Goal: Task Accomplishment & Management: Use online tool/utility

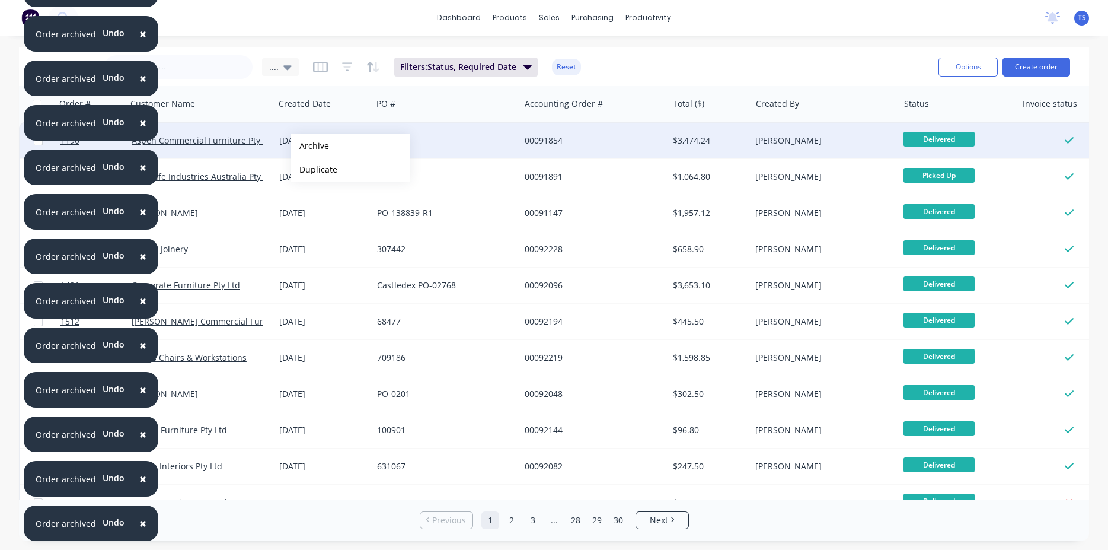
click at [310, 146] on button "Archive" at bounding box center [350, 146] width 119 height 24
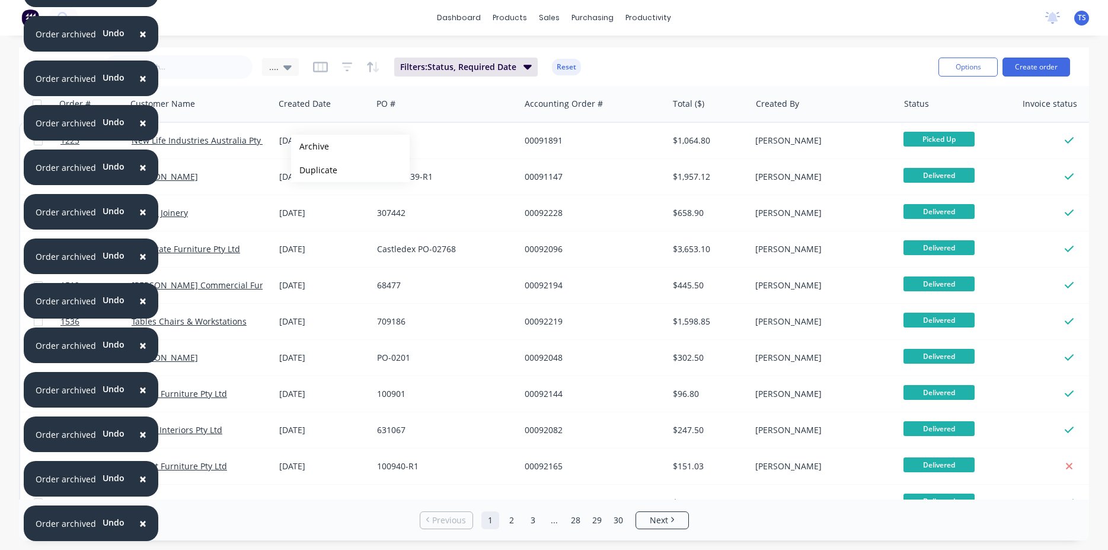
click at [310, 146] on button "Archive" at bounding box center [350, 147] width 119 height 24
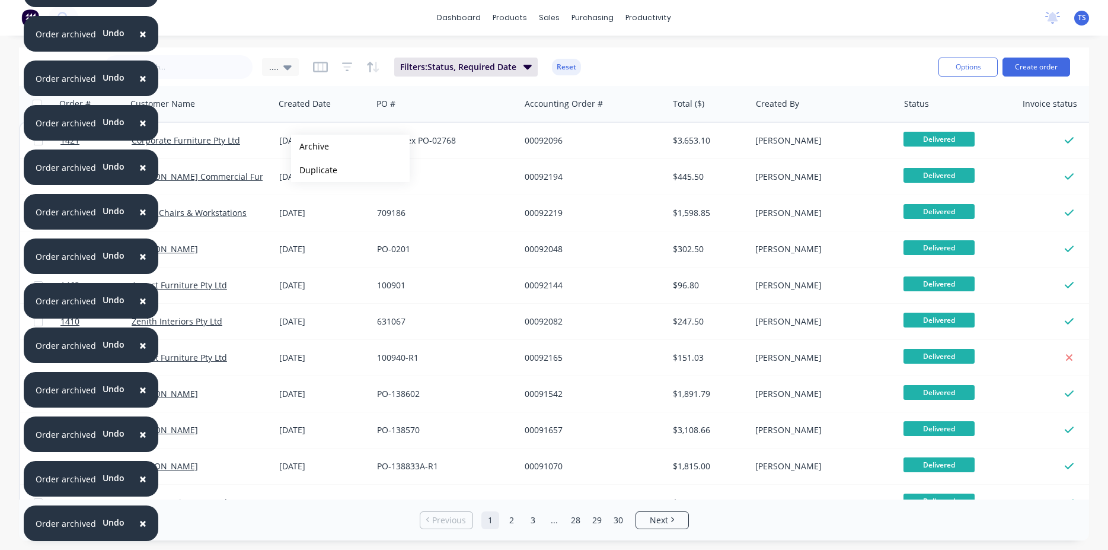
click at [310, 146] on button "Archive" at bounding box center [350, 147] width 119 height 24
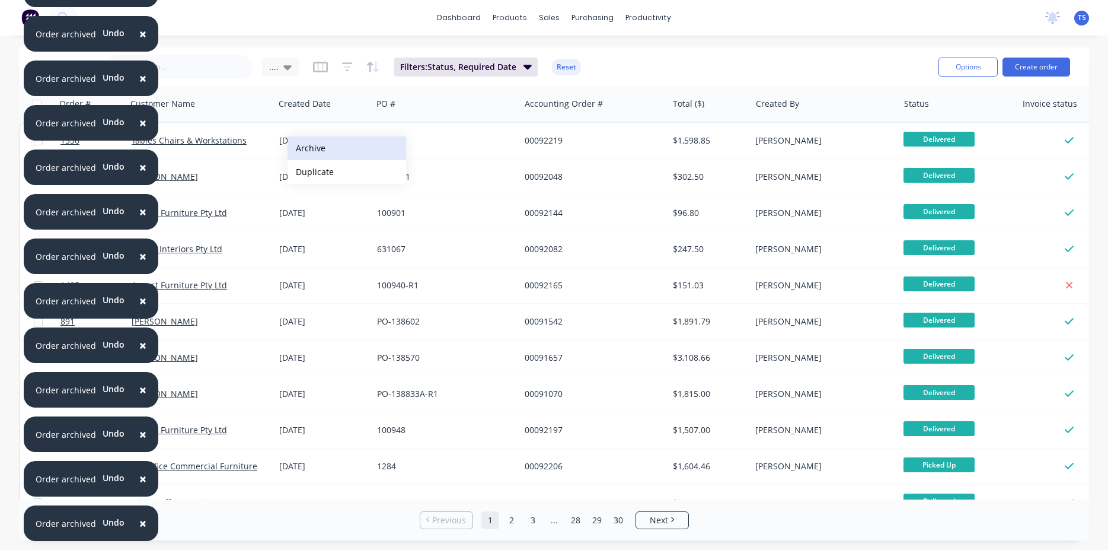
click at [307, 148] on button "Archive" at bounding box center [347, 148] width 119 height 24
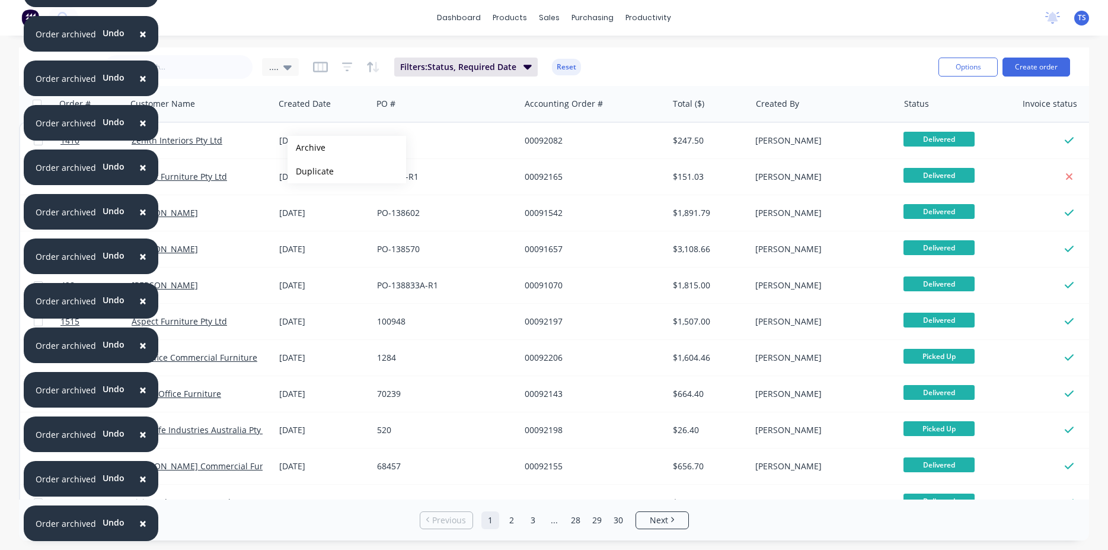
click at [307, 148] on button "Archive" at bounding box center [347, 148] width 119 height 24
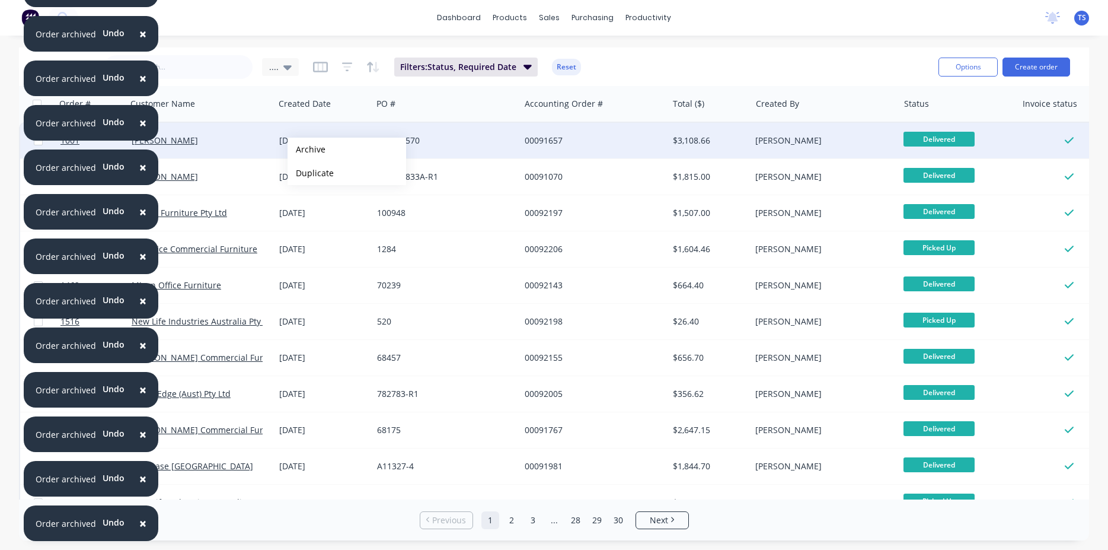
click at [302, 149] on button "Archive" at bounding box center [347, 150] width 119 height 24
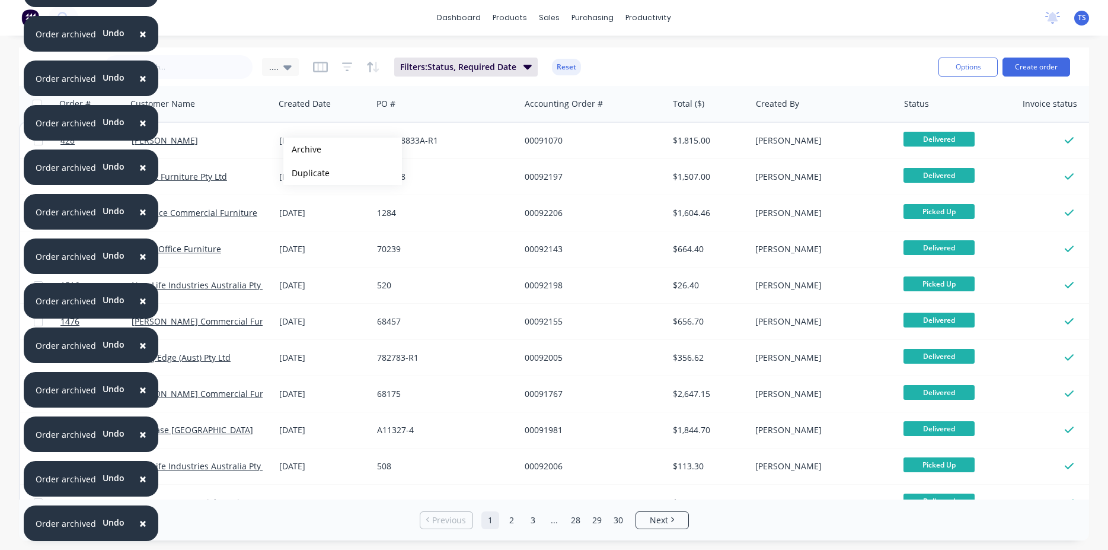
click at [302, 149] on button "Archive" at bounding box center [342, 150] width 119 height 24
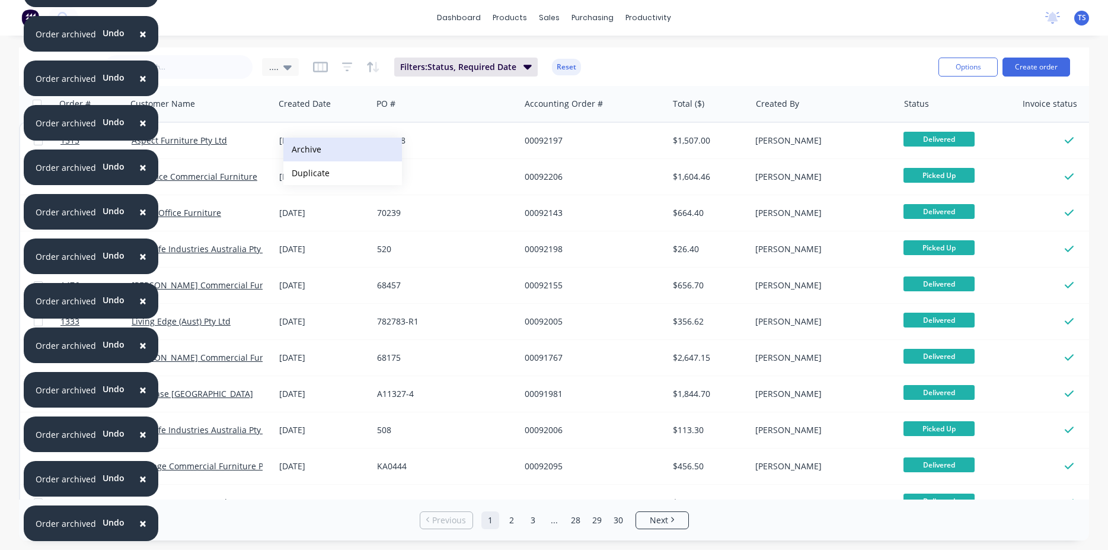
click at [302, 149] on button "Archive" at bounding box center [342, 150] width 119 height 24
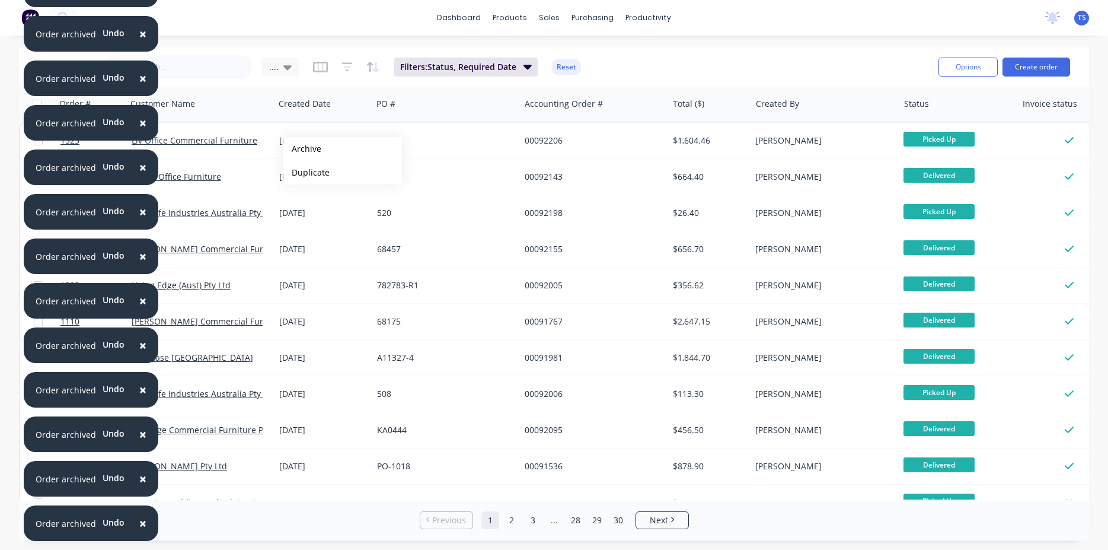
click at [302, 149] on button "Archive" at bounding box center [342, 149] width 119 height 24
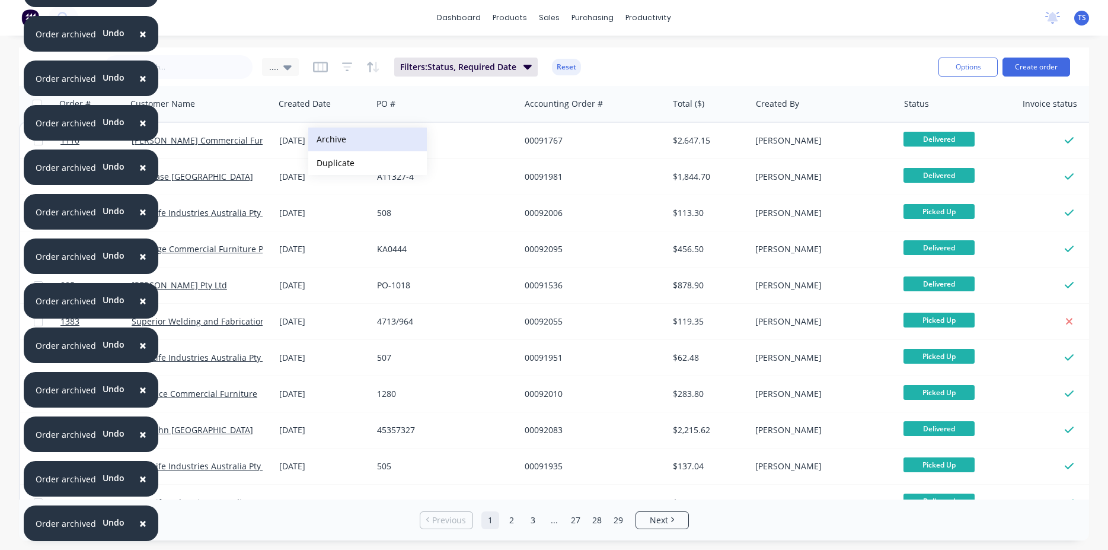
click at [327, 139] on button "Archive" at bounding box center [367, 139] width 119 height 24
click at [306, 139] on button "Archive" at bounding box center [346, 139] width 119 height 24
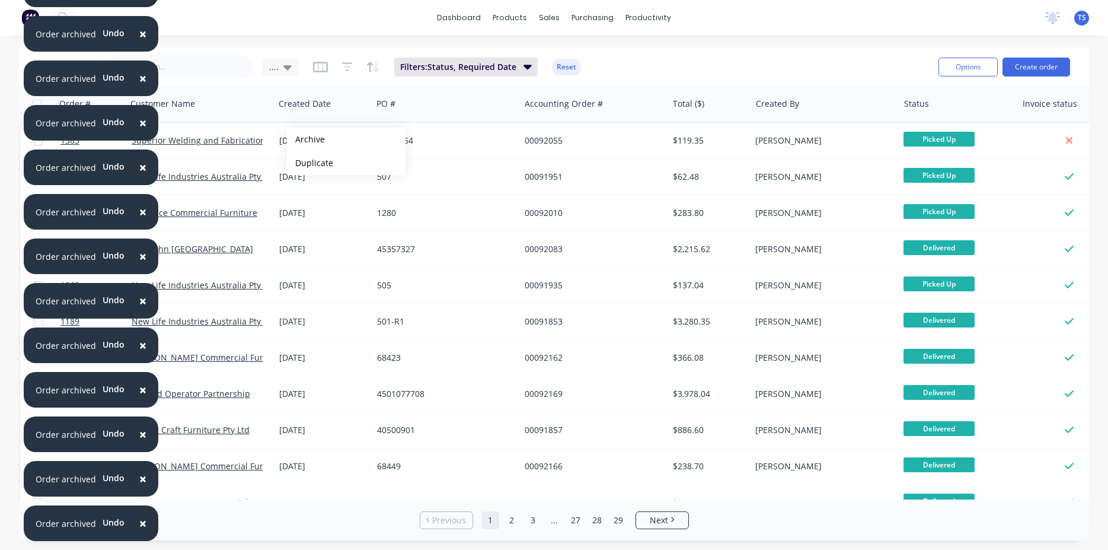
click at [306, 139] on button "Archive" at bounding box center [346, 139] width 119 height 24
click at [306, 138] on button "Archive" at bounding box center [346, 138] width 119 height 24
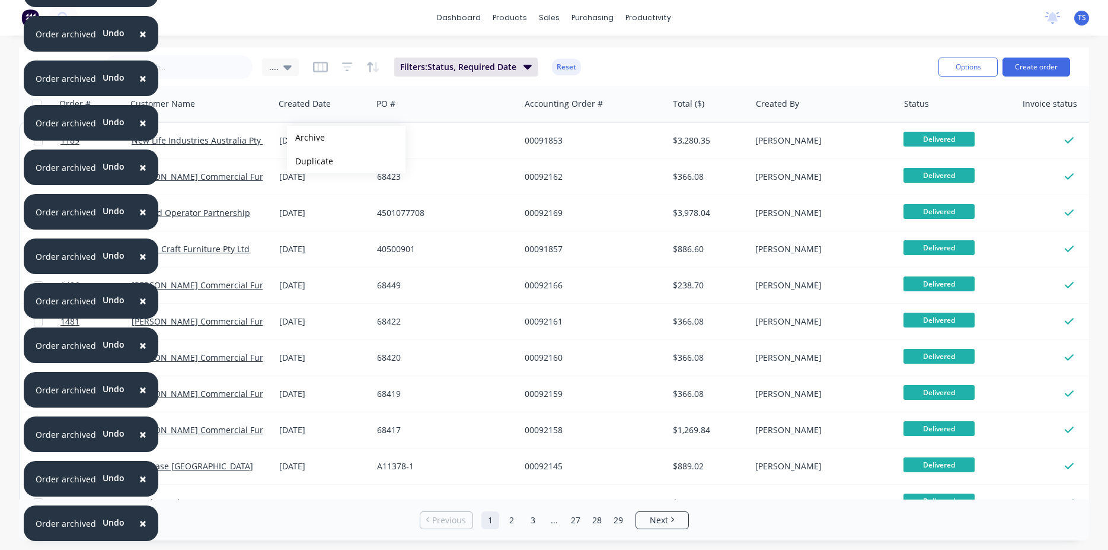
click at [306, 138] on button "Archive" at bounding box center [346, 138] width 119 height 24
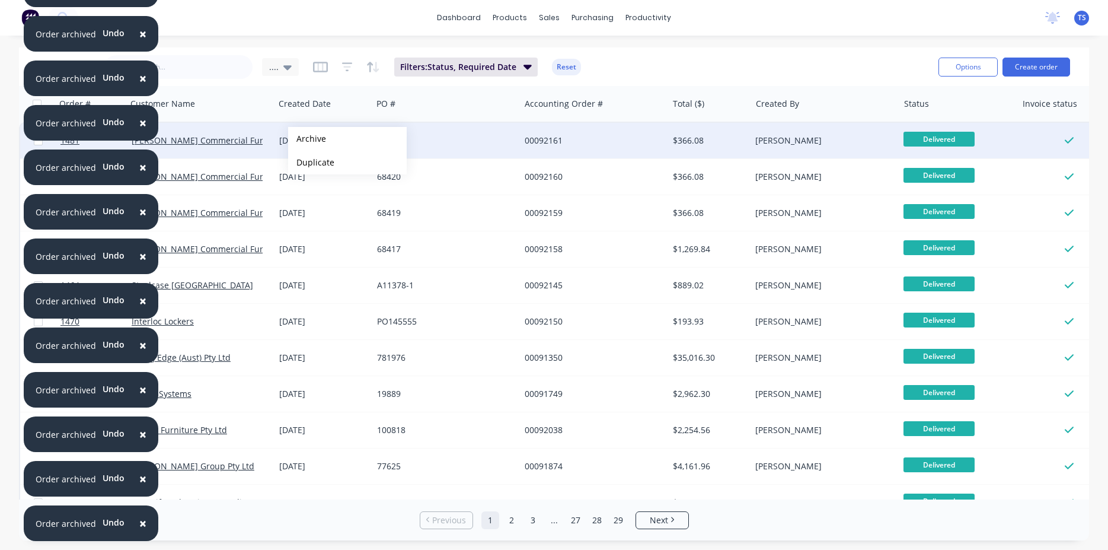
click at [308, 139] on button "Archive" at bounding box center [347, 139] width 119 height 24
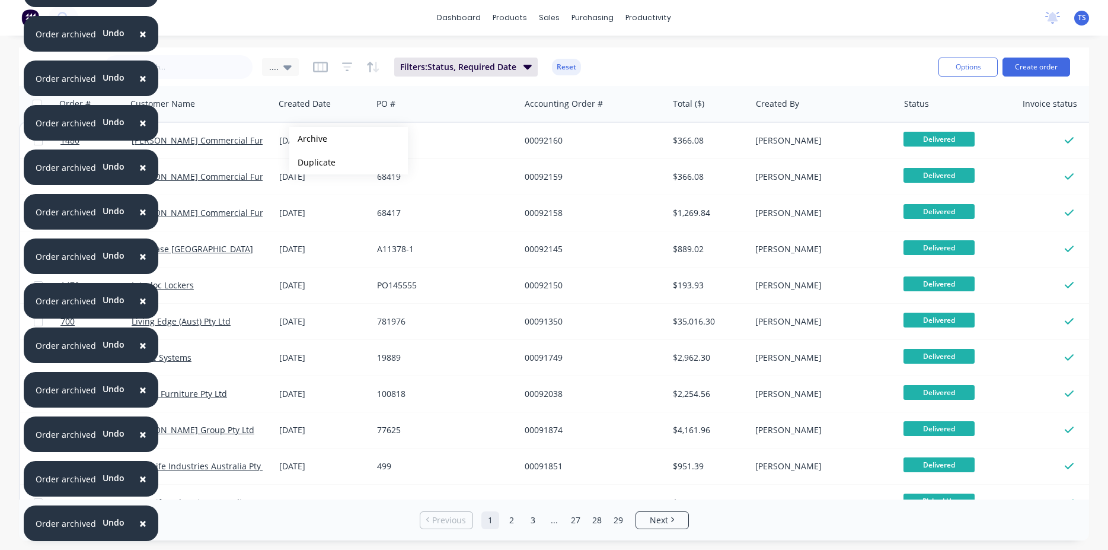
click at [308, 139] on button "Archive" at bounding box center [348, 139] width 119 height 24
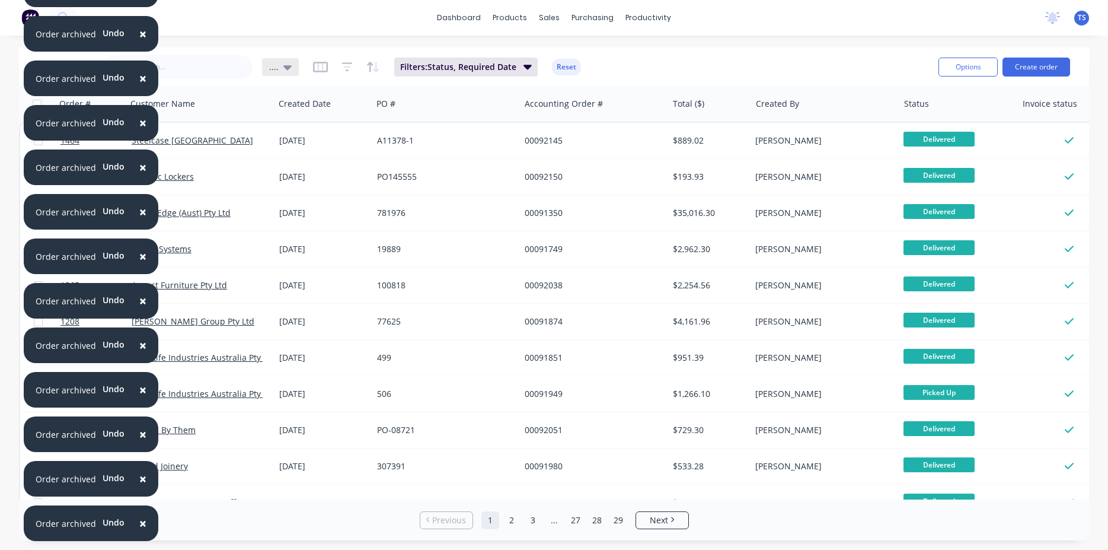
click at [283, 68] on icon at bounding box center [287, 67] width 8 height 5
click at [351, 45] on div "× Order archived Undo × Order archived Undo × Order archived Undo × Order archi…" at bounding box center [554, 275] width 1108 height 550
click at [324, 149] on button "Archive" at bounding box center [328, 146] width 119 height 24
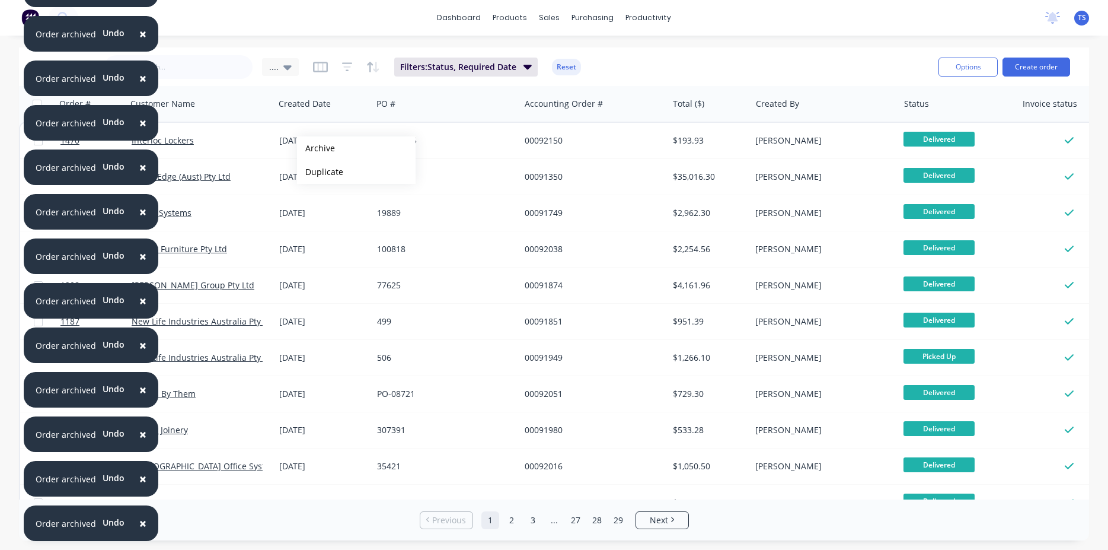
click at [316, 148] on button "Archive" at bounding box center [356, 148] width 119 height 24
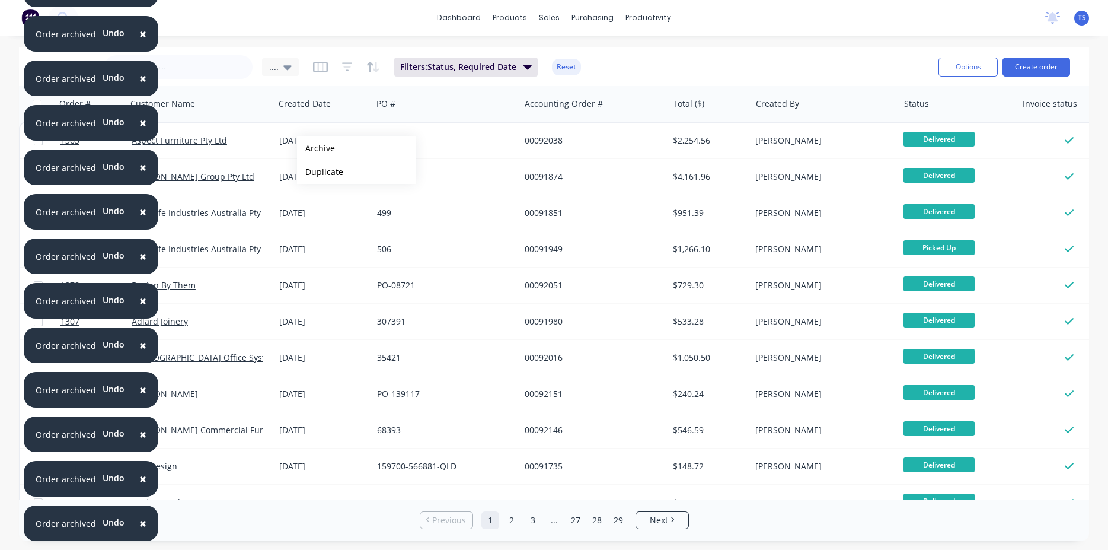
click at [316, 148] on button "Archive" at bounding box center [356, 148] width 119 height 24
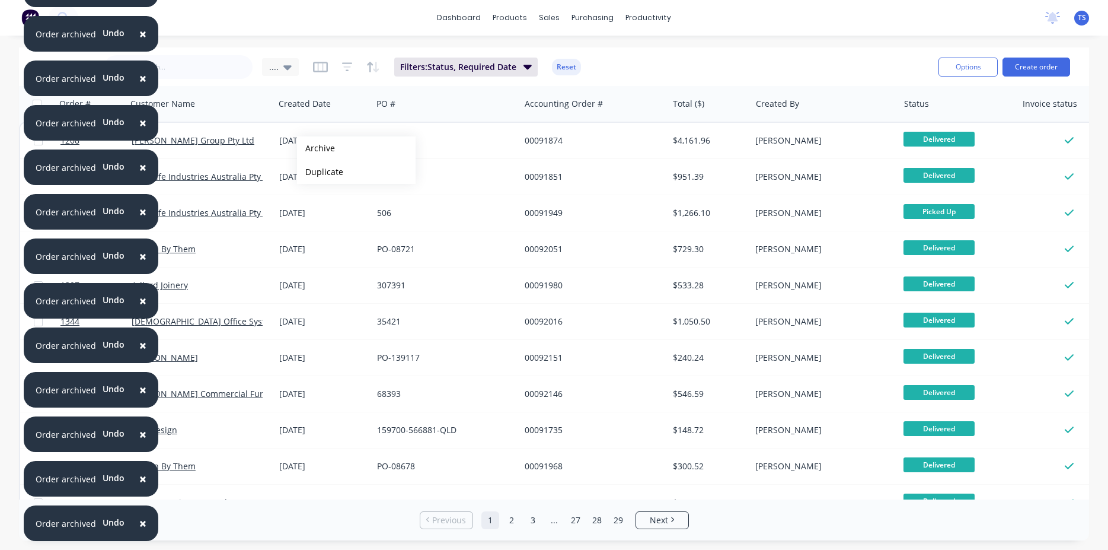
click at [316, 148] on button "Archive" at bounding box center [356, 148] width 119 height 24
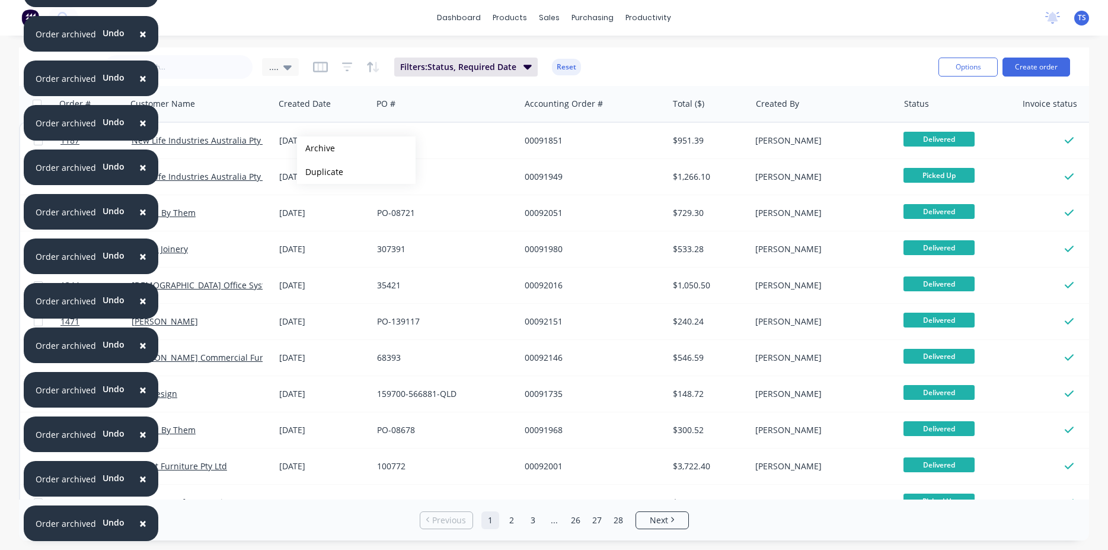
click at [316, 148] on button "Archive" at bounding box center [356, 148] width 119 height 24
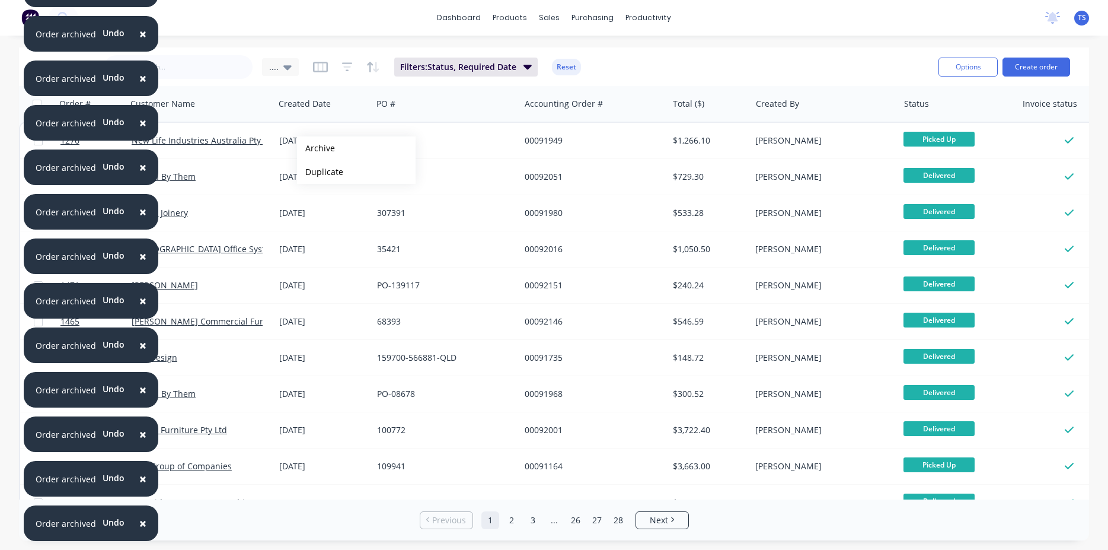
click at [316, 148] on button "Archive" at bounding box center [356, 148] width 119 height 24
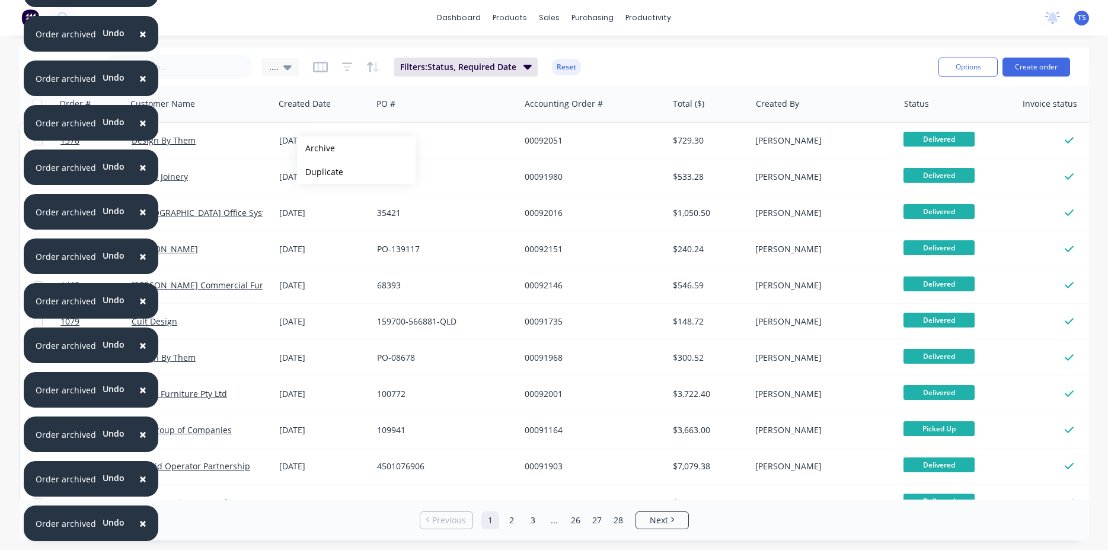
click at [316, 148] on button "Archive" at bounding box center [356, 148] width 119 height 24
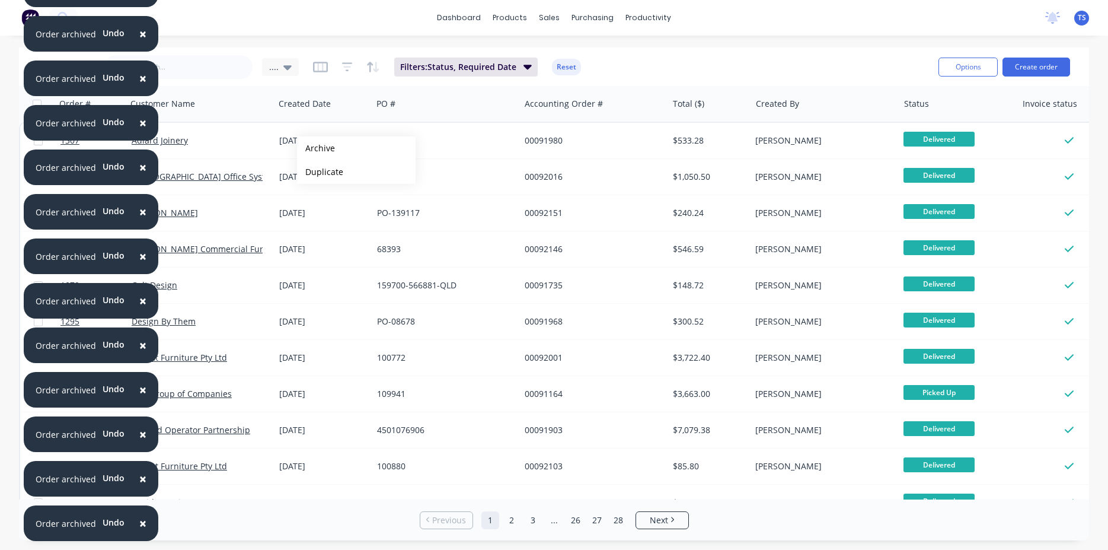
click at [316, 148] on button "Archive" at bounding box center [356, 148] width 119 height 24
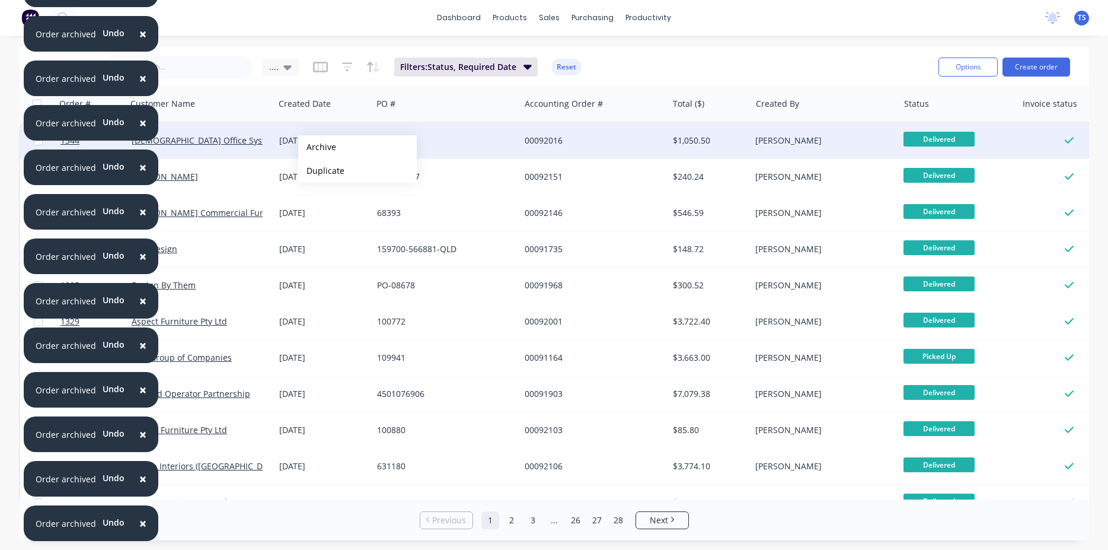
click at [317, 147] on button "Archive" at bounding box center [357, 147] width 119 height 24
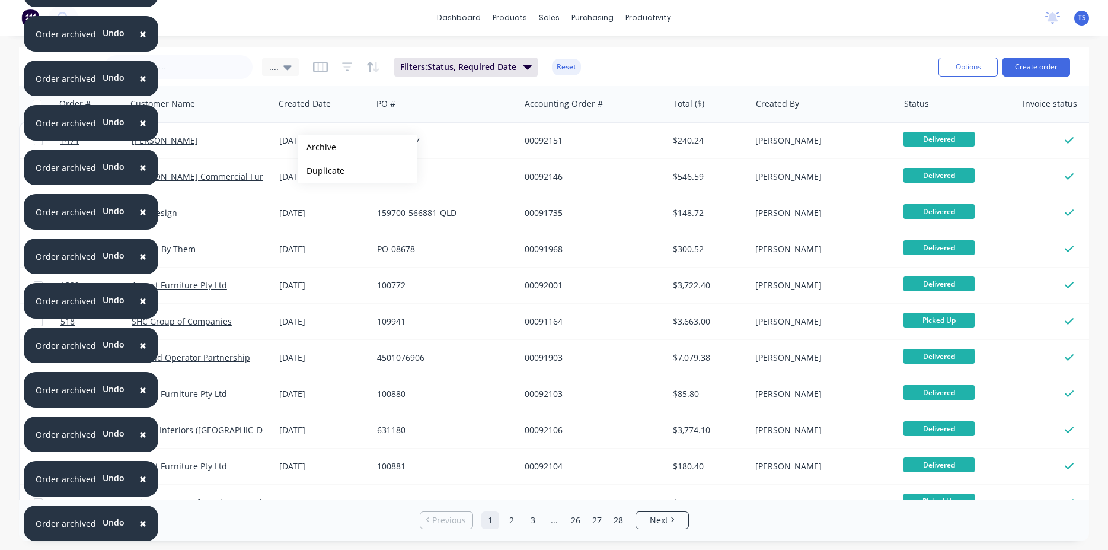
click at [317, 147] on button "Archive" at bounding box center [357, 147] width 119 height 24
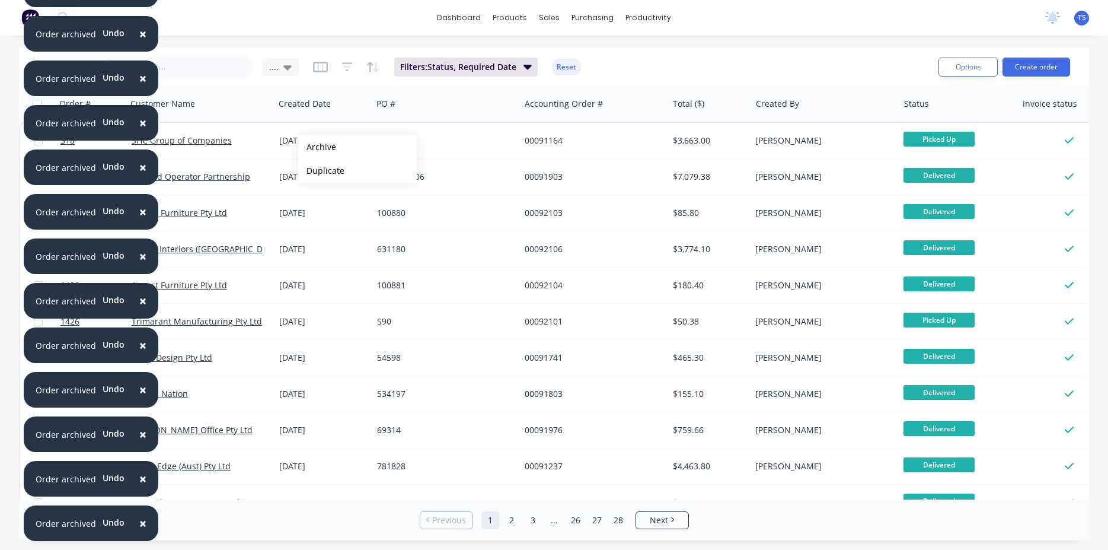
click at [317, 147] on button "Archive" at bounding box center [357, 147] width 119 height 24
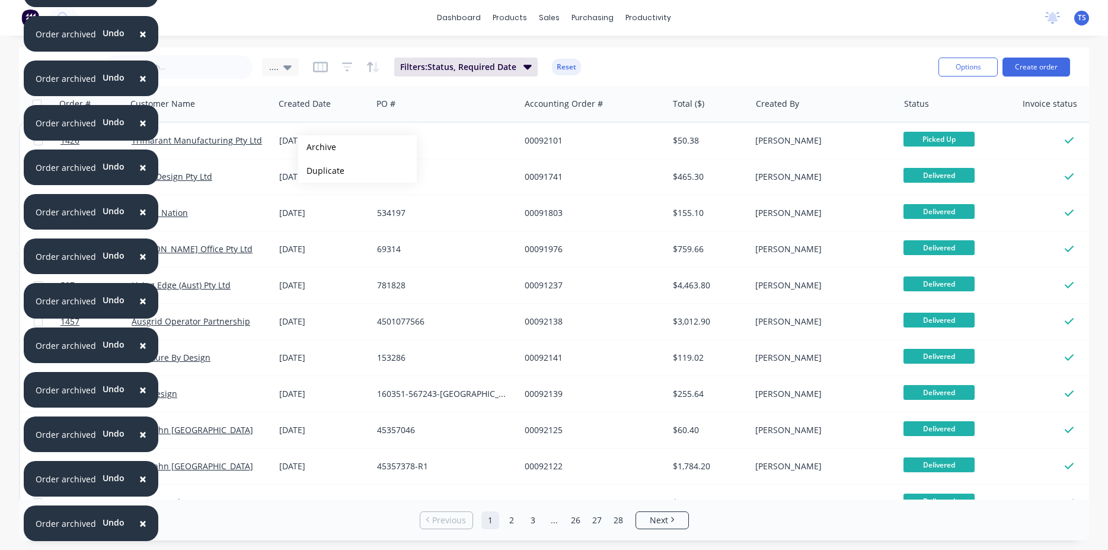
click at [317, 147] on button "Archive" at bounding box center [357, 147] width 119 height 24
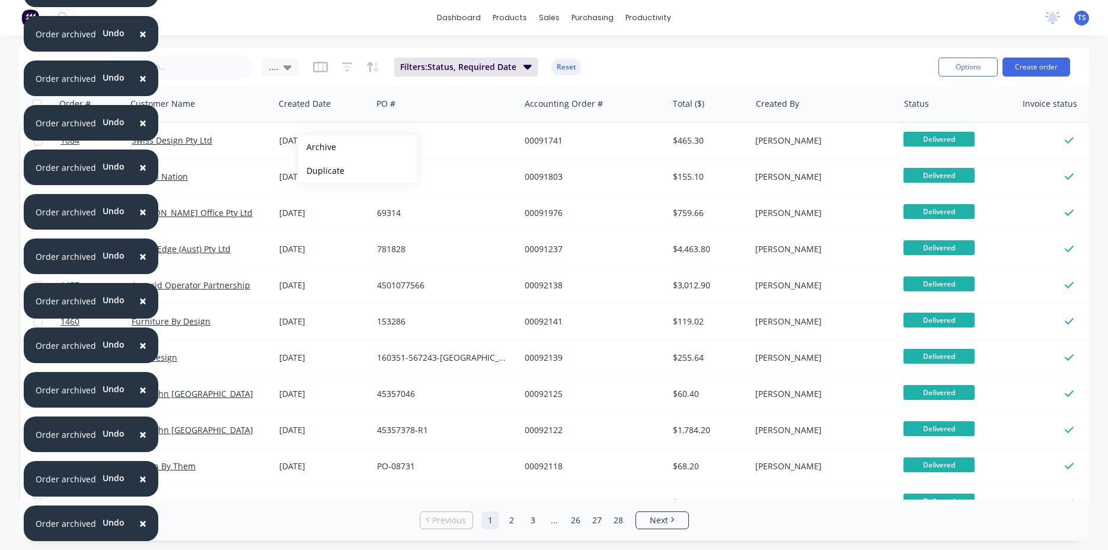
click at [317, 147] on button "Archive" at bounding box center [357, 147] width 119 height 24
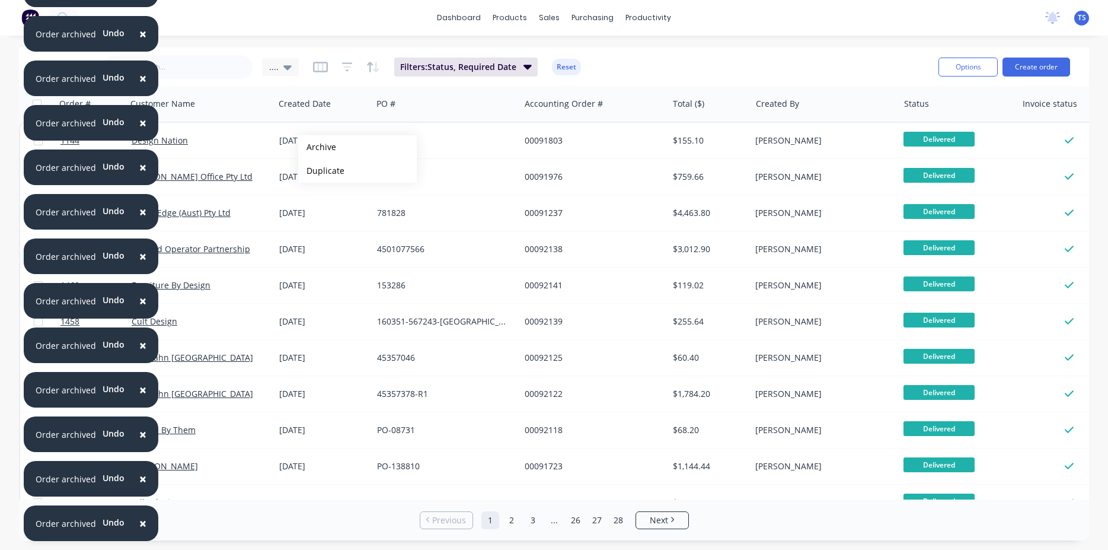
click at [317, 147] on button "Archive" at bounding box center [357, 147] width 119 height 24
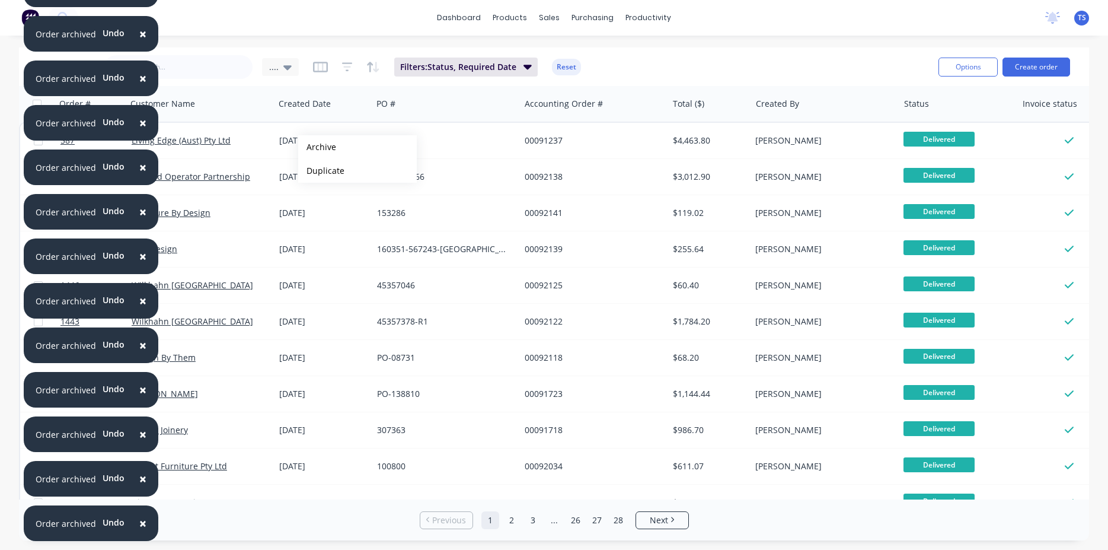
click at [317, 147] on button "Archive" at bounding box center [357, 147] width 119 height 24
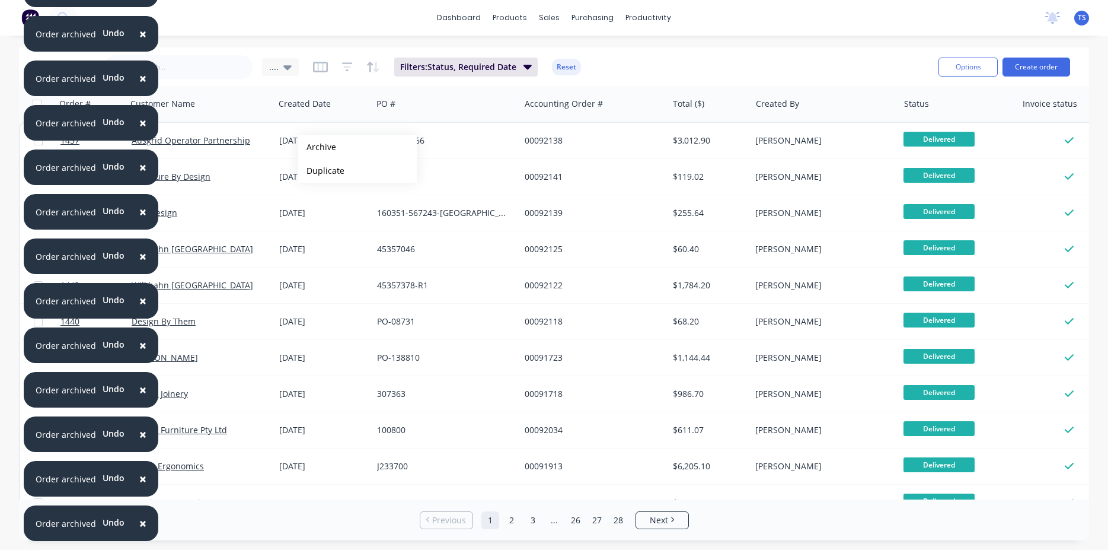
click at [317, 147] on button "Archive" at bounding box center [357, 147] width 119 height 24
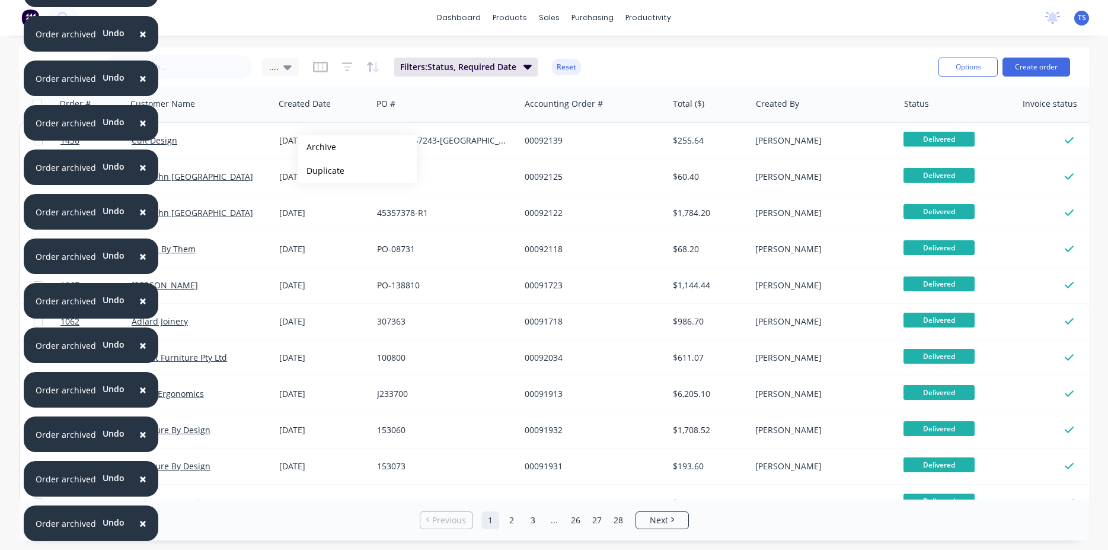
click at [317, 147] on button "Archive" at bounding box center [357, 147] width 119 height 24
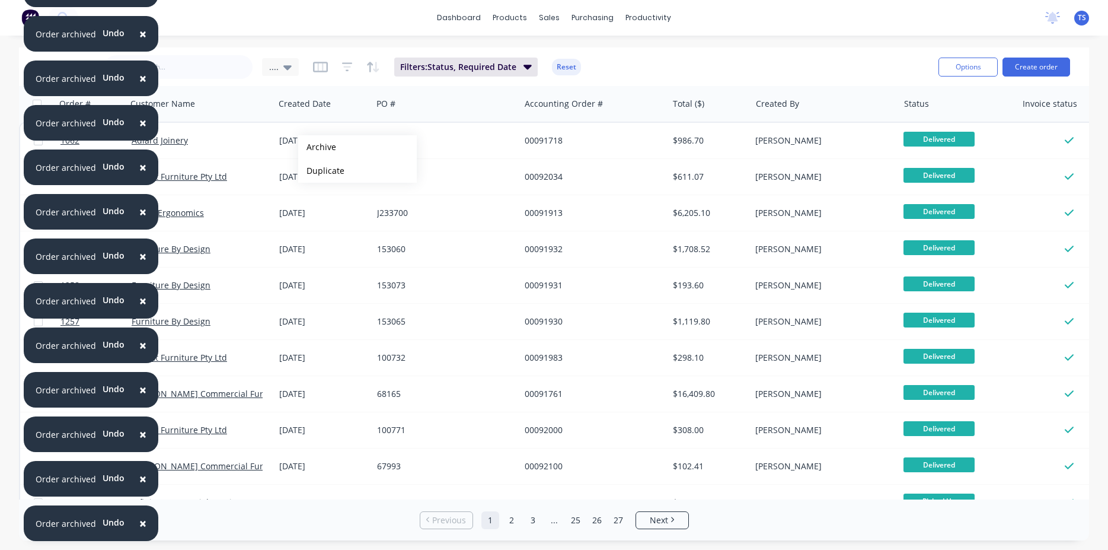
click at [317, 147] on button "Archive" at bounding box center [357, 147] width 119 height 24
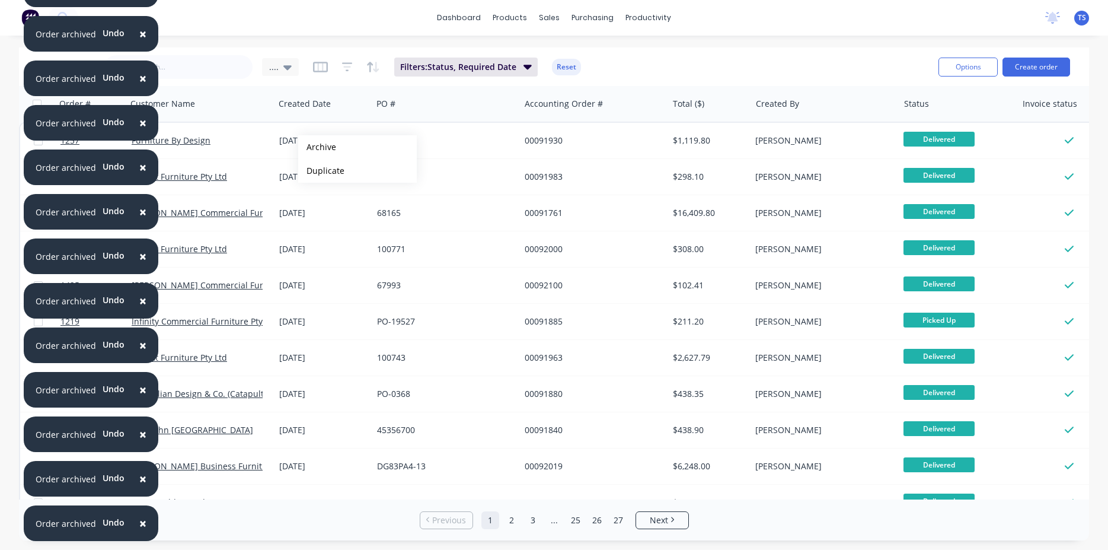
click at [317, 147] on button "Archive" at bounding box center [357, 147] width 119 height 24
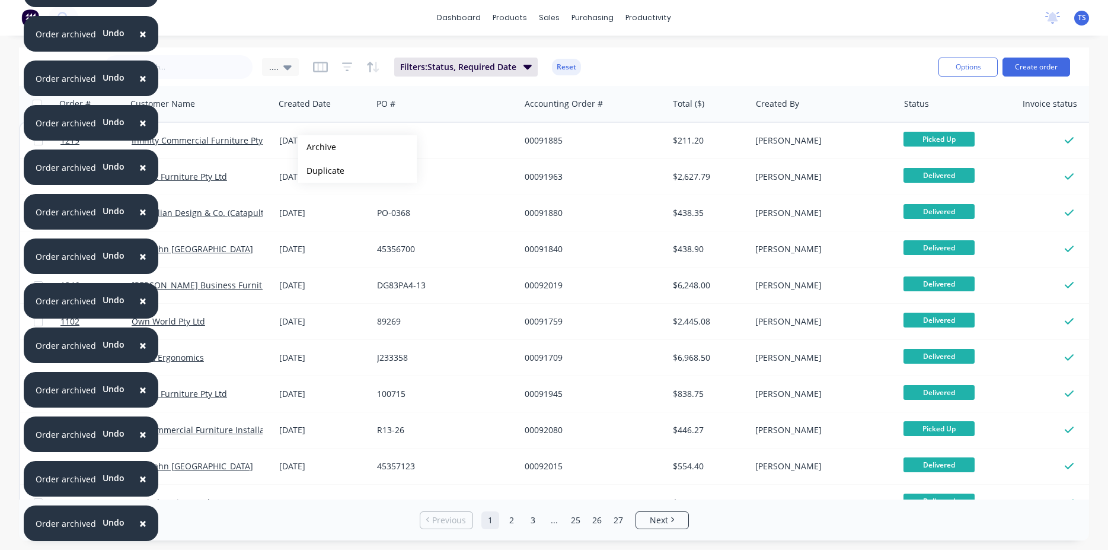
click at [317, 147] on button "Archive" at bounding box center [357, 147] width 119 height 24
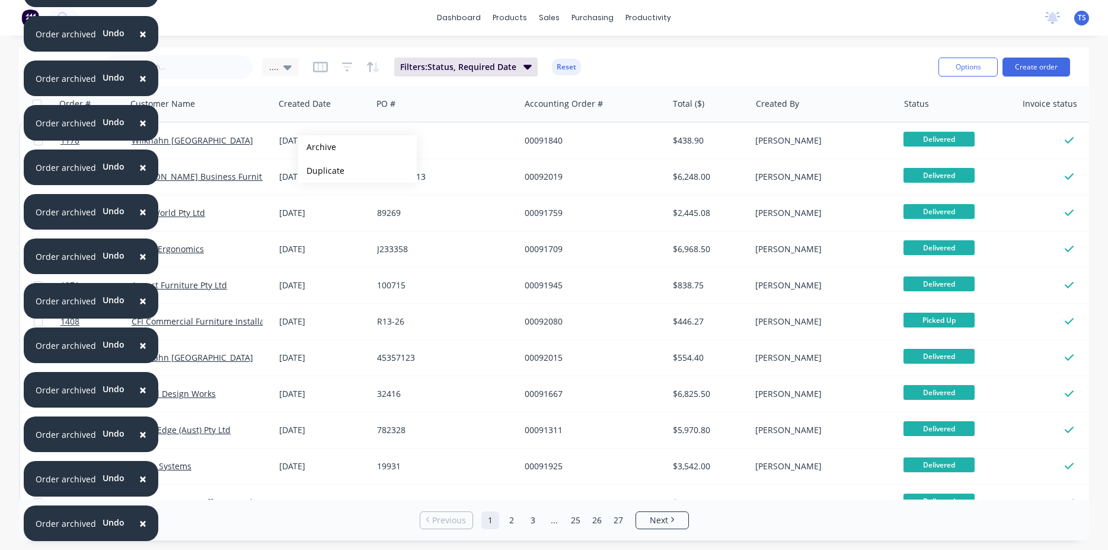
click at [317, 147] on button "Archive" at bounding box center [357, 147] width 119 height 24
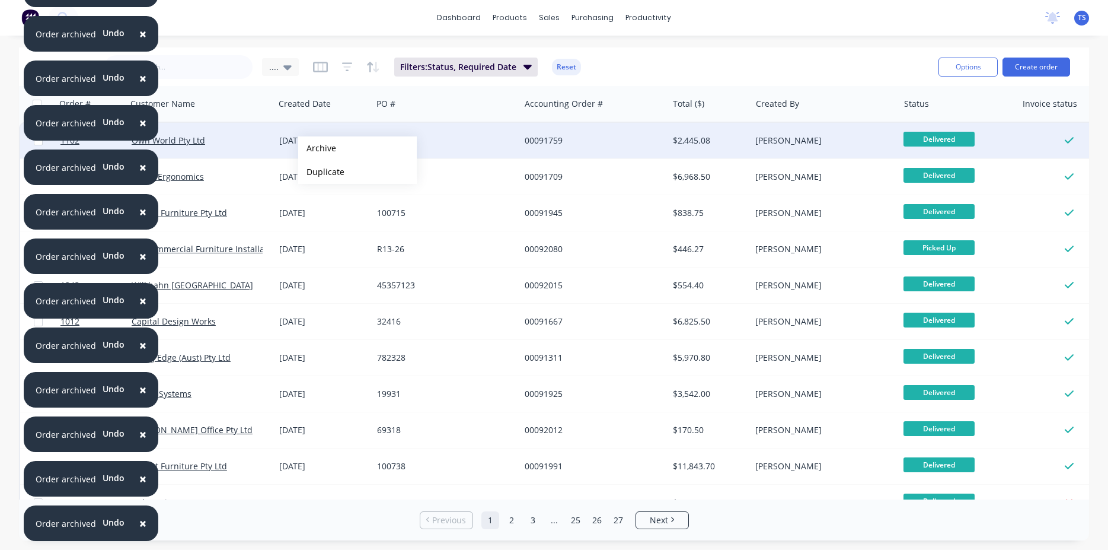
click at [317, 148] on button "Archive" at bounding box center [357, 148] width 119 height 24
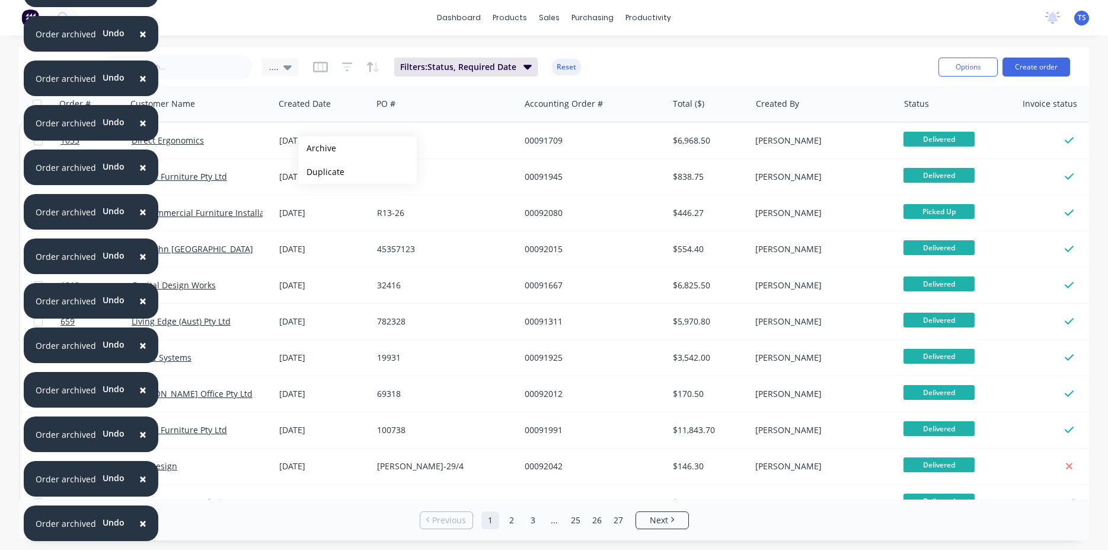
click at [317, 148] on button "Archive" at bounding box center [357, 148] width 119 height 24
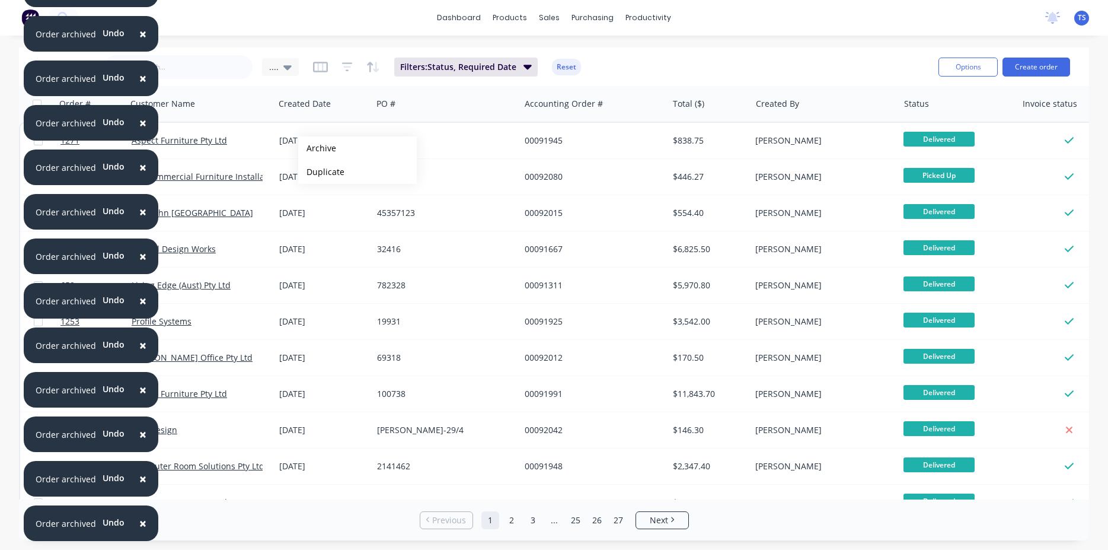
click at [317, 148] on button "Archive" at bounding box center [357, 148] width 119 height 24
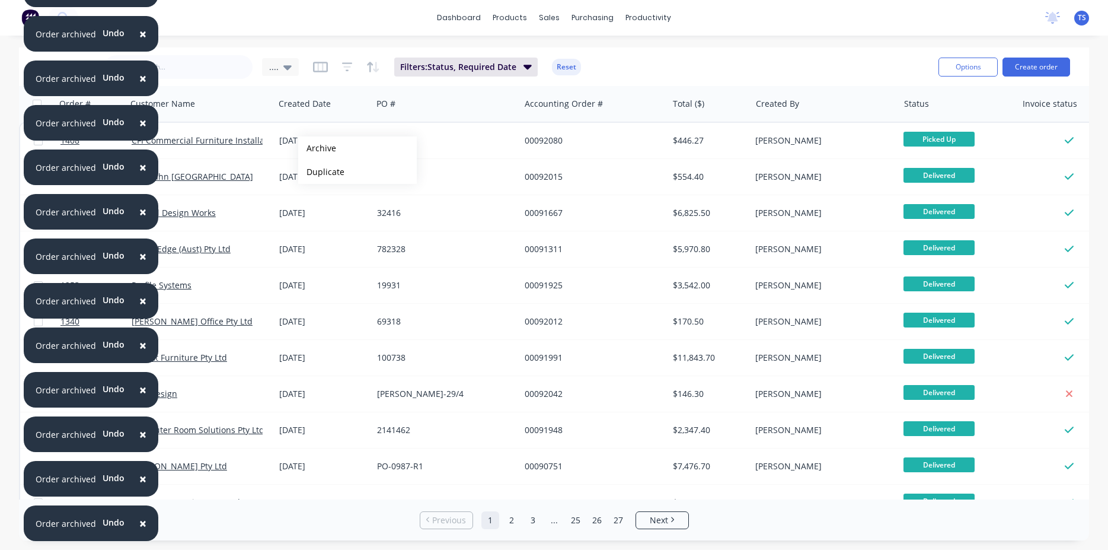
click at [317, 148] on button "Archive" at bounding box center [357, 148] width 119 height 24
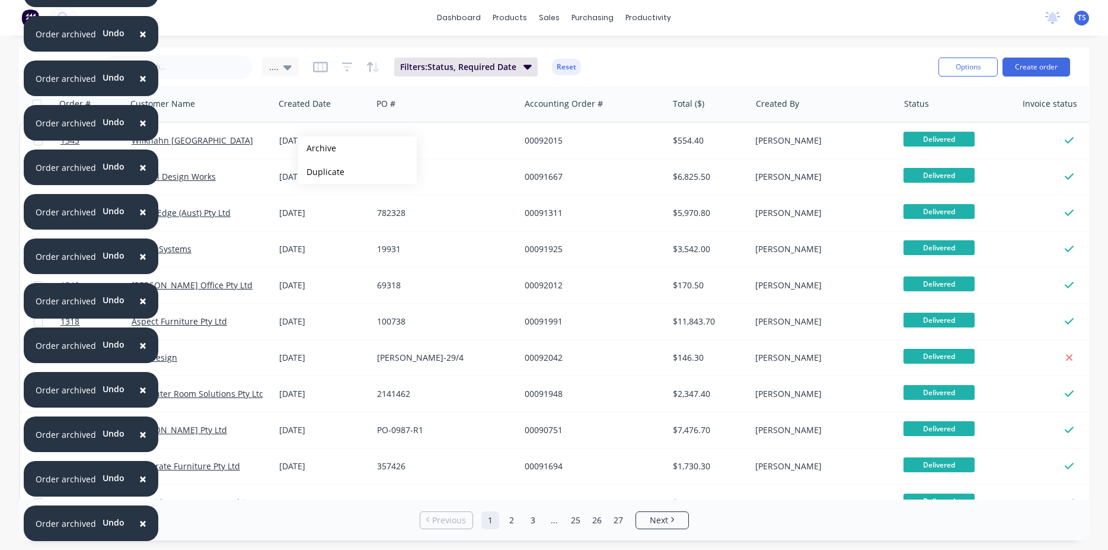
click at [317, 148] on button "Archive" at bounding box center [357, 148] width 119 height 24
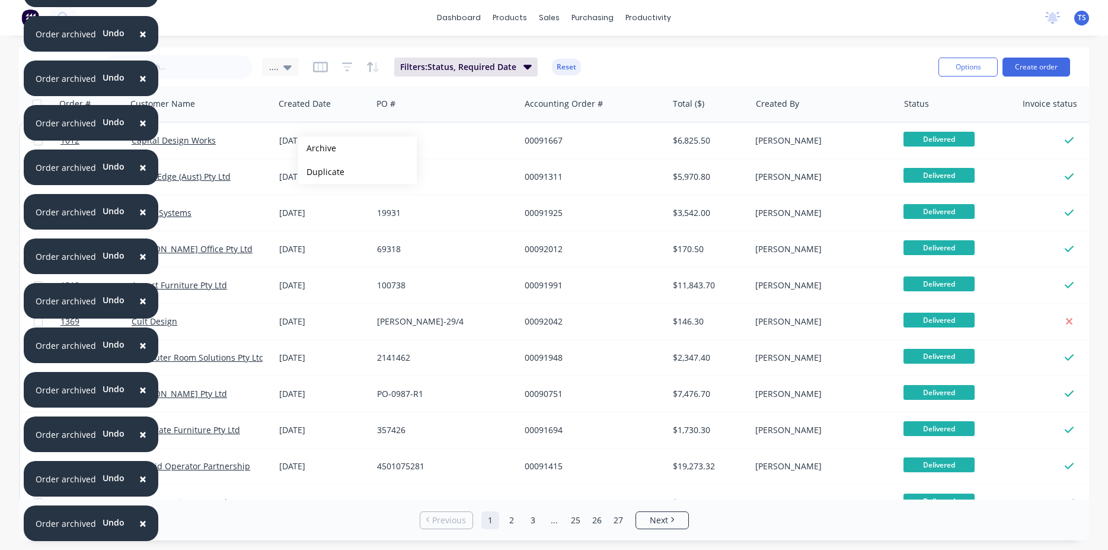
click at [317, 148] on button "Archive" at bounding box center [357, 148] width 119 height 24
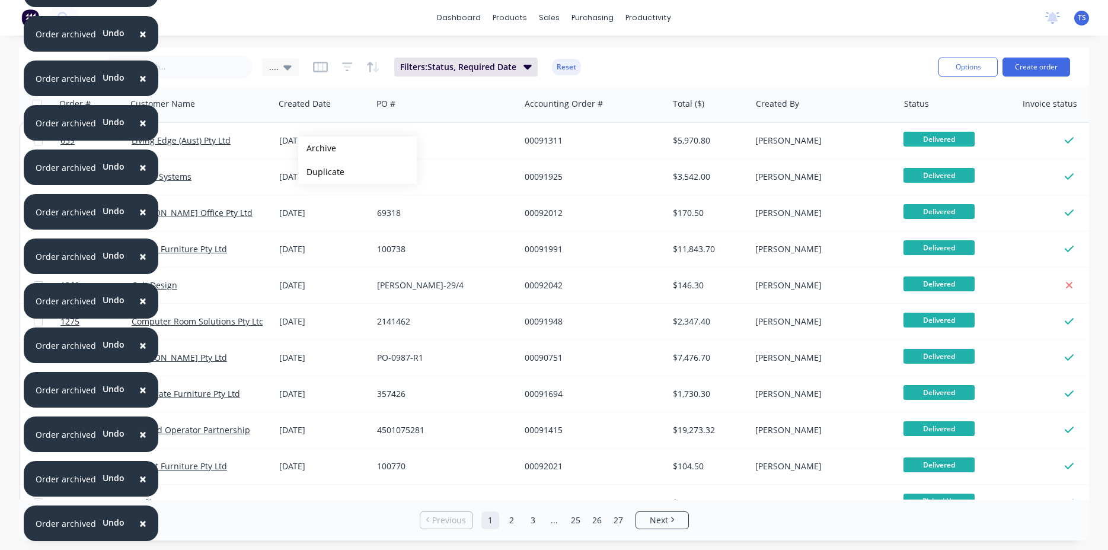
click at [317, 148] on button "Archive" at bounding box center [357, 148] width 119 height 24
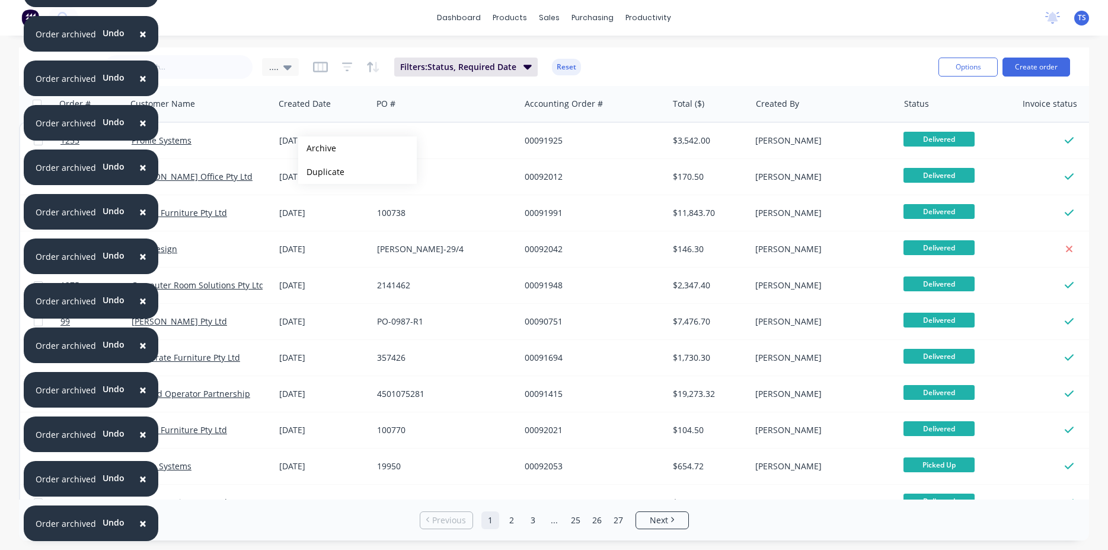
click at [317, 148] on button "Archive" at bounding box center [357, 148] width 119 height 24
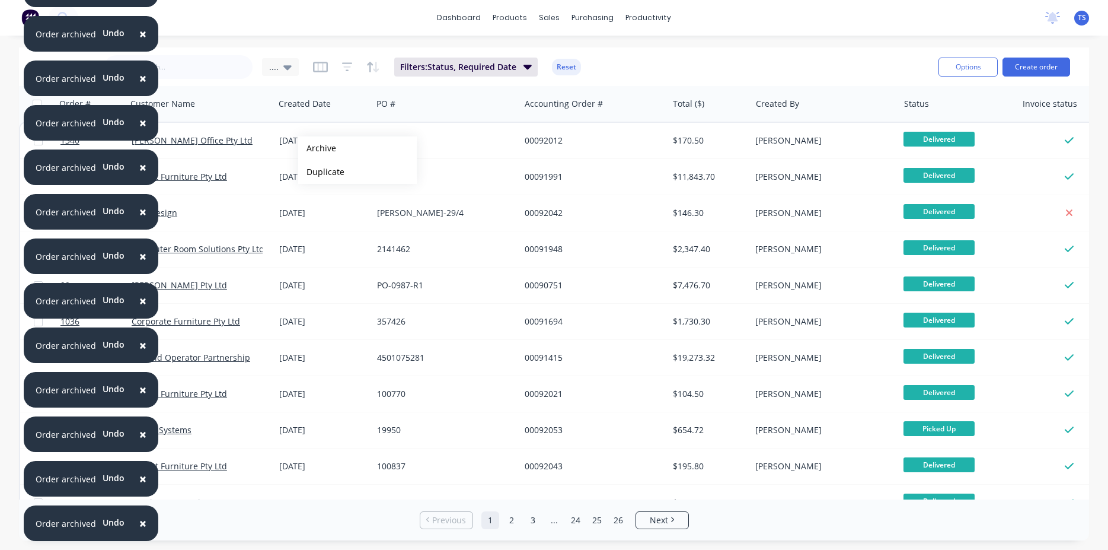
click at [317, 148] on button "Archive" at bounding box center [357, 148] width 119 height 24
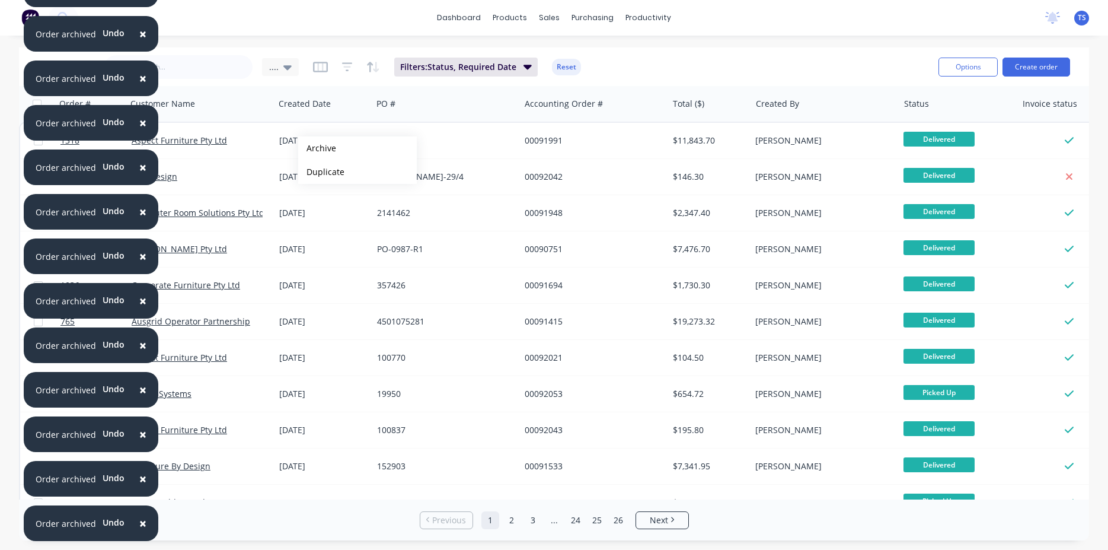
click at [317, 148] on button "Archive" at bounding box center [357, 148] width 119 height 24
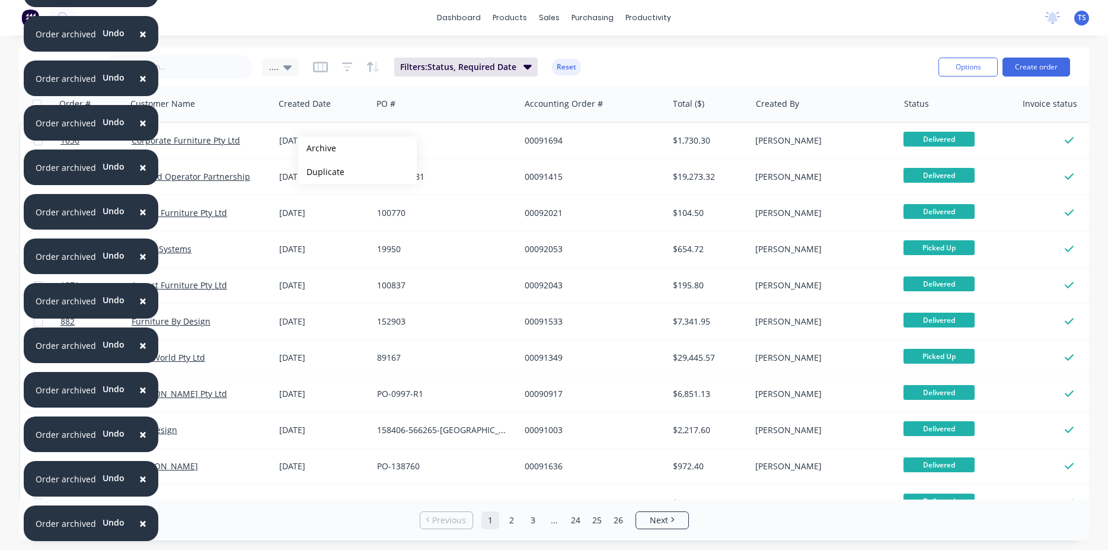
click at [317, 148] on button "Archive" at bounding box center [357, 148] width 119 height 24
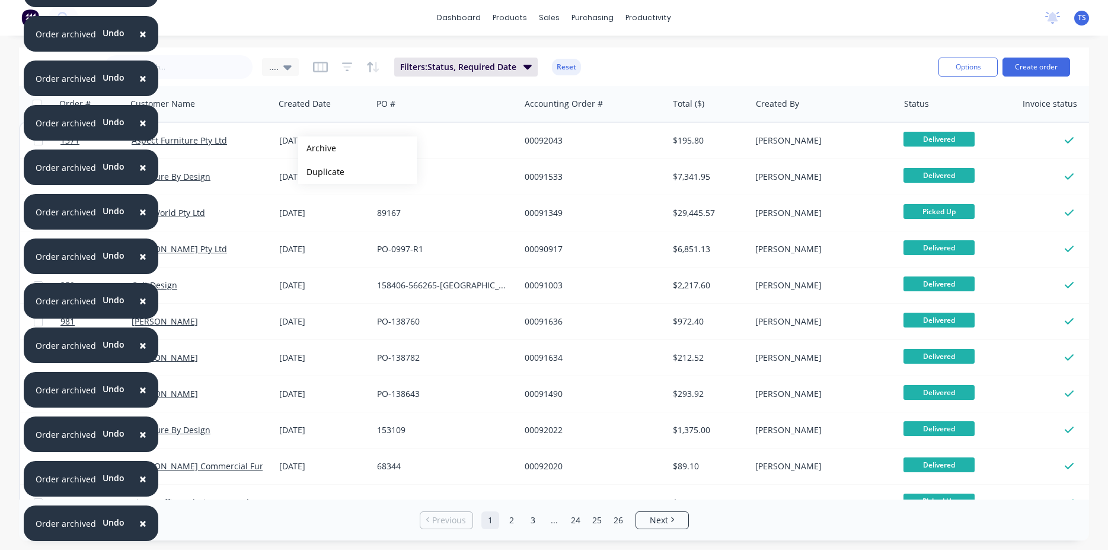
click at [317, 148] on button "Archive" at bounding box center [357, 148] width 119 height 24
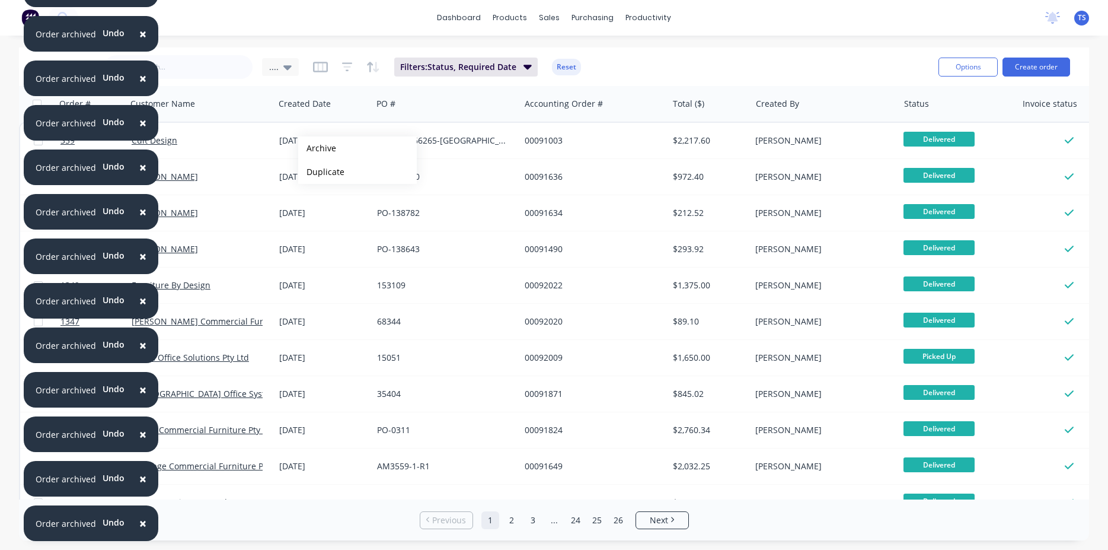
click at [317, 148] on button "Archive" at bounding box center [357, 148] width 119 height 24
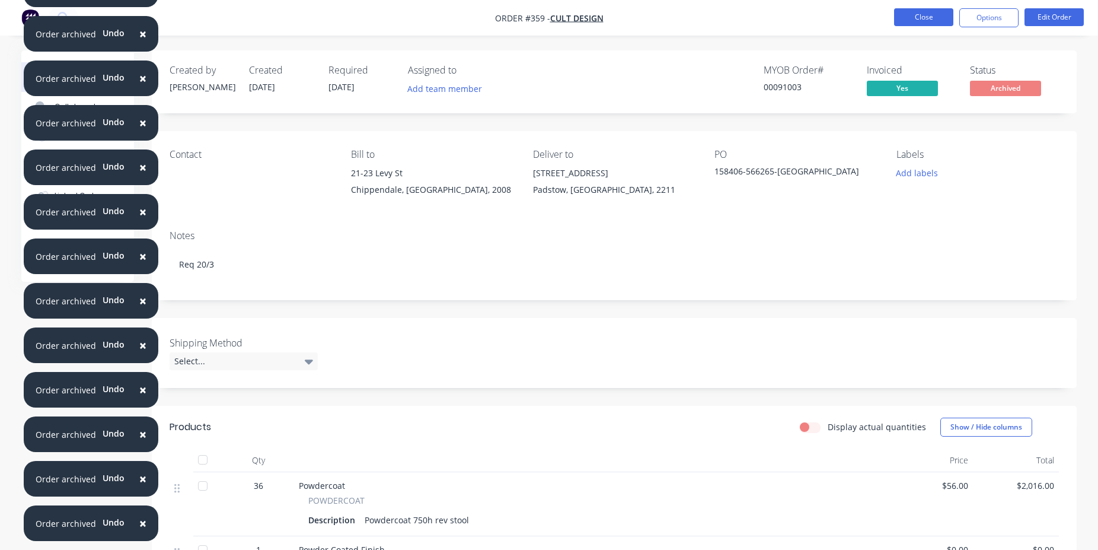
click at [909, 25] on button "Close" at bounding box center [923, 17] width 59 height 18
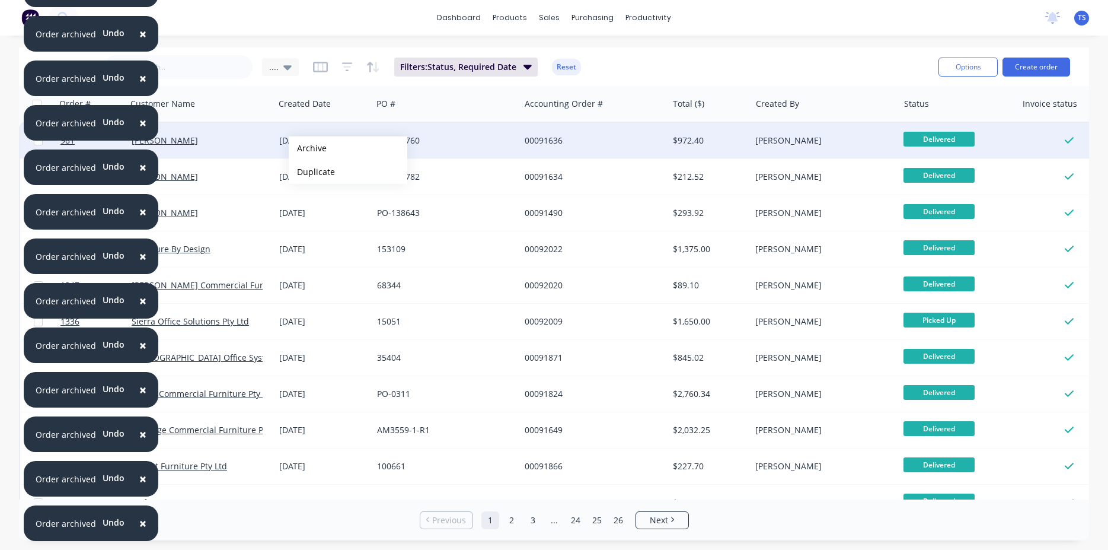
click at [308, 148] on button "Archive" at bounding box center [348, 148] width 119 height 24
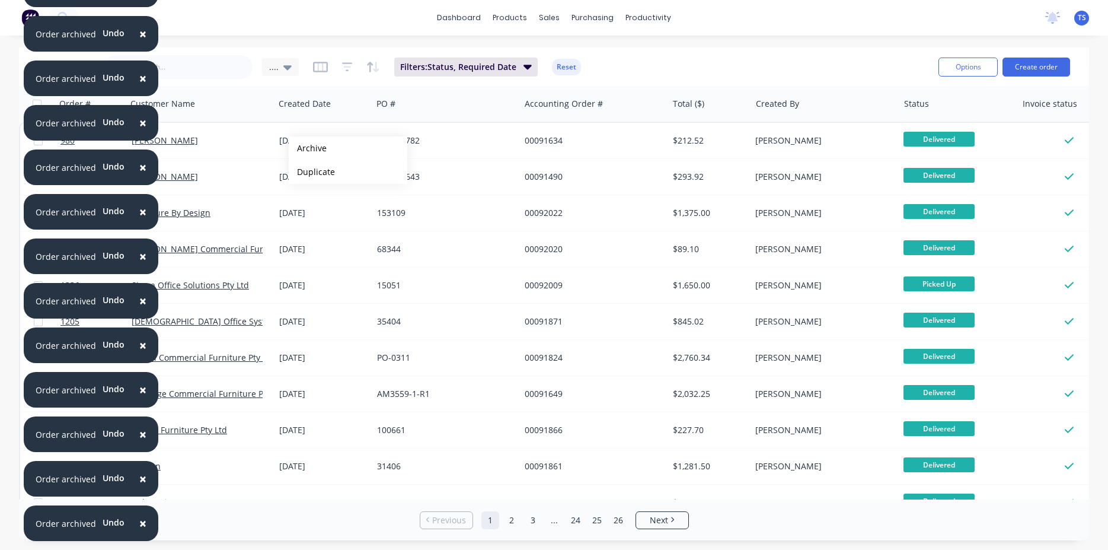
click at [299, 152] on button "Archive" at bounding box center [348, 148] width 119 height 24
click at [303, 152] on button "Archive" at bounding box center [343, 152] width 119 height 24
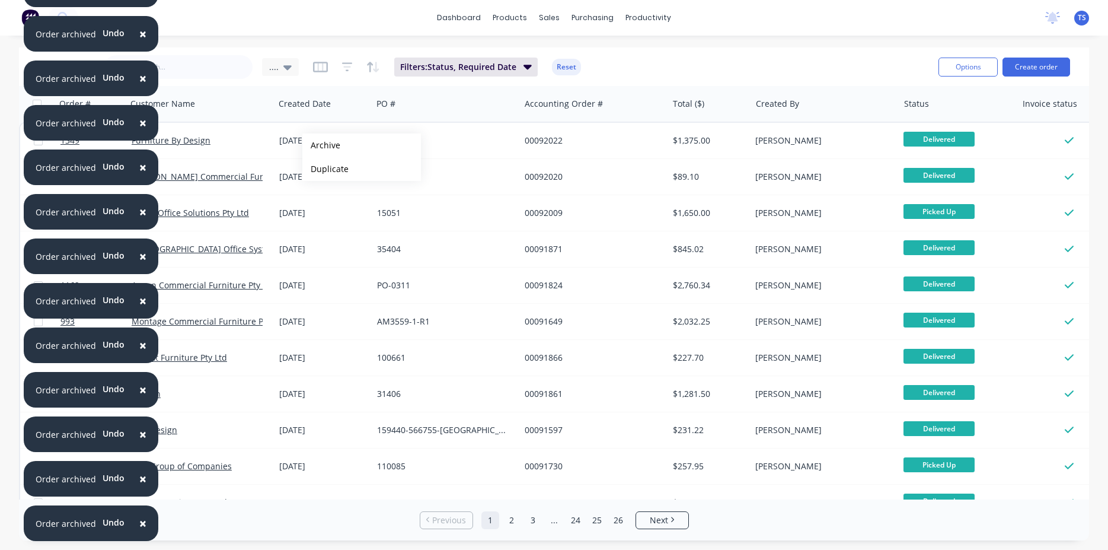
click at [321, 145] on button "Archive" at bounding box center [361, 145] width 119 height 24
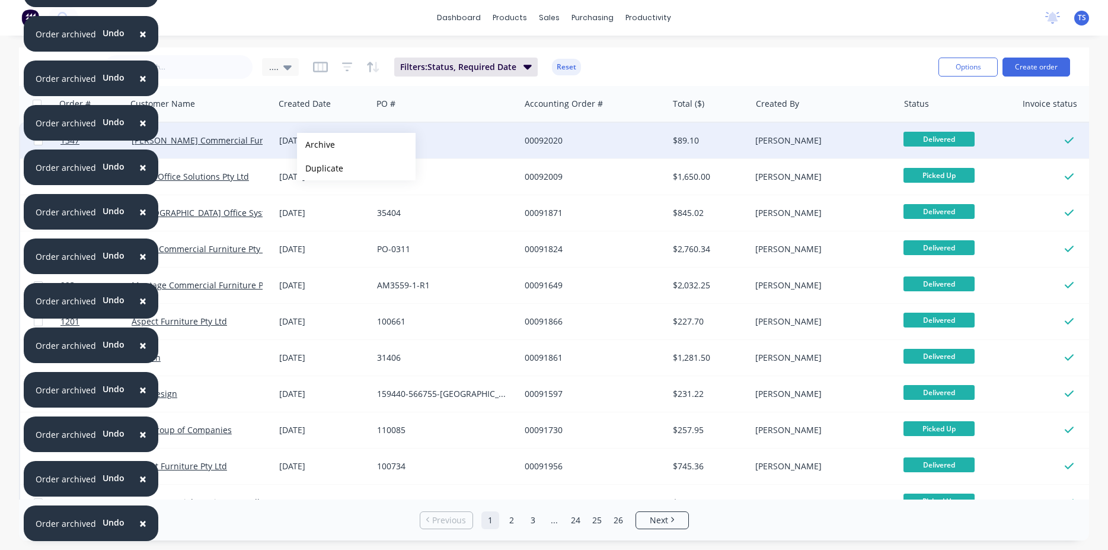
click at [316, 145] on button "Archive" at bounding box center [356, 145] width 119 height 24
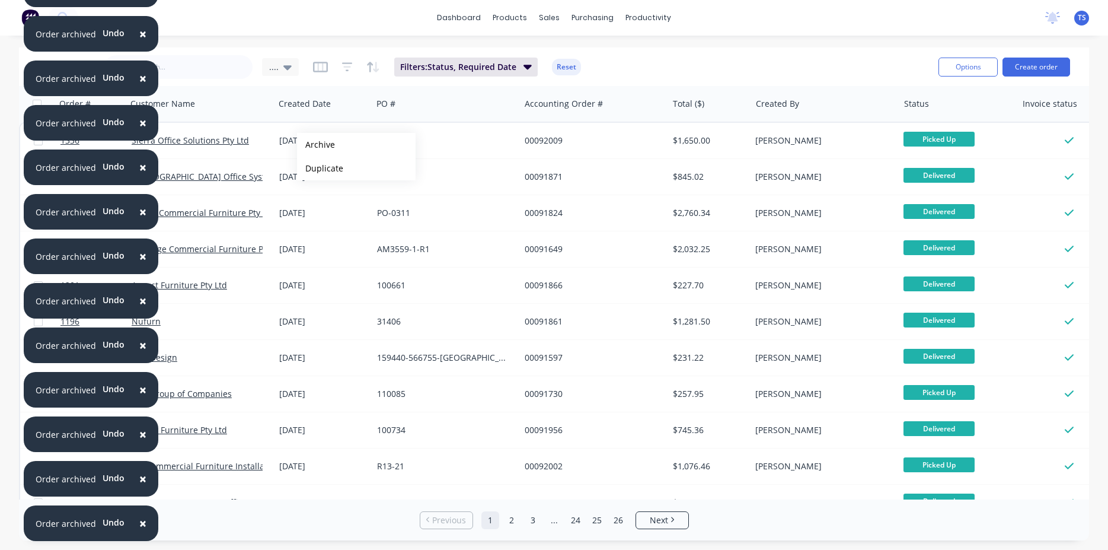
click at [316, 145] on button "Archive" at bounding box center [356, 145] width 119 height 24
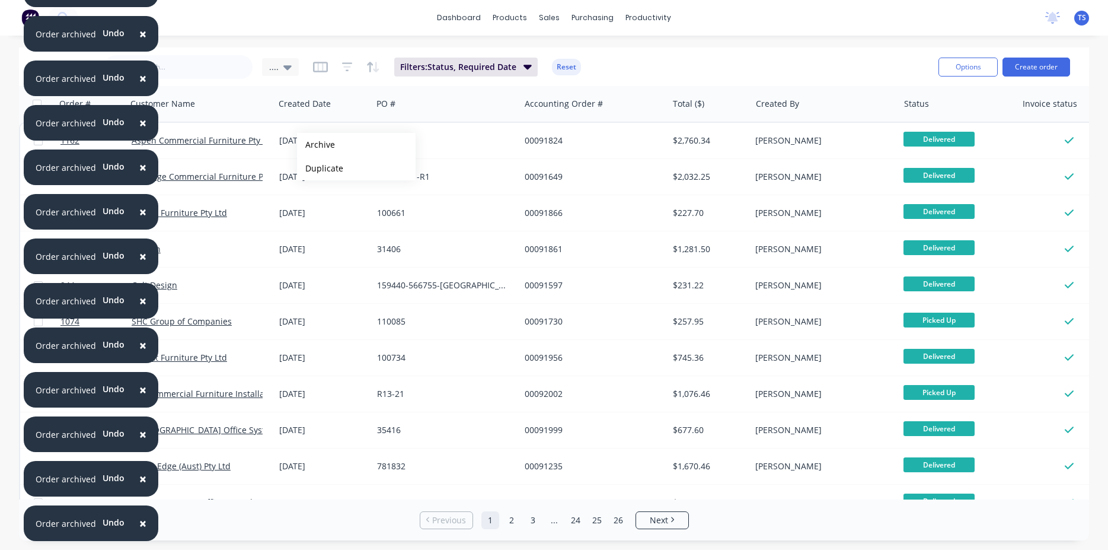
click at [316, 145] on button "Archive" at bounding box center [356, 145] width 119 height 24
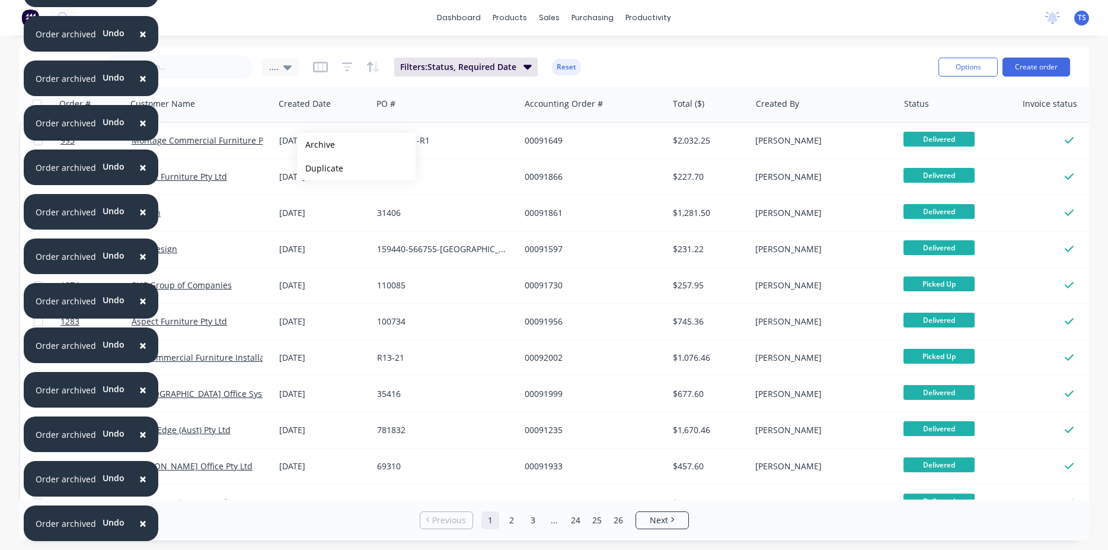
click at [316, 145] on button "Archive" at bounding box center [356, 145] width 119 height 24
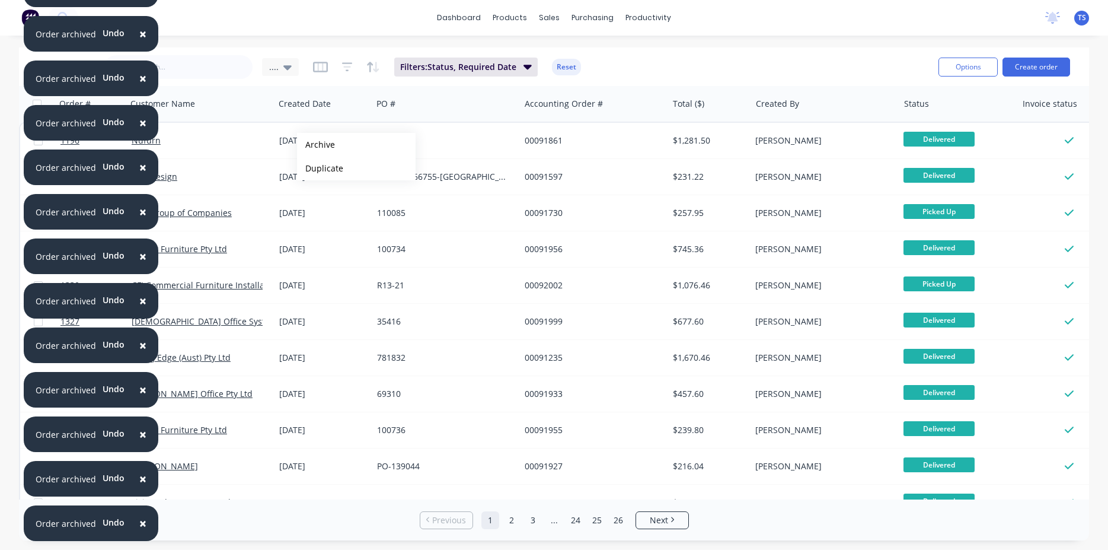
click at [316, 145] on button "Archive" at bounding box center [356, 145] width 119 height 24
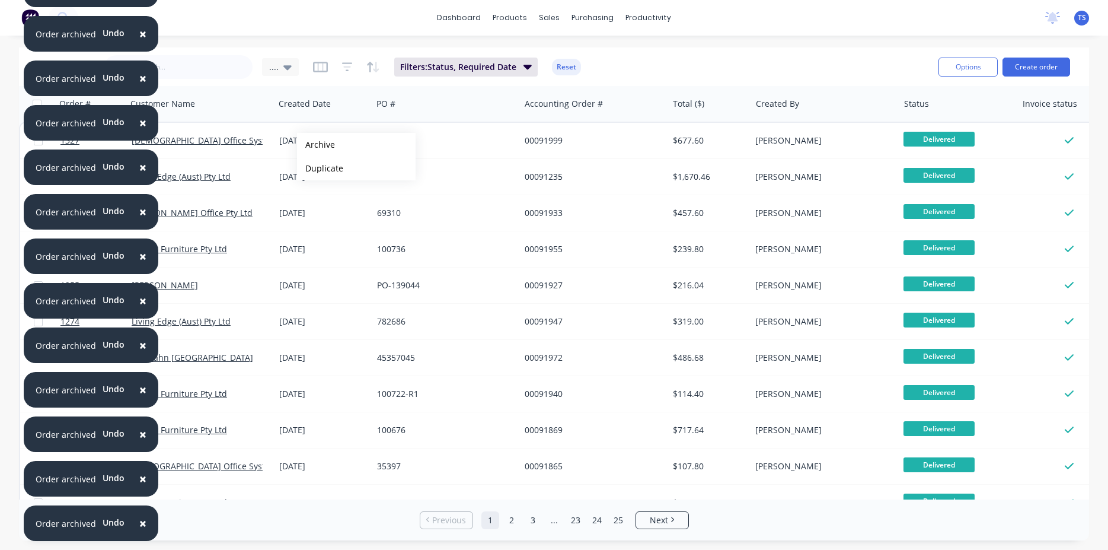
click at [316, 145] on button "Archive" at bounding box center [356, 145] width 119 height 24
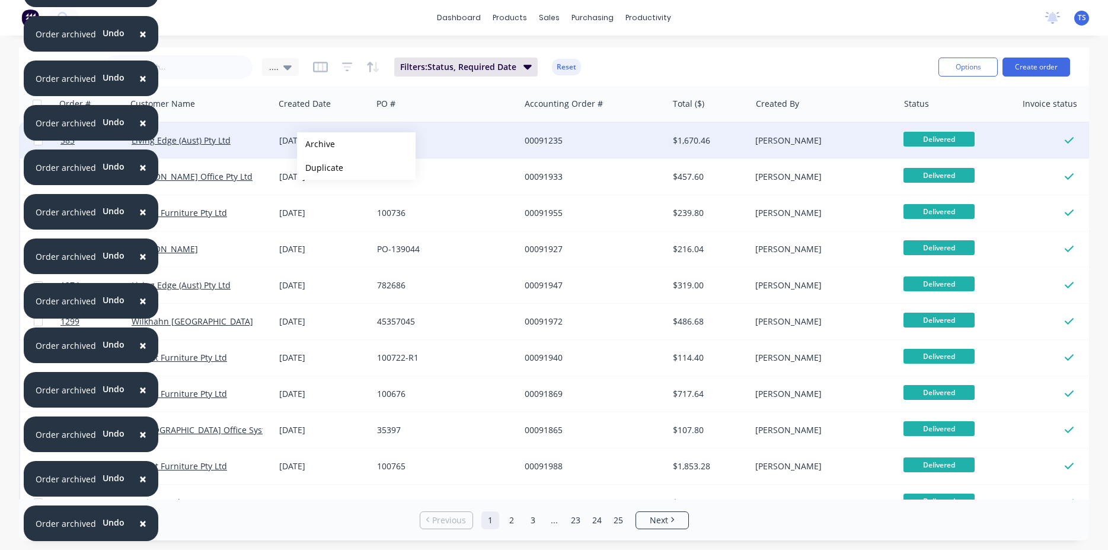
click at [316, 144] on button "Archive" at bounding box center [356, 144] width 119 height 24
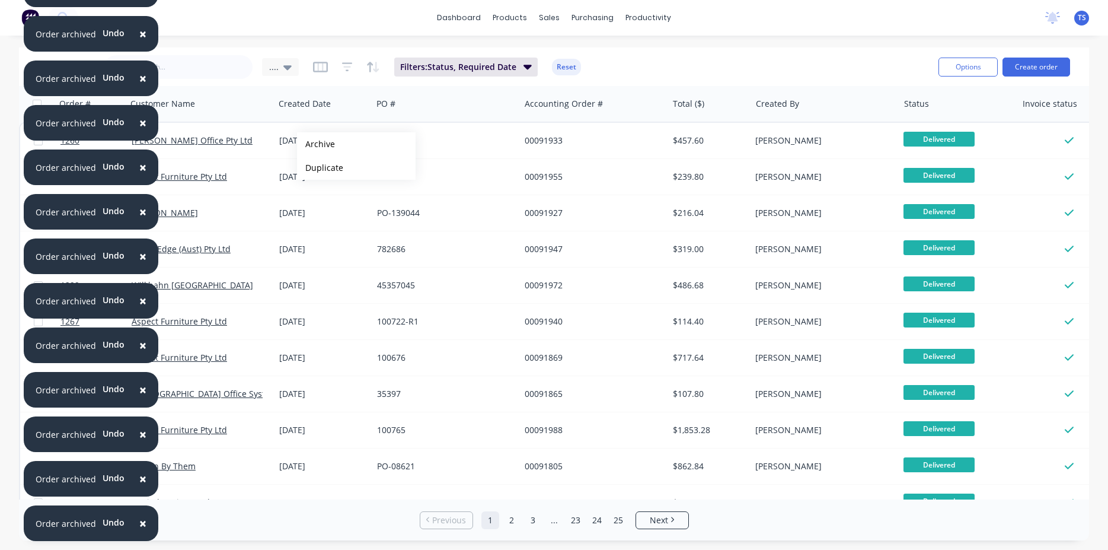
click at [316, 144] on button "Archive" at bounding box center [356, 144] width 119 height 24
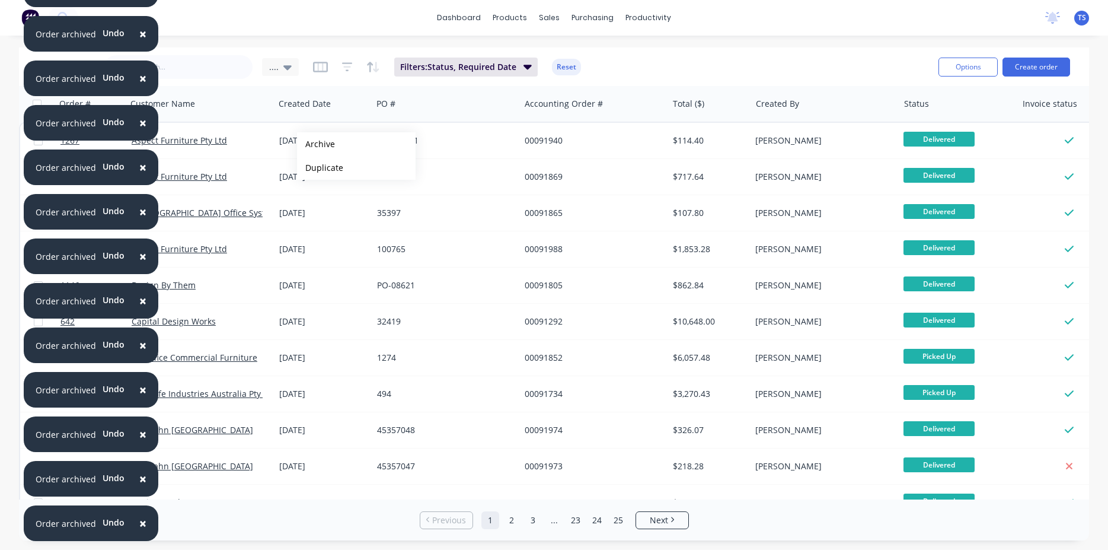
click at [316, 144] on button "Archive" at bounding box center [356, 144] width 119 height 24
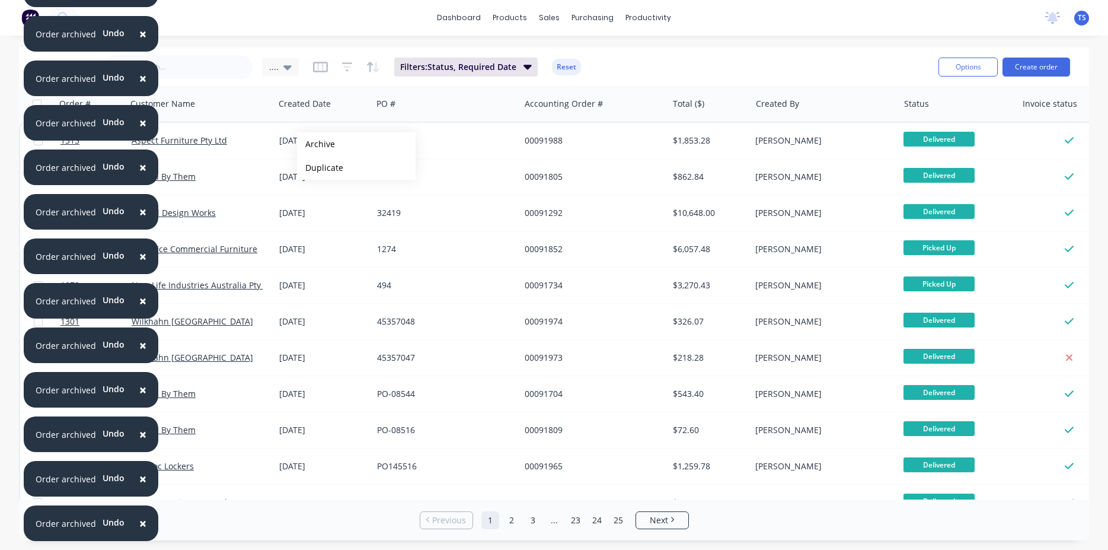
click at [316, 144] on button "Archive" at bounding box center [356, 144] width 119 height 24
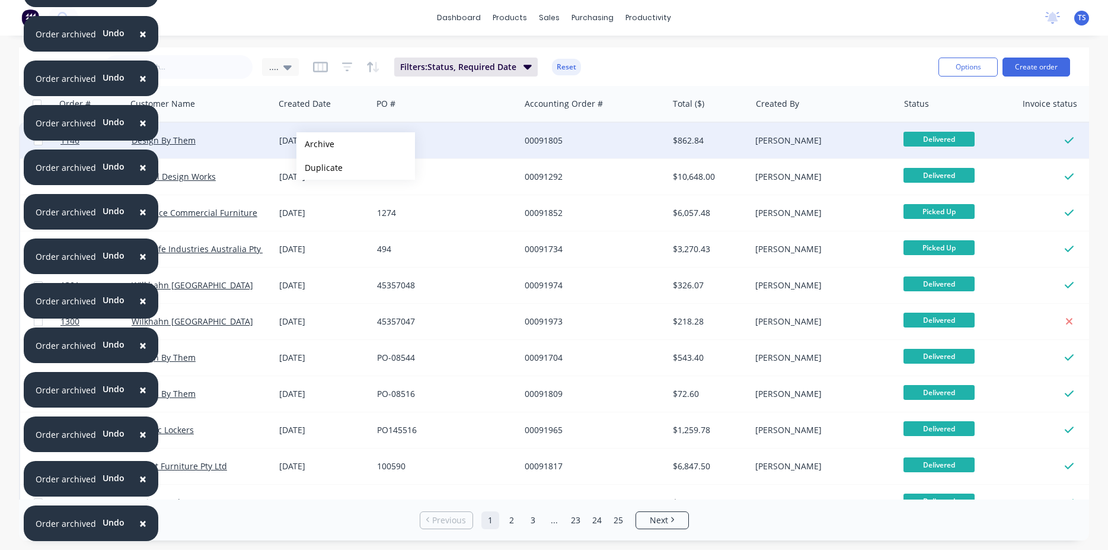
click at [315, 144] on button "Archive" at bounding box center [355, 144] width 119 height 24
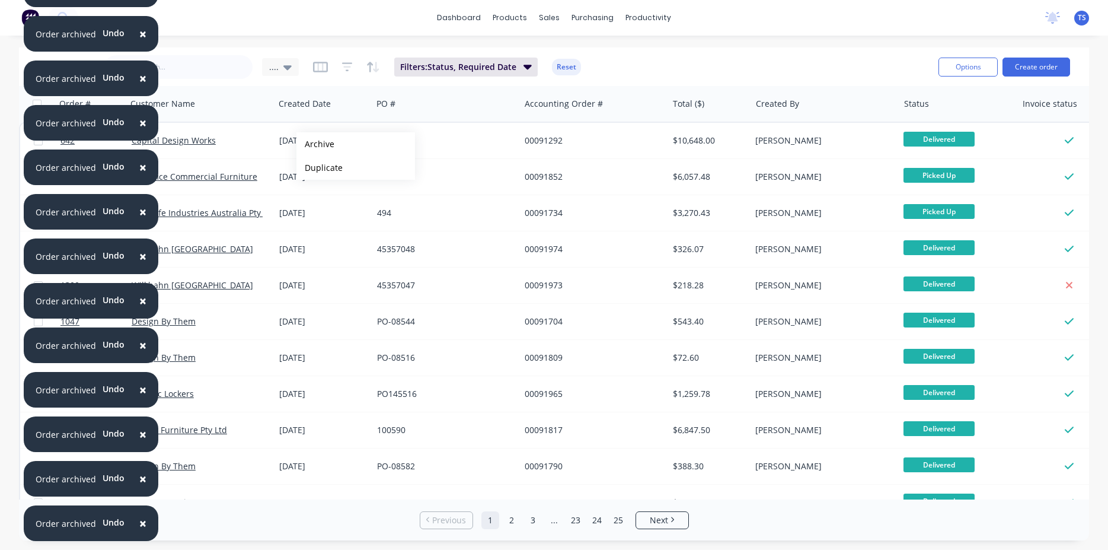
click at [315, 144] on button "Archive" at bounding box center [355, 144] width 119 height 24
click at [313, 144] on button "Archive" at bounding box center [353, 144] width 119 height 24
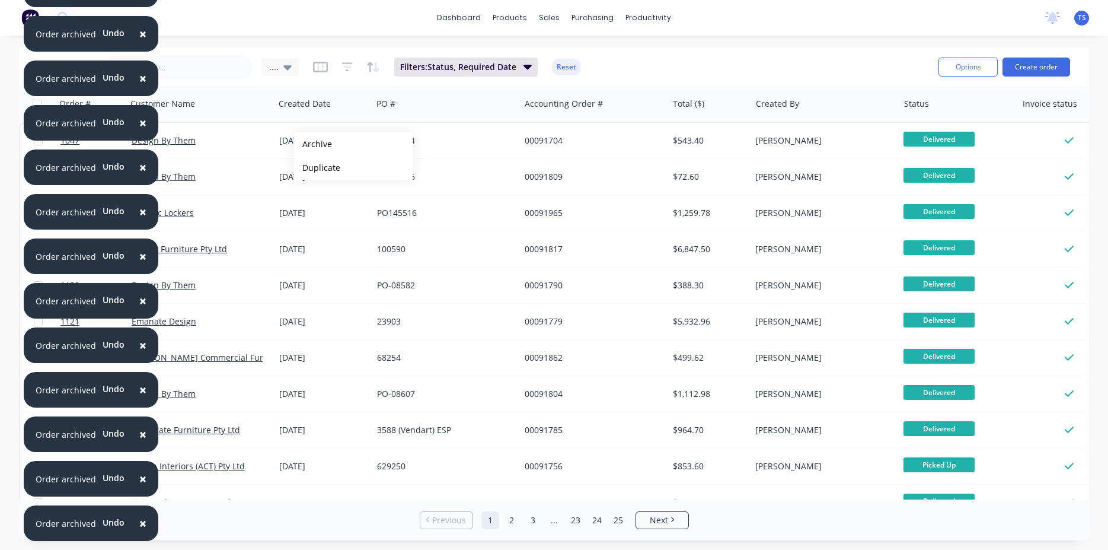
click at [313, 144] on button "Archive" at bounding box center [353, 144] width 119 height 24
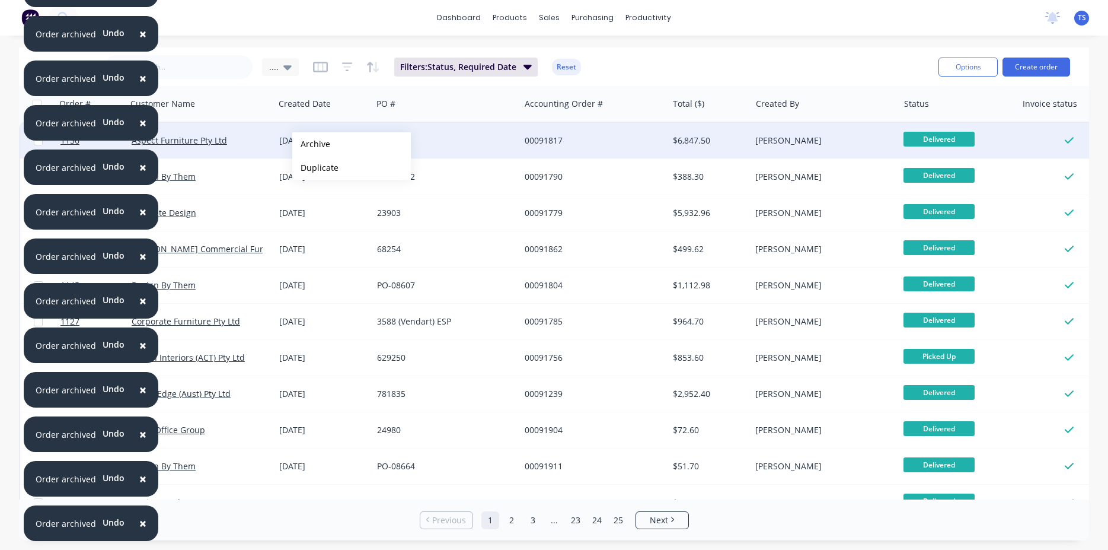
click at [311, 144] on button "Archive" at bounding box center [351, 144] width 119 height 24
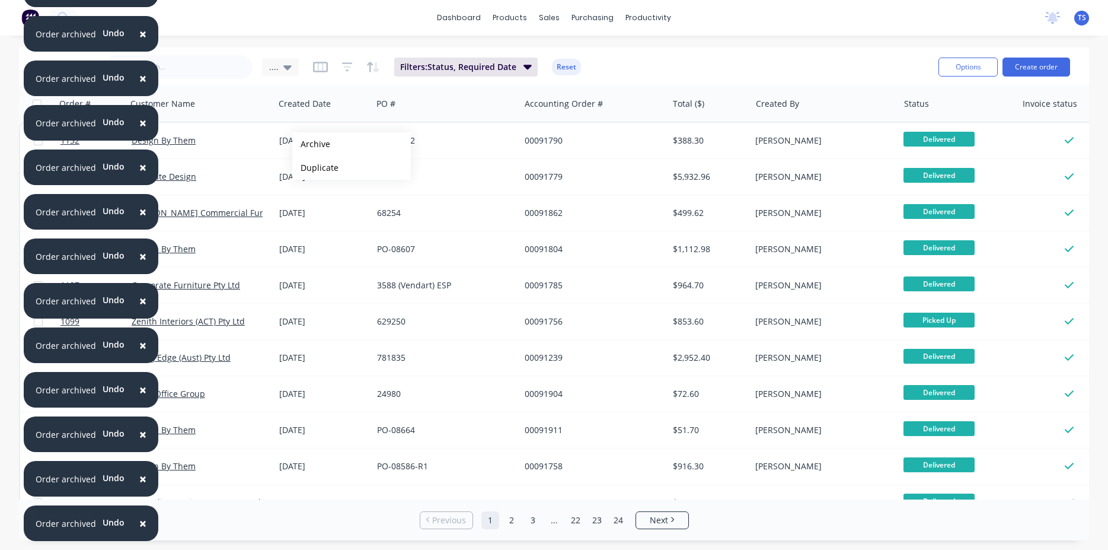
click at [311, 144] on button "Archive" at bounding box center [351, 144] width 119 height 24
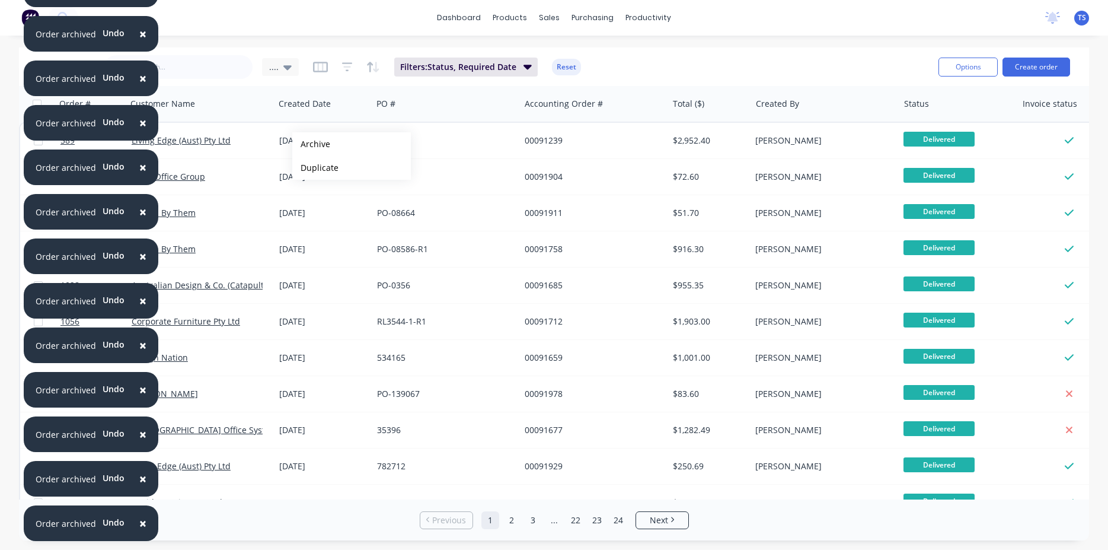
click at [311, 144] on button "Archive" at bounding box center [351, 144] width 119 height 24
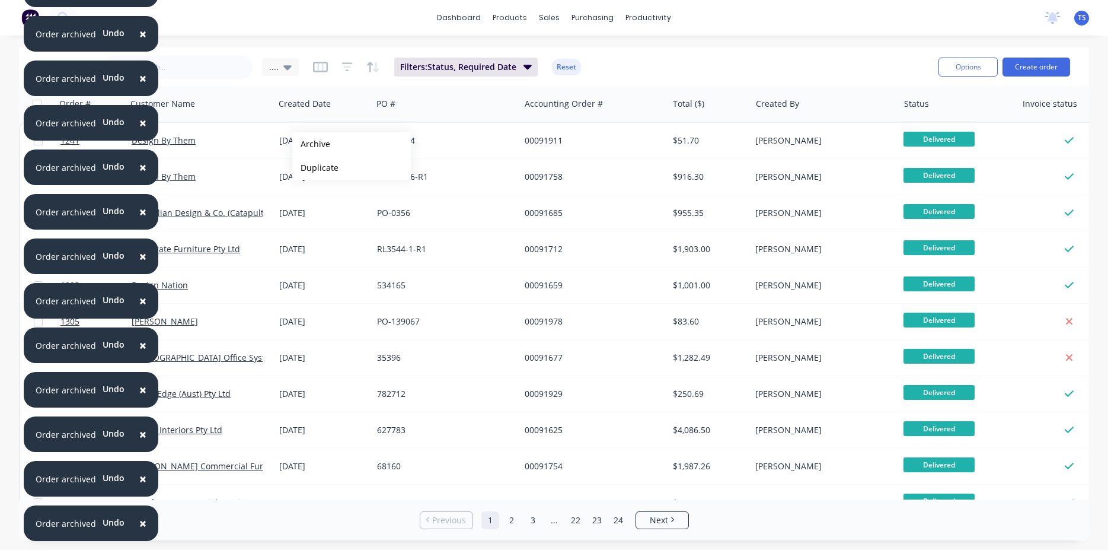
click at [311, 144] on button "Archive" at bounding box center [351, 144] width 119 height 24
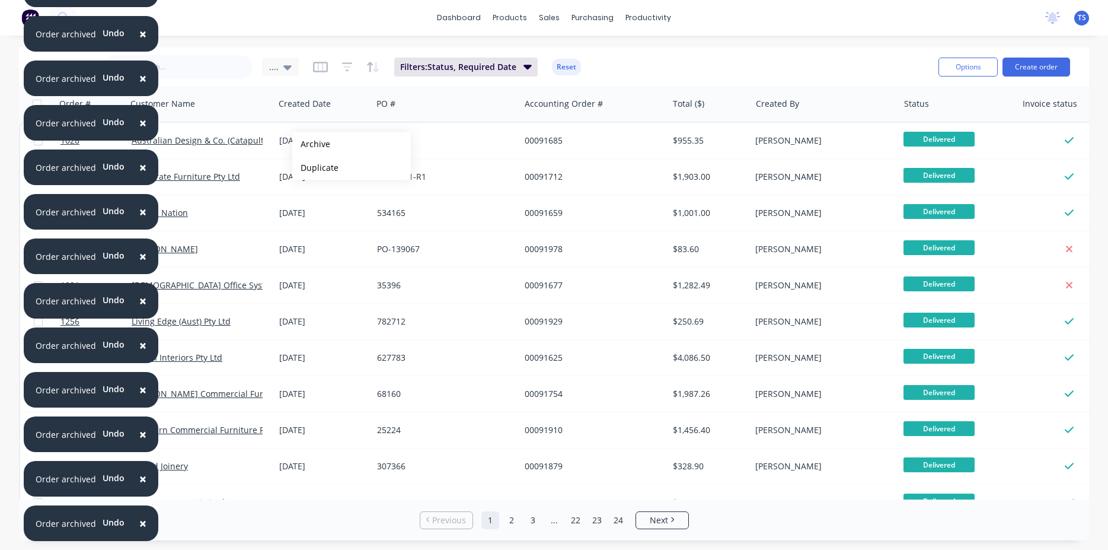
click at [311, 144] on button "Archive" at bounding box center [351, 144] width 119 height 24
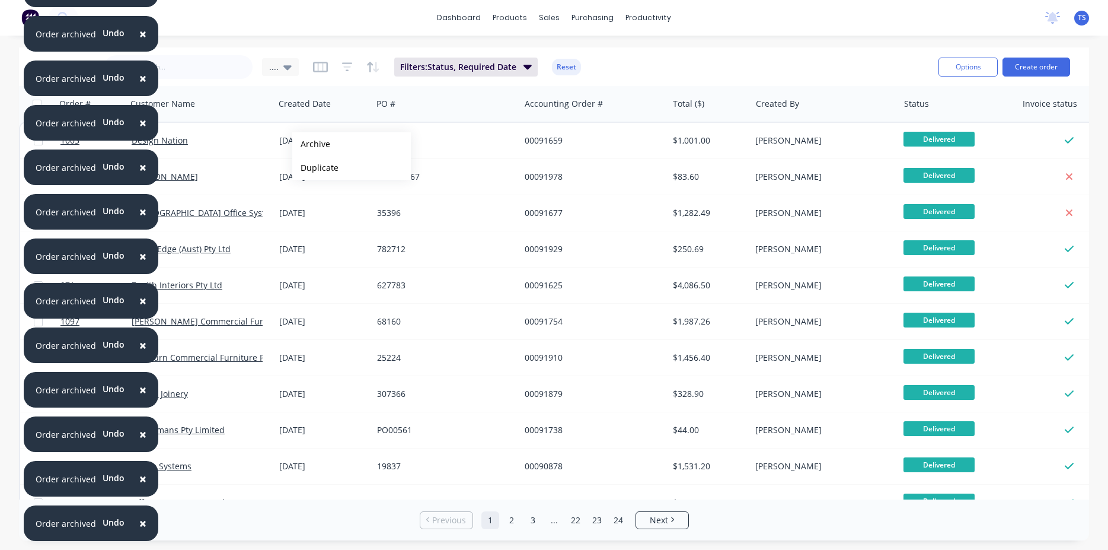
click at [311, 144] on button "Archive" at bounding box center [351, 144] width 119 height 24
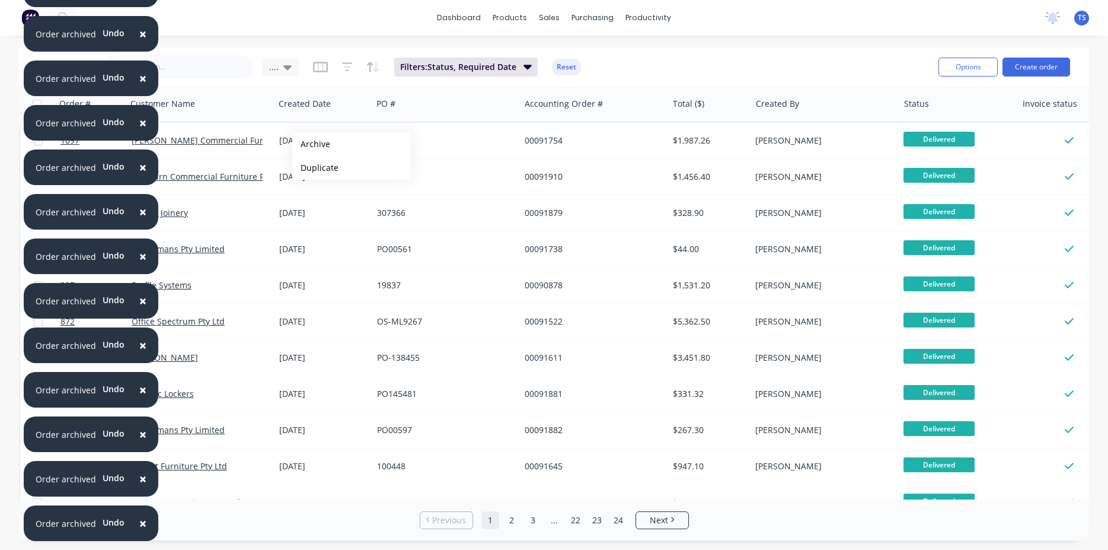
click at [311, 144] on button "Archive" at bounding box center [351, 144] width 119 height 24
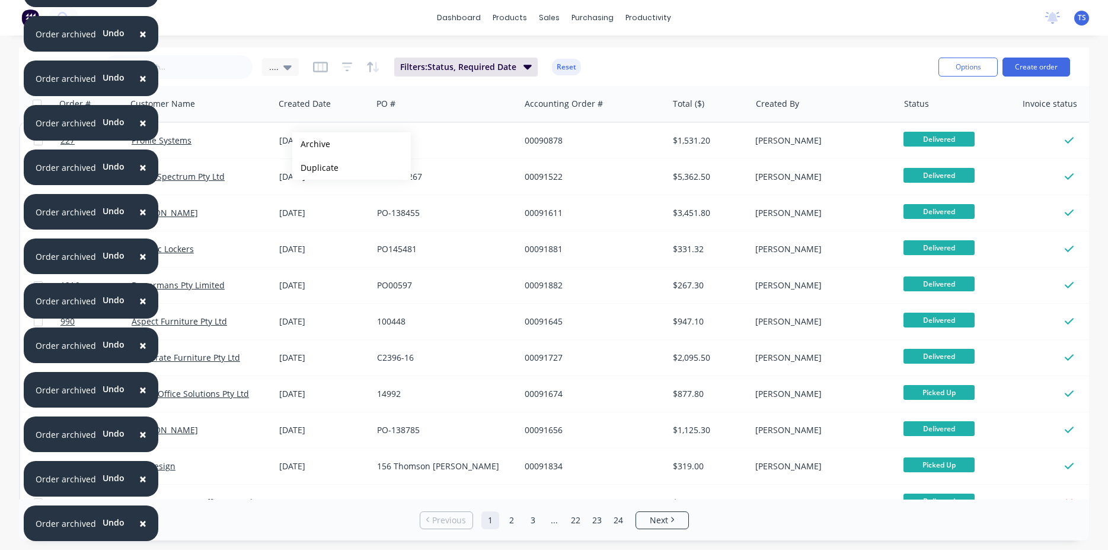
click at [311, 144] on button "Archive" at bounding box center [351, 144] width 119 height 24
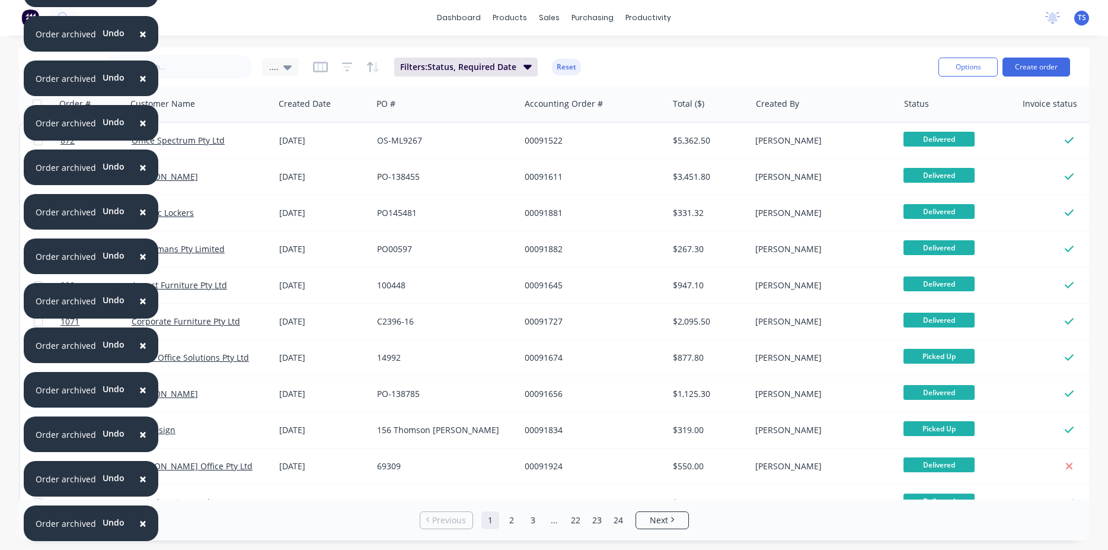
click at [311, 144] on div "20 Mar 2024" at bounding box center [323, 141] width 88 height 12
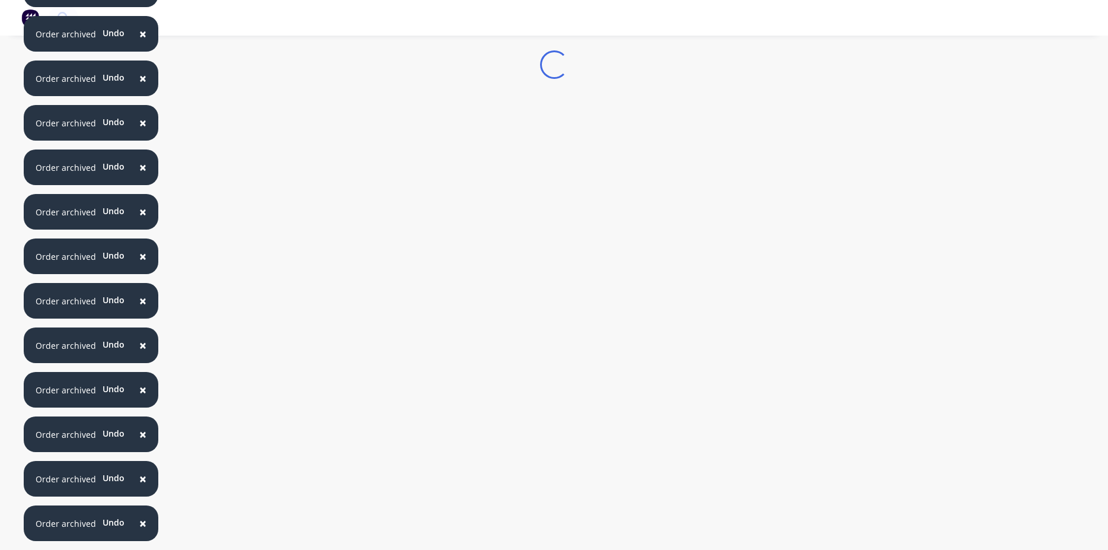
click at [1051, 74] on div "Loading..." at bounding box center [554, 64] width 1108 height 28
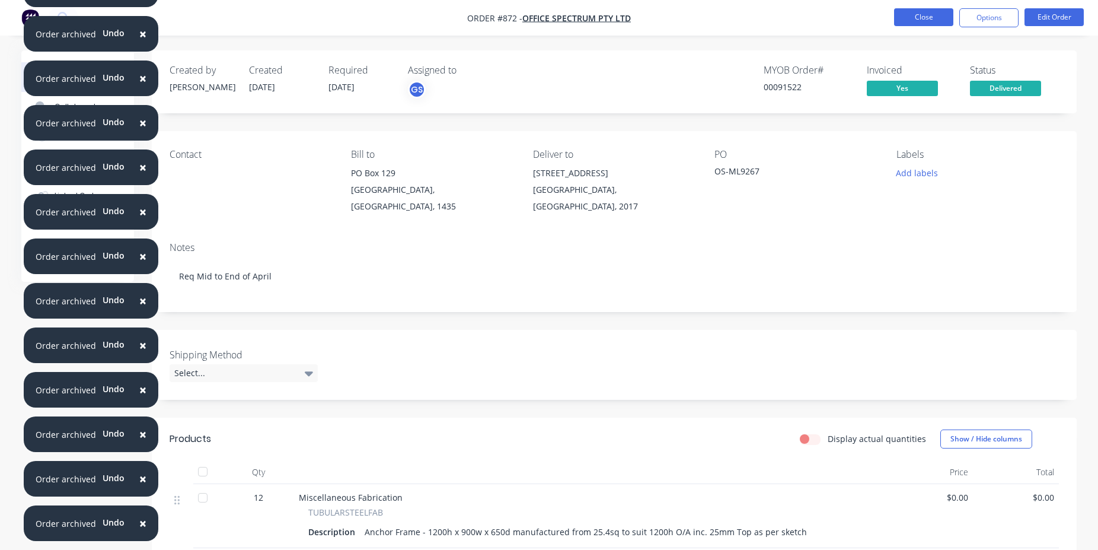
click at [951, 17] on button "Close" at bounding box center [923, 17] width 59 height 18
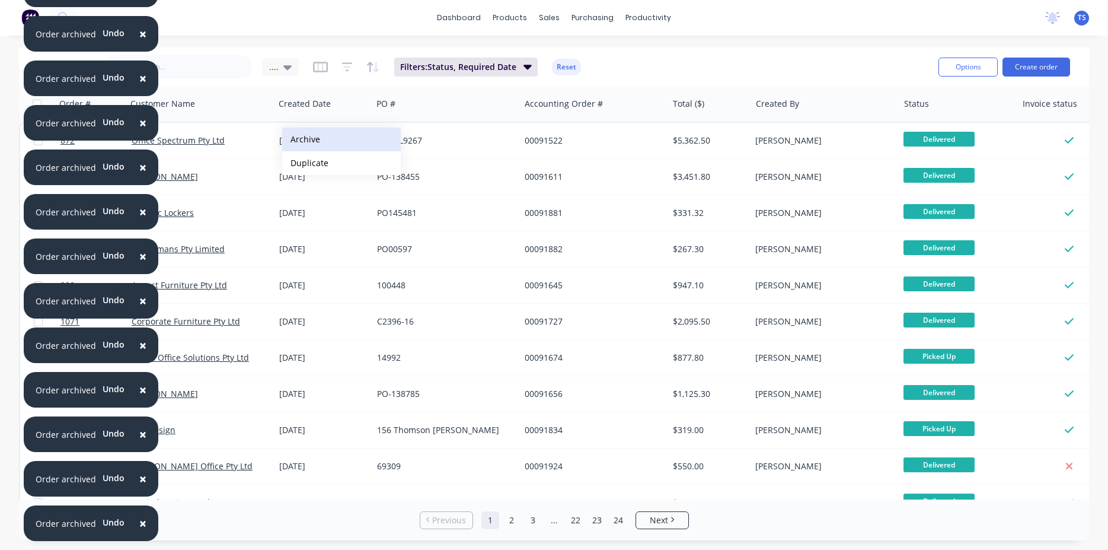
click at [310, 143] on button "Archive" at bounding box center [341, 139] width 119 height 24
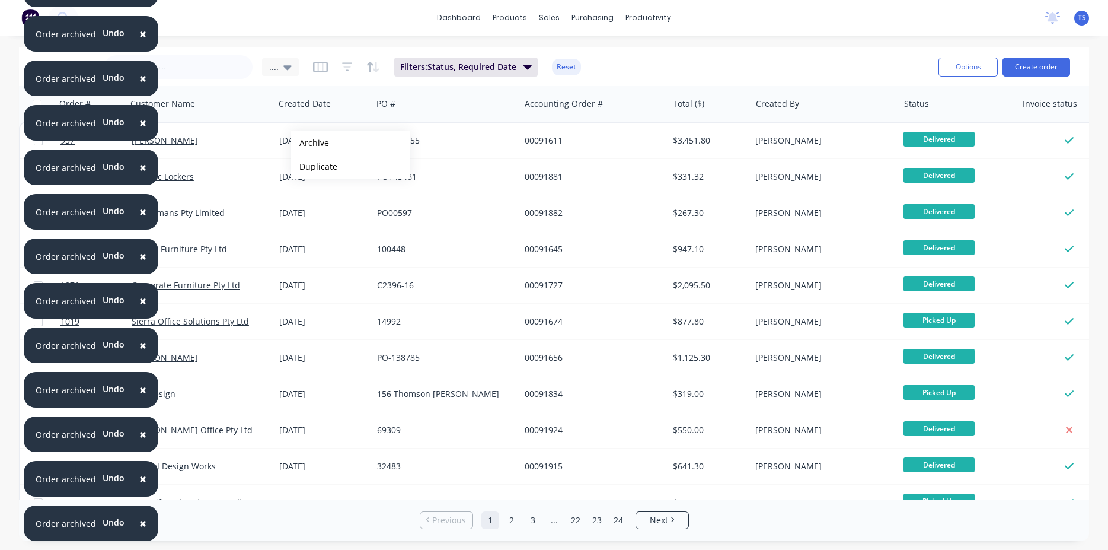
click at [310, 143] on button "Archive" at bounding box center [350, 143] width 119 height 24
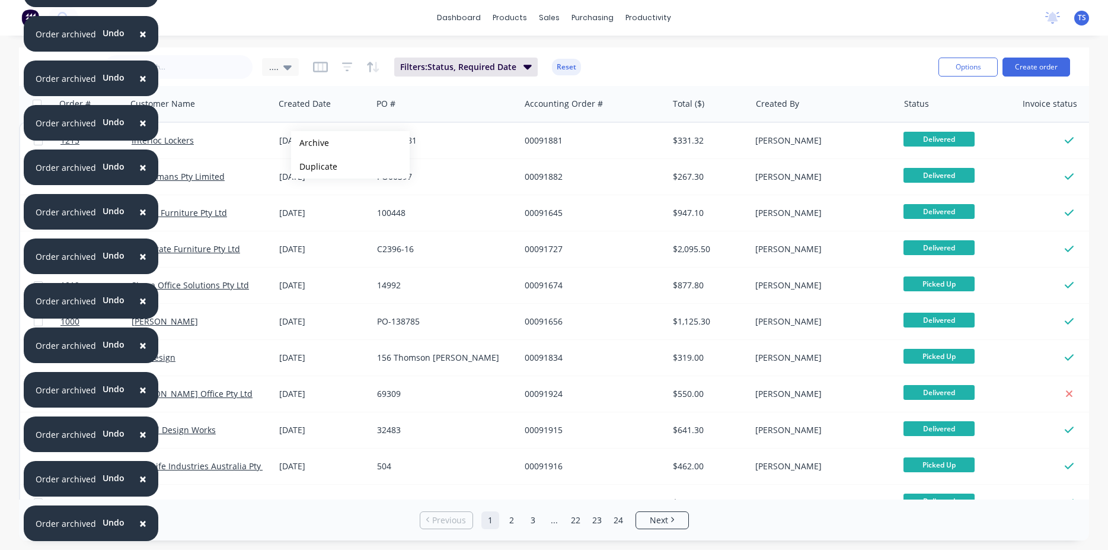
click at [310, 143] on button "Archive" at bounding box center [350, 143] width 119 height 24
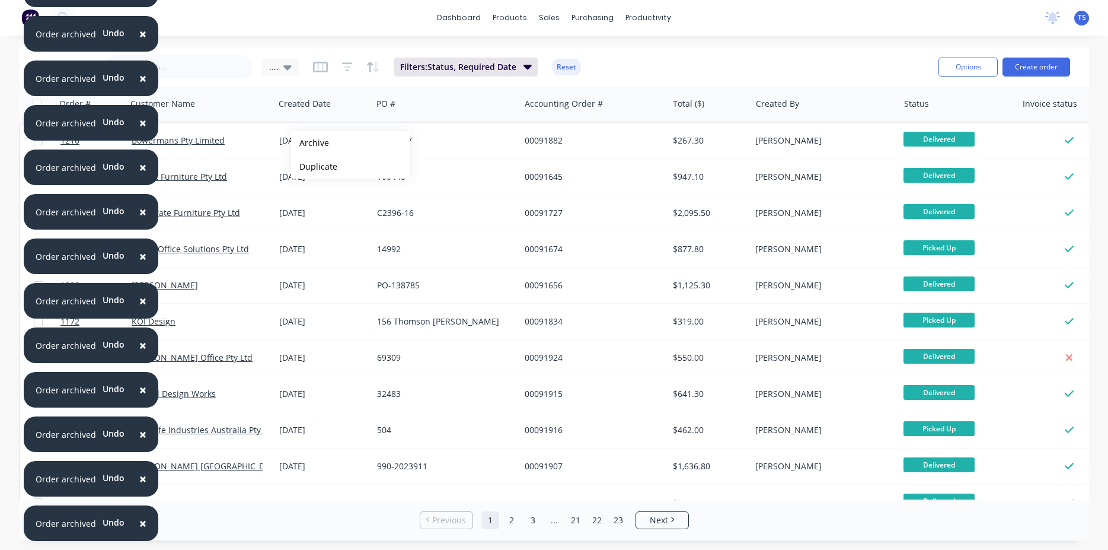
click at [310, 143] on button "Archive" at bounding box center [350, 143] width 119 height 24
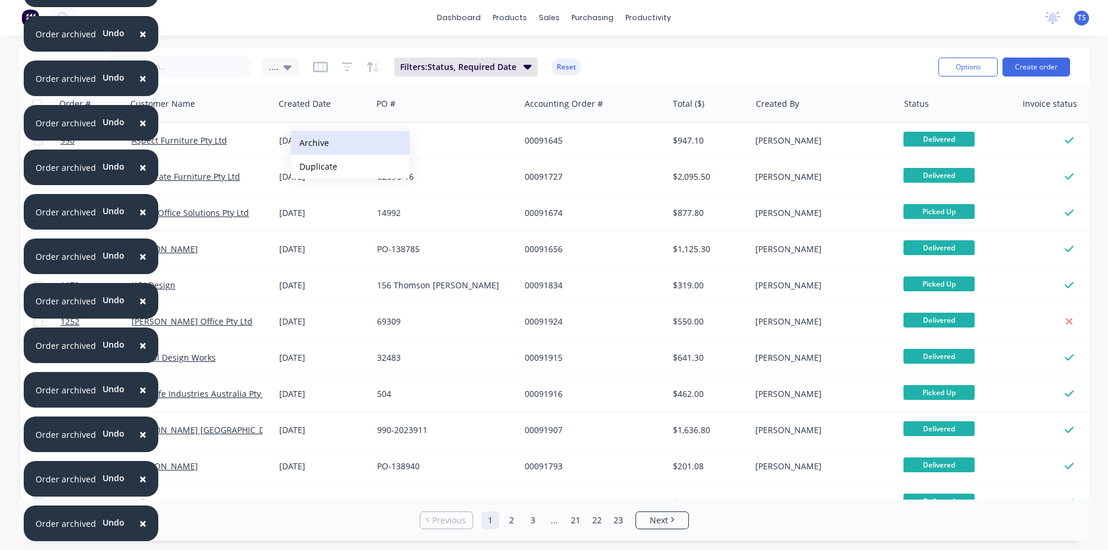
click at [312, 143] on button "Archive" at bounding box center [350, 143] width 119 height 24
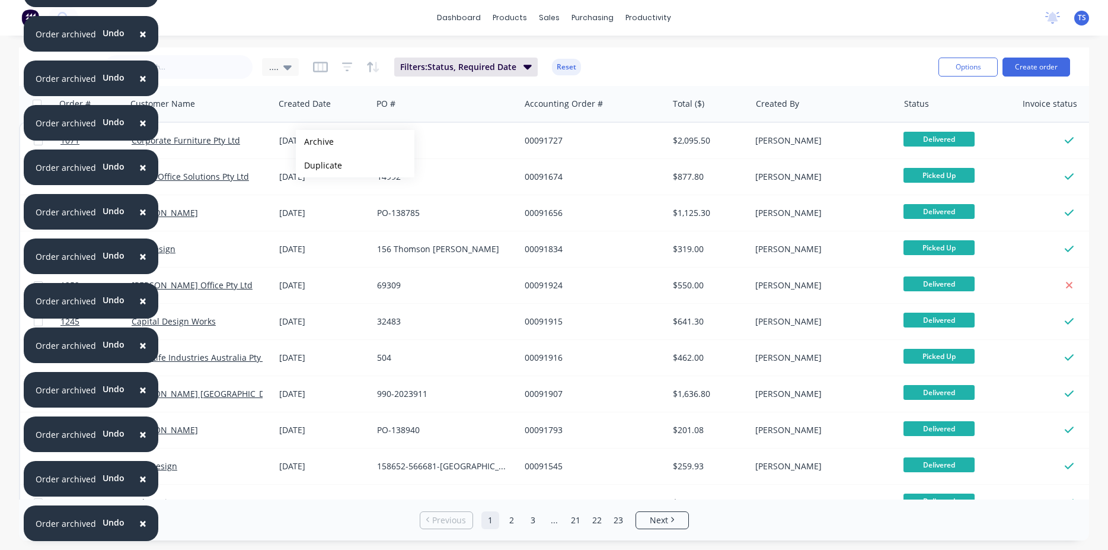
click at [315, 142] on button "Archive" at bounding box center [355, 142] width 119 height 24
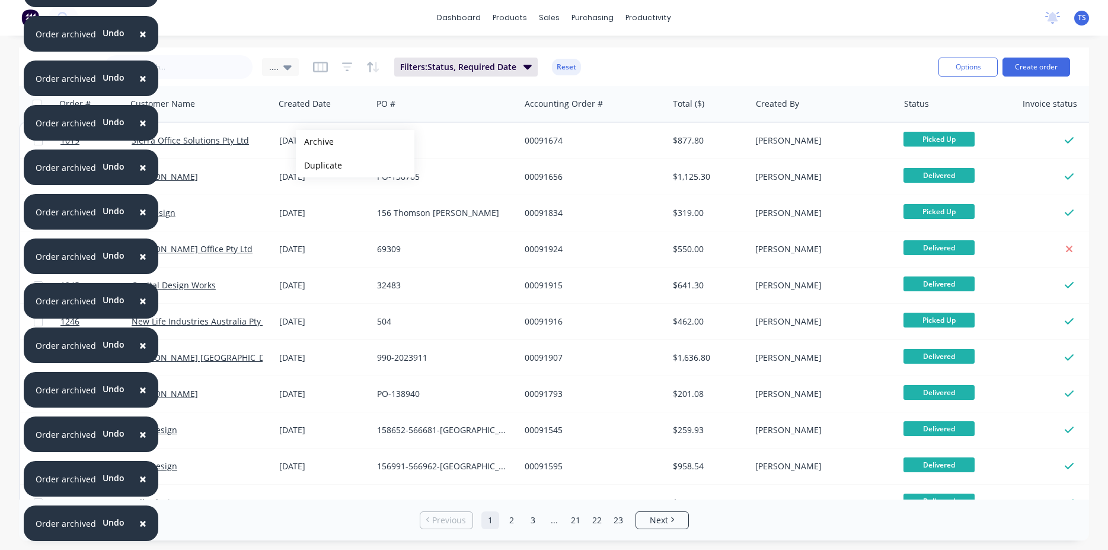
click at [315, 142] on button "Archive" at bounding box center [355, 142] width 119 height 24
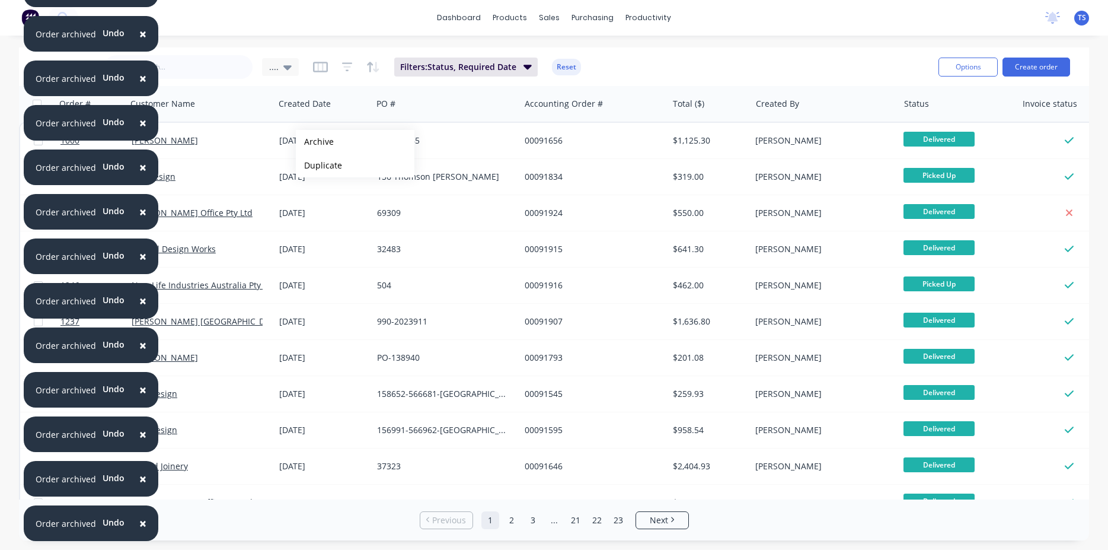
click at [315, 142] on button "Archive" at bounding box center [355, 142] width 119 height 24
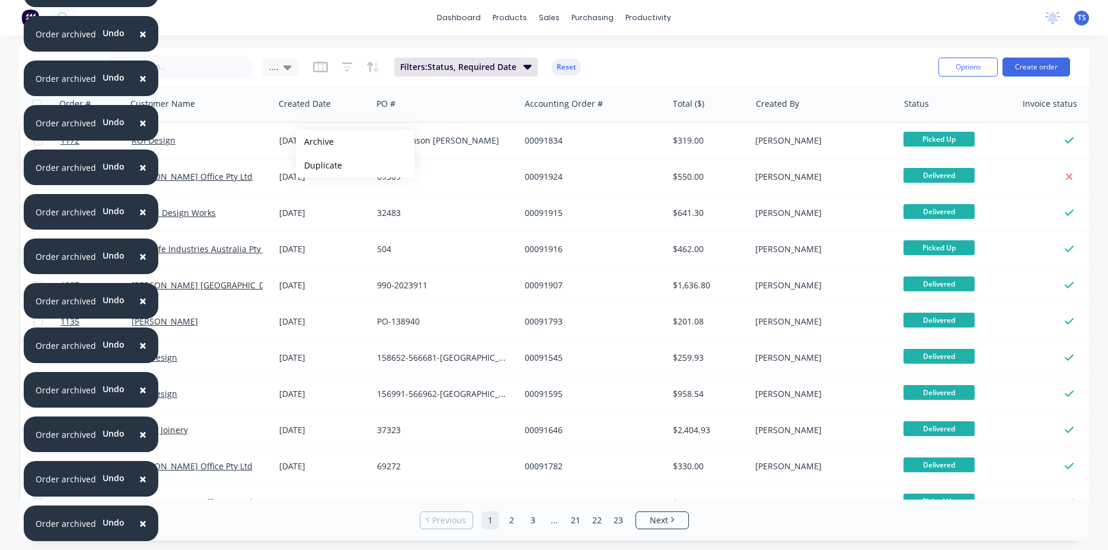
click at [315, 142] on button "Archive" at bounding box center [355, 142] width 119 height 24
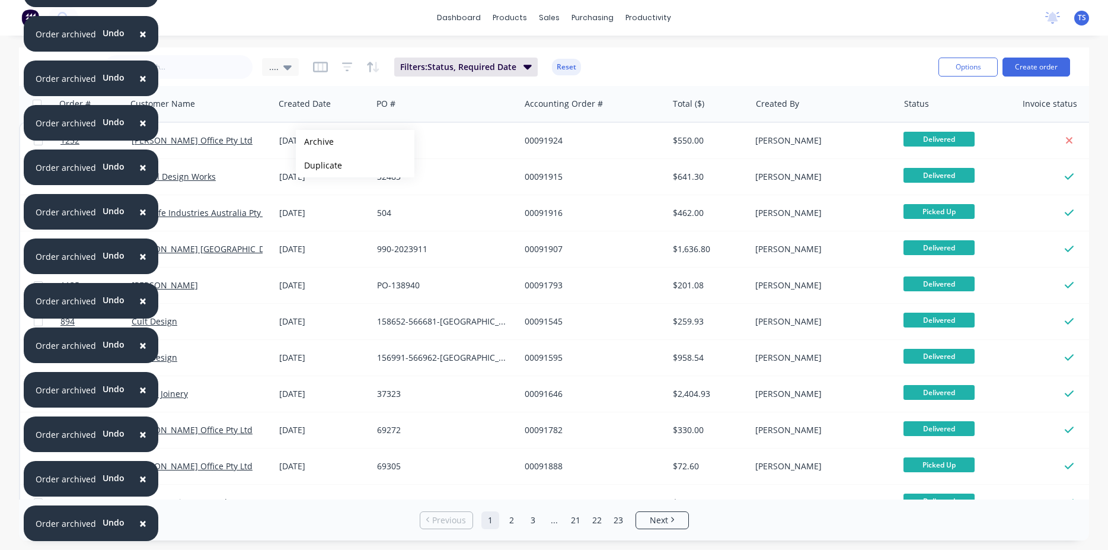
click at [315, 142] on button "Archive" at bounding box center [355, 142] width 119 height 24
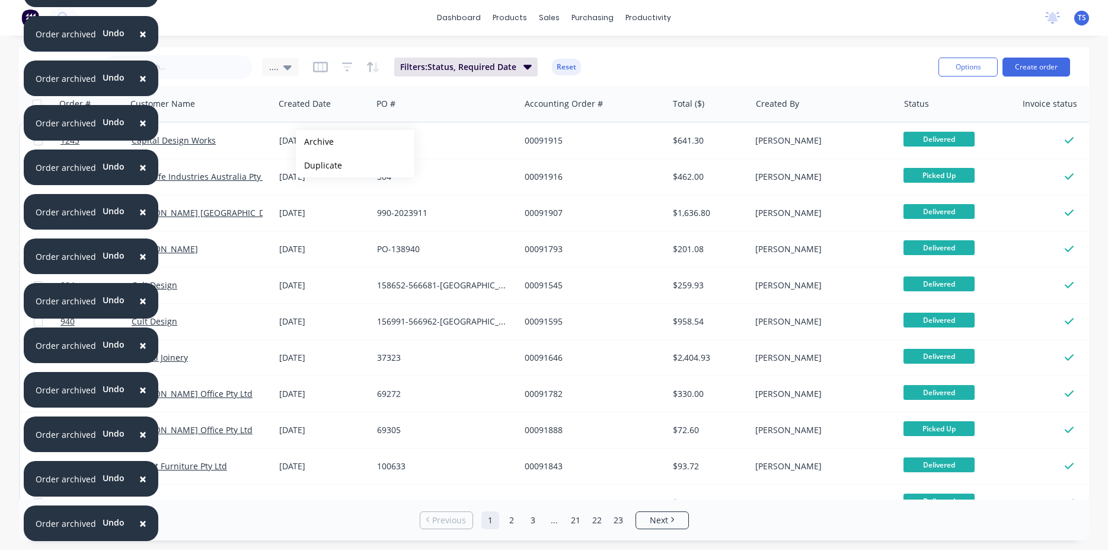
click at [315, 142] on button "Archive" at bounding box center [355, 142] width 119 height 24
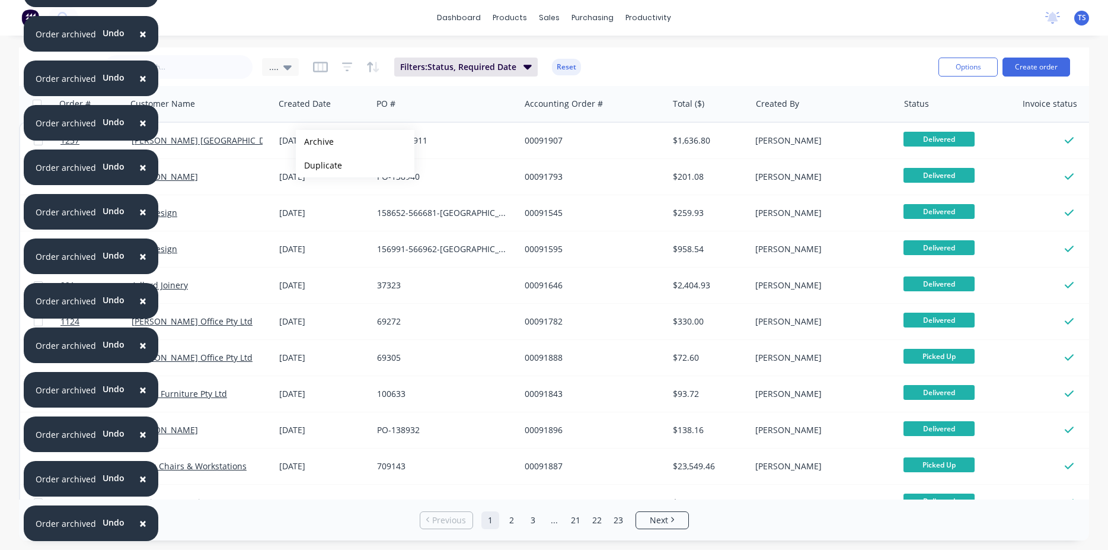
click at [315, 142] on button "Archive" at bounding box center [355, 142] width 119 height 24
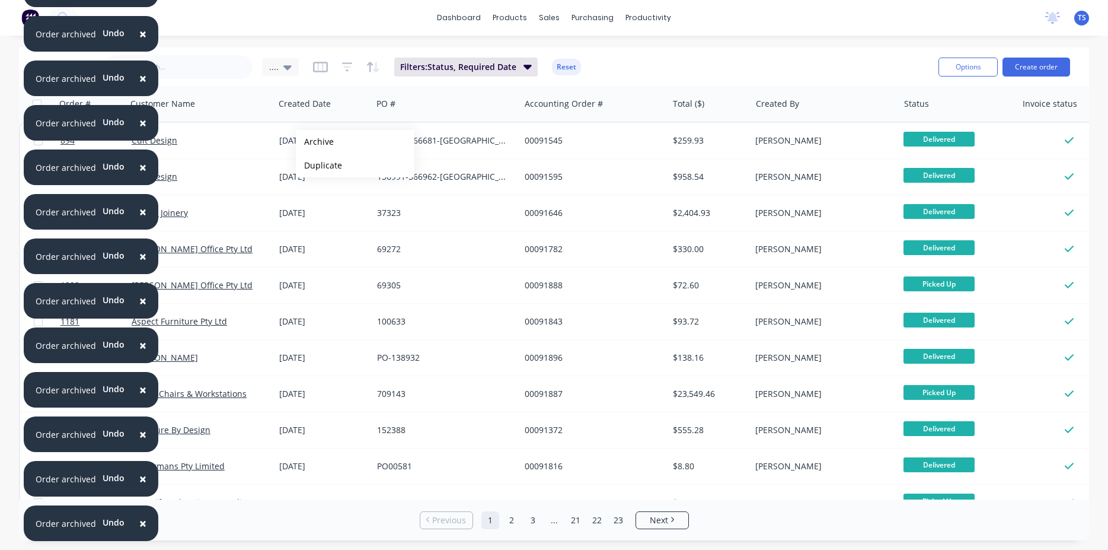
click at [315, 142] on button "Archive" at bounding box center [355, 142] width 119 height 24
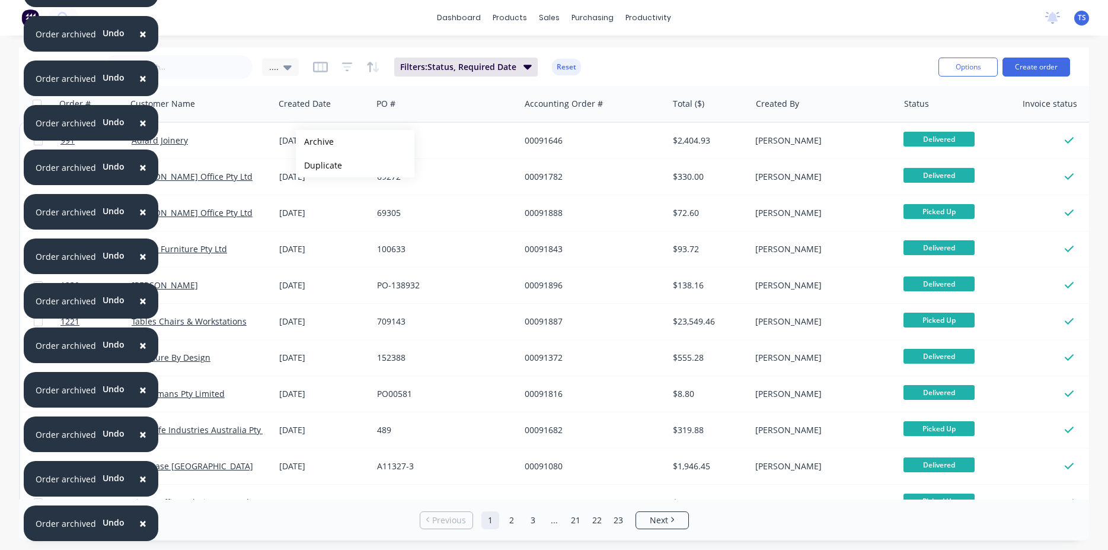
click at [315, 142] on button "Archive" at bounding box center [355, 142] width 119 height 24
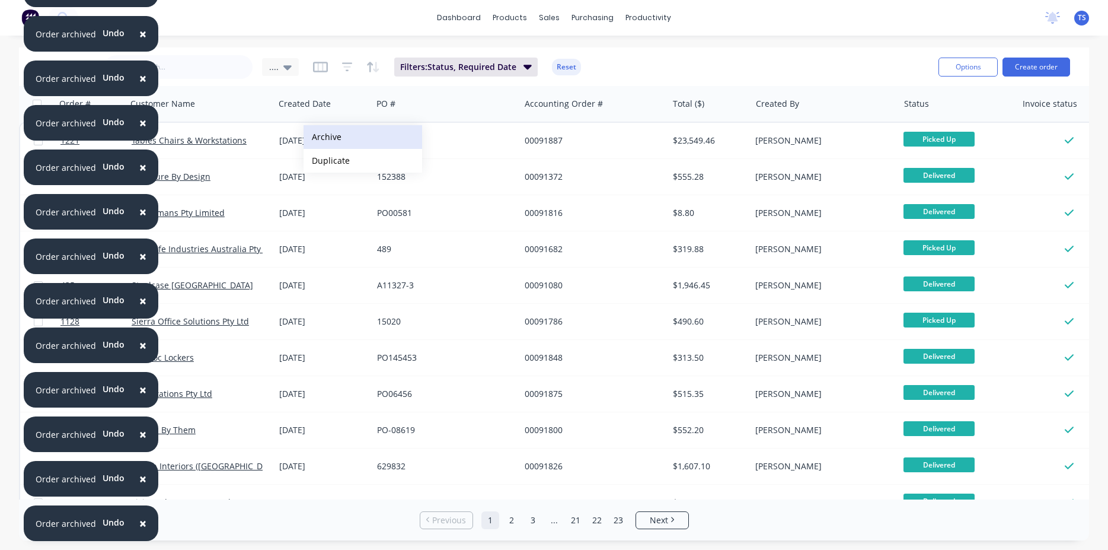
click at [326, 135] on button "Archive" at bounding box center [363, 137] width 119 height 24
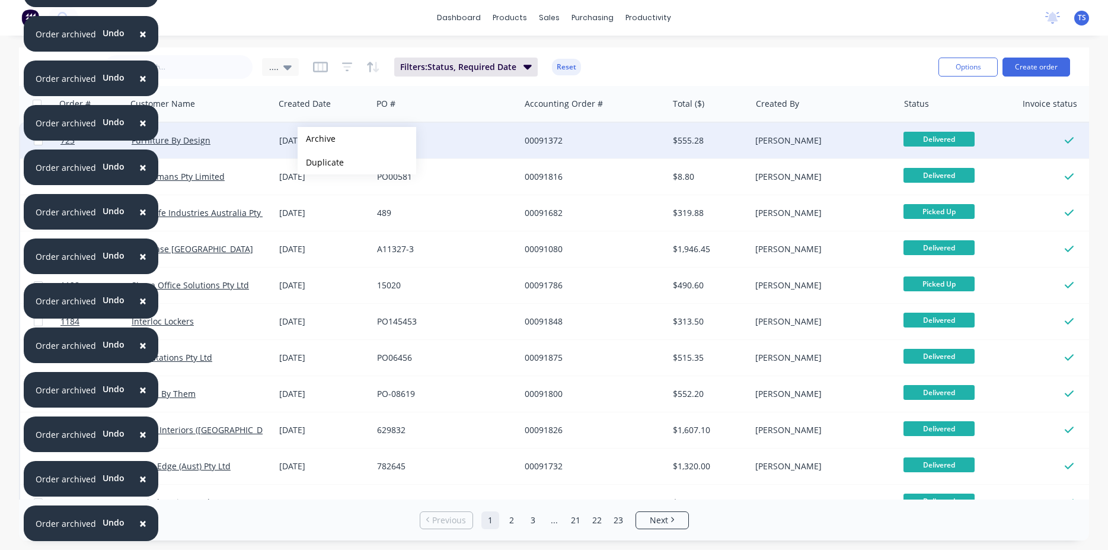
click at [317, 139] on button "Archive" at bounding box center [357, 139] width 119 height 24
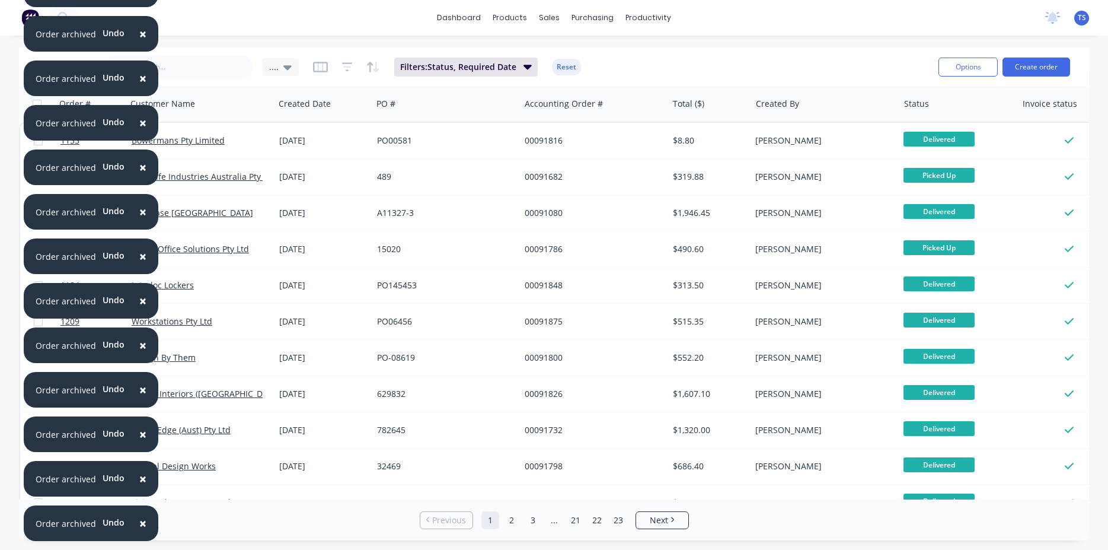
click at [667, 73] on div "Sales Orders .... Filters: Status, Required Date Reset" at bounding box center [483, 66] width 891 height 29
click at [515, 74] on button "Filters: Status, Required Date" at bounding box center [465, 67] width 143 height 19
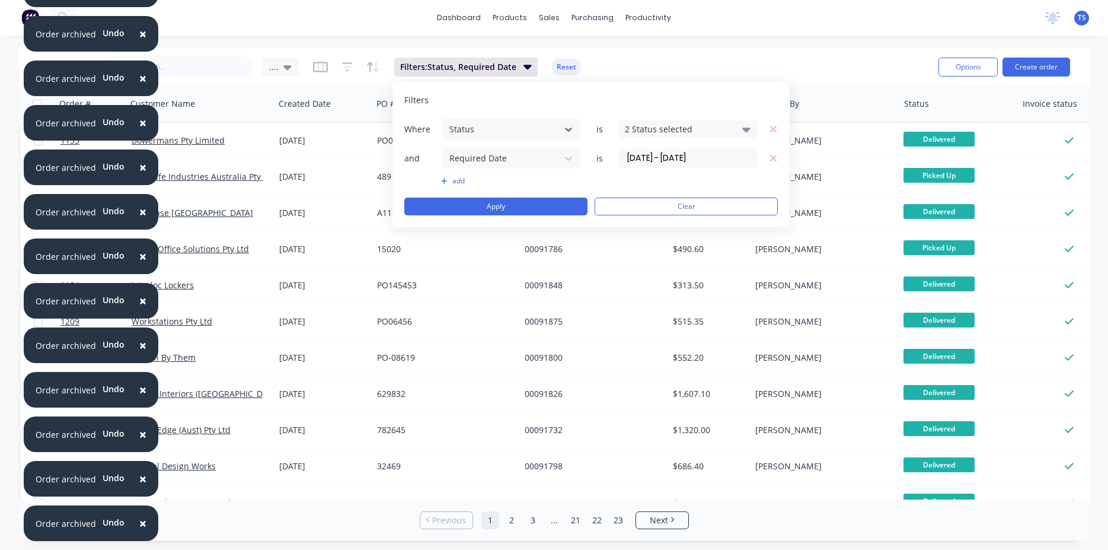
click at [654, 68] on div "Sales Orders .... Filters: Status, Required Date Reset" at bounding box center [483, 66] width 891 height 29
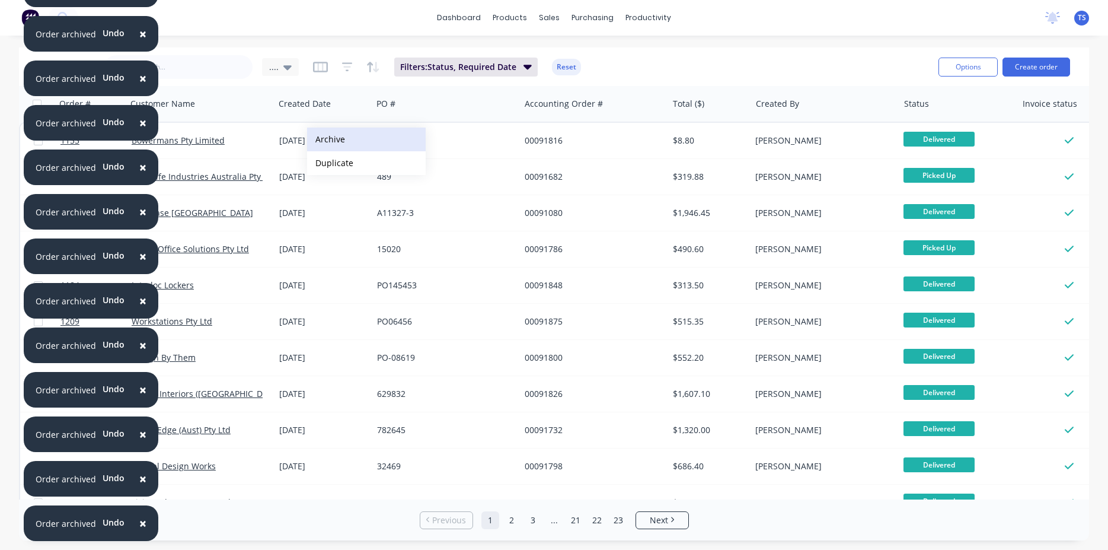
click at [326, 140] on button "Archive" at bounding box center [366, 139] width 119 height 24
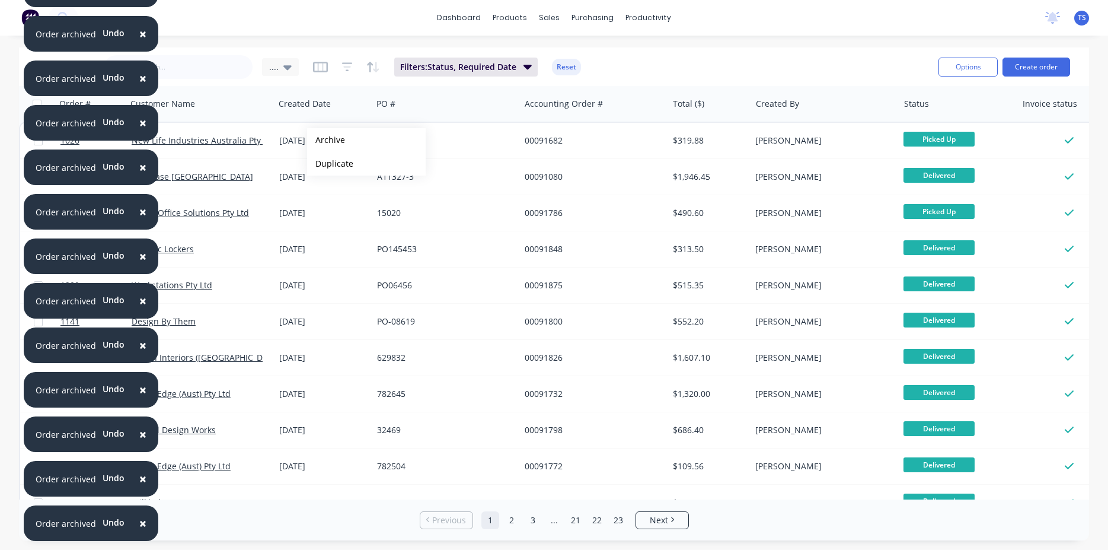
click at [326, 140] on button "Archive" at bounding box center [366, 140] width 119 height 24
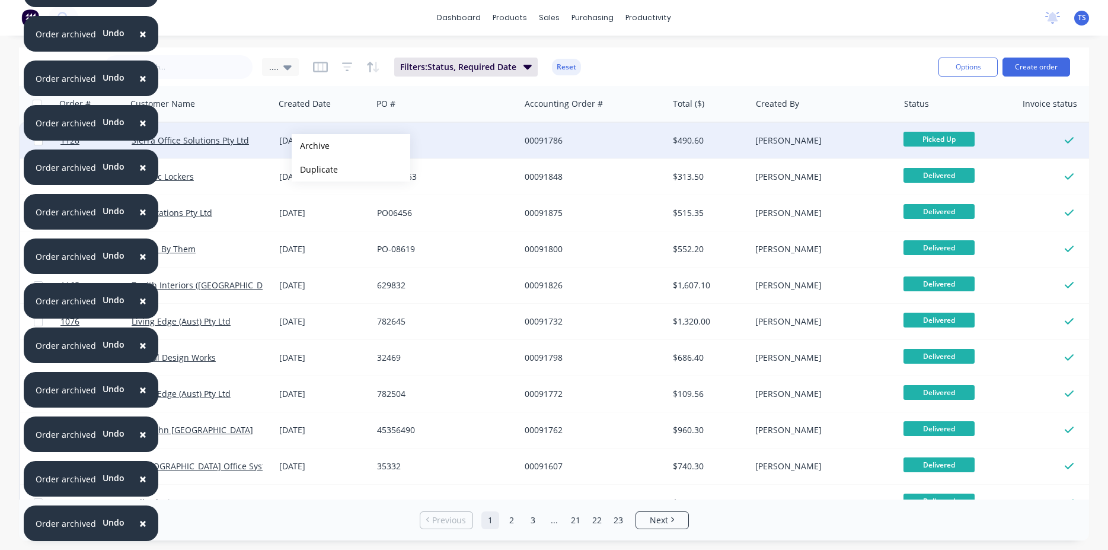
click at [311, 146] on button "Archive" at bounding box center [351, 146] width 119 height 24
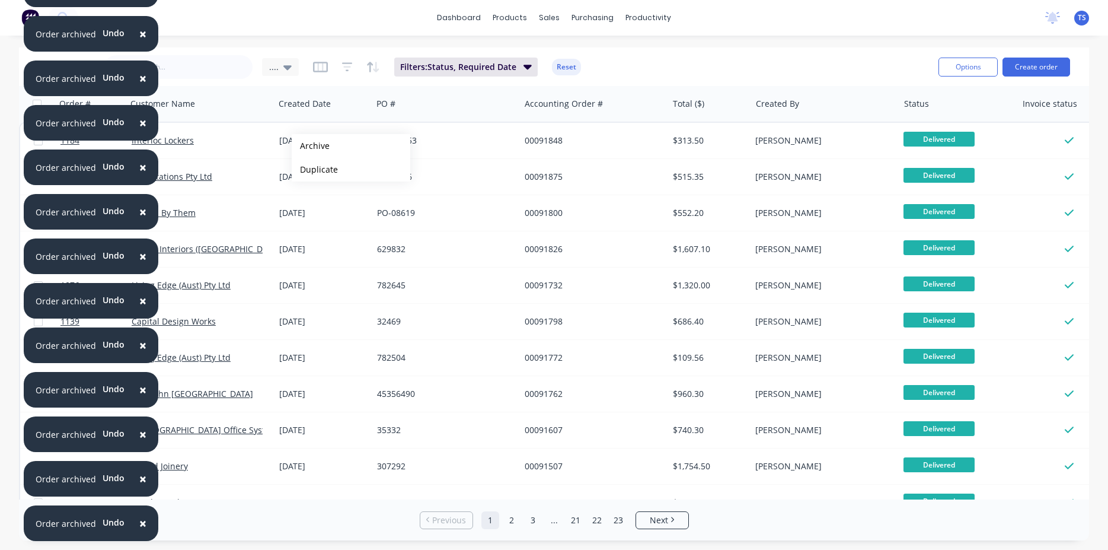
click at [311, 146] on button "Archive" at bounding box center [351, 146] width 119 height 24
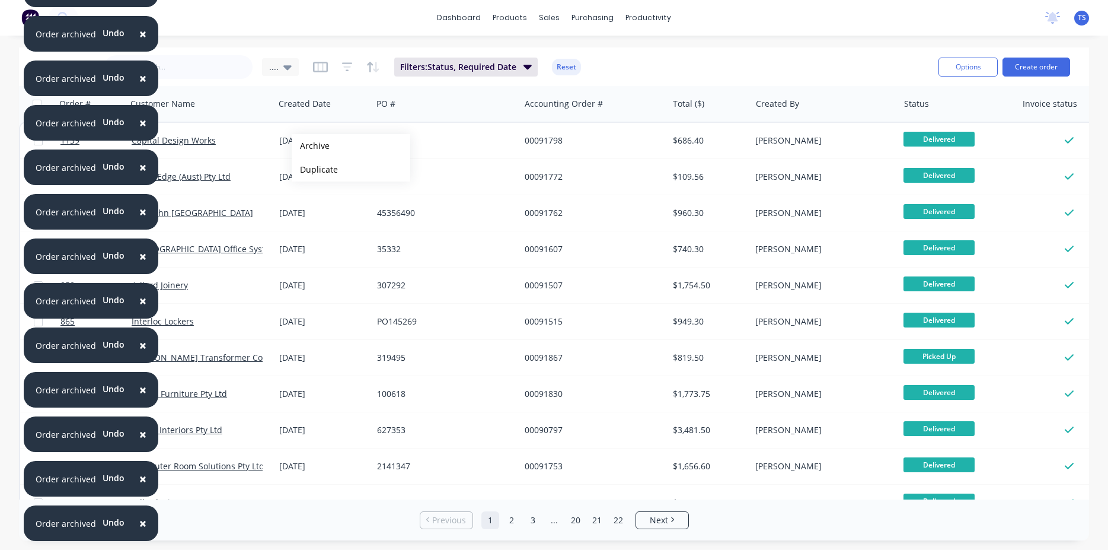
click at [311, 146] on button "Archive" at bounding box center [351, 146] width 119 height 24
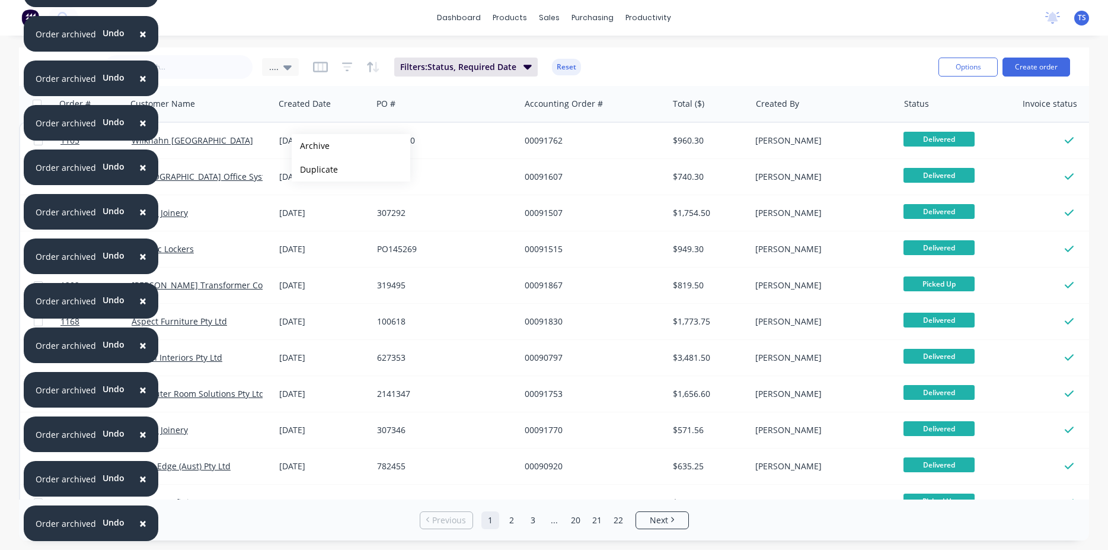
click at [311, 146] on button "Archive" at bounding box center [351, 146] width 119 height 24
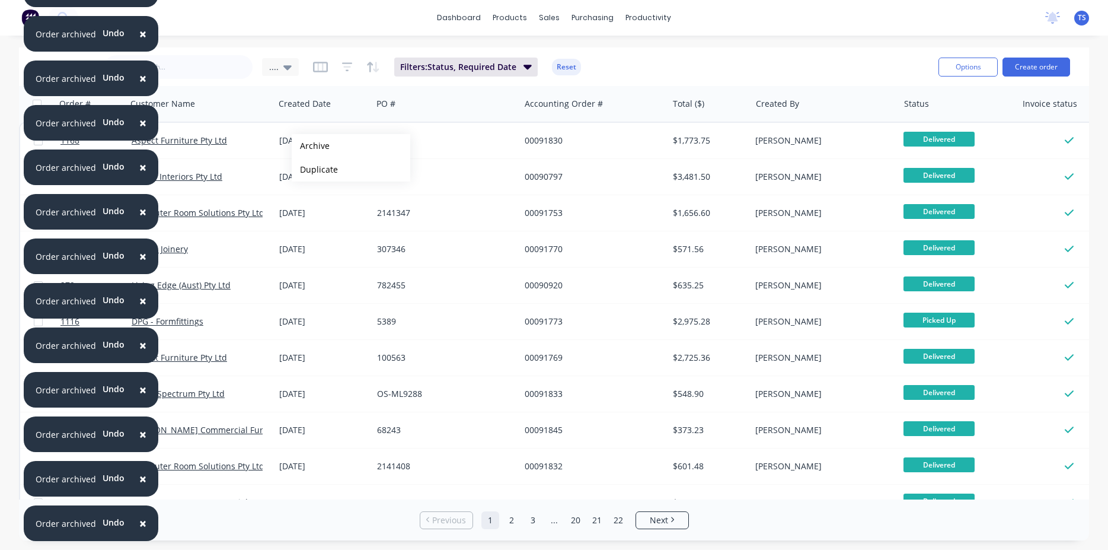
click at [311, 146] on button "Archive" at bounding box center [351, 146] width 119 height 24
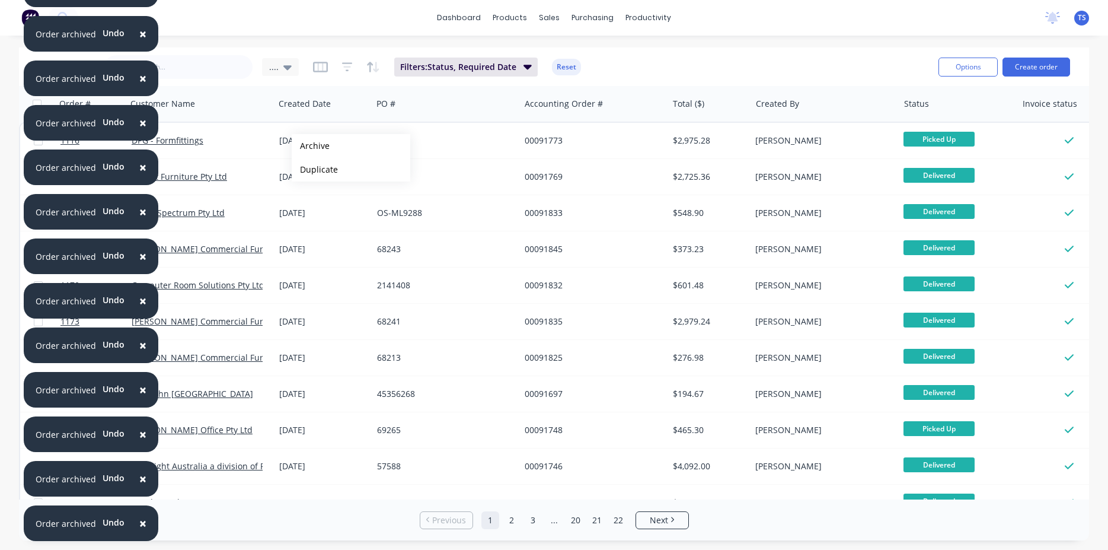
click at [311, 146] on button "Archive" at bounding box center [351, 146] width 119 height 24
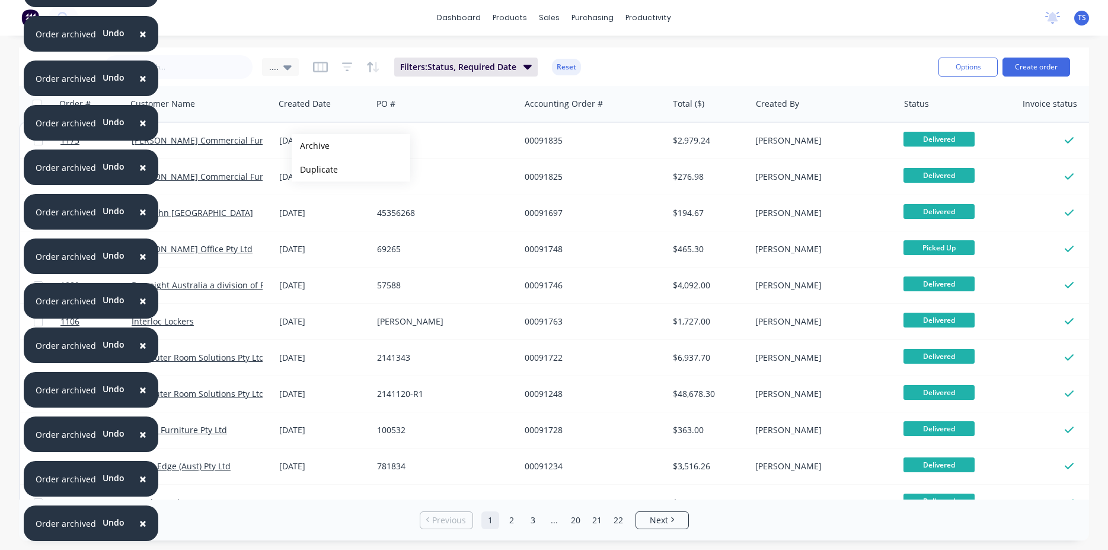
click at [311, 146] on button "Archive" at bounding box center [351, 146] width 119 height 24
click at [311, 144] on button "Archive" at bounding box center [351, 146] width 119 height 24
click at [311, 144] on button "Archive" at bounding box center [351, 144] width 119 height 24
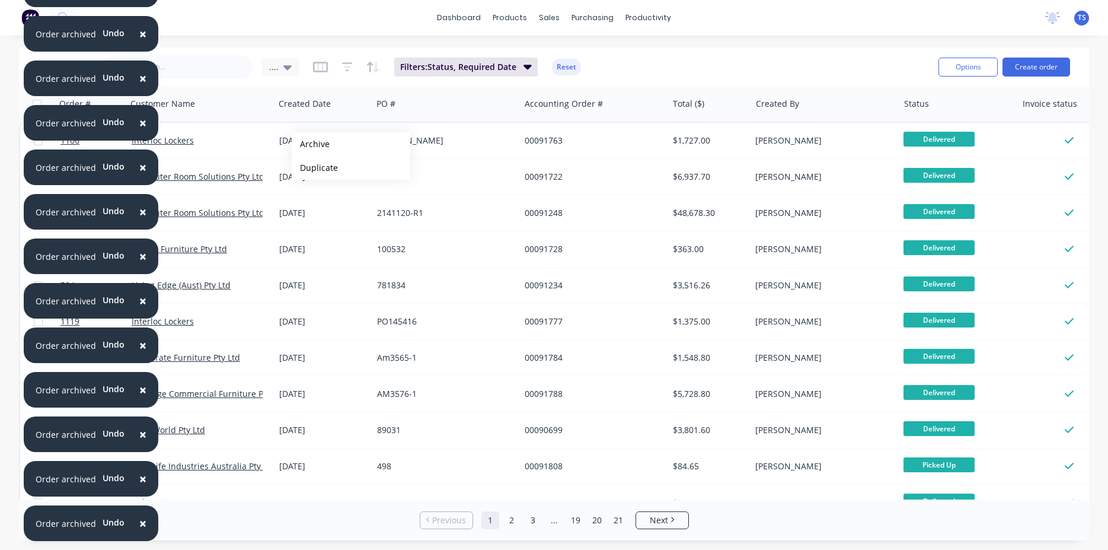
click at [311, 144] on button "Archive" at bounding box center [351, 144] width 119 height 24
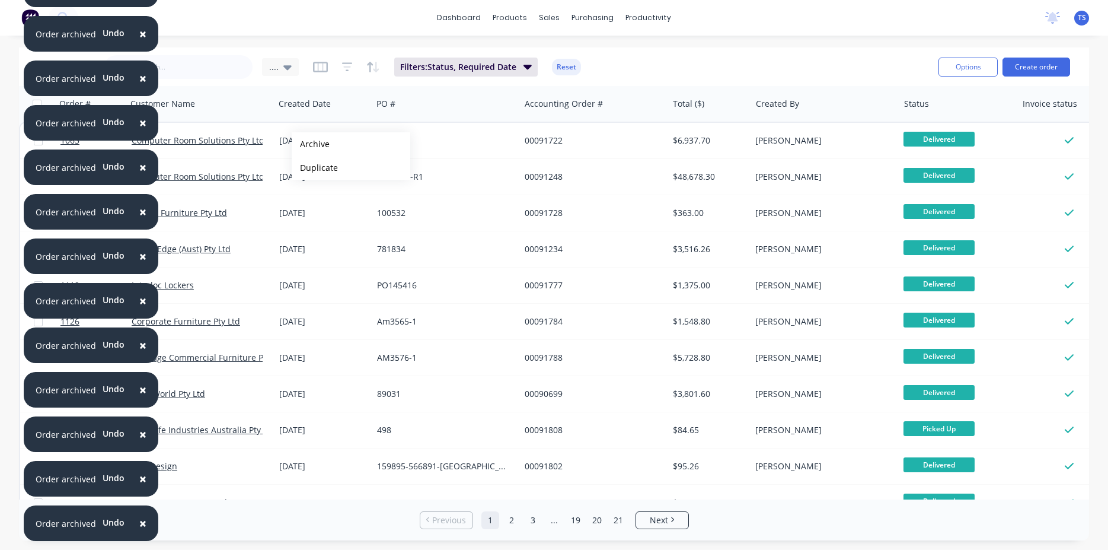
click at [311, 144] on button "Archive" at bounding box center [351, 144] width 119 height 24
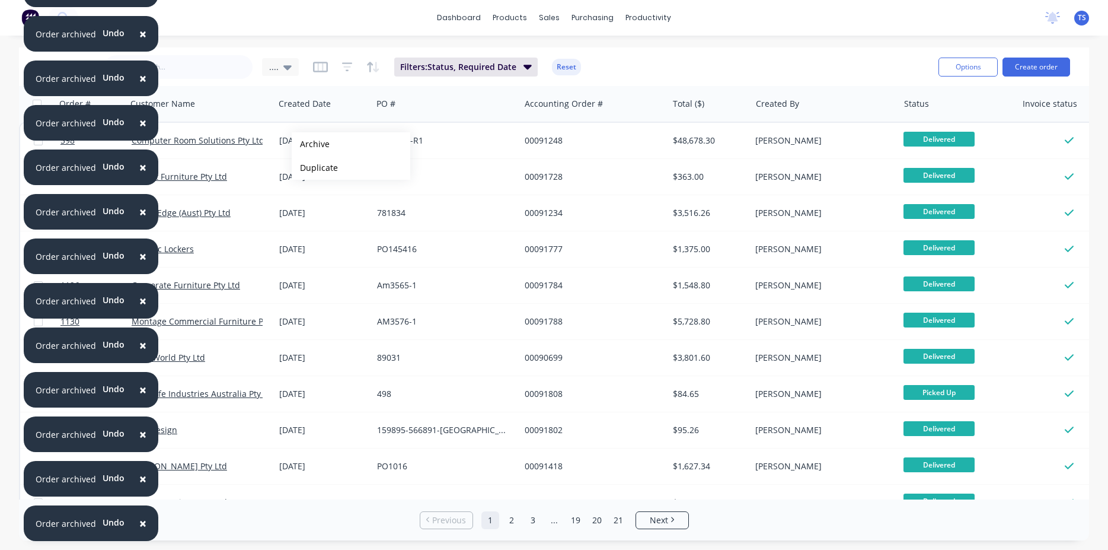
click at [311, 144] on button "Archive" at bounding box center [351, 144] width 119 height 24
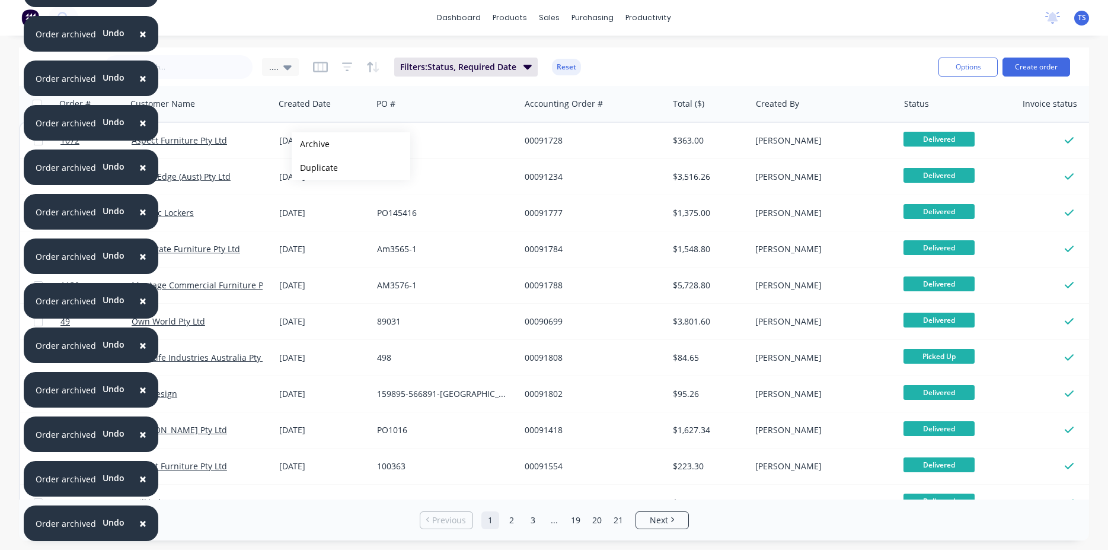
click at [311, 144] on button "Archive" at bounding box center [351, 144] width 119 height 24
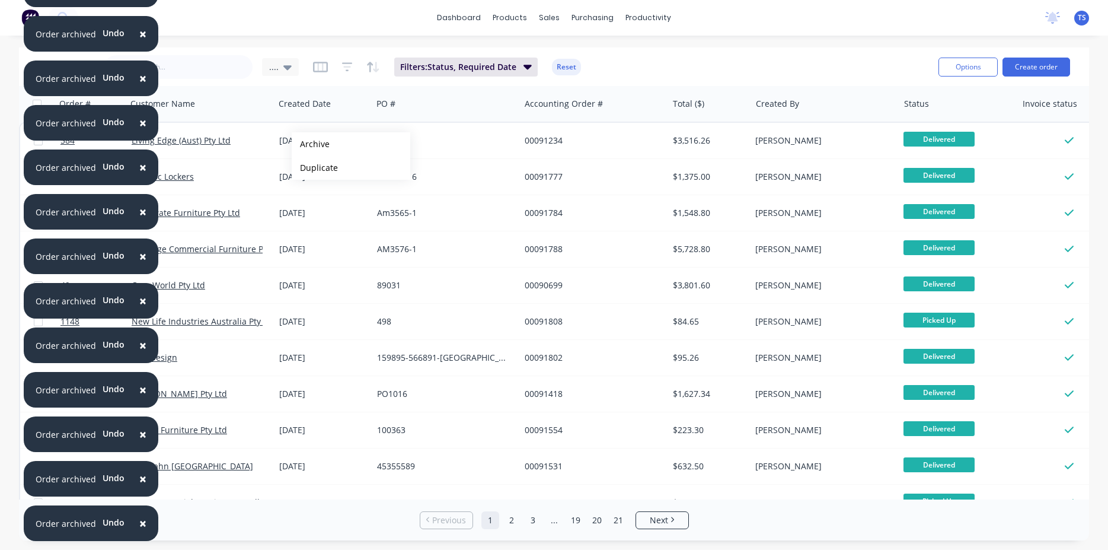
click at [311, 144] on button "Archive" at bounding box center [351, 144] width 119 height 24
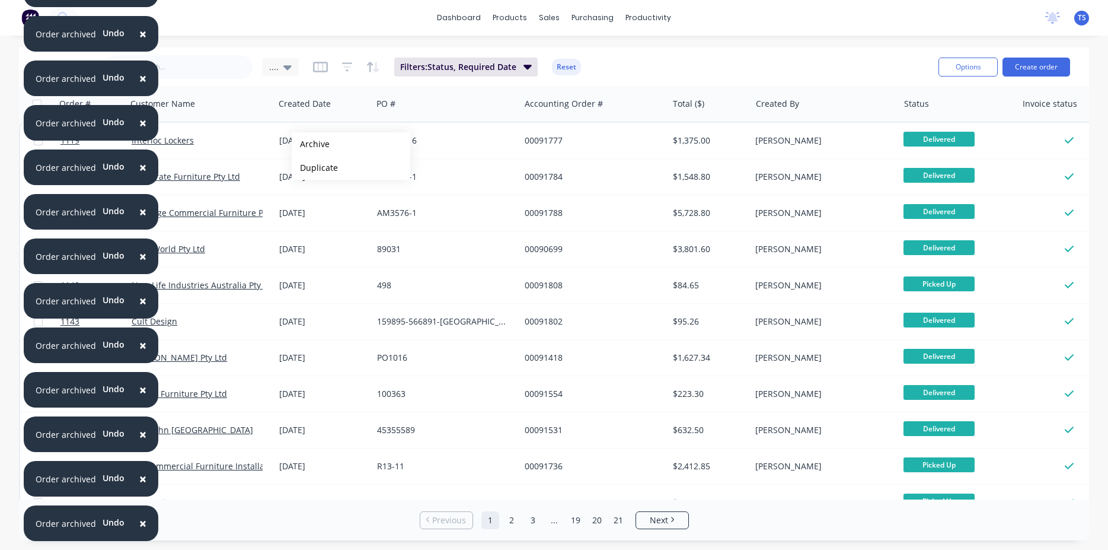
click at [311, 144] on button "Archive" at bounding box center [351, 144] width 119 height 24
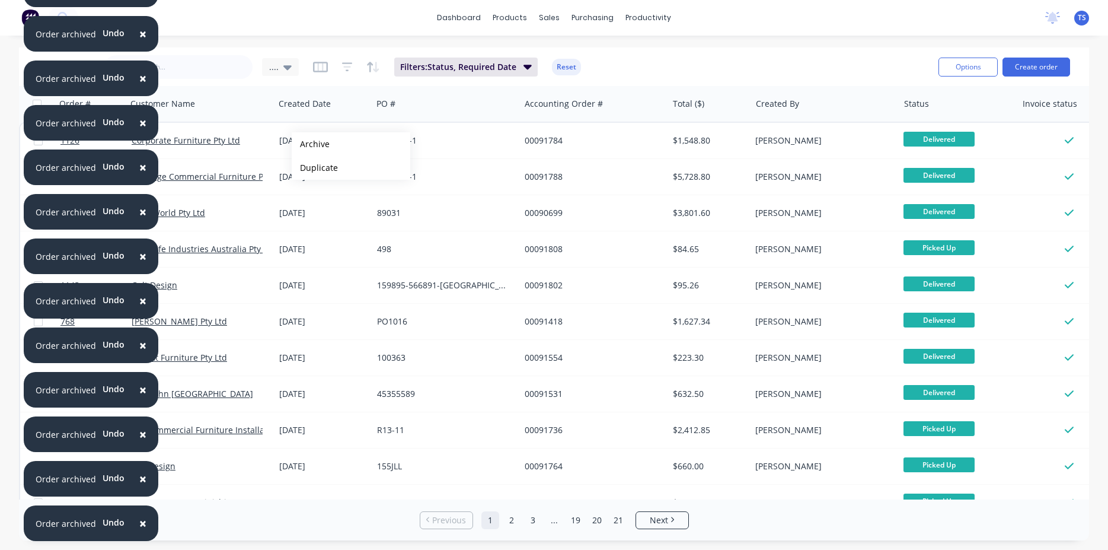
click at [311, 144] on button "Archive" at bounding box center [351, 144] width 119 height 24
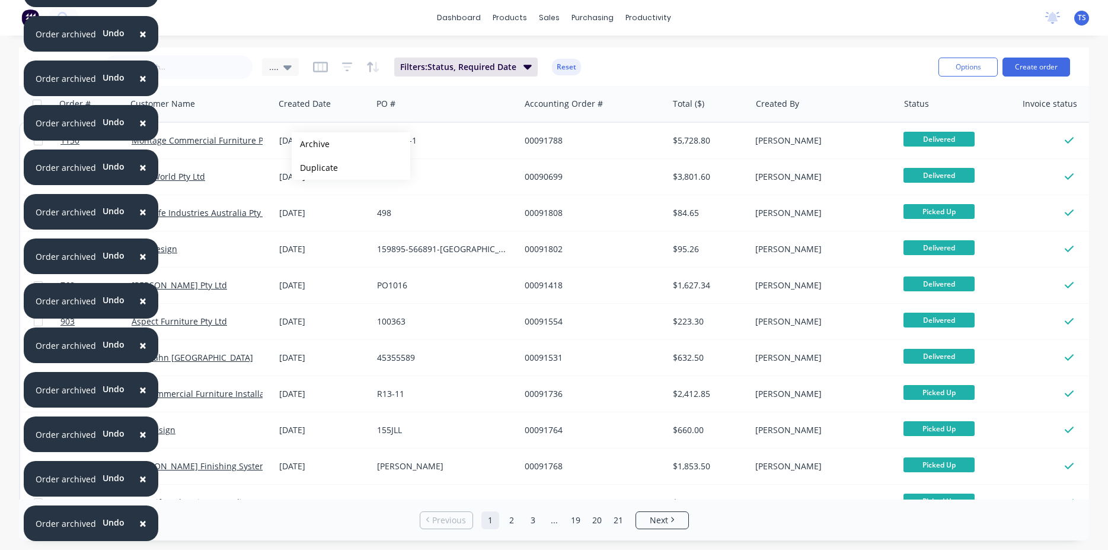
click at [311, 144] on button "Archive" at bounding box center [351, 144] width 119 height 24
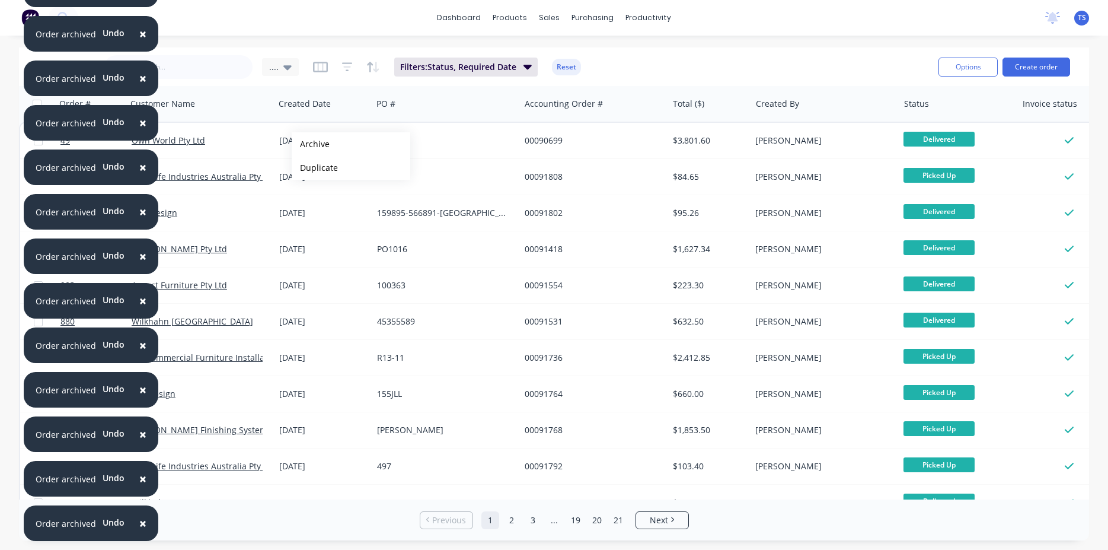
click at [311, 144] on button "Archive" at bounding box center [351, 144] width 119 height 24
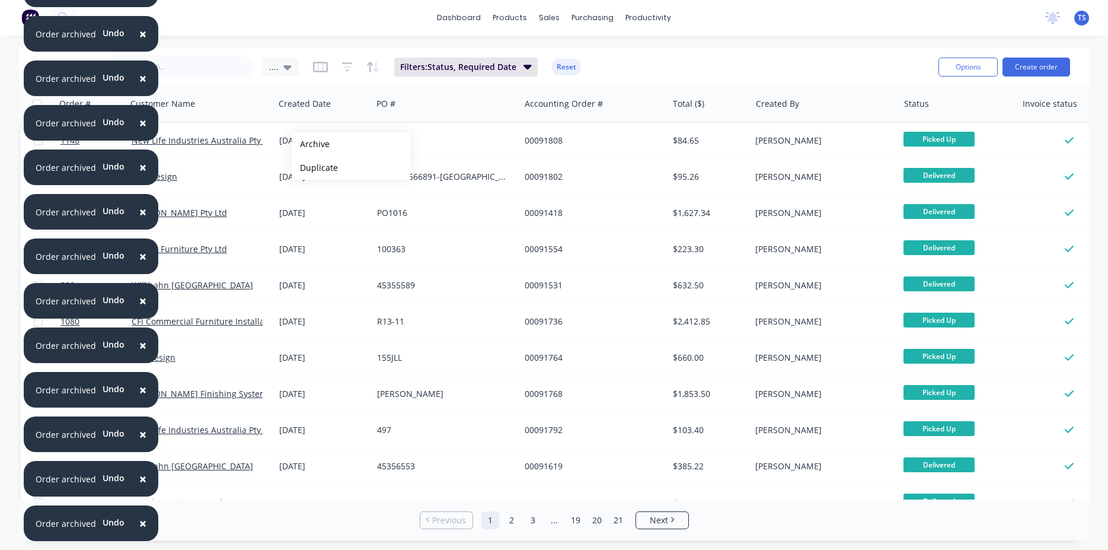
click at [311, 144] on button "Archive" at bounding box center [351, 144] width 119 height 24
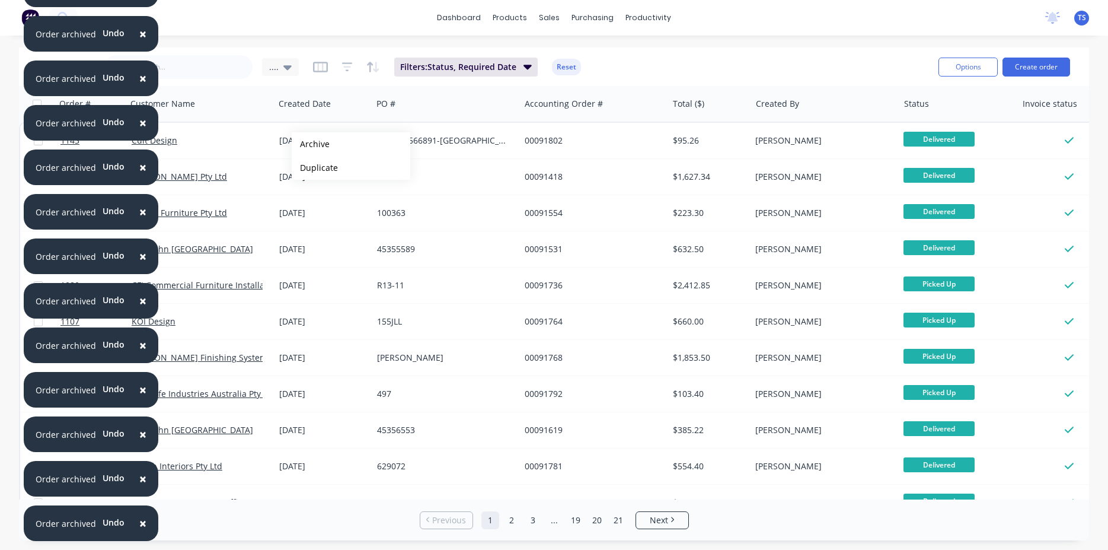
click at [311, 144] on button "Archive" at bounding box center [351, 144] width 119 height 24
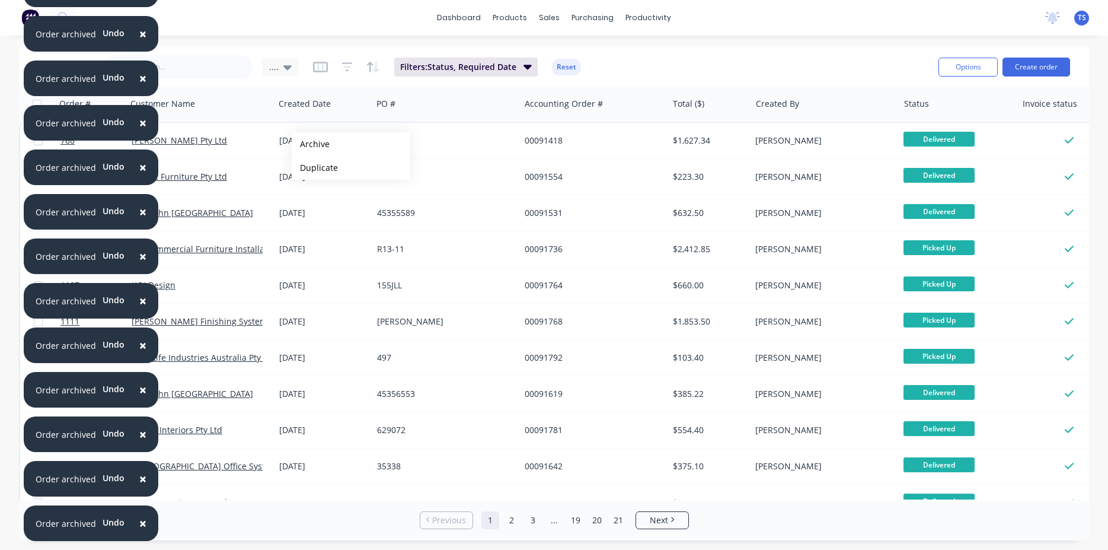
click at [311, 144] on button "Archive" at bounding box center [351, 144] width 119 height 24
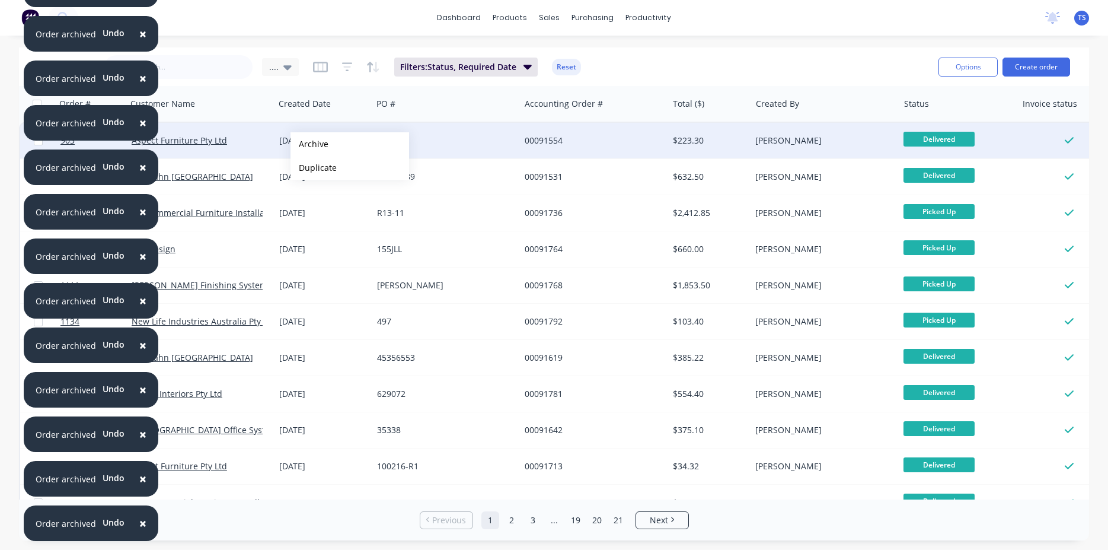
click at [309, 144] on button "Archive" at bounding box center [350, 144] width 119 height 24
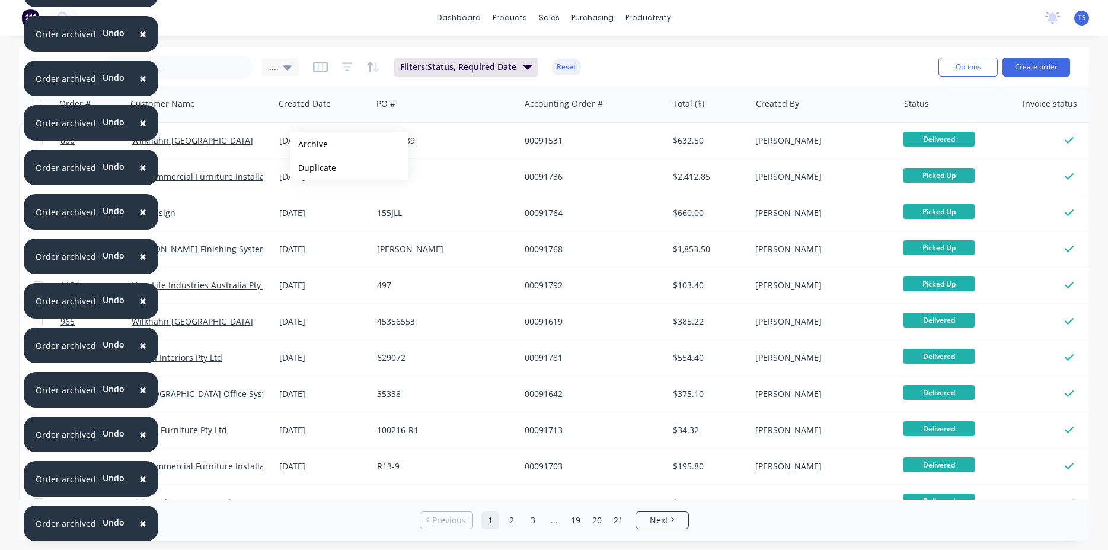
click at [309, 144] on button "Archive" at bounding box center [349, 144] width 119 height 24
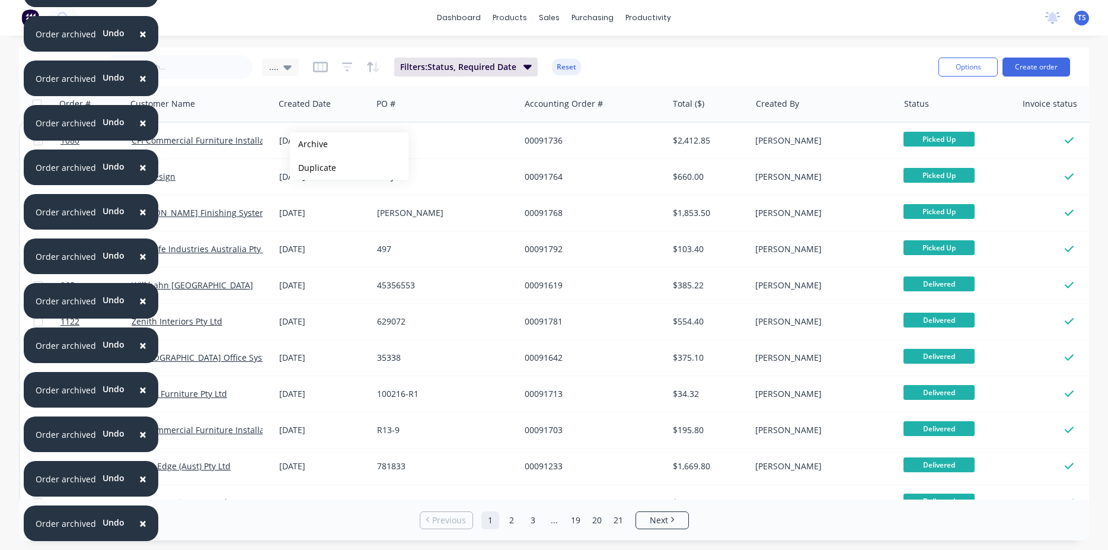
click at [309, 144] on button "Archive" at bounding box center [349, 144] width 119 height 24
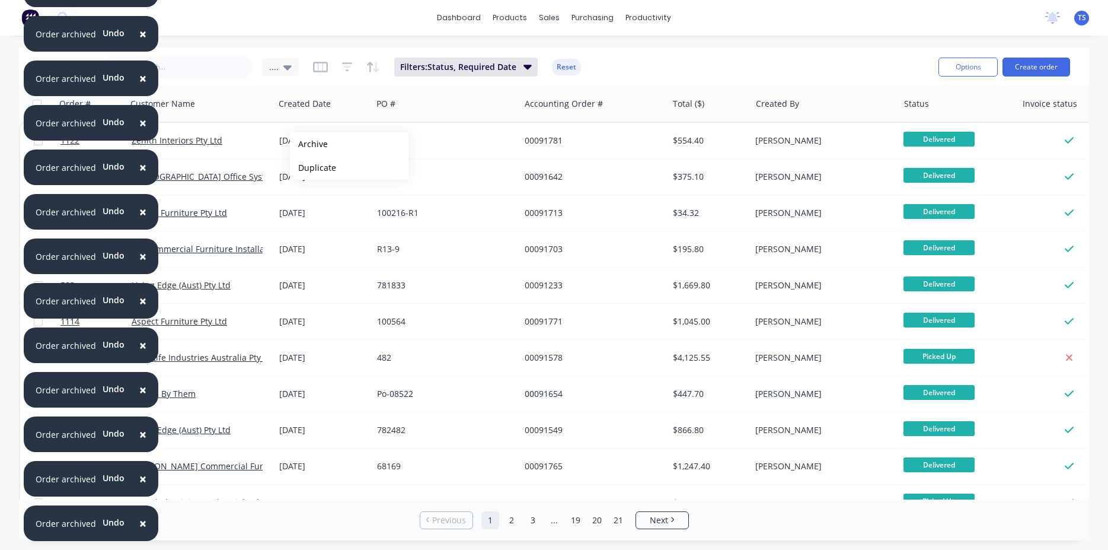
click at [309, 144] on button "Archive" at bounding box center [349, 144] width 119 height 24
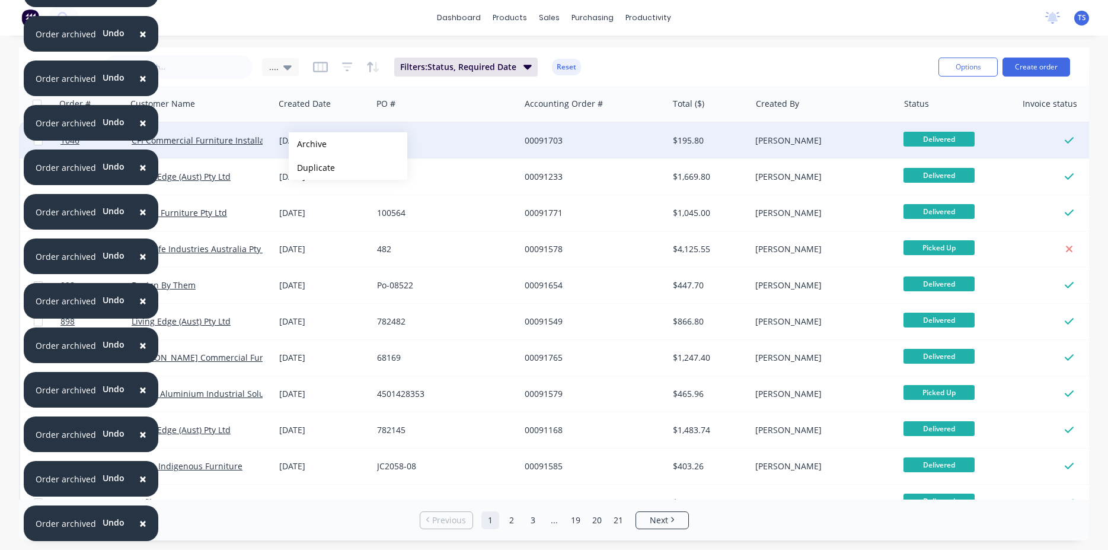
click at [308, 144] on button "Archive" at bounding box center [348, 144] width 119 height 24
click at [307, 145] on button "Archive" at bounding box center [347, 145] width 119 height 24
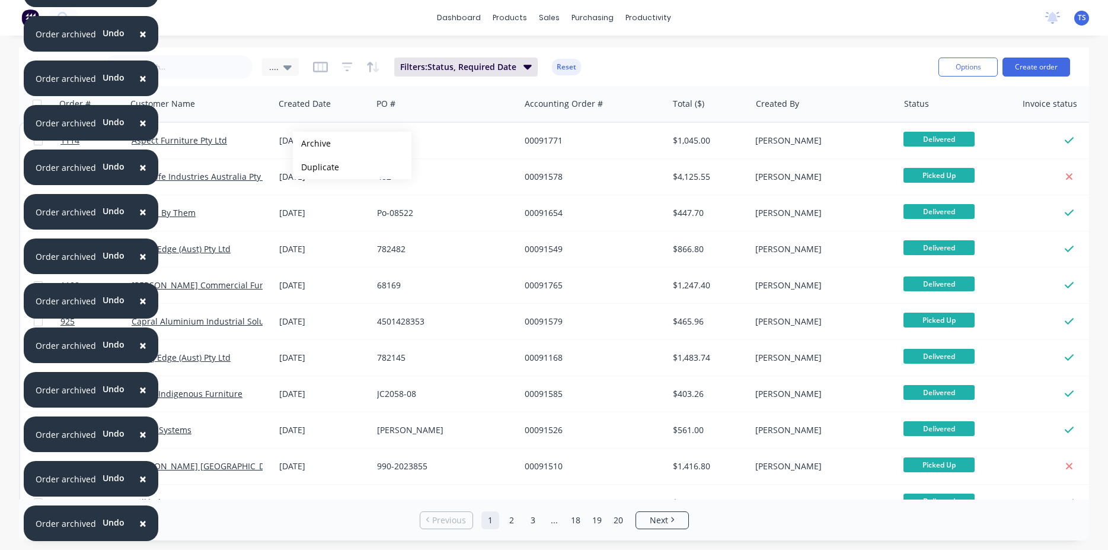
click at [312, 143] on button "Archive" at bounding box center [352, 144] width 119 height 24
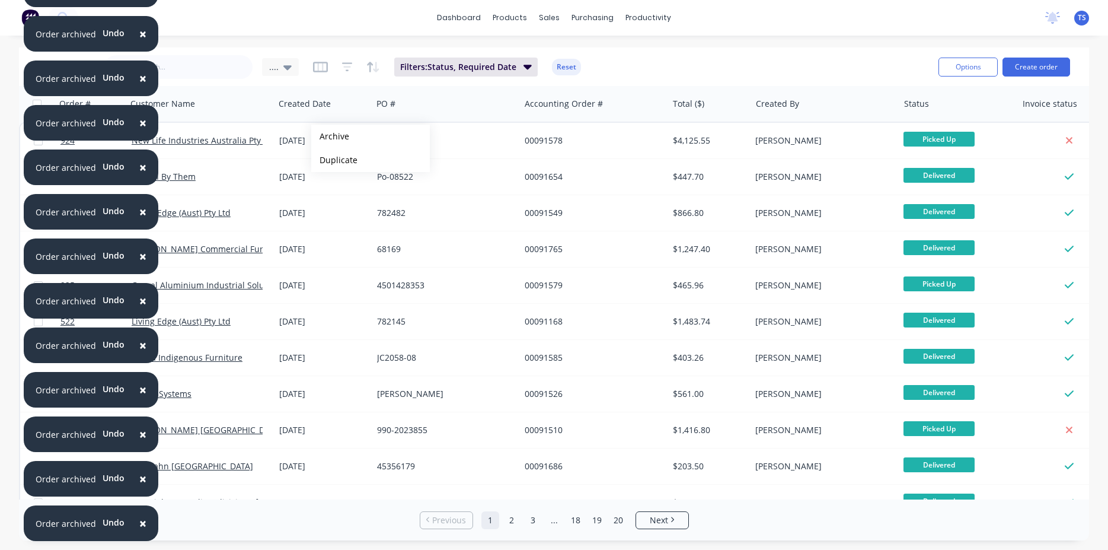
click at [330, 136] on button "Archive" at bounding box center [370, 137] width 119 height 24
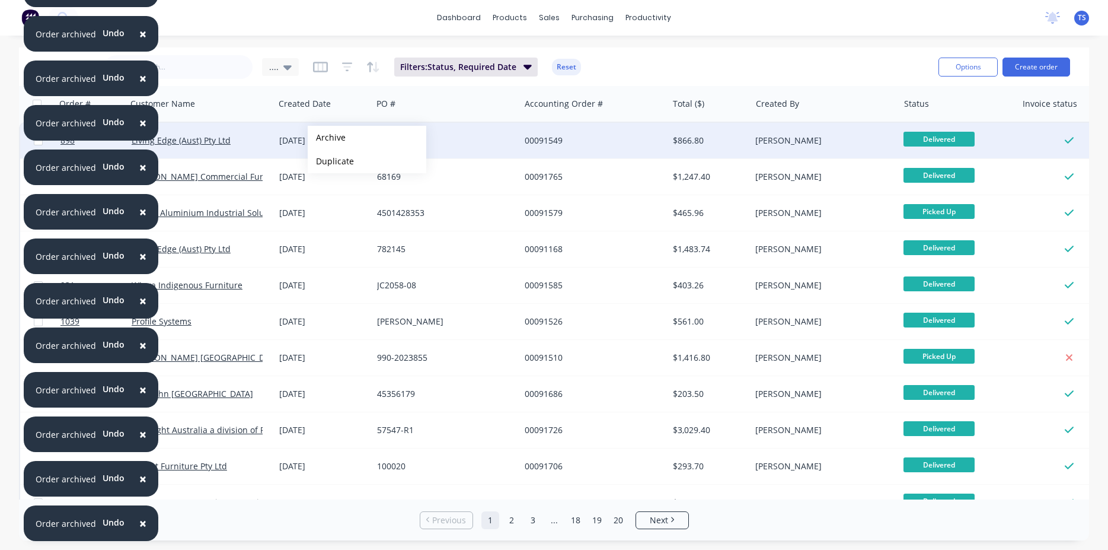
click at [327, 138] on button "Archive" at bounding box center [367, 138] width 119 height 24
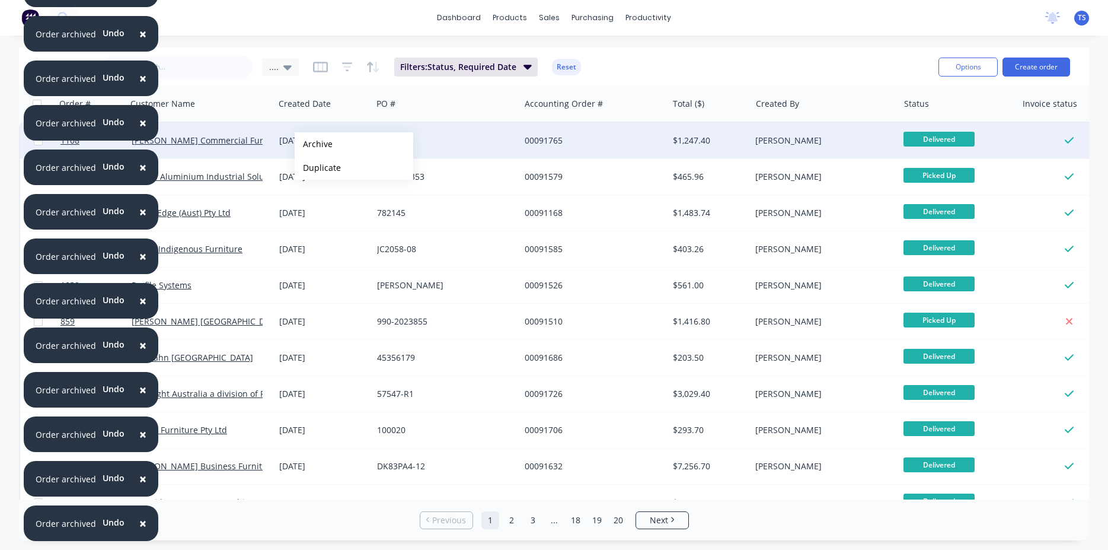
click at [314, 144] on button "Archive" at bounding box center [354, 144] width 119 height 24
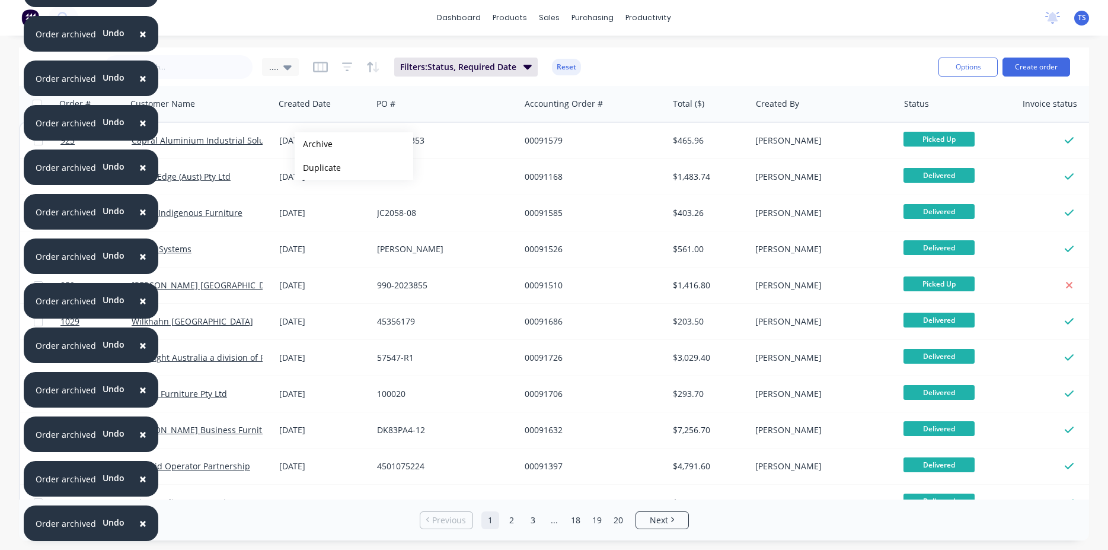
click at [314, 144] on button "Archive" at bounding box center [354, 144] width 119 height 24
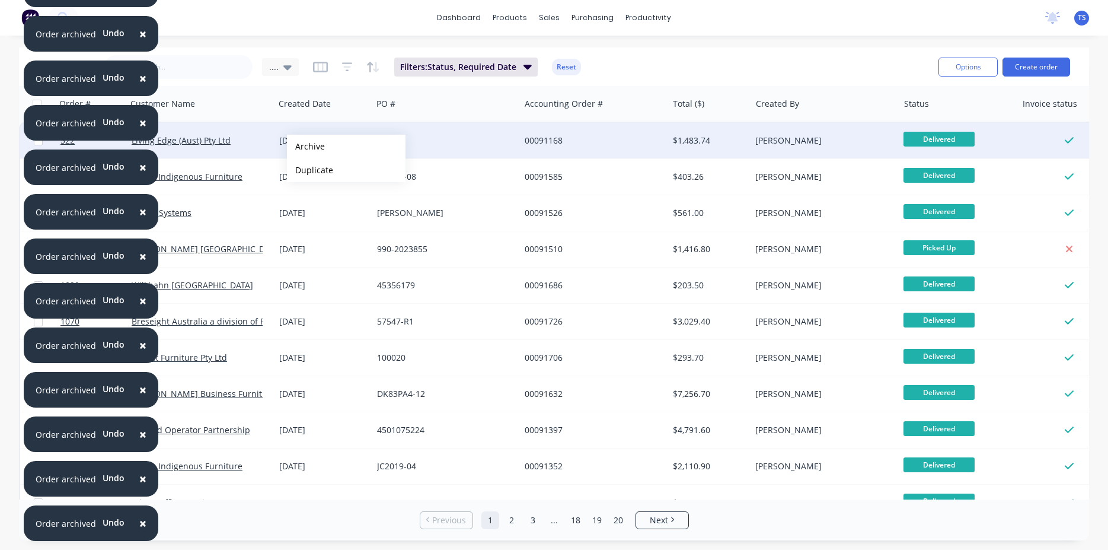
click at [306, 146] on button "Archive" at bounding box center [346, 147] width 119 height 24
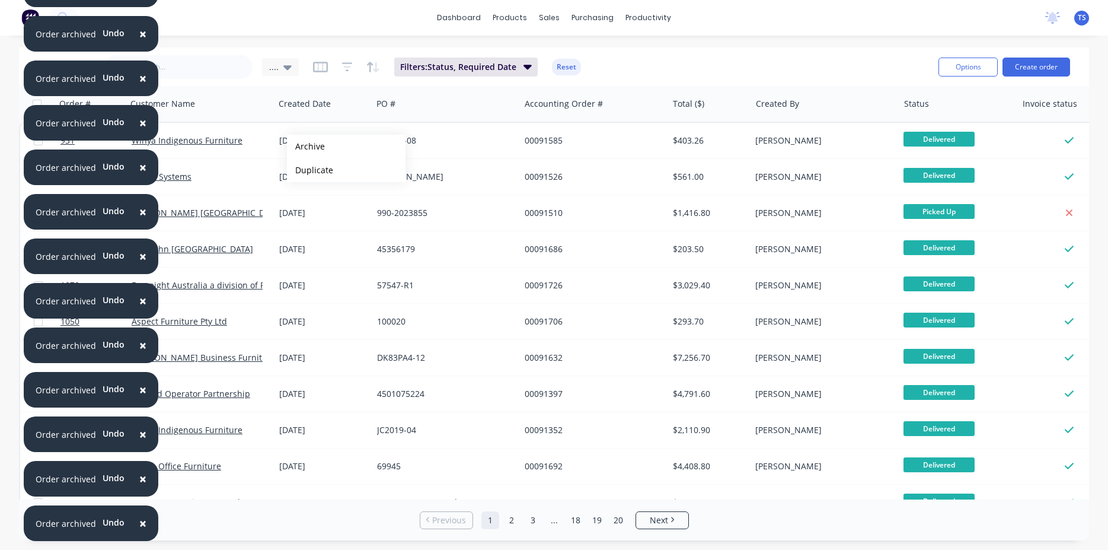
click at [306, 146] on button "Archive" at bounding box center [346, 147] width 119 height 24
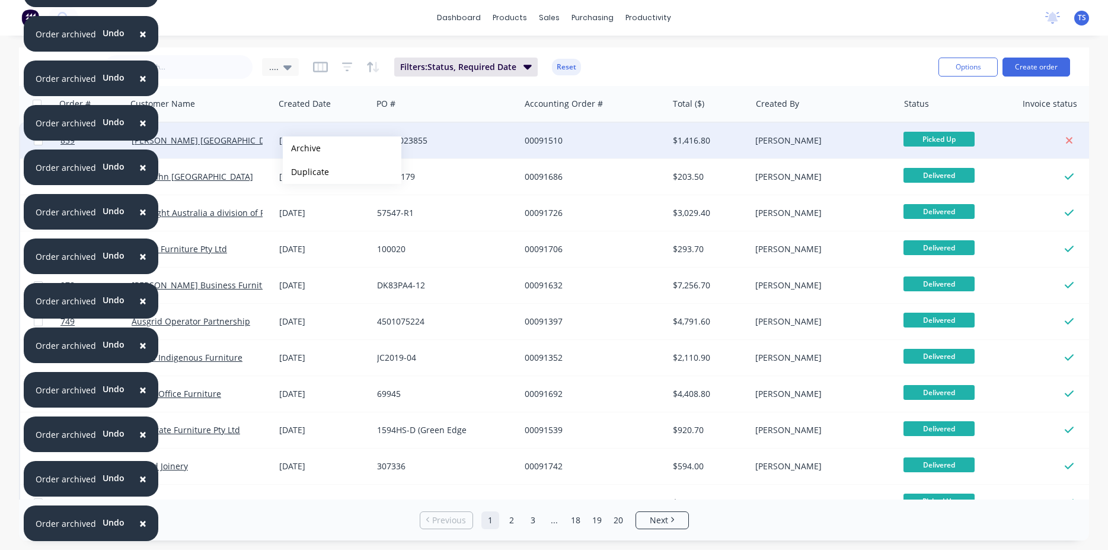
click at [302, 148] on button "Archive" at bounding box center [342, 148] width 119 height 24
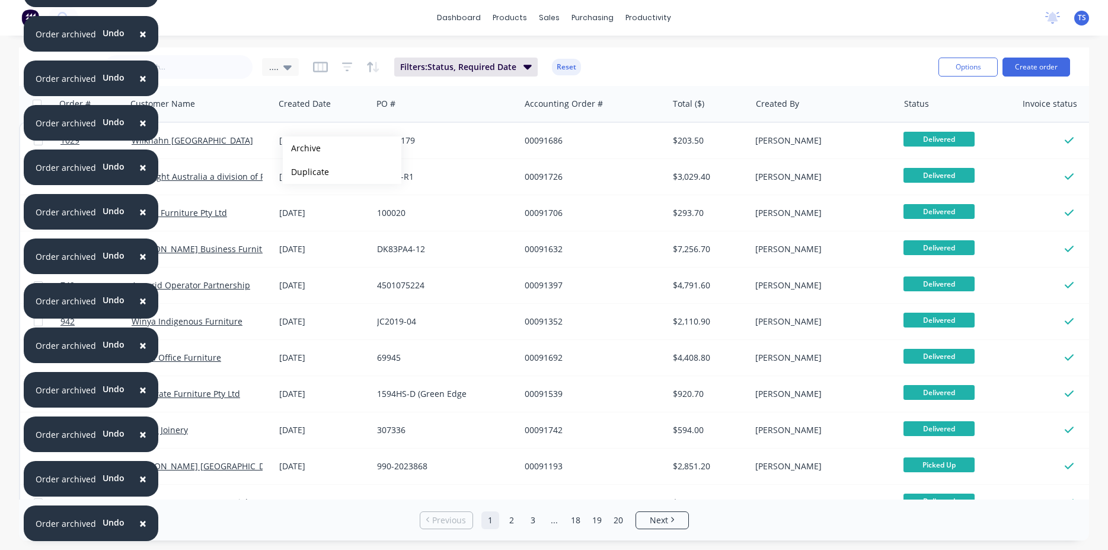
click at [302, 148] on button "Archive" at bounding box center [342, 148] width 119 height 24
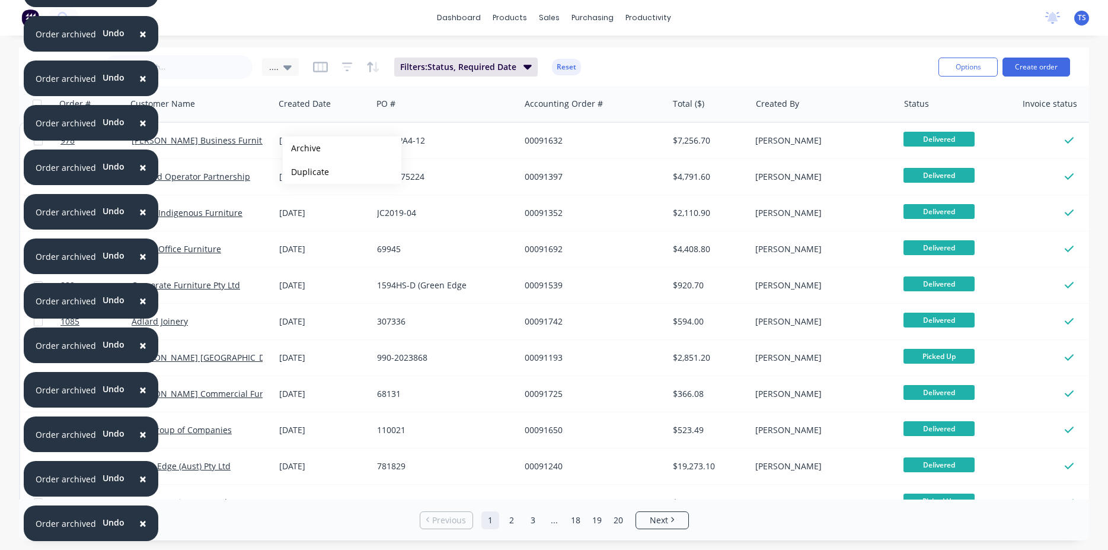
click at [302, 148] on button "Archive" at bounding box center [342, 148] width 119 height 24
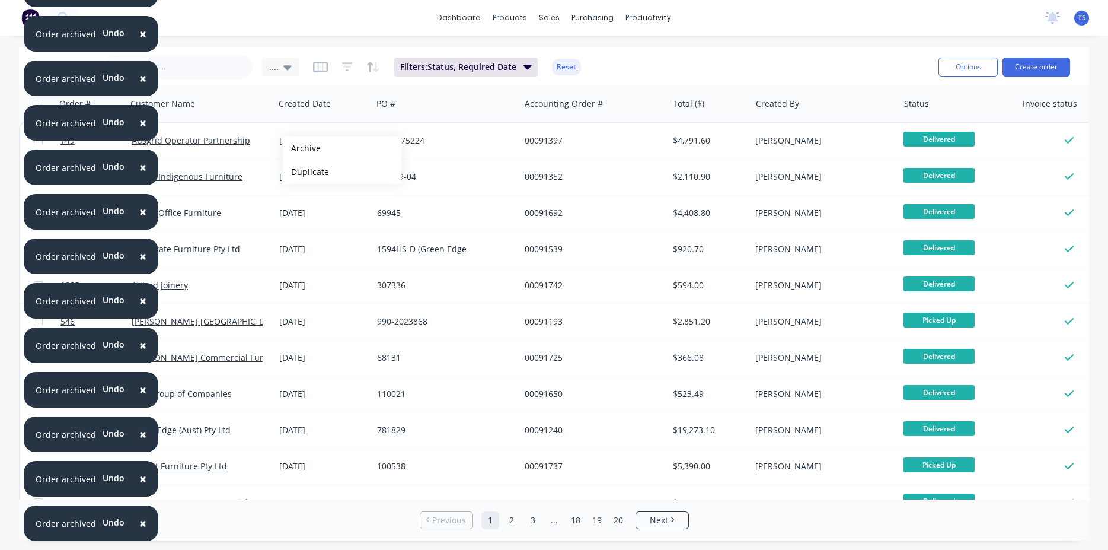
click at [302, 148] on button "Archive" at bounding box center [342, 148] width 119 height 24
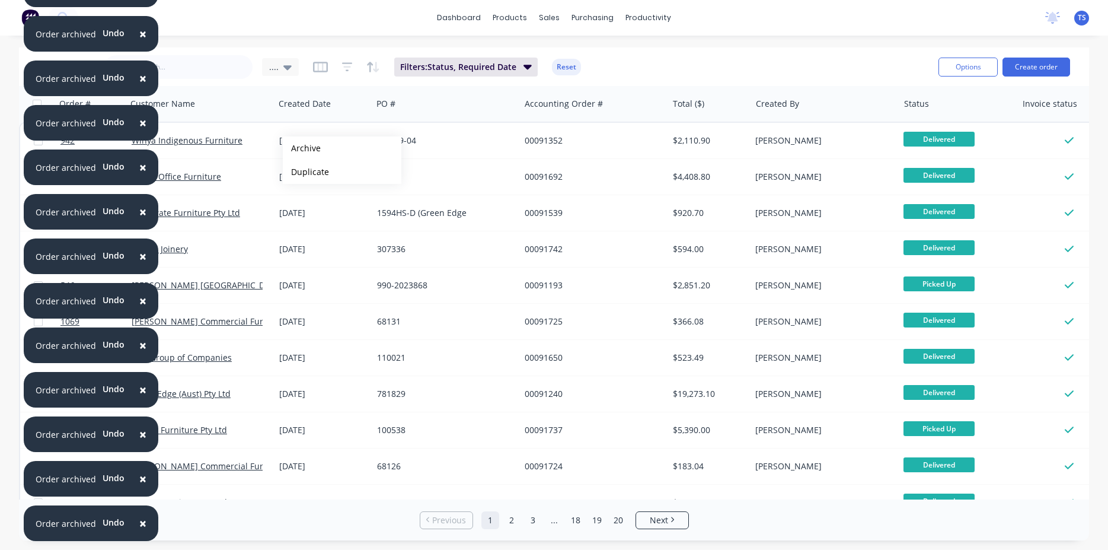
click at [302, 148] on button "Archive" at bounding box center [342, 148] width 119 height 24
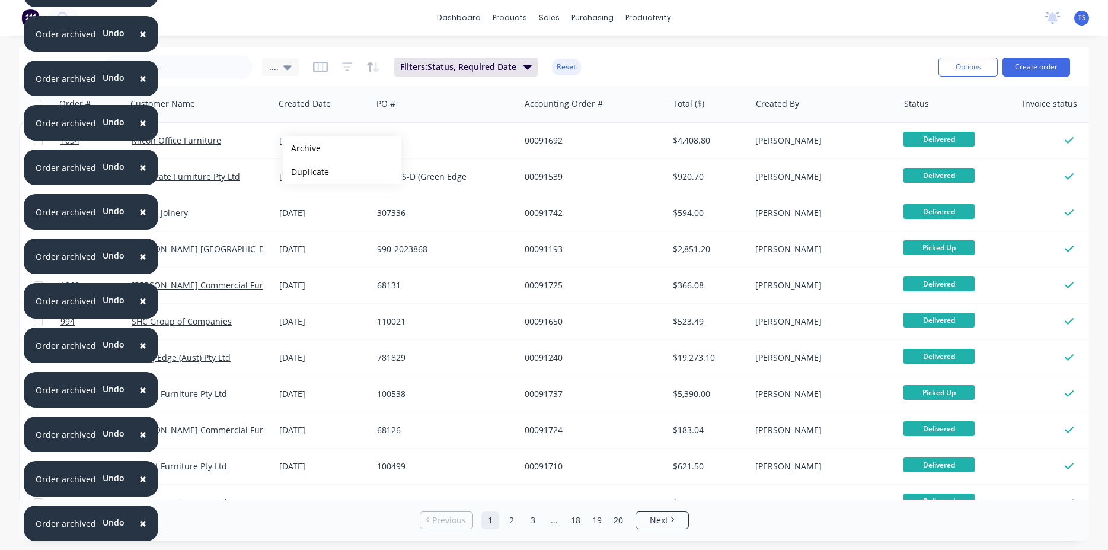
click at [302, 148] on button "Archive" at bounding box center [342, 148] width 119 height 24
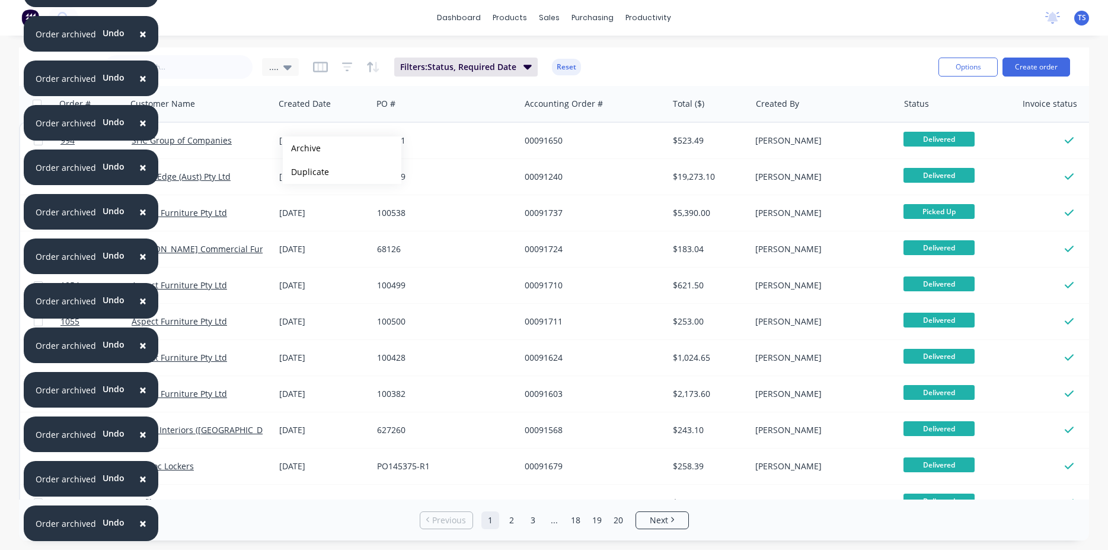
click at [302, 148] on button "Archive" at bounding box center [342, 148] width 119 height 24
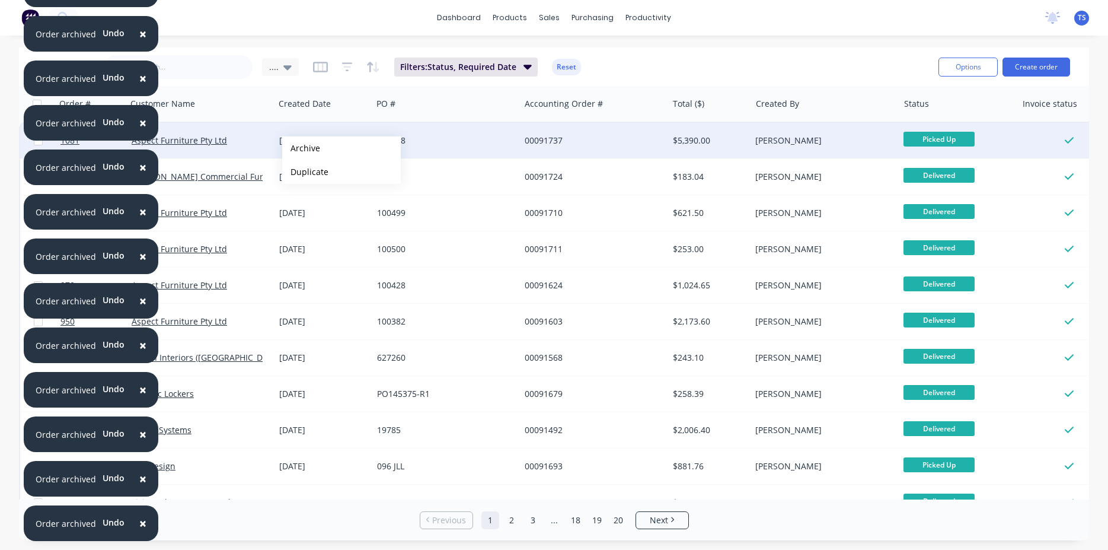
click at [301, 148] on button "Archive" at bounding box center [341, 148] width 119 height 24
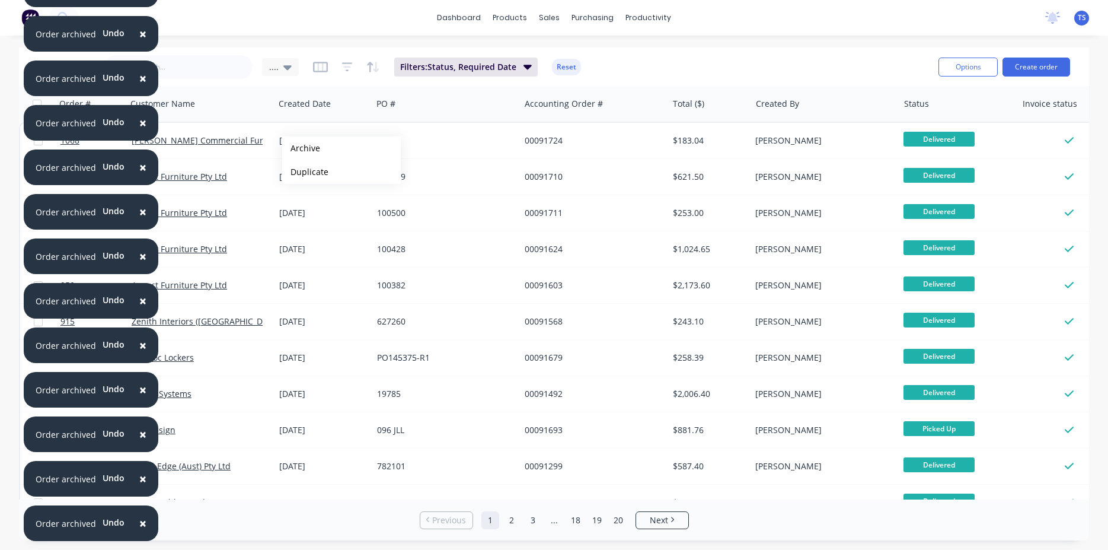
click at [301, 148] on button "Archive" at bounding box center [341, 148] width 119 height 24
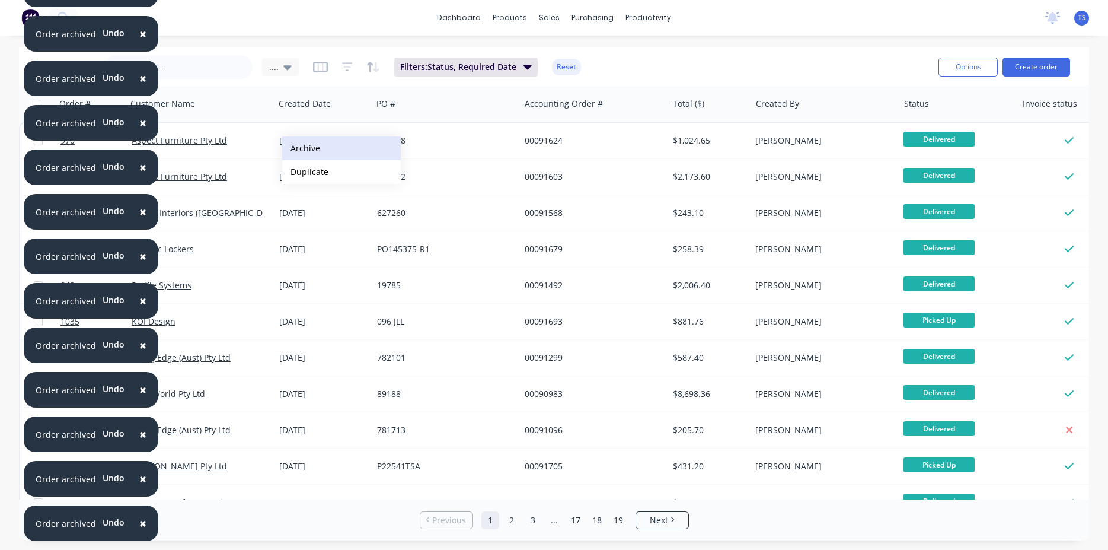
click at [301, 148] on button "Archive" at bounding box center [341, 148] width 119 height 24
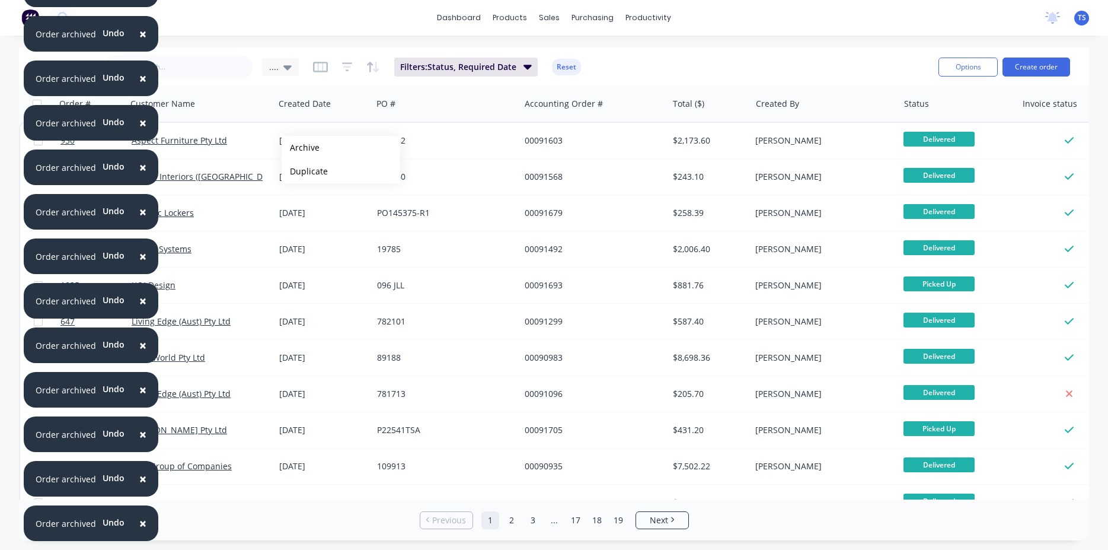
click at [301, 148] on button "Archive" at bounding box center [341, 148] width 119 height 24
click at [299, 148] on button "Archive" at bounding box center [339, 148] width 119 height 24
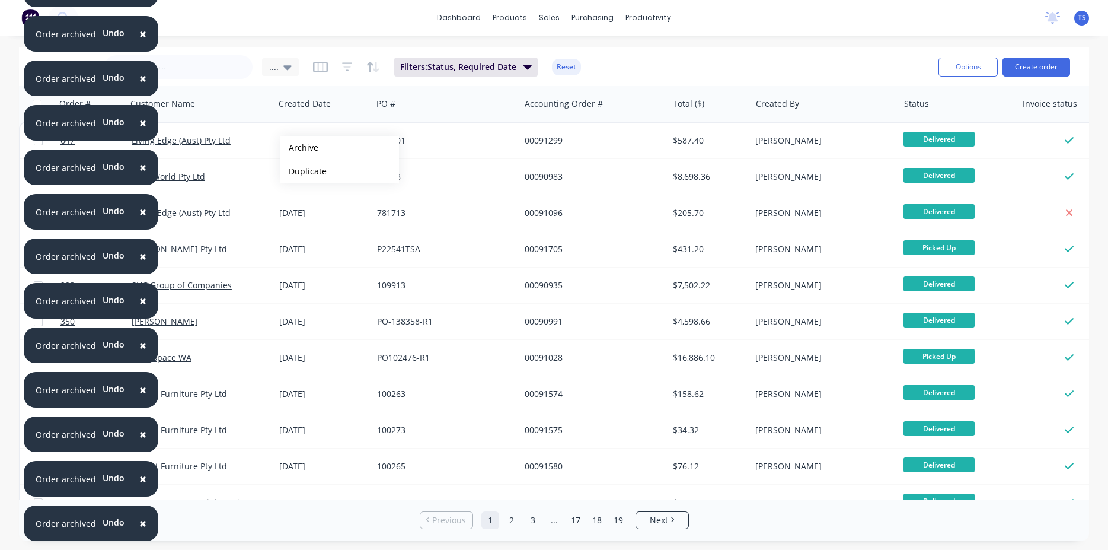
click at [299, 148] on button "Archive" at bounding box center [339, 148] width 119 height 24
click at [296, 148] on button "Archive" at bounding box center [336, 148] width 119 height 24
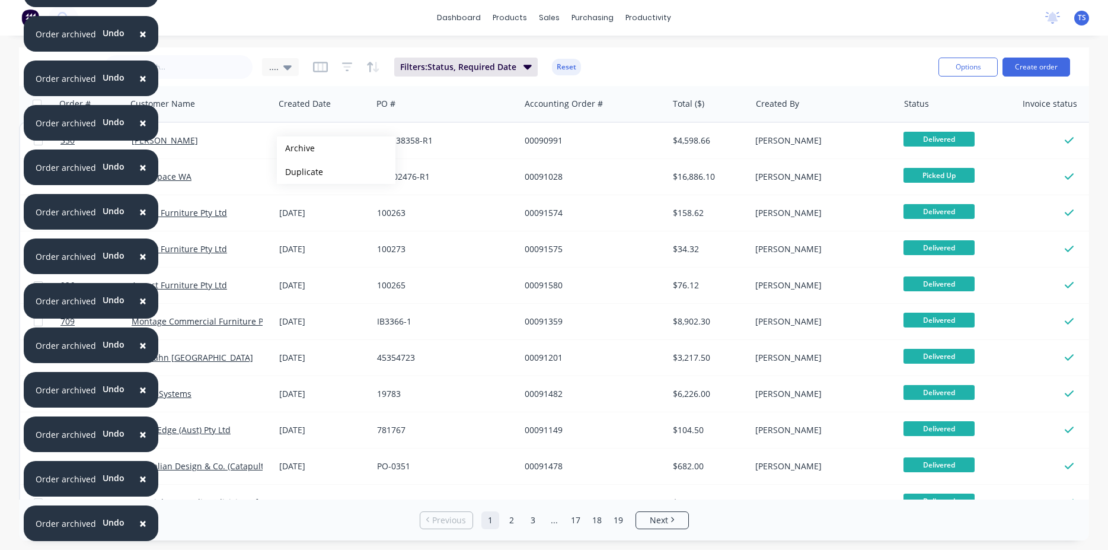
click at [296, 148] on button "Archive" at bounding box center [336, 148] width 119 height 24
click at [296, 148] on div "21 Feb 2024" at bounding box center [324, 141] width 98 height 36
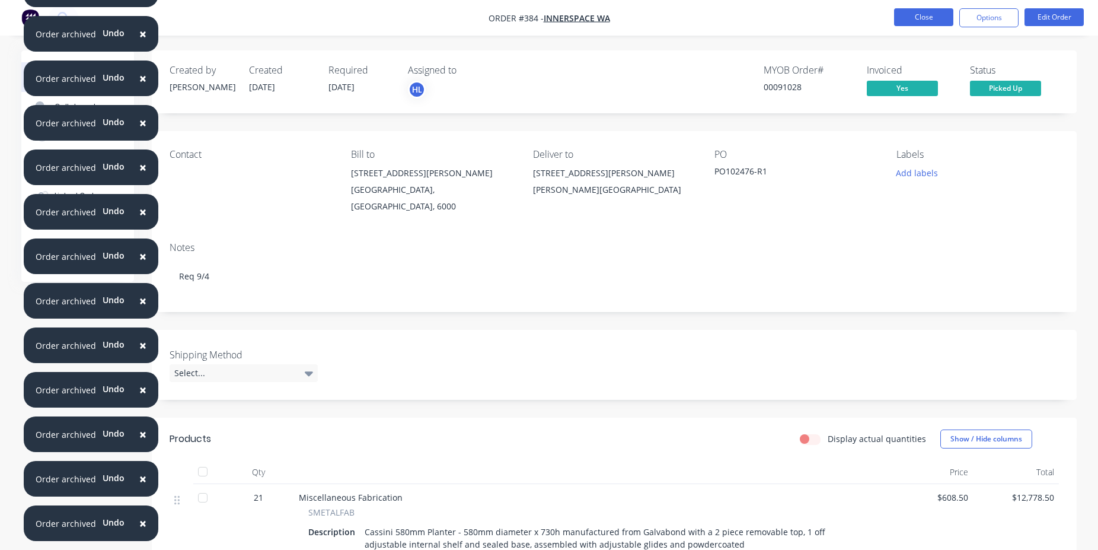
click at [912, 12] on button "Close" at bounding box center [923, 17] width 59 height 18
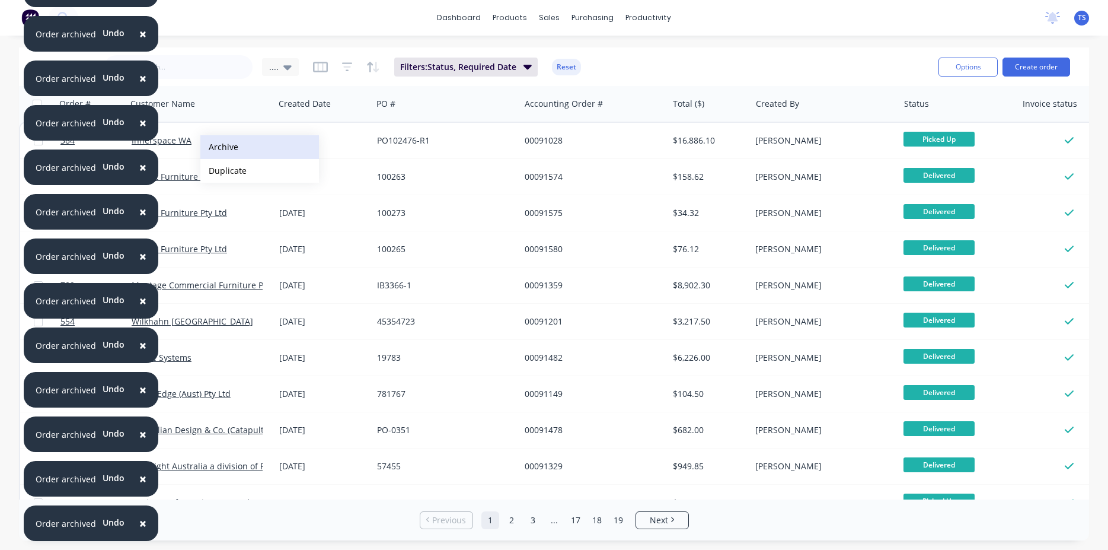
click at [266, 150] on button "Archive" at bounding box center [259, 147] width 119 height 24
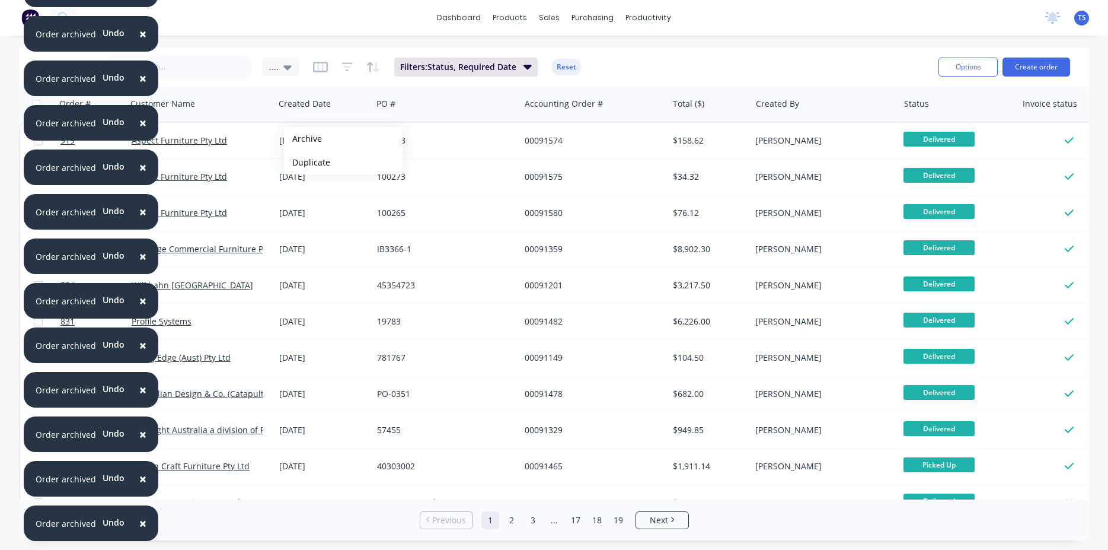
click at [303, 139] on button "Archive" at bounding box center [343, 139] width 119 height 24
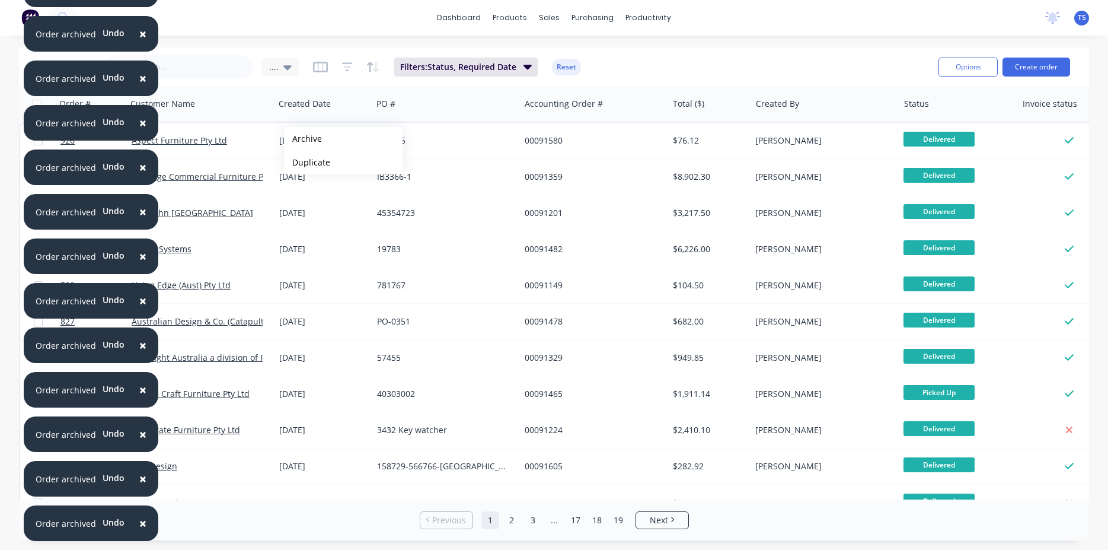
click at [303, 139] on button "Archive" at bounding box center [343, 139] width 119 height 24
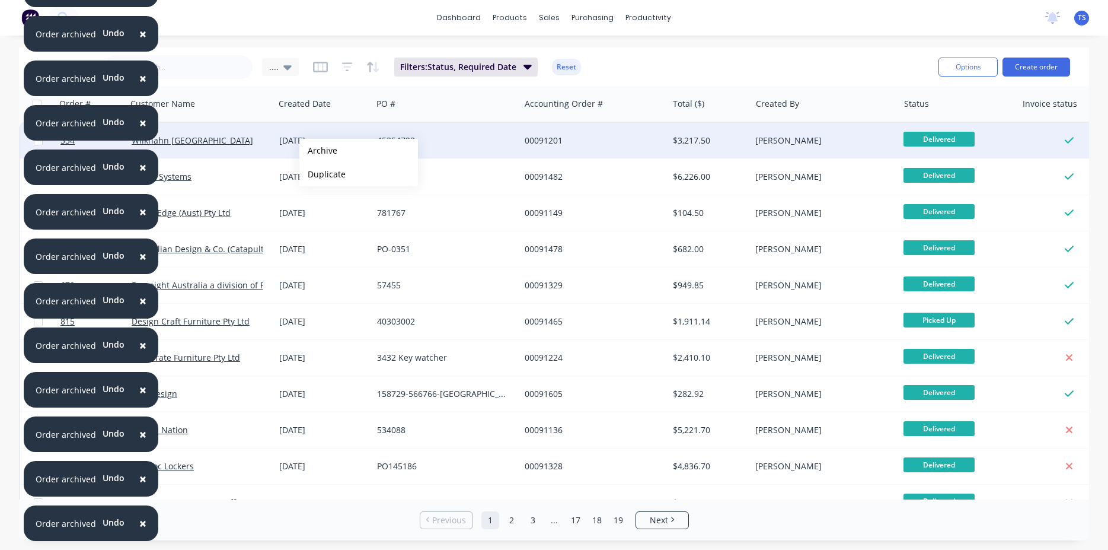
click at [311, 152] on button "Archive" at bounding box center [358, 151] width 119 height 24
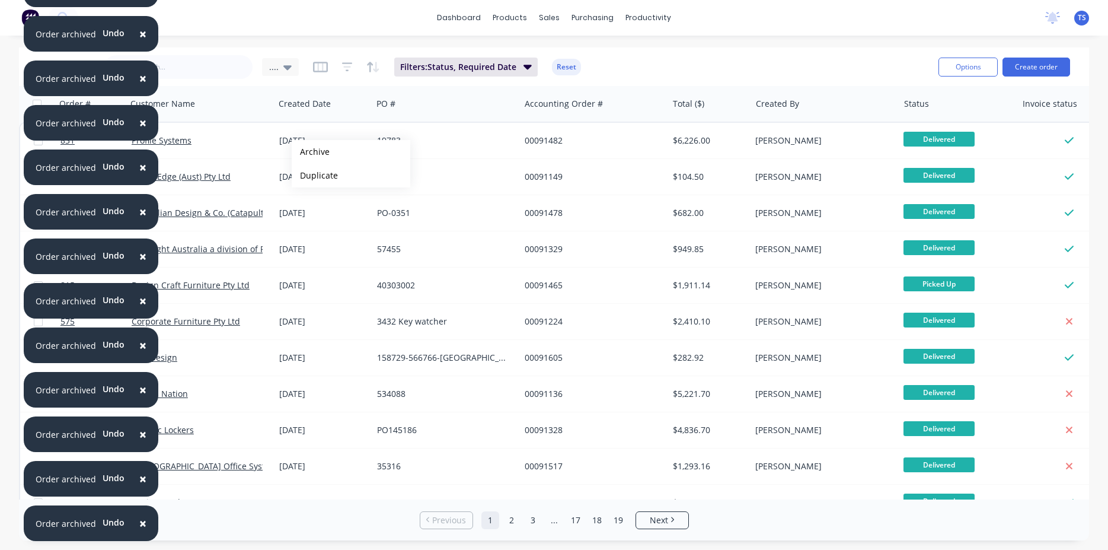
click at [311, 152] on button "Archive" at bounding box center [351, 152] width 119 height 24
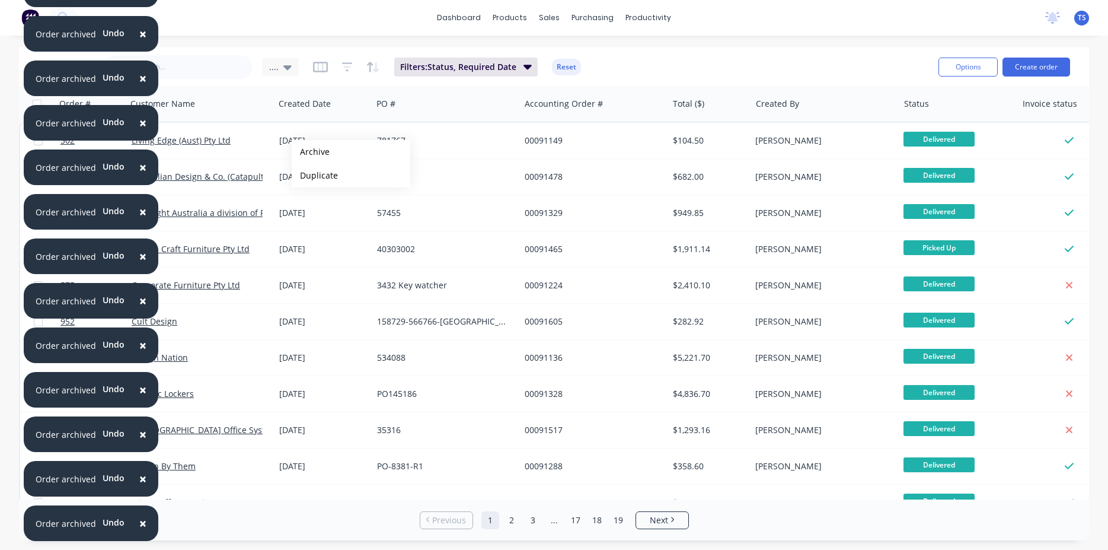
click at [311, 152] on button "Archive" at bounding box center [351, 152] width 119 height 24
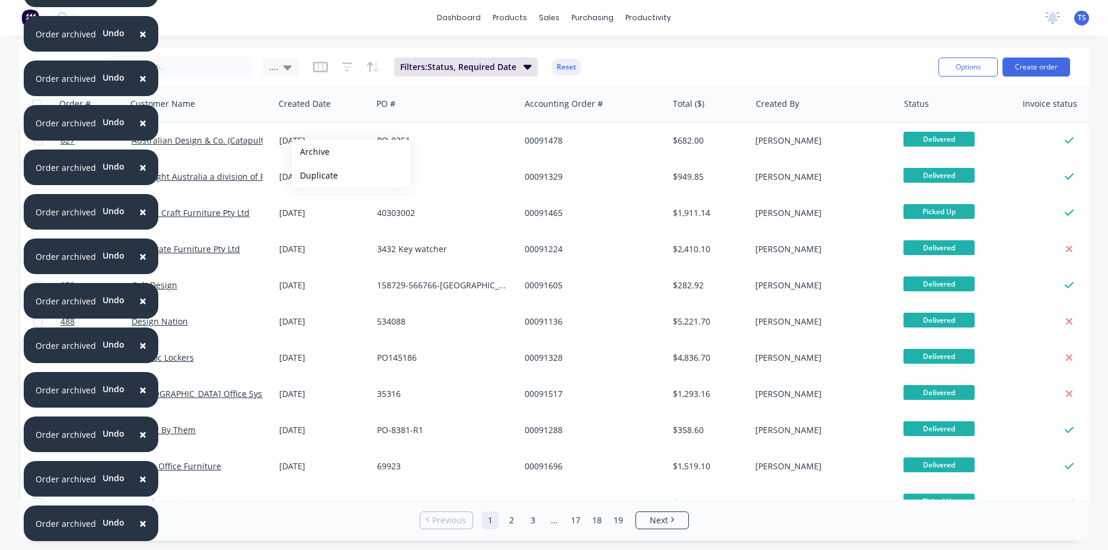
click at [311, 152] on button "Archive" at bounding box center [351, 152] width 119 height 24
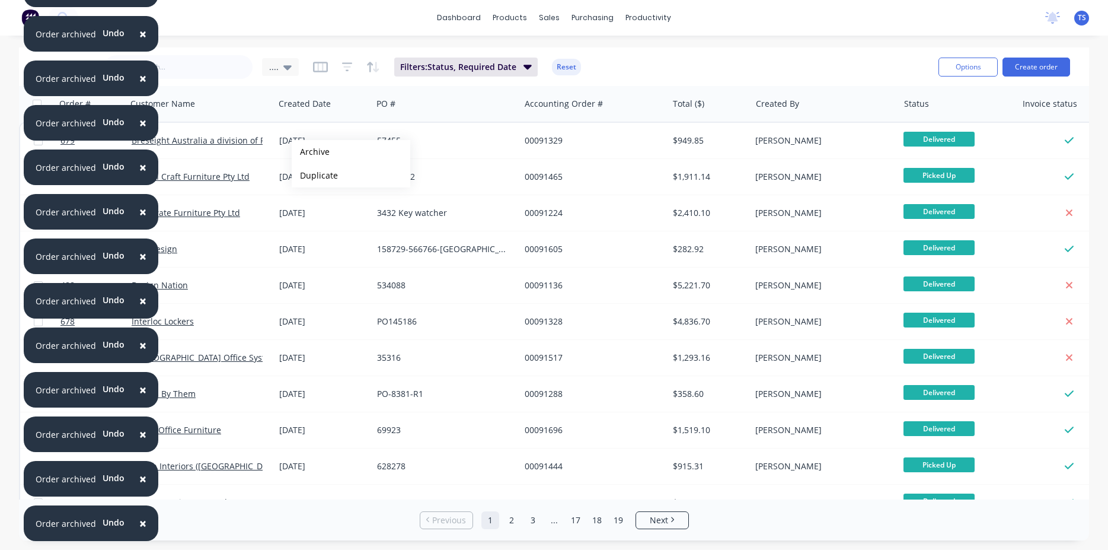
click at [311, 152] on button "Archive" at bounding box center [351, 152] width 119 height 24
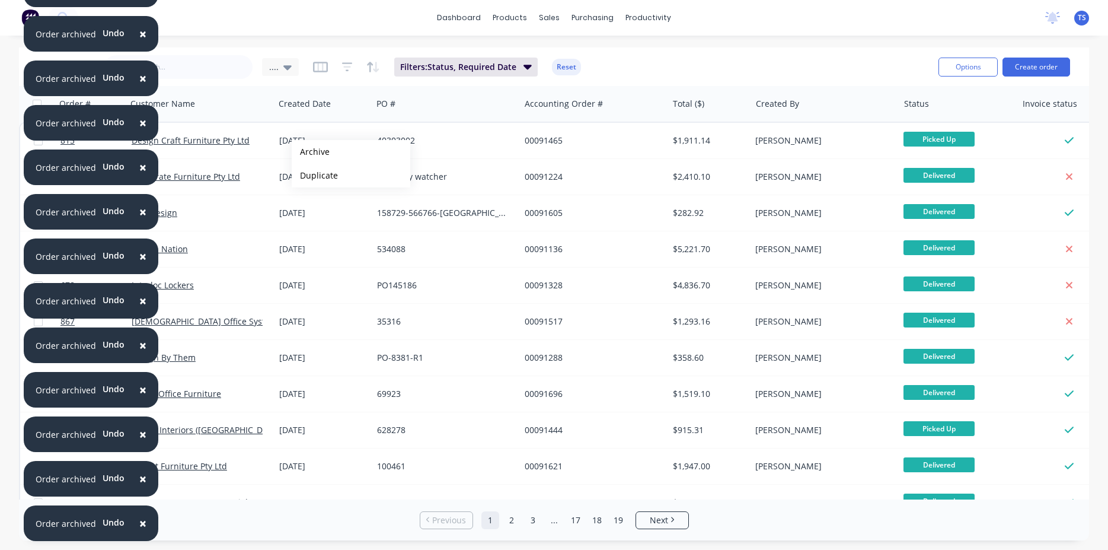
click at [311, 152] on button "Archive" at bounding box center [351, 152] width 119 height 24
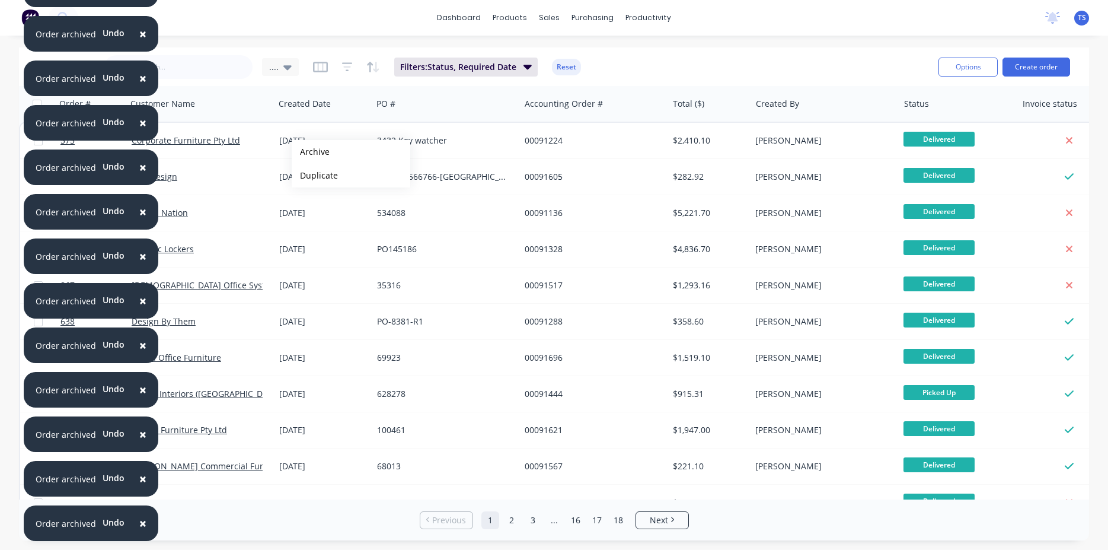
click at [311, 152] on button "Archive" at bounding box center [351, 152] width 119 height 24
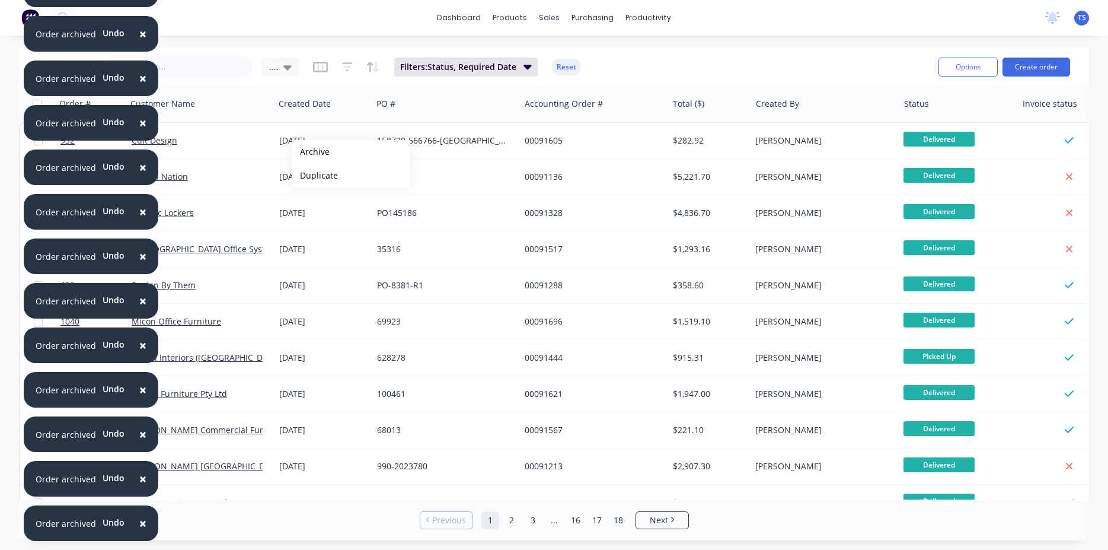
click at [311, 152] on button "Archive" at bounding box center [351, 152] width 119 height 24
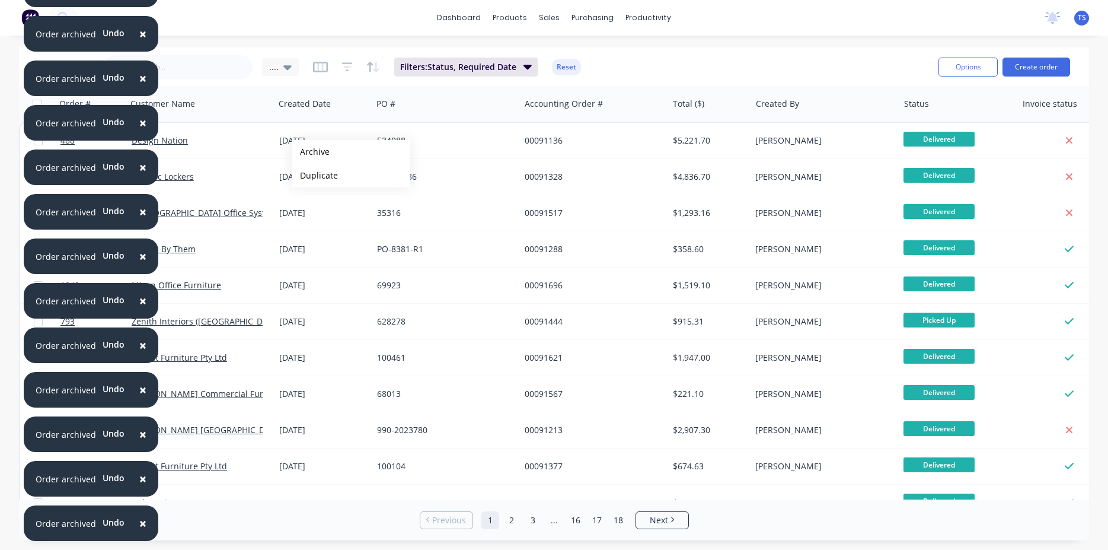
click at [311, 152] on button "Archive" at bounding box center [351, 152] width 119 height 24
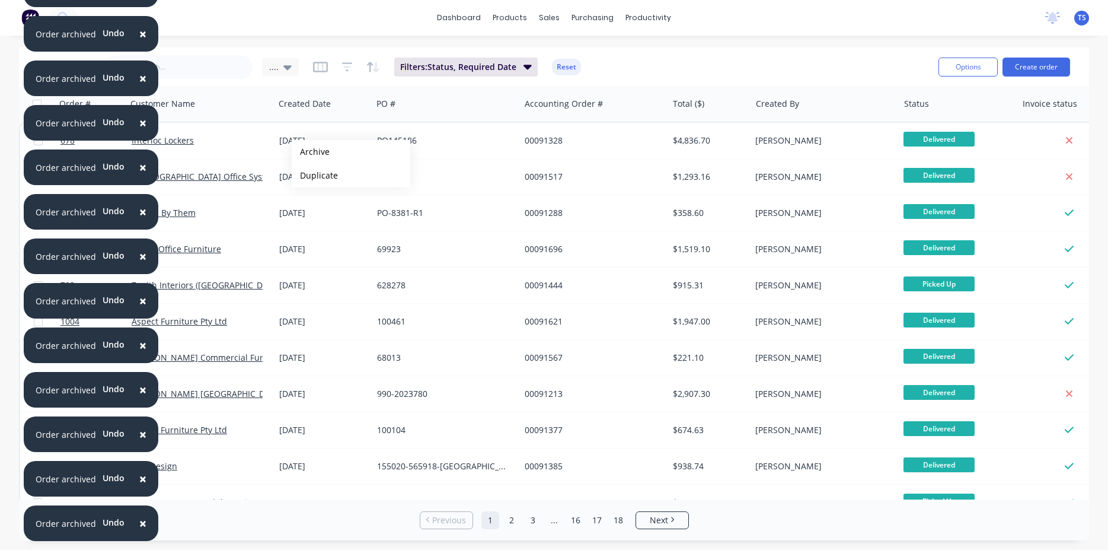
click at [311, 152] on button "Archive" at bounding box center [351, 152] width 119 height 24
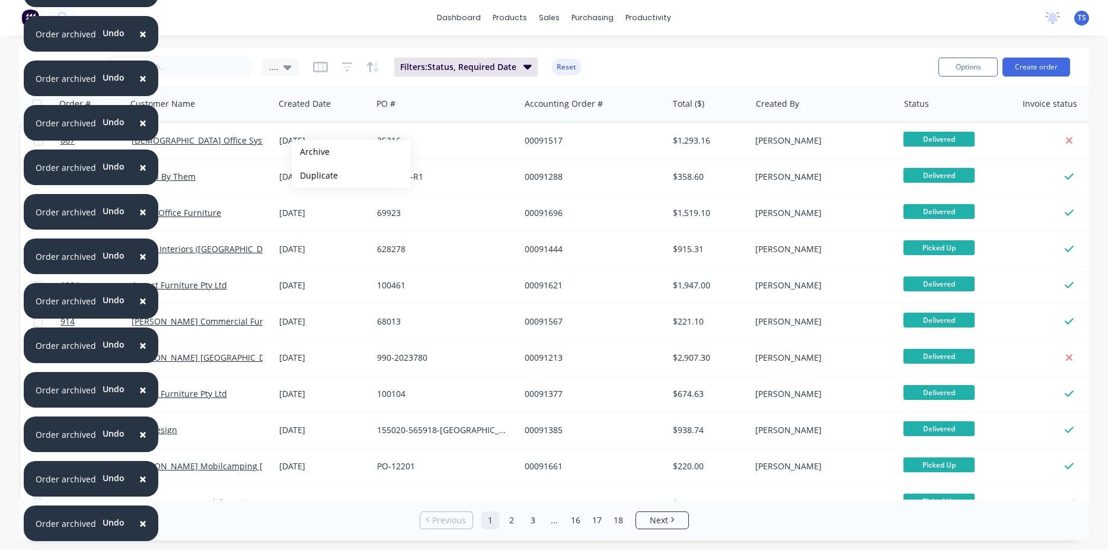
click at [311, 152] on button "Archive" at bounding box center [351, 152] width 119 height 24
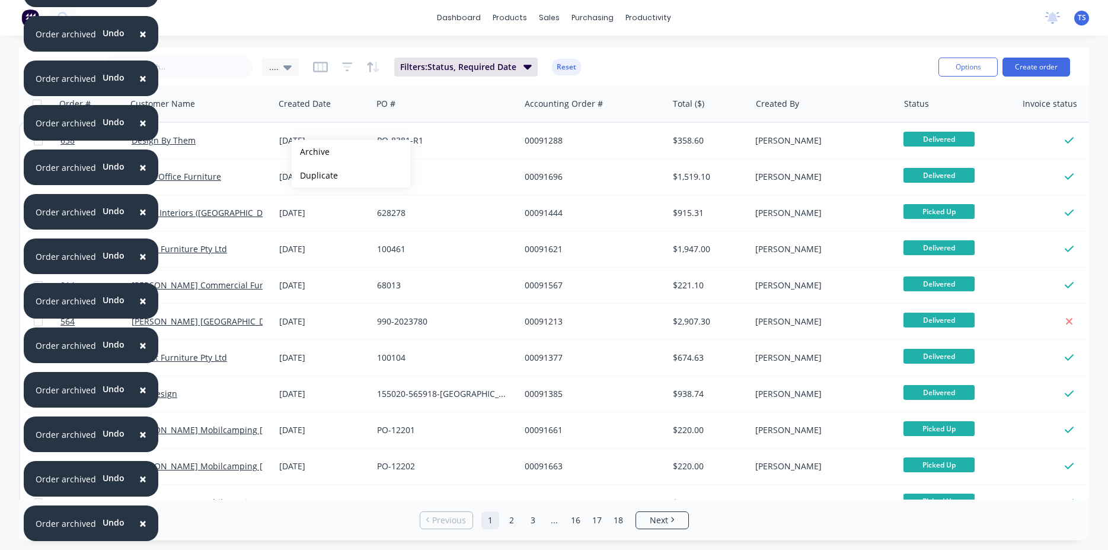
click at [311, 152] on button "Archive" at bounding box center [351, 152] width 119 height 24
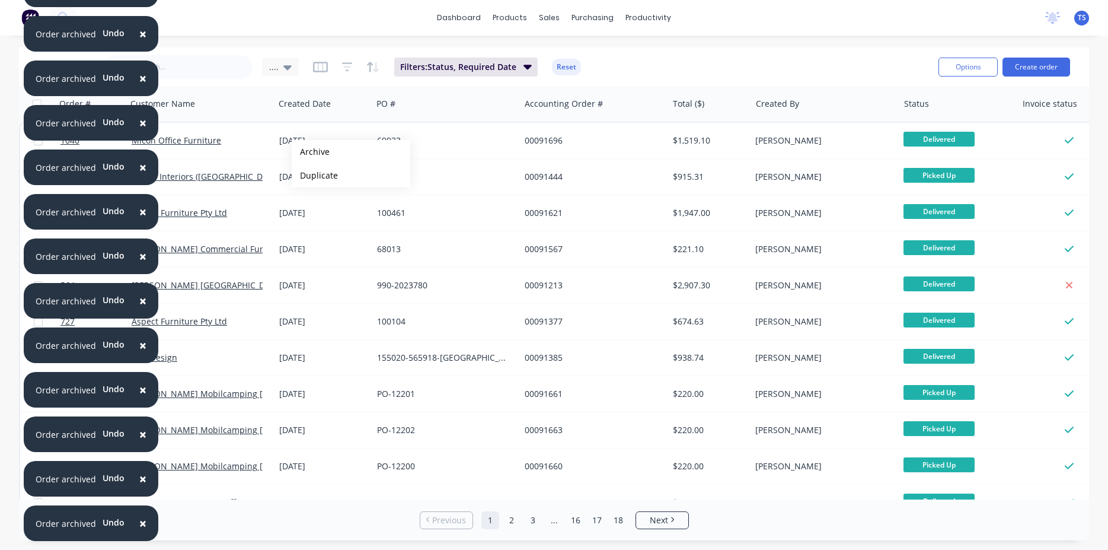
click at [311, 152] on button "Archive" at bounding box center [351, 152] width 119 height 24
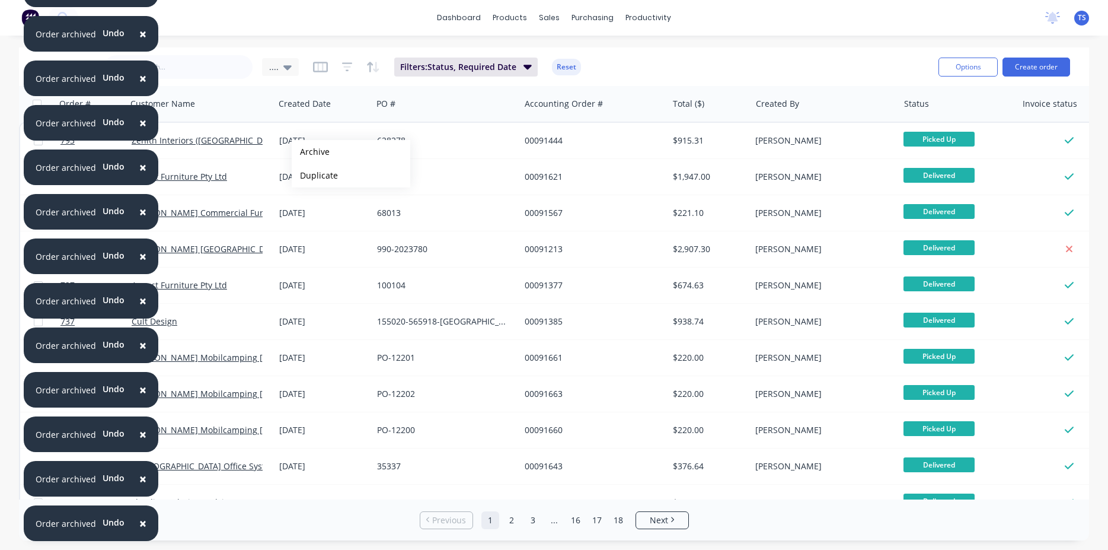
click at [311, 152] on button "Archive" at bounding box center [351, 152] width 119 height 24
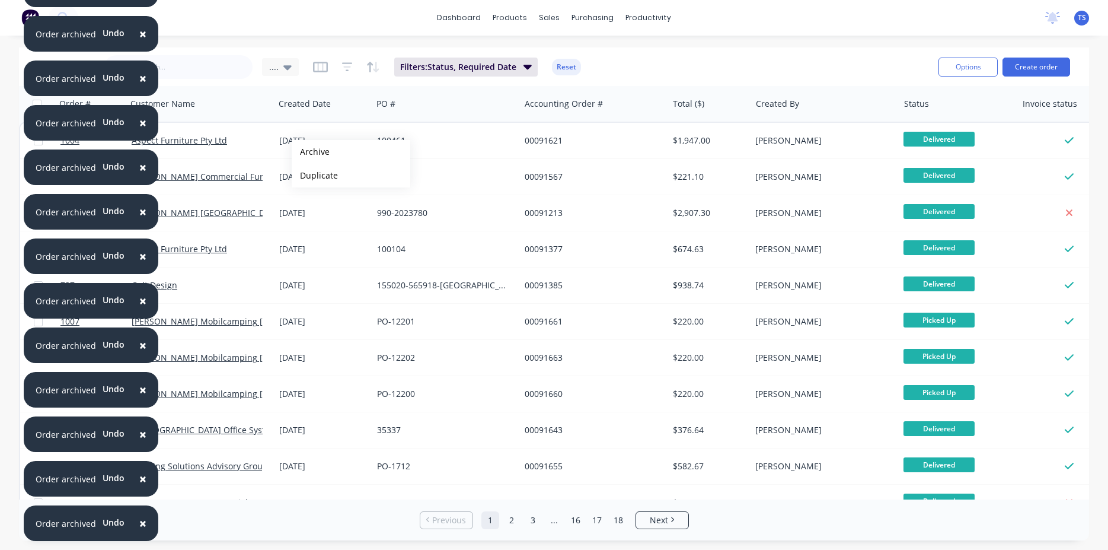
click at [311, 152] on button "Archive" at bounding box center [351, 152] width 119 height 24
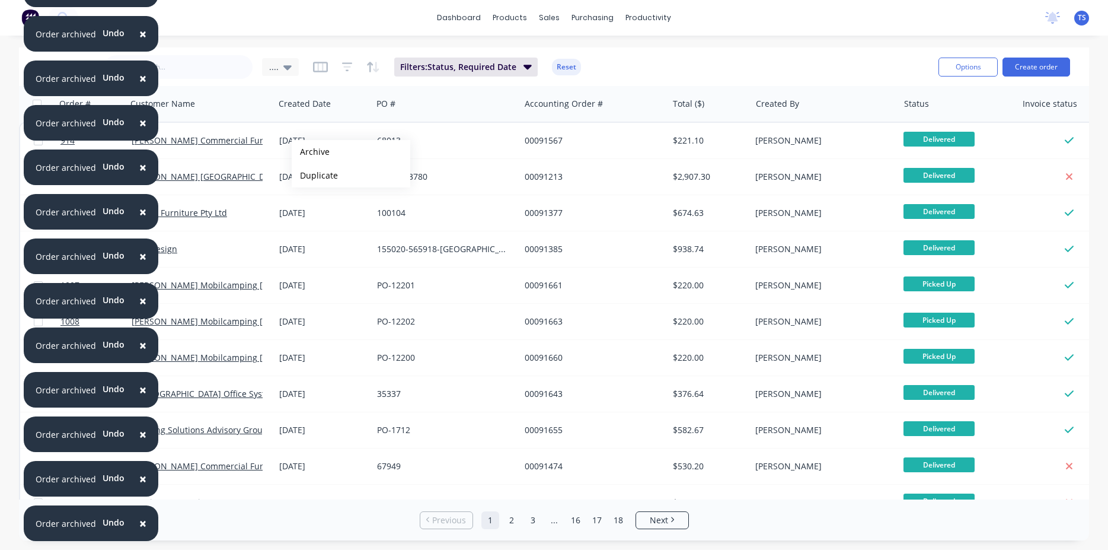
click at [311, 152] on button "Archive" at bounding box center [351, 152] width 119 height 24
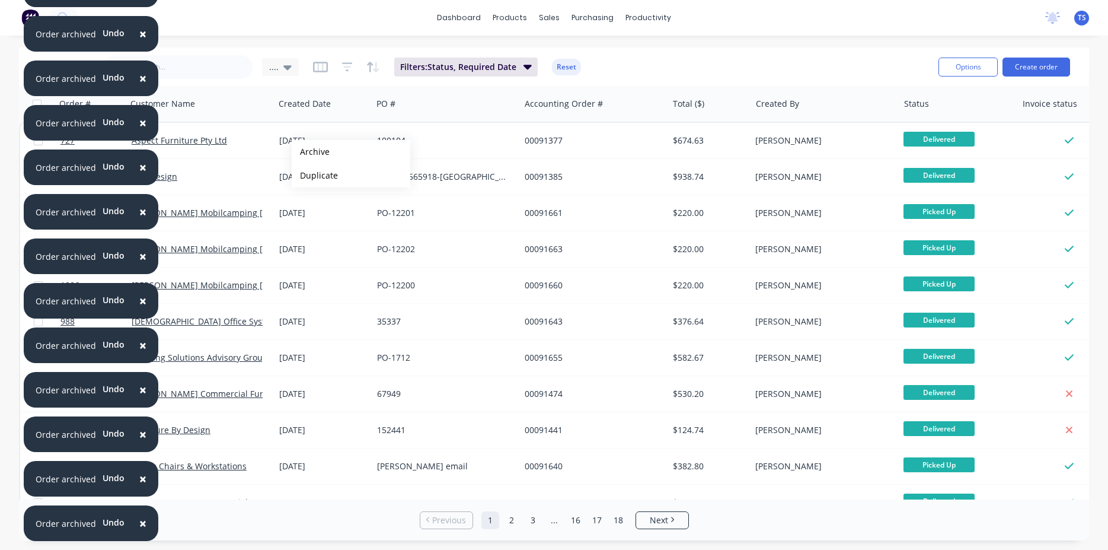
click at [311, 152] on button "Archive" at bounding box center [351, 152] width 119 height 24
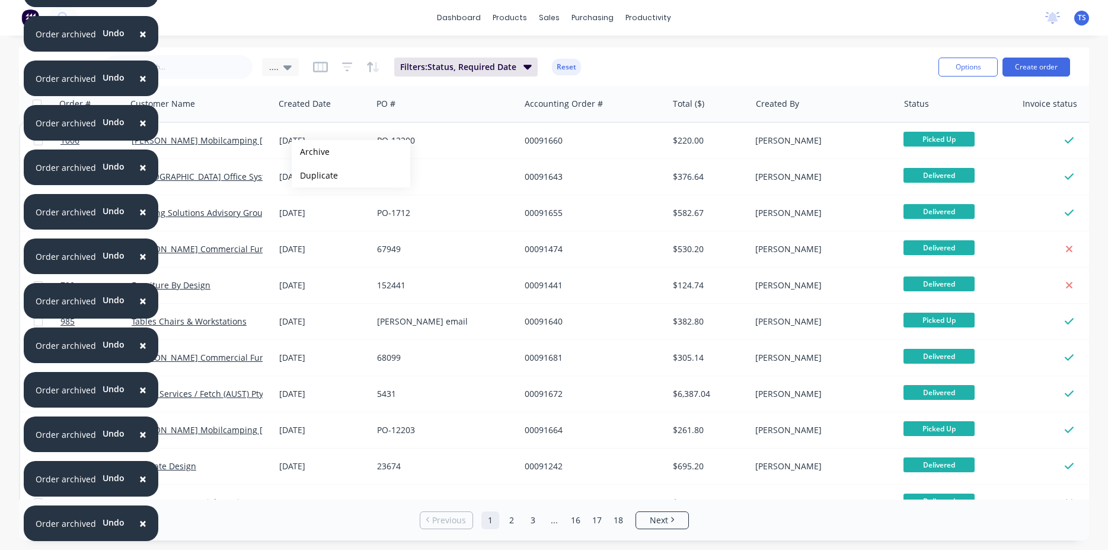
click at [311, 152] on button "Archive" at bounding box center [351, 152] width 119 height 24
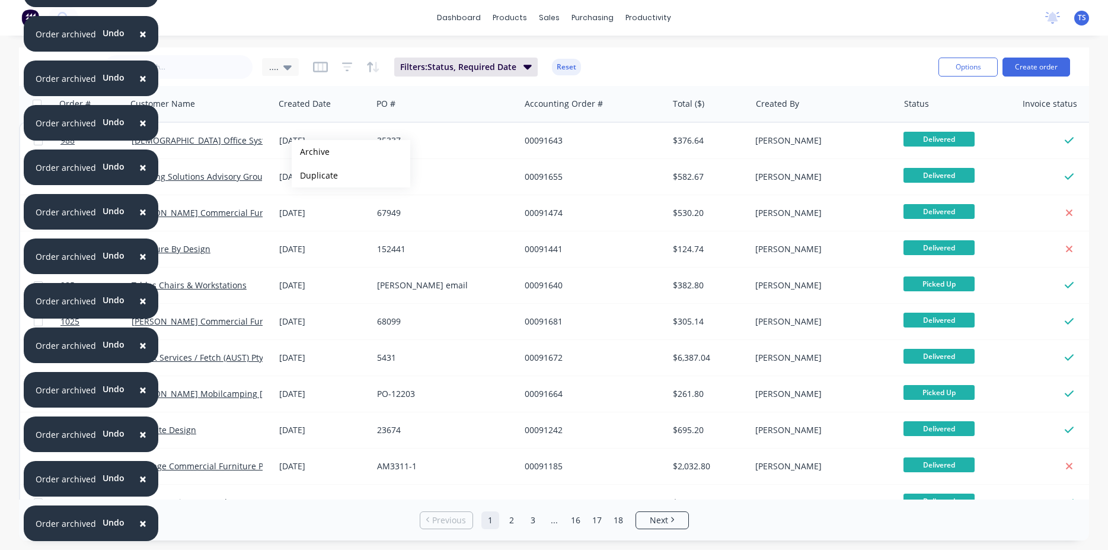
click at [311, 152] on button "Archive" at bounding box center [351, 152] width 119 height 24
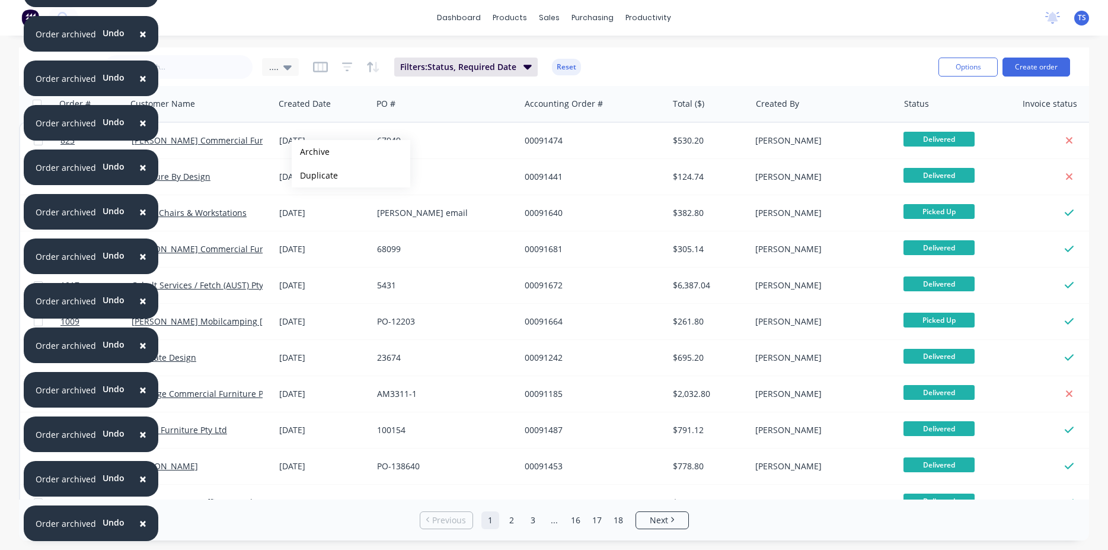
click at [311, 152] on button "Archive" at bounding box center [351, 152] width 119 height 24
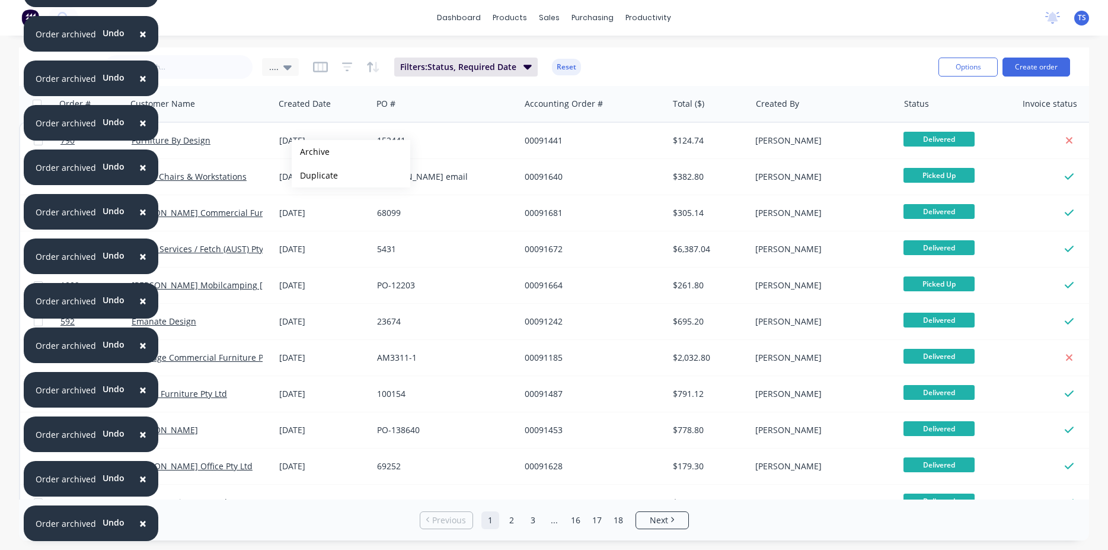
click at [311, 152] on button "Archive" at bounding box center [351, 152] width 119 height 24
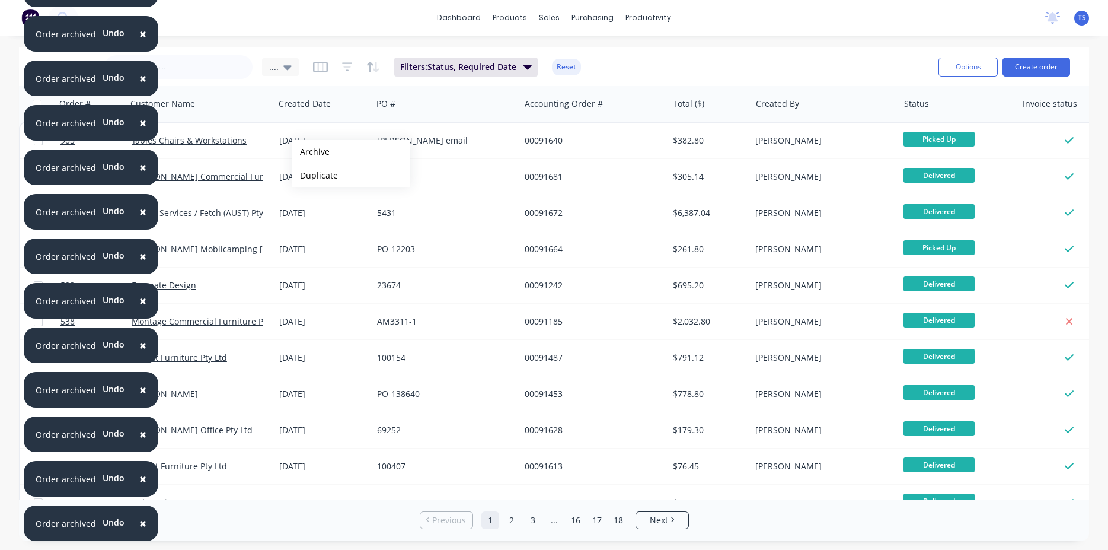
click at [311, 152] on button "Archive" at bounding box center [351, 152] width 119 height 24
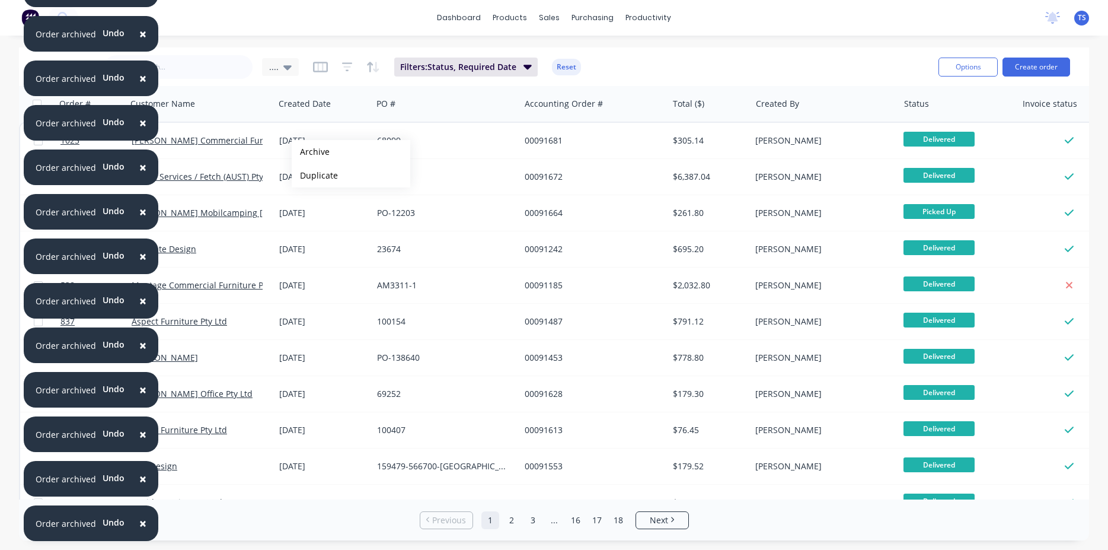
click at [311, 152] on button "Archive" at bounding box center [351, 152] width 119 height 24
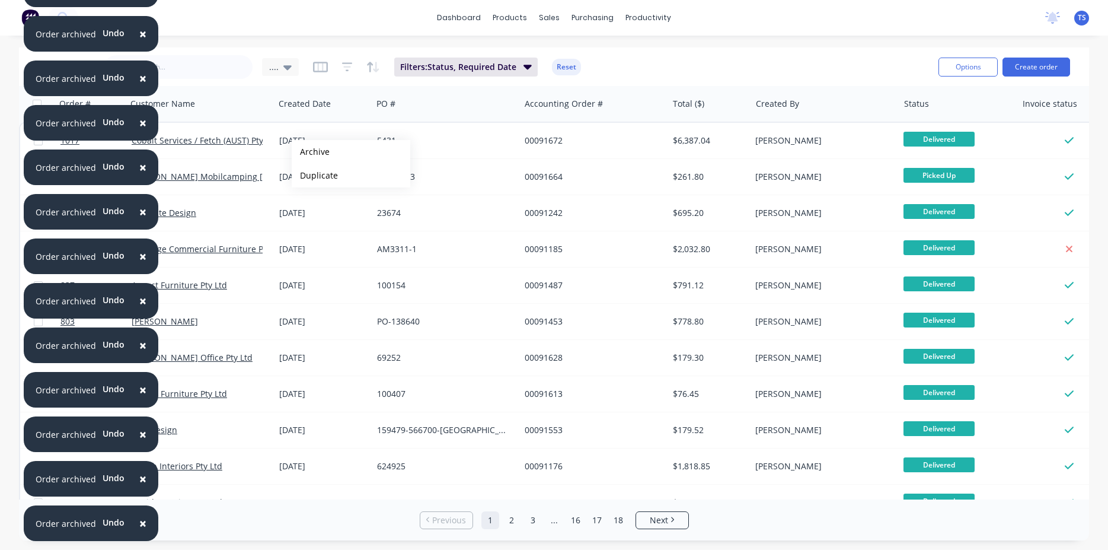
click at [311, 152] on button "Archive" at bounding box center [351, 152] width 119 height 24
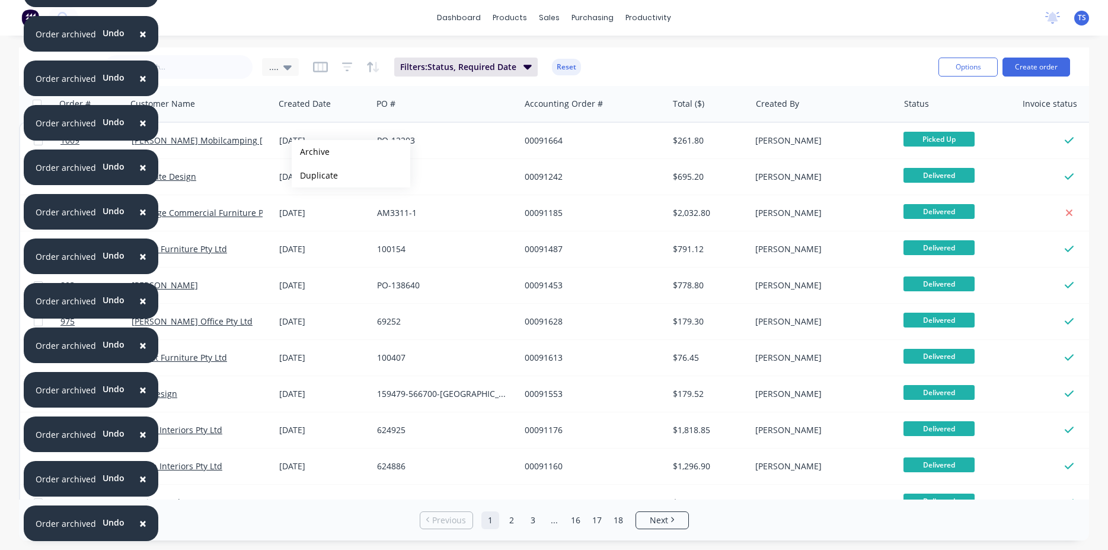
click at [311, 152] on button "Archive" at bounding box center [351, 152] width 119 height 24
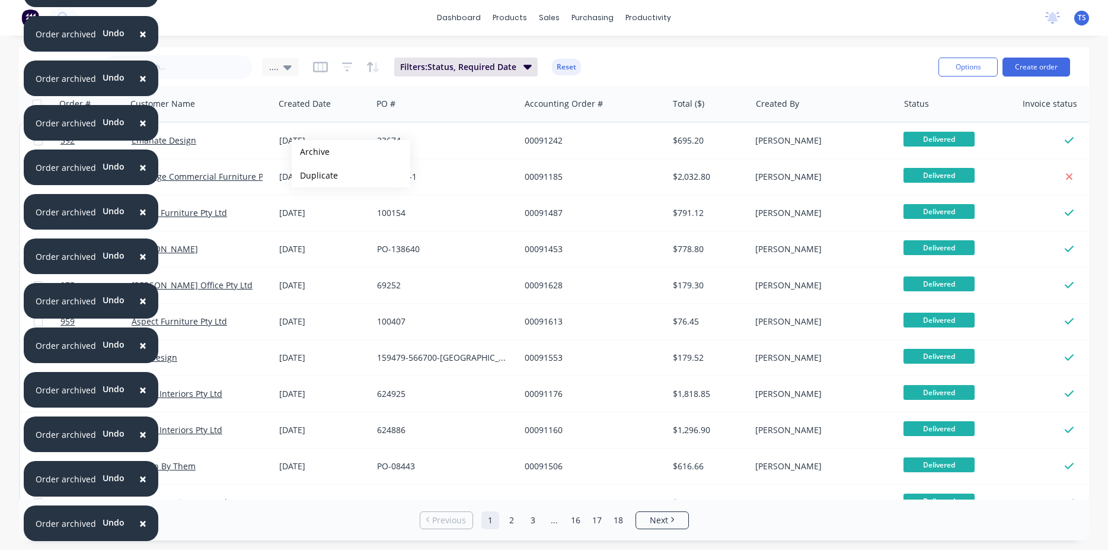
click at [311, 152] on button "Archive" at bounding box center [351, 152] width 119 height 24
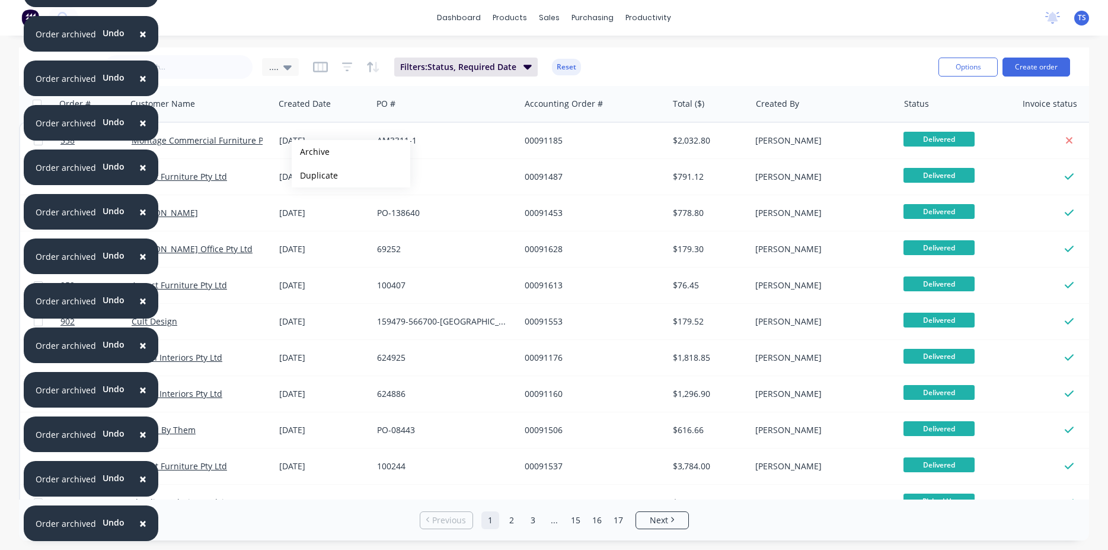
click at [311, 152] on button "Archive" at bounding box center [351, 152] width 119 height 24
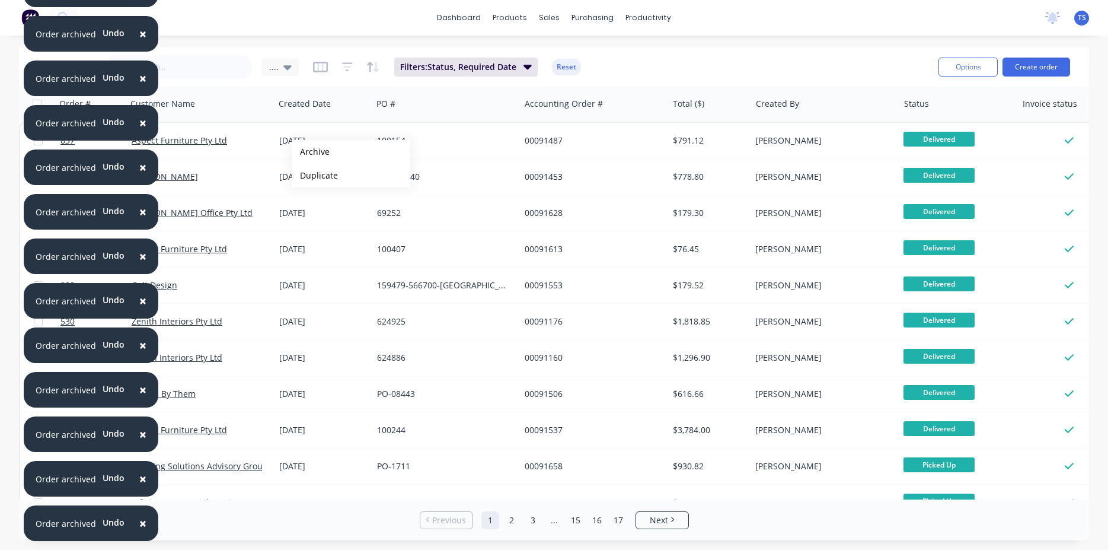
click at [311, 152] on button "Archive" at bounding box center [351, 152] width 119 height 24
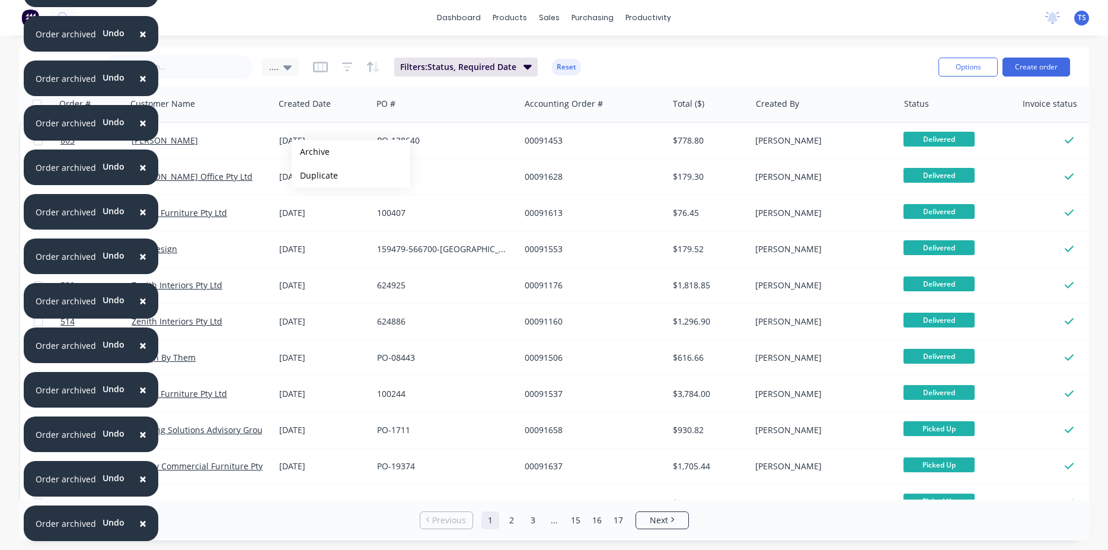
click at [311, 152] on button "Archive" at bounding box center [351, 152] width 119 height 24
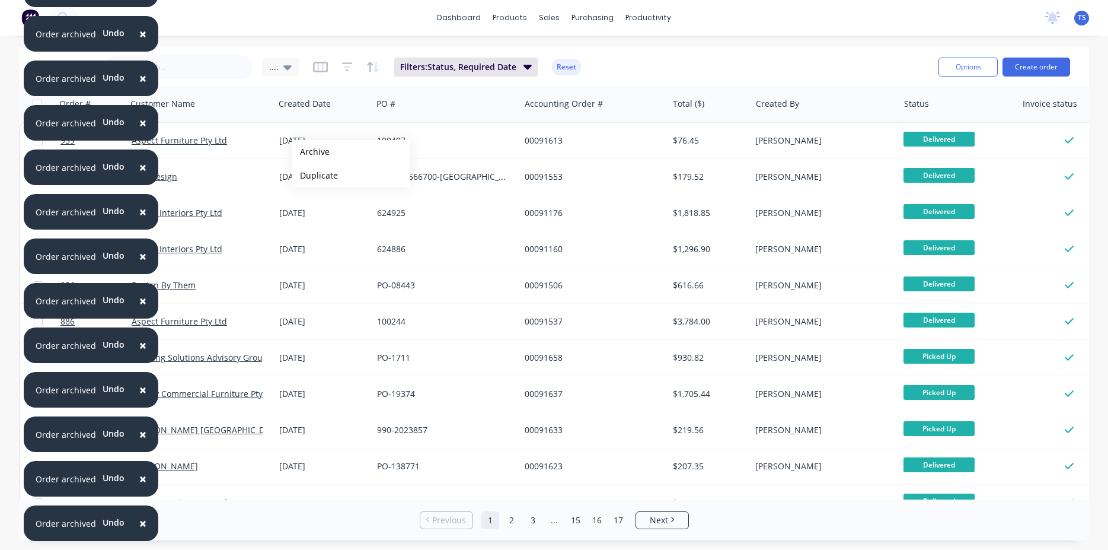
click at [311, 152] on button "Archive" at bounding box center [351, 152] width 119 height 24
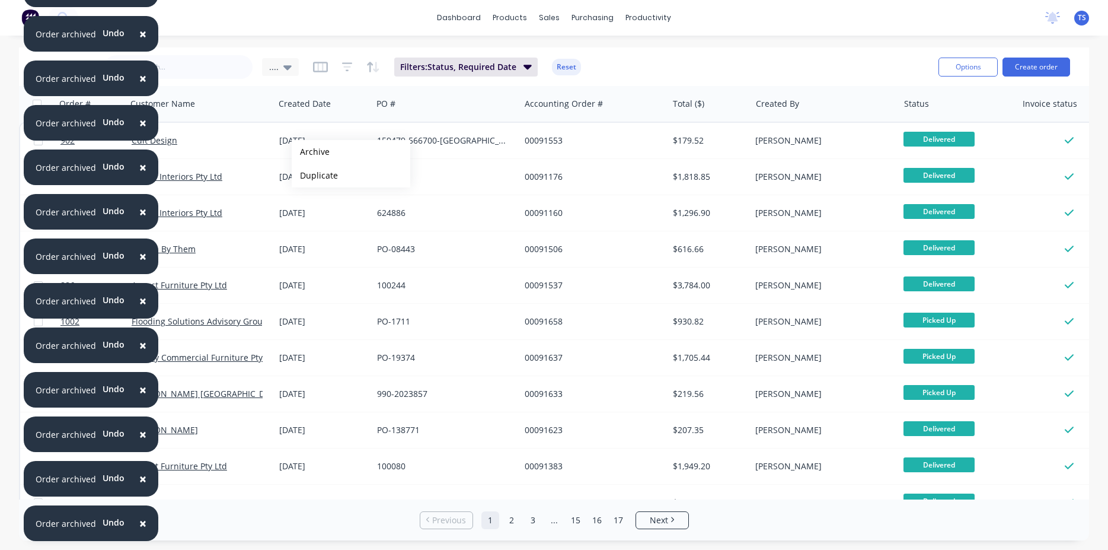
click at [311, 152] on button "Archive" at bounding box center [351, 152] width 119 height 24
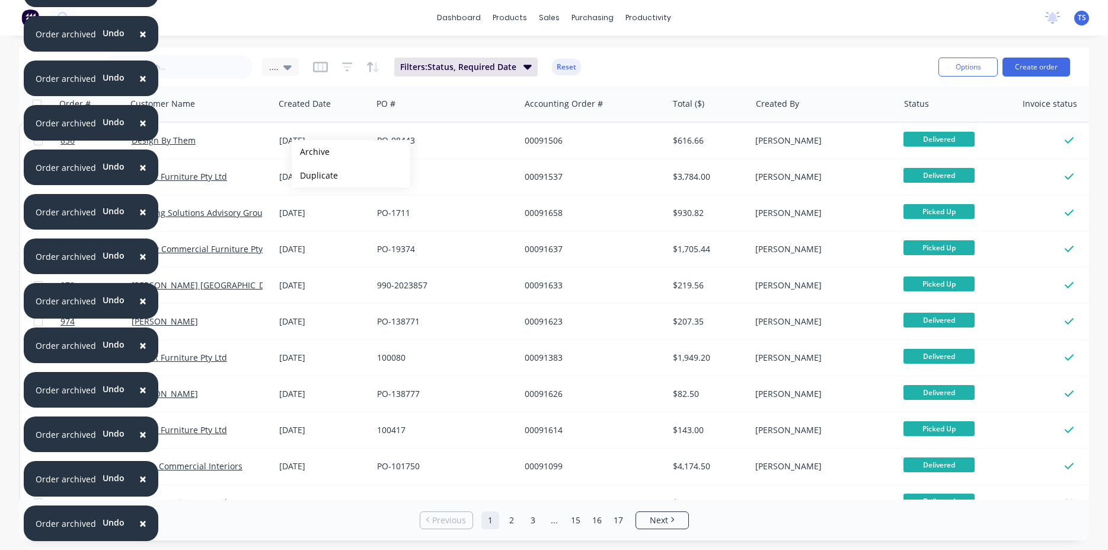
click at [311, 152] on button "Archive" at bounding box center [351, 152] width 119 height 24
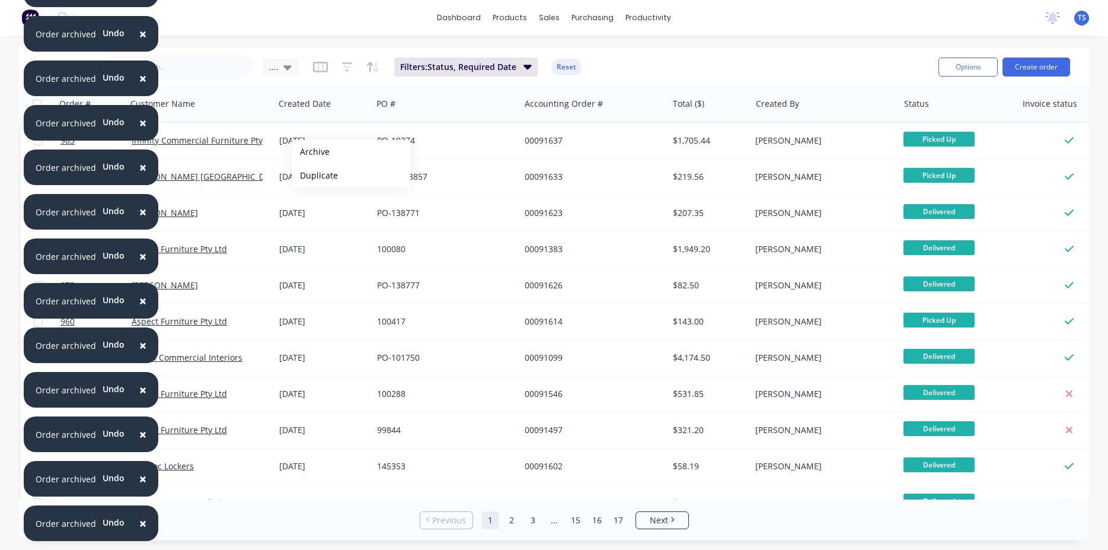
click at [311, 152] on button "Archive" at bounding box center [351, 152] width 119 height 24
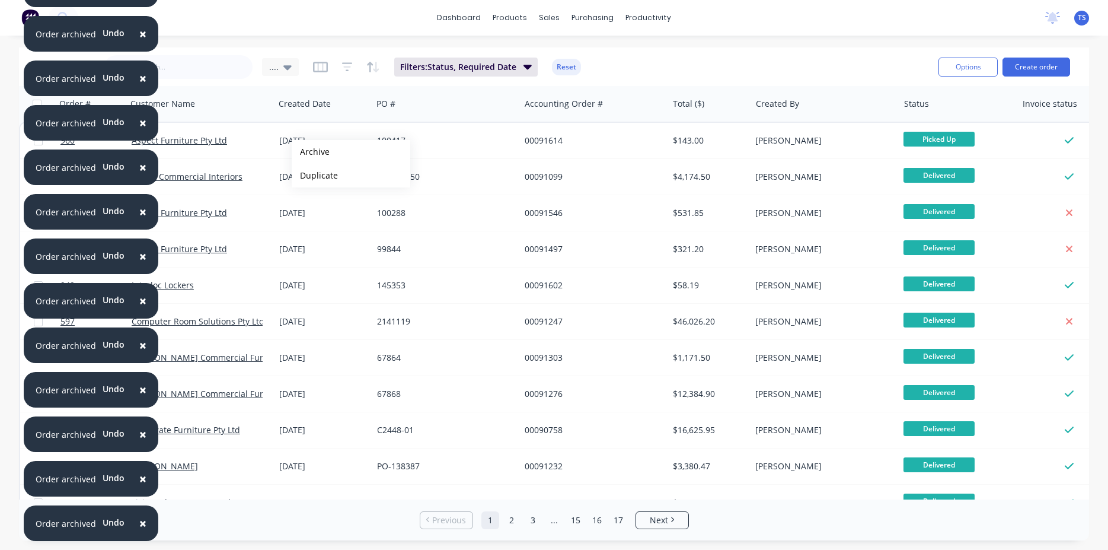
click at [311, 152] on button "Archive" at bounding box center [351, 152] width 119 height 24
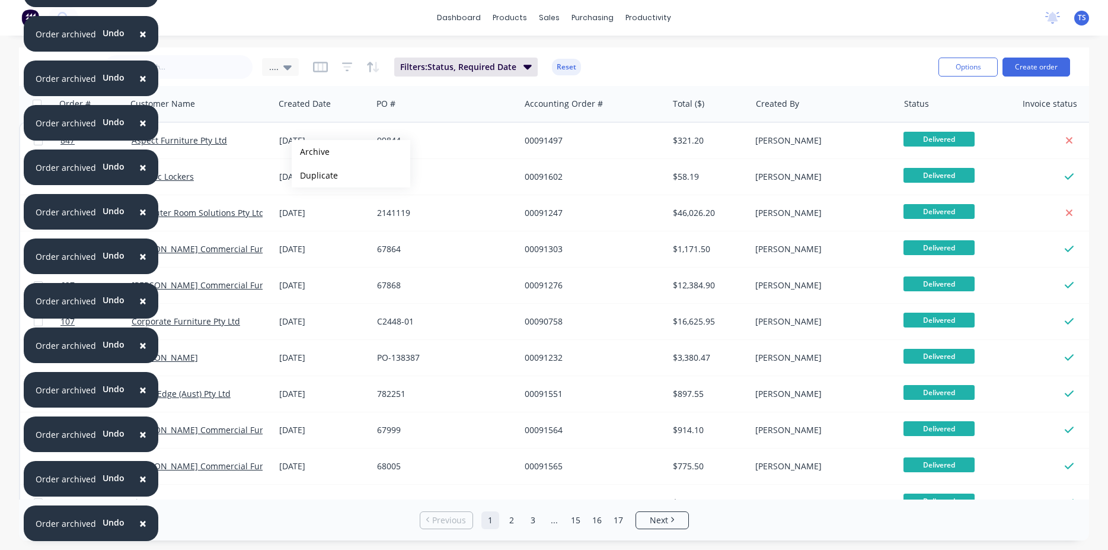
click at [311, 152] on button "Archive" at bounding box center [351, 152] width 119 height 24
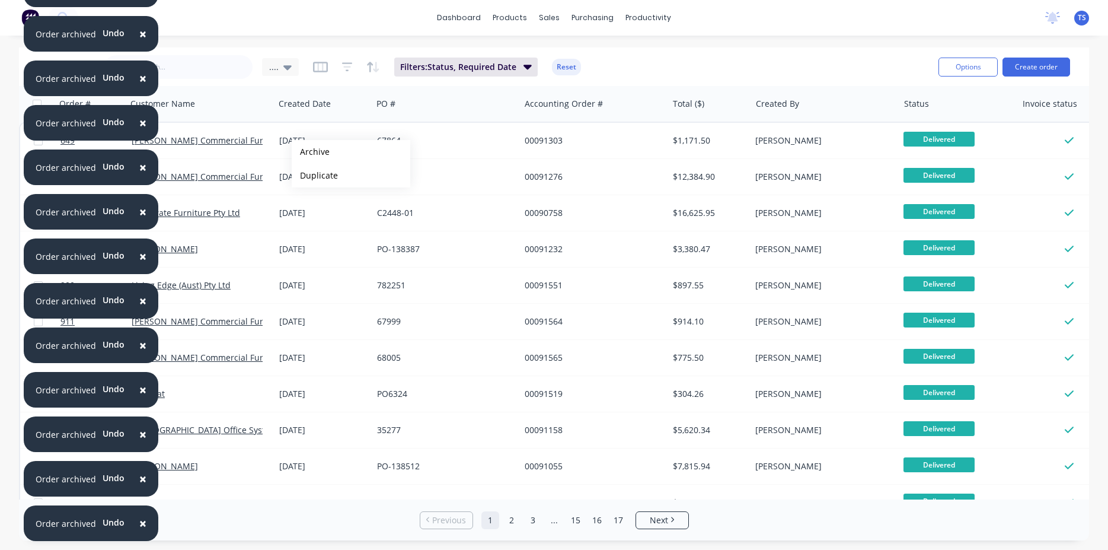
click at [311, 152] on button "Archive" at bounding box center [351, 152] width 119 height 24
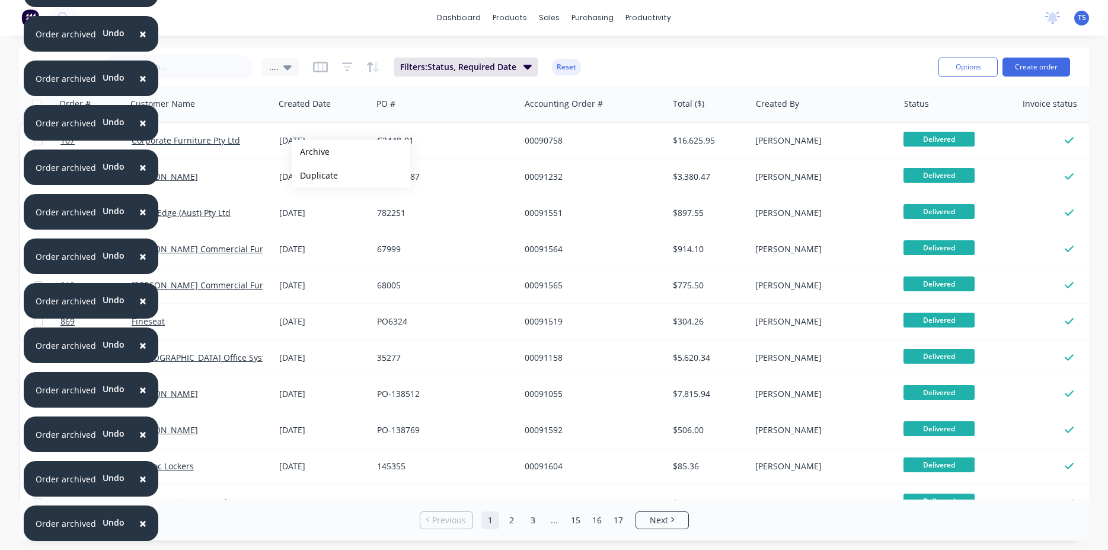
click at [311, 152] on button "Archive" at bounding box center [351, 152] width 119 height 24
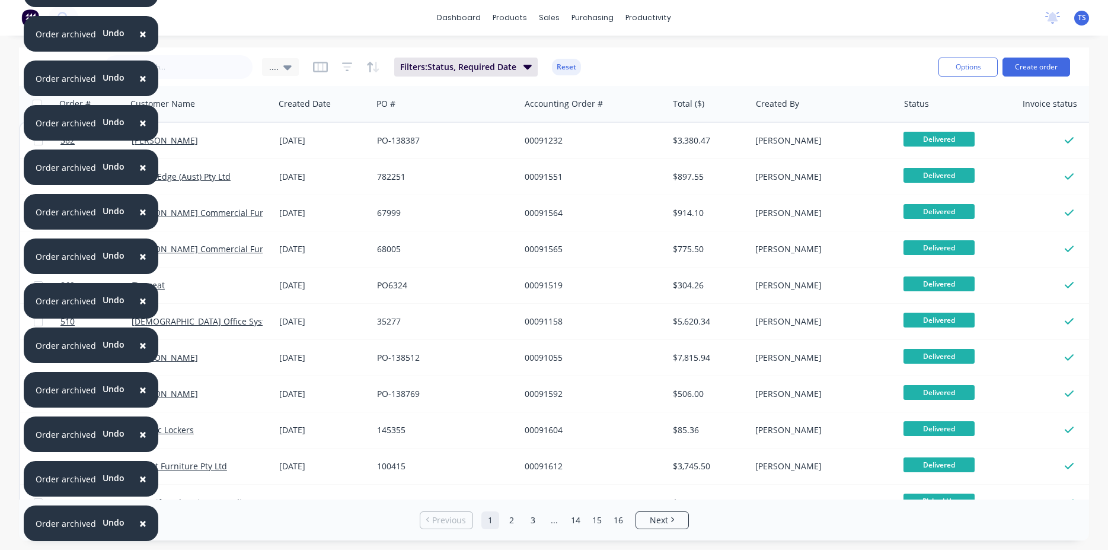
click at [311, 152] on div "04 Mar 2024" at bounding box center [324, 141] width 98 height 36
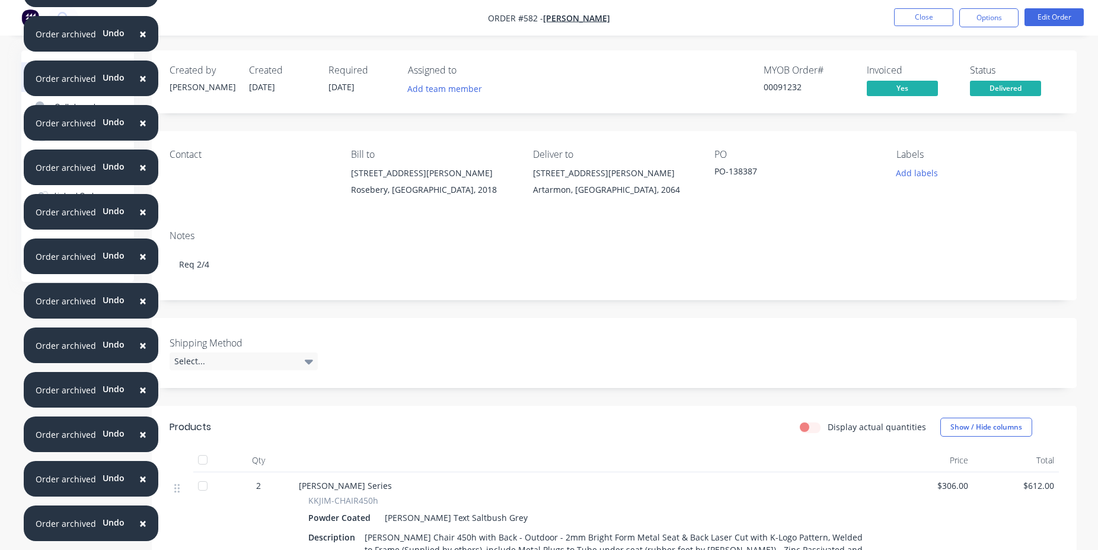
click at [917, 26] on li "Close" at bounding box center [923, 17] width 59 height 19
click at [919, 22] on button "Close" at bounding box center [923, 17] width 59 height 18
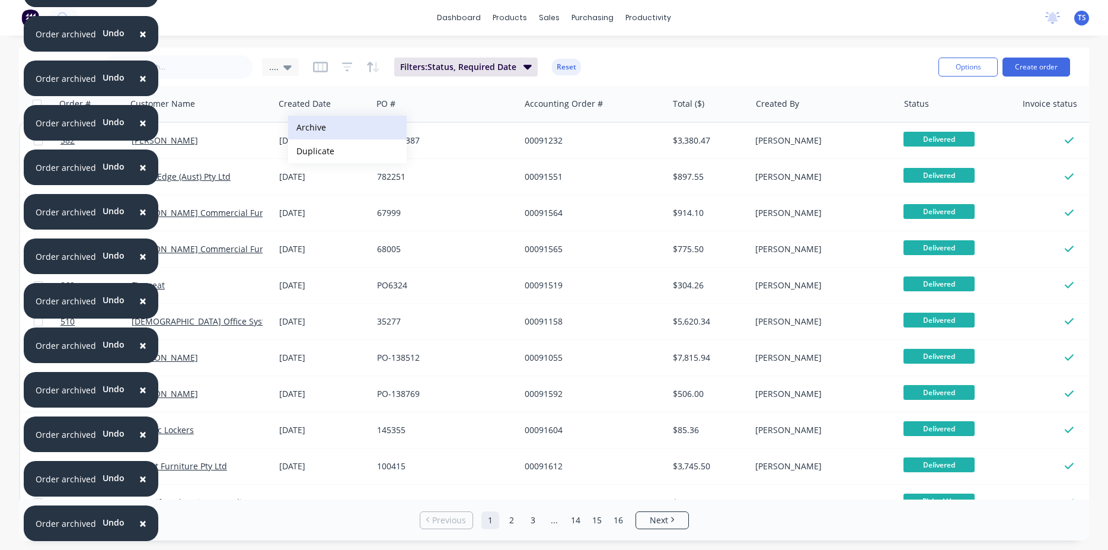
click at [317, 133] on button "Archive" at bounding box center [347, 128] width 119 height 24
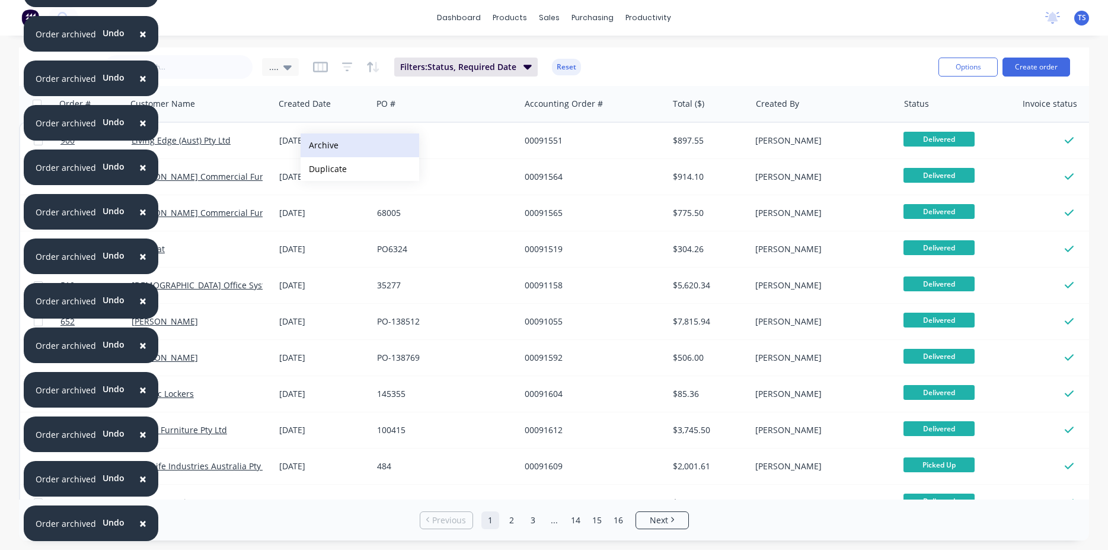
click at [320, 145] on button "Archive" at bounding box center [360, 145] width 119 height 24
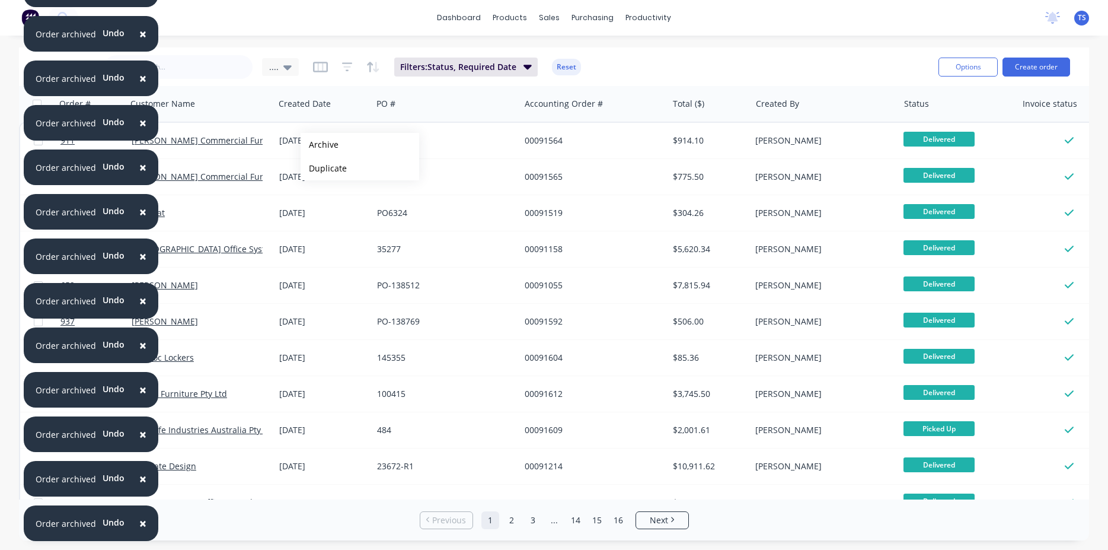
click at [320, 145] on button "Archive" at bounding box center [360, 145] width 119 height 24
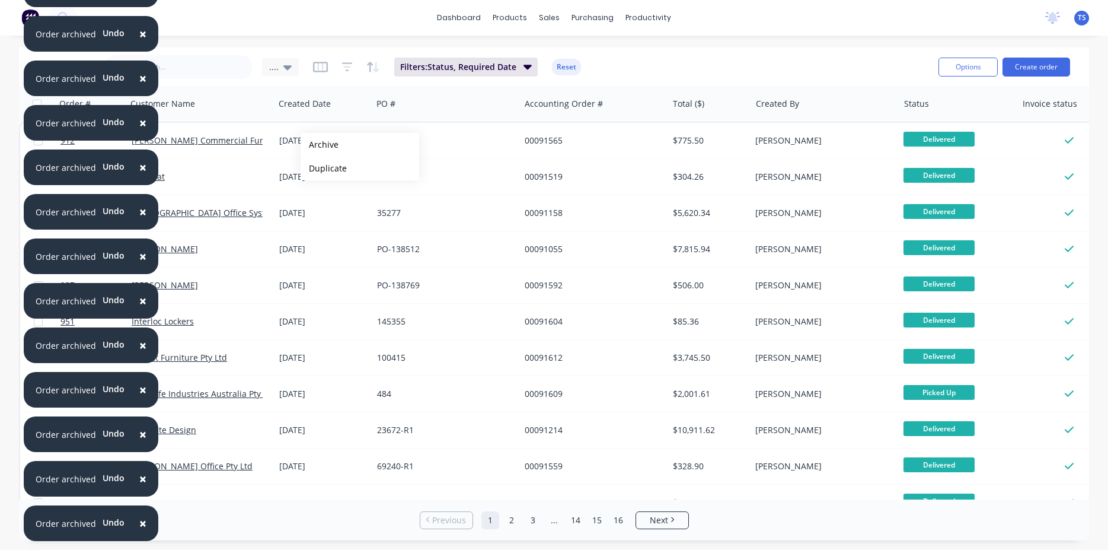
click at [320, 145] on button "Archive" at bounding box center [360, 145] width 119 height 24
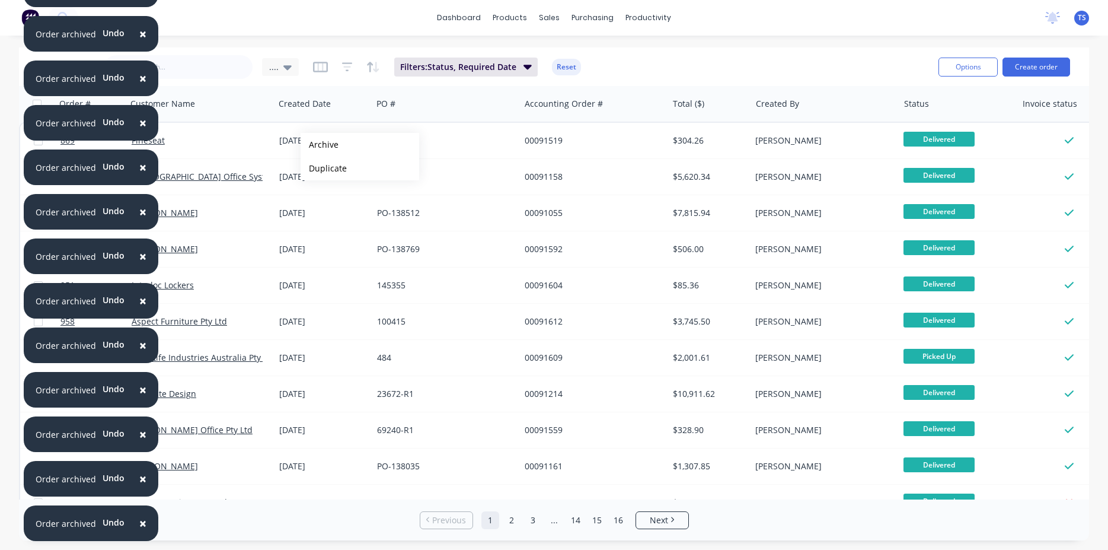
click at [320, 145] on button "Archive" at bounding box center [360, 145] width 119 height 24
click at [320, 143] on button "Archive" at bounding box center [360, 145] width 119 height 24
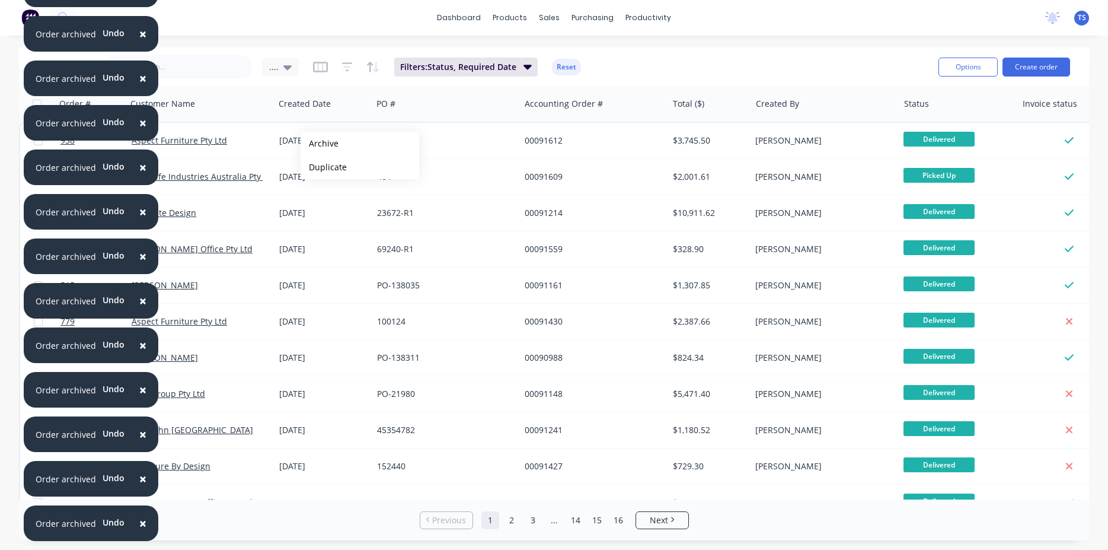
click at [320, 143] on button "Archive" at bounding box center [360, 144] width 119 height 24
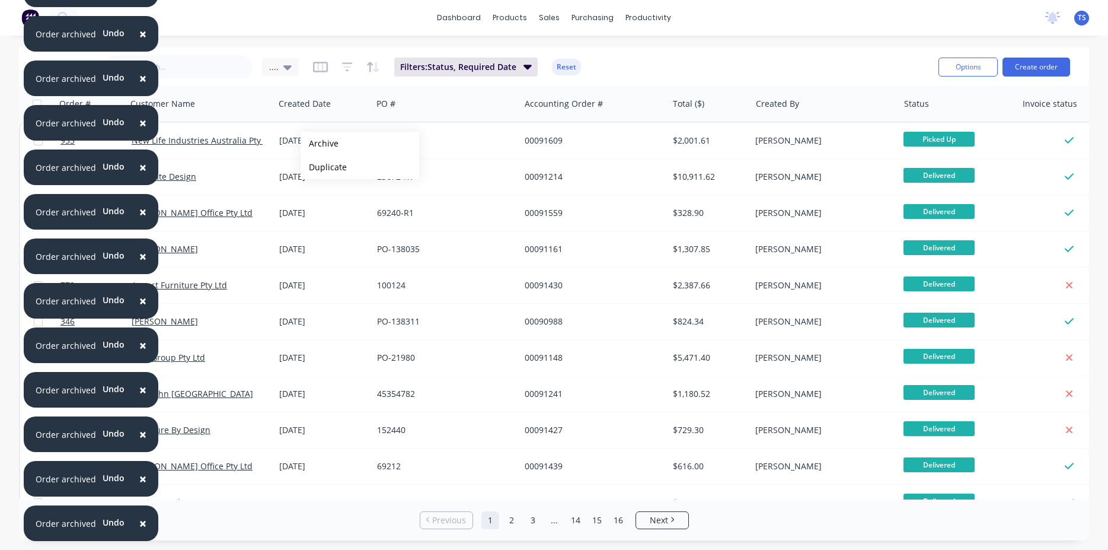
click at [320, 143] on button "Archive" at bounding box center [360, 144] width 119 height 24
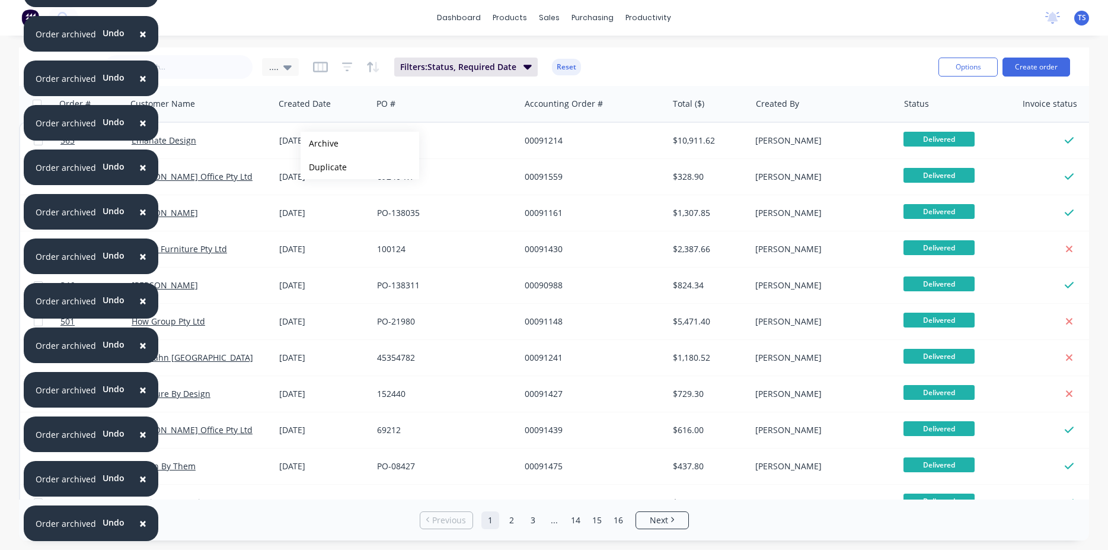
click at [320, 143] on button "Archive" at bounding box center [360, 144] width 119 height 24
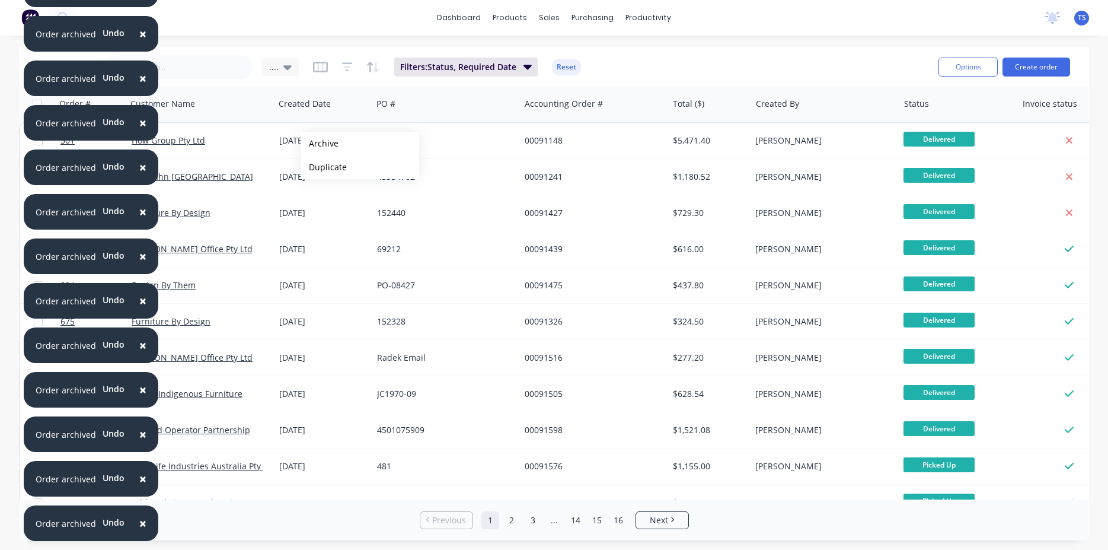
click at [320, 143] on button "Archive" at bounding box center [360, 144] width 119 height 24
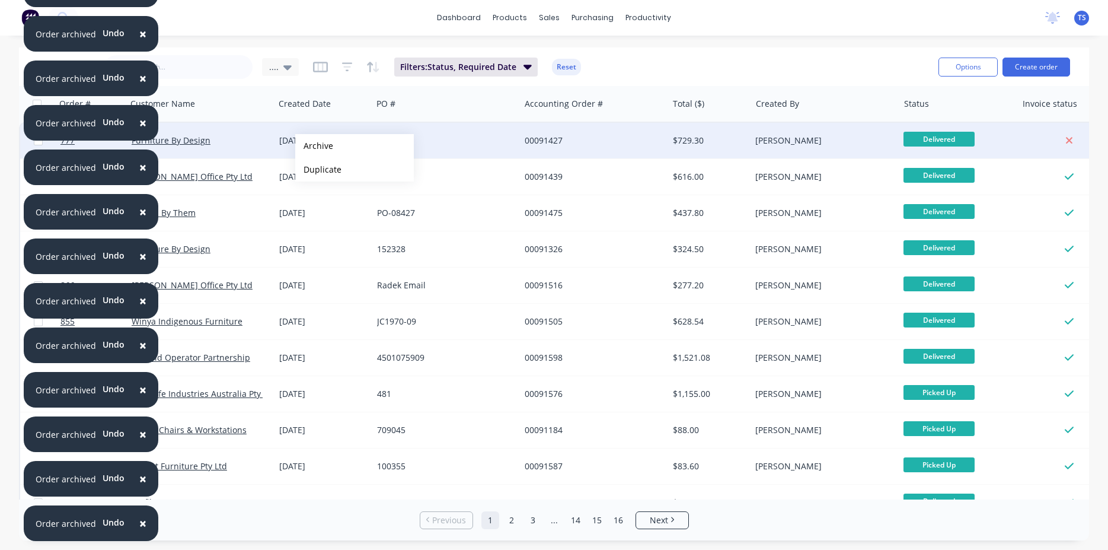
click at [314, 146] on button "Archive" at bounding box center [354, 146] width 119 height 24
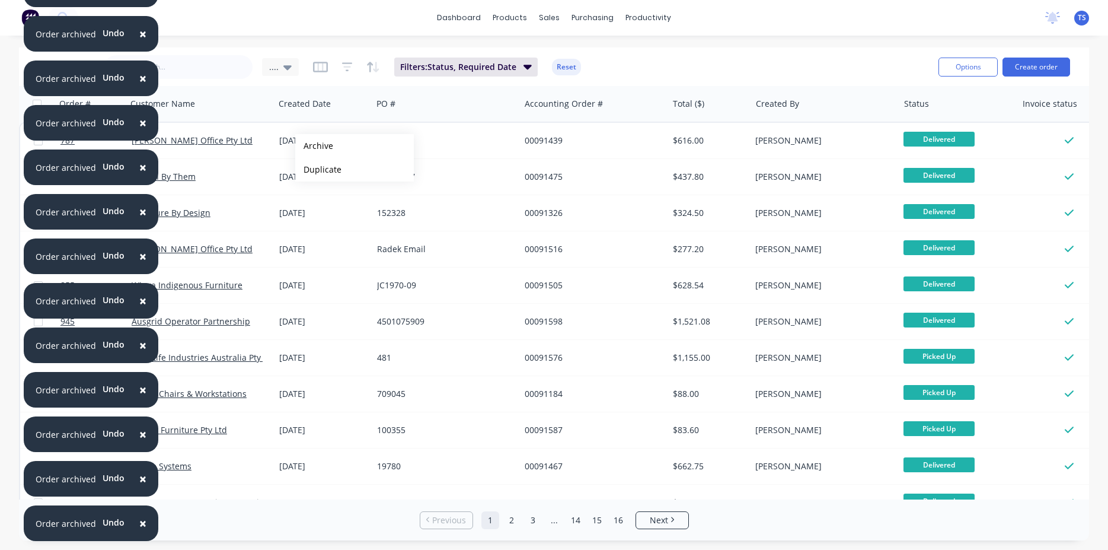
click at [314, 146] on button "Archive" at bounding box center [354, 146] width 119 height 24
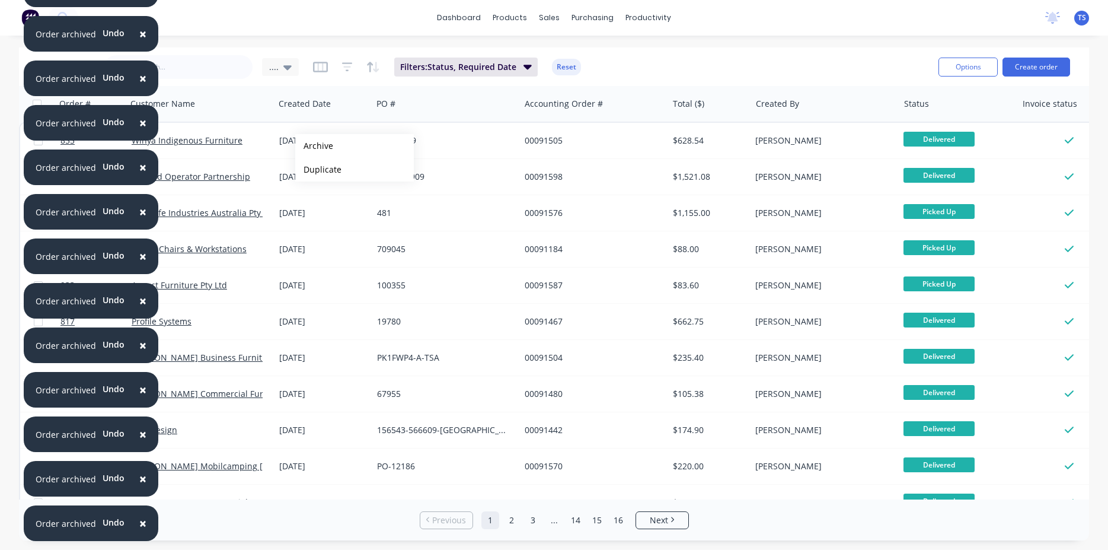
click at [314, 146] on button "Archive" at bounding box center [354, 146] width 119 height 24
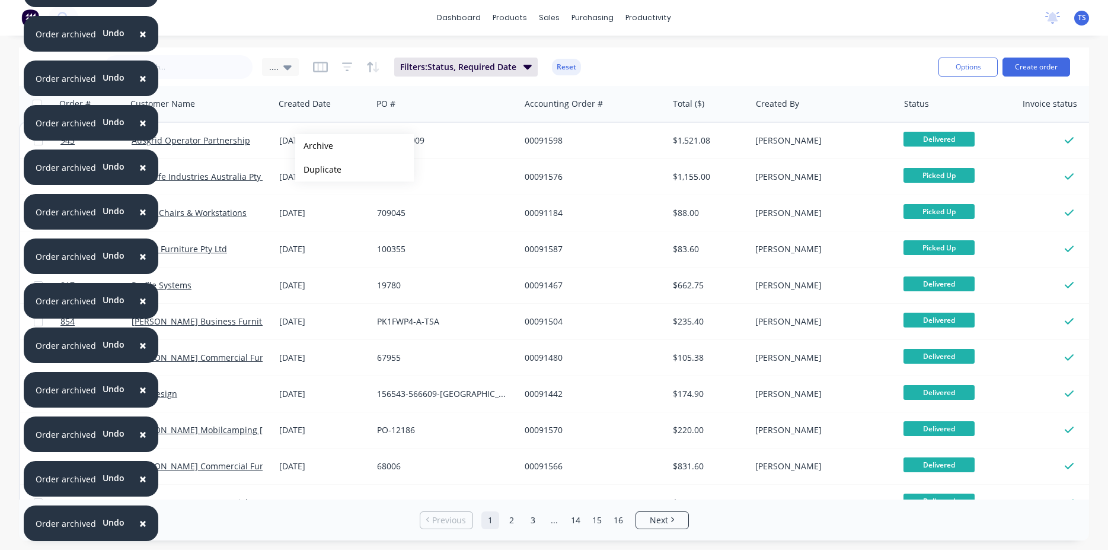
click at [314, 146] on button "Archive" at bounding box center [354, 146] width 119 height 24
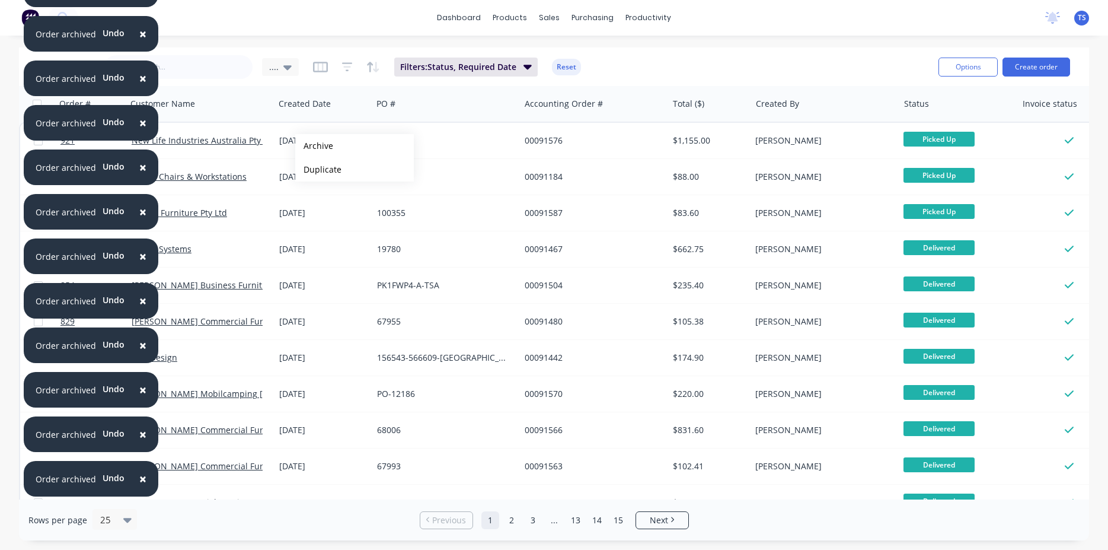
click at [314, 146] on button "Archive" at bounding box center [354, 146] width 119 height 24
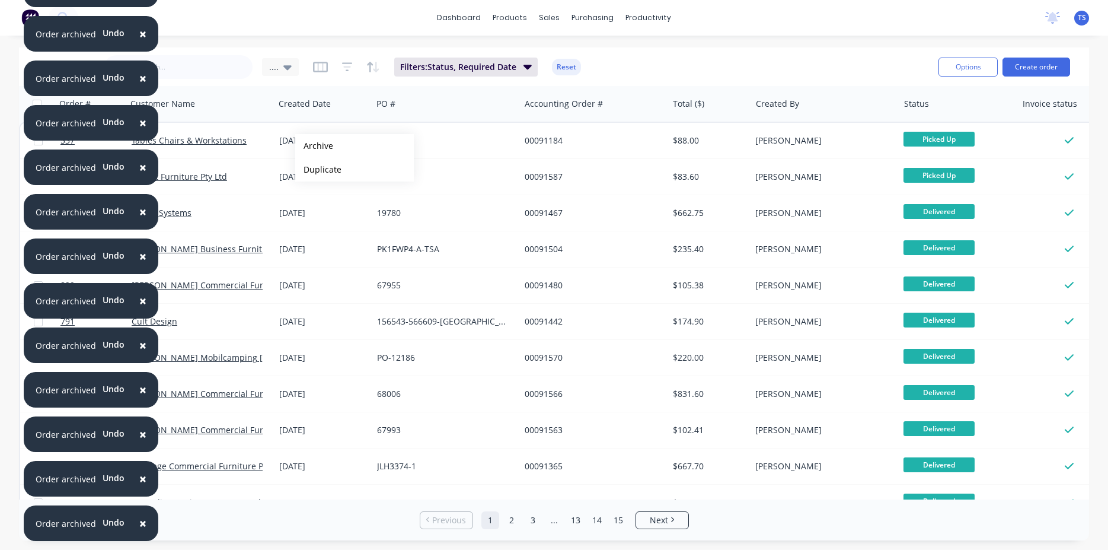
click at [314, 146] on button "Archive" at bounding box center [354, 146] width 119 height 24
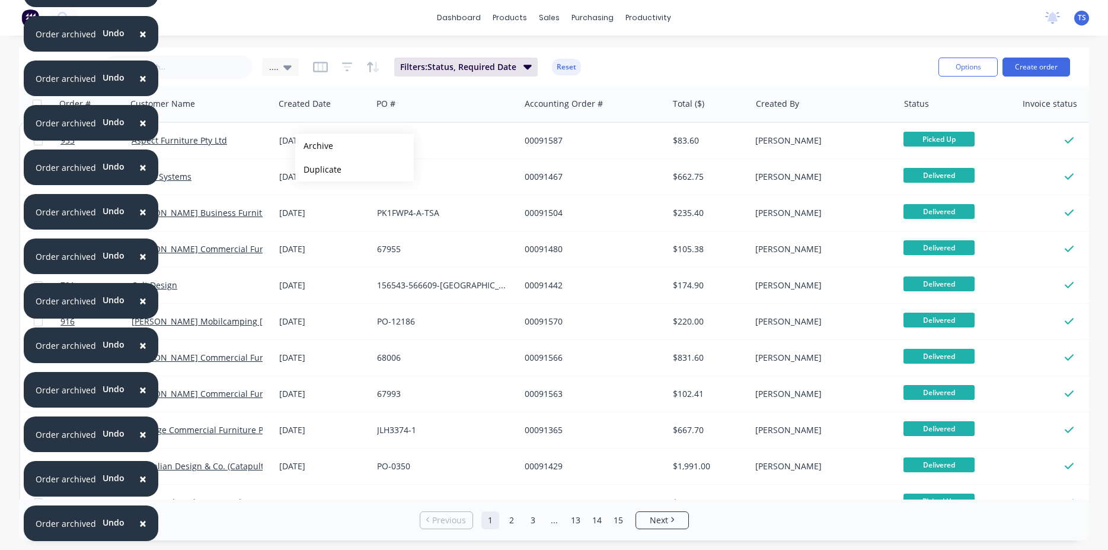
click at [314, 146] on button "Archive" at bounding box center [354, 146] width 119 height 24
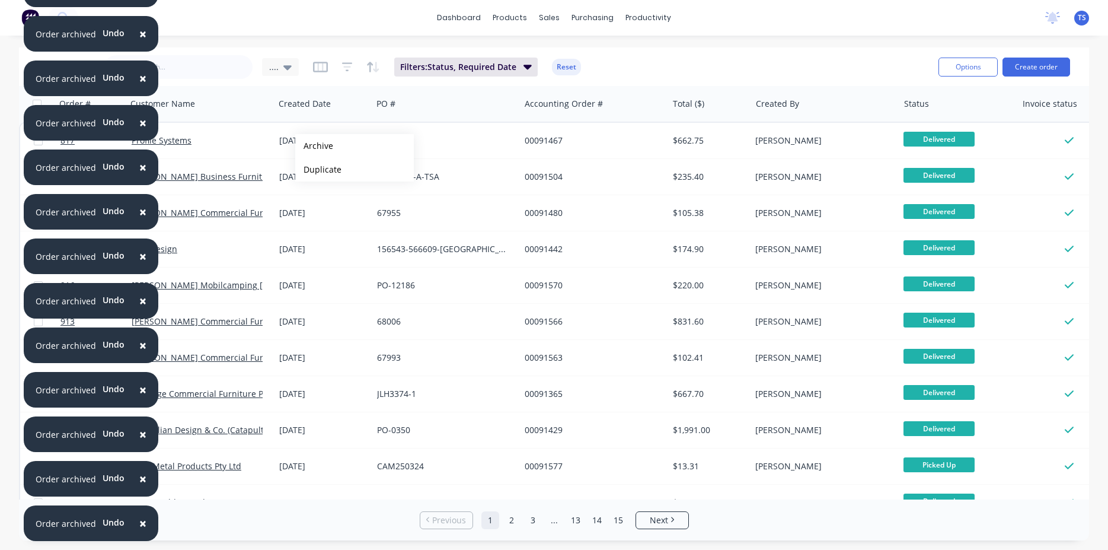
click at [314, 146] on button "Archive" at bounding box center [354, 146] width 119 height 24
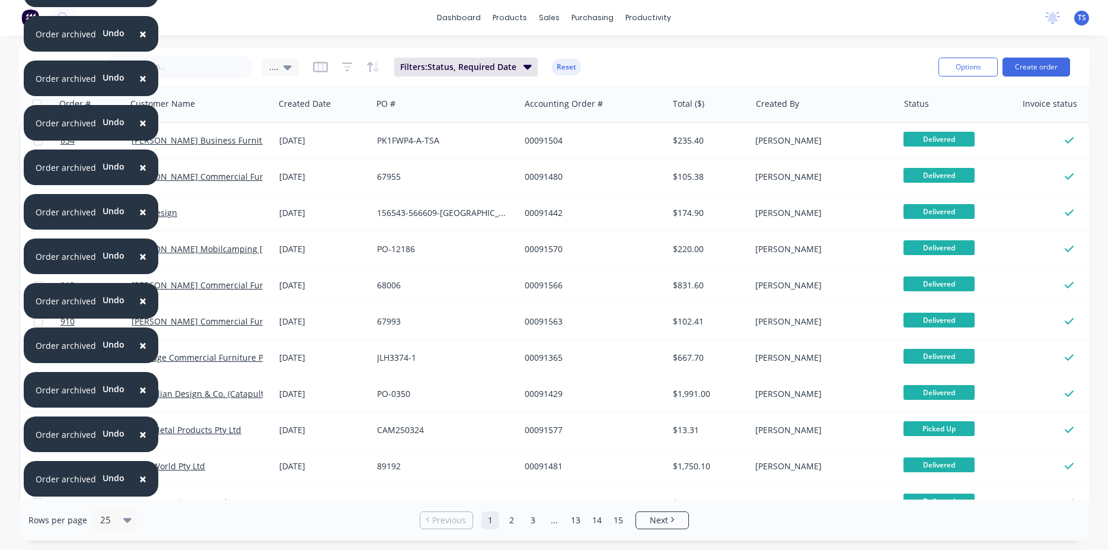
click at [314, 146] on div "19 Mar 2024" at bounding box center [323, 141] width 88 height 12
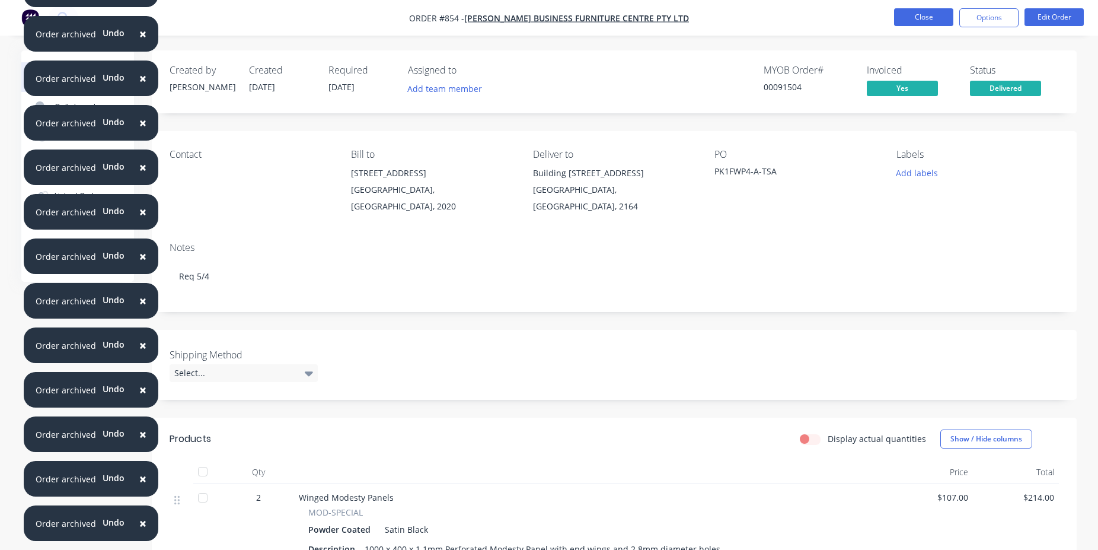
click at [934, 25] on button "Close" at bounding box center [923, 17] width 59 height 18
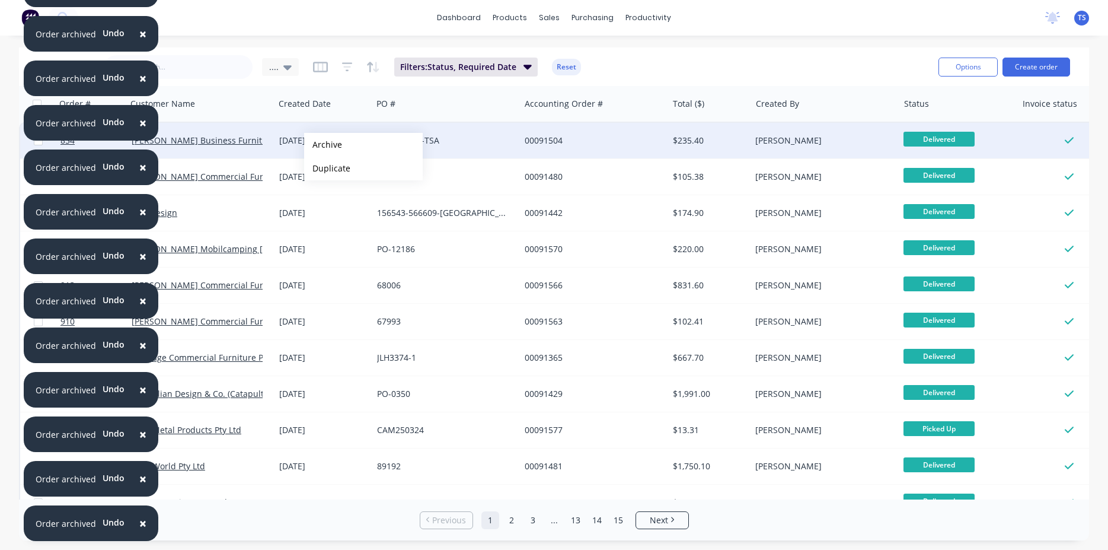
click at [323, 145] on button "Archive" at bounding box center [363, 145] width 119 height 24
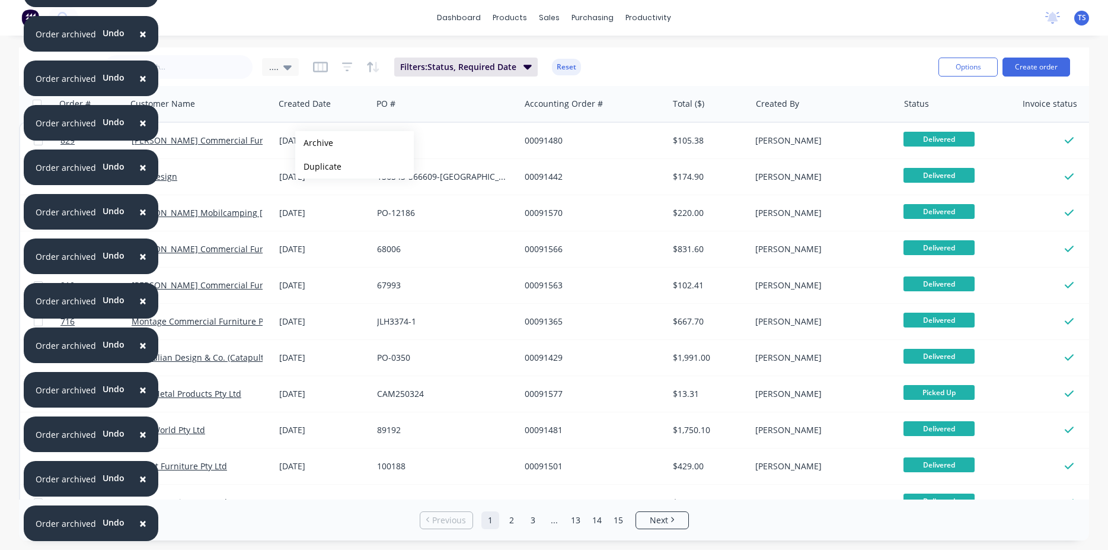
click at [313, 142] on button "Archive" at bounding box center [354, 143] width 119 height 24
click at [313, 142] on button "Archive" at bounding box center [353, 142] width 119 height 24
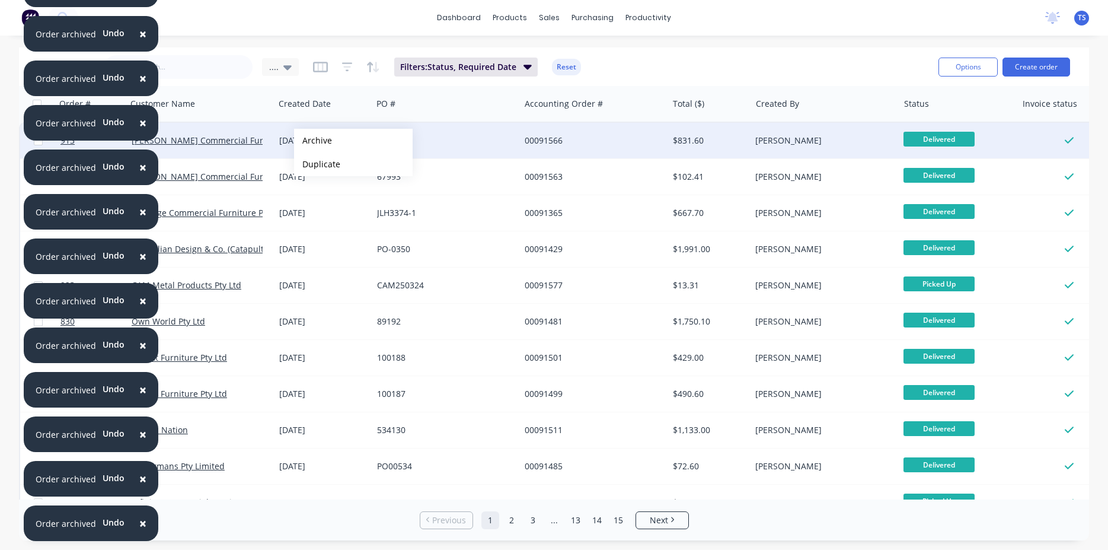
click at [313, 140] on button "Archive" at bounding box center [353, 141] width 119 height 24
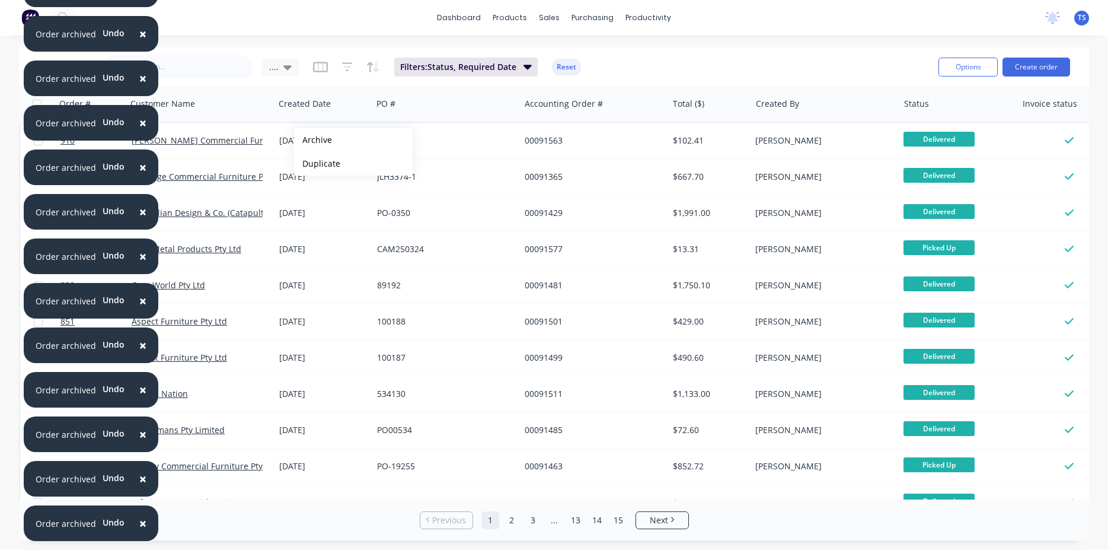
click at [313, 140] on button "Archive" at bounding box center [353, 140] width 119 height 24
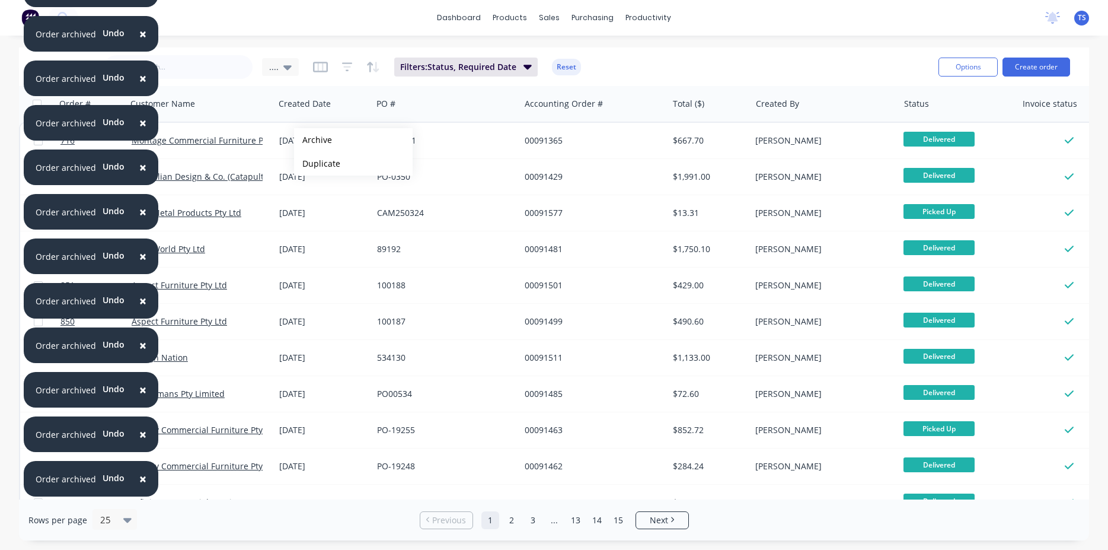
click at [313, 140] on button "Archive" at bounding box center [353, 140] width 119 height 24
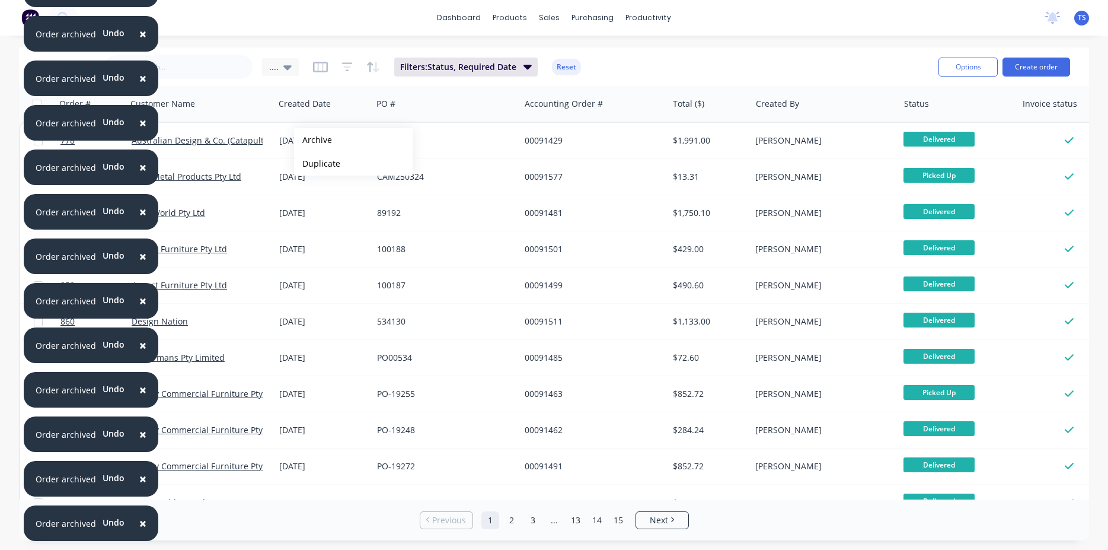
click at [313, 140] on button "Archive" at bounding box center [353, 140] width 119 height 24
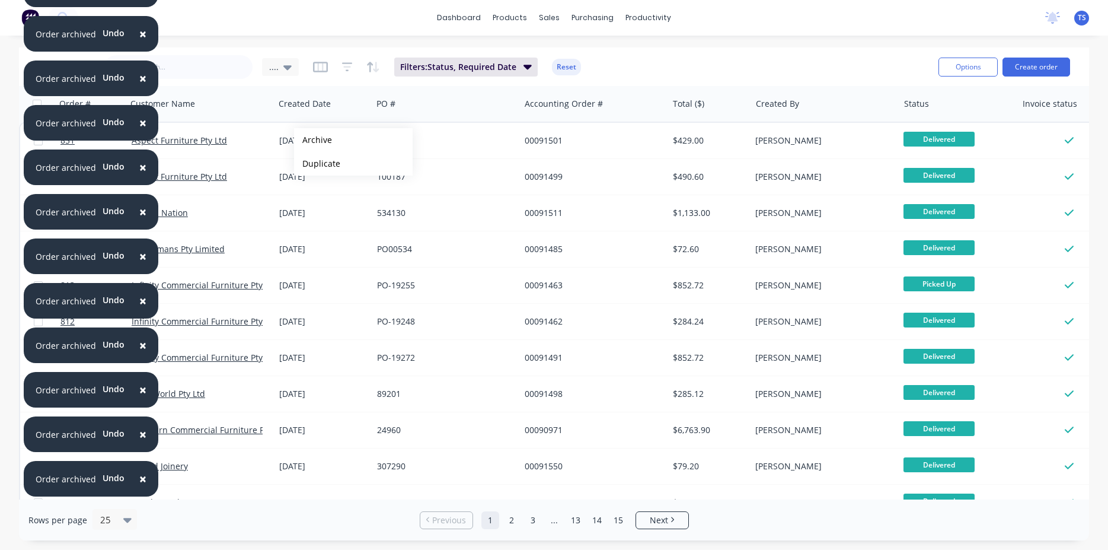
click at [313, 140] on button "Archive" at bounding box center [353, 140] width 119 height 24
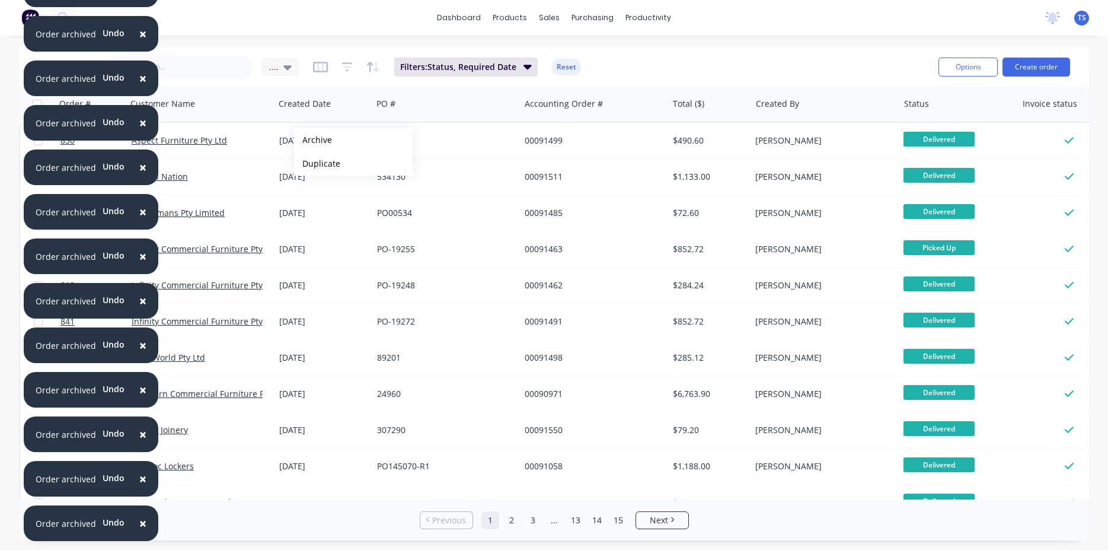
click at [313, 140] on button "Archive" at bounding box center [353, 140] width 119 height 24
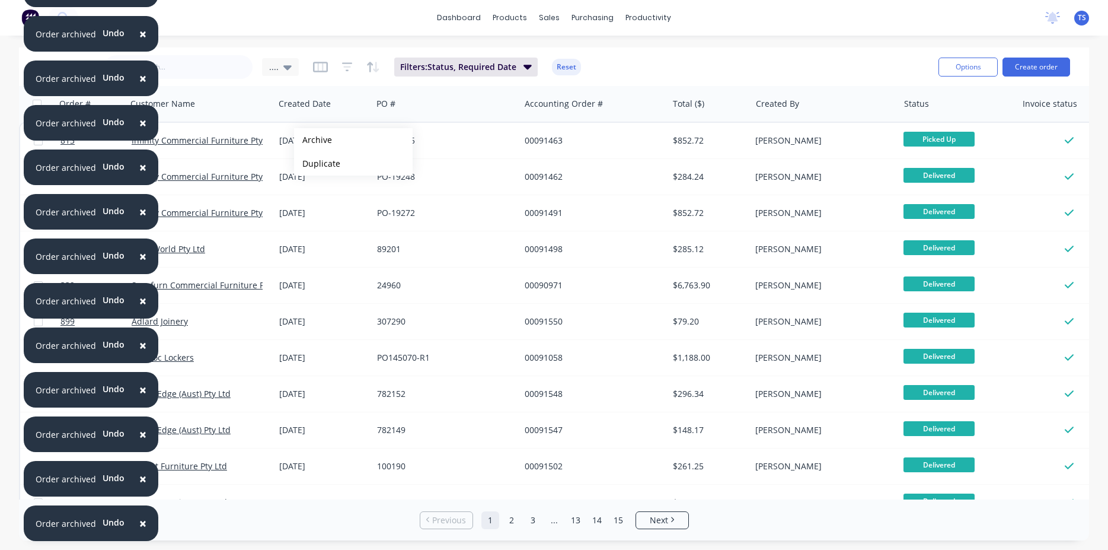
click at [313, 140] on button "Archive" at bounding box center [353, 140] width 119 height 24
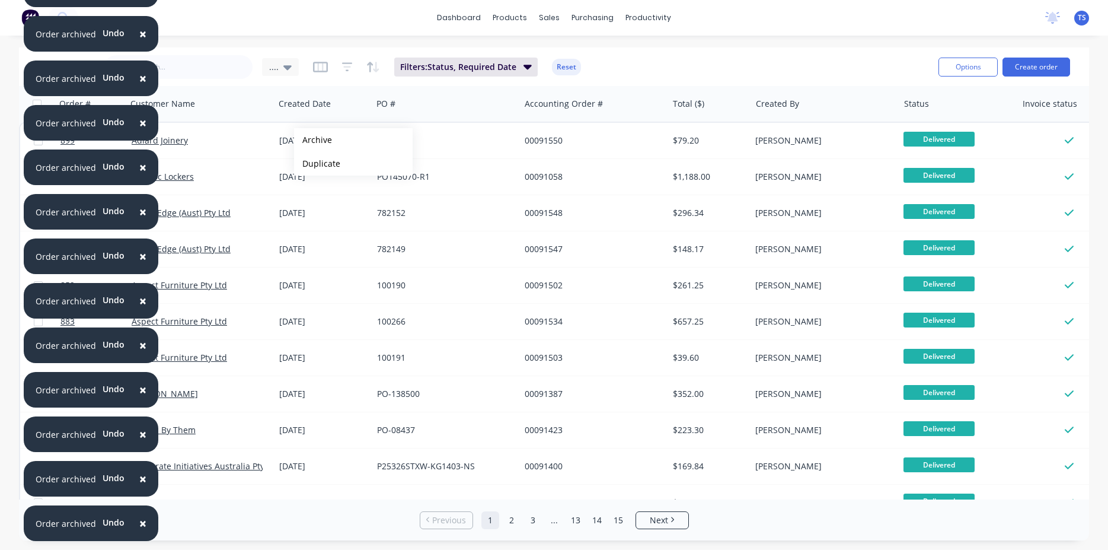
click at [313, 140] on button "Archive" at bounding box center [353, 140] width 119 height 24
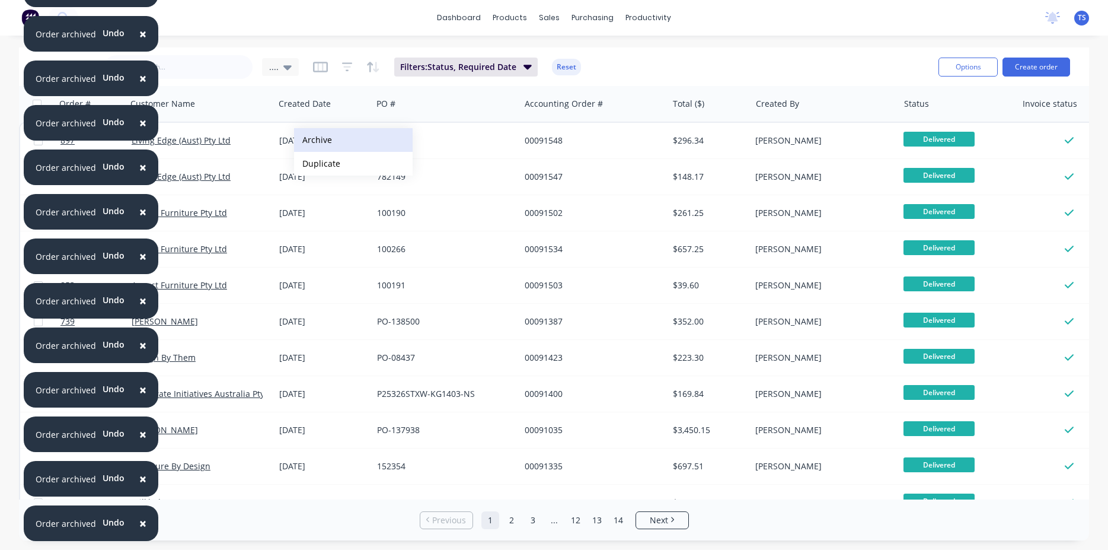
click at [314, 140] on button "Archive" at bounding box center [353, 140] width 119 height 24
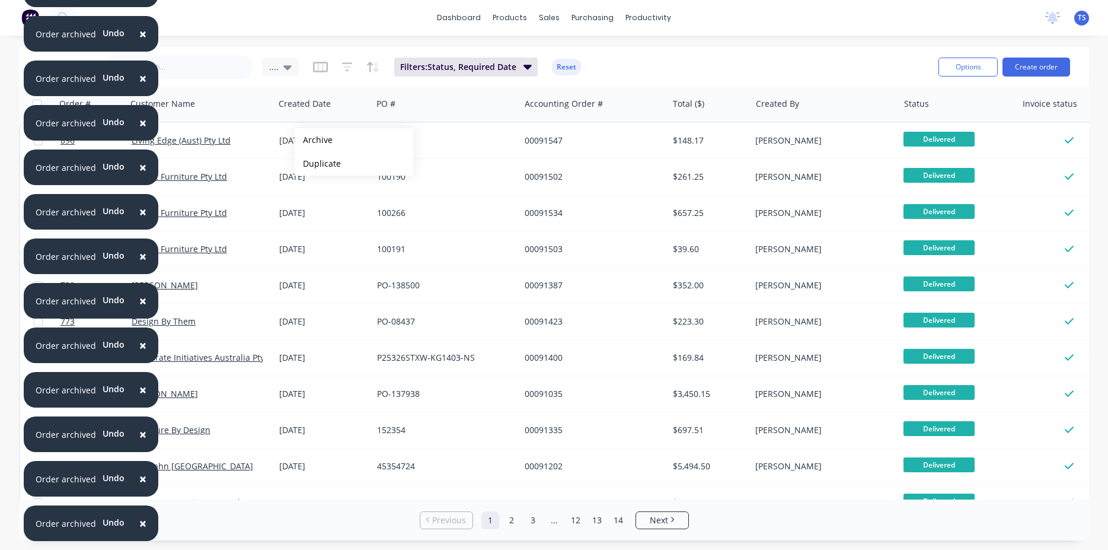
click at [314, 140] on button "Archive" at bounding box center [354, 140] width 119 height 24
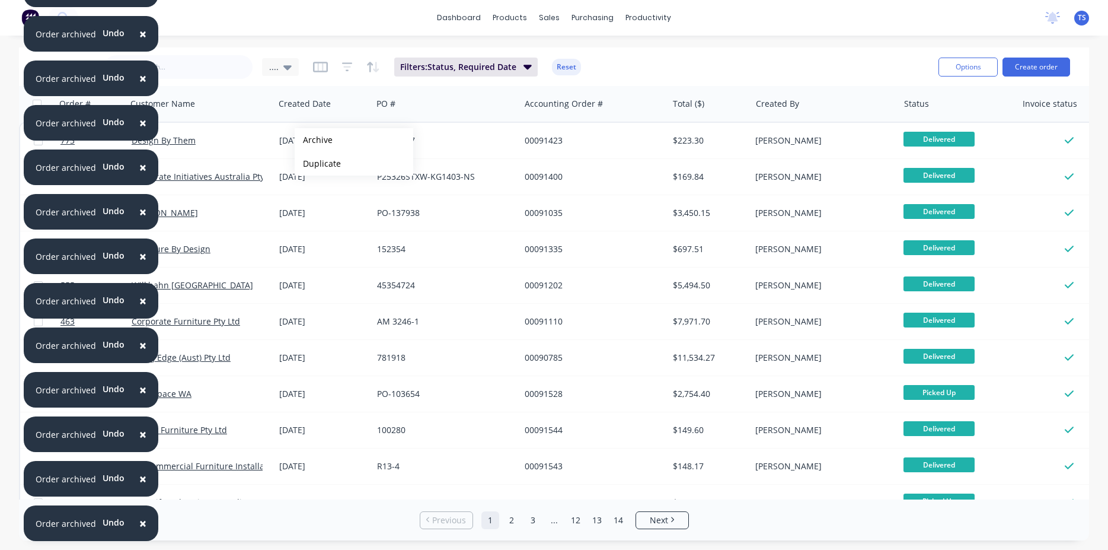
click at [314, 140] on button "Archive" at bounding box center [354, 140] width 119 height 24
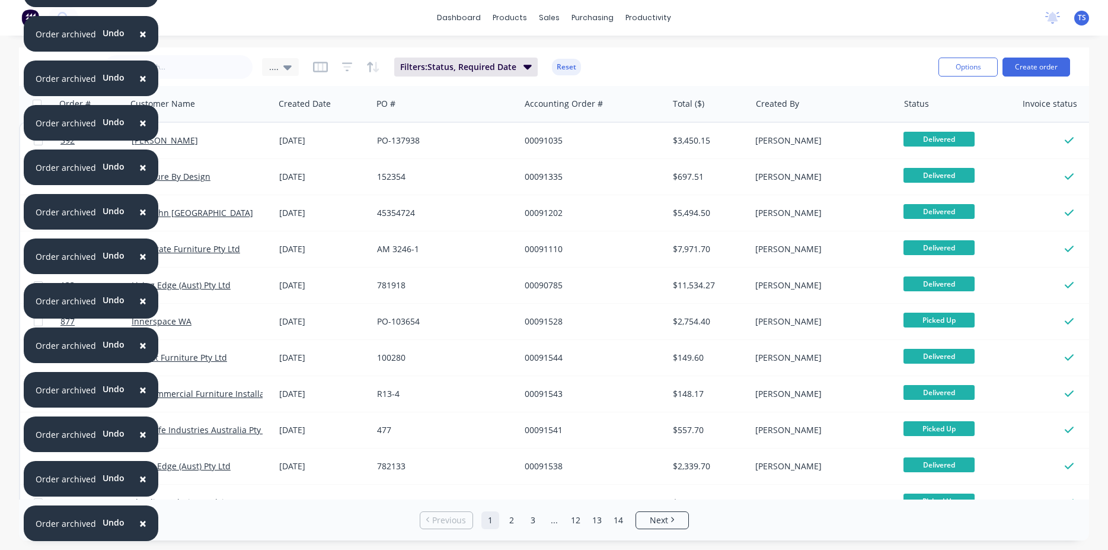
click at [314, 140] on div "21 Feb 2024" at bounding box center [323, 141] width 88 height 12
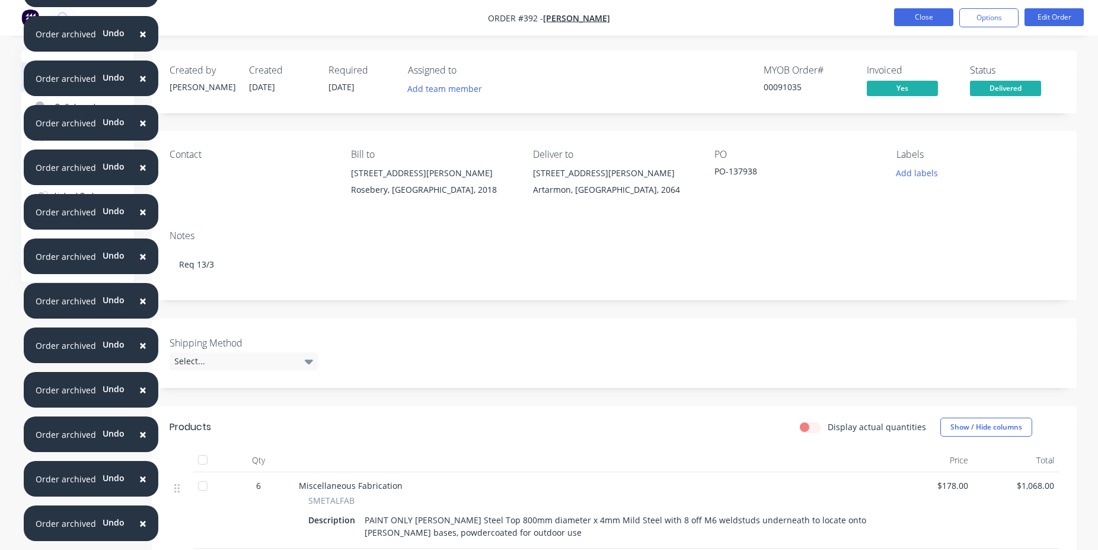
click at [940, 18] on button "Close" at bounding box center [923, 17] width 59 height 18
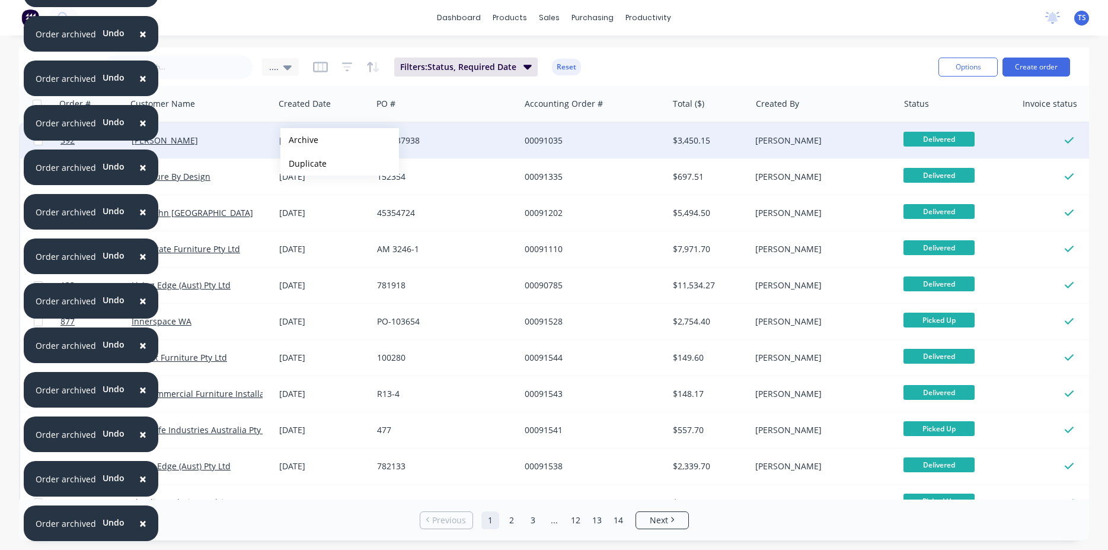
click at [300, 140] on button "Archive" at bounding box center [339, 140] width 119 height 24
click at [309, 140] on button "Archive" at bounding box center [350, 140] width 119 height 24
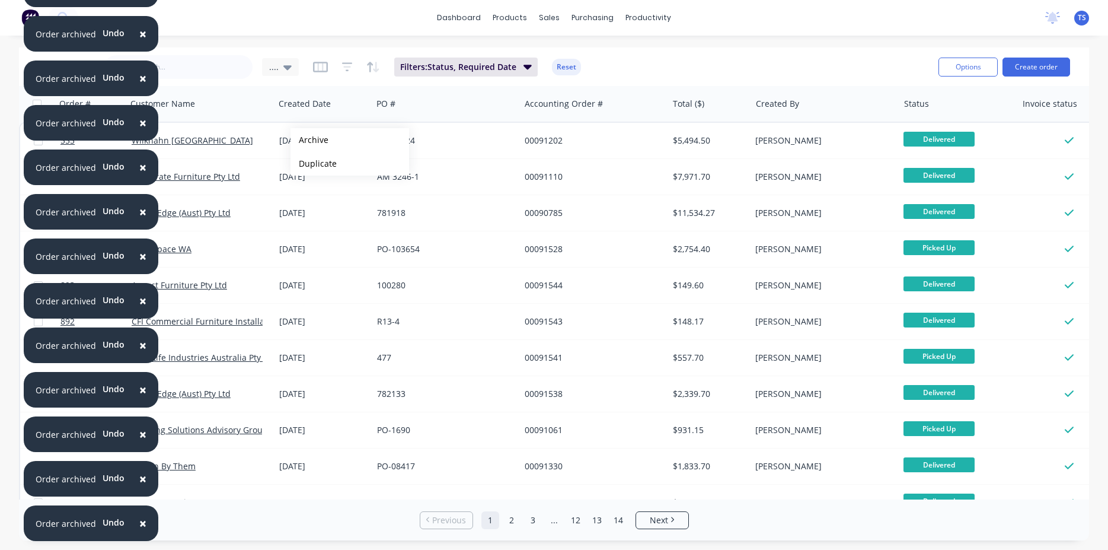
click at [309, 140] on button "Archive" at bounding box center [350, 140] width 119 height 24
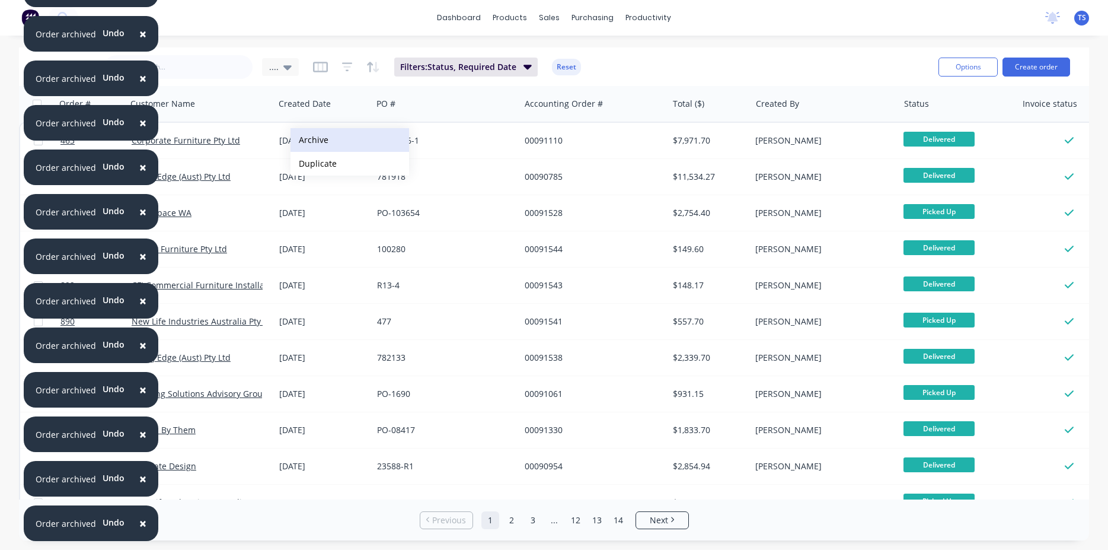
click at [309, 139] on button "Archive" at bounding box center [350, 140] width 119 height 24
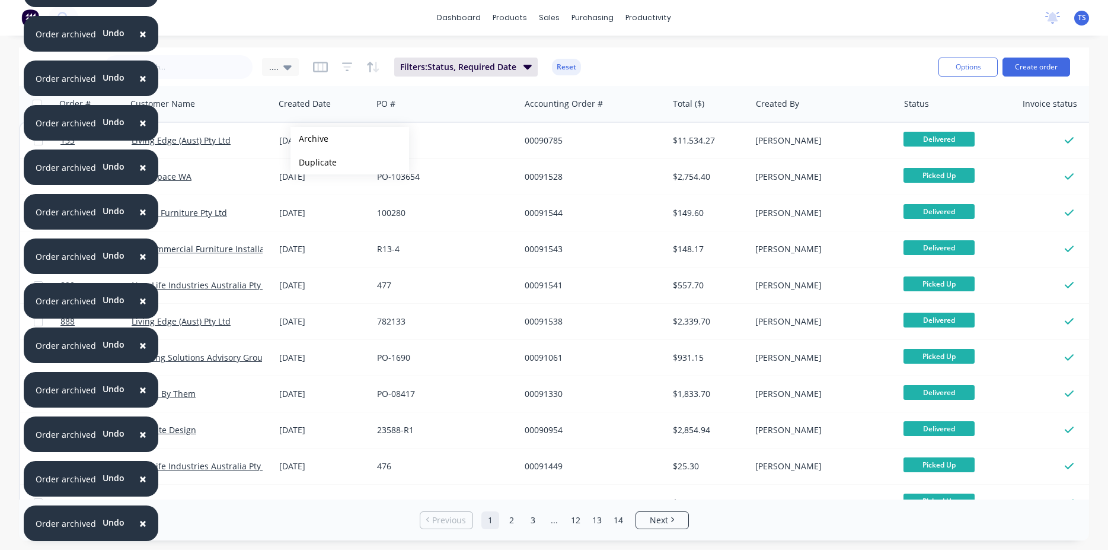
click at [309, 139] on button "Archive" at bounding box center [350, 139] width 119 height 24
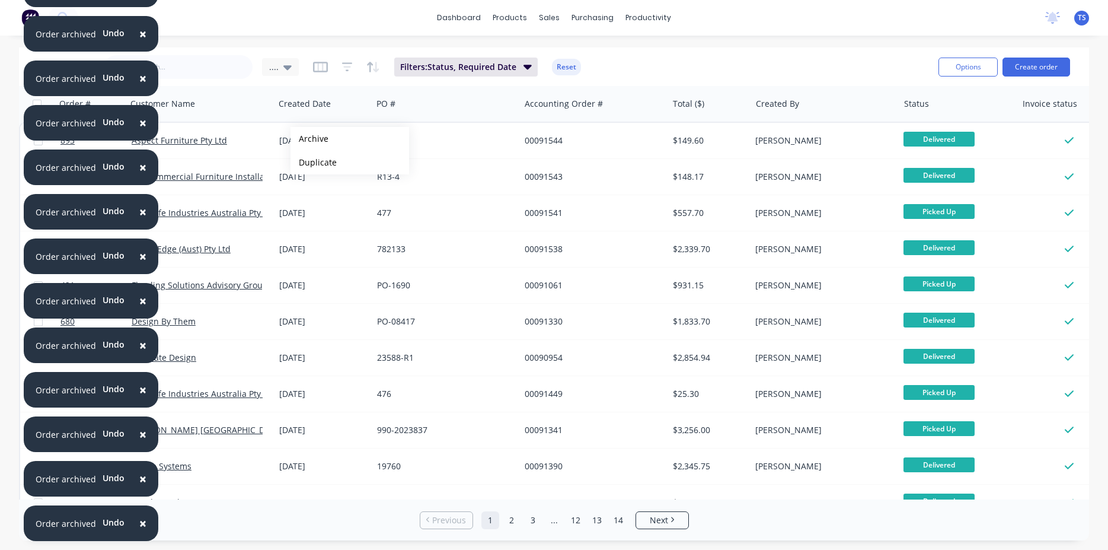
click at [309, 139] on button "Archive" at bounding box center [350, 139] width 119 height 24
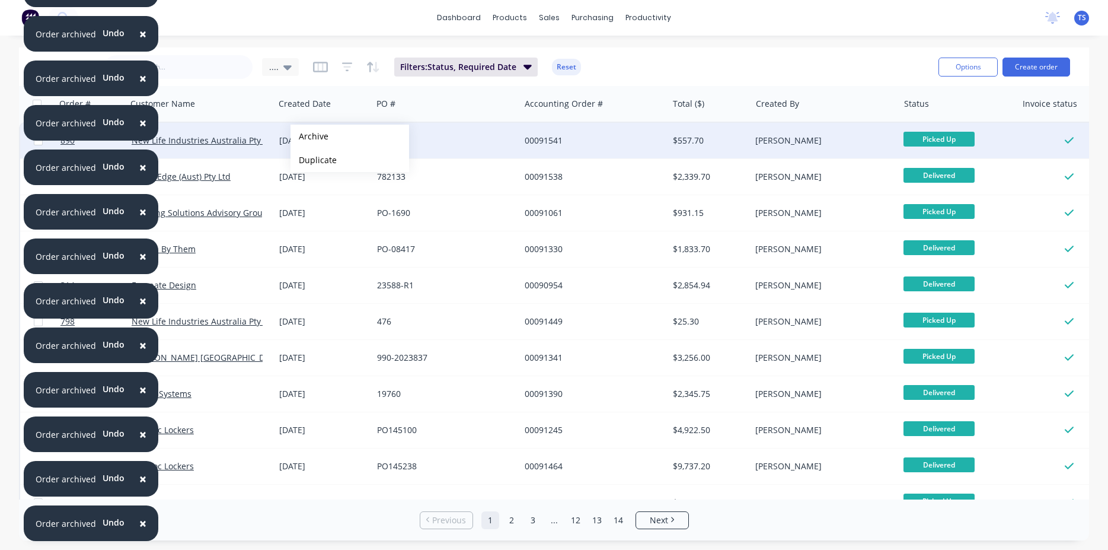
click at [309, 136] on button "Archive" at bounding box center [350, 137] width 119 height 24
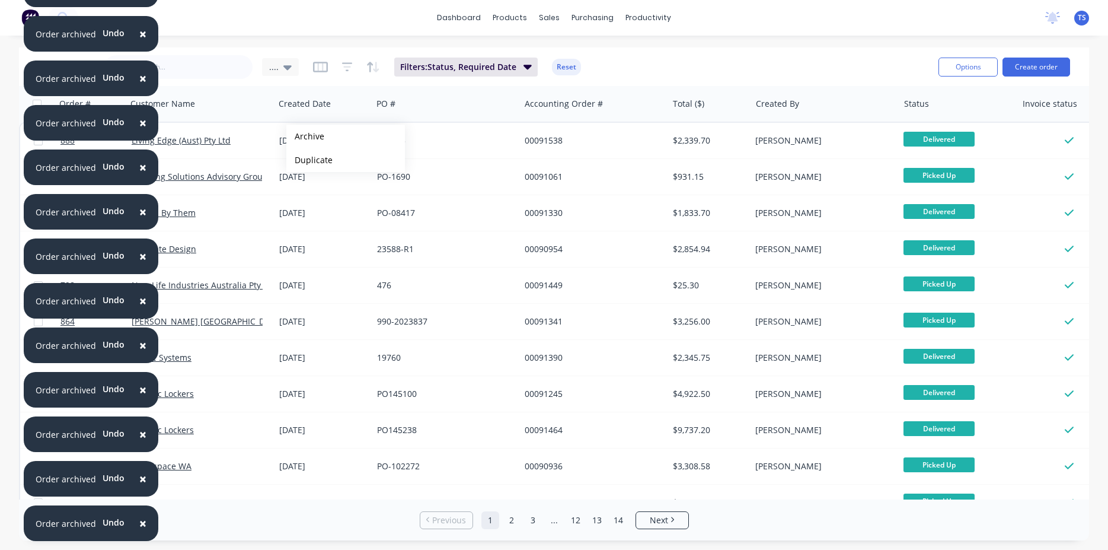
click at [305, 136] on button "Archive" at bounding box center [345, 137] width 119 height 24
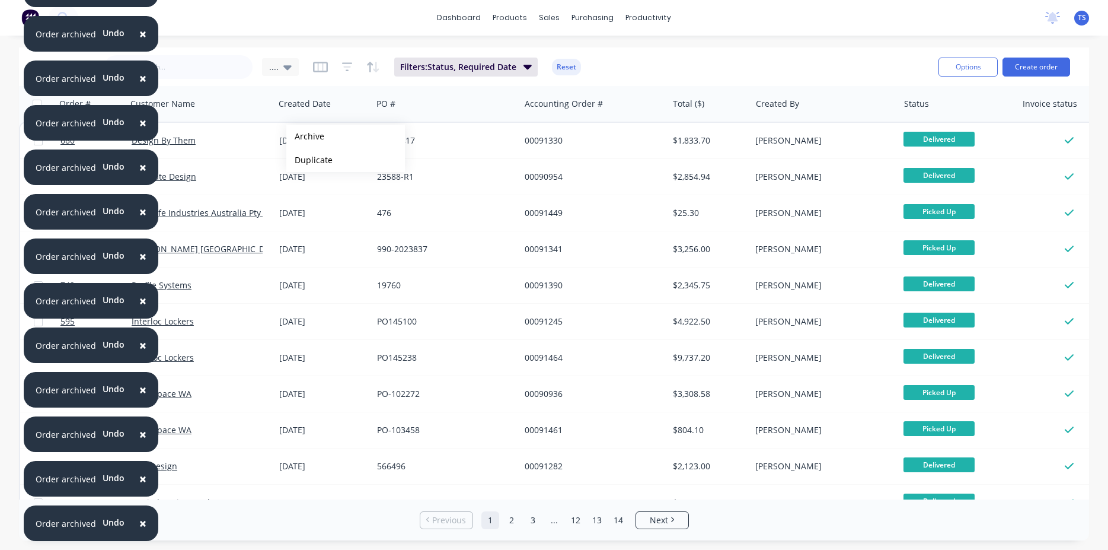
click at [305, 136] on button "Archive" at bounding box center [345, 137] width 119 height 24
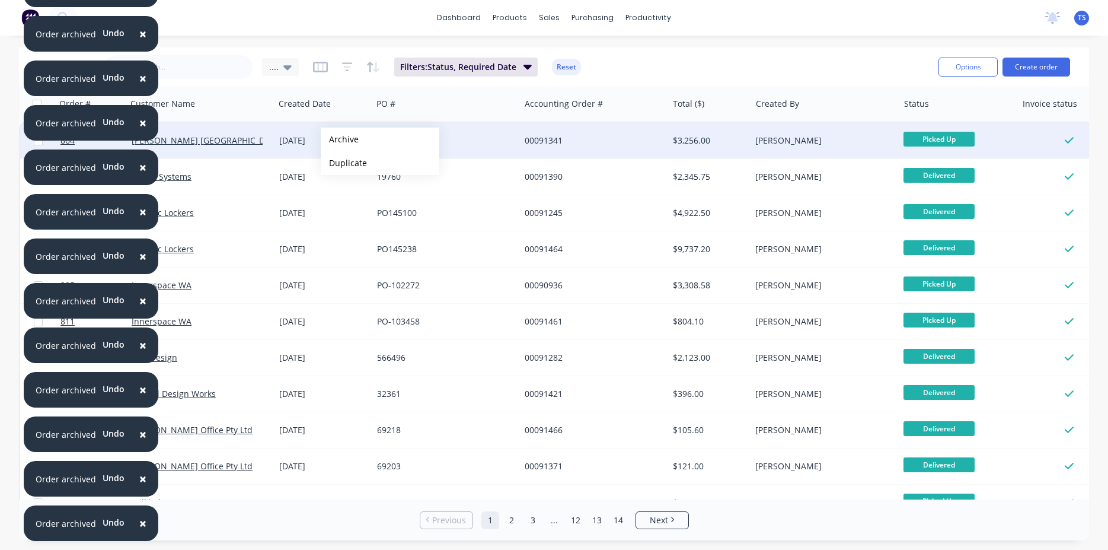
click at [340, 140] on button "Archive" at bounding box center [380, 139] width 119 height 24
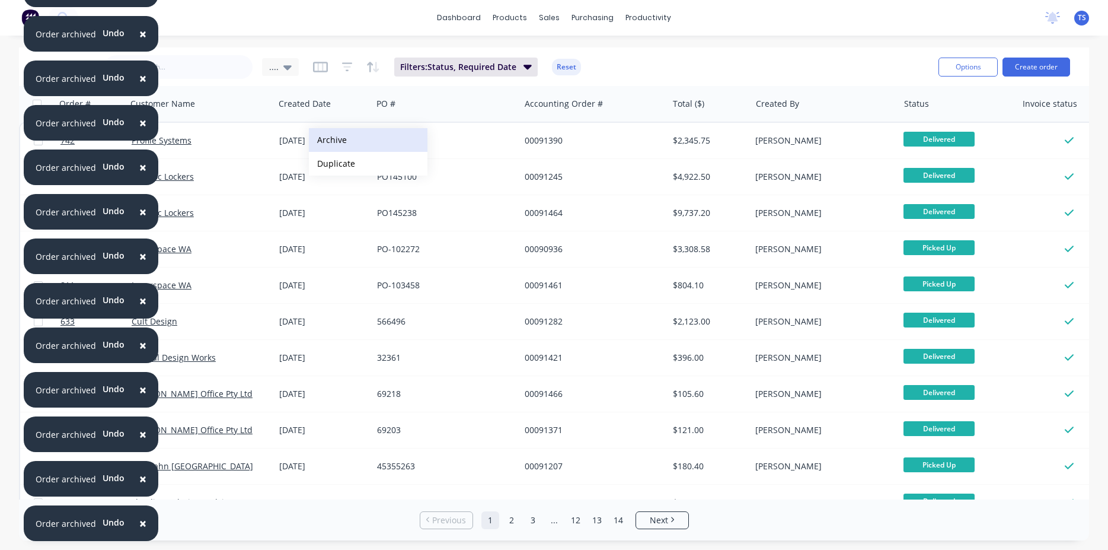
click at [329, 139] on button "Archive" at bounding box center [368, 140] width 119 height 24
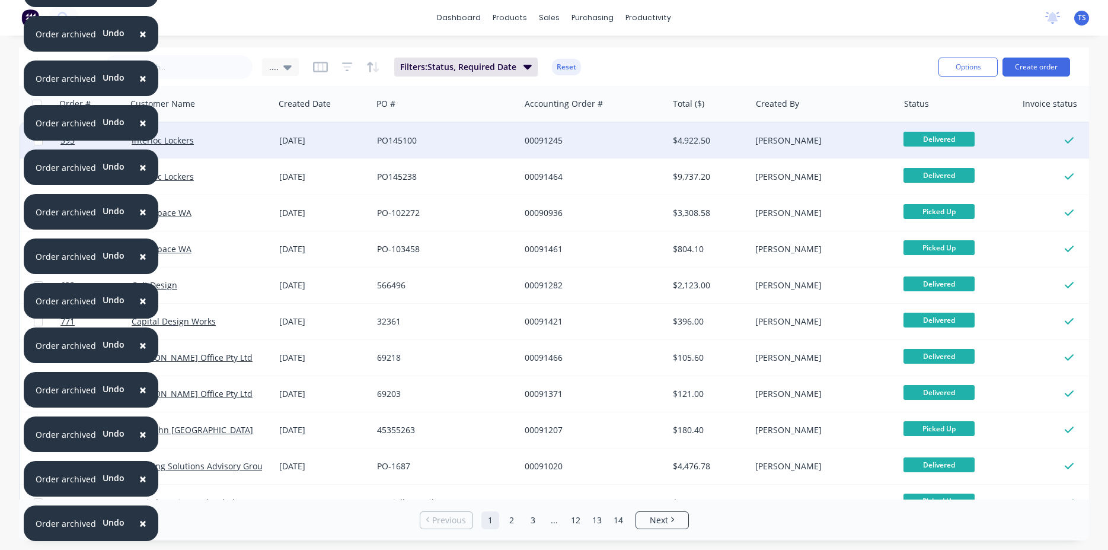
click at [329, 139] on div "05 Mar 2024" at bounding box center [323, 141] width 88 height 12
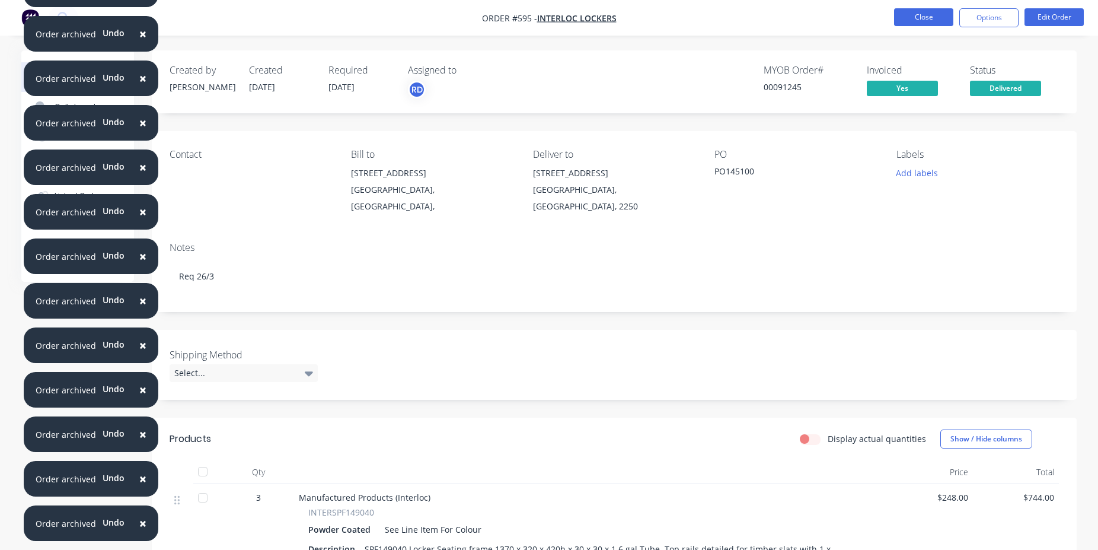
click at [917, 15] on button "Close" at bounding box center [923, 17] width 59 height 18
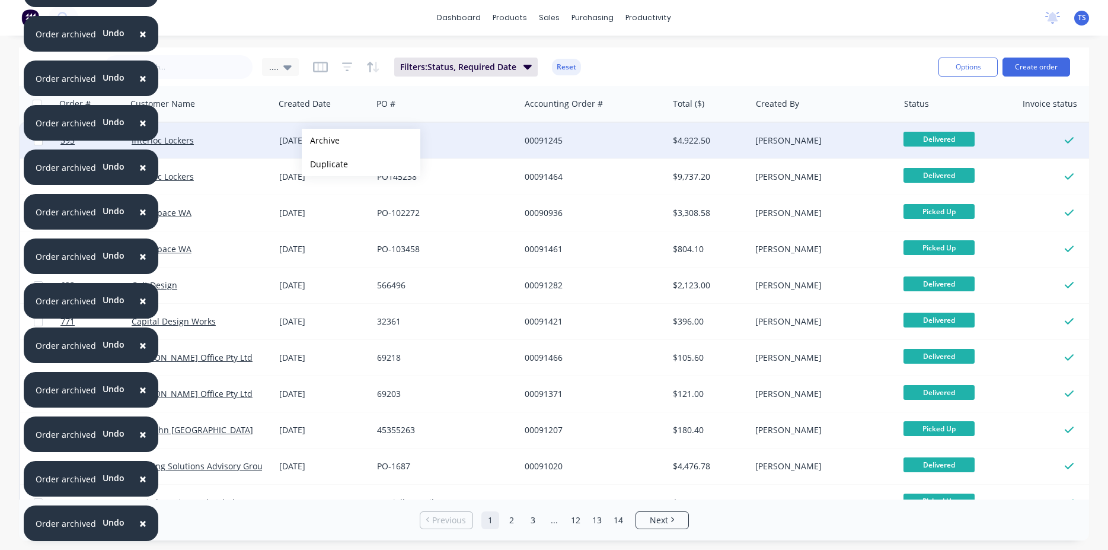
click at [321, 141] on button "Archive" at bounding box center [361, 141] width 119 height 24
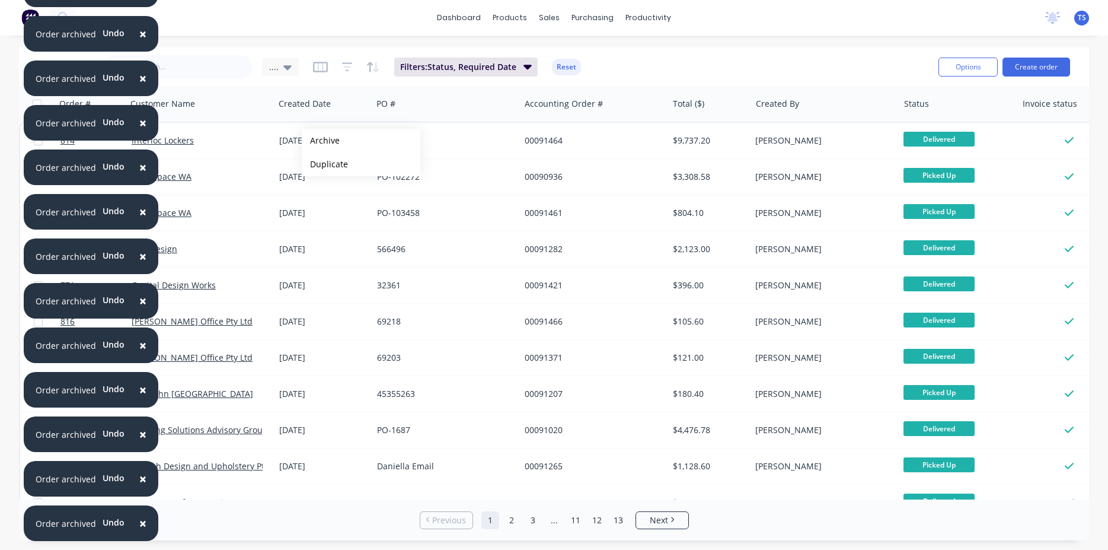
click at [321, 141] on button "Archive" at bounding box center [361, 141] width 119 height 24
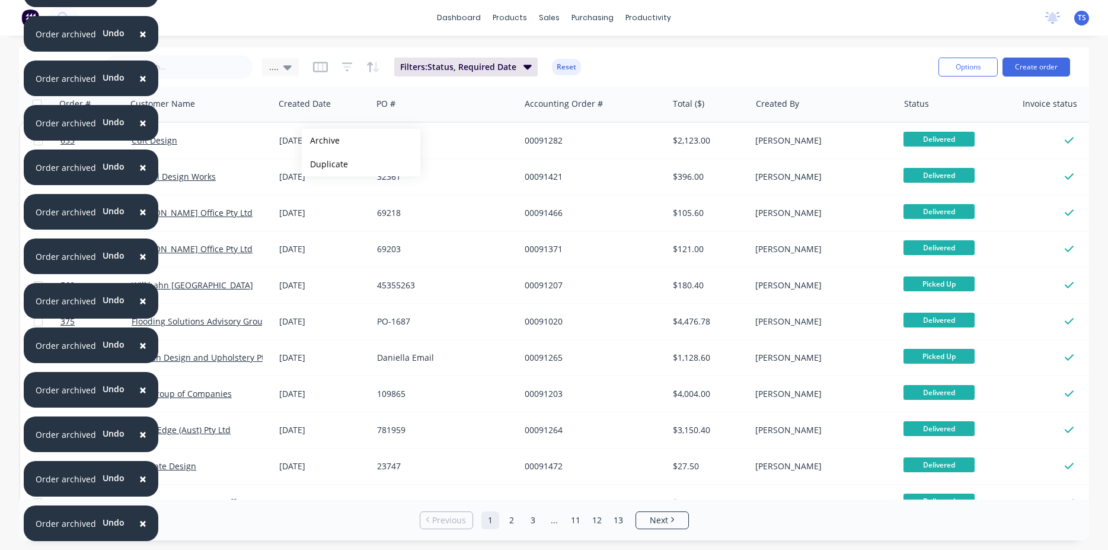
click at [321, 141] on button "Archive" at bounding box center [361, 141] width 119 height 24
click at [318, 141] on button "Archive" at bounding box center [358, 141] width 119 height 24
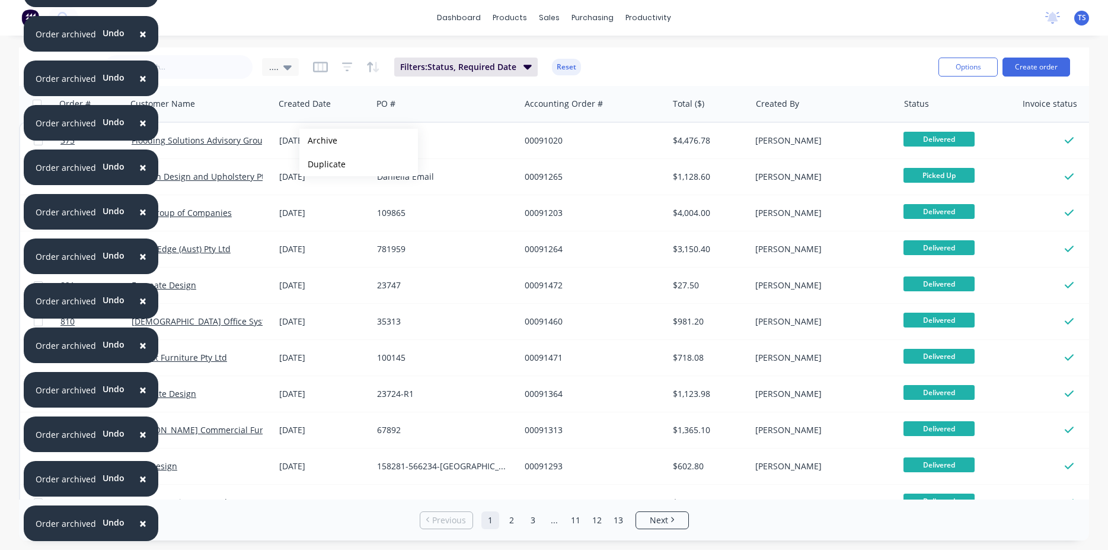
click at [318, 141] on button "Archive" at bounding box center [358, 141] width 119 height 24
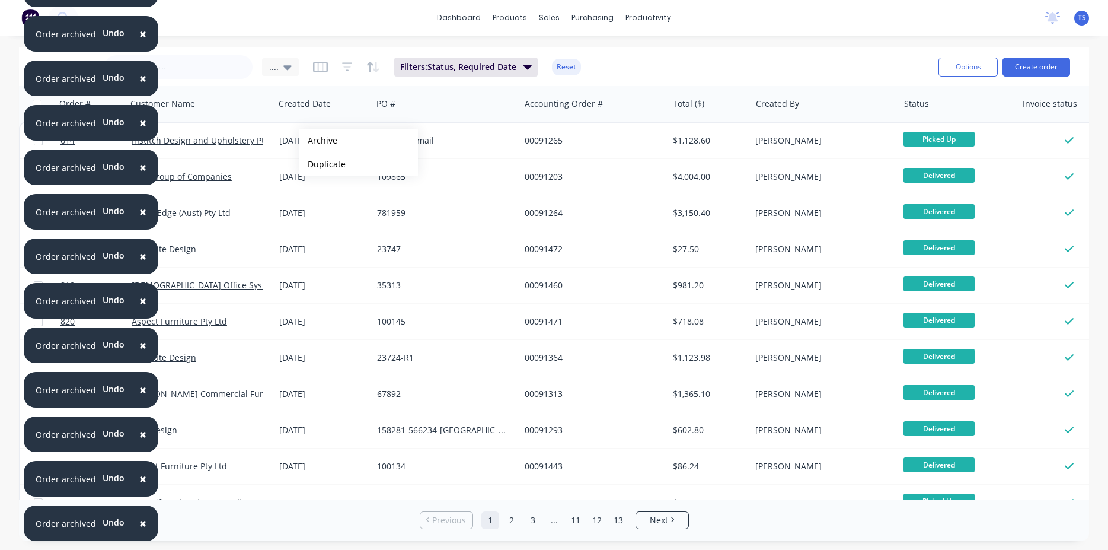
click at [318, 141] on button "Archive" at bounding box center [358, 141] width 119 height 24
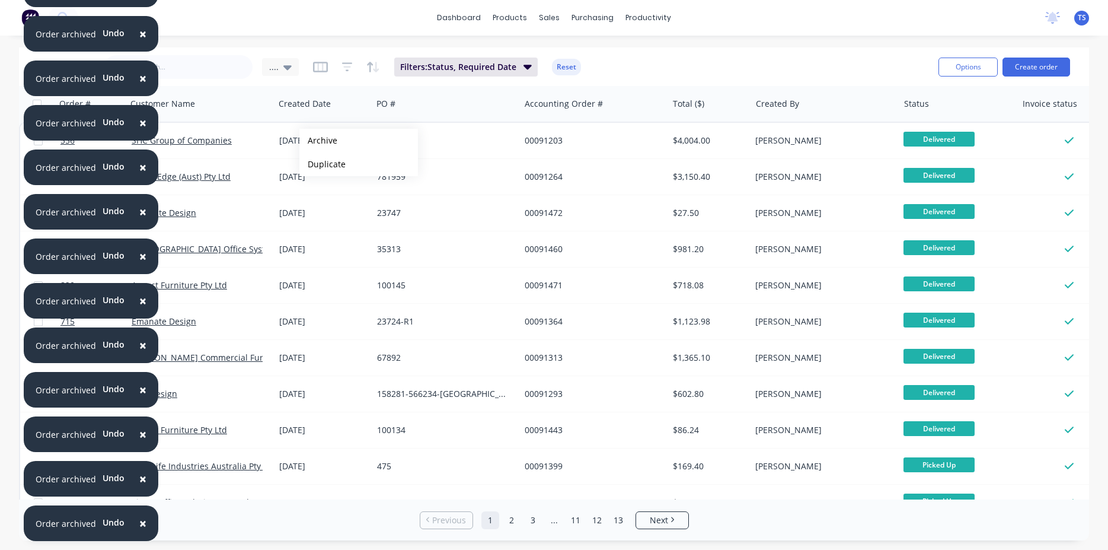
click at [318, 141] on button "Archive" at bounding box center [358, 141] width 119 height 24
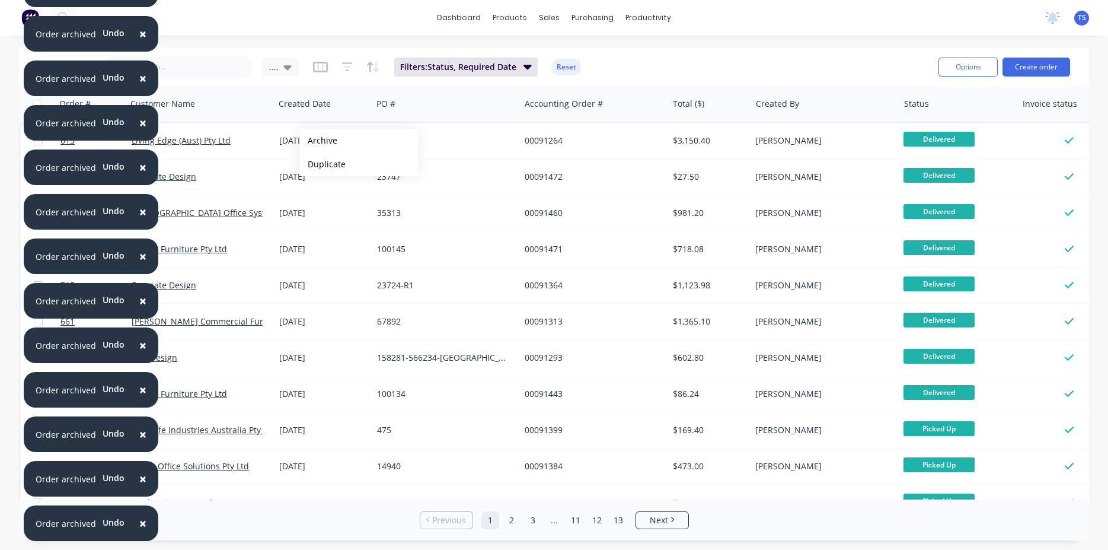
click at [318, 141] on button "Archive" at bounding box center [358, 141] width 119 height 24
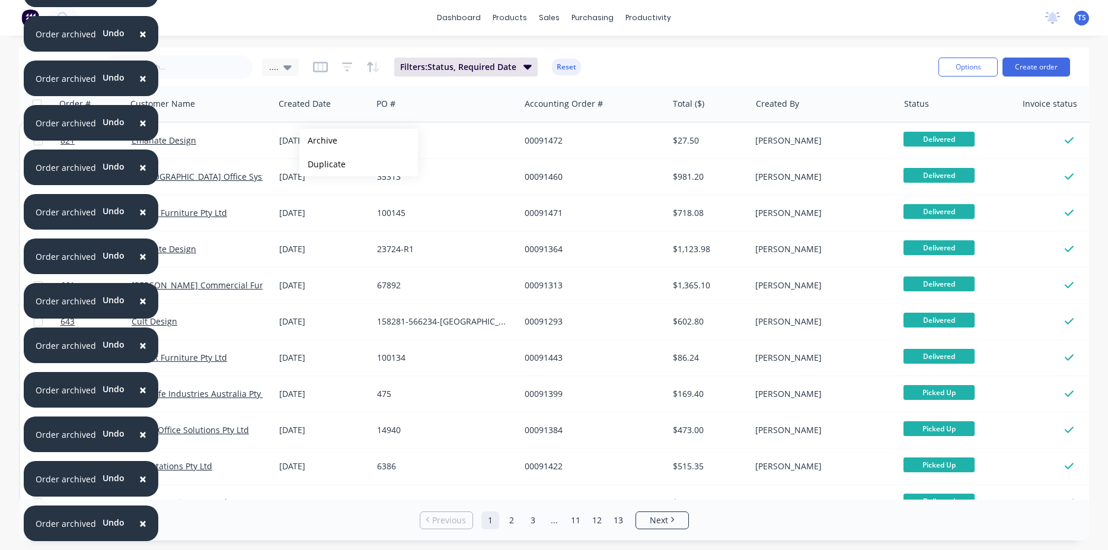
click at [318, 141] on button "Archive" at bounding box center [358, 141] width 119 height 24
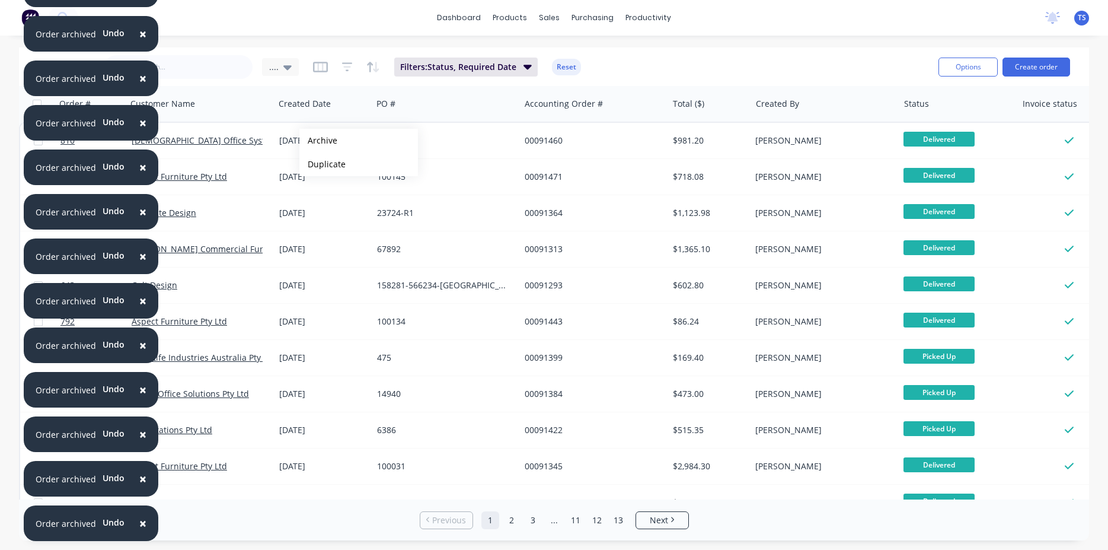
click at [318, 141] on button "Archive" at bounding box center [358, 141] width 119 height 24
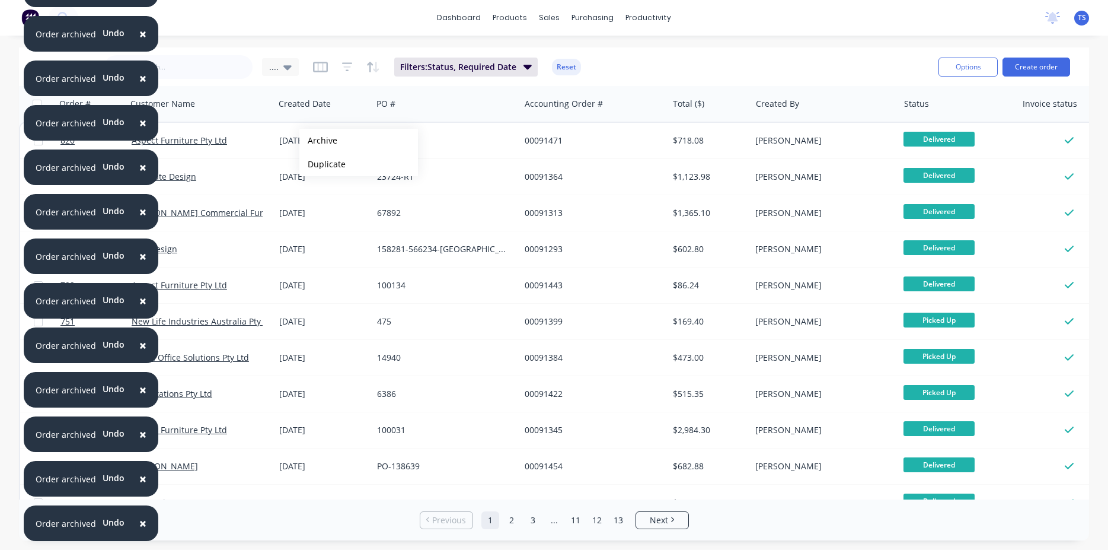
click at [318, 141] on button "Archive" at bounding box center [358, 141] width 119 height 24
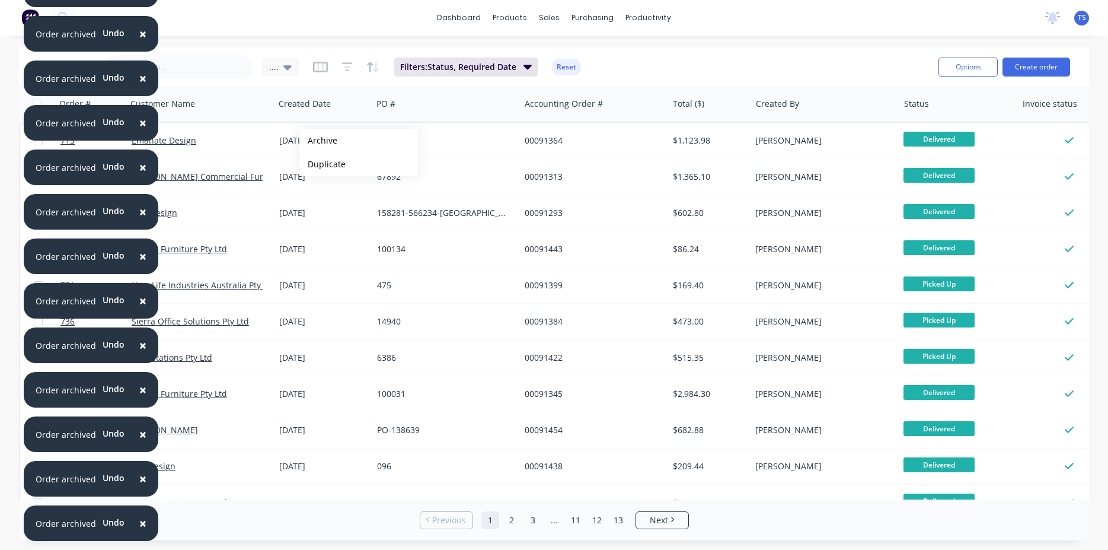
click at [318, 141] on button "Archive" at bounding box center [358, 141] width 119 height 24
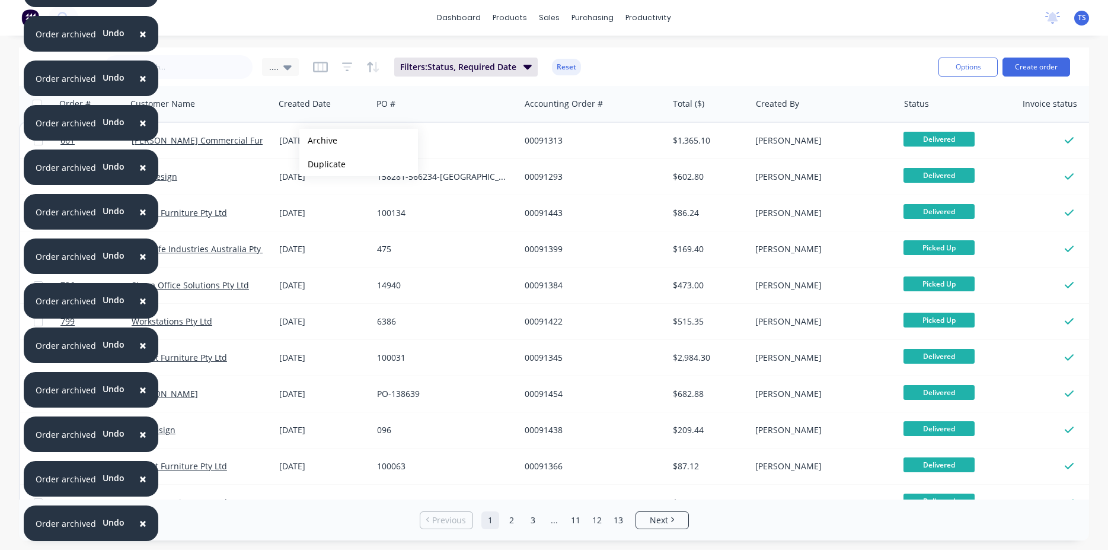
click at [318, 141] on button "Archive" at bounding box center [358, 141] width 119 height 24
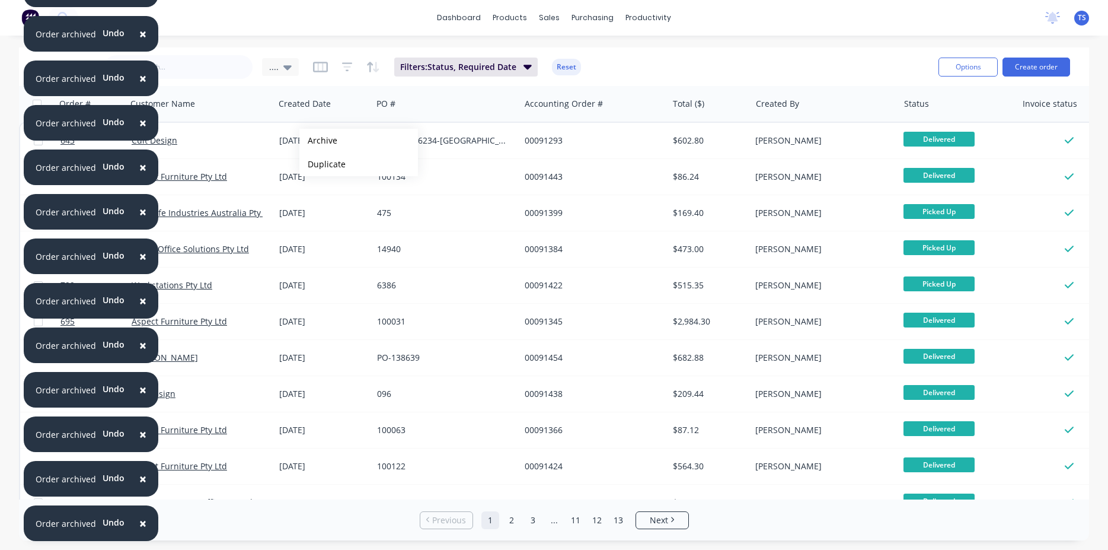
click at [318, 141] on button "Archive" at bounding box center [358, 141] width 119 height 24
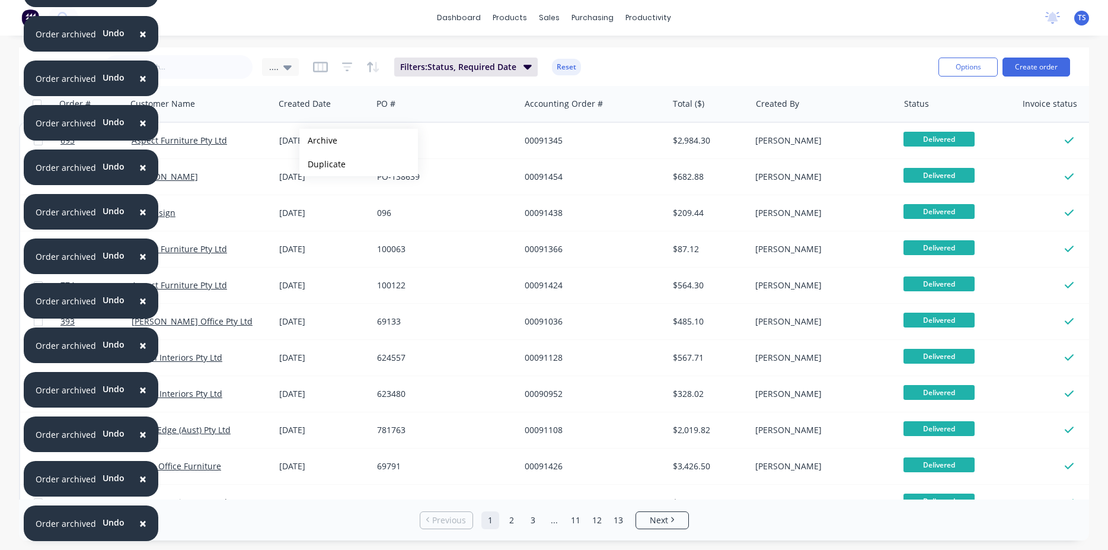
click at [318, 141] on button "Archive" at bounding box center [358, 141] width 119 height 24
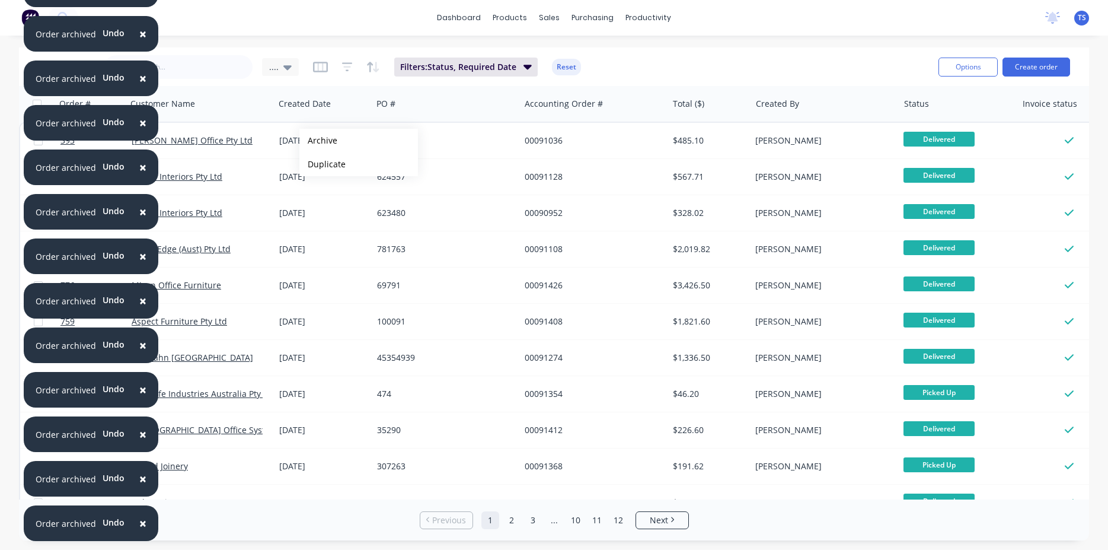
click at [318, 141] on button "Archive" at bounding box center [358, 141] width 119 height 24
click at [315, 141] on button "Archive" at bounding box center [355, 141] width 119 height 24
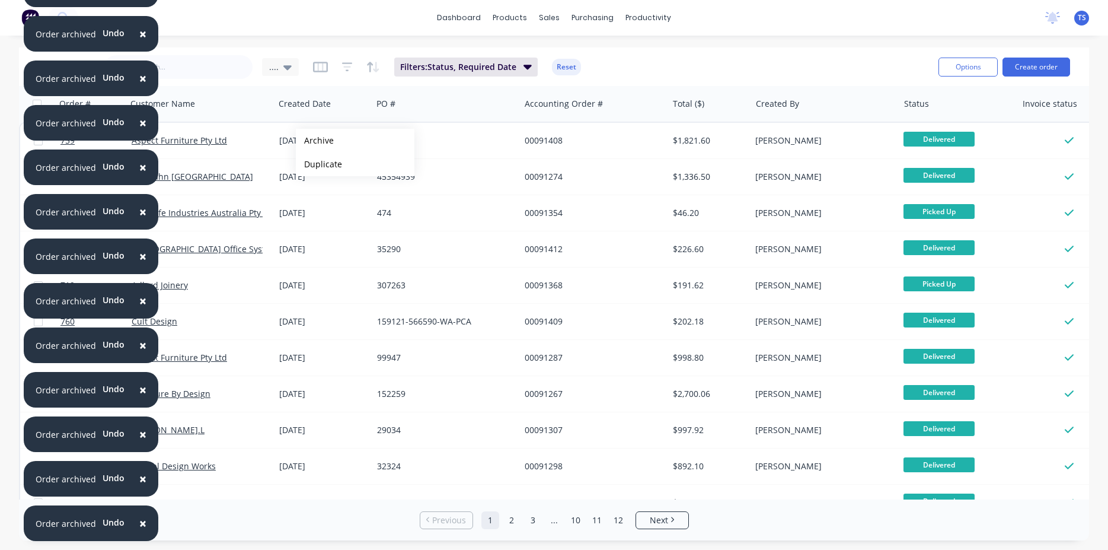
click at [315, 141] on button "Archive" at bounding box center [355, 141] width 119 height 24
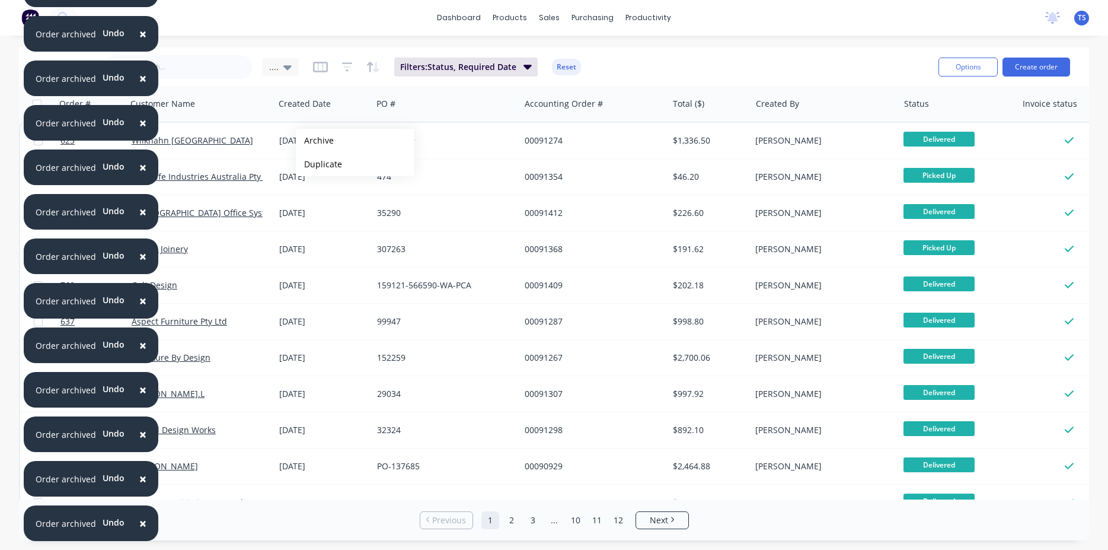
click at [315, 141] on button "Archive" at bounding box center [355, 141] width 119 height 24
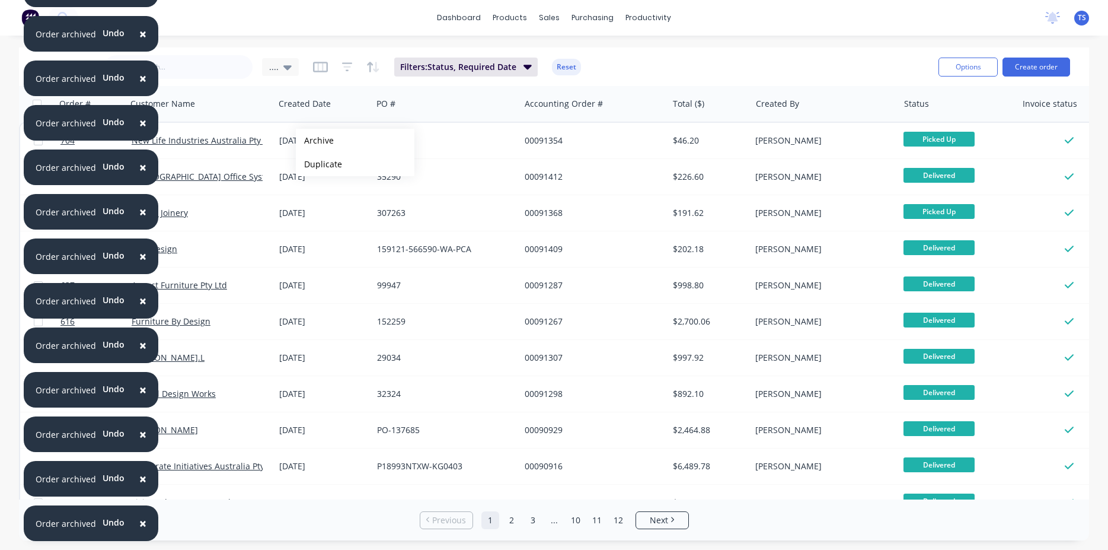
click at [315, 141] on button "Archive" at bounding box center [355, 141] width 119 height 24
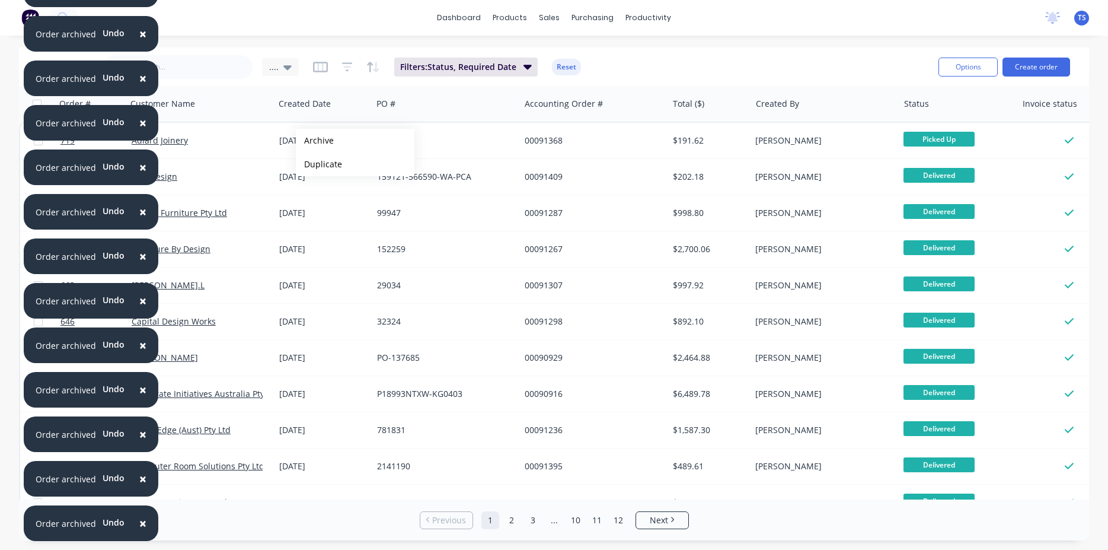
click at [315, 141] on button "Archive" at bounding box center [355, 141] width 119 height 24
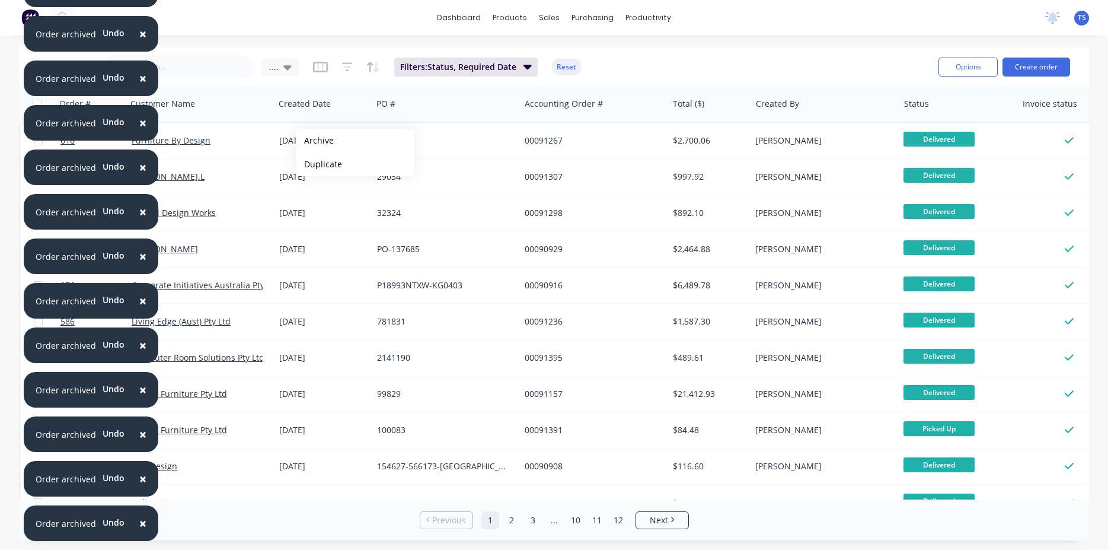
click at [315, 141] on button "Archive" at bounding box center [355, 141] width 119 height 24
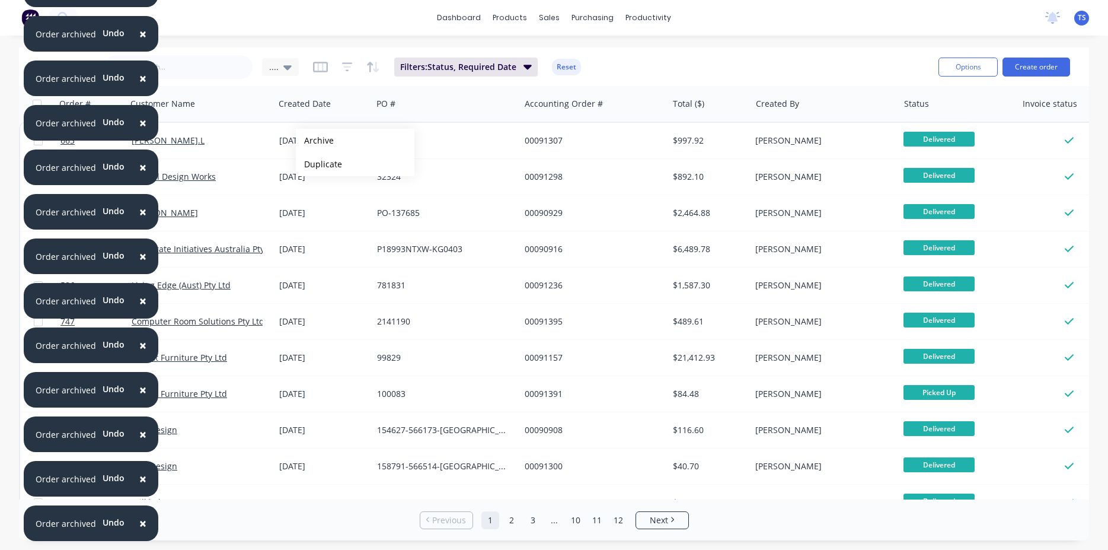
click at [315, 141] on button "Archive" at bounding box center [355, 141] width 119 height 24
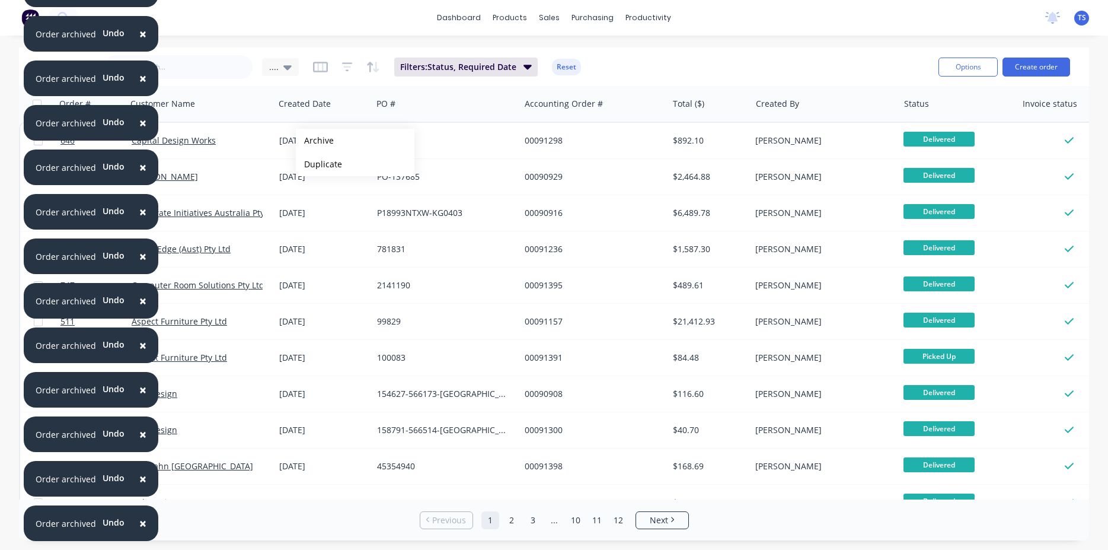
click at [315, 141] on button "Archive" at bounding box center [355, 141] width 119 height 24
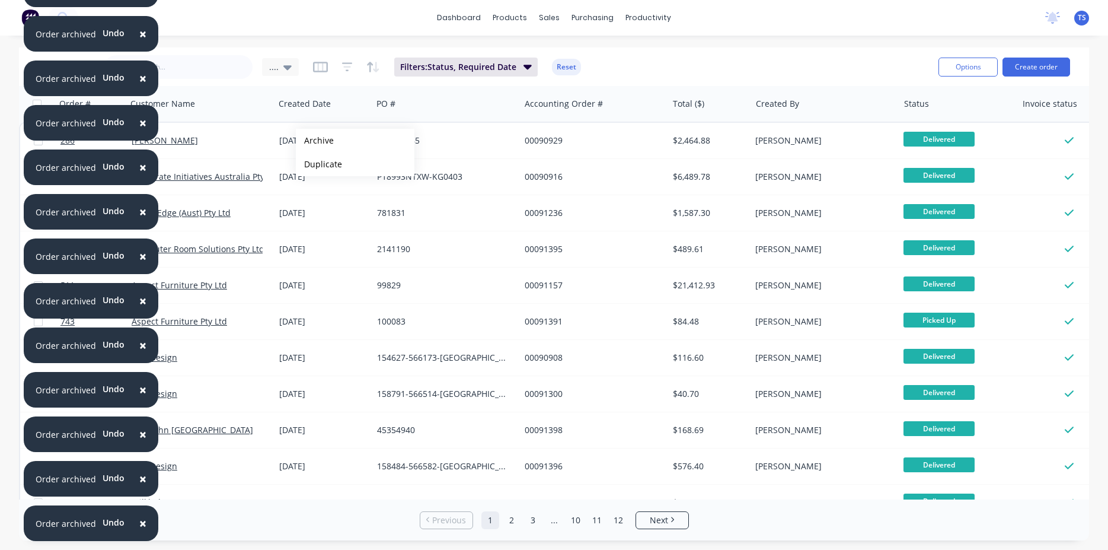
click at [315, 141] on button "Archive" at bounding box center [355, 141] width 119 height 24
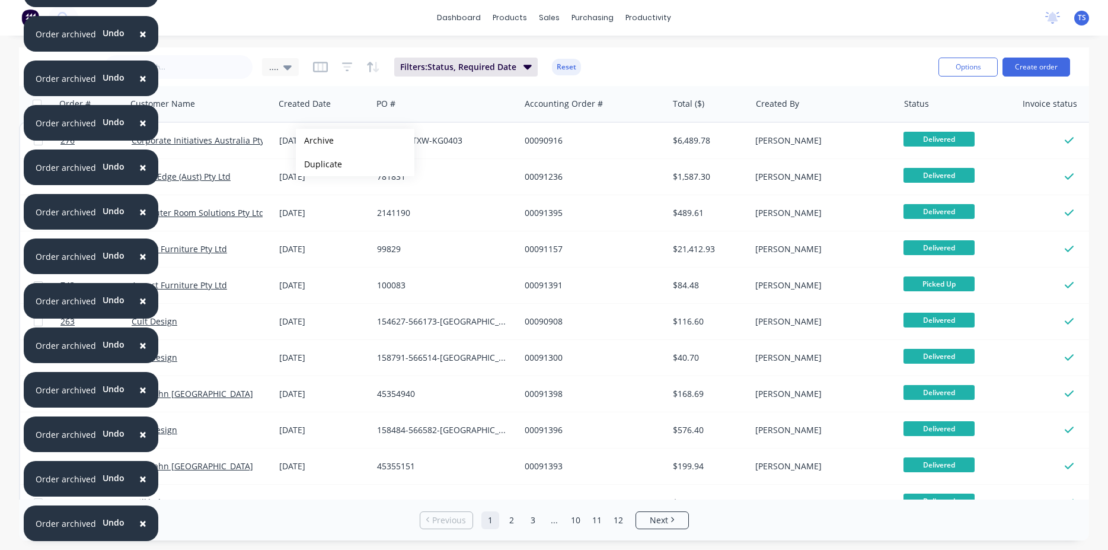
click at [315, 141] on button "Archive" at bounding box center [355, 141] width 119 height 24
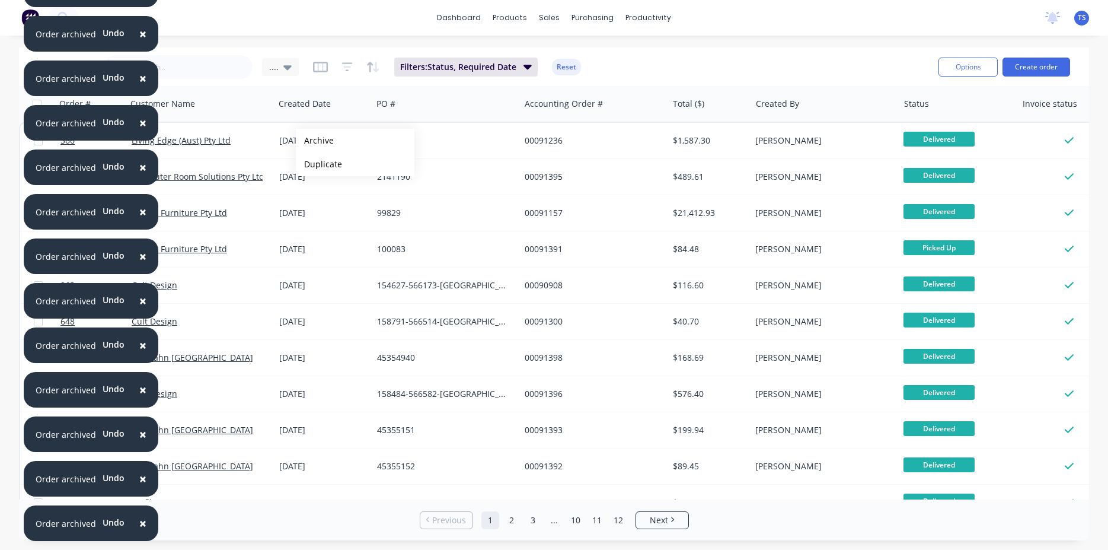
click at [315, 141] on button "Archive" at bounding box center [355, 141] width 119 height 24
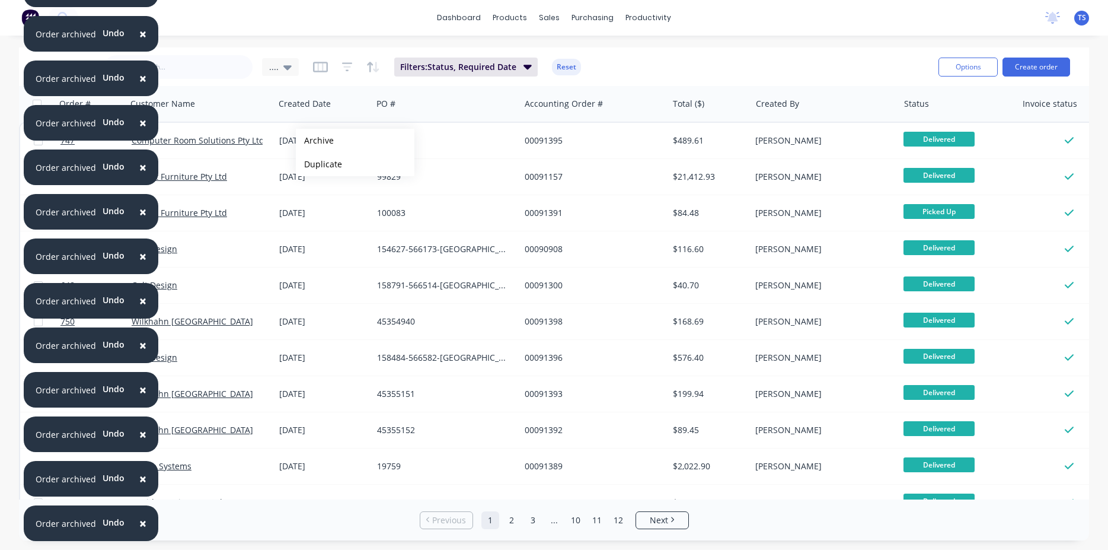
click at [315, 141] on button "Archive" at bounding box center [355, 141] width 119 height 24
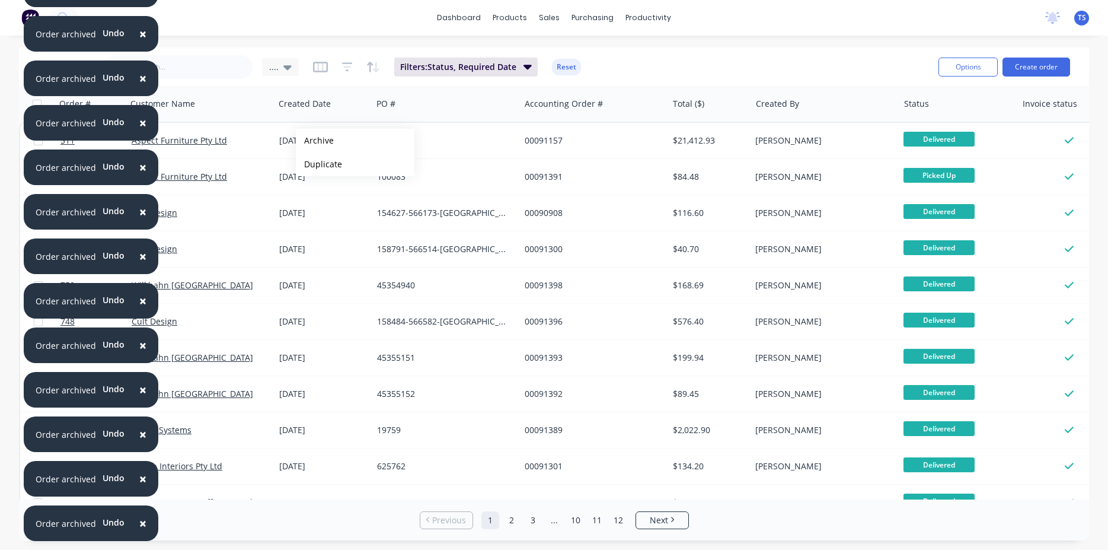
click at [315, 141] on button "Archive" at bounding box center [355, 141] width 119 height 24
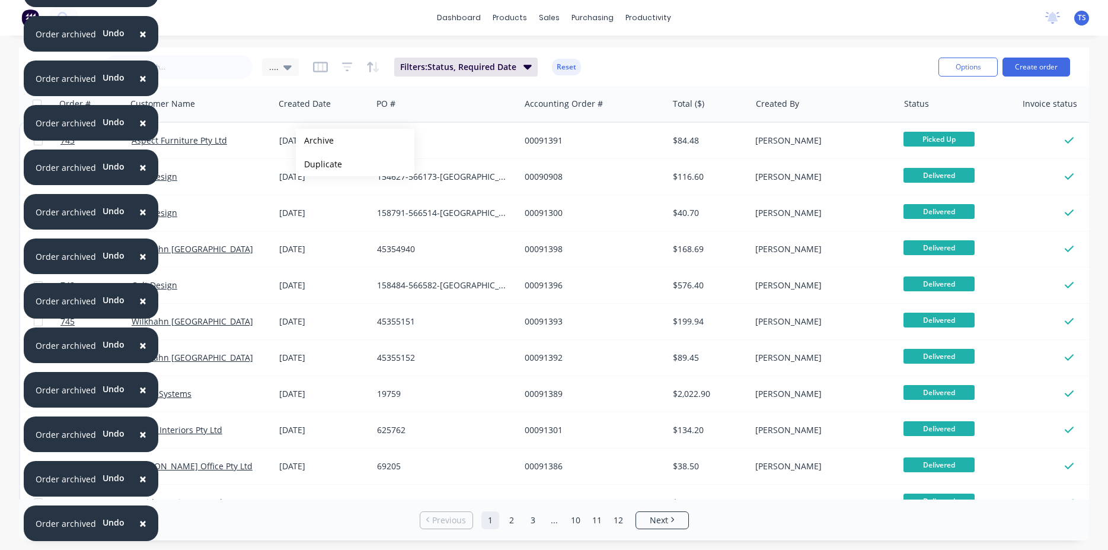
click at [315, 141] on button "Archive" at bounding box center [355, 141] width 119 height 24
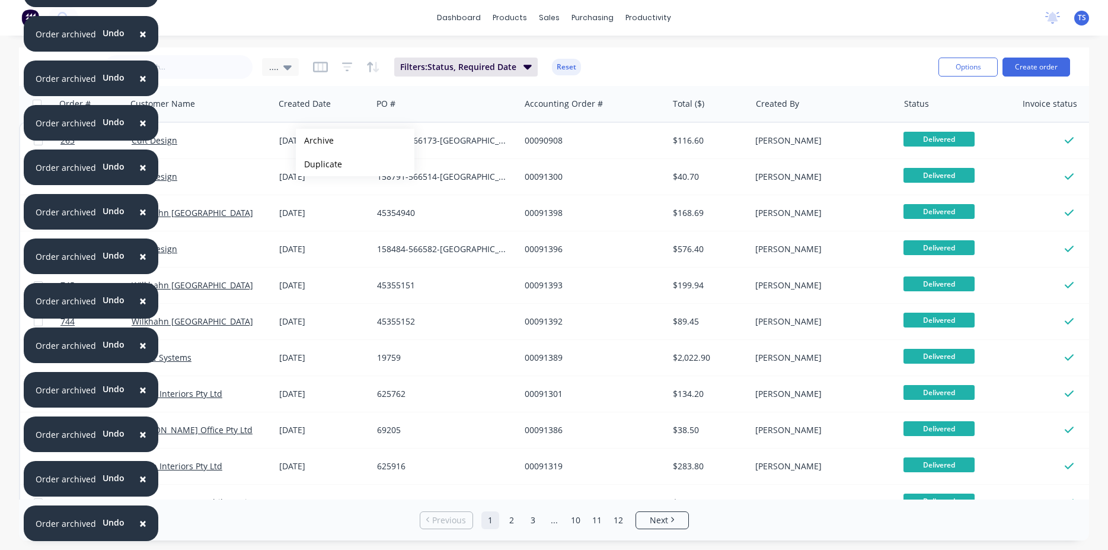
click at [315, 141] on button "Archive" at bounding box center [355, 141] width 119 height 24
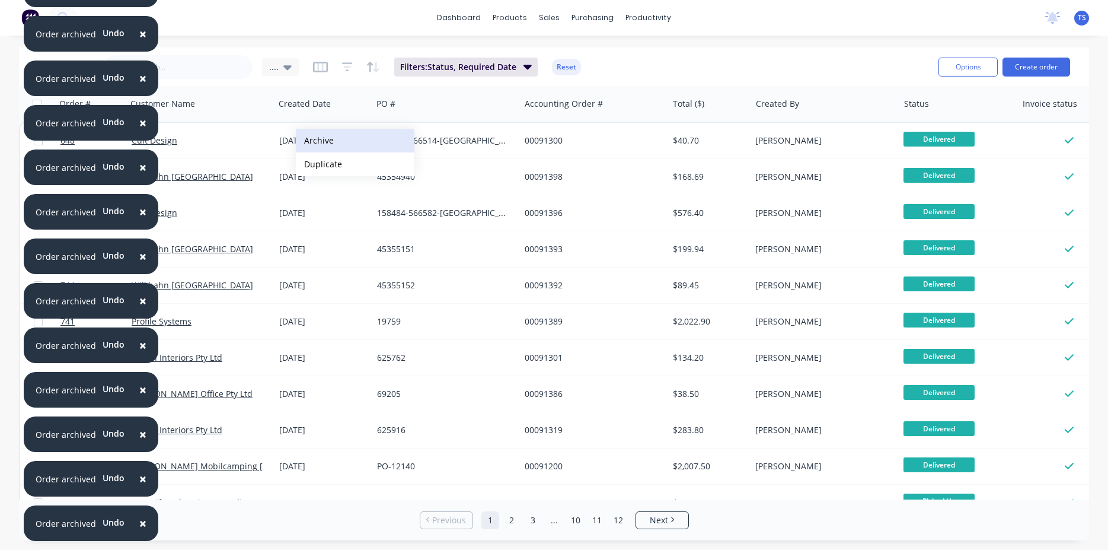
click at [314, 141] on button "Archive" at bounding box center [355, 141] width 119 height 24
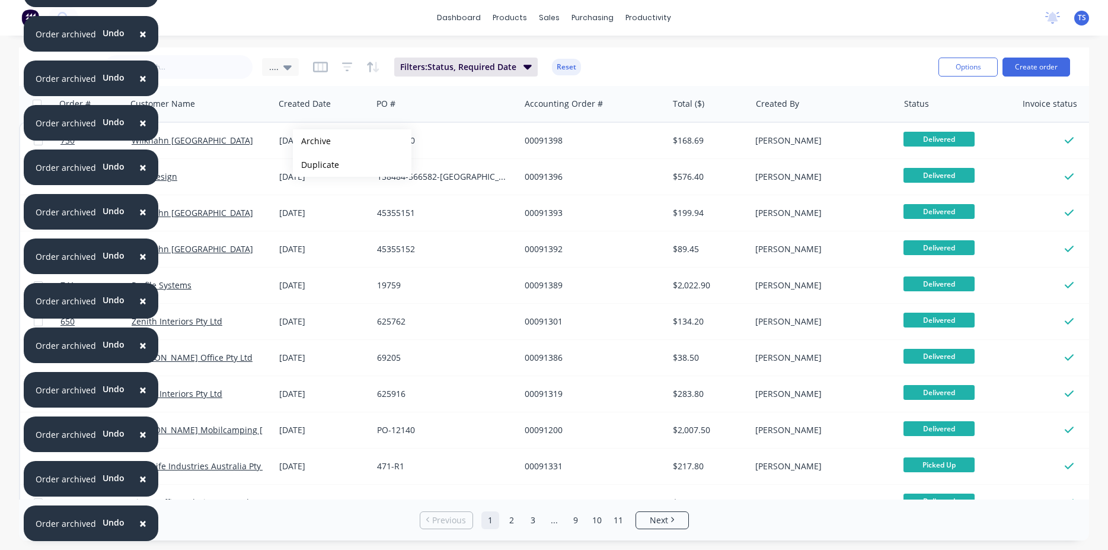
click at [312, 141] on button "Archive" at bounding box center [352, 141] width 119 height 24
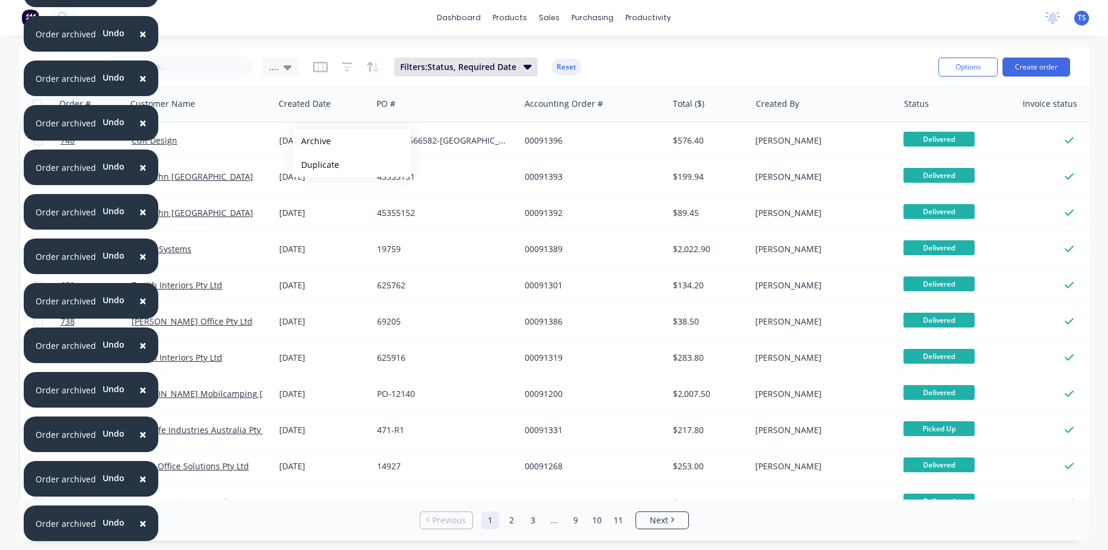
click at [312, 141] on button "Archive" at bounding box center [352, 141] width 119 height 24
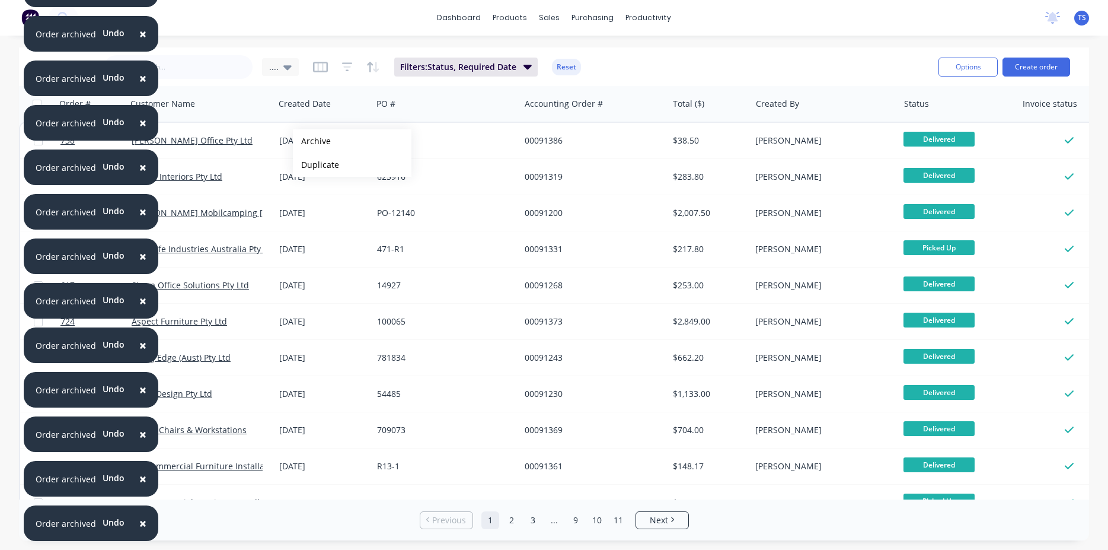
click at [312, 141] on button "Archive" at bounding box center [352, 141] width 119 height 24
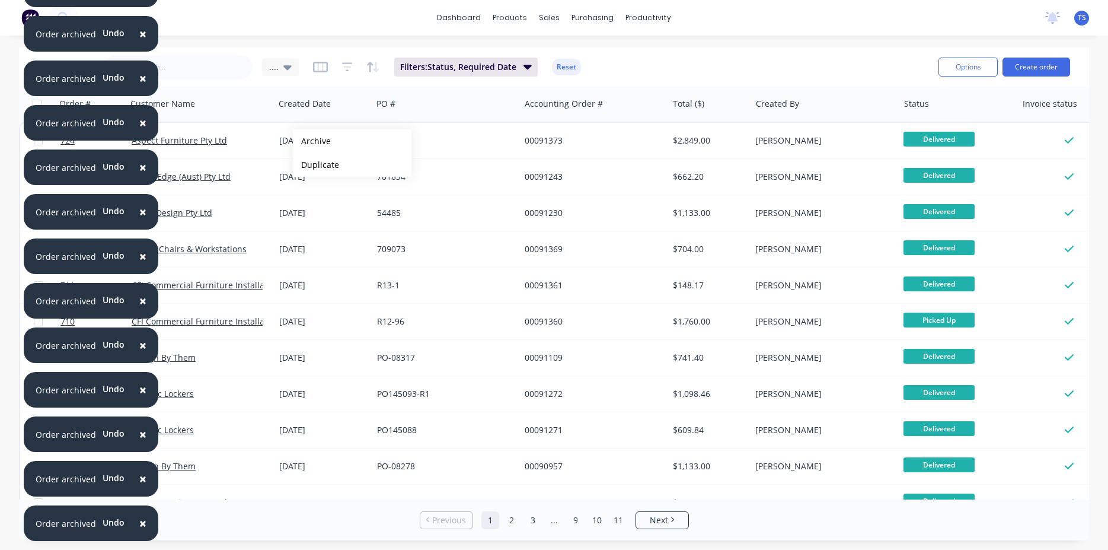
click at [312, 141] on button "Archive" at bounding box center [352, 141] width 119 height 24
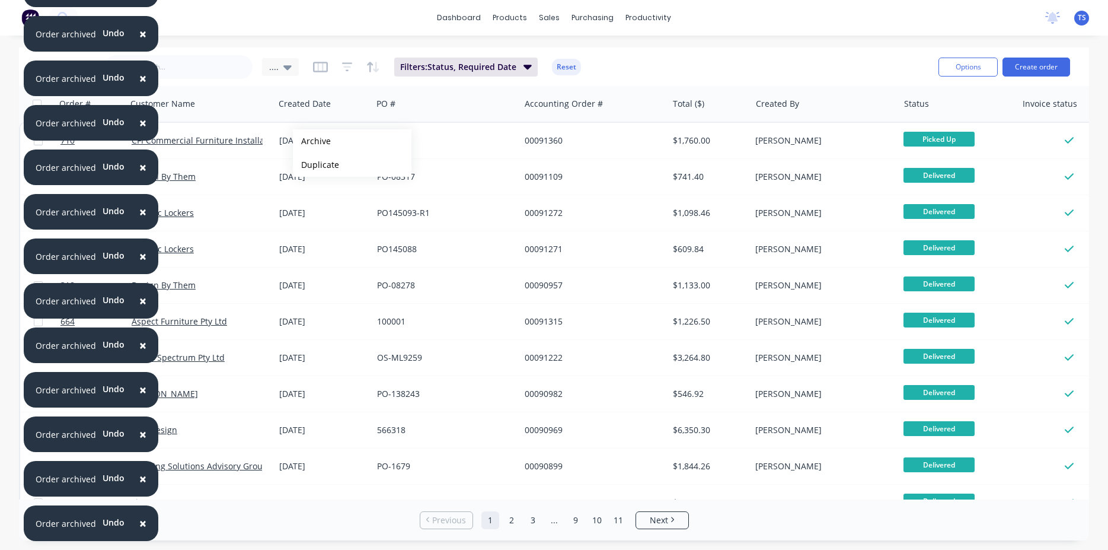
click at [312, 141] on button "Archive" at bounding box center [352, 141] width 119 height 24
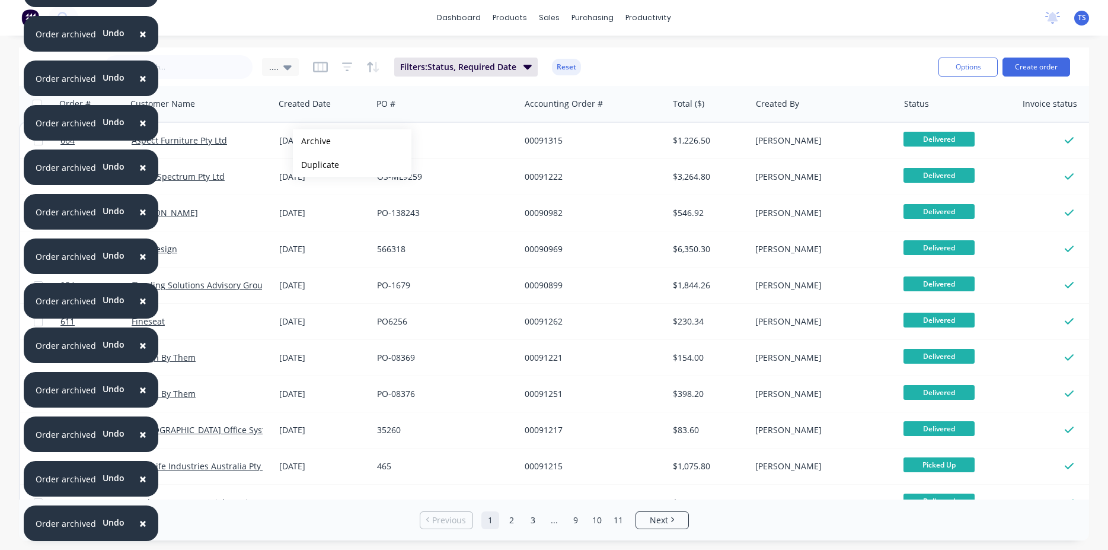
click at [312, 141] on button "Archive" at bounding box center [352, 141] width 119 height 24
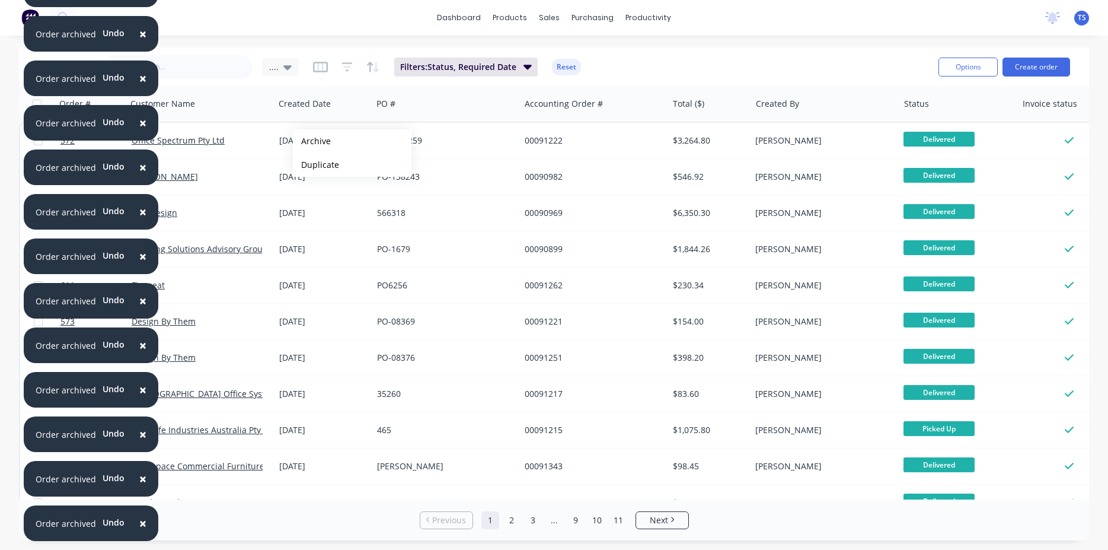
click at [312, 141] on button "Archive" at bounding box center [352, 141] width 119 height 24
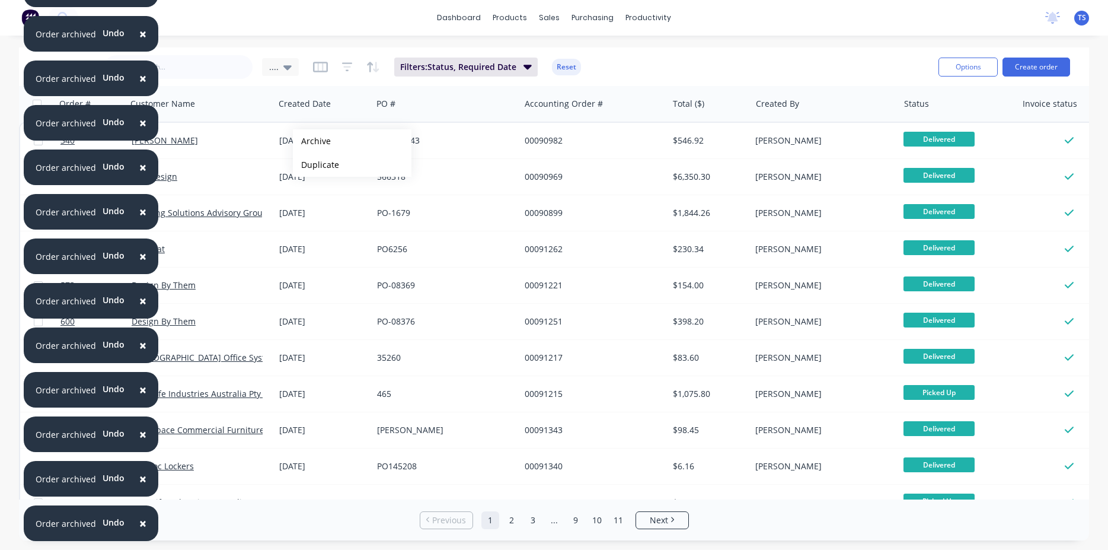
click at [312, 141] on button "Archive" at bounding box center [352, 141] width 119 height 24
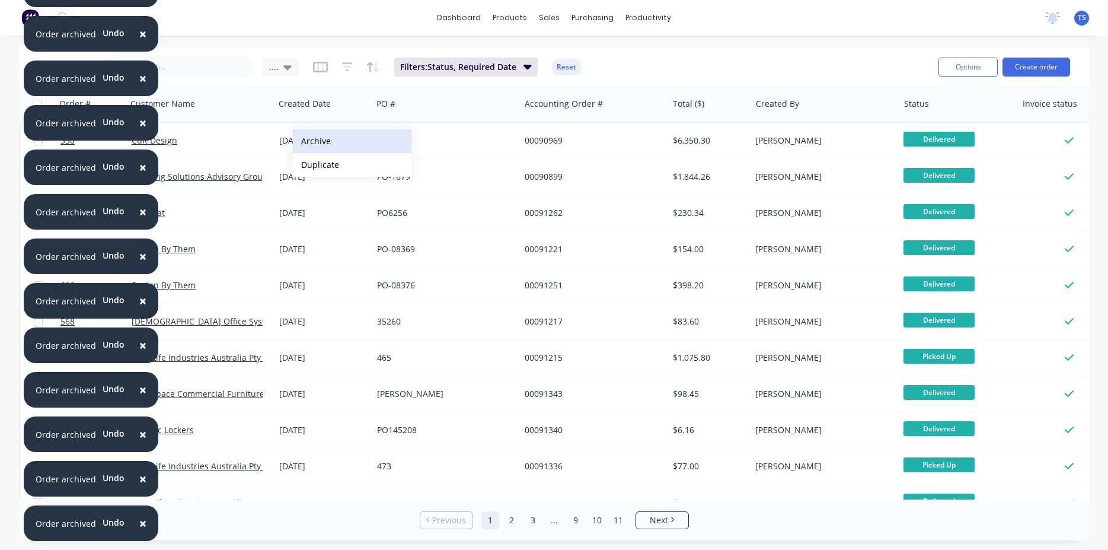
click at [312, 142] on button "Archive" at bounding box center [352, 141] width 119 height 24
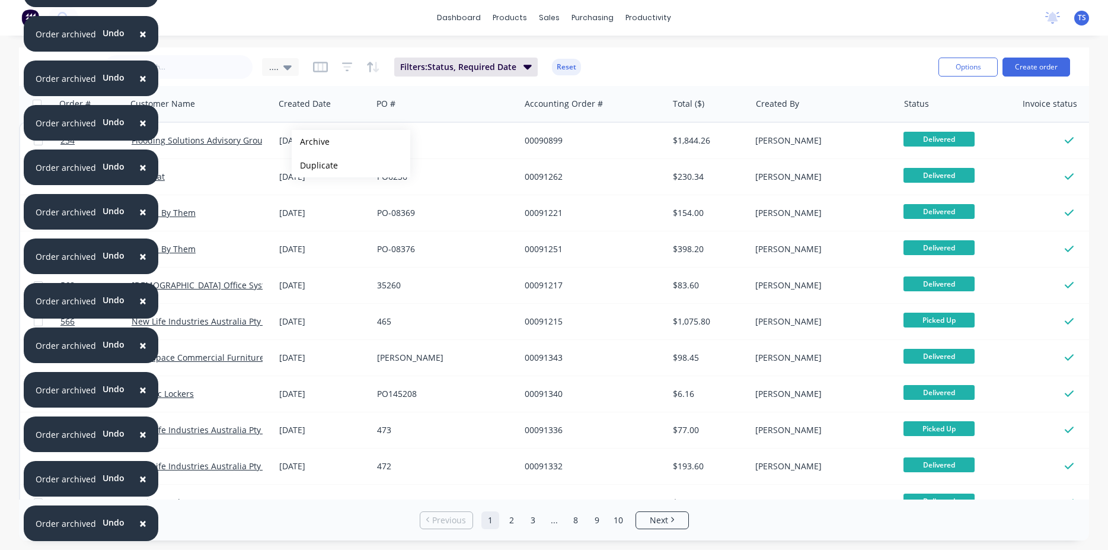
click at [311, 142] on button "Archive" at bounding box center [351, 142] width 119 height 24
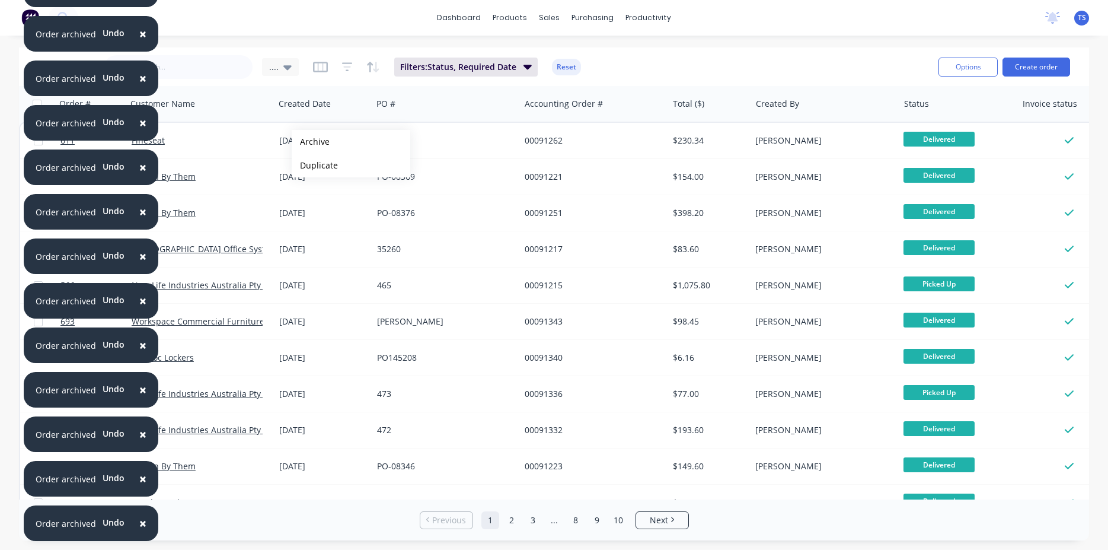
click at [311, 142] on button "Archive" at bounding box center [351, 142] width 119 height 24
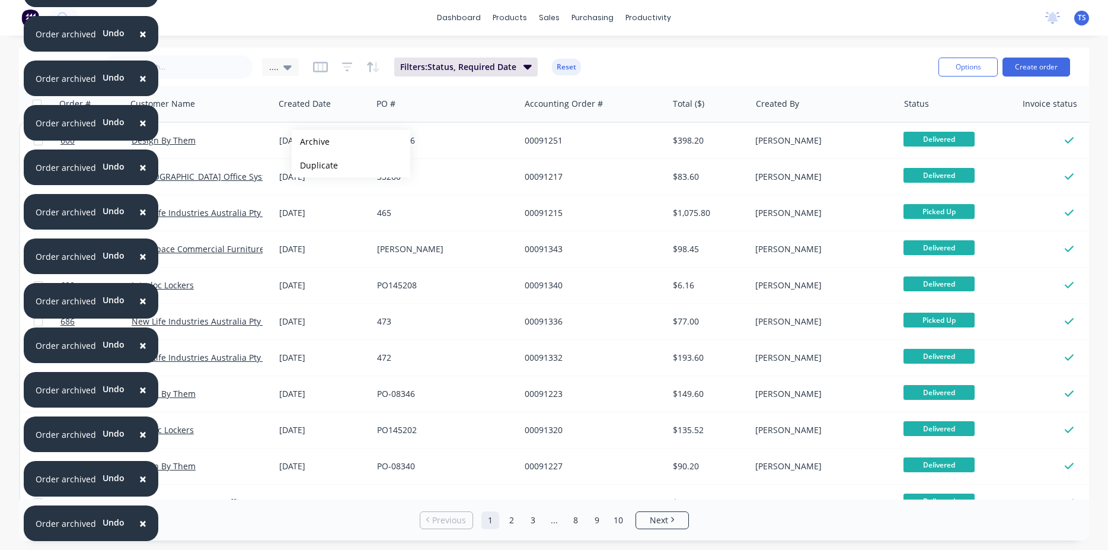
click at [311, 142] on button "Archive" at bounding box center [351, 142] width 119 height 24
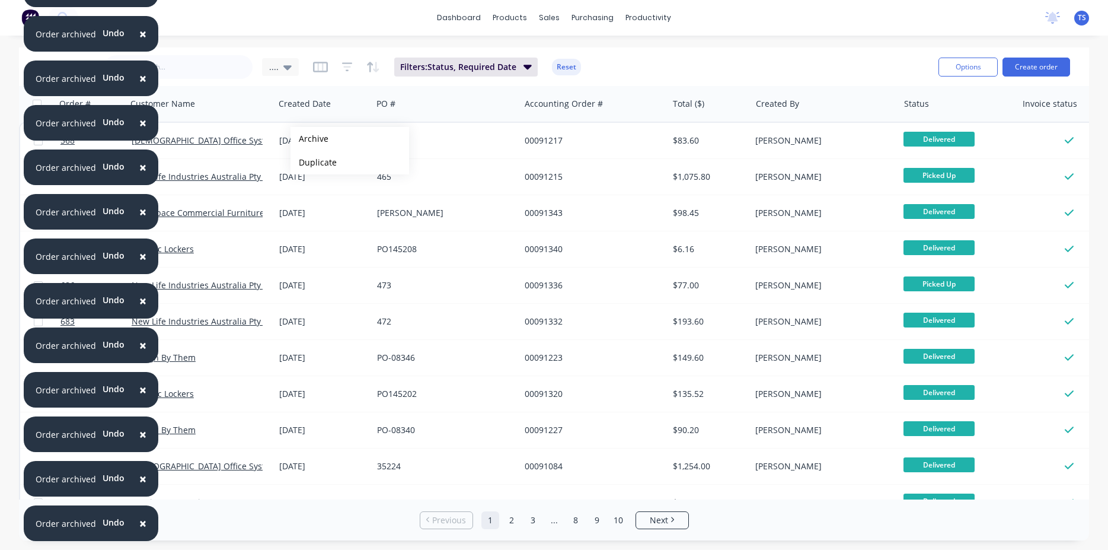
click at [309, 139] on button "Archive" at bounding box center [350, 139] width 119 height 24
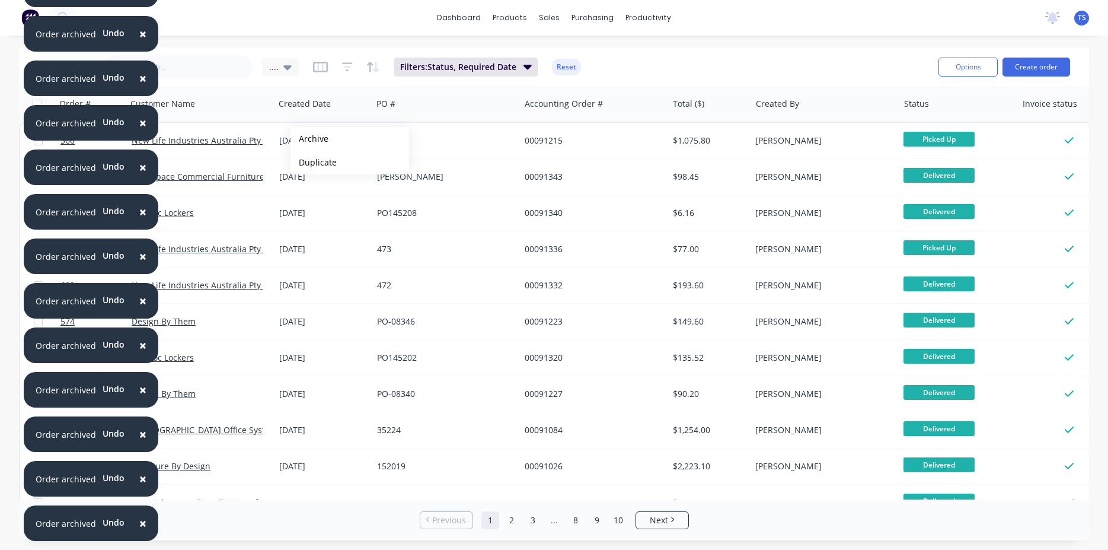
click at [309, 139] on button "Archive" at bounding box center [350, 139] width 119 height 24
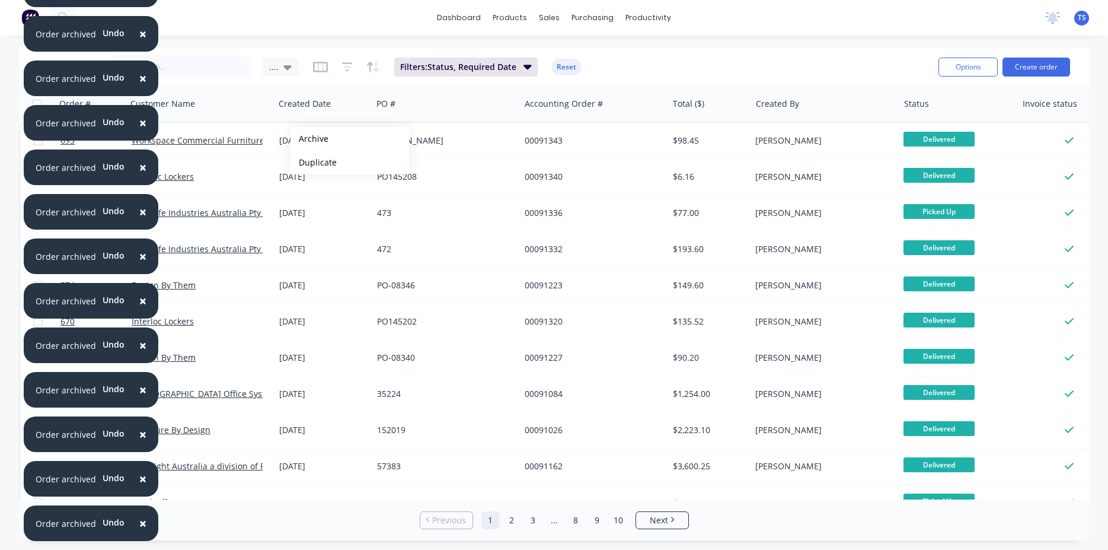
click at [309, 139] on button "Archive" at bounding box center [350, 139] width 119 height 24
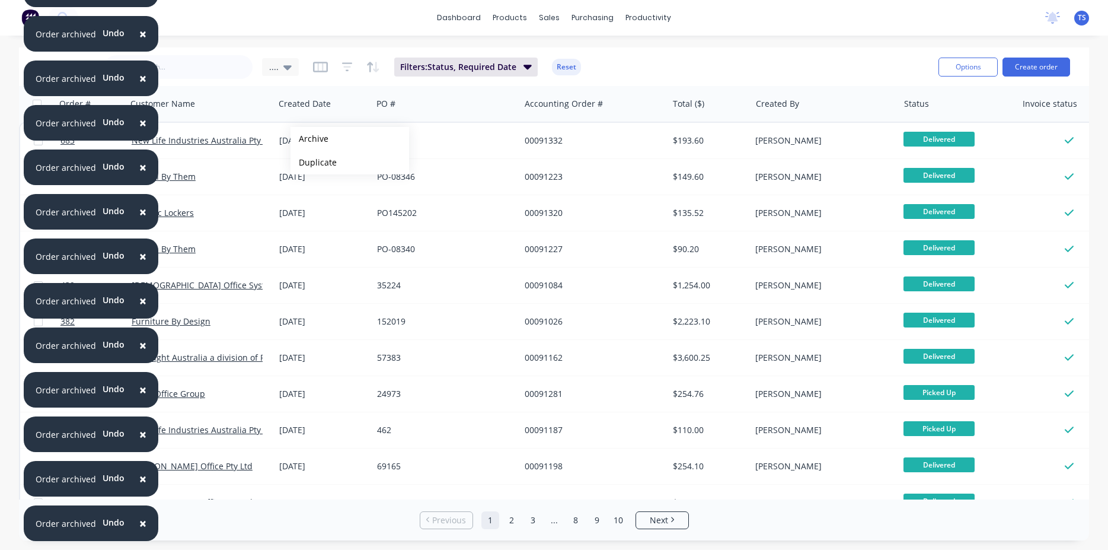
click at [309, 139] on button "Archive" at bounding box center [350, 139] width 119 height 24
click at [309, 139] on div "08 Mar 2024" at bounding box center [323, 141] width 88 height 12
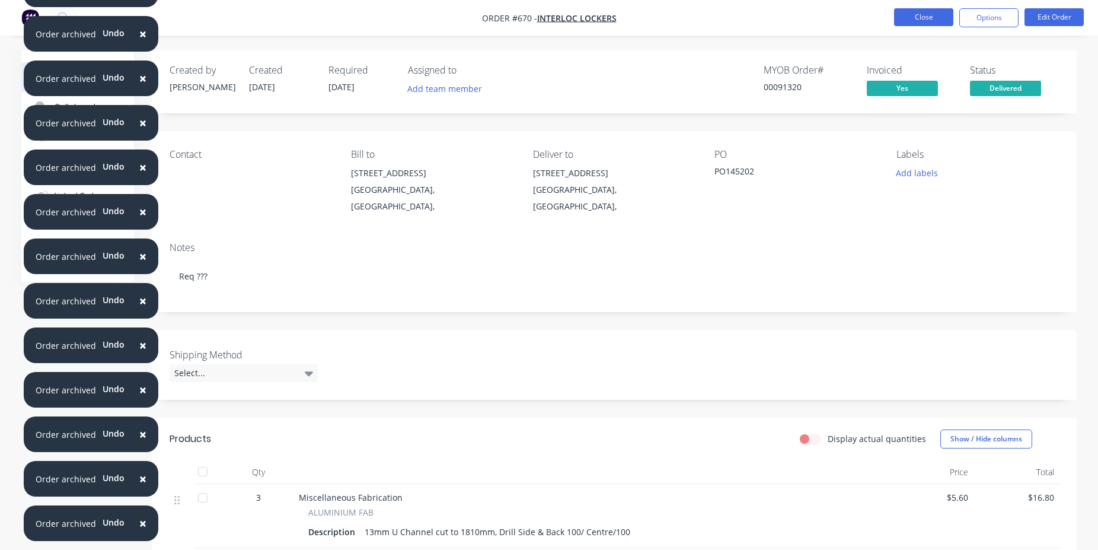
click at [927, 22] on button "Close" at bounding box center [923, 17] width 59 height 18
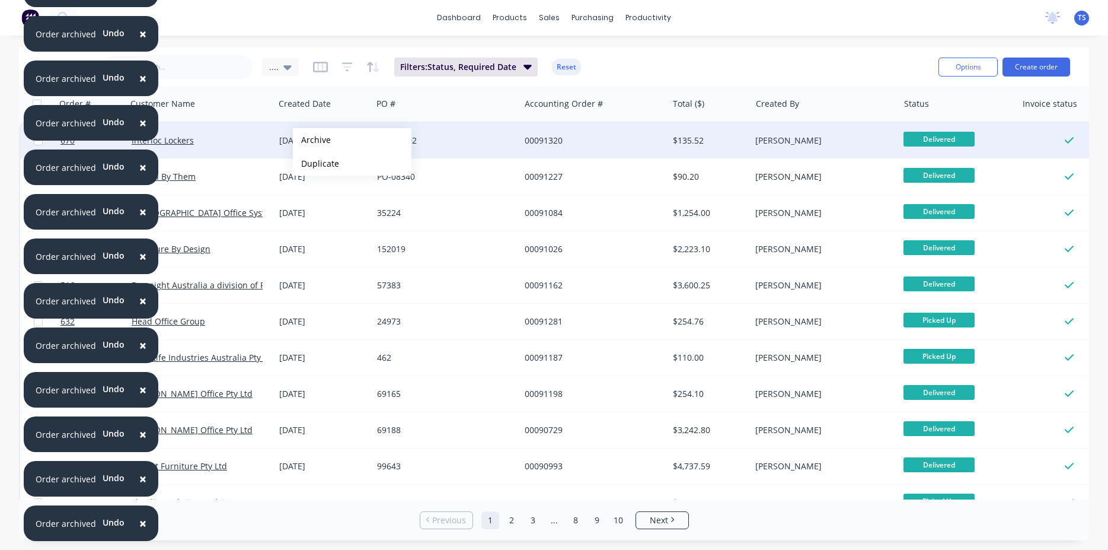
click at [312, 140] on button "Archive" at bounding box center [352, 140] width 119 height 24
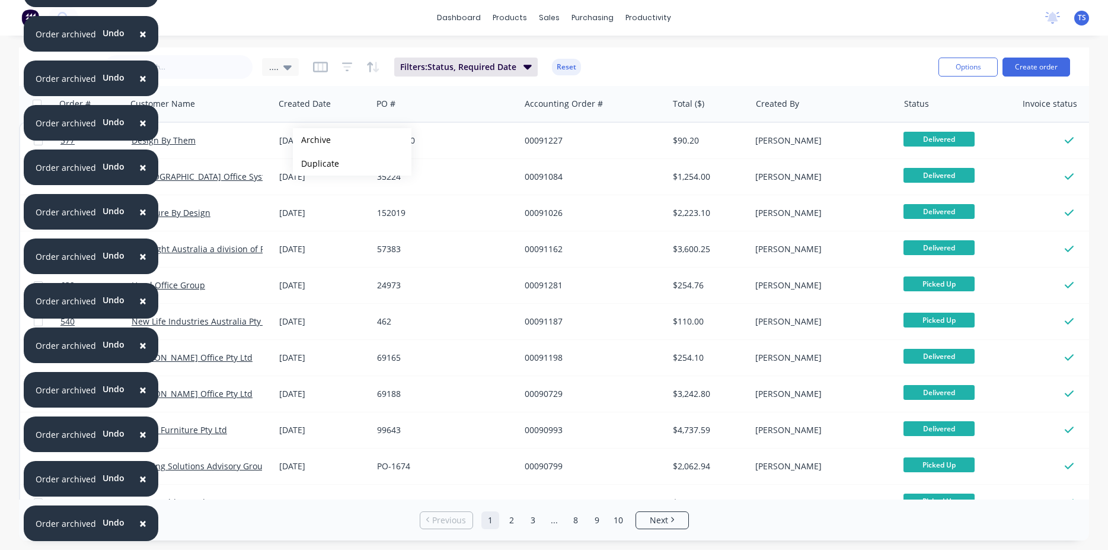
click at [312, 140] on button "Archive" at bounding box center [352, 140] width 119 height 24
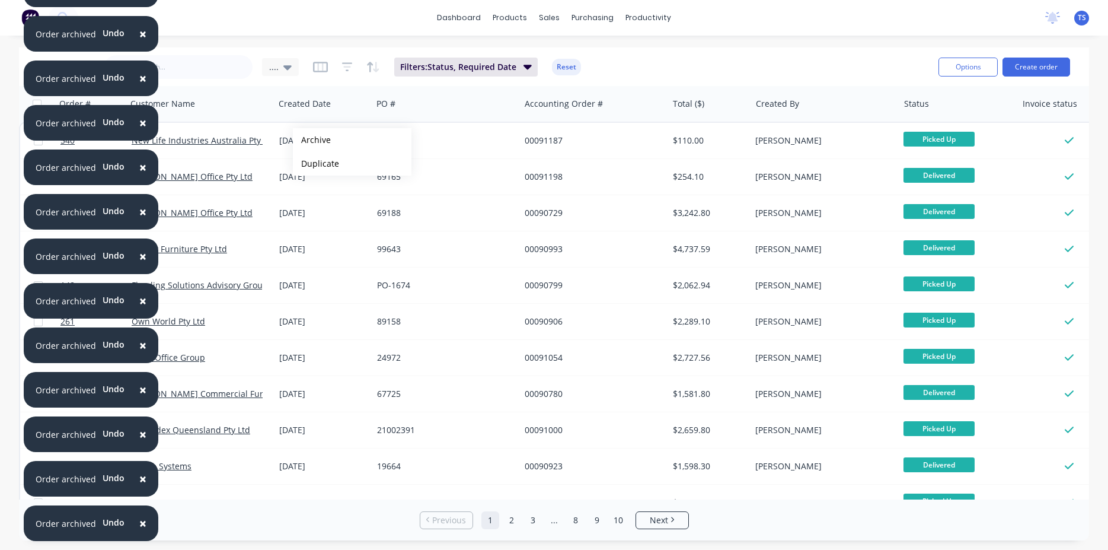
click at [312, 140] on button "Archive" at bounding box center [352, 140] width 119 height 24
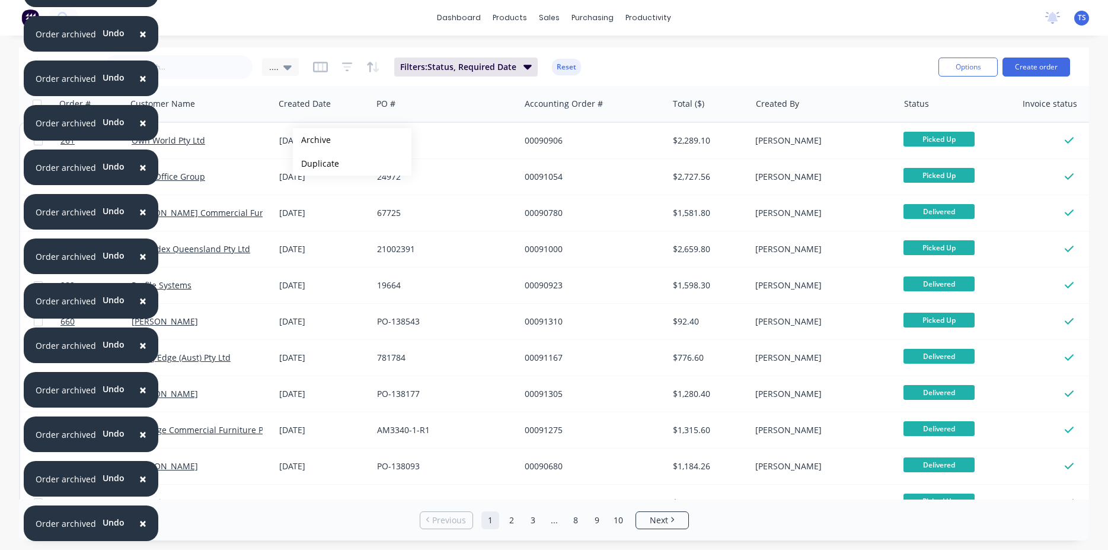
click at [312, 140] on button "Archive" at bounding box center [352, 140] width 119 height 24
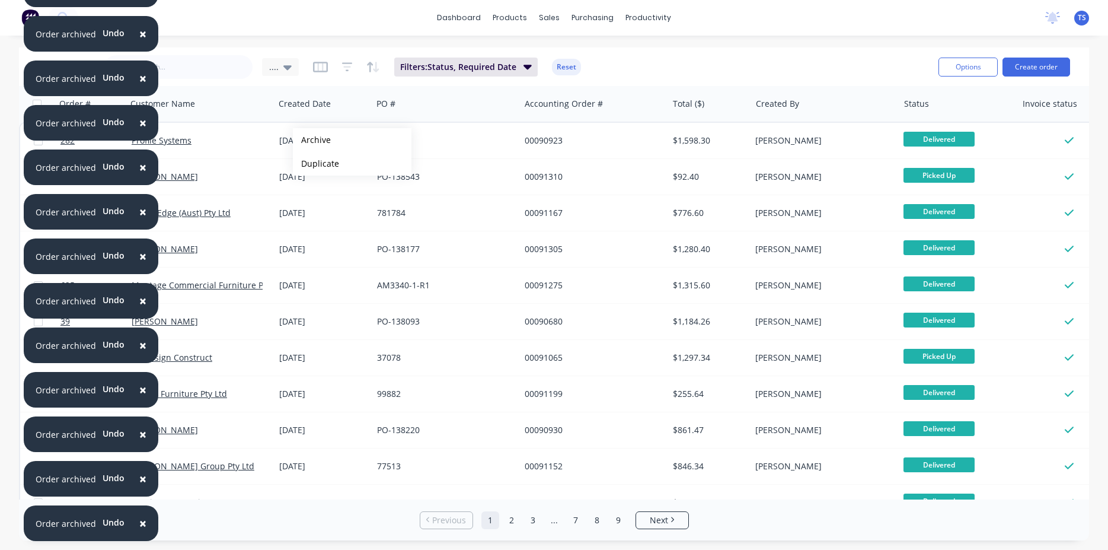
click at [312, 140] on button "Archive" at bounding box center [352, 140] width 119 height 24
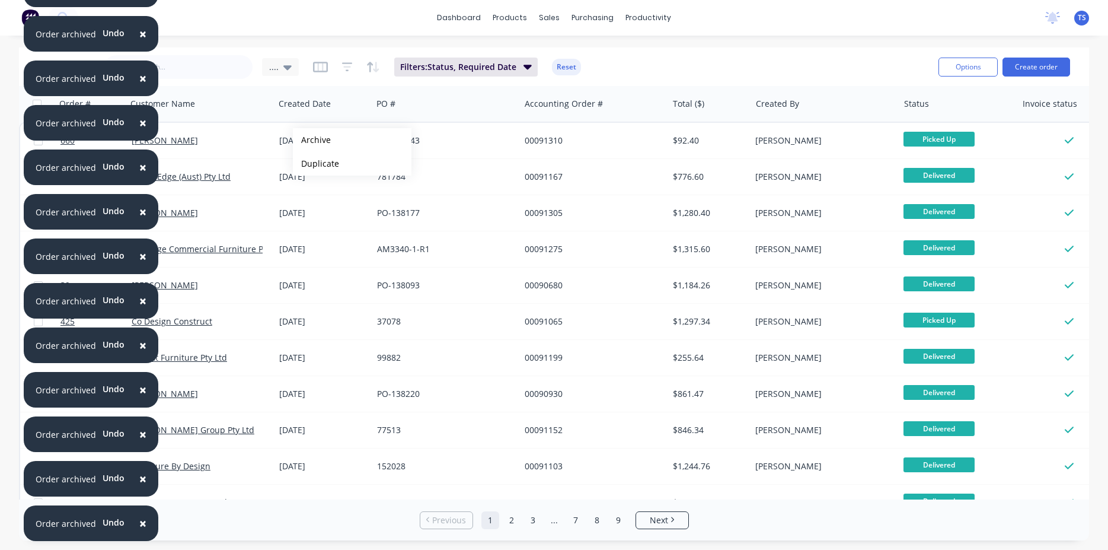
click at [312, 140] on button "Archive" at bounding box center [352, 140] width 119 height 24
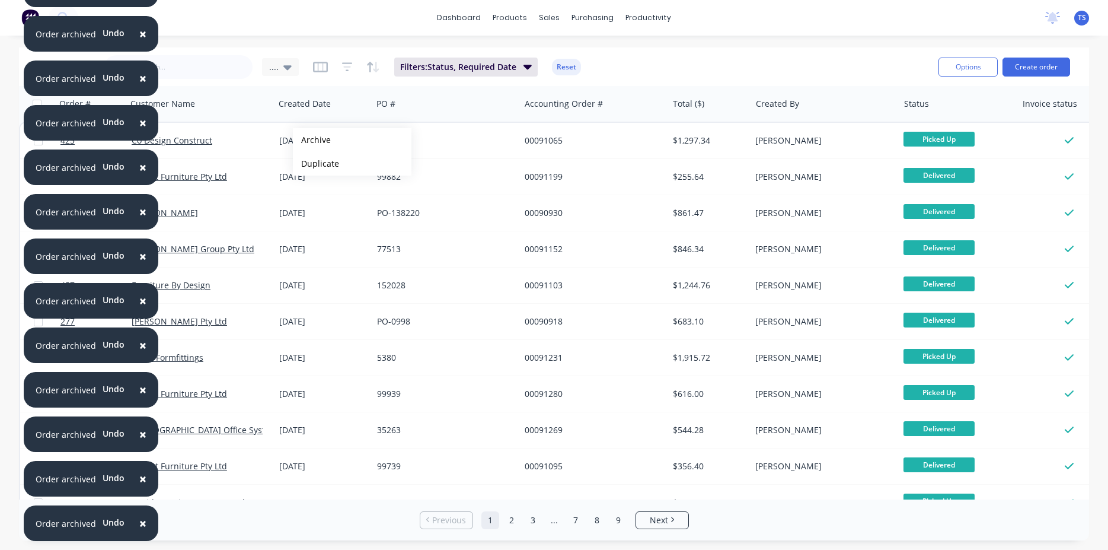
click at [312, 140] on button "Archive" at bounding box center [352, 140] width 119 height 24
click at [312, 141] on button "Archive" at bounding box center [352, 141] width 119 height 24
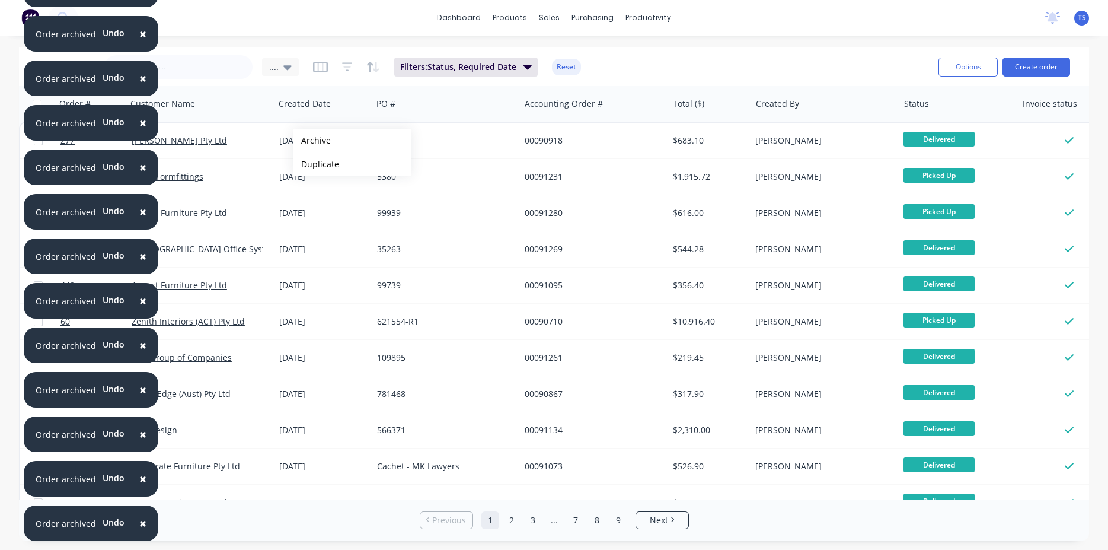
click at [312, 141] on button "Archive" at bounding box center [352, 141] width 119 height 24
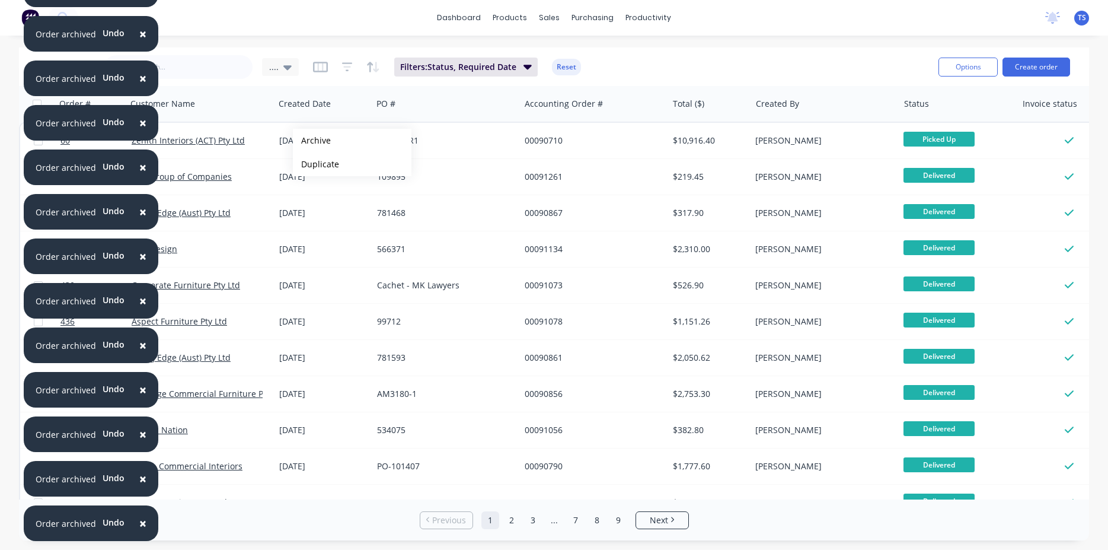
click at [312, 141] on button "Archive" at bounding box center [352, 141] width 119 height 24
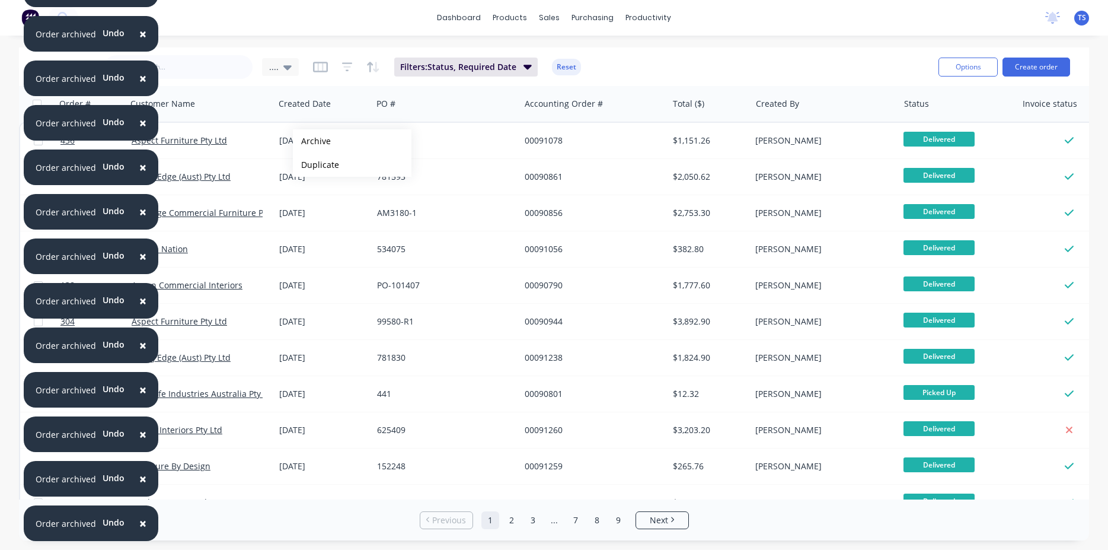
click at [312, 141] on button "Archive" at bounding box center [352, 141] width 119 height 24
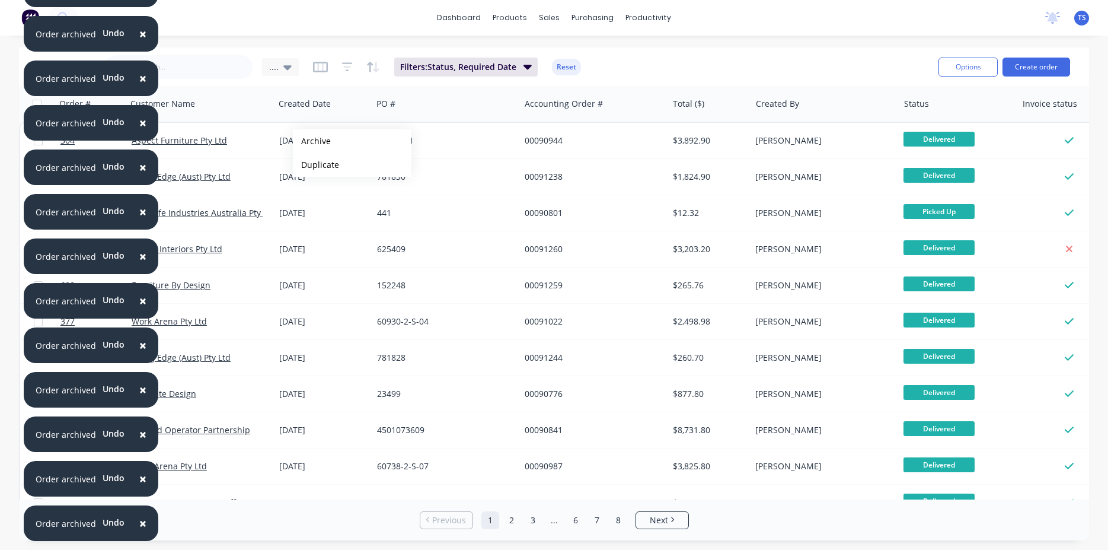
click at [312, 141] on button "Archive" at bounding box center [352, 141] width 119 height 24
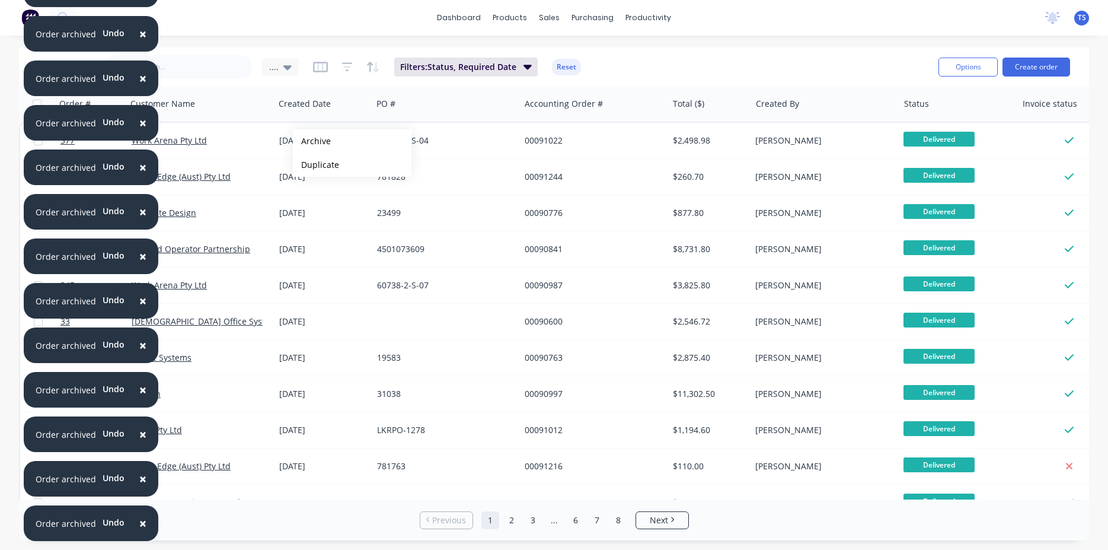
click at [312, 141] on button "Archive" at bounding box center [352, 141] width 119 height 24
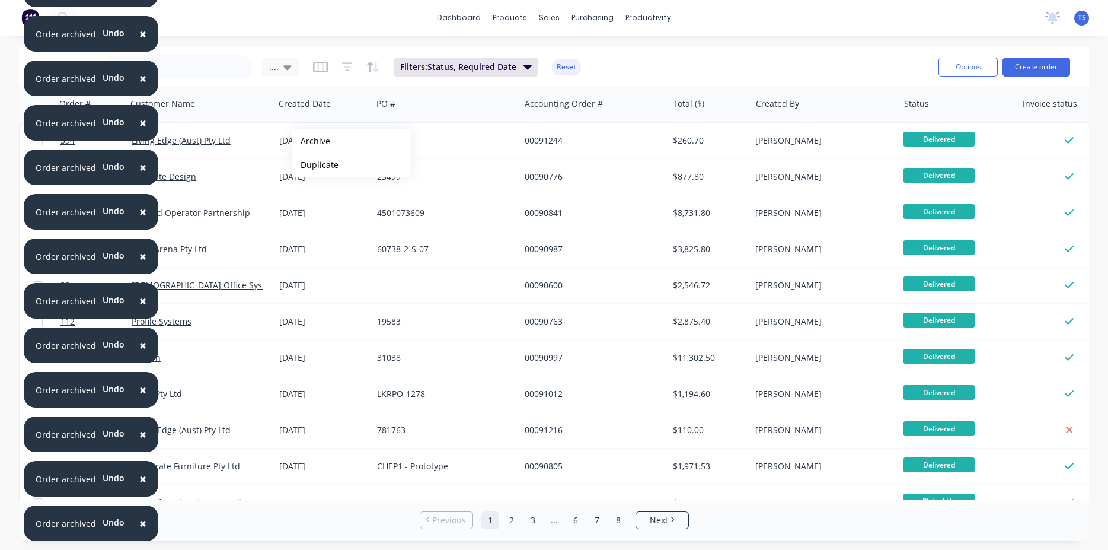
click at [311, 141] on button "Archive" at bounding box center [351, 141] width 119 height 24
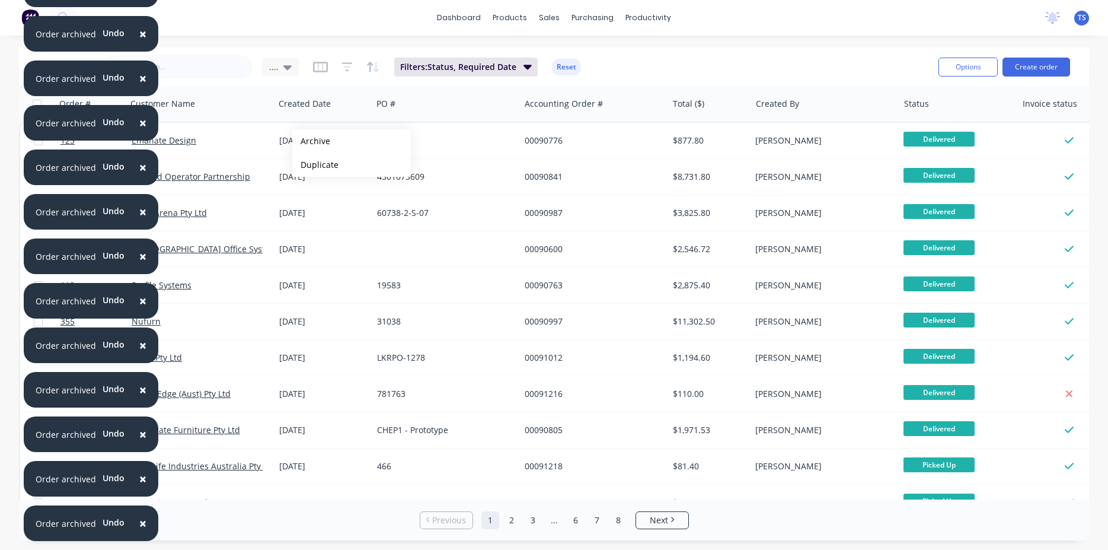
click at [311, 141] on button "Archive" at bounding box center [351, 141] width 119 height 24
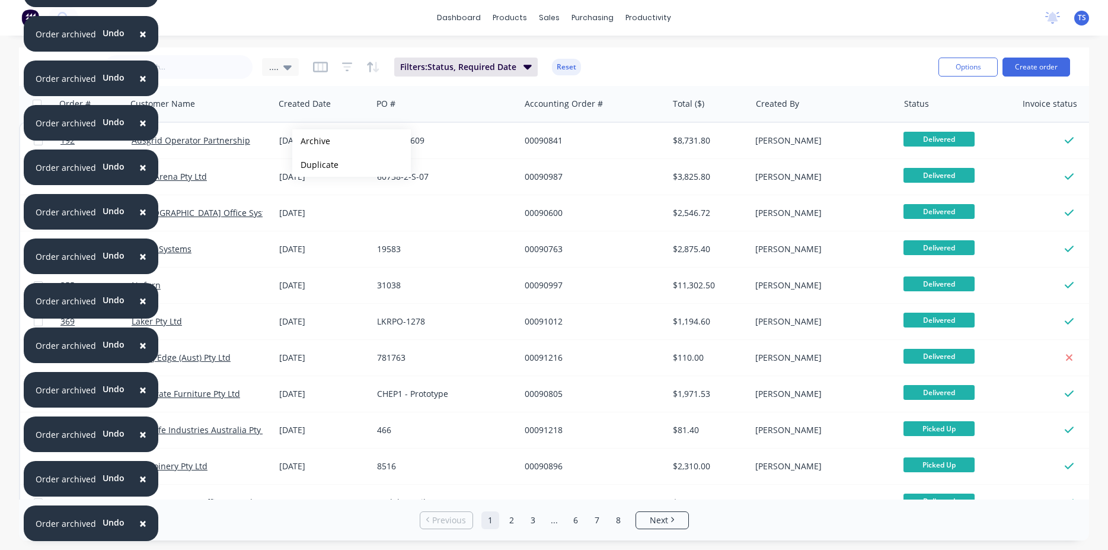
click at [311, 141] on button "Archive" at bounding box center [351, 141] width 119 height 24
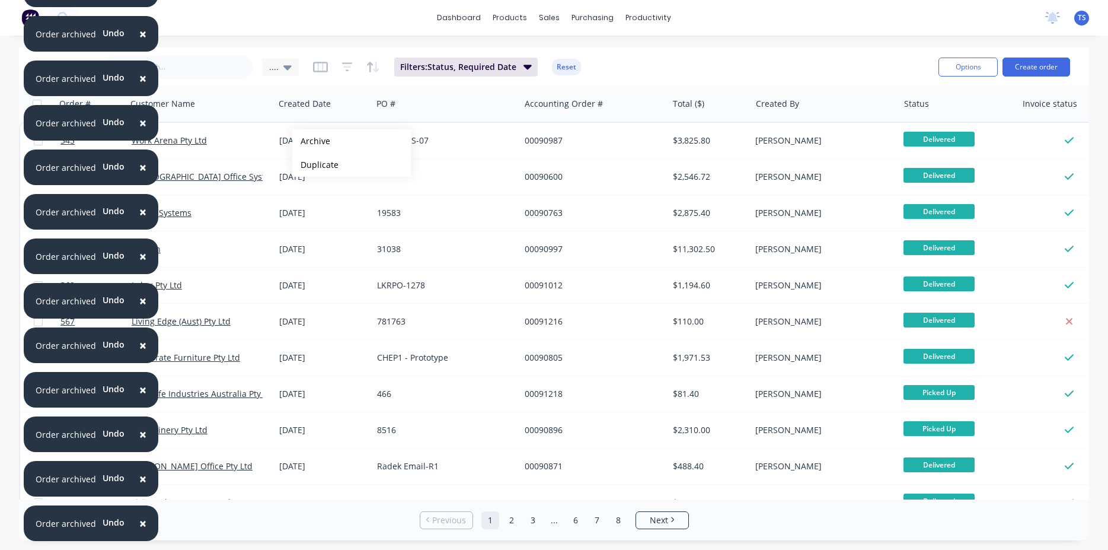
click at [311, 141] on button "Archive" at bounding box center [351, 141] width 119 height 24
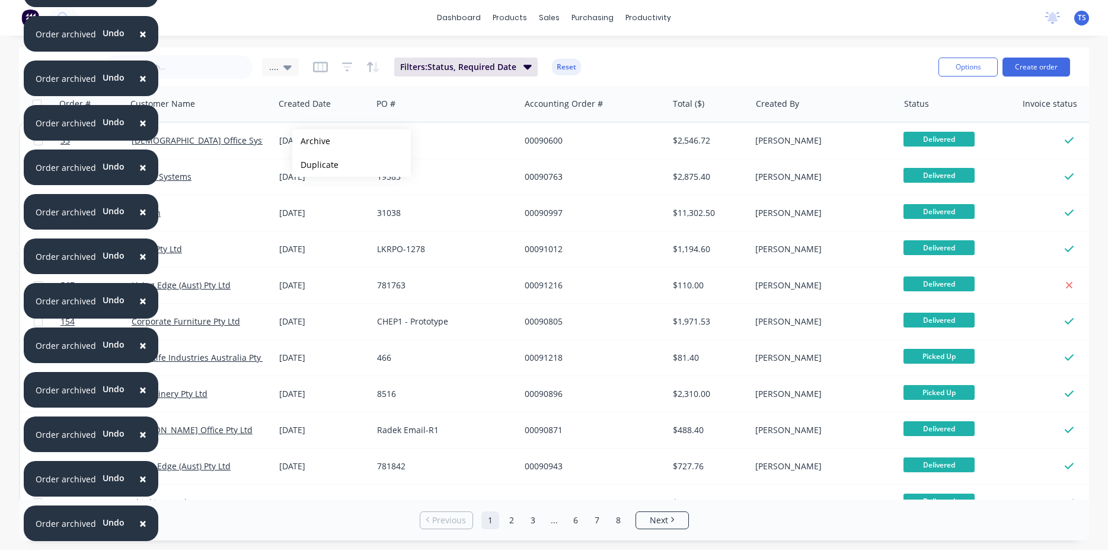
click at [311, 141] on button "Archive" at bounding box center [351, 141] width 119 height 24
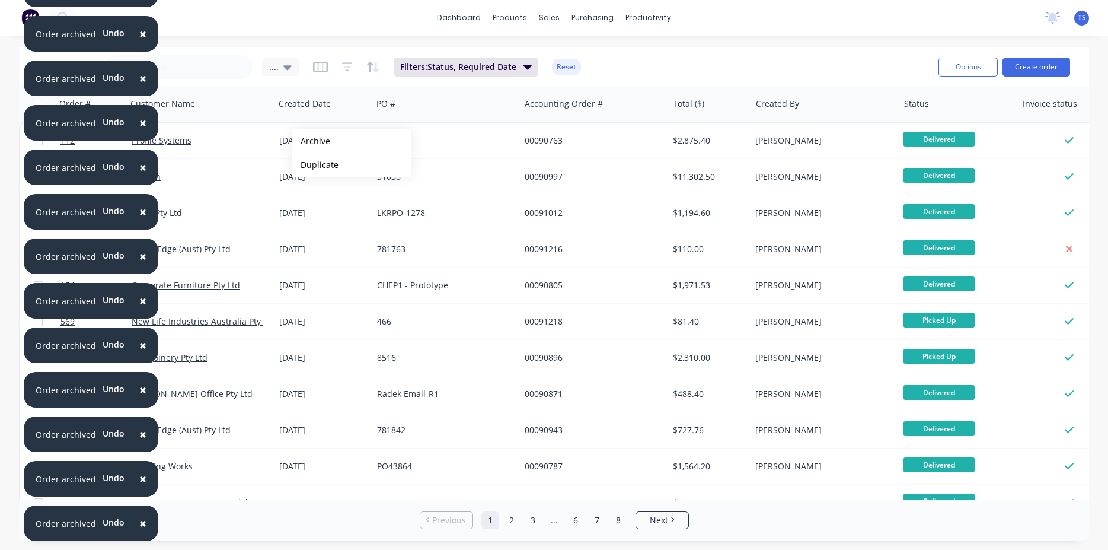
click at [311, 141] on button "Archive" at bounding box center [351, 141] width 119 height 24
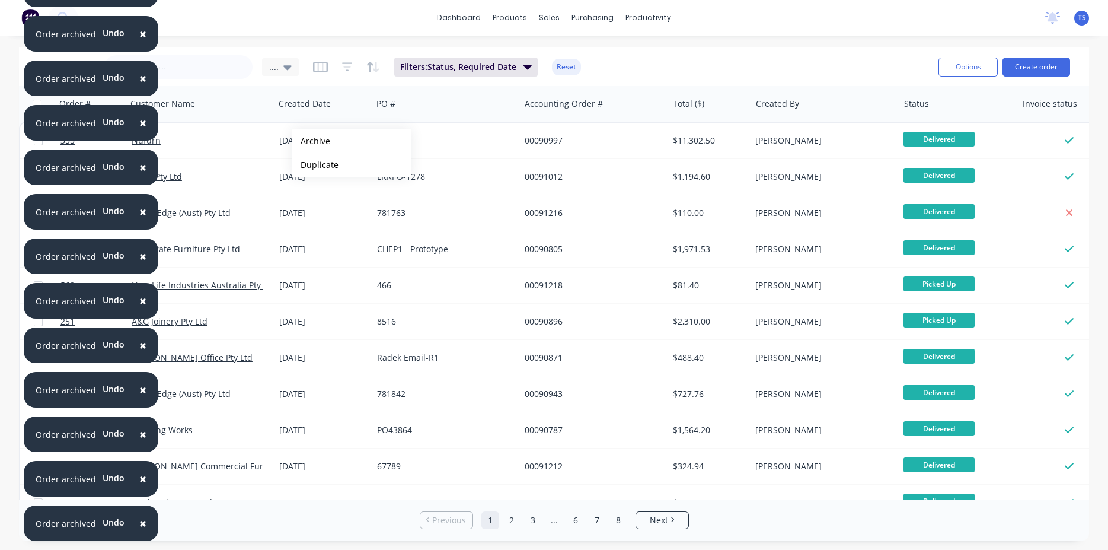
click at [311, 141] on button "Archive" at bounding box center [351, 141] width 119 height 24
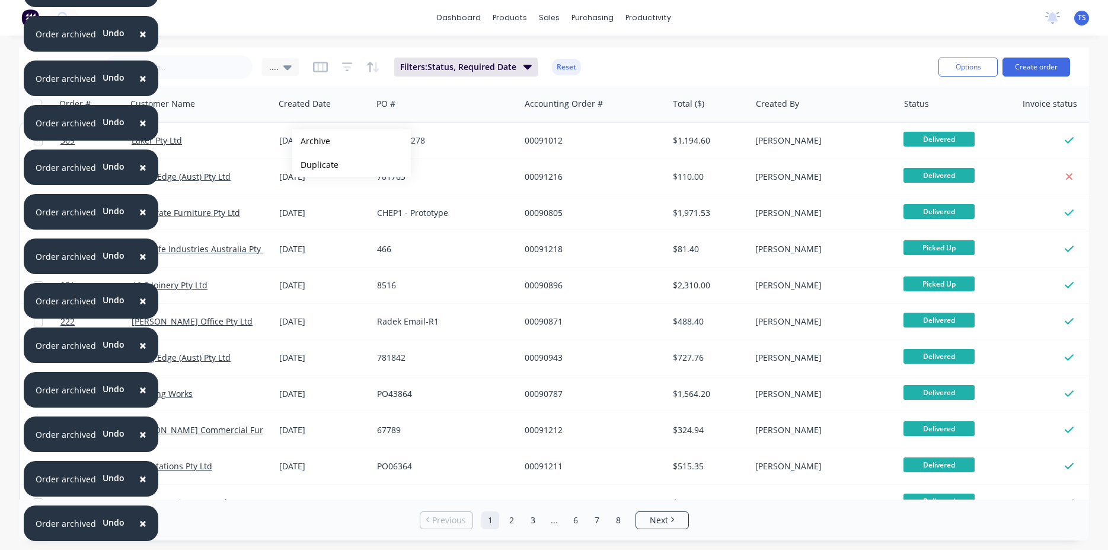
click at [311, 141] on button "Archive" at bounding box center [351, 141] width 119 height 24
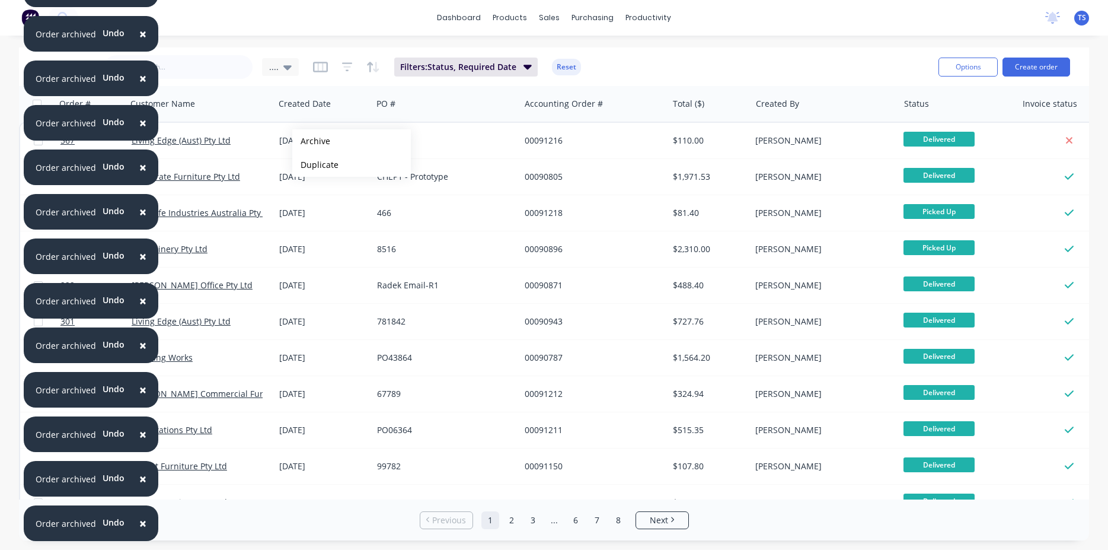
click at [311, 141] on button "Archive" at bounding box center [351, 141] width 119 height 24
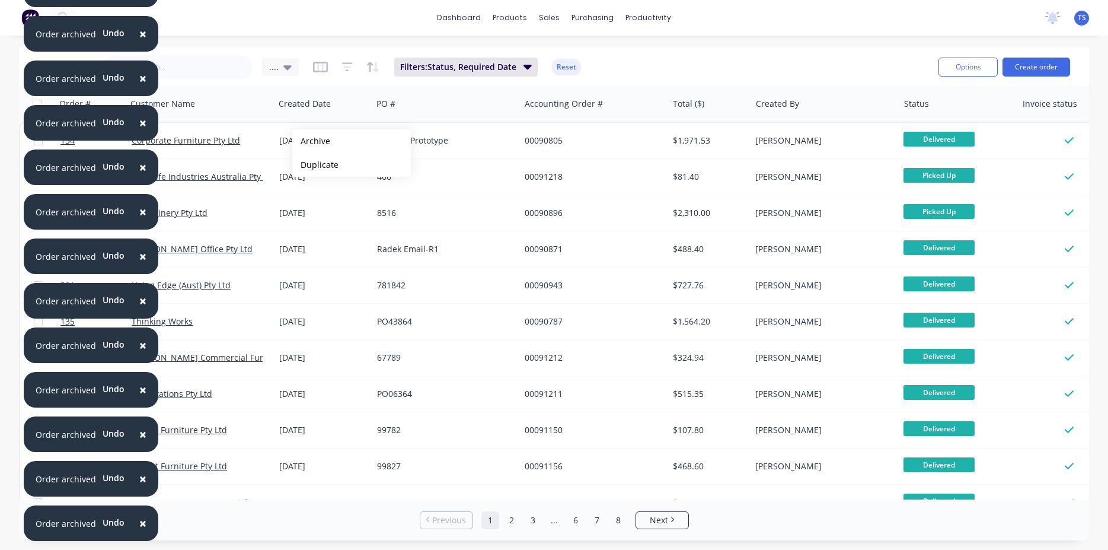
click at [311, 141] on button "Archive" at bounding box center [351, 141] width 119 height 24
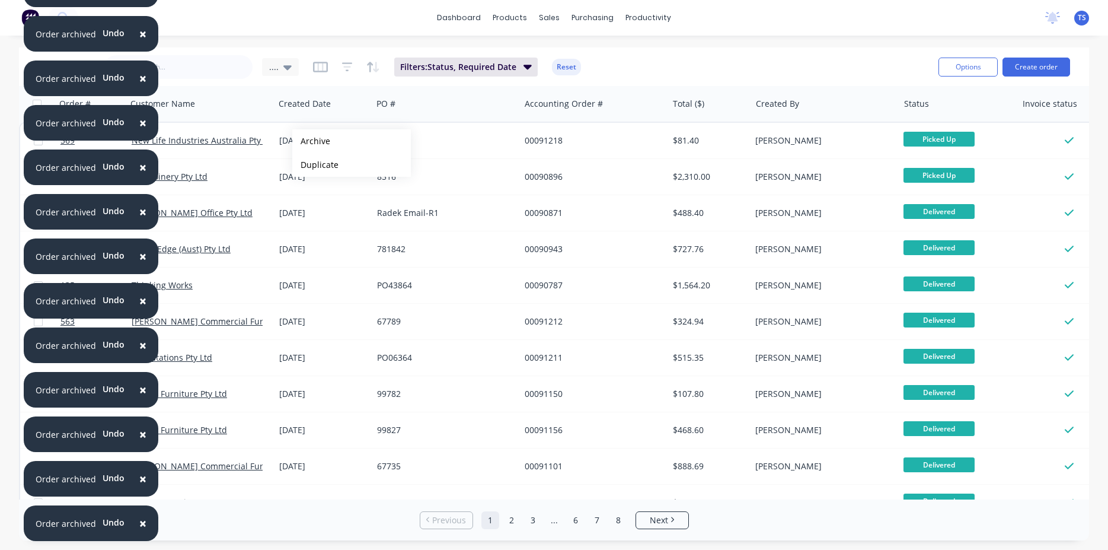
click at [311, 141] on button "Archive" at bounding box center [351, 141] width 119 height 24
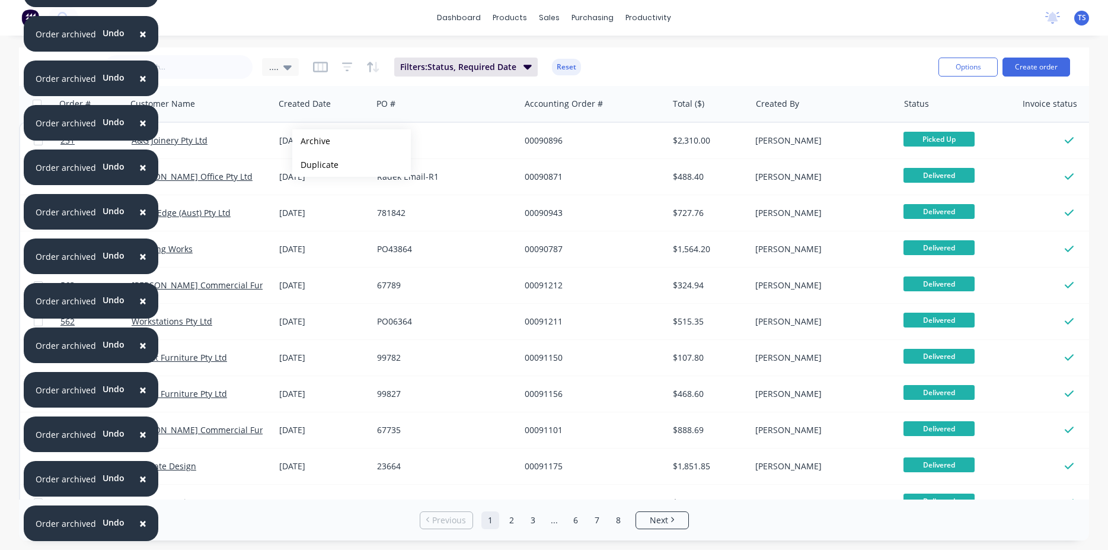
click at [311, 141] on button "Archive" at bounding box center [351, 141] width 119 height 24
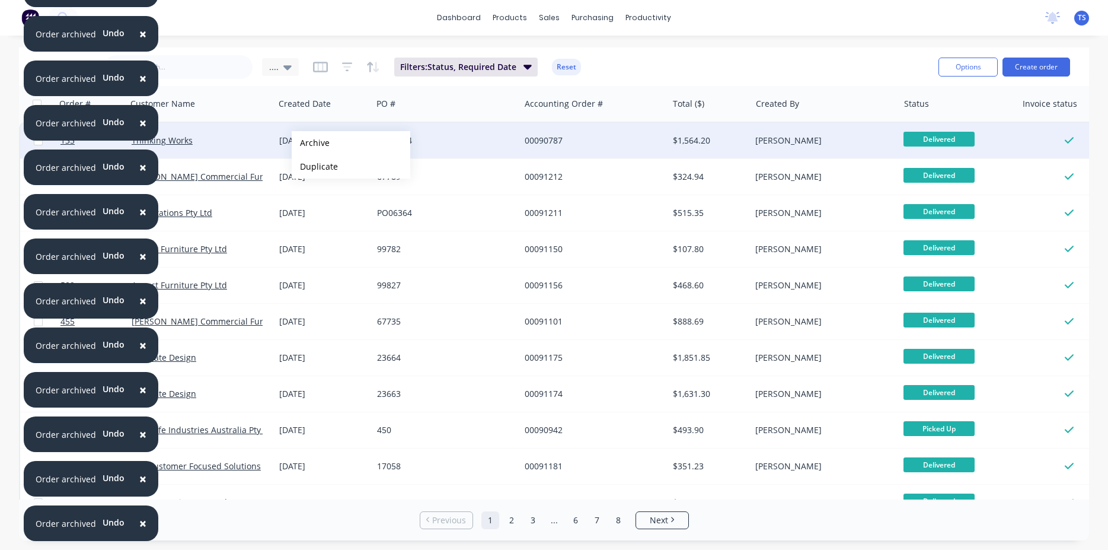
click at [311, 143] on button "Archive" at bounding box center [351, 143] width 119 height 24
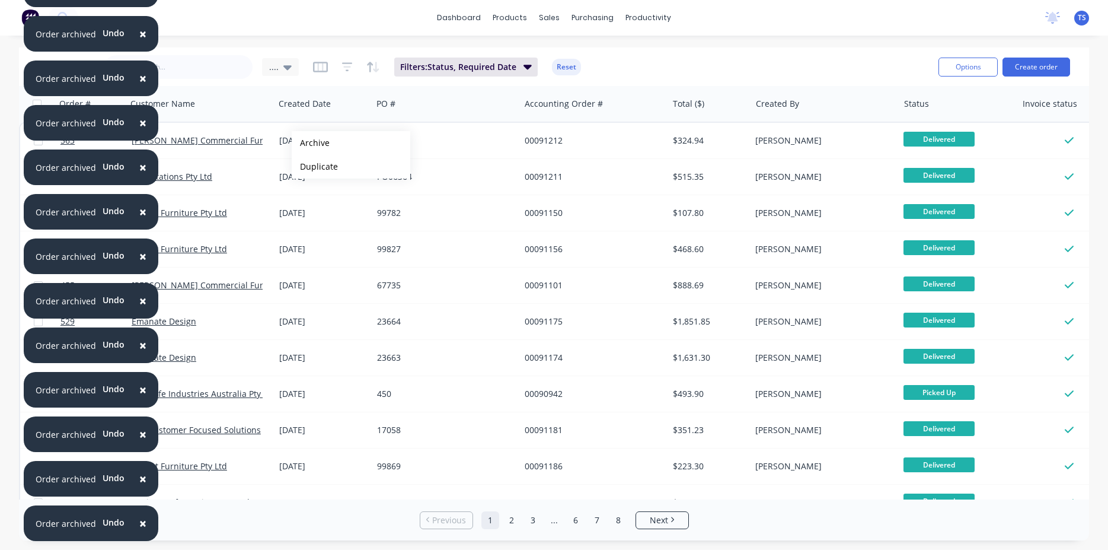
click at [311, 143] on button "Archive" at bounding box center [351, 143] width 119 height 24
click at [311, 143] on button "Archive" at bounding box center [351, 144] width 119 height 24
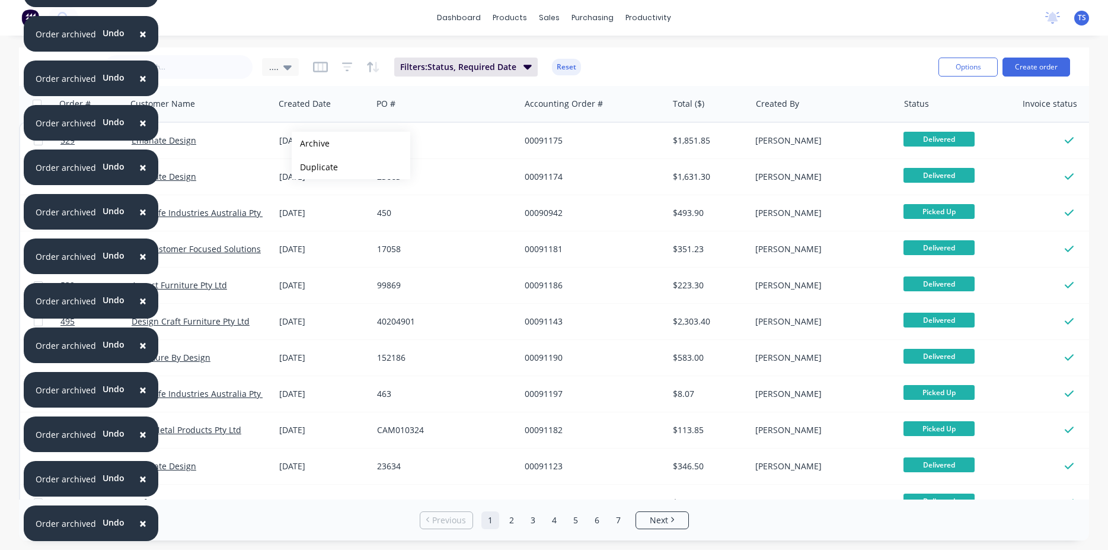
click at [311, 143] on button "Archive" at bounding box center [351, 144] width 119 height 24
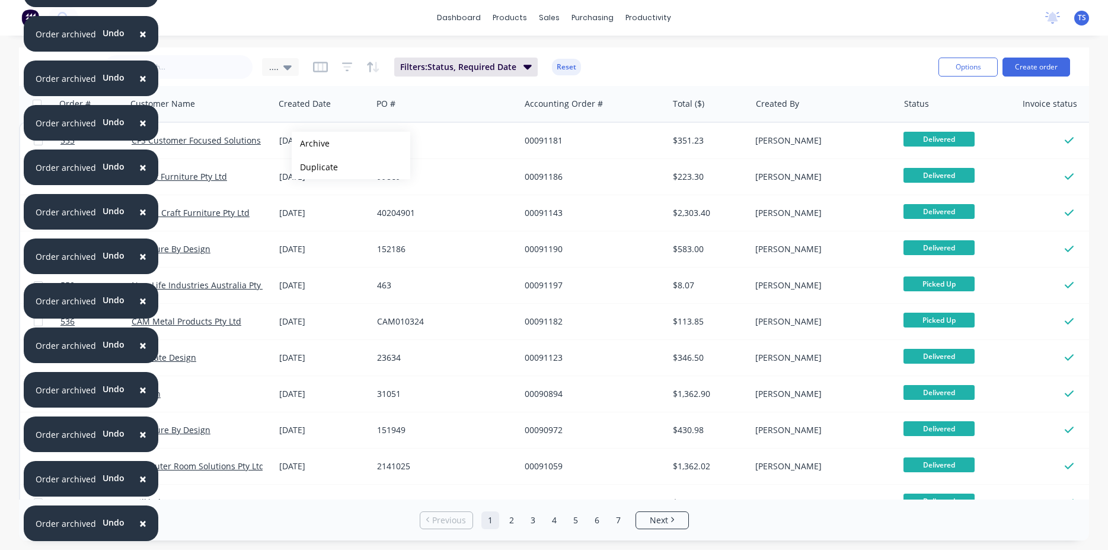
click at [311, 143] on button "Archive" at bounding box center [351, 144] width 119 height 24
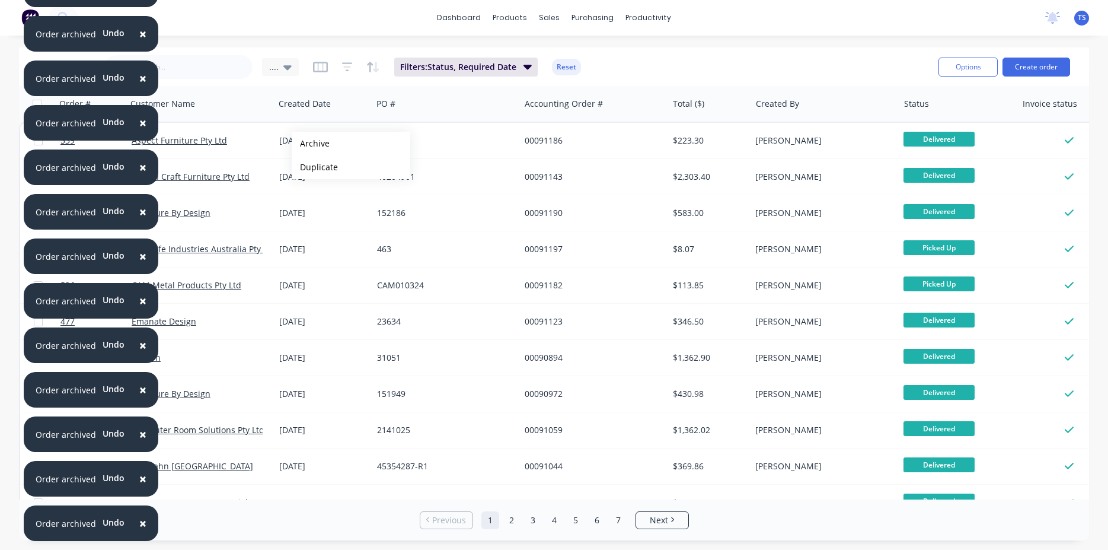
click at [311, 143] on button "Archive" at bounding box center [351, 144] width 119 height 24
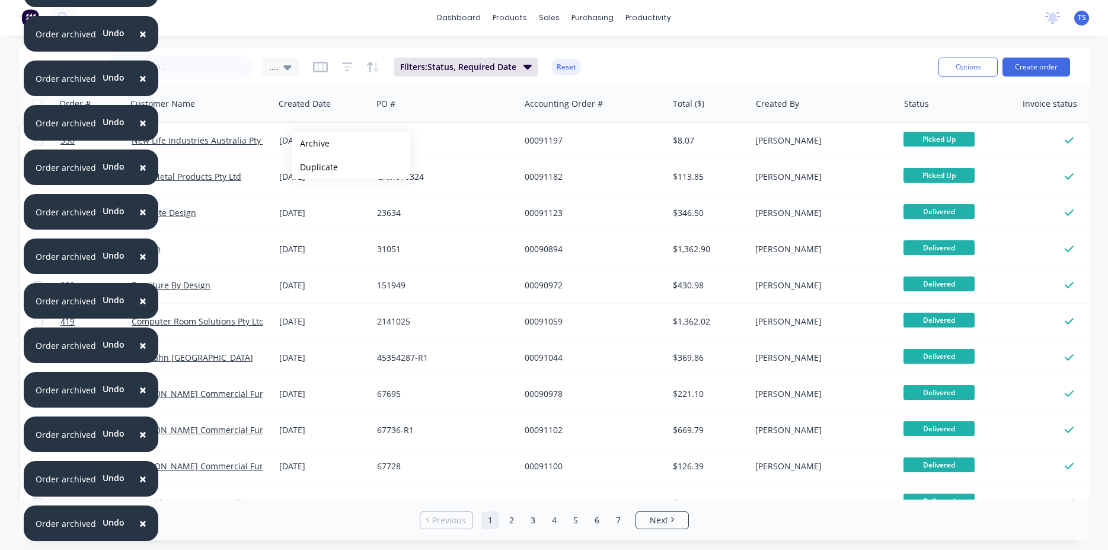
click at [311, 143] on button "Archive" at bounding box center [351, 144] width 119 height 24
click at [311, 144] on button "Archive" at bounding box center [351, 144] width 119 height 24
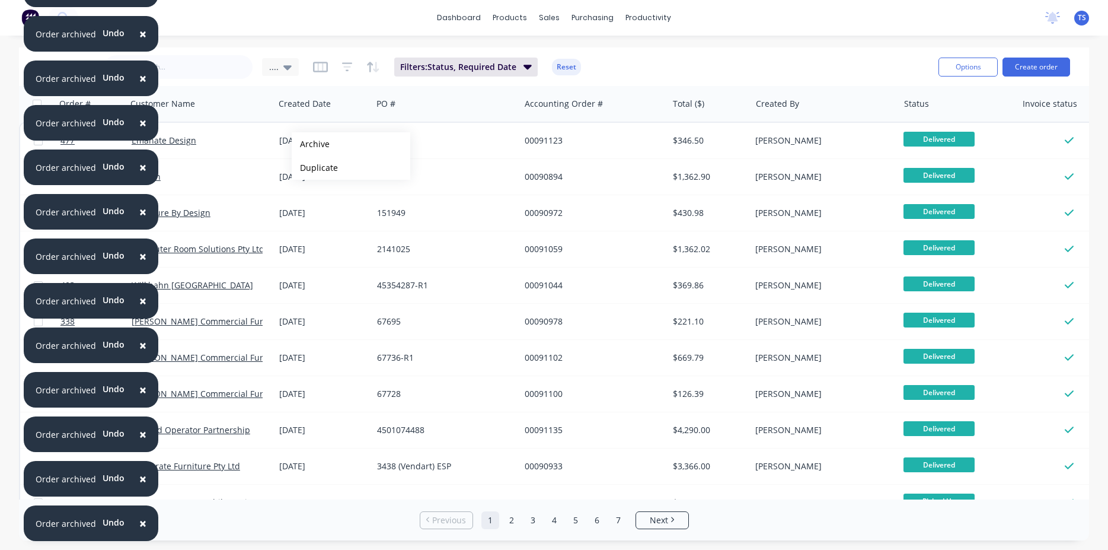
click at [311, 144] on button "Archive" at bounding box center [351, 144] width 119 height 24
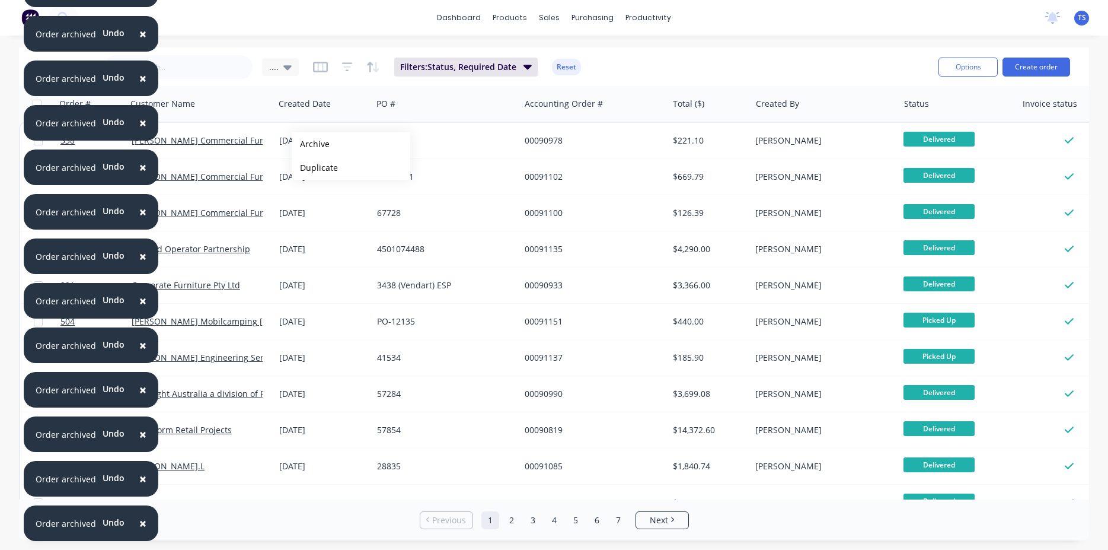
click at [311, 144] on button "Archive" at bounding box center [351, 144] width 119 height 24
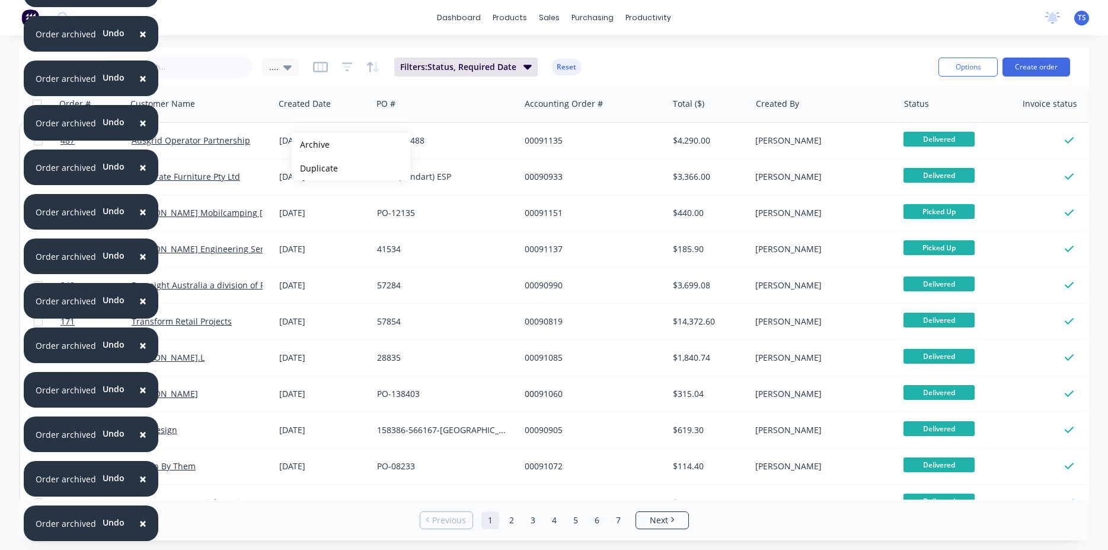
click at [311, 145] on button "Archive" at bounding box center [351, 145] width 119 height 24
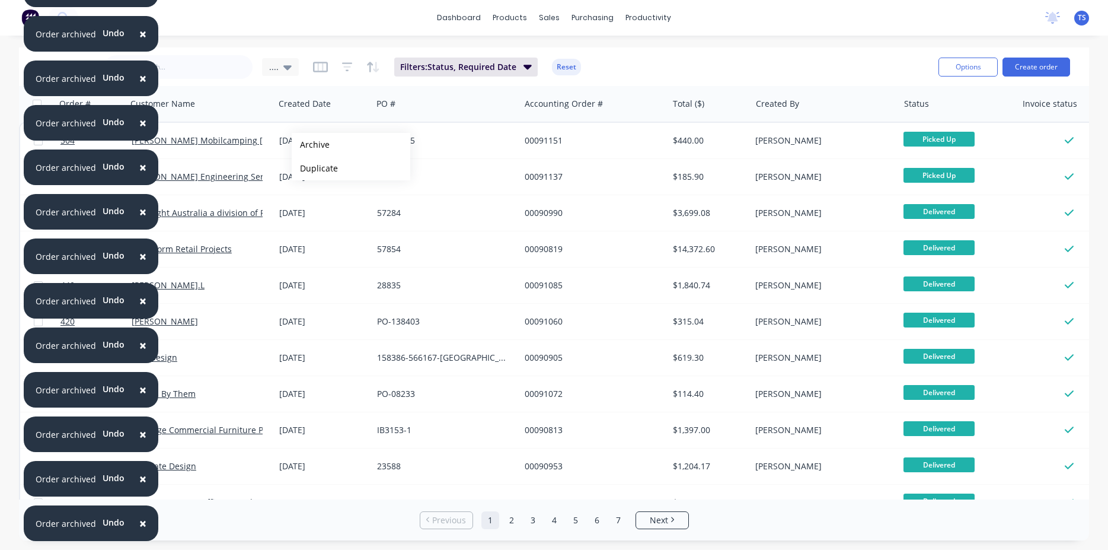
click at [311, 145] on button "Archive" at bounding box center [351, 145] width 119 height 24
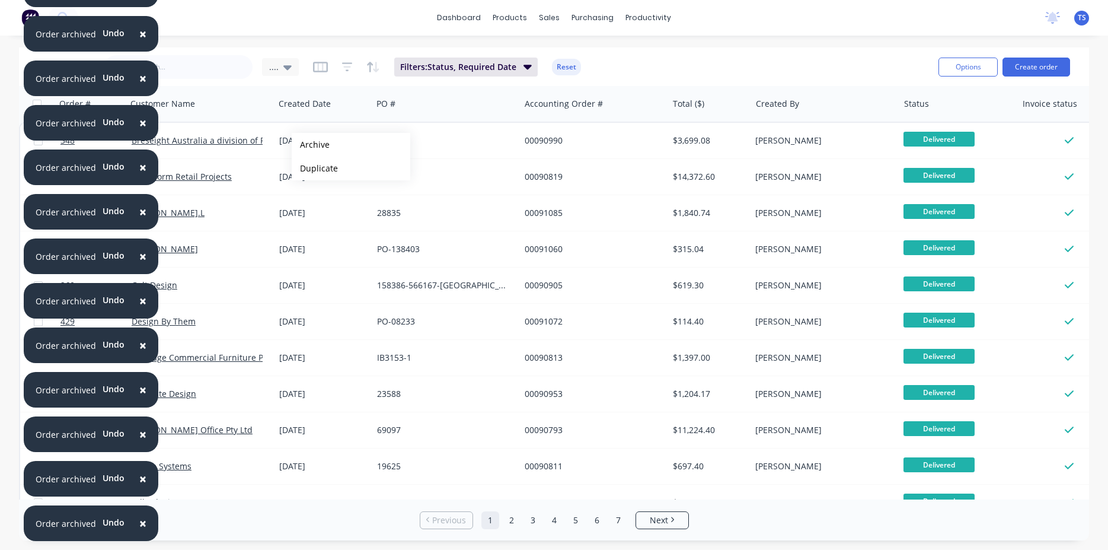
click at [311, 145] on button "Archive" at bounding box center [351, 145] width 119 height 24
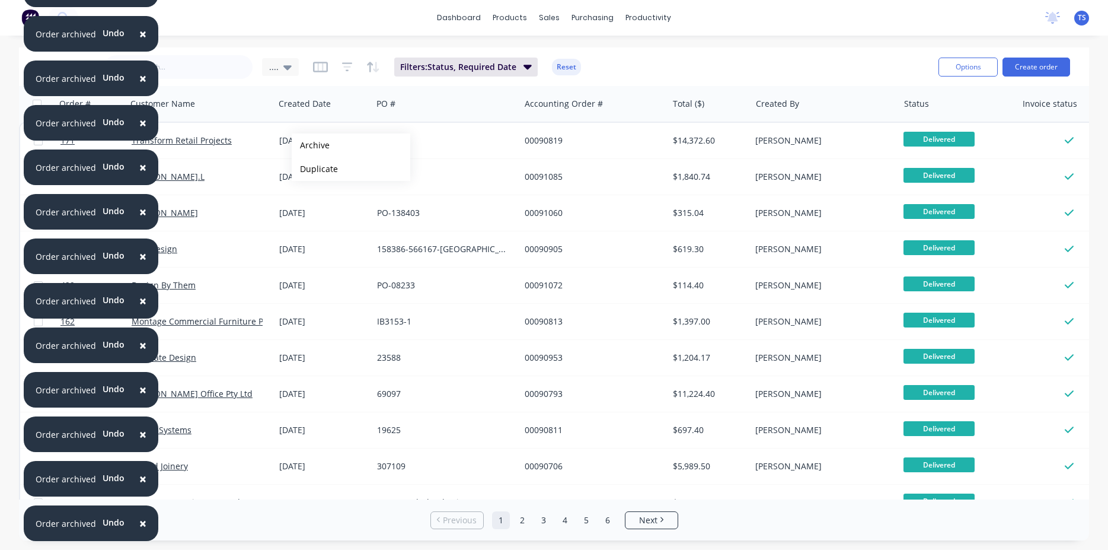
click at [311, 145] on button "Archive" at bounding box center [351, 145] width 119 height 24
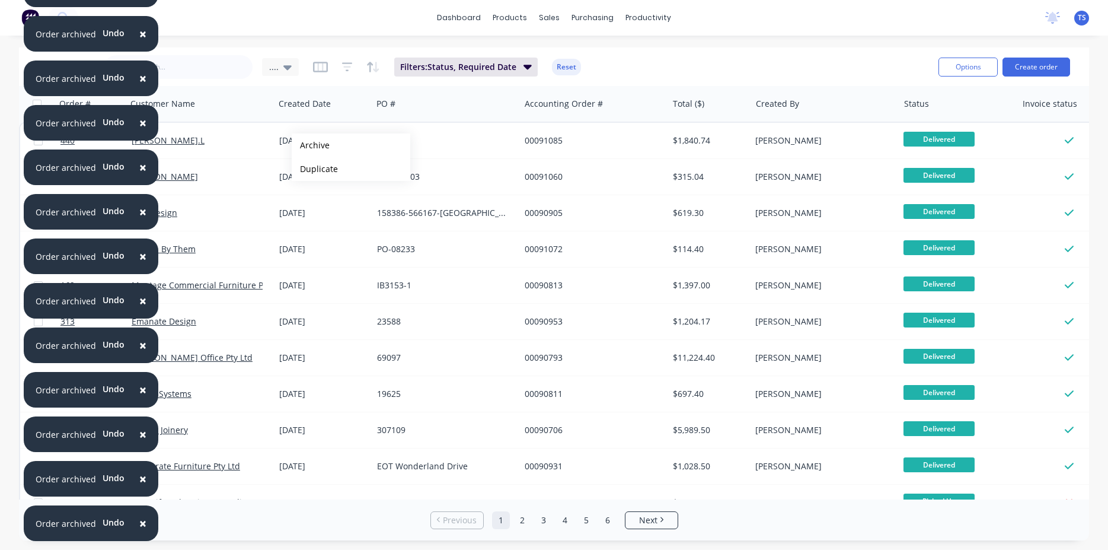
click at [311, 145] on button "Archive" at bounding box center [351, 145] width 119 height 24
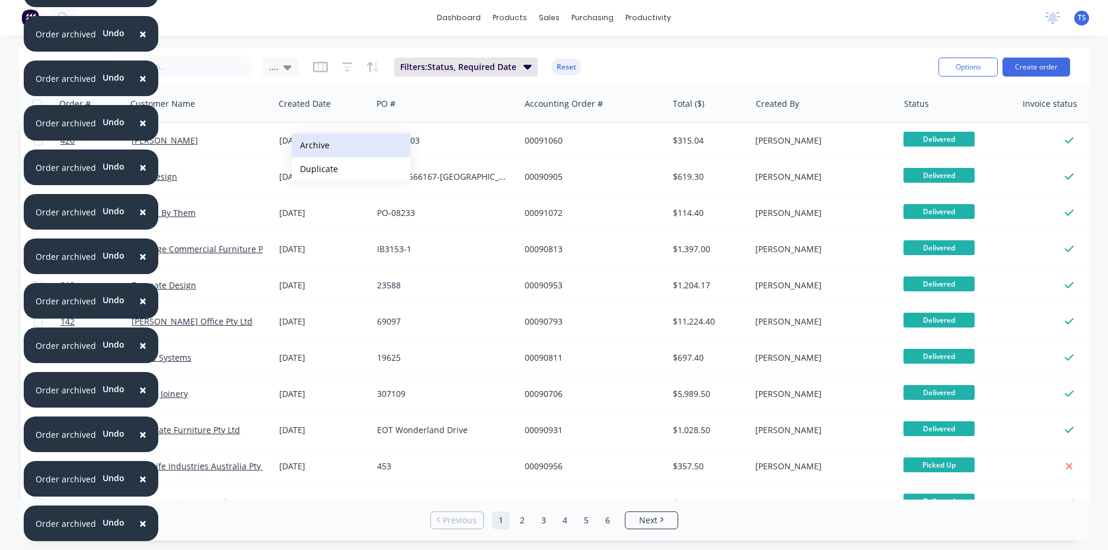
click at [309, 140] on button "Archive" at bounding box center [351, 145] width 119 height 24
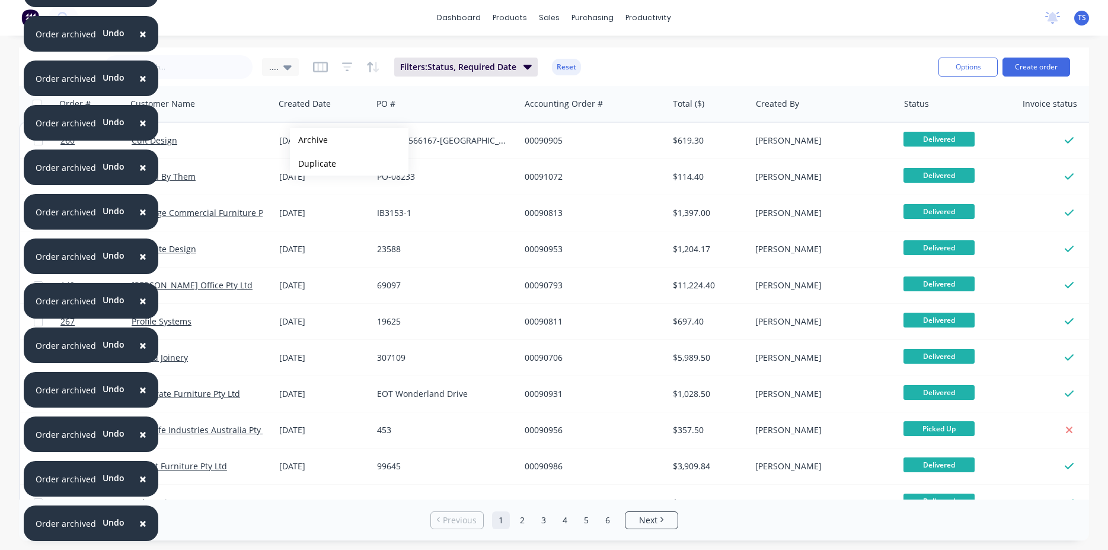
click at [309, 140] on button "Archive" at bounding box center [349, 140] width 119 height 24
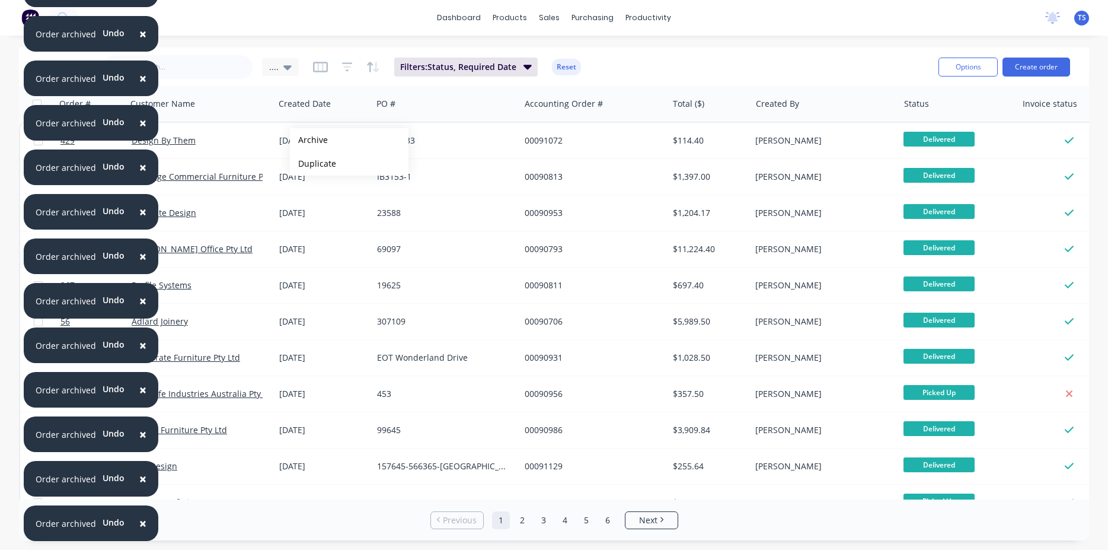
click at [309, 140] on button "Archive" at bounding box center [349, 140] width 119 height 24
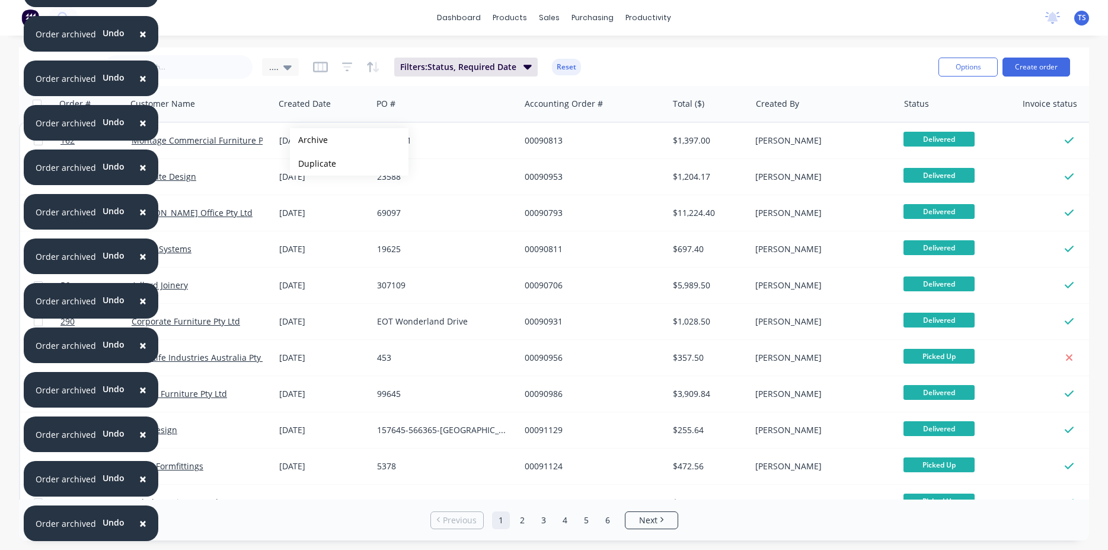
click at [309, 140] on button "Archive" at bounding box center [349, 140] width 119 height 24
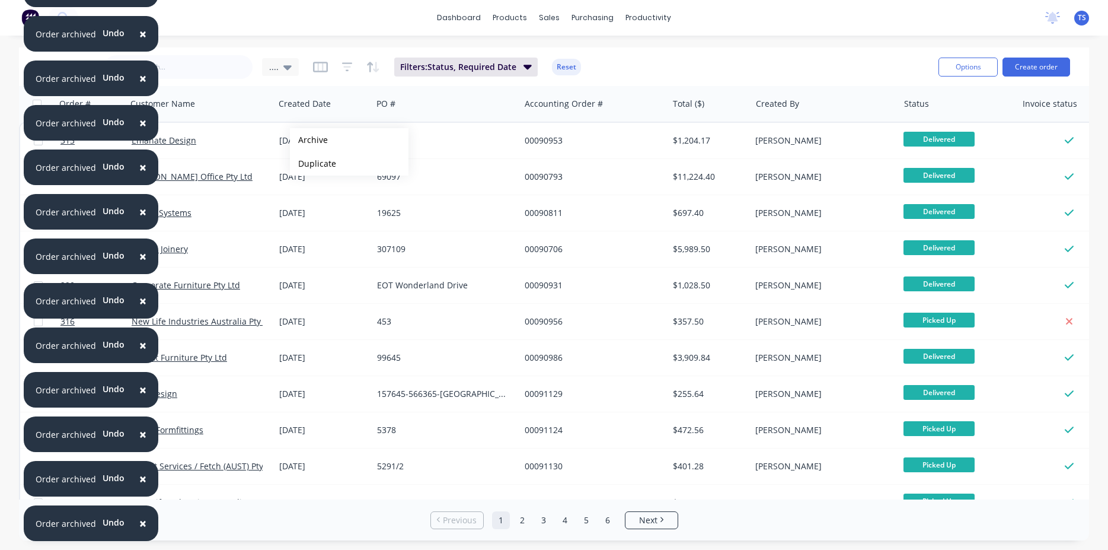
click at [309, 140] on button "Archive" at bounding box center [349, 140] width 119 height 24
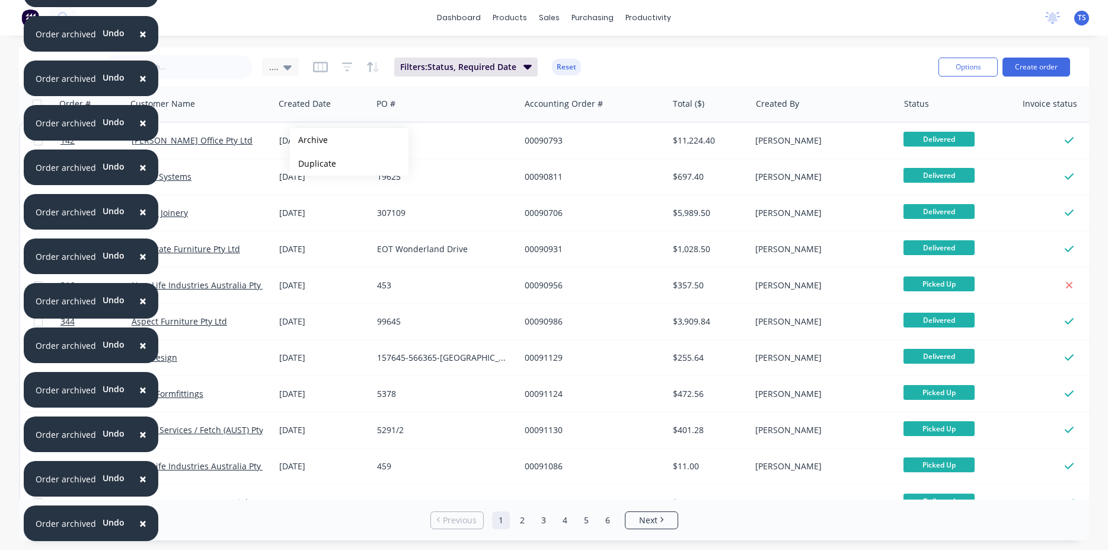
click at [309, 140] on button "Archive" at bounding box center [349, 140] width 119 height 24
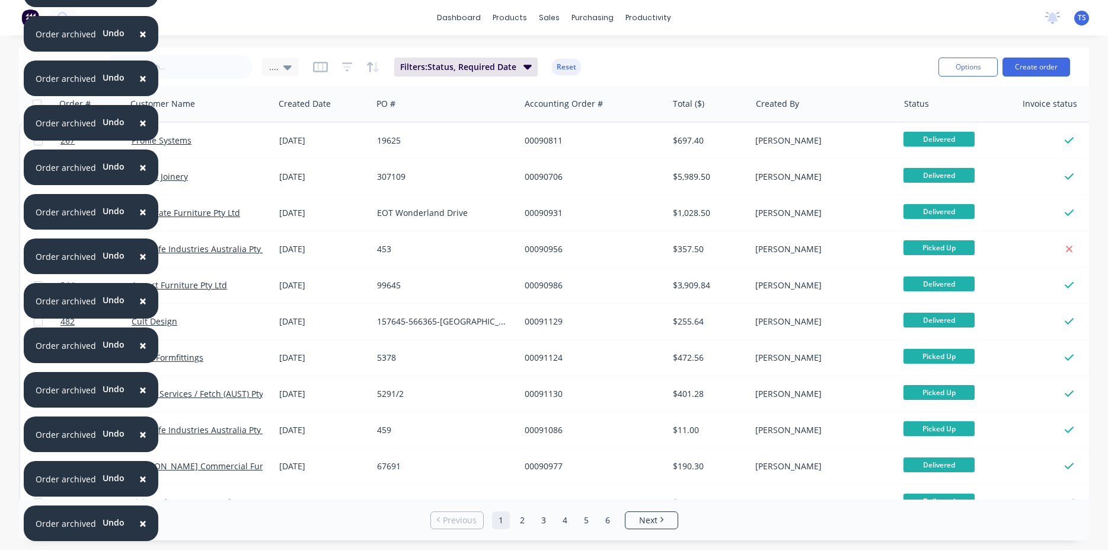
click at [309, 141] on div "14 Feb 2024" at bounding box center [323, 141] width 88 height 12
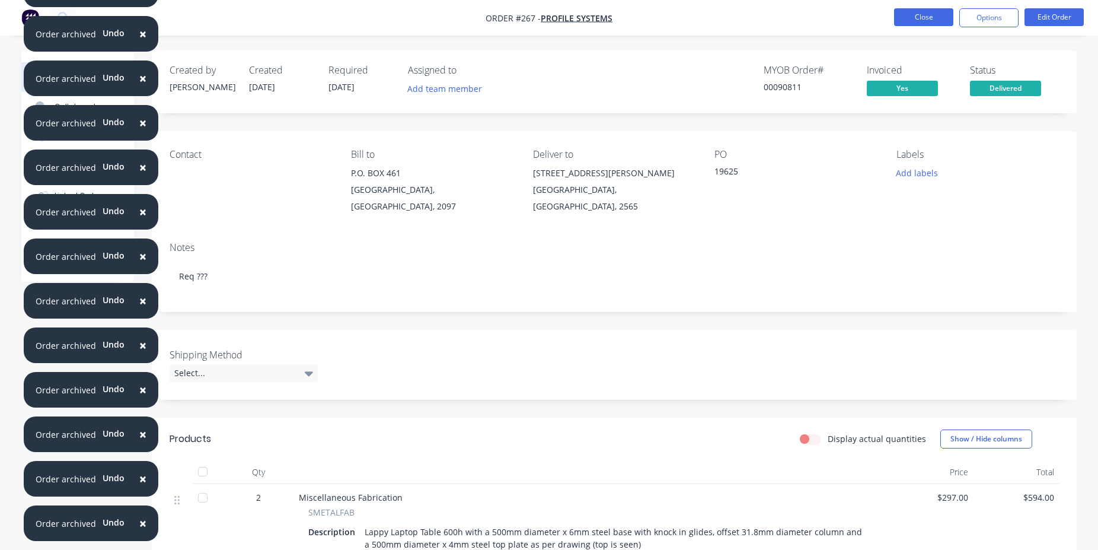
click at [920, 11] on button "Close" at bounding box center [923, 17] width 59 height 18
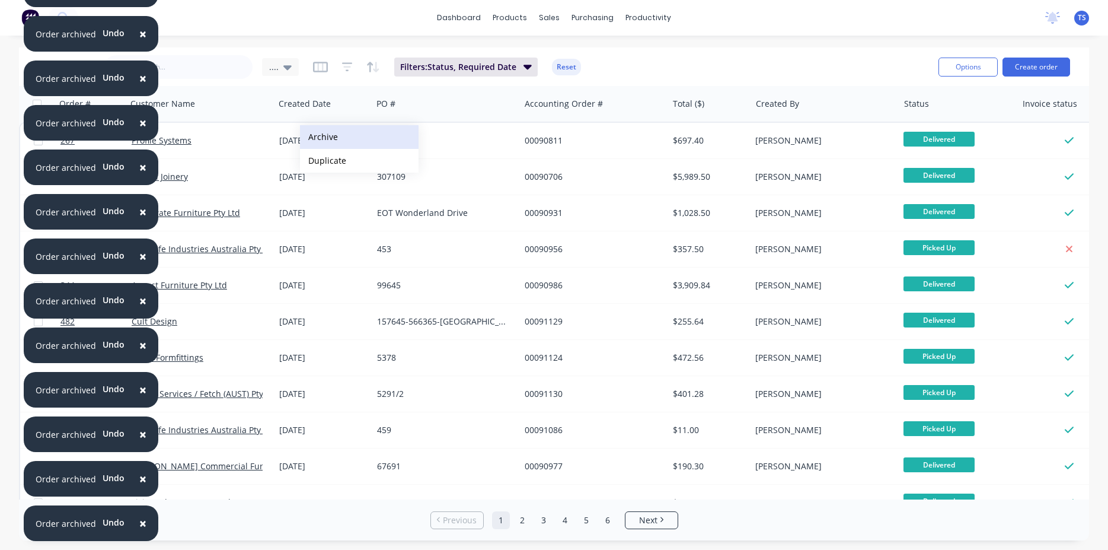
click at [319, 136] on button "Archive" at bounding box center [359, 137] width 119 height 24
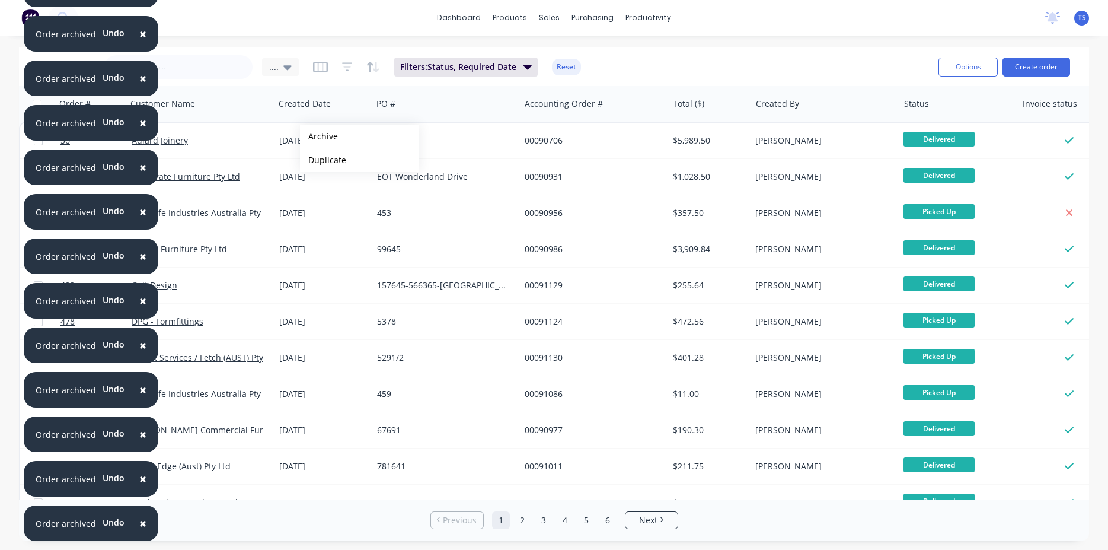
click at [319, 136] on button "Archive" at bounding box center [359, 137] width 119 height 24
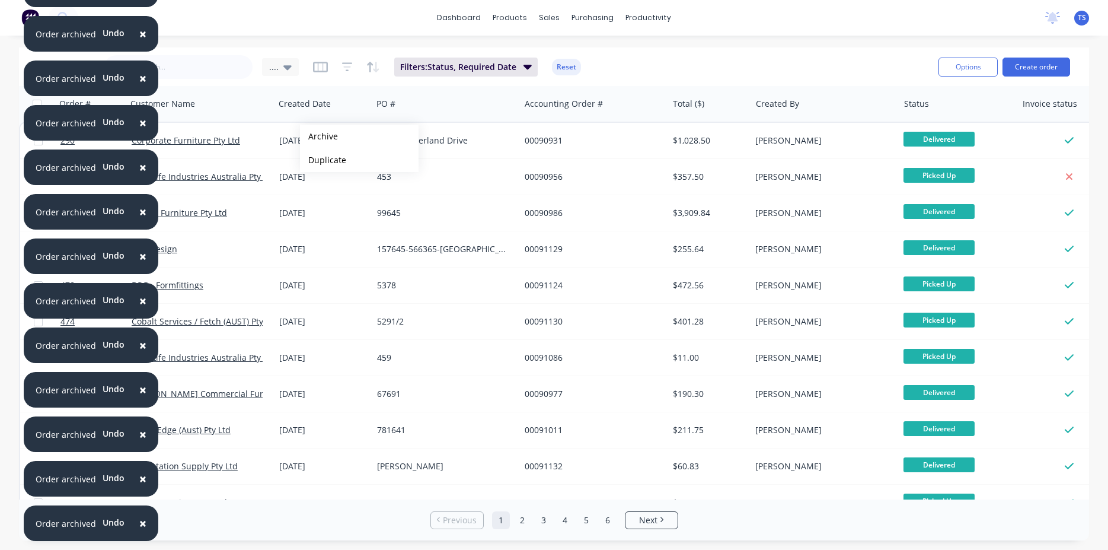
click at [319, 136] on button "Archive" at bounding box center [359, 137] width 119 height 24
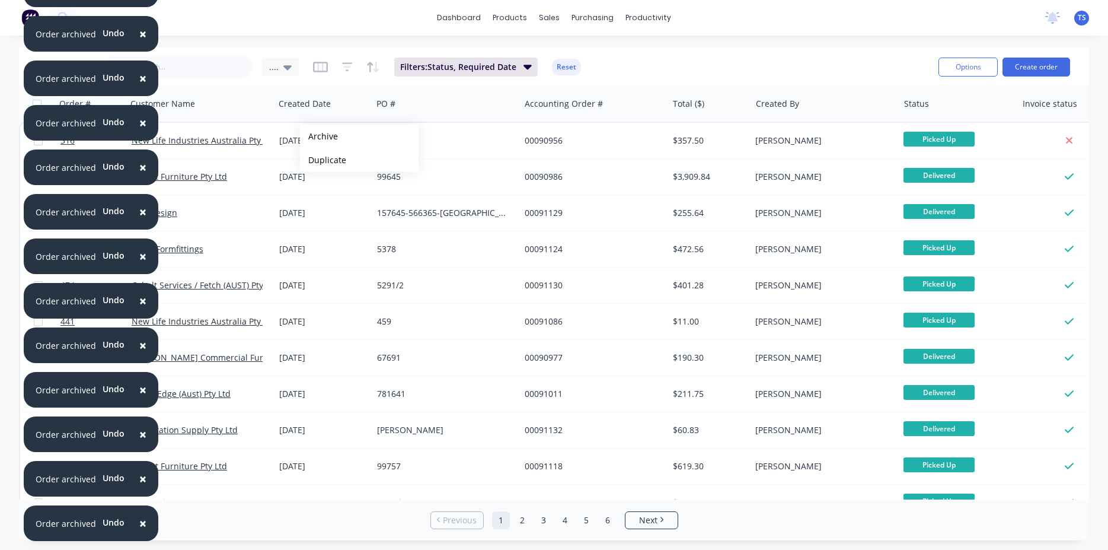
click at [319, 136] on button "Archive" at bounding box center [359, 137] width 119 height 24
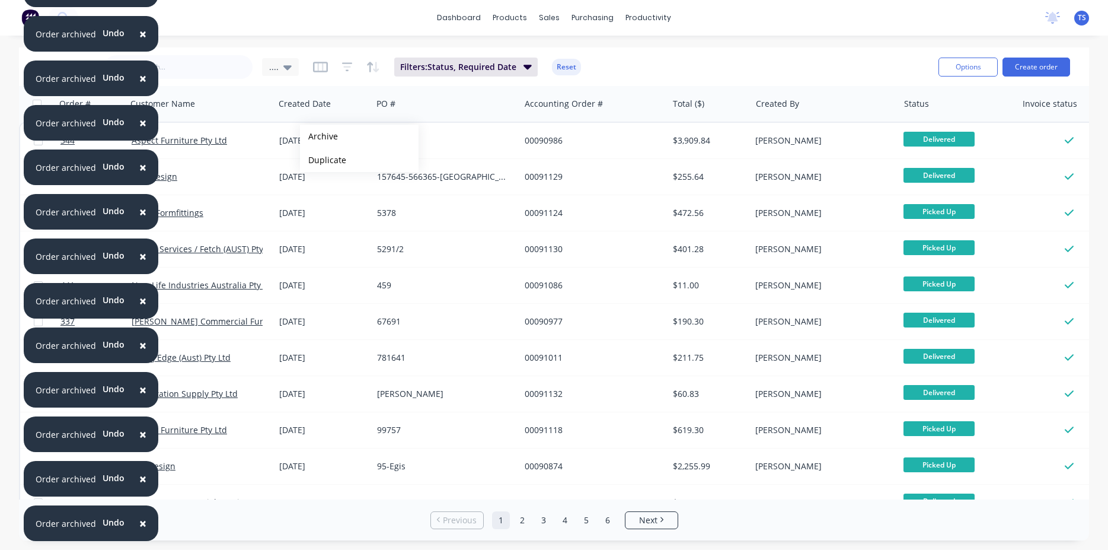
click at [319, 136] on button "Archive" at bounding box center [359, 137] width 119 height 24
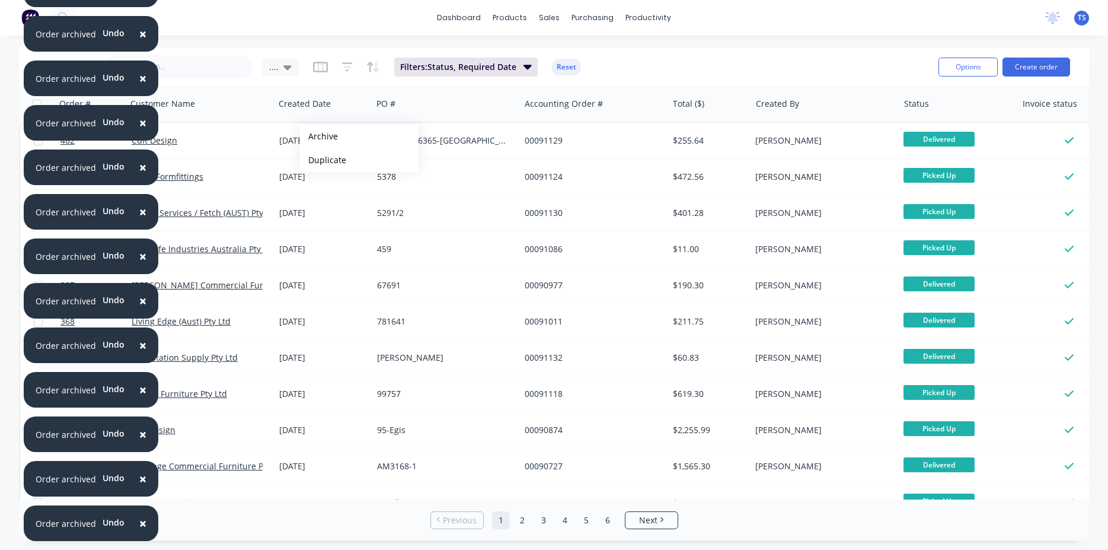
click at [319, 136] on button "Archive" at bounding box center [359, 137] width 119 height 24
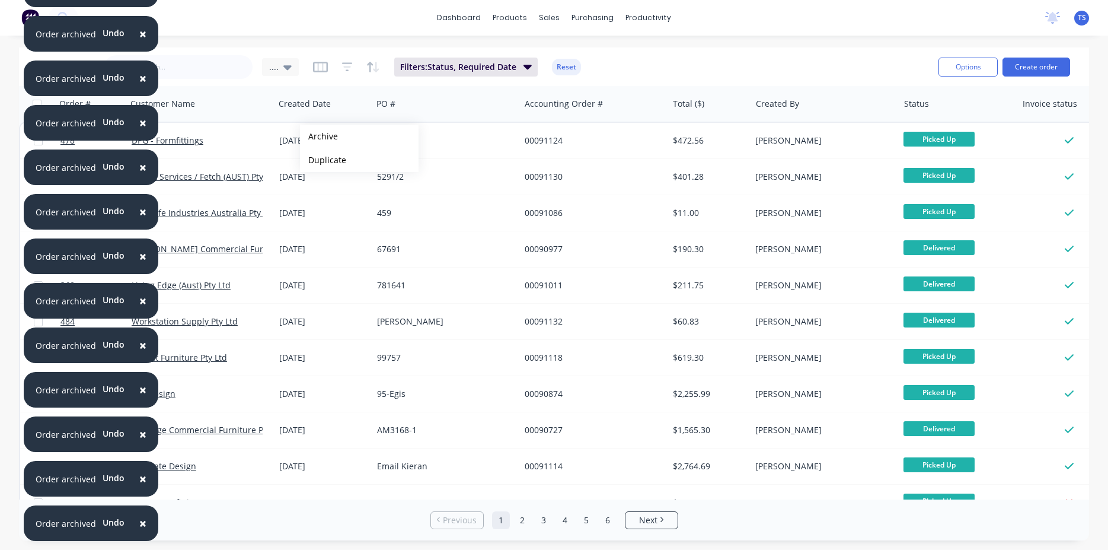
click at [319, 136] on button "Archive" at bounding box center [359, 137] width 119 height 24
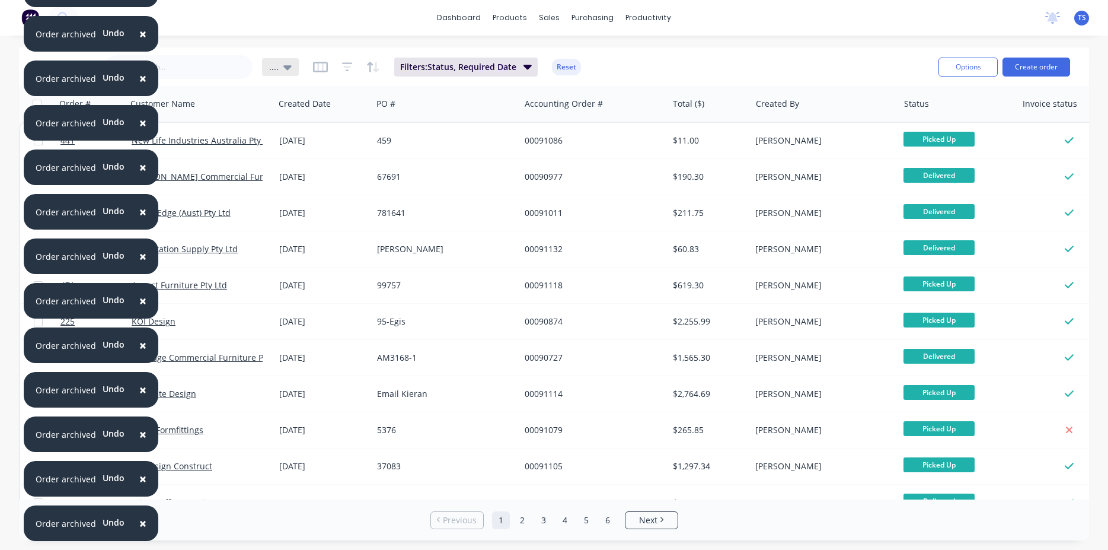
click at [290, 63] on div "...." at bounding box center [280, 67] width 37 height 18
click at [291, 213] on button "View 1" at bounding box center [333, 216] width 135 height 14
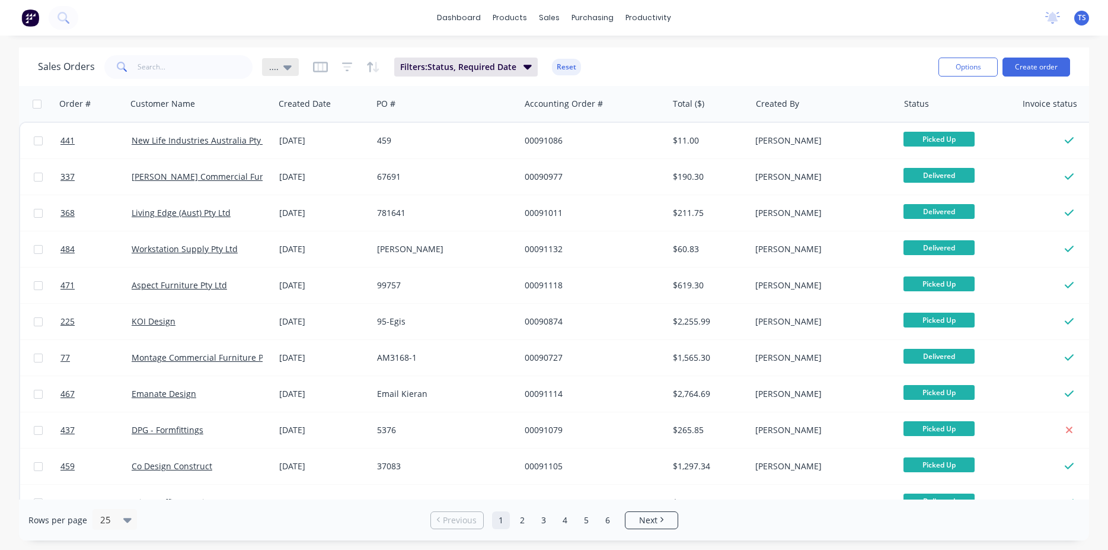
click at [282, 71] on div "...." at bounding box center [280, 67] width 23 height 11
click at [297, 193] on button ".... (Default)" at bounding box center [333, 192] width 135 height 14
click at [267, 68] on div "...." at bounding box center [280, 67] width 37 height 18
click at [283, 217] on button "View 1" at bounding box center [333, 216] width 135 height 14
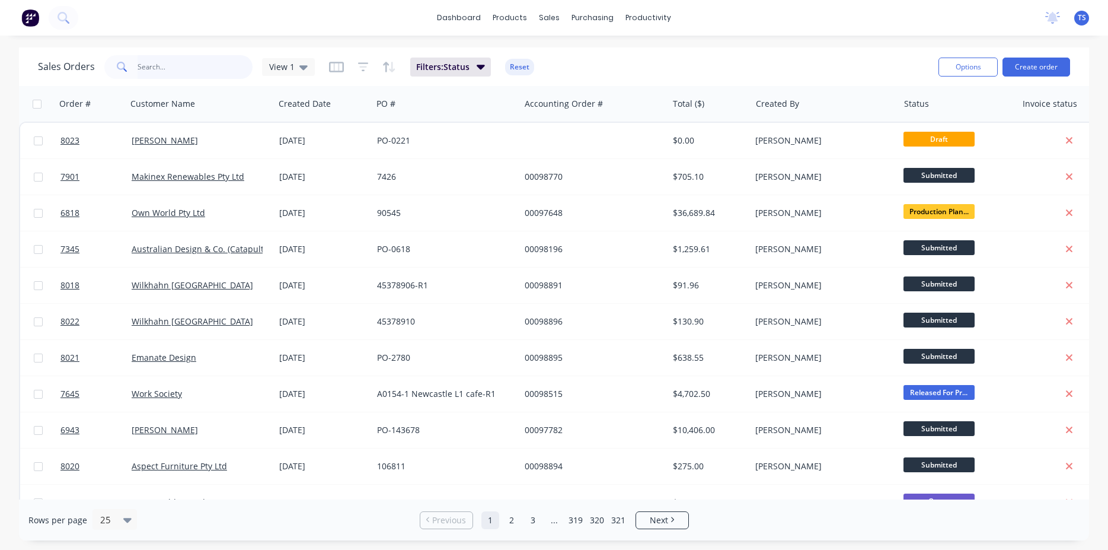
click at [212, 64] on input "text" at bounding box center [196, 67] width 116 height 24
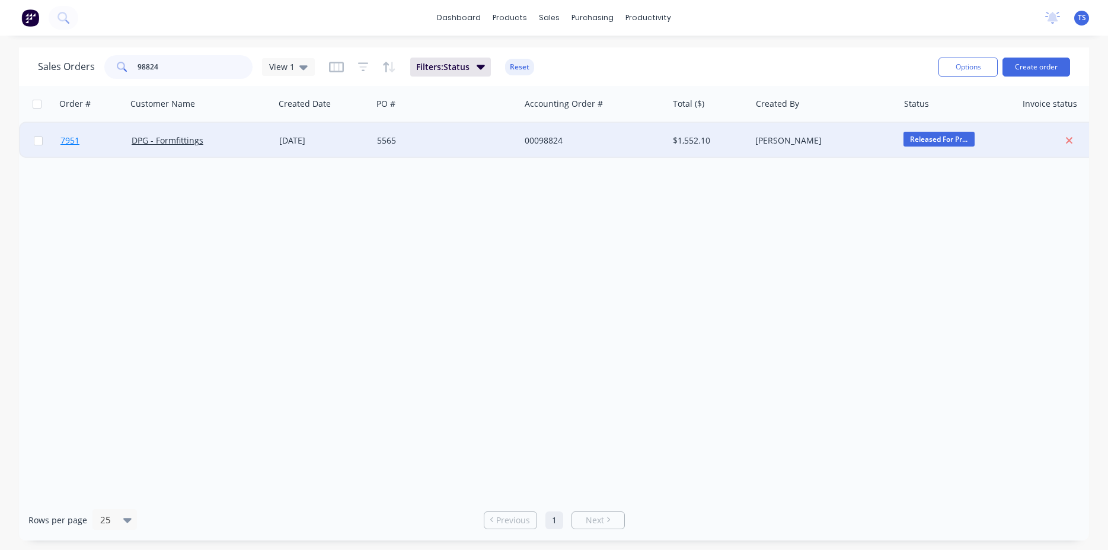
type input "98824"
click at [95, 148] on link "7951" at bounding box center [95, 141] width 71 height 36
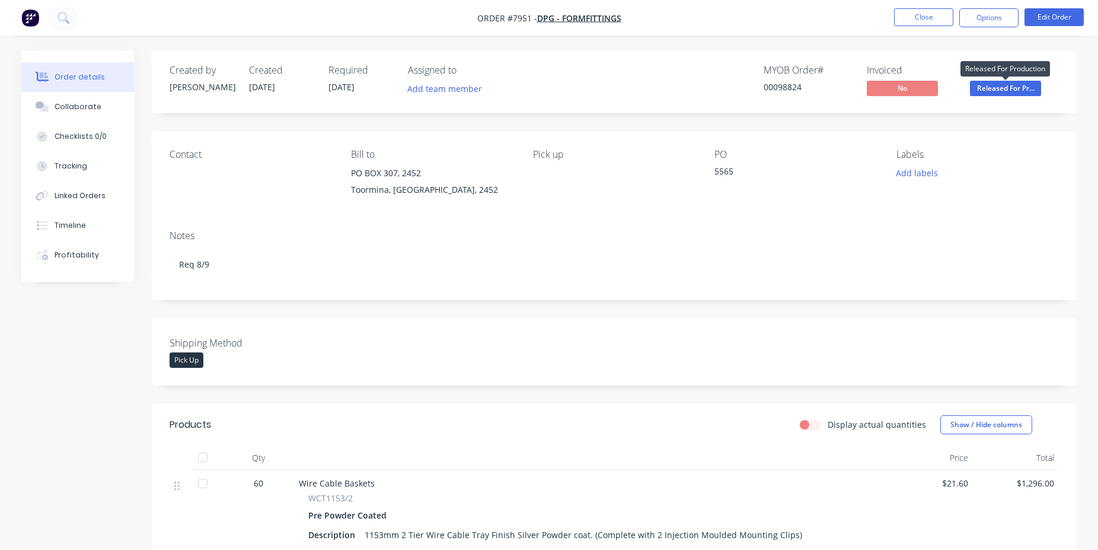
click at [1027, 95] on span "Released For Pr..." at bounding box center [1005, 88] width 71 height 15
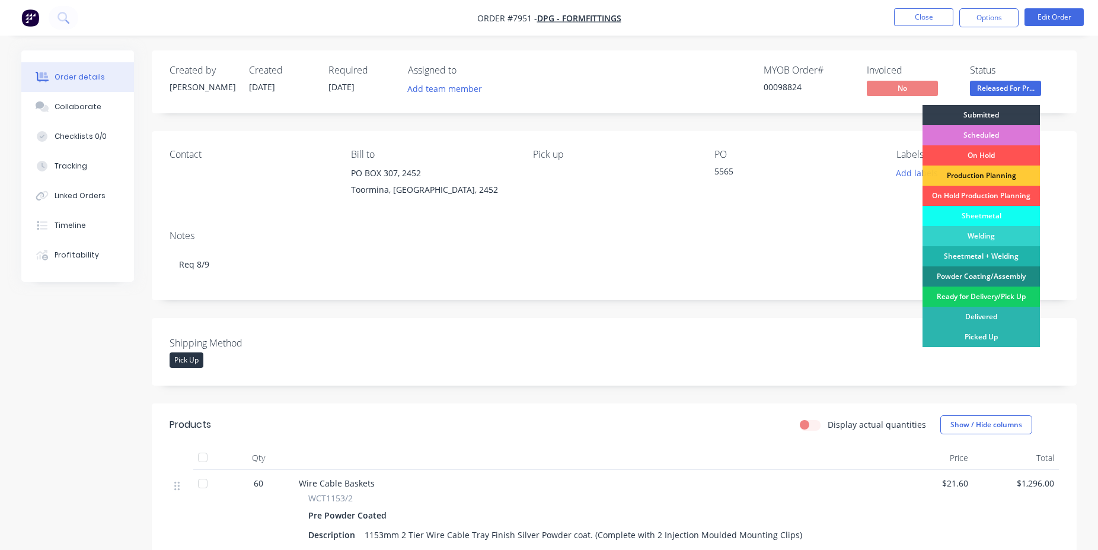
click at [1000, 296] on div "Ready for Delivery/Pick Up" at bounding box center [981, 296] width 117 height 20
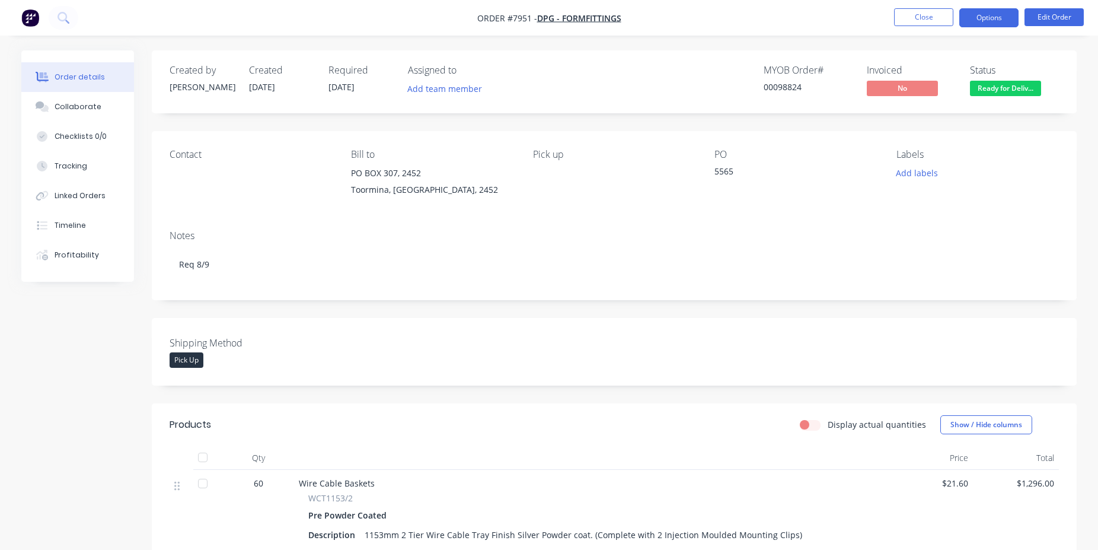
click at [969, 22] on button "Options" at bounding box center [988, 17] width 59 height 19
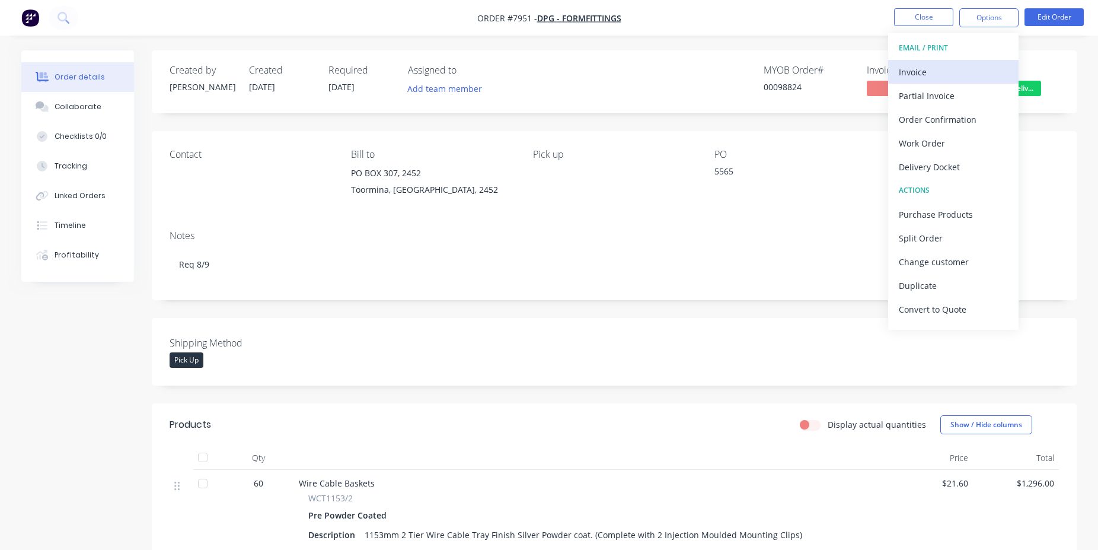
click at [979, 66] on div "Invoice" at bounding box center [953, 71] width 109 height 17
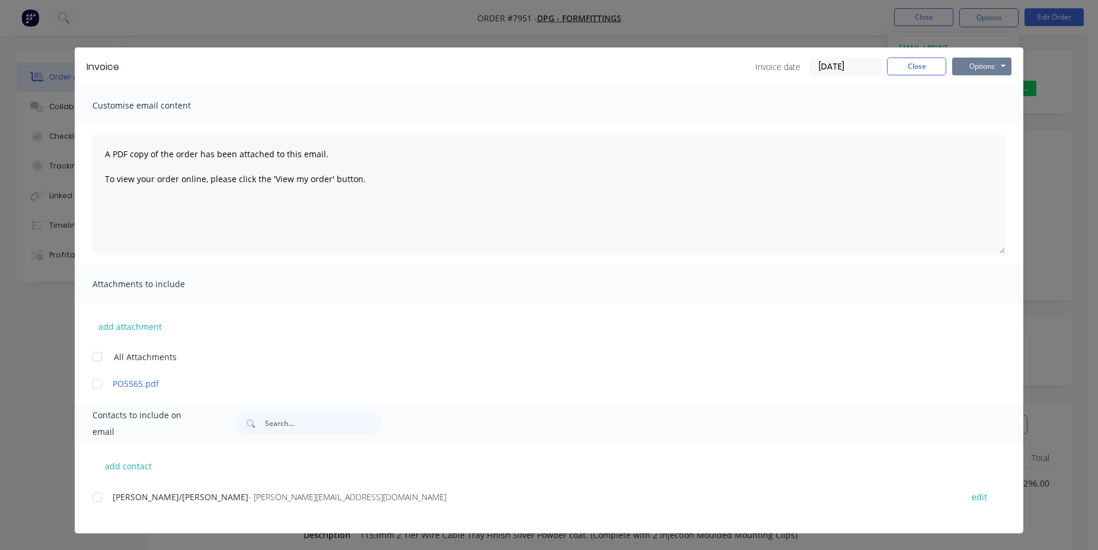
click at [991, 68] on button "Options" at bounding box center [981, 67] width 59 height 18
click at [991, 112] on button "Print" at bounding box center [990, 107] width 76 height 20
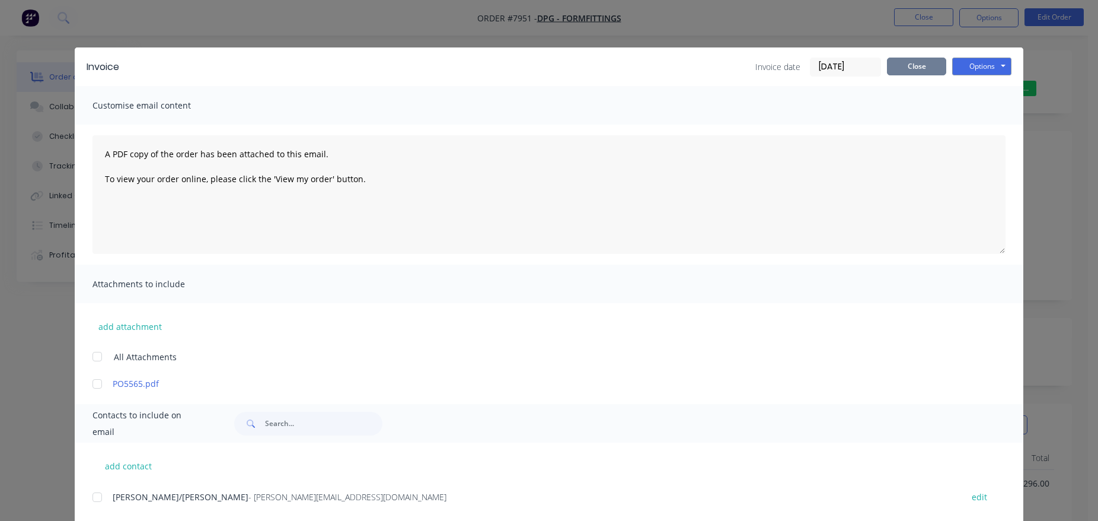
click at [912, 65] on button "Close" at bounding box center [916, 67] width 59 height 18
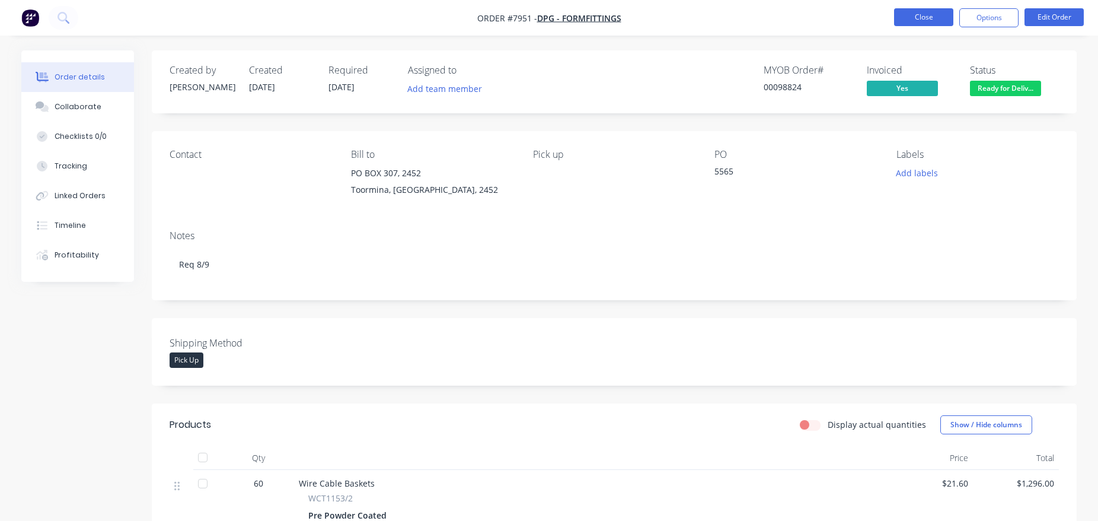
click at [917, 20] on button "Close" at bounding box center [923, 17] width 59 height 18
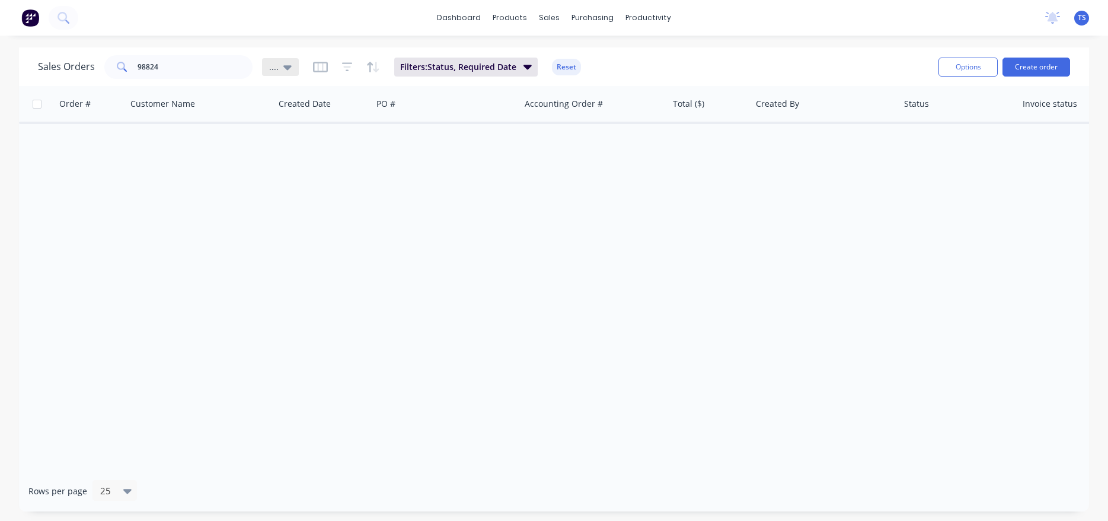
click at [283, 69] on icon at bounding box center [287, 66] width 8 height 13
click at [275, 192] on button ".... (Default)" at bounding box center [333, 192] width 135 height 14
click at [195, 75] on input "98824" at bounding box center [196, 67] width 116 height 24
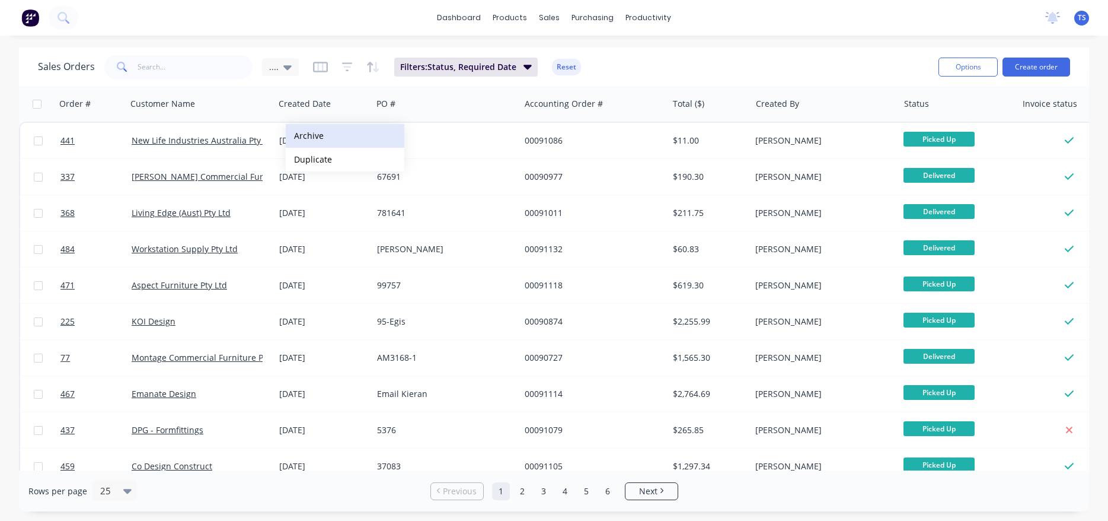
click at [318, 132] on button "Archive" at bounding box center [345, 136] width 119 height 24
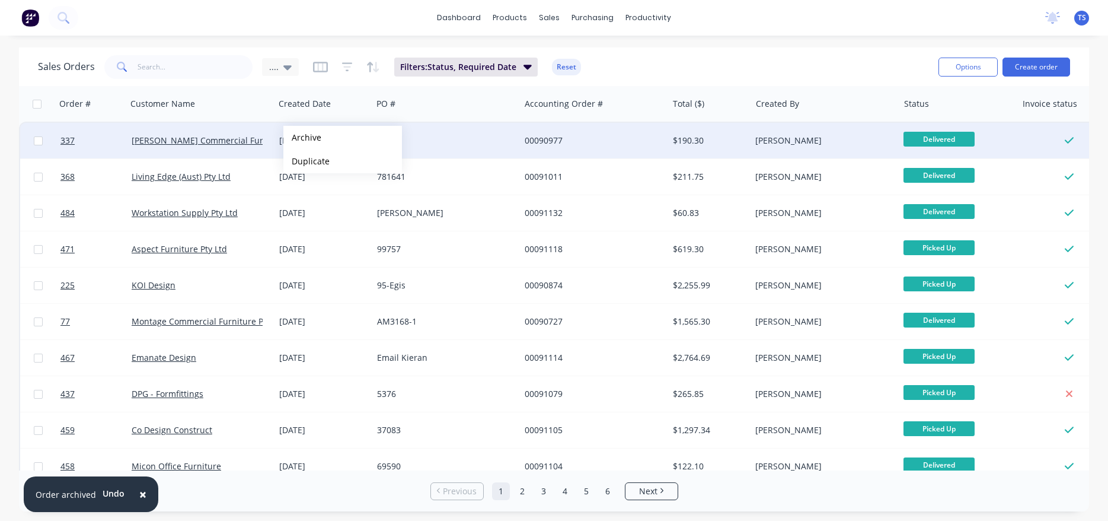
click at [302, 138] on button "Archive" at bounding box center [342, 138] width 119 height 24
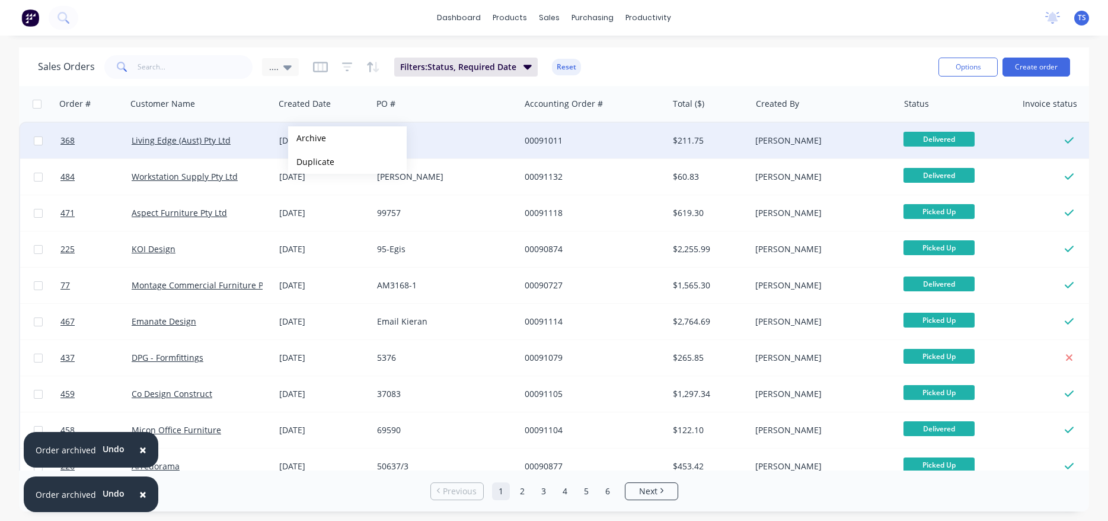
click at [307, 138] on button "Archive" at bounding box center [347, 138] width 119 height 24
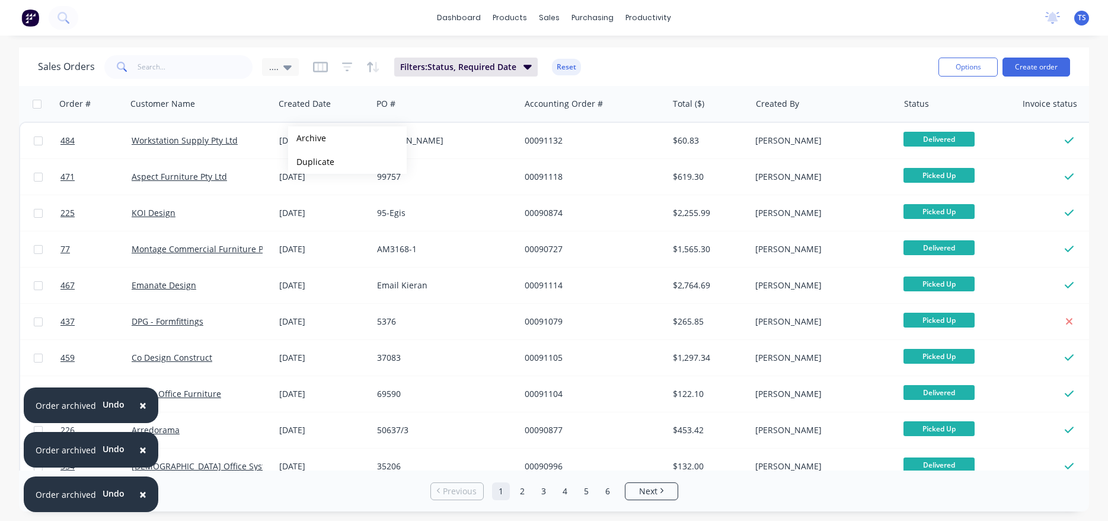
click at [307, 138] on button "Archive" at bounding box center [347, 138] width 119 height 24
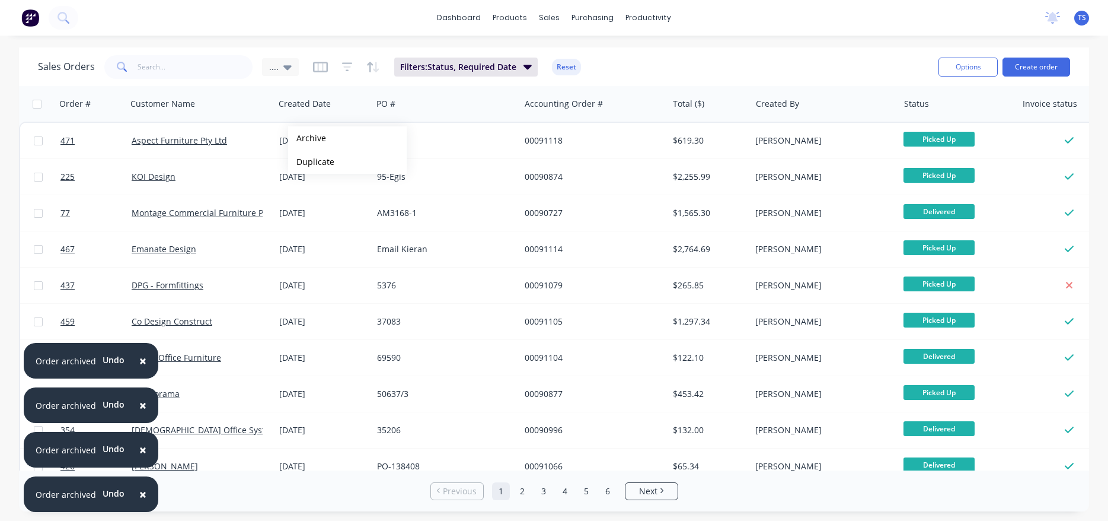
click at [307, 138] on button "Archive" at bounding box center [347, 138] width 119 height 24
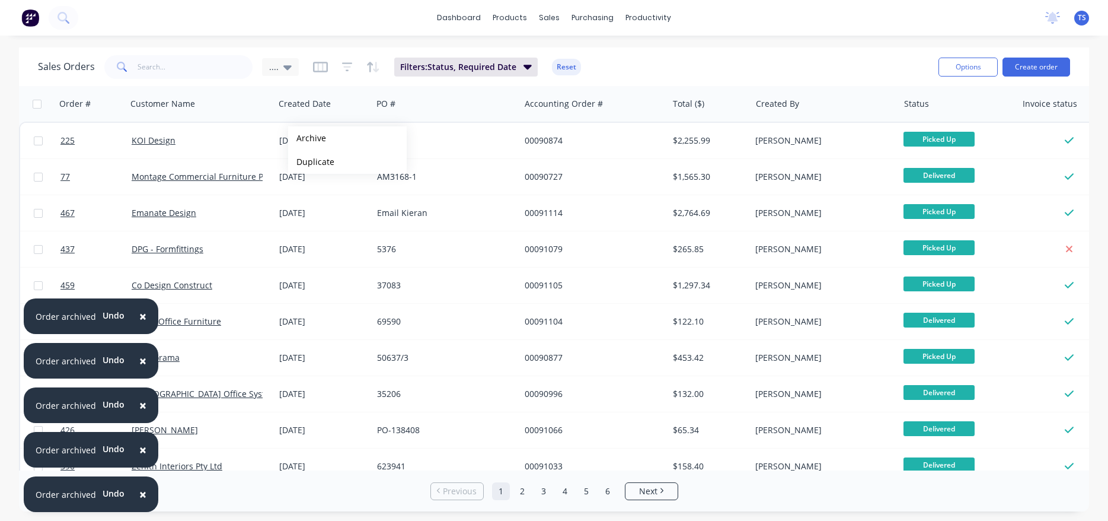
click at [307, 138] on button "Archive" at bounding box center [347, 138] width 119 height 24
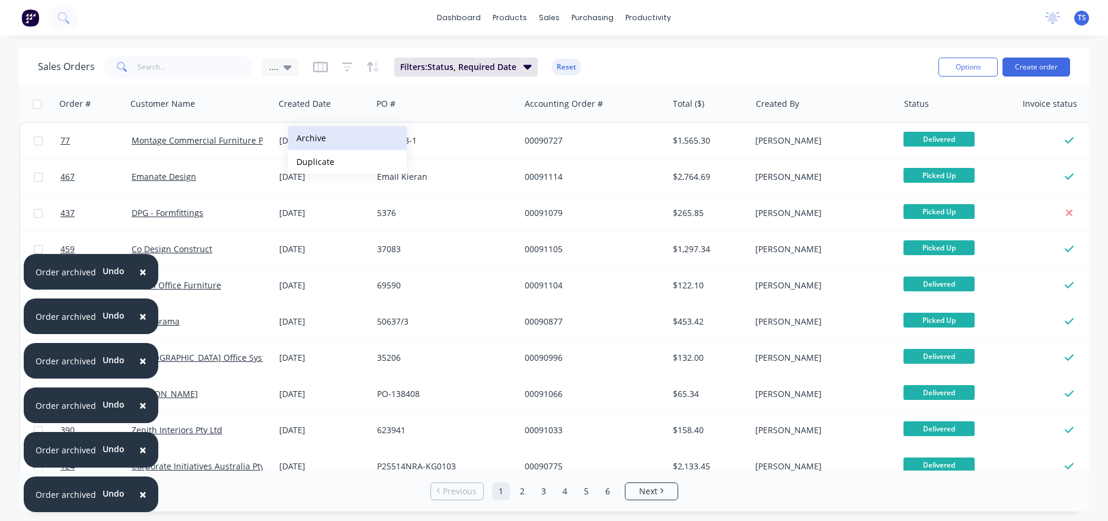
click at [307, 139] on button "Archive" at bounding box center [347, 138] width 119 height 24
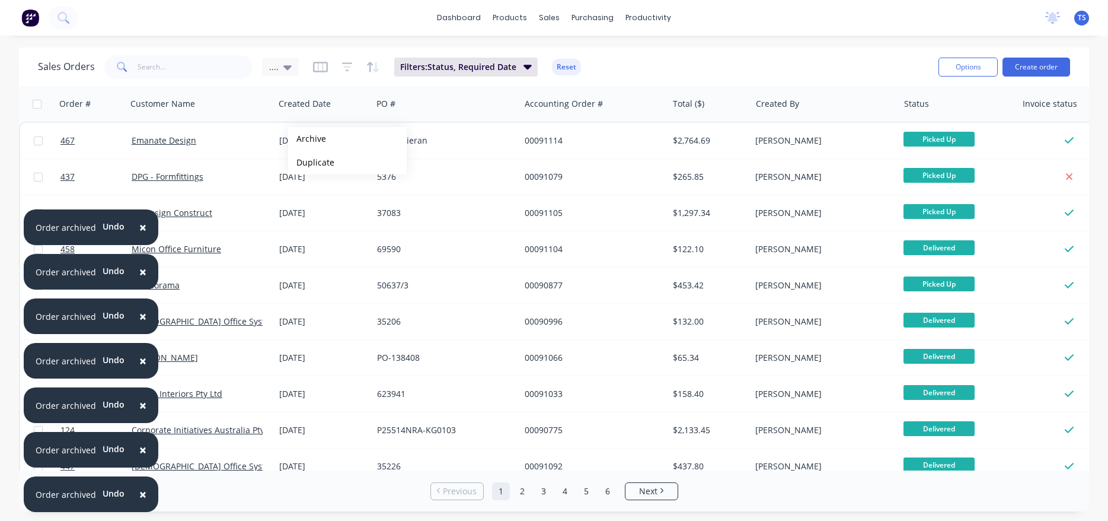
click at [307, 139] on button "Archive" at bounding box center [347, 139] width 119 height 24
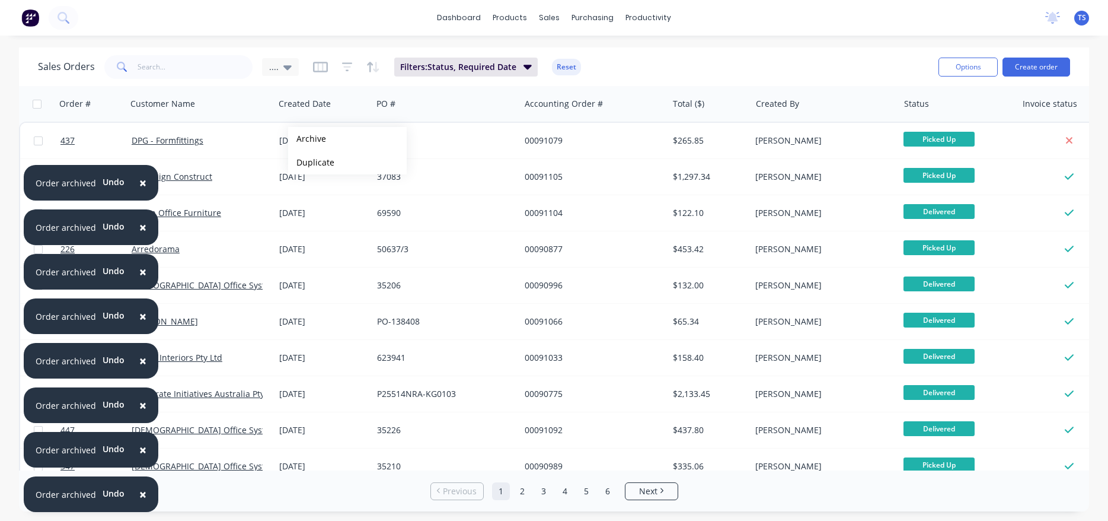
click at [307, 139] on button "Archive" at bounding box center [347, 139] width 119 height 24
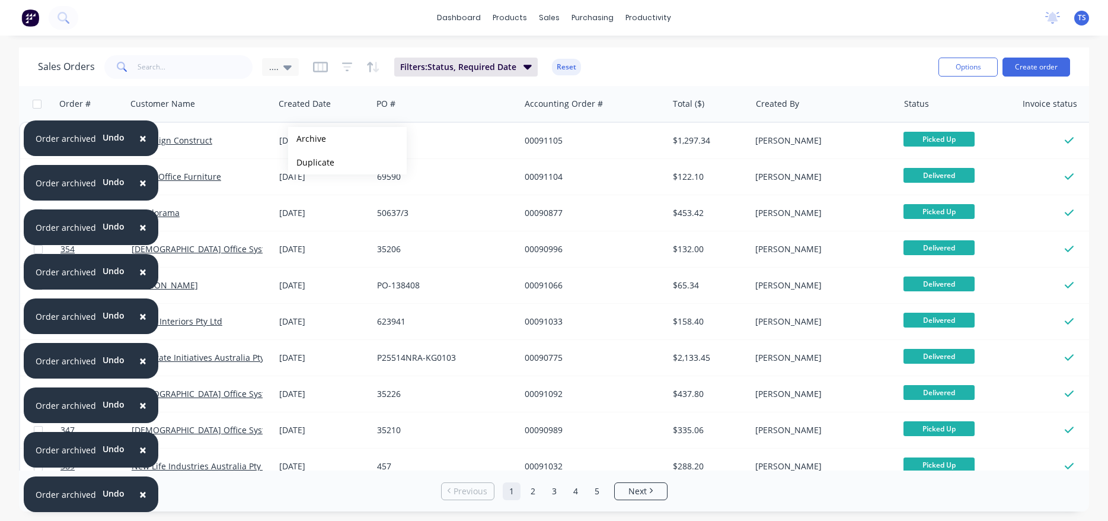
click at [307, 139] on button "Archive" at bounding box center [347, 139] width 119 height 24
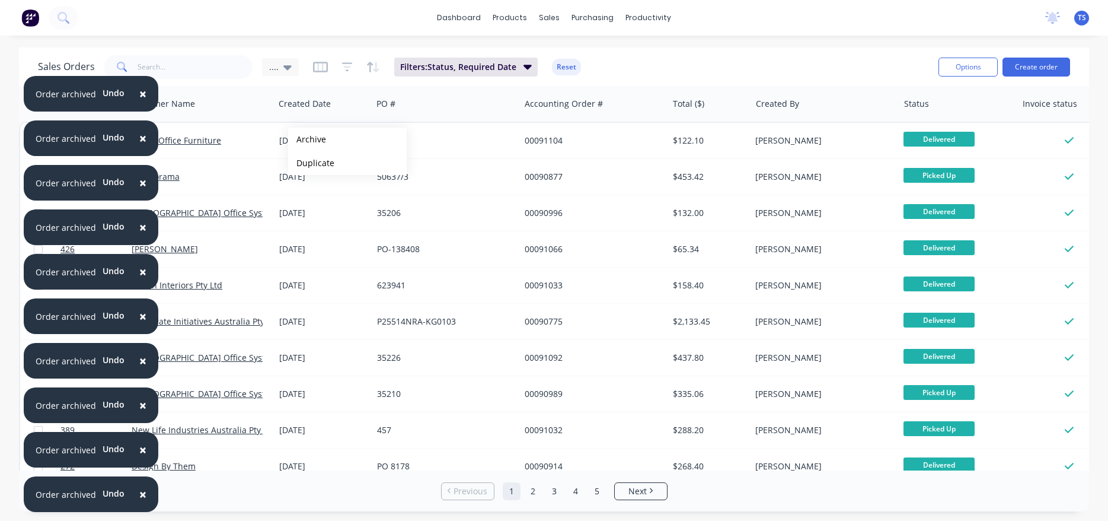
click at [307, 139] on button "Archive" at bounding box center [347, 139] width 119 height 24
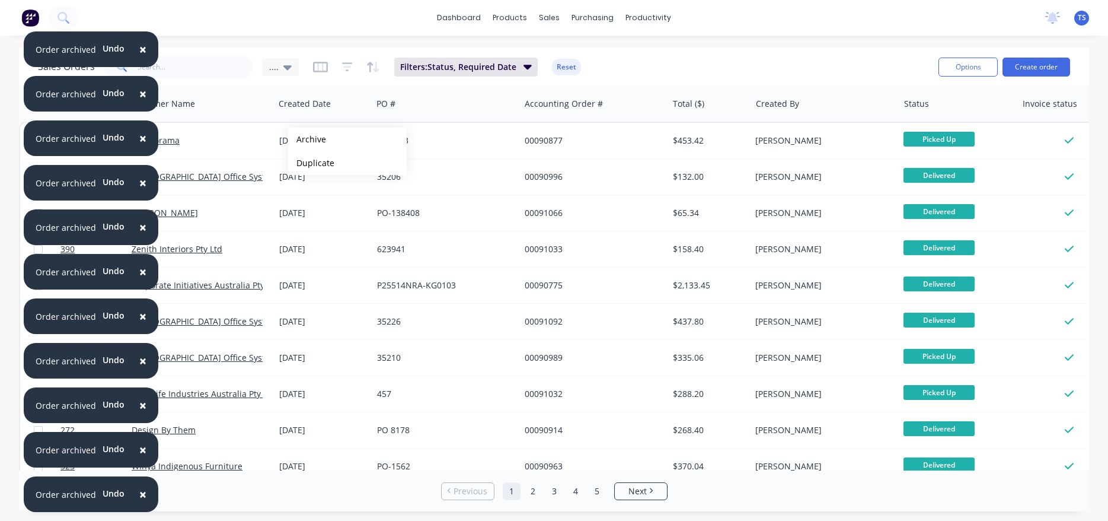
click at [307, 139] on button "Archive" at bounding box center [347, 139] width 119 height 24
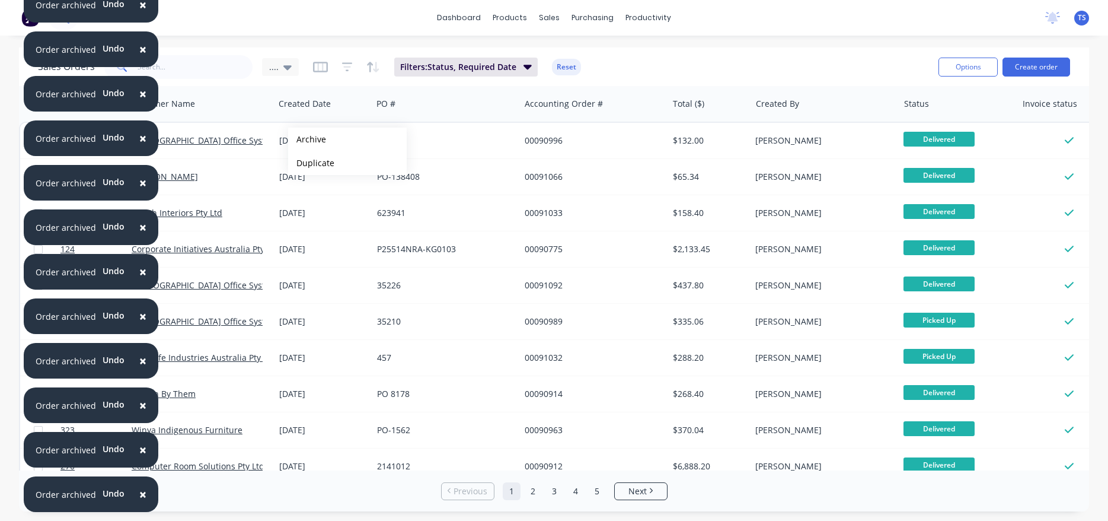
click at [307, 139] on button "Archive" at bounding box center [347, 139] width 119 height 24
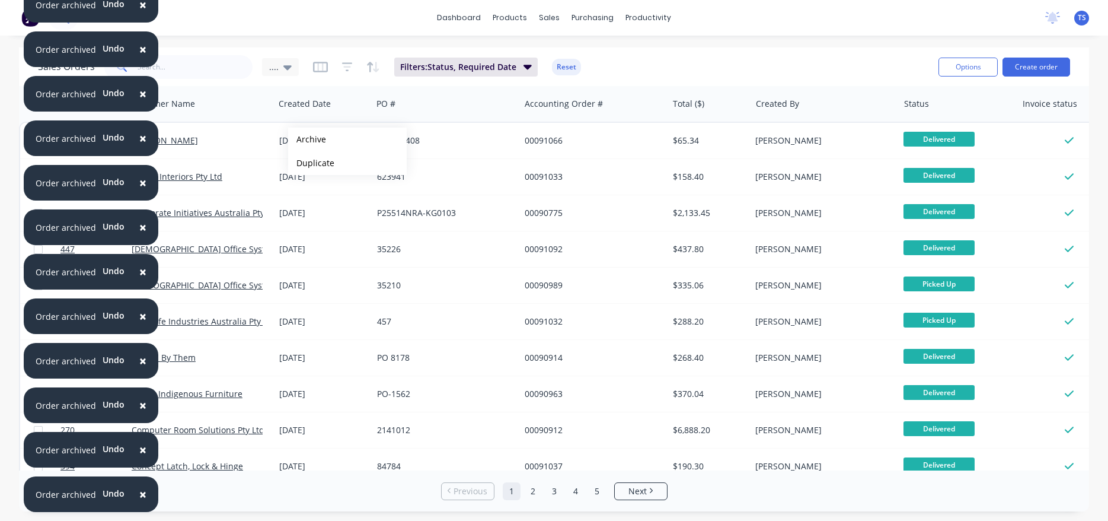
click at [307, 139] on button "Archive" at bounding box center [347, 139] width 119 height 24
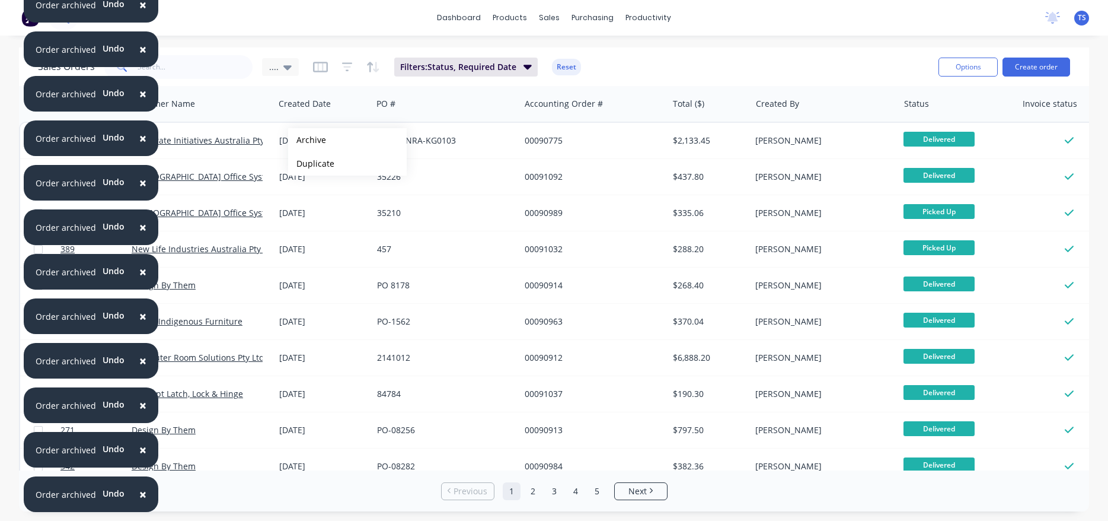
click at [307, 140] on button "Archive" at bounding box center [347, 140] width 119 height 24
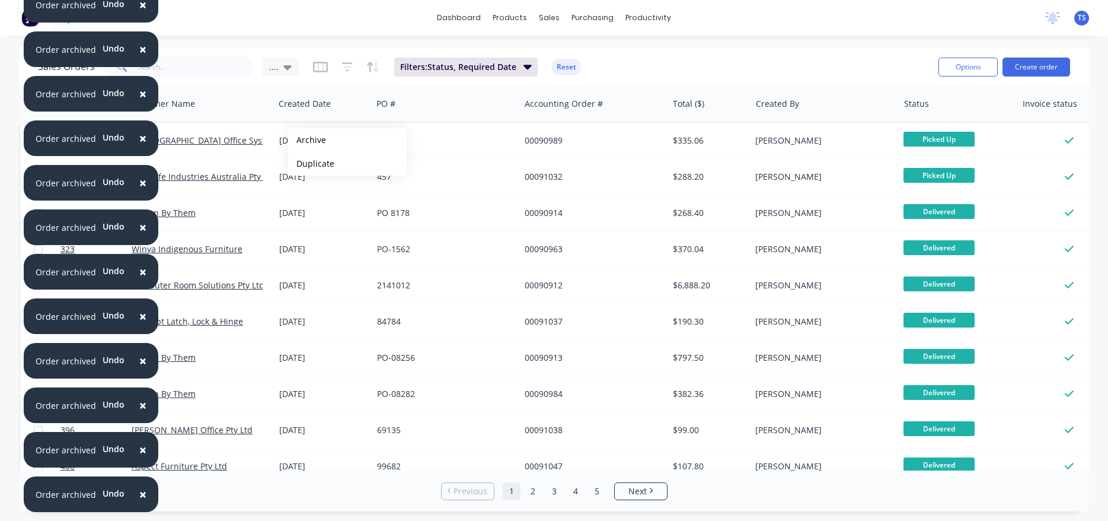
click at [307, 140] on button "Archive" at bounding box center [347, 140] width 119 height 24
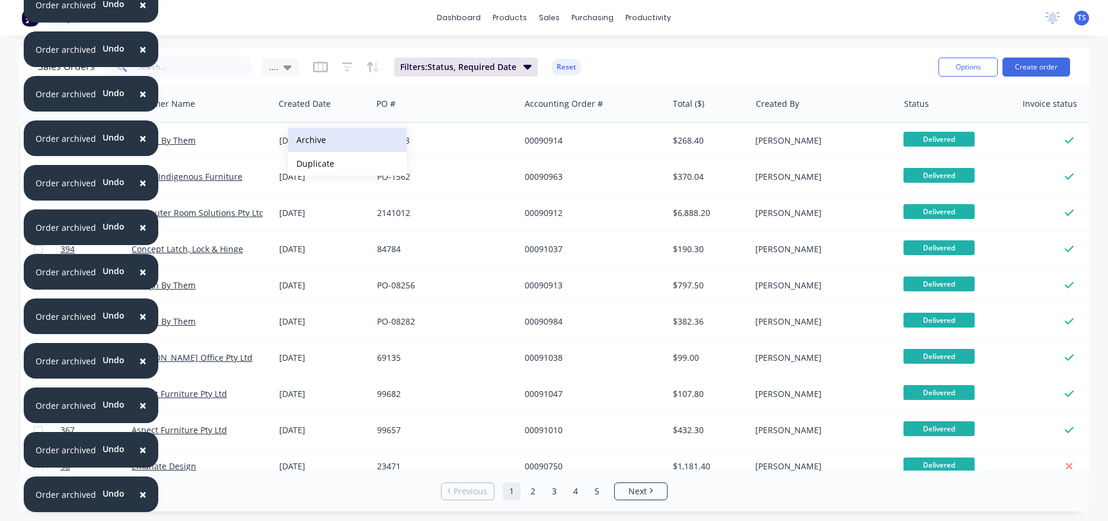
click at [308, 140] on button "Archive" at bounding box center [347, 140] width 119 height 24
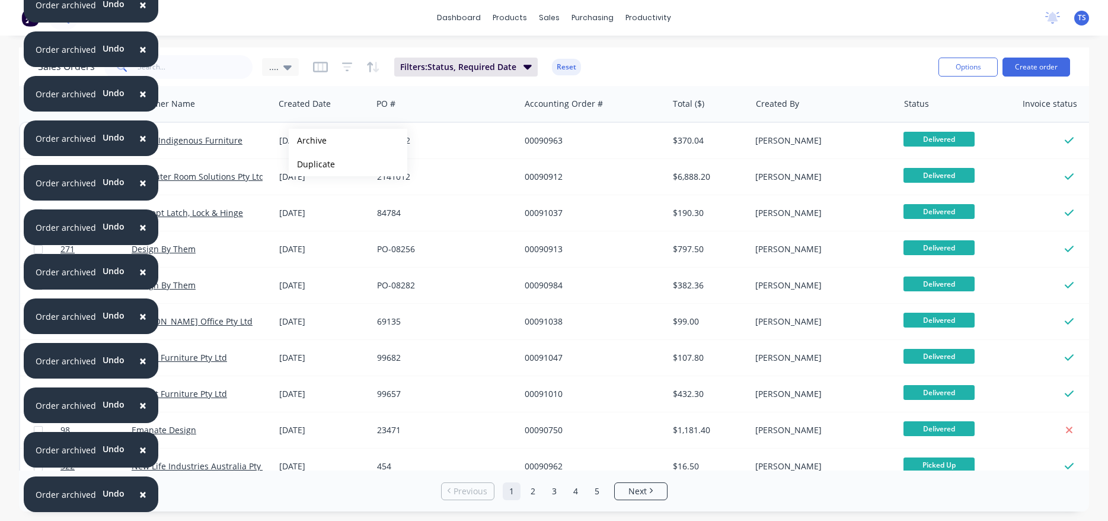
click at [308, 141] on button "Archive" at bounding box center [348, 141] width 119 height 24
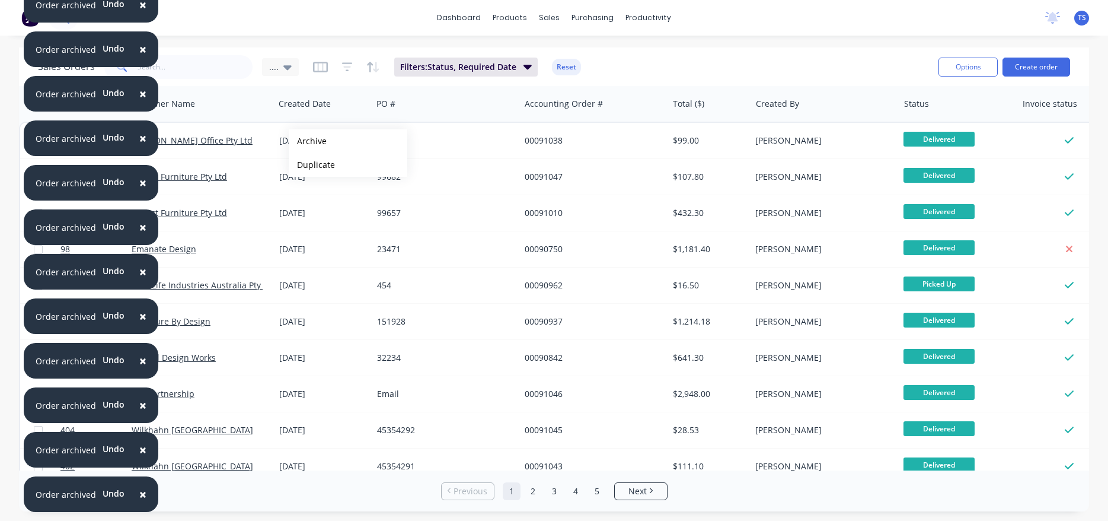
click at [308, 141] on button "Archive" at bounding box center [348, 141] width 119 height 24
click at [308, 142] on div "[DATE]" at bounding box center [323, 141] width 88 height 12
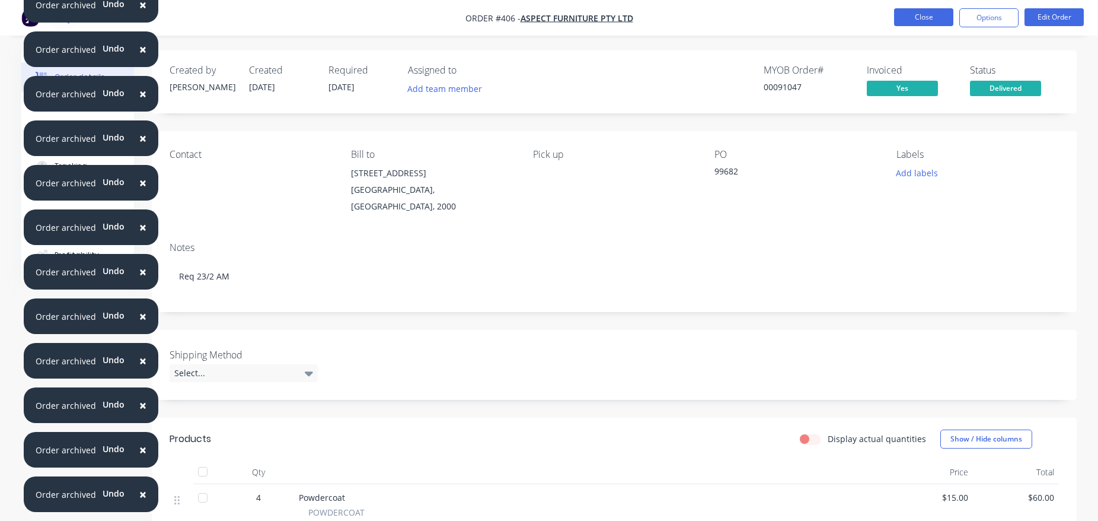
click at [903, 18] on button "Close" at bounding box center [923, 17] width 59 height 18
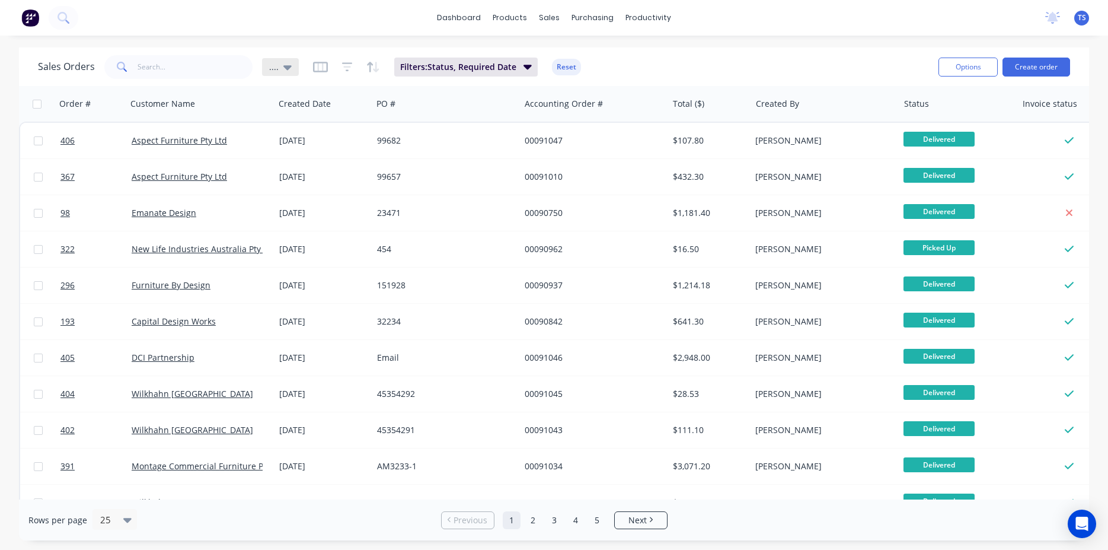
click at [282, 74] on div "...." at bounding box center [280, 67] width 37 height 18
click at [304, 215] on button "View 1" at bounding box center [333, 216] width 135 height 14
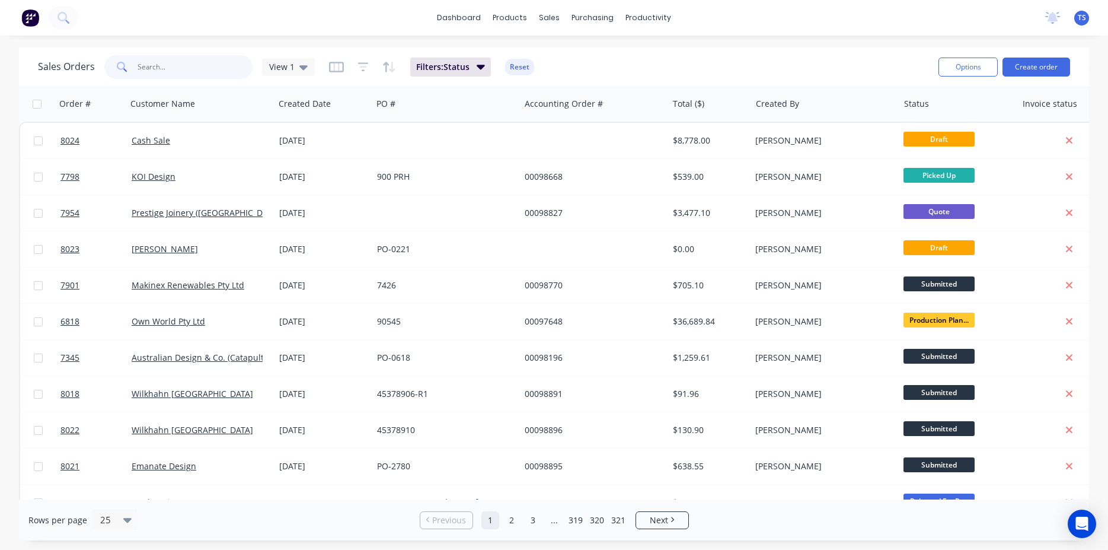
click at [194, 60] on input "text" at bounding box center [196, 67] width 116 height 24
paste input "45378906"
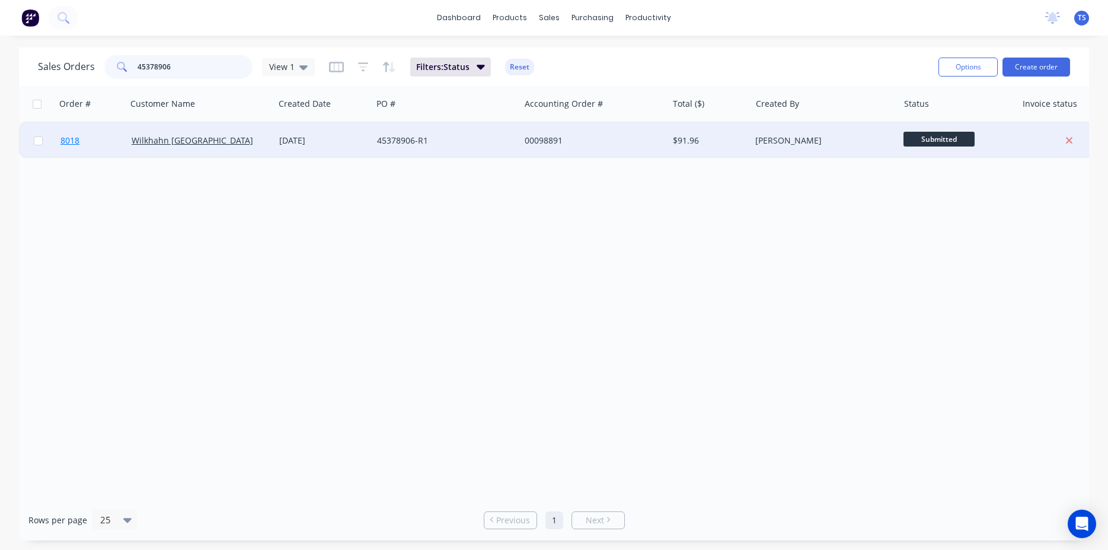
type input "45378906"
click at [107, 150] on link "8018" at bounding box center [95, 141] width 71 height 36
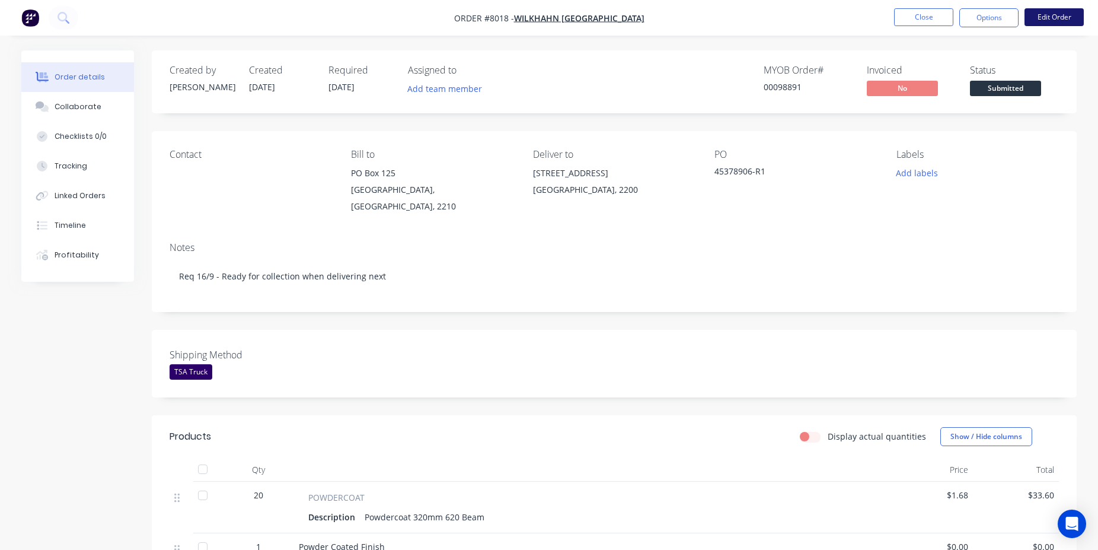
click at [1077, 12] on button "Edit Order" at bounding box center [1054, 17] width 59 height 18
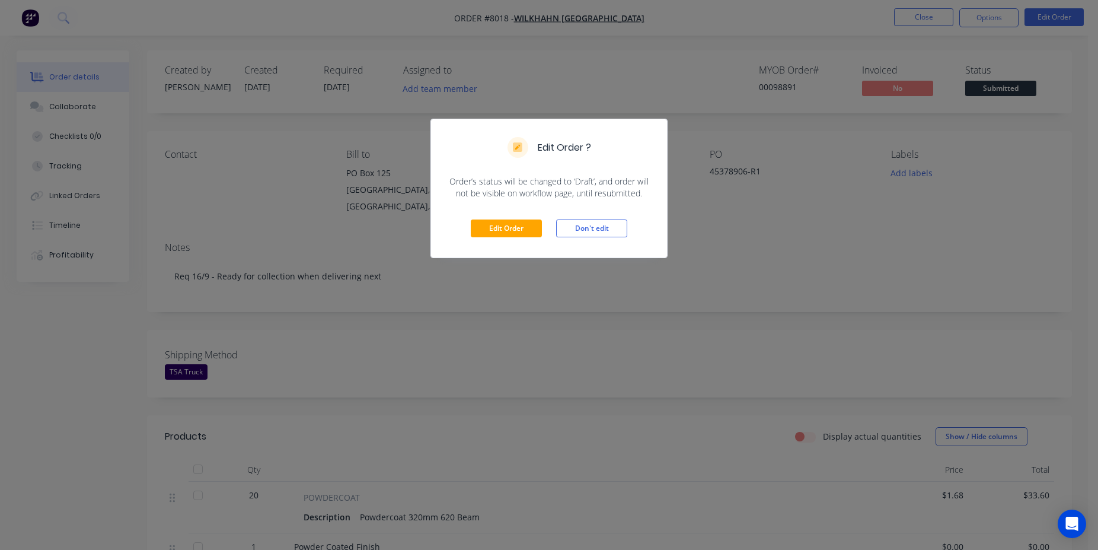
click at [503, 215] on div "Edit Order Don't edit" at bounding box center [549, 228] width 236 height 58
click at [507, 219] on div "Edit Order Don't edit" at bounding box center [549, 228] width 236 height 58
click at [514, 233] on button "Edit Order" at bounding box center [506, 228] width 71 height 18
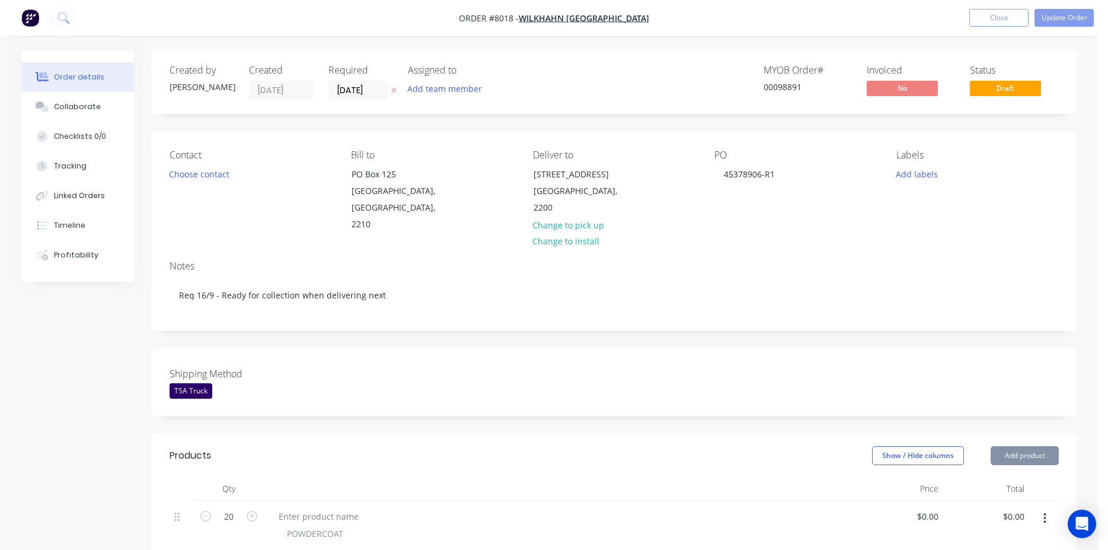
type input "$1.68"
type input "$33.60"
type input "$50.00"
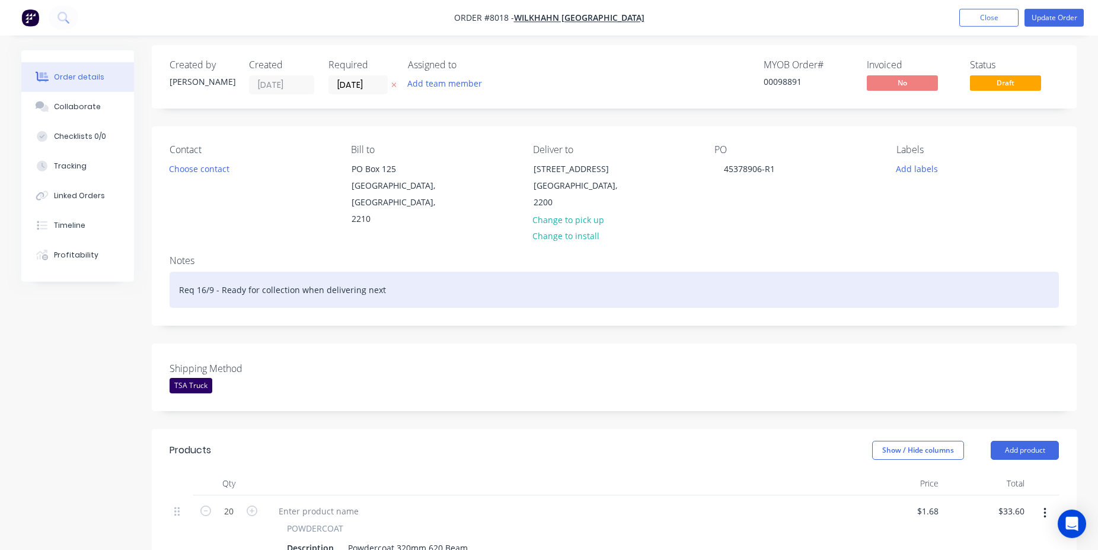
scroll to position [423, 0]
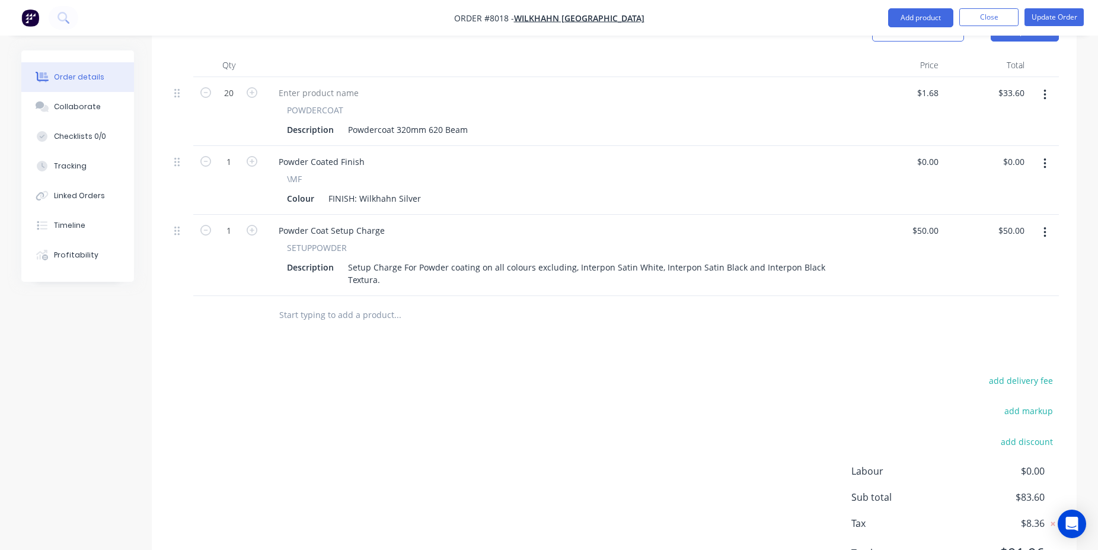
click at [330, 305] on input "text" at bounding box center [397, 315] width 237 height 24
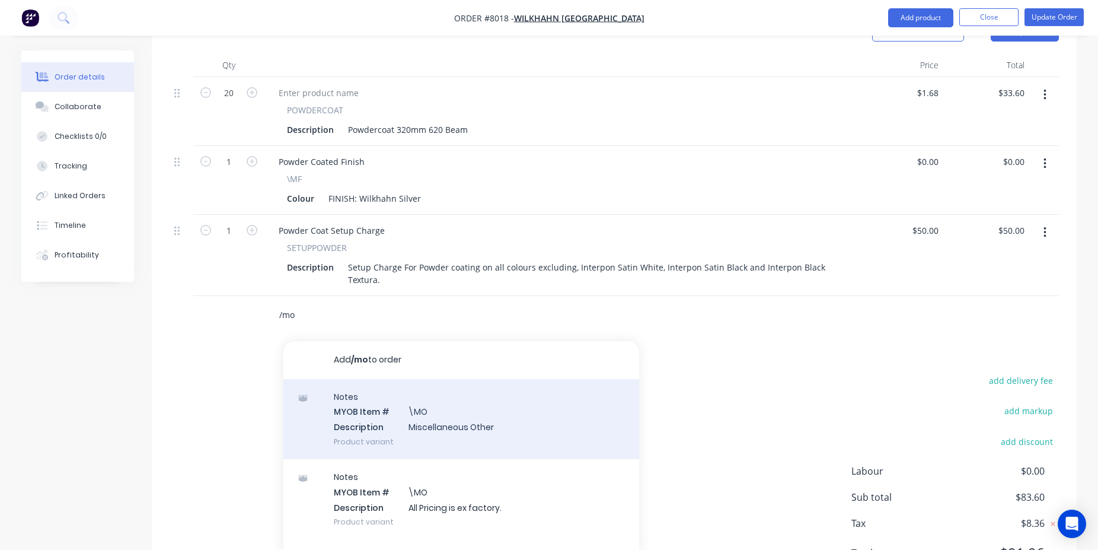
type input "/mo"
click at [384, 413] on div "Notes MYOB Item # \MO Description Miscellaneous Other Product variant" at bounding box center [461, 419] width 356 height 80
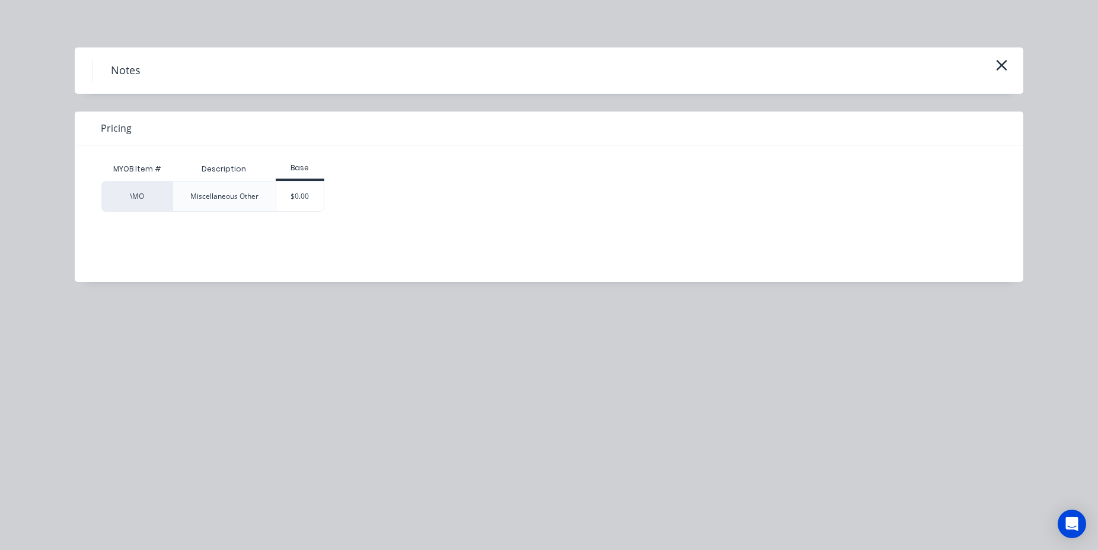
click at [314, 212] on div "MYOB Item # Description Base \MO Miscellaneous Other $0.00" at bounding box center [540, 204] width 931 height 119
click at [312, 206] on div "$0.00" at bounding box center [300, 196] width 48 height 30
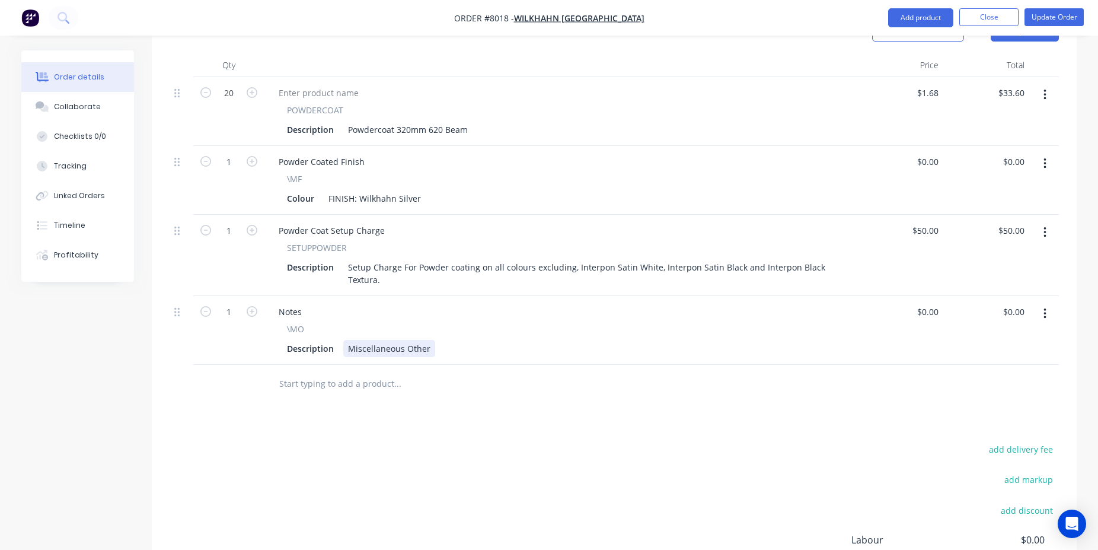
click at [407, 340] on div "Miscellaneous Other" at bounding box center [389, 348] width 92 height 17
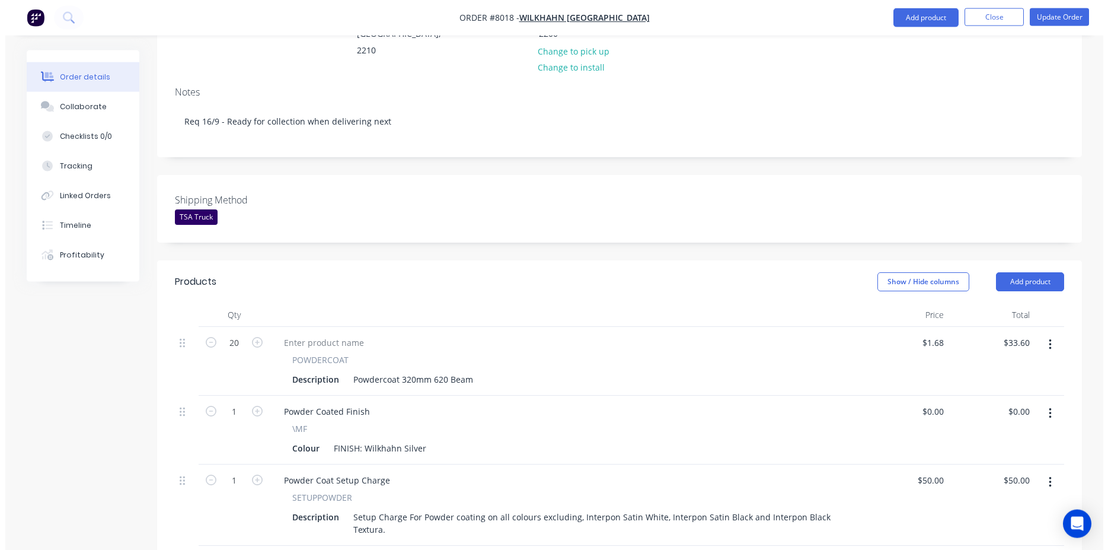
scroll to position [0, 0]
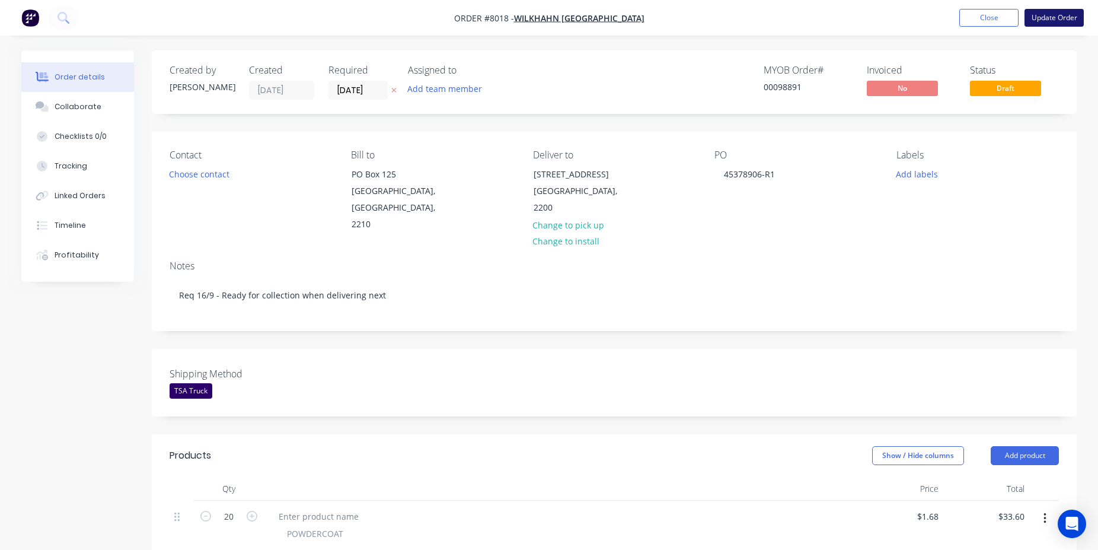
click at [1062, 15] on button "Update Order" at bounding box center [1054, 18] width 59 height 18
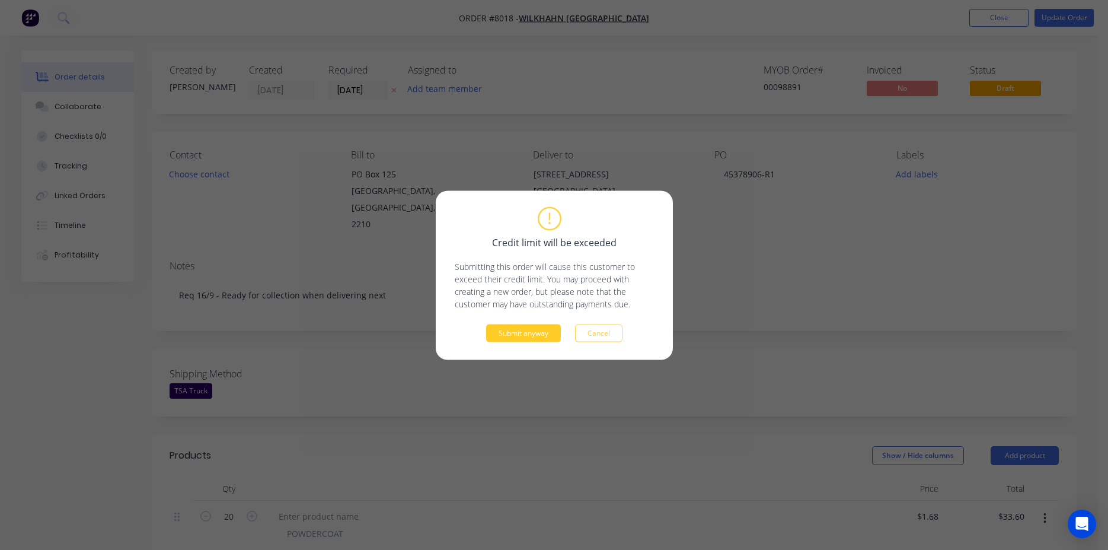
click at [553, 336] on button "Submit anyway" at bounding box center [523, 333] width 75 height 18
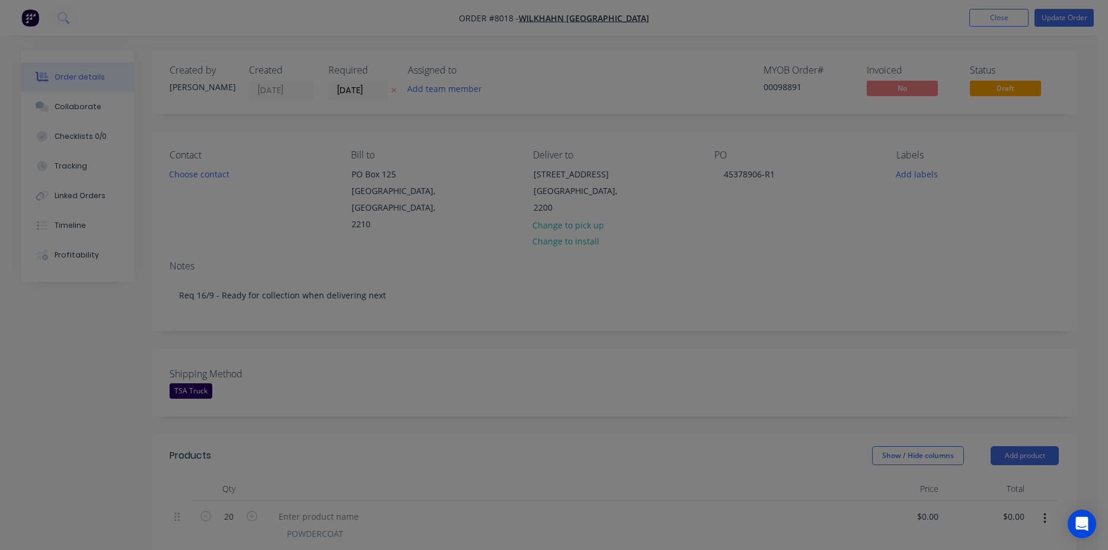
type input "$1.68"
type input "$33.60"
type input "$50.00"
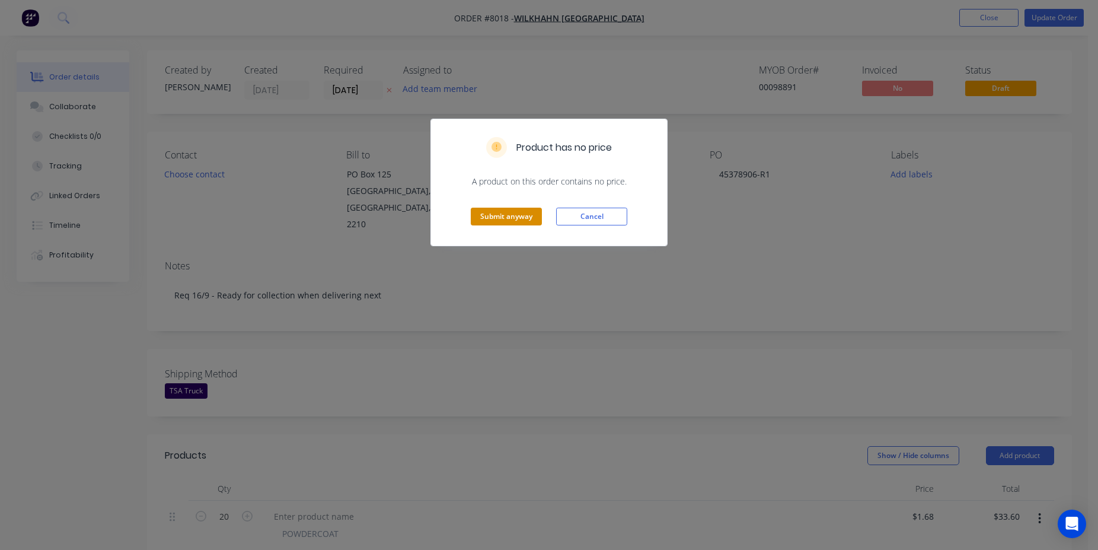
click at [490, 213] on button "Submit anyway" at bounding box center [506, 217] width 71 height 18
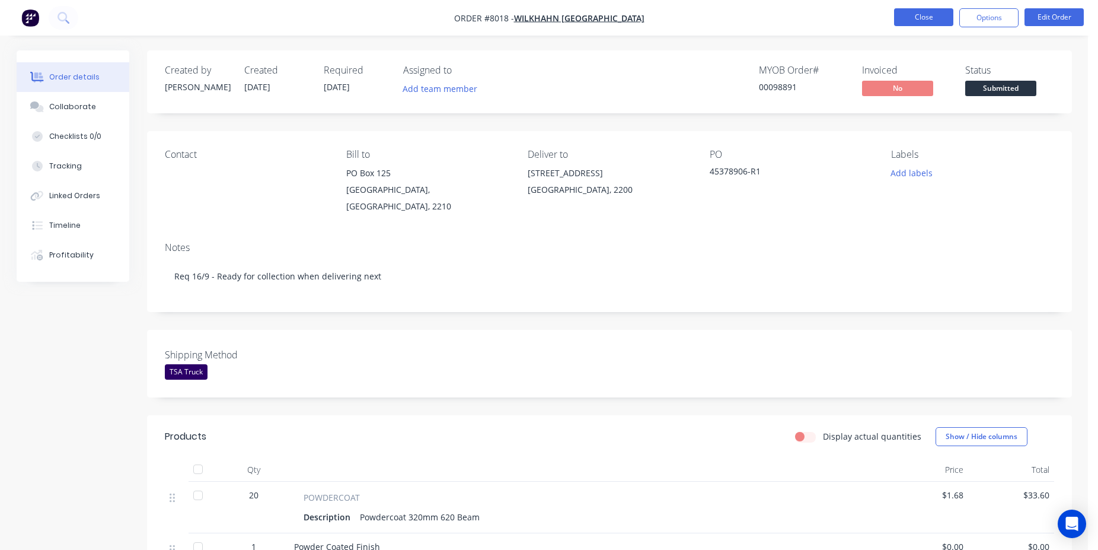
click at [928, 18] on button "Close" at bounding box center [923, 17] width 59 height 18
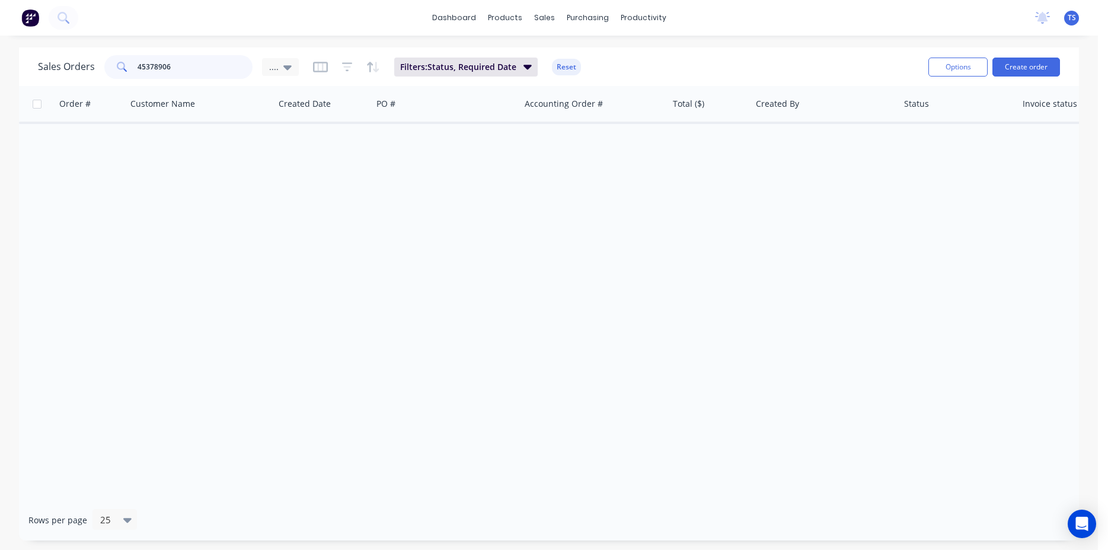
click at [205, 74] on input "45378906" at bounding box center [196, 67] width 116 height 24
type input "45378907"
click at [292, 72] on div "...." at bounding box center [280, 67] width 37 height 18
click at [327, 209] on button "View 1" at bounding box center [333, 216] width 135 height 14
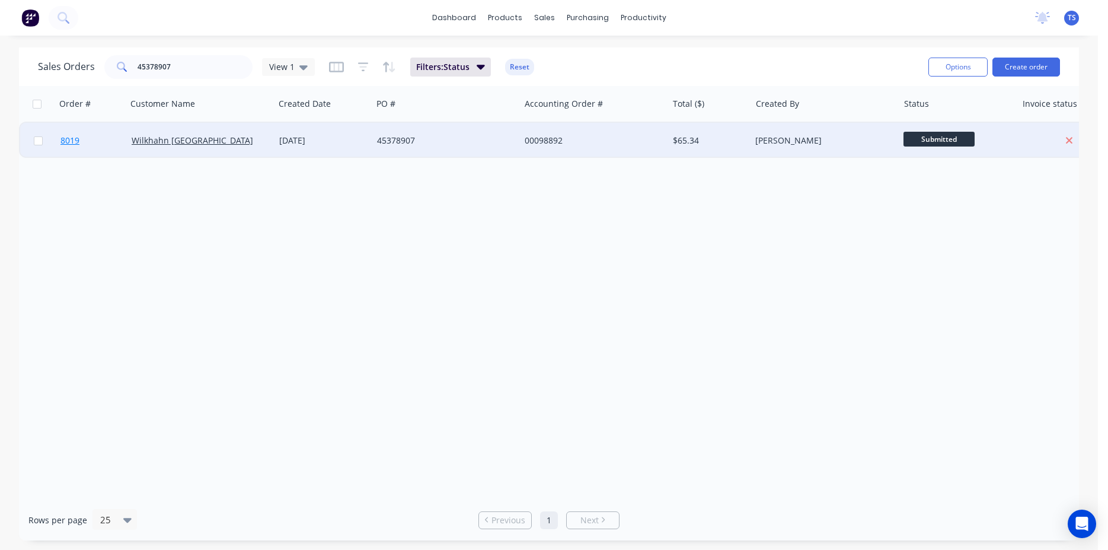
click at [76, 141] on span "8019" at bounding box center [69, 141] width 19 height 12
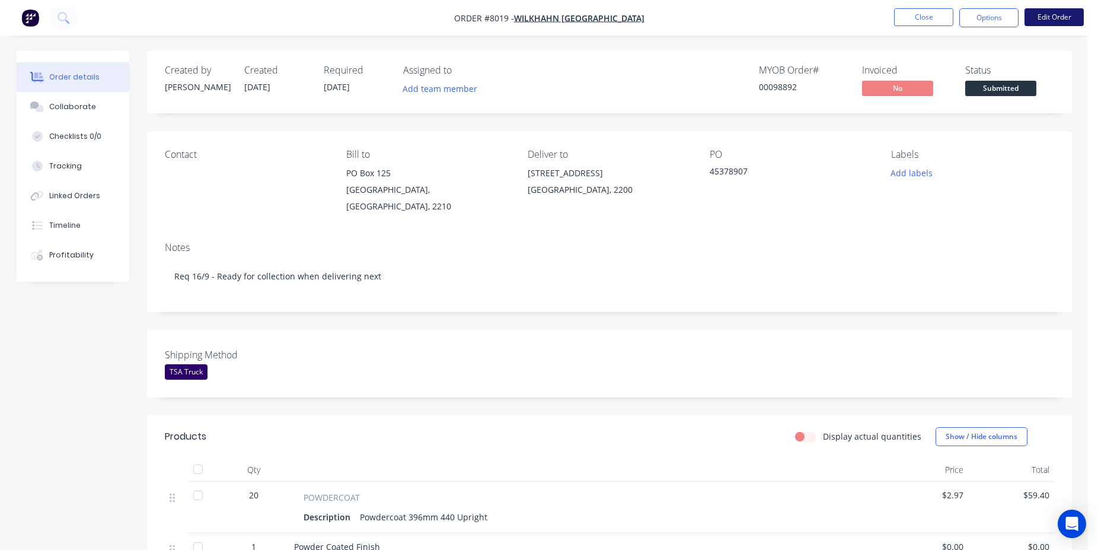
click at [1080, 18] on button "Edit Order" at bounding box center [1054, 17] width 59 height 18
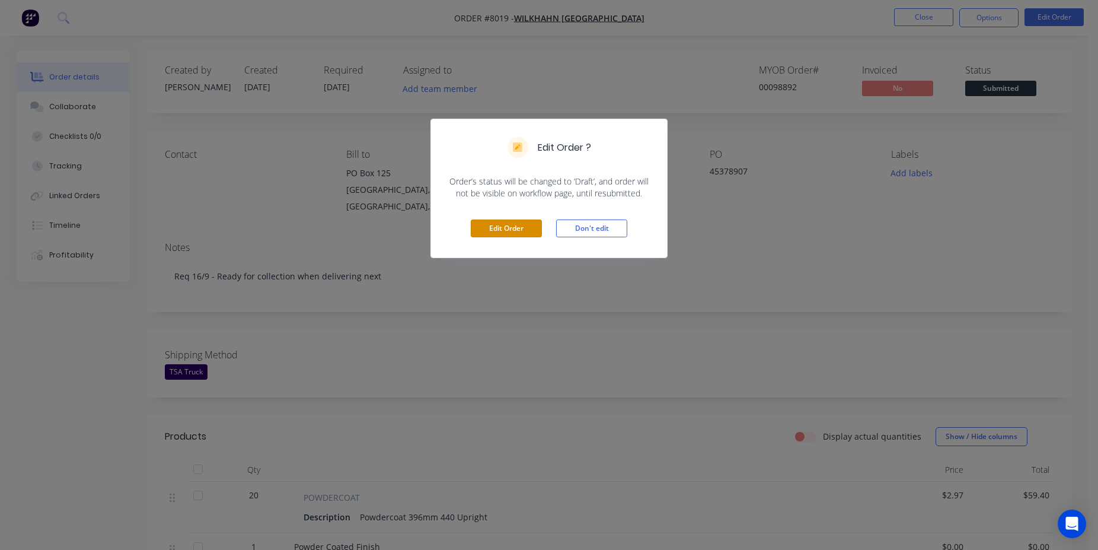
click at [523, 235] on button "Edit Order" at bounding box center [506, 228] width 71 height 18
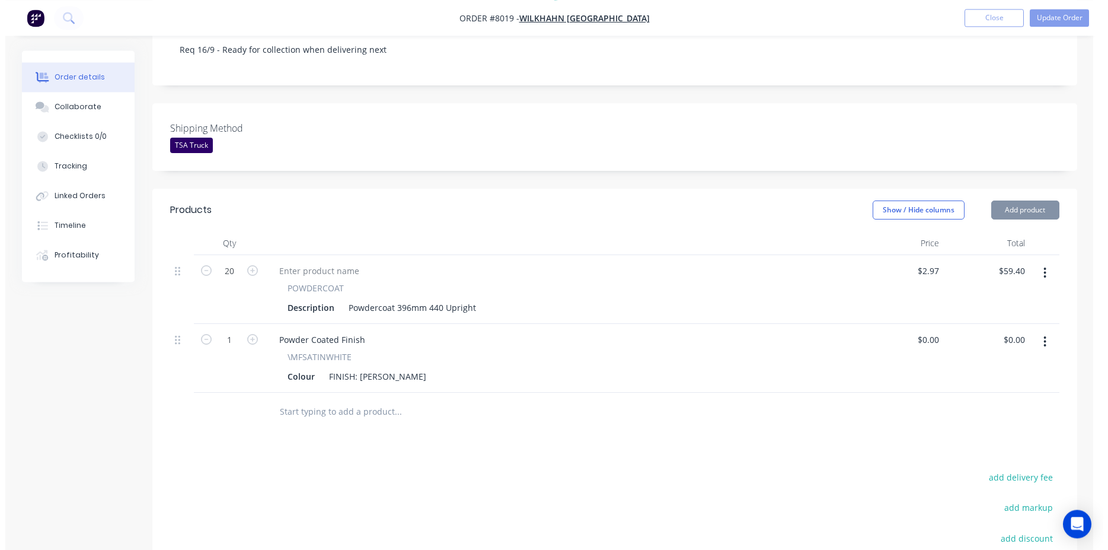
scroll to position [387, 0]
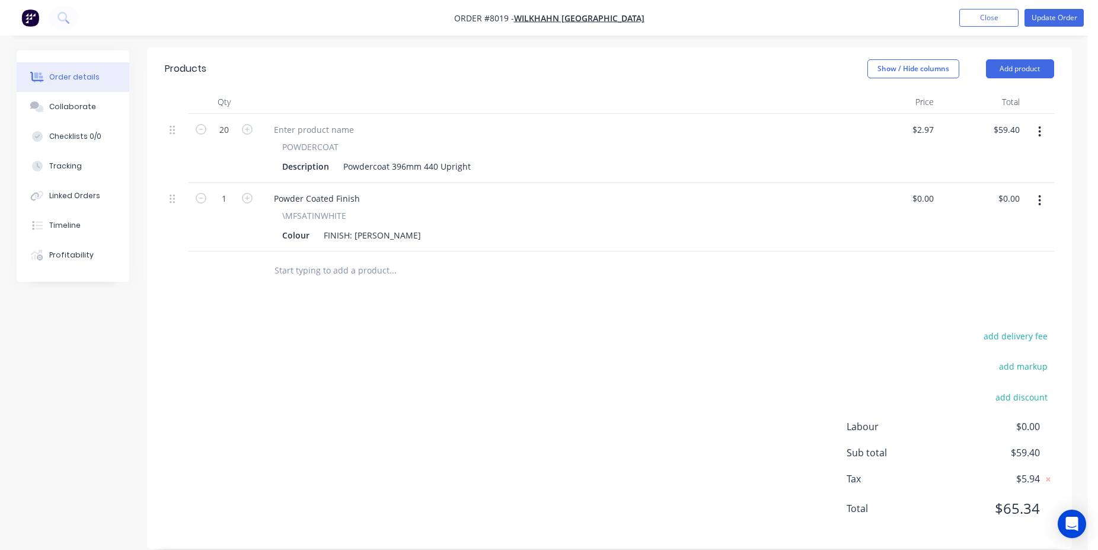
click at [345, 262] on input "text" at bounding box center [392, 270] width 237 height 24
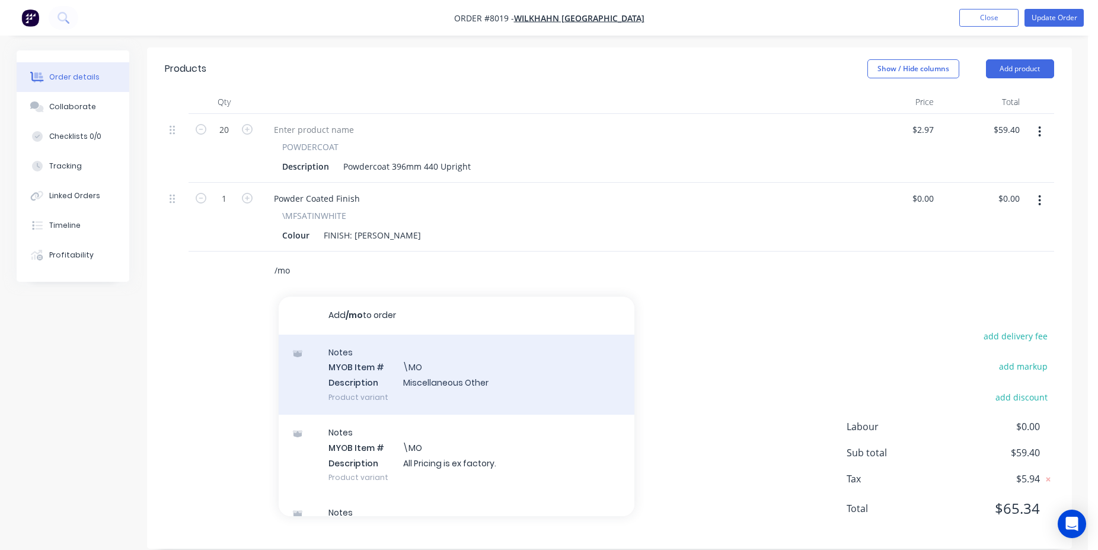
type input "/mo"
click at [375, 356] on div "Notes MYOB Item # \MO Description Miscellaneous Other Product variant" at bounding box center [457, 374] width 356 height 80
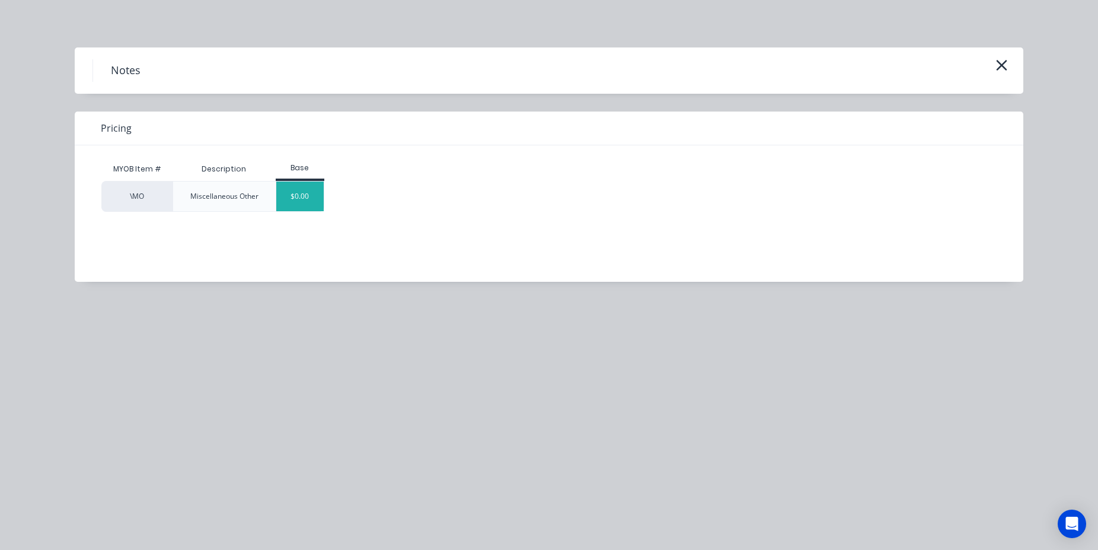
click at [298, 194] on div "$0.00" at bounding box center [300, 196] width 48 height 30
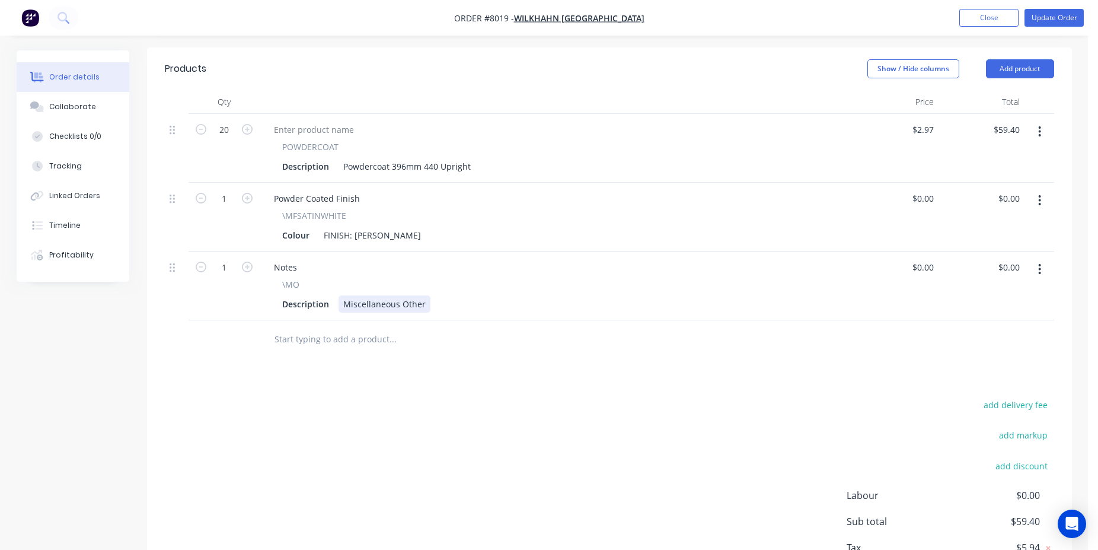
click at [398, 295] on div "Miscellaneous Other" at bounding box center [385, 303] width 92 height 17
click at [399, 295] on div "Miscellaneous Other" at bounding box center [385, 303] width 92 height 17
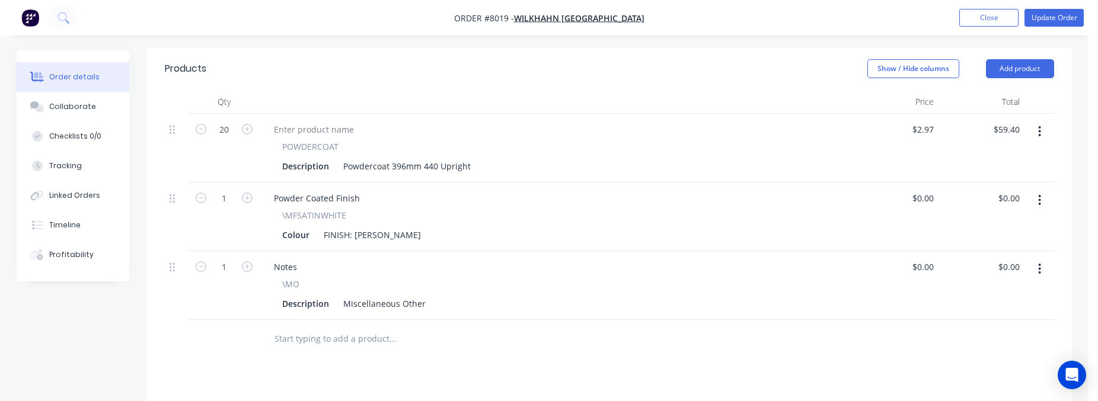
click at [560, 347] on div "Products Show / Hide columns Add product Qty Price Total 20 POWDERCOAT Descript…" at bounding box center [609, 332] width 925 height 570
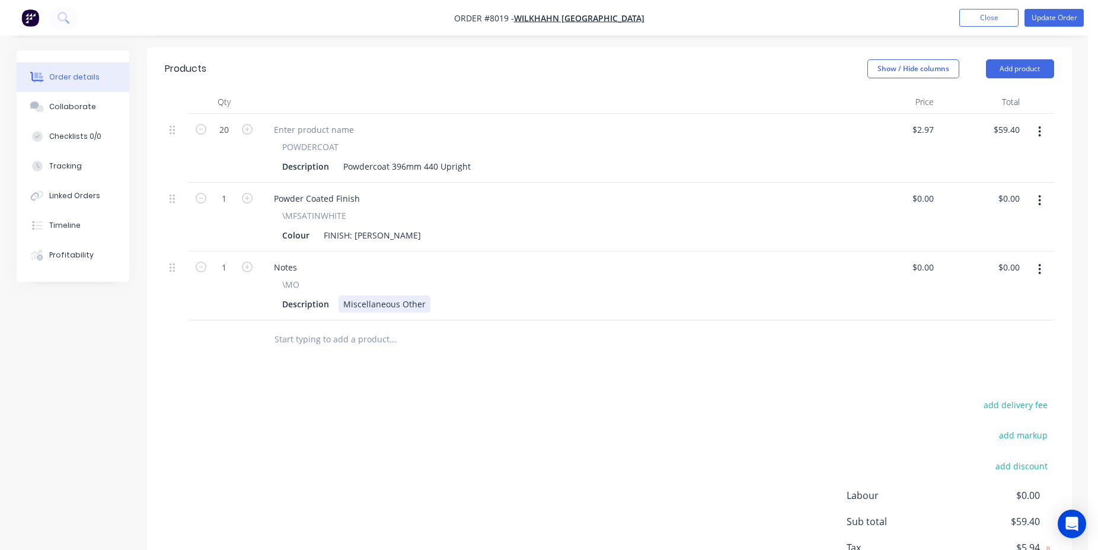
click at [381, 295] on div "Miscellaneous Other" at bounding box center [385, 303] width 92 height 17
click at [384, 295] on div "Miscellaneous Other" at bounding box center [385, 303] width 92 height 17
click at [349, 295] on div "Other" at bounding box center [355, 303] width 33 height 17
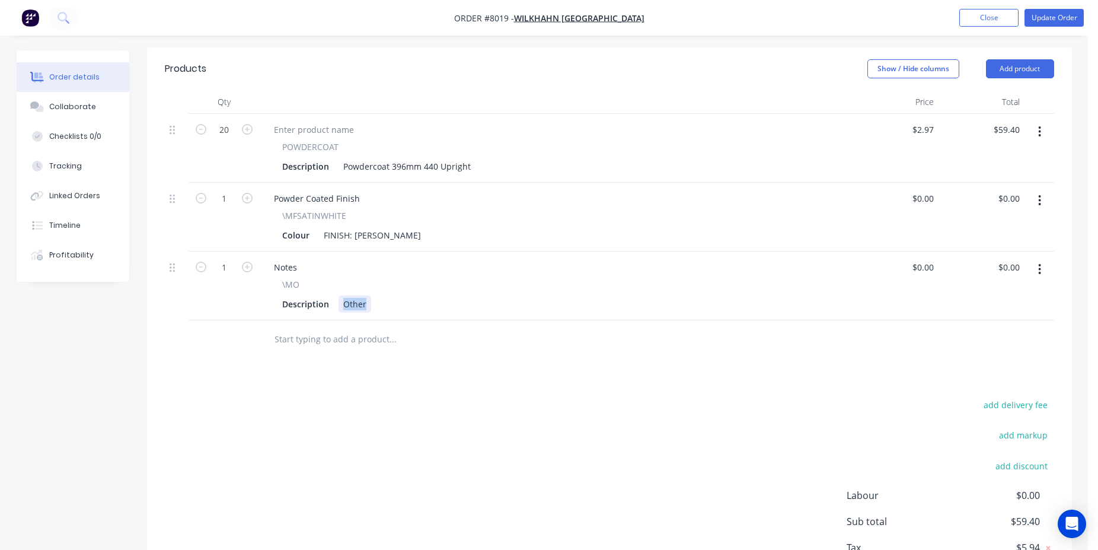
click at [349, 295] on div "Other" at bounding box center [355, 303] width 33 height 17
click at [1045, 12] on button "Update Order" at bounding box center [1054, 18] width 59 height 18
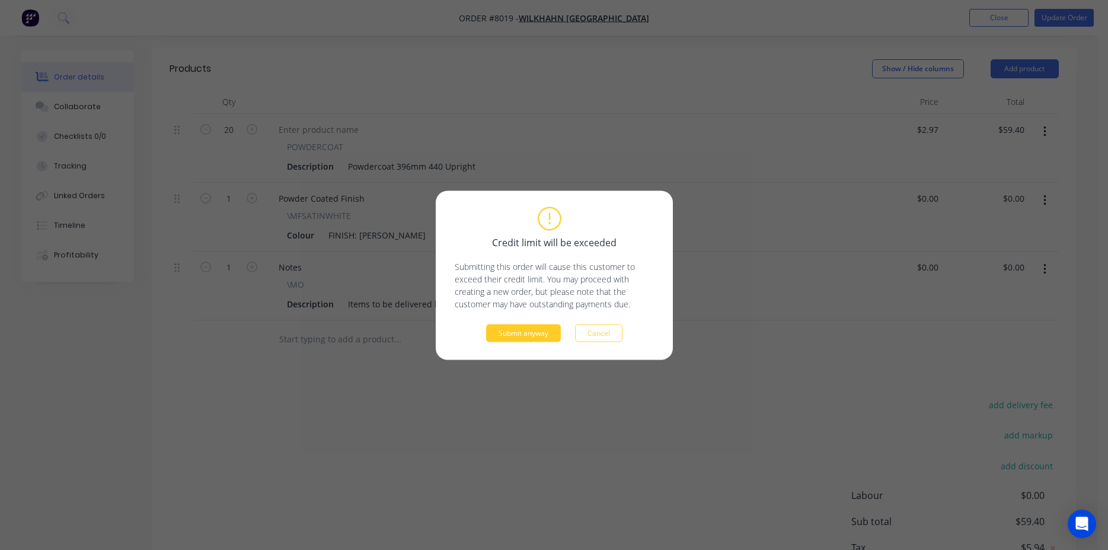
click at [560, 330] on button "Submit anyway" at bounding box center [523, 333] width 75 height 18
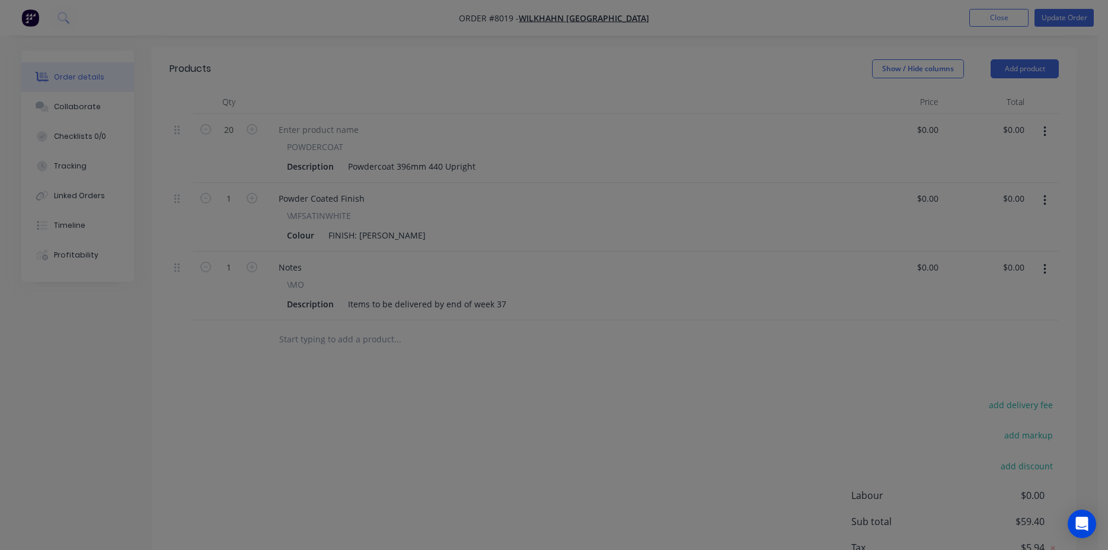
type input "$2.97"
type input "$59.40"
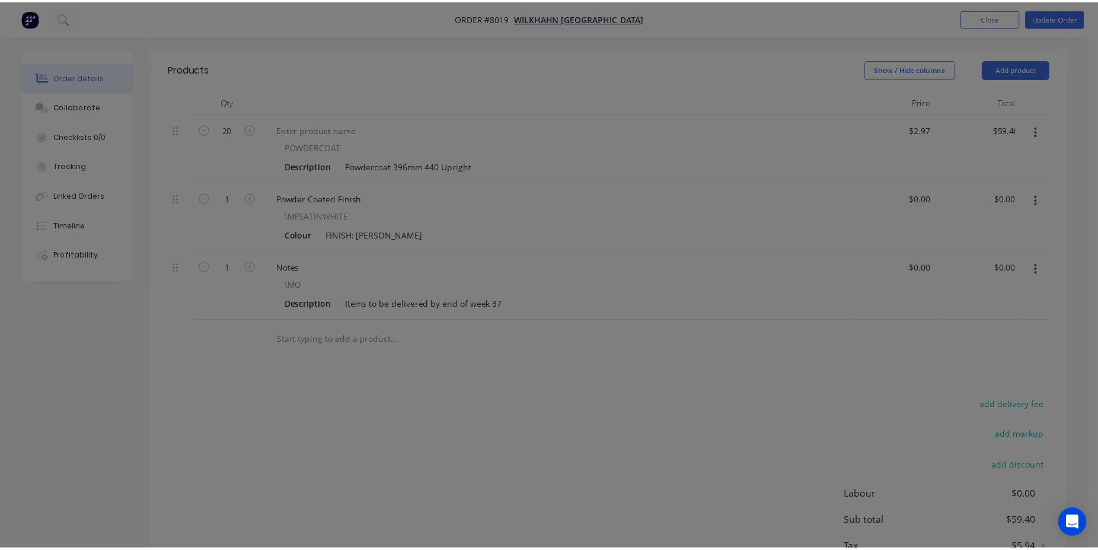
scroll to position [298, 0]
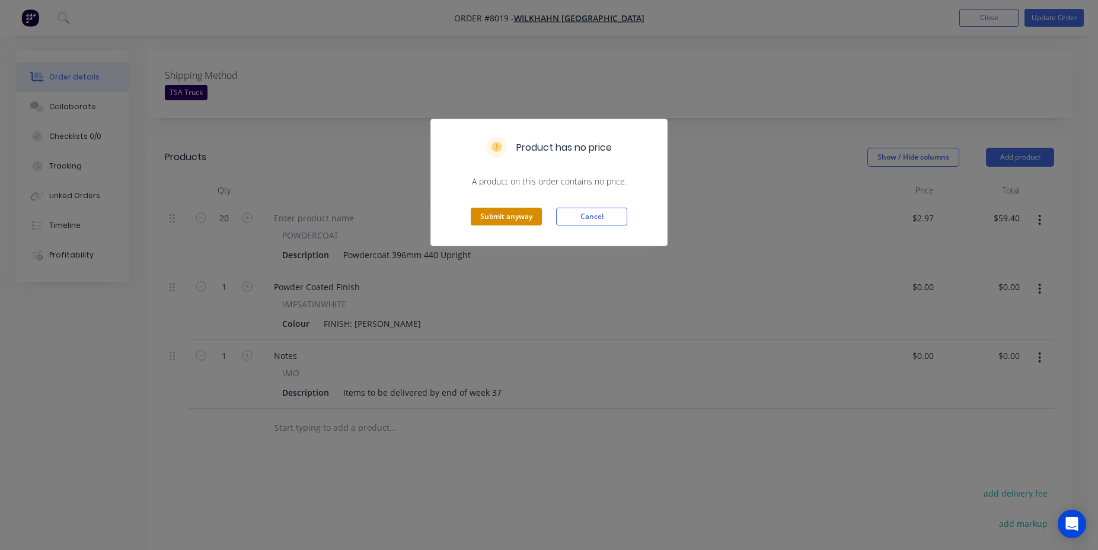
click at [524, 212] on button "Submit anyway" at bounding box center [506, 217] width 71 height 18
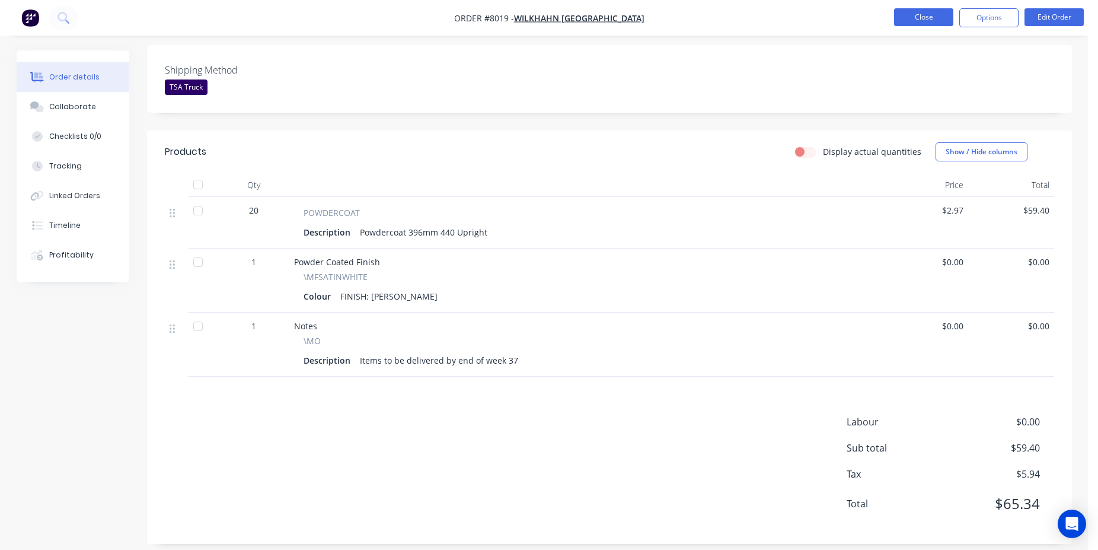
click at [925, 17] on button "Close" at bounding box center [923, 17] width 59 height 18
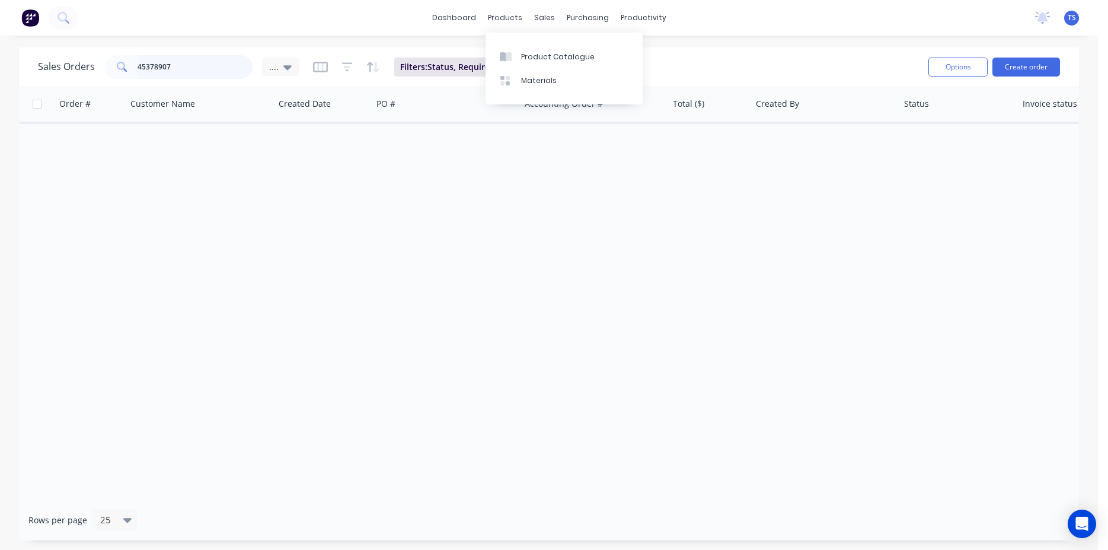
click at [213, 64] on input "45378907" at bounding box center [196, 67] width 116 height 24
paste input "10"
type input "45378910"
click at [292, 65] on div "...." at bounding box center [280, 67] width 37 height 18
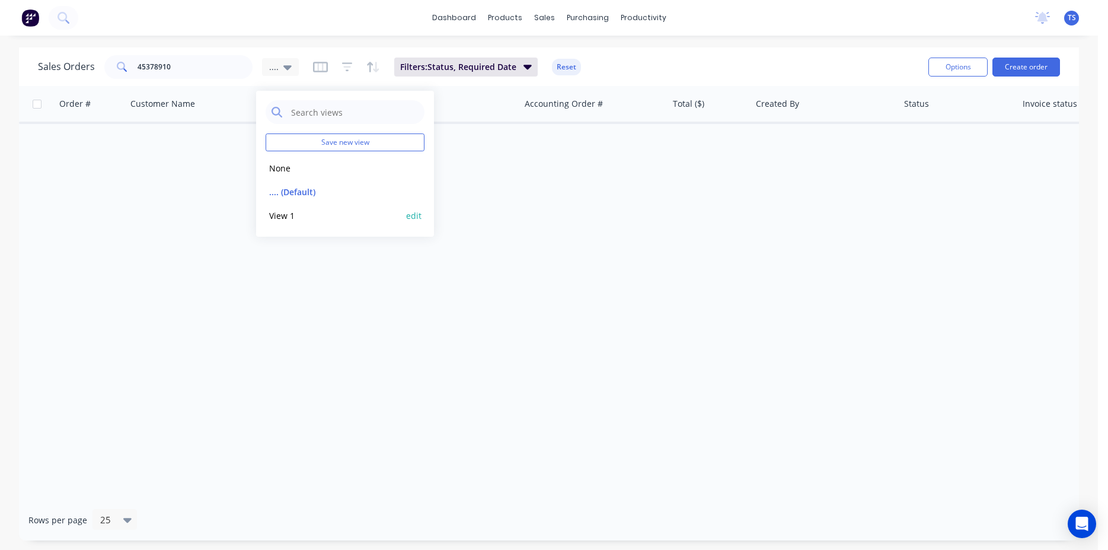
click at [323, 212] on button "View 1" at bounding box center [333, 216] width 135 height 14
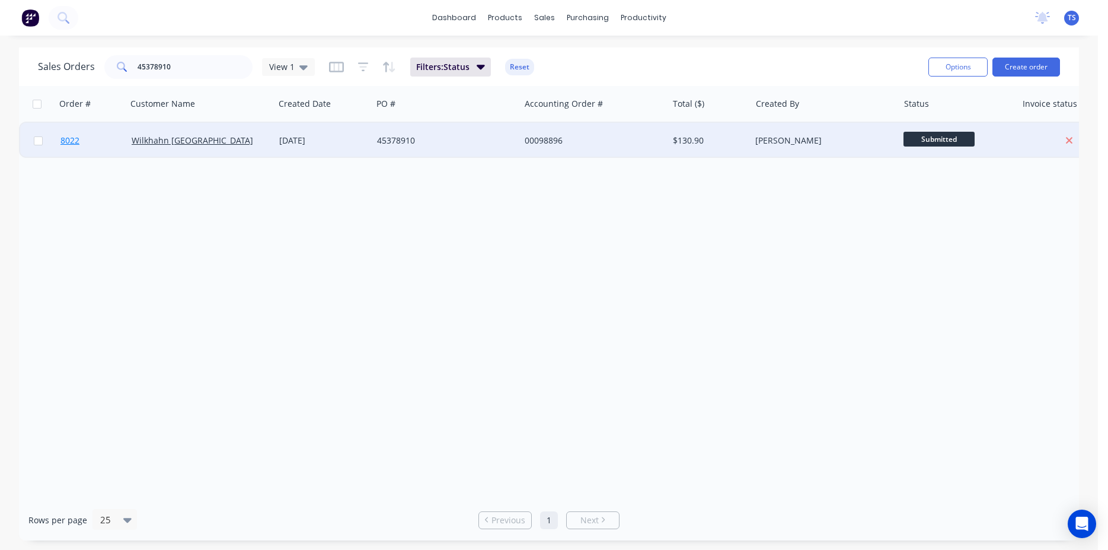
click at [127, 152] on link "8022" at bounding box center [95, 141] width 71 height 36
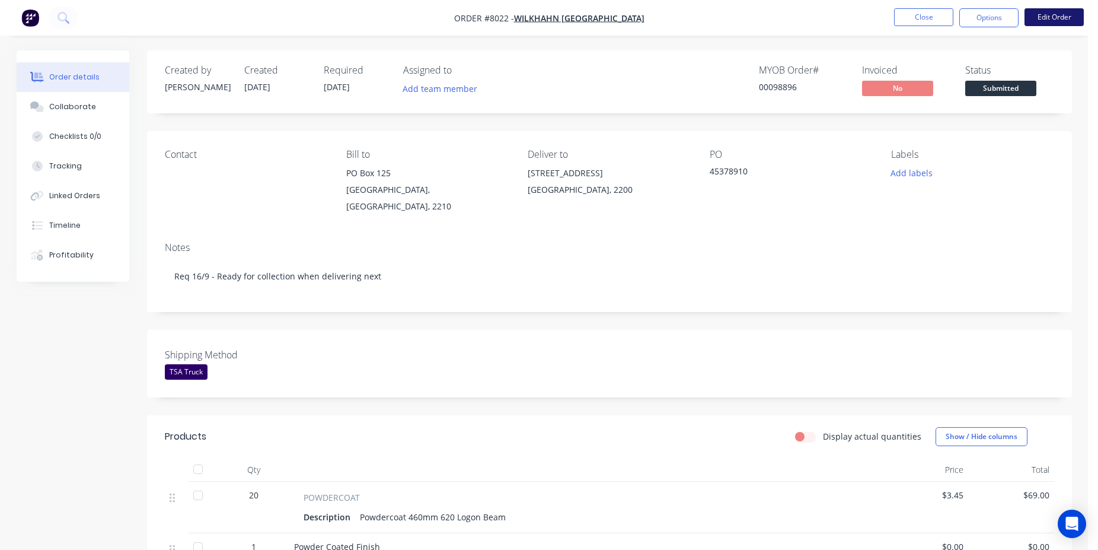
click at [1054, 25] on button "Edit Order" at bounding box center [1054, 17] width 59 height 18
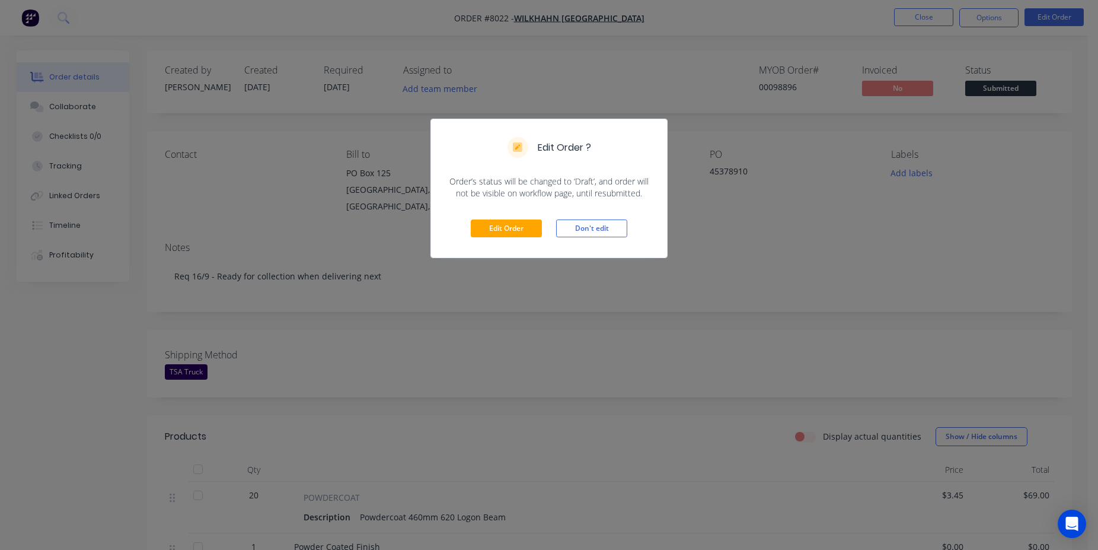
click at [512, 240] on div "Edit Order Don't edit" at bounding box center [549, 228] width 236 height 58
click at [519, 228] on button "Edit Order" at bounding box center [506, 228] width 71 height 18
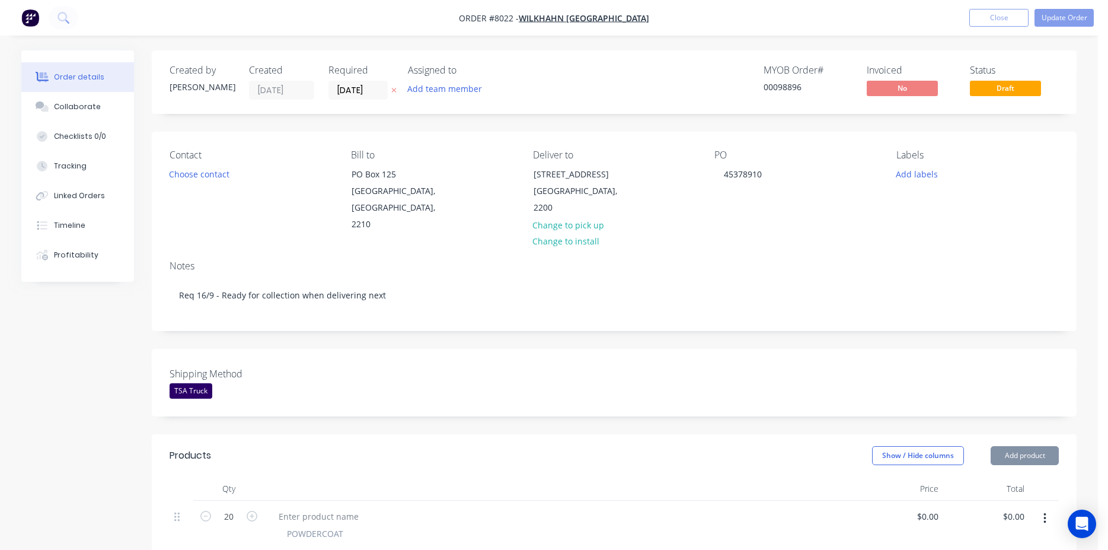
type input "$3.45"
type input "$69.00"
type input "$50.00"
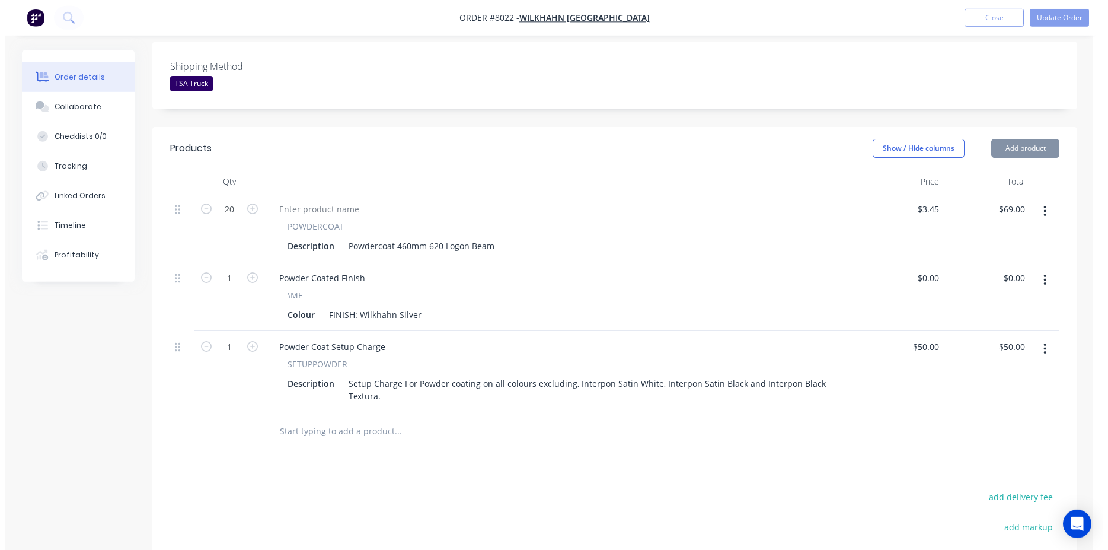
scroll to position [363, 0]
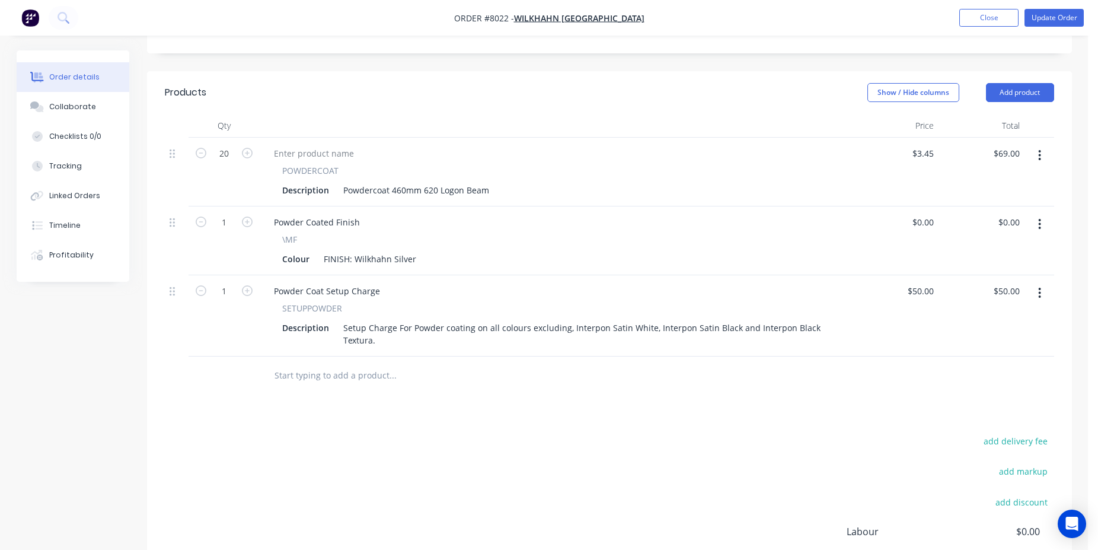
click at [340, 363] on input "text" at bounding box center [392, 375] width 237 height 24
click at [315, 363] on input "text" at bounding box center [392, 375] width 237 height 24
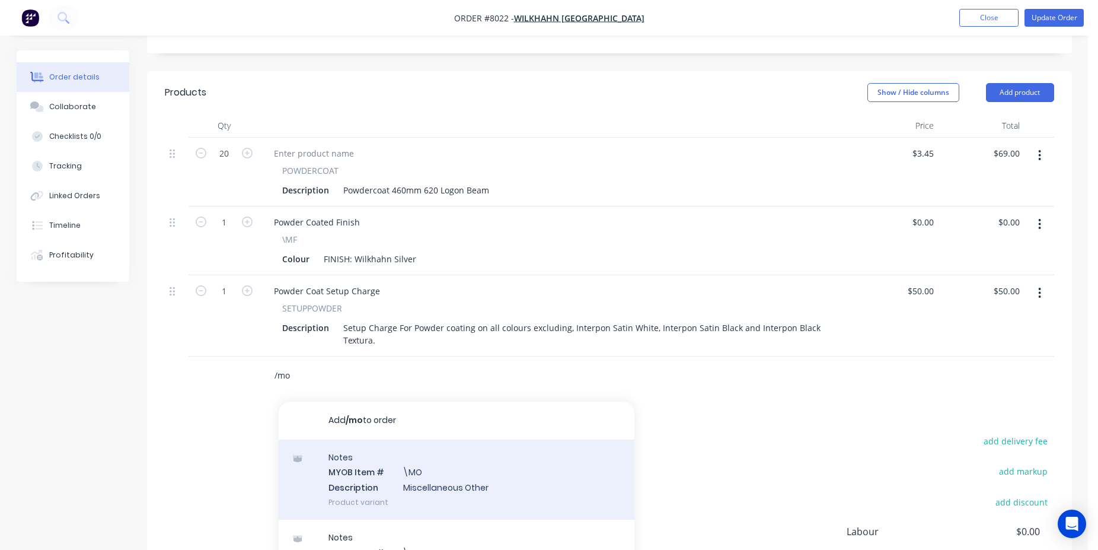
type input "/mo"
click at [394, 439] on div "Notes MYOB Item # \MO Description Miscellaneous Other Product variant" at bounding box center [457, 479] width 356 height 80
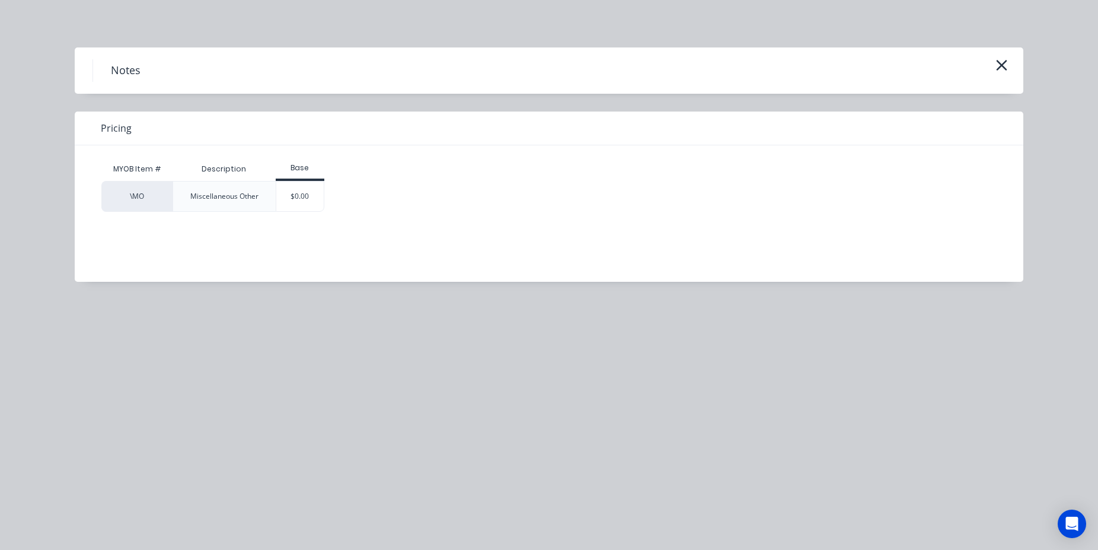
click at [302, 177] on div "Base" at bounding box center [300, 169] width 49 height 24
click at [298, 199] on div "$0.00" at bounding box center [300, 196] width 48 height 30
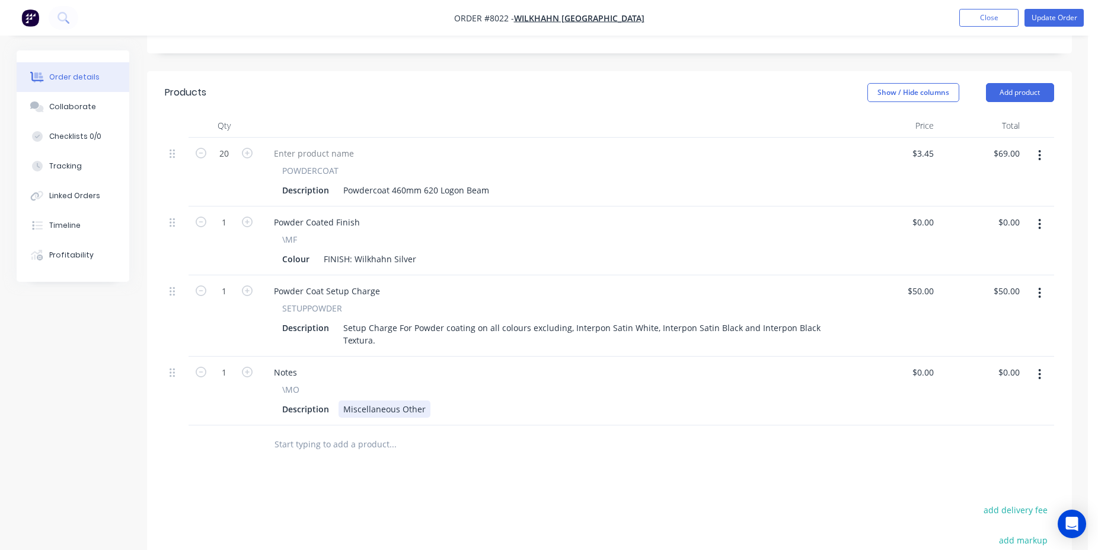
click at [406, 400] on div "Miscellaneous Other" at bounding box center [385, 408] width 92 height 17
click at [1056, 9] on button "Update Order" at bounding box center [1054, 18] width 59 height 18
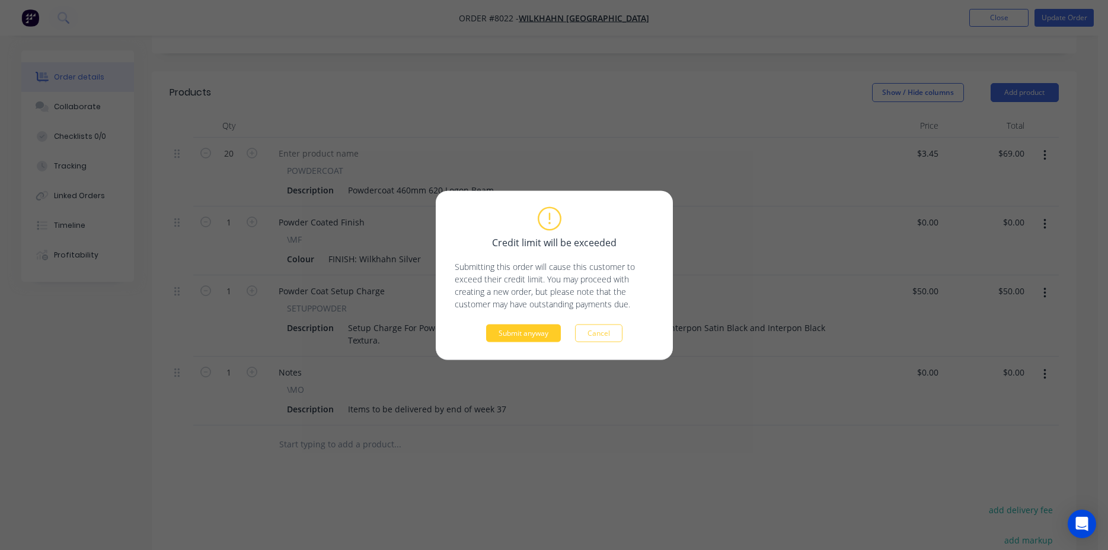
click at [522, 334] on button "Submit anyway" at bounding box center [523, 333] width 75 height 18
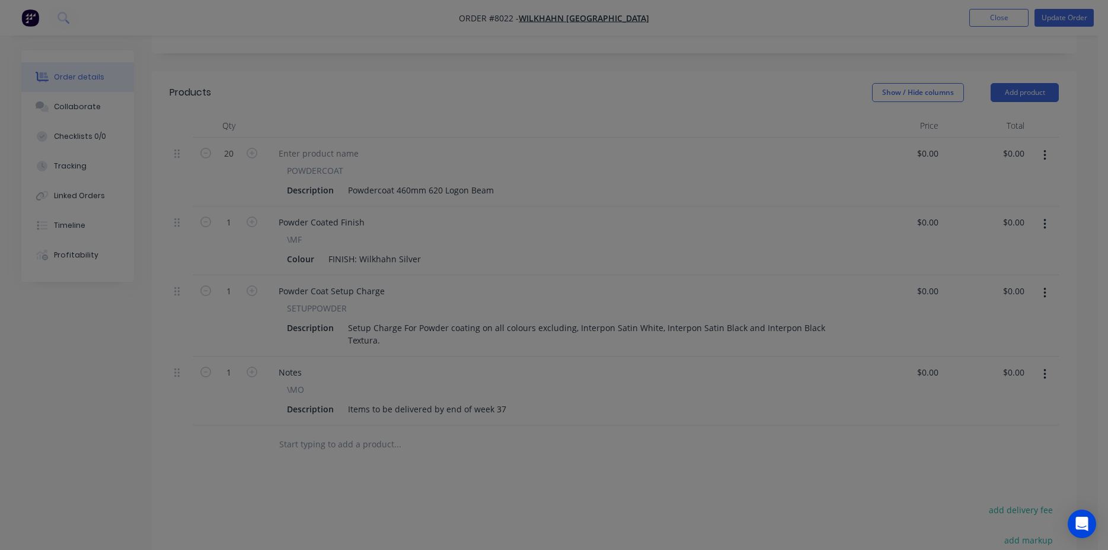
type input "$3.45"
type input "$69.00"
type input "$50.00"
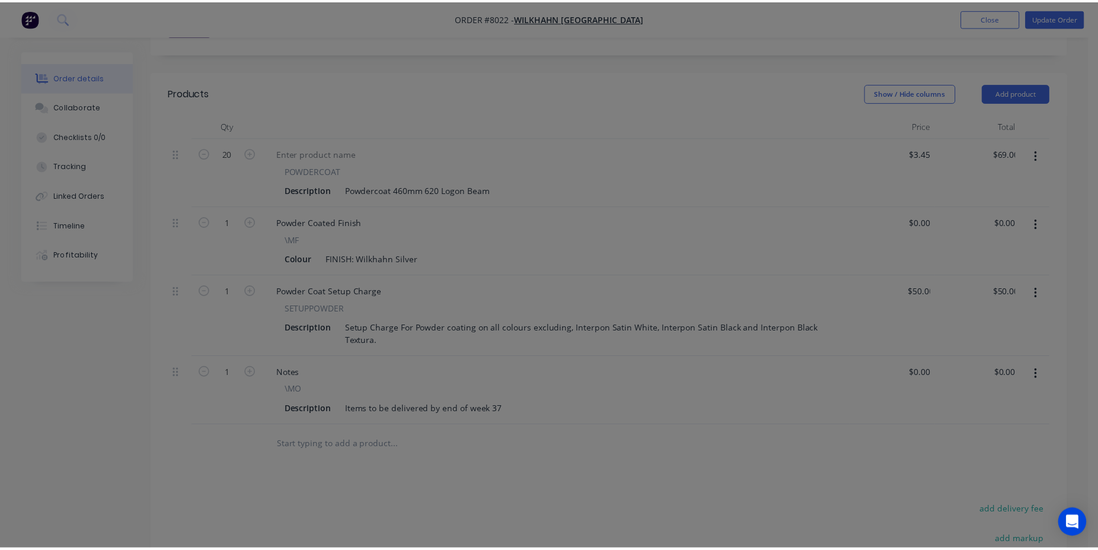
scroll to position [362, 0]
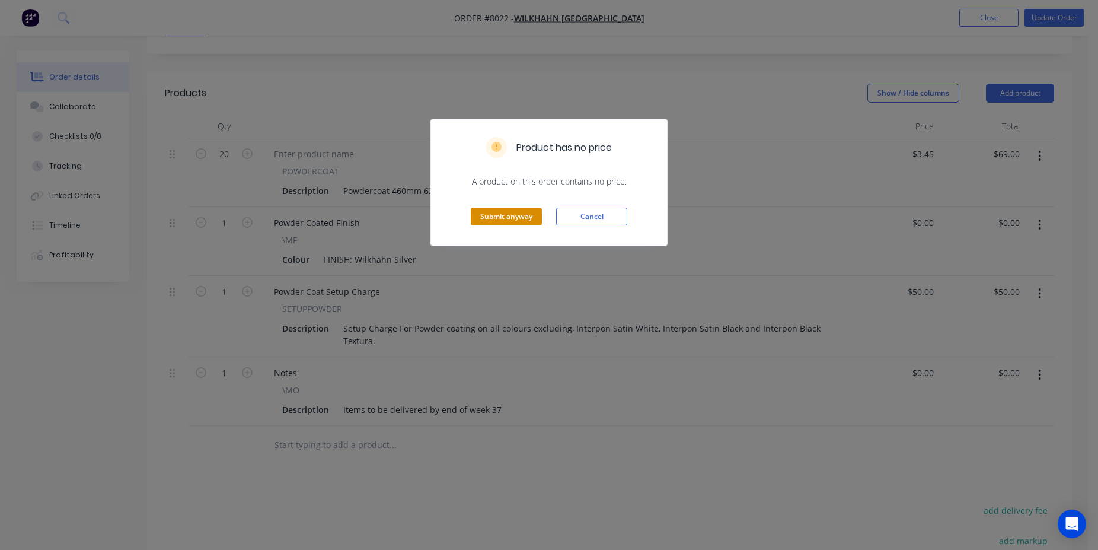
click at [492, 222] on button "Submit anyway" at bounding box center [506, 217] width 71 height 18
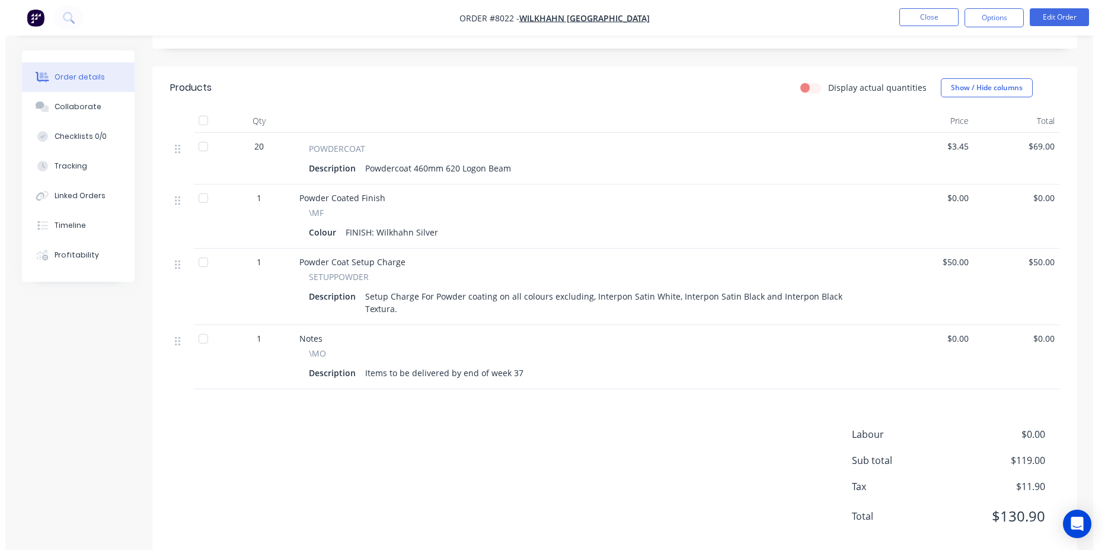
scroll to position [0, 0]
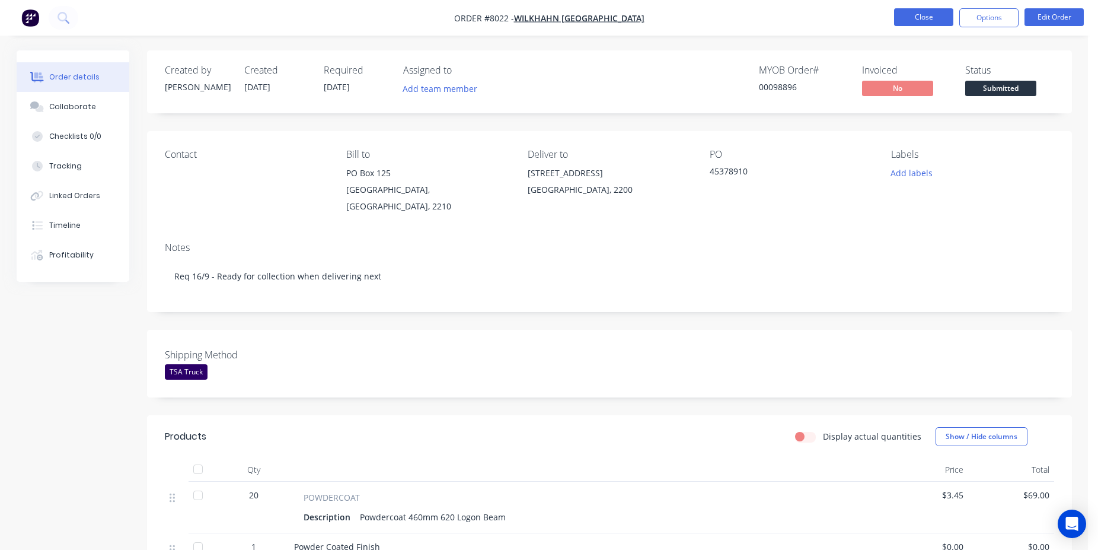
click at [925, 12] on button "Close" at bounding box center [923, 17] width 59 height 18
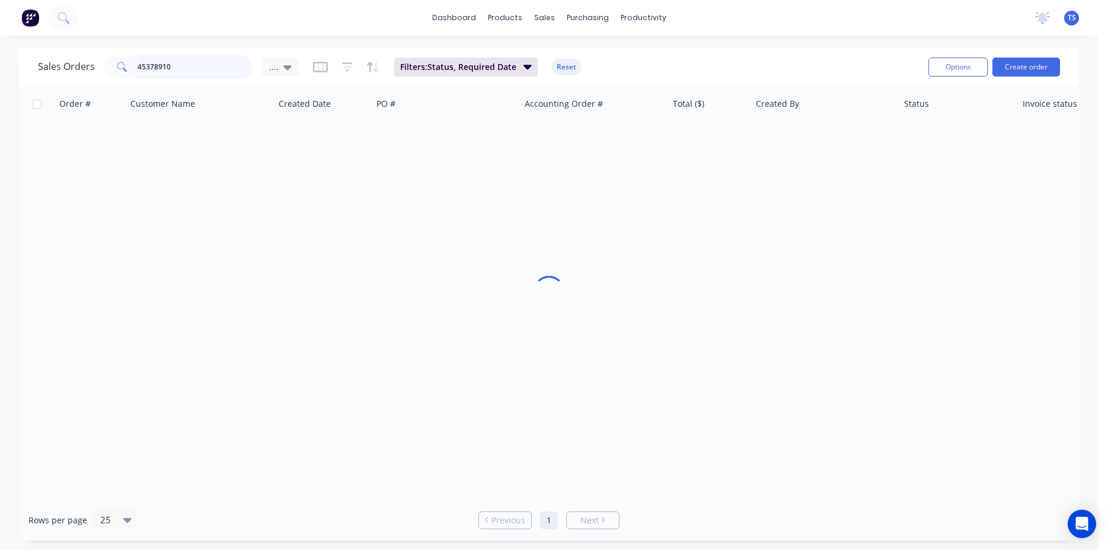
click at [196, 66] on input "45378910" at bounding box center [196, 67] width 116 height 24
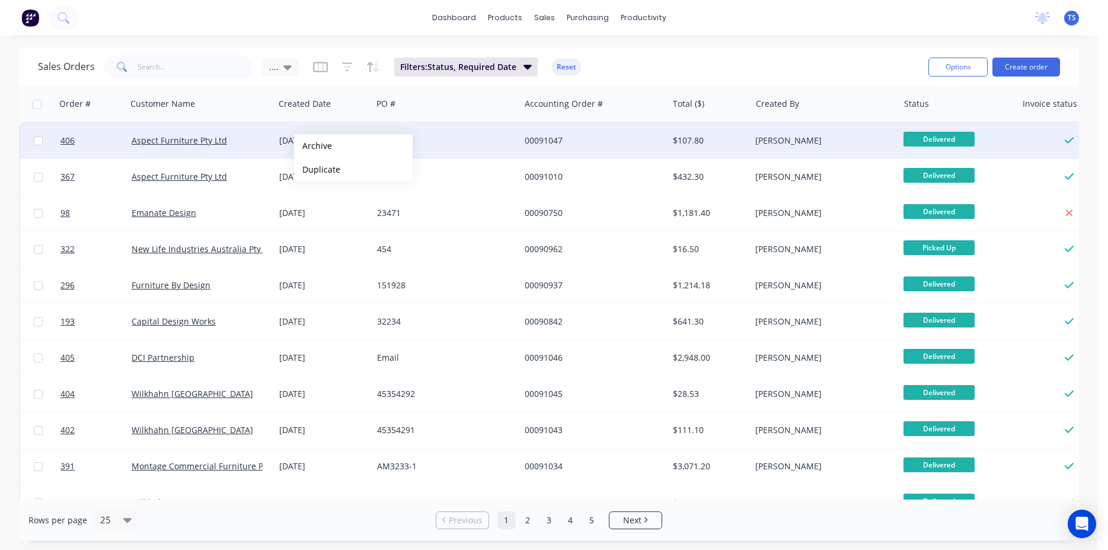
click at [312, 146] on button "Archive" at bounding box center [353, 146] width 119 height 24
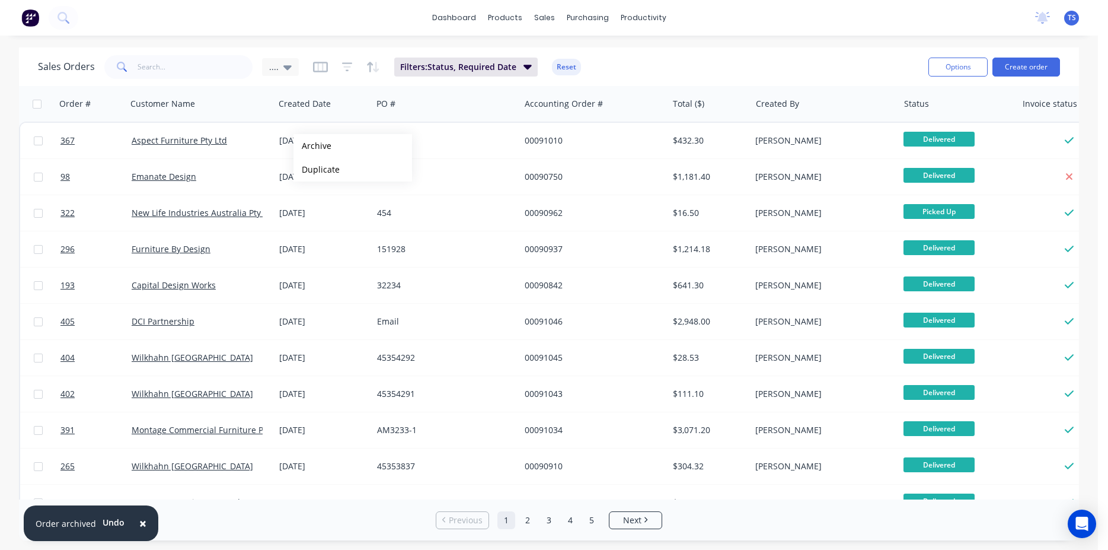
click at [312, 146] on button "Archive" at bounding box center [352, 146] width 119 height 24
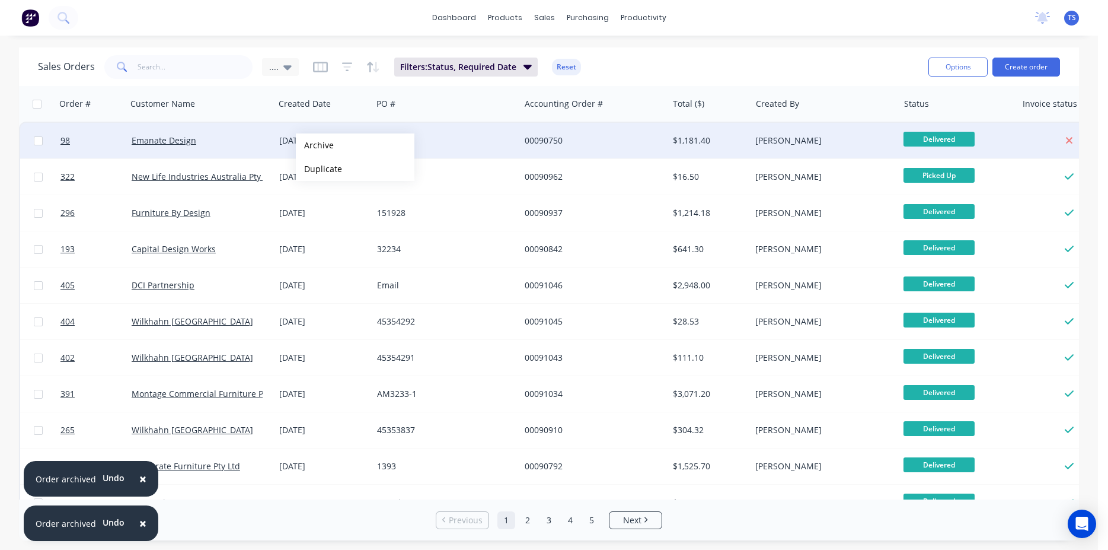
click at [315, 145] on button "Archive" at bounding box center [355, 145] width 119 height 24
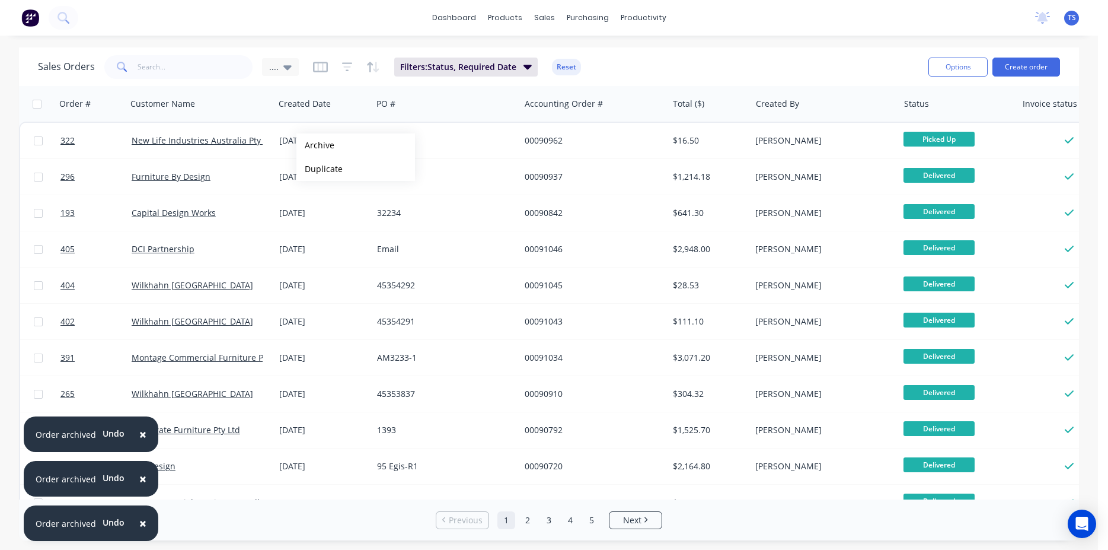
click at [315, 145] on button "Archive" at bounding box center [355, 145] width 119 height 24
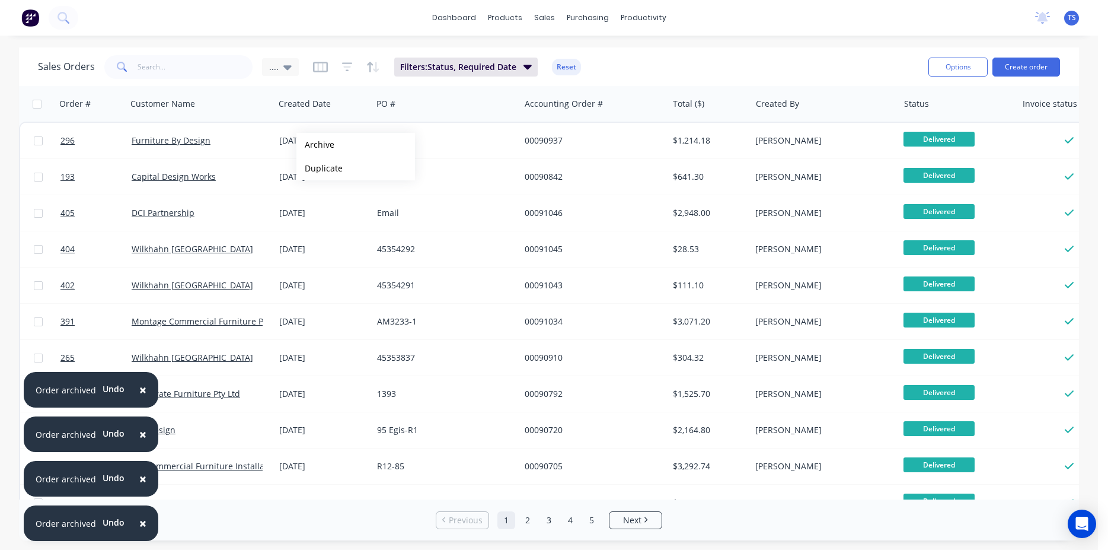
click at [315, 145] on button "Archive" at bounding box center [355, 145] width 119 height 24
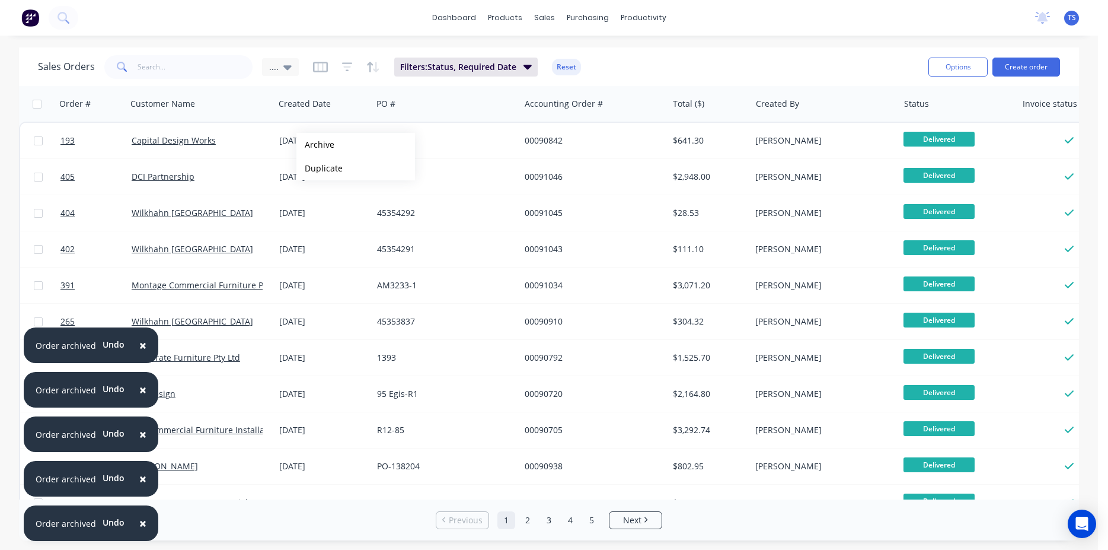
click at [315, 145] on button "Archive" at bounding box center [355, 145] width 119 height 24
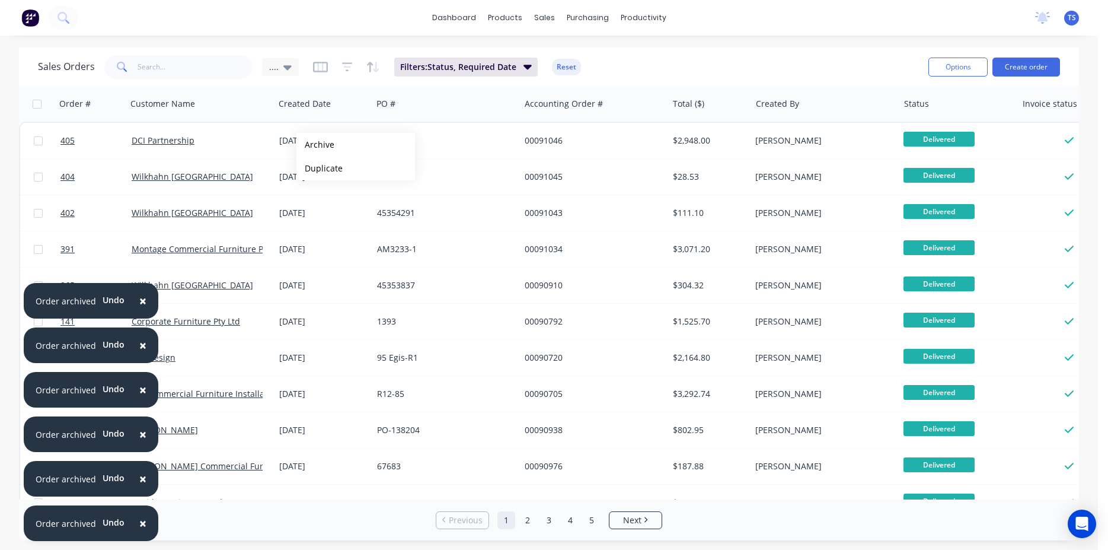
click at [315, 145] on button "Archive" at bounding box center [355, 145] width 119 height 24
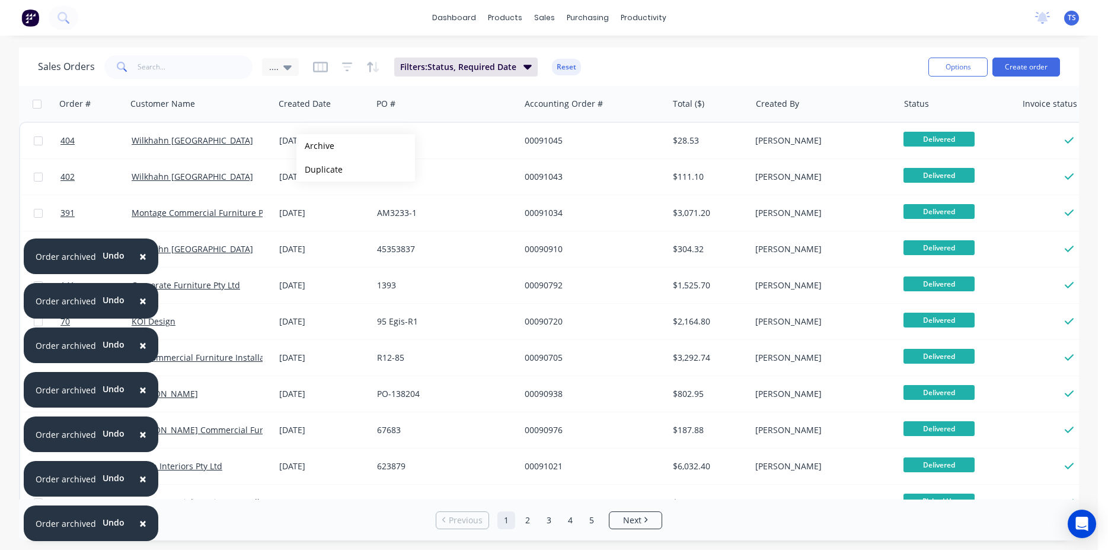
click at [315, 146] on button "Archive" at bounding box center [355, 146] width 119 height 24
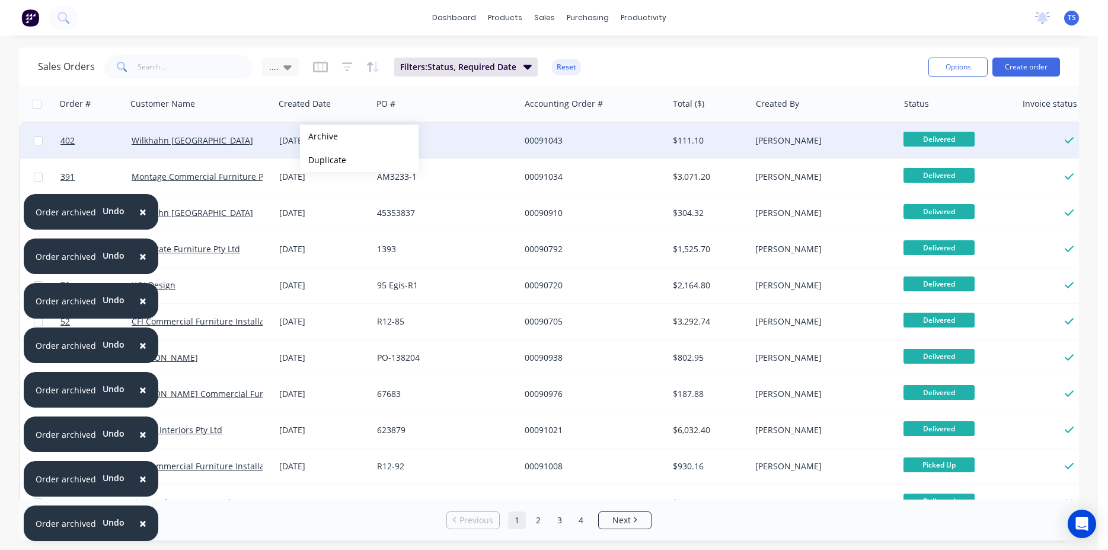
click at [319, 136] on button "Archive" at bounding box center [359, 137] width 119 height 24
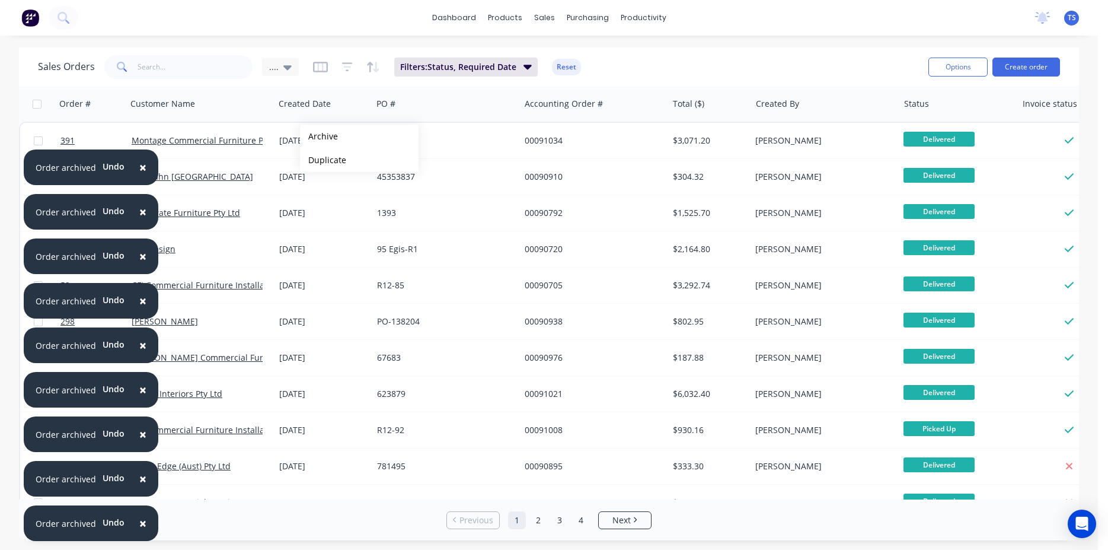
click at [319, 136] on button "Archive" at bounding box center [359, 137] width 119 height 24
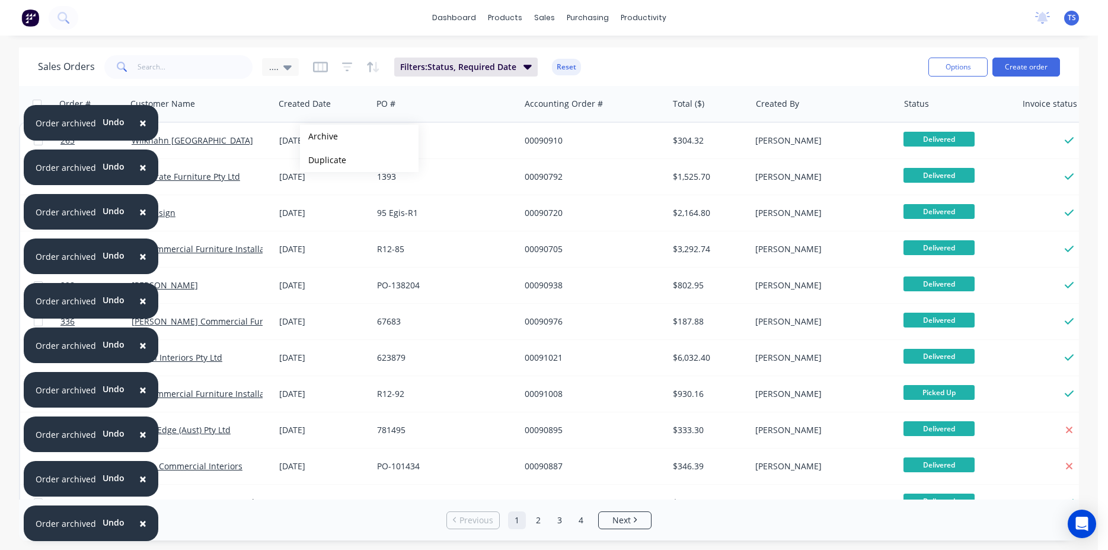
click at [319, 136] on button "Archive" at bounding box center [359, 137] width 119 height 24
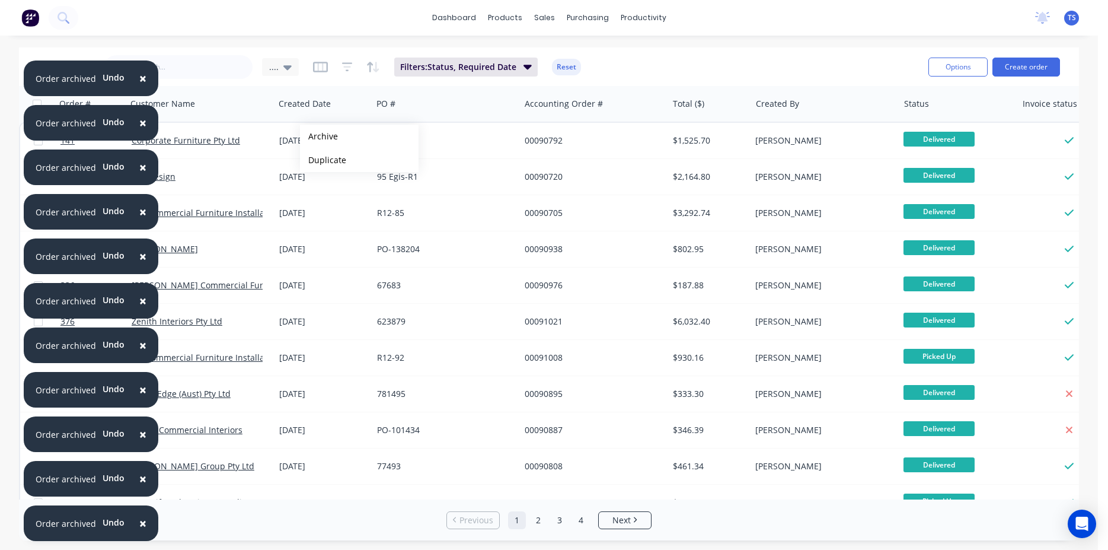
click at [319, 136] on button "Archive" at bounding box center [359, 137] width 119 height 24
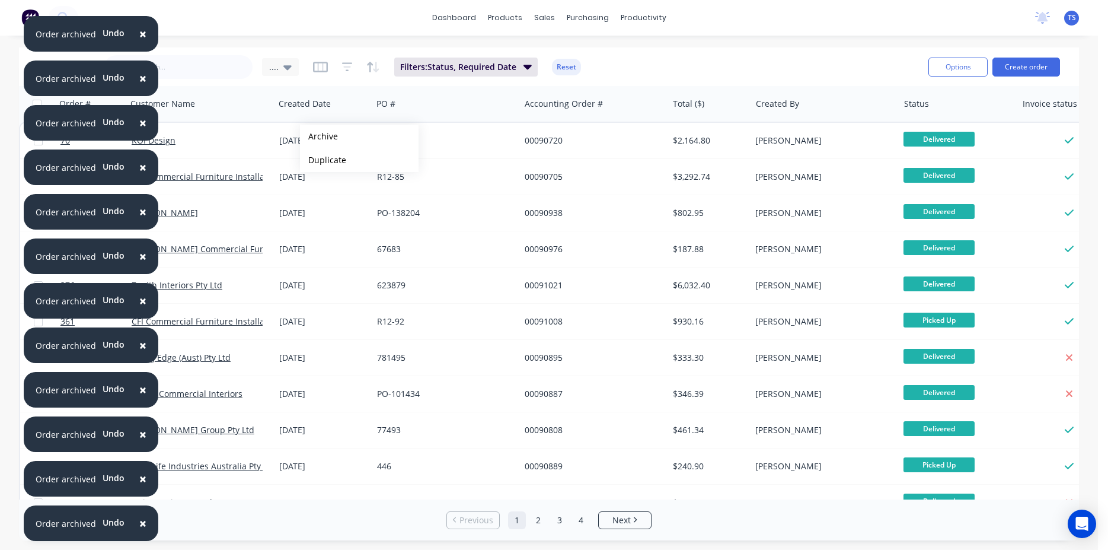
click at [319, 136] on button "Archive" at bounding box center [359, 137] width 119 height 24
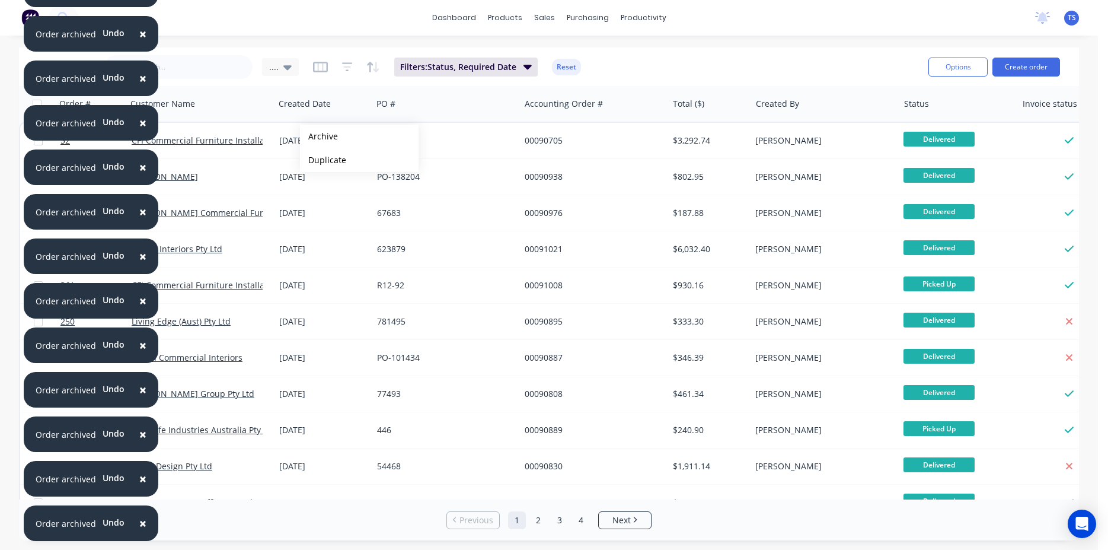
click at [319, 136] on button "Archive" at bounding box center [359, 137] width 119 height 24
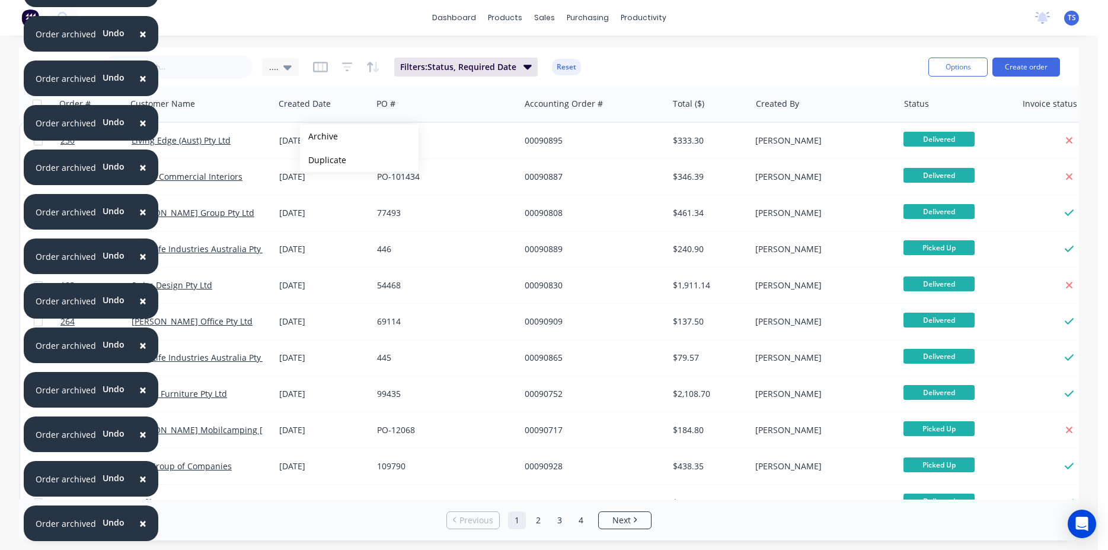
click at [319, 136] on button "Archive" at bounding box center [359, 137] width 119 height 24
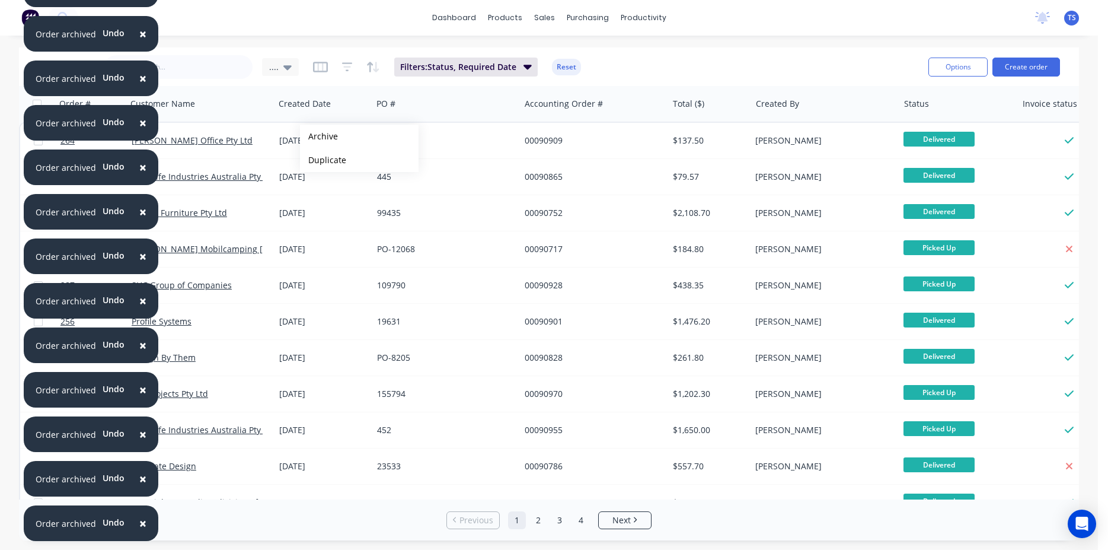
click at [319, 136] on button "Archive" at bounding box center [359, 137] width 119 height 24
click at [320, 136] on button "Archive" at bounding box center [359, 137] width 119 height 24
click at [320, 136] on button "Archive" at bounding box center [360, 137] width 119 height 24
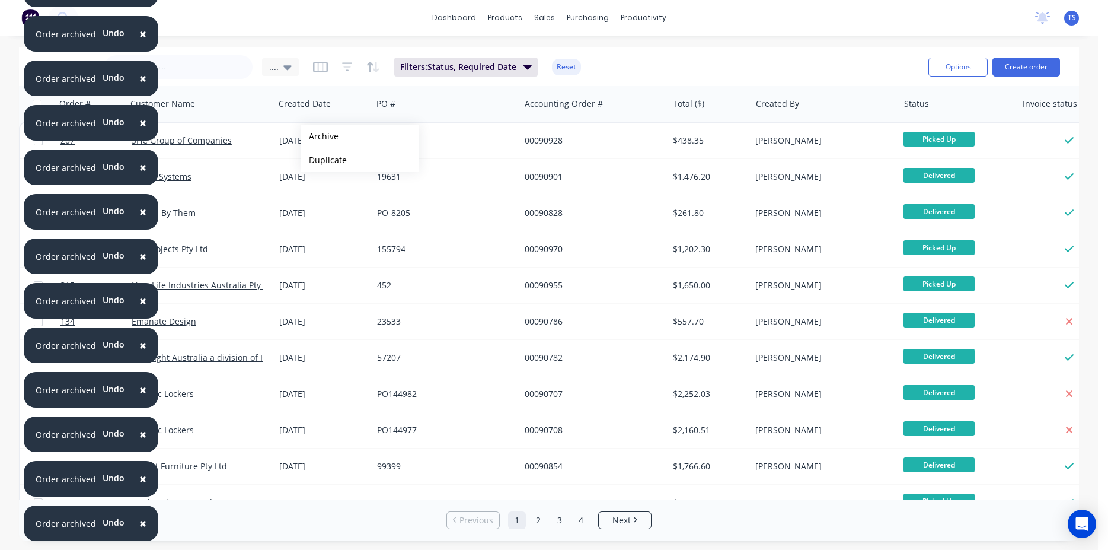
click at [320, 136] on button "Archive" at bounding box center [360, 137] width 119 height 24
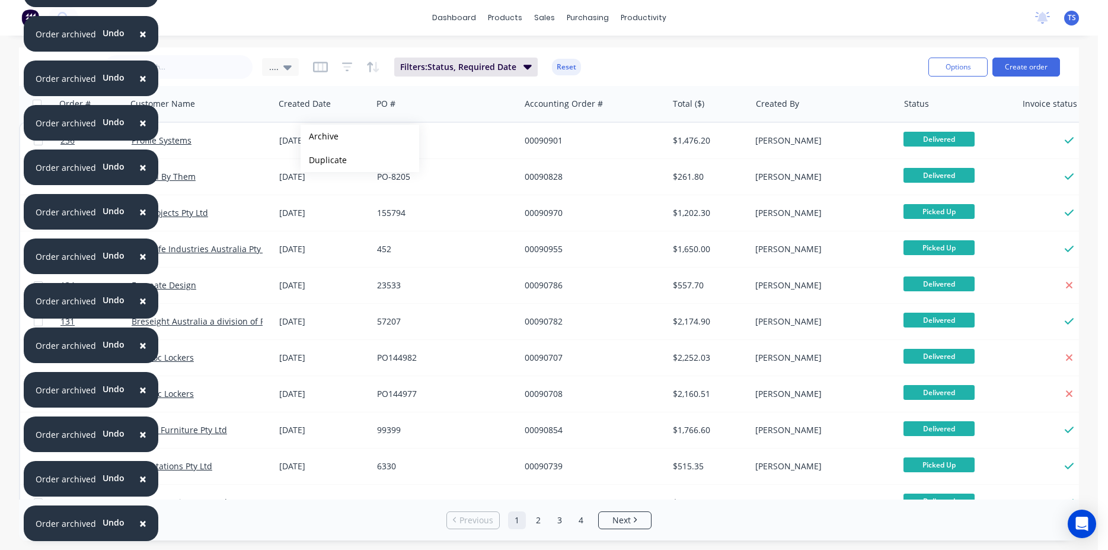
click at [320, 136] on button "Archive" at bounding box center [360, 137] width 119 height 24
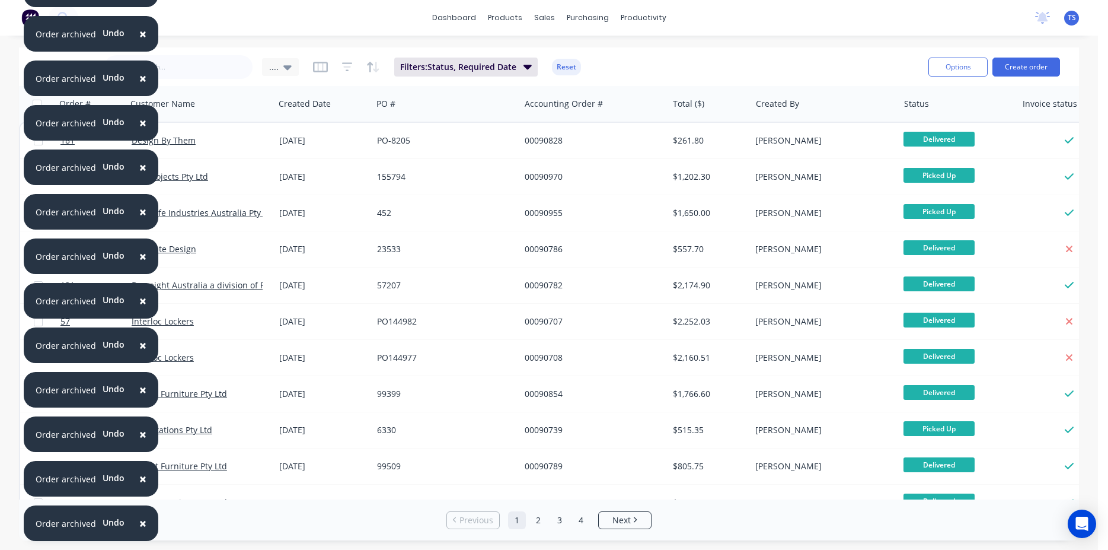
click at [320, 136] on div "09 Feb 2024" at bounding box center [323, 141] width 88 height 12
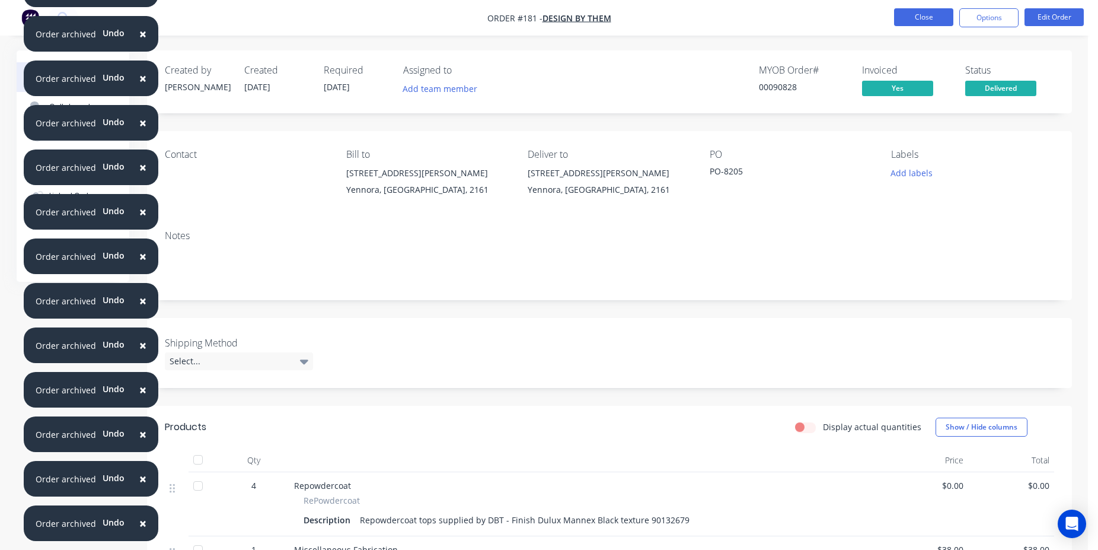
click at [937, 15] on button "Close" at bounding box center [923, 17] width 59 height 18
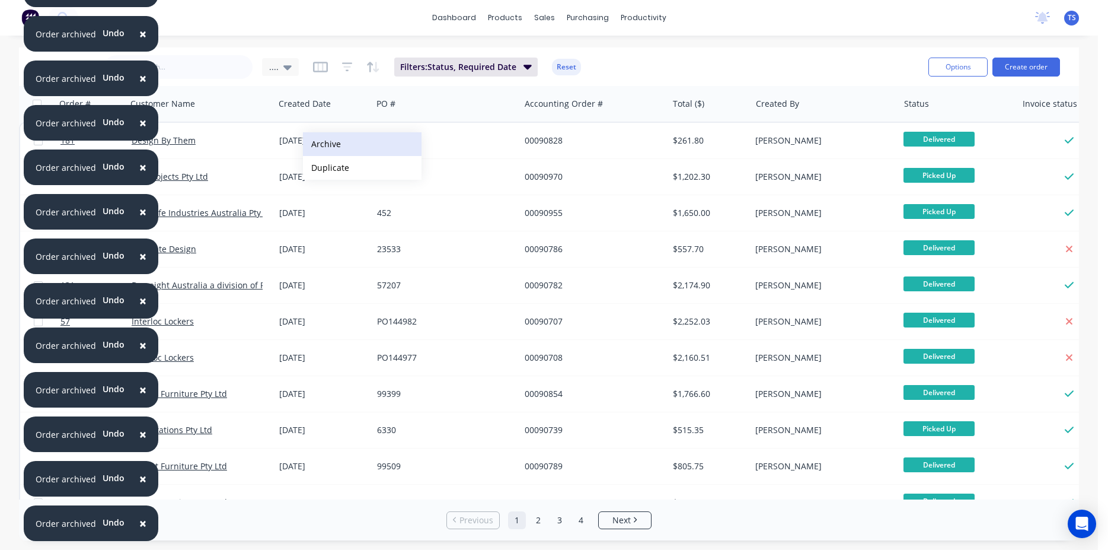
click at [339, 149] on button "Archive" at bounding box center [362, 144] width 119 height 24
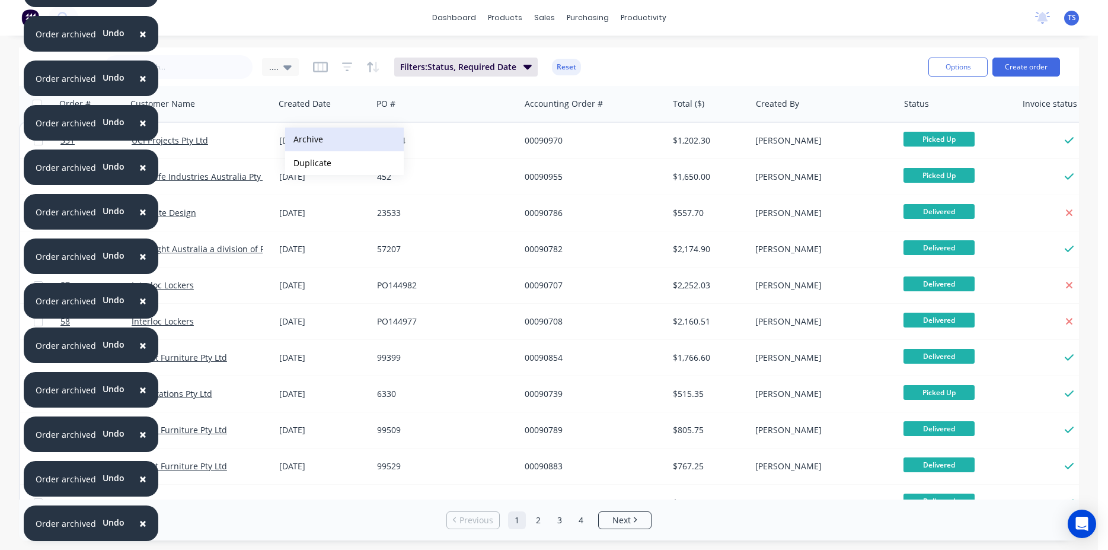
click at [331, 139] on button "Archive" at bounding box center [344, 139] width 119 height 24
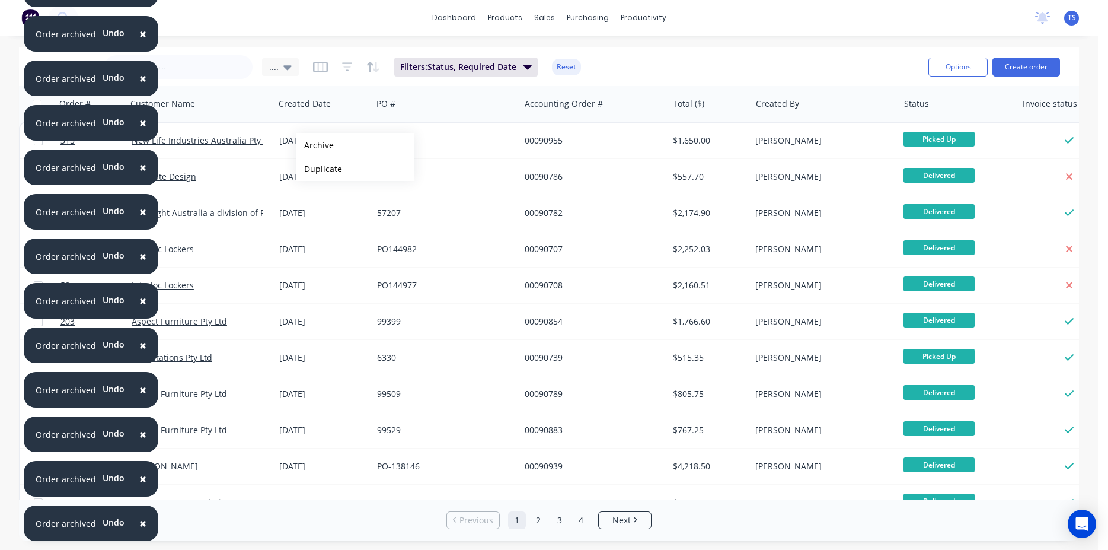
click at [315, 145] on button "Archive" at bounding box center [355, 145] width 119 height 24
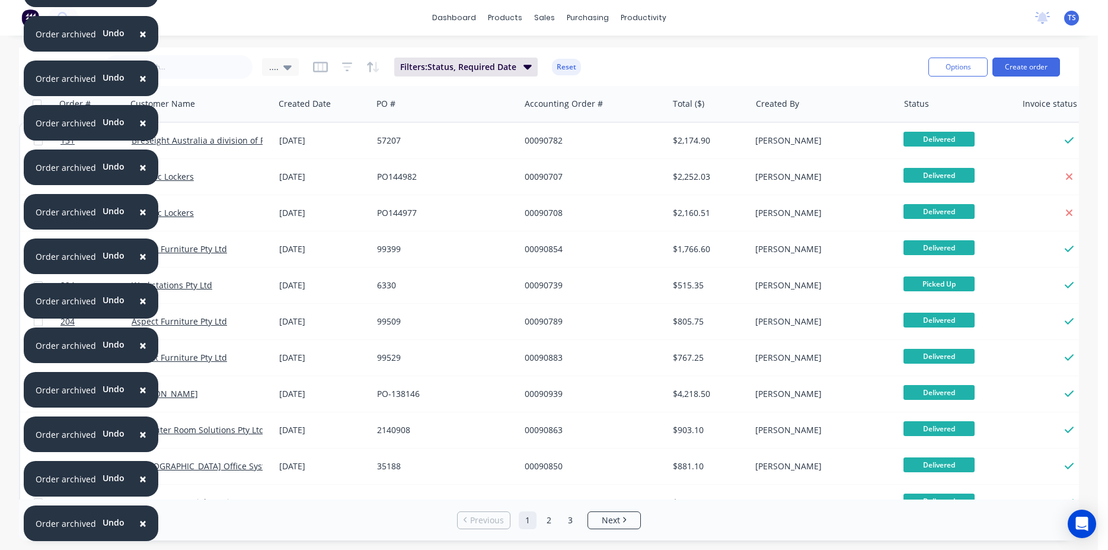
drag, startPoint x: 331, startPoint y: 139, endPoint x: 315, endPoint y: 145, distance: 16.5
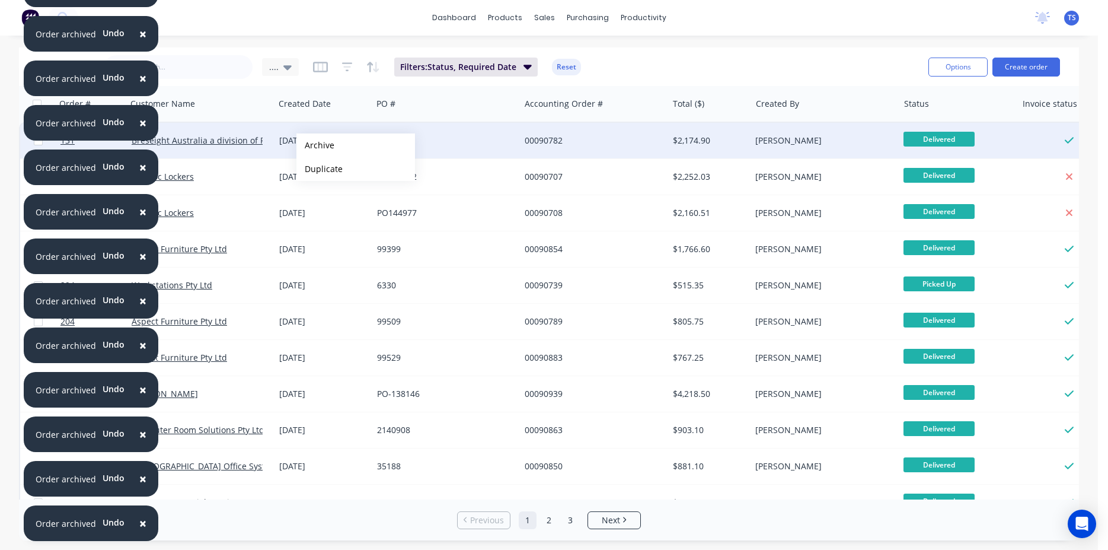
click at [315, 145] on button "Archive" at bounding box center [355, 145] width 119 height 24
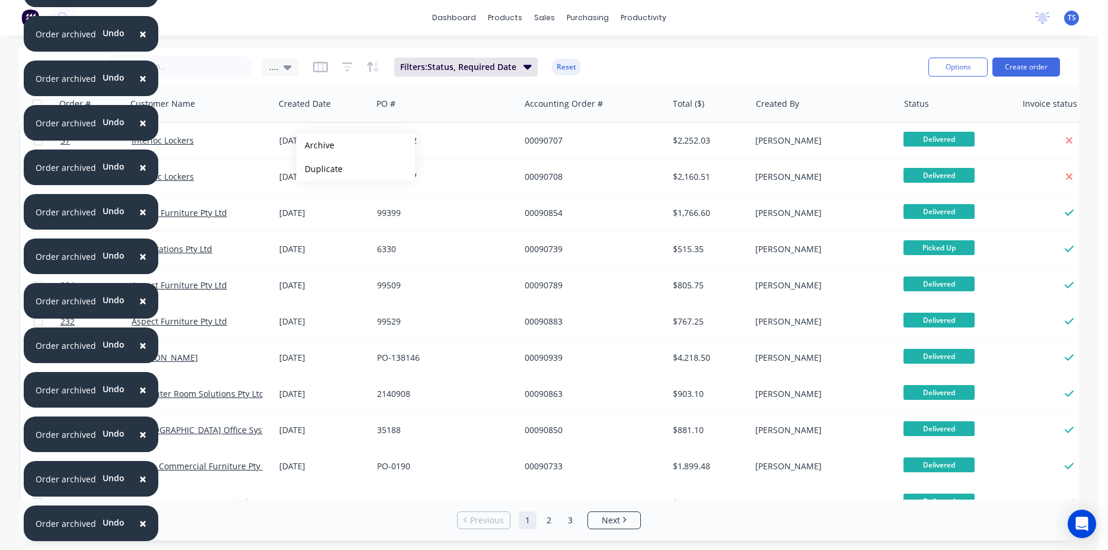
click at [315, 145] on button "Archive" at bounding box center [355, 145] width 119 height 24
click at [315, 143] on button "Archive" at bounding box center [355, 143] width 119 height 24
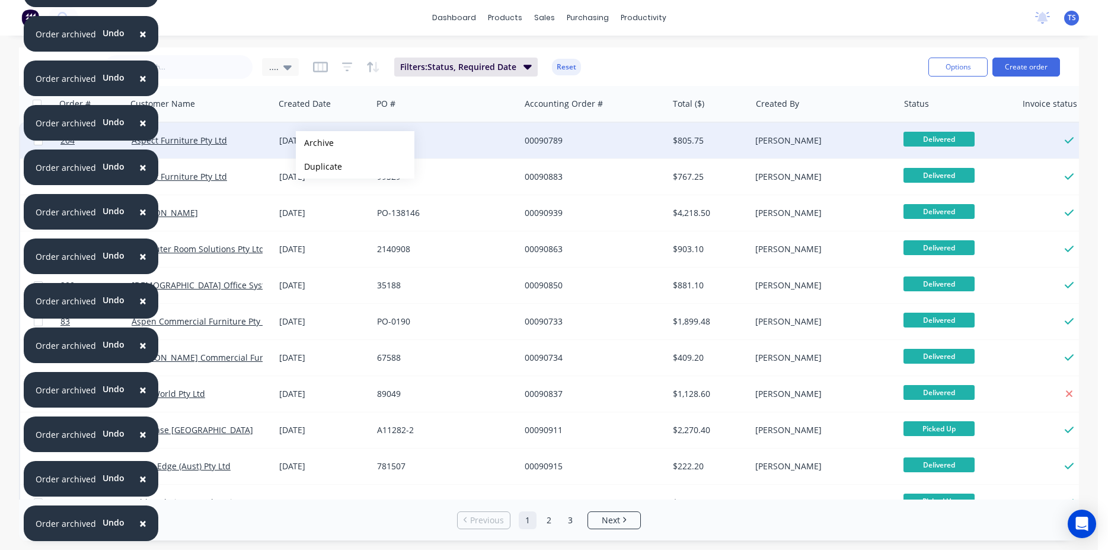
click at [315, 143] on button "Archive" at bounding box center [355, 143] width 119 height 24
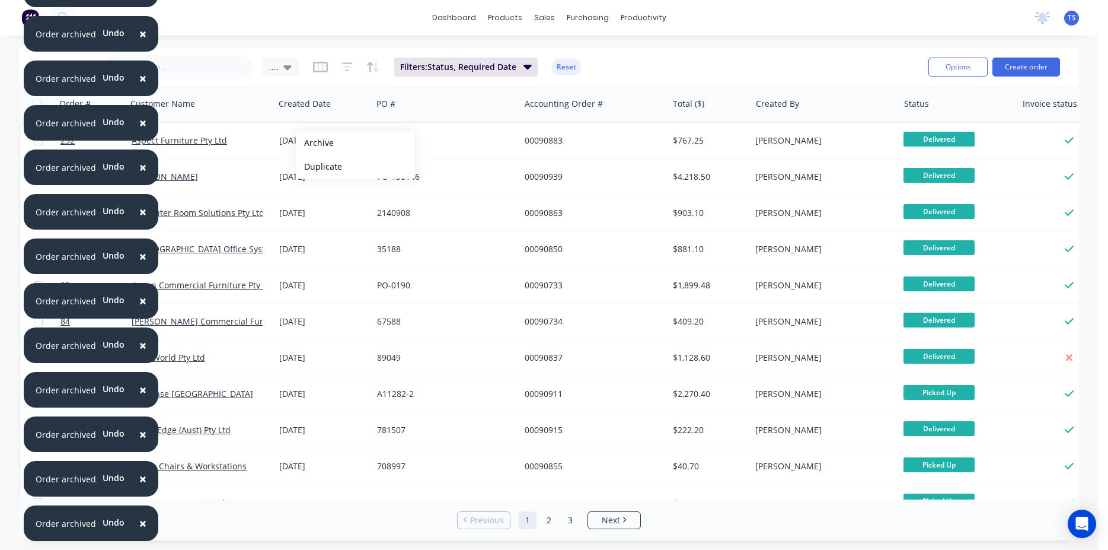
click at [315, 143] on button "Archive" at bounding box center [355, 143] width 119 height 24
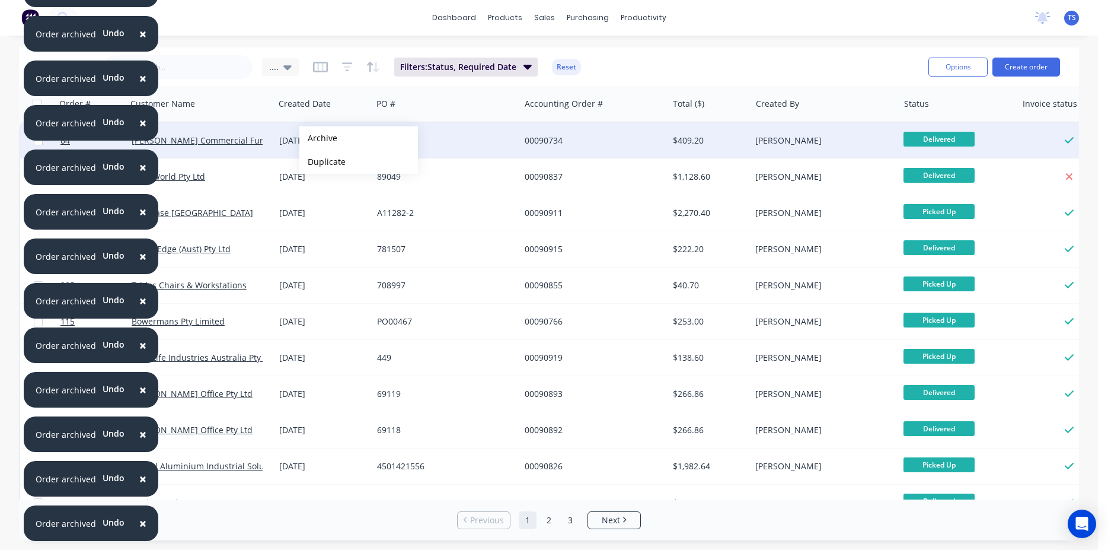
click at [318, 138] on button "Archive" at bounding box center [358, 138] width 119 height 24
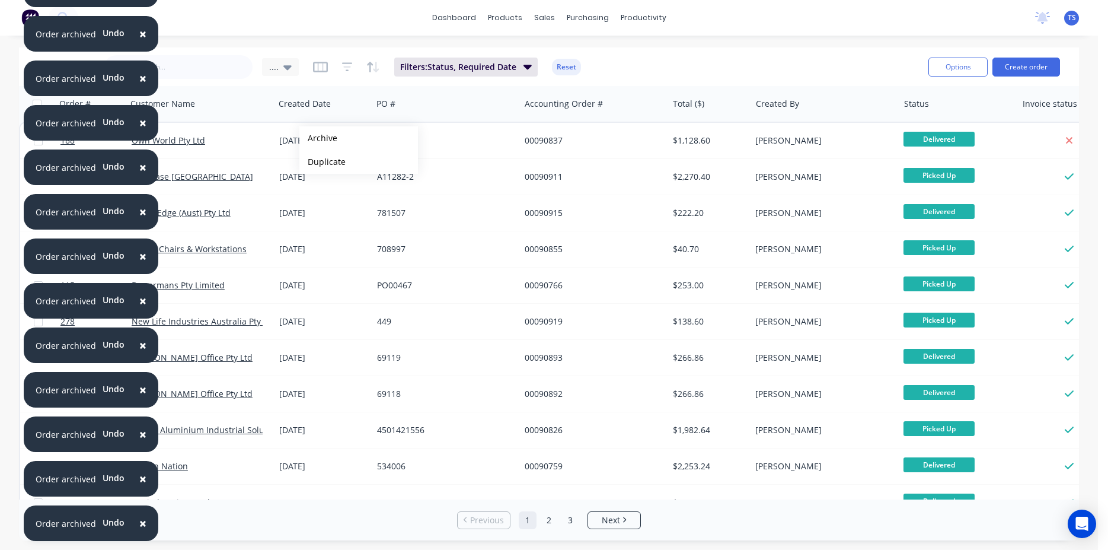
click at [318, 138] on button "Archive" at bounding box center [358, 138] width 119 height 24
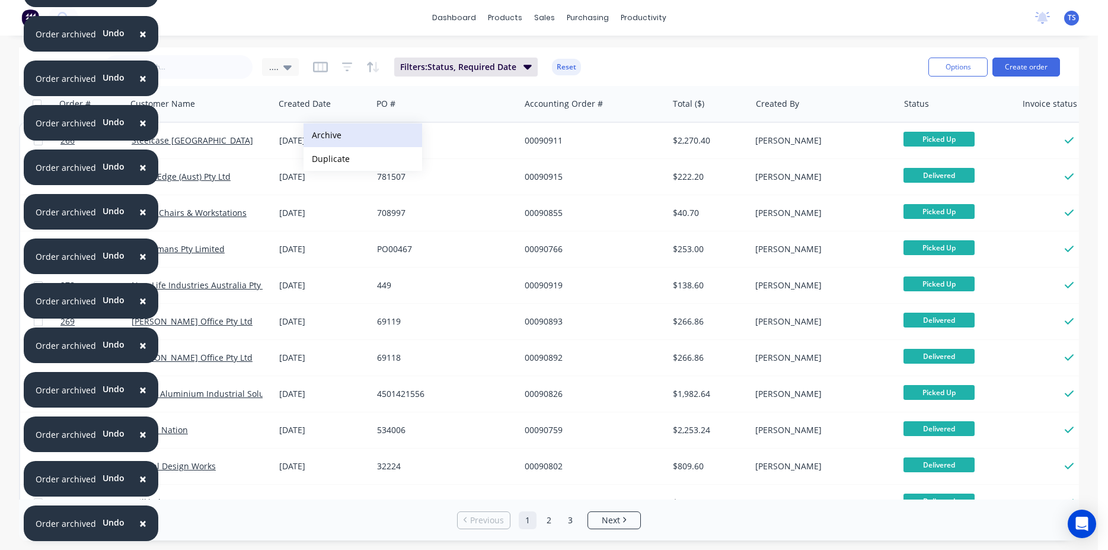
click at [323, 135] on button "Archive" at bounding box center [363, 135] width 119 height 24
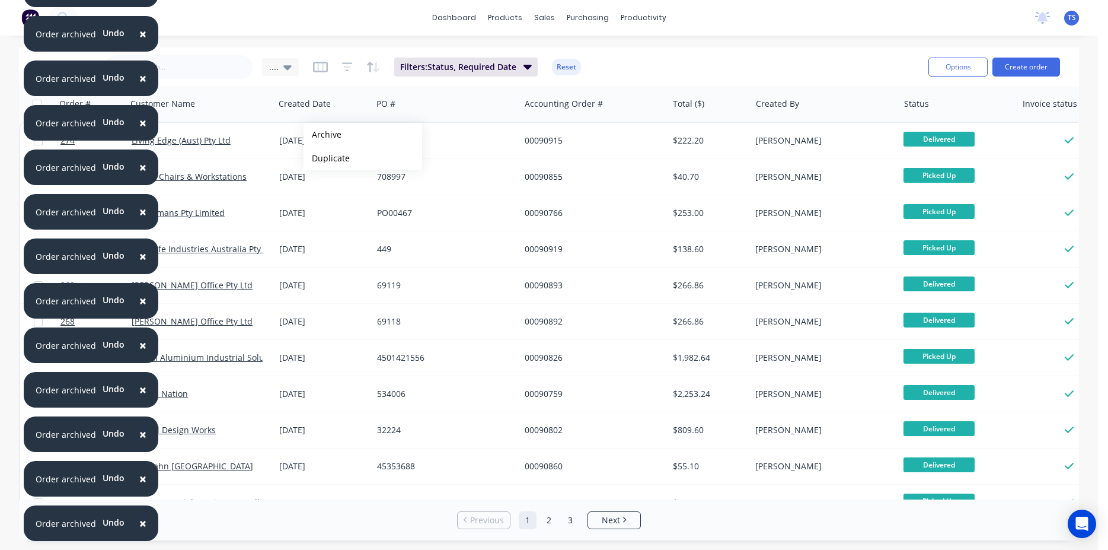
click at [323, 135] on button "Archive" at bounding box center [363, 135] width 119 height 24
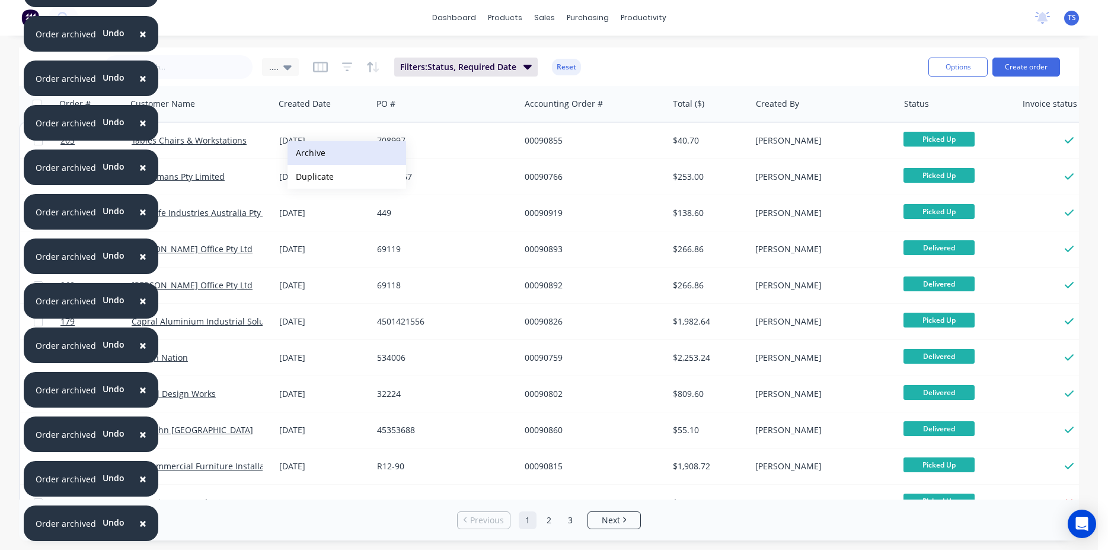
click at [307, 152] on button "Archive" at bounding box center [347, 153] width 119 height 24
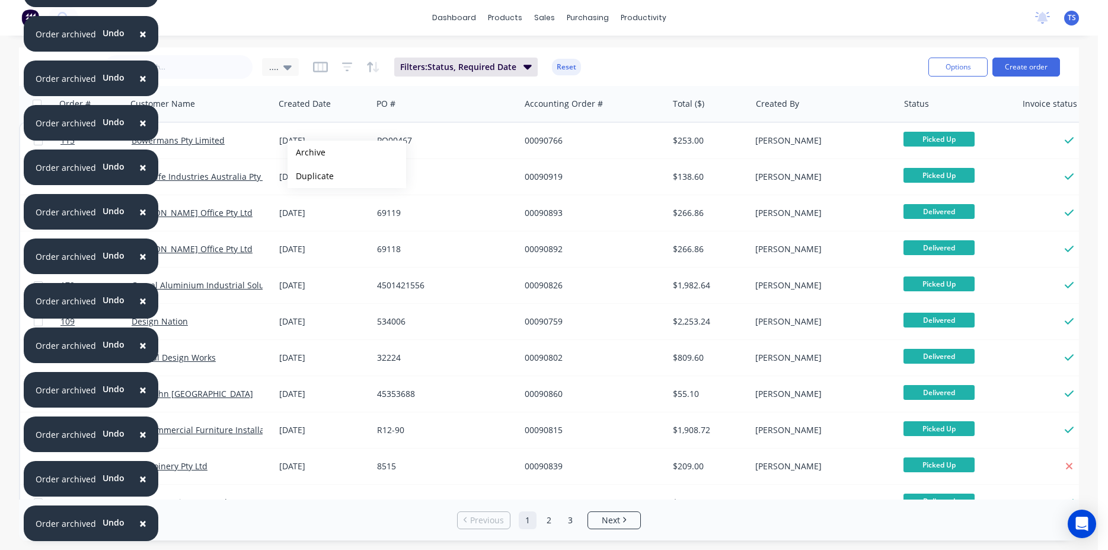
click at [307, 152] on button "Archive" at bounding box center [347, 153] width 119 height 24
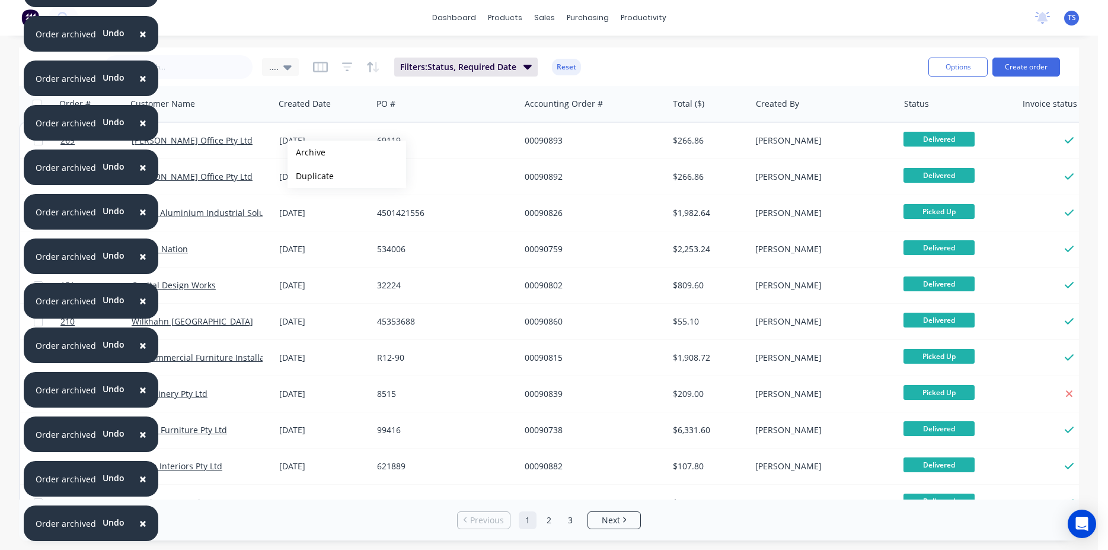
click at [307, 152] on button "Archive" at bounding box center [347, 153] width 119 height 24
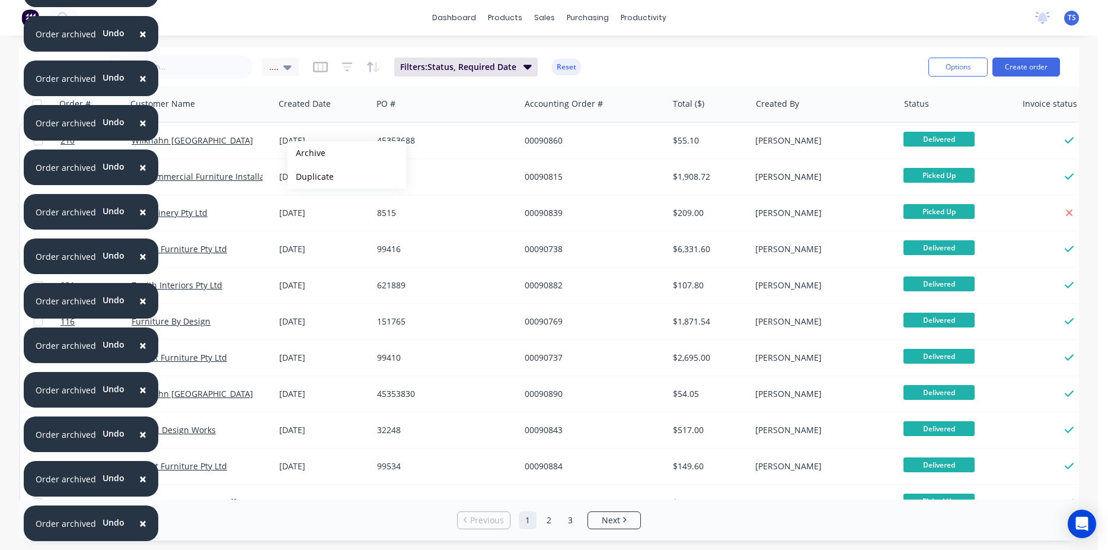
click at [307, 153] on button "Archive" at bounding box center [347, 153] width 119 height 24
click at [307, 154] on button "Archive" at bounding box center [347, 154] width 119 height 24
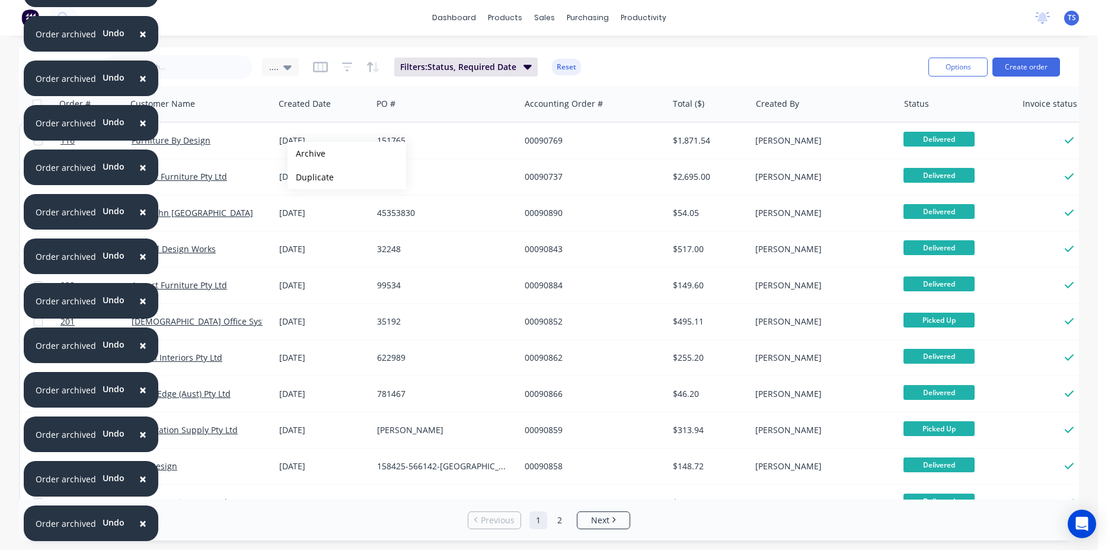
click at [307, 154] on button "Archive" at bounding box center [347, 154] width 119 height 24
click at [306, 154] on button "Archive" at bounding box center [346, 154] width 119 height 24
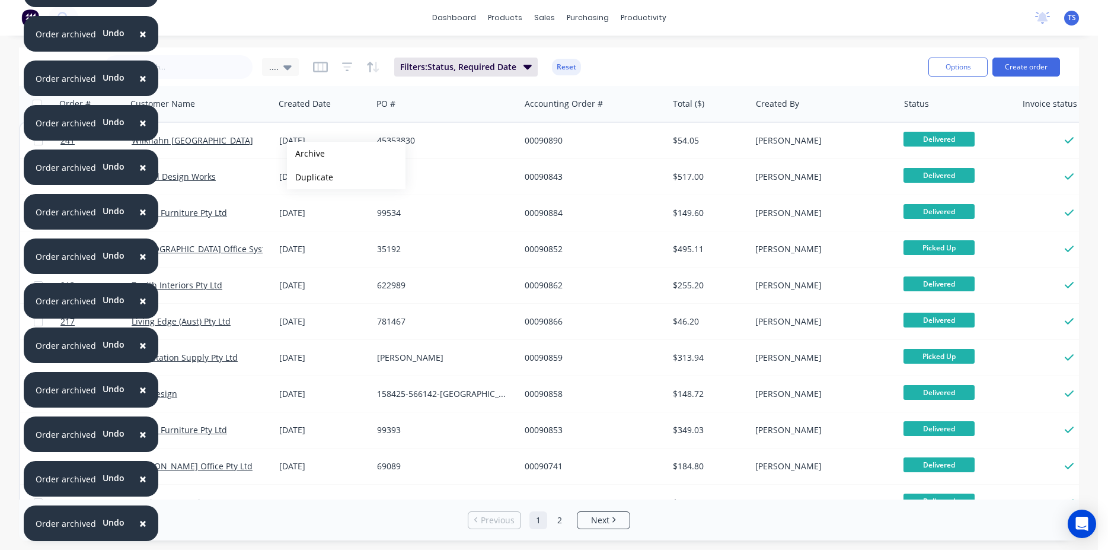
click at [306, 154] on button "Archive" at bounding box center [346, 154] width 119 height 24
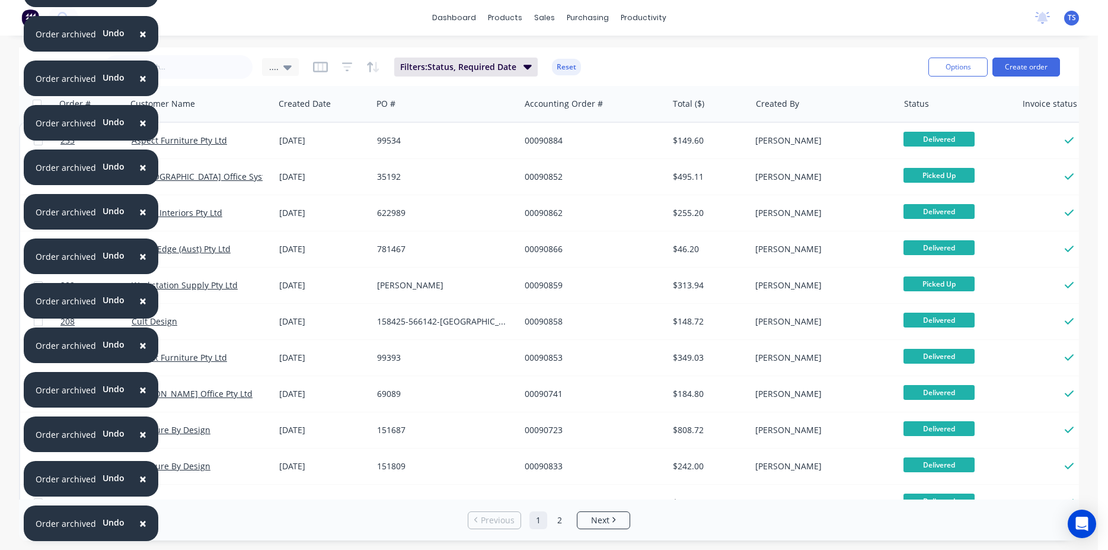
click at [306, 154] on div "13 Feb 2024" at bounding box center [324, 141] width 98 height 36
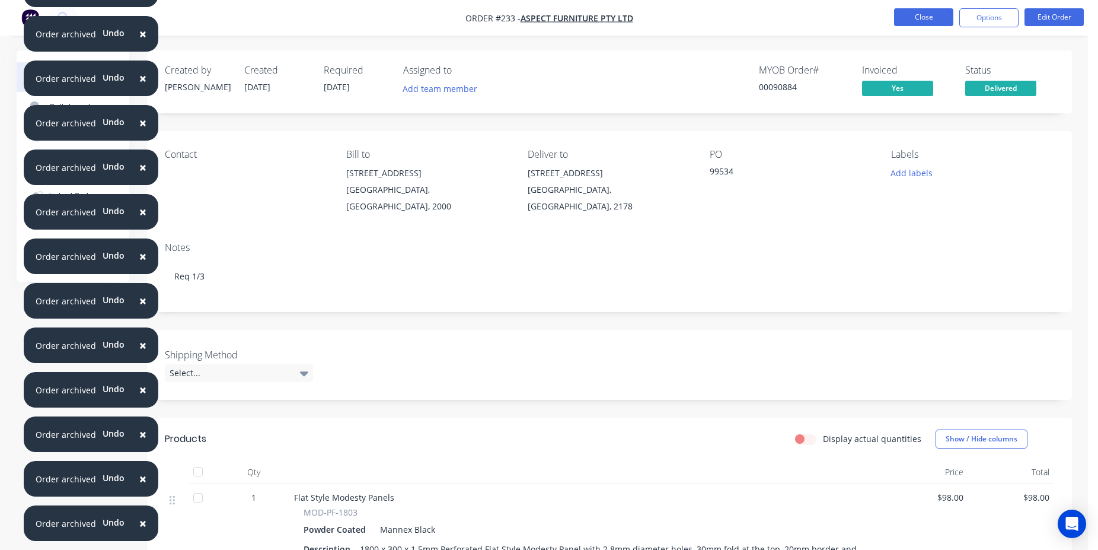
click at [934, 14] on button "Close" at bounding box center [923, 17] width 59 height 18
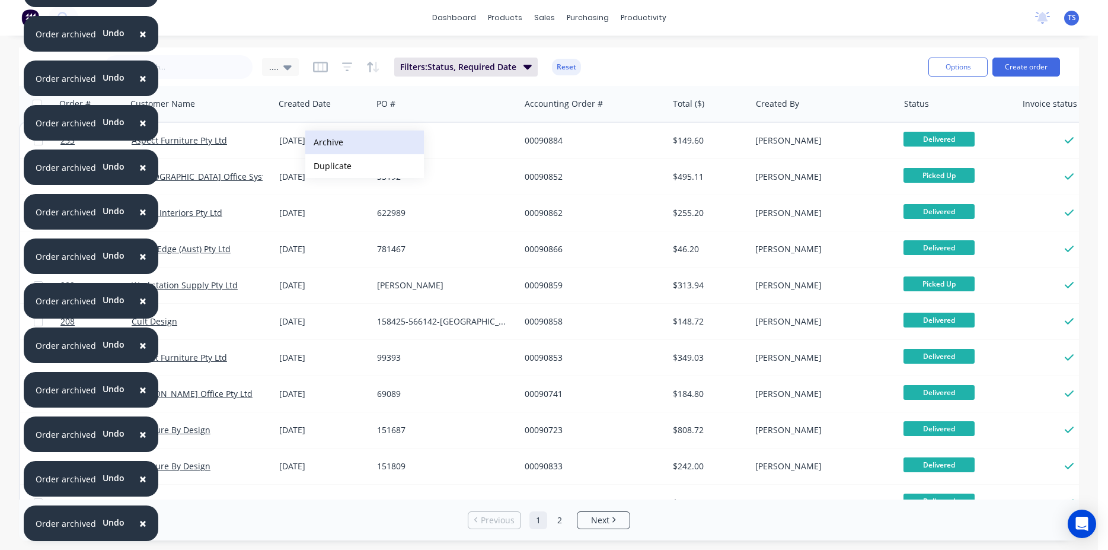
click at [324, 141] on button "Archive" at bounding box center [364, 142] width 119 height 24
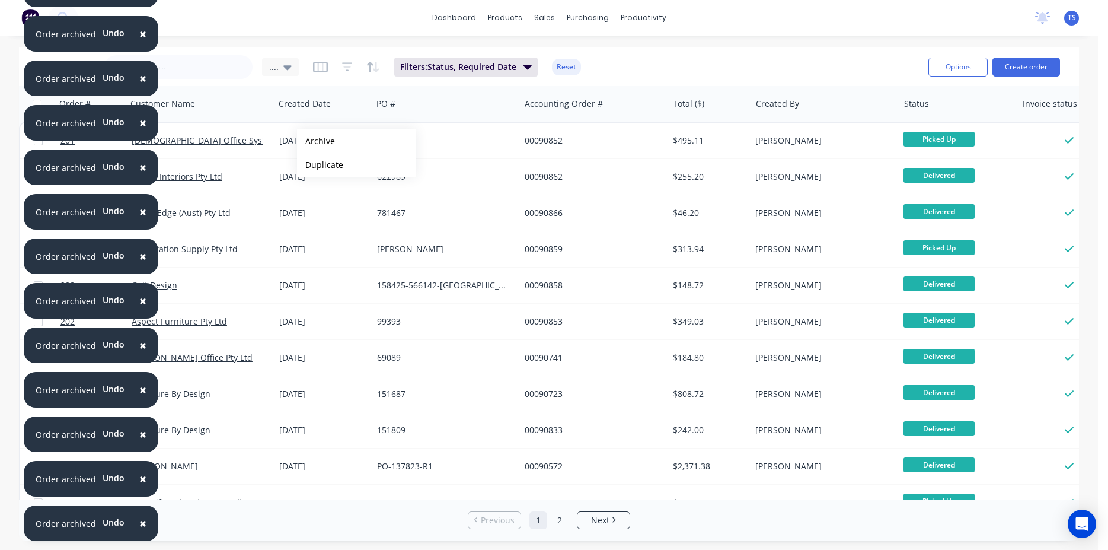
click at [316, 140] on button "Archive" at bounding box center [356, 141] width 119 height 24
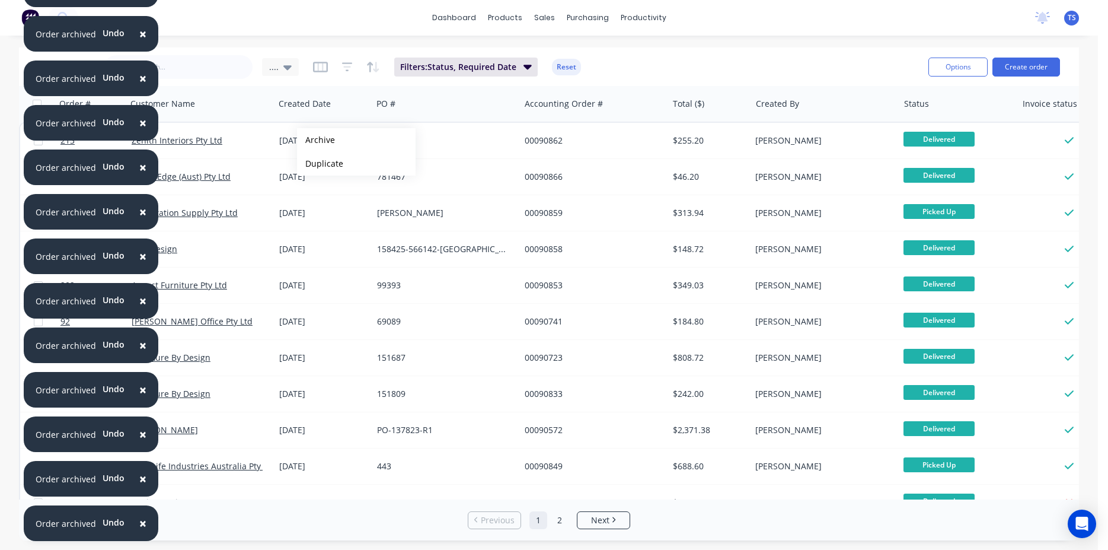
click at [316, 140] on button "Archive" at bounding box center [356, 140] width 119 height 24
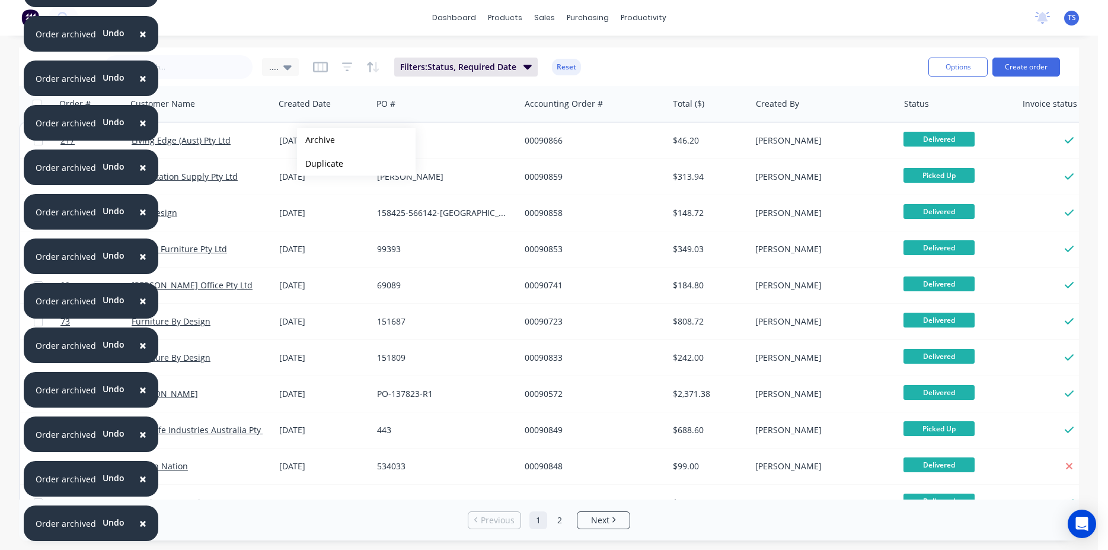
click at [316, 140] on button "Archive" at bounding box center [356, 140] width 119 height 24
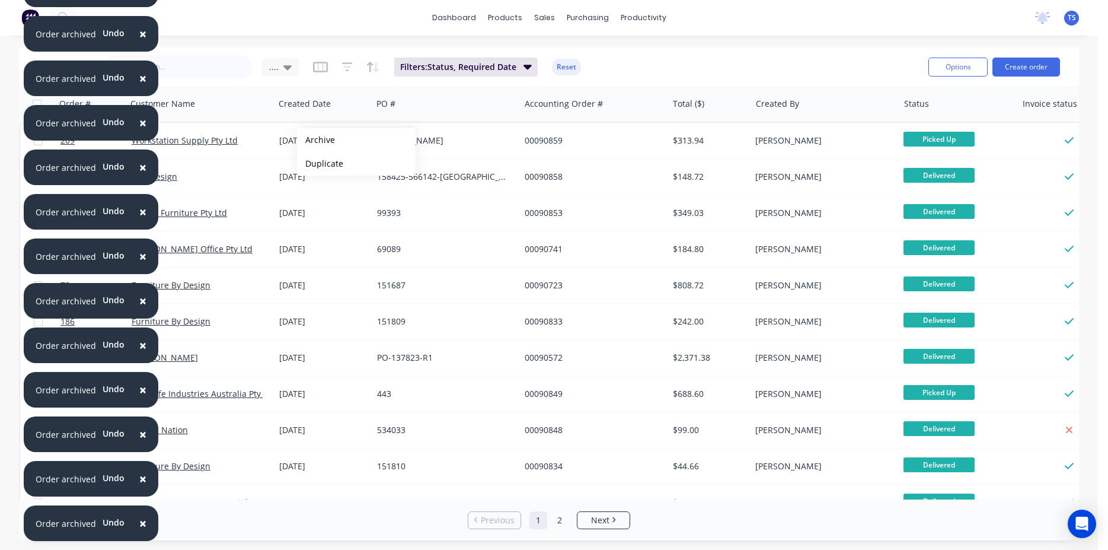
click at [316, 140] on button "Archive" at bounding box center [356, 140] width 119 height 24
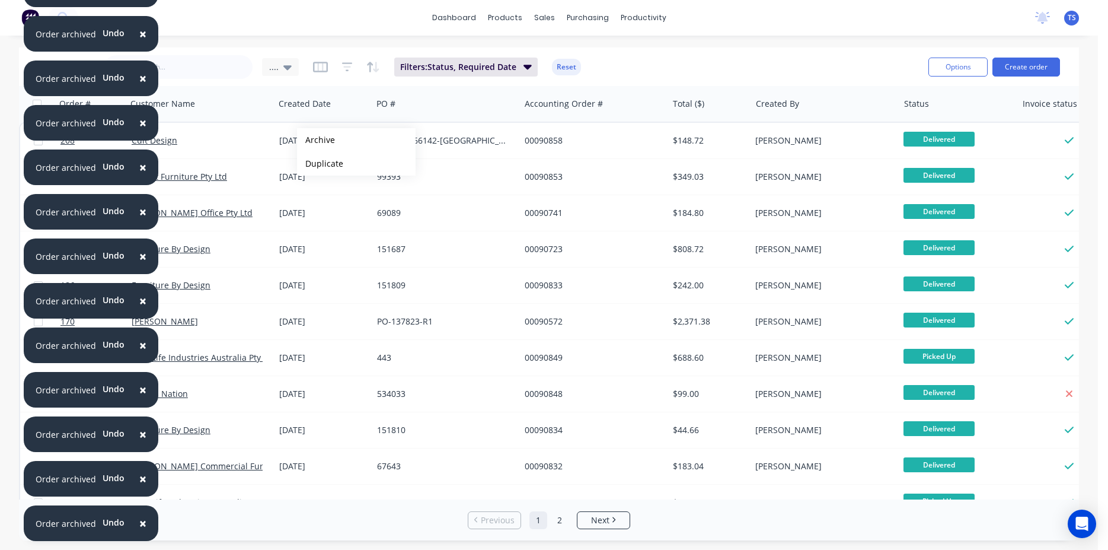
click at [316, 140] on button "Archive" at bounding box center [356, 140] width 119 height 24
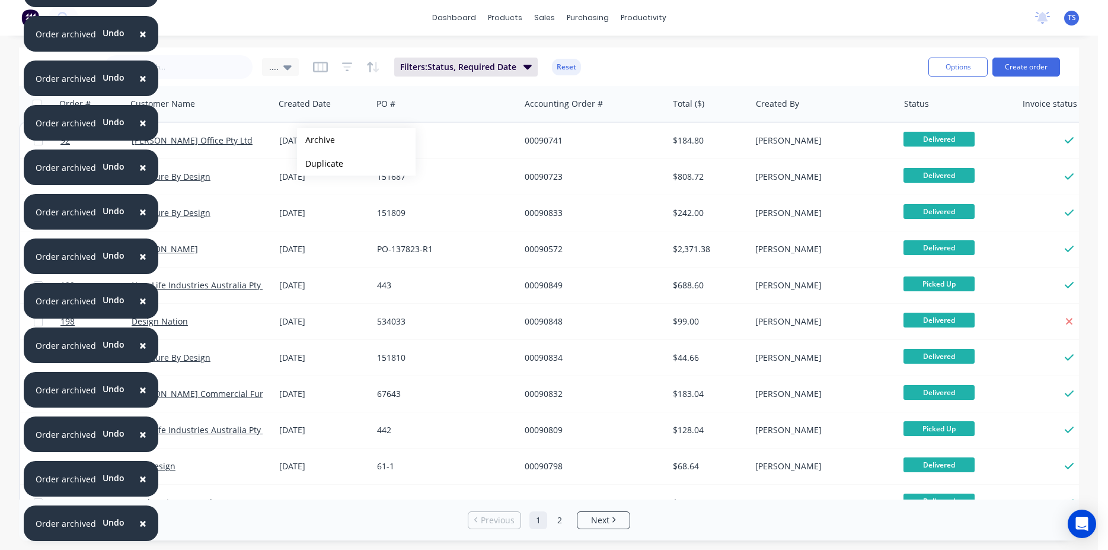
click at [316, 140] on button "Archive" at bounding box center [356, 140] width 119 height 24
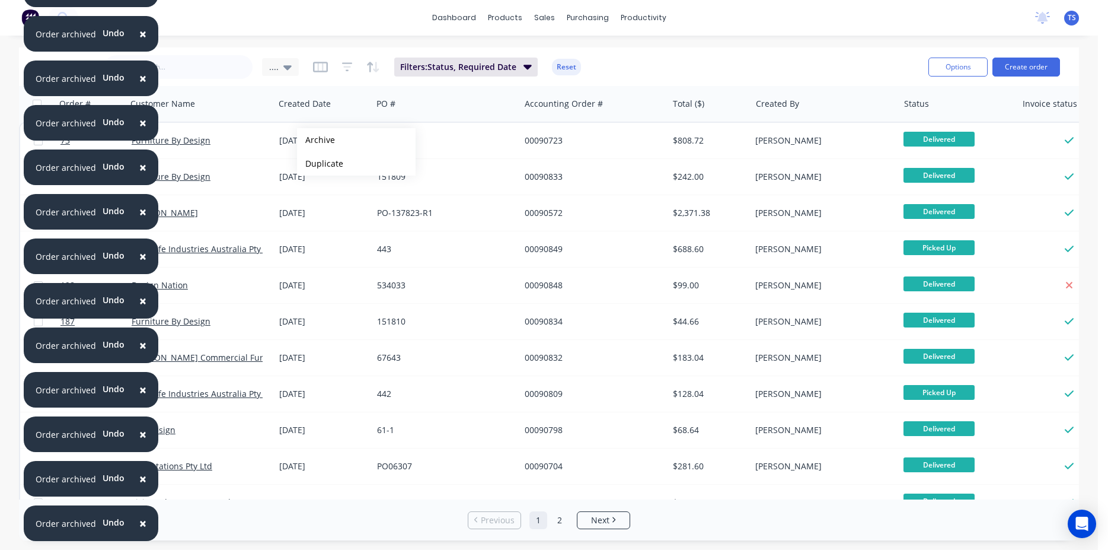
click at [316, 140] on button "Archive" at bounding box center [356, 140] width 119 height 24
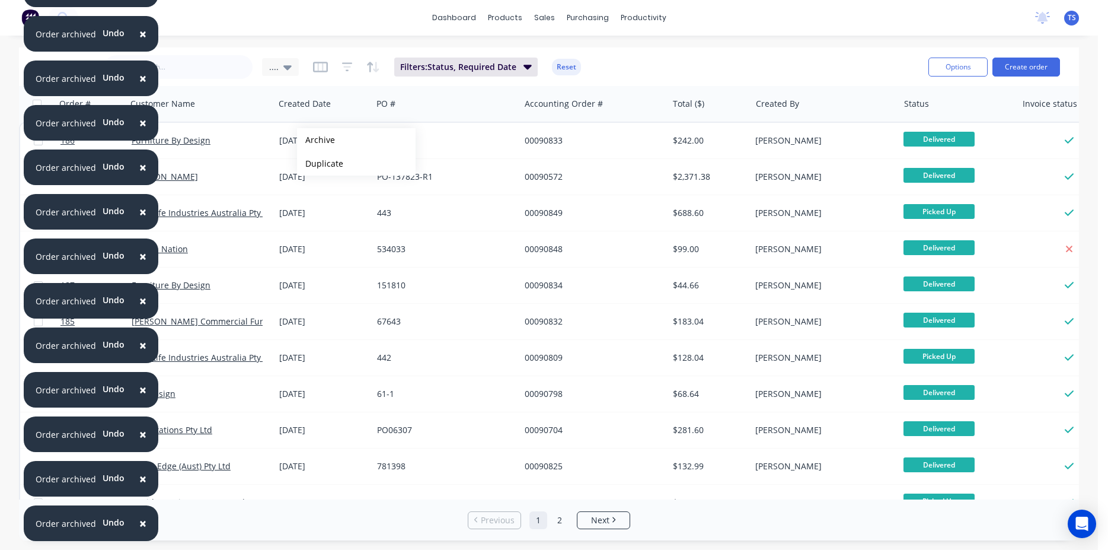
click at [316, 140] on button "Archive" at bounding box center [356, 140] width 119 height 24
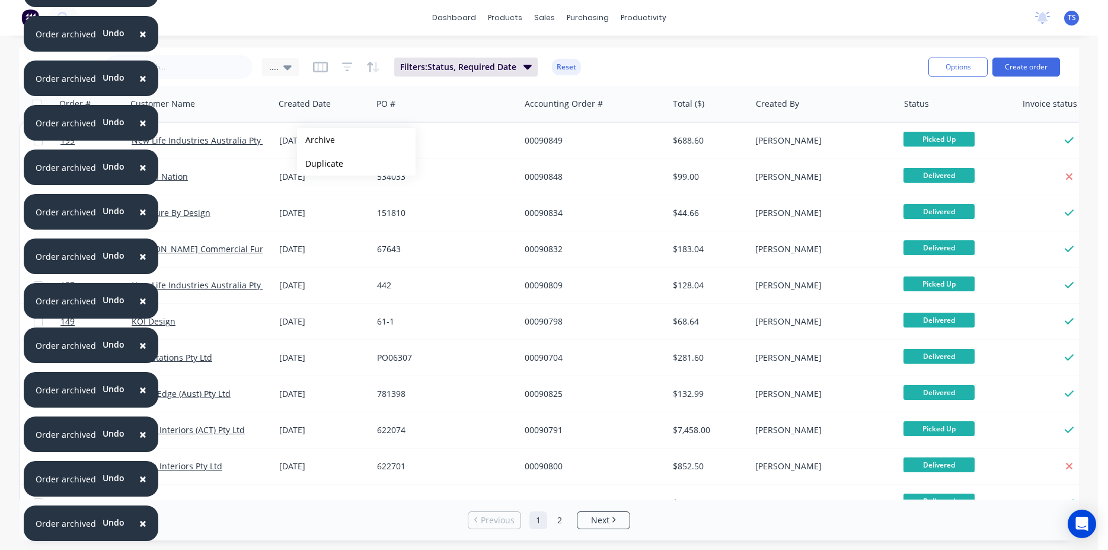
click at [316, 140] on button "Archive" at bounding box center [356, 140] width 119 height 24
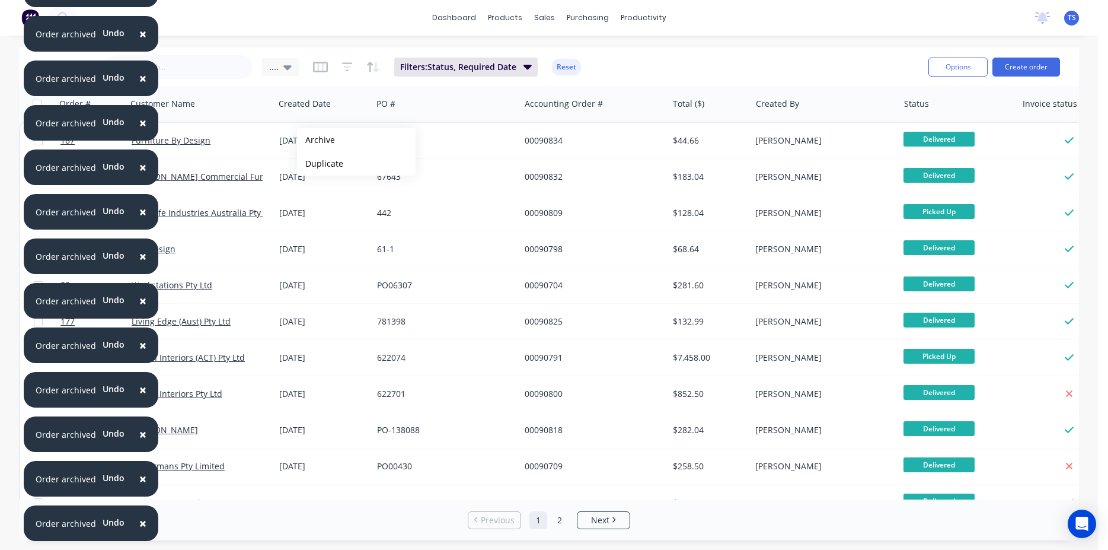
click at [316, 140] on button "Archive" at bounding box center [356, 140] width 119 height 24
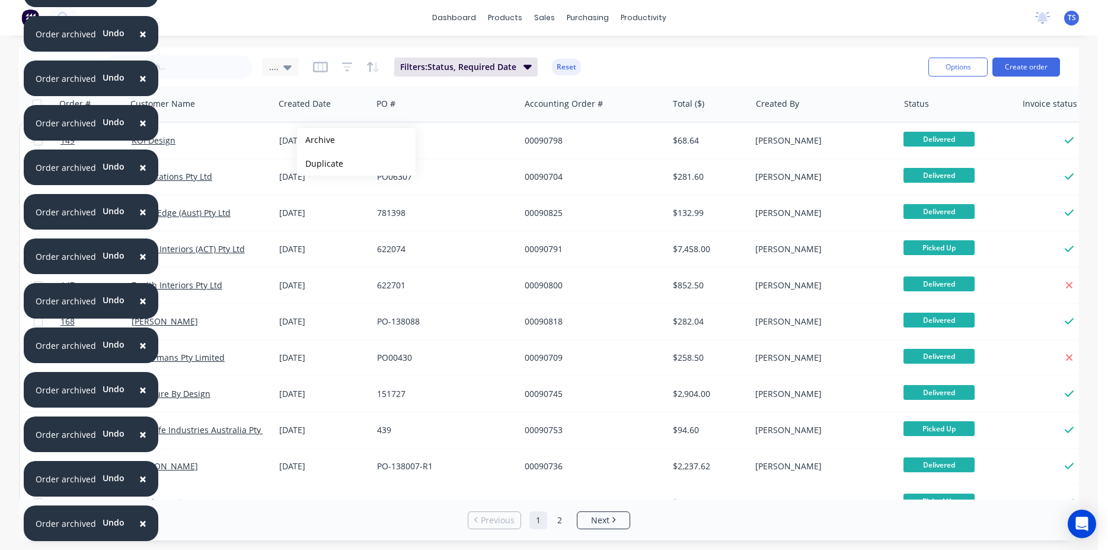
click at [316, 140] on button "Archive" at bounding box center [356, 140] width 119 height 24
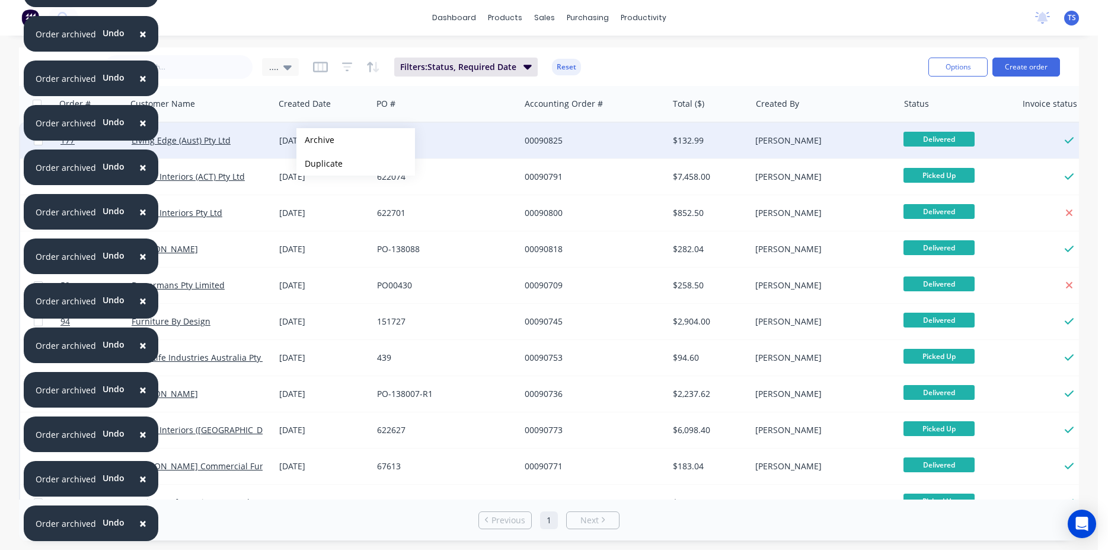
click at [315, 140] on button "Archive" at bounding box center [355, 140] width 119 height 24
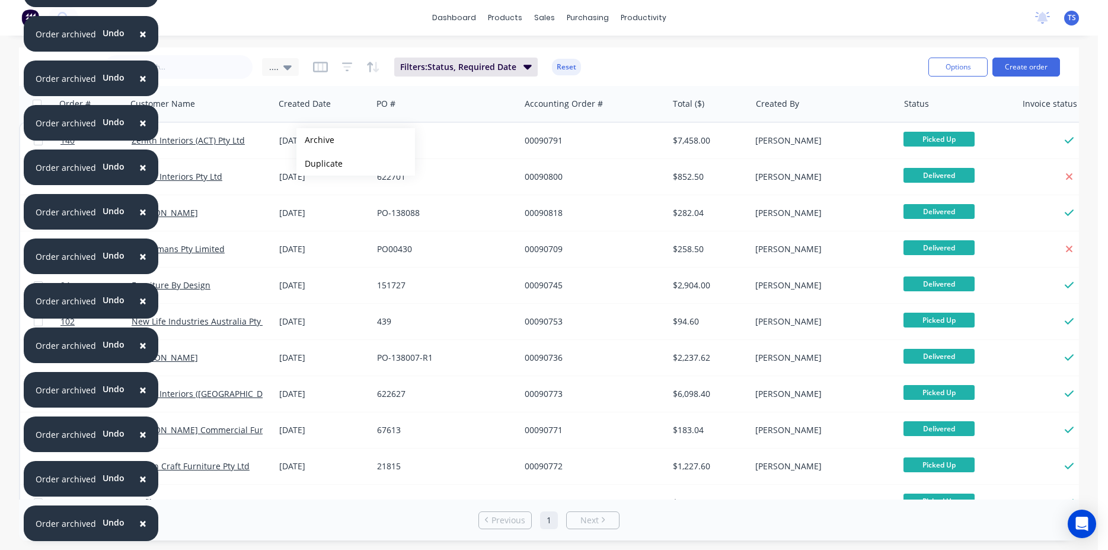
click at [315, 140] on button "Archive" at bounding box center [355, 140] width 119 height 24
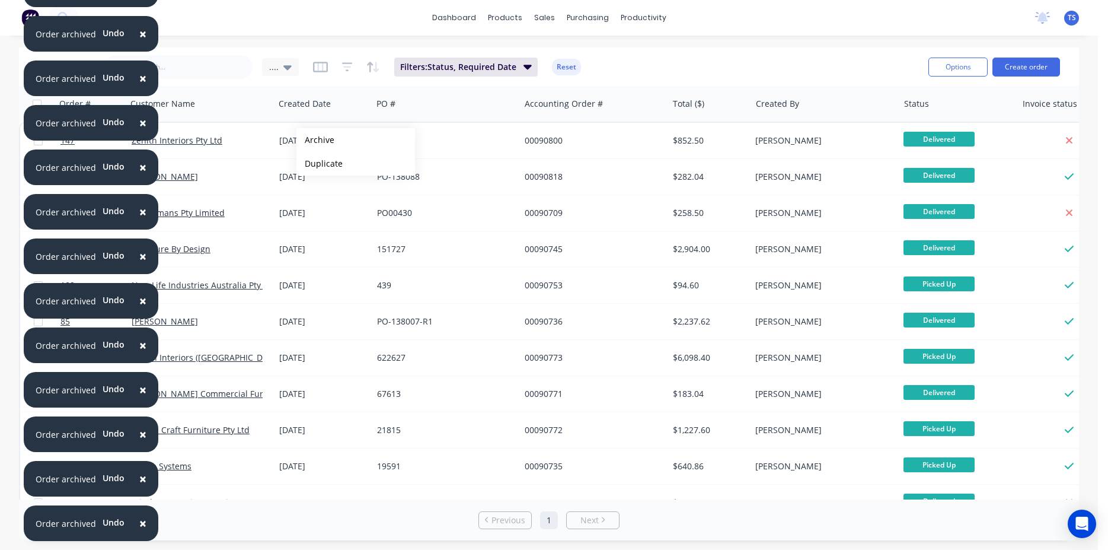
click at [315, 140] on button "Archive" at bounding box center [355, 140] width 119 height 24
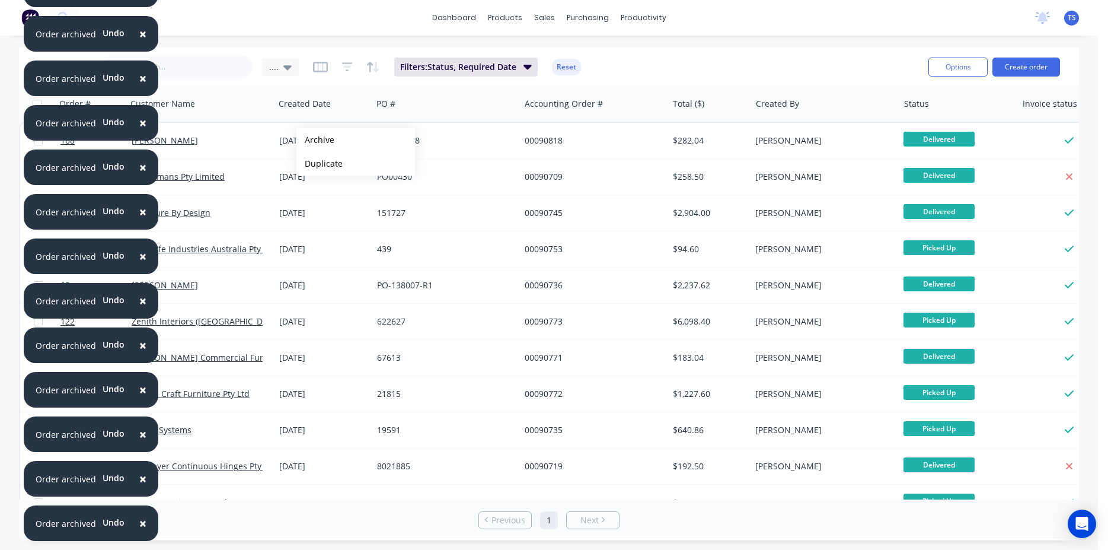
click at [315, 140] on button "Archive" at bounding box center [355, 140] width 119 height 24
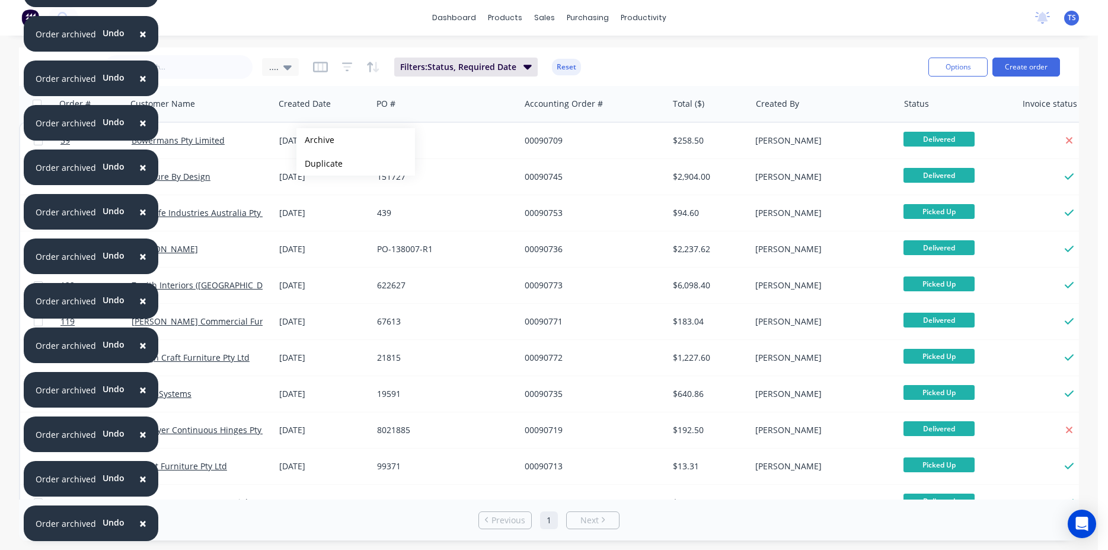
click at [315, 140] on button "Archive" at bounding box center [355, 140] width 119 height 24
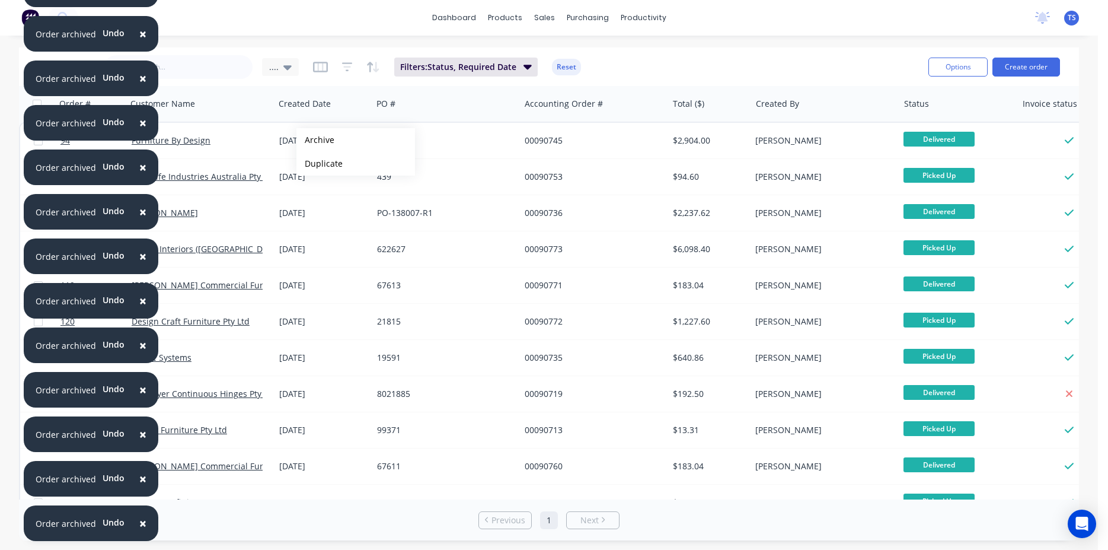
click at [315, 140] on button "Archive" at bounding box center [355, 140] width 119 height 24
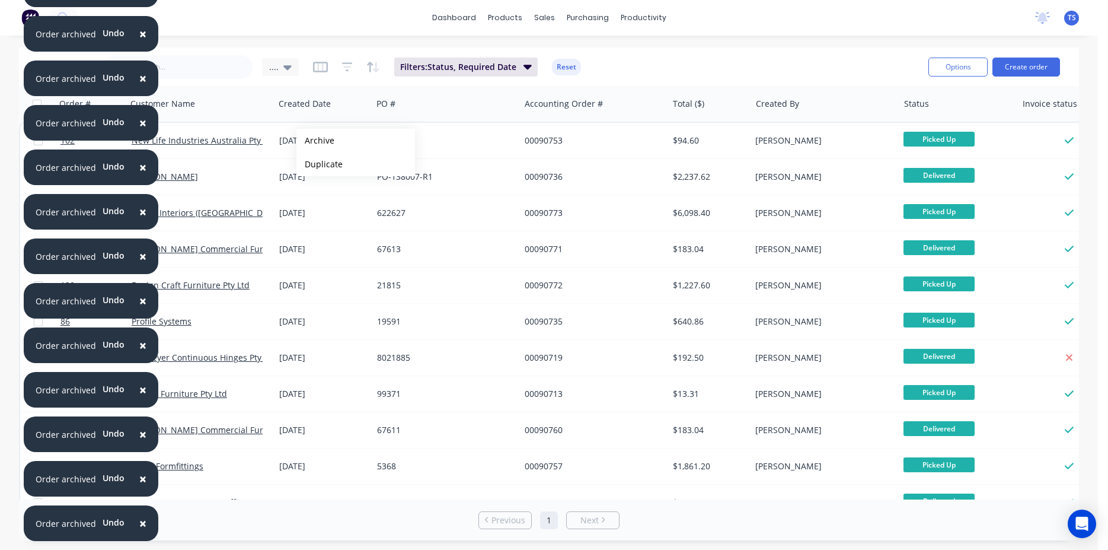
click at [315, 141] on button "Archive" at bounding box center [355, 141] width 119 height 24
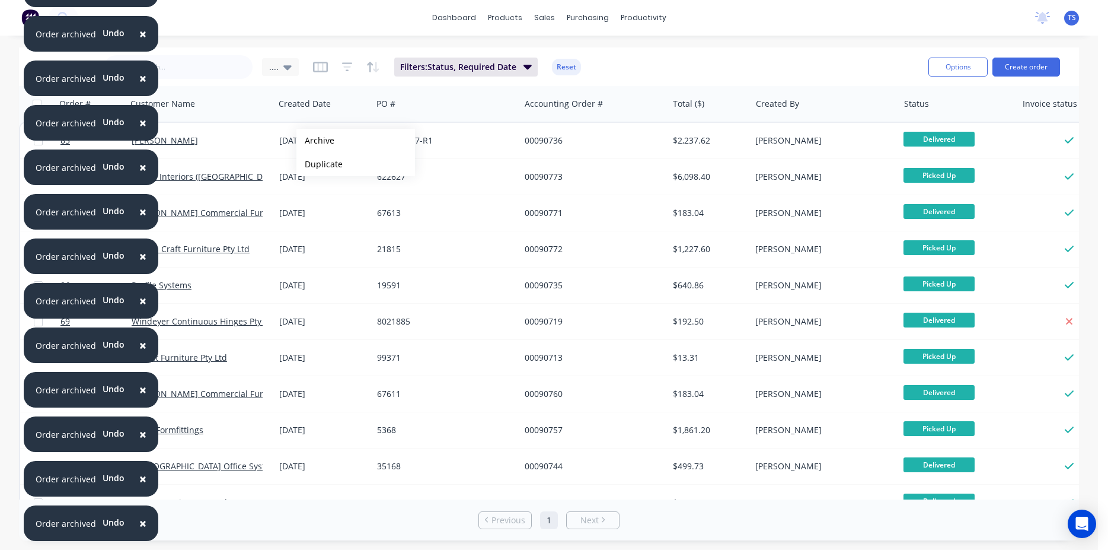
click at [315, 141] on button "Archive" at bounding box center [355, 141] width 119 height 24
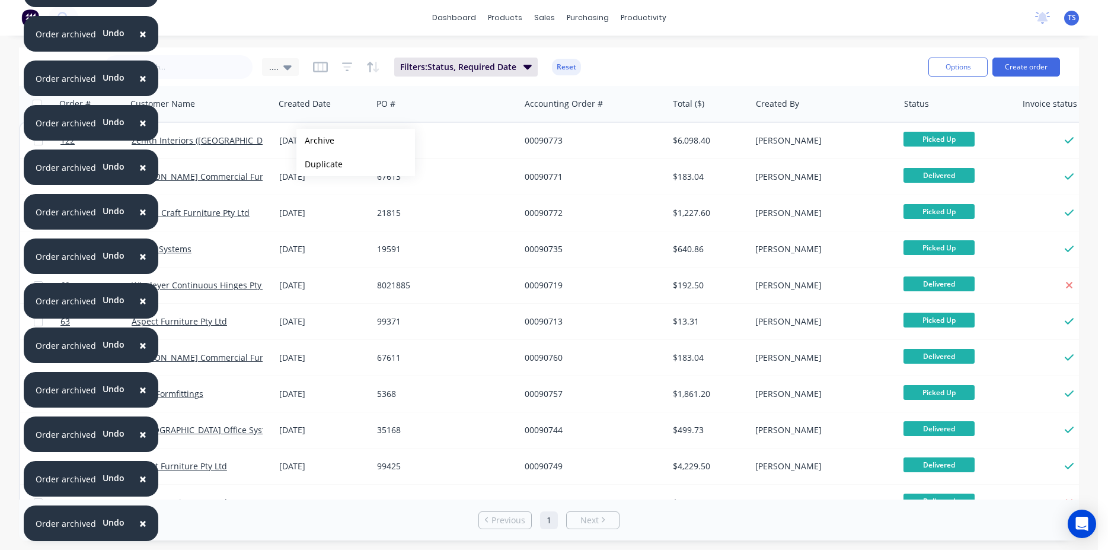
click at [315, 141] on button "Archive" at bounding box center [355, 141] width 119 height 24
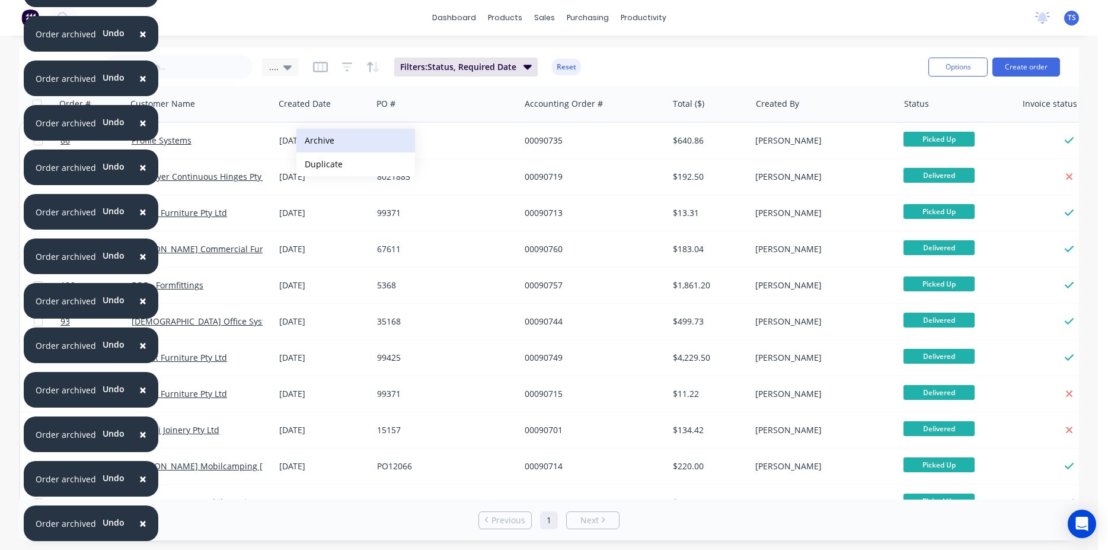
click at [314, 151] on button "Archive" at bounding box center [355, 141] width 119 height 24
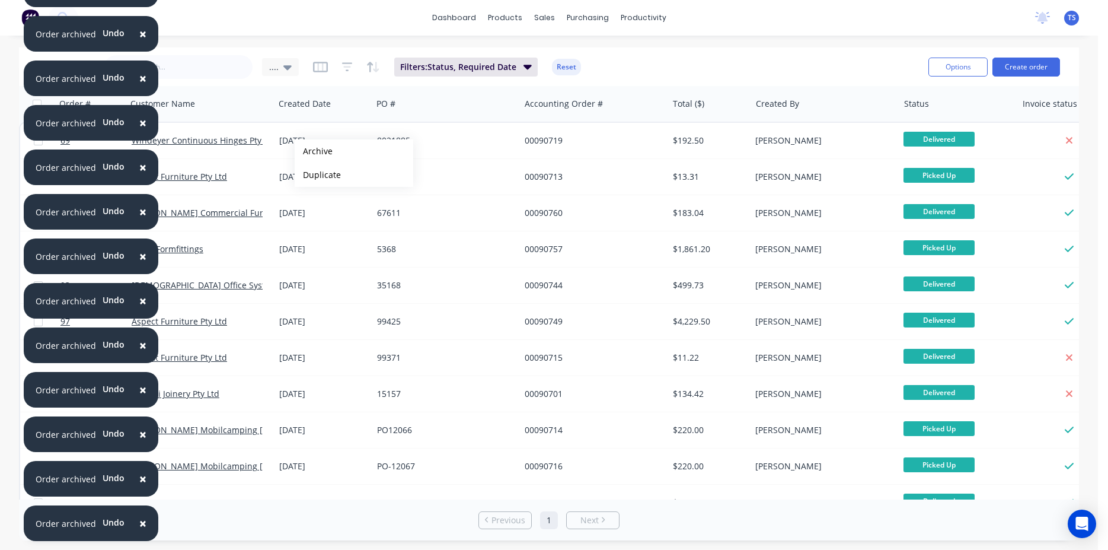
click at [314, 151] on button "Archive" at bounding box center [354, 151] width 119 height 24
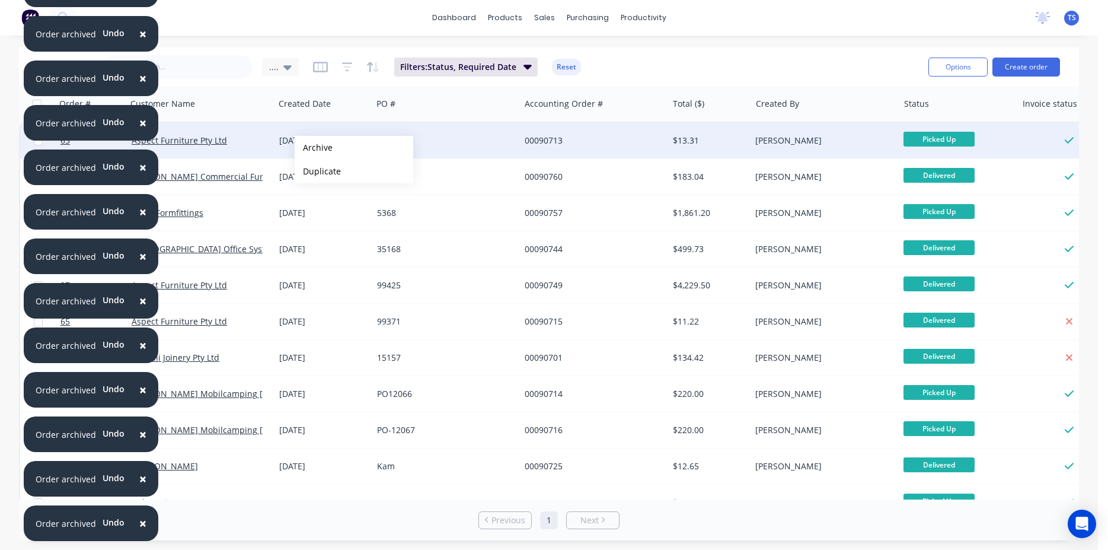
click at [314, 148] on button "Archive" at bounding box center [354, 148] width 119 height 24
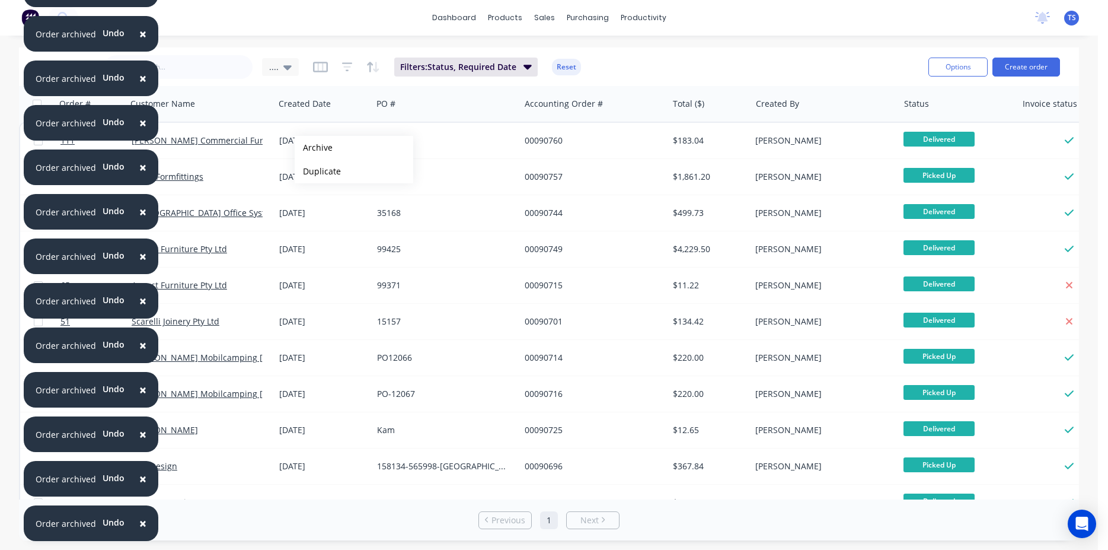
click at [314, 148] on button "Archive" at bounding box center [354, 148] width 119 height 24
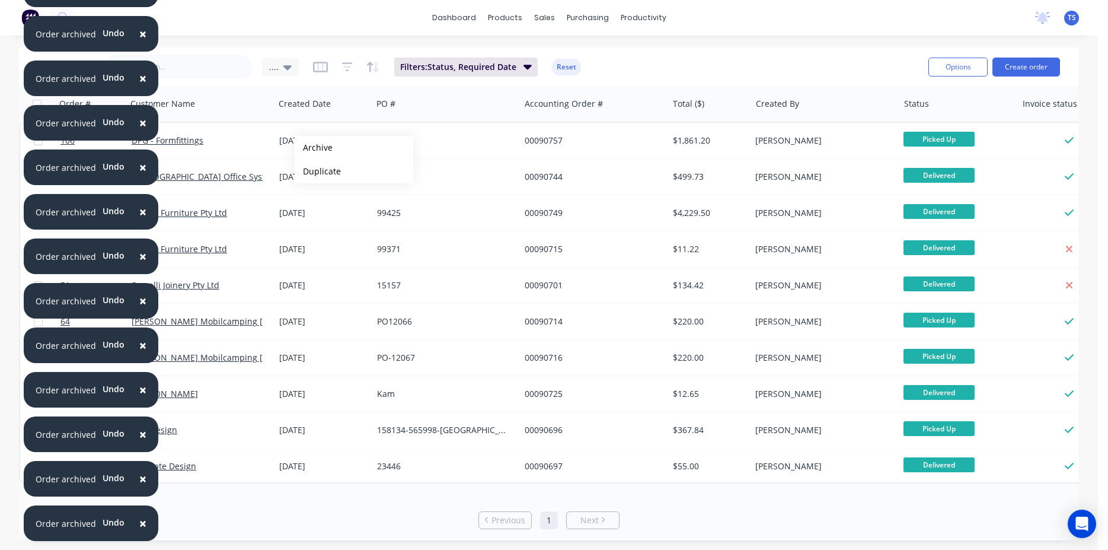
click at [314, 148] on button "Archive" at bounding box center [354, 148] width 119 height 24
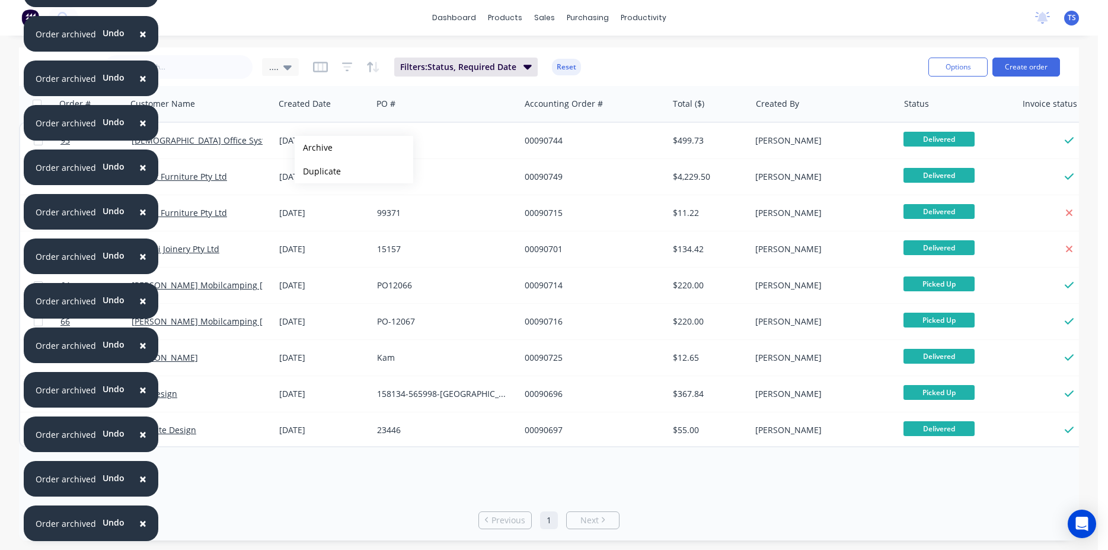
click at [314, 148] on button "Archive" at bounding box center [354, 148] width 119 height 24
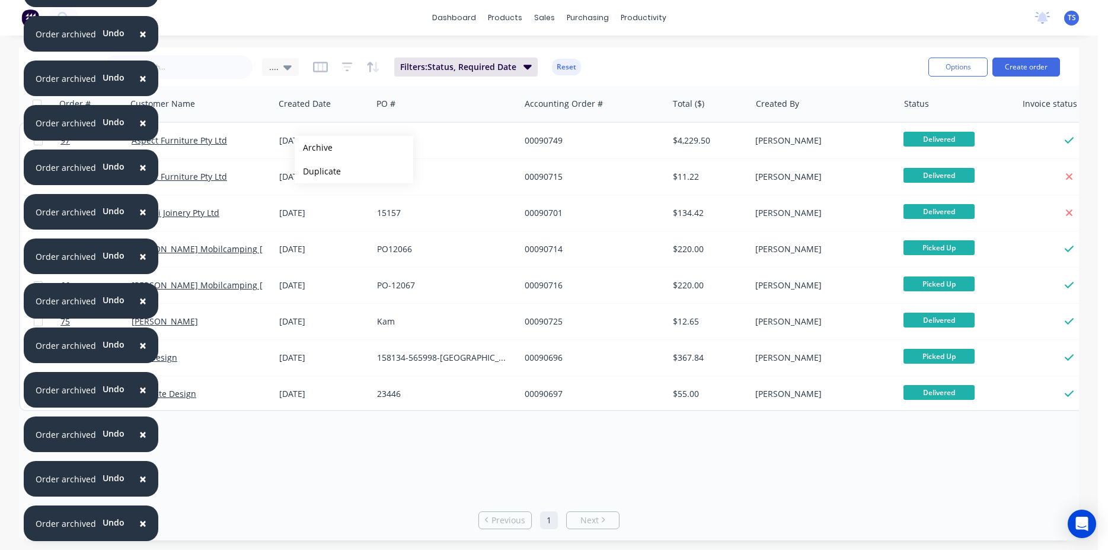
click at [314, 148] on button "Archive" at bounding box center [354, 148] width 119 height 24
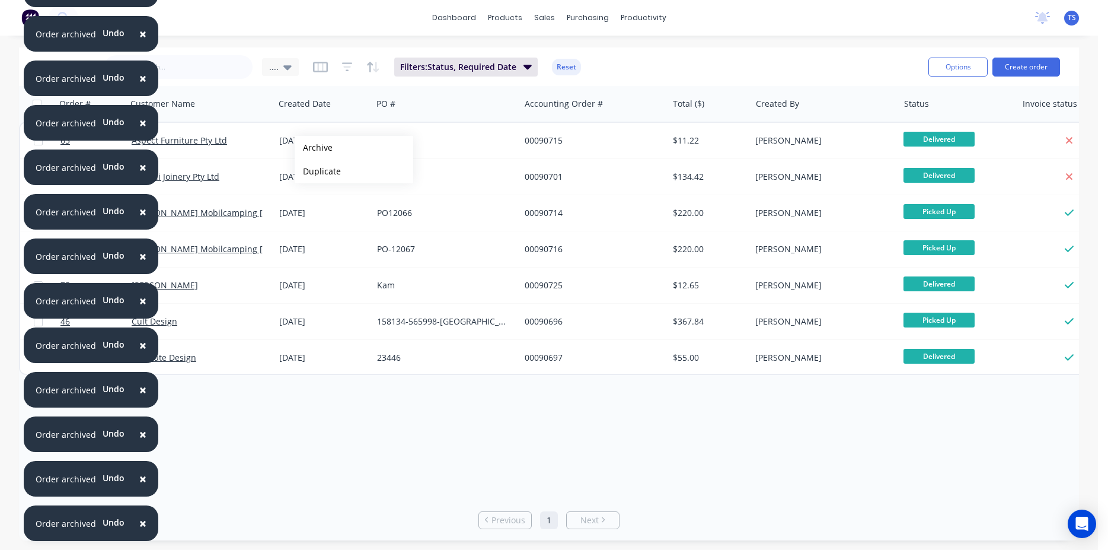
click at [314, 148] on button "Archive" at bounding box center [354, 148] width 119 height 24
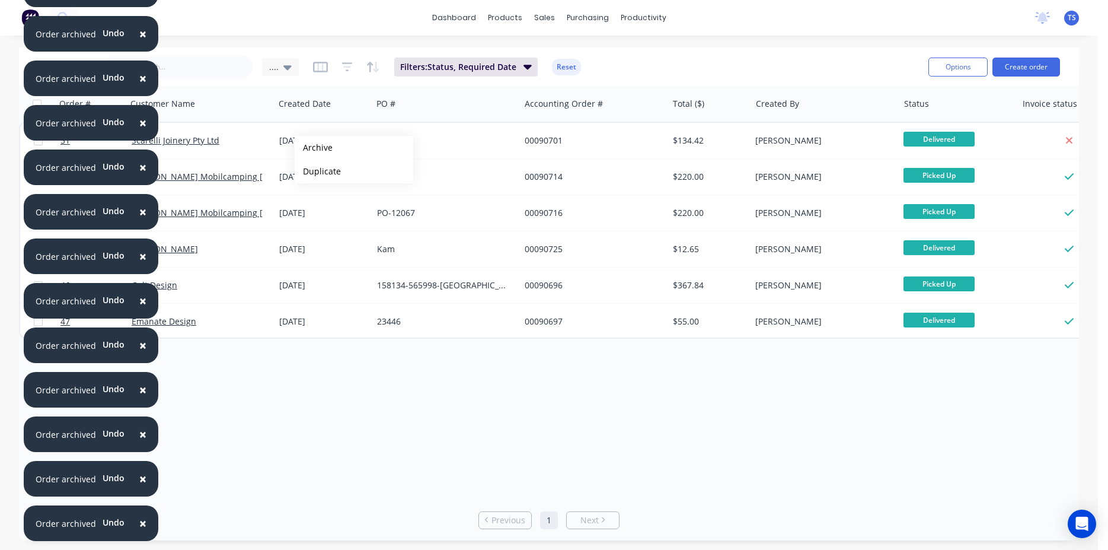
click at [314, 148] on button "Archive" at bounding box center [354, 148] width 119 height 24
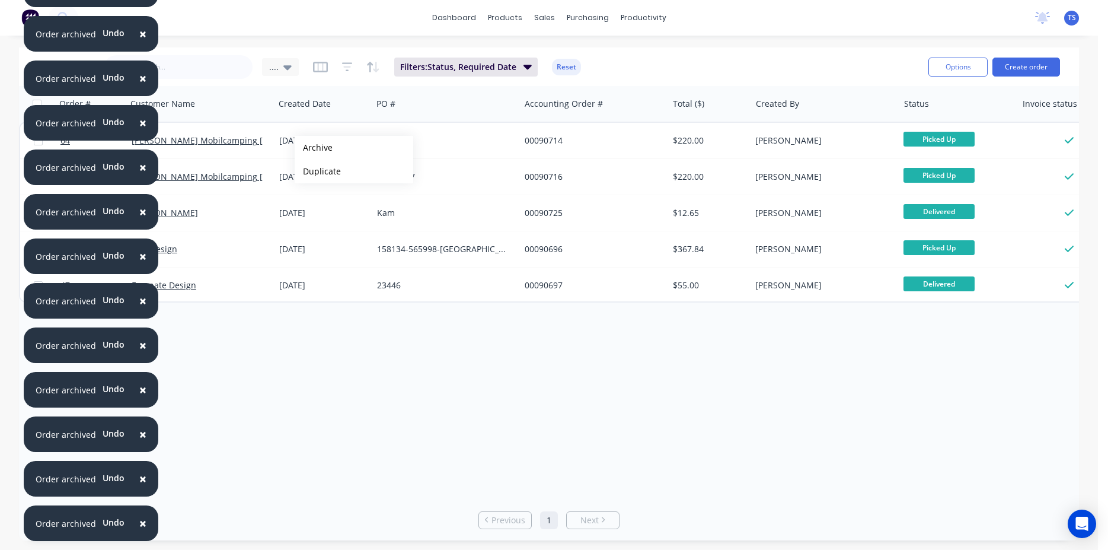
click at [314, 148] on button "Archive" at bounding box center [354, 148] width 119 height 24
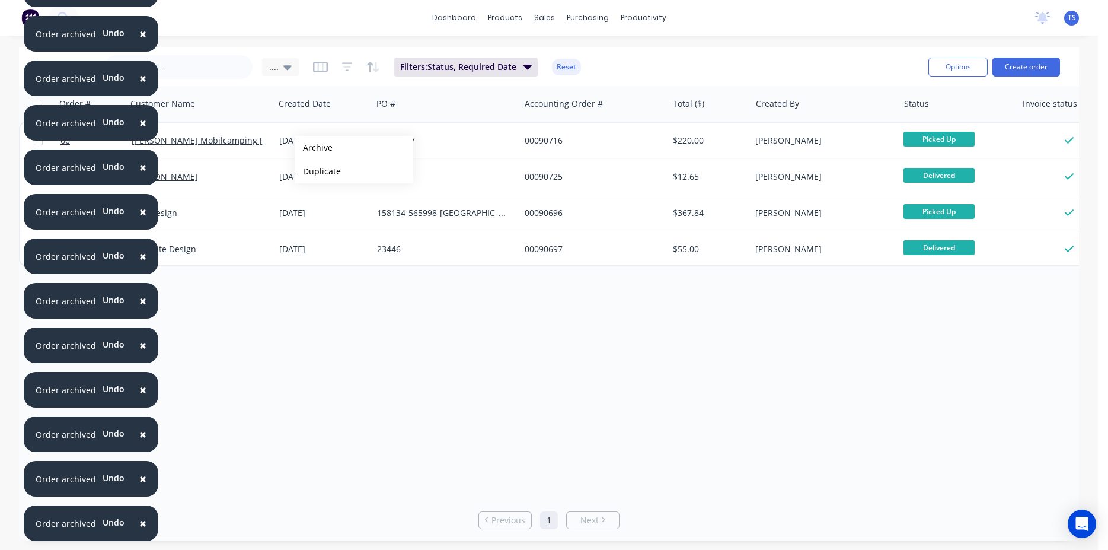
click at [314, 148] on button "Archive" at bounding box center [354, 148] width 119 height 24
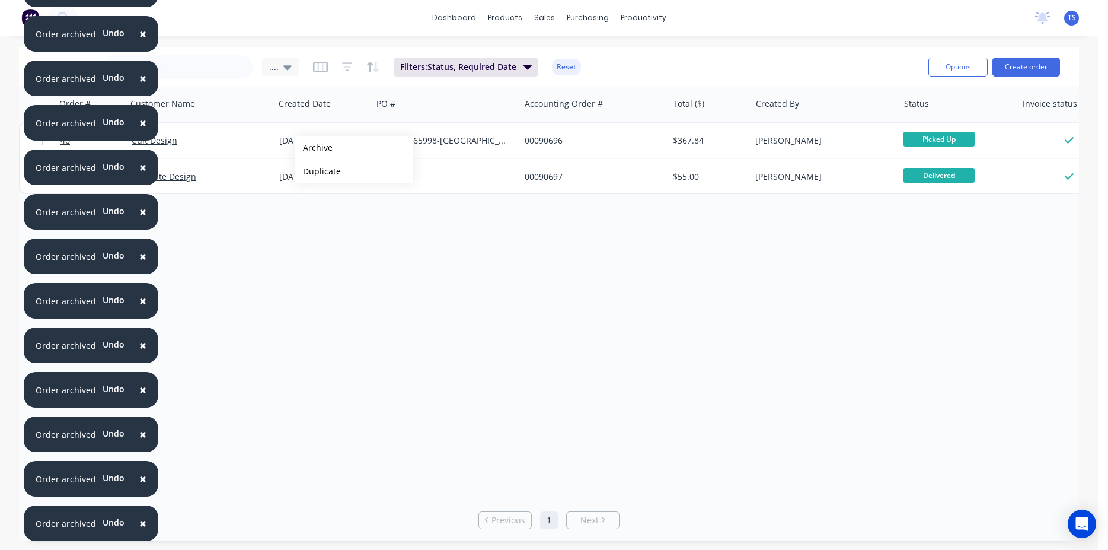
click at [314, 148] on button "Archive" at bounding box center [354, 148] width 119 height 24
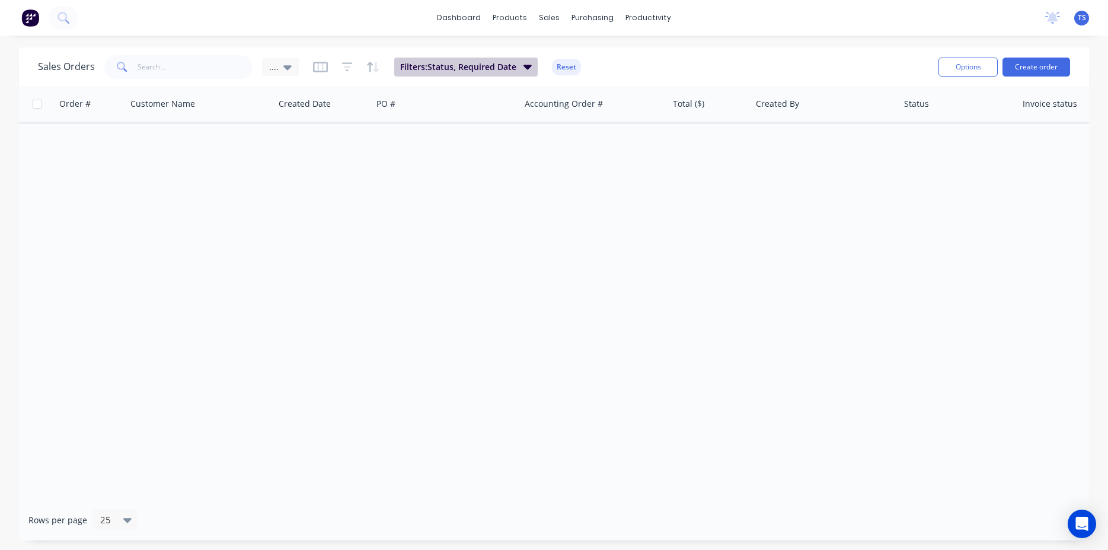
click at [526, 75] on button "Filters: Status, Required Date" at bounding box center [465, 67] width 143 height 19
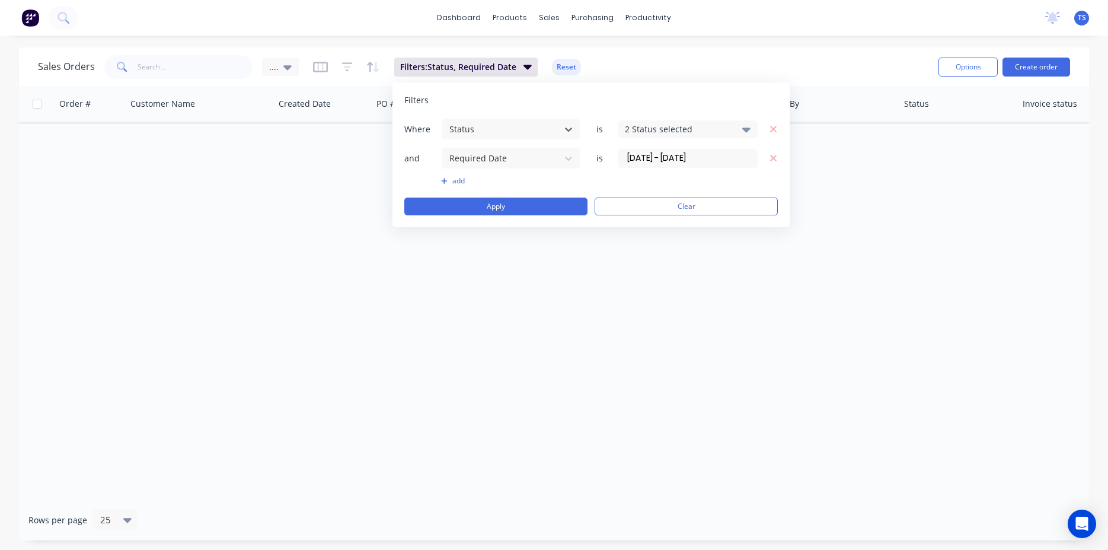
click at [697, 158] on input "[DATE] - [DATE]" at bounding box center [688, 158] width 138 height 18
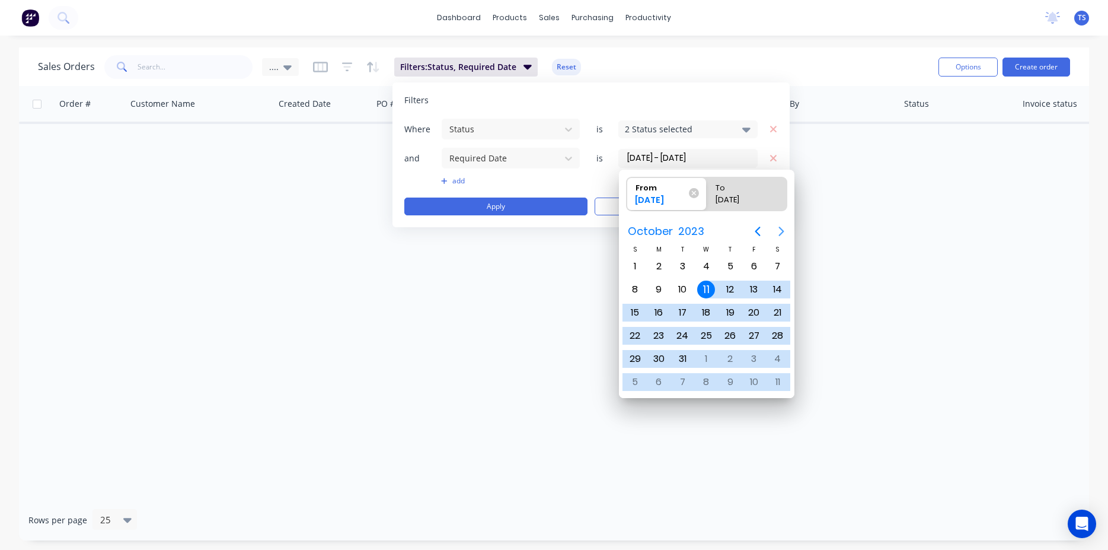
click at [780, 233] on icon "Next page" at bounding box center [781, 231] width 14 height 14
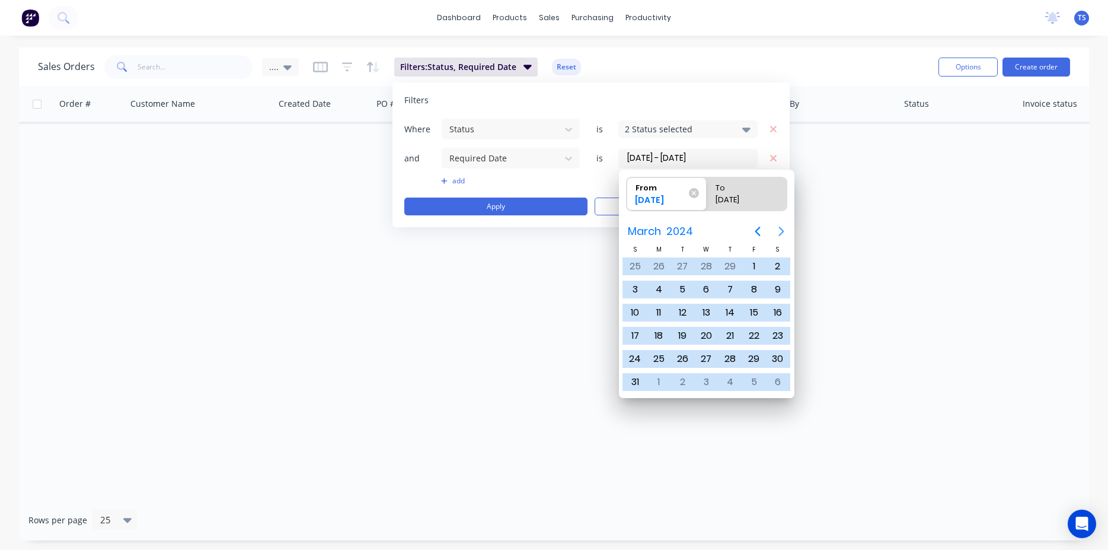
click at [780, 233] on icon "Next page" at bounding box center [781, 231] width 14 height 14
click at [781, 228] on icon "Next page" at bounding box center [781, 231] width 14 height 14
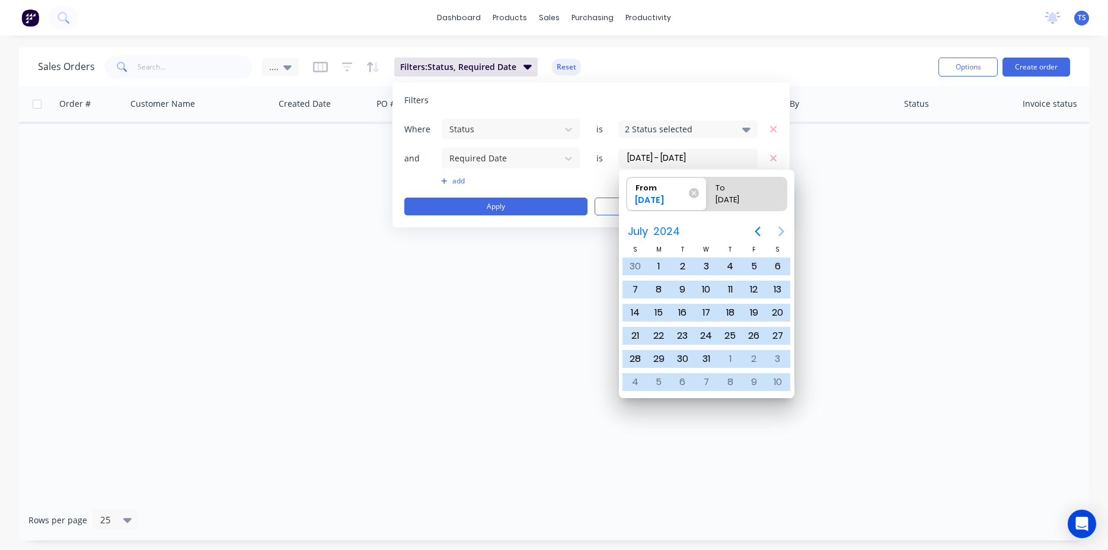
click at [781, 228] on icon "Next page" at bounding box center [781, 231] width 14 height 14
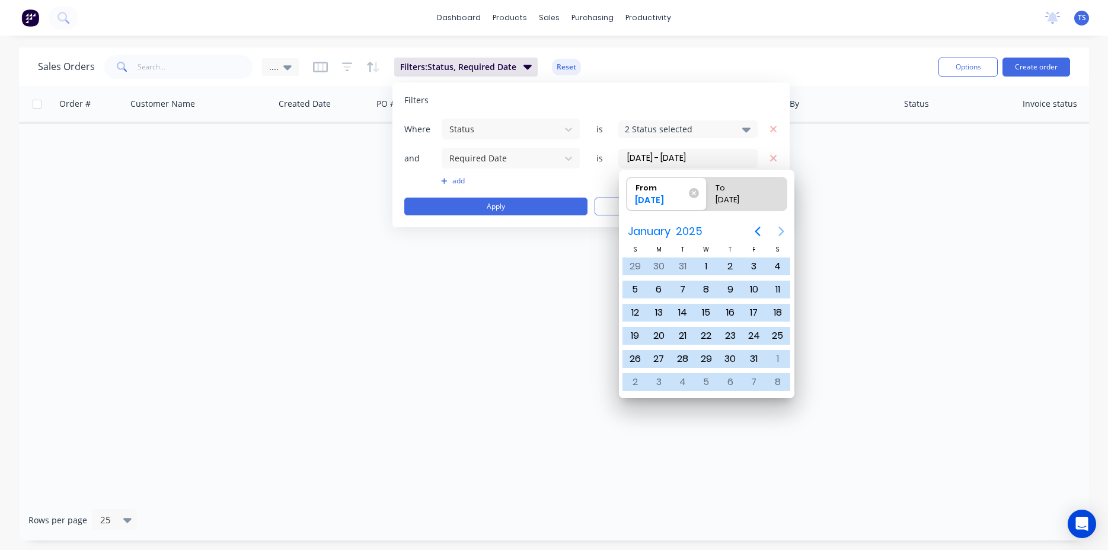
click at [781, 228] on icon "Next page" at bounding box center [781, 231] width 14 height 14
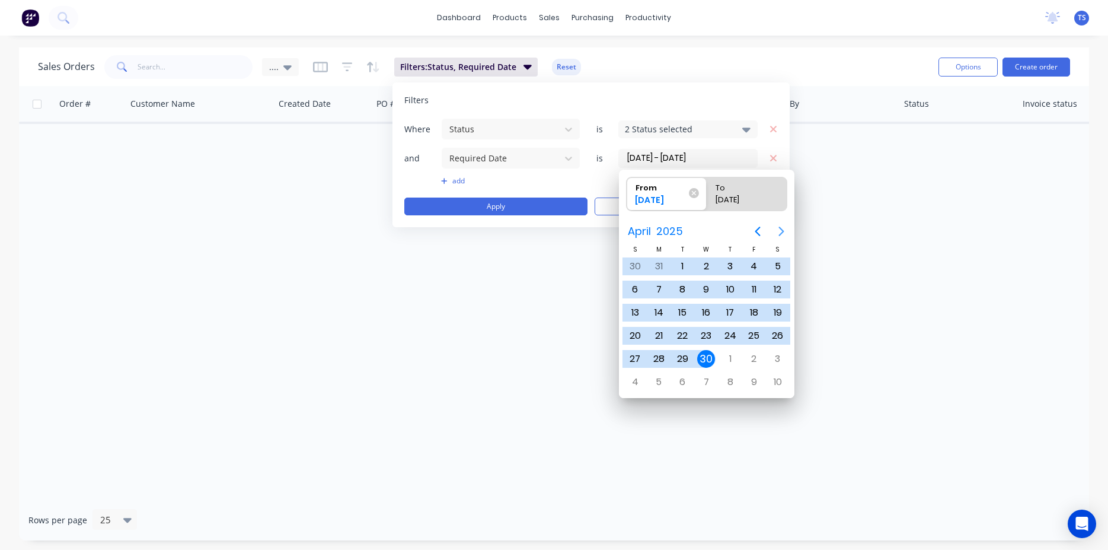
click at [781, 228] on icon "Next page" at bounding box center [781, 231] width 14 height 14
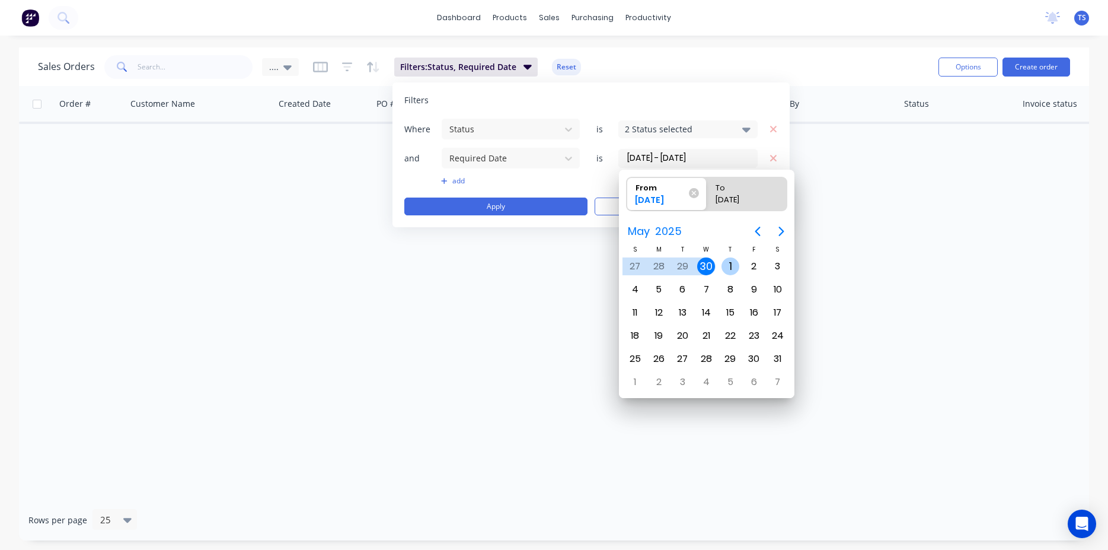
click at [729, 261] on div "1" at bounding box center [731, 266] width 18 height 18
type input "[DATE]"
radio input "false"
radio input "true"
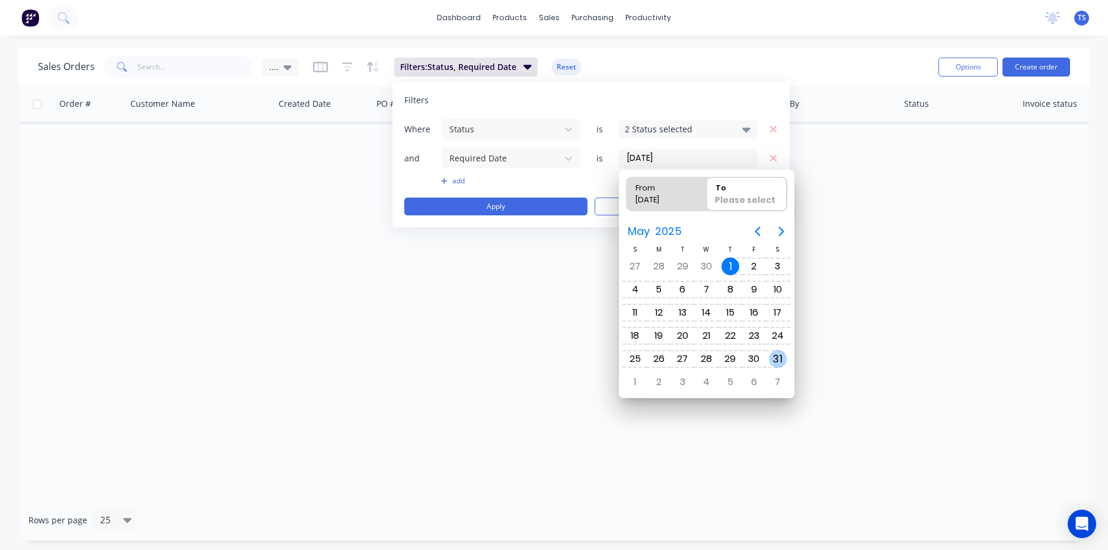
click at [780, 365] on div "31" at bounding box center [778, 359] width 18 height 18
type input "[DATE] - [DATE]"
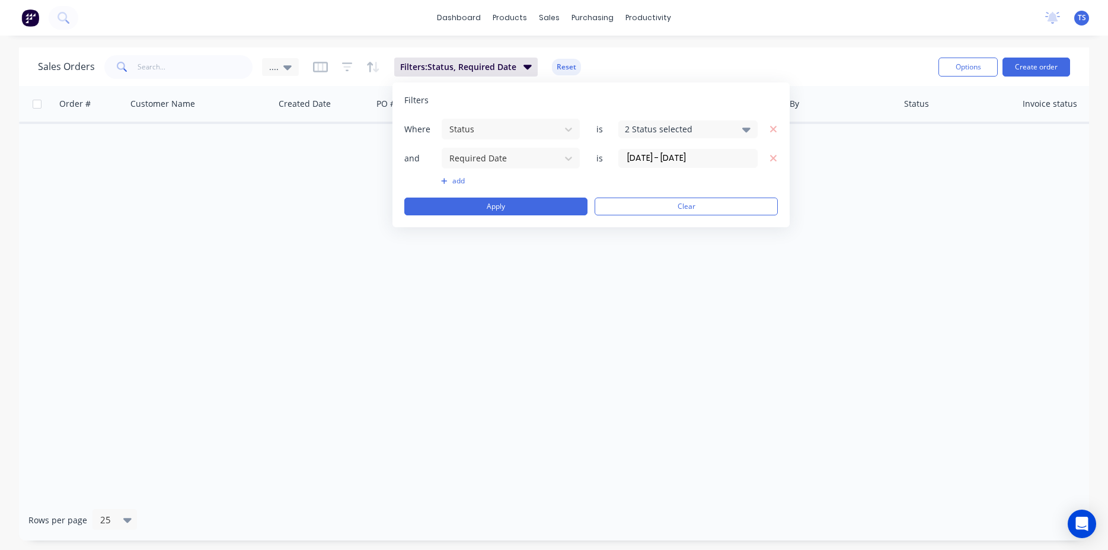
click at [516, 215] on div "Filters Where Status is 2 Status selected and Required Date is [DATE] - [DATE] …" at bounding box center [590, 154] width 397 height 145
click at [516, 214] on button "Apply" at bounding box center [495, 206] width 183 height 18
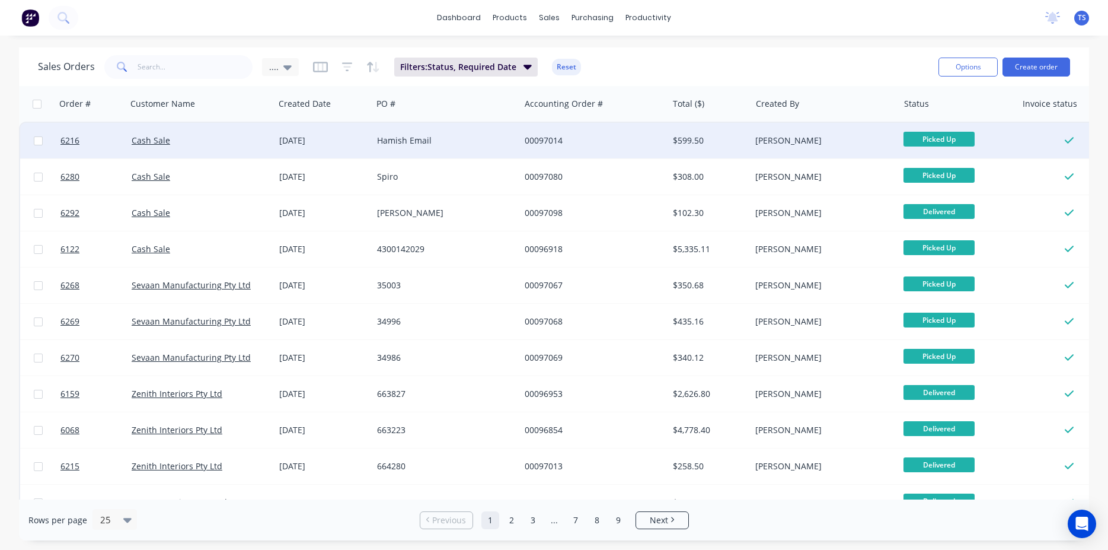
click at [157, 150] on div "Cash Sale" at bounding box center [201, 141] width 148 height 36
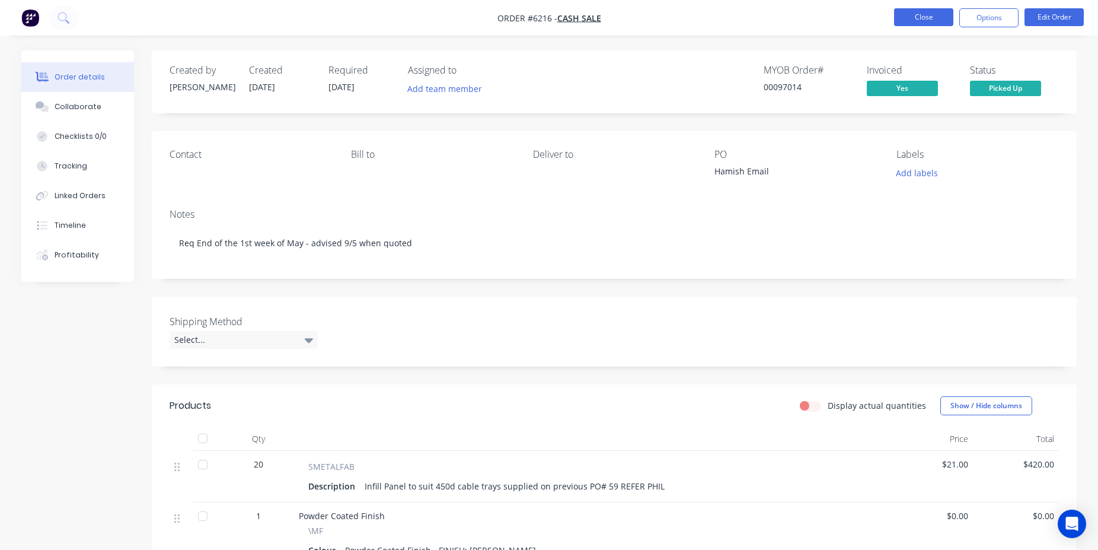
click at [921, 19] on button "Close" at bounding box center [923, 17] width 59 height 18
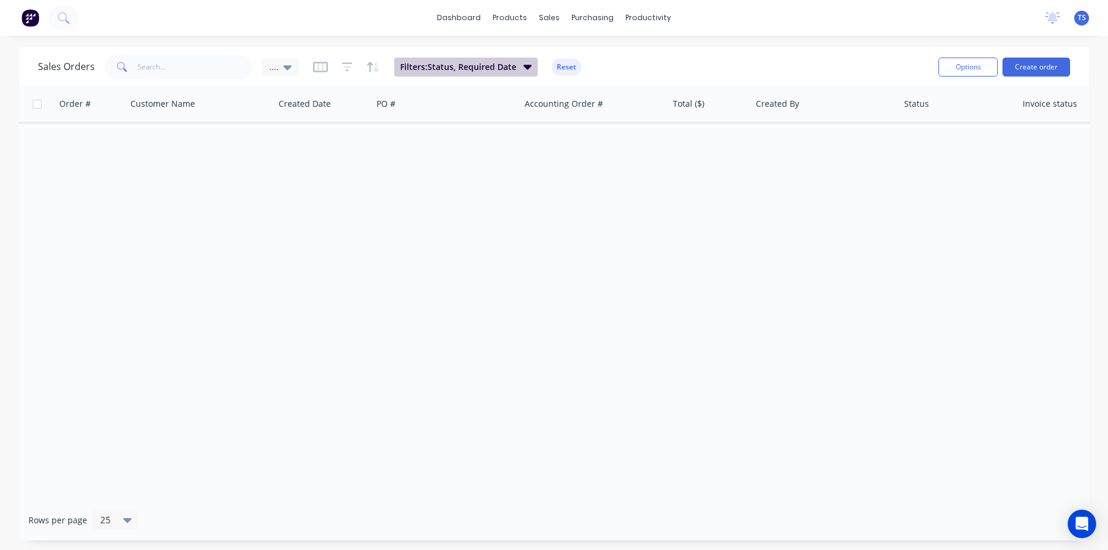
click at [511, 69] on span "Filters: Status, Required Date" at bounding box center [458, 67] width 116 height 12
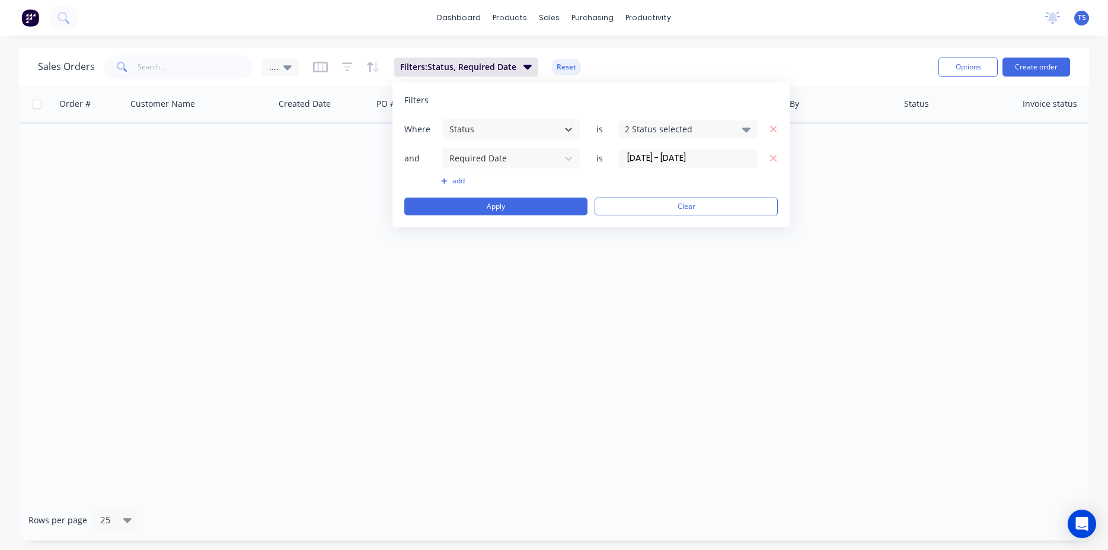
click at [716, 155] on input "[DATE] - [DATE]" at bounding box center [688, 158] width 138 height 18
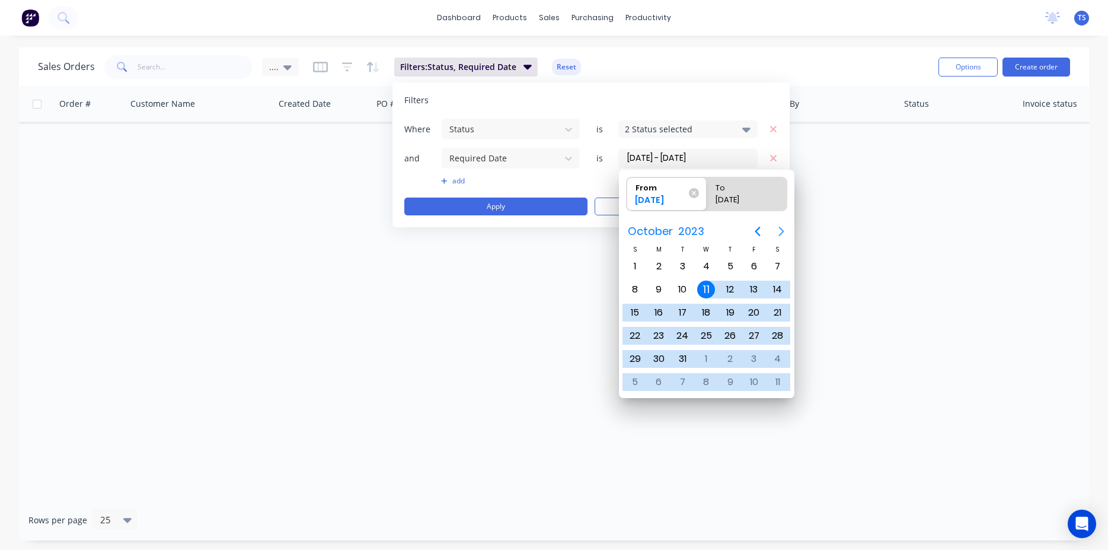
click at [783, 235] on icon "Next page" at bounding box center [781, 231] width 14 height 14
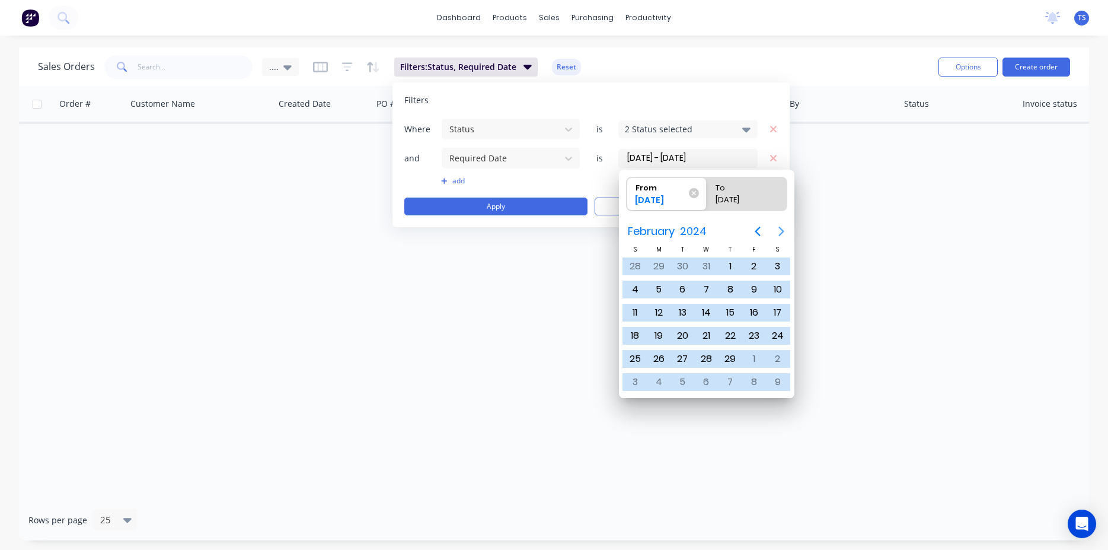
click at [783, 235] on icon "Next page" at bounding box center [781, 231] width 14 height 14
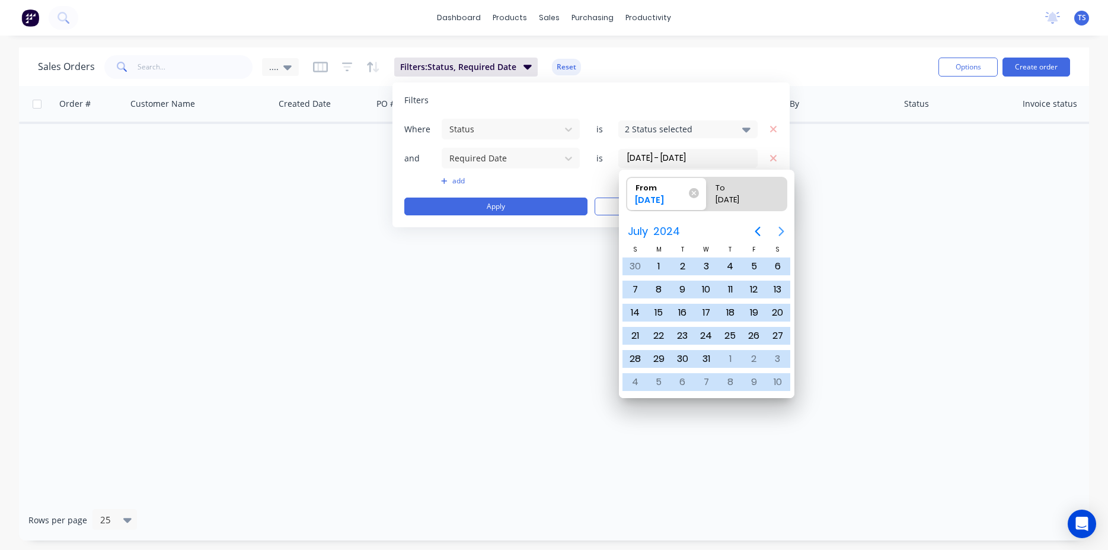
click at [783, 235] on icon "Next page" at bounding box center [781, 231] width 14 height 14
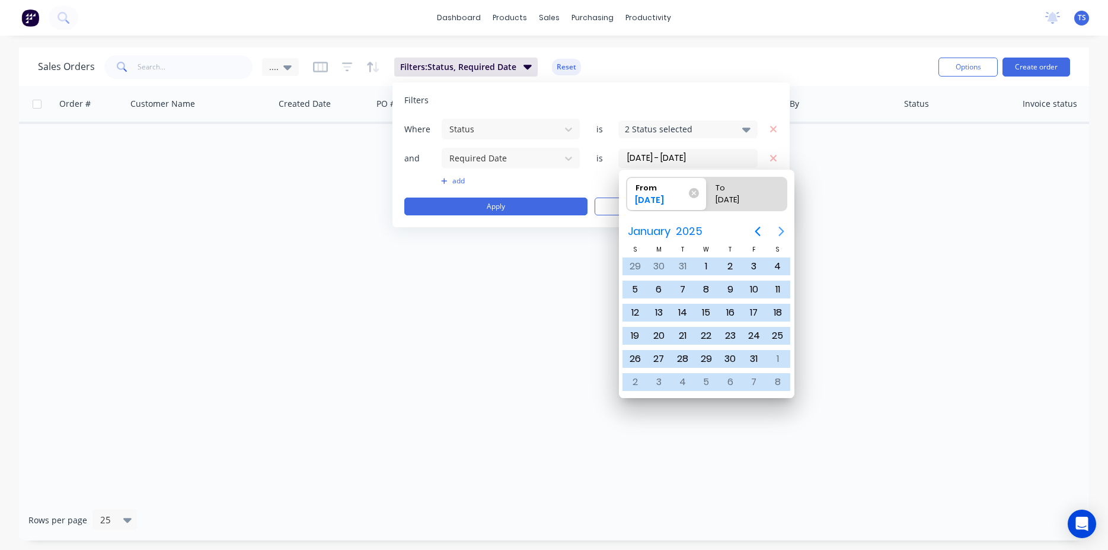
click at [783, 235] on icon "Next page" at bounding box center [781, 231] width 14 height 14
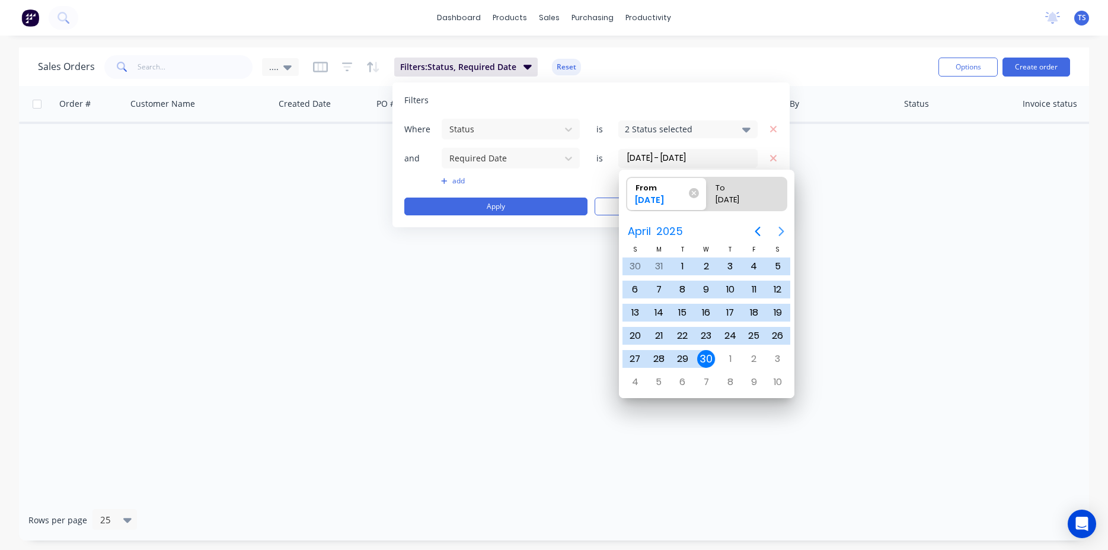
click at [783, 235] on icon "Next page" at bounding box center [781, 231] width 14 height 14
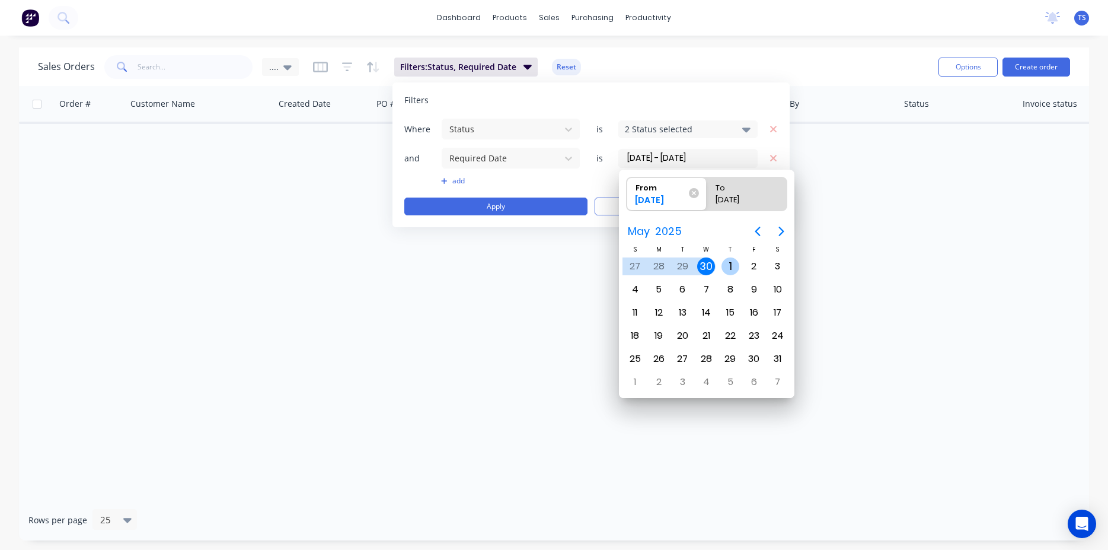
click at [729, 265] on div "1" at bounding box center [731, 266] width 18 height 18
type input "[DATE]"
radio input "false"
radio input "true"
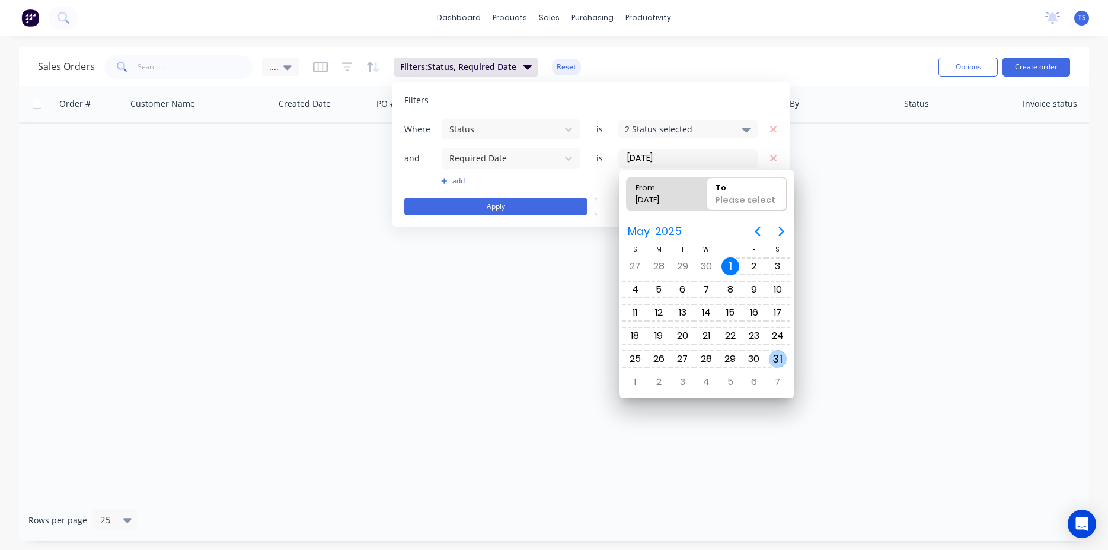
click at [783, 356] on div "31" at bounding box center [778, 359] width 18 height 18
type input "[DATE] - [DATE]"
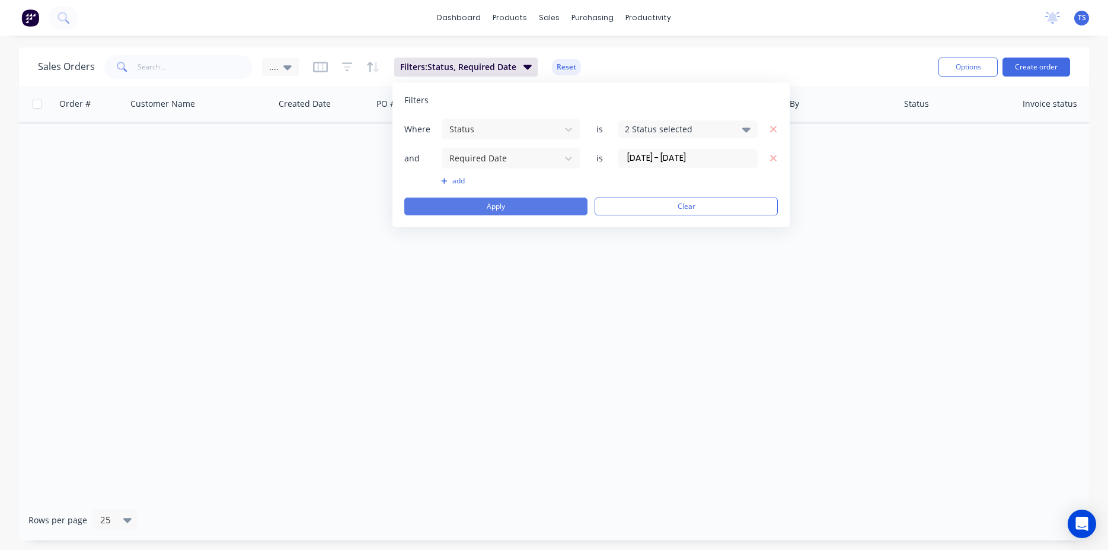
click at [512, 206] on button "Apply" at bounding box center [495, 206] width 183 height 18
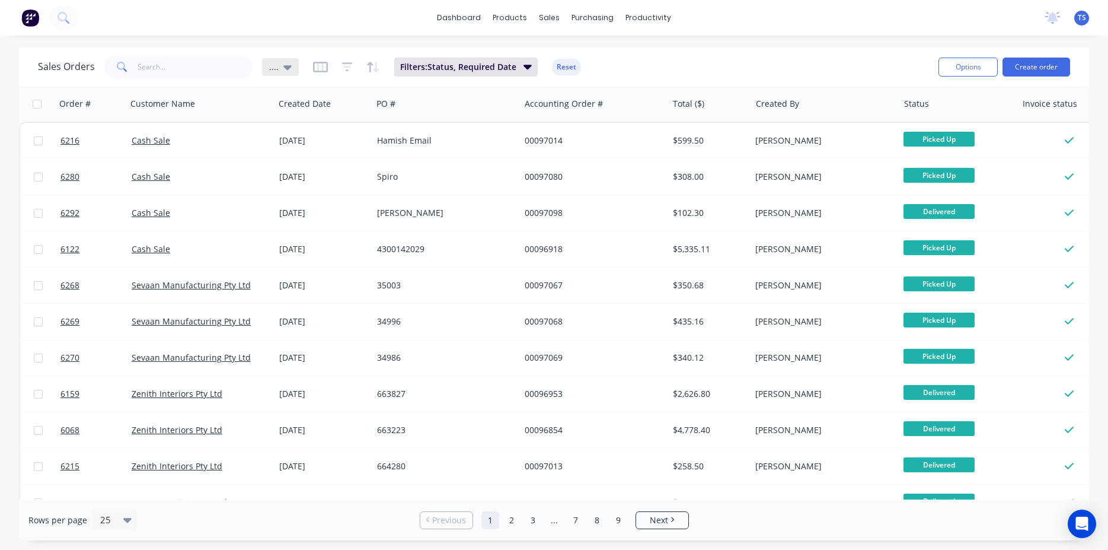
click at [276, 68] on span "...." at bounding box center [273, 66] width 9 height 12
click at [416, 189] on button "edit" at bounding box center [413, 192] width 15 height 12
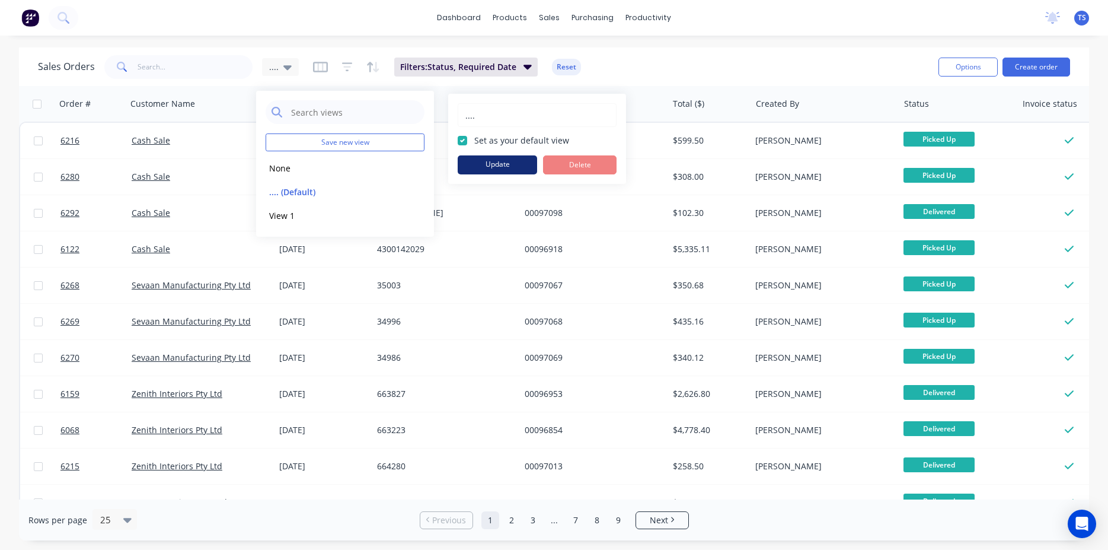
click at [507, 159] on button "Update" at bounding box center [497, 164] width 79 height 19
click at [714, 48] on div "Sales Orders .... Filters: Status, Required Date Reset Options Create order" at bounding box center [554, 66] width 1070 height 39
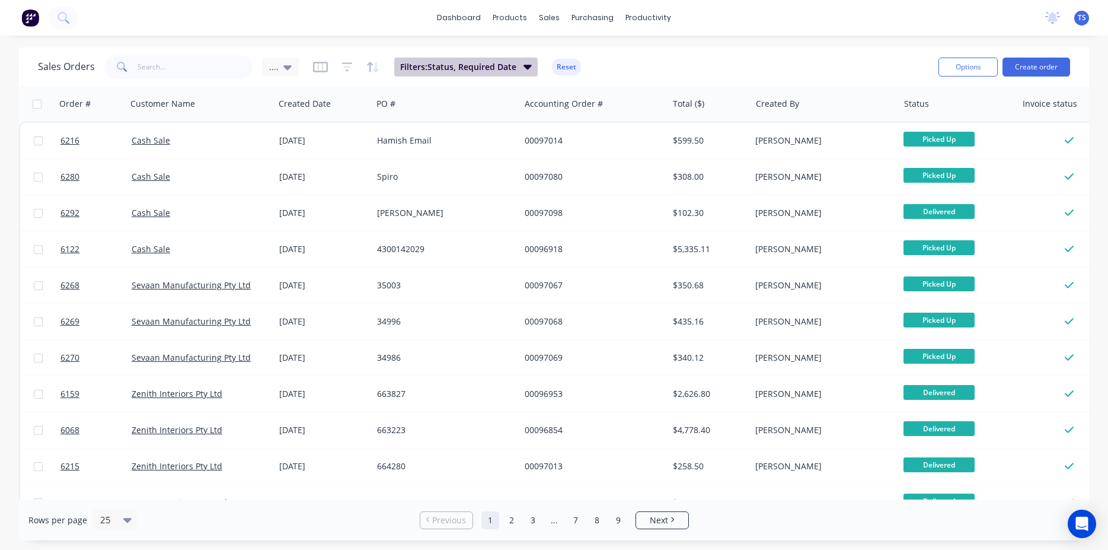
click at [521, 72] on button "Filters: Status, Required Date" at bounding box center [465, 67] width 143 height 19
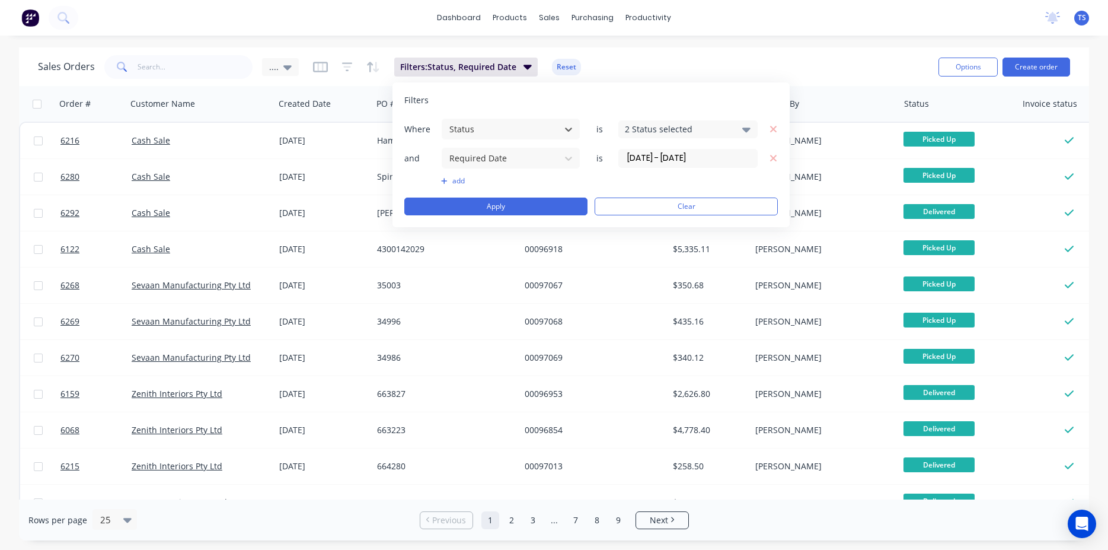
click at [837, 76] on div "Sales Orders .... Filters: Status, Required Date Reset" at bounding box center [483, 66] width 891 height 29
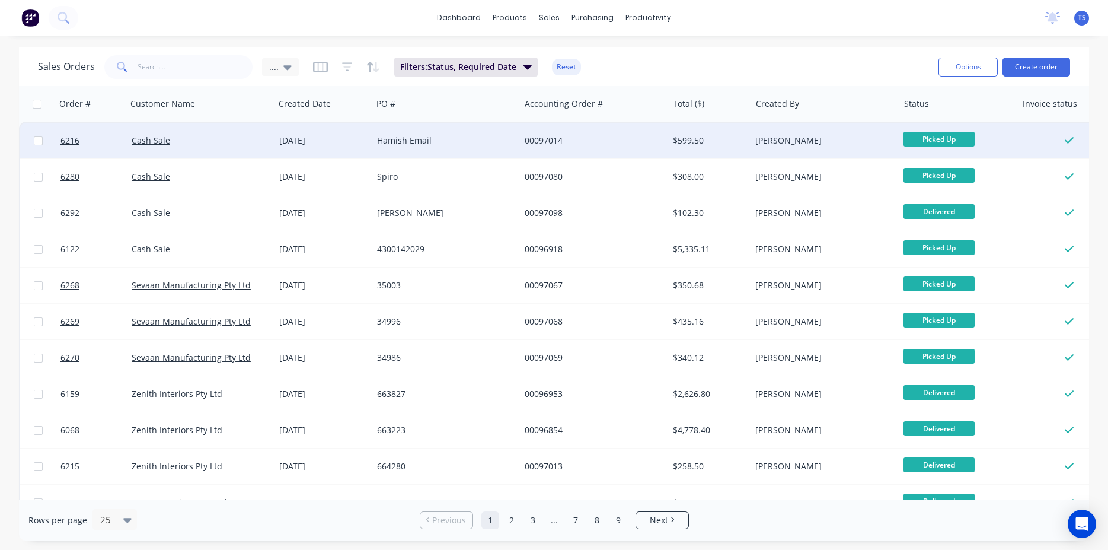
click at [206, 125] on div "Cash Sale" at bounding box center [201, 141] width 148 height 36
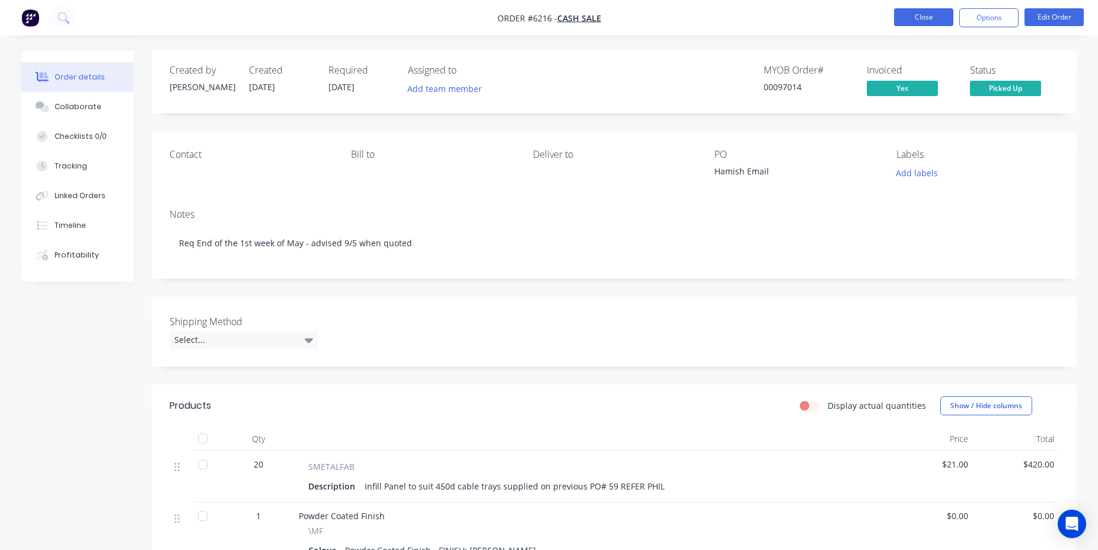
click at [928, 17] on button "Close" at bounding box center [923, 17] width 59 height 18
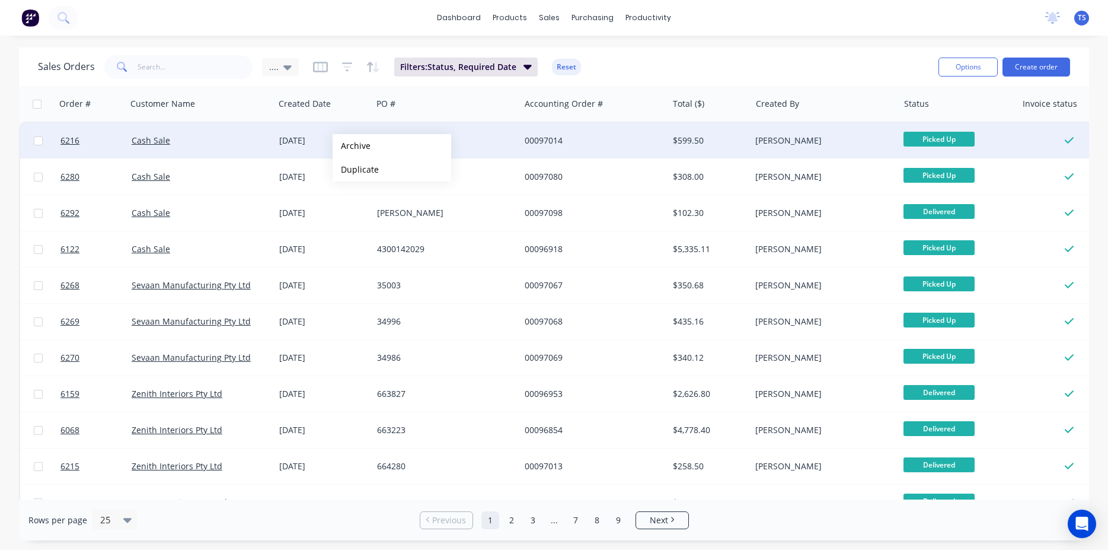
click at [352, 146] on button "Archive" at bounding box center [392, 146] width 119 height 24
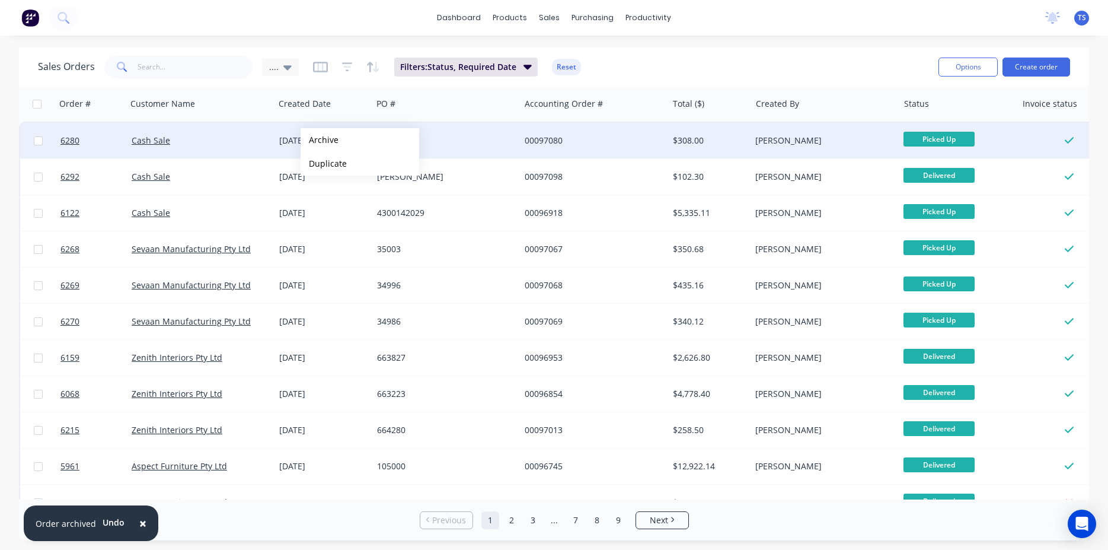
click at [320, 140] on button "Archive" at bounding box center [360, 140] width 119 height 24
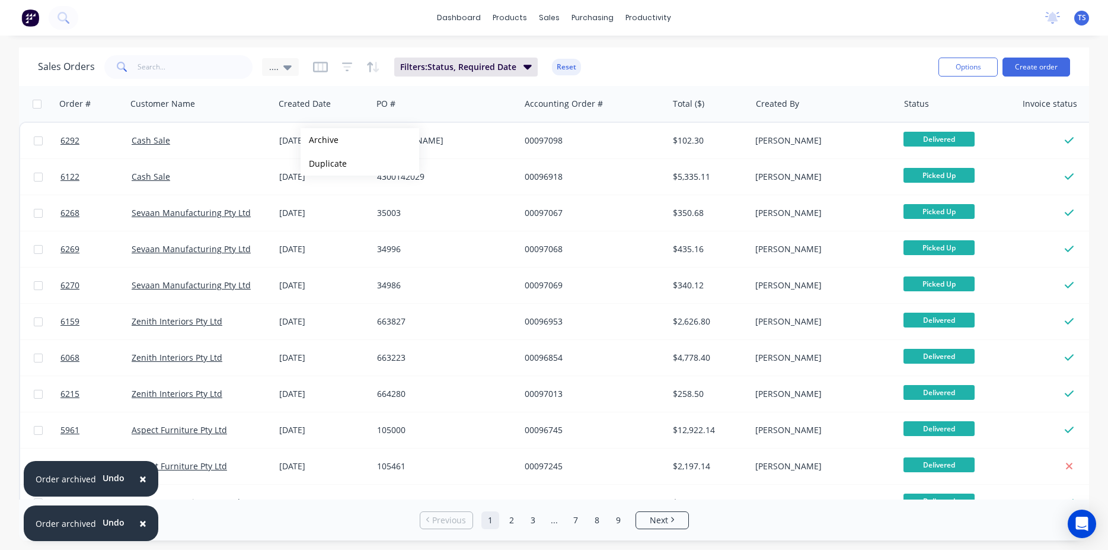
click at [320, 140] on button "Archive" at bounding box center [360, 140] width 119 height 24
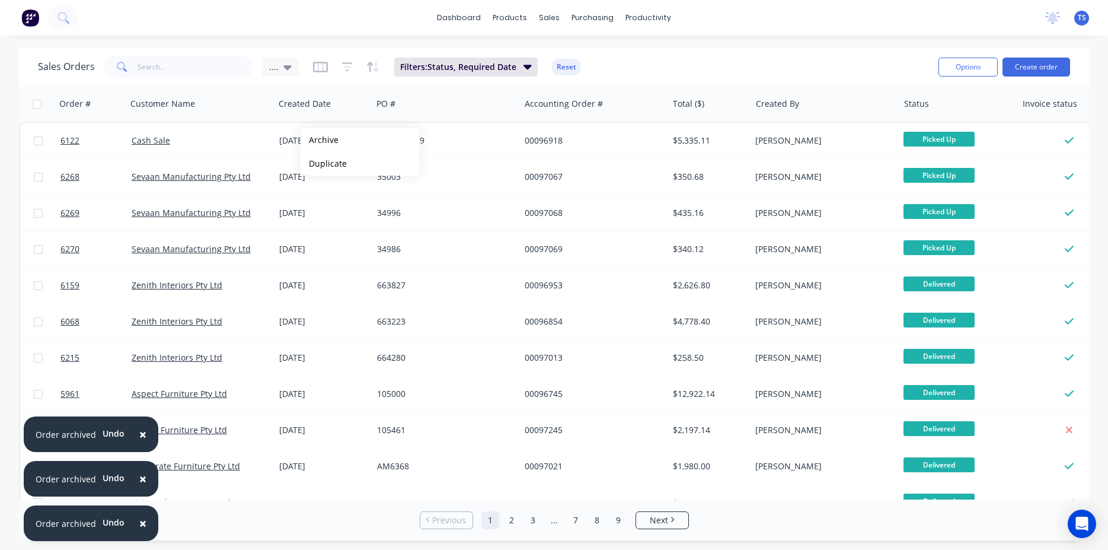
click at [320, 140] on button "Archive" at bounding box center [360, 140] width 119 height 24
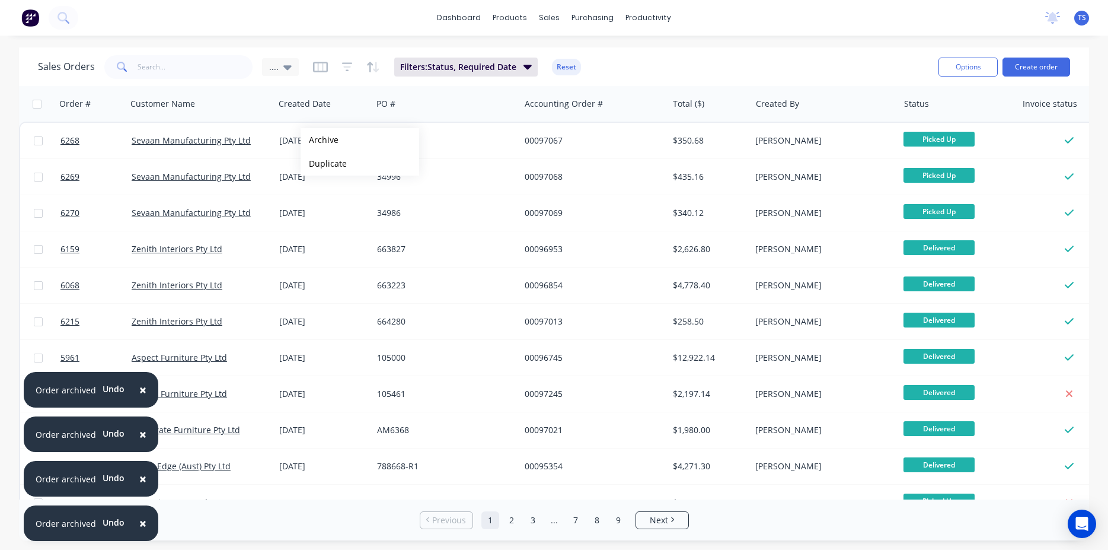
click at [320, 140] on button "Archive" at bounding box center [360, 140] width 119 height 24
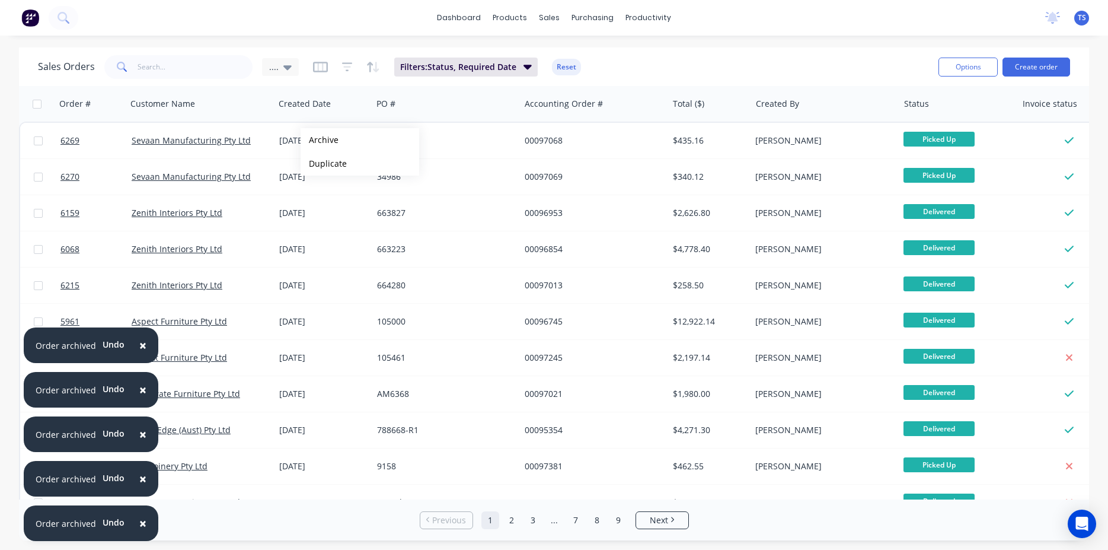
click at [320, 140] on button "Archive" at bounding box center [360, 140] width 119 height 24
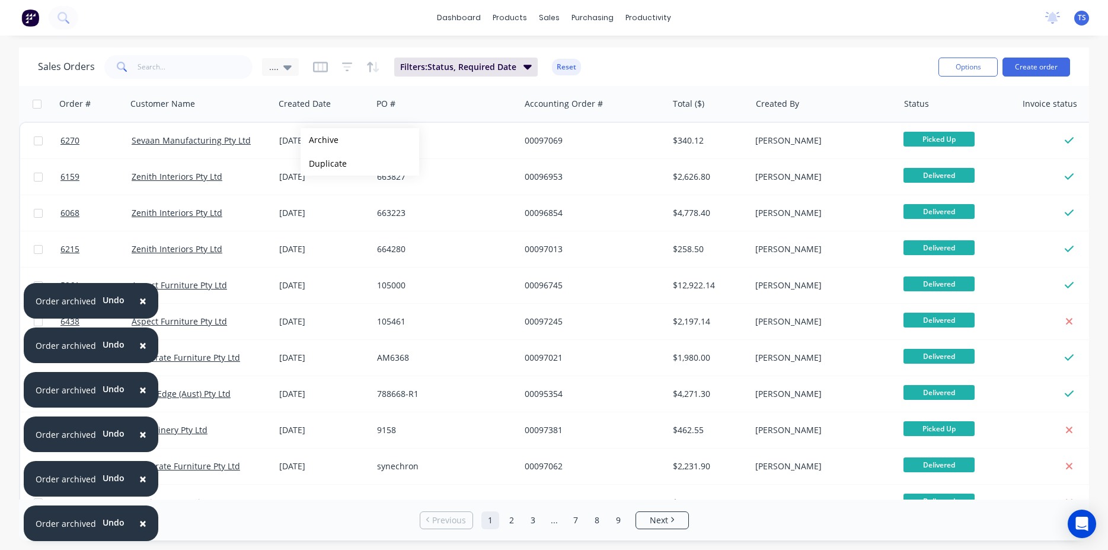
click at [320, 140] on button "Archive" at bounding box center [360, 140] width 119 height 24
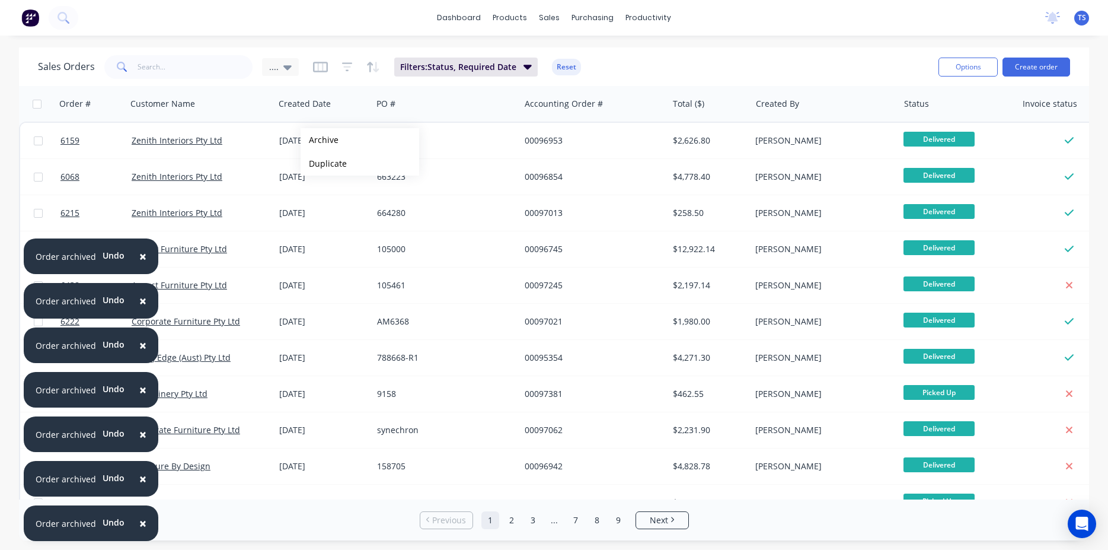
click at [320, 140] on button "Archive" at bounding box center [360, 140] width 119 height 24
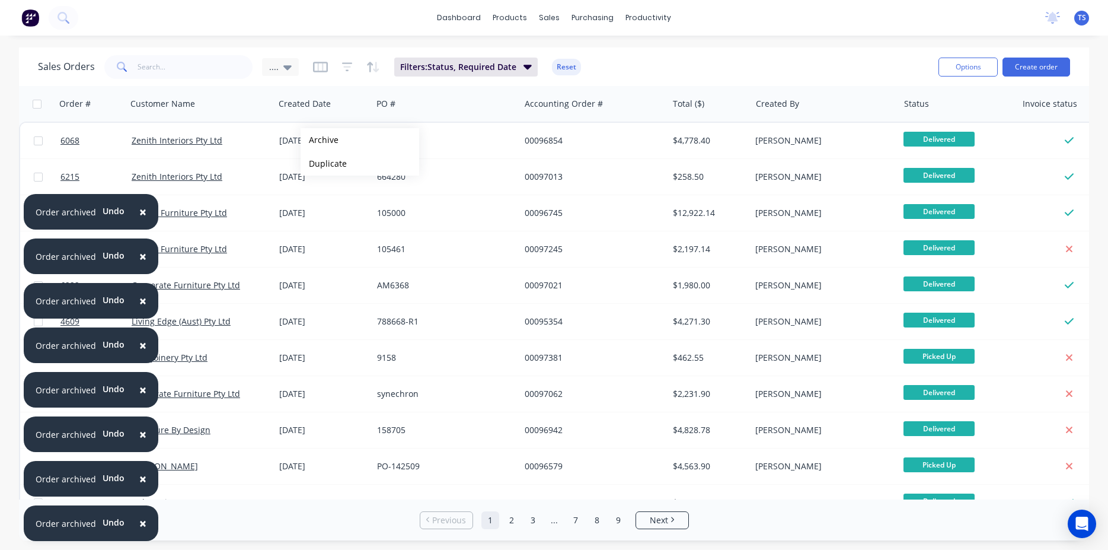
click at [320, 140] on button "Archive" at bounding box center [360, 140] width 119 height 24
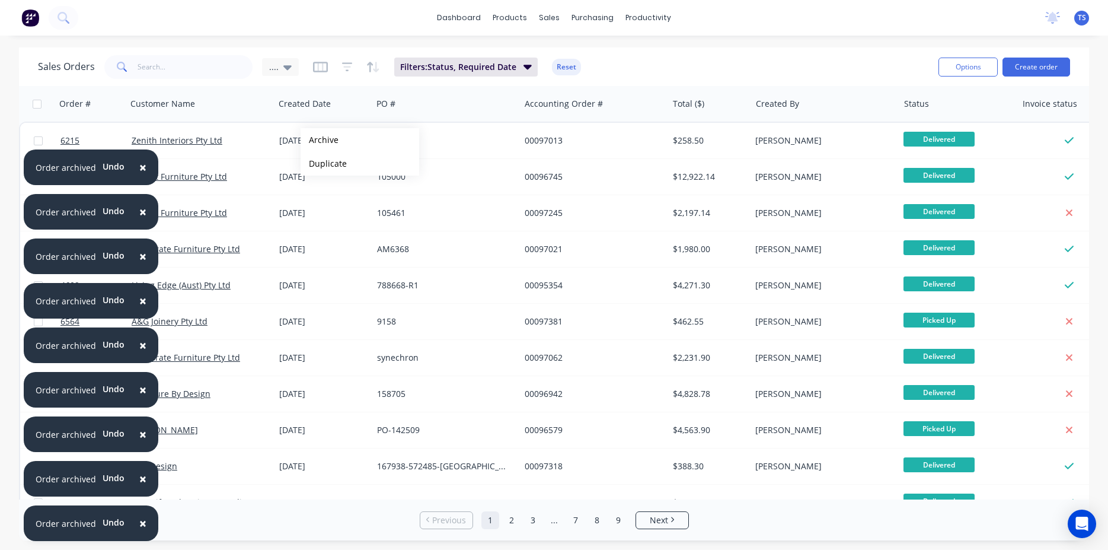
click at [320, 140] on button "Archive" at bounding box center [360, 140] width 119 height 24
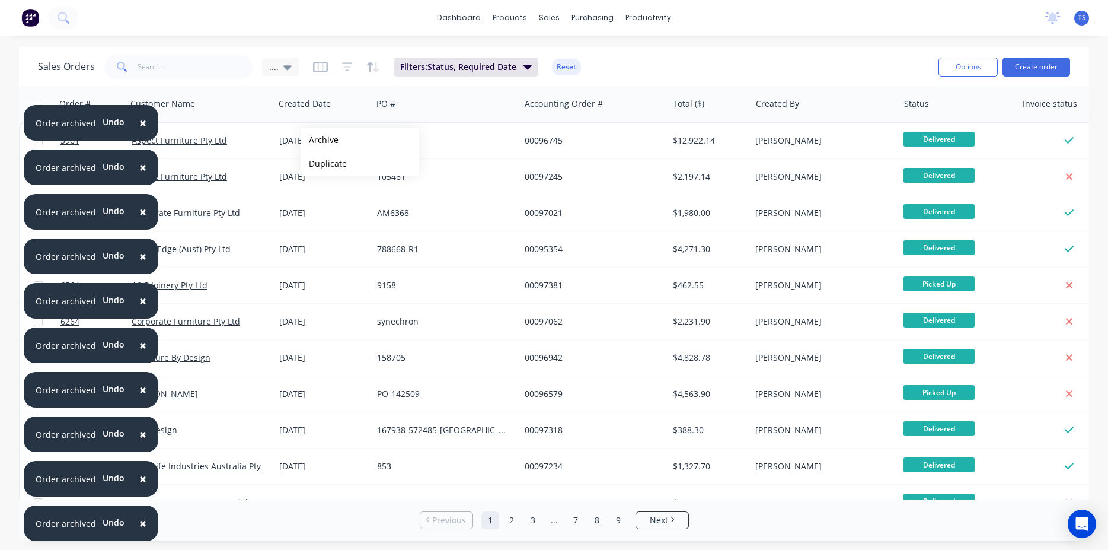
click at [320, 140] on button "Archive" at bounding box center [360, 140] width 119 height 24
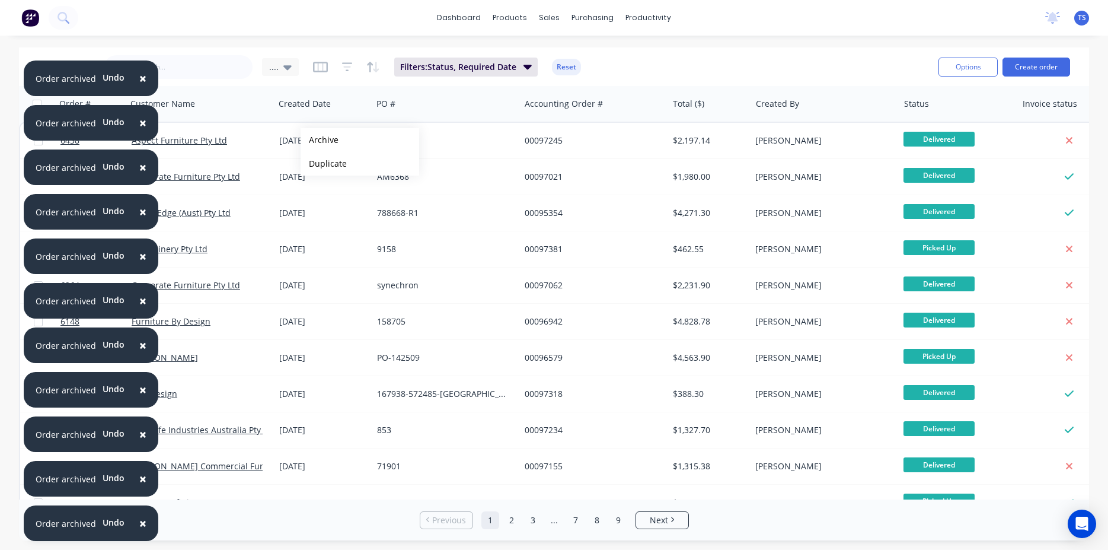
click at [320, 140] on button "Archive" at bounding box center [360, 140] width 119 height 24
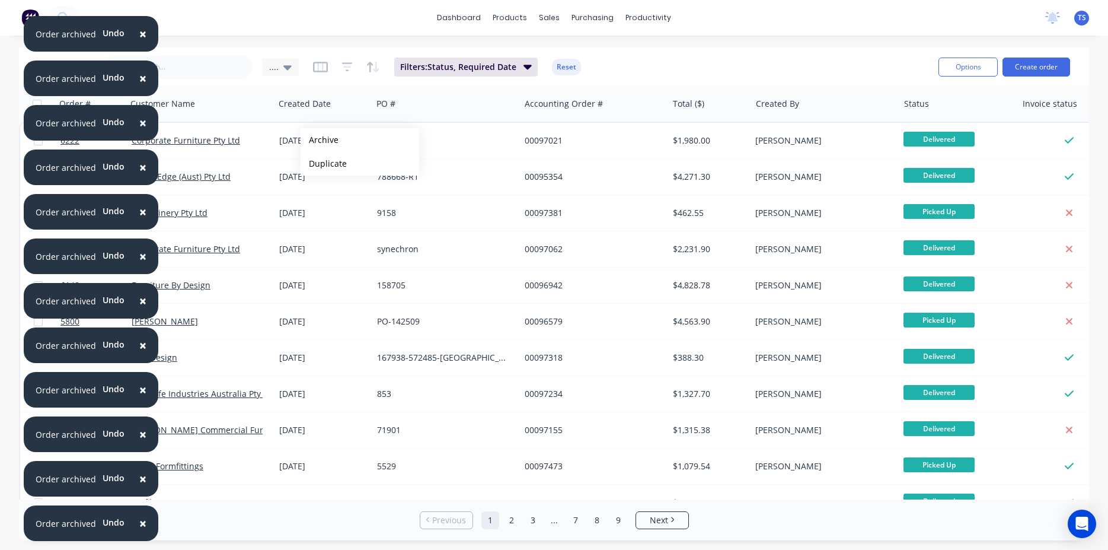
click at [320, 140] on button "Archive" at bounding box center [360, 140] width 119 height 24
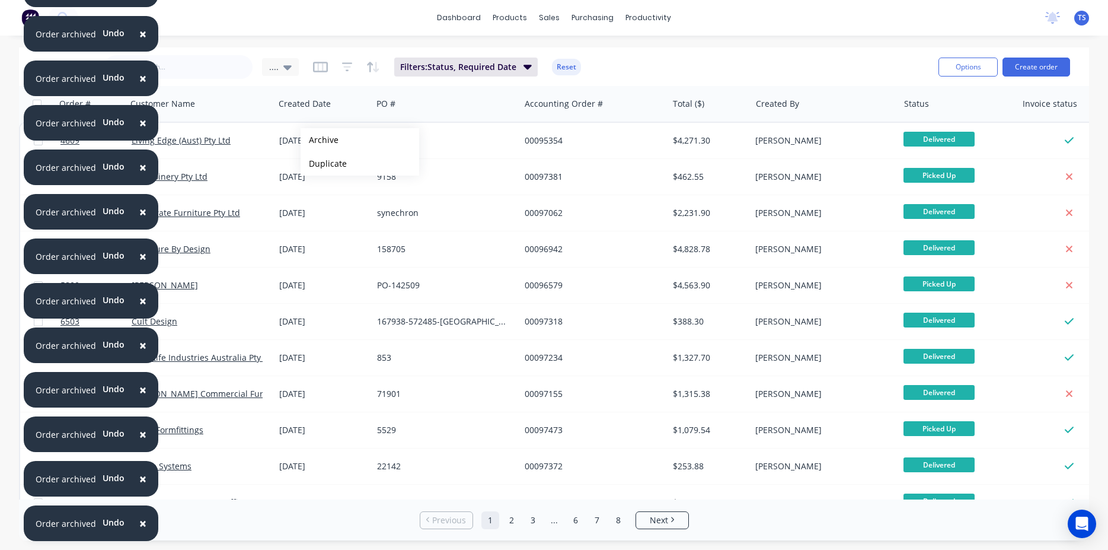
click at [320, 140] on button "Archive" at bounding box center [360, 140] width 119 height 24
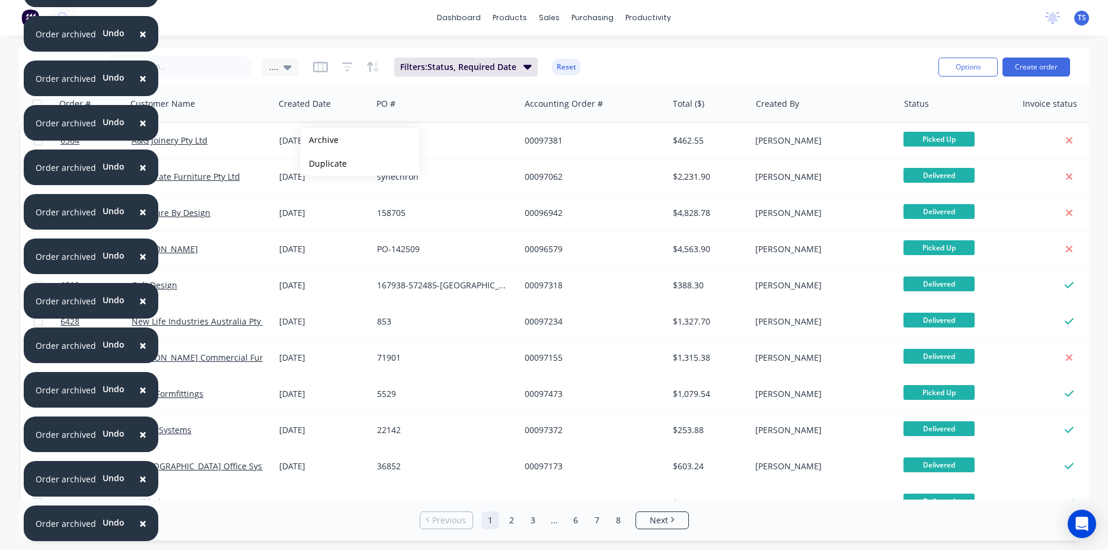
click at [320, 140] on button "Archive" at bounding box center [360, 140] width 119 height 24
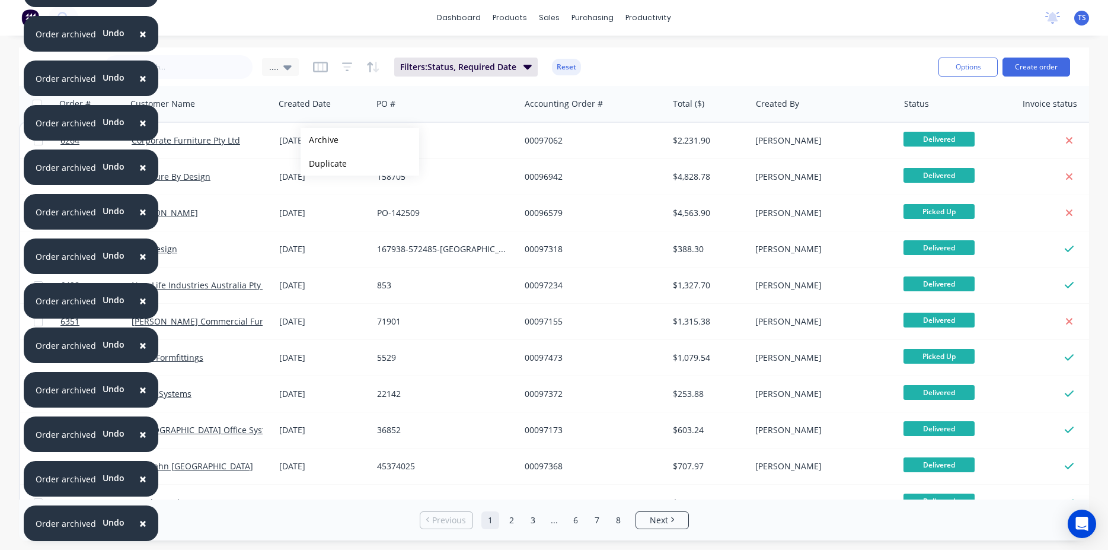
click at [320, 140] on button "Archive" at bounding box center [360, 140] width 119 height 24
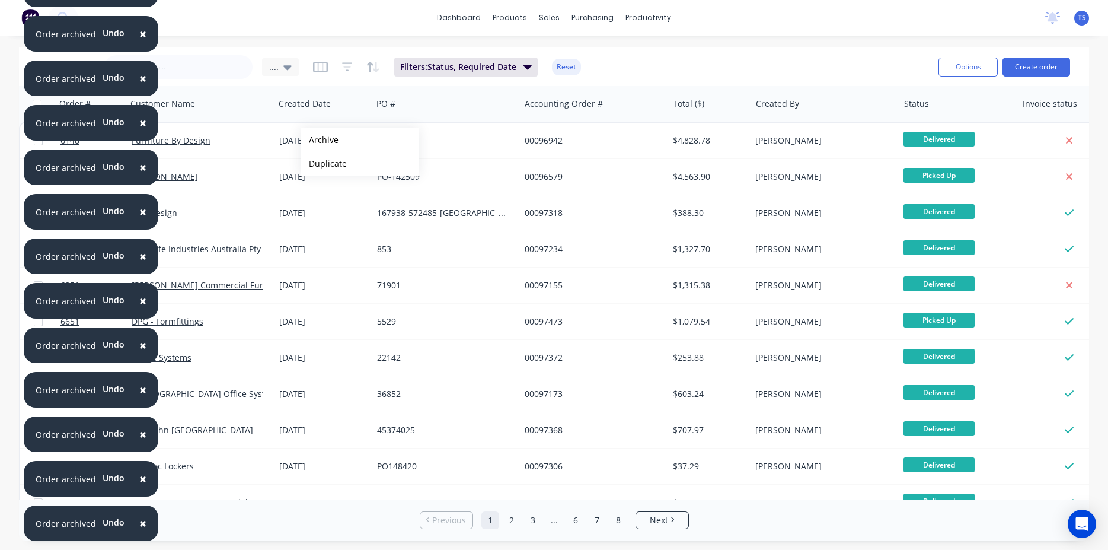
click at [320, 140] on button "Archive" at bounding box center [360, 140] width 119 height 24
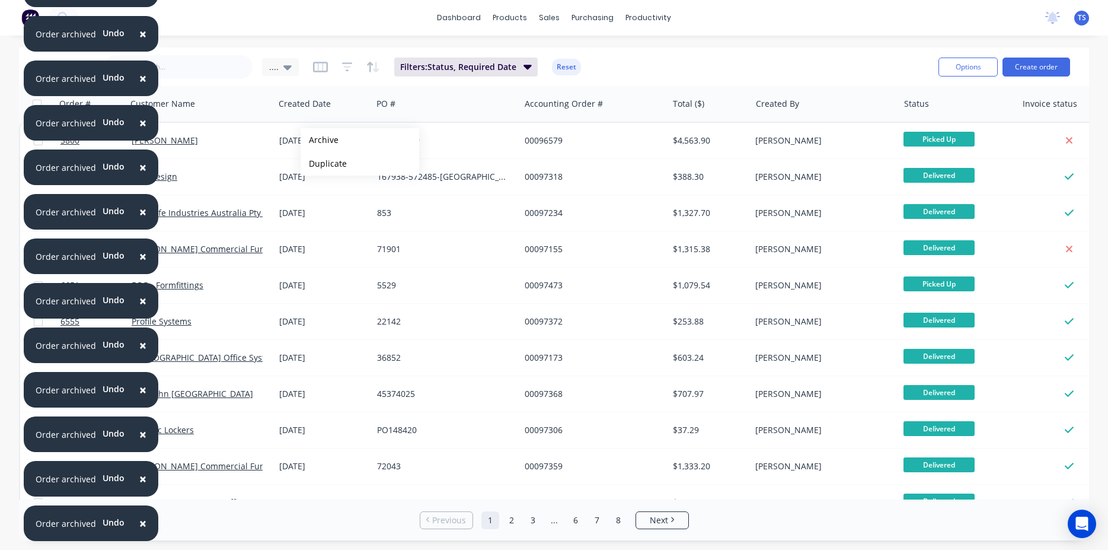
click at [320, 140] on button "Archive" at bounding box center [360, 140] width 119 height 24
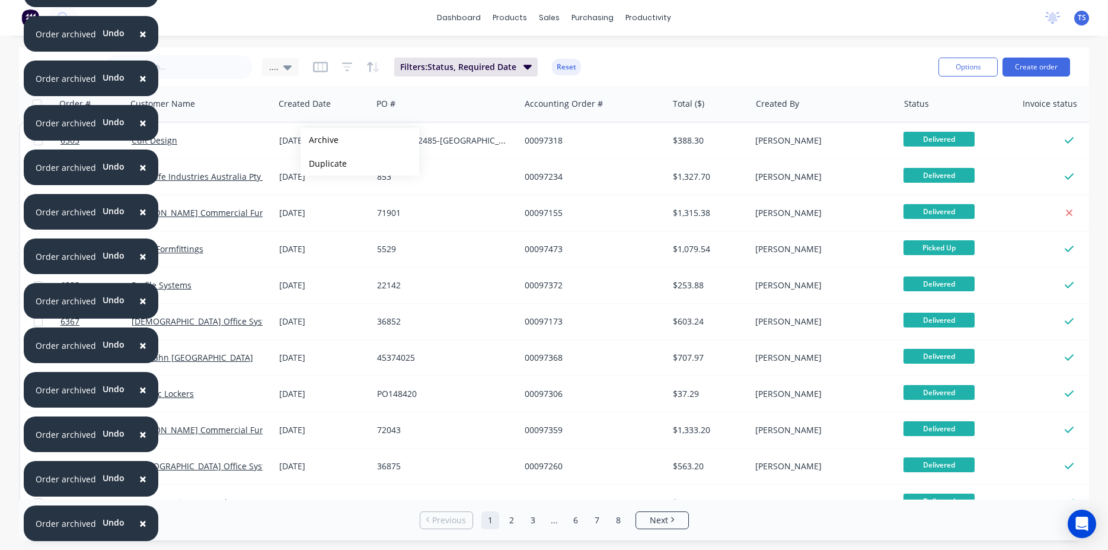
click at [320, 140] on button "Archive" at bounding box center [360, 140] width 119 height 24
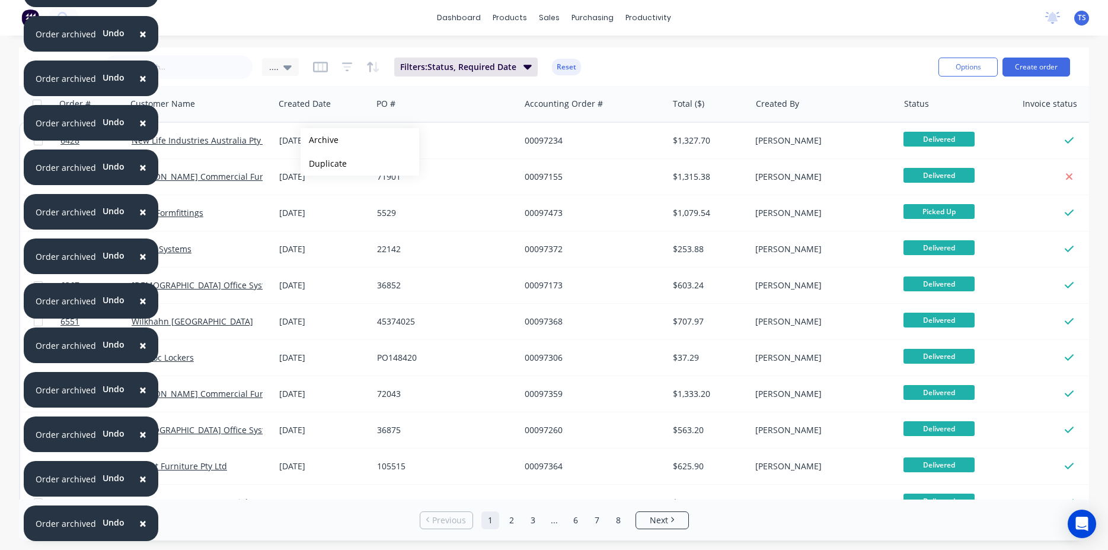
click at [320, 140] on button "Archive" at bounding box center [360, 140] width 119 height 24
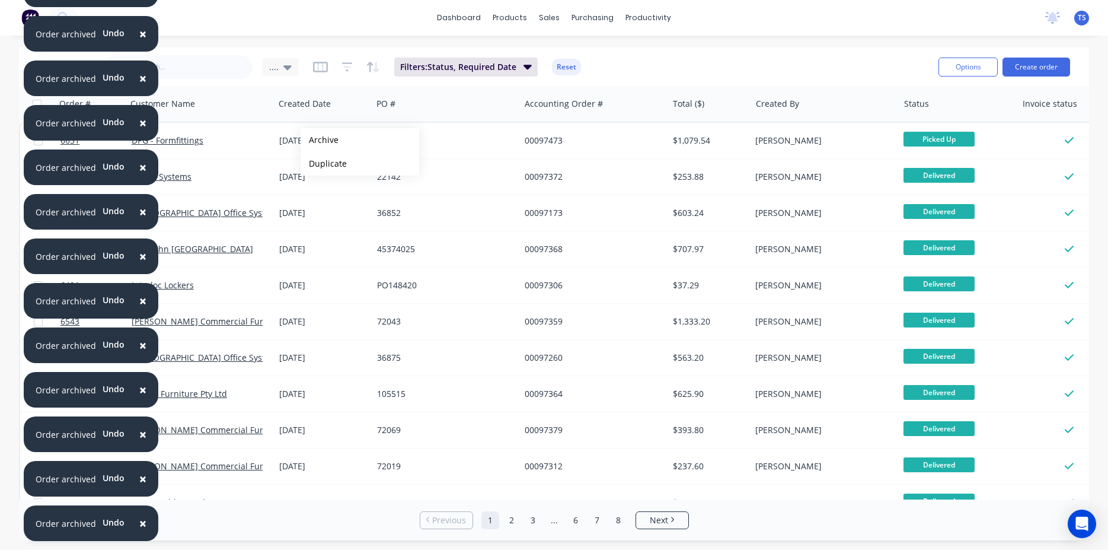
click at [320, 140] on button "Archive" at bounding box center [360, 140] width 119 height 24
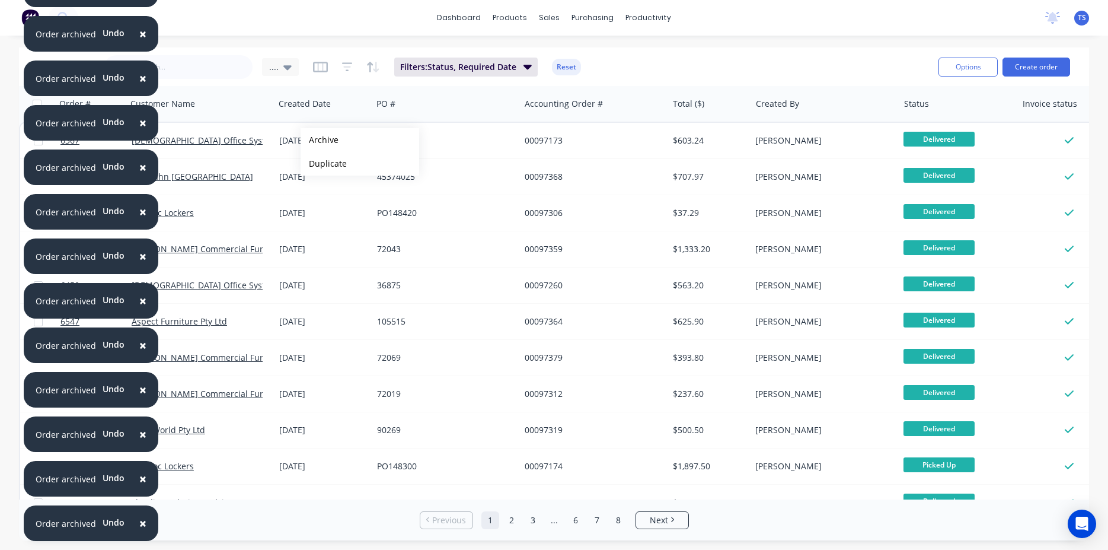
click at [320, 140] on button "Archive" at bounding box center [360, 140] width 119 height 24
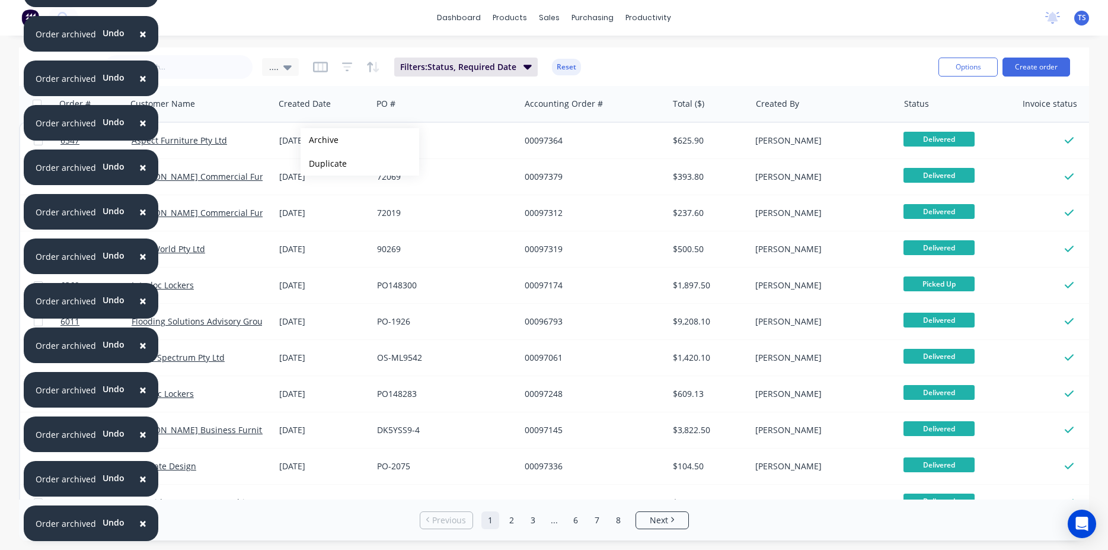
click at [320, 140] on button "Archive" at bounding box center [360, 140] width 119 height 24
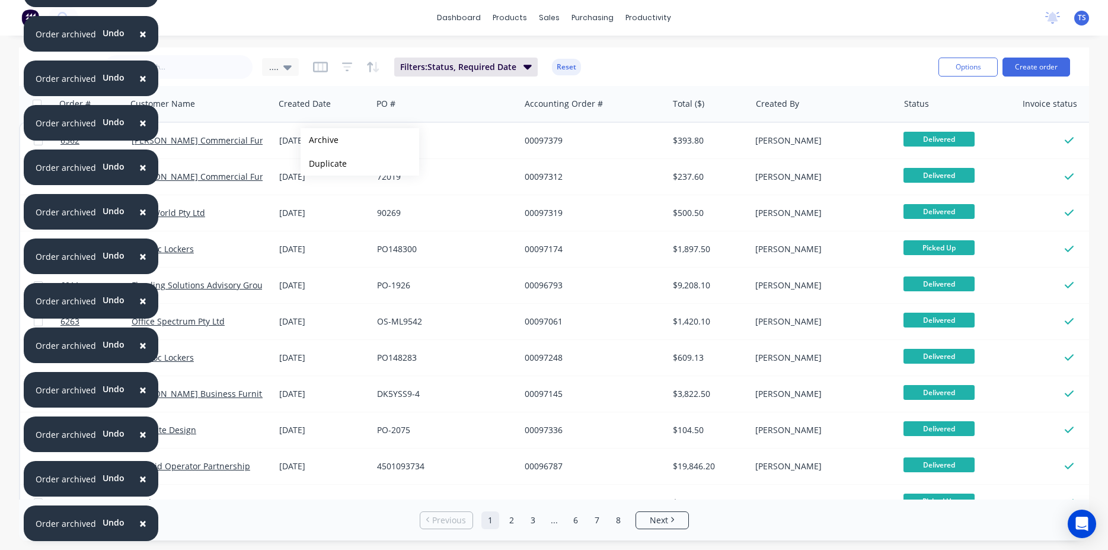
click at [320, 140] on button "Archive" at bounding box center [360, 140] width 119 height 24
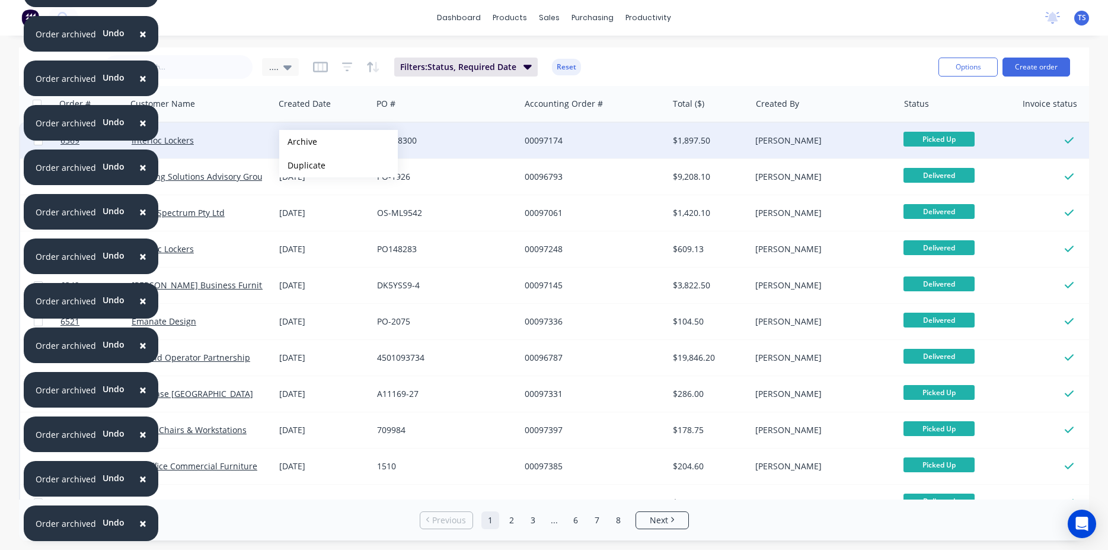
click at [298, 142] on button "Archive" at bounding box center [338, 142] width 119 height 24
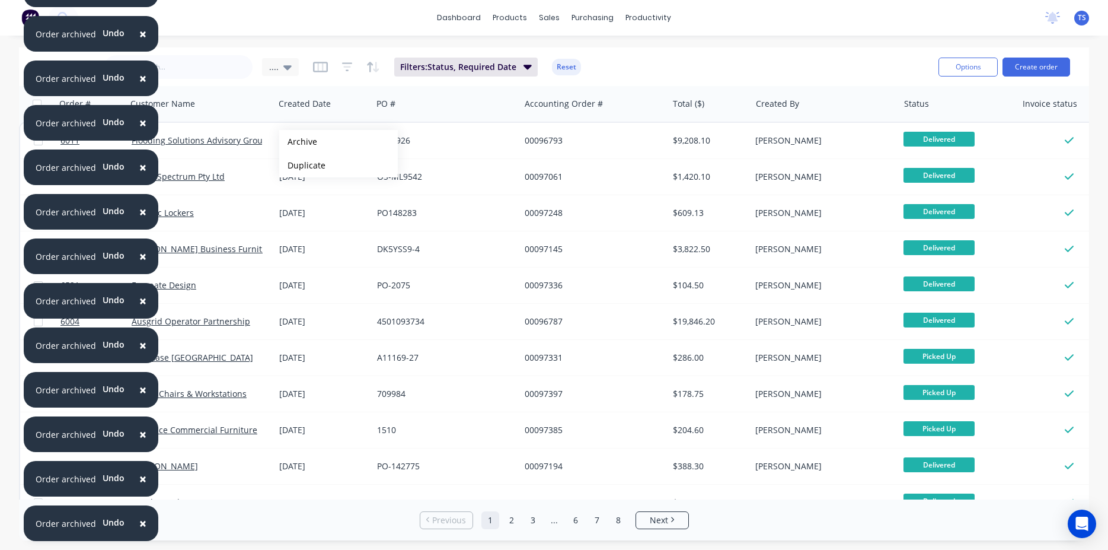
click at [298, 142] on button "Archive" at bounding box center [338, 142] width 119 height 24
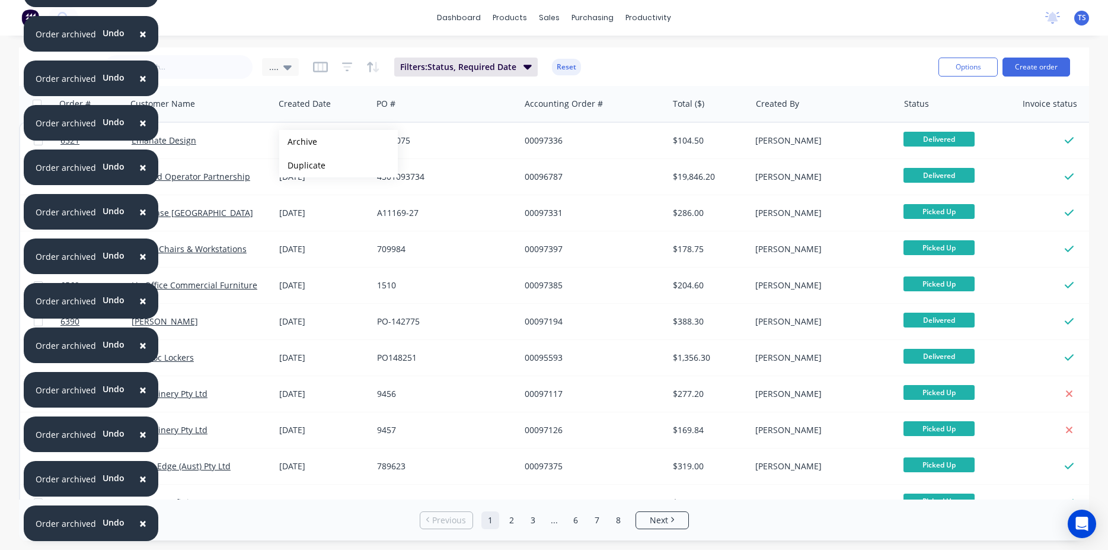
click at [298, 142] on button "Archive" at bounding box center [338, 142] width 119 height 24
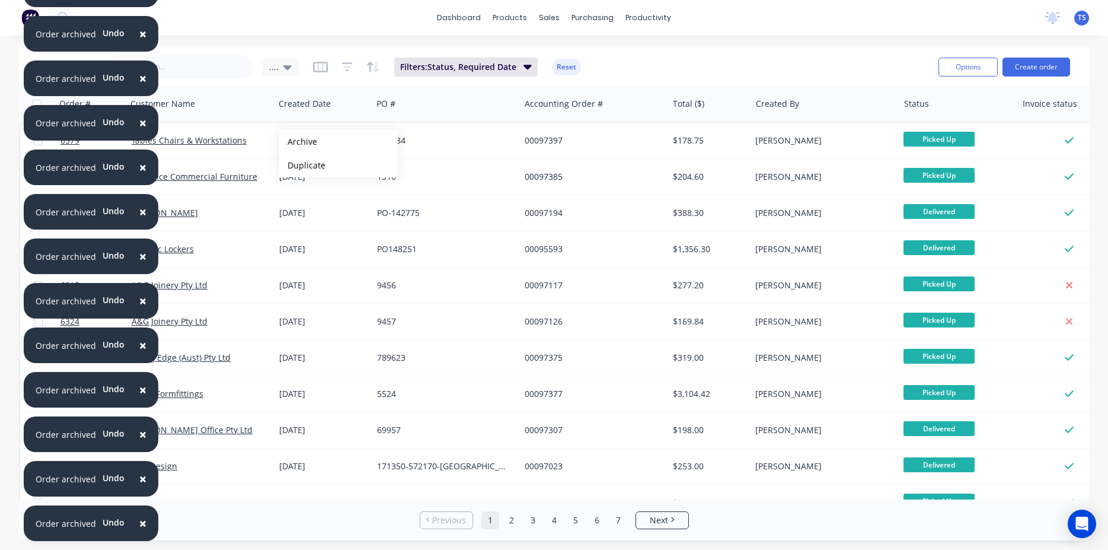
click at [298, 142] on button "Archive" at bounding box center [338, 142] width 119 height 24
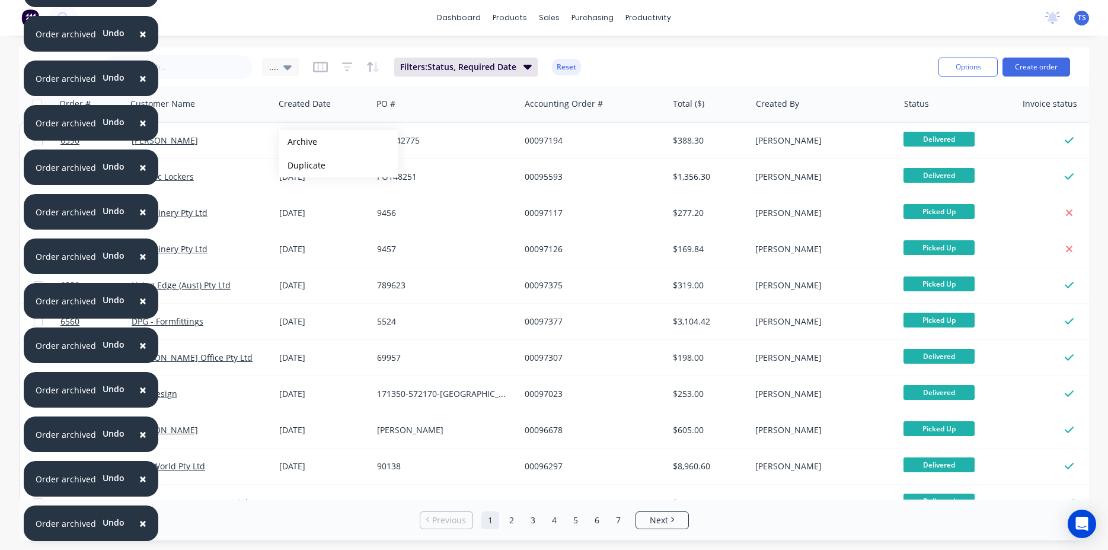
click at [298, 142] on button "Archive" at bounding box center [338, 142] width 119 height 24
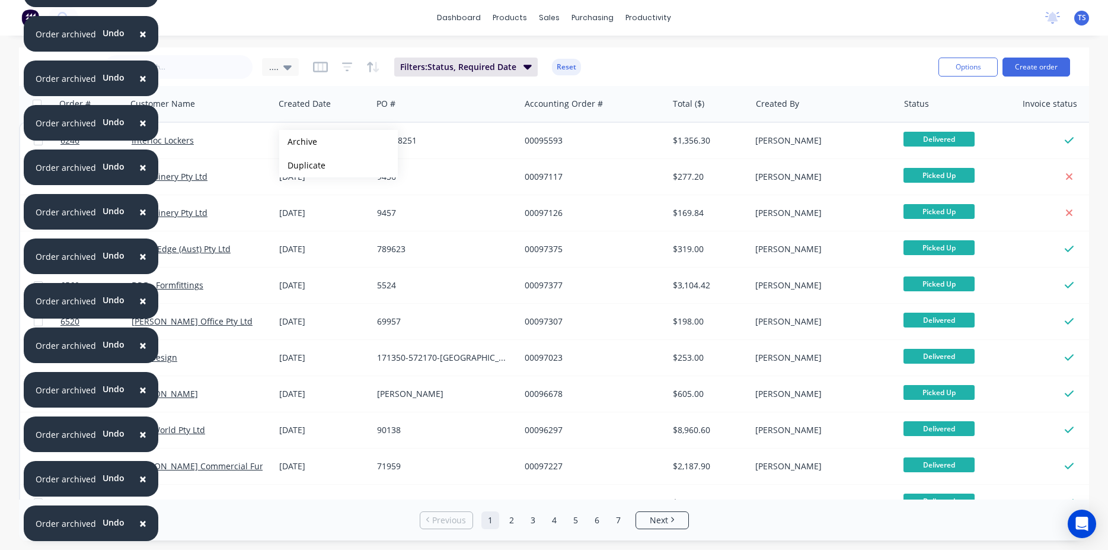
click at [298, 142] on button "Archive" at bounding box center [338, 142] width 119 height 24
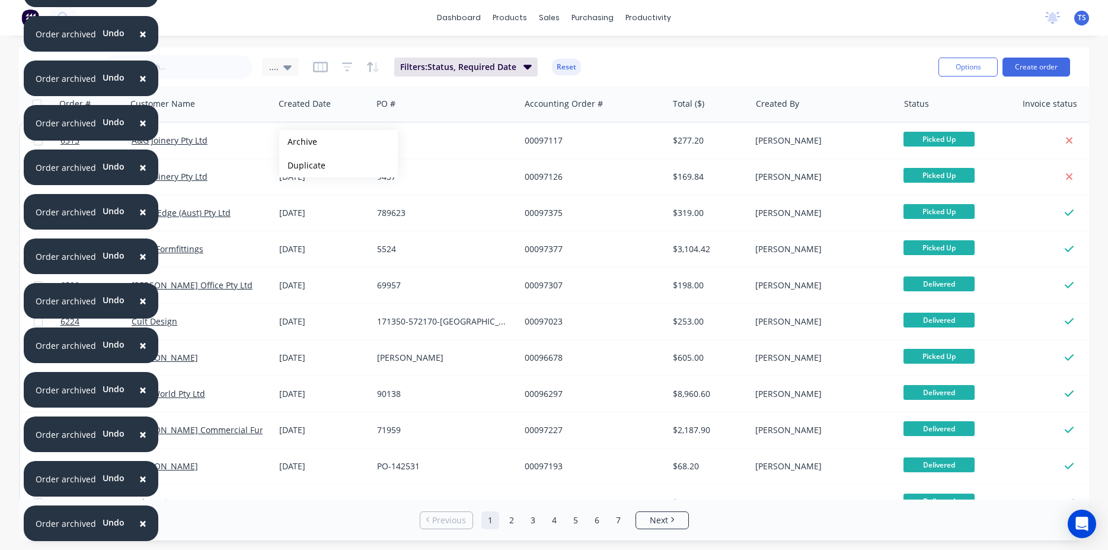
click at [298, 142] on button "Archive" at bounding box center [338, 142] width 119 height 24
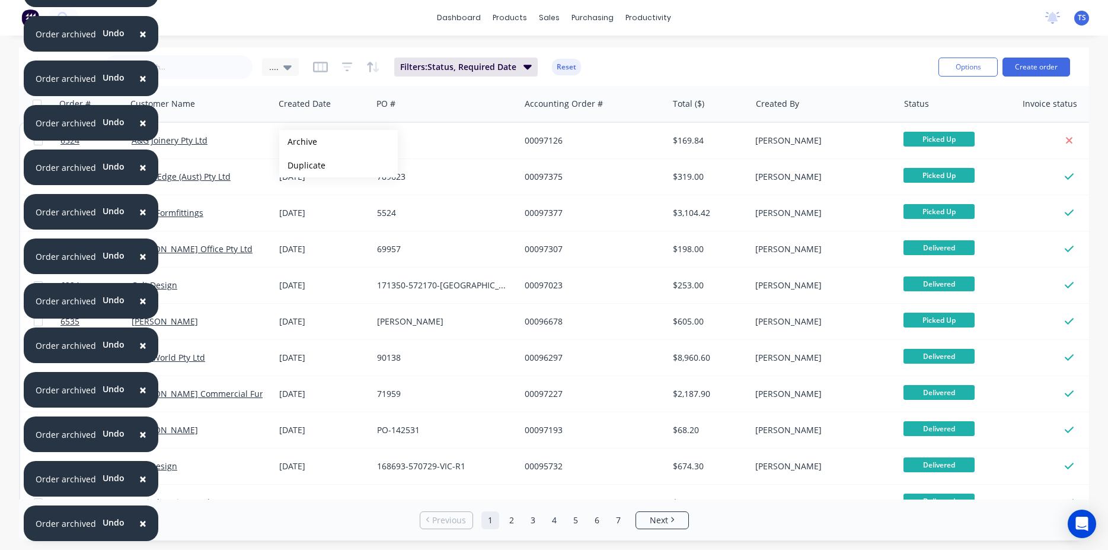
click at [298, 142] on button "Archive" at bounding box center [338, 142] width 119 height 24
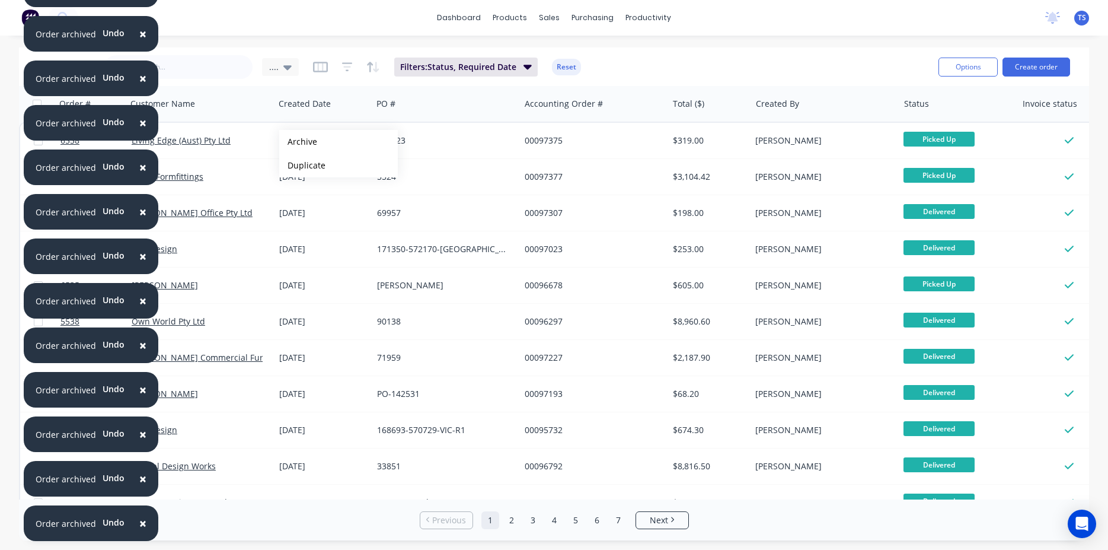
click at [298, 142] on button "Archive" at bounding box center [338, 142] width 119 height 24
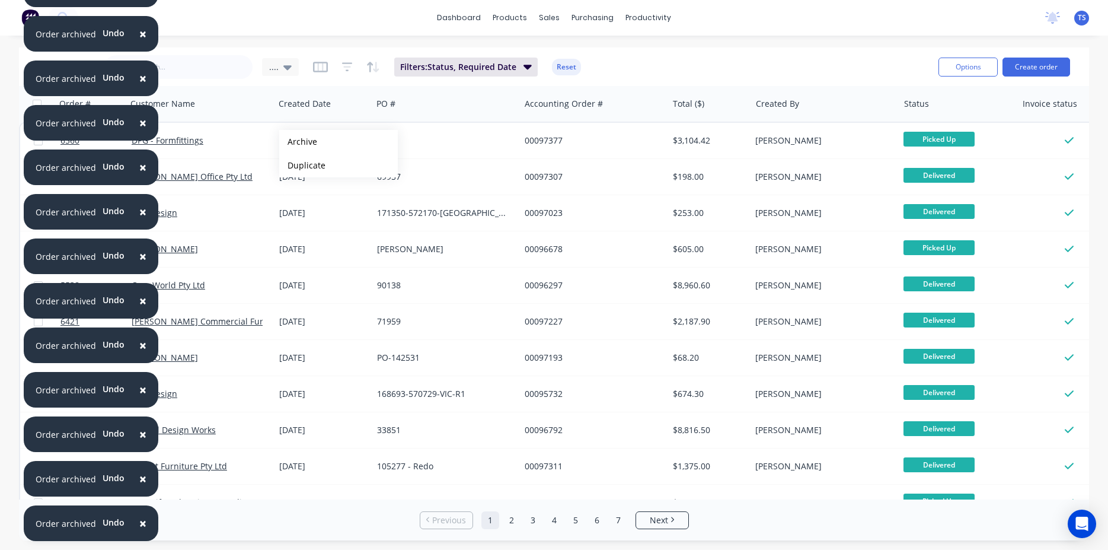
click at [298, 142] on button "Archive" at bounding box center [338, 142] width 119 height 24
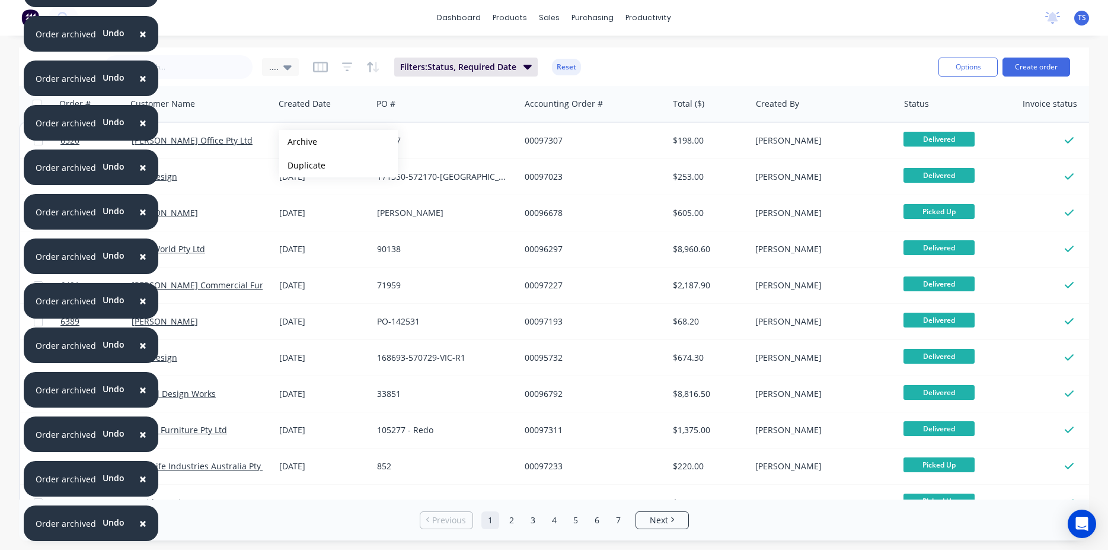
click at [298, 142] on button "Archive" at bounding box center [338, 142] width 119 height 24
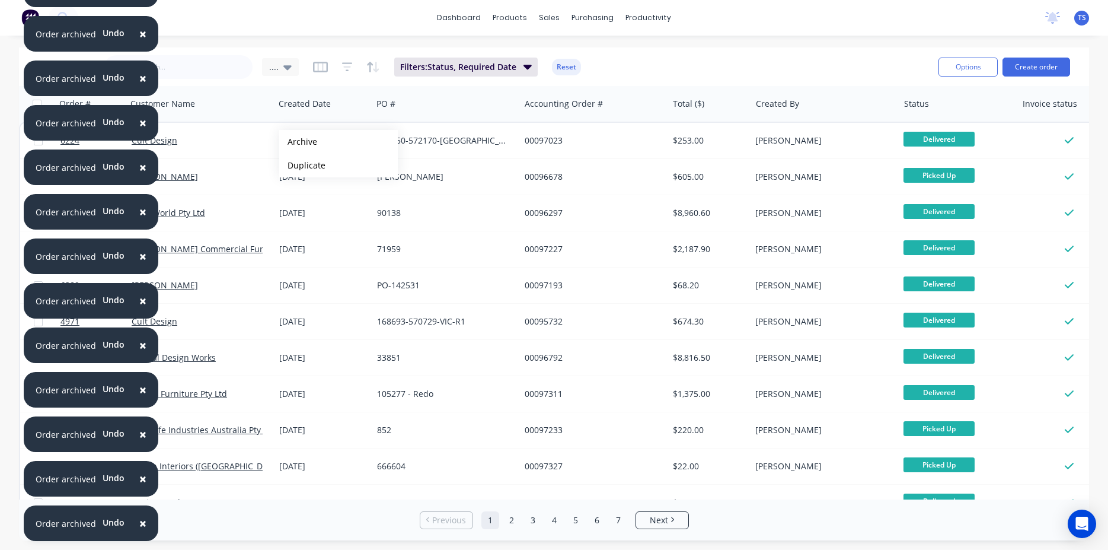
click at [298, 142] on button "Archive" at bounding box center [338, 142] width 119 height 24
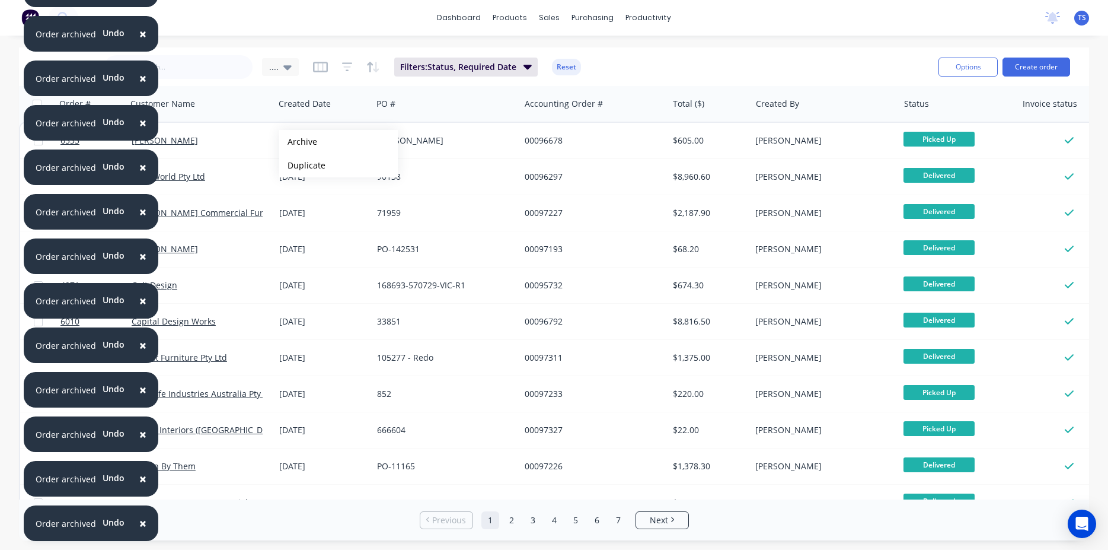
click at [298, 142] on button "Archive" at bounding box center [338, 142] width 119 height 24
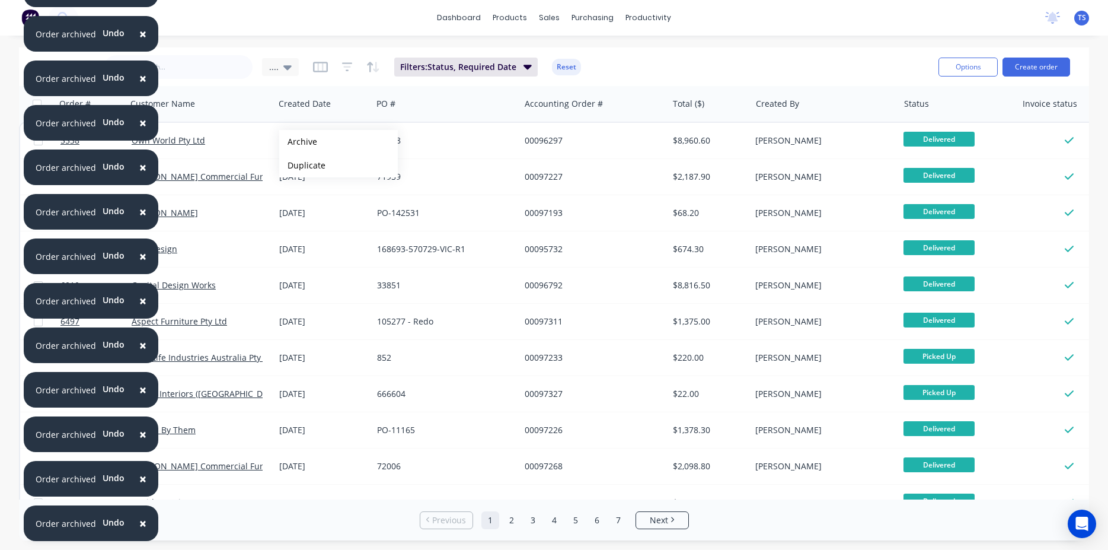
click at [298, 142] on button "Archive" at bounding box center [338, 142] width 119 height 24
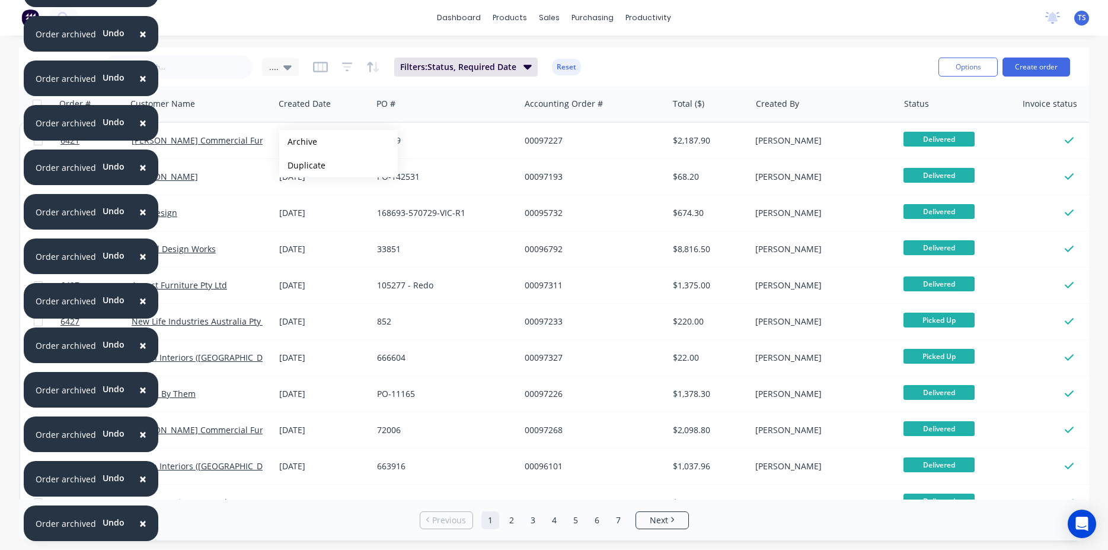
click at [298, 142] on button "Archive" at bounding box center [338, 142] width 119 height 24
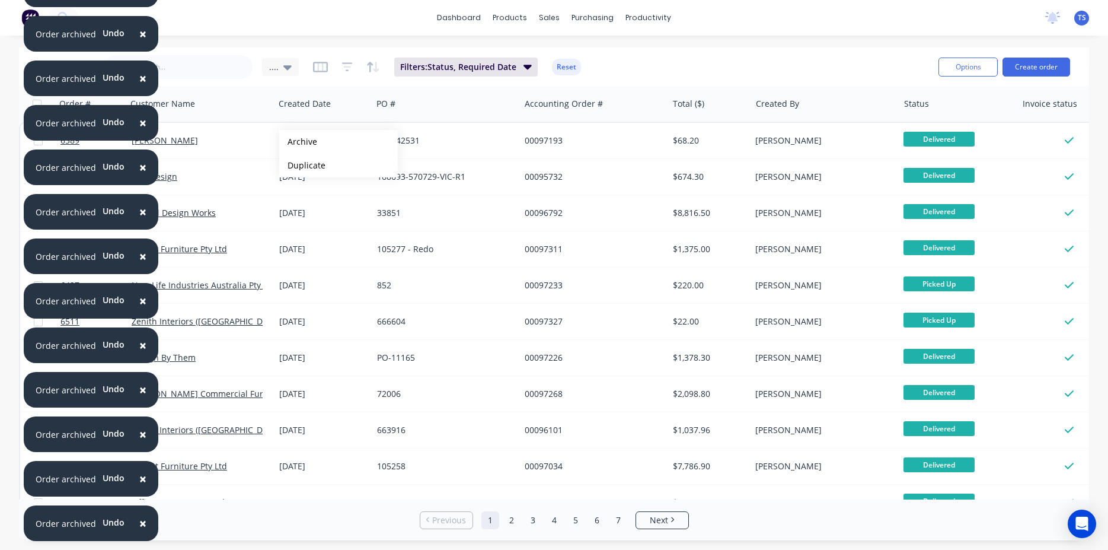
click at [298, 142] on button "Archive" at bounding box center [338, 142] width 119 height 24
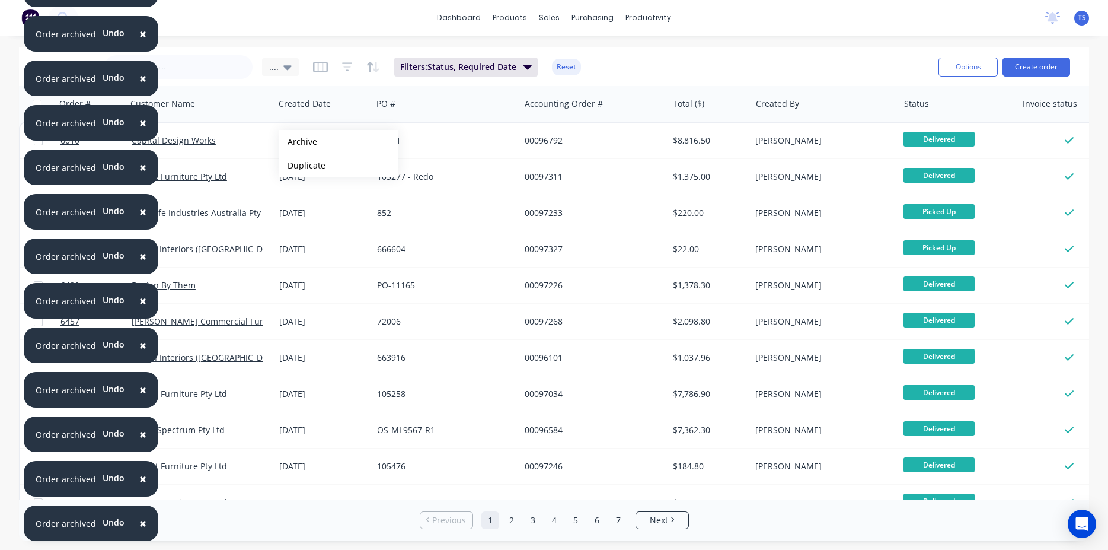
click at [298, 142] on button "Archive" at bounding box center [338, 142] width 119 height 24
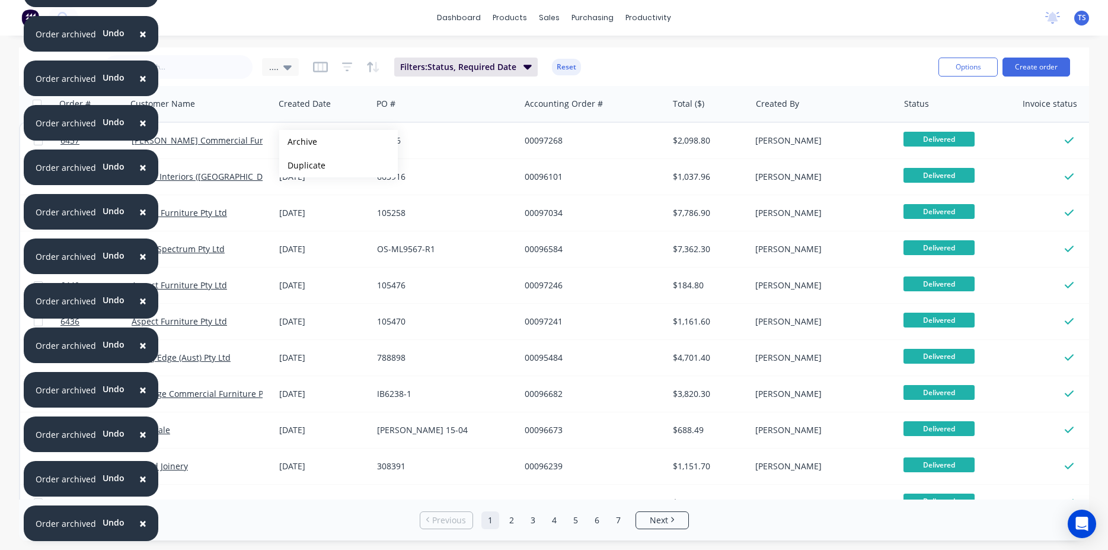
click at [298, 142] on button "Archive" at bounding box center [338, 142] width 119 height 24
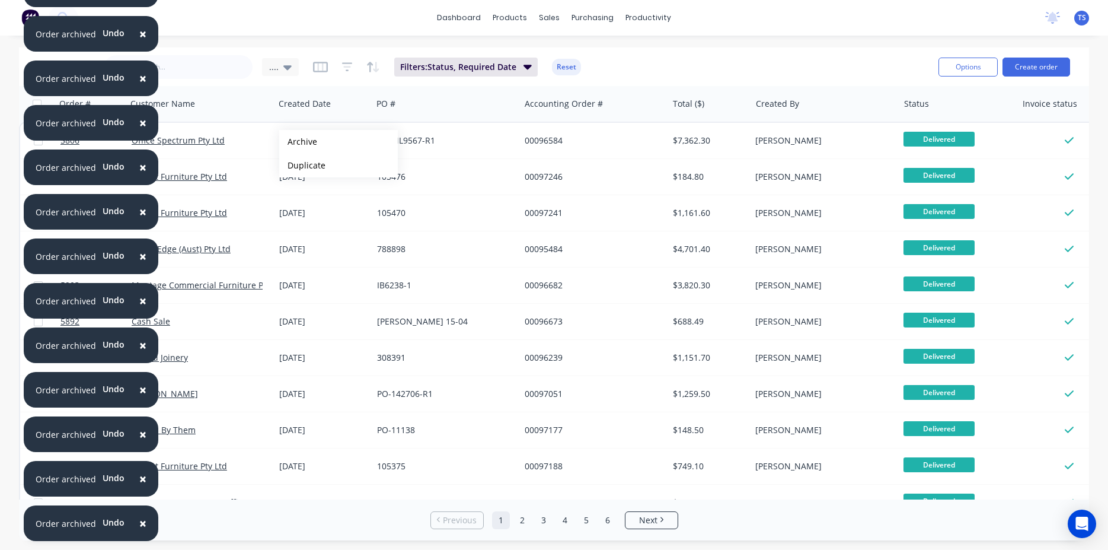
click at [298, 142] on button "Archive" at bounding box center [338, 142] width 119 height 24
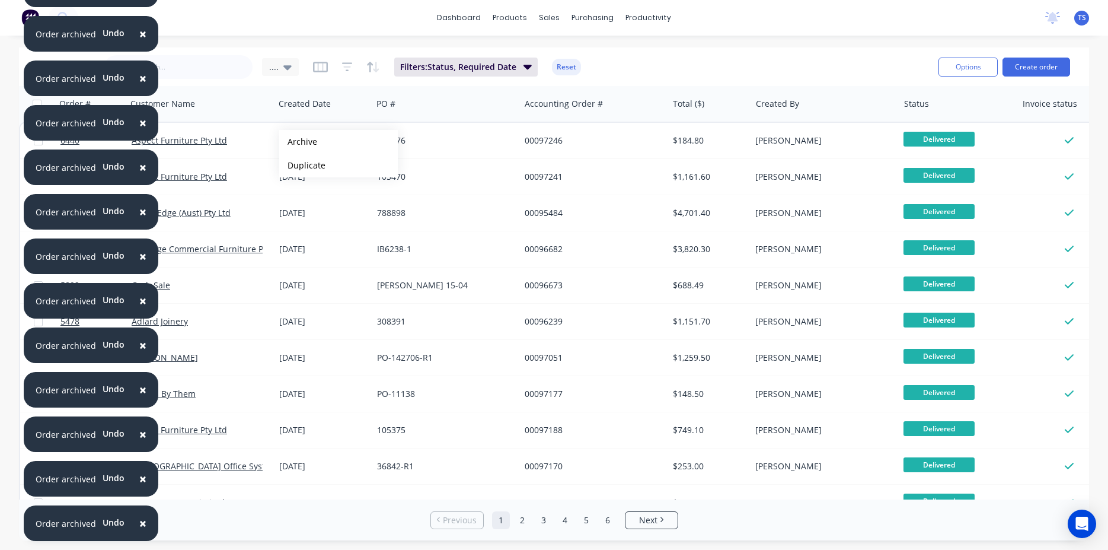
click at [298, 142] on button "Archive" at bounding box center [338, 142] width 119 height 24
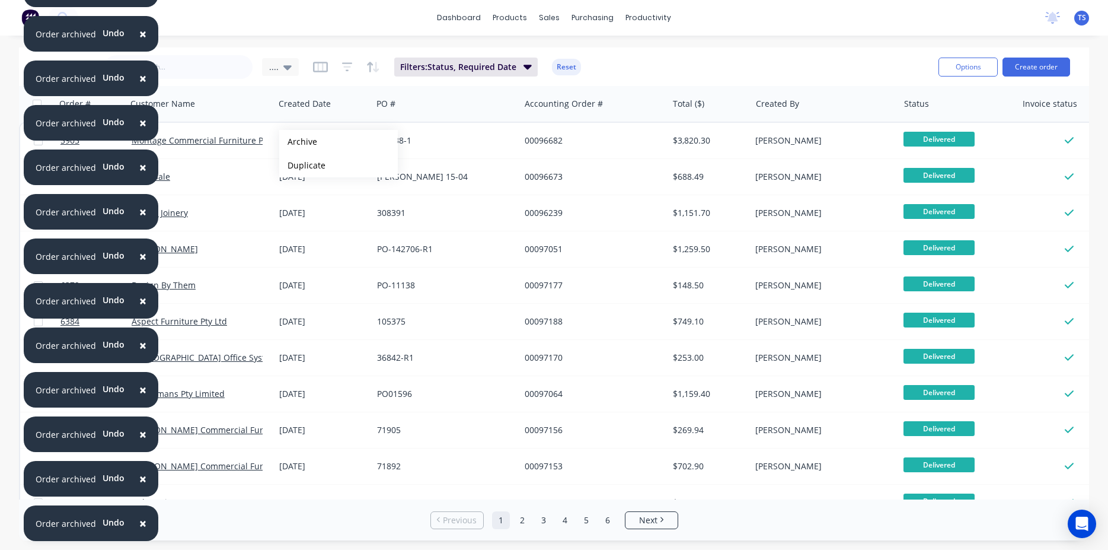
click at [298, 142] on button "Archive" at bounding box center [338, 142] width 119 height 24
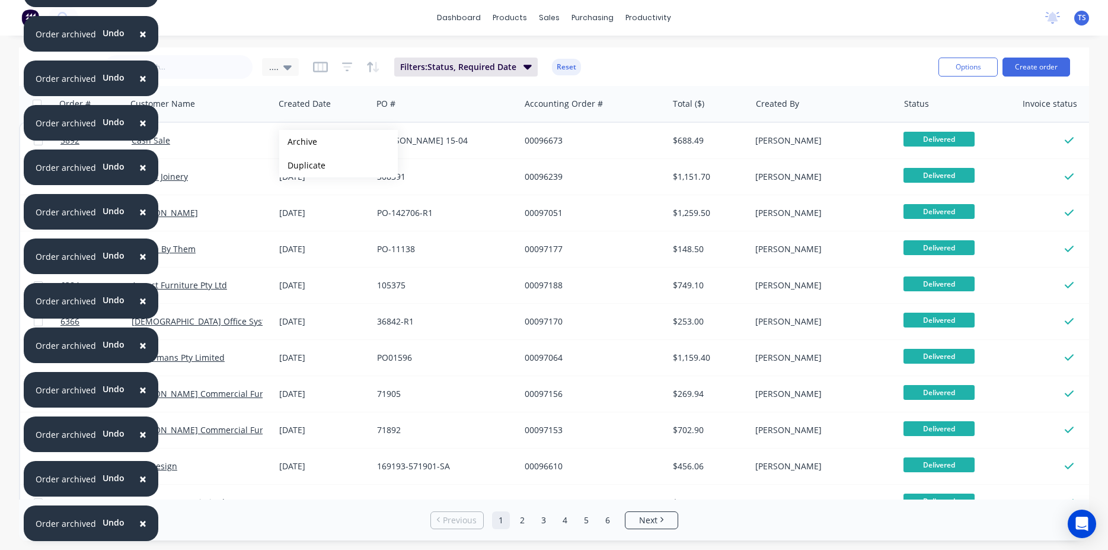
click at [298, 142] on button "Archive" at bounding box center [338, 142] width 119 height 24
click at [298, 139] on button "Archive" at bounding box center [338, 139] width 119 height 24
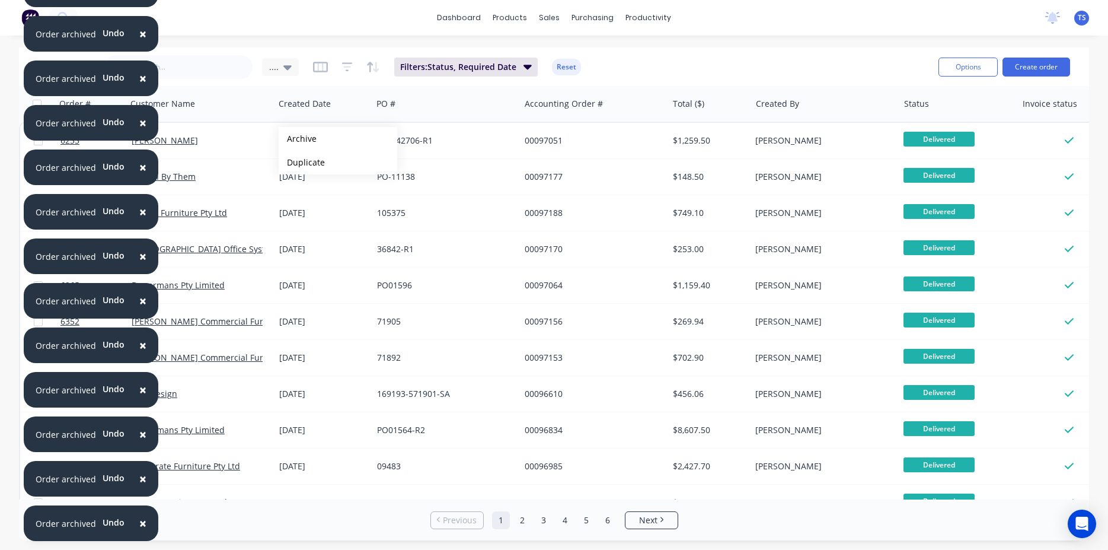
click at [298, 139] on button "Archive" at bounding box center [338, 139] width 119 height 24
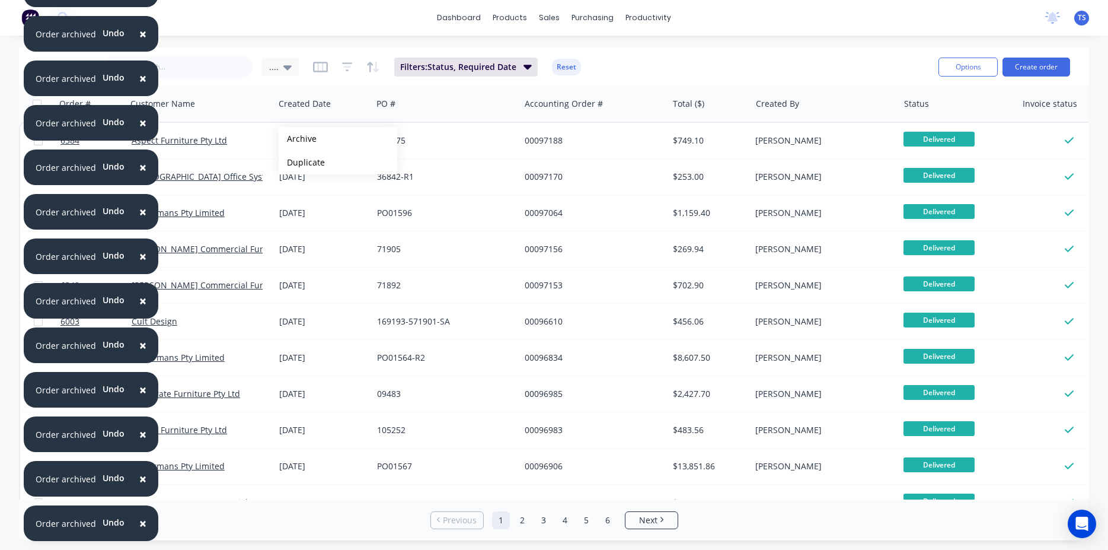
click at [298, 139] on button "Archive" at bounding box center [338, 139] width 119 height 24
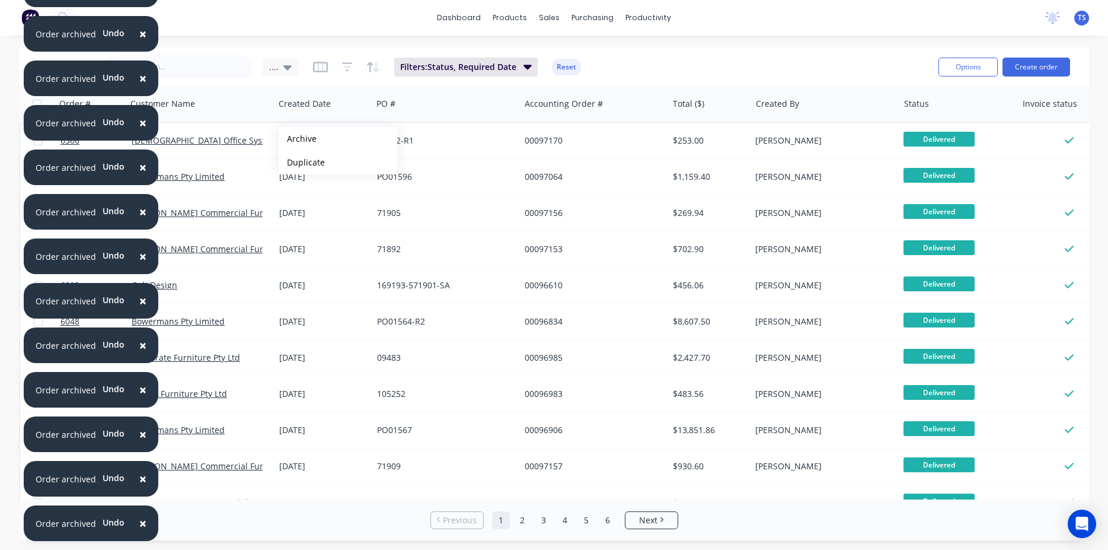
click at [298, 139] on button "Archive" at bounding box center [338, 139] width 119 height 24
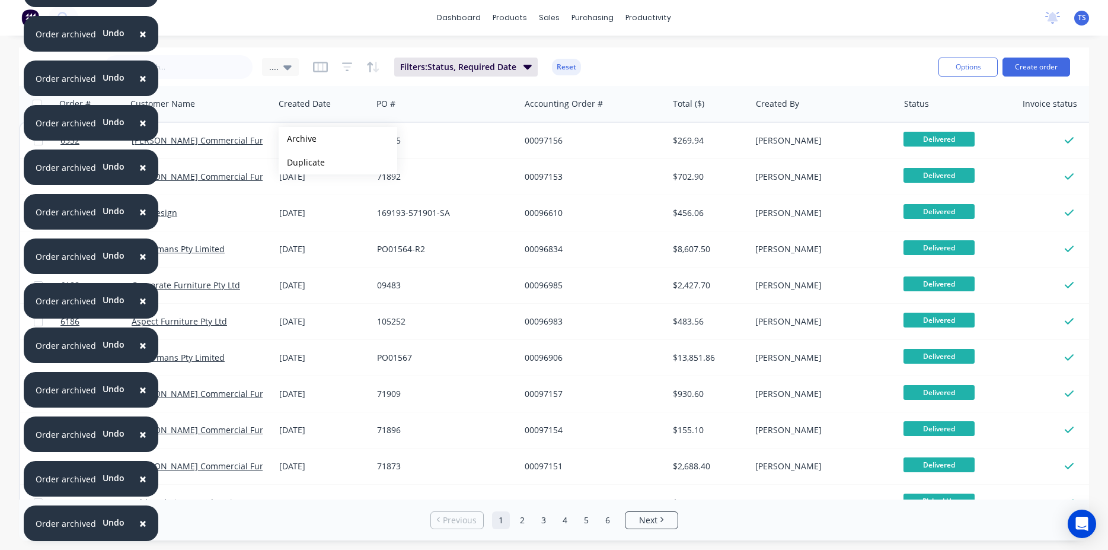
click at [298, 139] on button "Archive" at bounding box center [338, 139] width 119 height 24
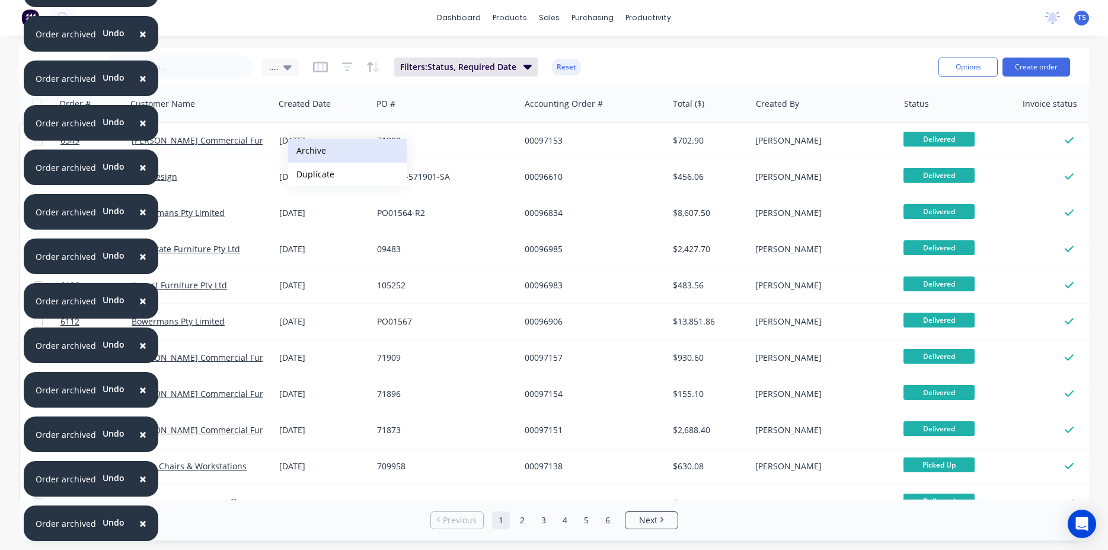
click at [319, 152] on button "Archive" at bounding box center [347, 151] width 119 height 24
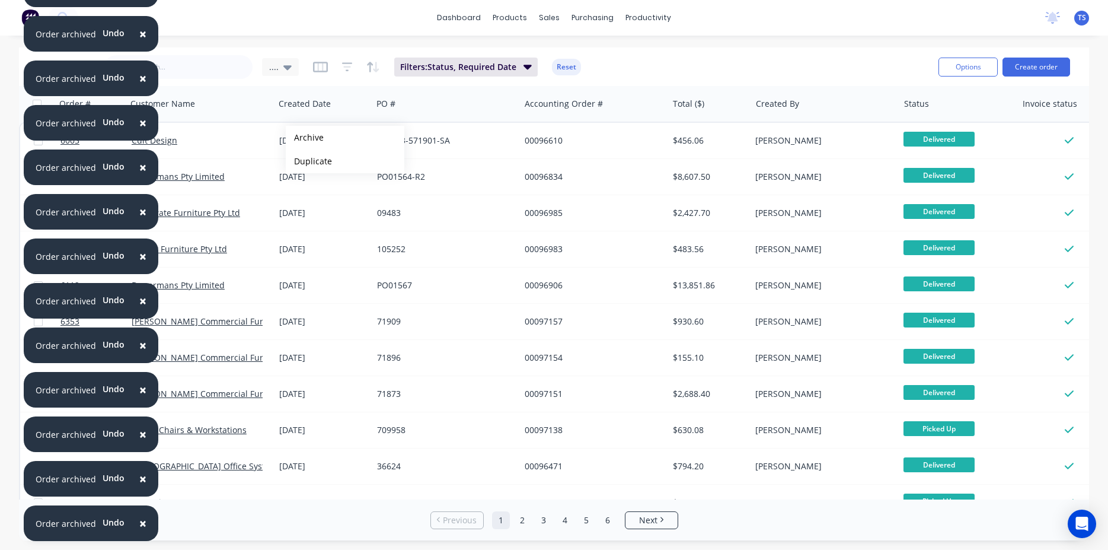
click at [305, 138] on button "Archive" at bounding box center [345, 138] width 119 height 24
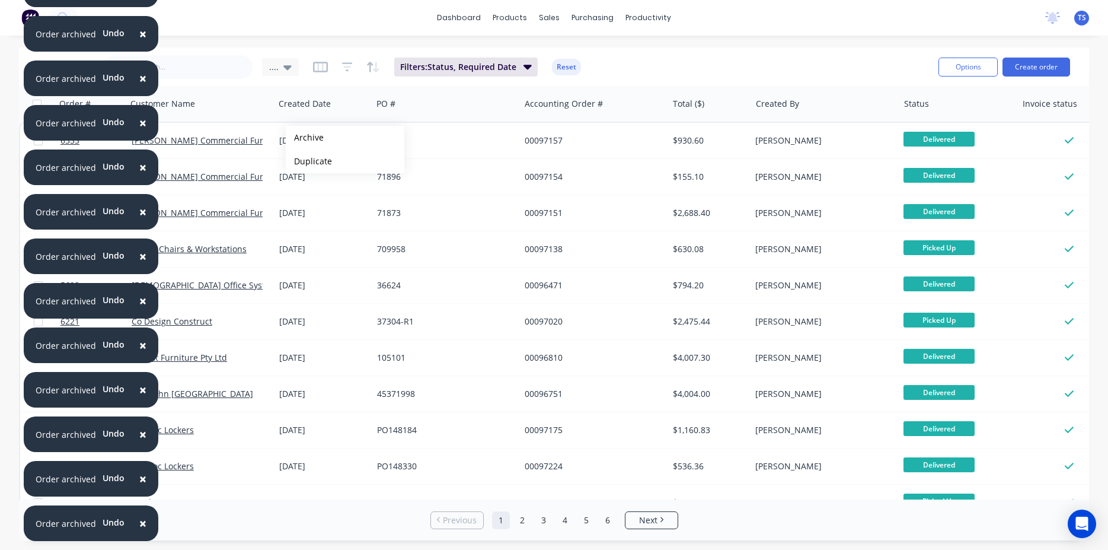
click at [305, 138] on button "Archive" at bounding box center [345, 138] width 119 height 24
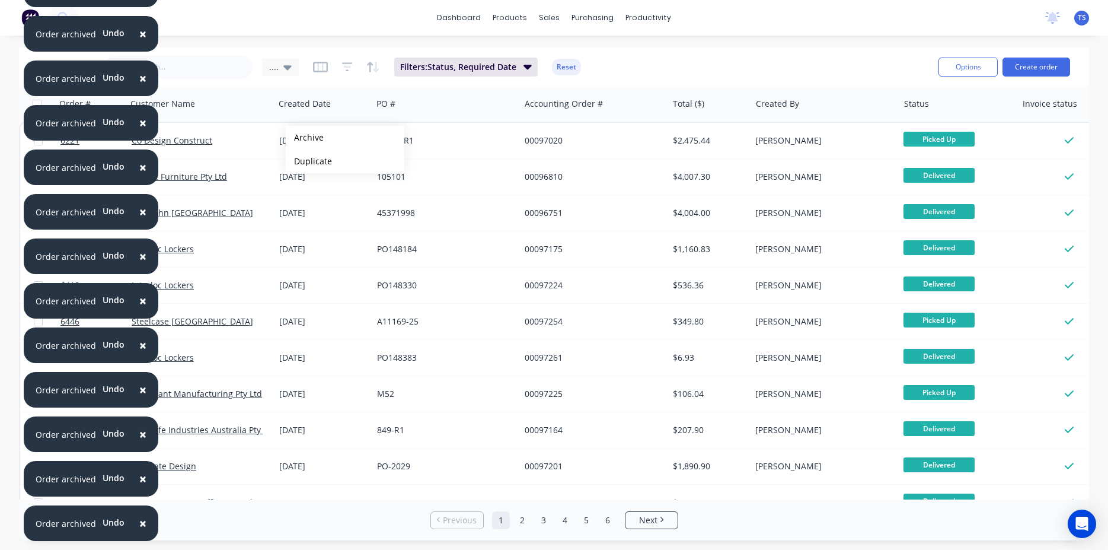
click at [305, 138] on button "Archive" at bounding box center [345, 138] width 119 height 24
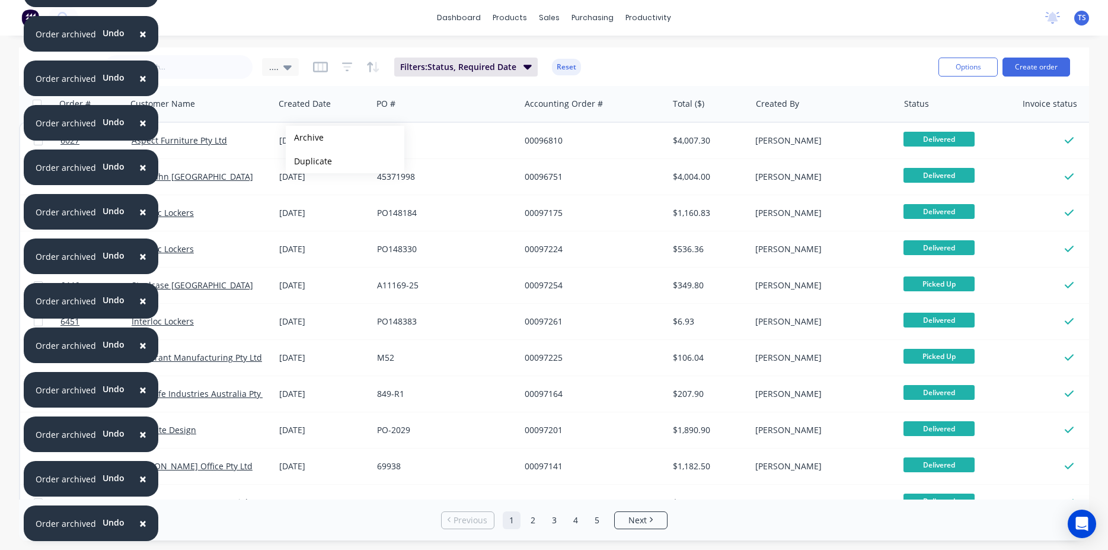
click at [305, 138] on button "Archive" at bounding box center [345, 138] width 119 height 24
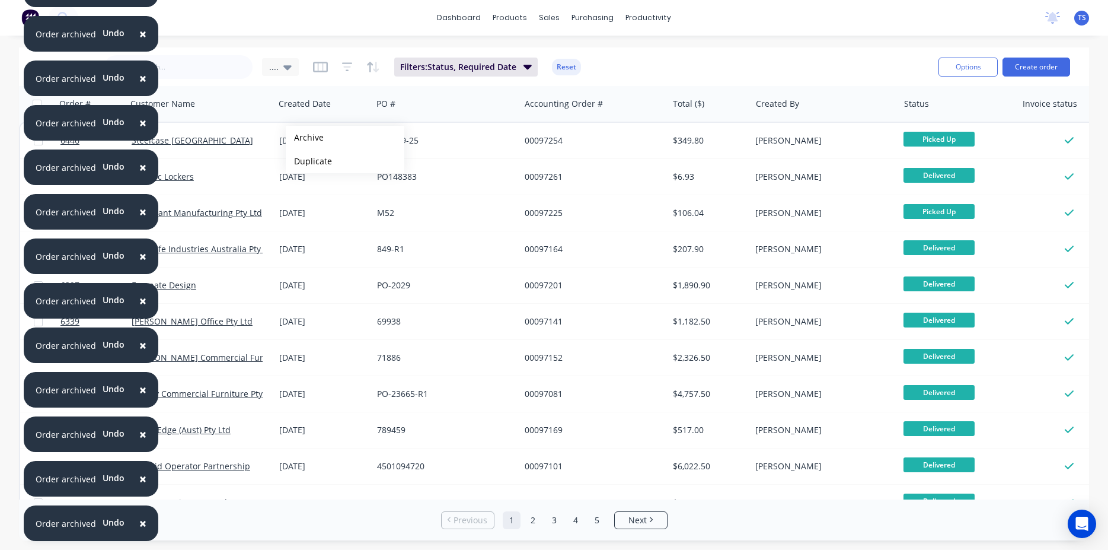
click at [305, 138] on button "Archive" at bounding box center [345, 138] width 119 height 24
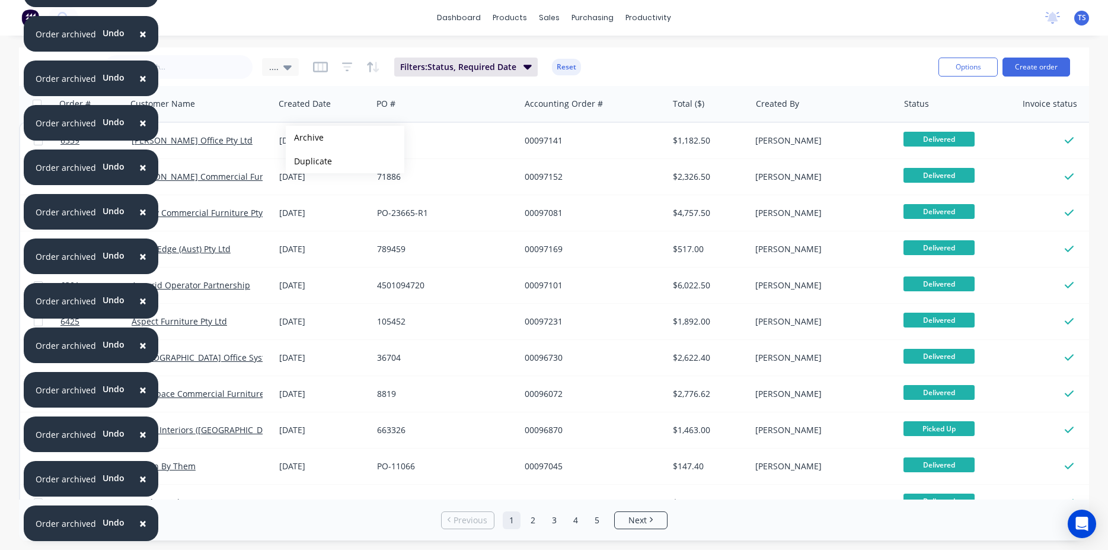
click at [305, 138] on button "Archive" at bounding box center [345, 138] width 119 height 24
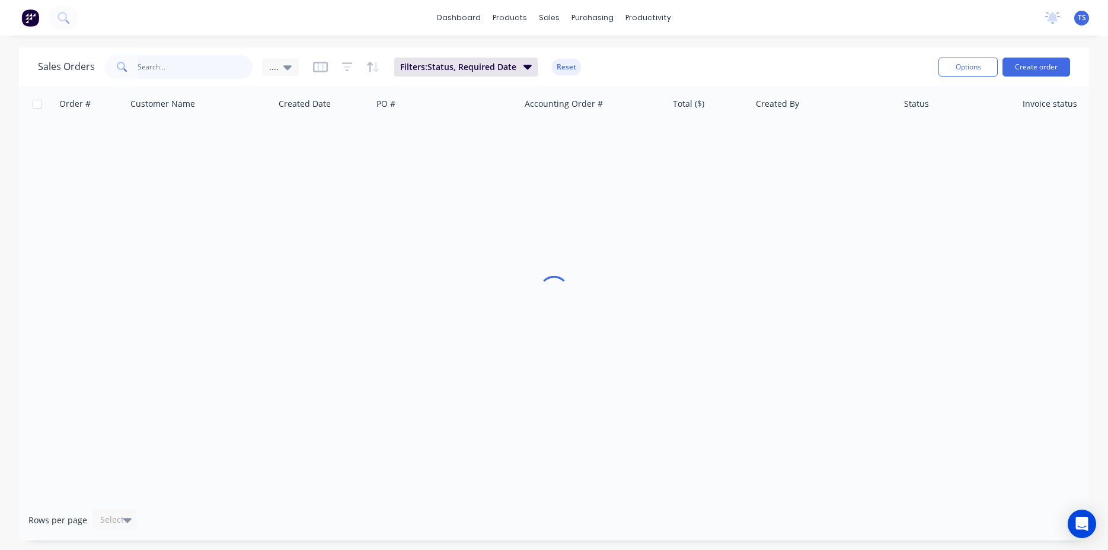
click at [192, 65] on input "text" at bounding box center [196, 67] width 116 height 24
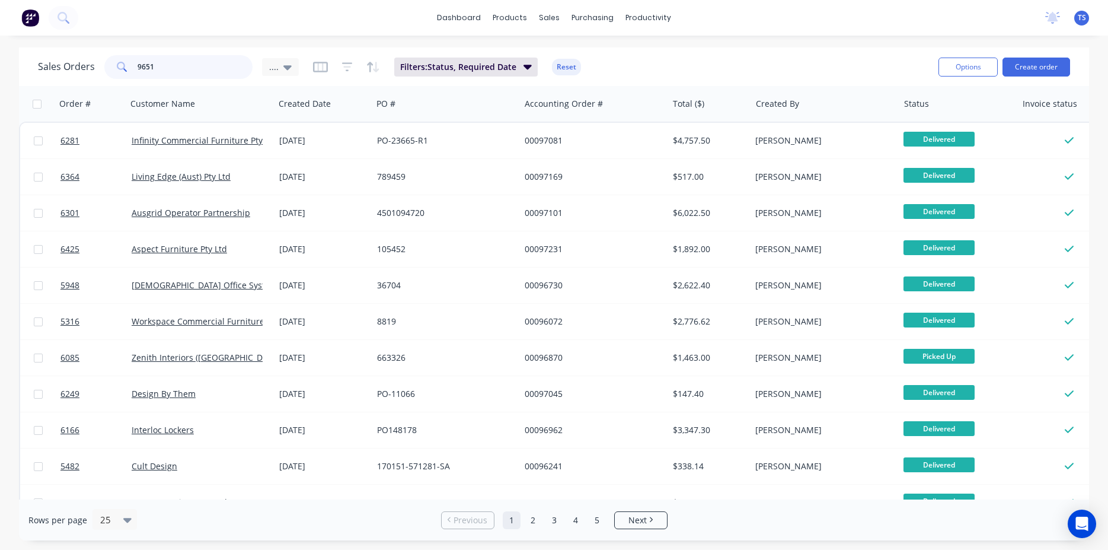
type input "96517"
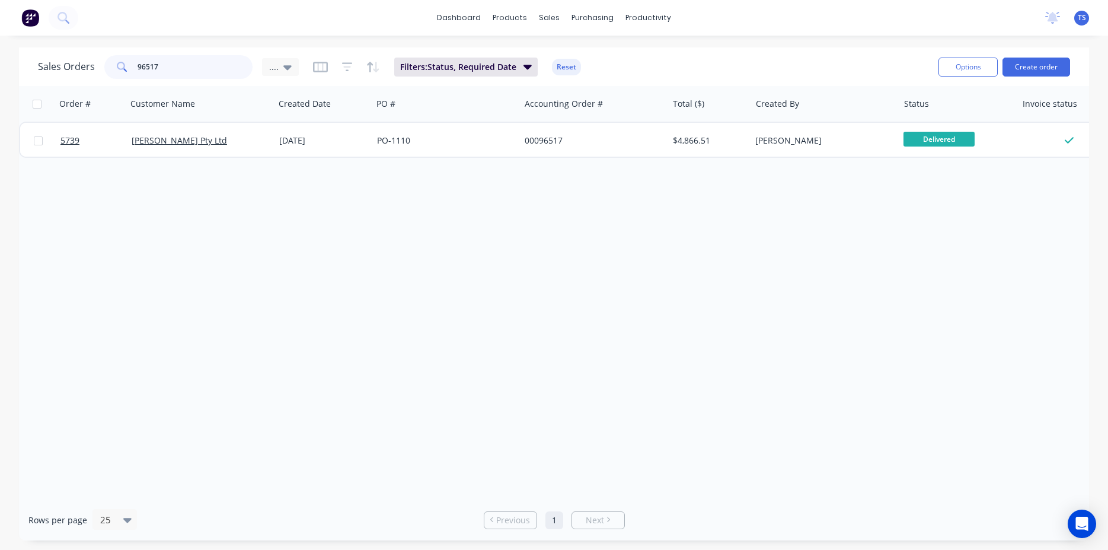
click at [192, 65] on input "96517" at bounding box center [196, 67] width 116 height 24
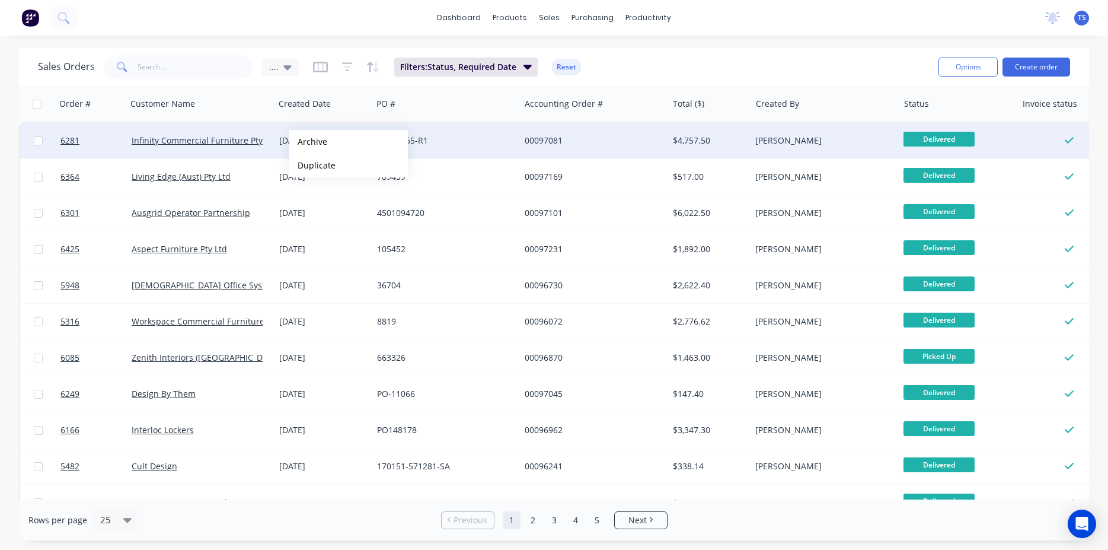
click at [308, 142] on button "Archive" at bounding box center [348, 142] width 119 height 24
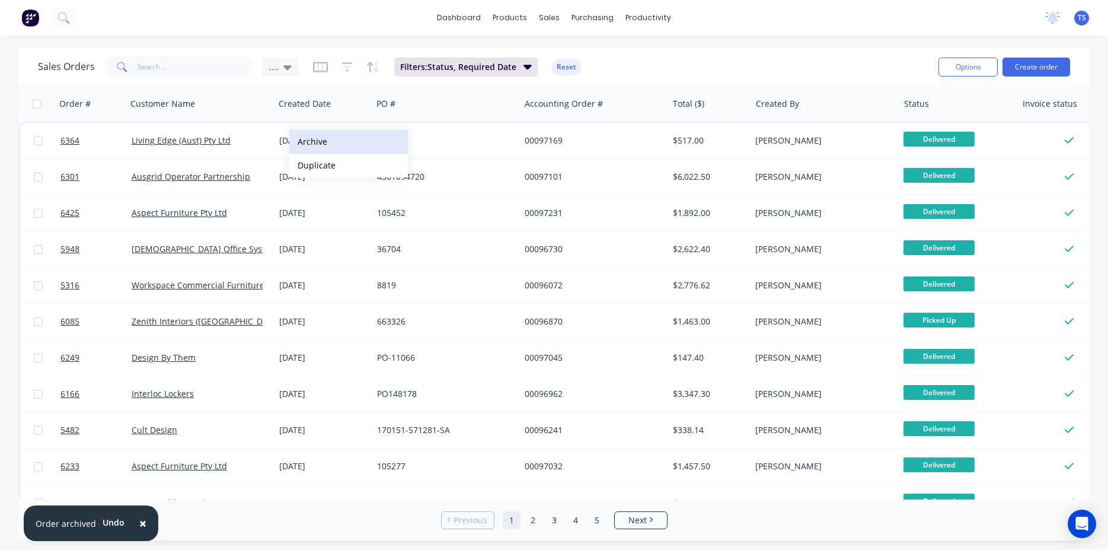
click at [307, 145] on button "Archive" at bounding box center [348, 142] width 119 height 24
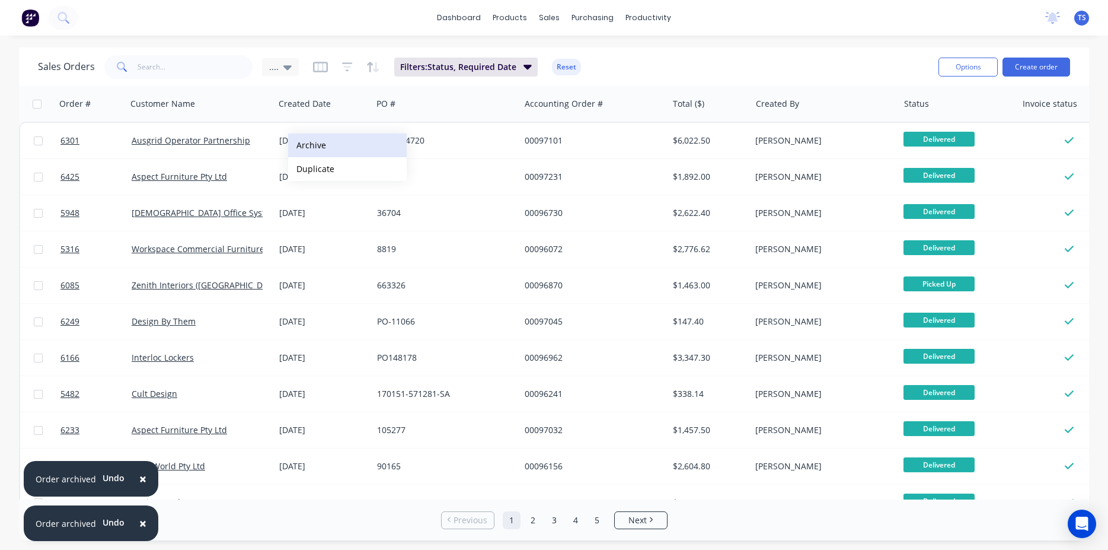
click at [307, 144] on button "Archive" at bounding box center [347, 145] width 119 height 24
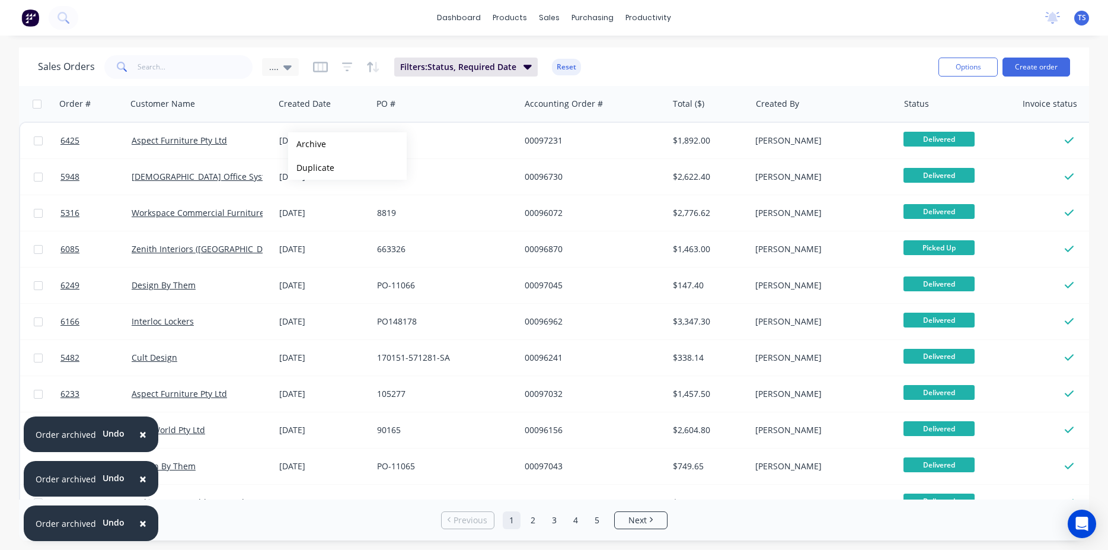
click at [307, 144] on button "Archive" at bounding box center [347, 144] width 119 height 24
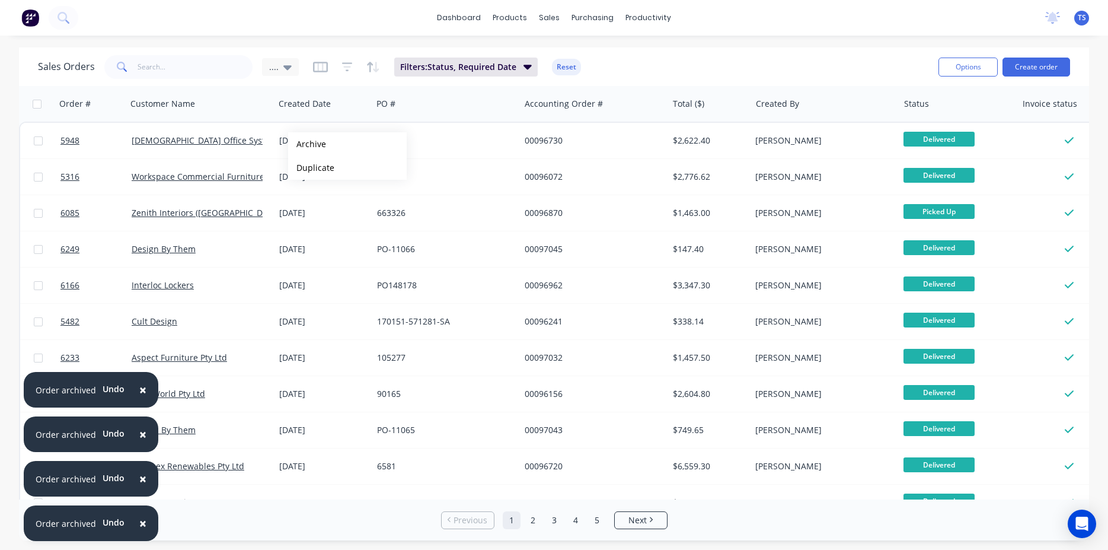
click at [307, 142] on button "Archive" at bounding box center [347, 144] width 119 height 24
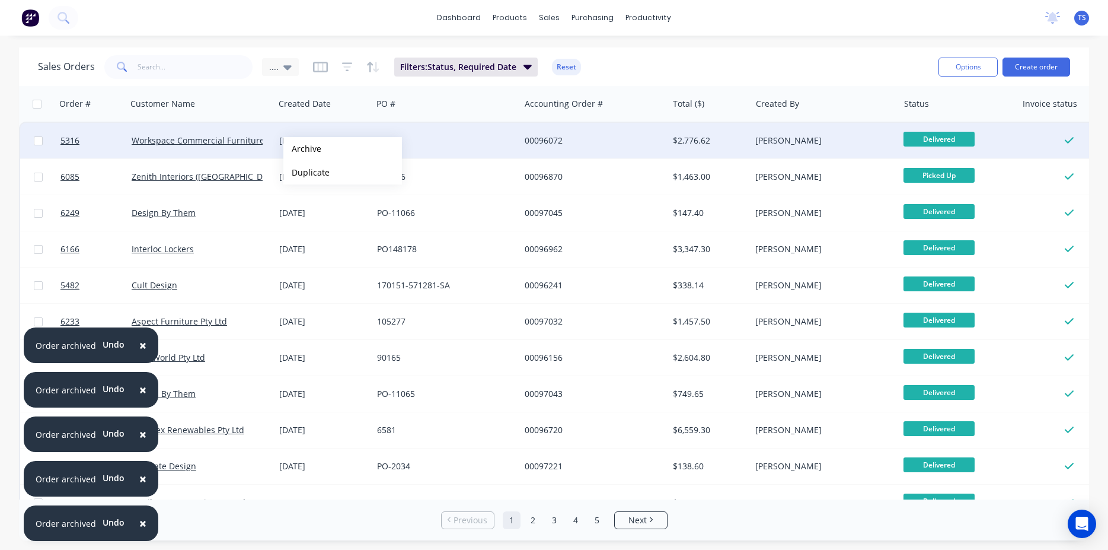
click at [302, 149] on button "Archive" at bounding box center [342, 149] width 119 height 24
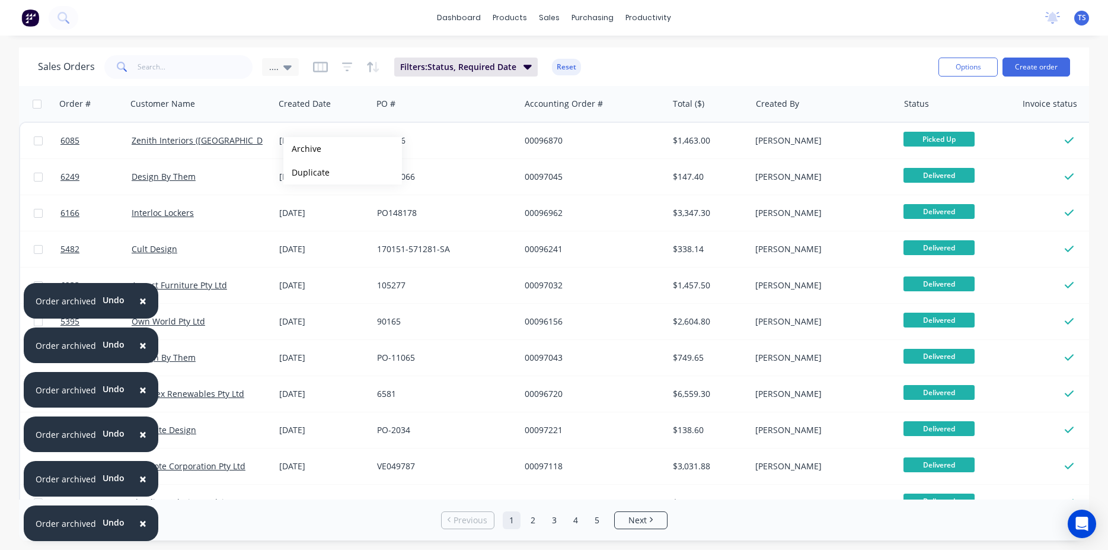
click at [302, 149] on button "Archive" at bounding box center [342, 149] width 119 height 24
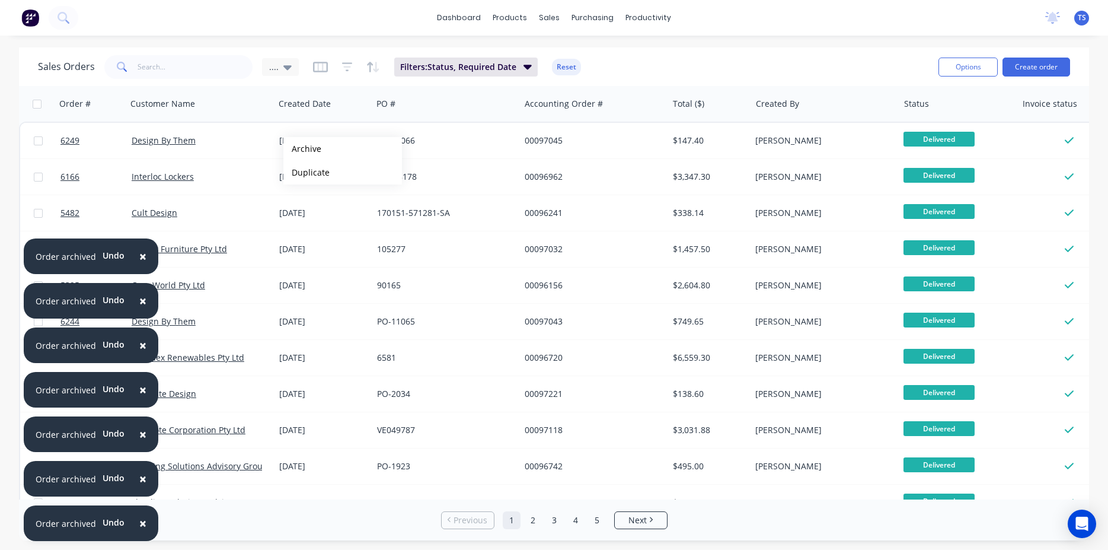
click at [302, 149] on button "Archive" at bounding box center [342, 149] width 119 height 24
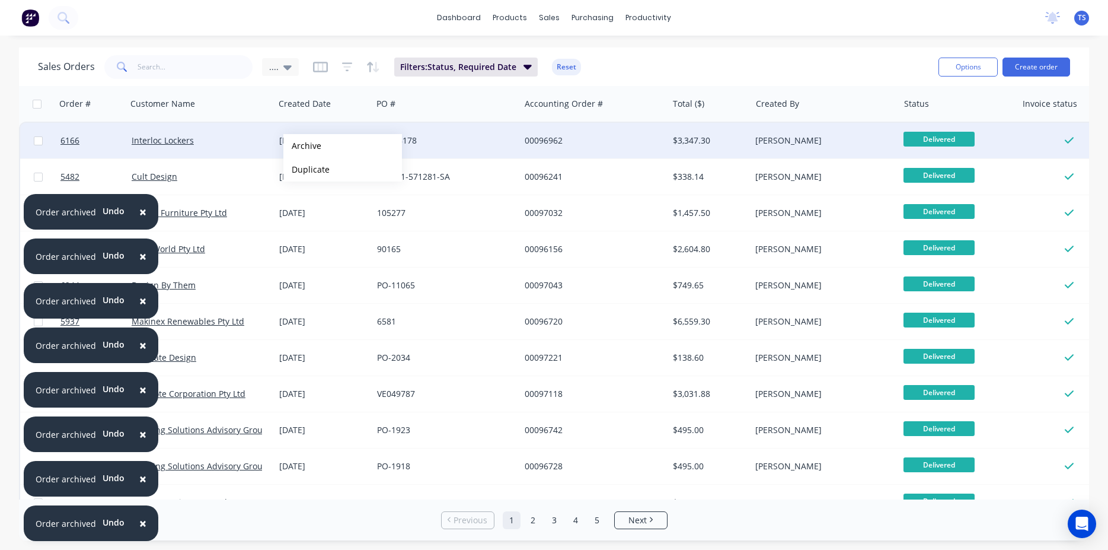
click at [302, 146] on button "Archive" at bounding box center [342, 146] width 119 height 24
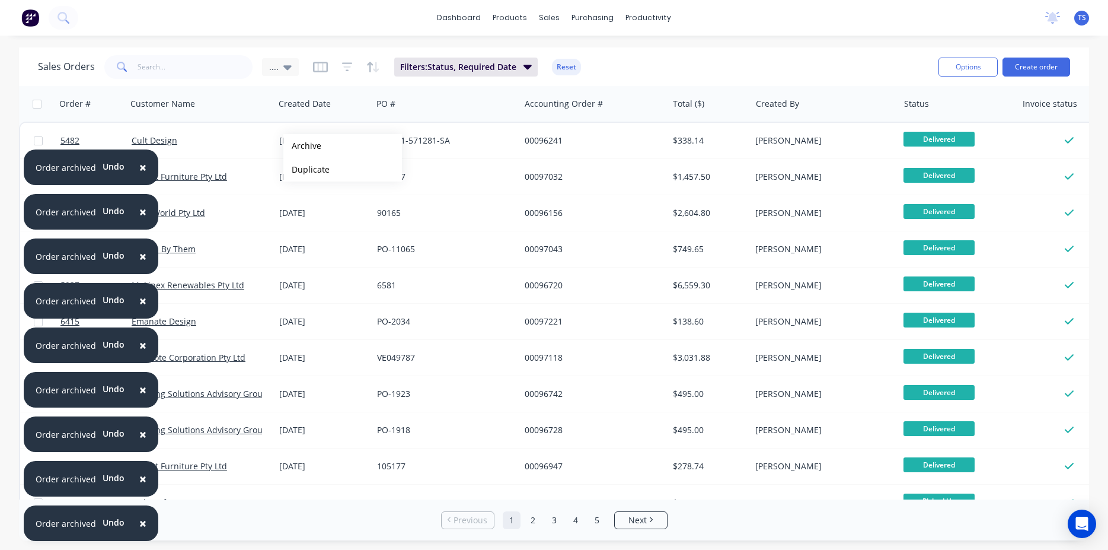
click at [302, 146] on button "Archive" at bounding box center [342, 146] width 119 height 24
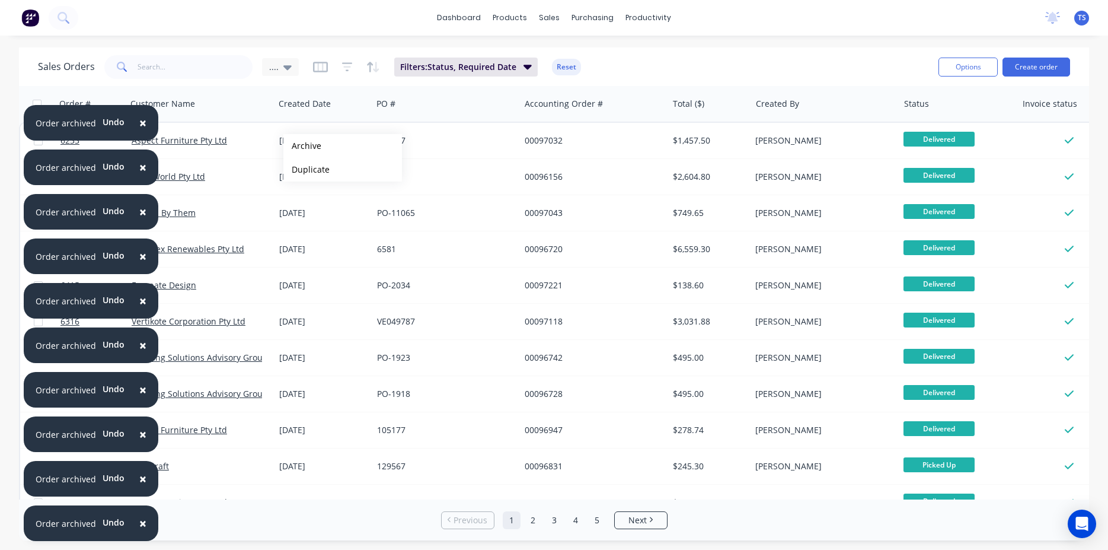
click at [302, 146] on button "Archive" at bounding box center [342, 146] width 119 height 24
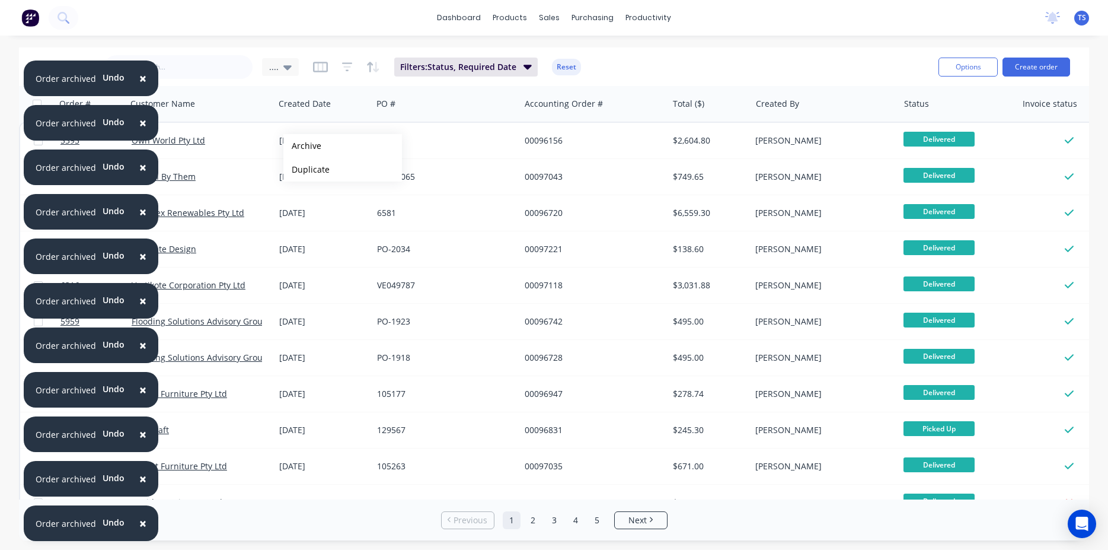
click at [302, 146] on button "Archive" at bounding box center [342, 146] width 119 height 24
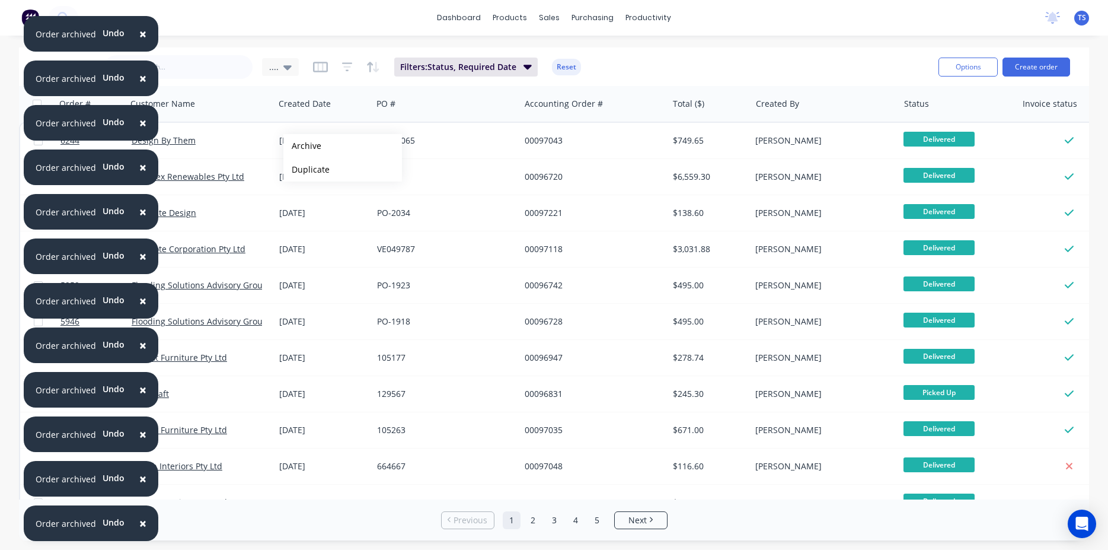
click at [302, 146] on button "Archive" at bounding box center [342, 146] width 119 height 24
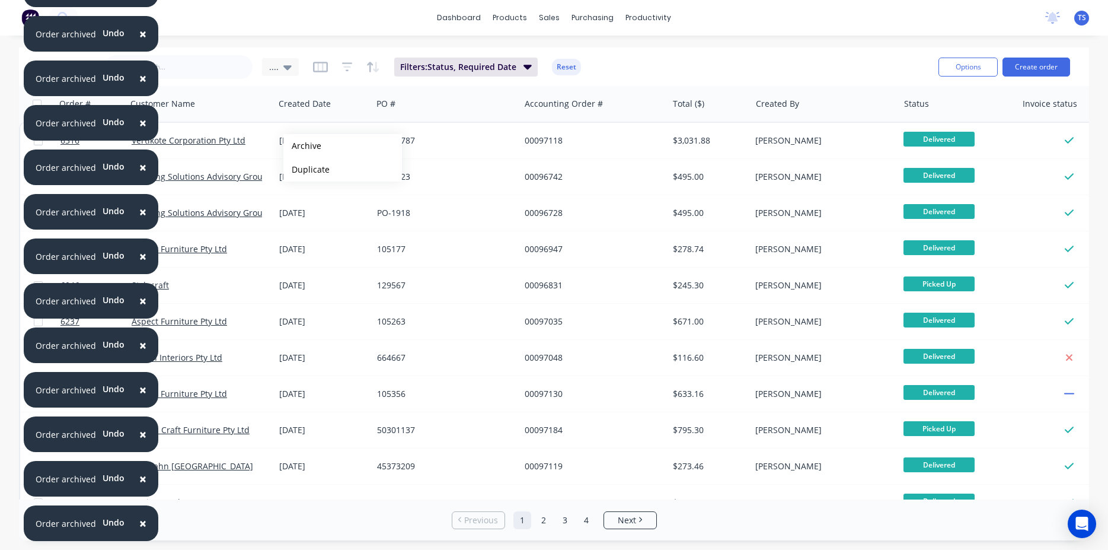
click at [302, 146] on button "Archive" at bounding box center [342, 146] width 119 height 24
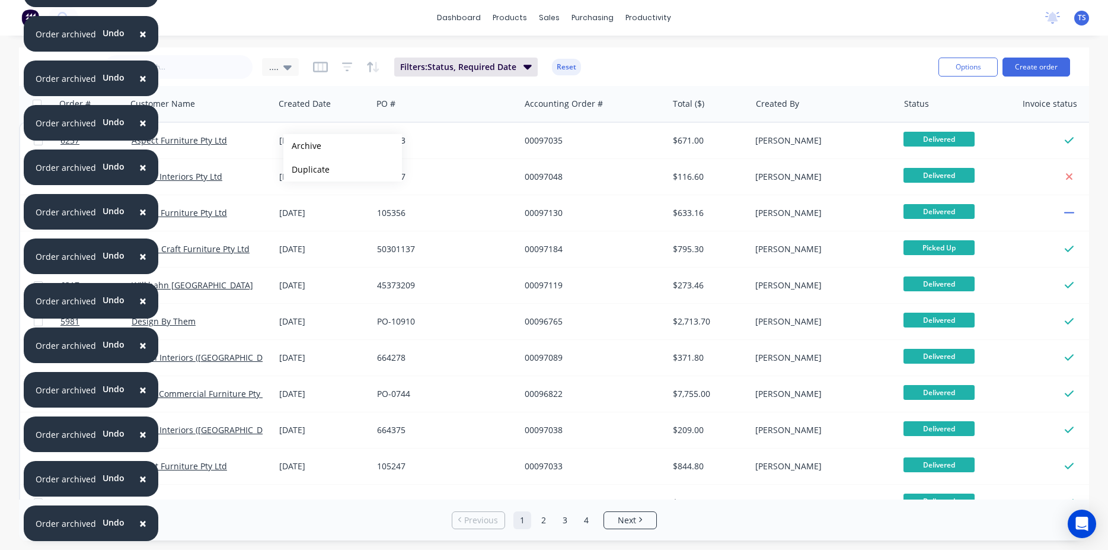
click at [302, 146] on button "Archive" at bounding box center [342, 146] width 119 height 24
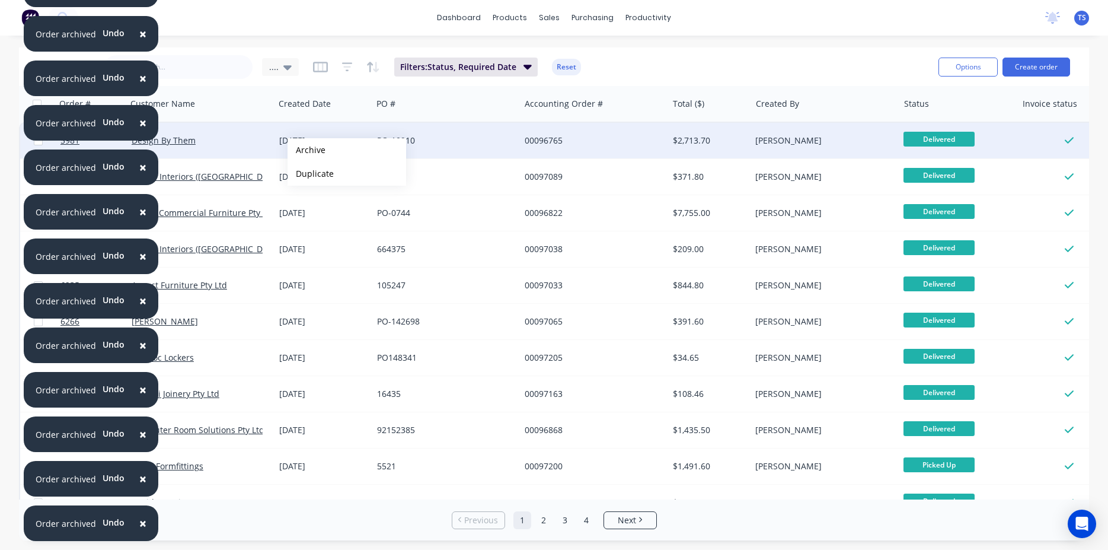
click at [307, 150] on button "Archive" at bounding box center [347, 150] width 119 height 24
click at [307, 145] on button "Archive" at bounding box center [347, 145] width 119 height 24
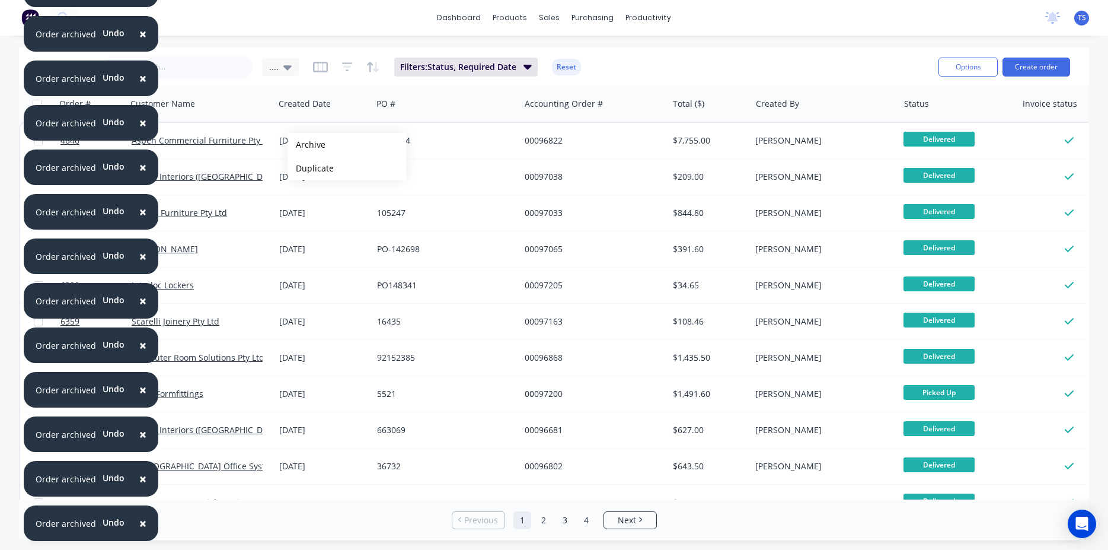
click at [307, 145] on button "Archive" at bounding box center [347, 145] width 119 height 24
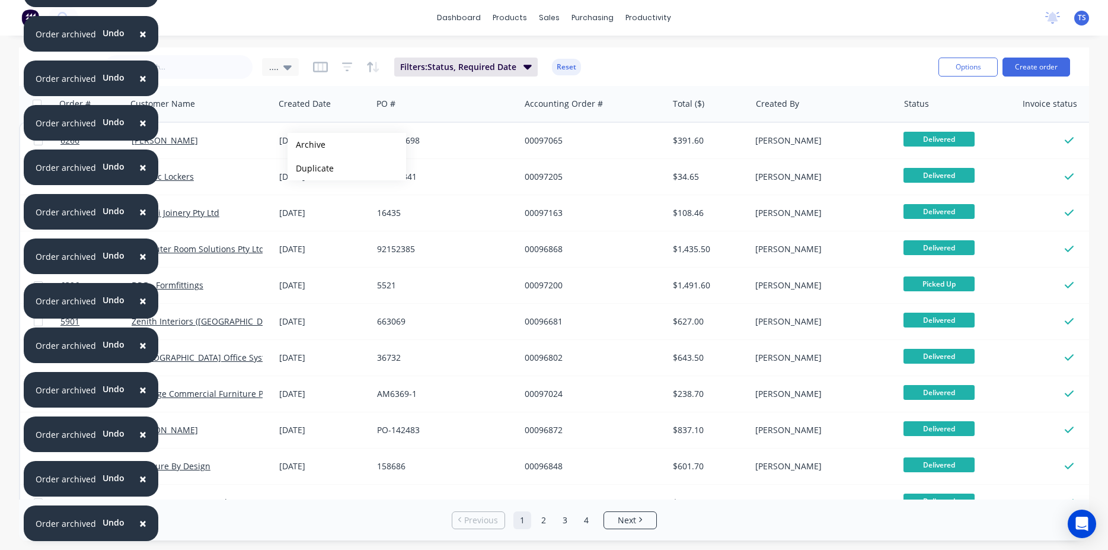
click at [307, 145] on button "Archive" at bounding box center [347, 145] width 119 height 24
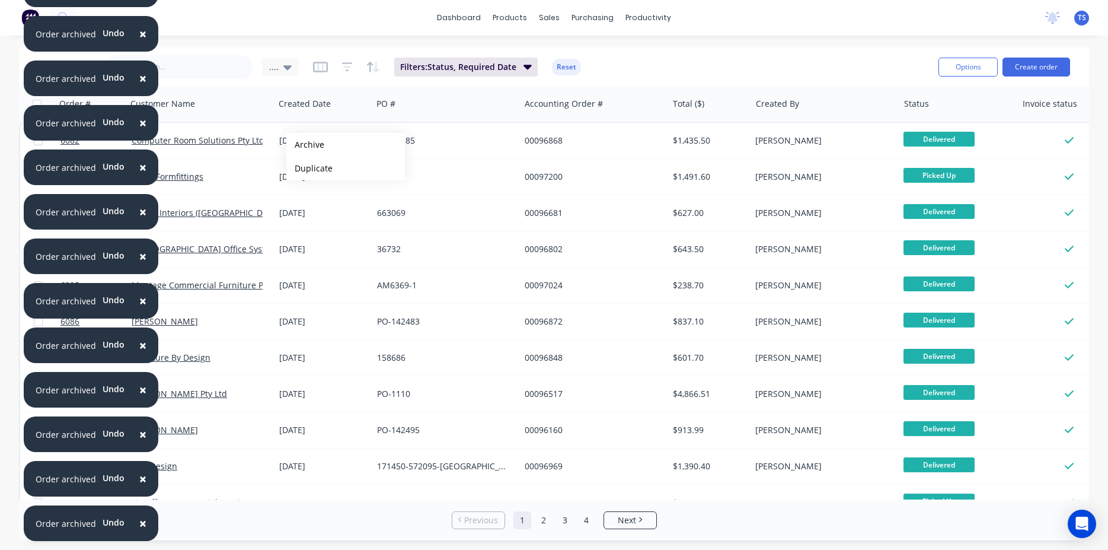
click at [305, 145] on button "Archive" at bounding box center [345, 145] width 119 height 24
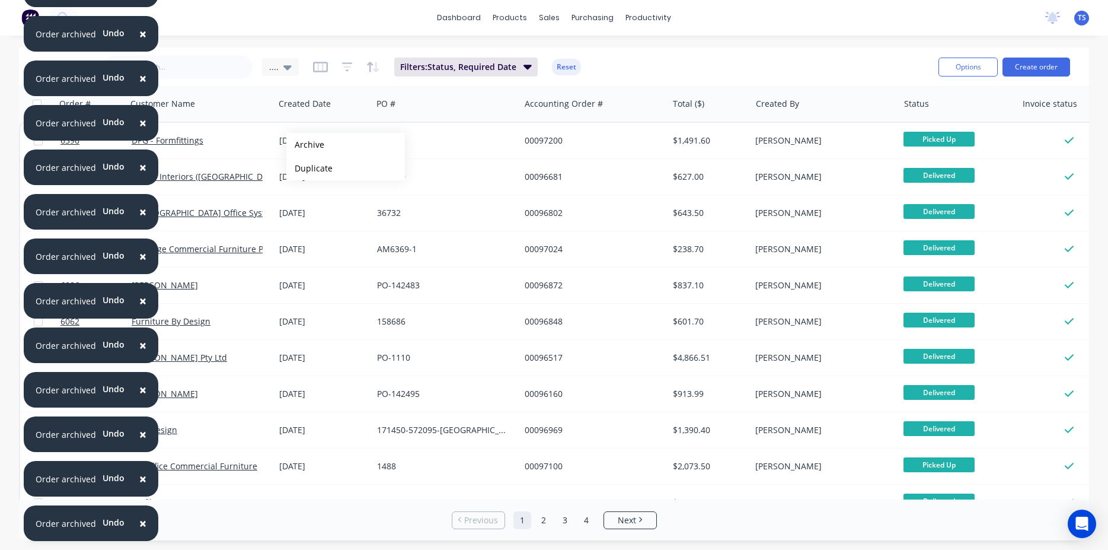
click at [305, 145] on button "Archive" at bounding box center [345, 145] width 119 height 24
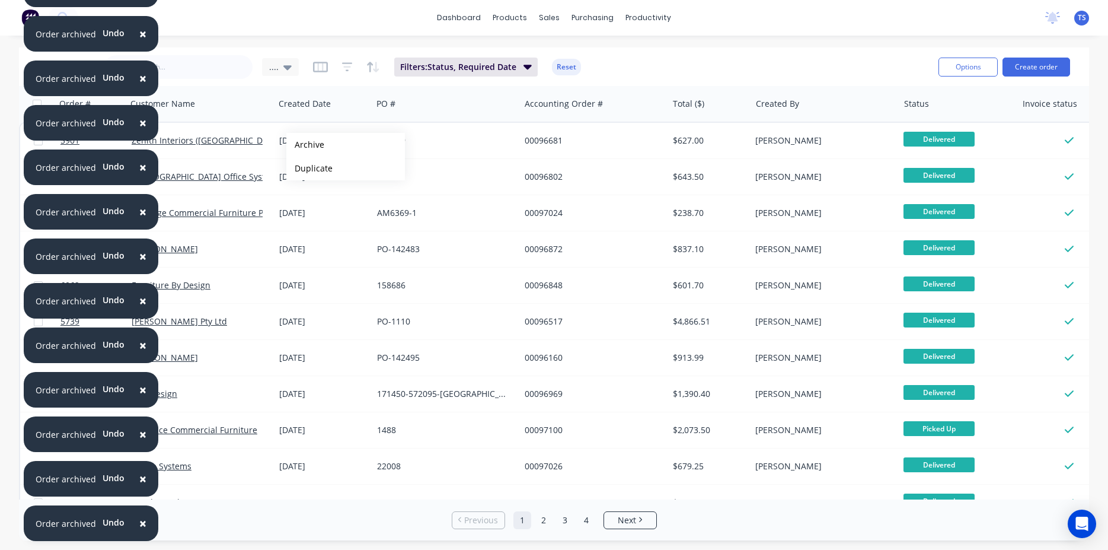
click at [305, 145] on button "Archive" at bounding box center [345, 145] width 119 height 24
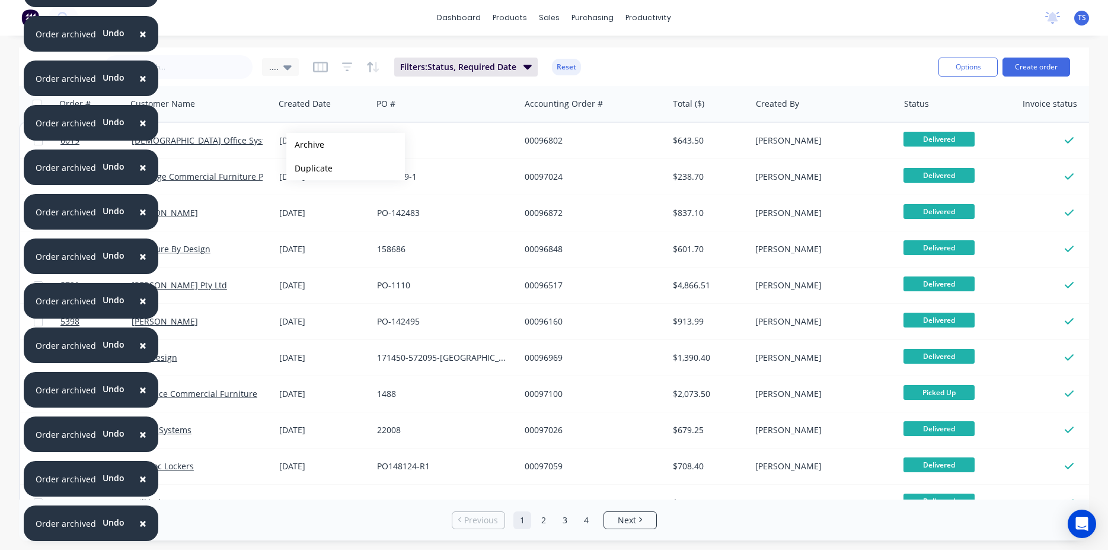
click at [305, 145] on button "Archive" at bounding box center [345, 145] width 119 height 24
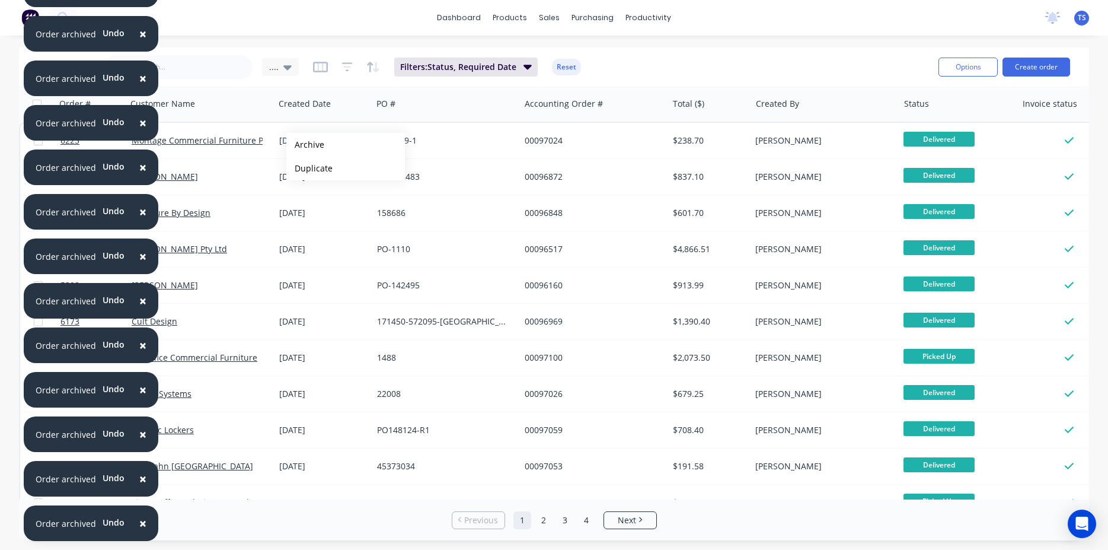
click at [305, 145] on button "Archive" at bounding box center [345, 145] width 119 height 24
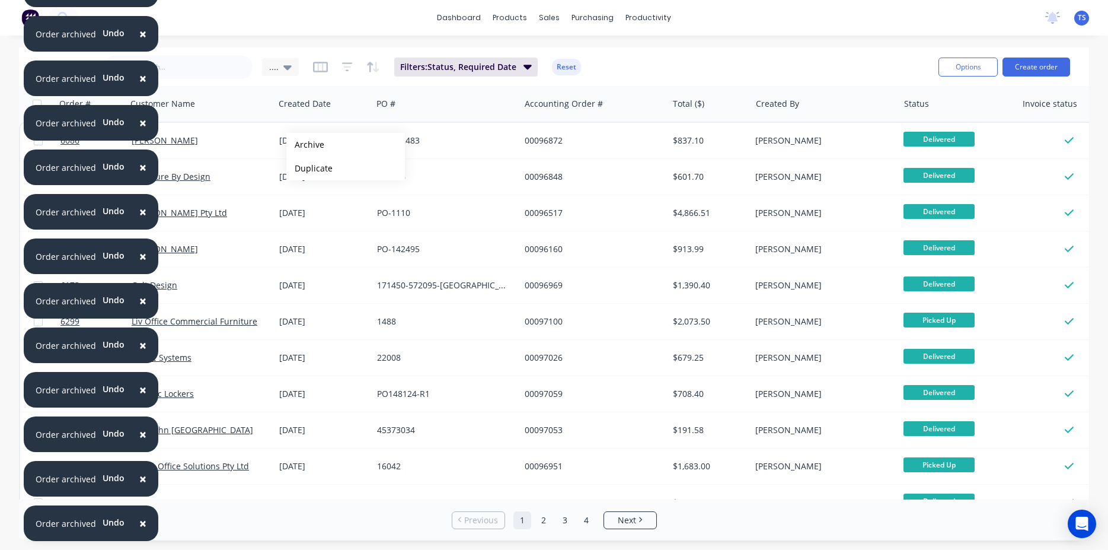
click at [305, 145] on button "Archive" at bounding box center [345, 145] width 119 height 24
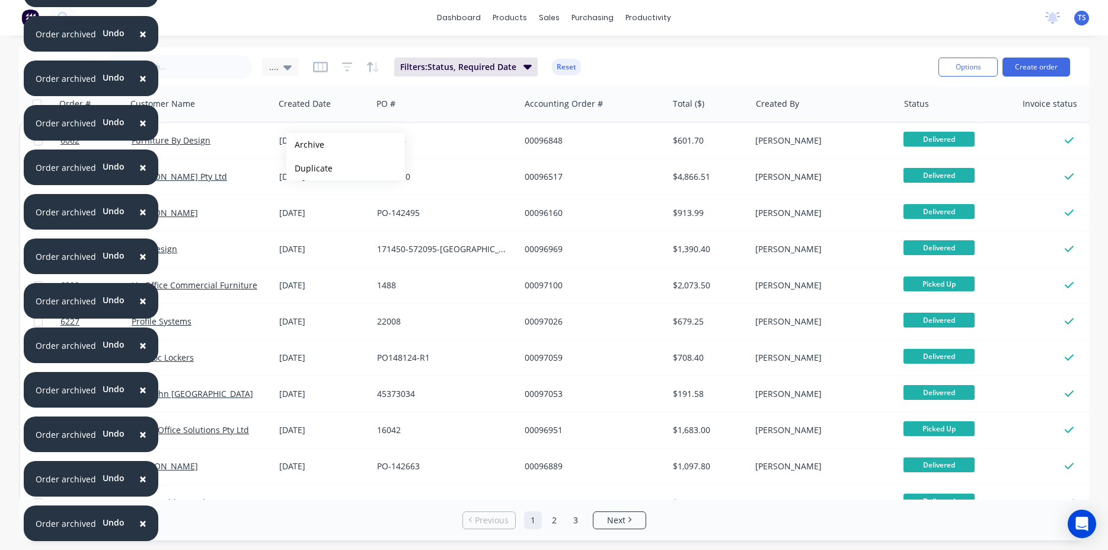
click at [305, 145] on button "Archive" at bounding box center [345, 145] width 119 height 24
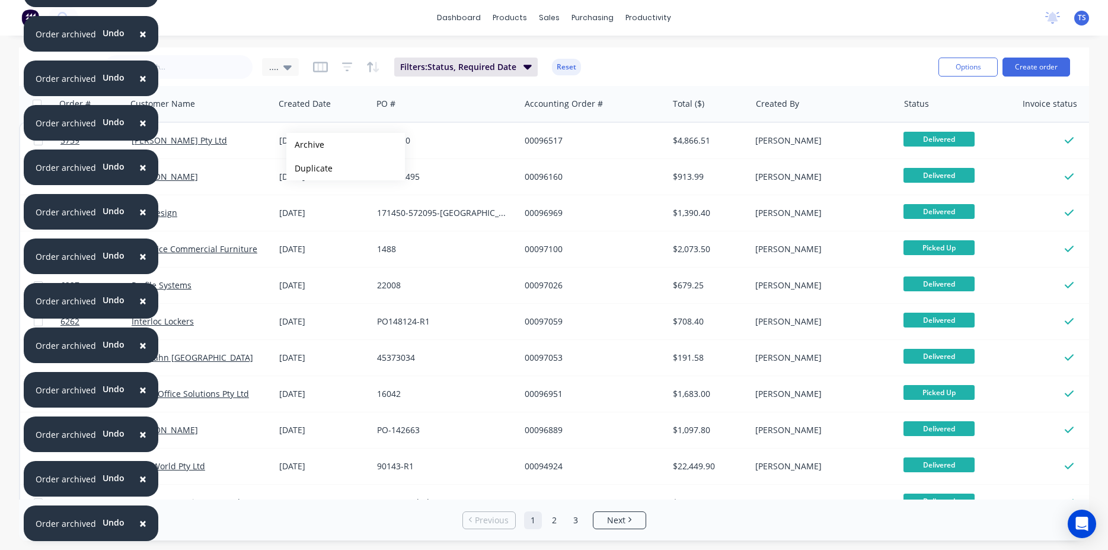
click at [305, 145] on button "Archive" at bounding box center [345, 145] width 119 height 24
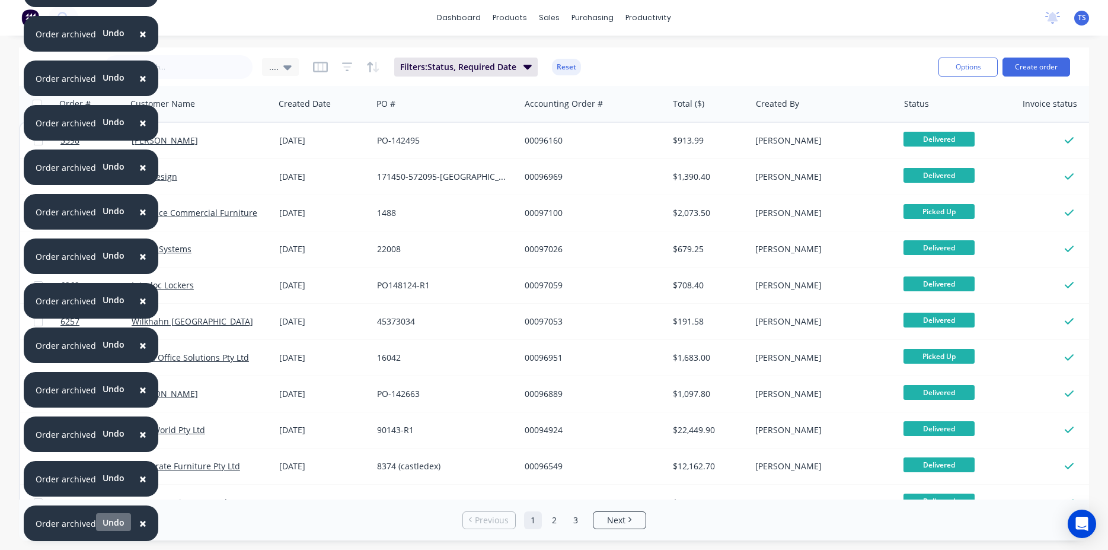
click at [111, 522] on button "Undo" at bounding box center [113, 522] width 35 height 18
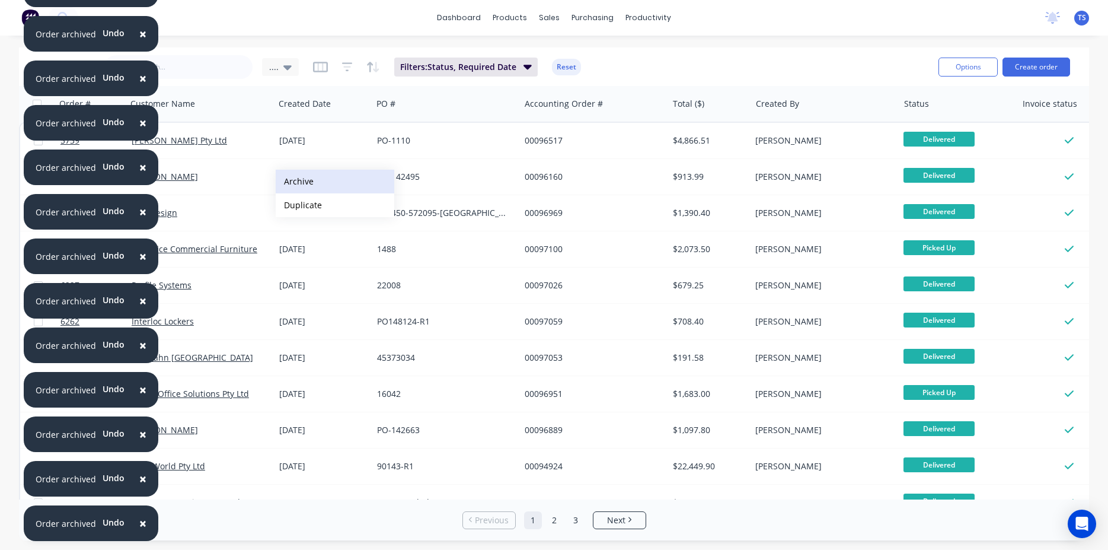
click at [299, 180] on button "Archive" at bounding box center [335, 182] width 119 height 24
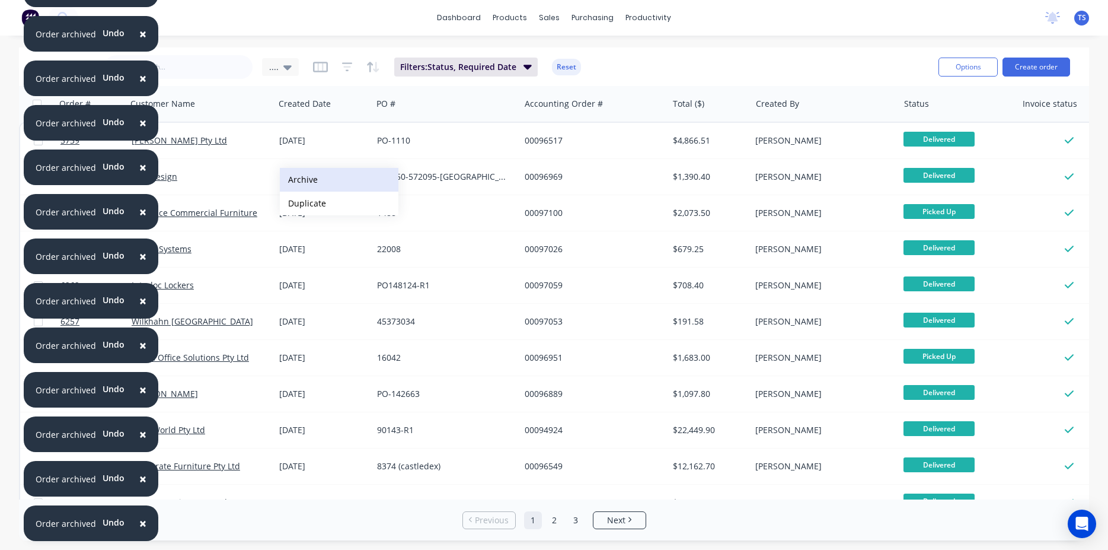
click at [299, 180] on button "Archive" at bounding box center [339, 180] width 119 height 24
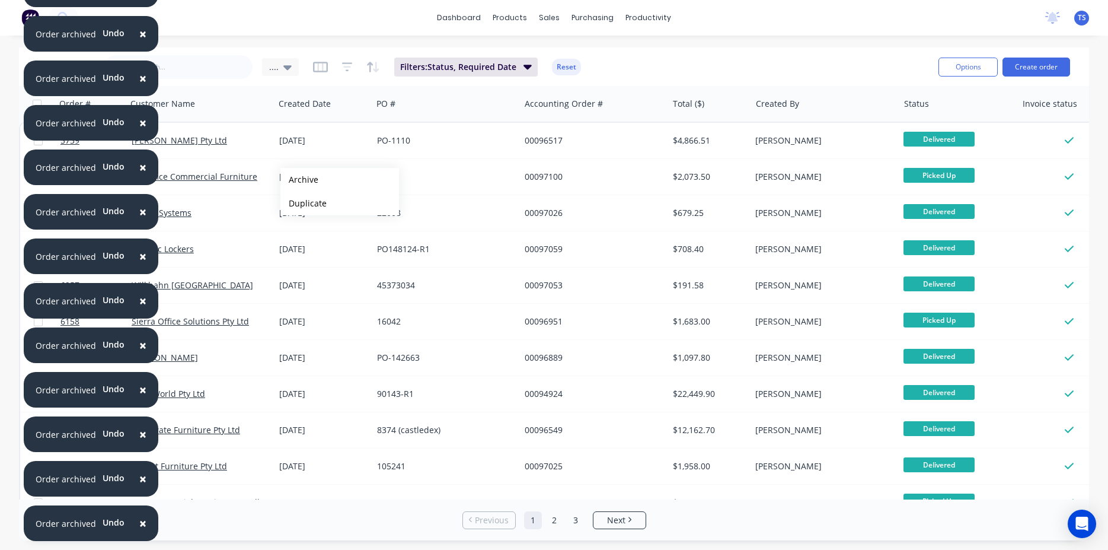
click at [299, 180] on button "Archive" at bounding box center [339, 180] width 119 height 24
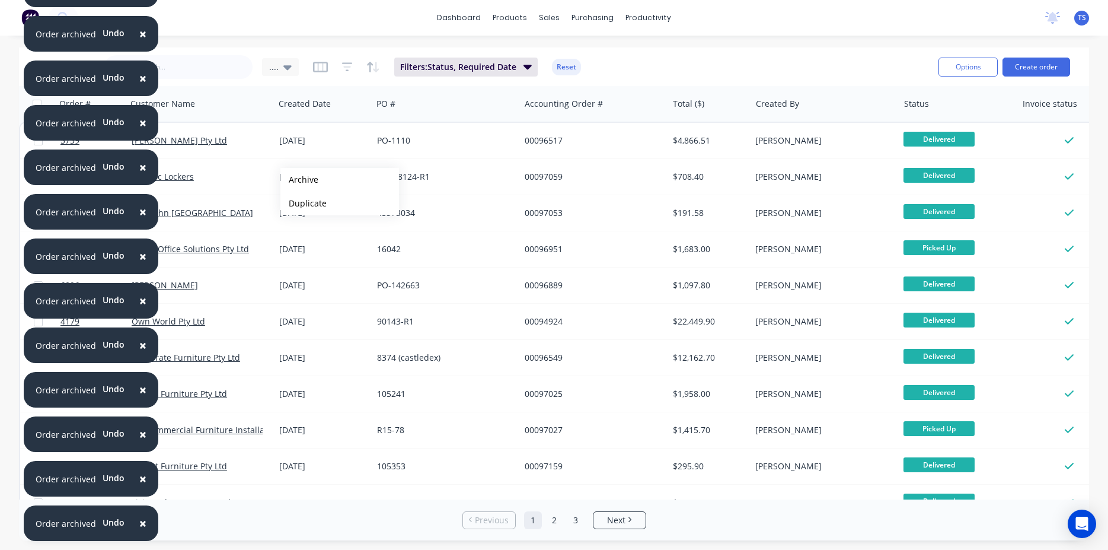
click at [299, 180] on button "Archive" at bounding box center [339, 180] width 119 height 24
click at [301, 177] on button "Archive" at bounding box center [341, 177] width 119 height 24
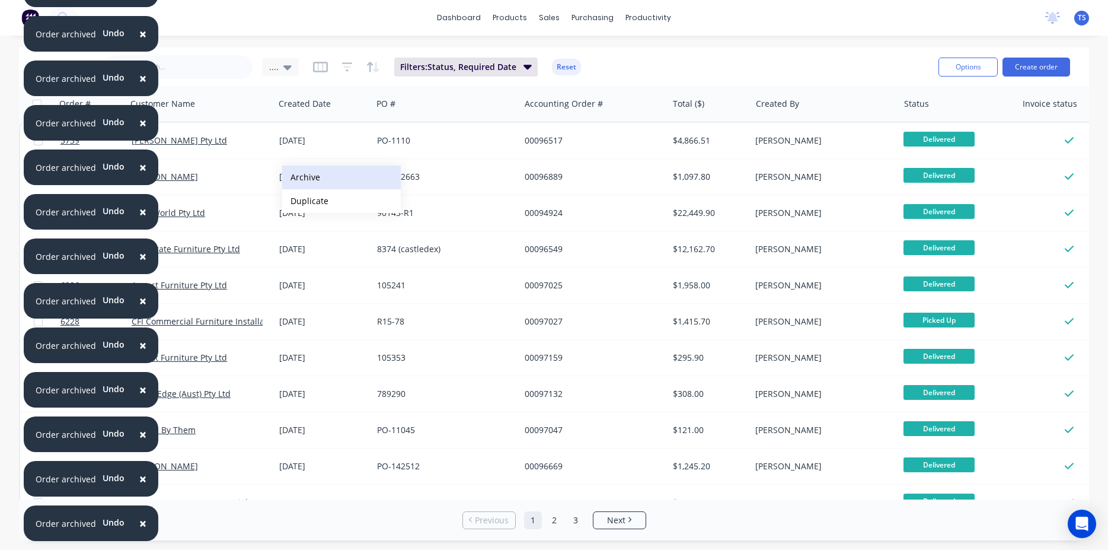
click at [301, 178] on button "Archive" at bounding box center [341, 177] width 119 height 24
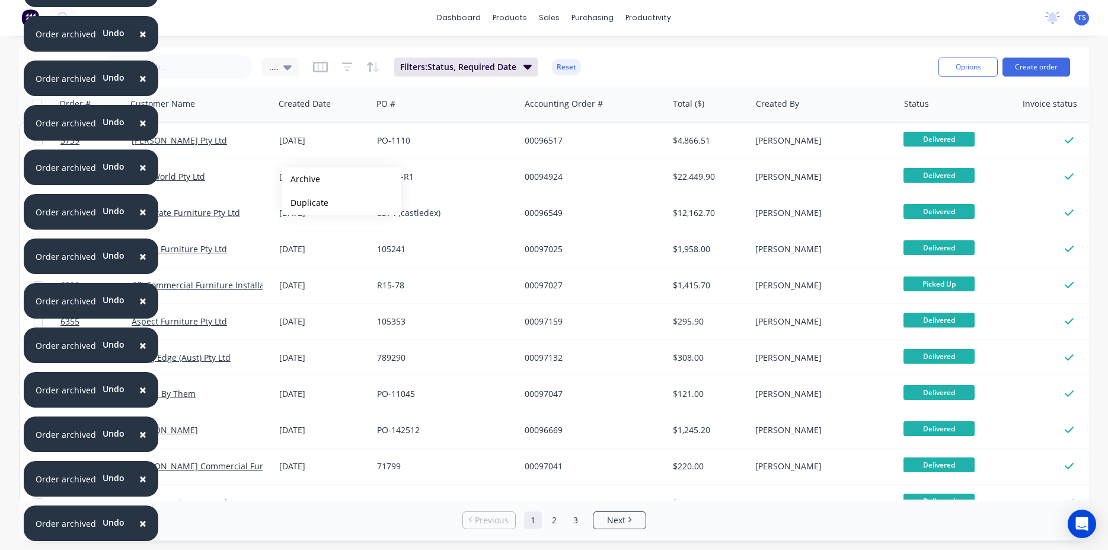
click at [301, 179] on button "Archive" at bounding box center [341, 179] width 119 height 24
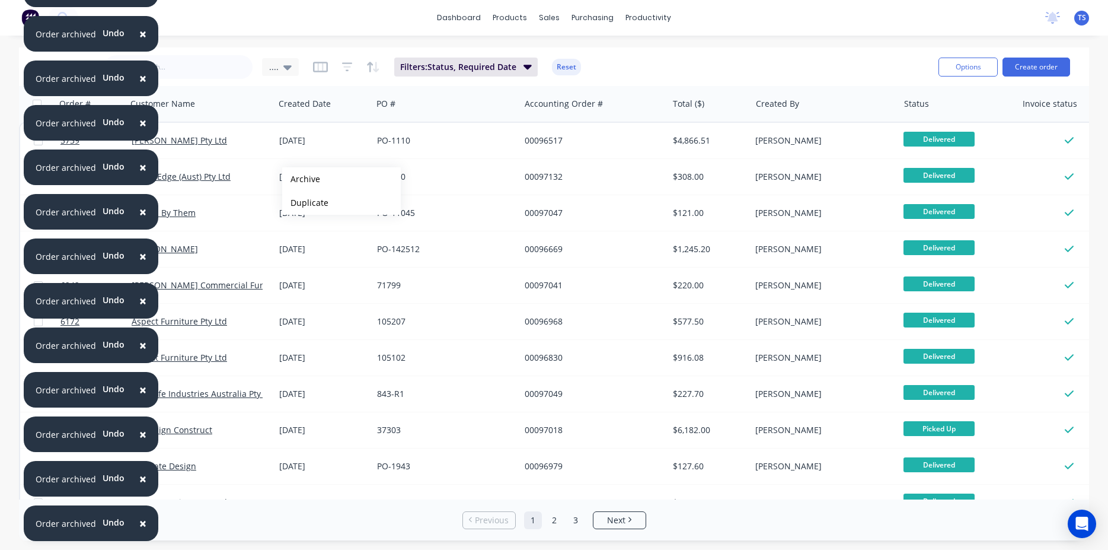
click at [301, 179] on button "Archive" at bounding box center [341, 179] width 119 height 24
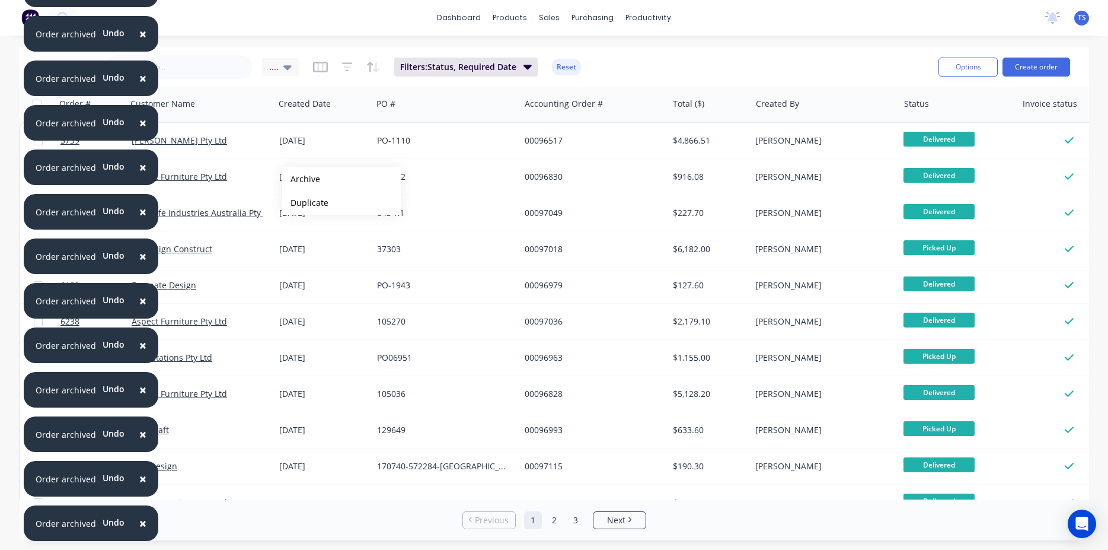
click at [301, 179] on button "Archive" at bounding box center [341, 179] width 119 height 24
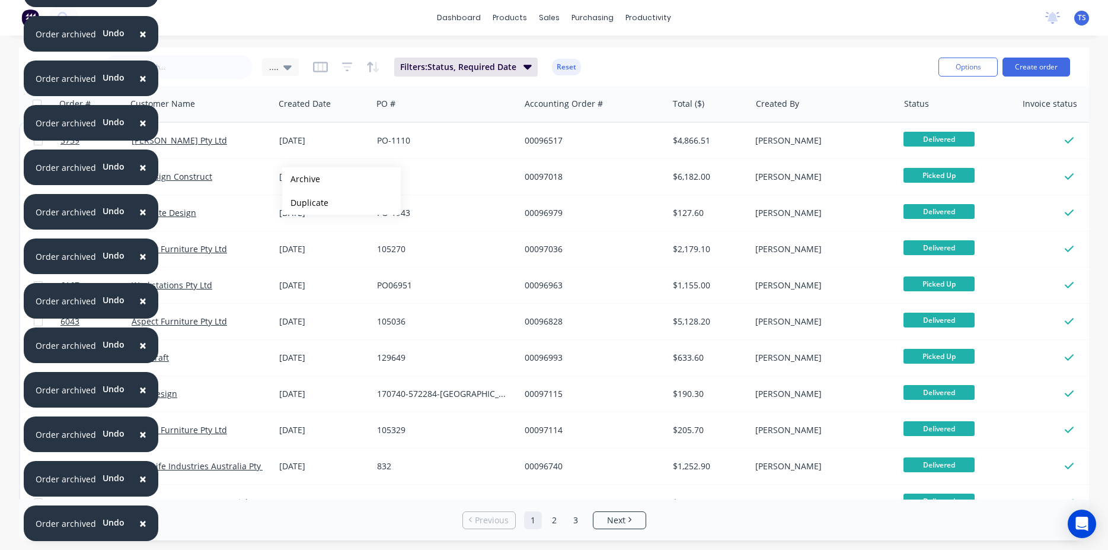
click at [301, 179] on button "Archive" at bounding box center [341, 179] width 119 height 24
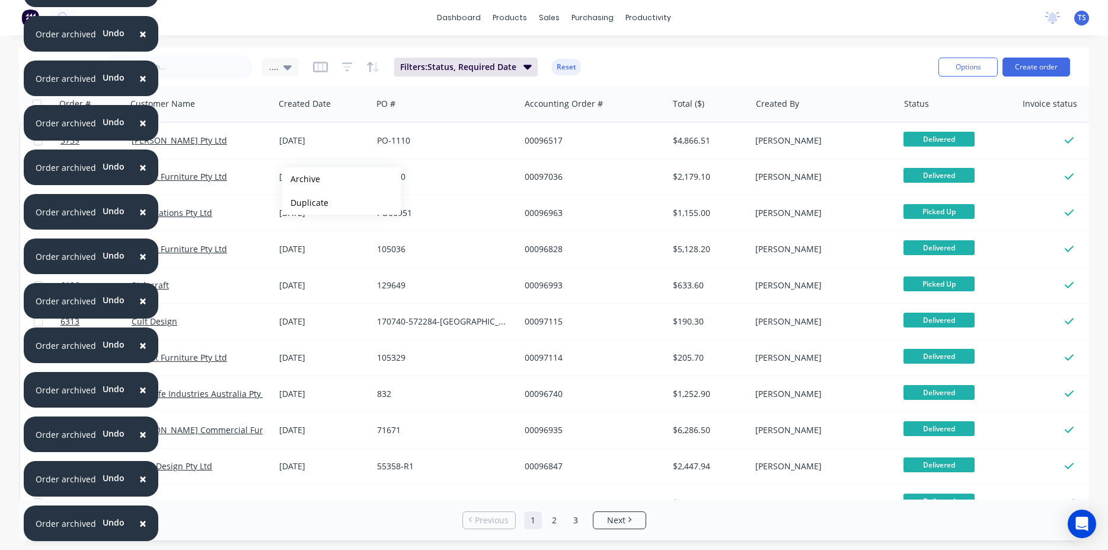
click at [301, 179] on button "Archive" at bounding box center [341, 179] width 119 height 24
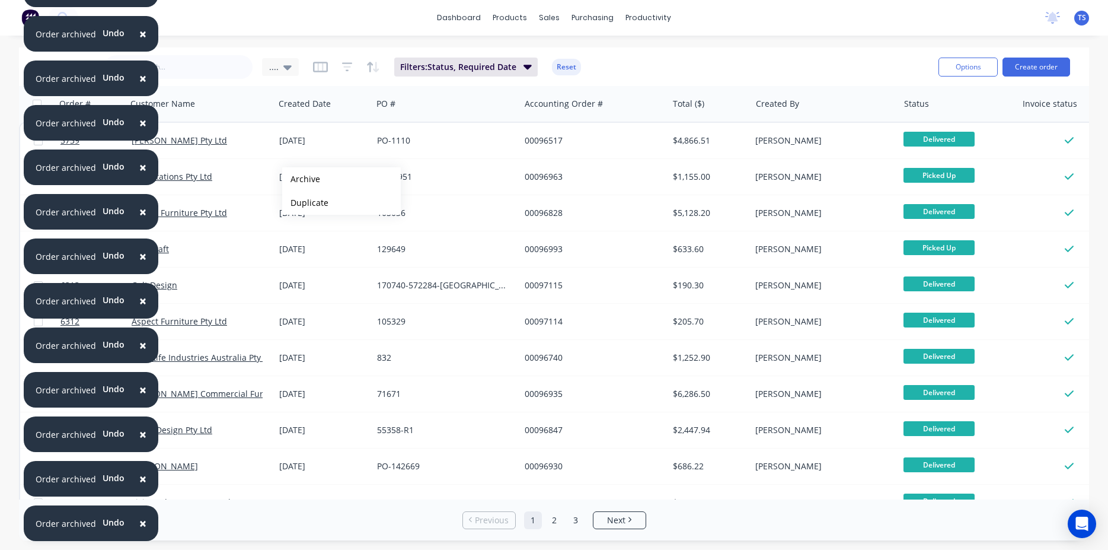
click at [301, 179] on button "Archive" at bounding box center [341, 179] width 119 height 24
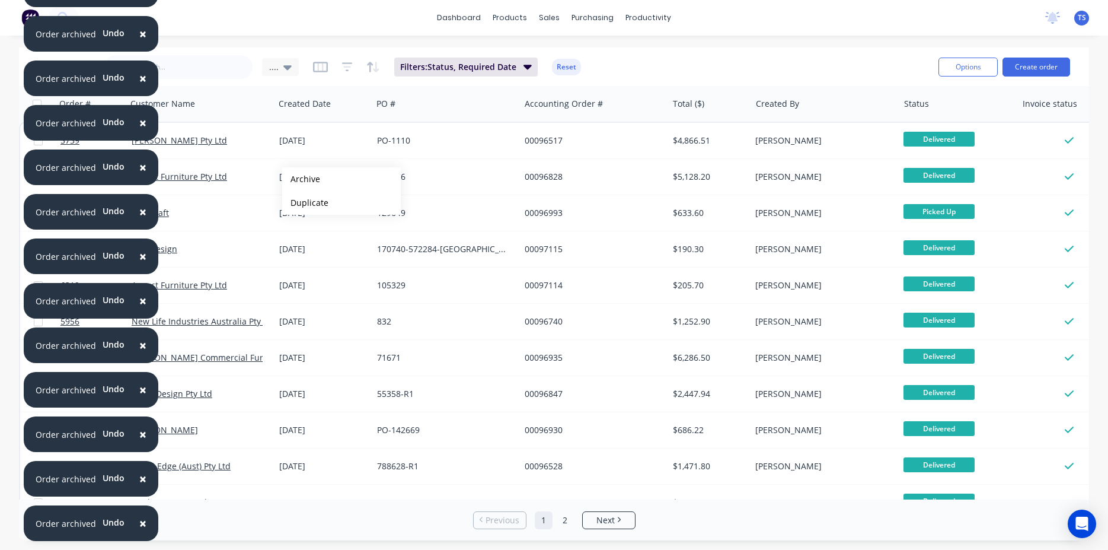
click at [301, 179] on button "Archive" at bounding box center [341, 179] width 119 height 24
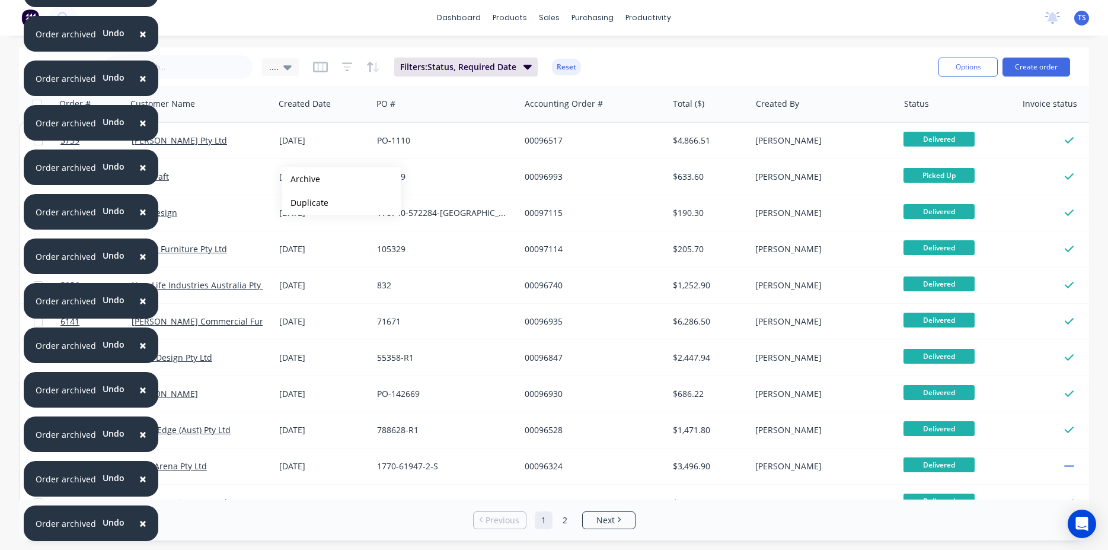
click at [301, 179] on button "Archive" at bounding box center [341, 179] width 119 height 24
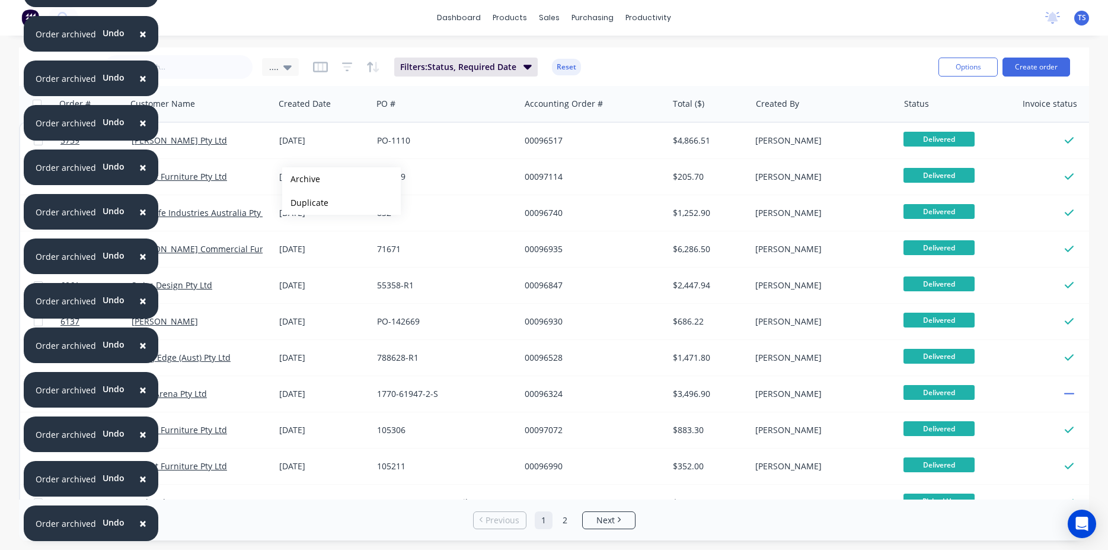
click at [301, 179] on button "Archive" at bounding box center [341, 179] width 119 height 24
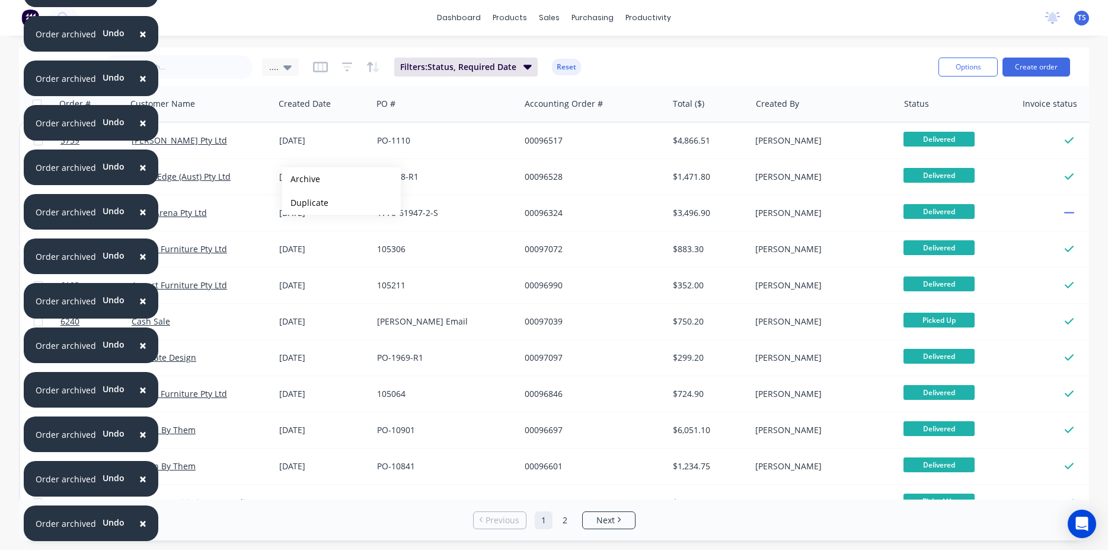
click at [301, 179] on button "Archive" at bounding box center [341, 179] width 119 height 24
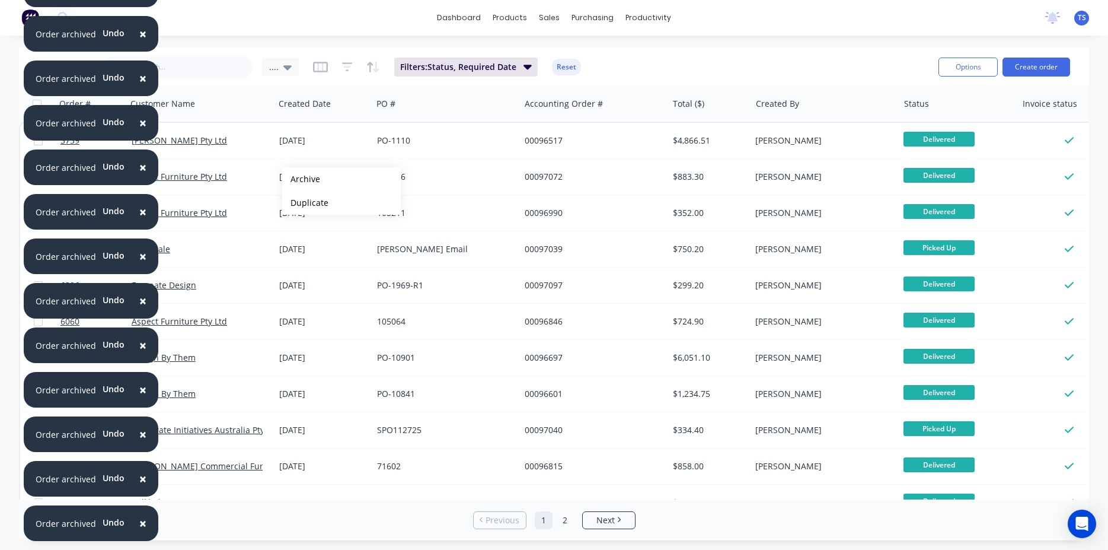
click at [301, 179] on button "Archive" at bounding box center [341, 179] width 119 height 24
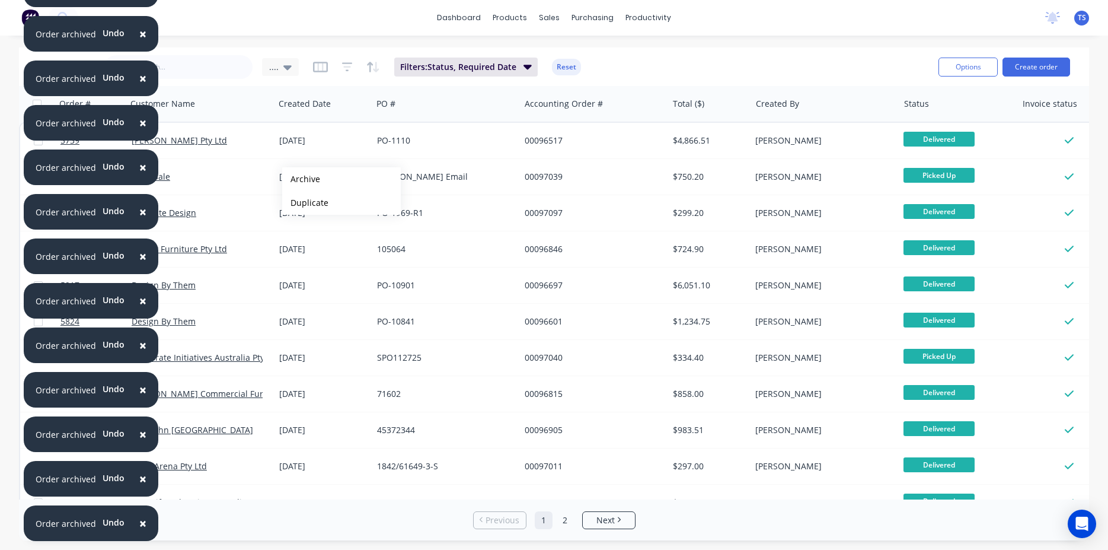
click at [301, 179] on button "Archive" at bounding box center [341, 179] width 119 height 24
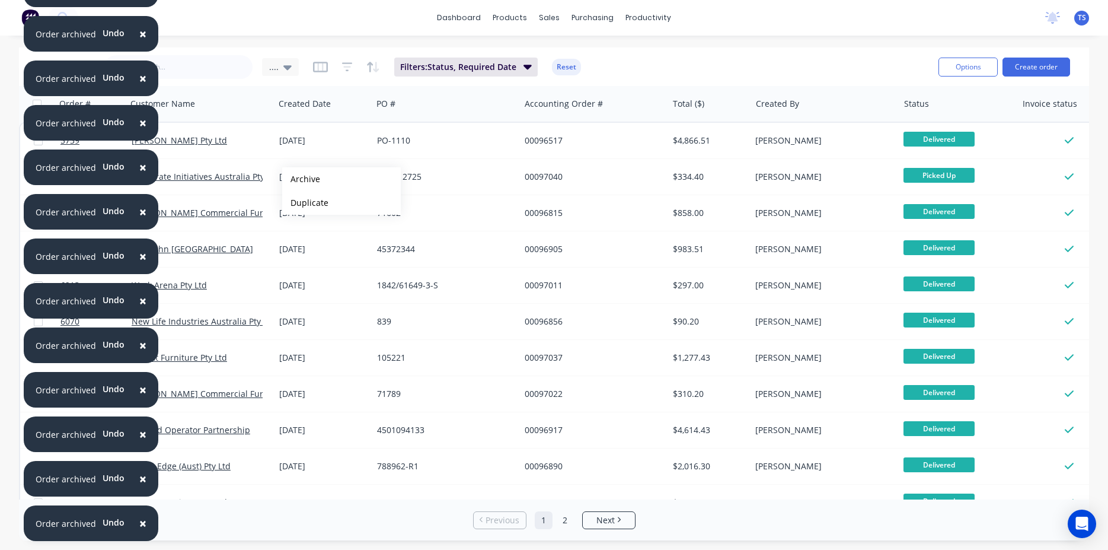
click at [301, 179] on button "Archive" at bounding box center [341, 179] width 119 height 24
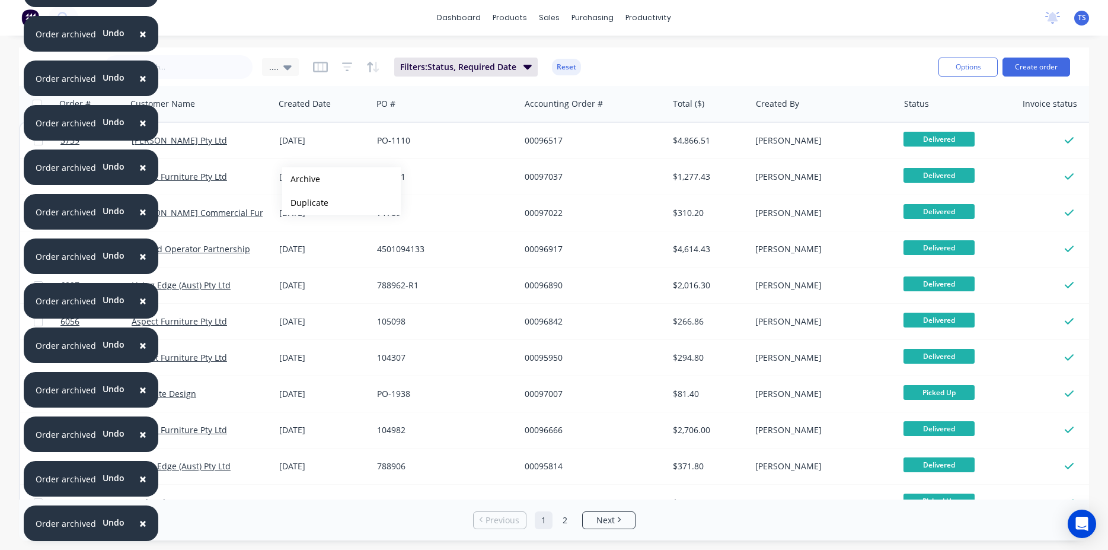
click at [301, 179] on button "Archive" at bounding box center [341, 179] width 119 height 24
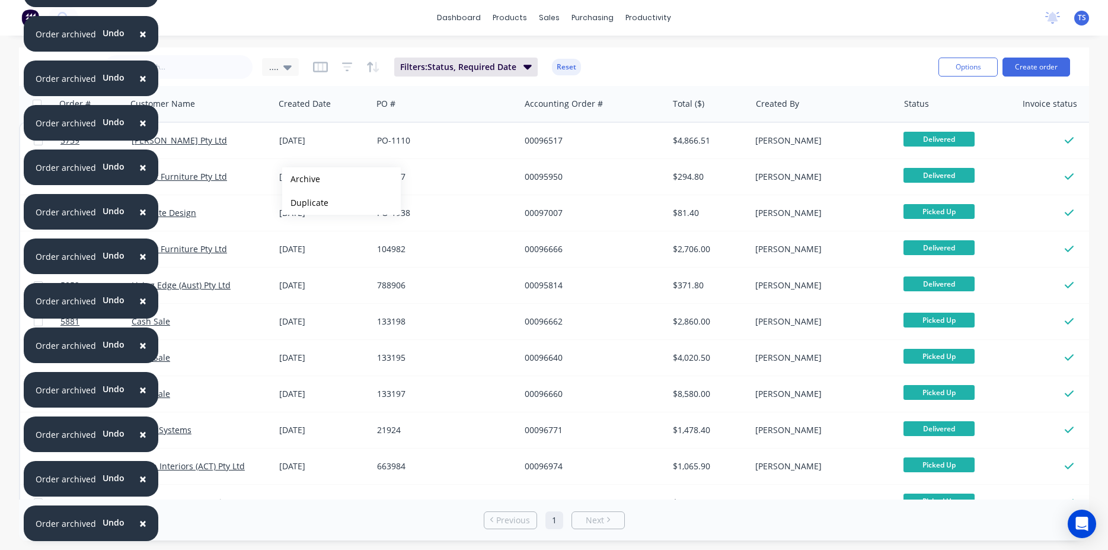
click at [301, 179] on button "Archive" at bounding box center [341, 179] width 119 height 24
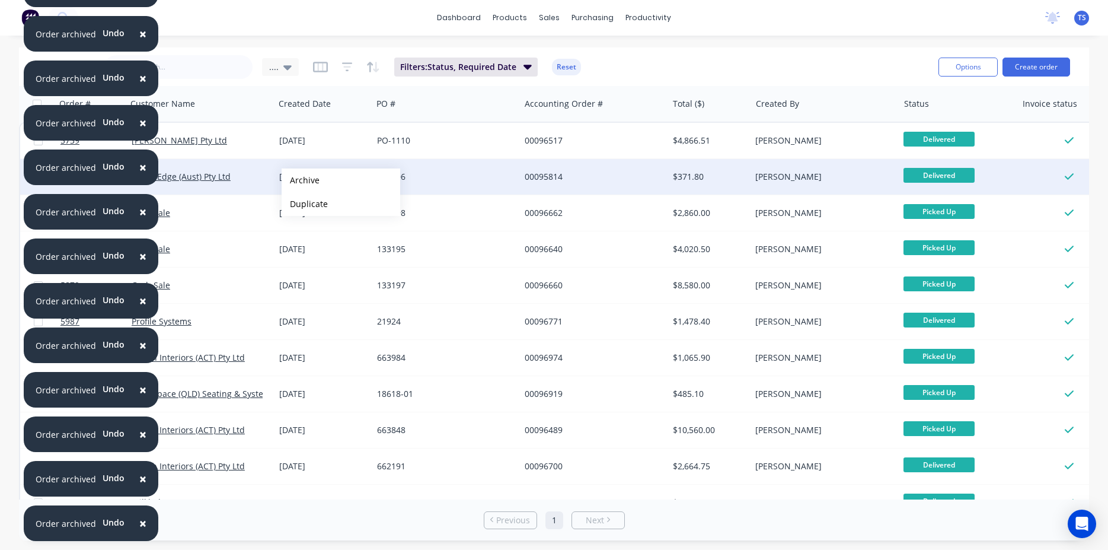
click at [301, 180] on button "Archive" at bounding box center [341, 180] width 119 height 24
click at [309, 177] on button "Archive" at bounding box center [350, 177] width 119 height 24
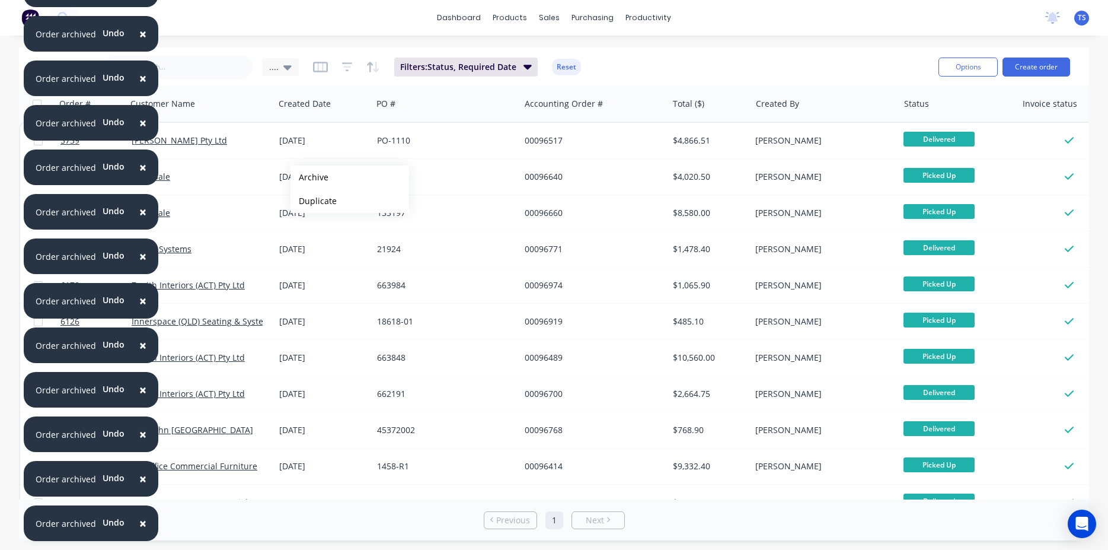
click at [309, 177] on button "Archive" at bounding box center [350, 177] width 119 height 24
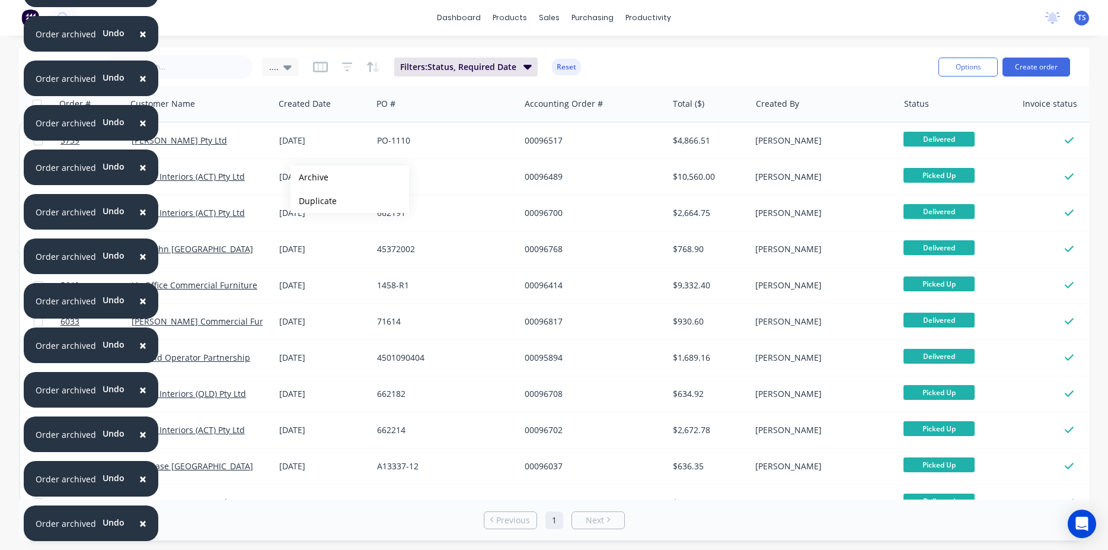
click at [309, 177] on button "Archive" at bounding box center [350, 177] width 119 height 24
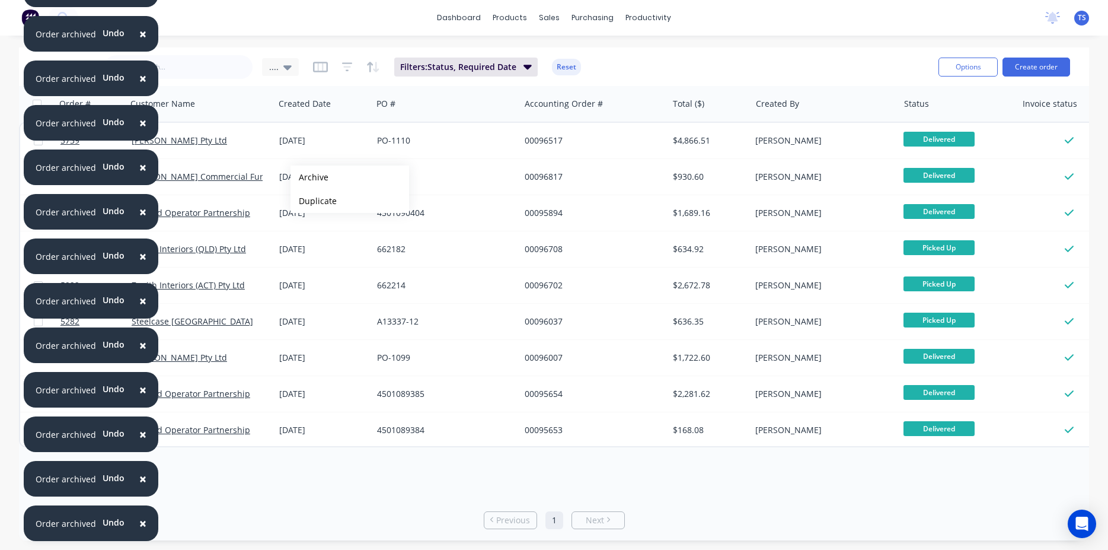
click at [309, 177] on button "Archive" at bounding box center [350, 177] width 119 height 24
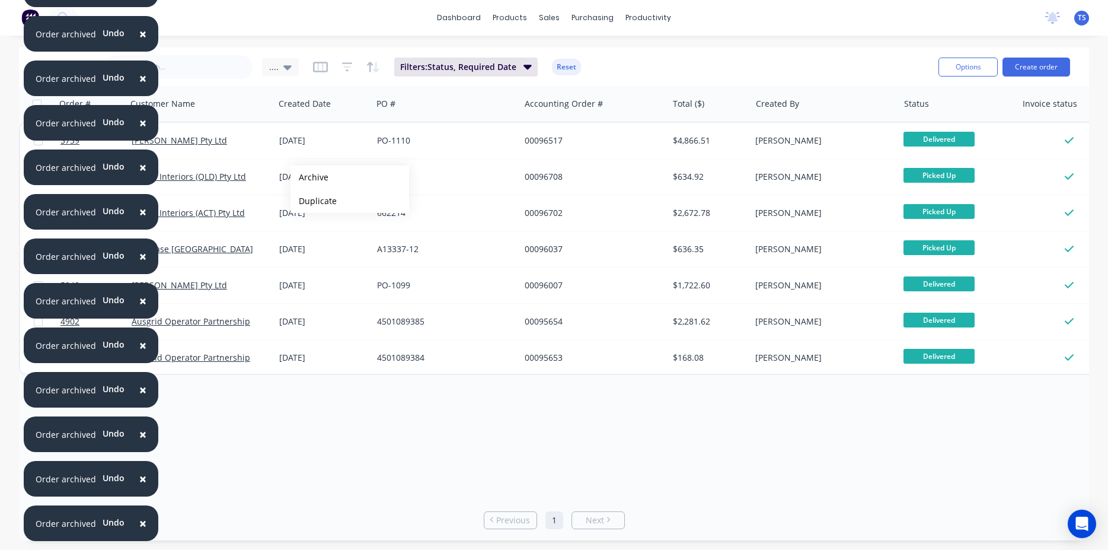
click at [309, 177] on button "Archive" at bounding box center [350, 177] width 119 height 24
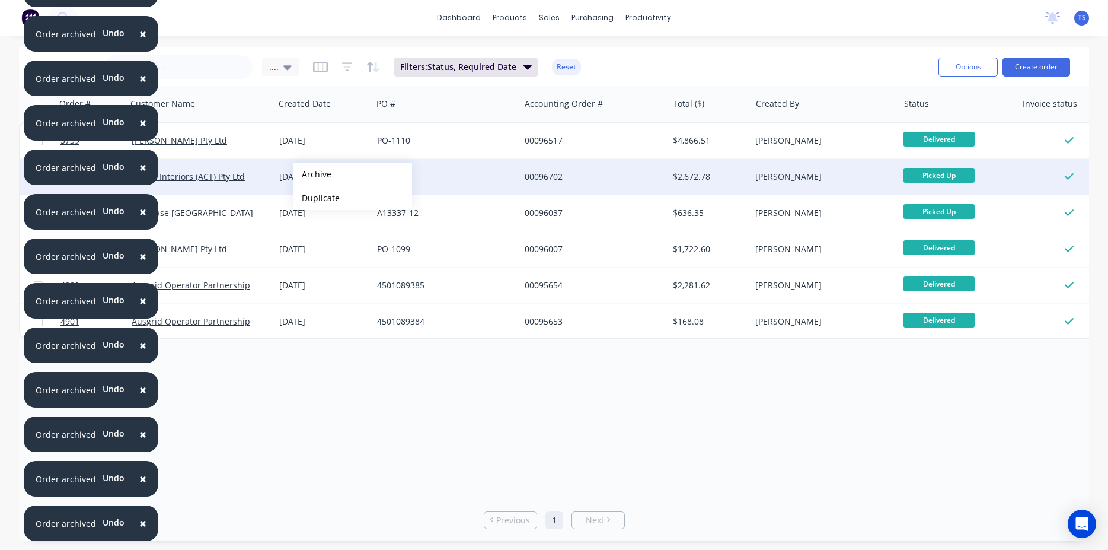
click at [312, 174] on button "Archive" at bounding box center [352, 174] width 119 height 24
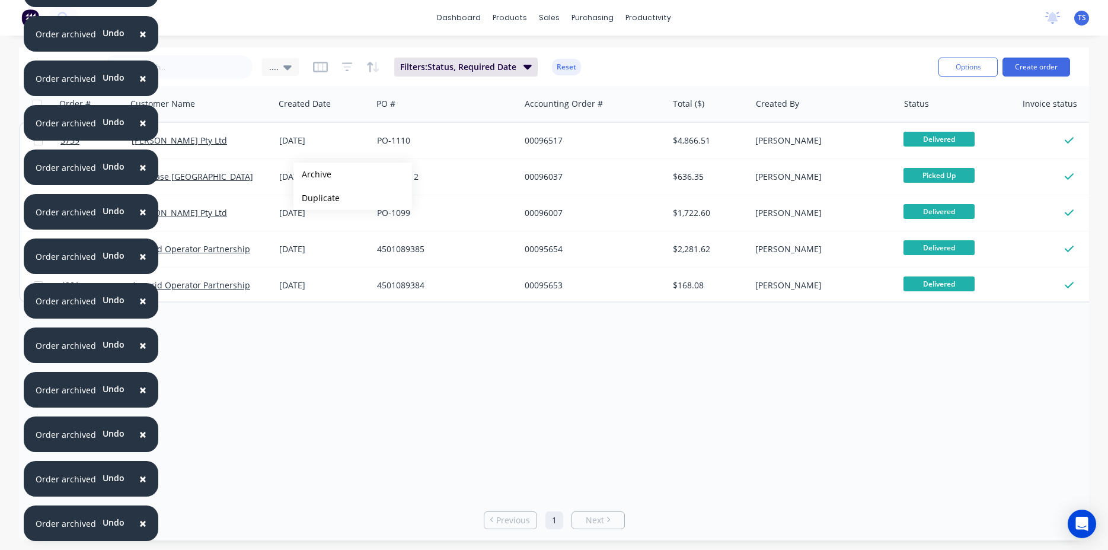
click at [312, 174] on button "Archive" at bounding box center [352, 174] width 119 height 24
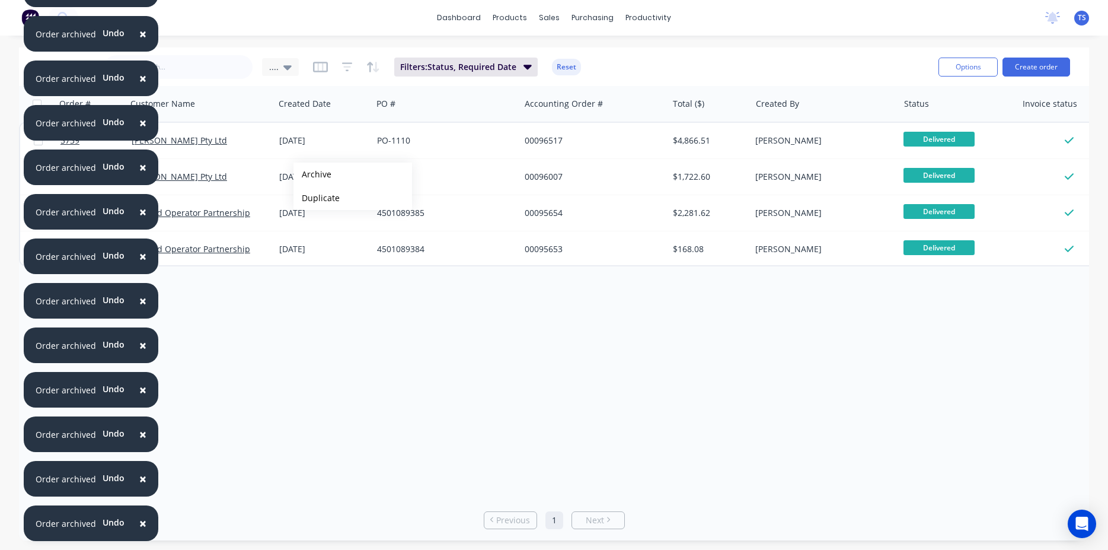
click at [312, 174] on button "Archive" at bounding box center [352, 174] width 119 height 24
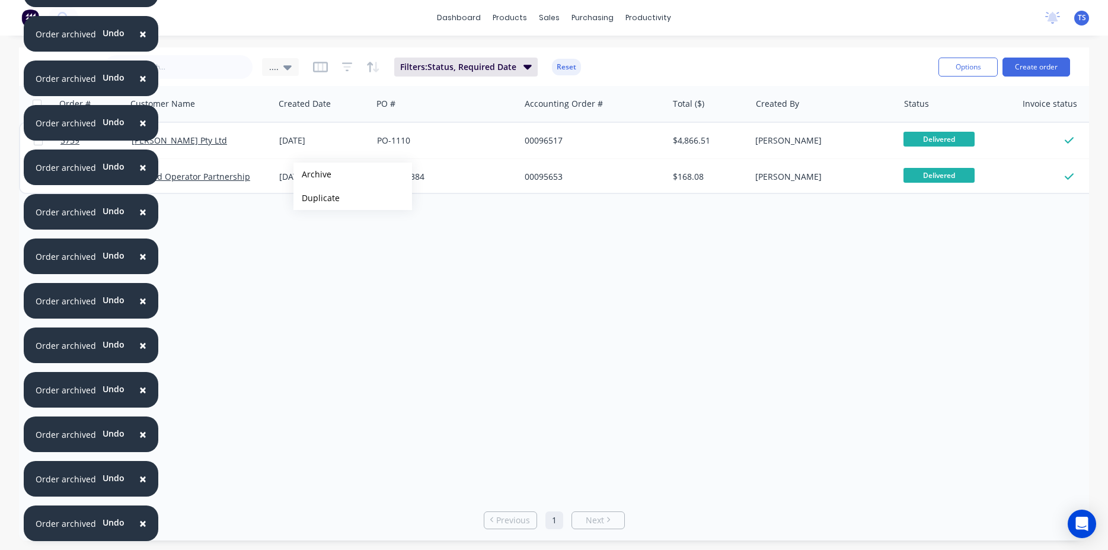
click at [312, 174] on button "Archive" at bounding box center [352, 174] width 119 height 24
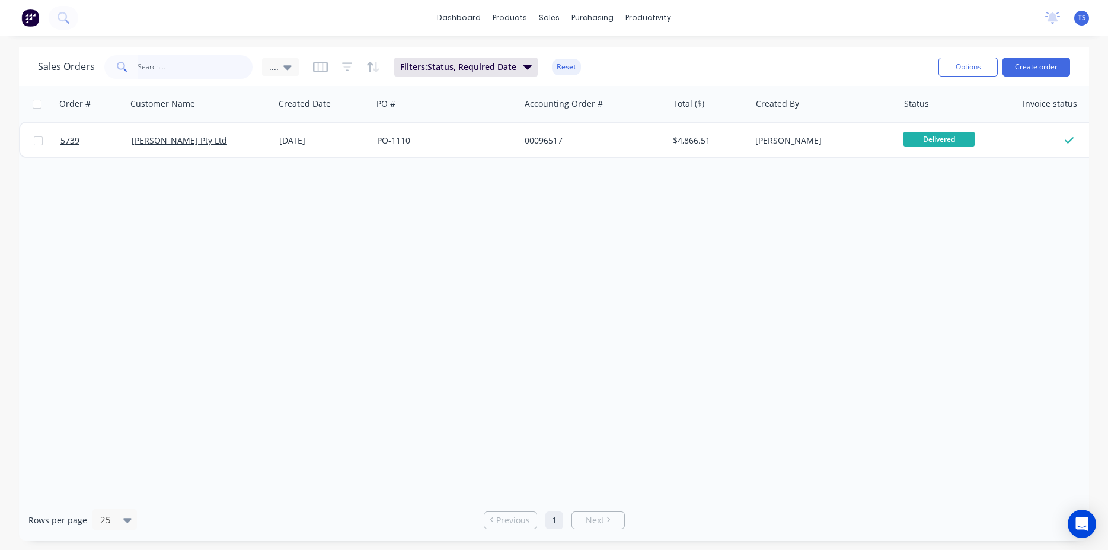
click at [144, 65] on input "text" at bounding box center [196, 67] width 116 height 24
click at [520, 58] on button "Filters: Status, Required Date" at bounding box center [465, 67] width 143 height 19
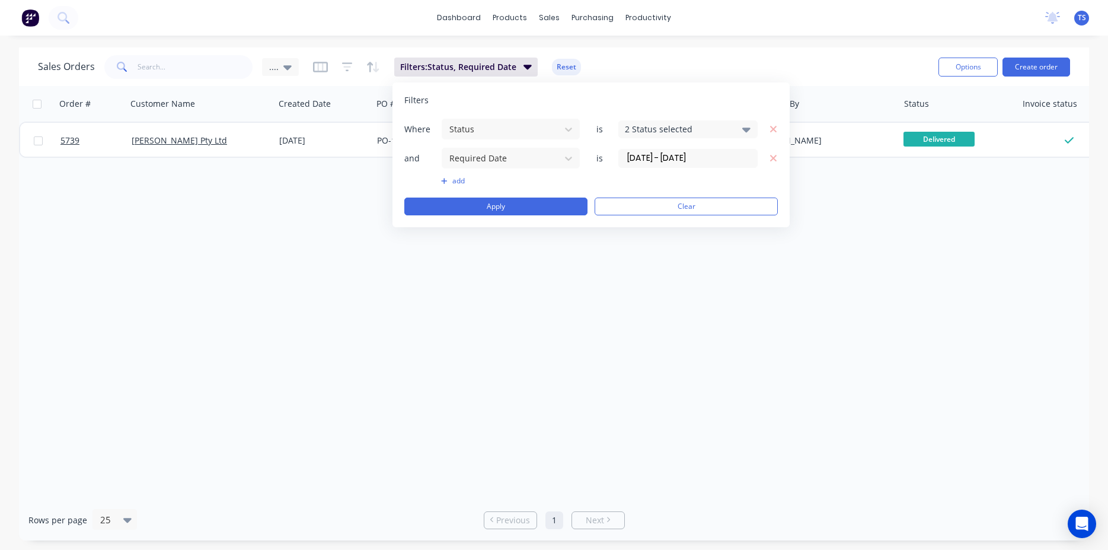
click at [697, 153] on input "[DATE] - [DATE]" at bounding box center [688, 158] width 138 height 18
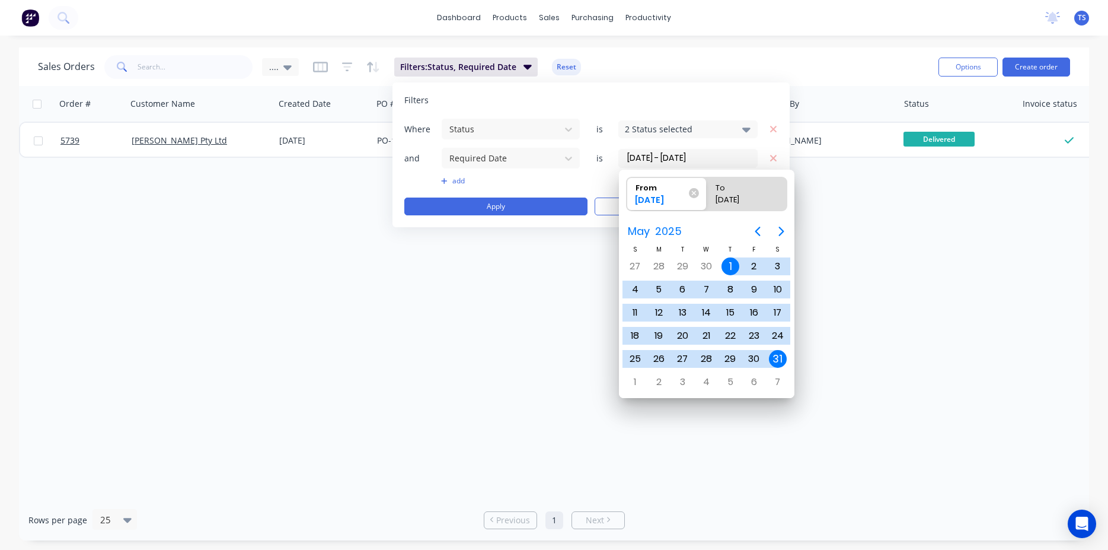
click at [779, 158] on div "Filters Where Status is 2 Status selected and Required Date is [DATE] - [DATE] …" at bounding box center [590, 154] width 397 height 145
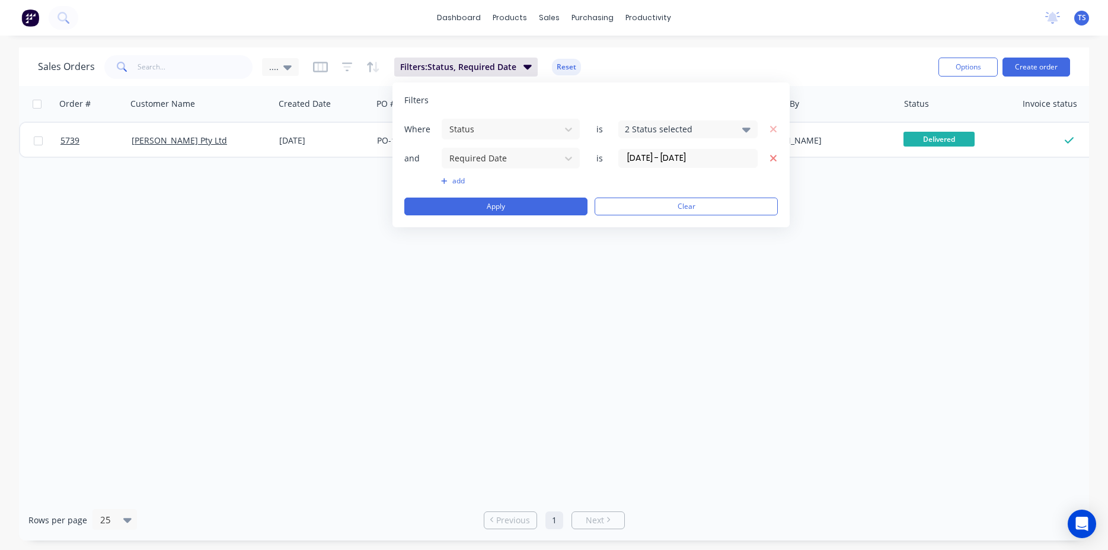
click at [771, 158] on icon "button" at bounding box center [774, 158] width 8 height 11
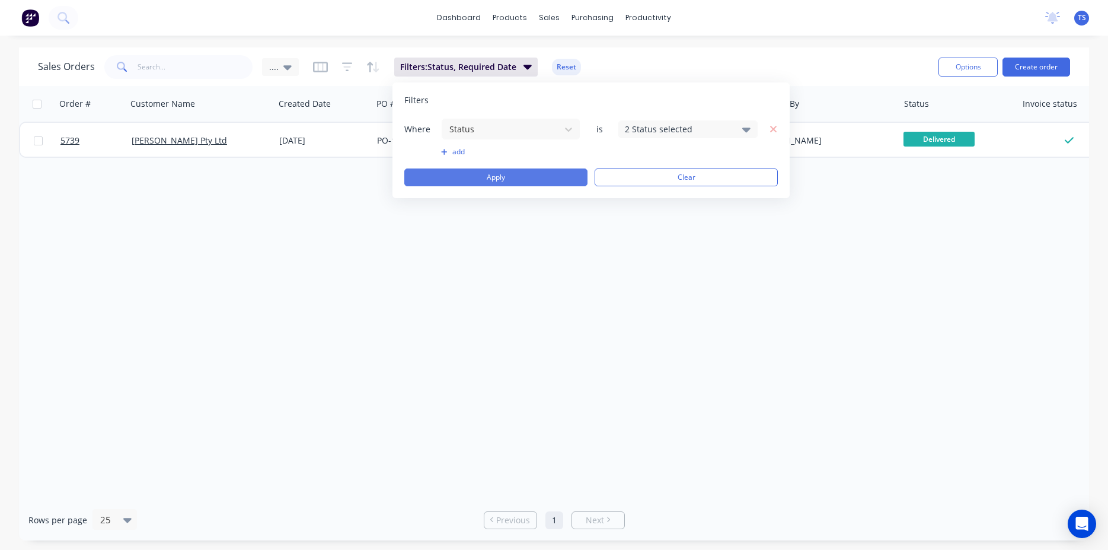
click at [522, 174] on button "Apply" at bounding box center [495, 177] width 183 height 18
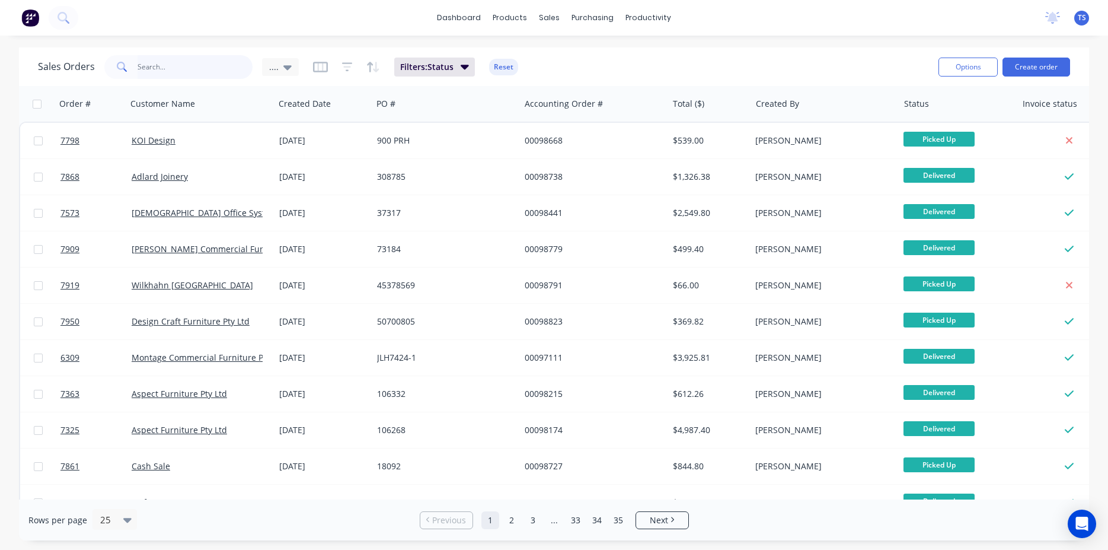
click at [207, 61] on input "text" at bounding box center [196, 67] width 116 height 24
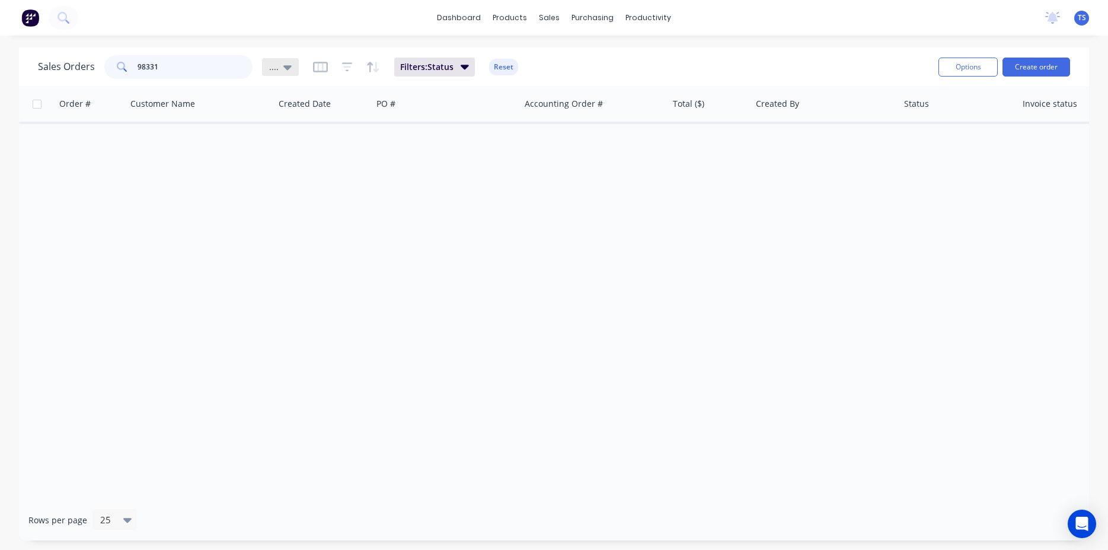
type input "98331"
click at [288, 63] on icon at bounding box center [287, 66] width 8 height 13
click at [319, 208] on div "View 1 edit" at bounding box center [345, 215] width 159 height 24
click at [281, 215] on button "View 1" at bounding box center [333, 216] width 135 height 14
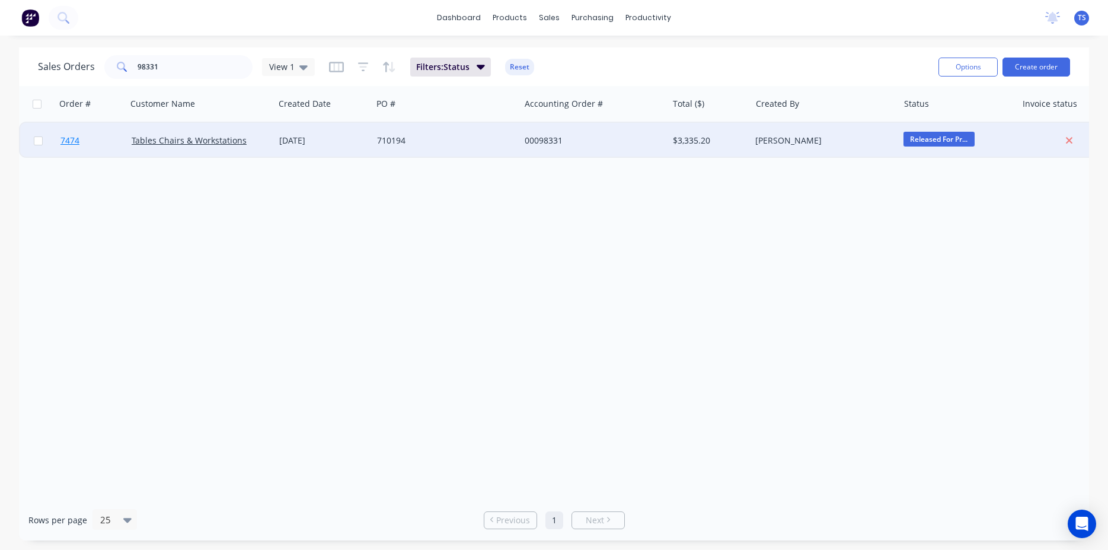
click at [89, 149] on link "7474" at bounding box center [95, 141] width 71 height 36
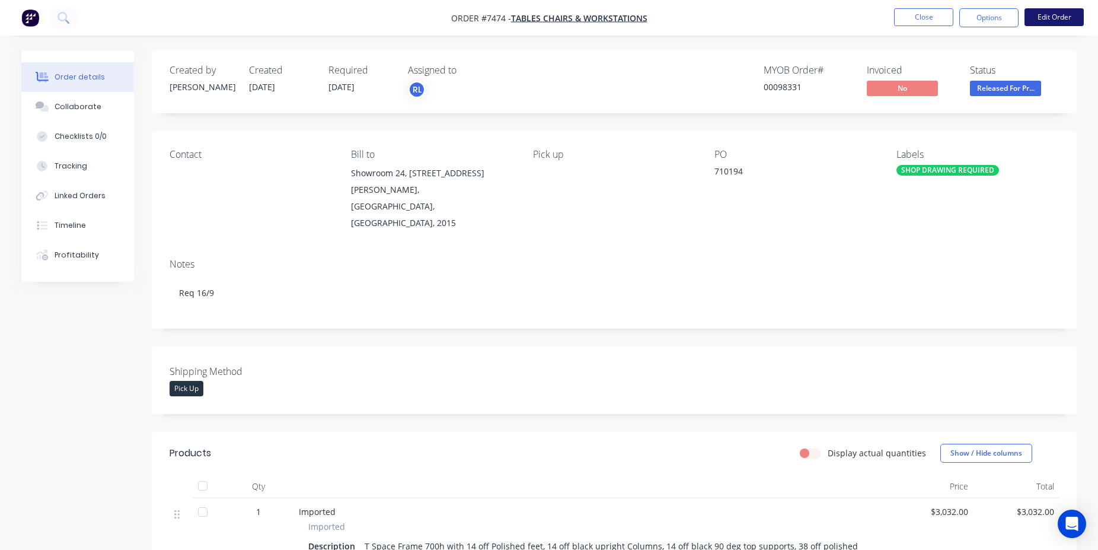
click at [1034, 14] on button "Edit Order" at bounding box center [1054, 17] width 59 height 18
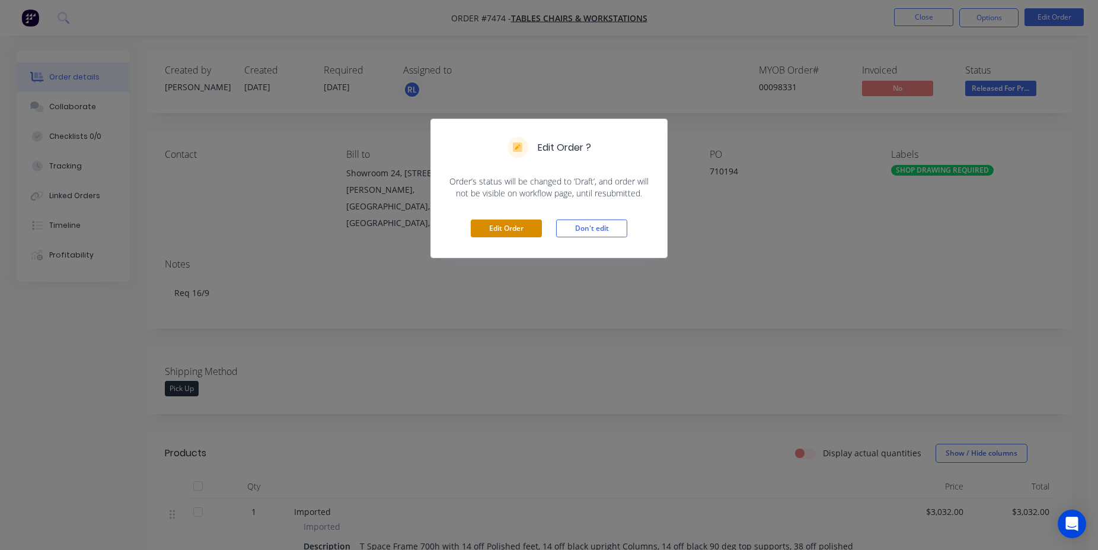
click at [540, 230] on button "Edit Order" at bounding box center [506, 228] width 71 height 18
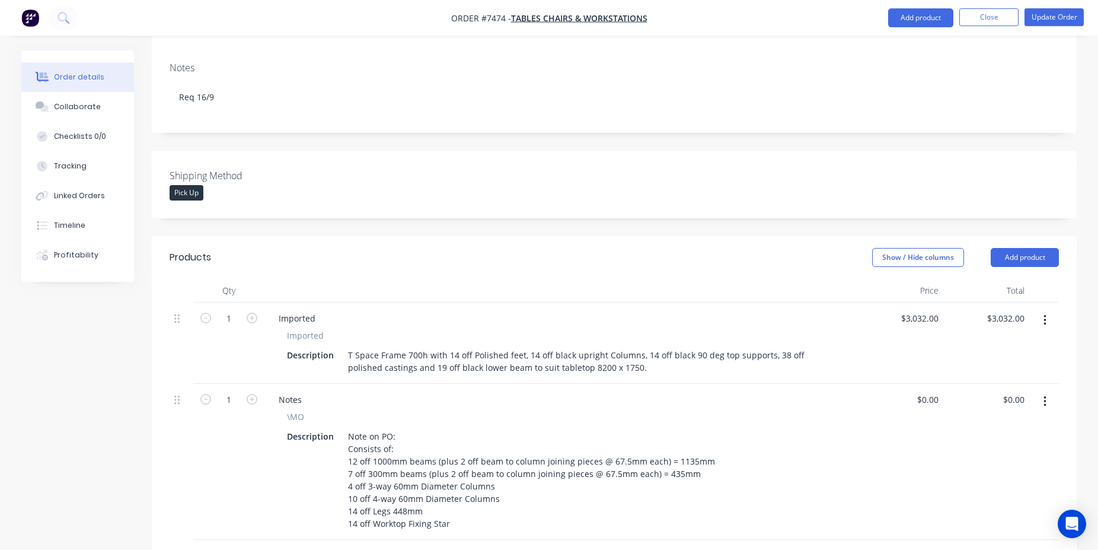
scroll to position [484, 0]
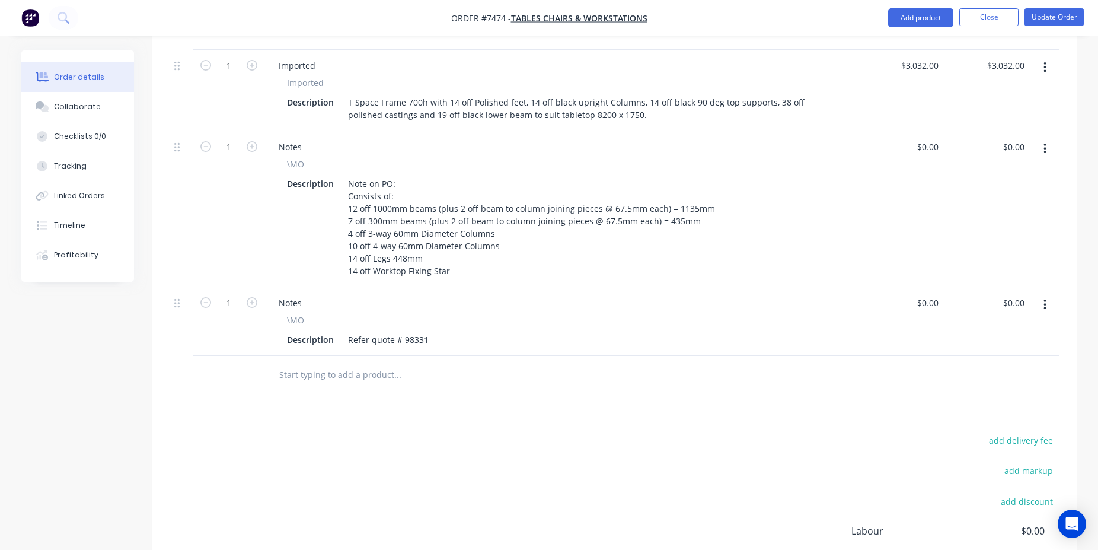
click at [348, 356] on div at bounding box center [477, 375] width 427 height 39
click at [350, 363] on input "text" at bounding box center [397, 375] width 237 height 24
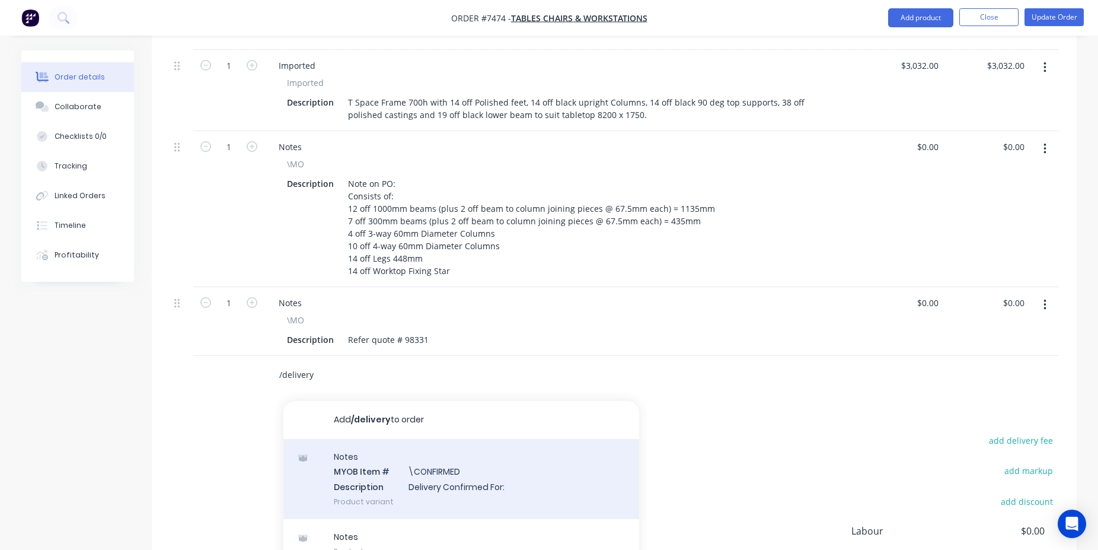
type input "/delivery"
click at [446, 439] on div "Notes MYOB Item # \CONFIRMED Description Delivery Confirmed For: Product variant" at bounding box center [461, 479] width 356 height 80
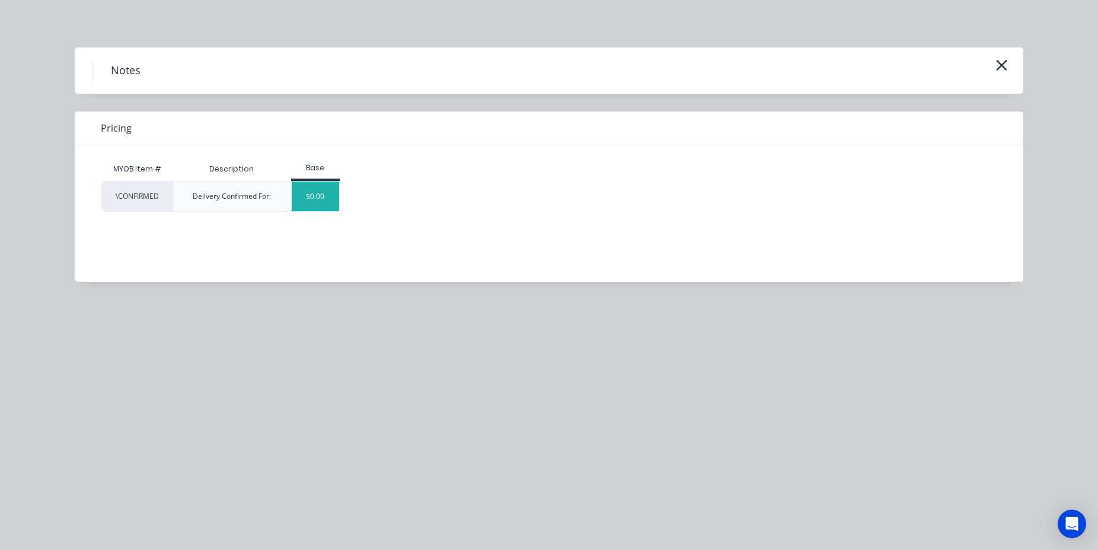
click at [311, 209] on div "$0.00" at bounding box center [316, 196] width 48 height 30
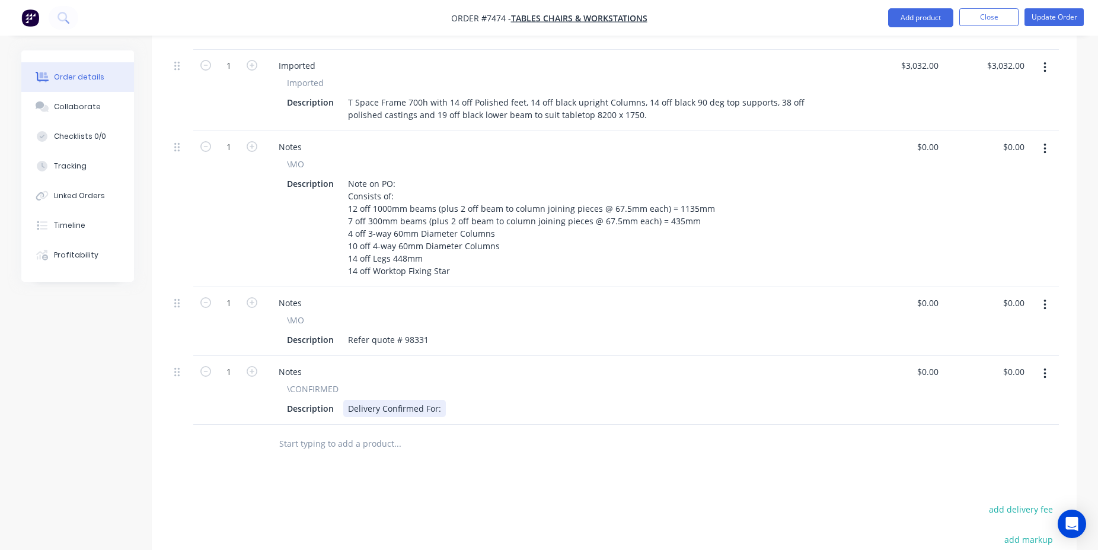
click at [438, 400] on div "Delivery Confirmed For:" at bounding box center [394, 408] width 103 height 17
click at [441, 400] on div "Delivery Confirmed For:" at bounding box center [394, 408] width 103 height 17
click at [1070, 24] on button "Update Order" at bounding box center [1054, 17] width 59 height 18
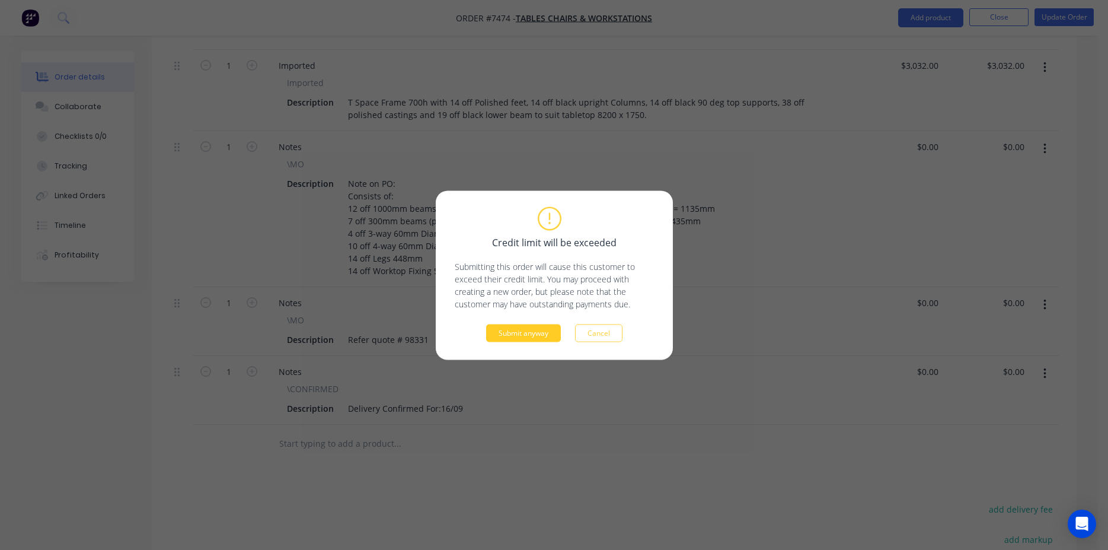
click at [532, 335] on button "Submit anyway" at bounding box center [523, 333] width 75 height 18
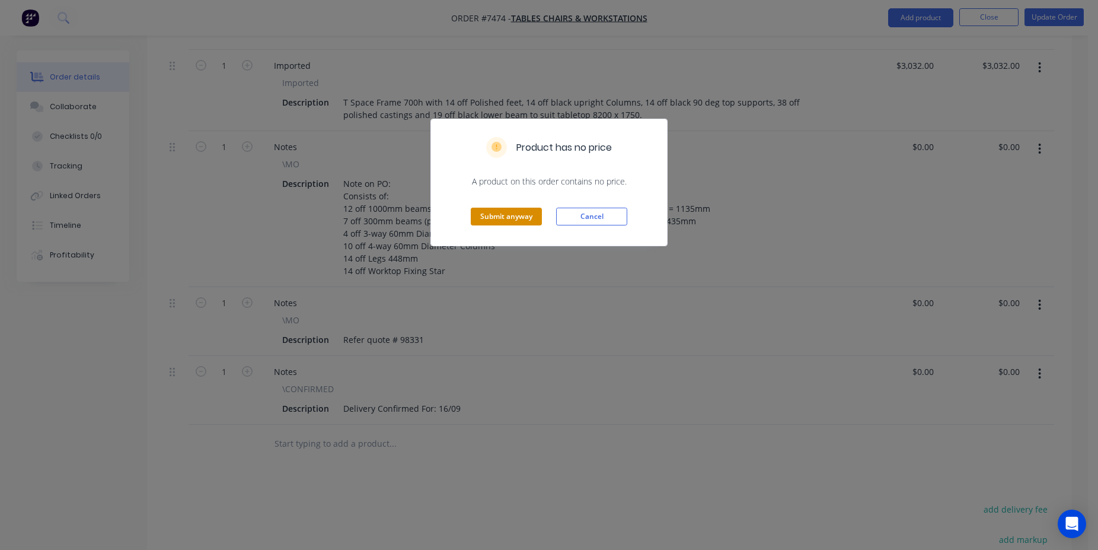
click at [510, 218] on button "Submit anyway" at bounding box center [506, 217] width 71 height 18
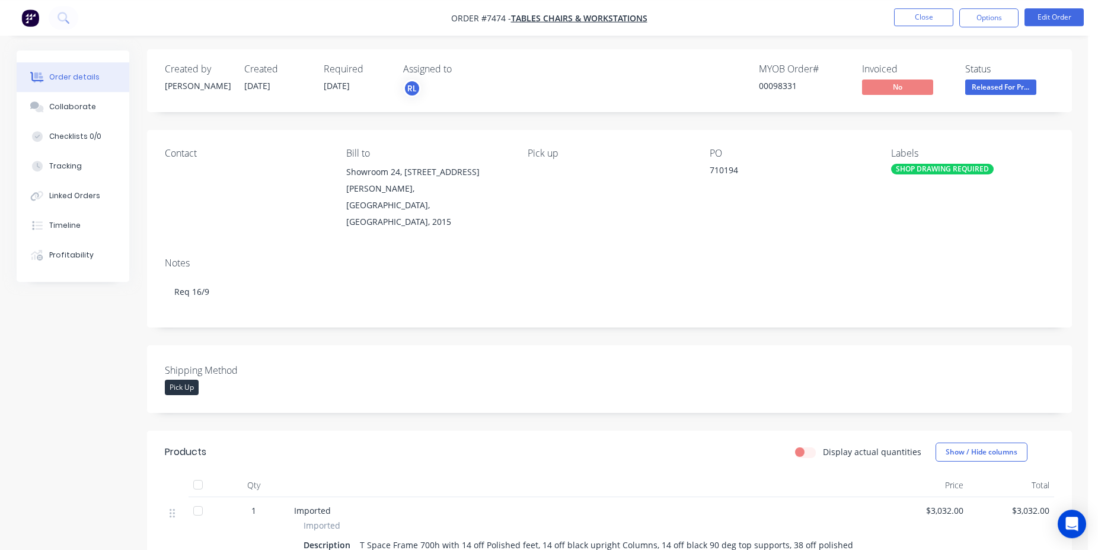
scroll to position [0, 0]
click at [911, 20] on button "Close" at bounding box center [923, 17] width 59 height 18
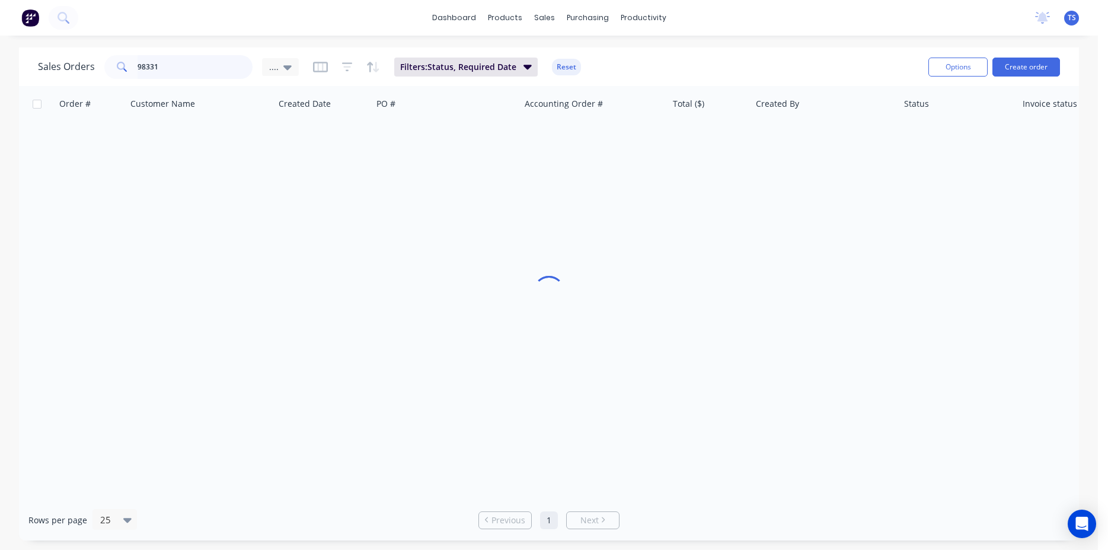
click at [194, 65] on input "98331" at bounding box center [196, 67] width 116 height 24
type input "98878"
click at [287, 66] on icon at bounding box center [287, 67] width 8 height 5
click at [296, 210] on button "View 1" at bounding box center [333, 216] width 135 height 14
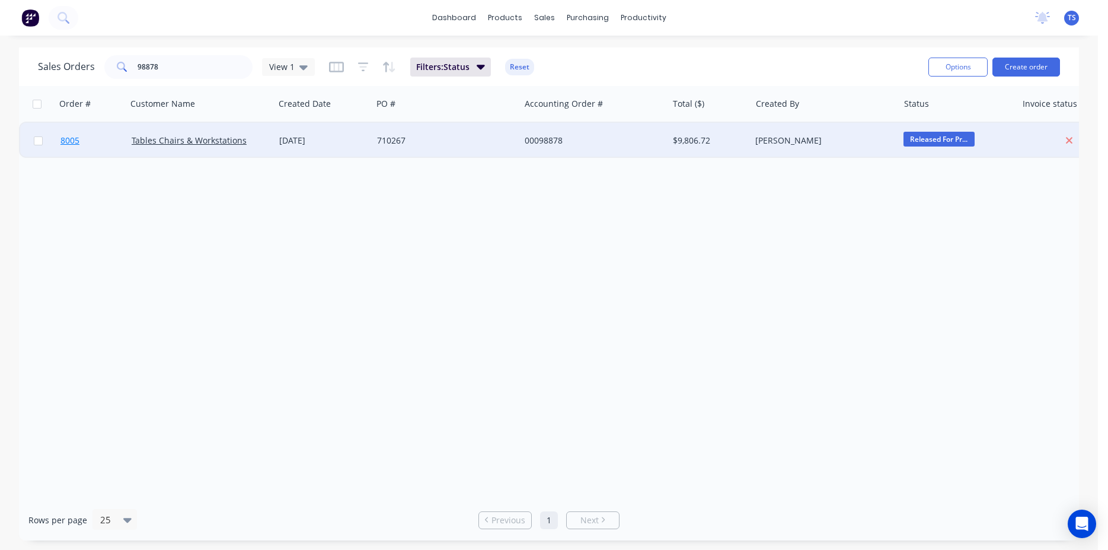
click at [94, 153] on link "8005" at bounding box center [95, 141] width 71 height 36
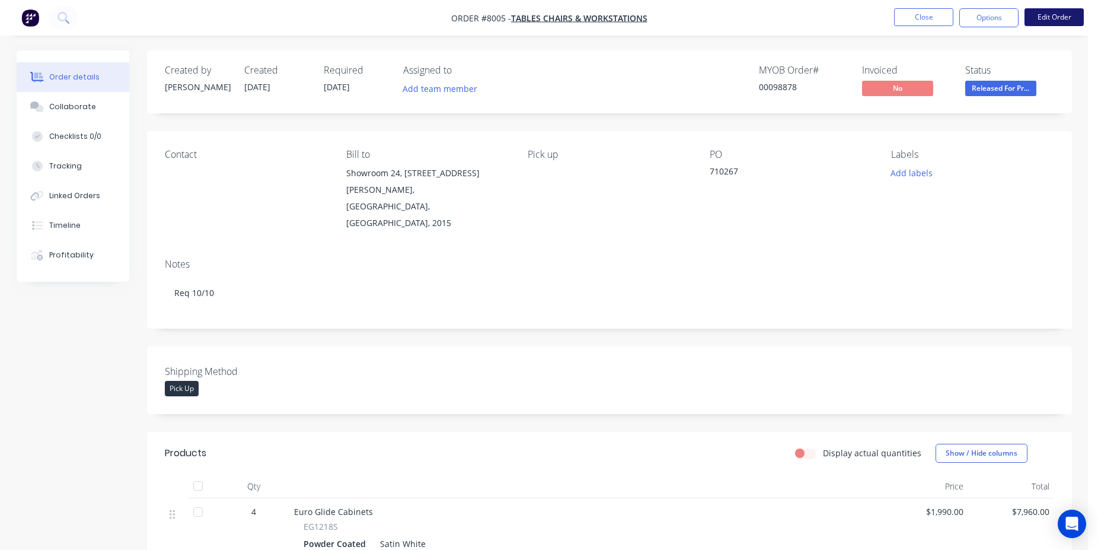
click at [1030, 23] on button "Edit Order" at bounding box center [1054, 17] width 59 height 18
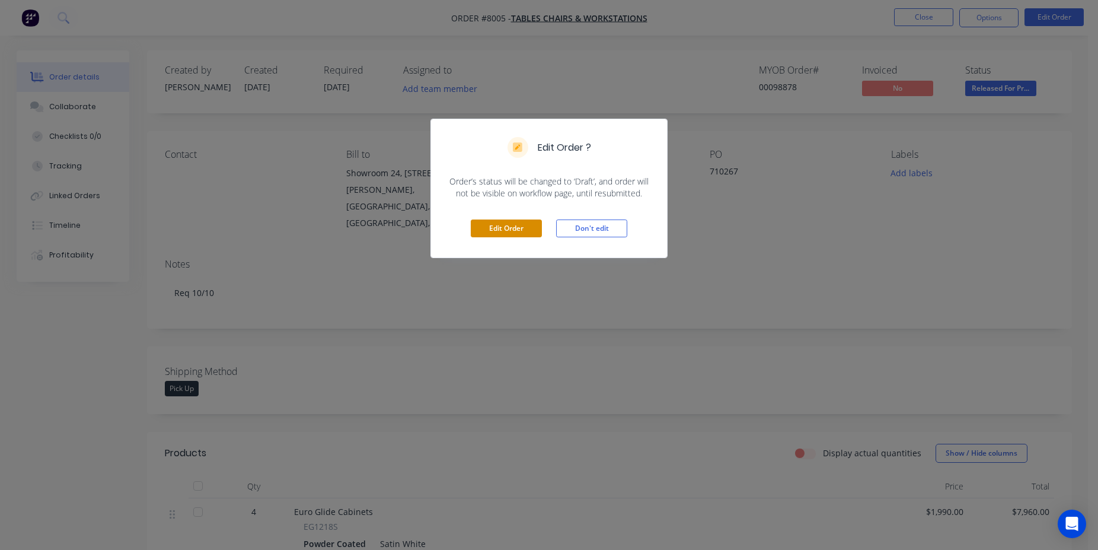
click at [510, 229] on button "Edit Order" at bounding box center [506, 228] width 71 height 18
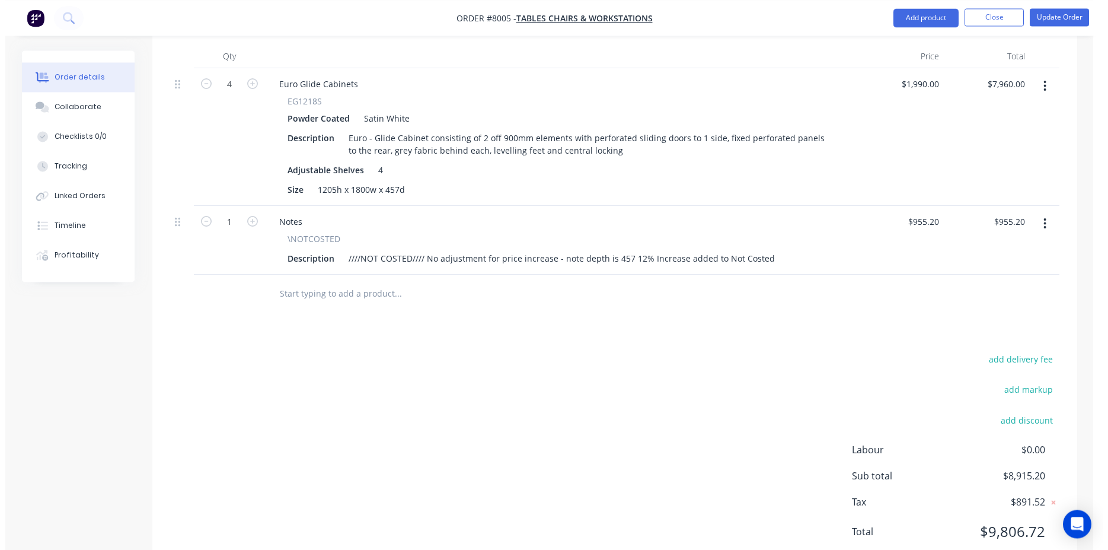
scroll to position [472, 0]
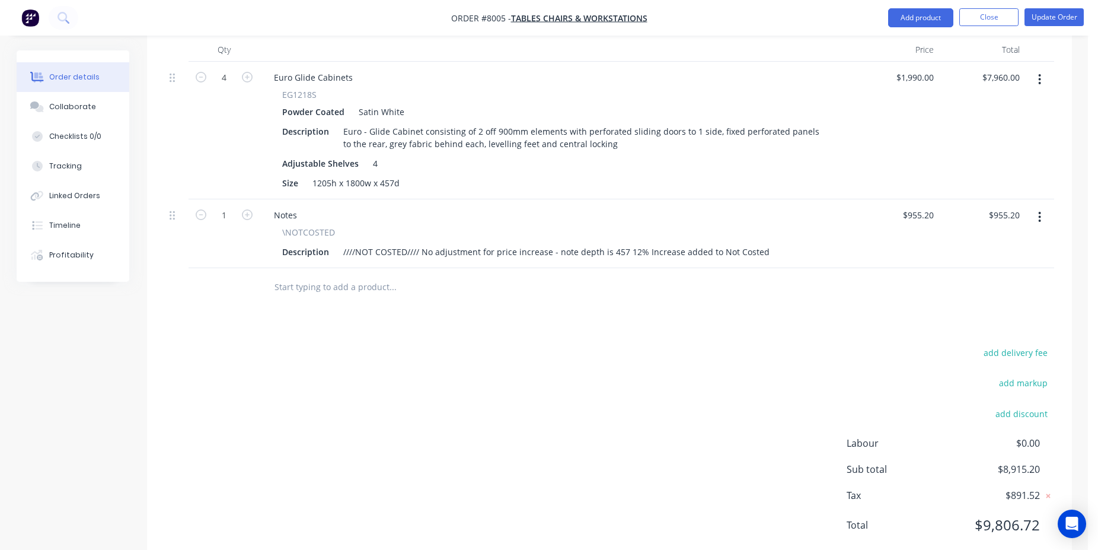
click at [358, 268] on div at bounding box center [473, 287] width 427 height 39
click at [352, 275] on input "text" at bounding box center [392, 287] width 237 height 24
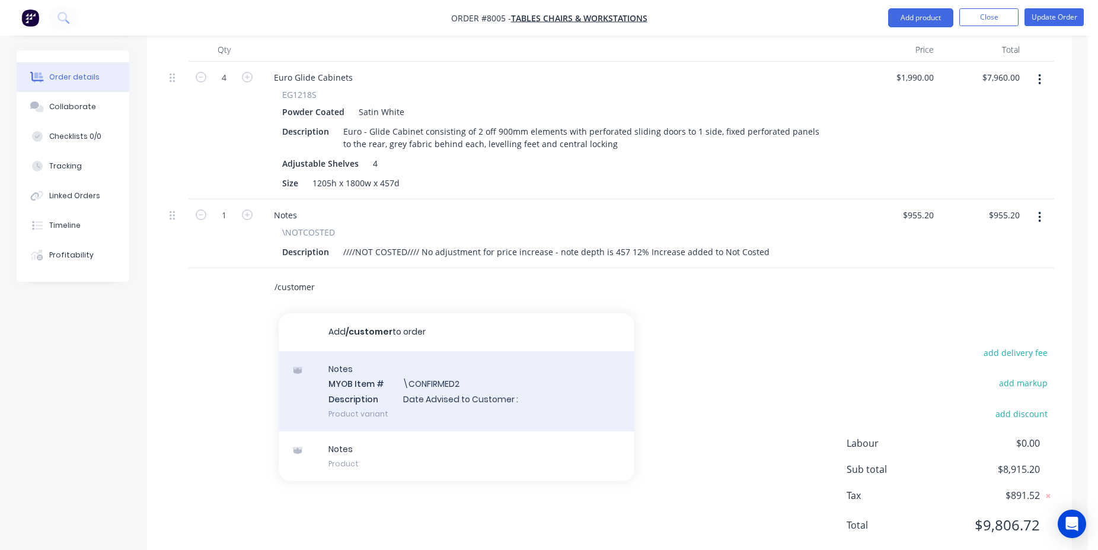
type input "/customer"
click at [445, 353] on div "Notes MYOB Item # \CONFIRMED2 Description Date Advised to Customer : Product va…" at bounding box center [457, 391] width 356 height 80
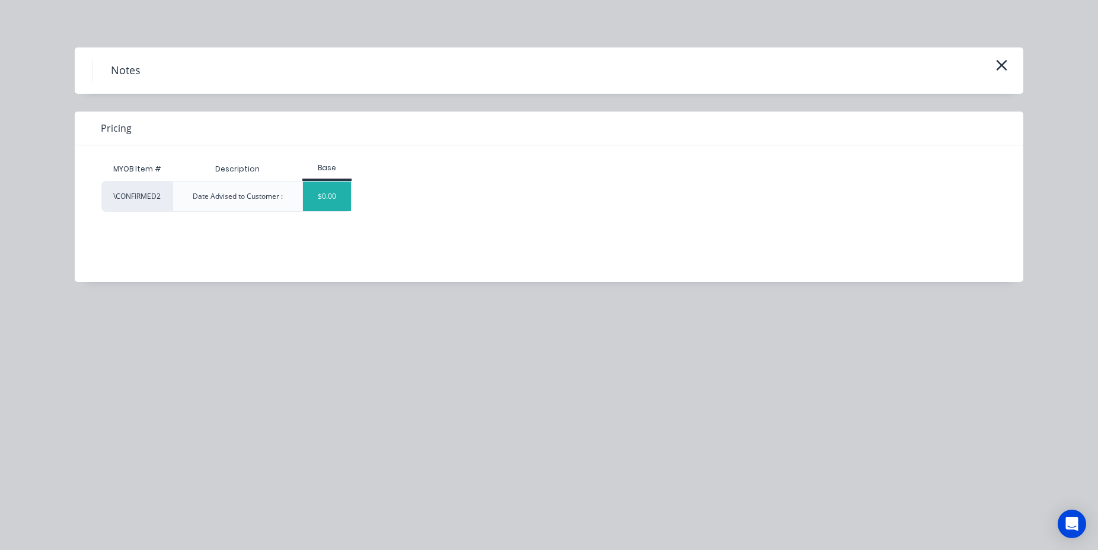
click at [334, 203] on div "$0.00" at bounding box center [327, 196] width 48 height 30
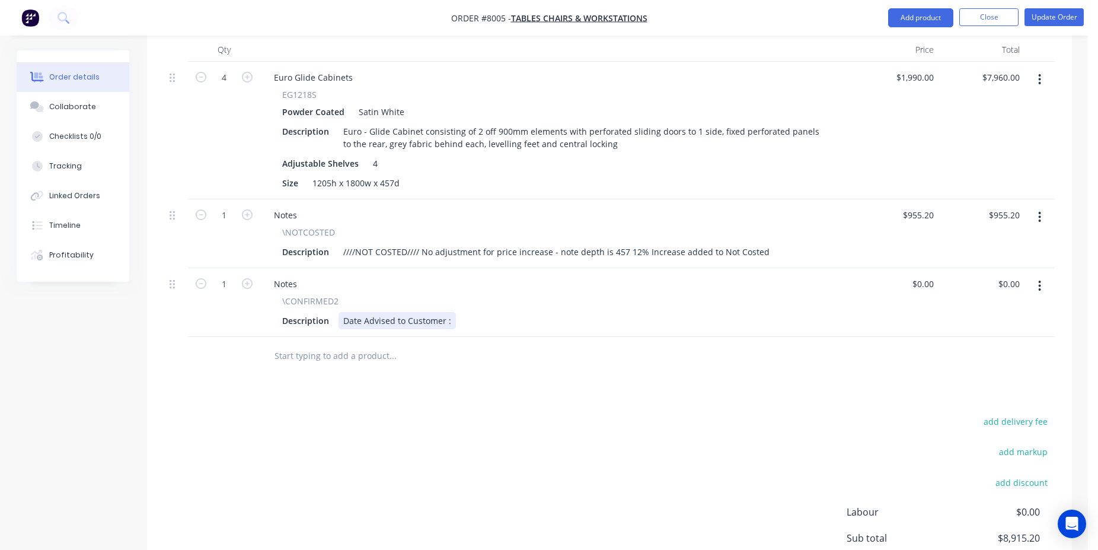
drag, startPoint x: 448, startPoint y: 282, endPoint x: 467, endPoint y: 303, distance: 28.6
click at [448, 312] on div "Date Advised to Customer :" at bounding box center [397, 320] width 117 height 17
click at [1065, 19] on button "Update Order" at bounding box center [1054, 17] width 59 height 18
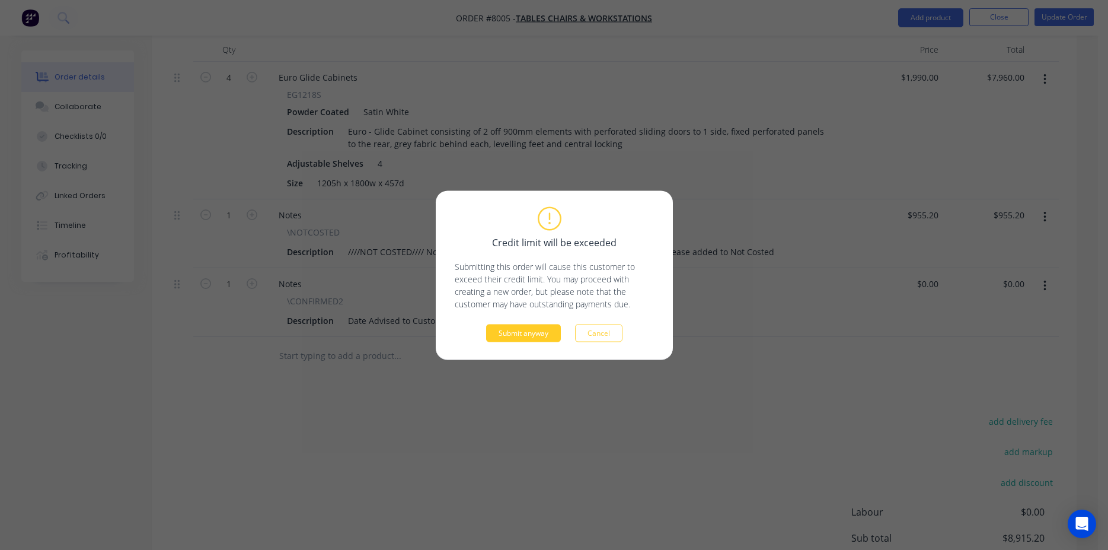
click at [510, 339] on button "Submit anyway" at bounding box center [523, 333] width 75 height 18
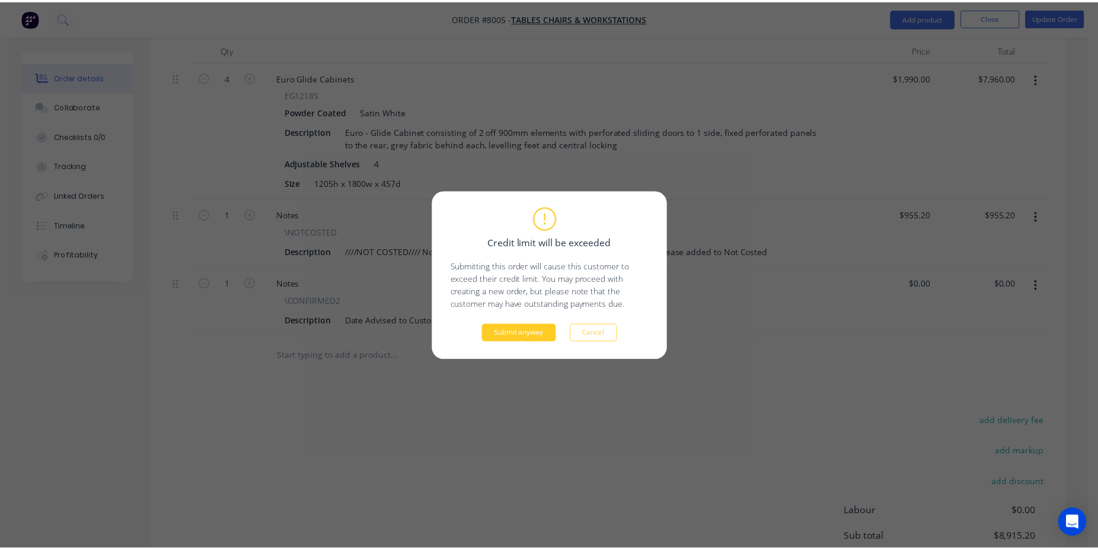
scroll to position [396, 0]
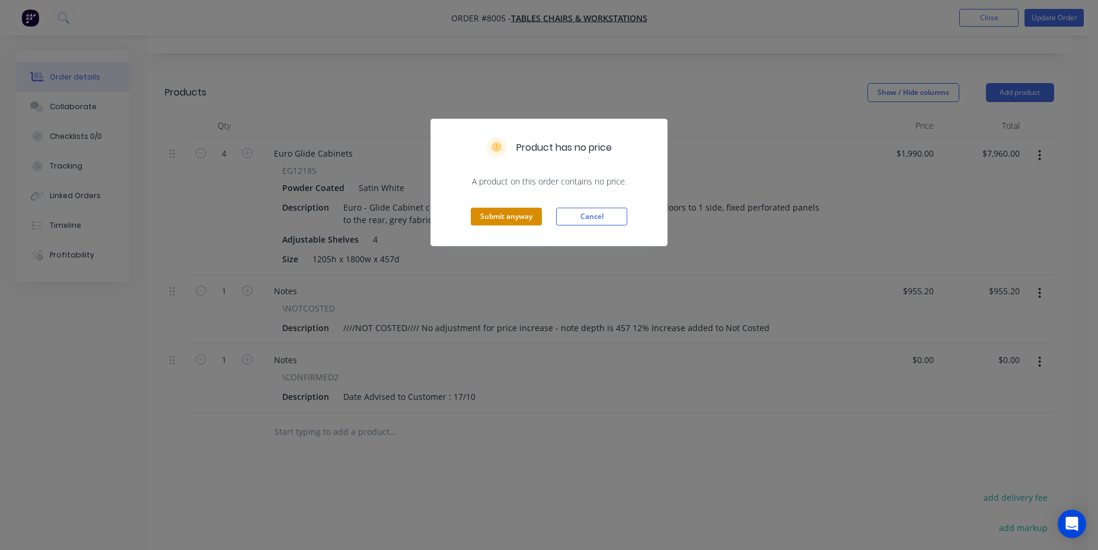
click at [498, 221] on button "Submit anyway" at bounding box center [506, 217] width 71 height 18
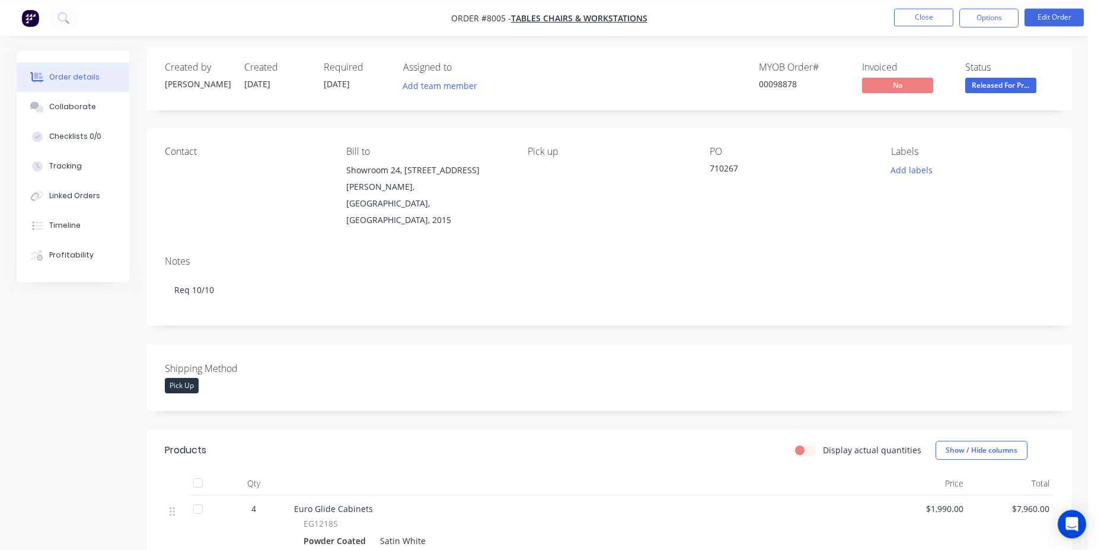
scroll to position [0, 0]
click at [919, 20] on button "Close" at bounding box center [923, 17] width 59 height 18
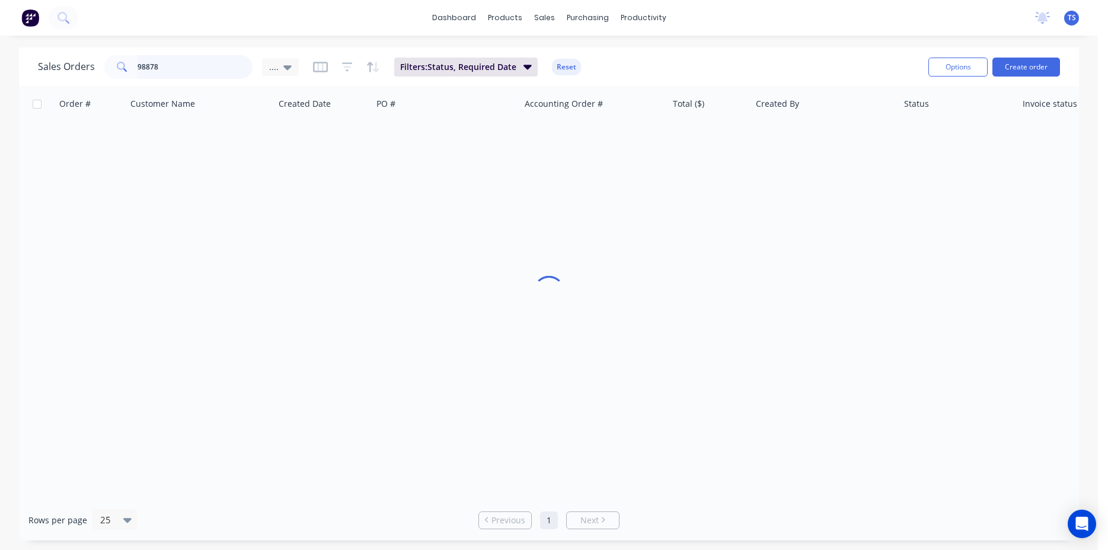
click at [206, 65] on input "98878" at bounding box center [196, 67] width 116 height 24
type input "98859"
click at [287, 82] on div "Sales Orders 98859 .... Filters: Status, Required Date Reset Options Create ord…" at bounding box center [549, 66] width 1060 height 39
click at [287, 71] on icon at bounding box center [287, 66] width 8 height 13
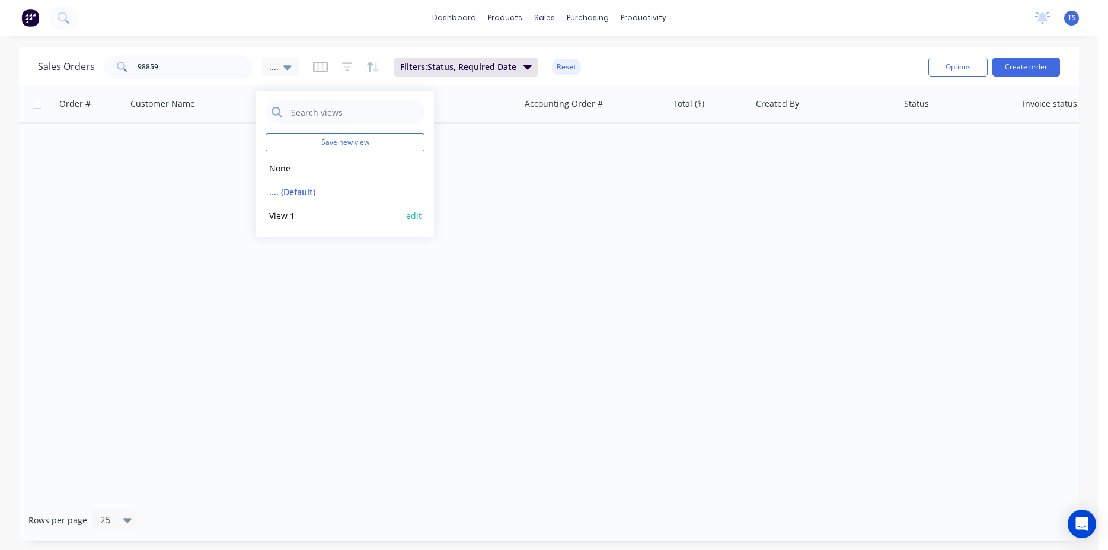
click at [323, 206] on div "View 1 edit" at bounding box center [345, 215] width 159 height 24
click at [308, 210] on button "View 1" at bounding box center [333, 216] width 135 height 14
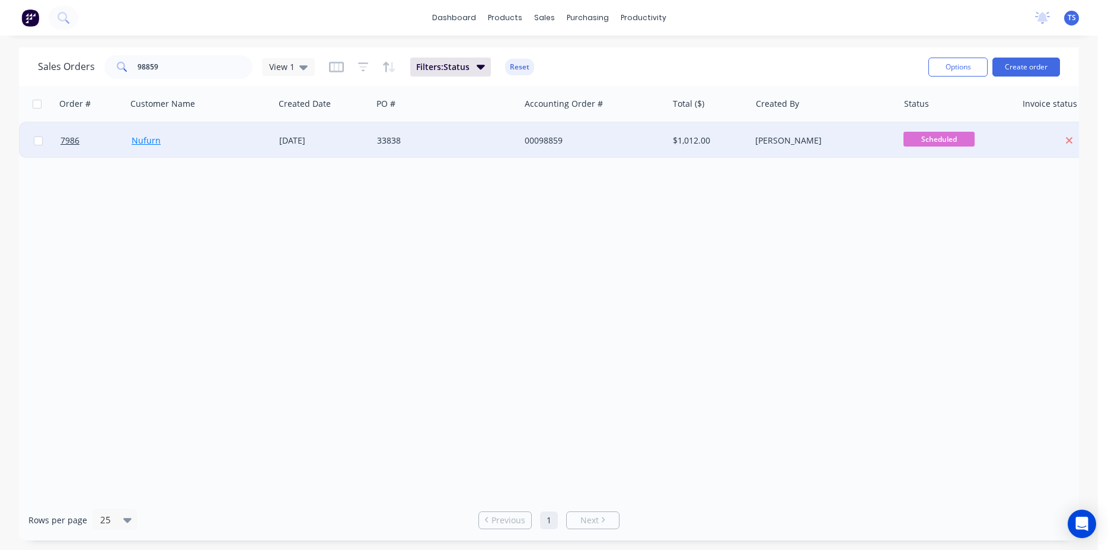
click at [133, 142] on link "Nufurn" at bounding box center [146, 140] width 29 height 11
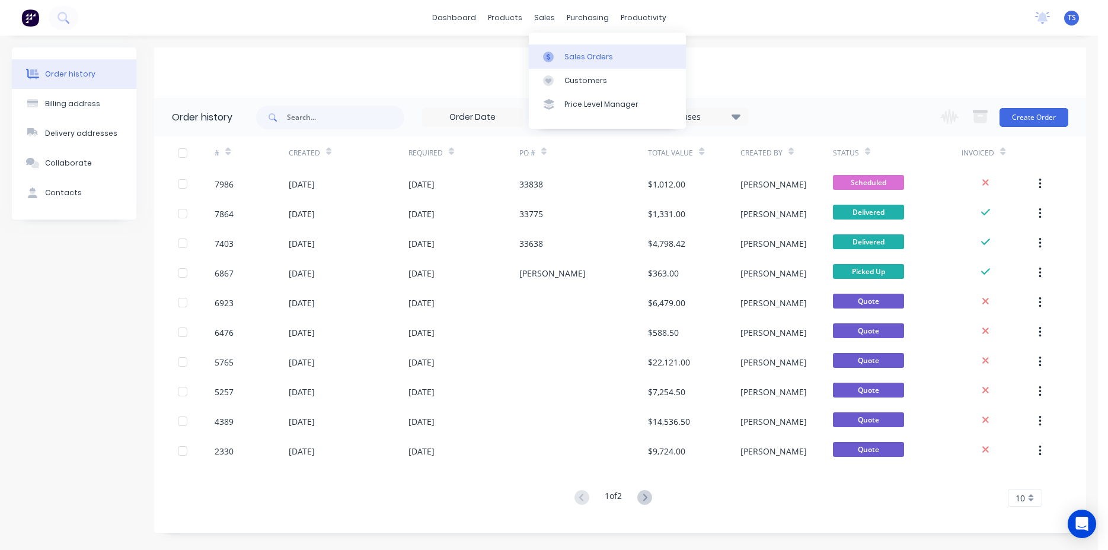
click at [574, 62] on div "Sales Orders" at bounding box center [588, 57] width 49 height 11
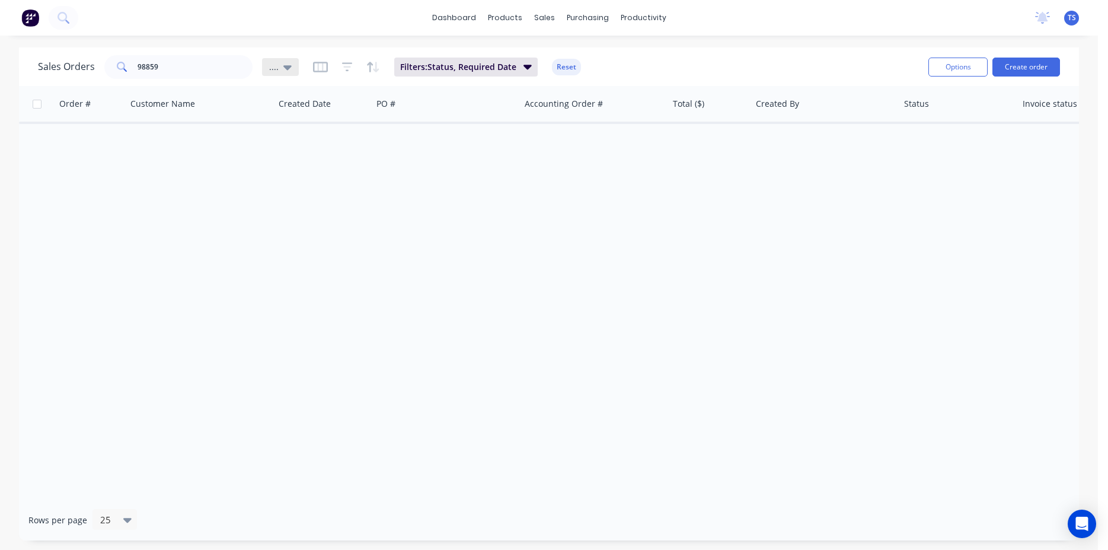
click at [285, 67] on icon at bounding box center [287, 67] width 8 height 5
click at [281, 216] on button "View 1" at bounding box center [333, 216] width 135 height 14
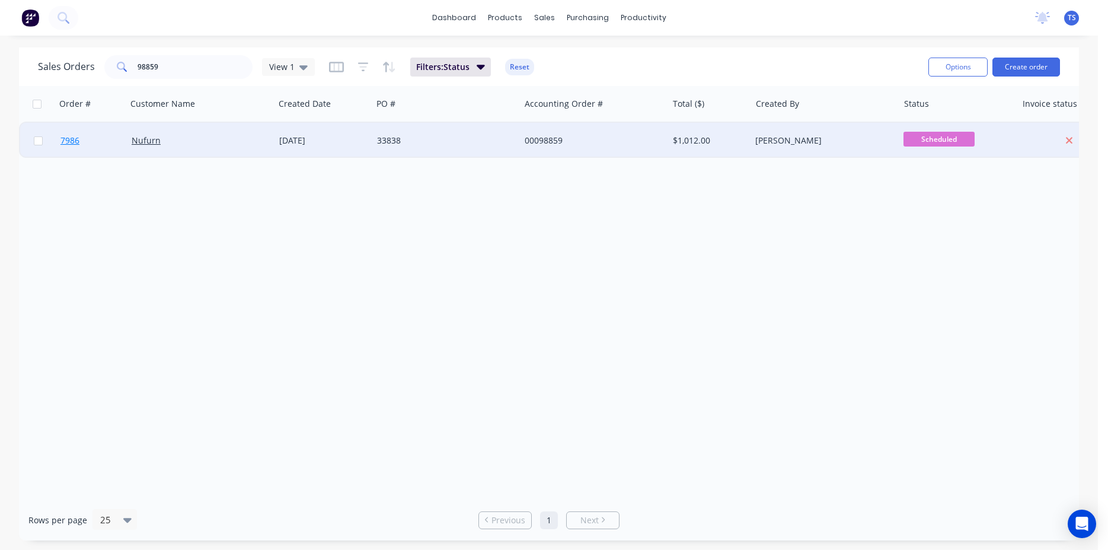
click at [93, 149] on link "7986" at bounding box center [95, 141] width 71 height 36
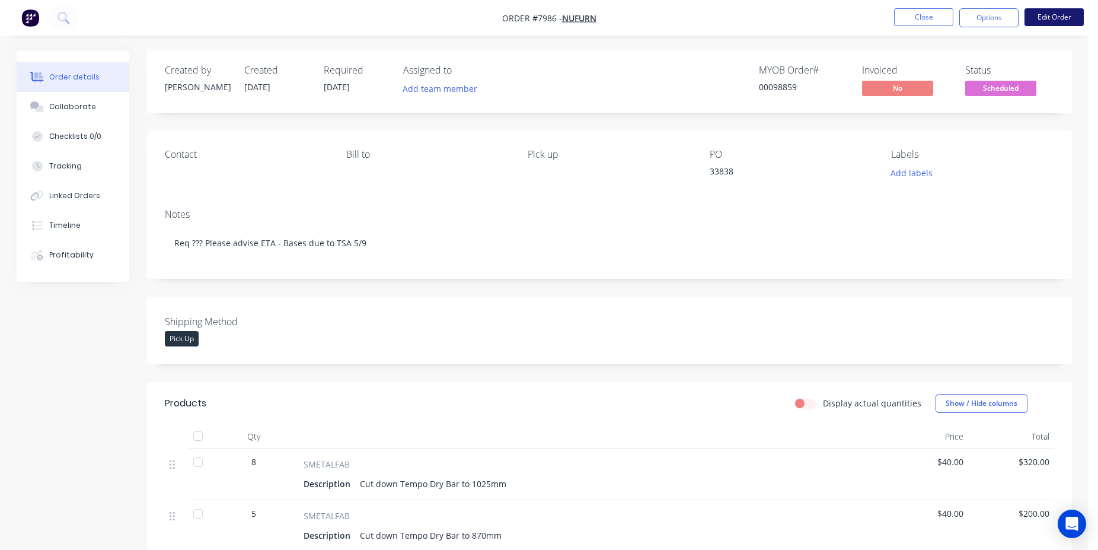
click at [1036, 14] on button "Edit Order" at bounding box center [1054, 17] width 59 height 18
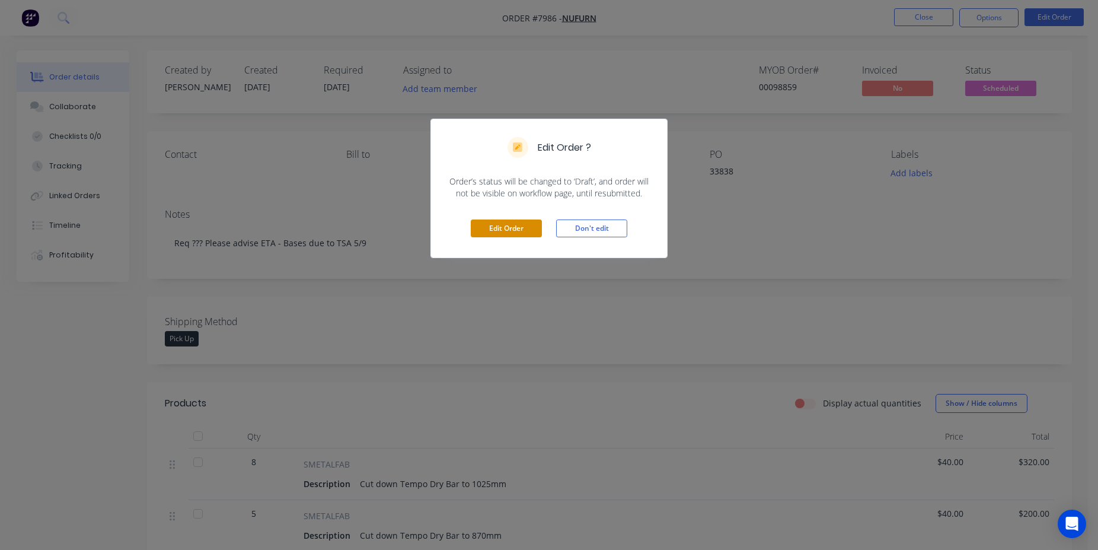
click at [513, 237] on button "Edit Order" at bounding box center [506, 228] width 71 height 18
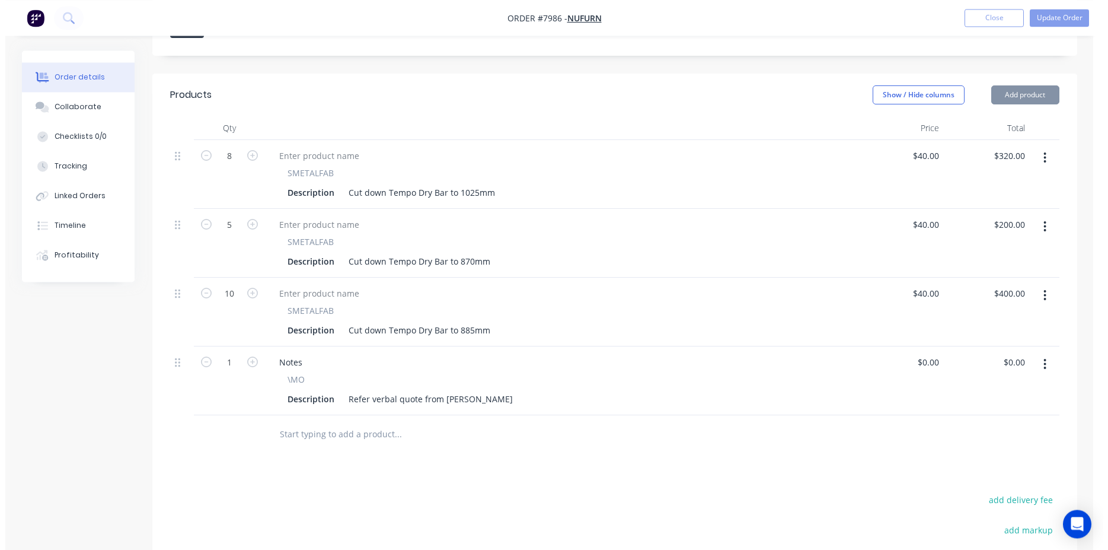
scroll to position [423, 0]
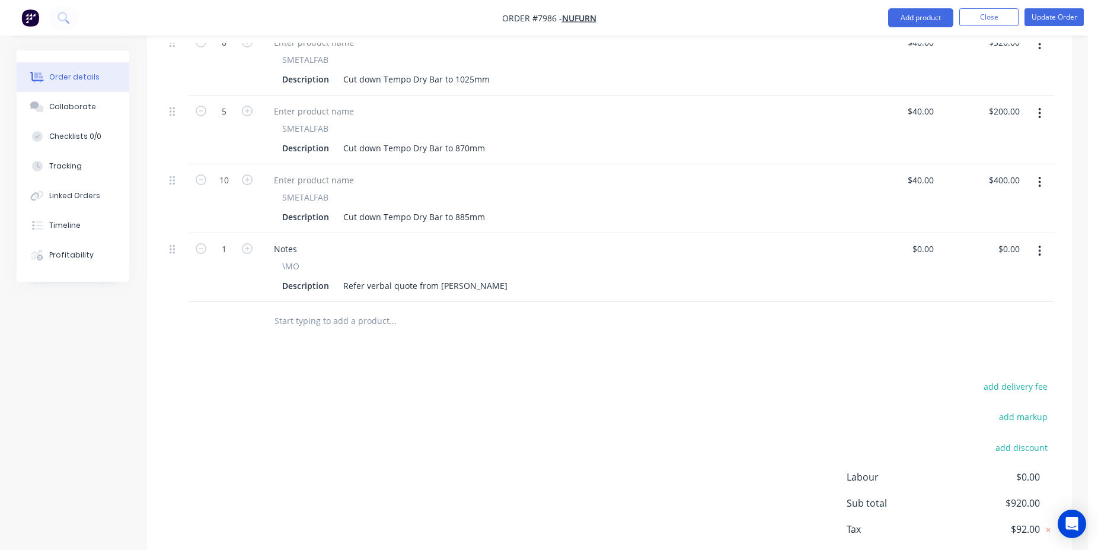
click at [331, 313] on input "text" at bounding box center [392, 321] width 237 height 24
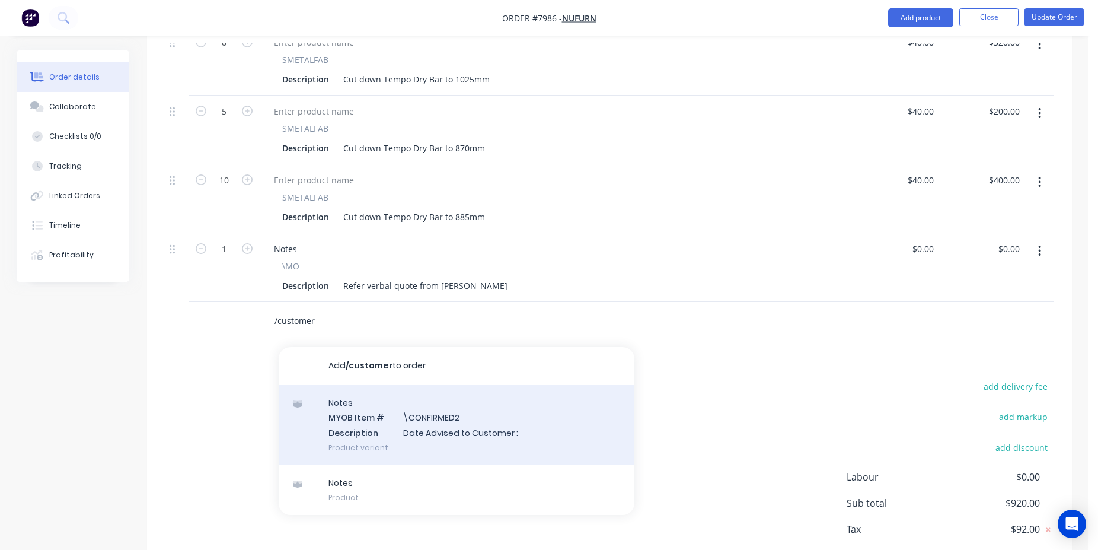
type input "/customer"
click at [410, 388] on div "Notes MYOB Item # \CONFIRMED2 Description Date Advised to Customer : Product va…" at bounding box center [457, 425] width 356 height 80
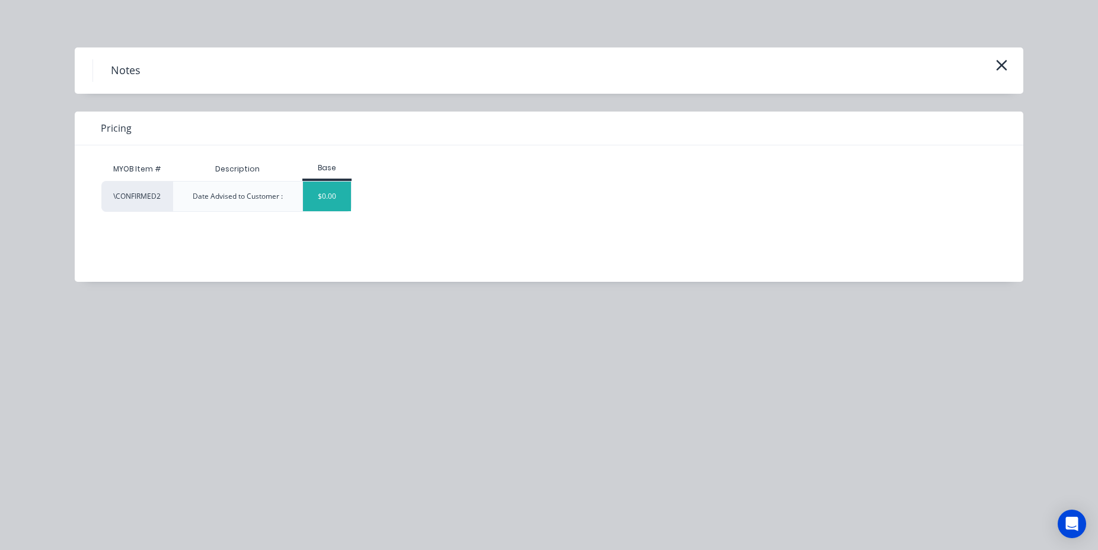
click at [326, 209] on div "$0.00" at bounding box center [327, 196] width 48 height 30
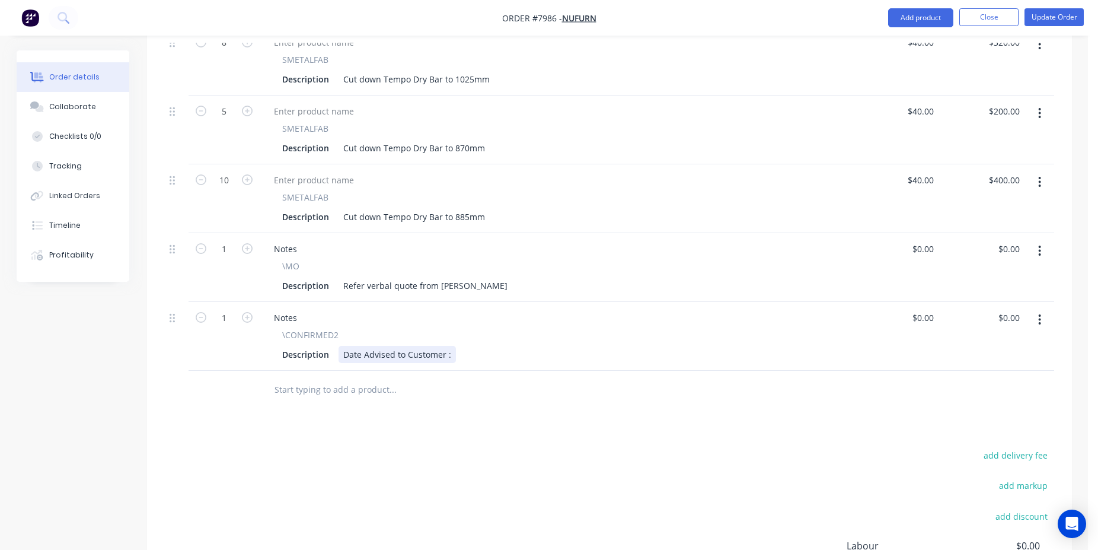
click at [451, 356] on div "Date Advised to Customer :" at bounding box center [397, 354] width 117 height 17
click at [1065, 16] on button "Update Order" at bounding box center [1054, 17] width 59 height 18
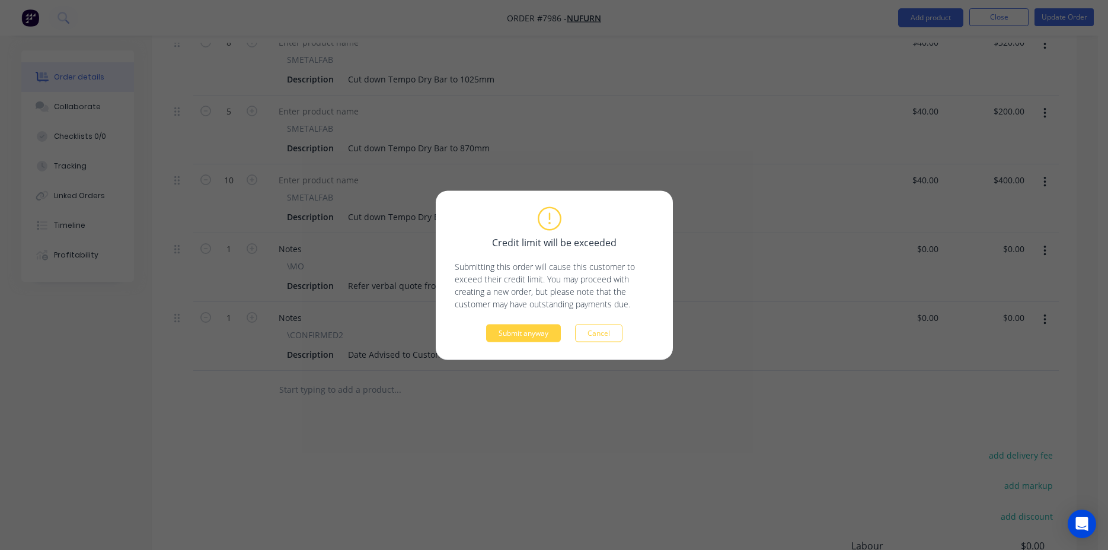
click at [528, 346] on div "Credit limit will be exceeded Submitting this order will cause this customer to…" at bounding box center [554, 274] width 237 height 169
click at [532, 335] on button "Submit anyway" at bounding box center [523, 333] width 75 height 18
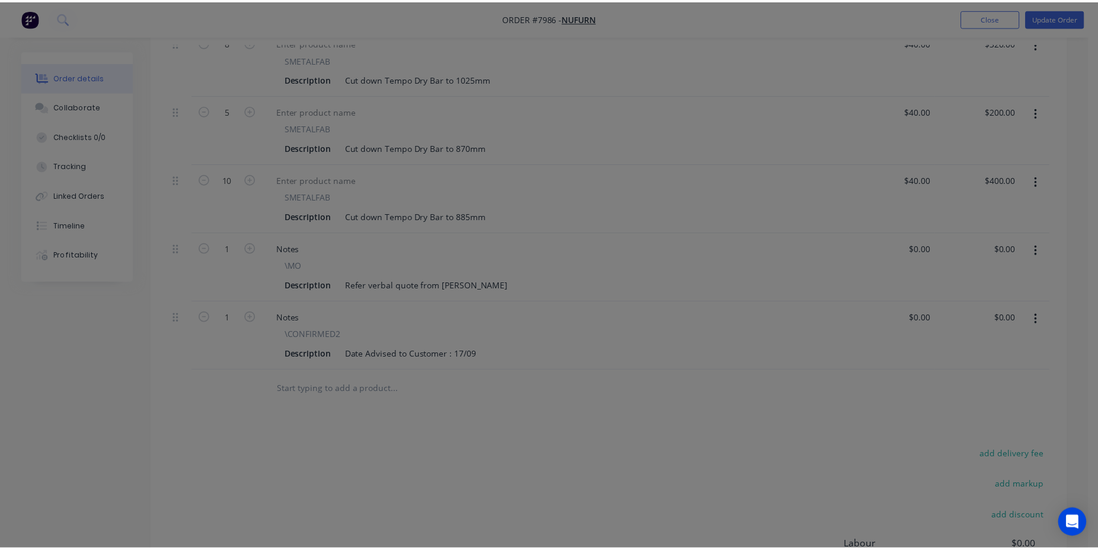
scroll to position [368, 0]
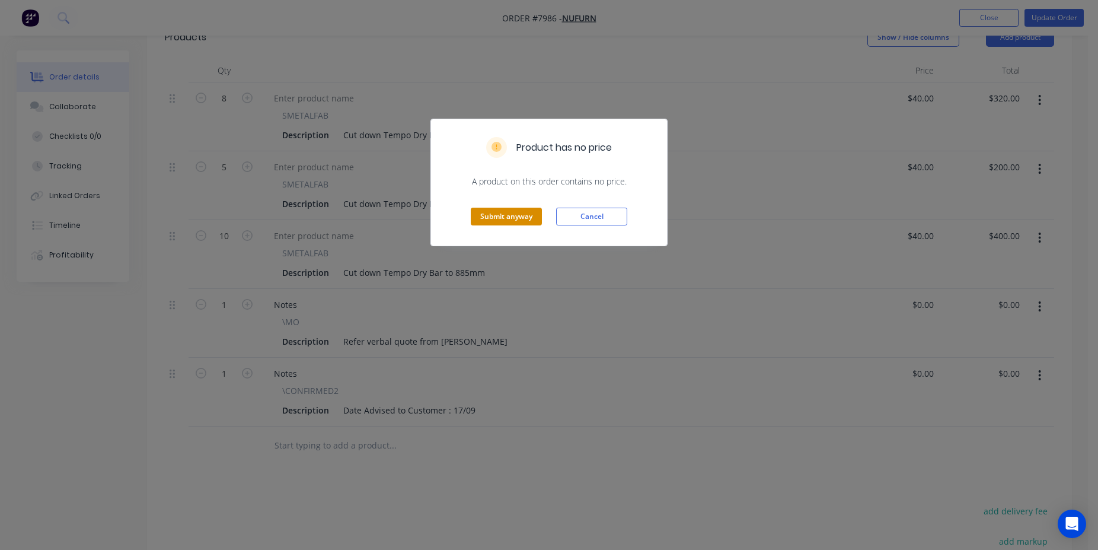
click at [486, 223] on button "Submit anyway" at bounding box center [506, 217] width 71 height 18
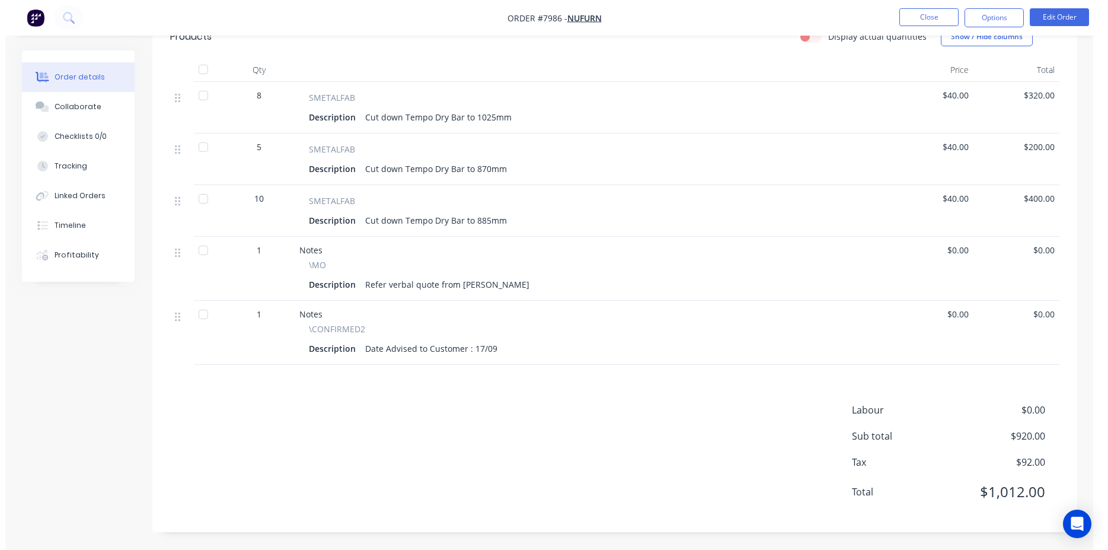
scroll to position [0, 0]
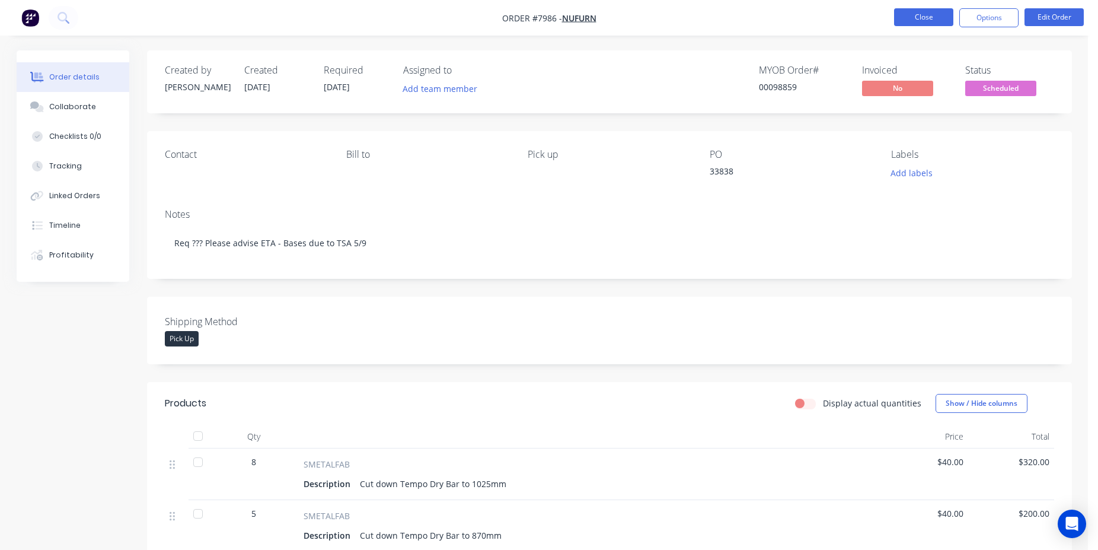
click at [924, 23] on button "Close" at bounding box center [923, 17] width 59 height 18
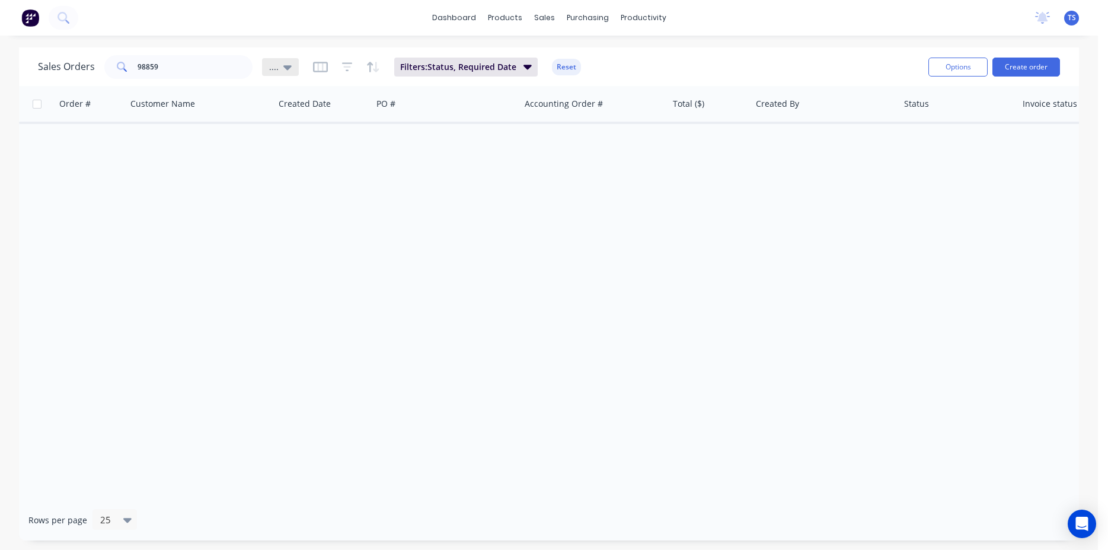
click at [287, 70] on icon at bounding box center [287, 66] width 8 height 13
click at [305, 213] on button "View 1" at bounding box center [333, 216] width 135 height 14
click at [199, 87] on div "Customer Name" at bounding box center [200, 104] width 148 height 36
click at [199, 69] on input "98859" at bounding box center [196, 67] width 116 height 24
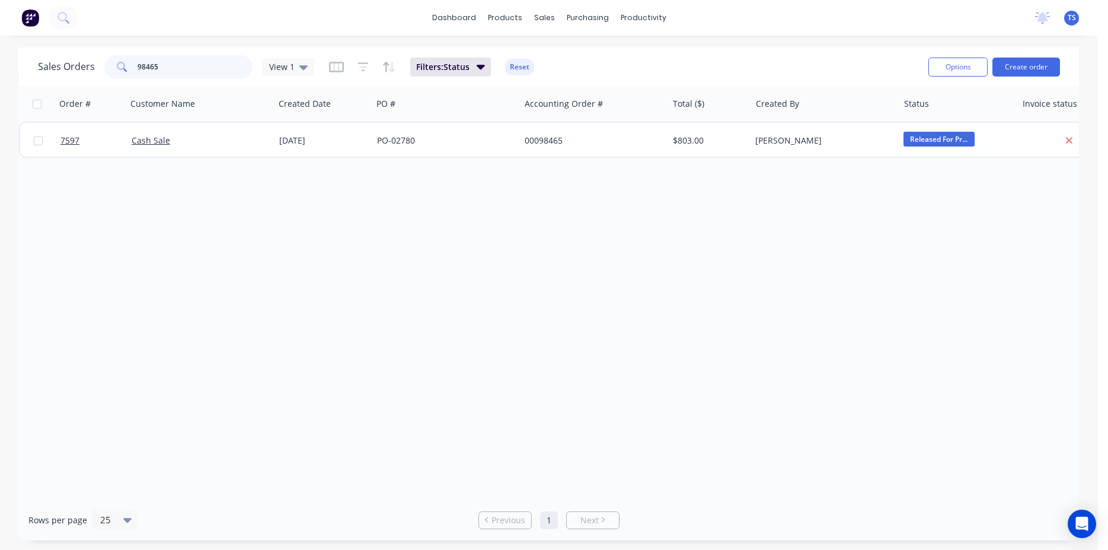
click at [199, 69] on input "98465" at bounding box center [196, 67] width 116 height 24
click at [198, 69] on input "98824" at bounding box center [196, 67] width 116 height 24
type input "98824"
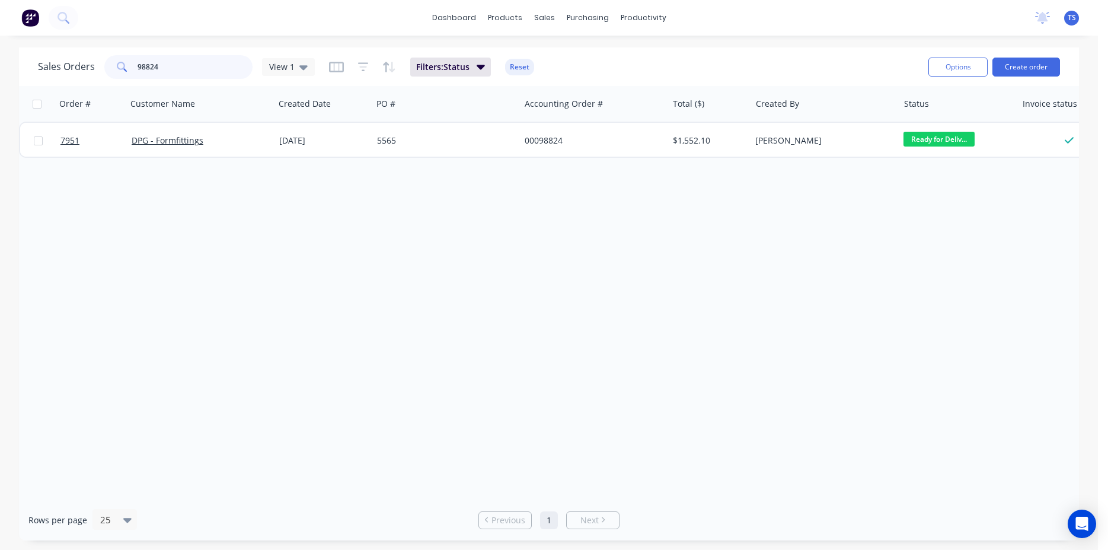
click at [187, 69] on input "98824" at bounding box center [196, 67] width 116 height 24
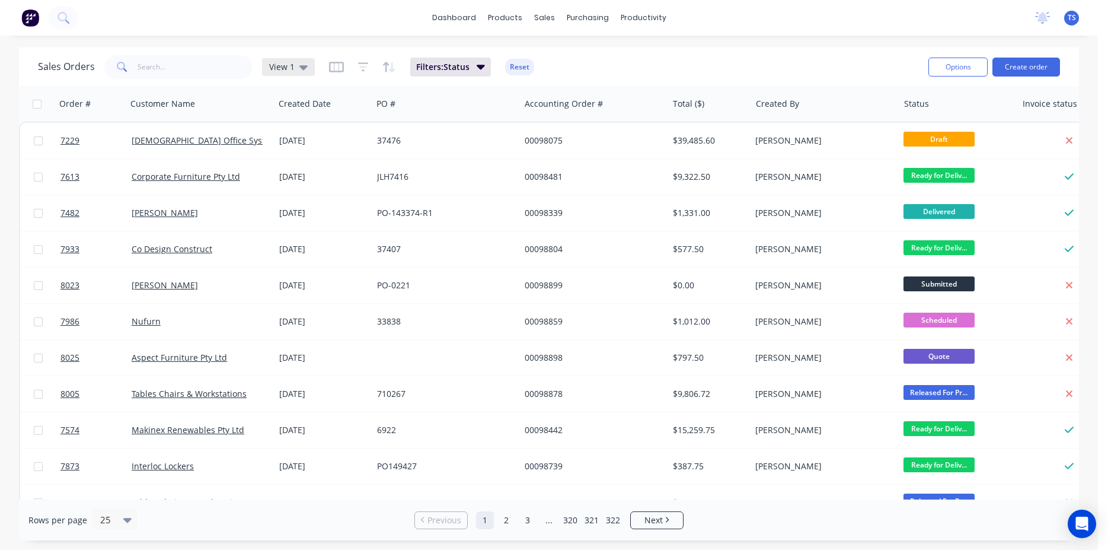
click at [286, 70] on span "View 1" at bounding box center [281, 66] width 25 height 12
click at [301, 187] on button ".... (Default)" at bounding box center [333, 192] width 135 height 14
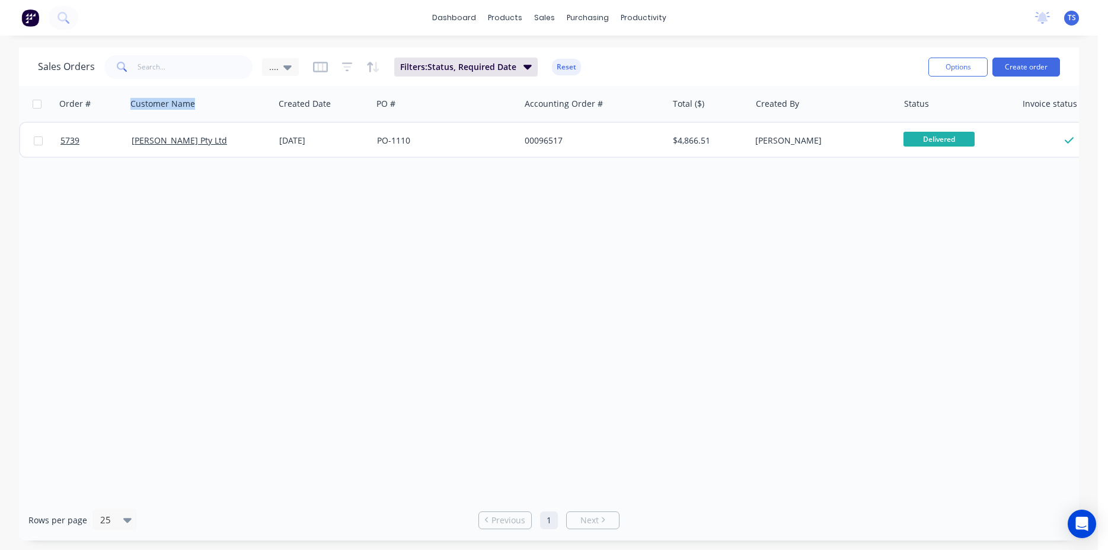
drag, startPoint x: 193, startPoint y: 92, endPoint x: 193, endPoint y: 85, distance: 6.5
click at [193, 91] on div "Customer Name" at bounding box center [200, 104] width 148 height 36
click at [192, 77] on input "text" at bounding box center [196, 67] width 116 height 24
click at [497, 68] on span "Filters: Status, Required Date" at bounding box center [458, 67] width 116 height 12
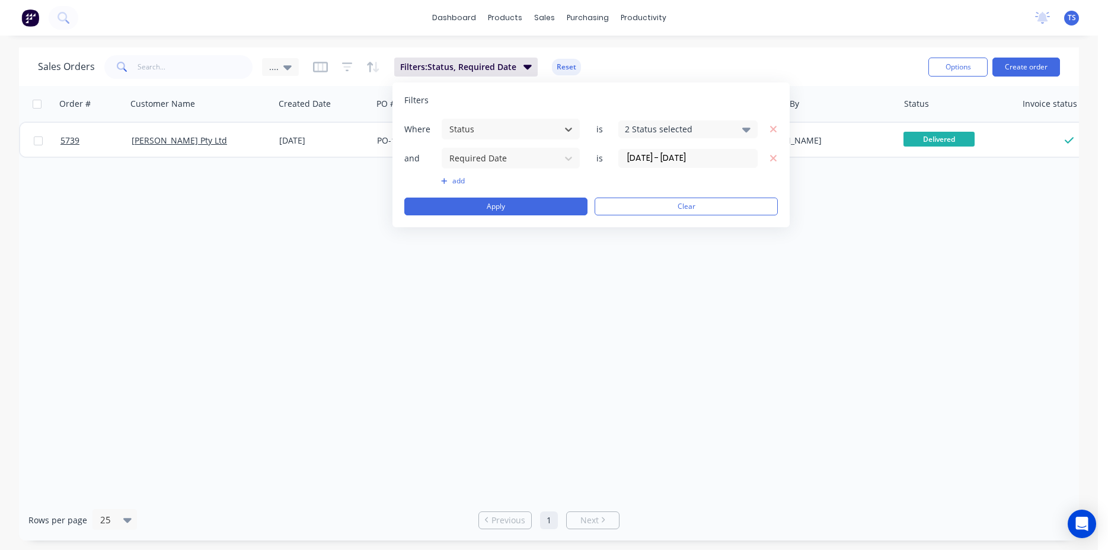
click at [650, 158] on input "01/05/25 - 31/05/25" at bounding box center [688, 158] width 138 height 18
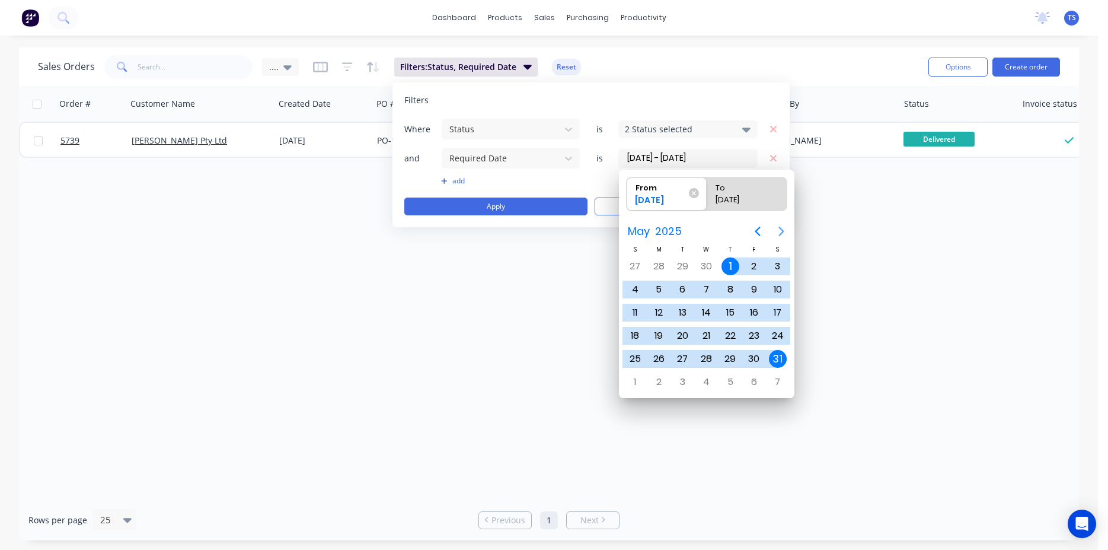
click at [780, 229] on icon "Next page" at bounding box center [780, 230] width 5 height 9
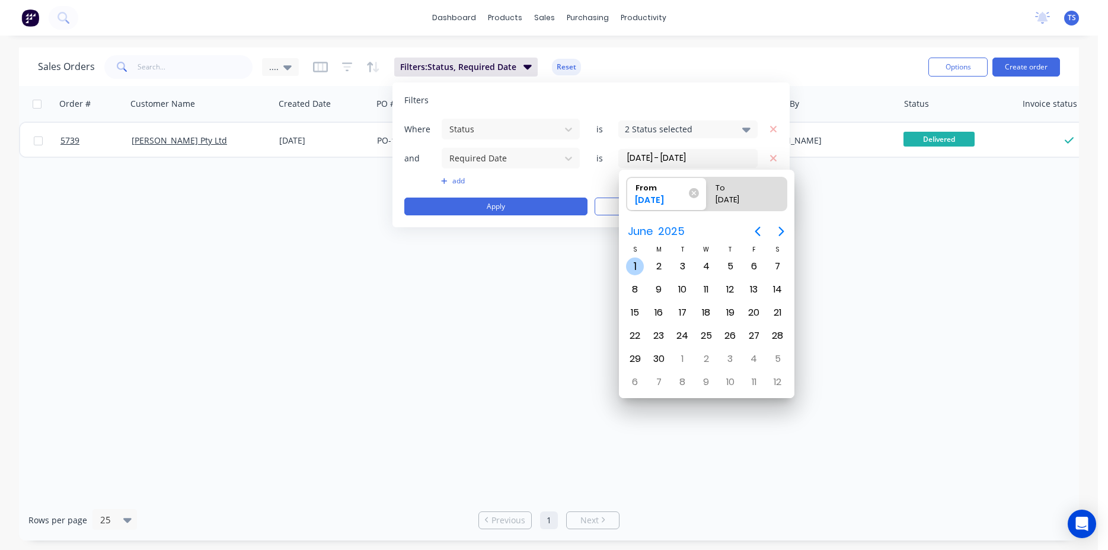
click at [633, 266] on div "1" at bounding box center [635, 266] width 18 height 18
type input "01/06/25"
radio input "false"
radio input "true"
click at [656, 356] on div "30" at bounding box center [659, 359] width 18 height 18
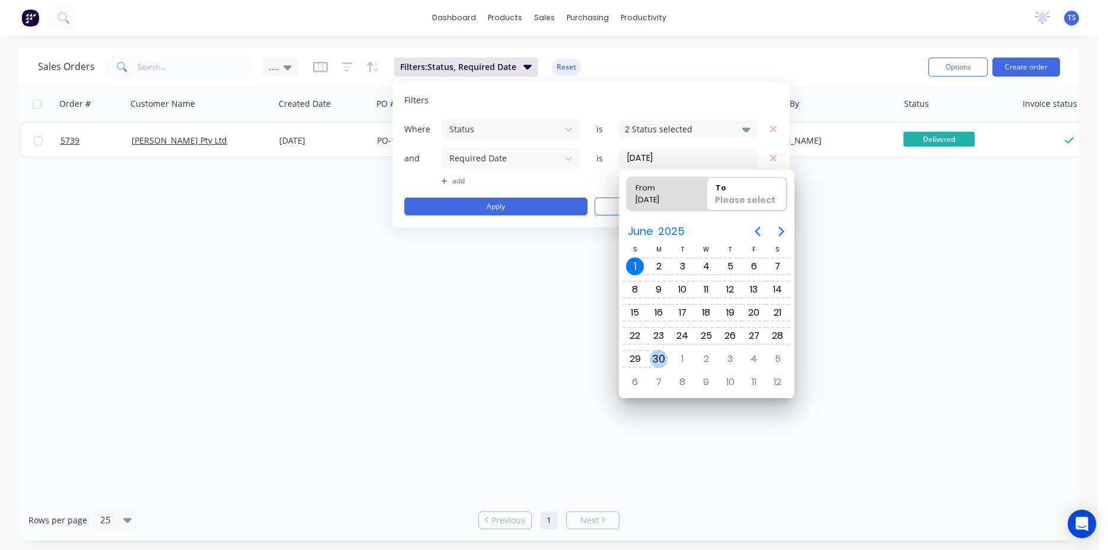
type input "01/06/25 - 30/06/25"
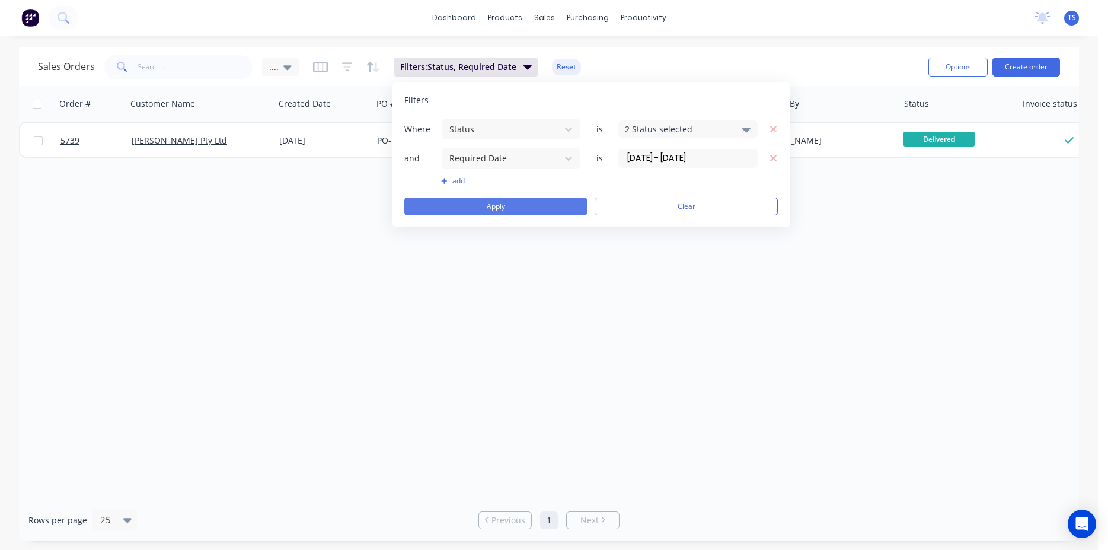
click at [531, 203] on button "Apply" at bounding box center [495, 206] width 183 height 18
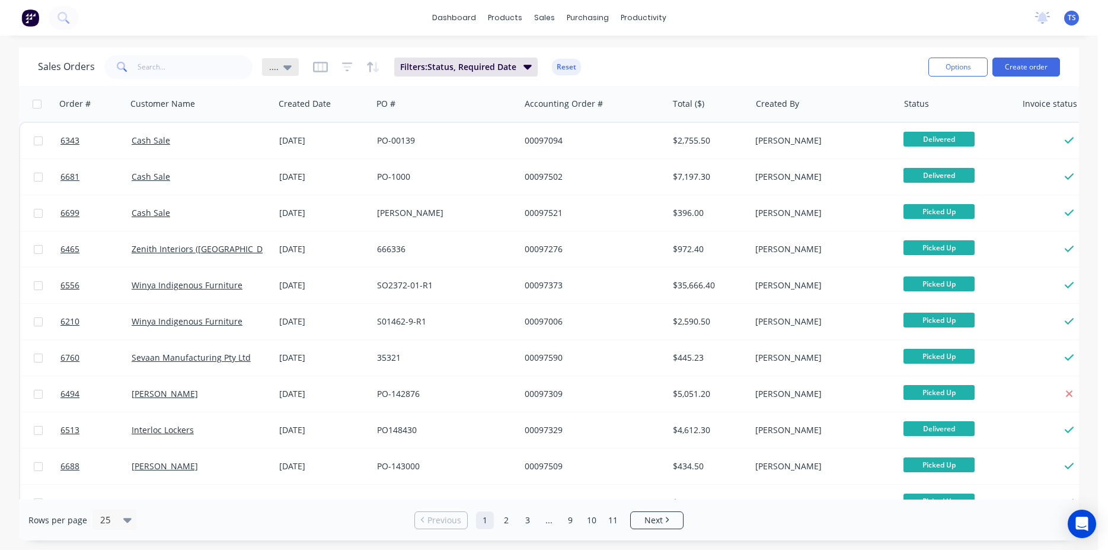
click at [284, 66] on icon at bounding box center [287, 67] width 8 height 5
click at [417, 190] on button "edit" at bounding box center [413, 192] width 15 height 12
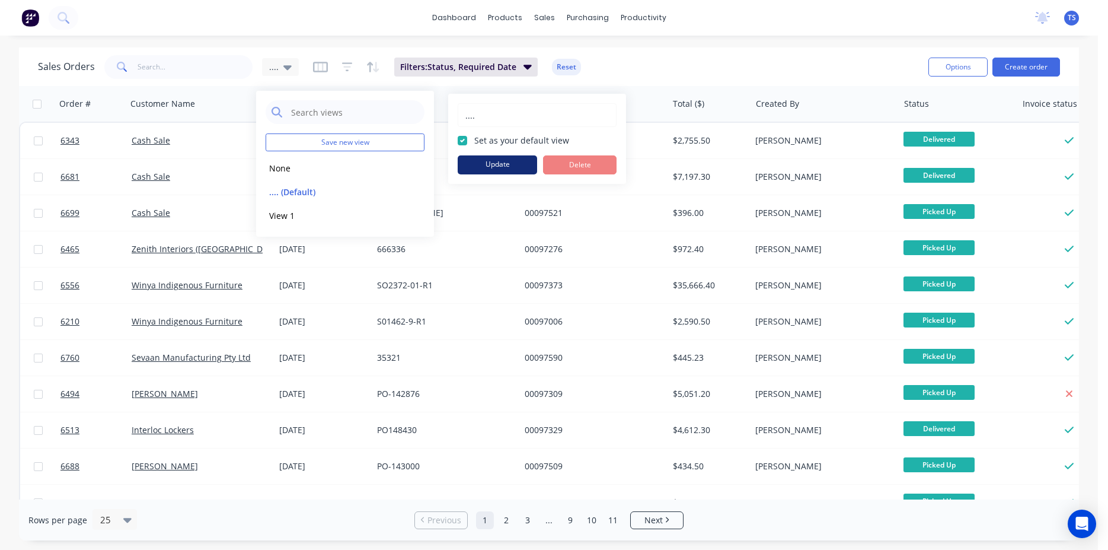
click at [506, 159] on button "Update" at bounding box center [497, 164] width 79 height 19
click at [610, 67] on div "Sales Orders .... Filters: Status, Required Date Reset" at bounding box center [478, 66] width 881 height 29
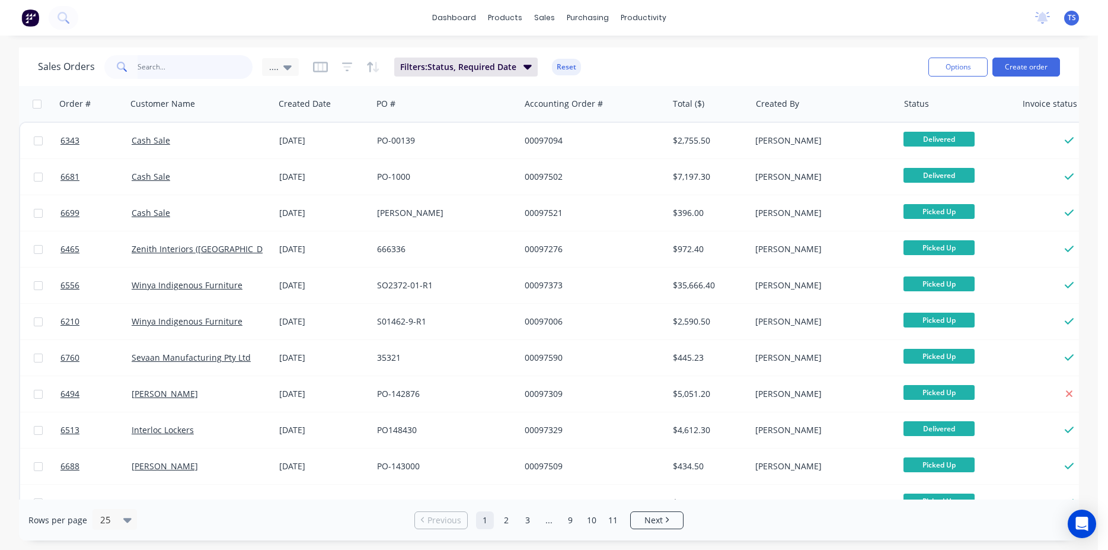
click at [182, 67] on input "text" at bounding box center [196, 67] width 116 height 24
click at [329, 139] on button "Archive" at bounding box center [348, 140] width 119 height 24
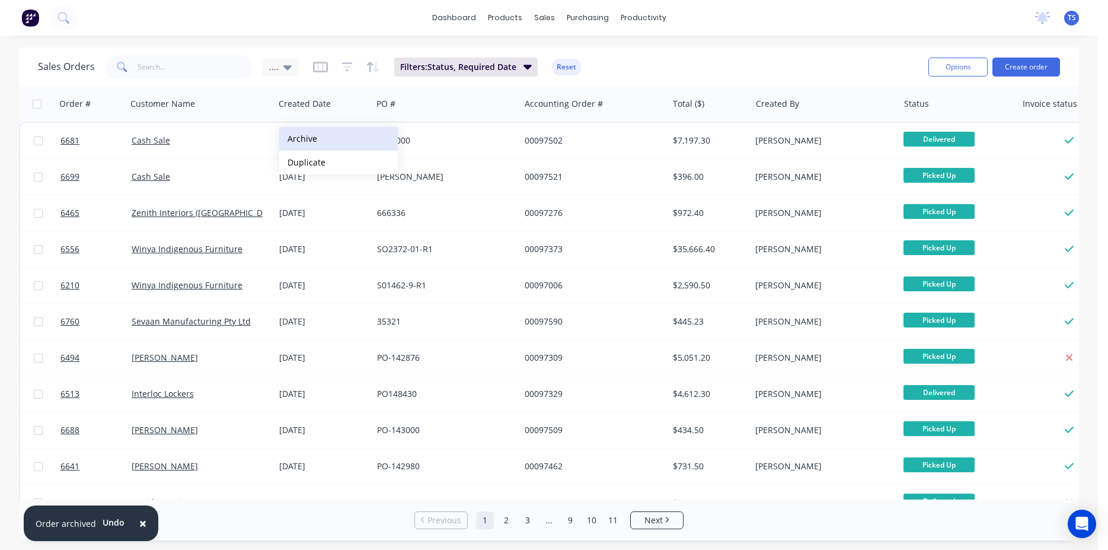
click at [314, 139] on button "Archive" at bounding box center [338, 139] width 119 height 24
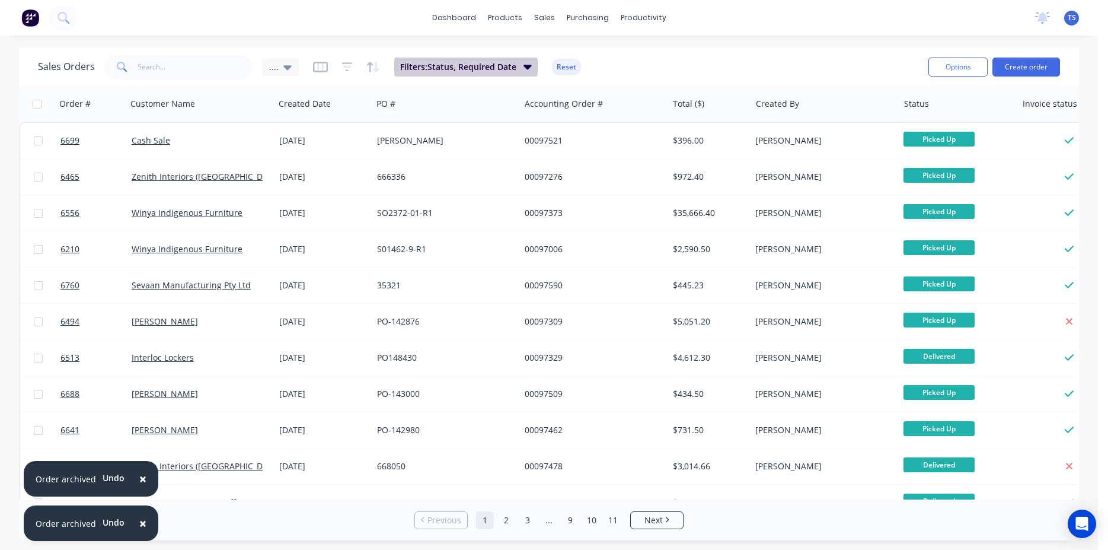
click at [509, 64] on span "Filters: Status, Required Date" at bounding box center [458, 67] width 116 height 12
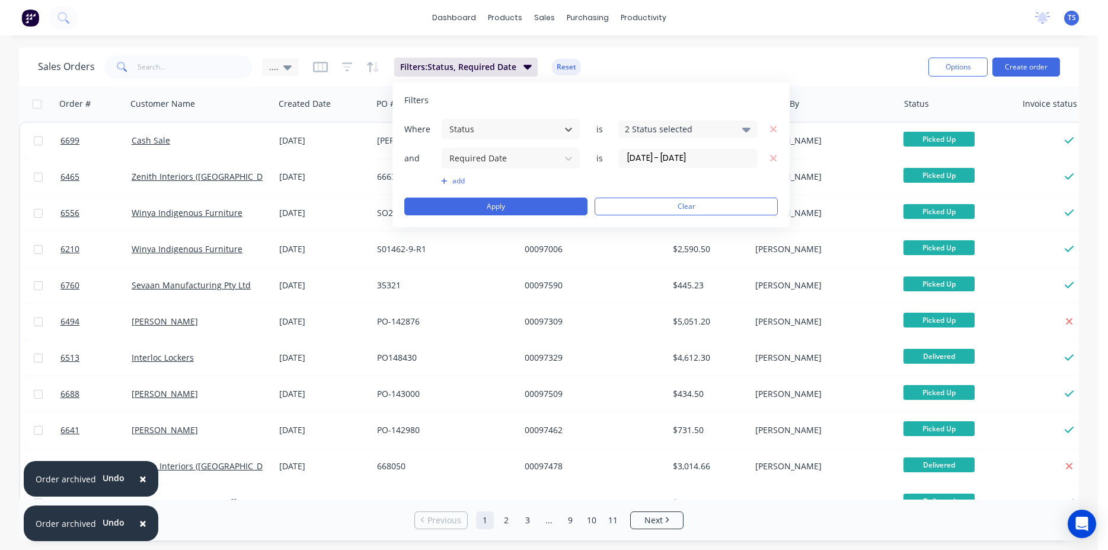
click at [652, 66] on div "Sales Orders .... Filters: Status, Required Date Reset" at bounding box center [478, 66] width 881 height 29
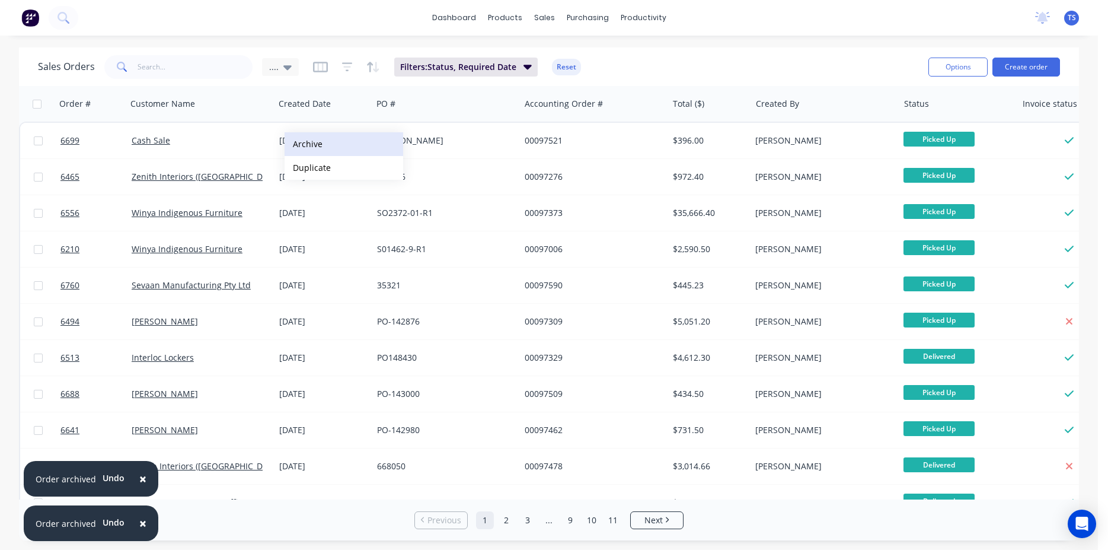
click at [327, 144] on button "Archive" at bounding box center [344, 144] width 119 height 24
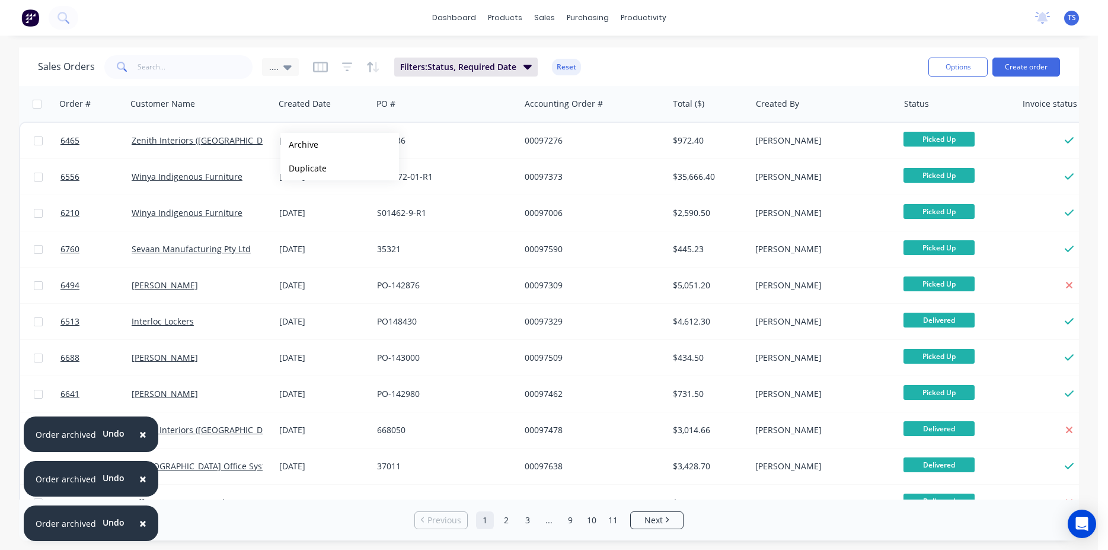
click at [299, 145] on button "Archive" at bounding box center [339, 145] width 119 height 24
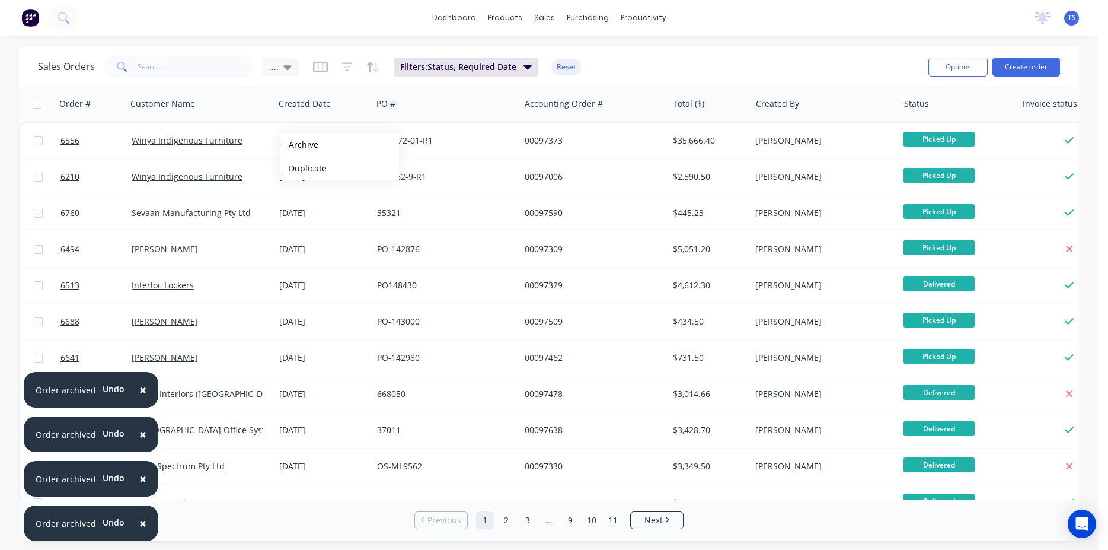
click at [299, 145] on button "Archive" at bounding box center [339, 145] width 119 height 24
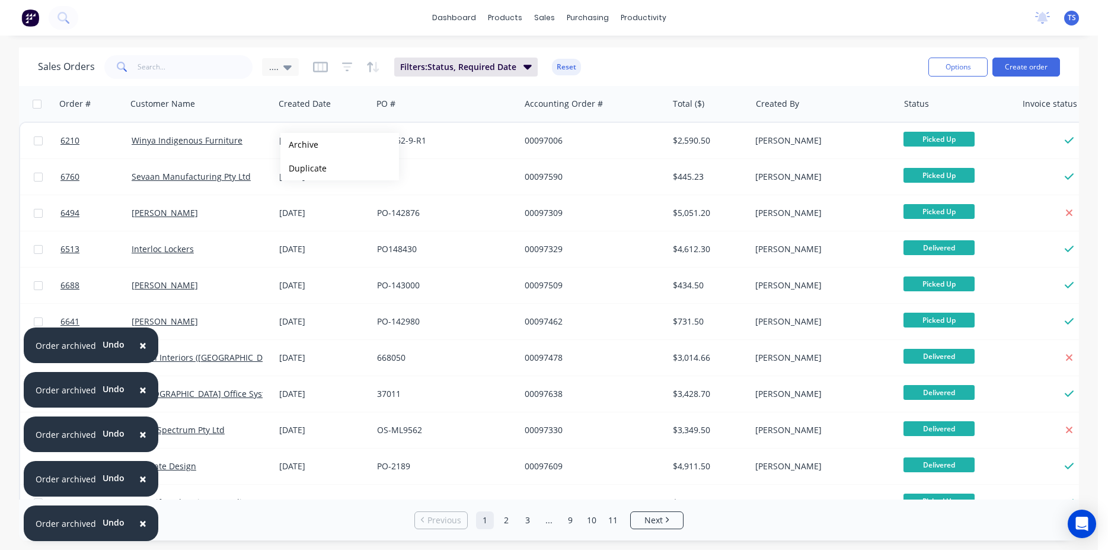
click at [299, 145] on button "Archive" at bounding box center [339, 145] width 119 height 24
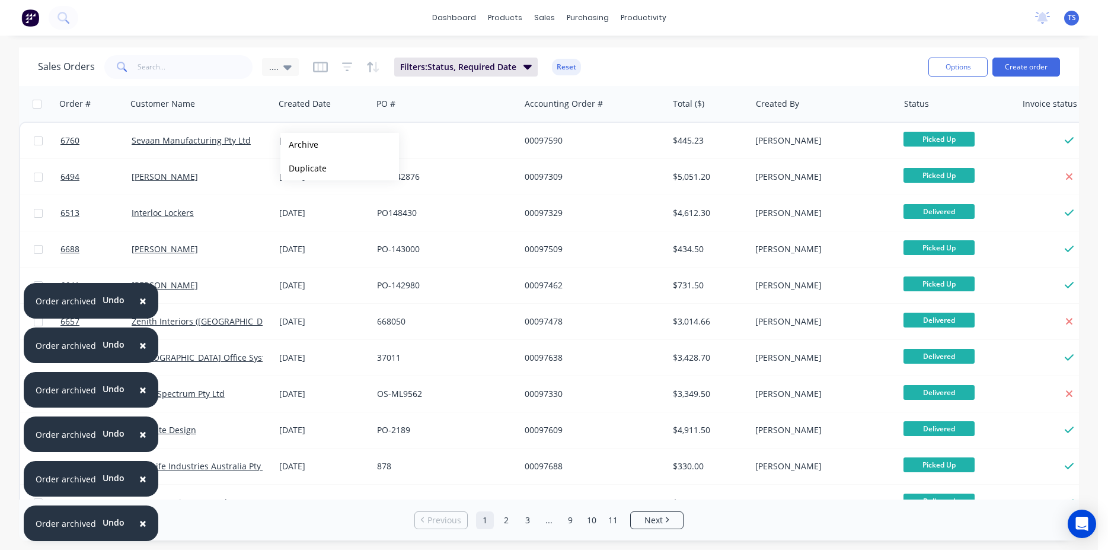
click at [299, 145] on button "Archive" at bounding box center [339, 145] width 119 height 24
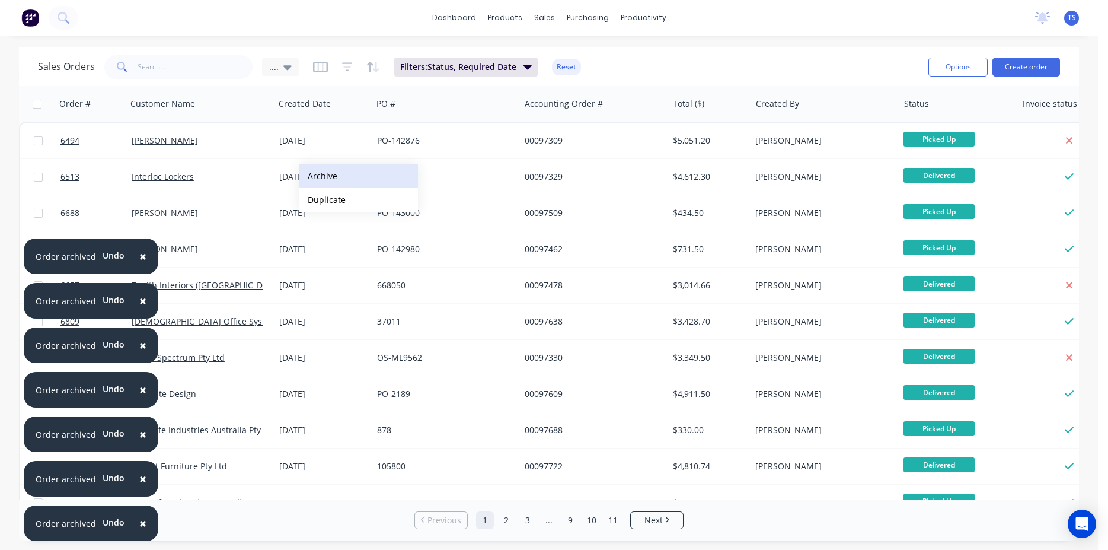
click at [362, 178] on button "Archive" at bounding box center [358, 176] width 119 height 24
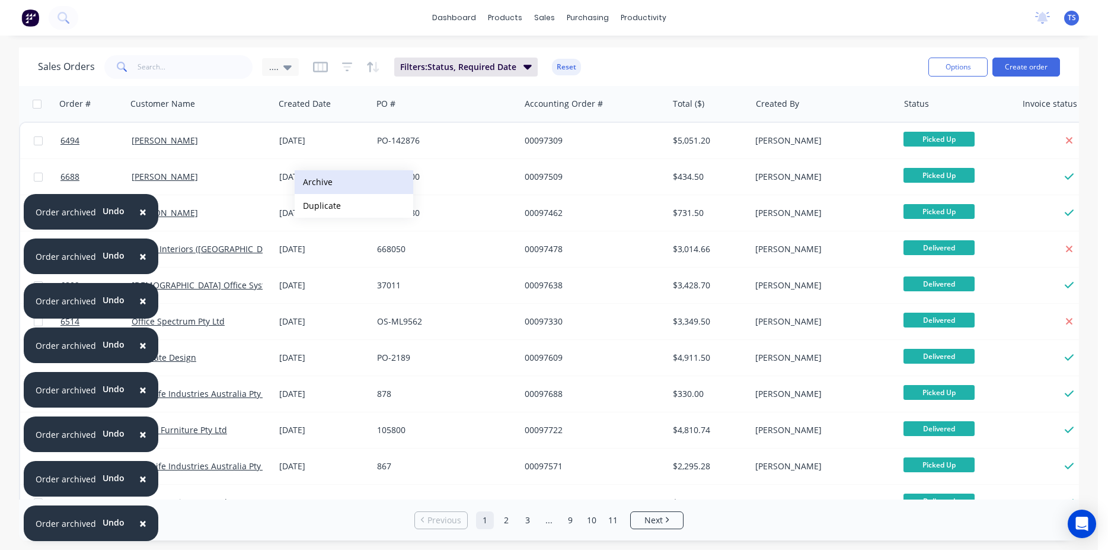
click at [332, 181] on button "Archive" at bounding box center [354, 182] width 119 height 24
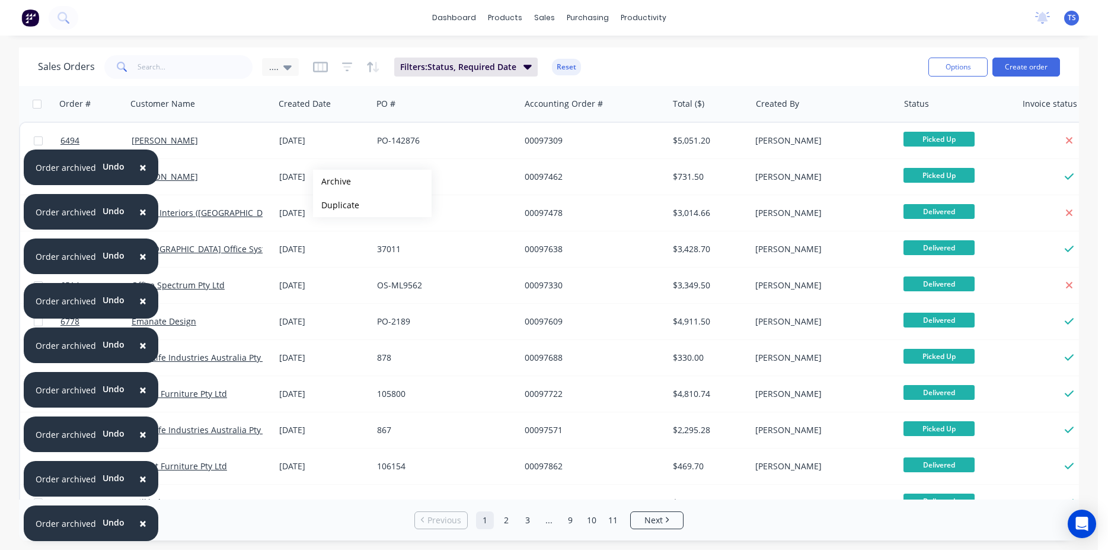
click at [332, 181] on button "Archive" at bounding box center [372, 182] width 119 height 24
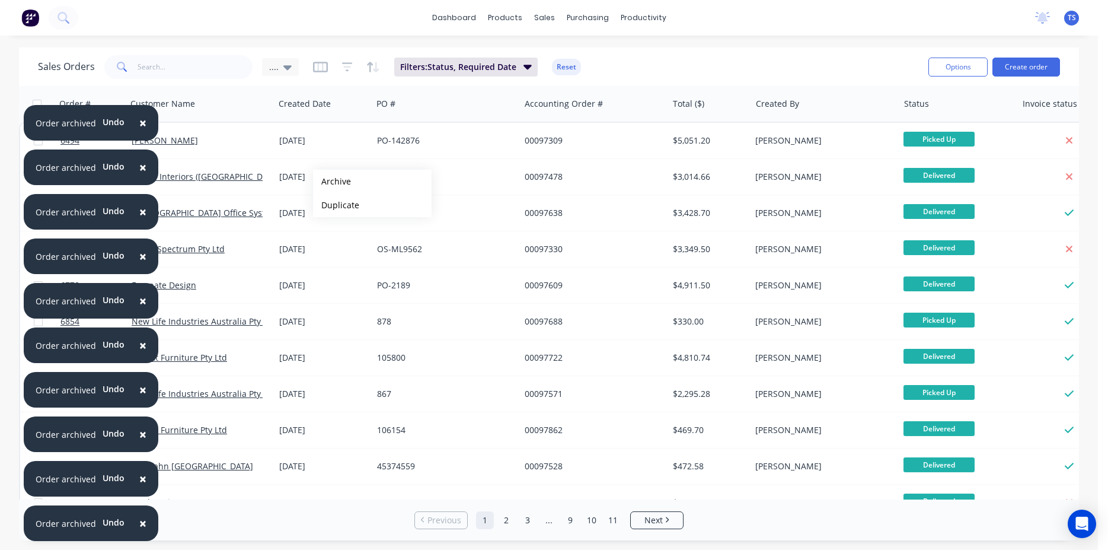
click at [332, 181] on button "Archive" at bounding box center [372, 182] width 119 height 24
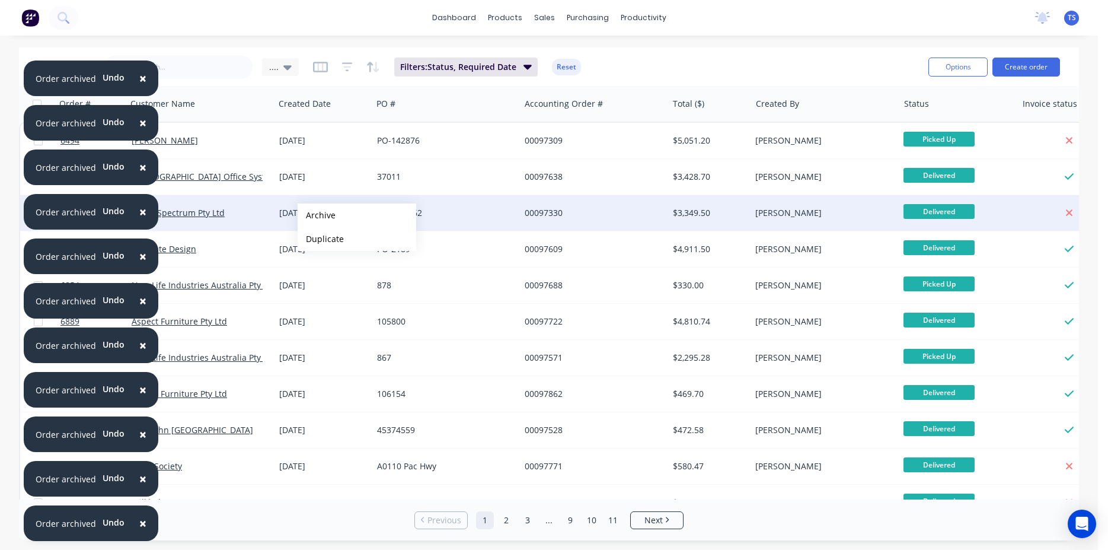
click at [317, 215] on button "Archive" at bounding box center [357, 215] width 119 height 24
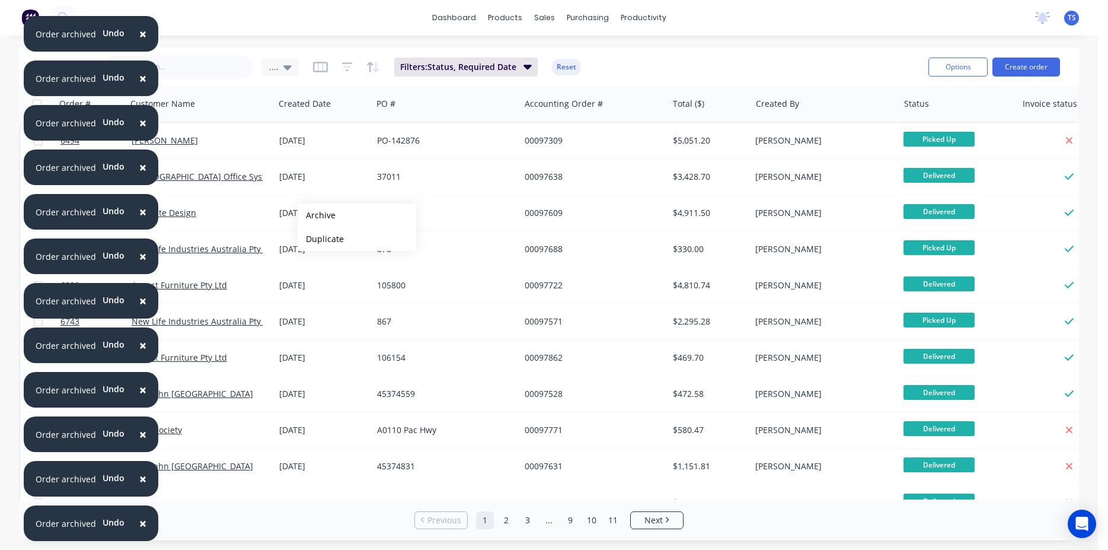
click at [317, 215] on button "Archive" at bounding box center [357, 215] width 119 height 24
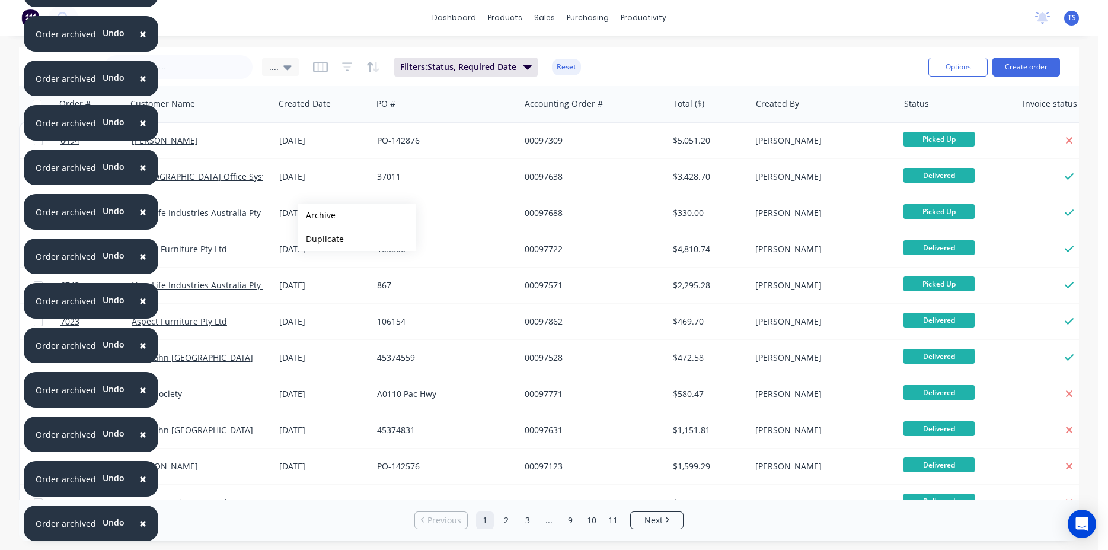
click at [317, 215] on button "Archive" at bounding box center [357, 215] width 119 height 24
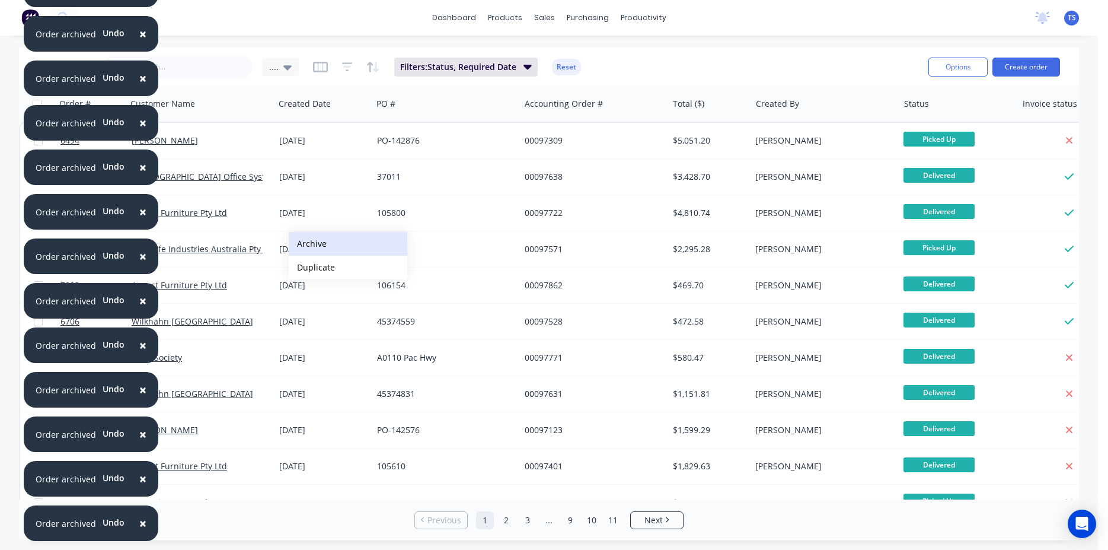
click at [313, 242] on button "Archive" at bounding box center [348, 244] width 119 height 24
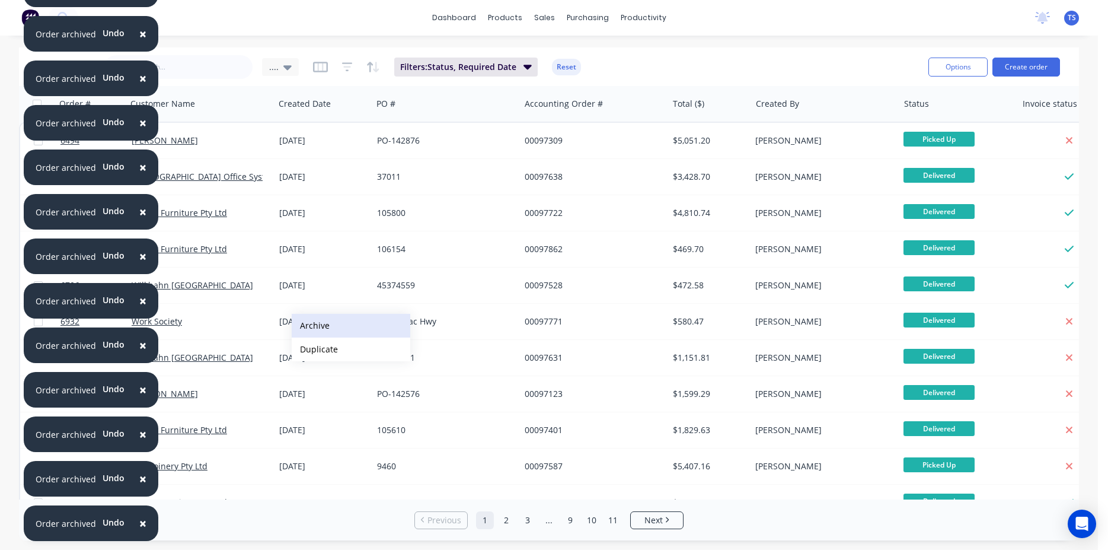
click at [318, 319] on button "Archive" at bounding box center [351, 326] width 119 height 24
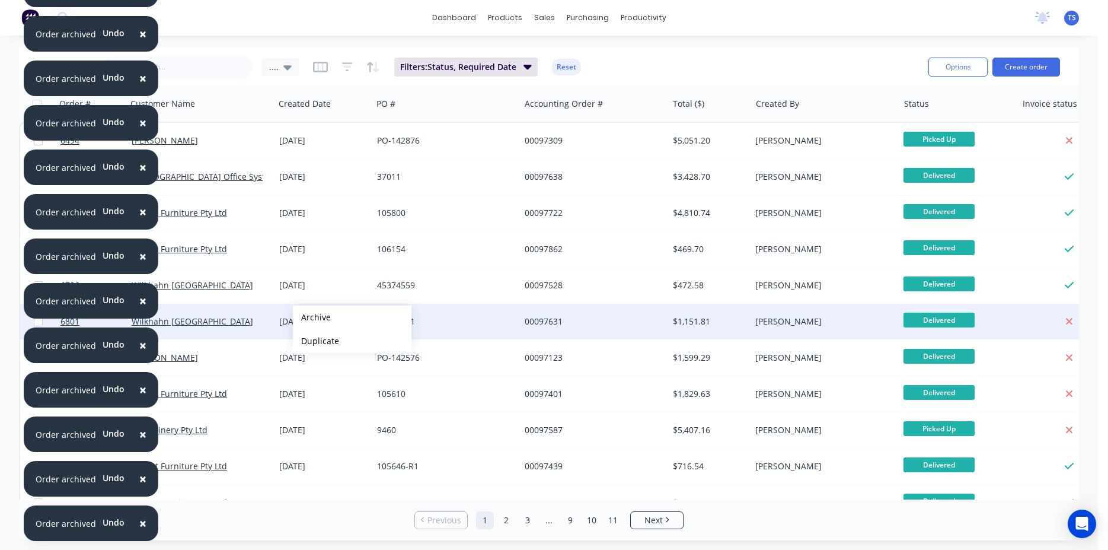
click at [312, 317] on button "Archive" at bounding box center [352, 317] width 119 height 24
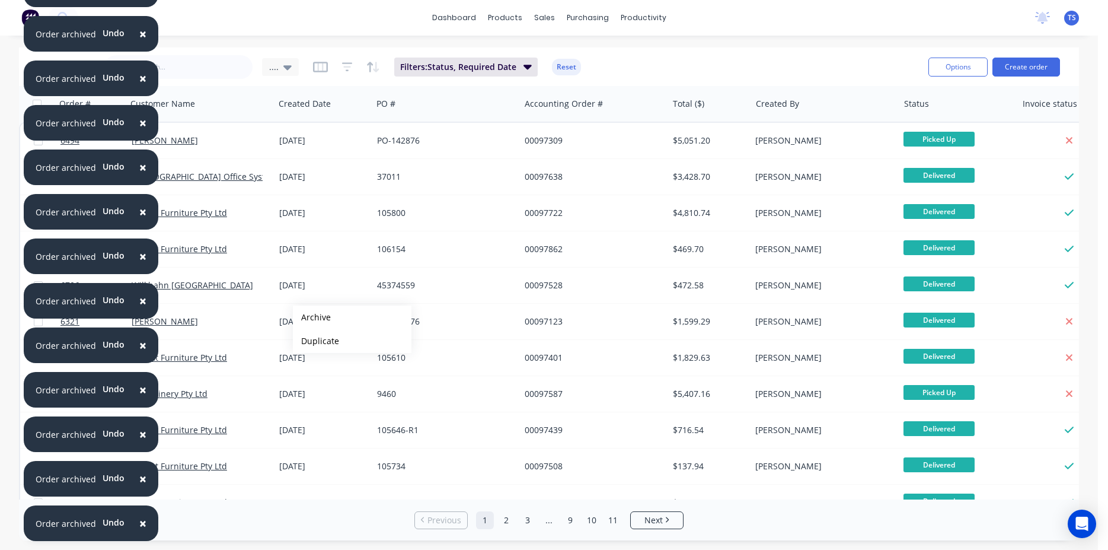
click at [312, 317] on button "Archive" at bounding box center [352, 317] width 119 height 24
click at [315, 290] on button "Archive" at bounding box center [352, 290] width 119 height 24
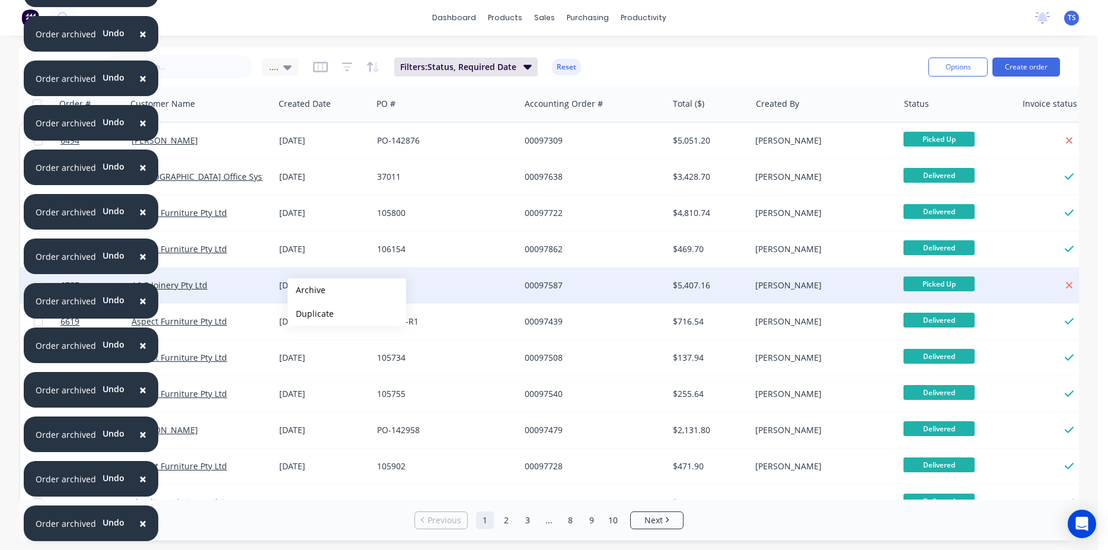
click at [307, 290] on button "Archive" at bounding box center [347, 290] width 119 height 24
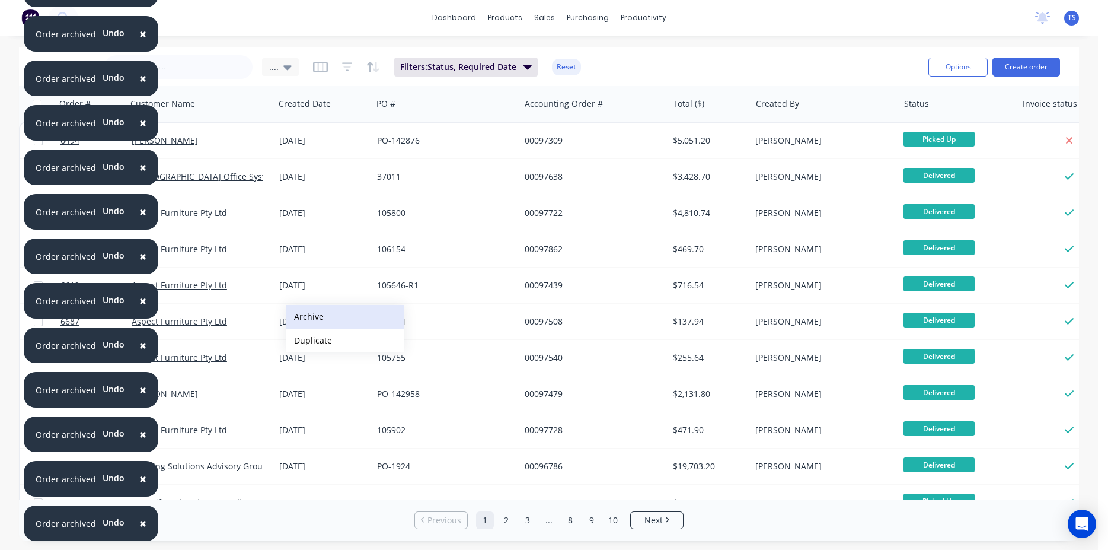
click at [311, 316] on button "Archive" at bounding box center [345, 317] width 119 height 24
click at [311, 316] on button "Archive" at bounding box center [351, 316] width 119 height 24
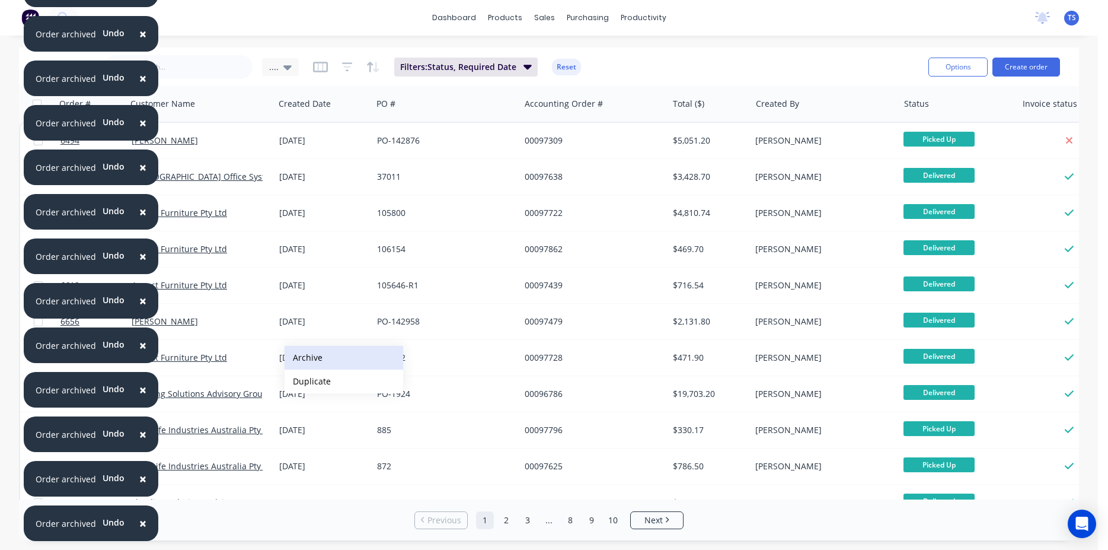
click at [312, 355] on button "Archive" at bounding box center [344, 358] width 119 height 24
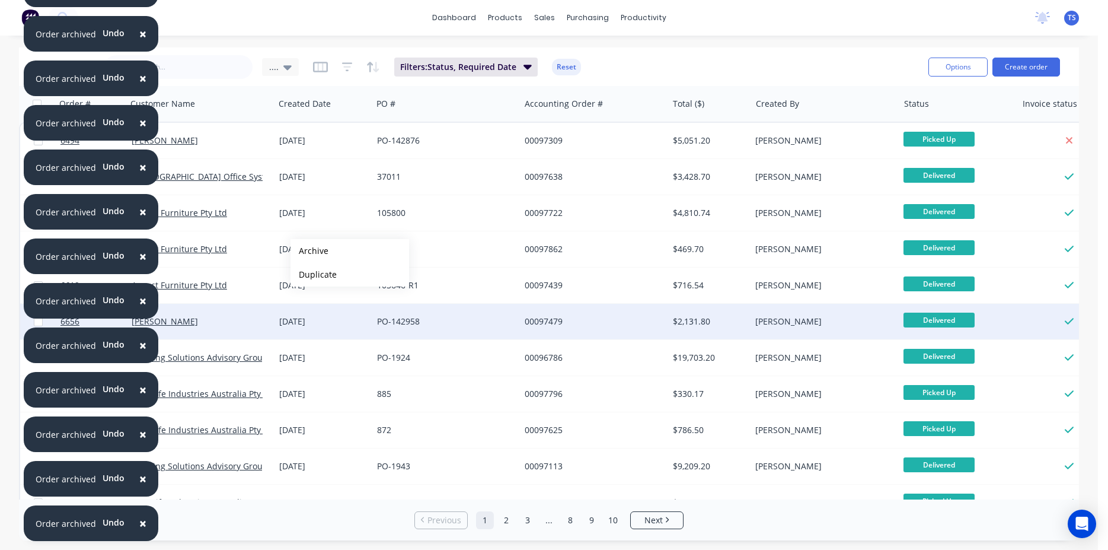
click at [384, 327] on div "PO-142958" at bounding box center [446, 322] width 148 height 36
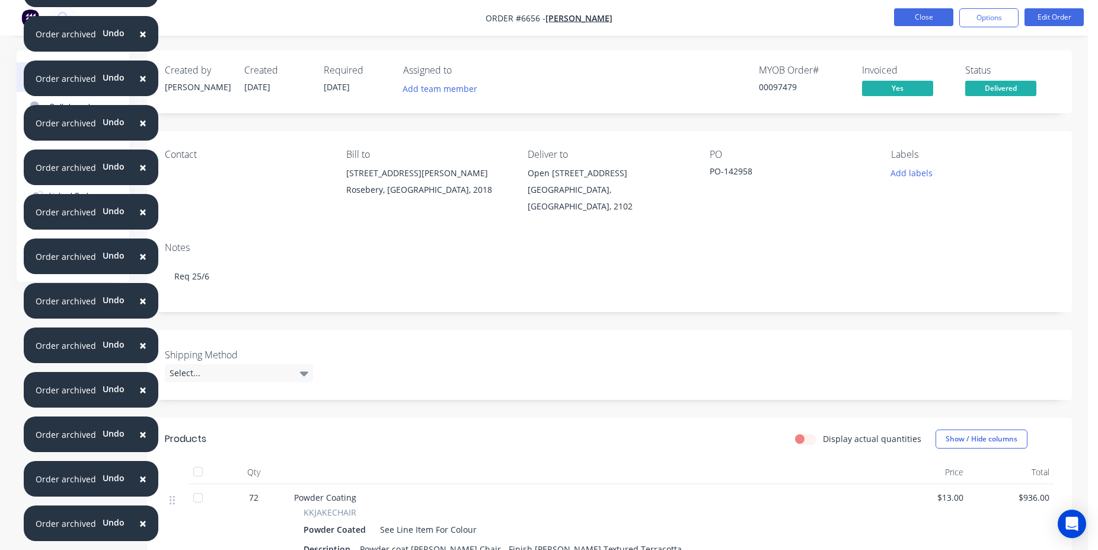
click at [944, 23] on button "Close" at bounding box center [923, 17] width 59 height 18
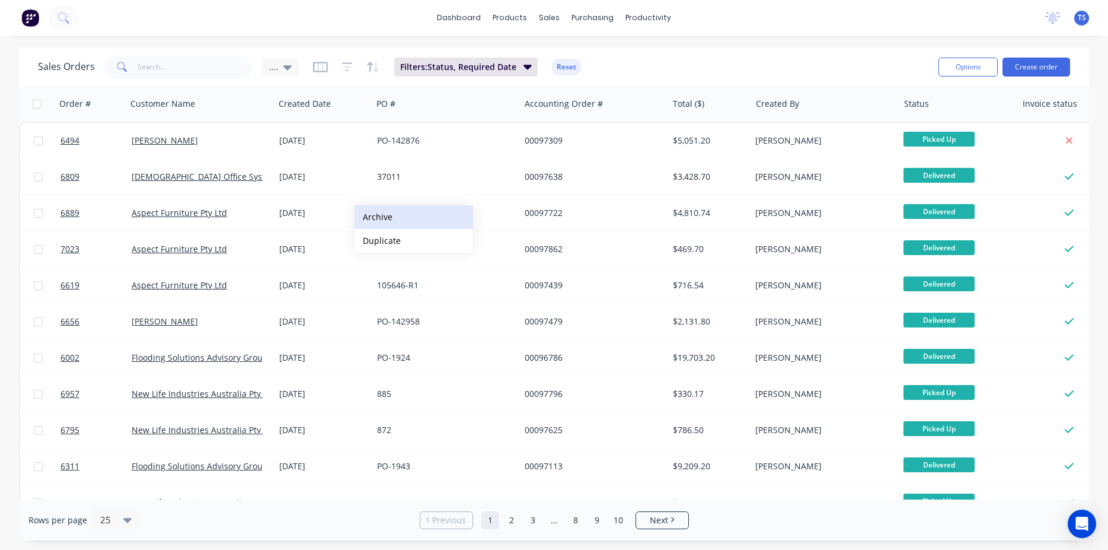
click at [390, 218] on button "Archive" at bounding box center [414, 217] width 119 height 24
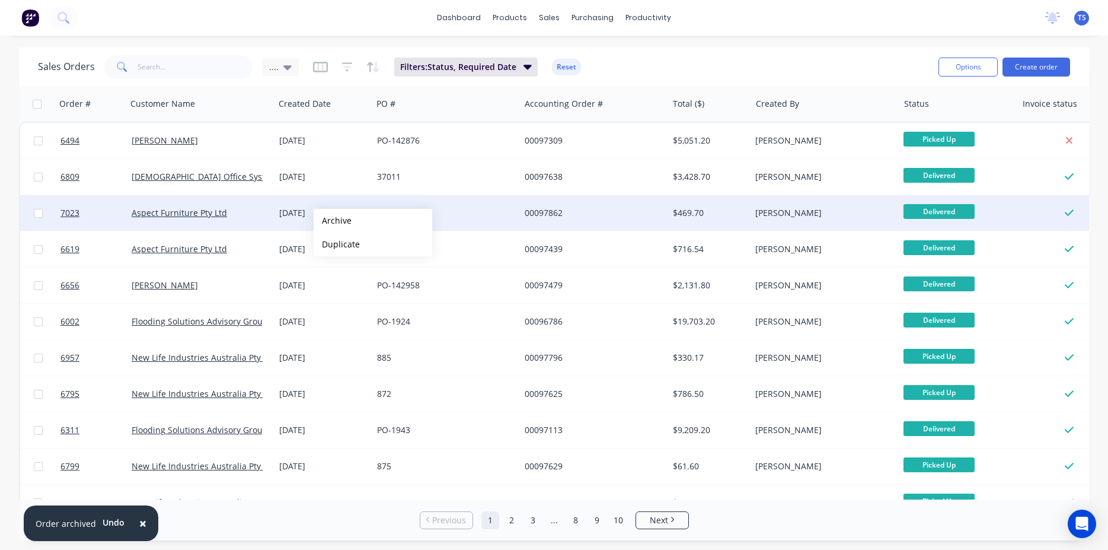
click at [333, 221] on button "Archive" at bounding box center [373, 221] width 119 height 24
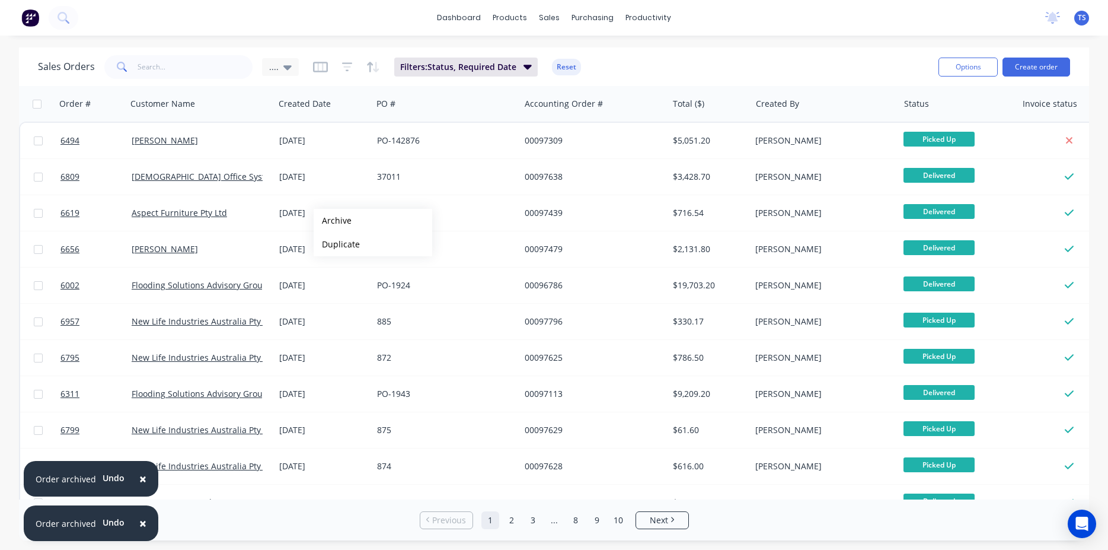
click at [333, 221] on button "Archive" at bounding box center [373, 221] width 119 height 24
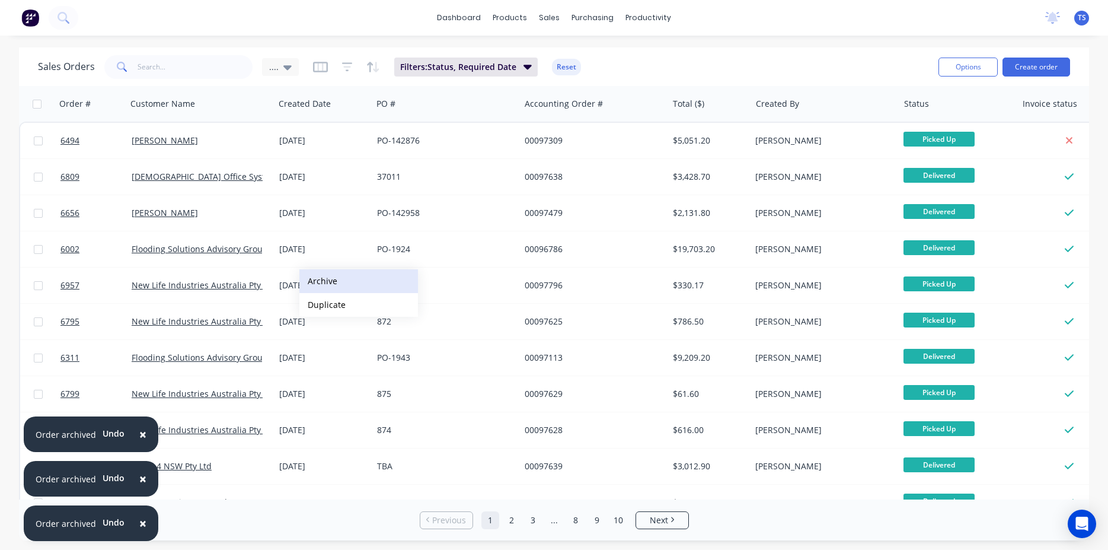
click at [328, 280] on button "Archive" at bounding box center [358, 281] width 119 height 24
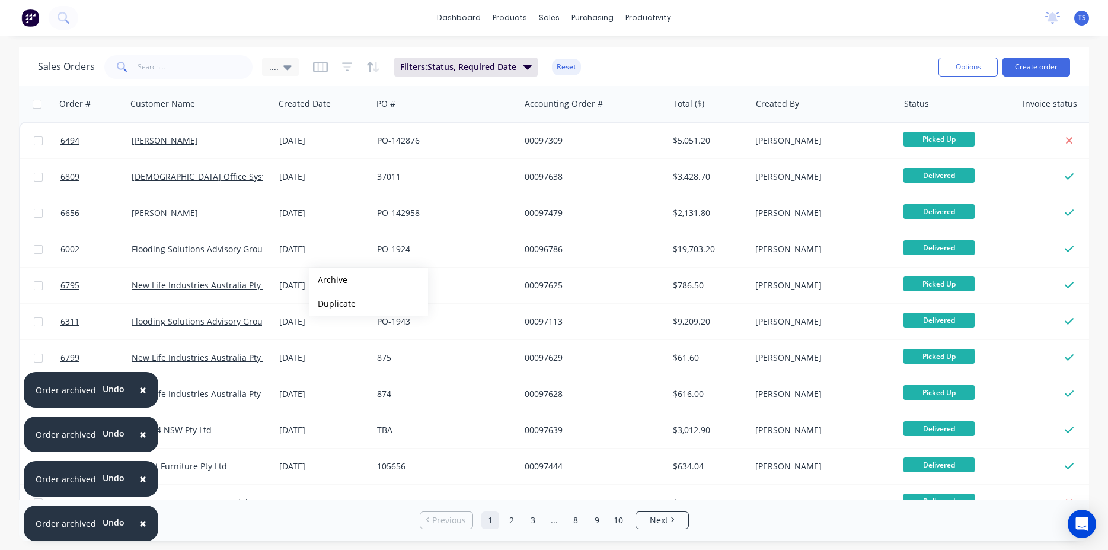
click at [328, 280] on button "Archive" at bounding box center [368, 280] width 119 height 24
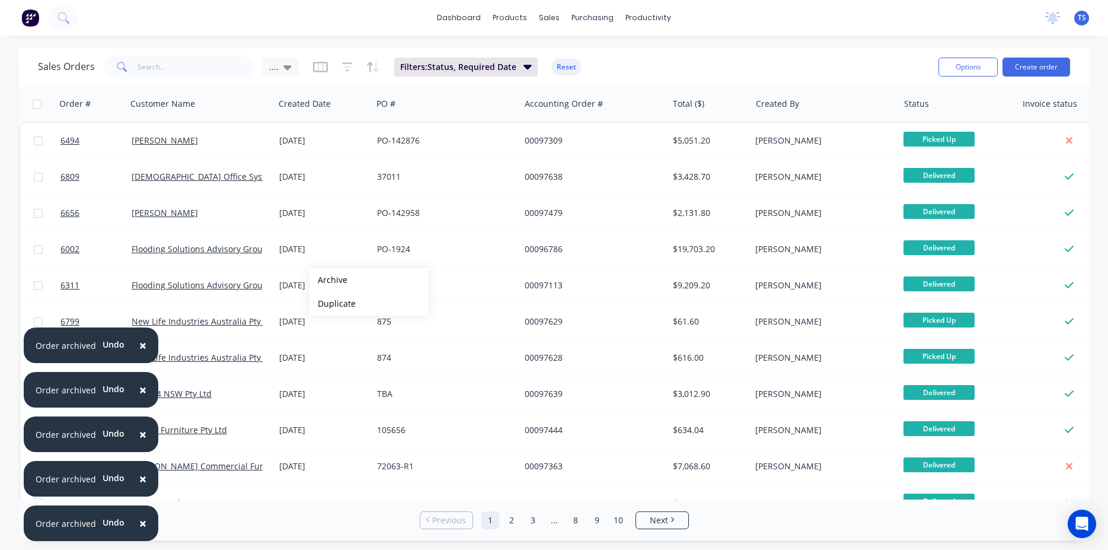
click at [328, 280] on button "Archive" at bounding box center [368, 280] width 119 height 24
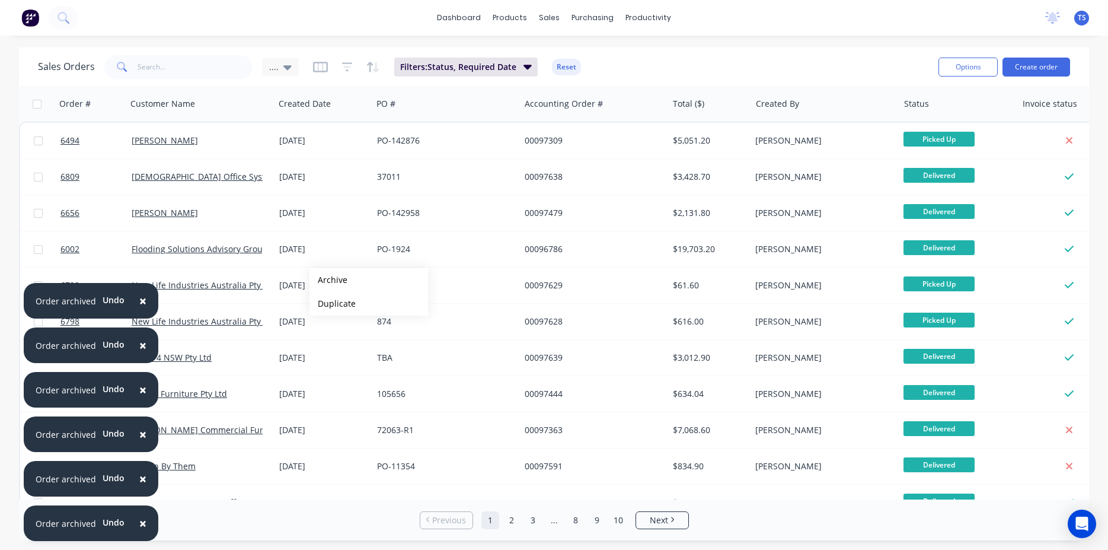
click at [328, 280] on button "Archive" at bounding box center [368, 280] width 119 height 24
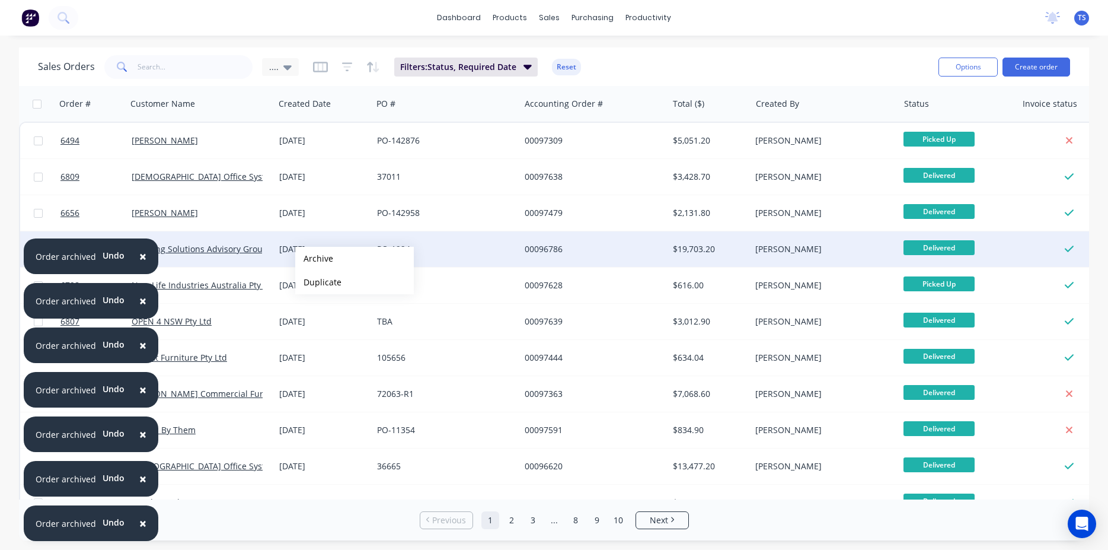
click at [314, 258] on button "Archive" at bounding box center [354, 259] width 119 height 24
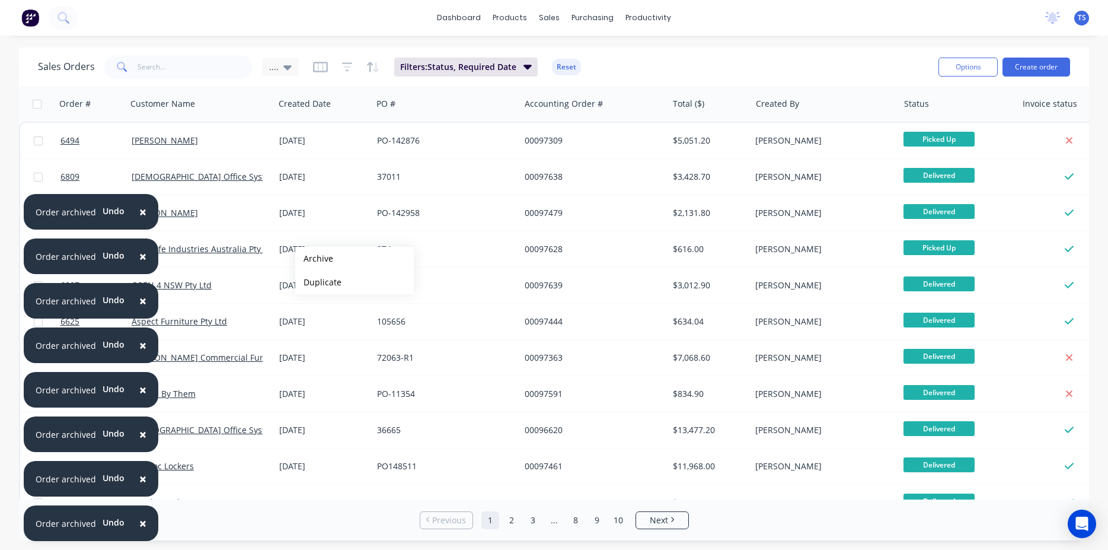
click at [314, 258] on button "Archive" at bounding box center [354, 259] width 119 height 24
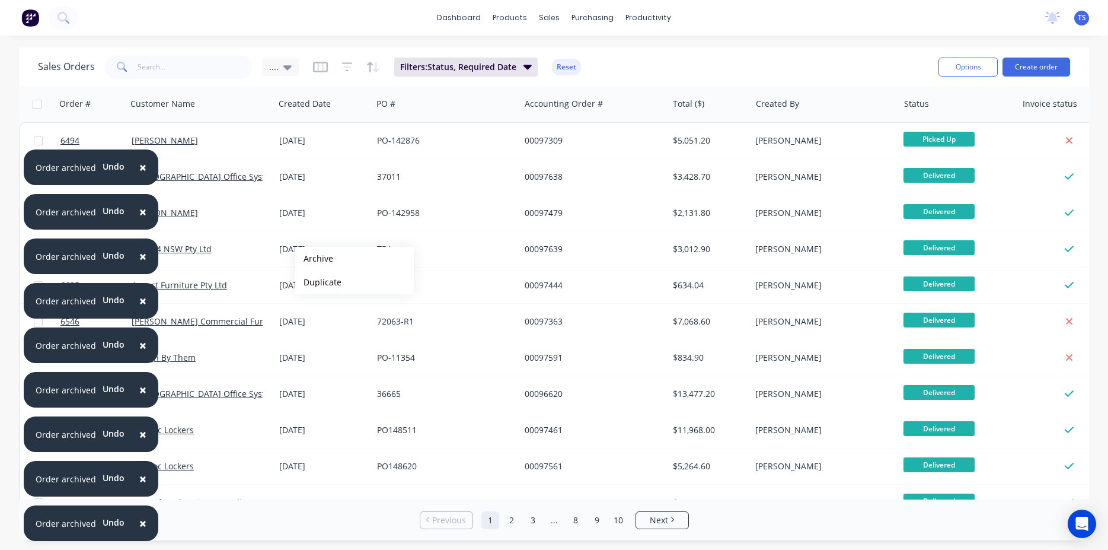
click at [314, 258] on button "Archive" at bounding box center [354, 259] width 119 height 24
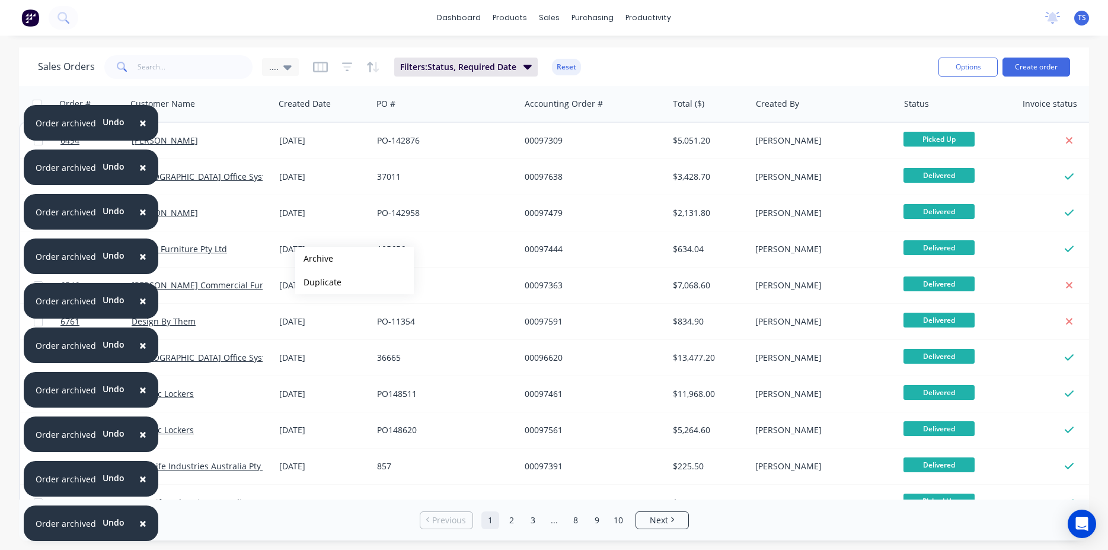
click at [314, 258] on button "Archive" at bounding box center [354, 259] width 119 height 24
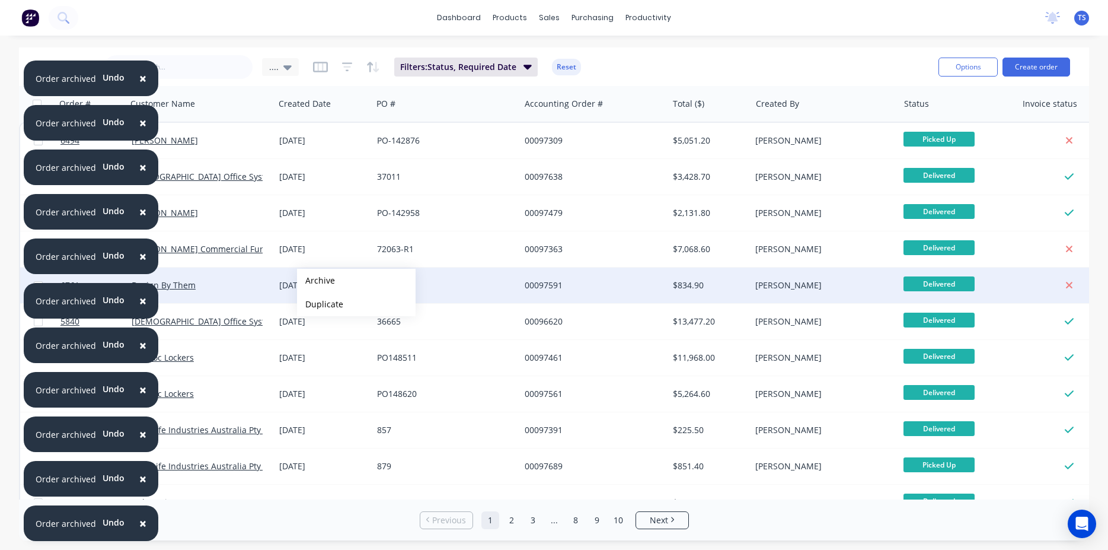
click at [316, 280] on button "Archive" at bounding box center [356, 281] width 119 height 24
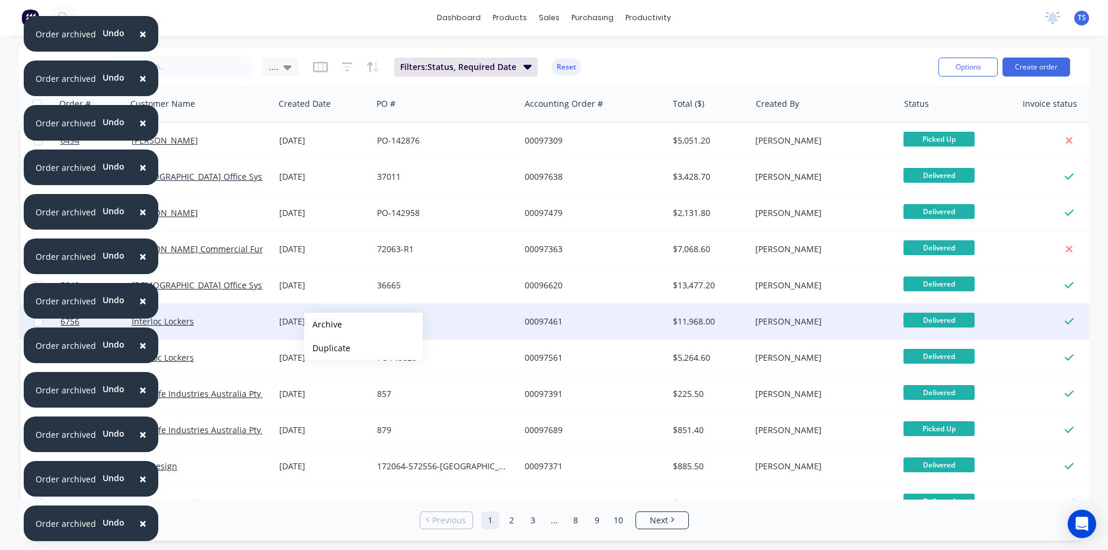
click at [323, 324] on button "Archive" at bounding box center [363, 324] width 119 height 24
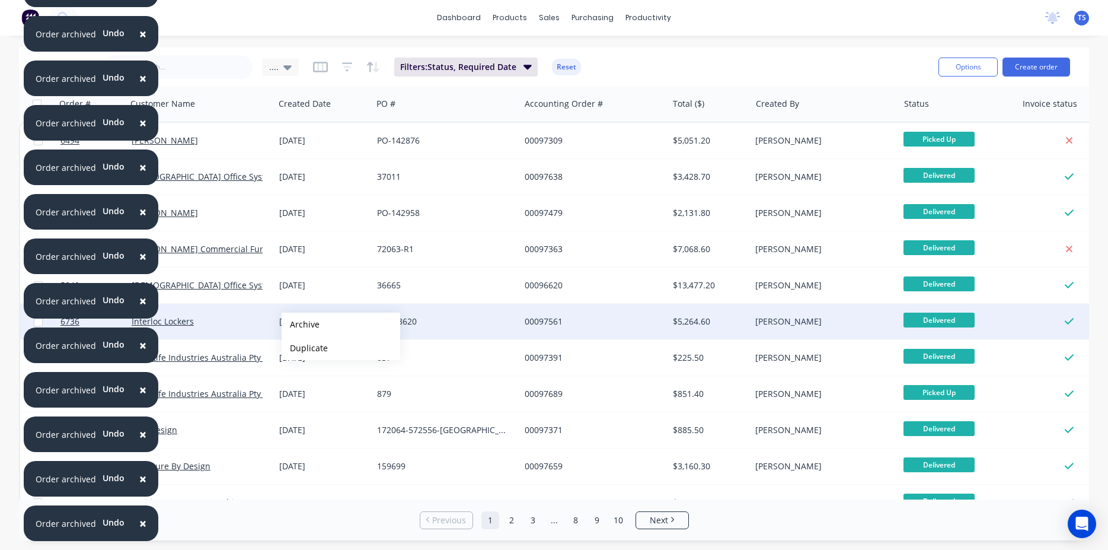
click at [301, 324] on button "Archive" at bounding box center [341, 324] width 119 height 24
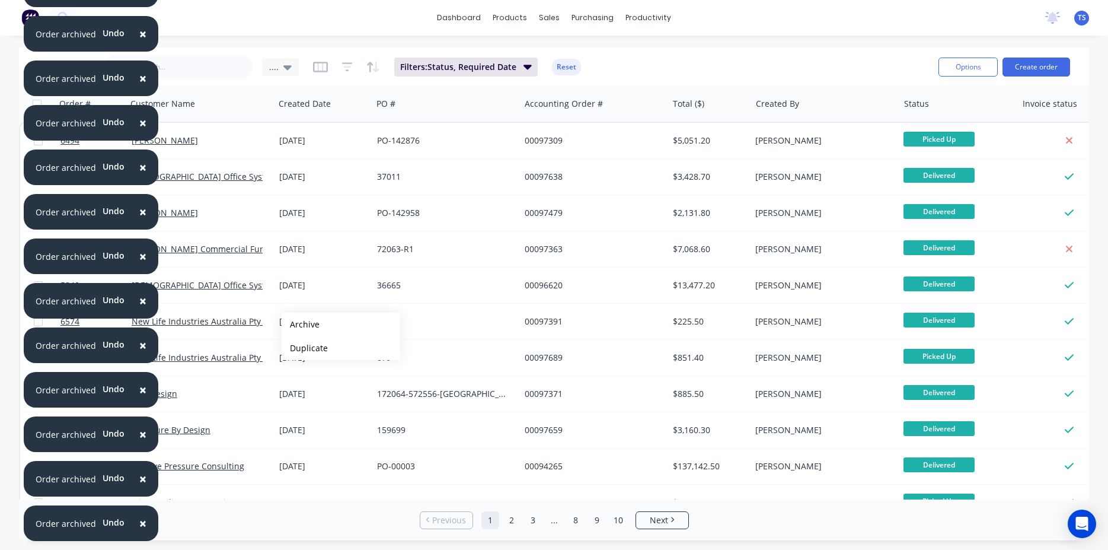
click at [301, 324] on button "Archive" at bounding box center [341, 324] width 119 height 24
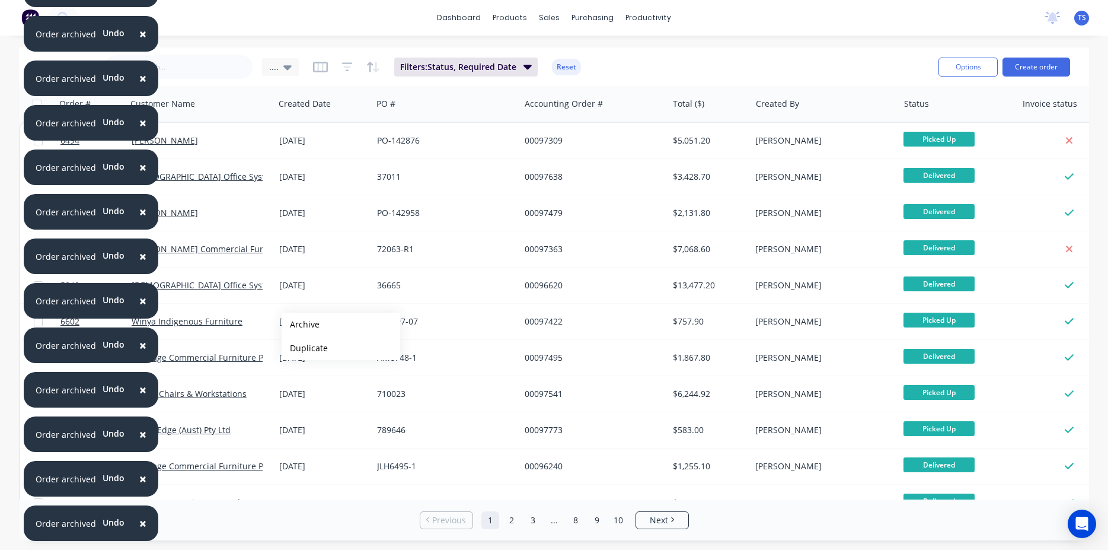
click at [301, 324] on button "Archive" at bounding box center [341, 324] width 119 height 24
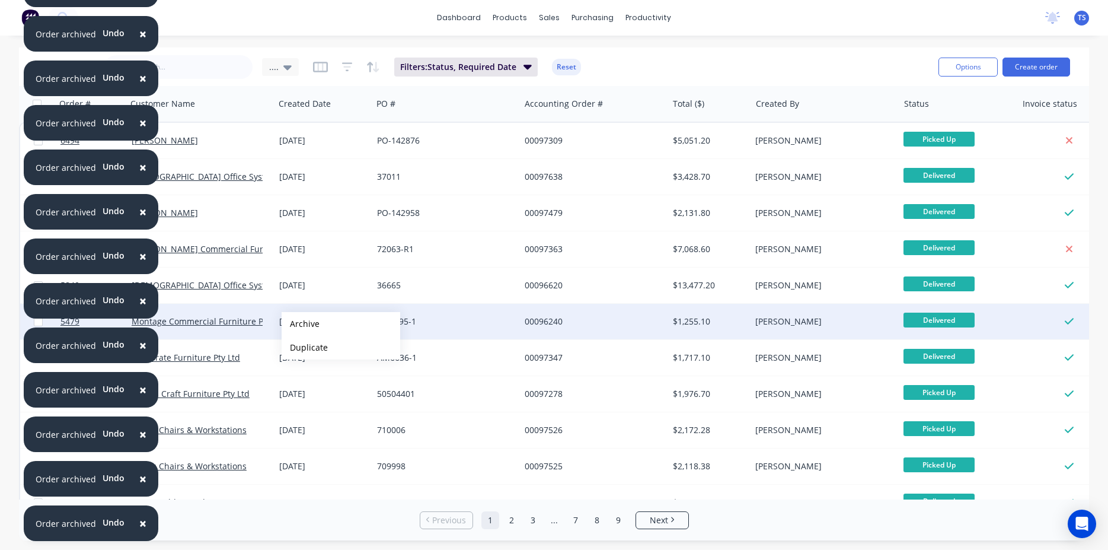
click at [301, 324] on button "Archive" at bounding box center [341, 324] width 119 height 24
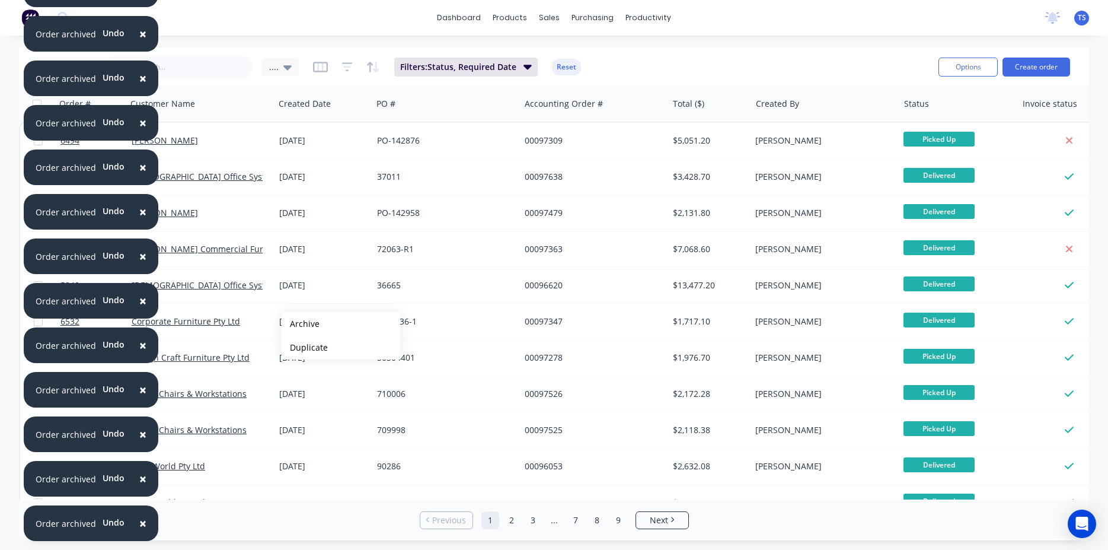
click at [301, 324] on button "Archive" at bounding box center [341, 324] width 119 height 24
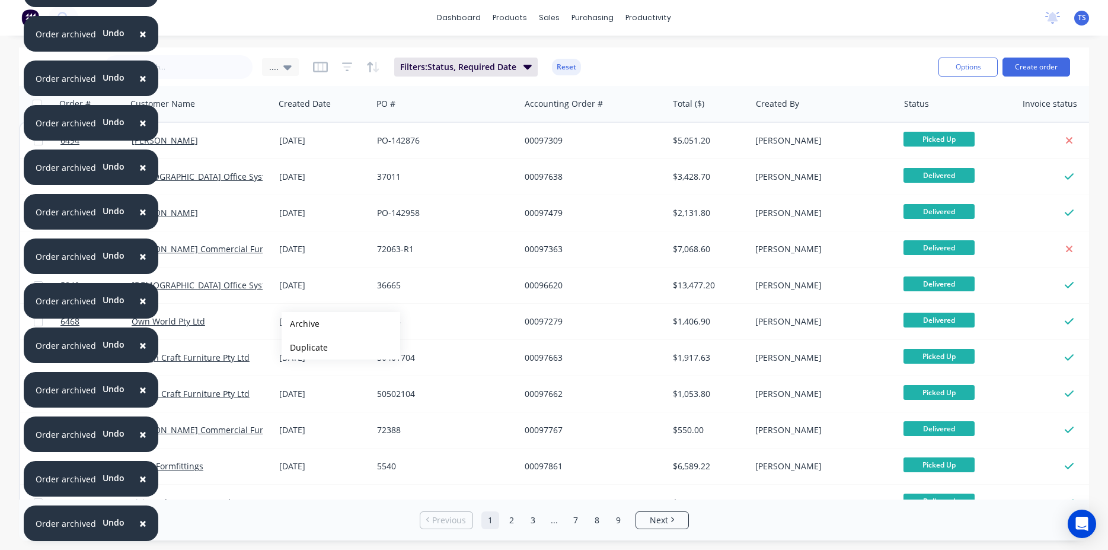
click at [301, 324] on button "Archive" at bounding box center [341, 324] width 119 height 24
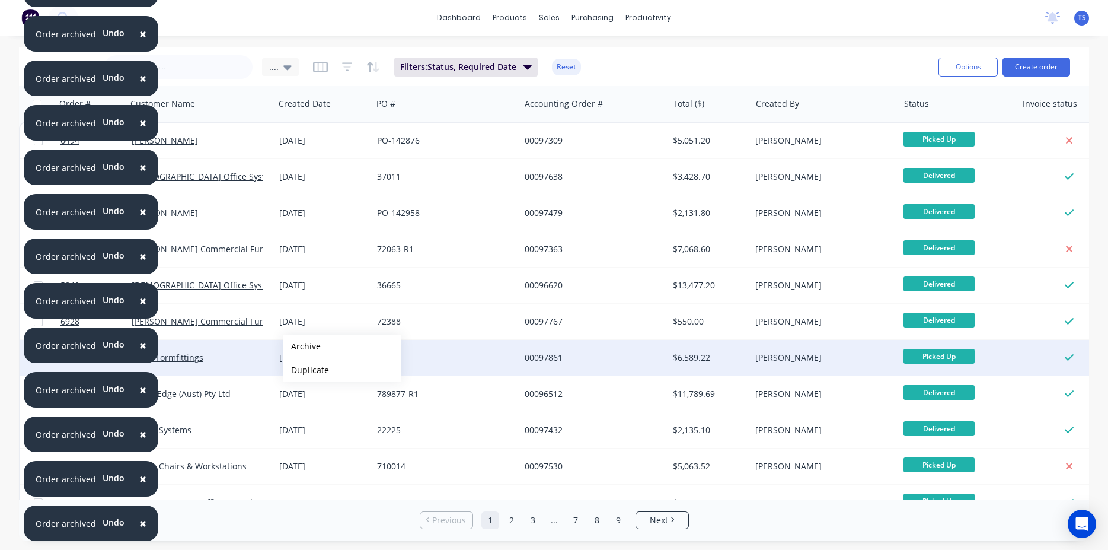
click at [302, 346] on button "Archive" at bounding box center [342, 346] width 119 height 24
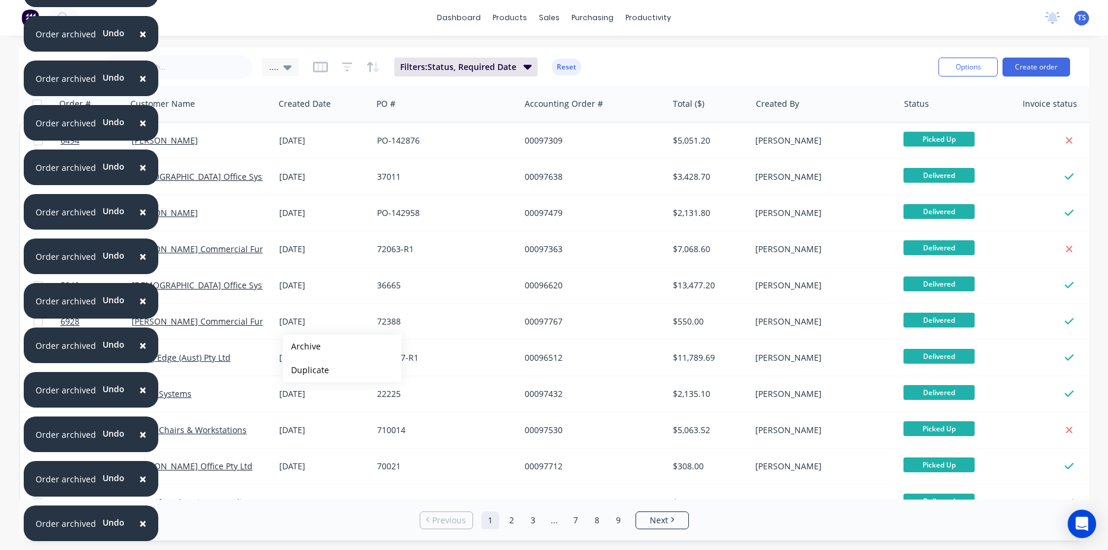
click at [302, 346] on button "Archive" at bounding box center [342, 346] width 119 height 24
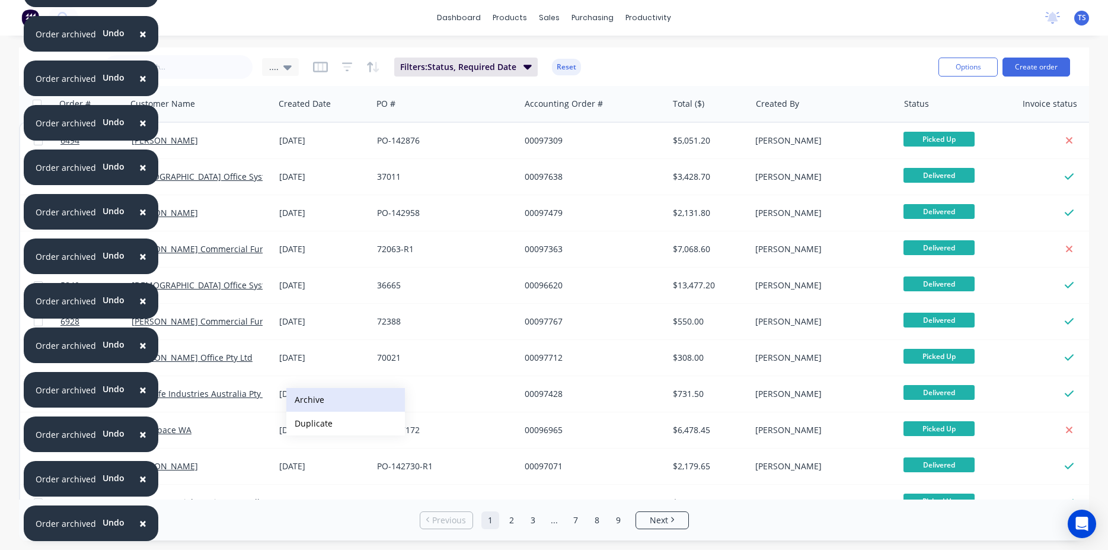
click at [316, 394] on button "Archive" at bounding box center [345, 400] width 119 height 24
click at [516, 522] on link "2" at bounding box center [512, 520] width 18 height 18
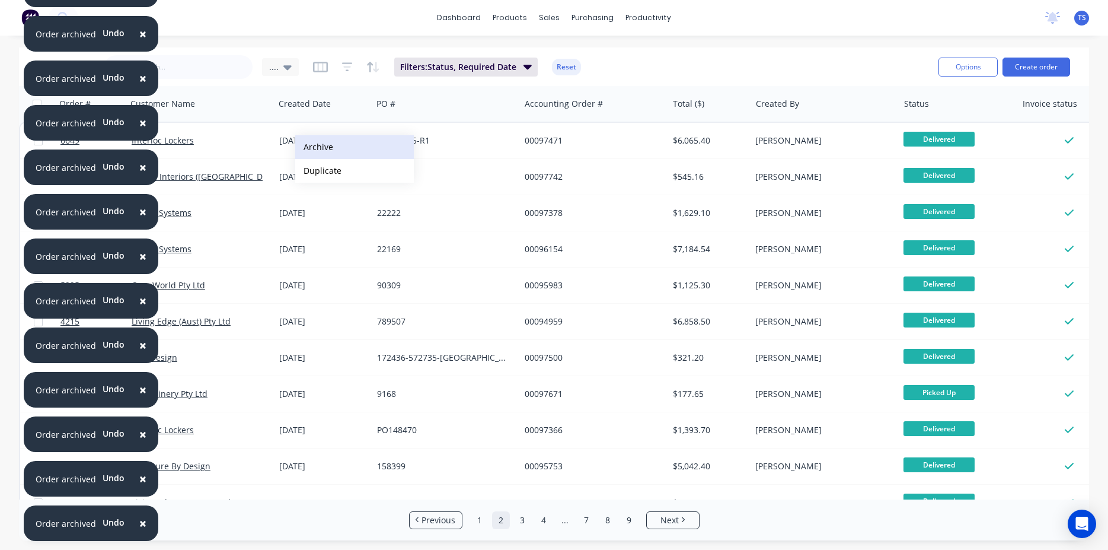
click at [315, 147] on button "Archive" at bounding box center [354, 147] width 119 height 24
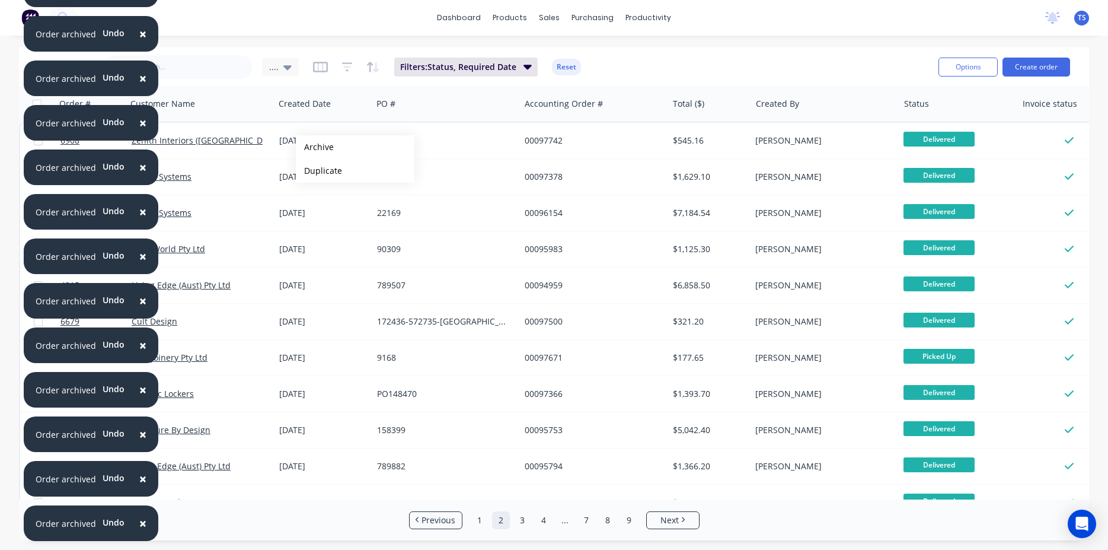
click at [315, 147] on button "Archive" at bounding box center [355, 147] width 119 height 24
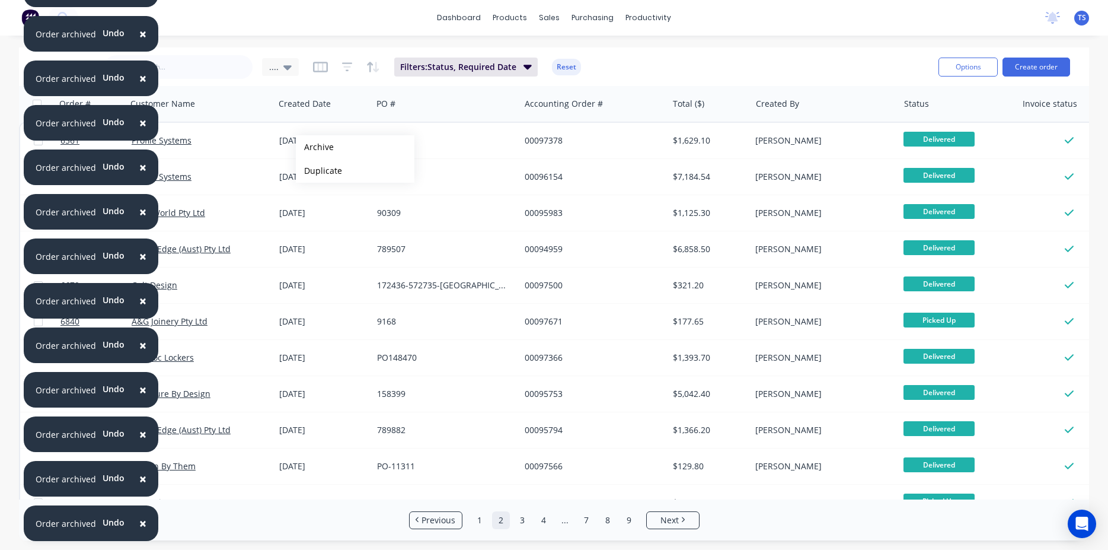
click at [315, 147] on button "Archive" at bounding box center [355, 147] width 119 height 24
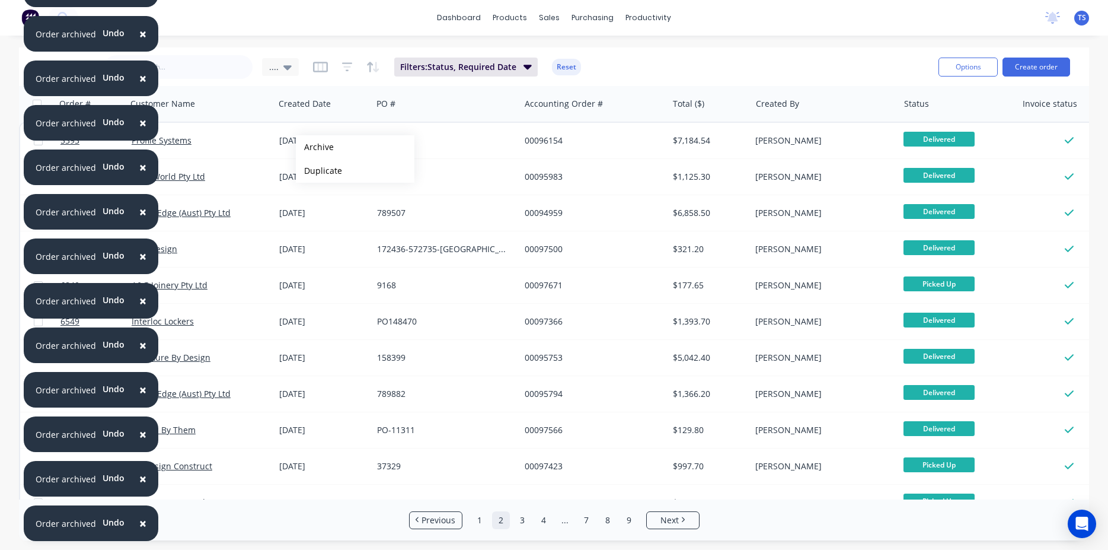
click at [315, 147] on button "Archive" at bounding box center [355, 147] width 119 height 24
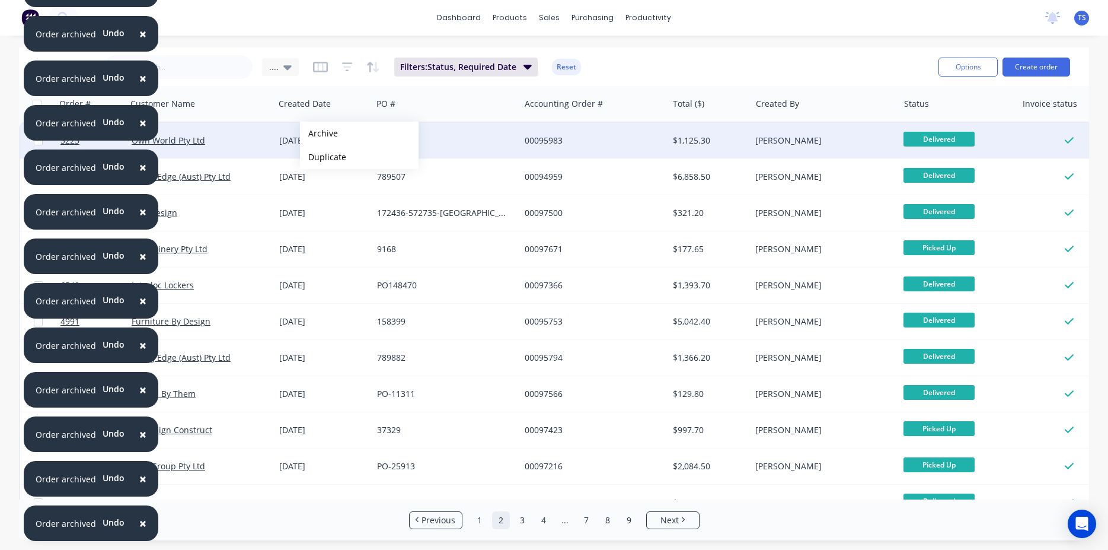
click at [319, 133] on button "Archive" at bounding box center [359, 134] width 119 height 24
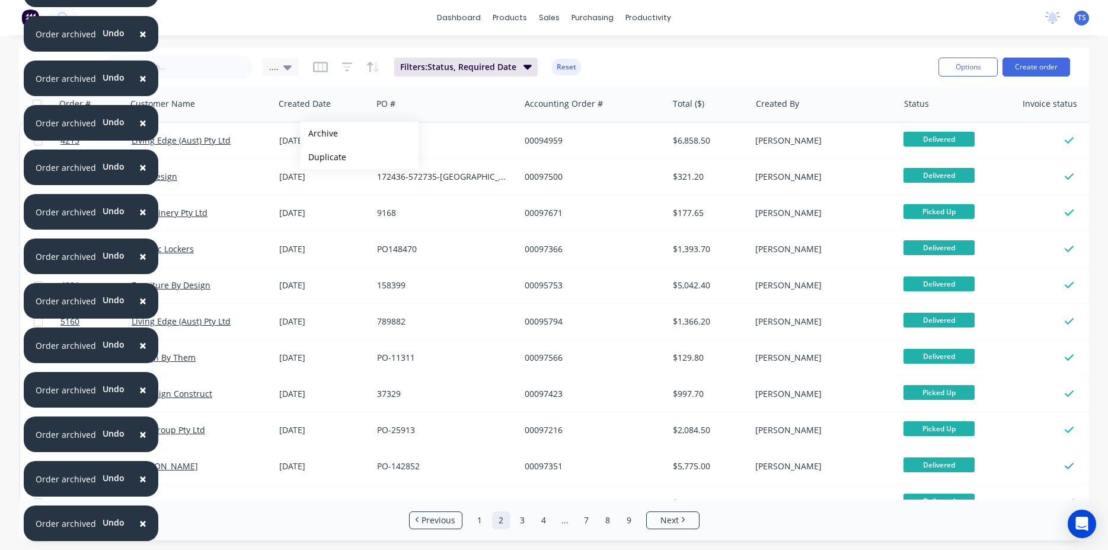
click at [319, 133] on button "Archive" at bounding box center [359, 134] width 119 height 24
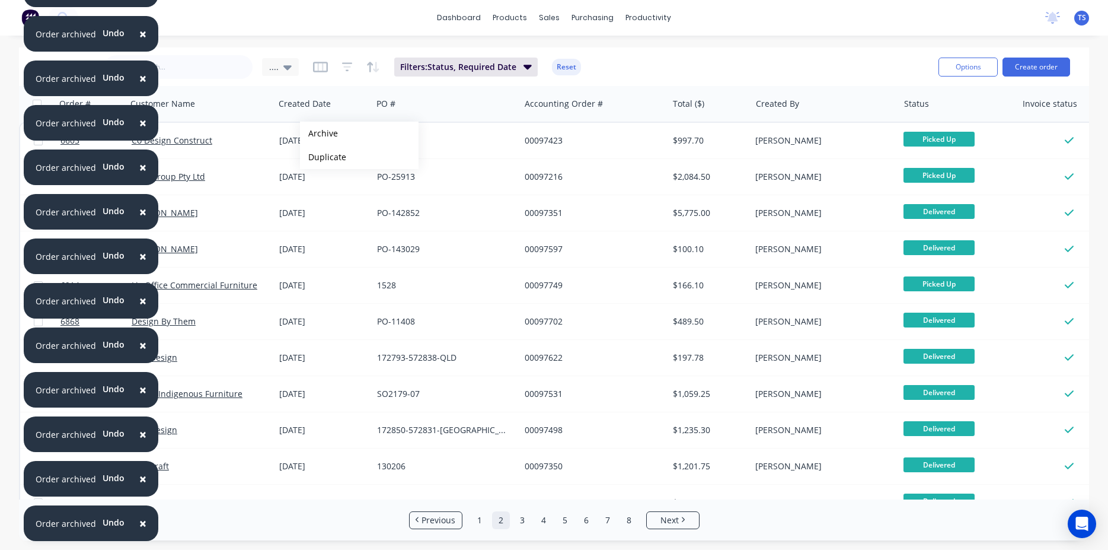
click at [319, 133] on button "Archive" at bounding box center [359, 134] width 119 height 24
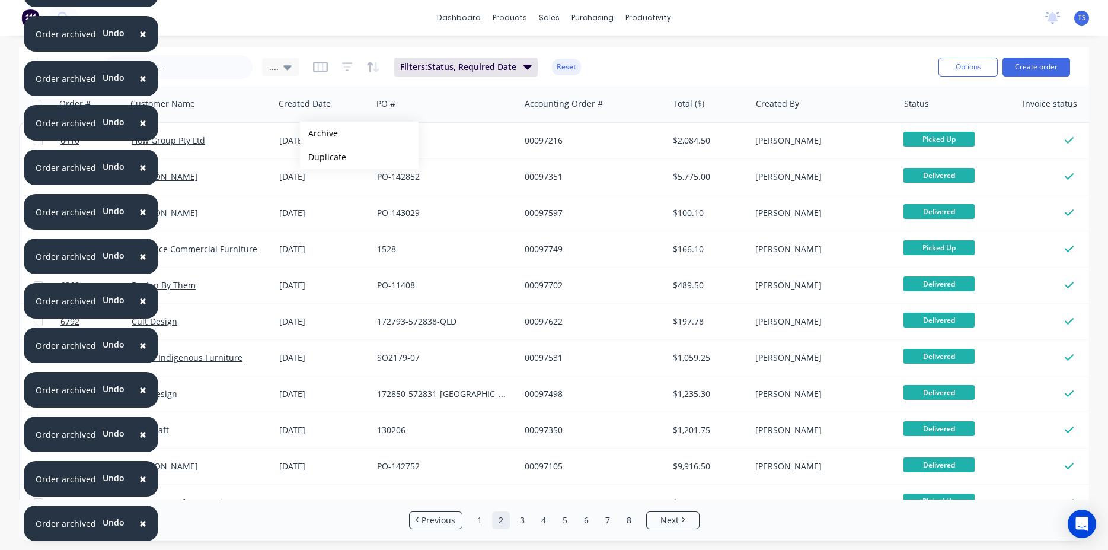
click at [319, 133] on button "Archive" at bounding box center [359, 134] width 119 height 24
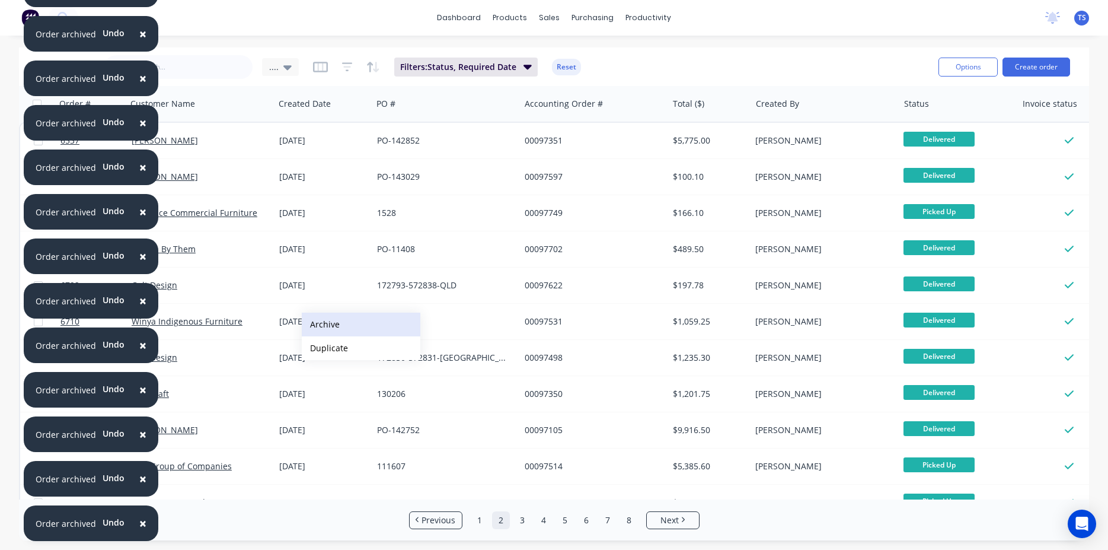
click at [330, 320] on button "Archive" at bounding box center [361, 324] width 119 height 24
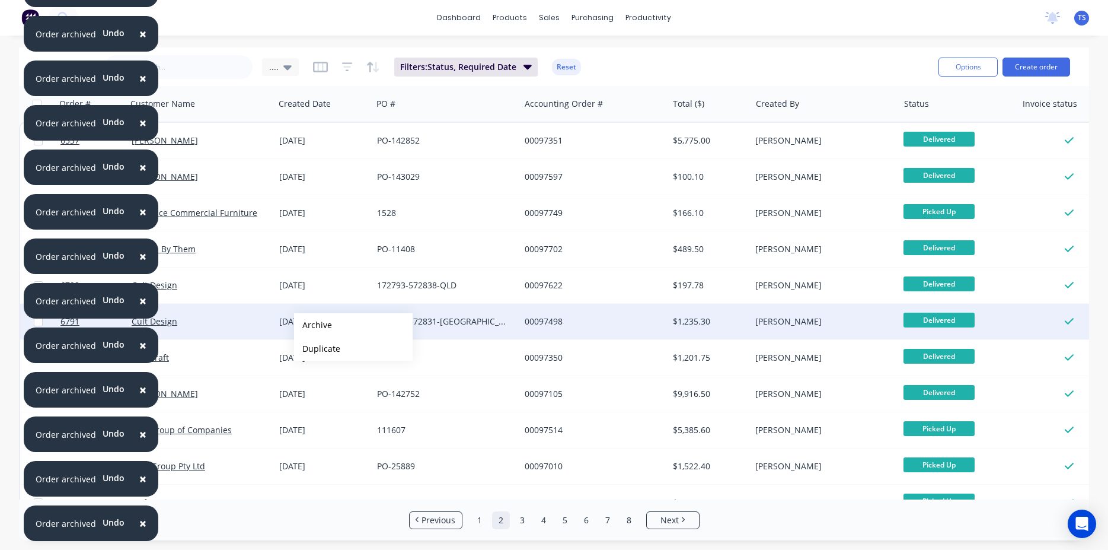
click at [313, 325] on button "Archive" at bounding box center [353, 325] width 119 height 24
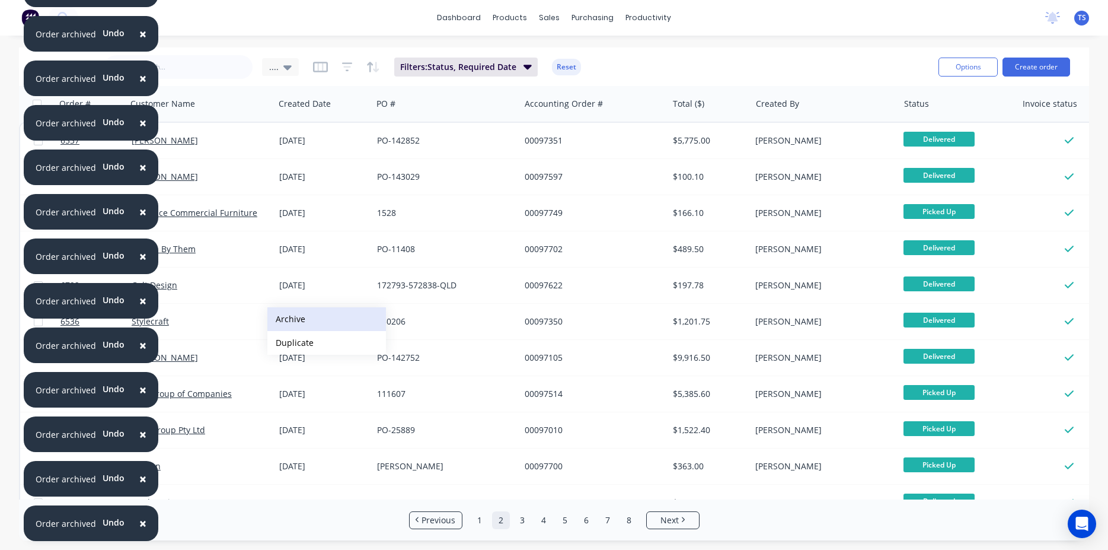
click at [306, 323] on button "Archive" at bounding box center [326, 319] width 119 height 24
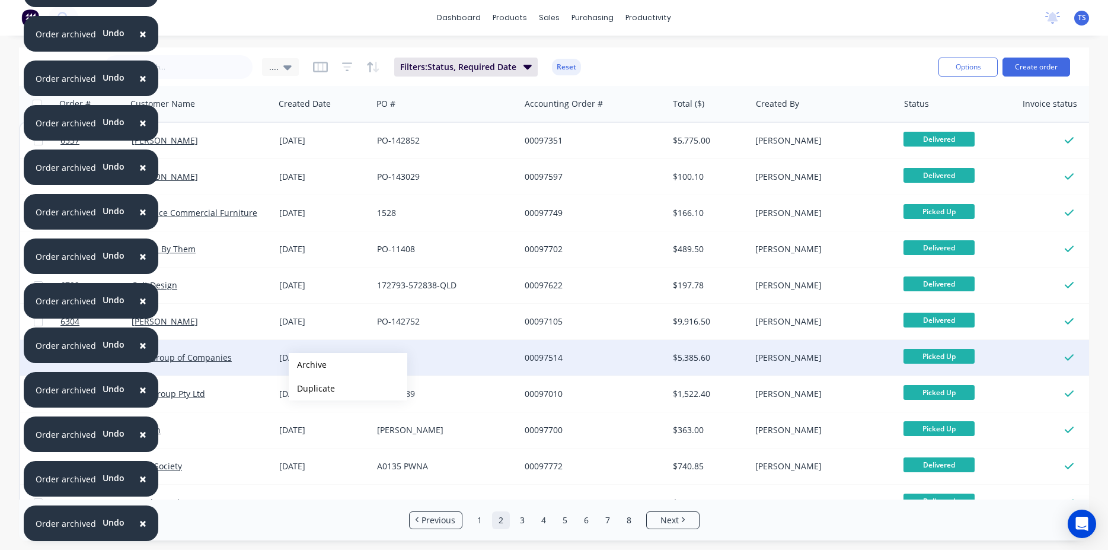
click at [308, 365] on button "Archive" at bounding box center [348, 365] width 119 height 24
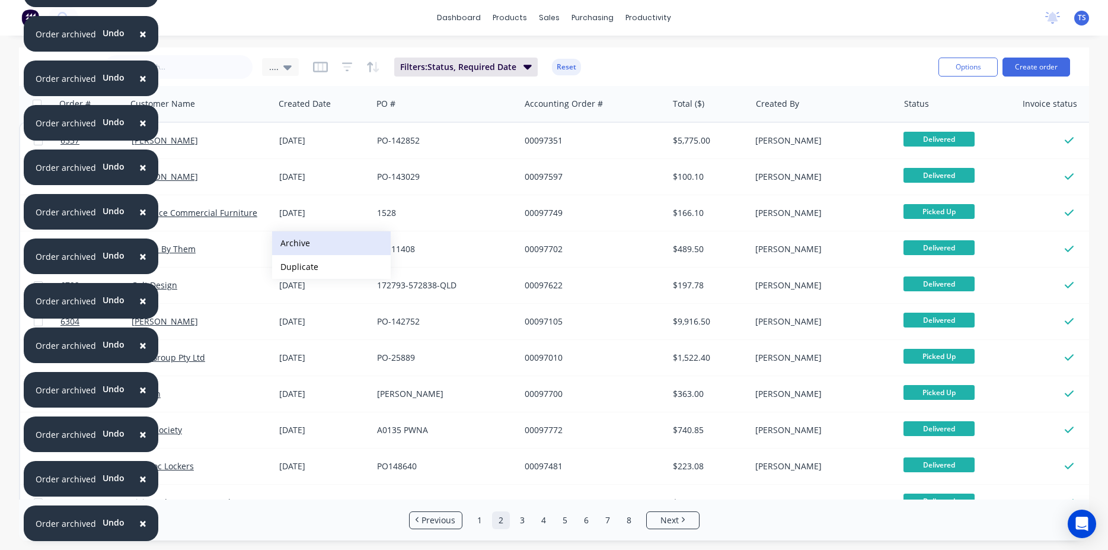
click at [305, 245] on button "Archive" at bounding box center [331, 243] width 119 height 24
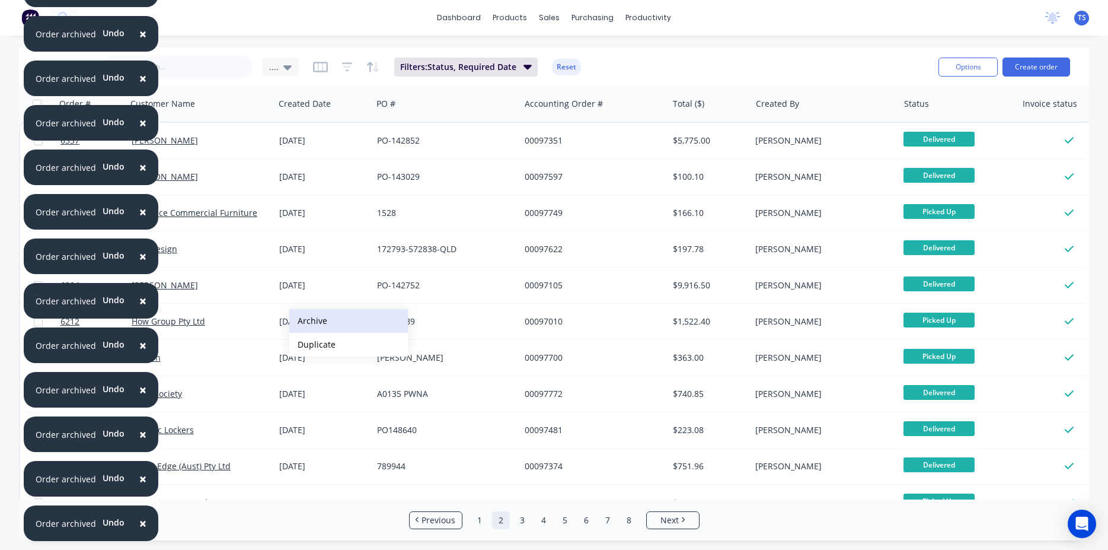
click at [309, 320] on button "Archive" at bounding box center [348, 321] width 119 height 24
click at [309, 320] on button "Archive" at bounding box center [350, 320] width 119 height 24
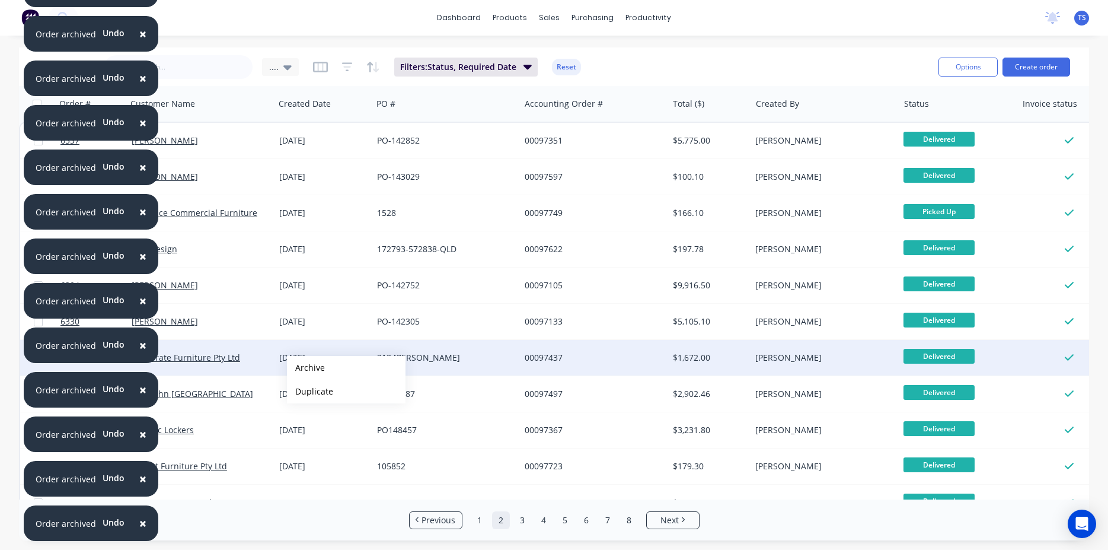
click at [306, 368] on button "Archive" at bounding box center [346, 368] width 119 height 24
click at [306, 365] on button "Archive" at bounding box center [346, 365] width 119 height 24
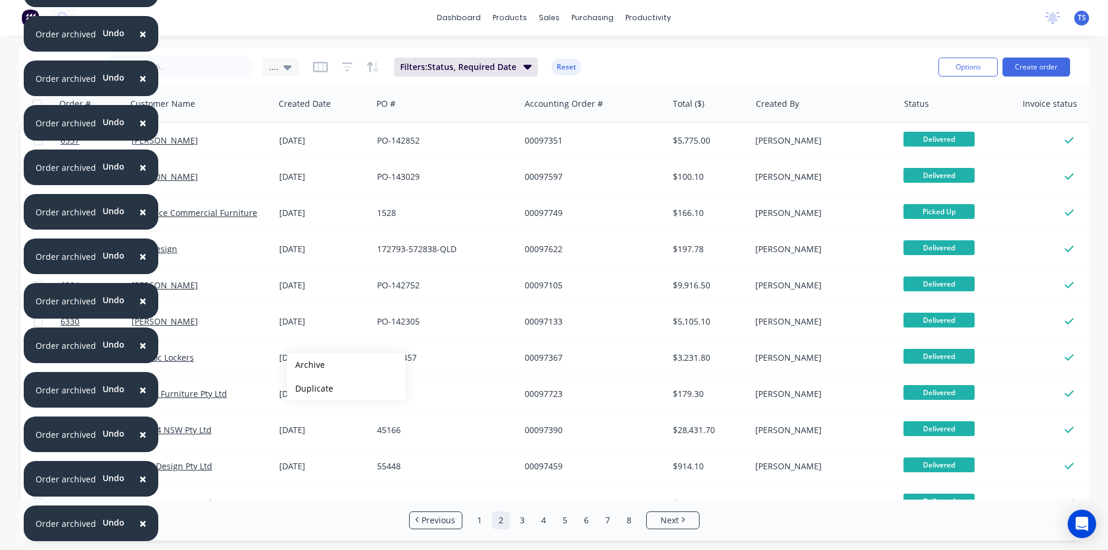
click at [306, 365] on button "Archive" at bounding box center [346, 365] width 119 height 24
click at [529, 520] on link "3" at bounding box center [533, 520] width 18 height 18
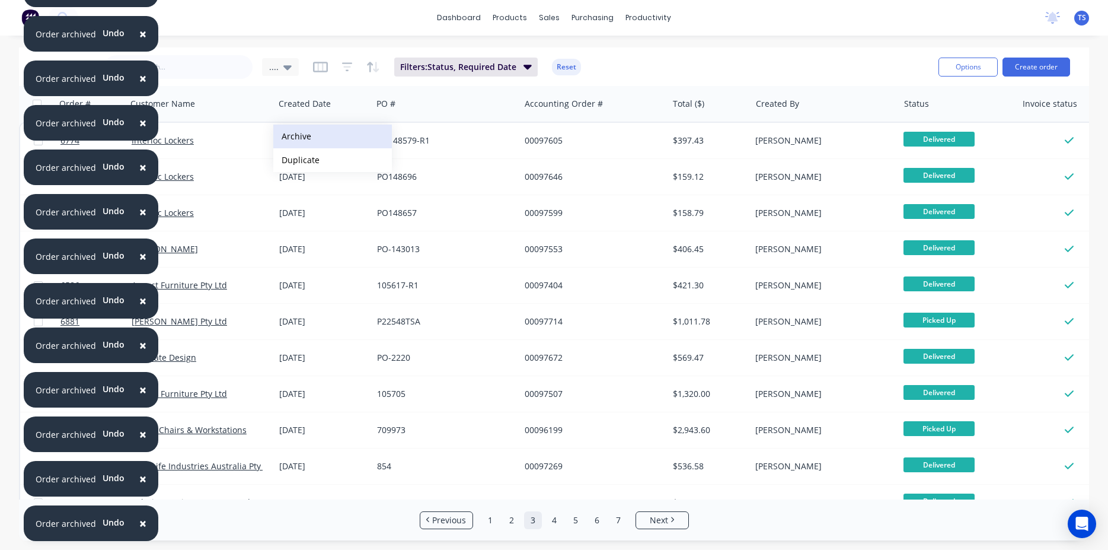
click at [301, 138] on button "Archive" at bounding box center [332, 137] width 119 height 24
click at [301, 138] on button "Archive" at bounding box center [341, 138] width 119 height 24
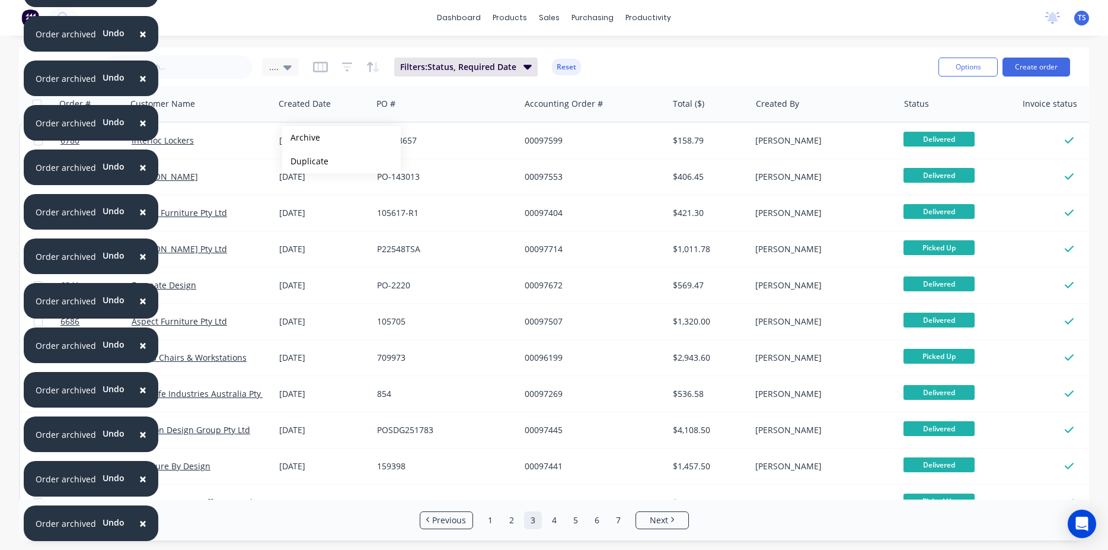
click at [301, 138] on button "Archive" at bounding box center [341, 138] width 119 height 24
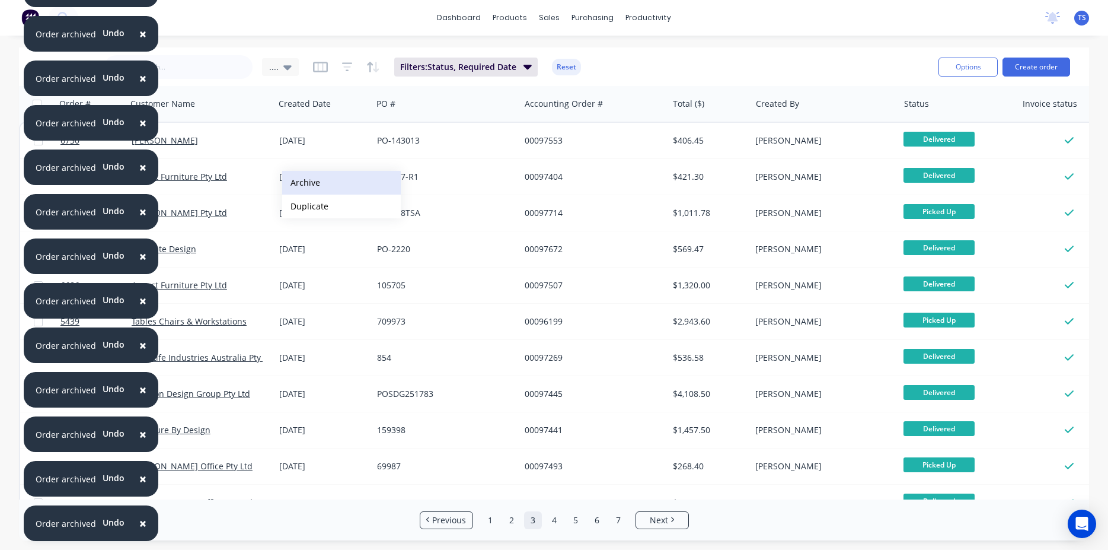
click at [324, 187] on button "Archive" at bounding box center [341, 183] width 119 height 24
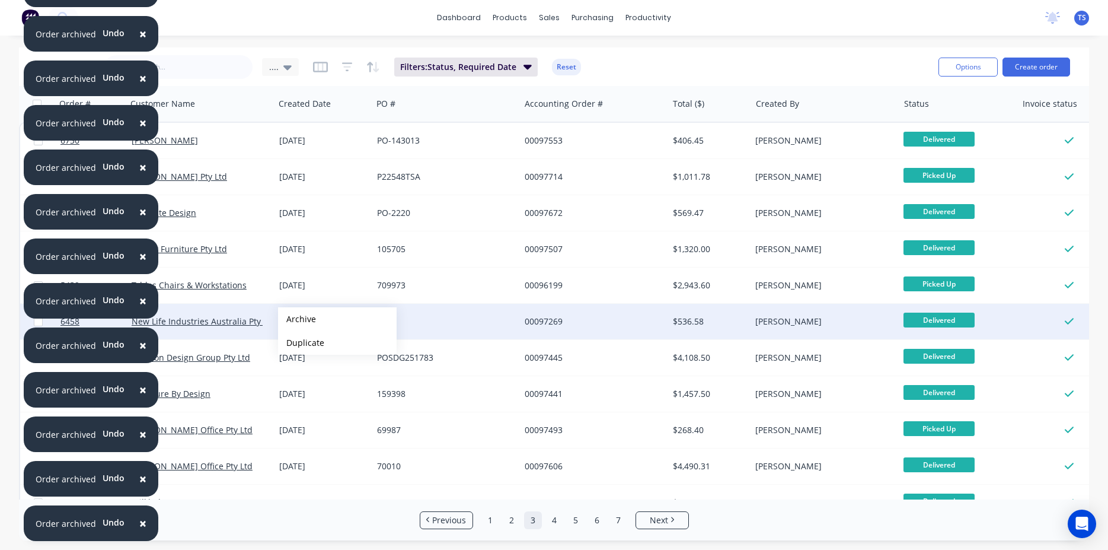
click at [297, 319] on button "Archive" at bounding box center [337, 319] width 119 height 24
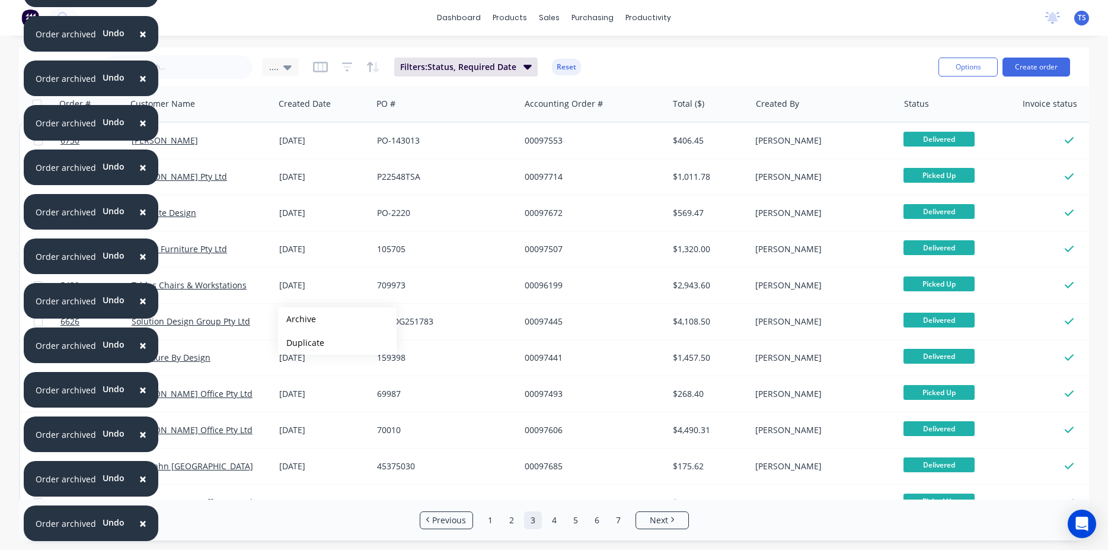
click at [297, 319] on button "Archive" at bounding box center [337, 319] width 119 height 24
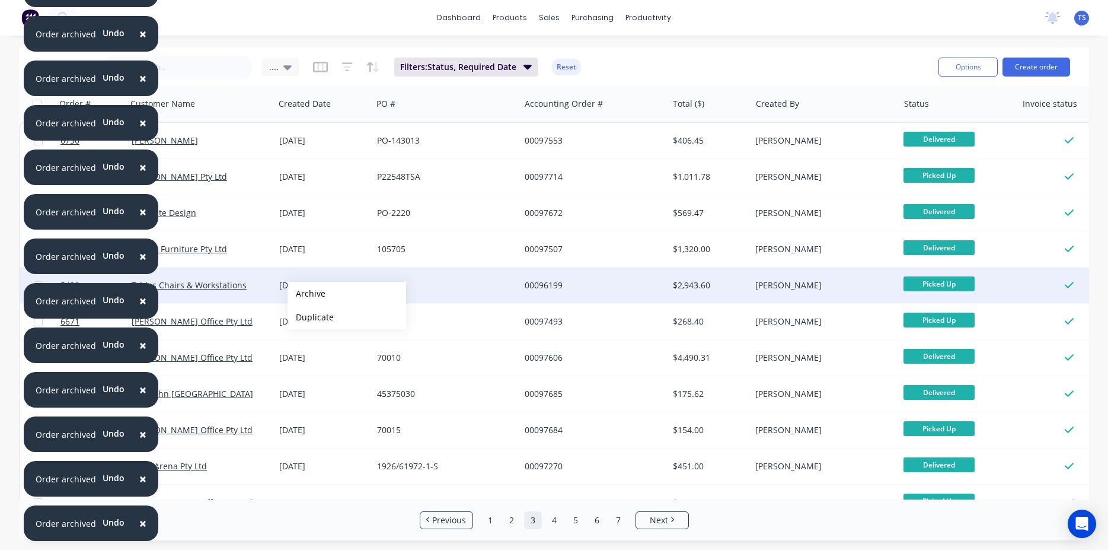
click at [307, 293] on button "Archive" at bounding box center [347, 294] width 119 height 24
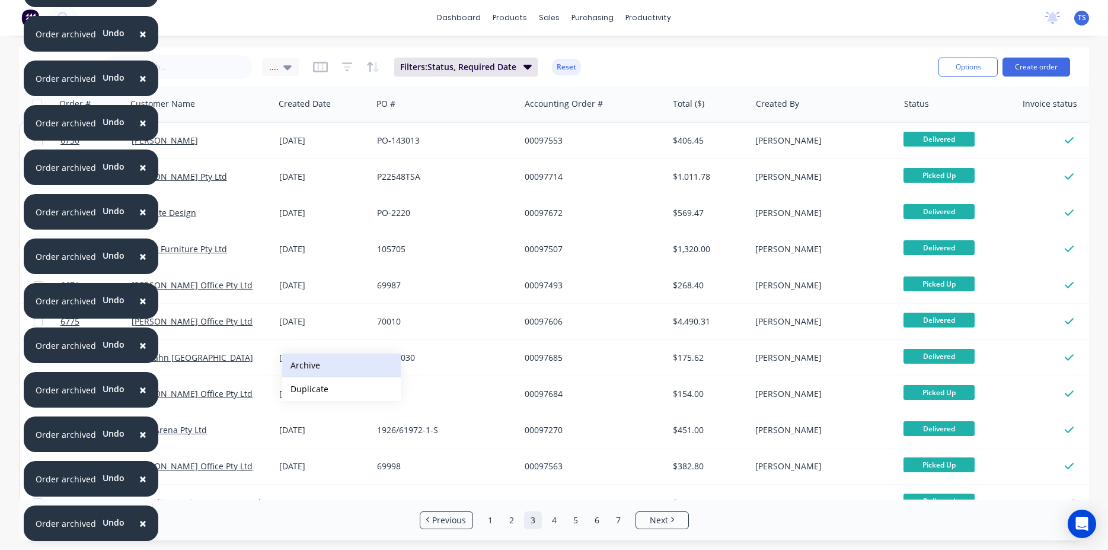
click at [303, 363] on button "Archive" at bounding box center [341, 365] width 119 height 24
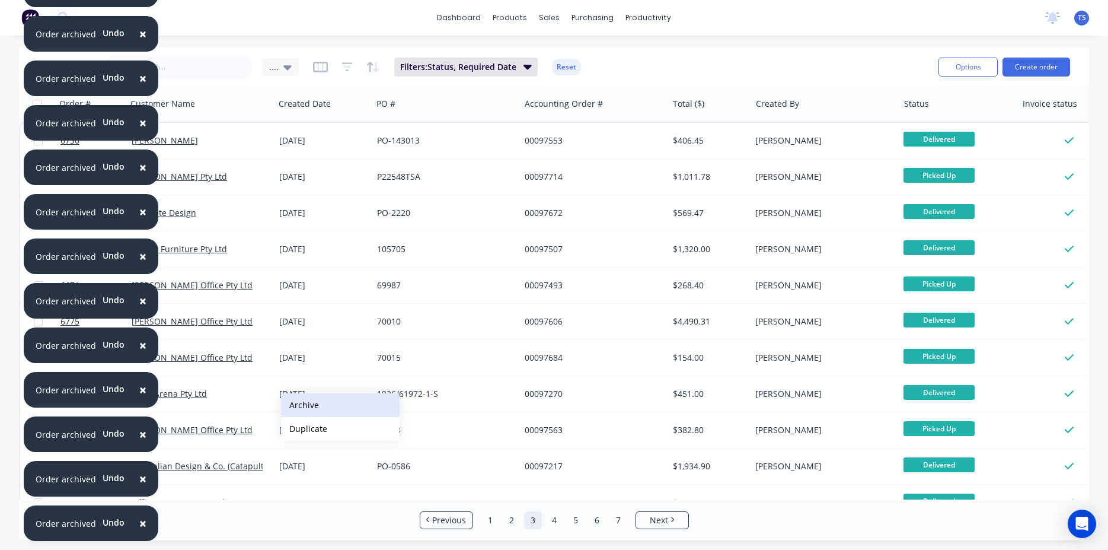
click at [300, 402] on button "Archive" at bounding box center [340, 405] width 119 height 24
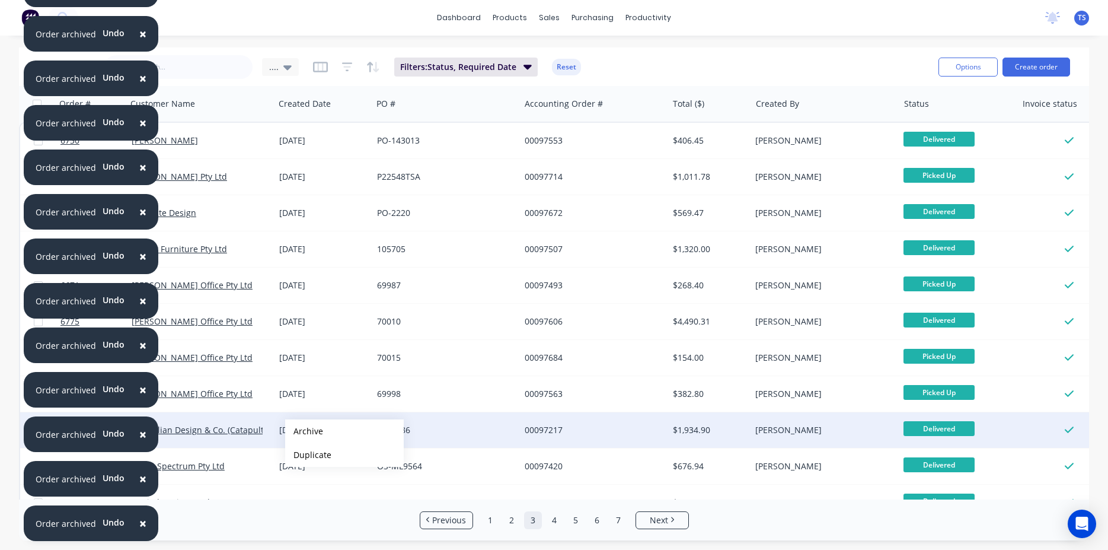
click at [302, 432] on button "Archive" at bounding box center [344, 431] width 119 height 24
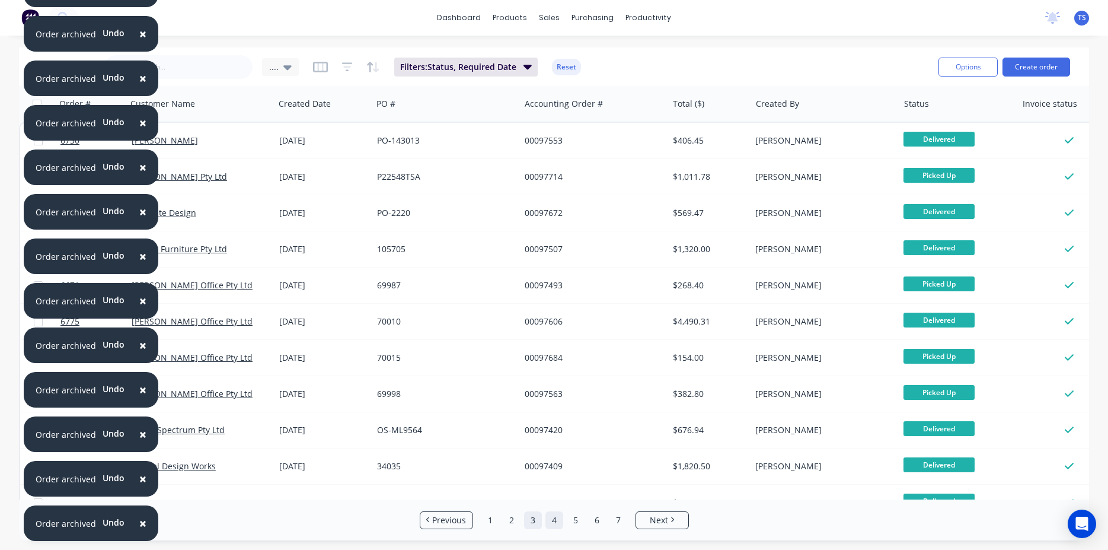
click at [561, 520] on link "4" at bounding box center [554, 520] width 18 height 18
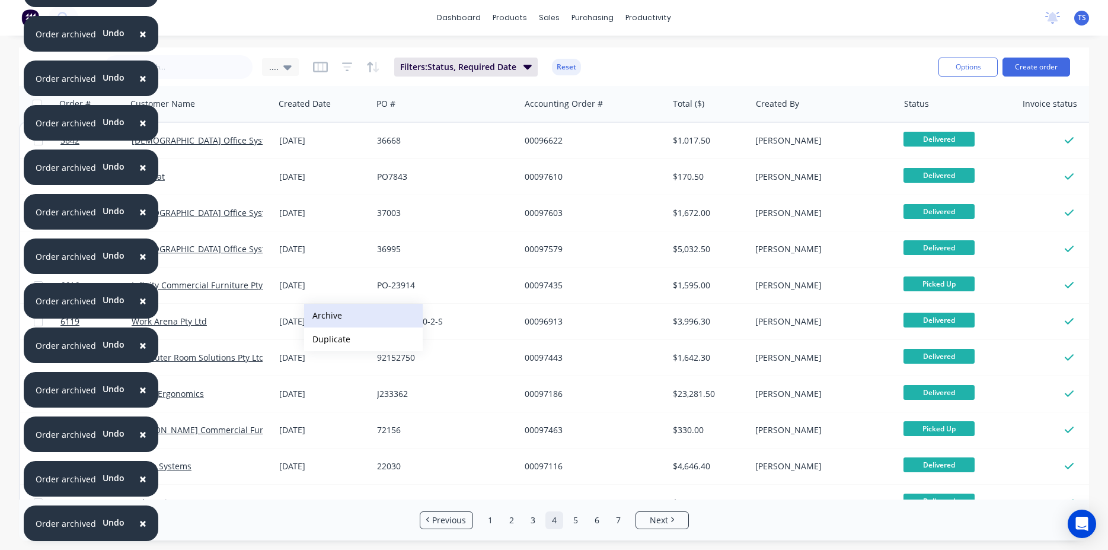
click at [323, 314] on button "Archive" at bounding box center [363, 316] width 119 height 24
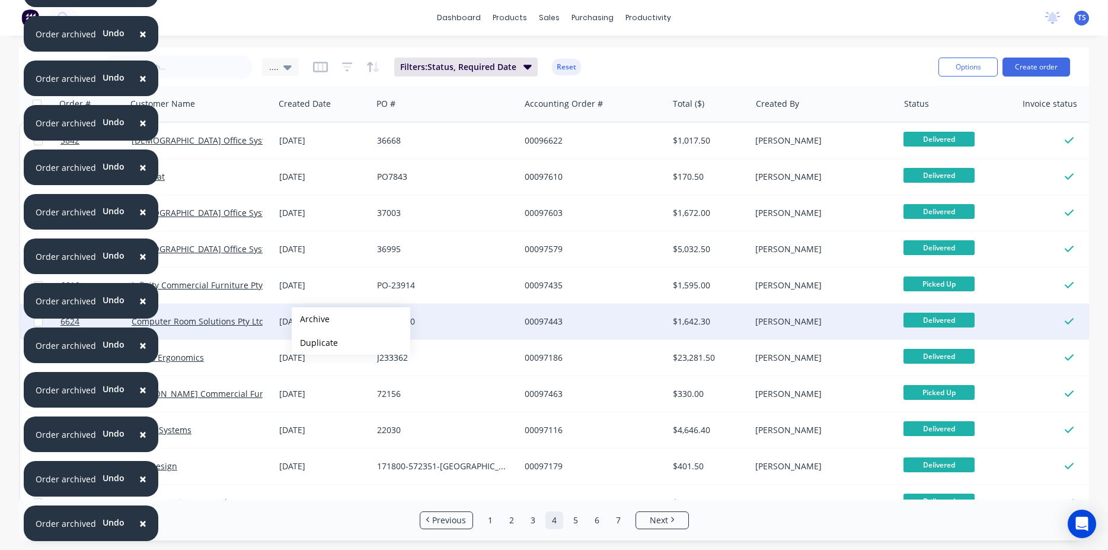
click at [311, 319] on button "Archive" at bounding box center [351, 319] width 119 height 24
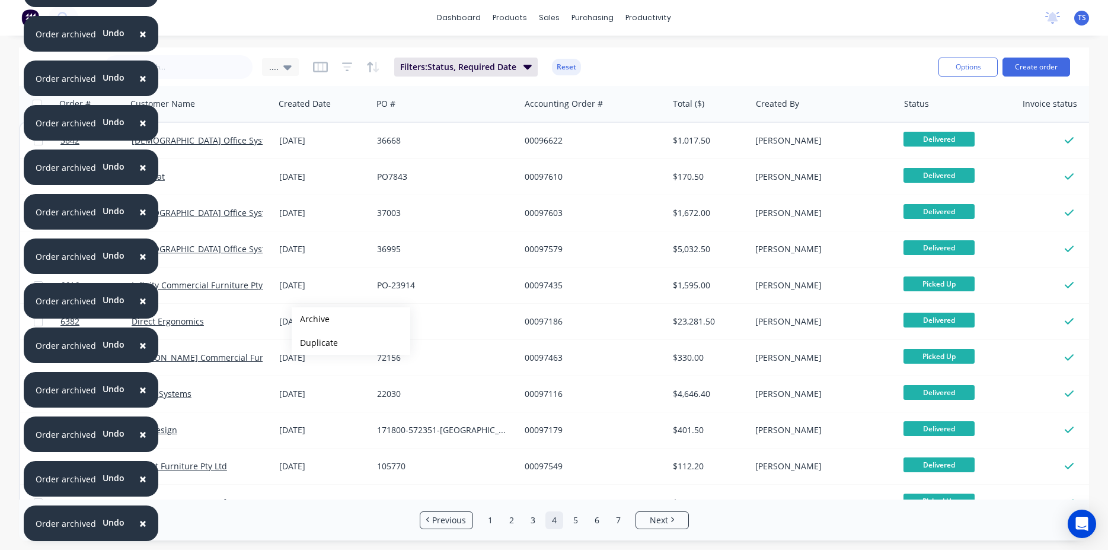
click at [311, 319] on button "Archive" at bounding box center [351, 319] width 119 height 24
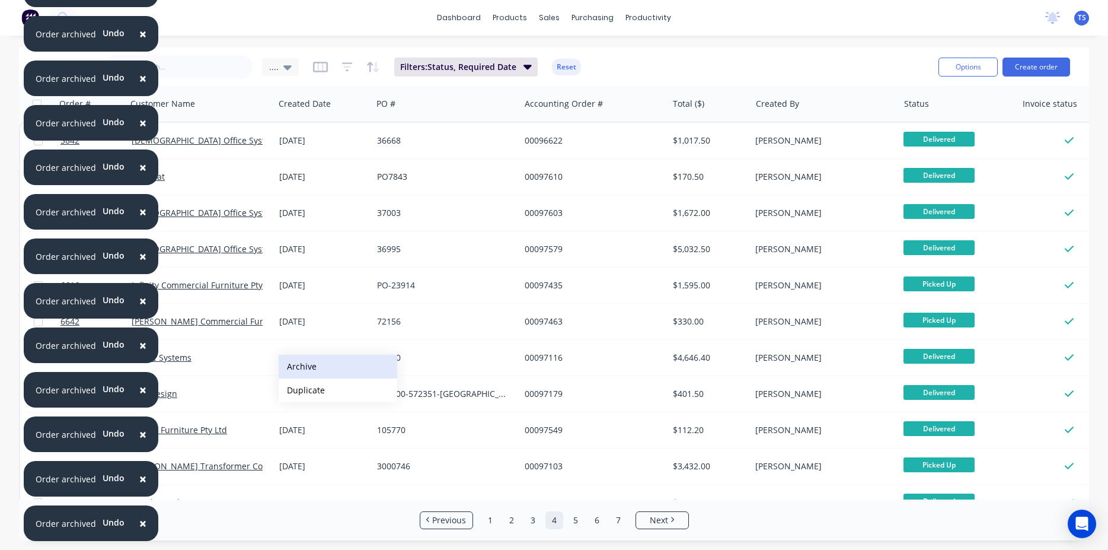
click at [296, 365] on button "Archive" at bounding box center [338, 367] width 119 height 24
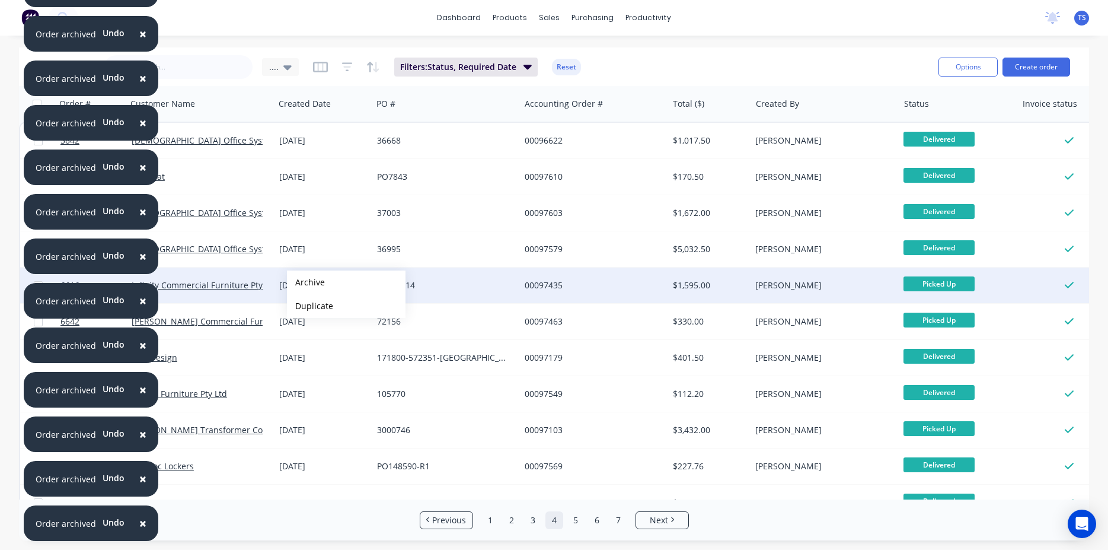
click at [306, 282] on button "Archive" at bounding box center [346, 282] width 119 height 24
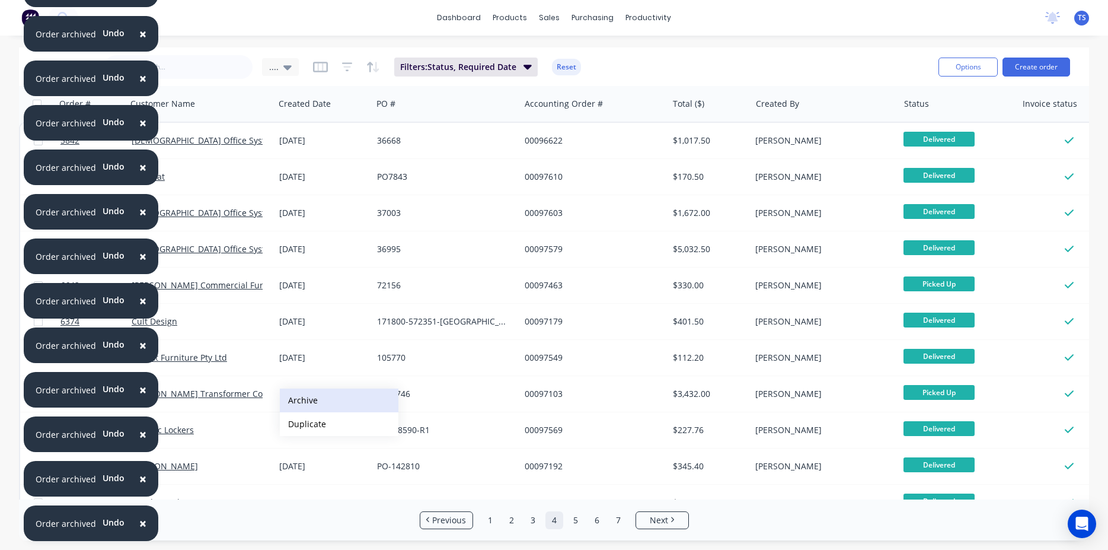
click at [301, 397] on button "Archive" at bounding box center [339, 400] width 119 height 24
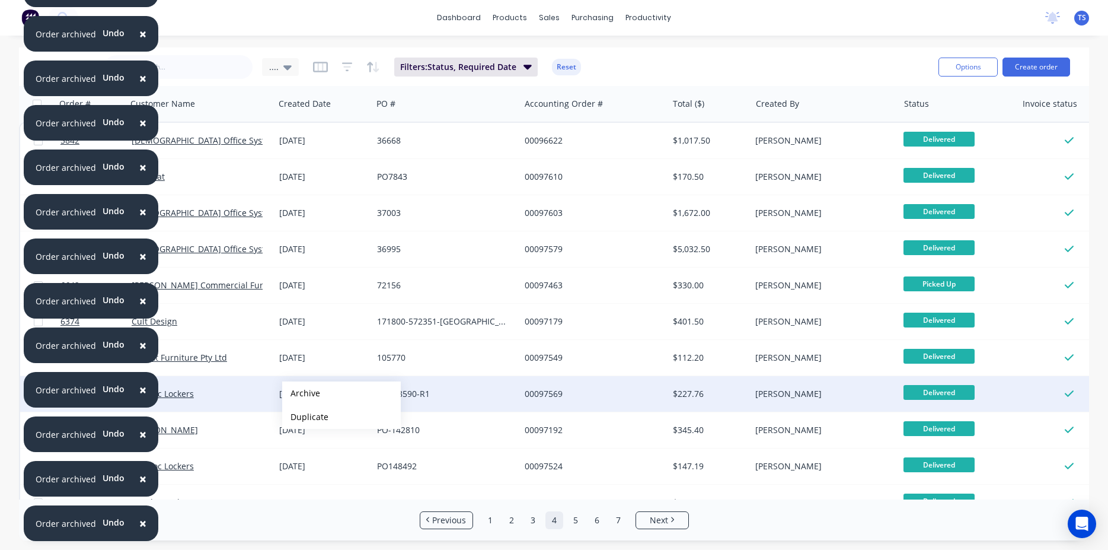
click at [301, 393] on button "Archive" at bounding box center [341, 393] width 119 height 24
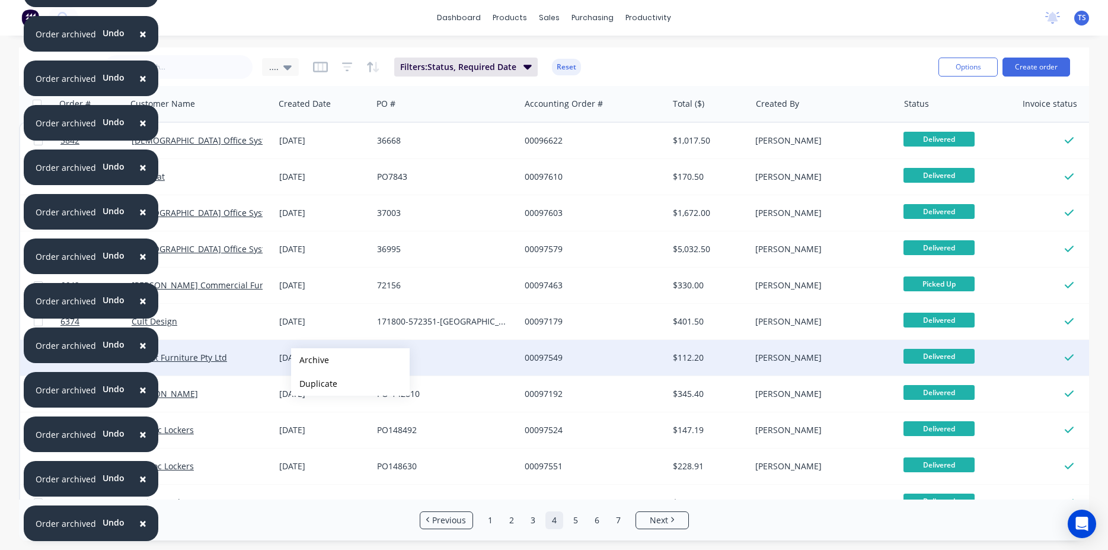
click at [310, 360] on button "Archive" at bounding box center [350, 360] width 119 height 24
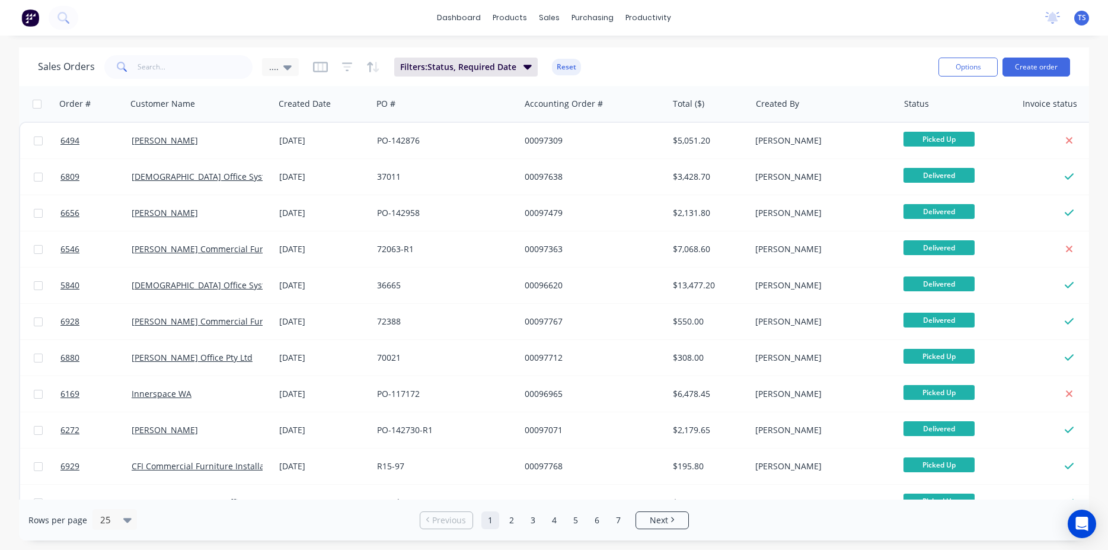
click at [608, 517] on ul "Previous 1 2 3 4 5 6 7 Next" at bounding box center [554, 520] width 279 height 18
click at [613, 521] on link "7" at bounding box center [618, 520] width 18 height 18
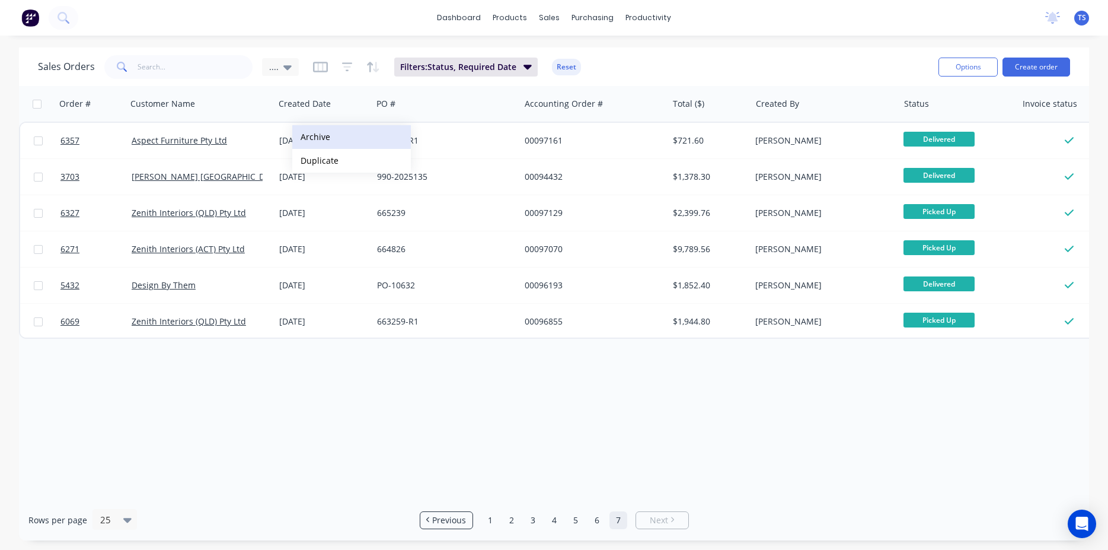
click at [344, 145] on button "Archive" at bounding box center [351, 137] width 119 height 24
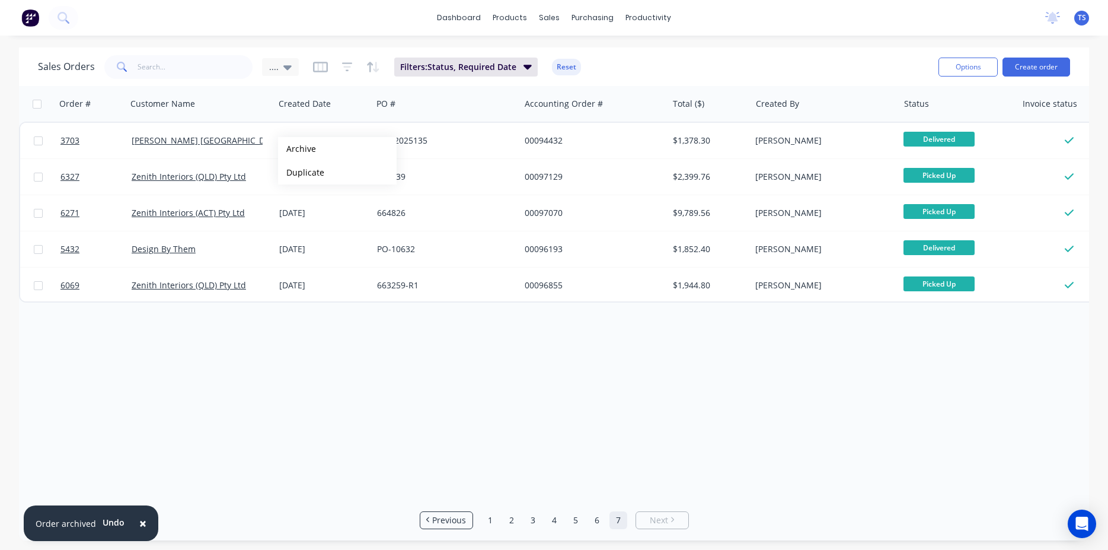
click at [297, 149] on button "Archive" at bounding box center [337, 149] width 119 height 24
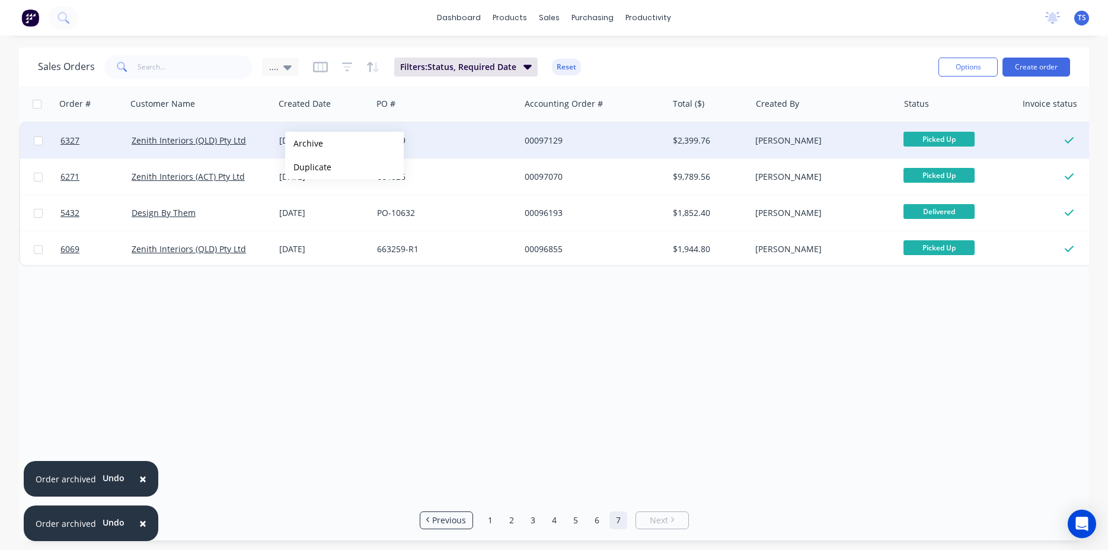
click at [304, 143] on button "Archive" at bounding box center [344, 144] width 119 height 24
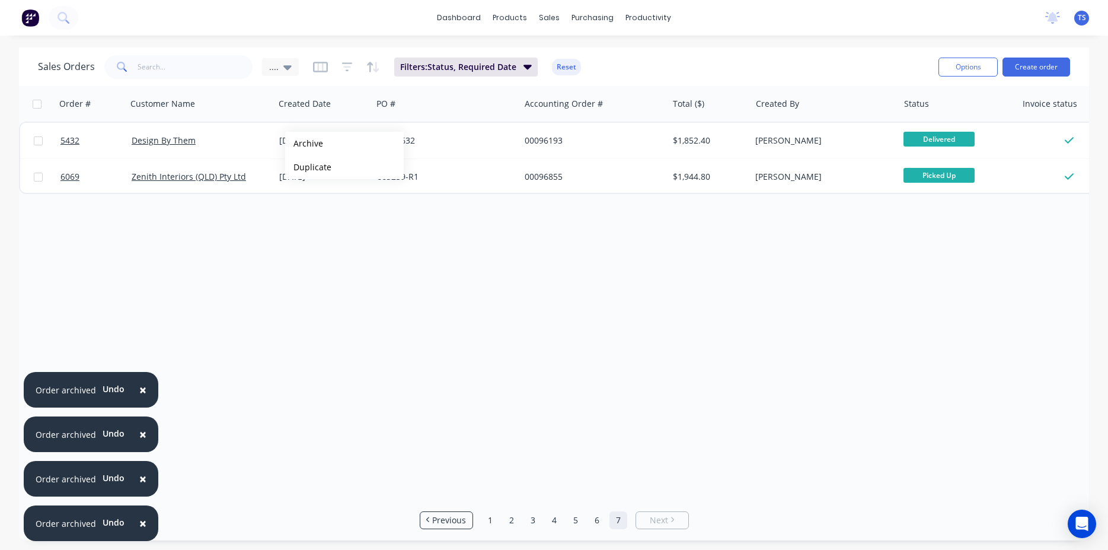
click at [304, 143] on button "Archive" at bounding box center [344, 144] width 119 height 24
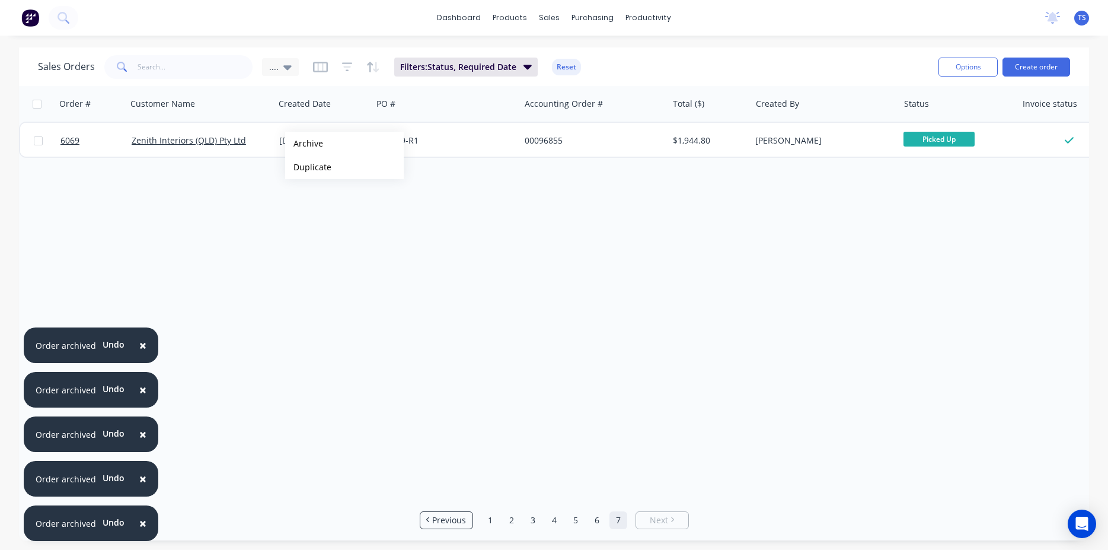
click at [304, 143] on button "Archive" at bounding box center [344, 144] width 119 height 24
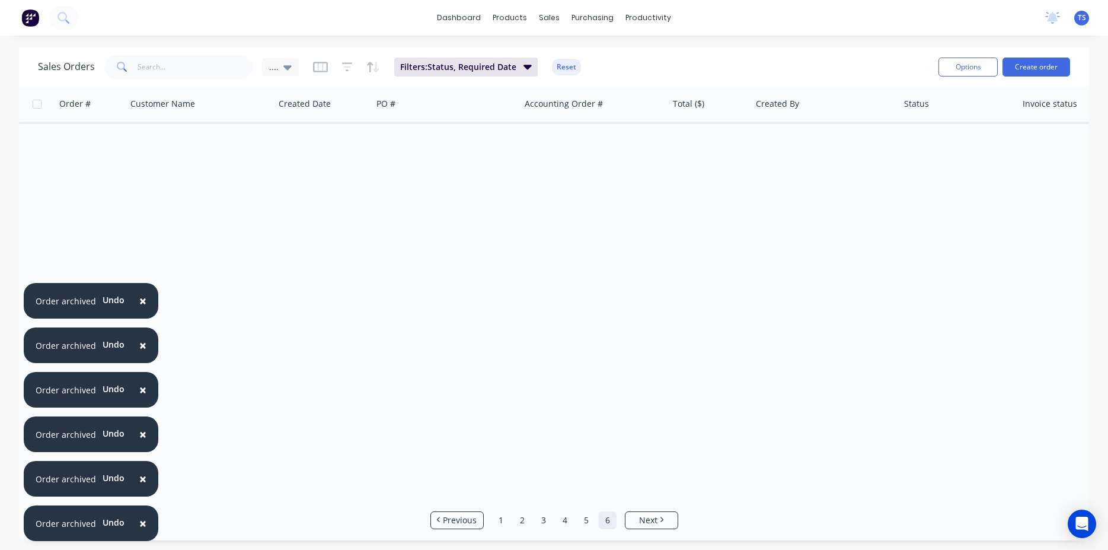
click at [604, 516] on link "6" at bounding box center [608, 520] width 18 height 18
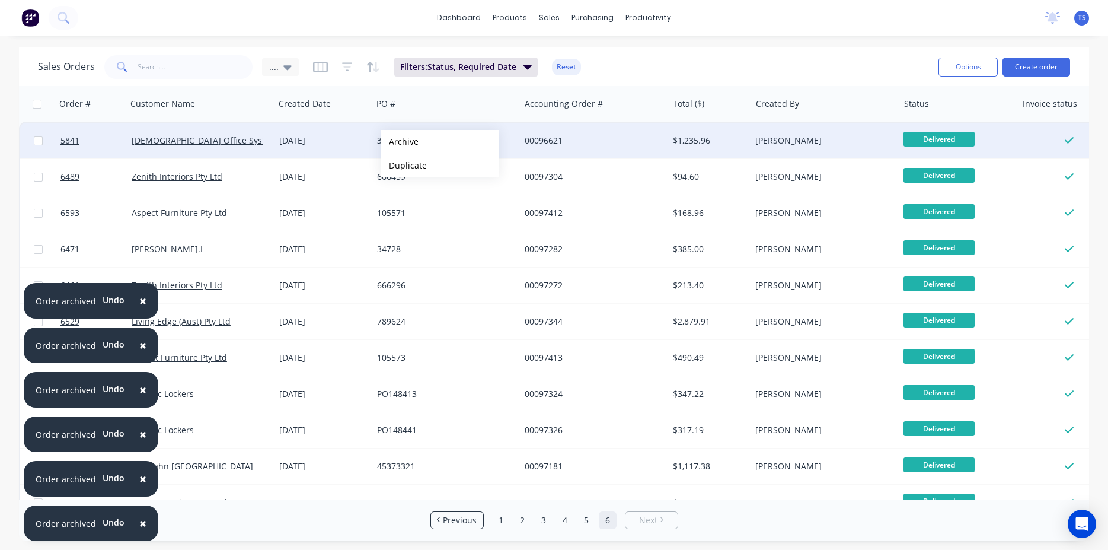
click at [400, 142] on button "Archive" at bounding box center [440, 142] width 119 height 24
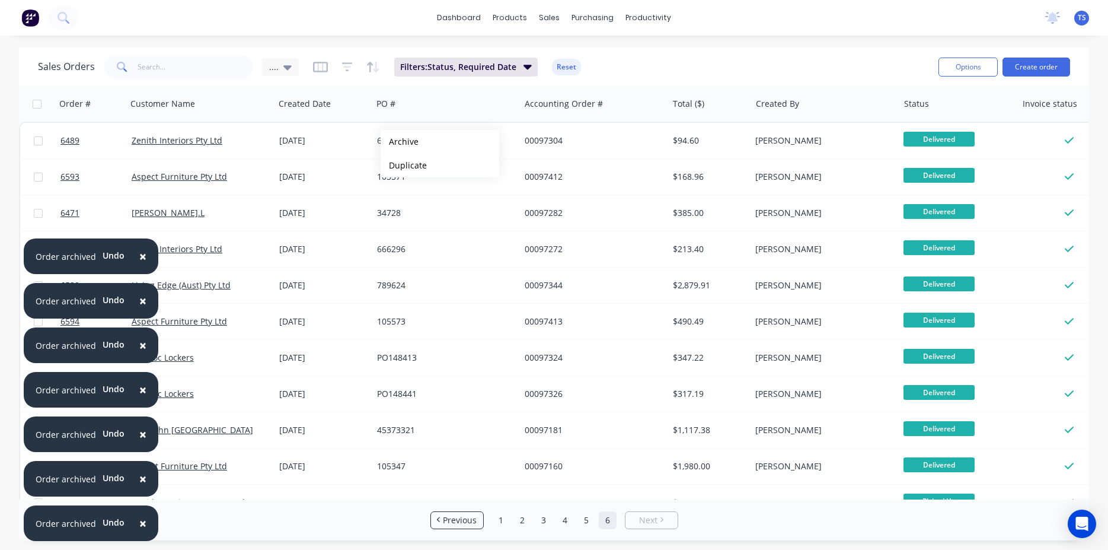
click at [400, 142] on button "Archive" at bounding box center [440, 142] width 119 height 24
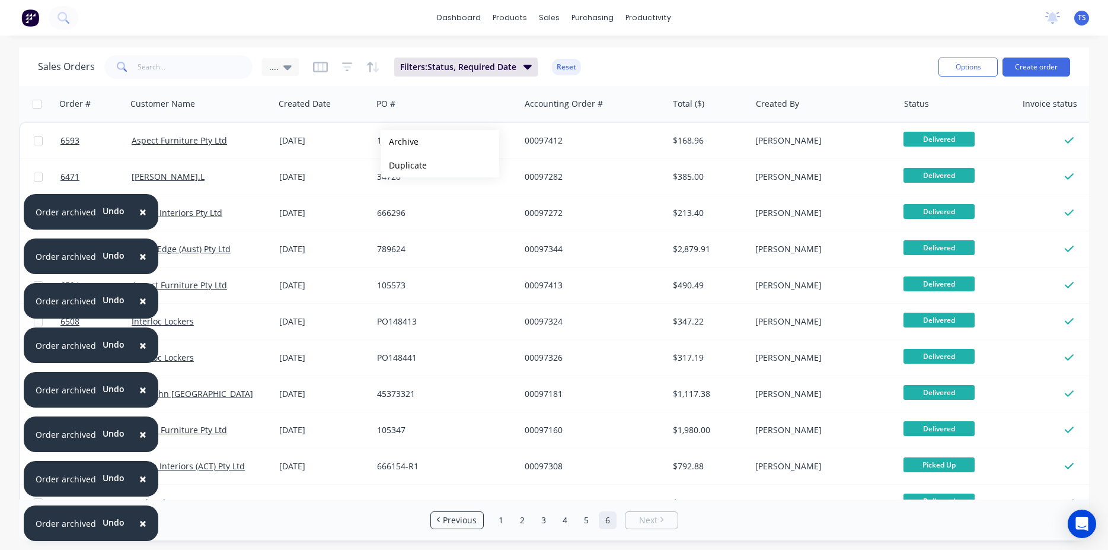
click at [400, 142] on button "Archive" at bounding box center [440, 142] width 119 height 24
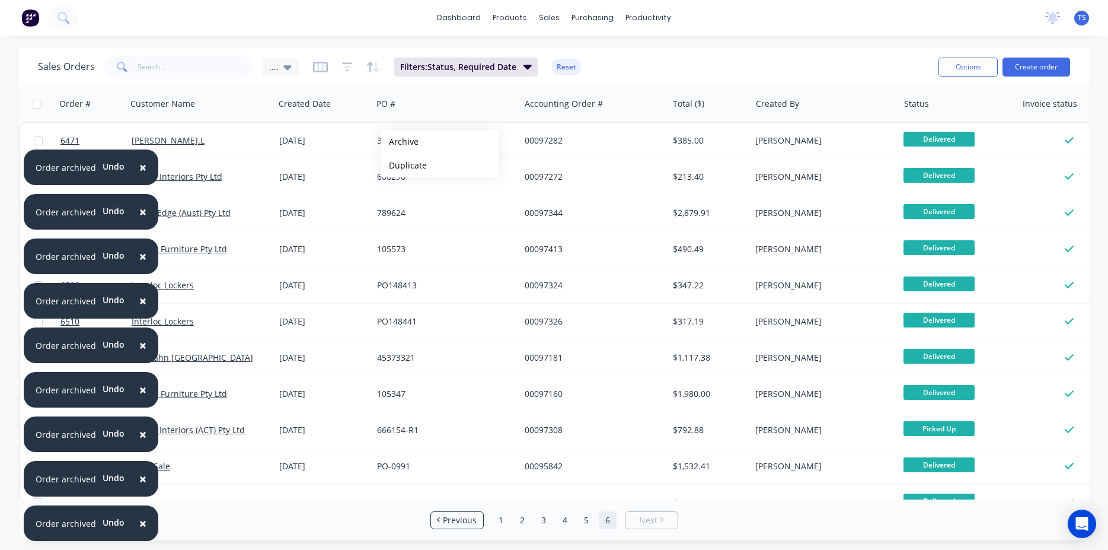
click at [400, 142] on button "Archive" at bounding box center [440, 142] width 119 height 24
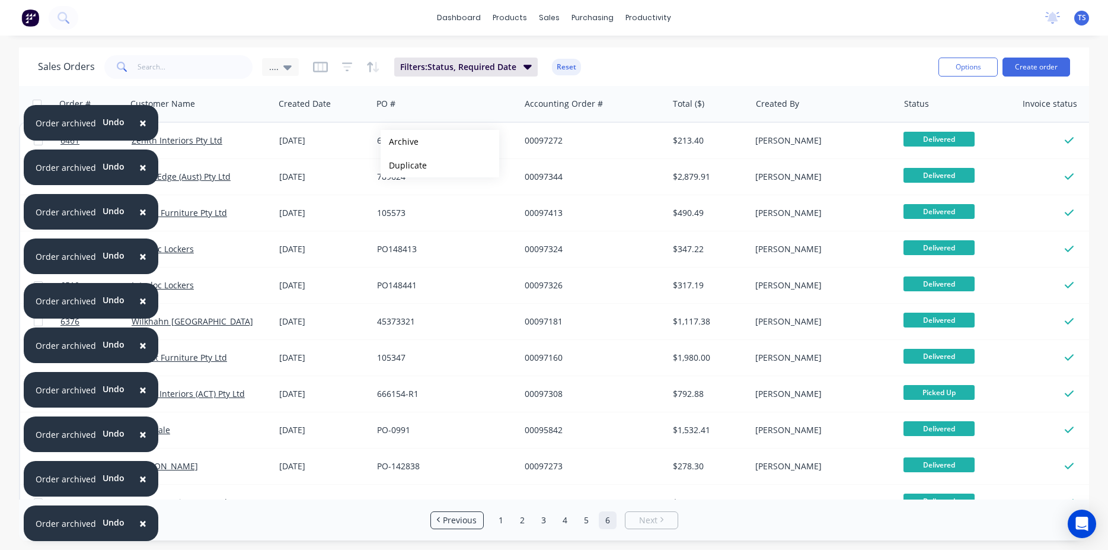
click at [400, 142] on button "Archive" at bounding box center [440, 142] width 119 height 24
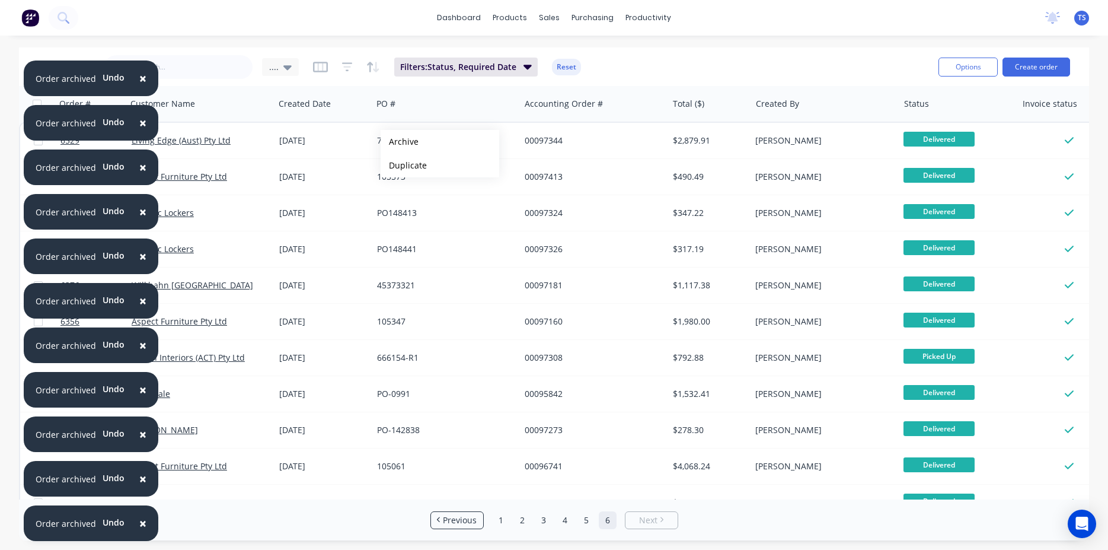
click at [400, 142] on button "Archive" at bounding box center [440, 142] width 119 height 24
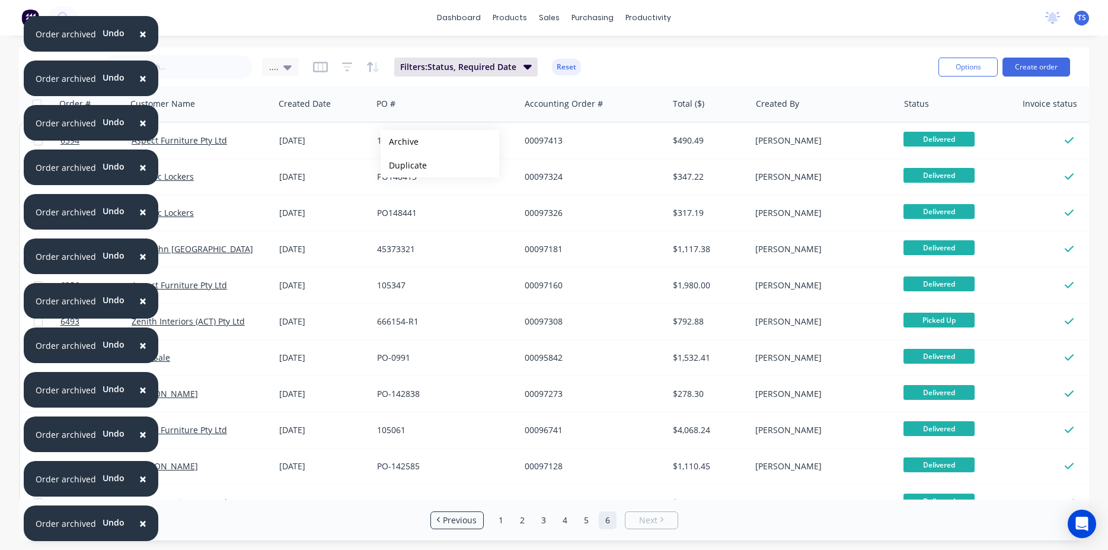
click at [400, 142] on button "Archive" at bounding box center [440, 142] width 119 height 24
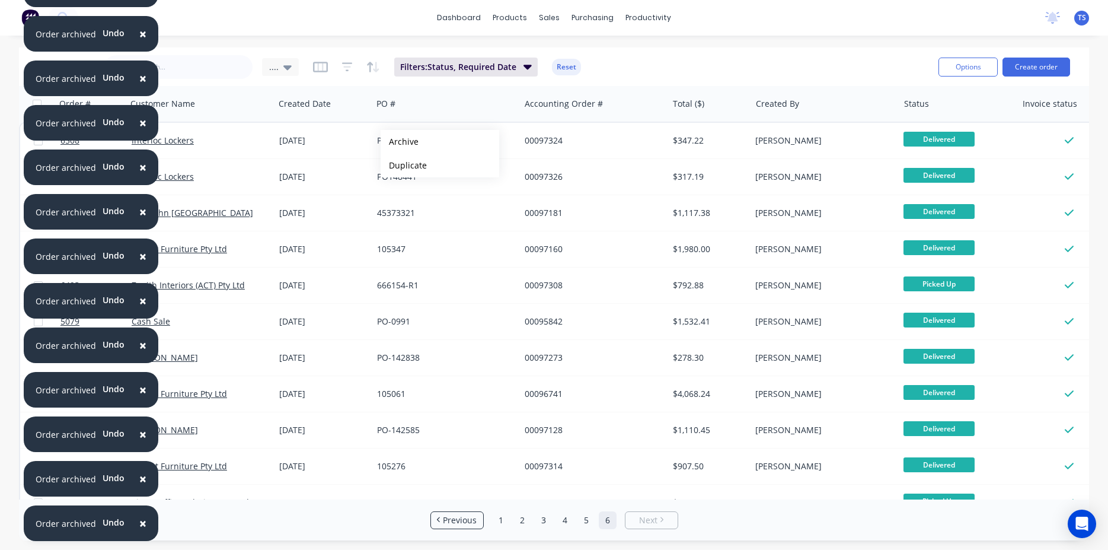
click at [400, 142] on button "Archive" at bounding box center [440, 142] width 119 height 24
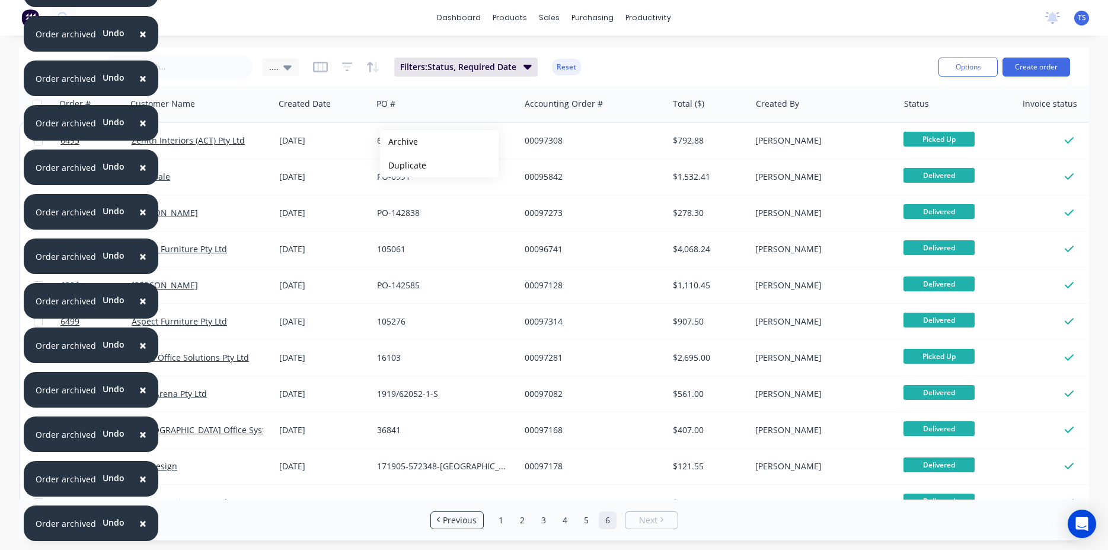
click at [399, 142] on button "Archive" at bounding box center [439, 142] width 119 height 24
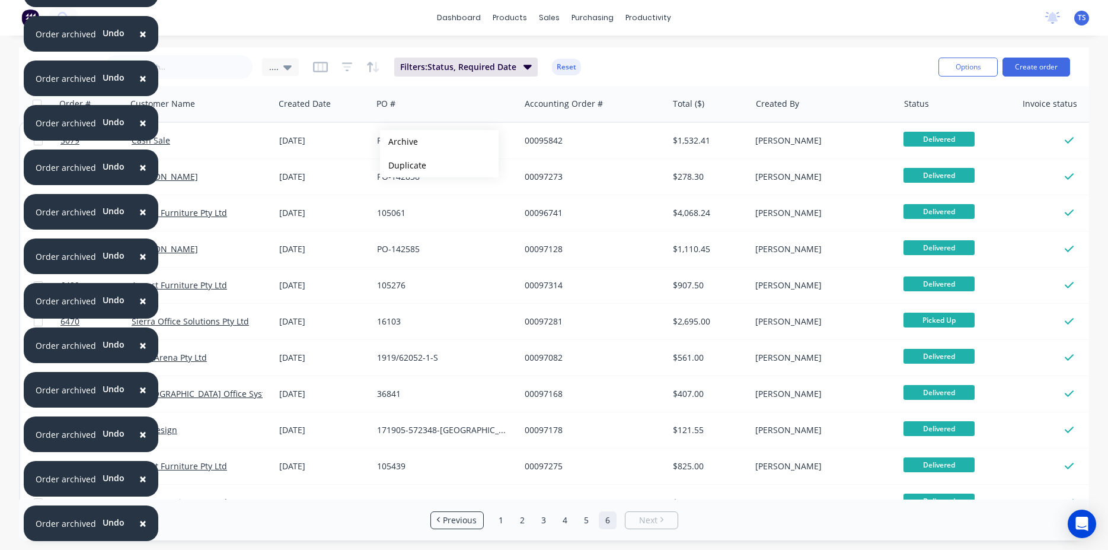
click at [399, 142] on button "Archive" at bounding box center [439, 142] width 119 height 24
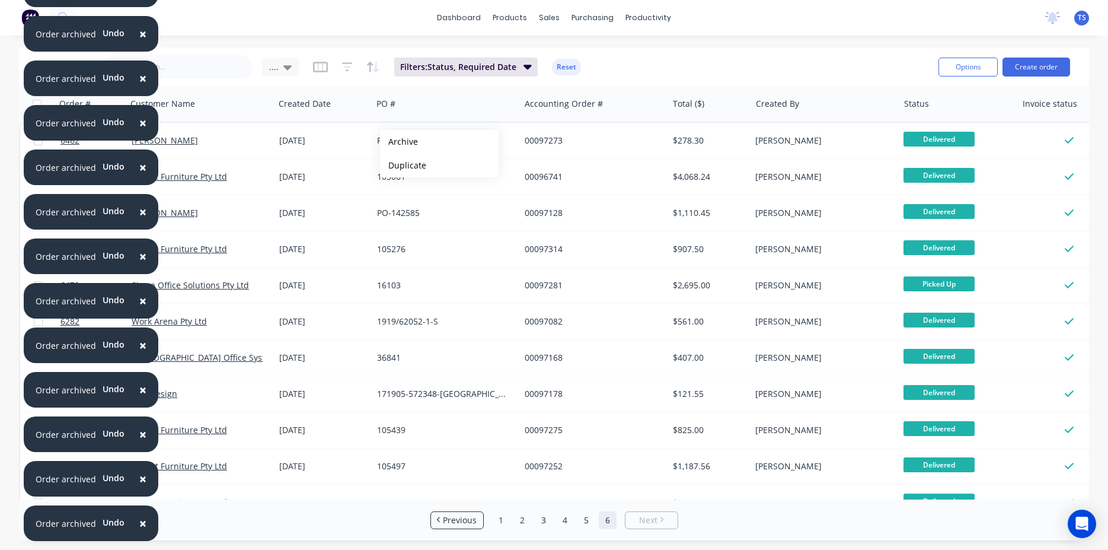
click at [399, 142] on button "Archive" at bounding box center [439, 142] width 119 height 24
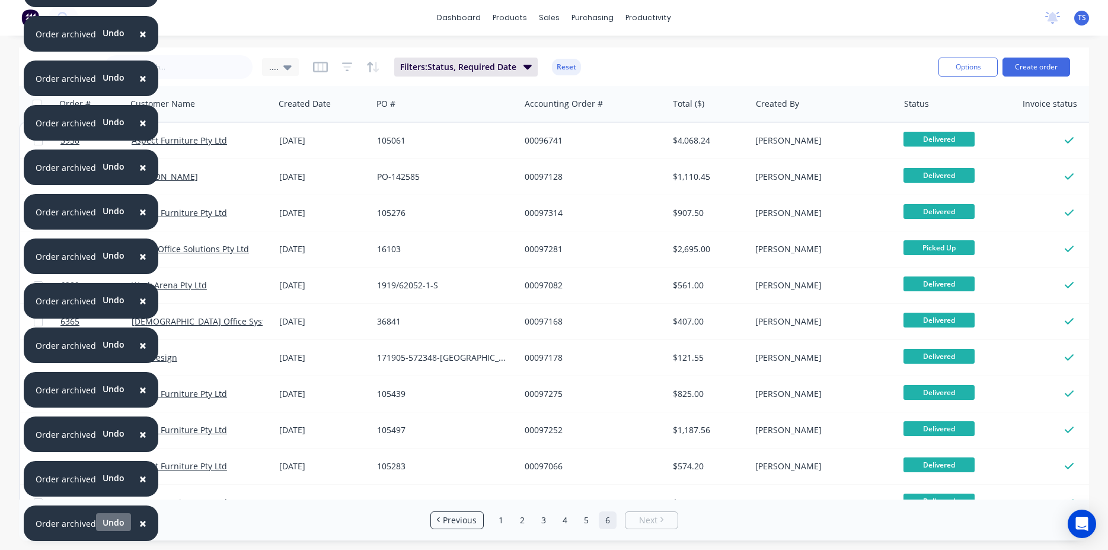
click at [114, 523] on button "Undo" at bounding box center [113, 522] width 35 height 18
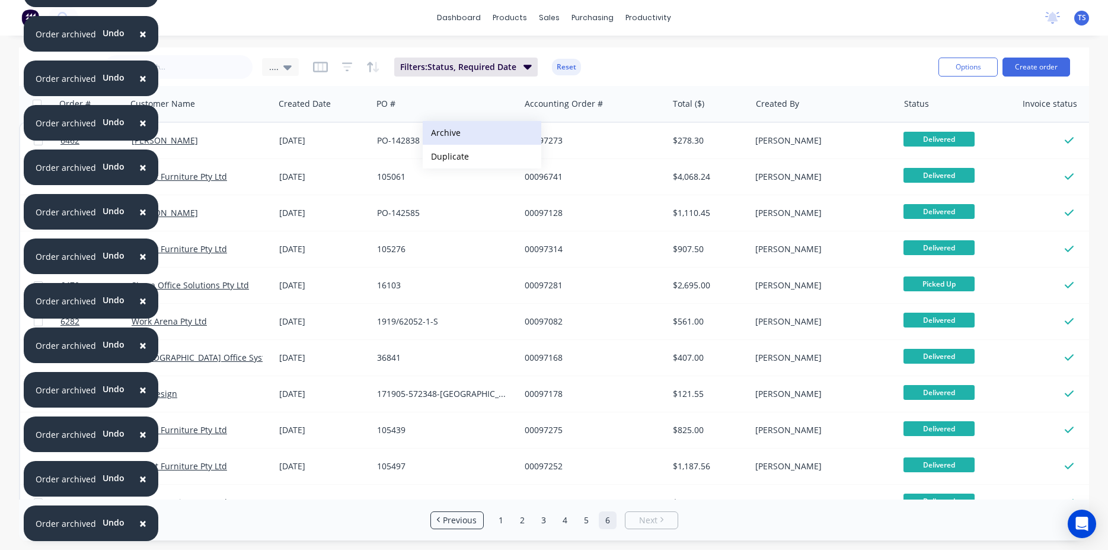
click at [460, 137] on button "Archive" at bounding box center [482, 133] width 119 height 24
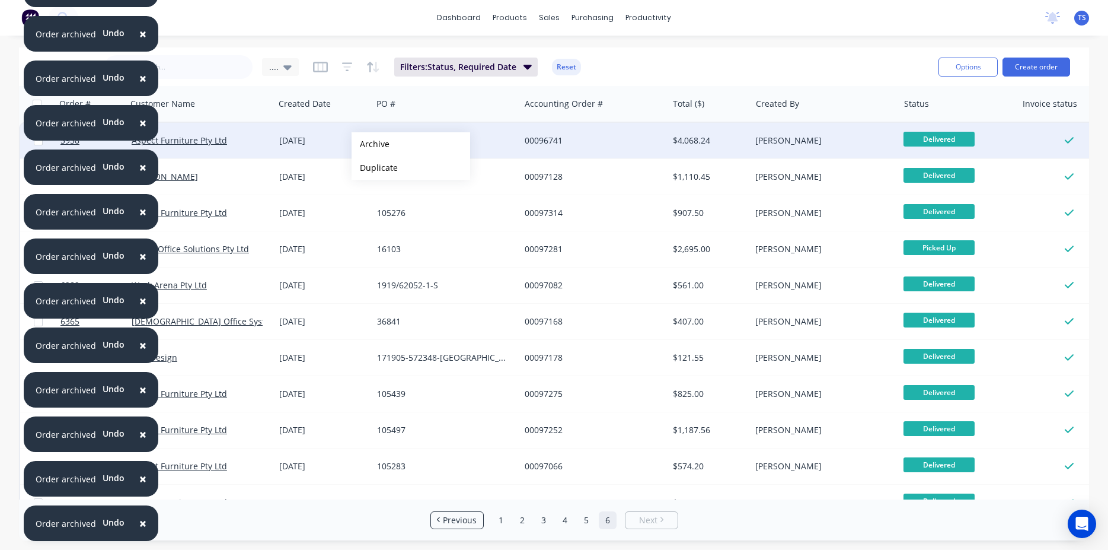
click at [371, 144] on button "Archive" at bounding box center [411, 144] width 119 height 24
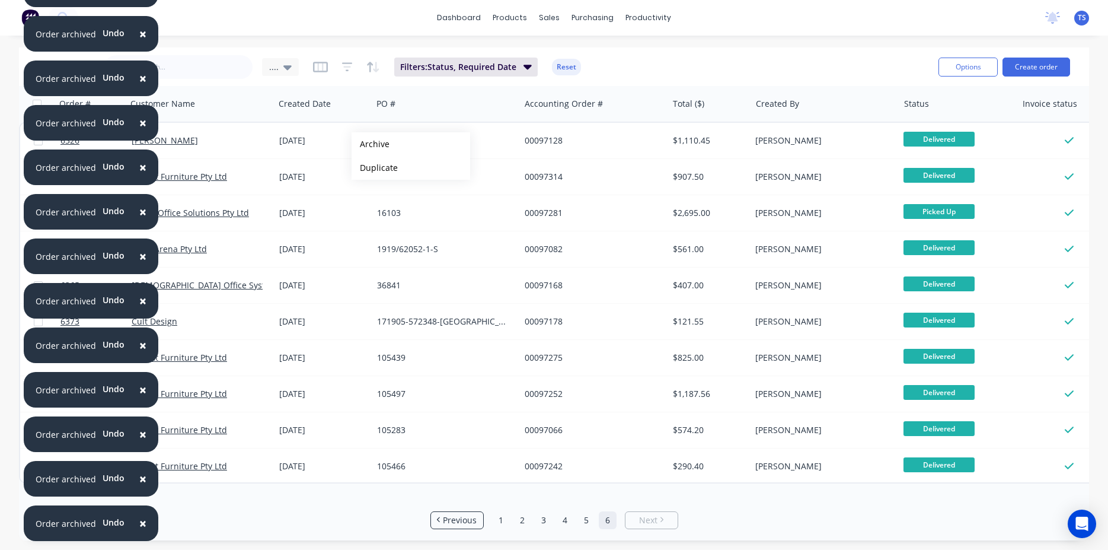
click at [371, 144] on button "Archive" at bounding box center [411, 144] width 119 height 24
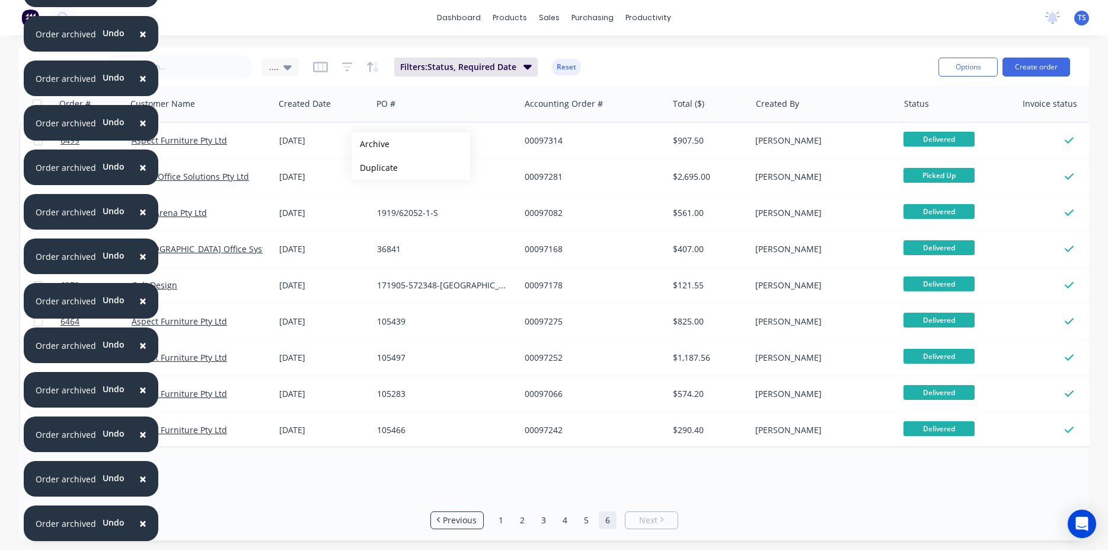
click at [371, 144] on button "Archive" at bounding box center [411, 144] width 119 height 24
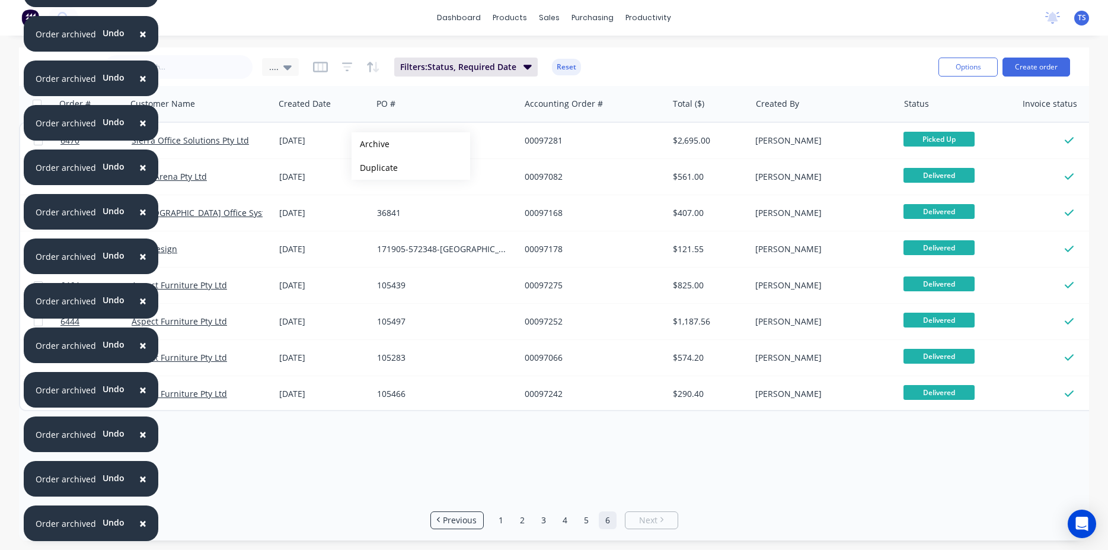
click at [371, 144] on button "Archive" at bounding box center [411, 144] width 119 height 24
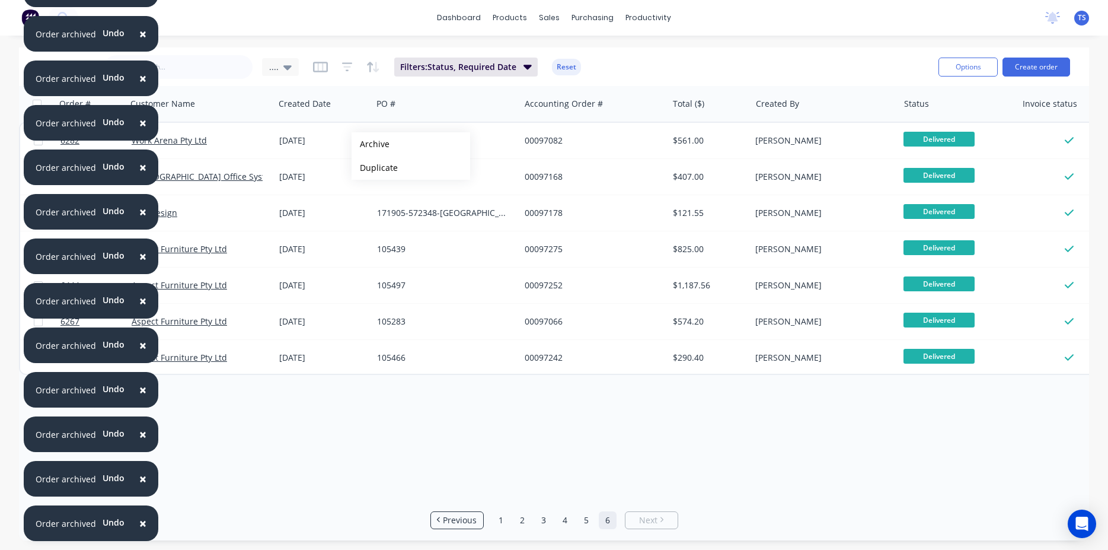
click at [371, 144] on button "Archive" at bounding box center [411, 144] width 119 height 24
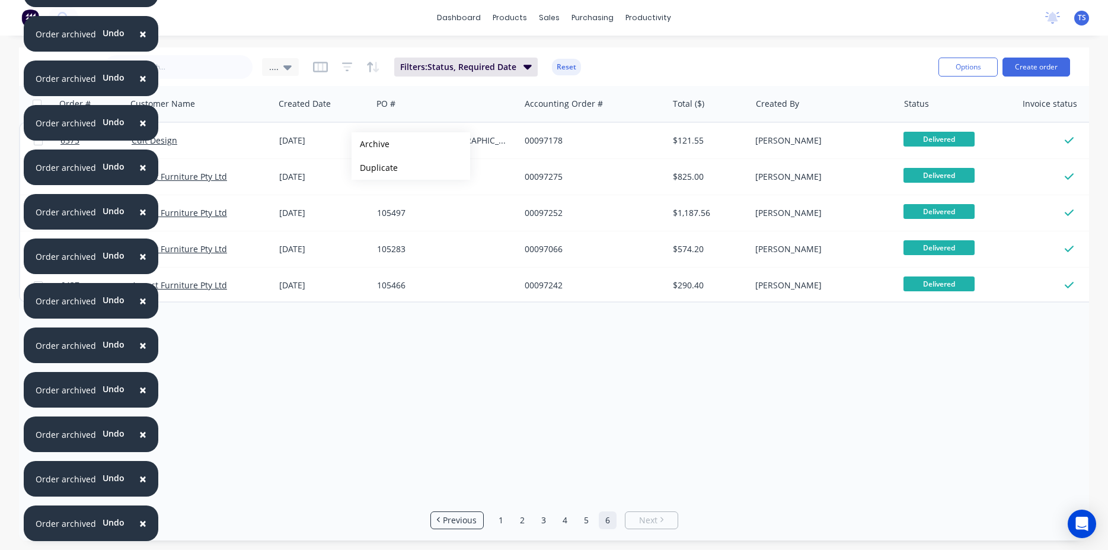
click at [371, 144] on button "Archive" at bounding box center [411, 144] width 119 height 24
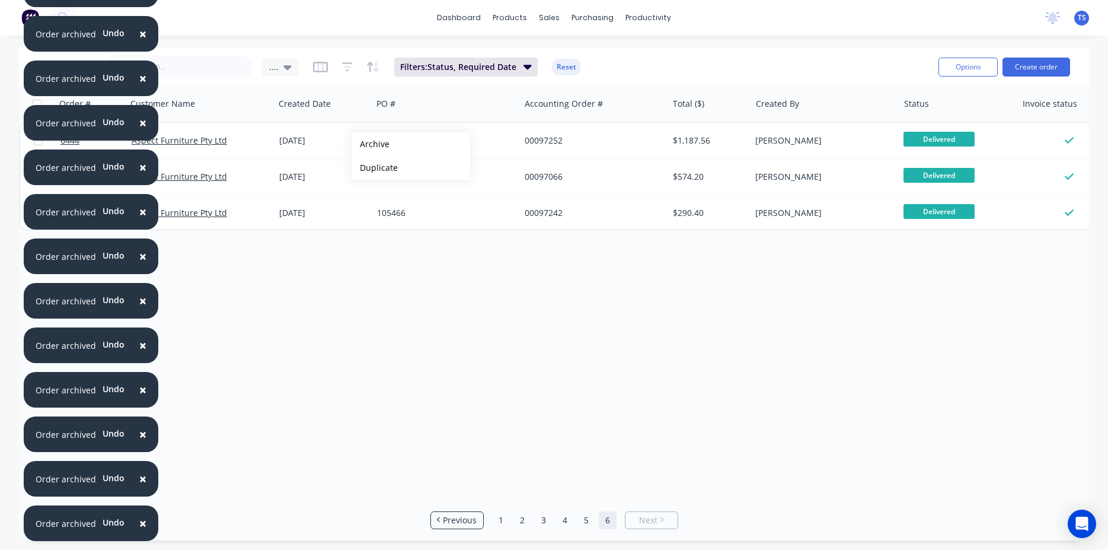
click at [371, 144] on button "Archive" at bounding box center [411, 144] width 119 height 24
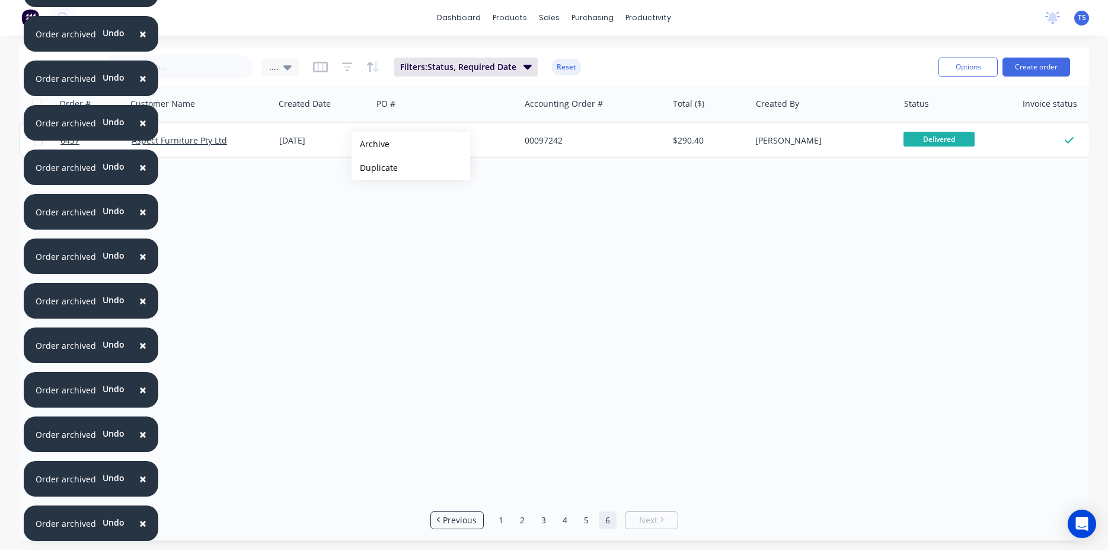
click at [371, 144] on button "Archive" at bounding box center [411, 144] width 119 height 24
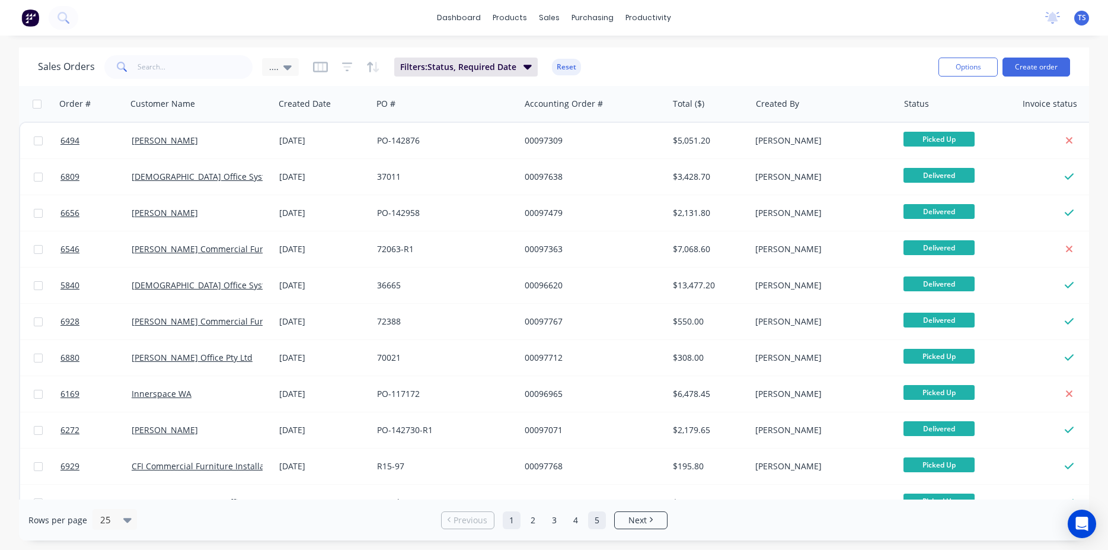
click at [591, 522] on link "5" at bounding box center [597, 520] width 18 height 18
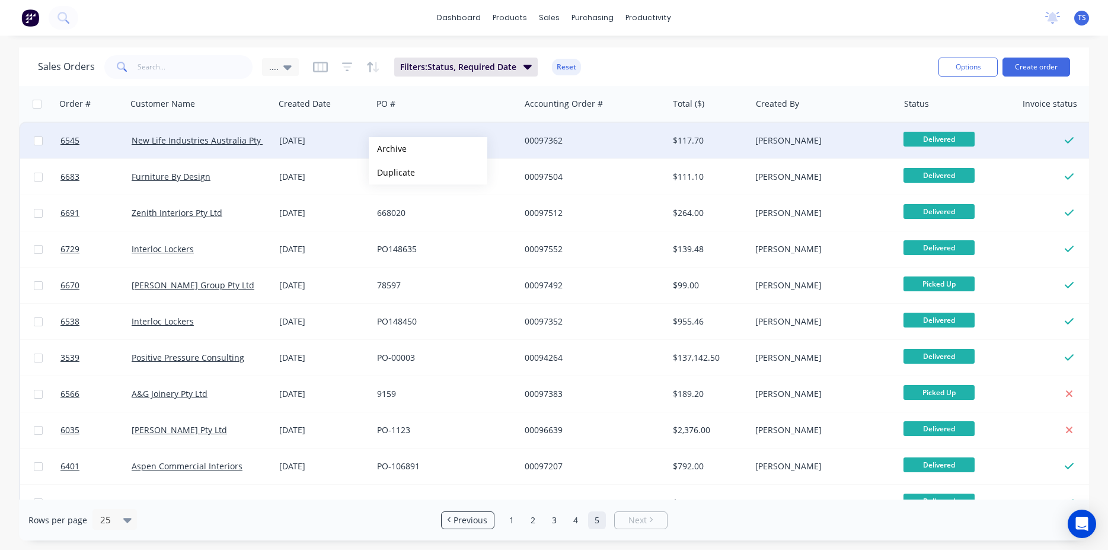
click at [388, 149] on button "Archive" at bounding box center [428, 149] width 119 height 24
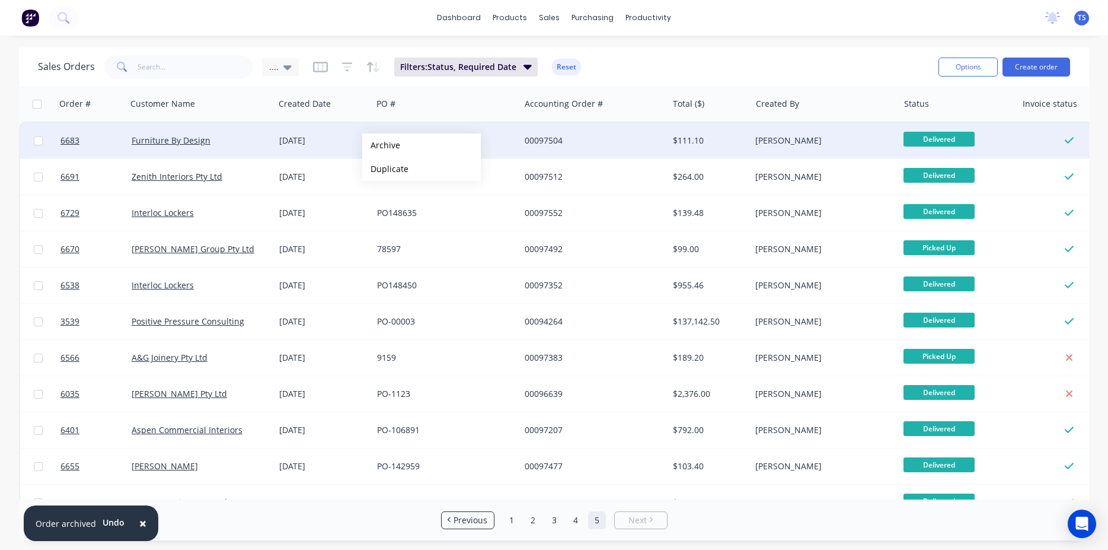
click at [381, 145] on button "Archive" at bounding box center [421, 145] width 119 height 24
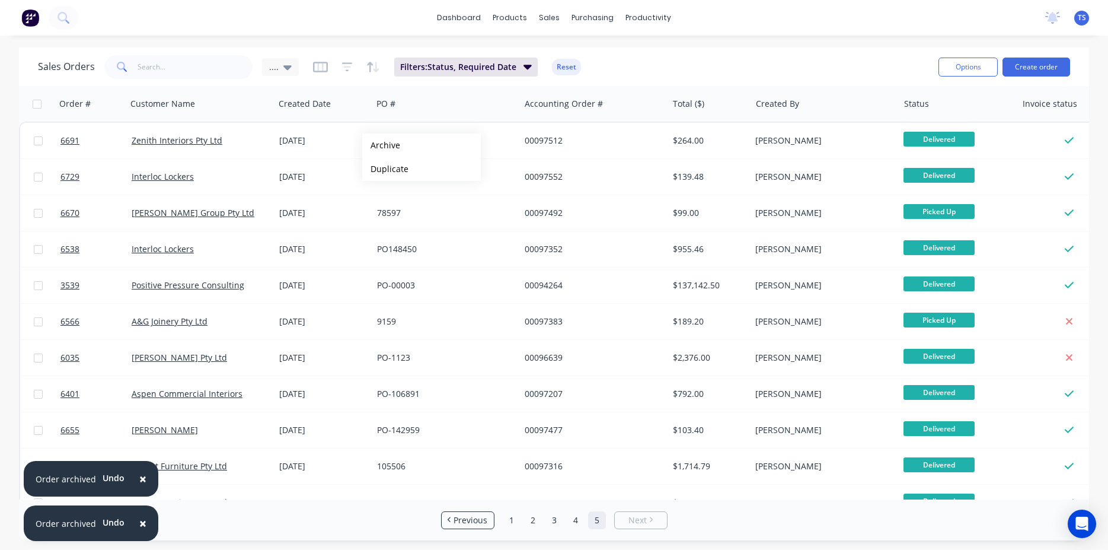
click at [381, 145] on button "Archive" at bounding box center [421, 145] width 119 height 24
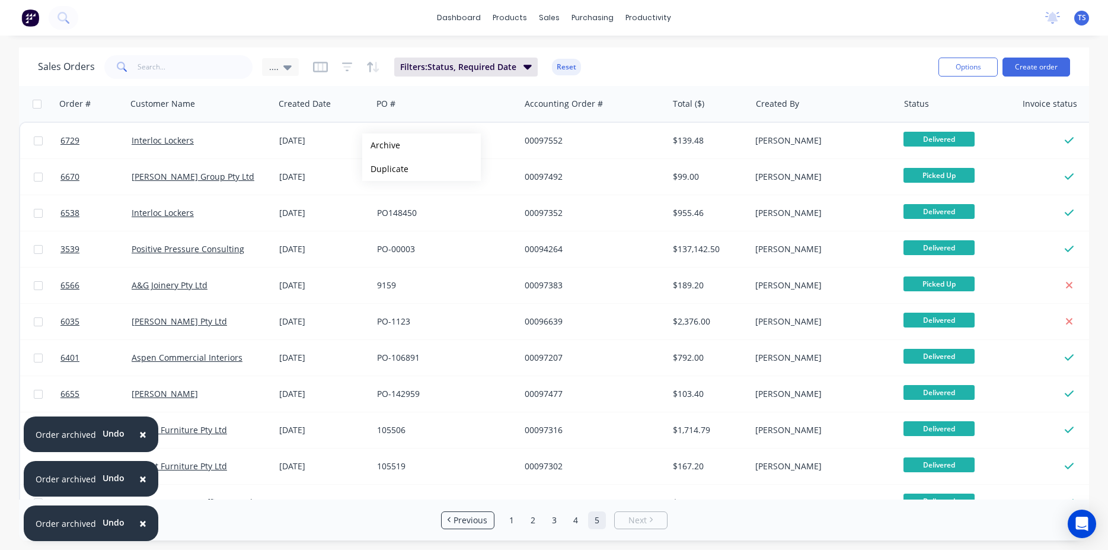
click at [381, 145] on button "Archive" at bounding box center [421, 145] width 119 height 24
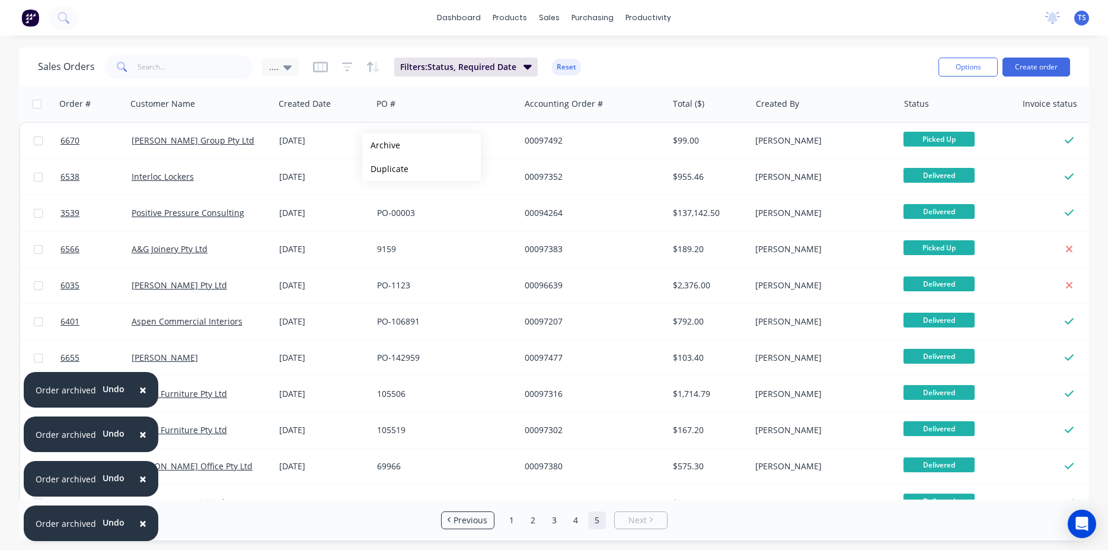
click at [381, 145] on button "Archive" at bounding box center [421, 145] width 119 height 24
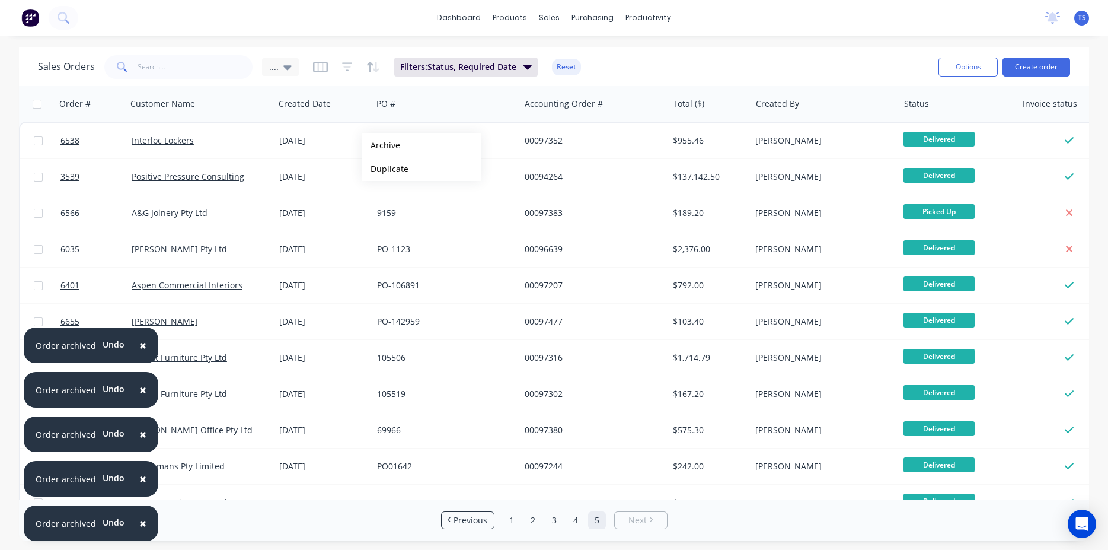
click at [381, 145] on button "Archive" at bounding box center [421, 145] width 119 height 24
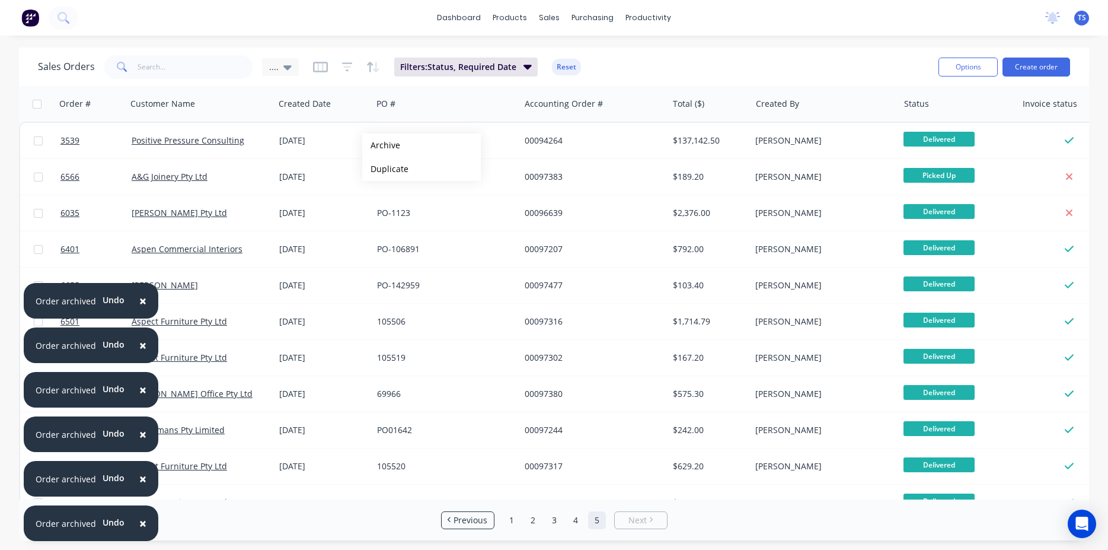
click at [381, 145] on button "Archive" at bounding box center [421, 145] width 119 height 24
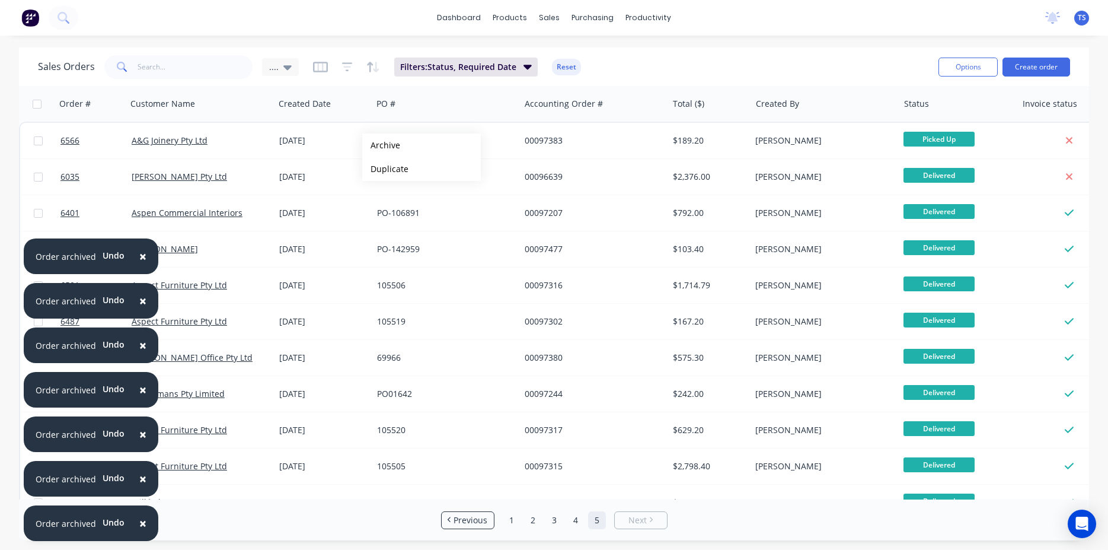
click at [381, 145] on button "Archive" at bounding box center [421, 145] width 119 height 24
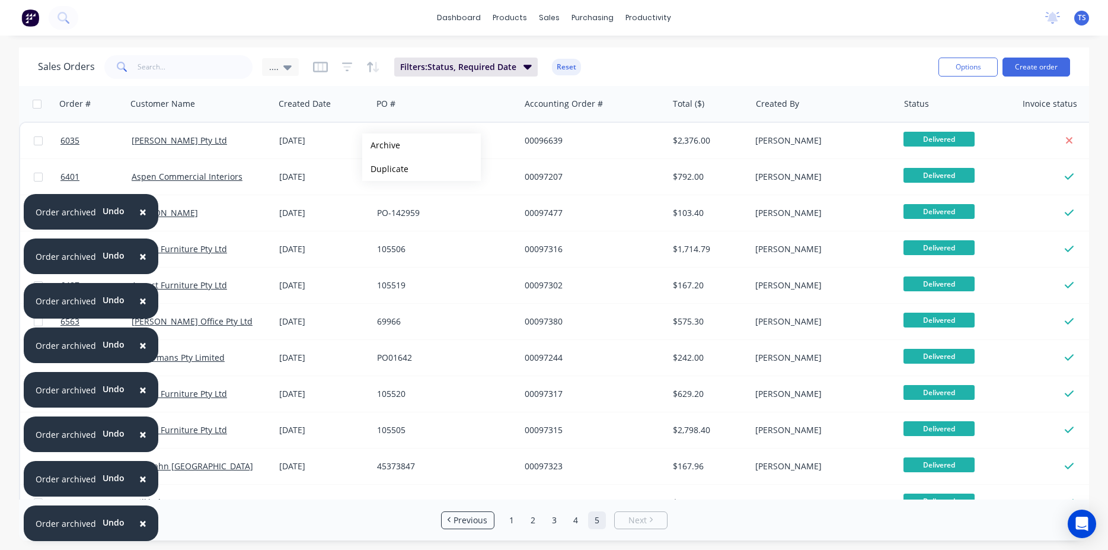
click at [381, 145] on button "Archive" at bounding box center [421, 145] width 119 height 24
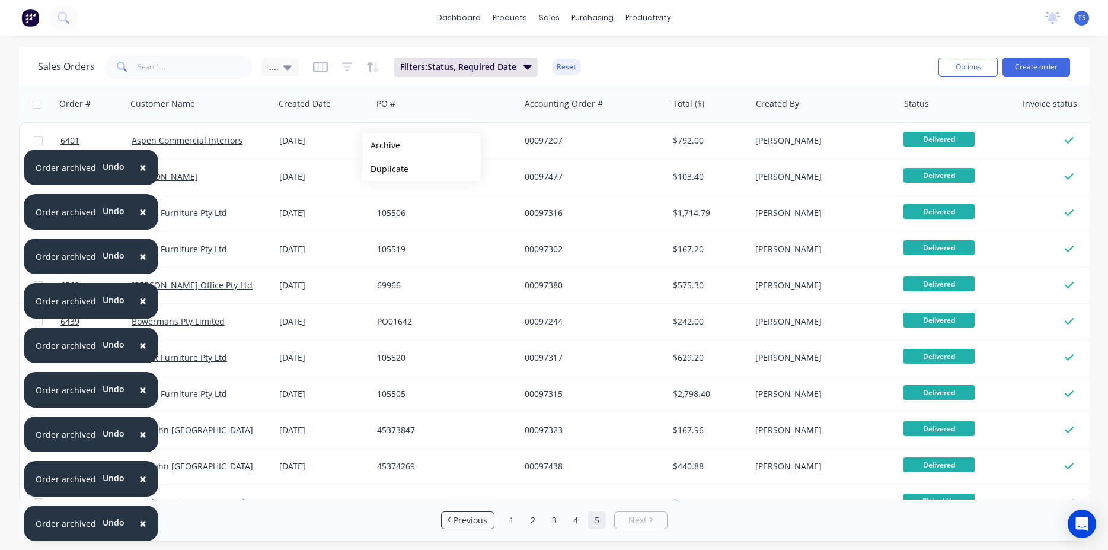
click at [381, 145] on button "Archive" at bounding box center [421, 145] width 119 height 24
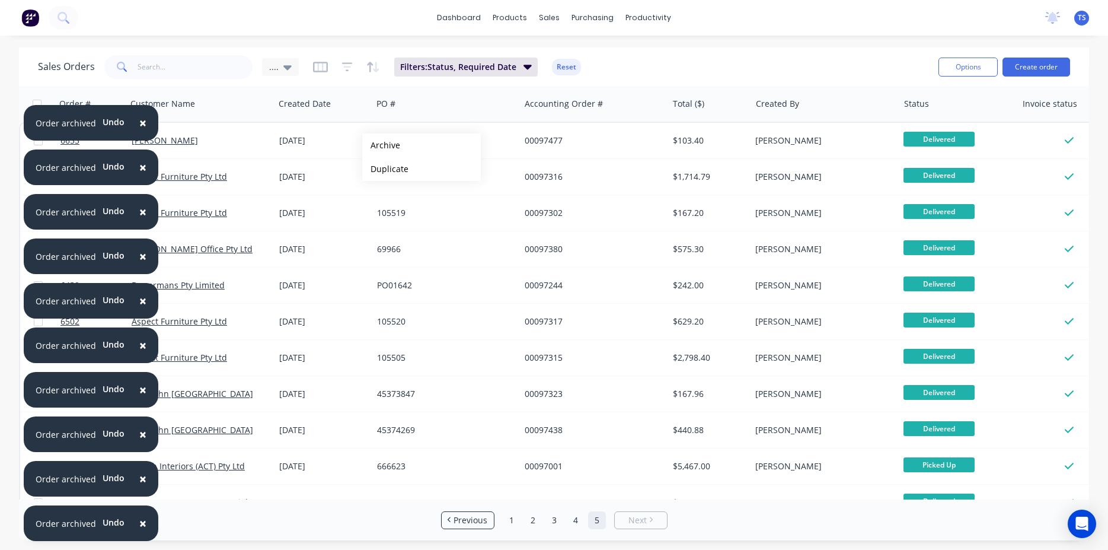
click at [381, 145] on button "Archive" at bounding box center [421, 145] width 119 height 24
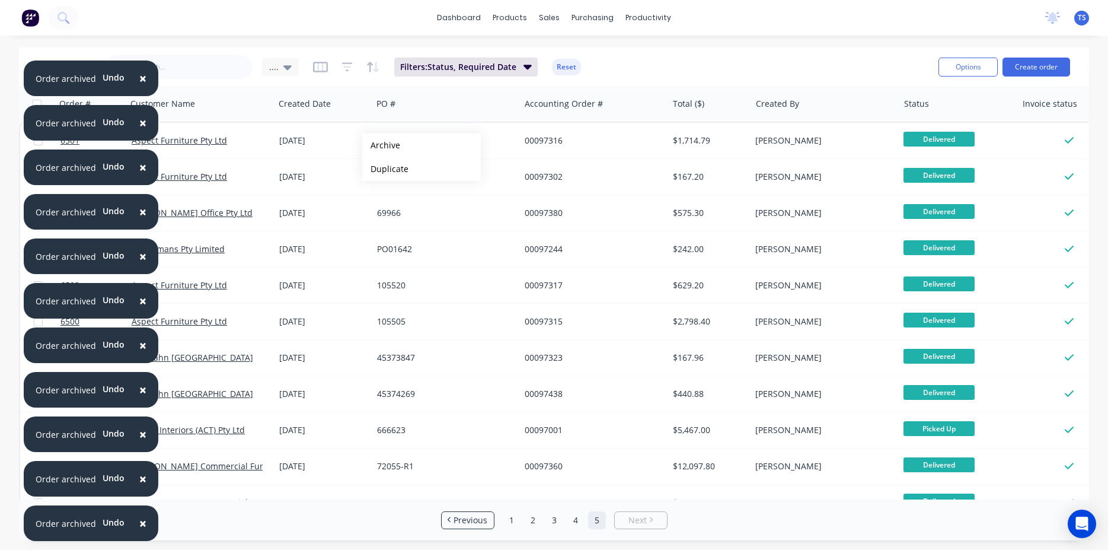
click at [381, 145] on button "Archive" at bounding box center [421, 145] width 119 height 24
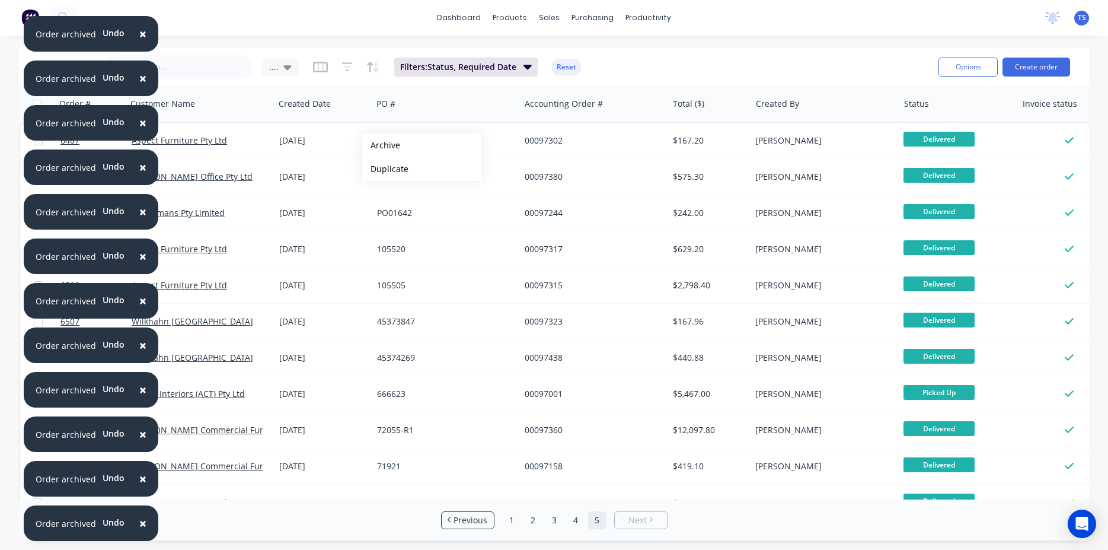
click at [381, 145] on button "Archive" at bounding box center [421, 145] width 119 height 24
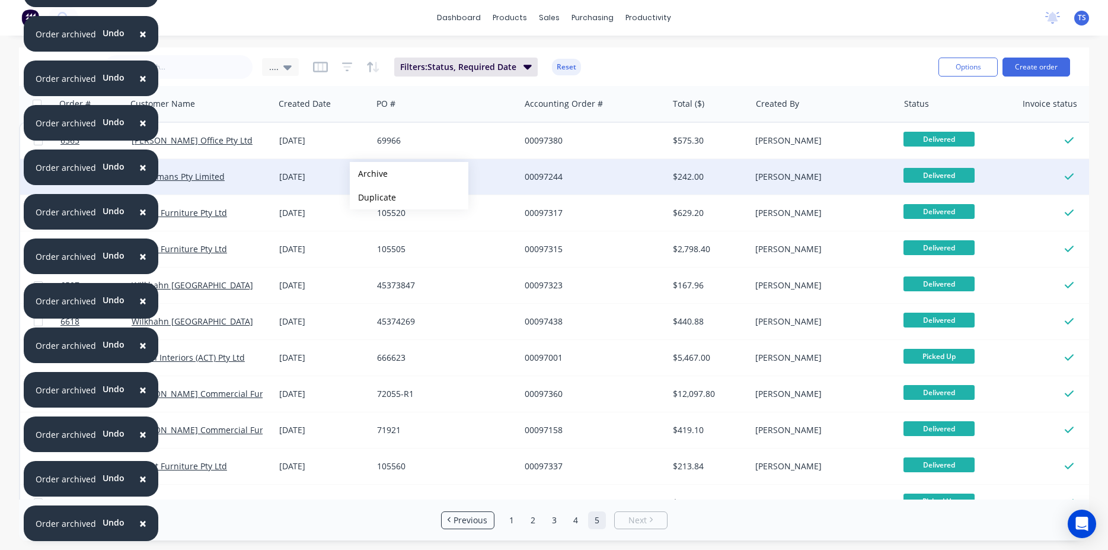
click at [369, 174] on button "Archive" at bounding box center [409, 174] width 119 height 24
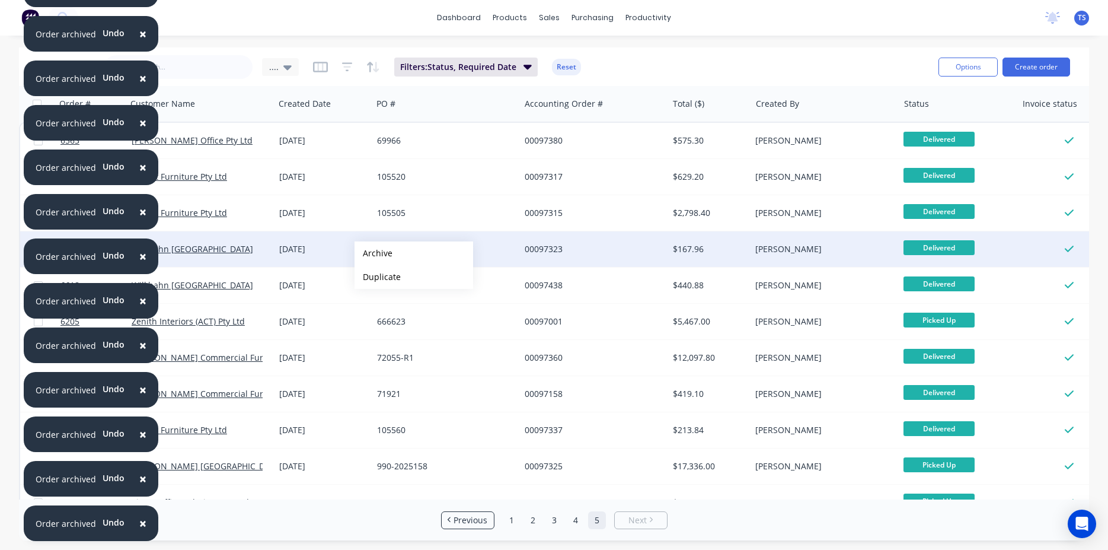
click at [374, 253] on button "Archive" at bounding box center [414, 253] width 119 height 24
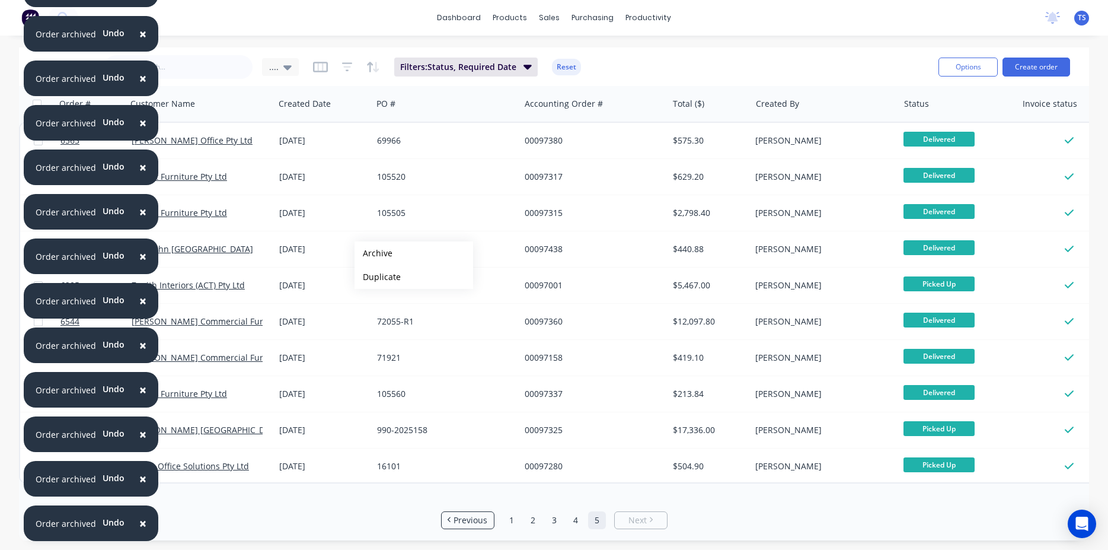
click at [374, 253] on button "Archive" at bounding box center [414, 253] width 119 height 24
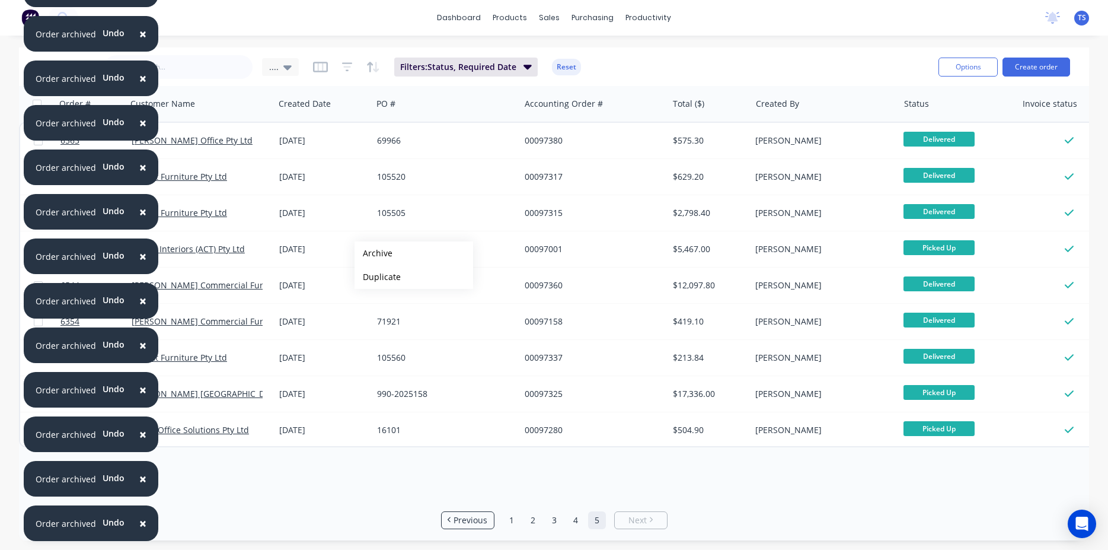
click at [374, 253] on button "Archive" at bounding box center [414, 253] width 119 height 24
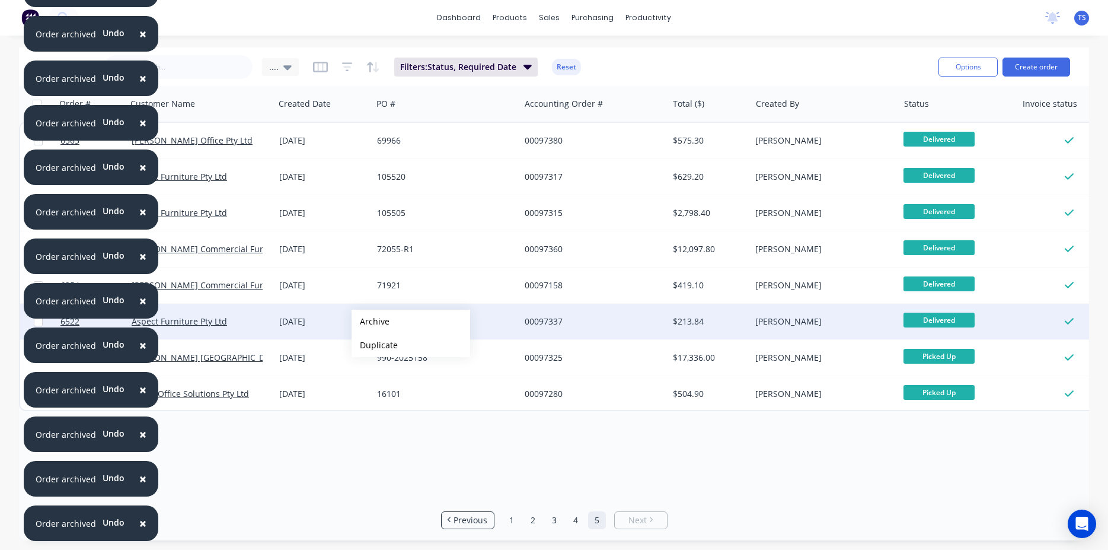
click at [371, 321] on button "Archive" at bounding box center [411, 321] width 119 height 24
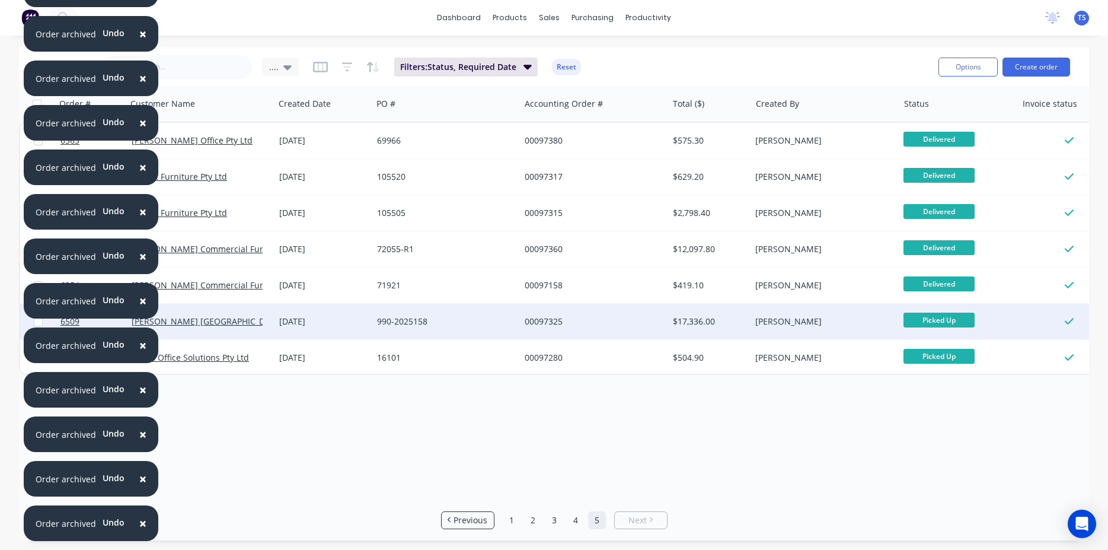
click at [381, 327] on div "990-2025158" at bounding box center [443, 321] width 132 height 12
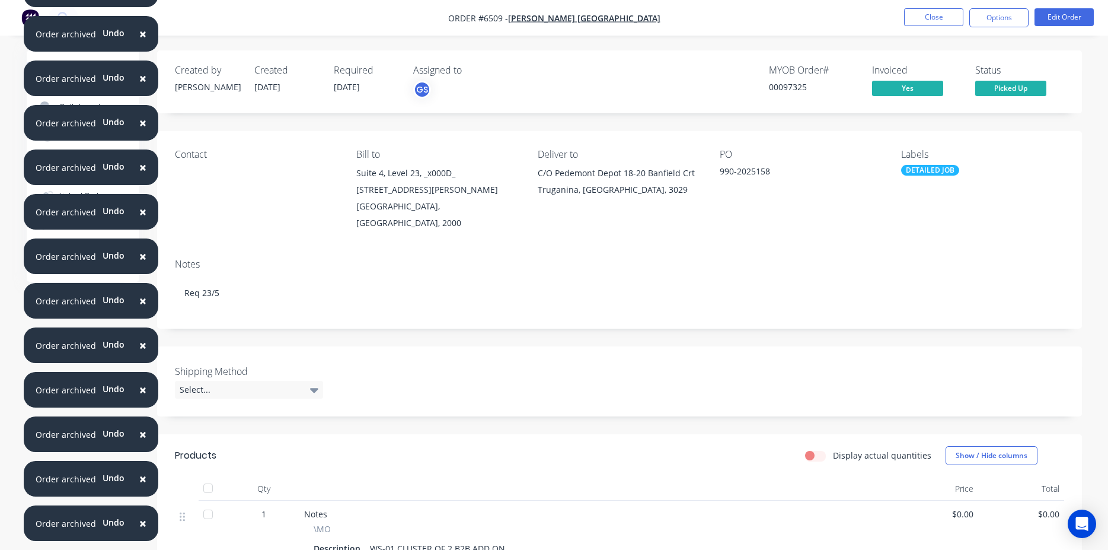
click at [945, 17] on button "Close" at bounding box center [933, 17] width 59 height 18
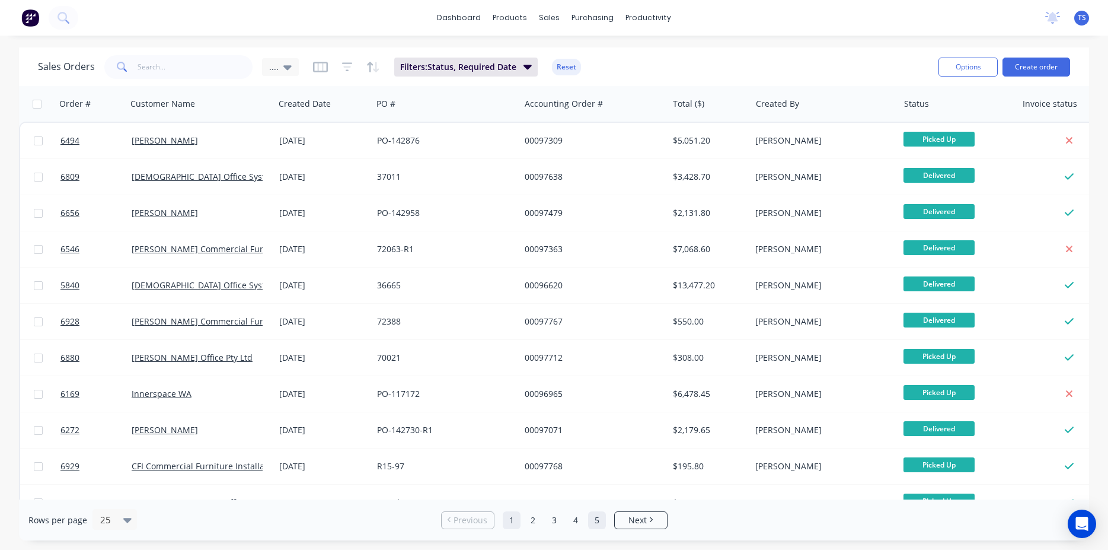
click at [597, 519] on link "5" at bounding box center [597, 520] width 18 height 18
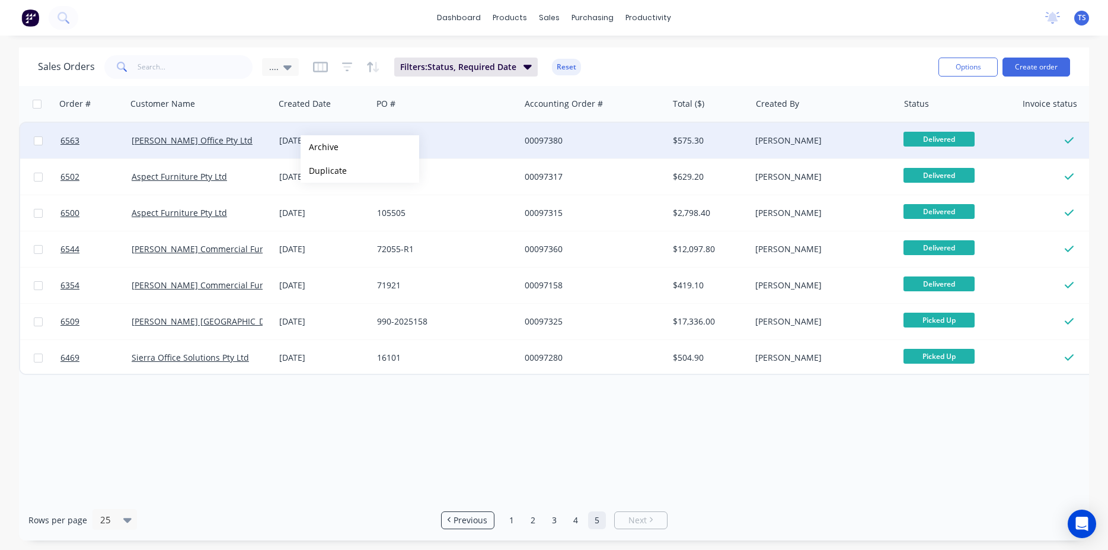
click at [320, 147] on button "Archive" at bounding box center [360, 147] width 119 height 24
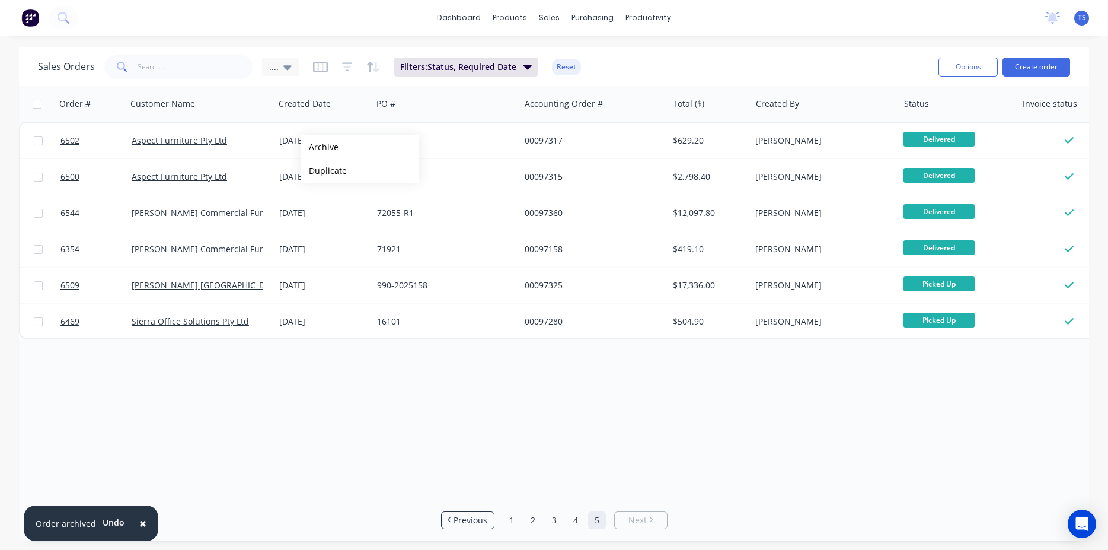
click at [320, 147] on button "Archive" at bounding box center [360, 147] width 119 height 24
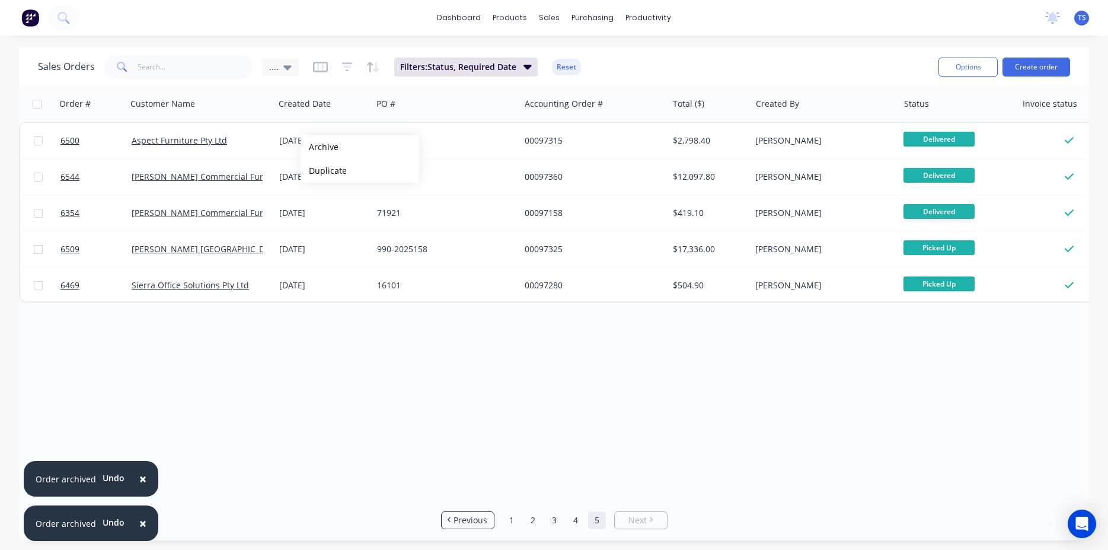
click at [320, 147] on button "Archive" at bounding box center [360, 147] width 119 height 24
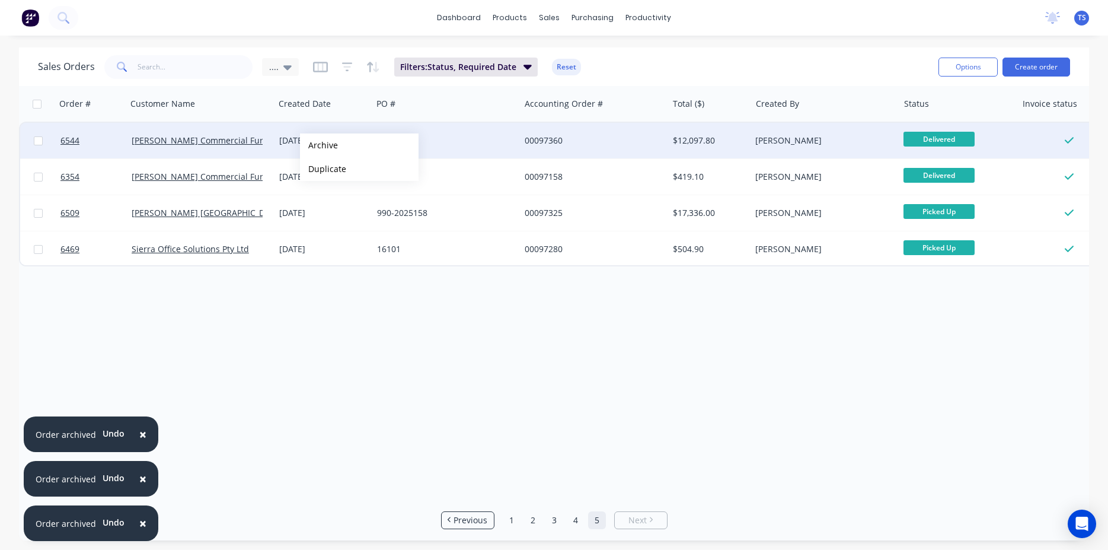
click at [319, 145] on button "Archive" at bounding box center [359, 145] width 119 height 24
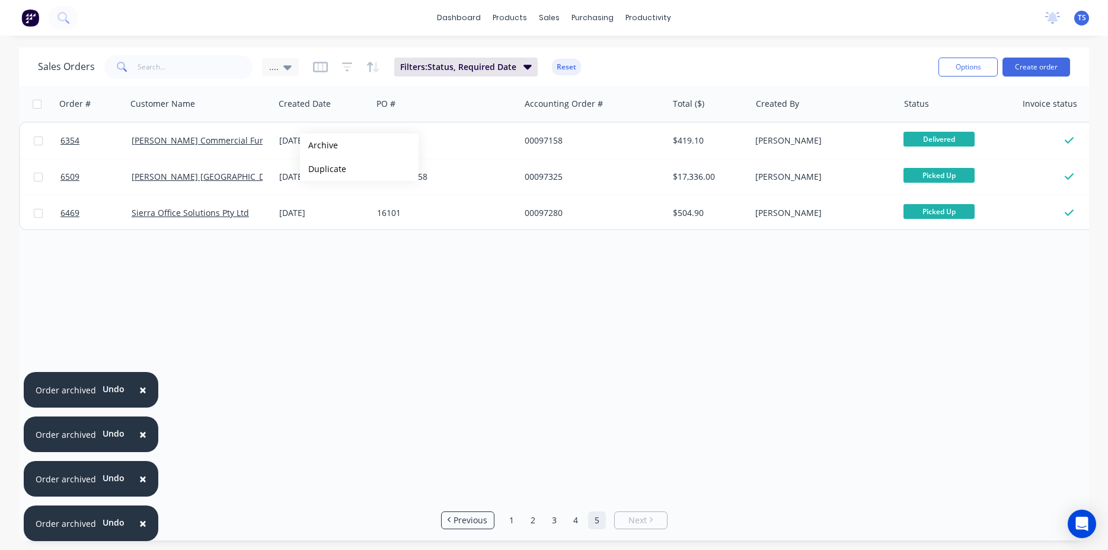
click at [319, 145] on button "Archive" at bounding box center [359, 145] width 119 height 24
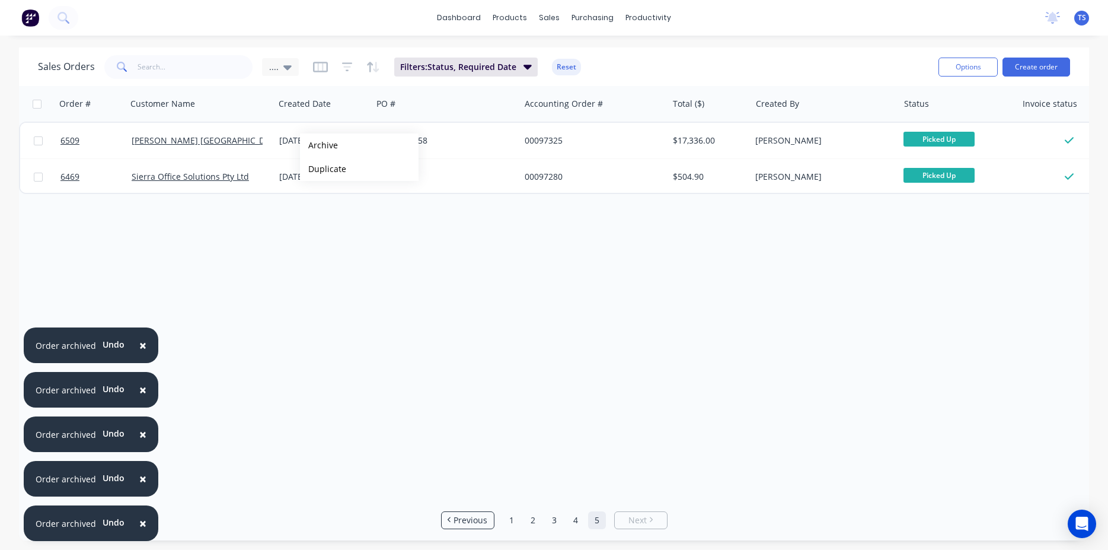
click at [319, 145] on button "Archive" at bounding box center [359, 145] width 119 height 24
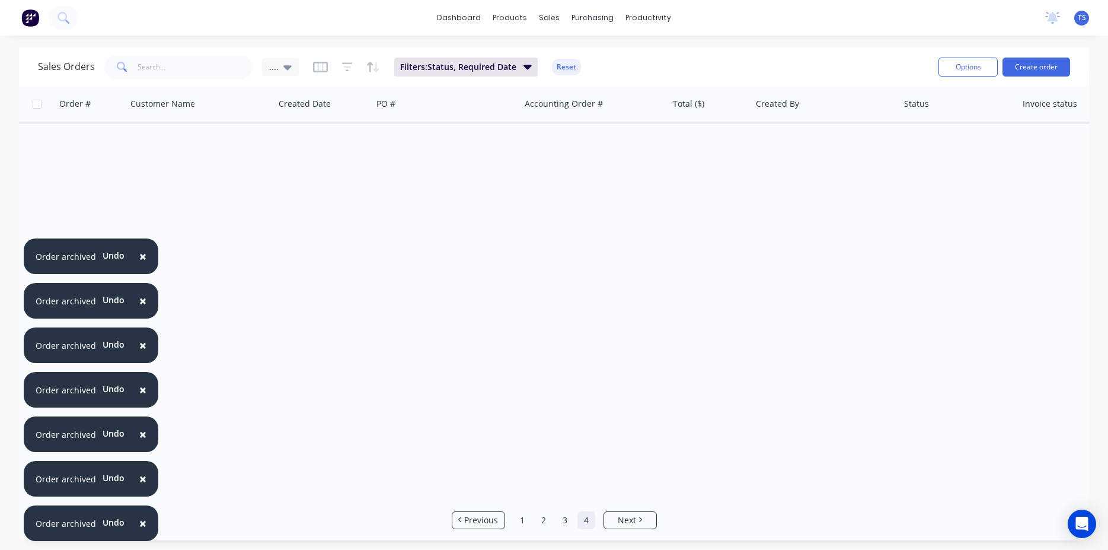
click at [581, 522] on link "4" at bounding box center [586, 520] width 18 height 18
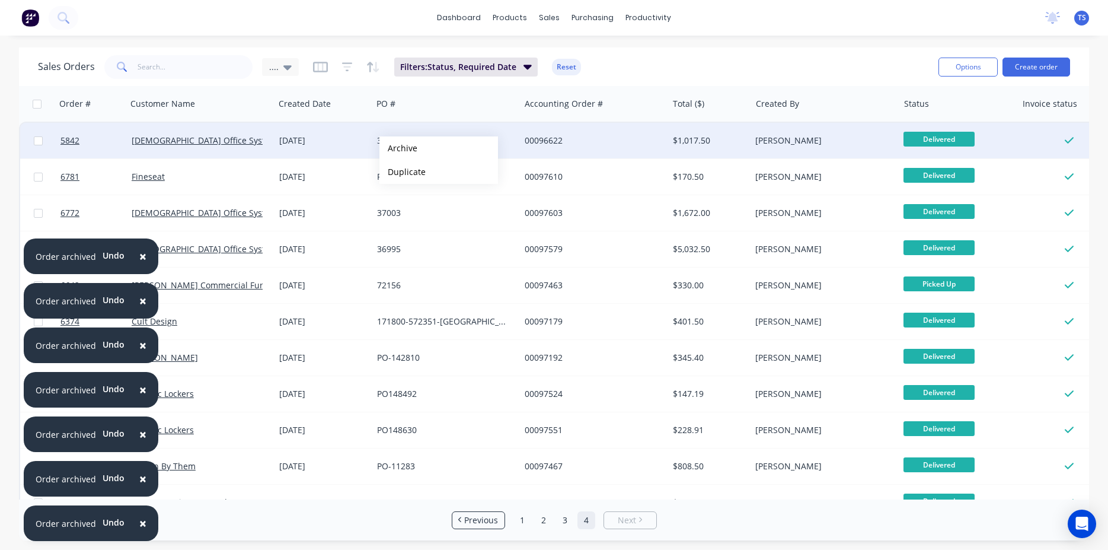
click at [398, 148] on button "Archive" at bounding box center [438, 148] width 119 height 24
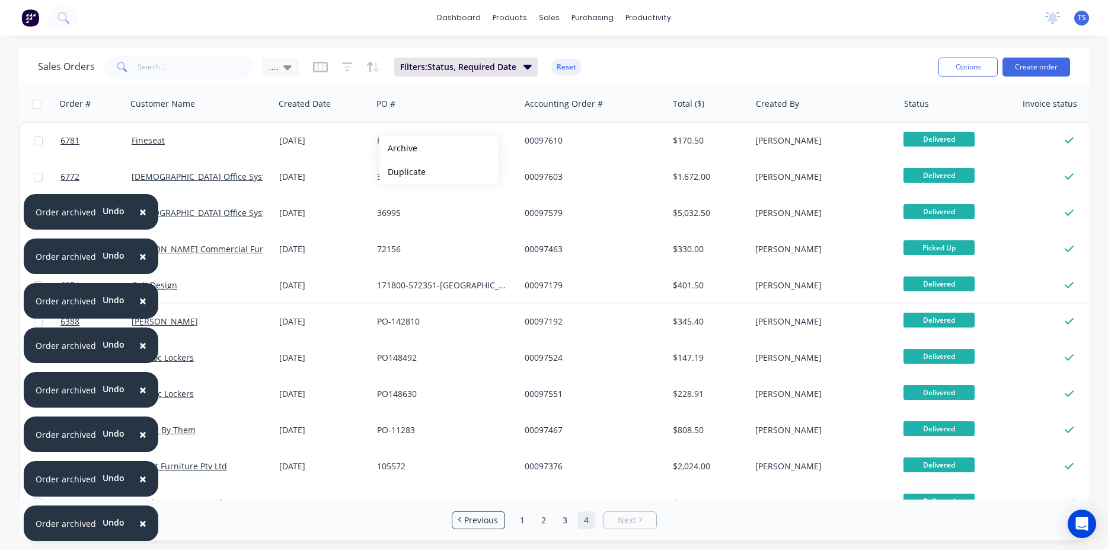
click at [398, 148] on button "Archive" at bounding box center [438, 148] width 119 height 24
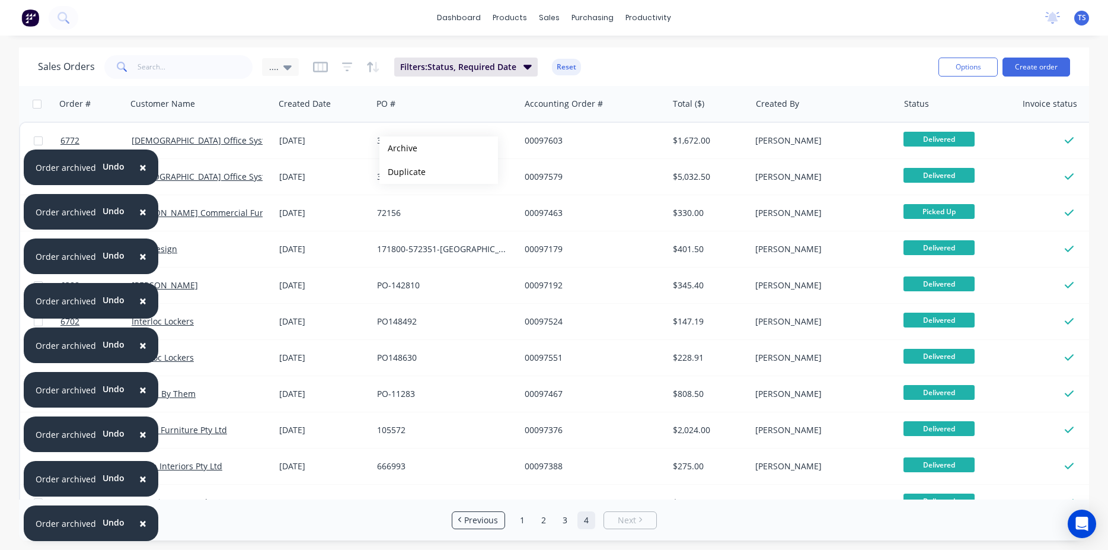
click at [398, 148] on button "Archive" at bounding box center [438, 148] width 119 height 24
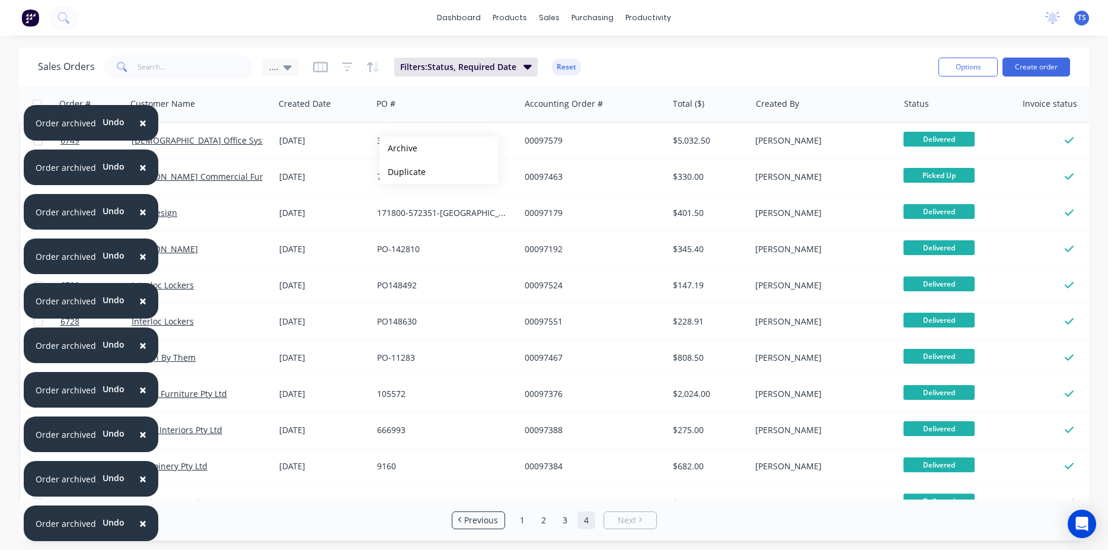
click at [398, 148] on button "Archive" at bounding box center [438, 148] width 119 height 24
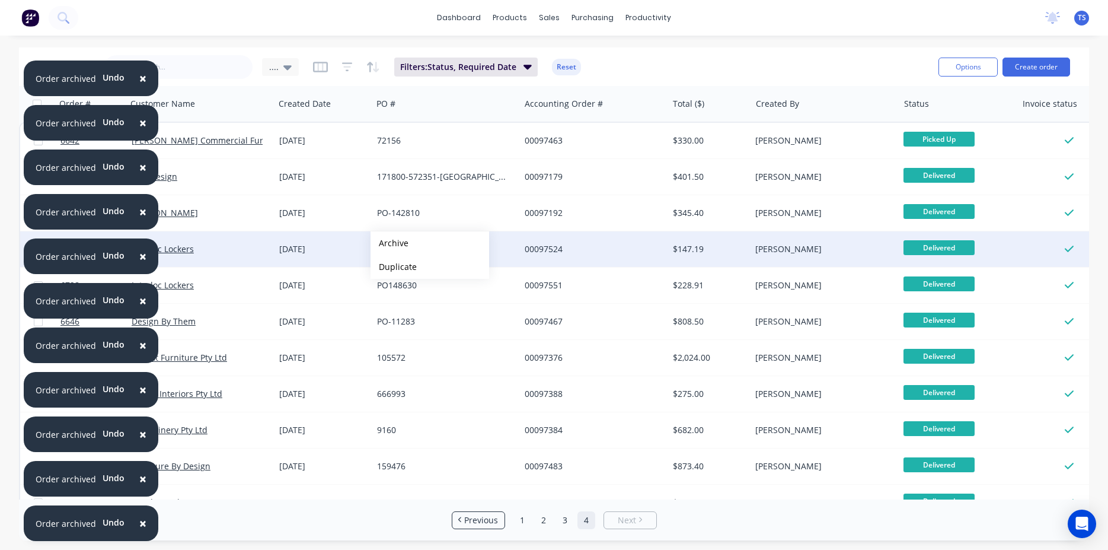
click at [390, 243] on button "Archive" at bounding box center [430, 243] width 119 height 24
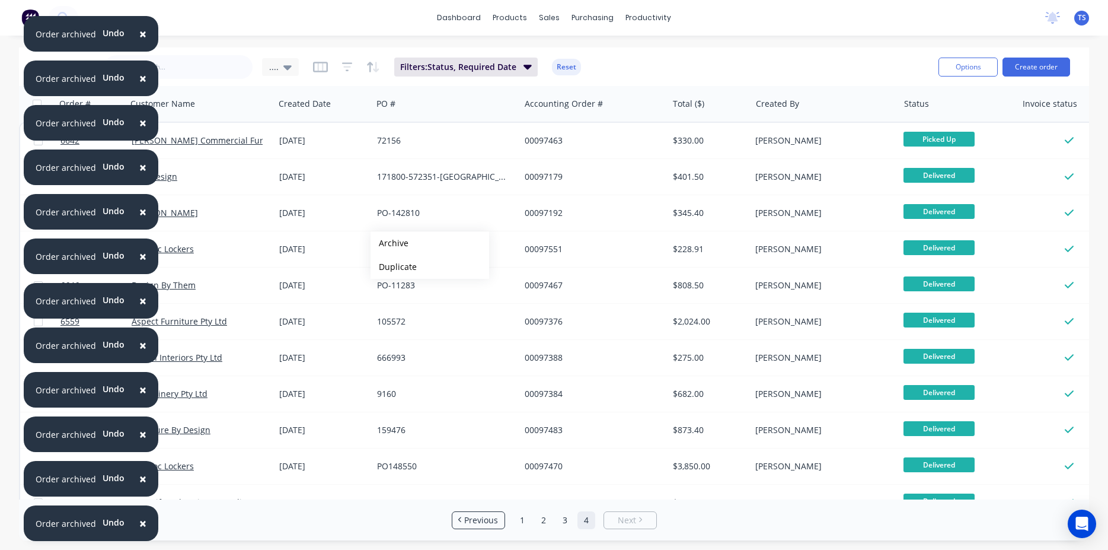
click at [390, 243] on button "Archive" at bounding box center [430, 243] width 119 height 24
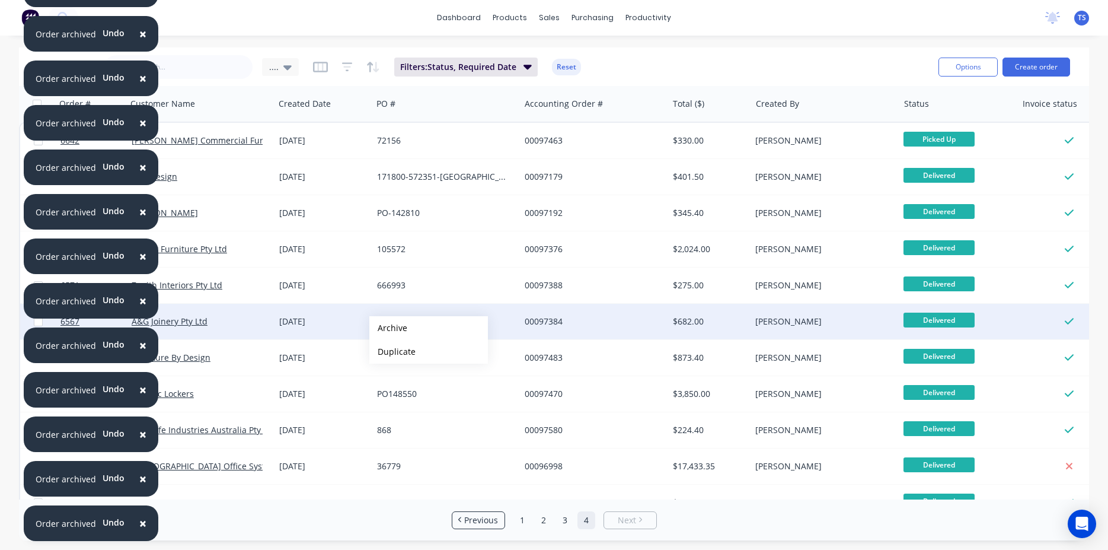
click at [388, 328] on button "Archive" at bounding box center [428, 328] width 119 height 24
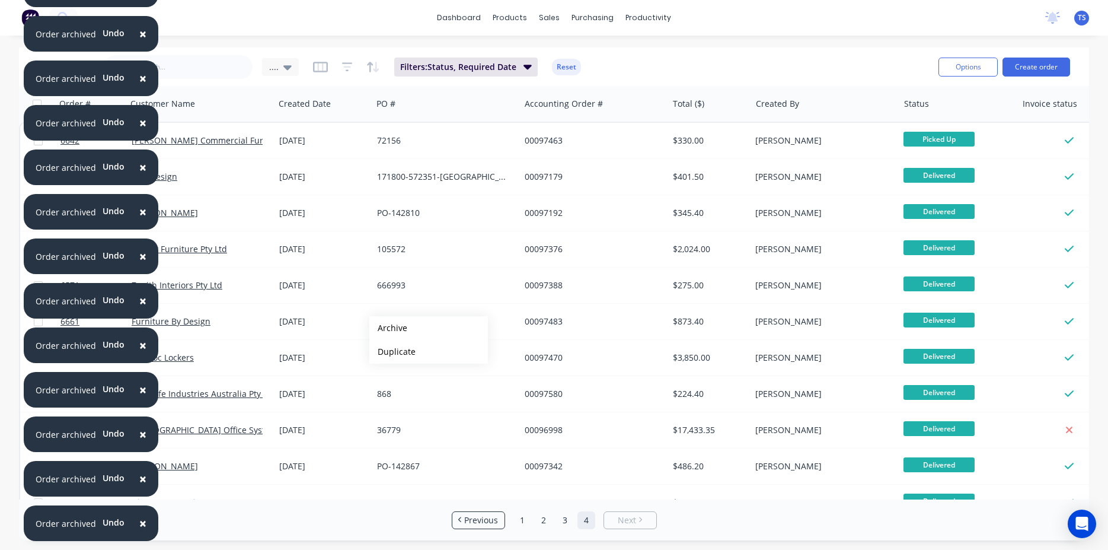
click at [388, 328] on button "Archive" at bounding box center [428, 328] width 119 height 24
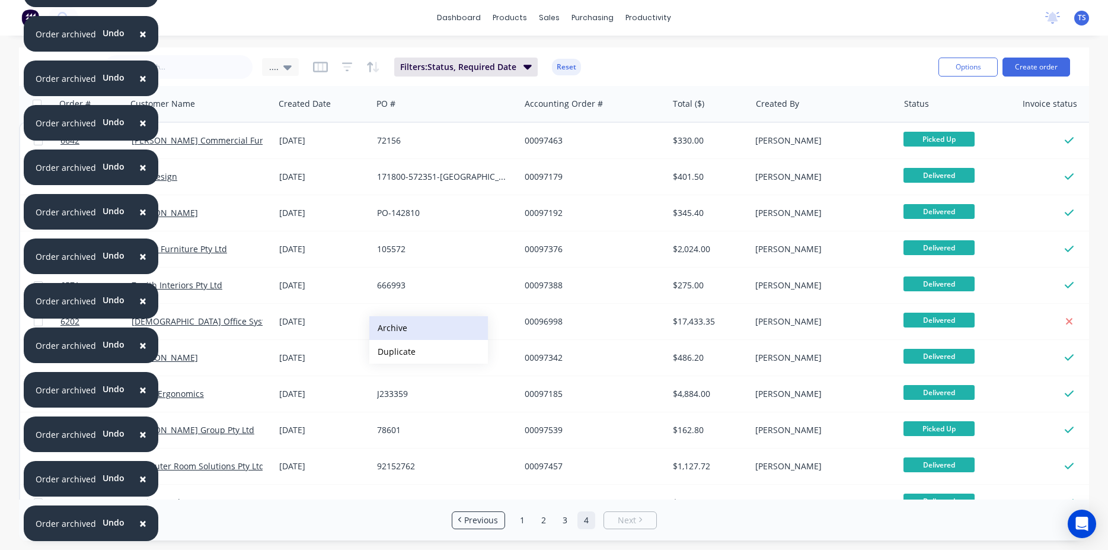
click at [408, 327] on button "Archive" at bounding box center [428, 328] width 119 height 24
click at [411, 323] on button "Archive" at bounding box center [442, 327] width 119 height 24
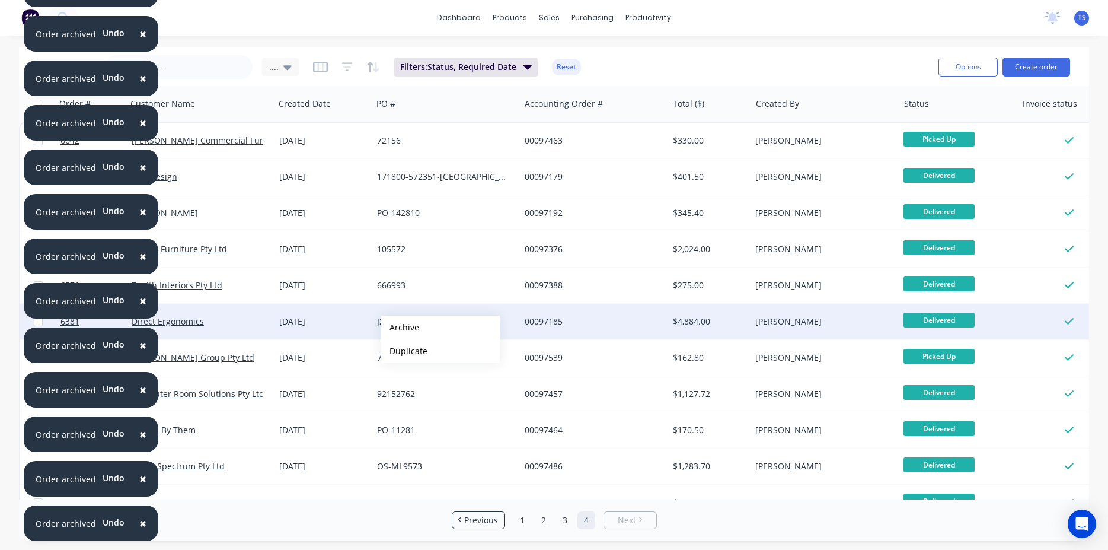
click at [400, 327] on button "Archive" at bounding box center [440, 327] width 119 height 24
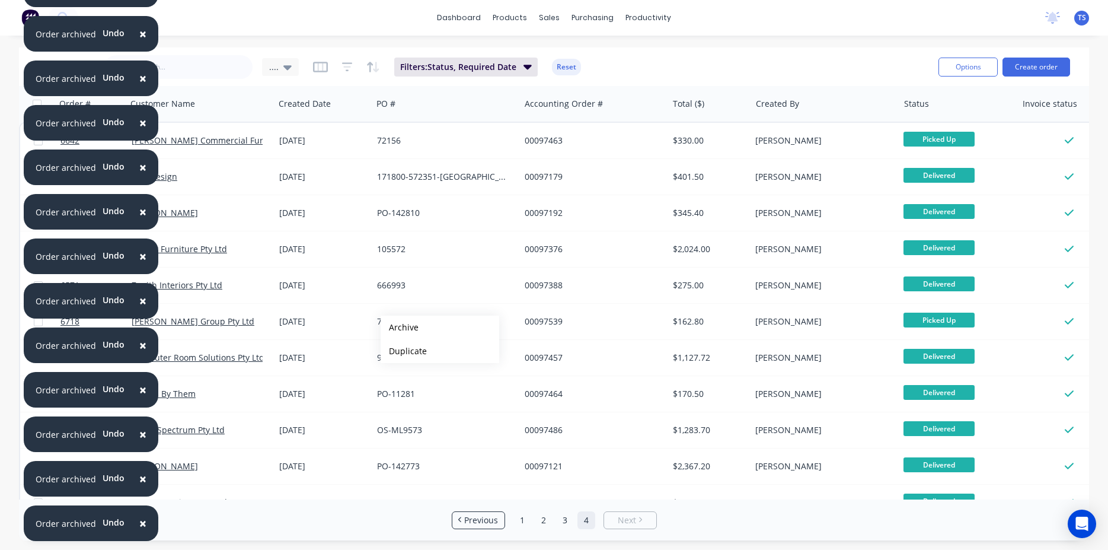
click at [400, 327] on button "Archive" at bounding box center [440, 327] width 119 height 24
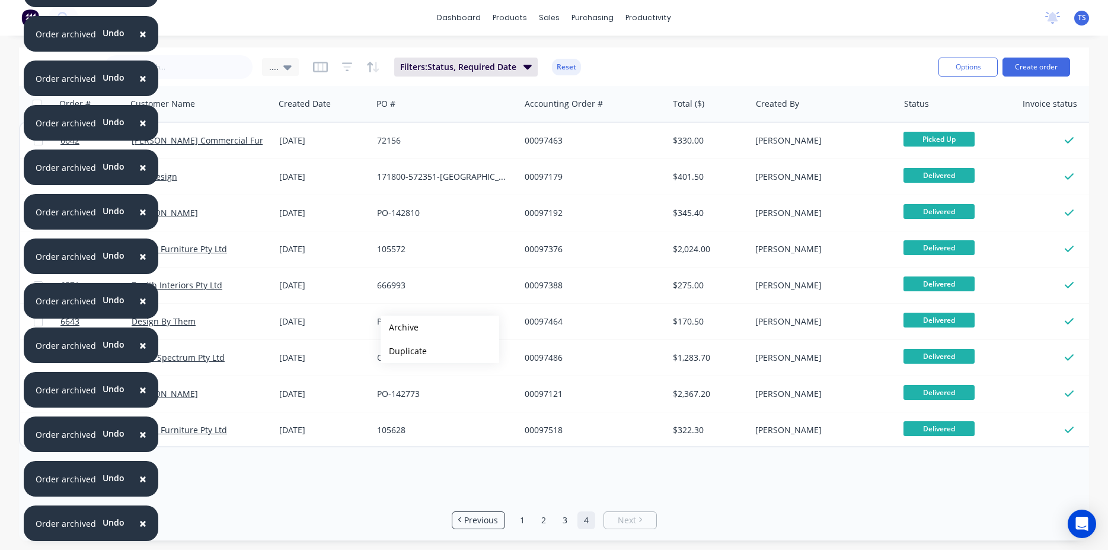
click at [400, 327] on button "Archive" at bounding box center [440, 327] width 119 height 24
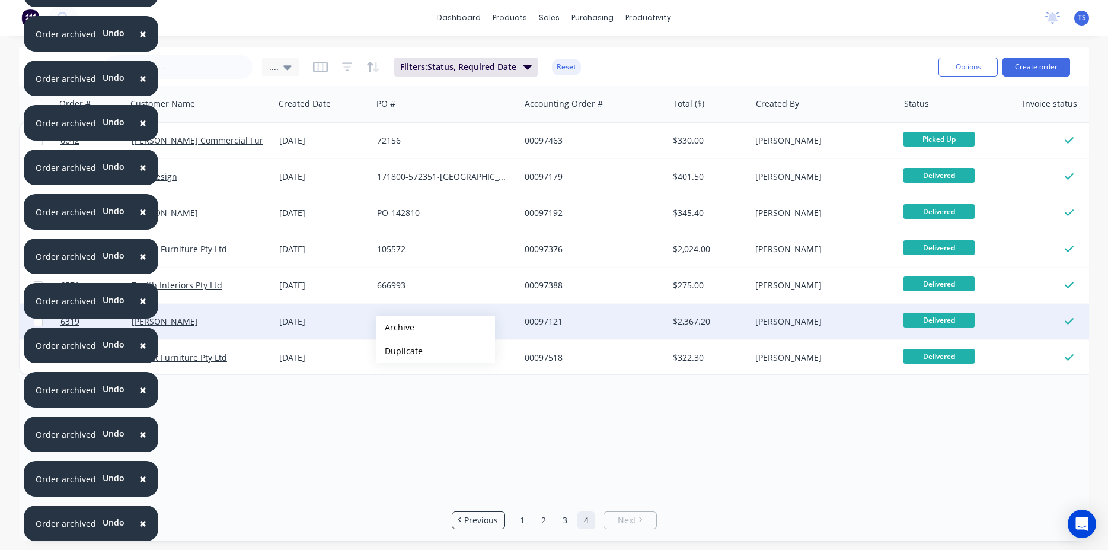
click at [395, 327] on button "Archive" at bounding box center [435, 327] width 119 height 24
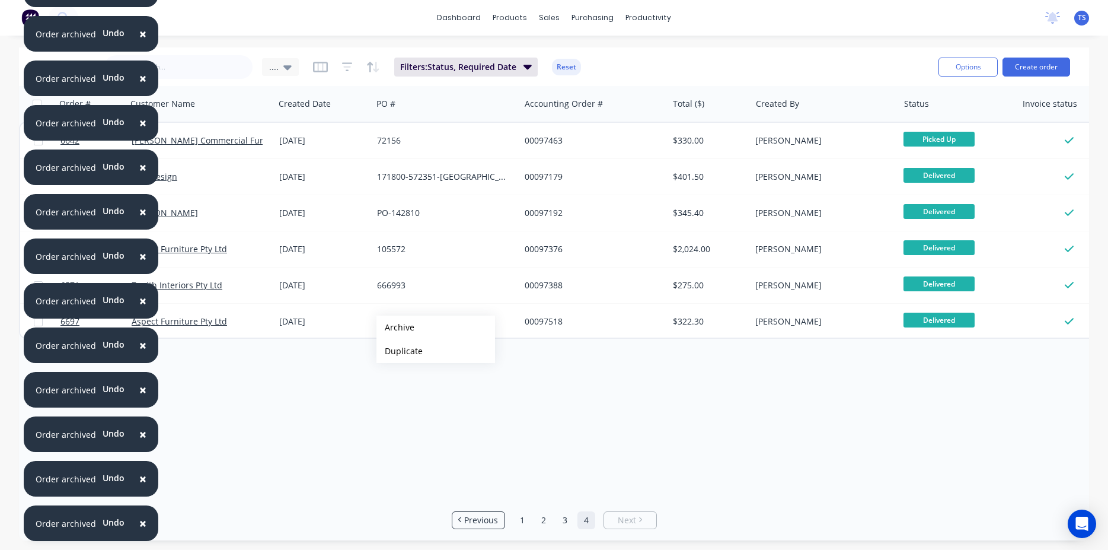
click at [395, 327] on button "Archive" at bounding box center [435, 327] width 119 height 24
click at [564, 522] on link "3" at bounding box center [565, 520] width 18 height 18
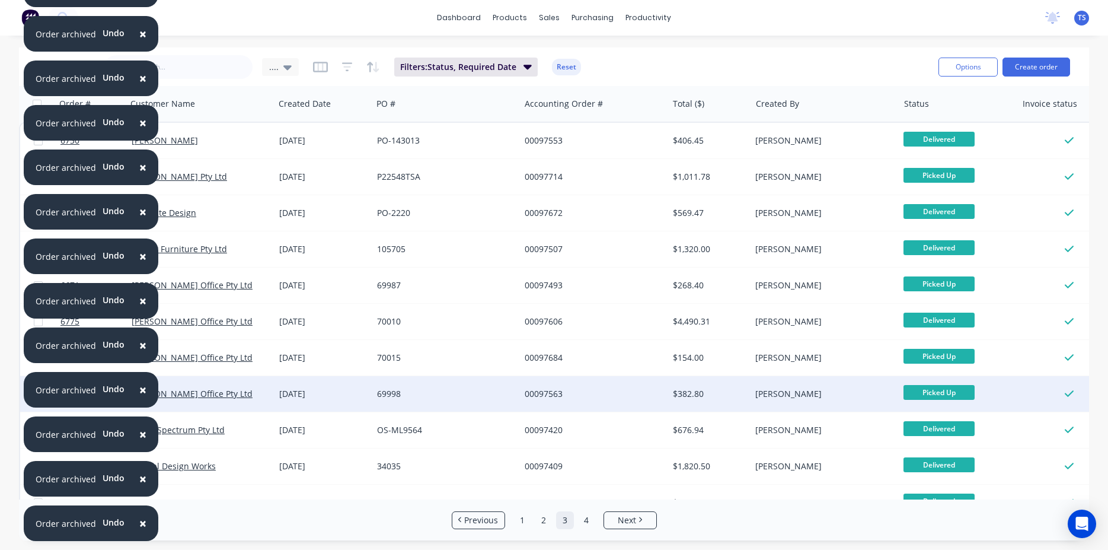
scroll to position [270, 0]
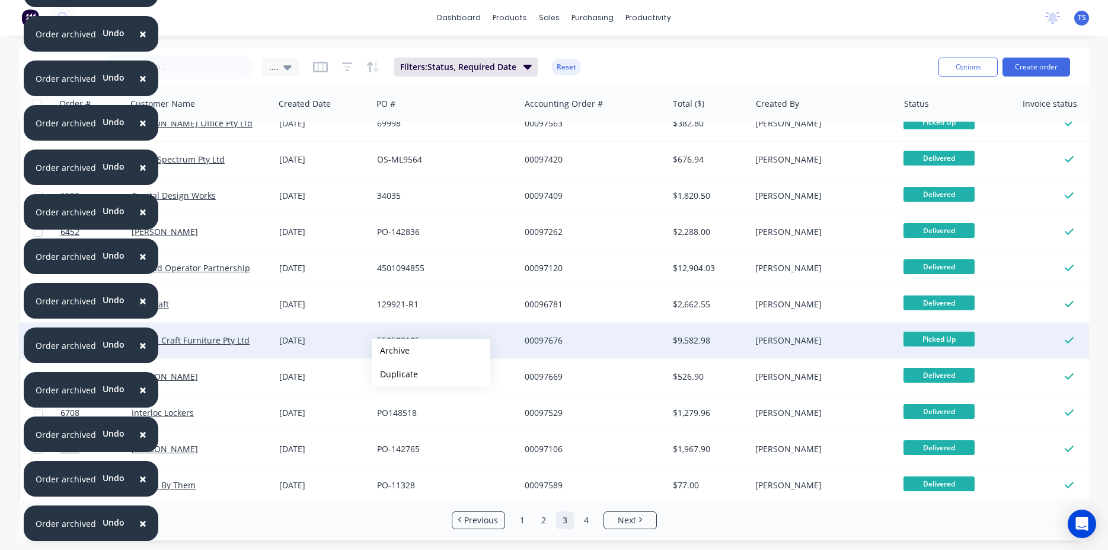
click at [391, 350] on button "Archive" at bounding box center [431, 351] width 119 height 24
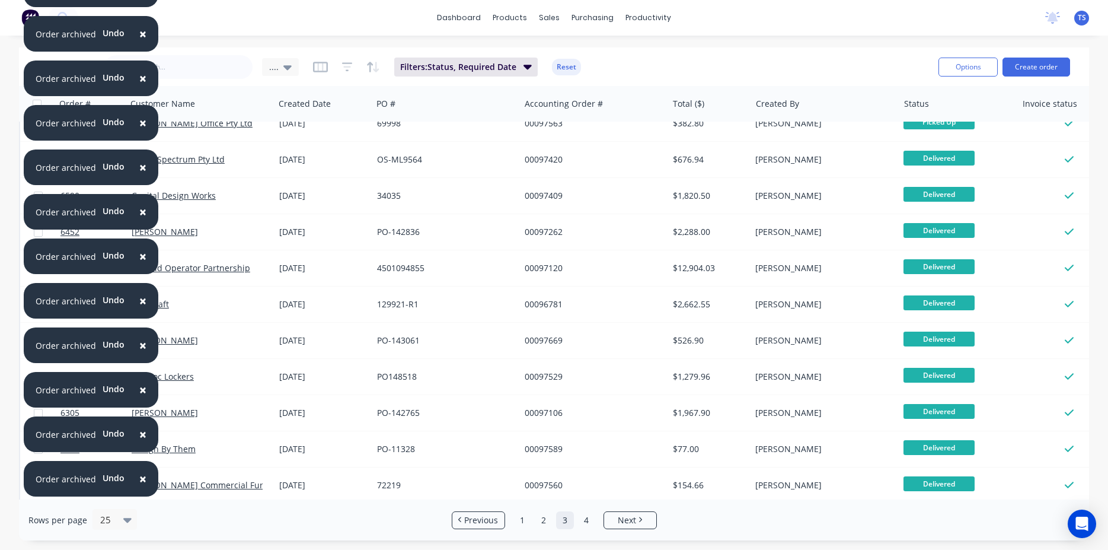
scroll to position [0, 0]
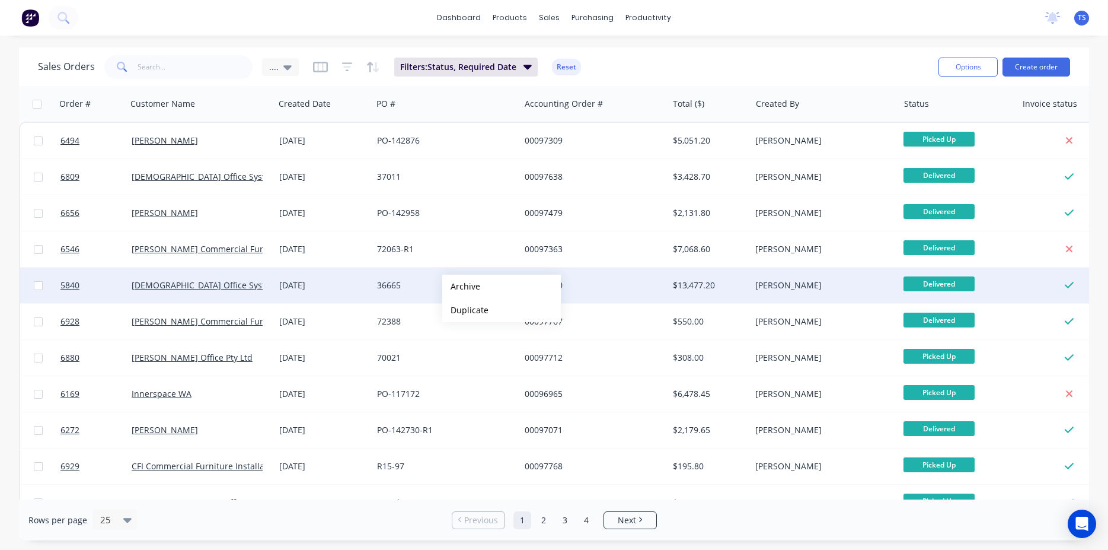
click at [461, 286] on button "Archive" at bounding box center [501, 287] width 119 height 24
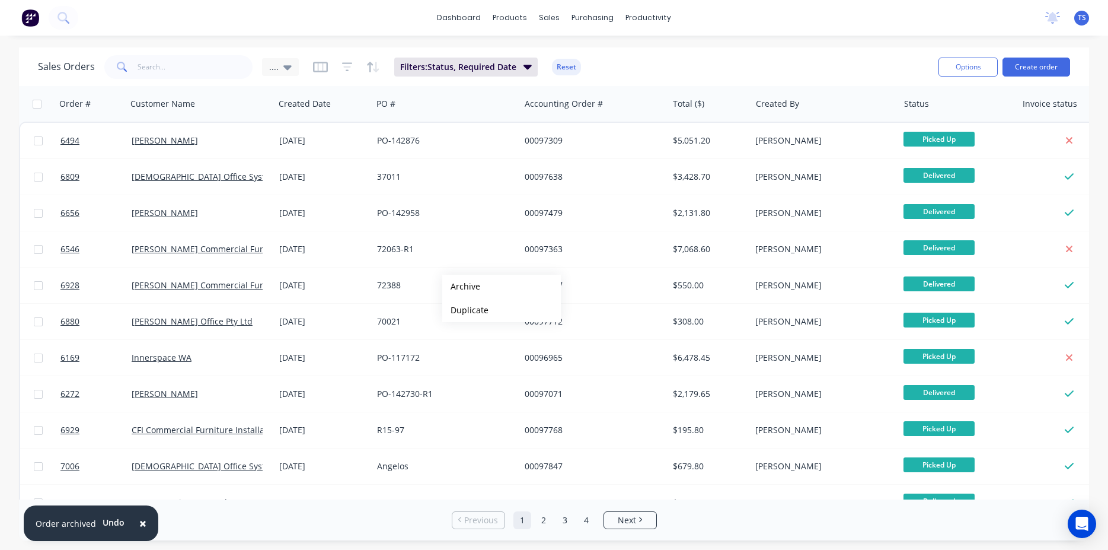
click at [461, 286] on button "Archive" at bounding box center [501, 287] width 119 height 24
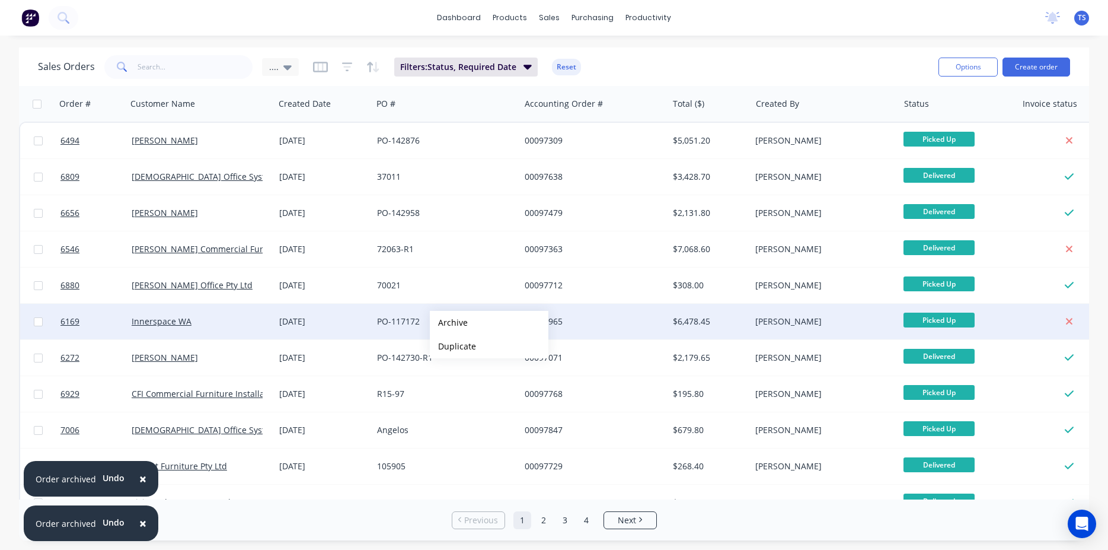
click at [449, 323] on button "Archive" at bounding box center [489, 323] width 119 height 24
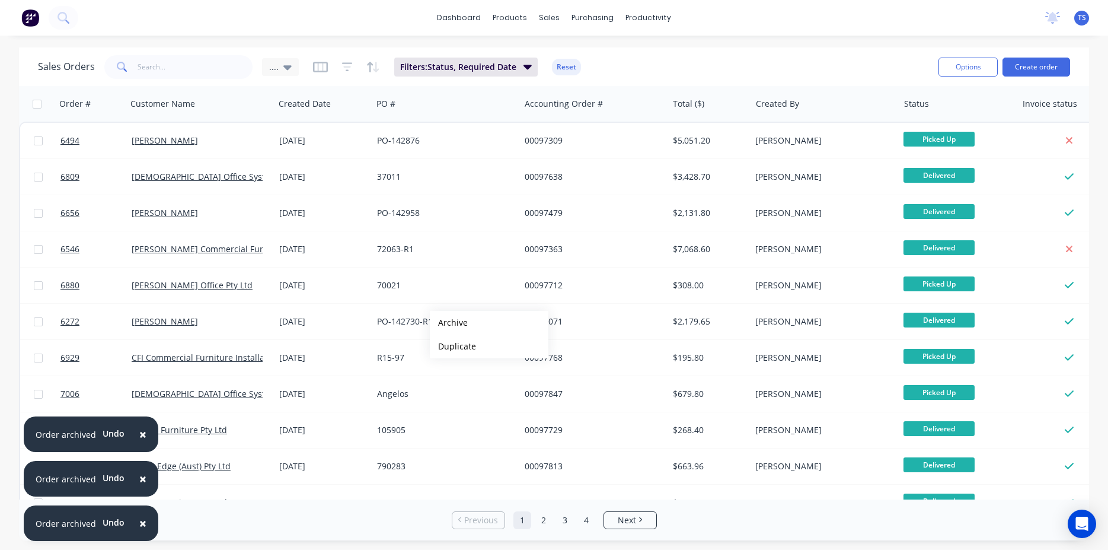
click at [449, 323] on button "Archive" at bounding box center [489, 323] width 119 height 24
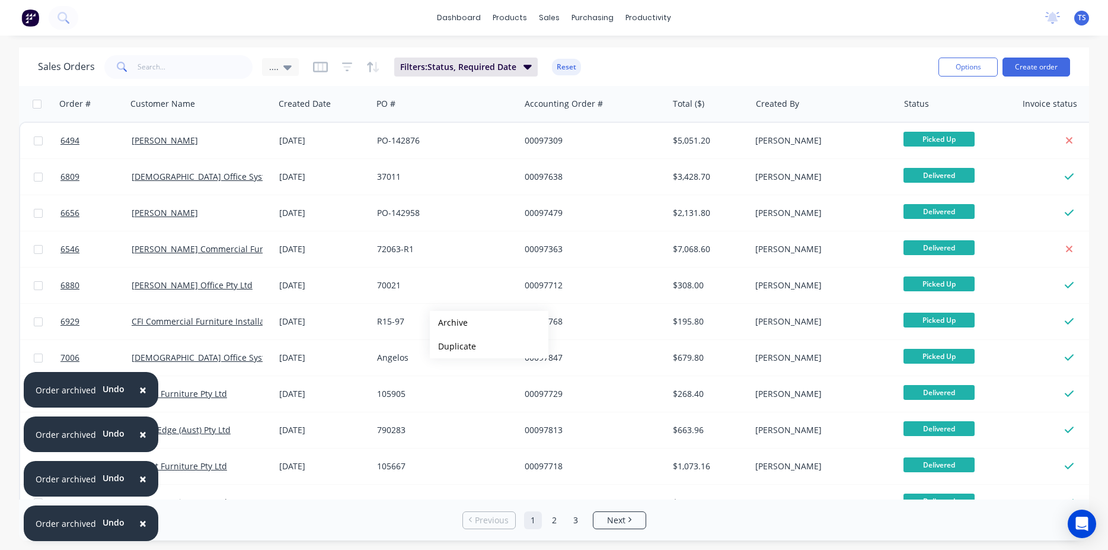
click at [449, 323] on button "Archive" at bounding box center [489, 323] width 119 height 24
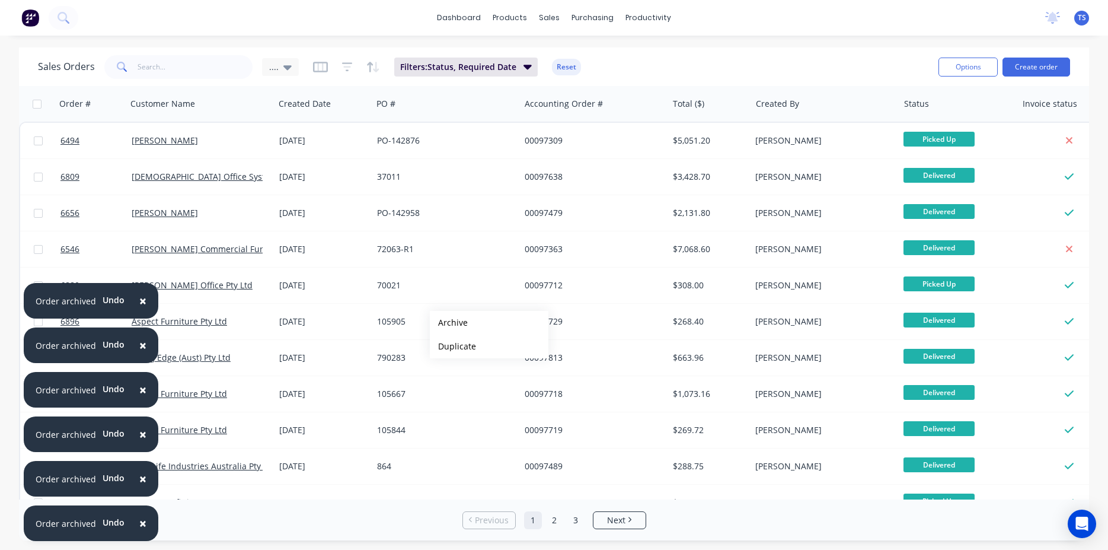
click at [449, 323] on button "Archive" at bounding box center [489, 323] width 119 height 24
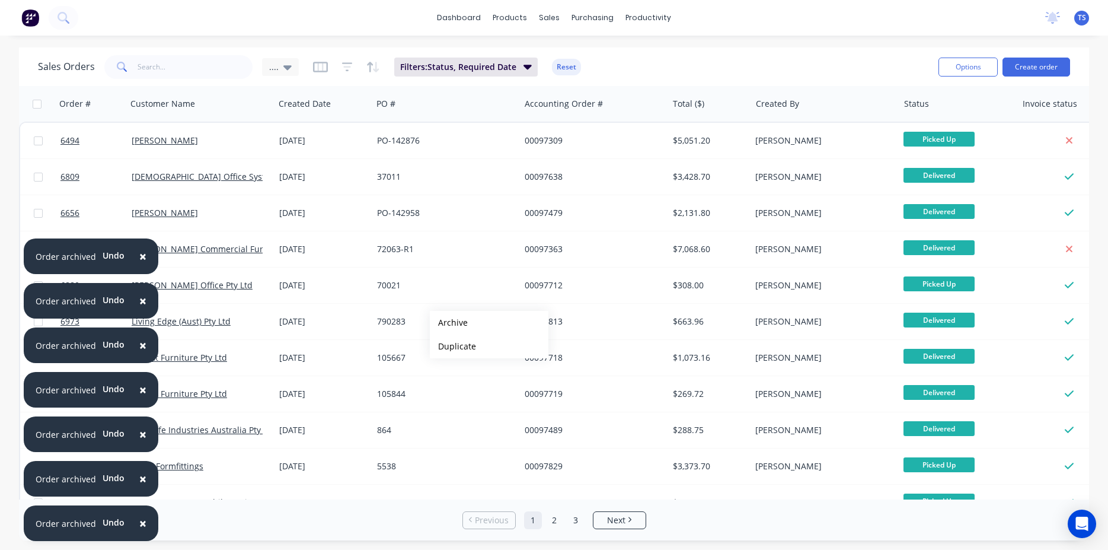
click at [449, 323] on button "Archive" at bounding box center [489, 323] width 119 height 24
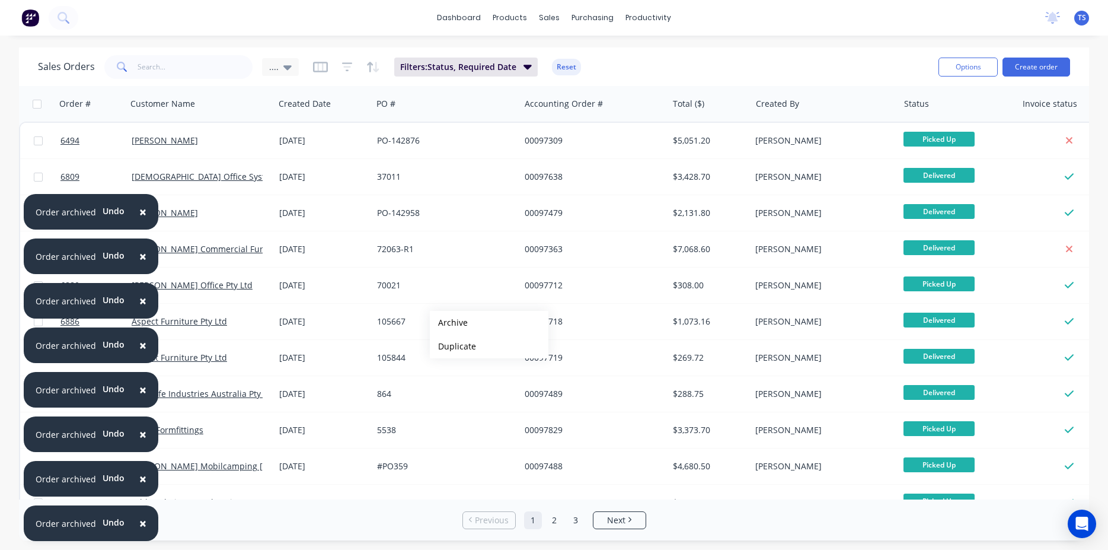
click at [449, 323] on button "Archive" at bounding box center [489, 323] width 119 height 24
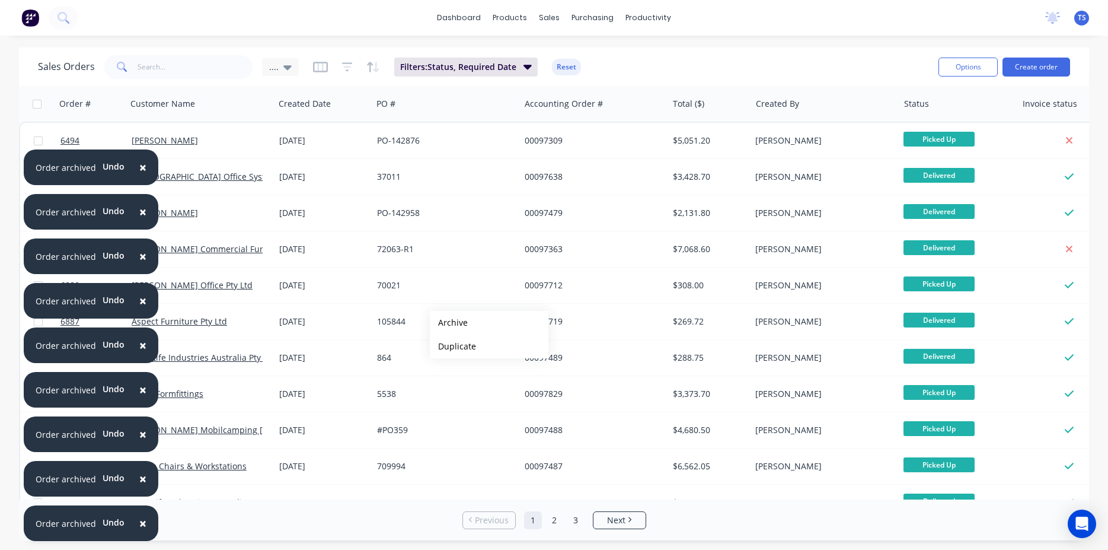
click at [449, 323] on button "Archive" at bounding box center [489, 323] width 119 height 24
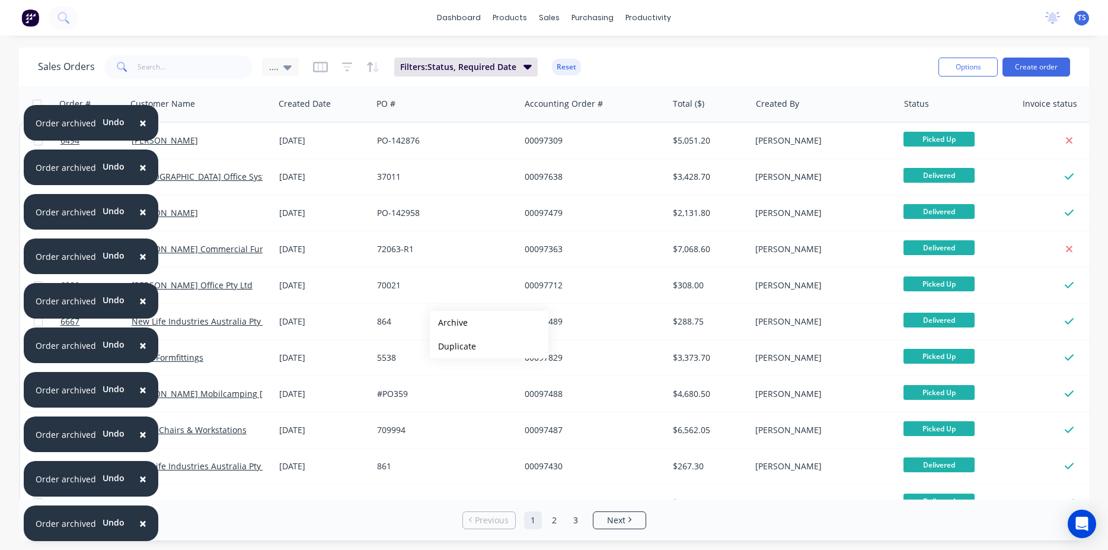
click at [449, 323] on button "Archive" at bounding box center [489, 323] width 119 height 24
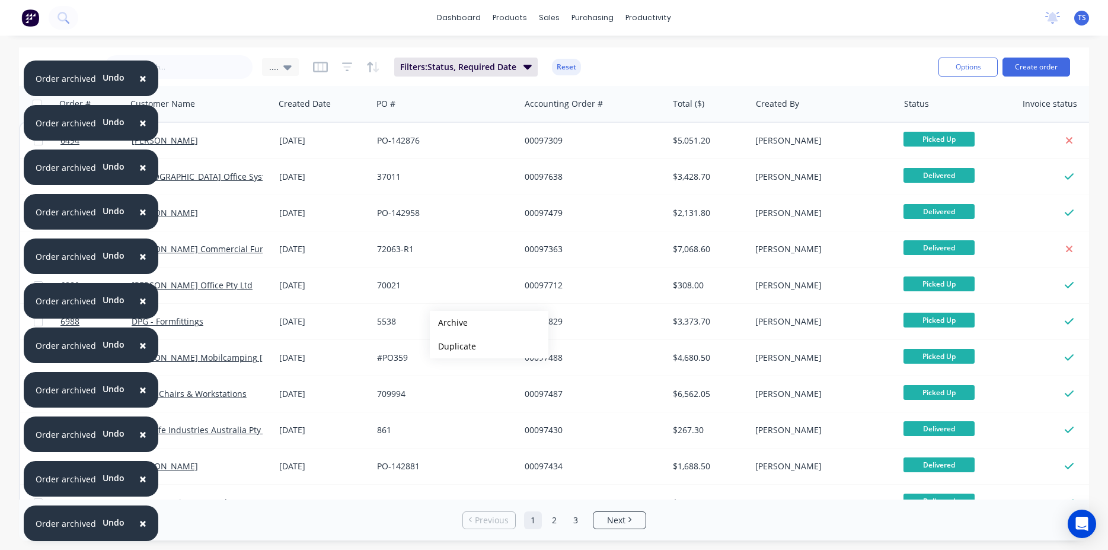
click at [449, 323] on button "Archive" at bounding box center [489, 323] width 119 height 24
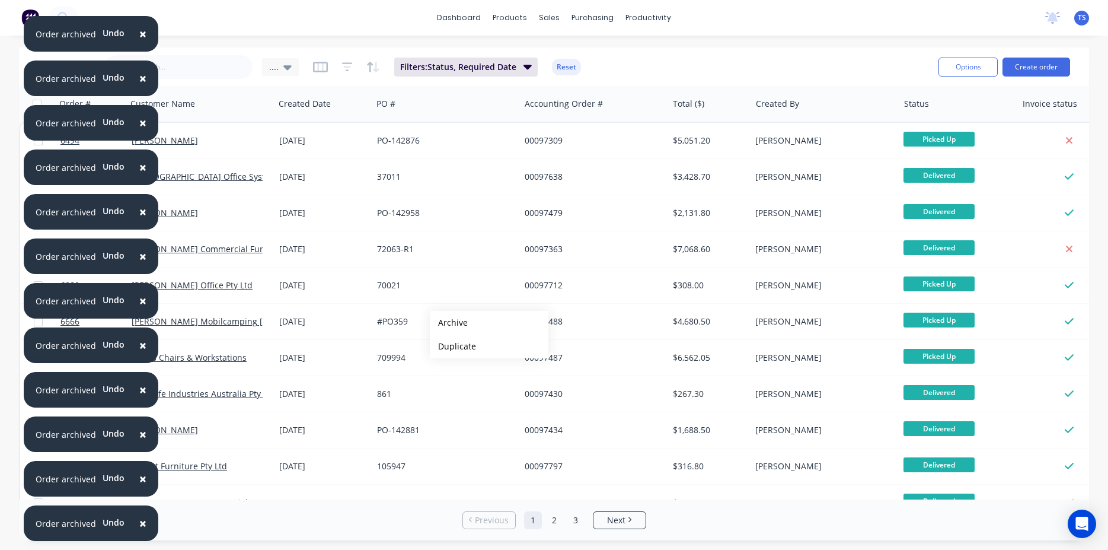
click at [449, 323] on button "Archive" at bounding box center [489, 323] width 119 height 24
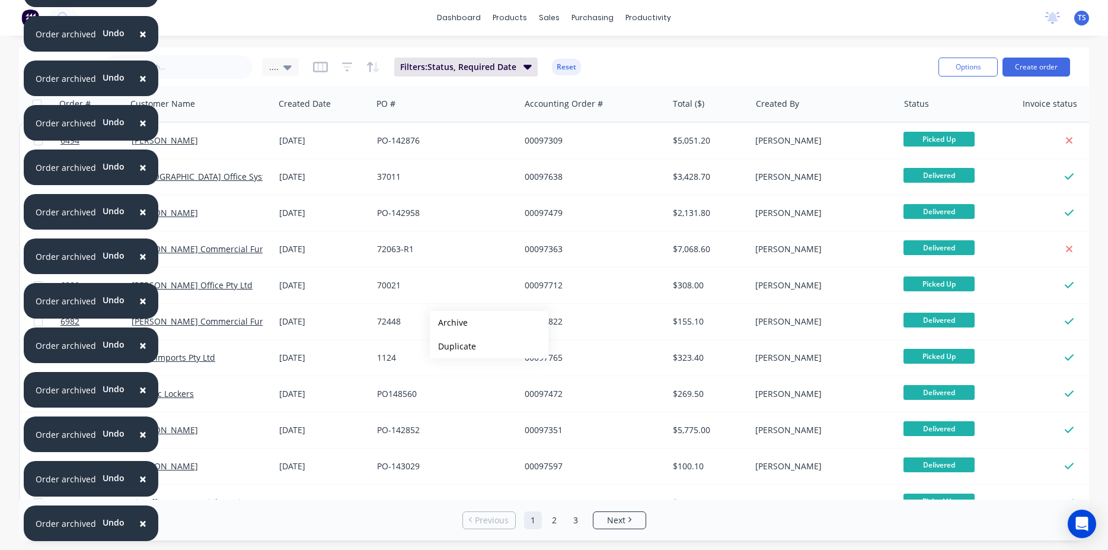
click at [449, 323] on button "Archive" at bounding box center [489, 323] width 119 height 24
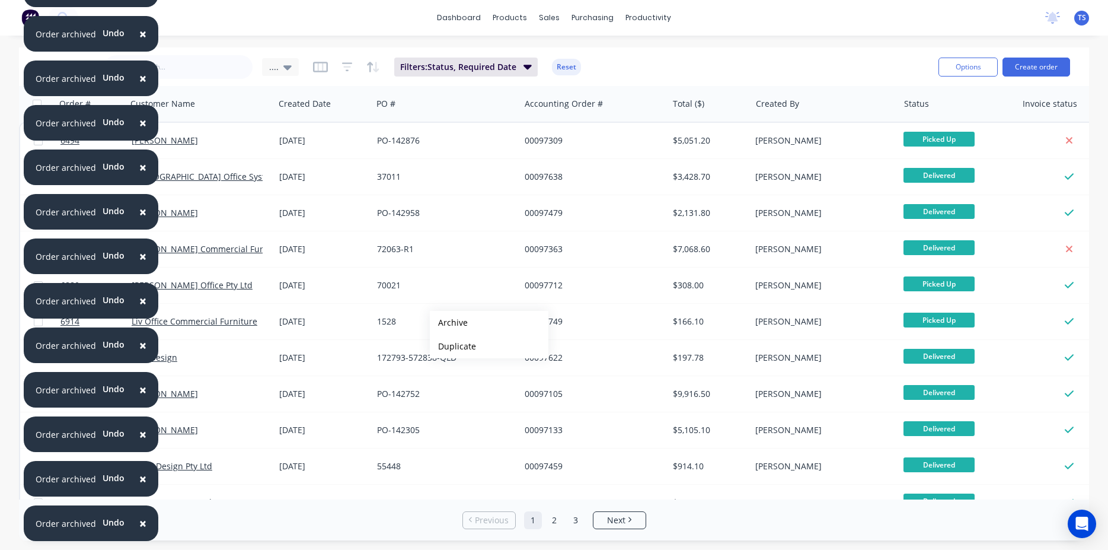
click at [449, 323] on button "Archive" at bounding box center [489, 323] width 119 height 24
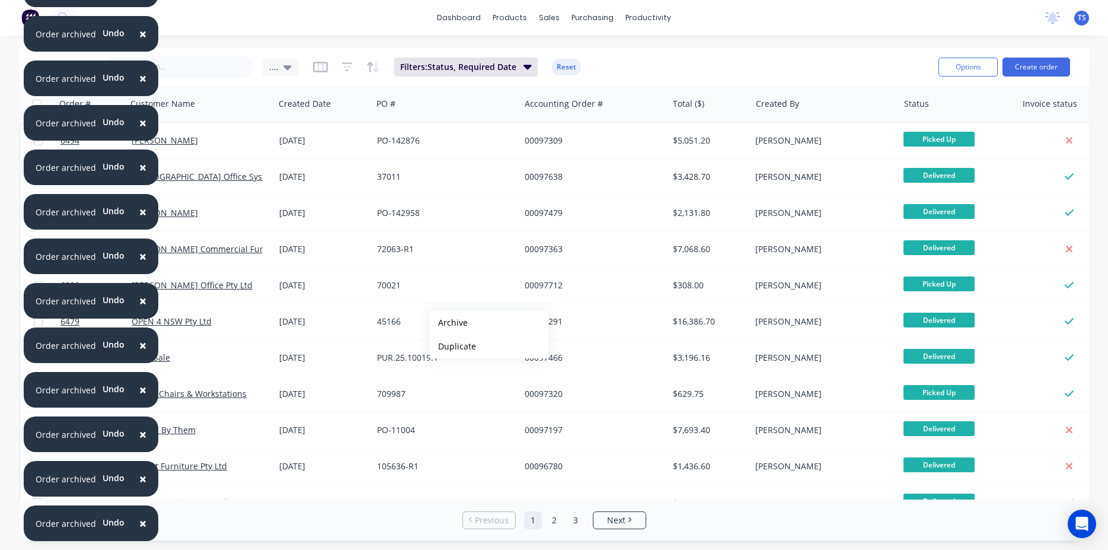
click at [449, 323] on button "Archive" at bounding box center [489, 323] width 119 height 24
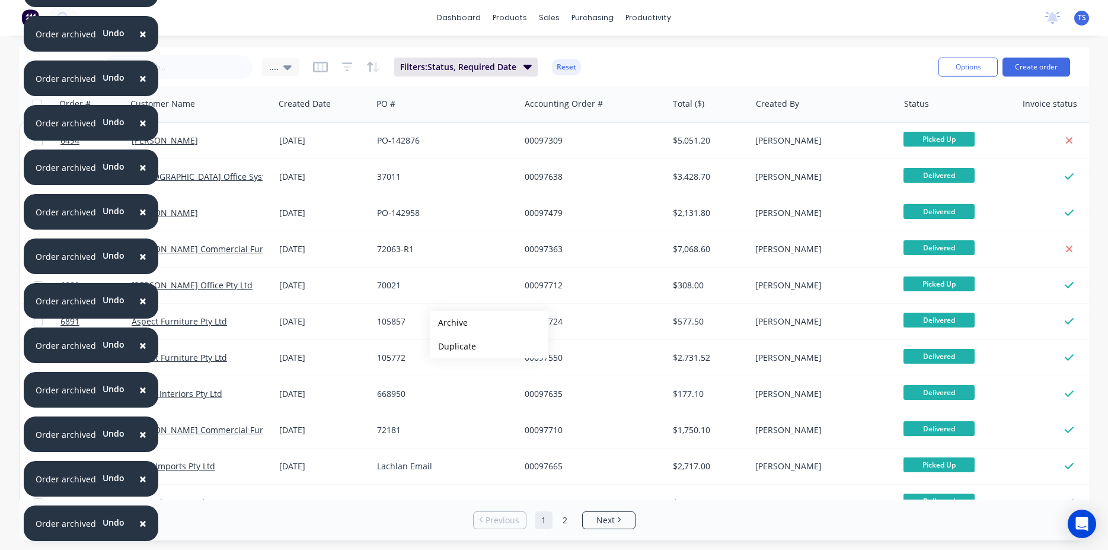
click at [449, 323] on button "Archive" at bounding box center [489, 323] width 119 height 24
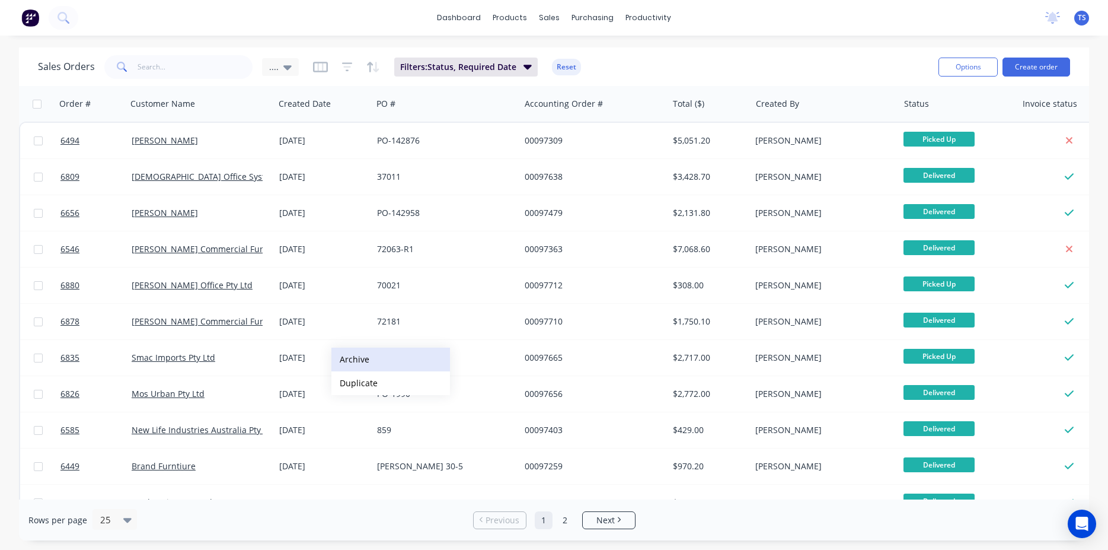
click at [358, 359] on button "Archive" at bounding box center [390, 359] width 119 height 24
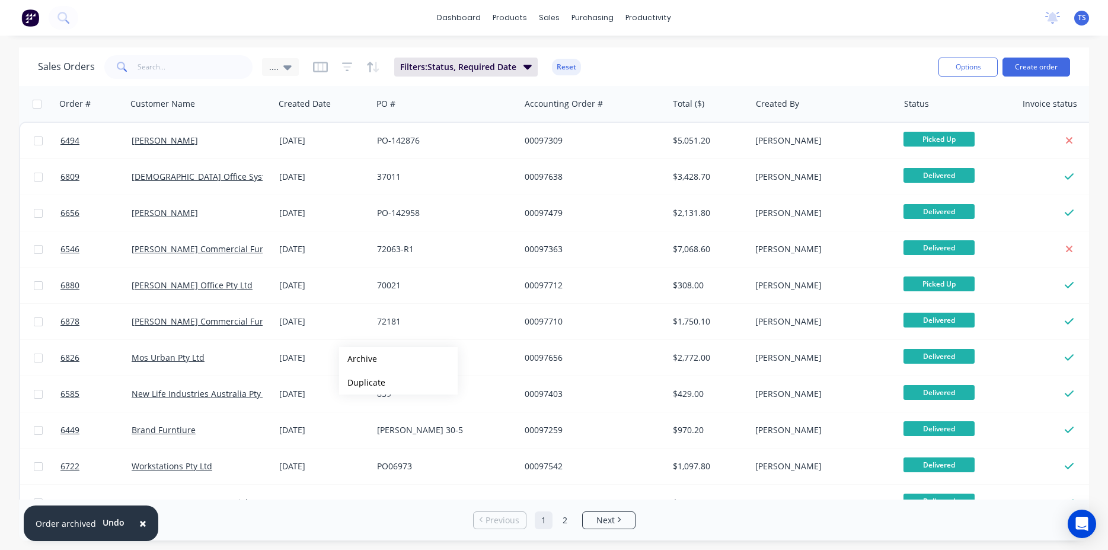
click at [358, 359] on button "Archive" at bounding box center [398, 359] width 119 height 24
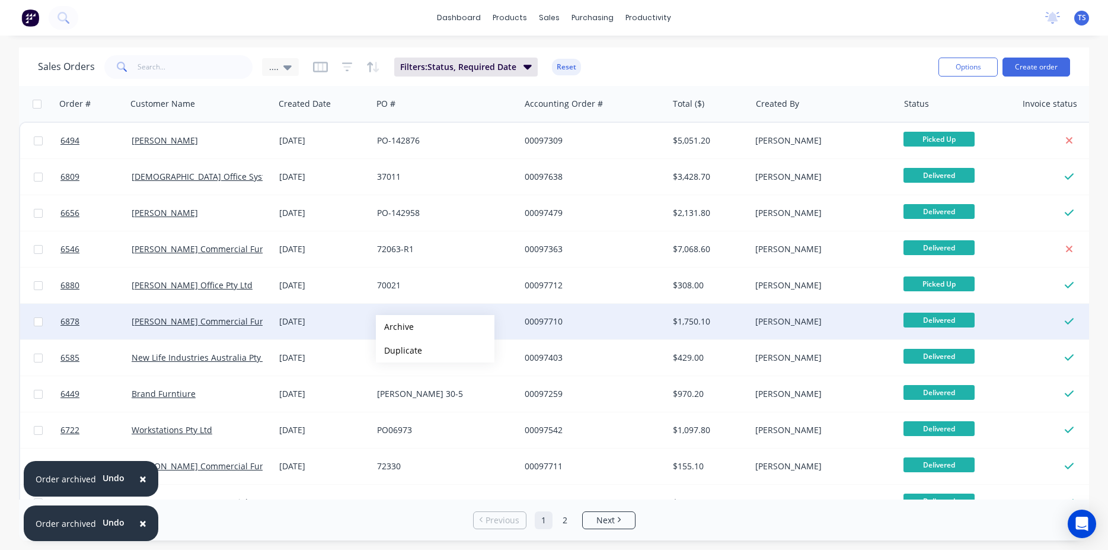
click at [395, 327] on button "Archive" at bounding box center [435, 327] width 119 height 24
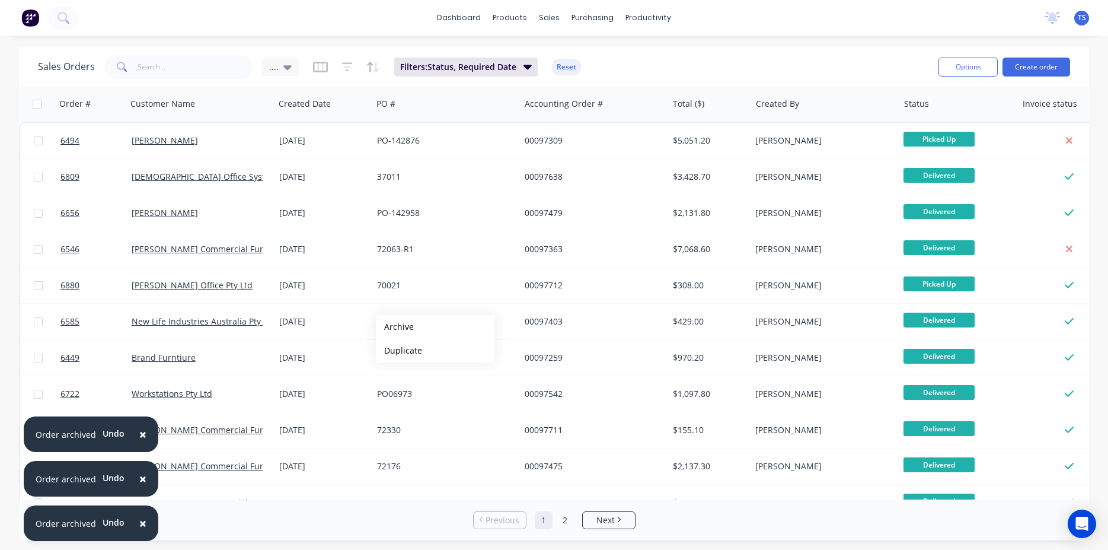
click at [395, 327] on button "Archive" at bounding box center [435, 327] width 119 height 24
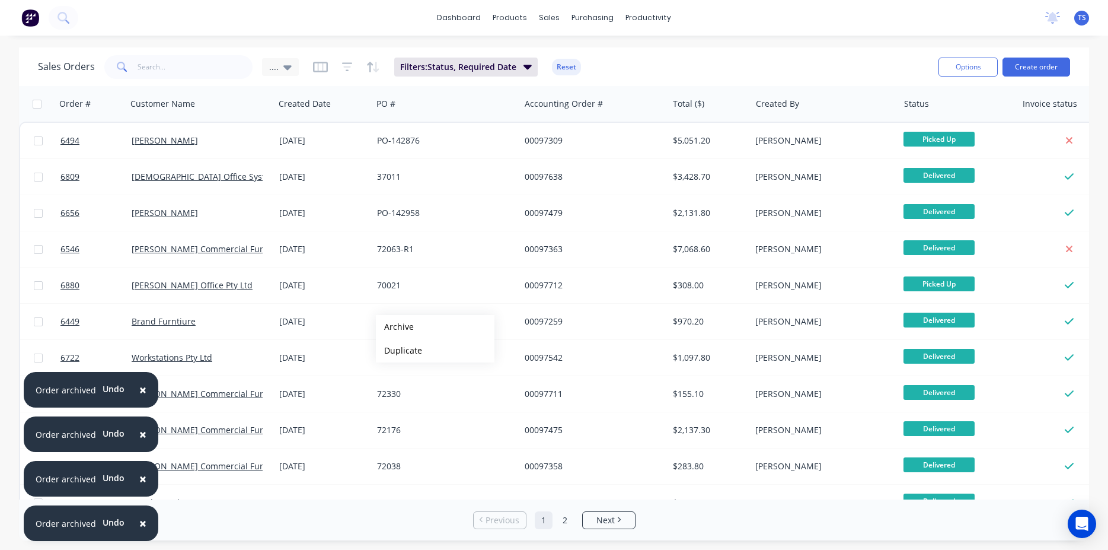
click at [395, 327] on button "Archive" at bounding box center [435, 327] width 119 height 24
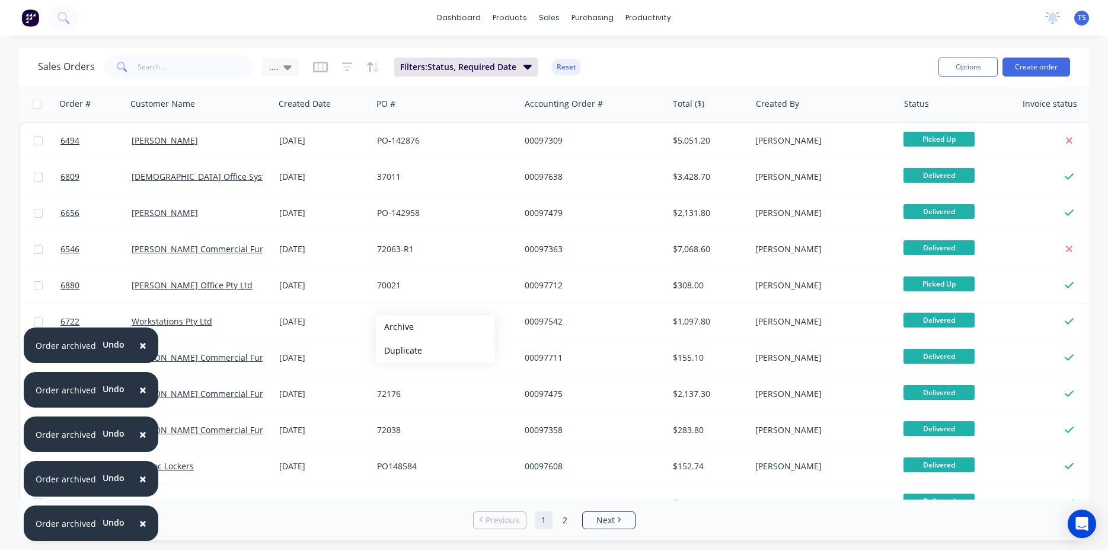
click at [395, 327] on button "Archive" at bounding box center [435, 327] width 119 height 24
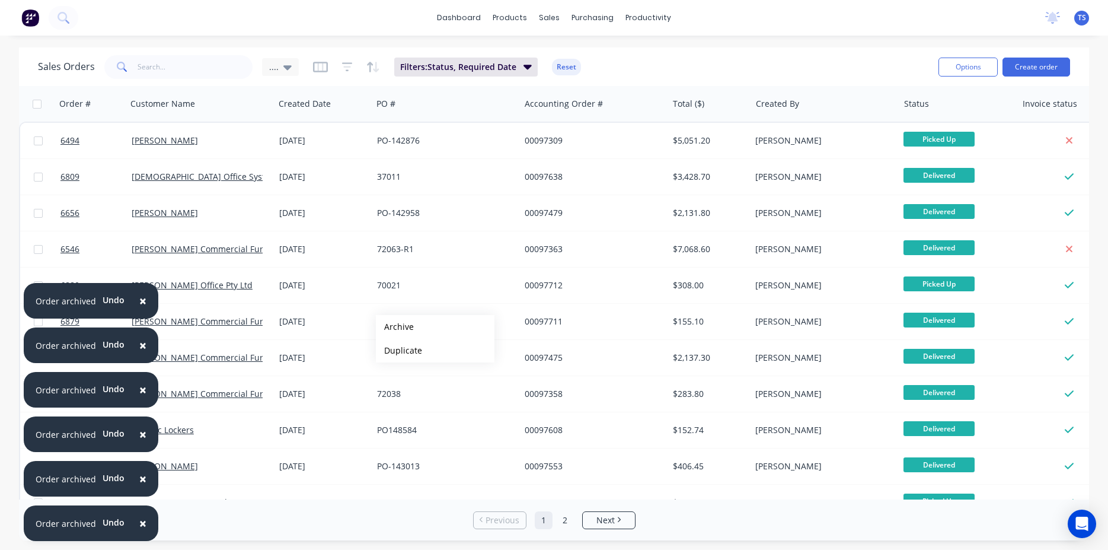
click at [395, 327] on button "Archive" at bounding box center [435, 327] width 119 height 24
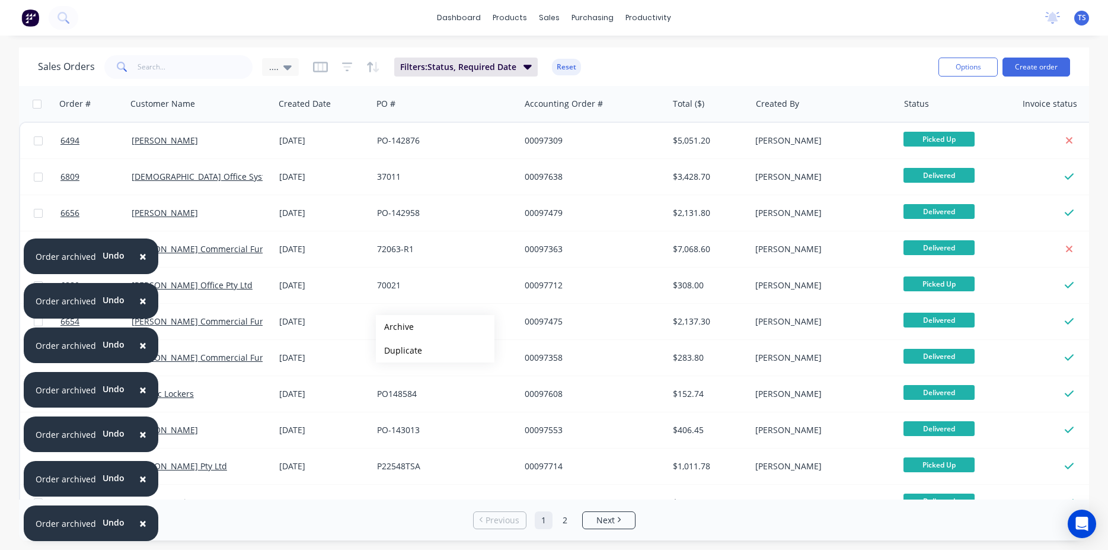
click at [395, 327] on button "Archive" at bounding box center [435, 327] width 119 height 24
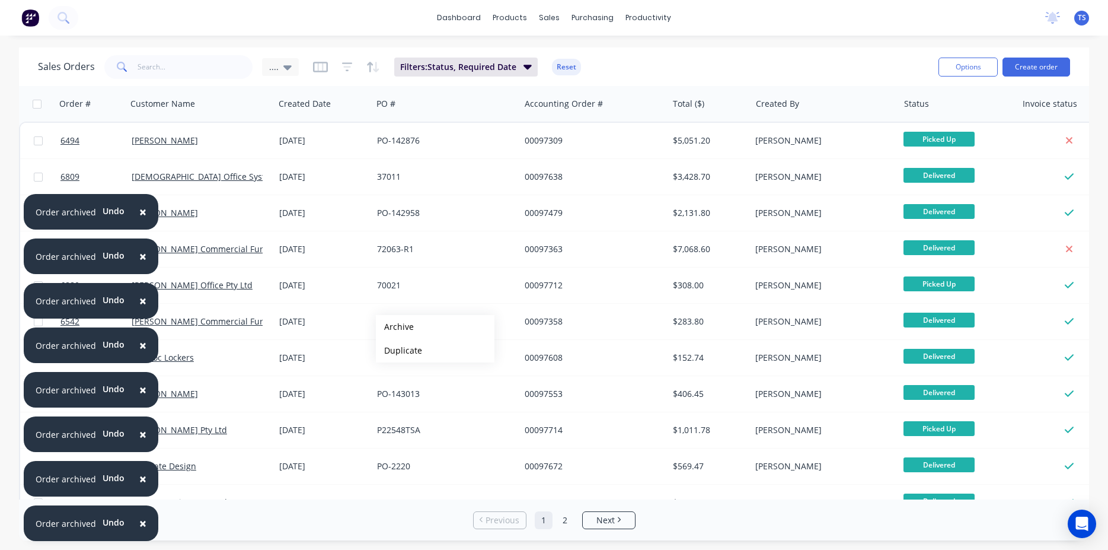
click at [395, 327] on button "Archive" at bounding box center [435, 327] width 119 height 24
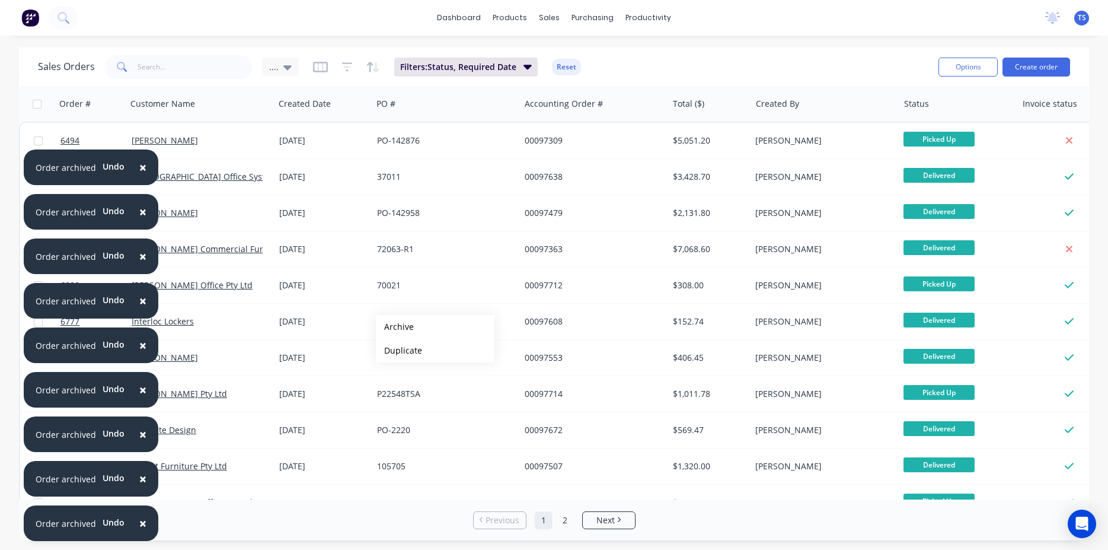
click at [395, 327] on button "Archive" at bounding box center [435, 327] width 119 height 24
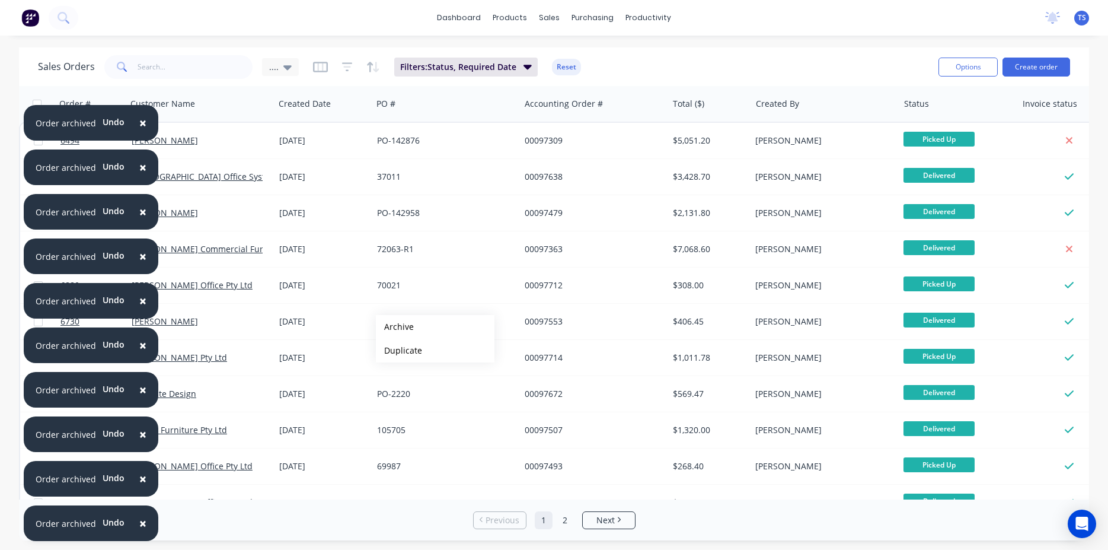
click at [395, 327] on button "Archive" at bounding box center [435, 327] width 119 height 24
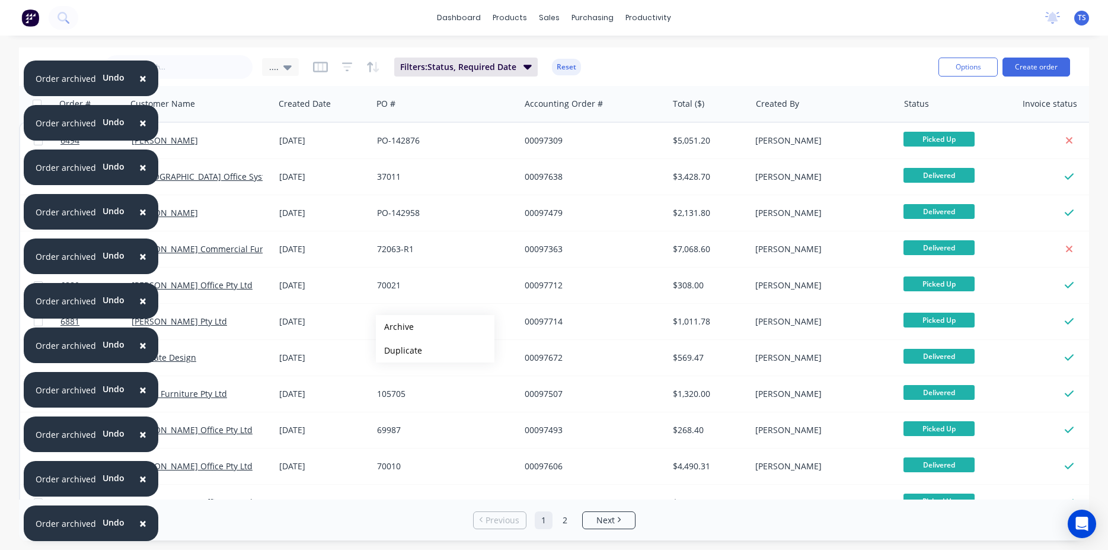
click at [395, 327] on button "Archive" at bounding box center [435, 327] width 119 height 24
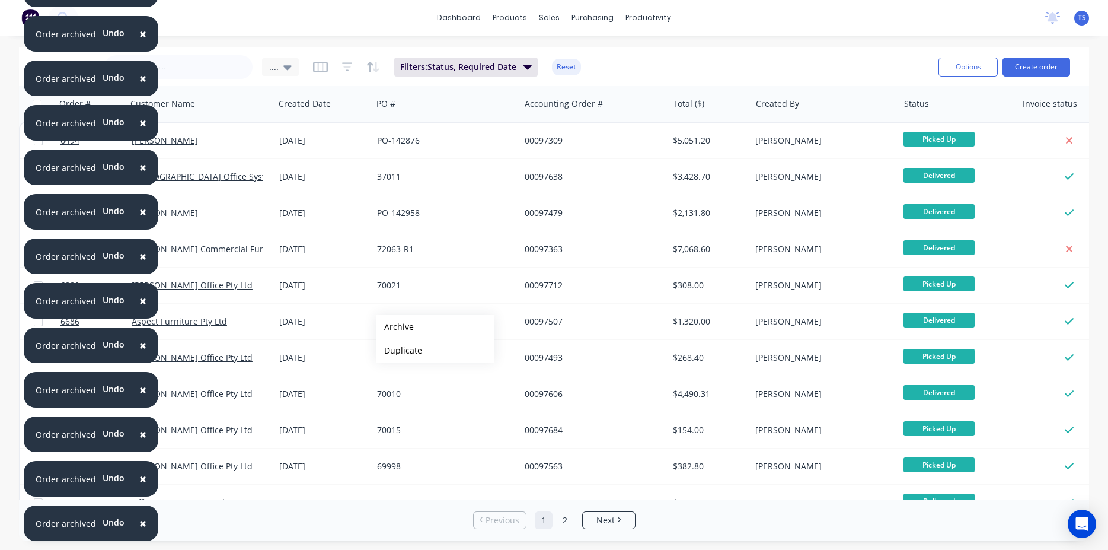
click at [395, 327] on button "Archive" at bounding box center [435, 327] width 119 height 24
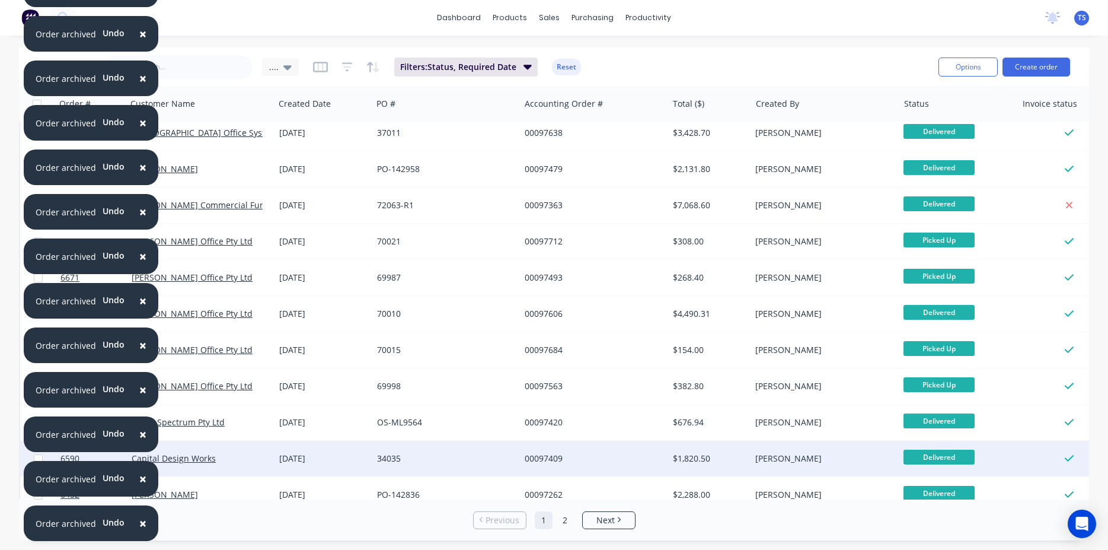
scroll to position [68, 0]
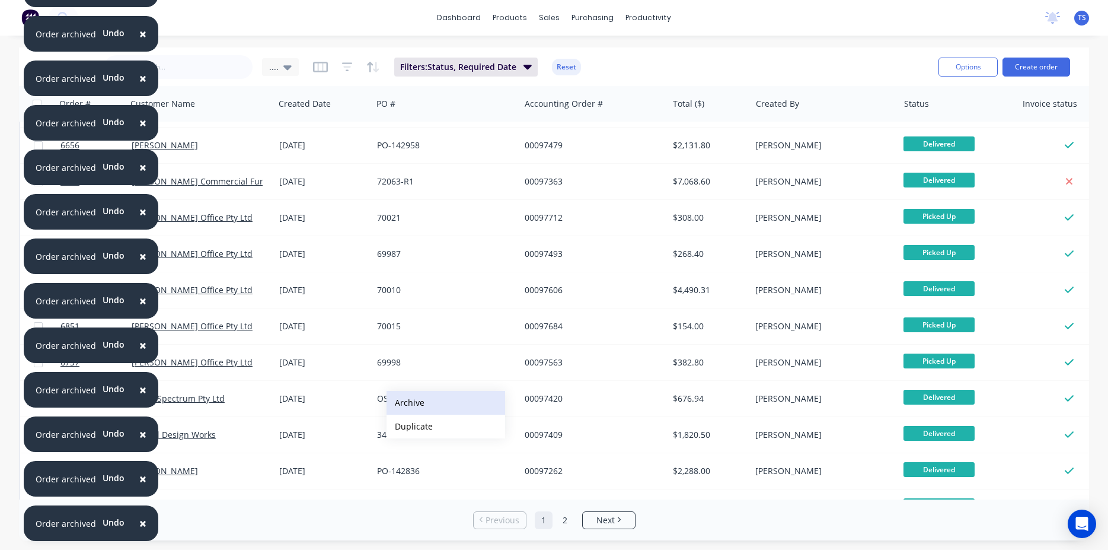
click at [410, 400] on button "Archive" at bounding box center [446, 403] width 119 height 24
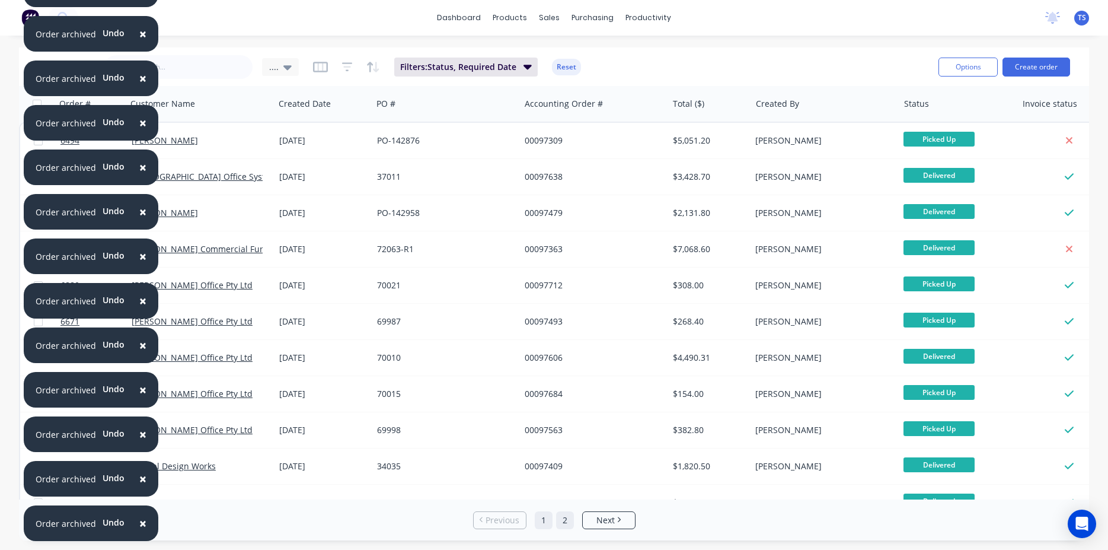
click at [566, 524] on link "2" at bounding box center [565, 520] width 18 height 18
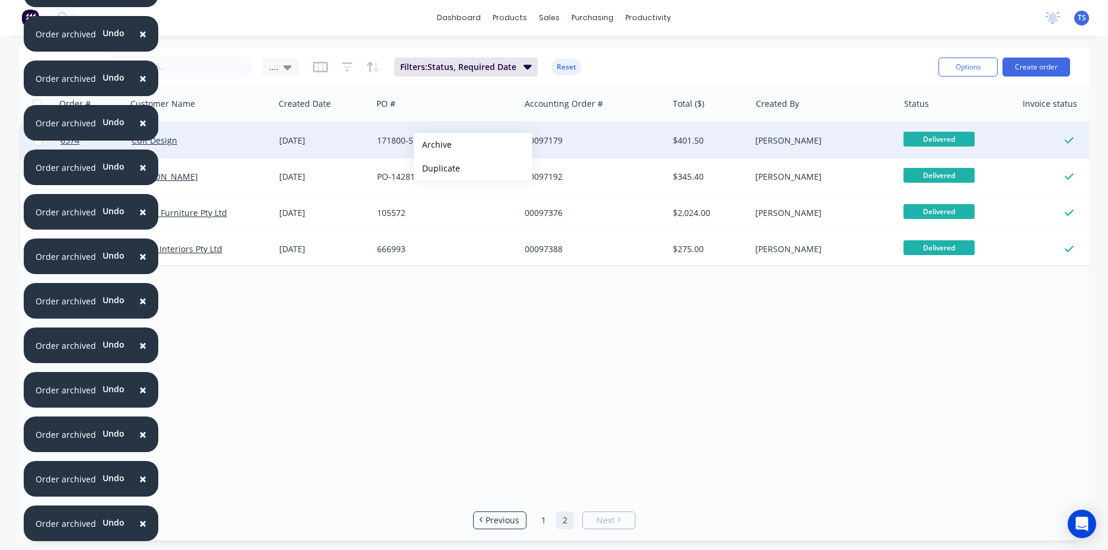
click at [433, 145] on button "Archive" at bounding box center [473, 145] width 119 height 24
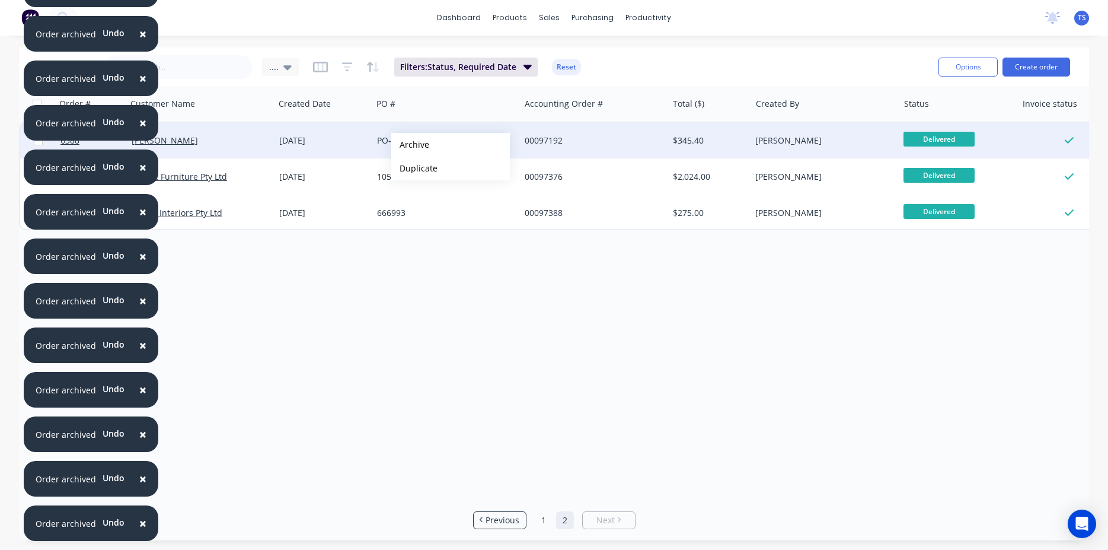
click at [410, 145] on button "Archive" at bounding box center [450, 145] width 119 height 24
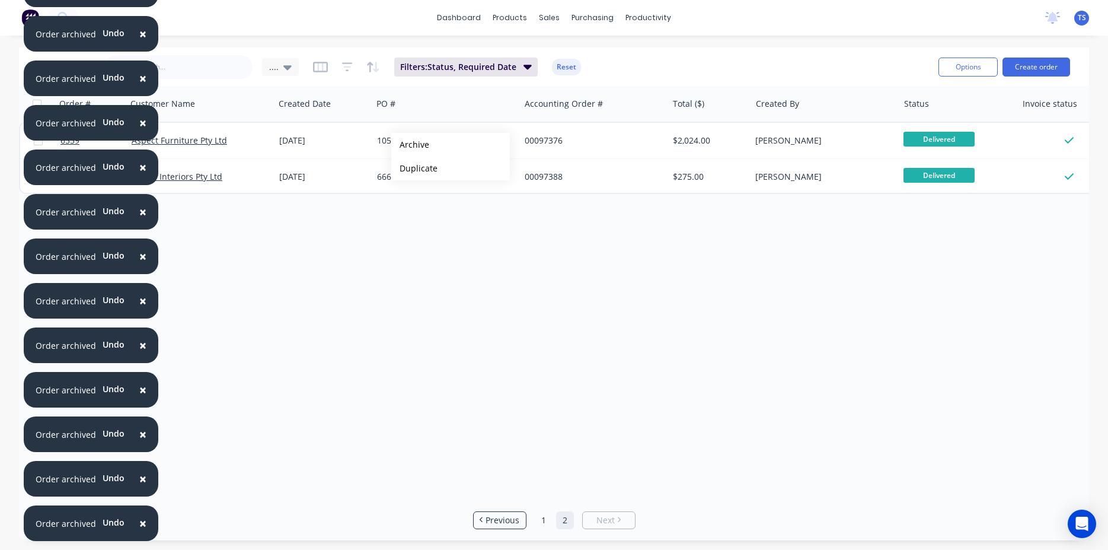
click at [410, 145] on button "Archive" at bounding box center [450, 145] width 119 height 24
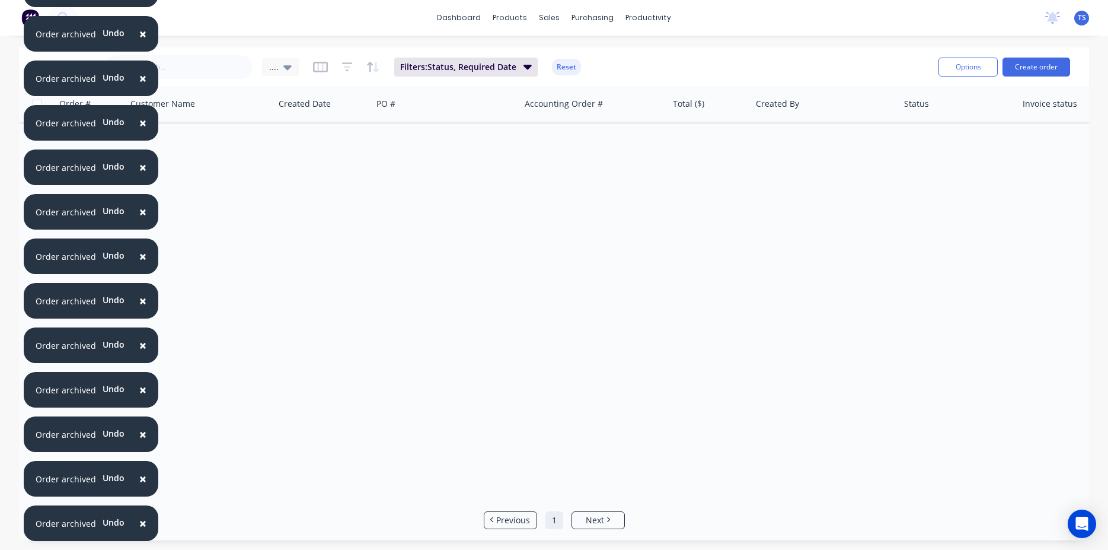
click at [554, 519] on link "1" at bounding box center [554, 520] width 18 height 18
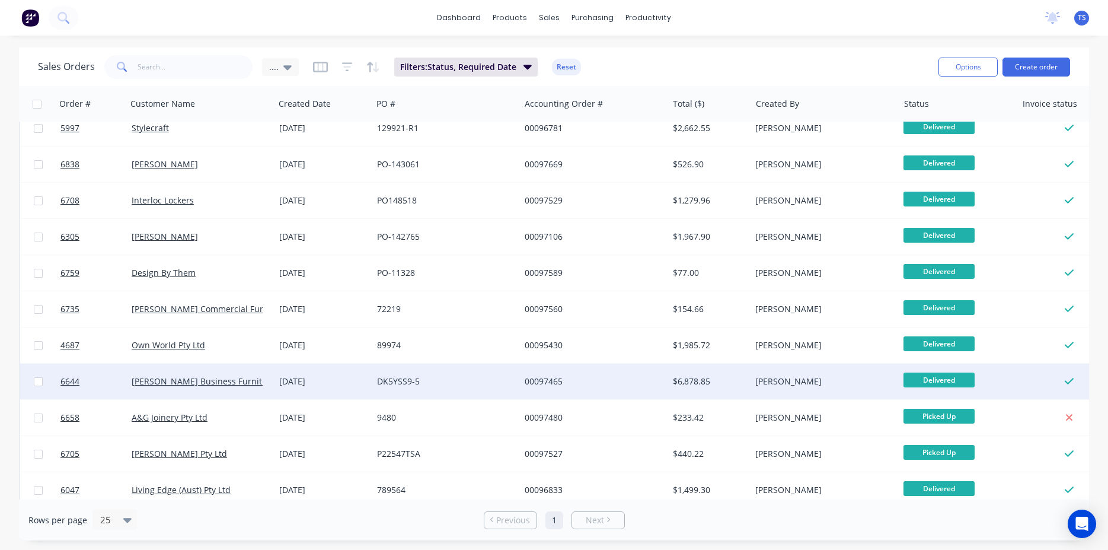
scroll to position [473, 0]
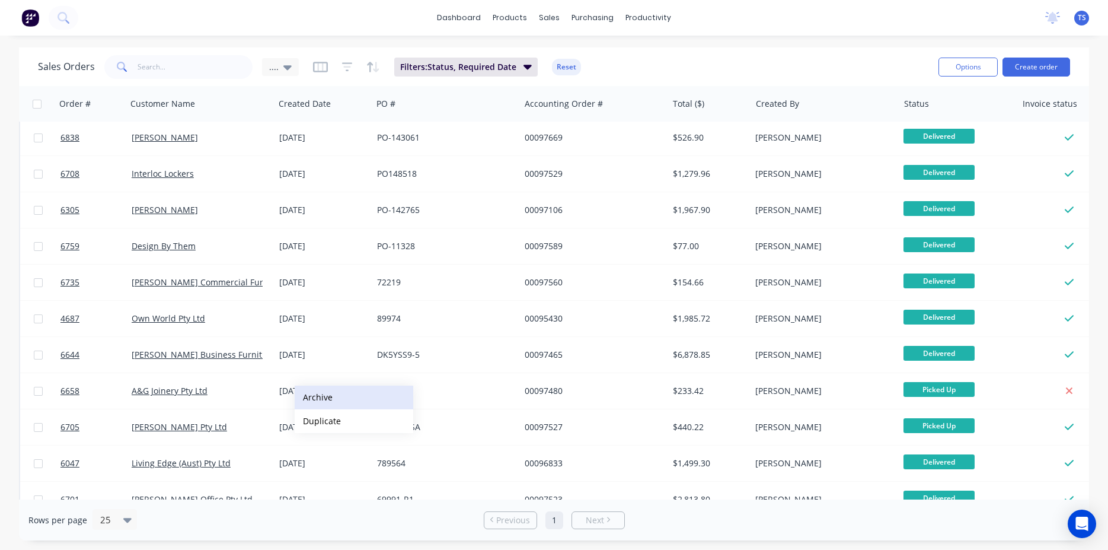
click at [333, 395] on button "Archive" at bounding box center [354, 397] width 119 height 24
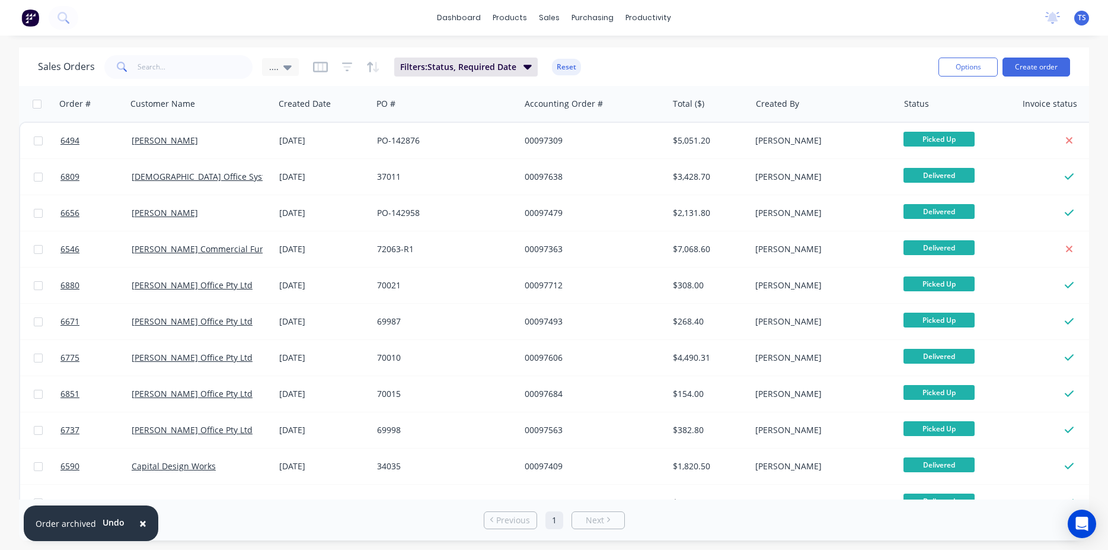
scroll to position [500, 0]
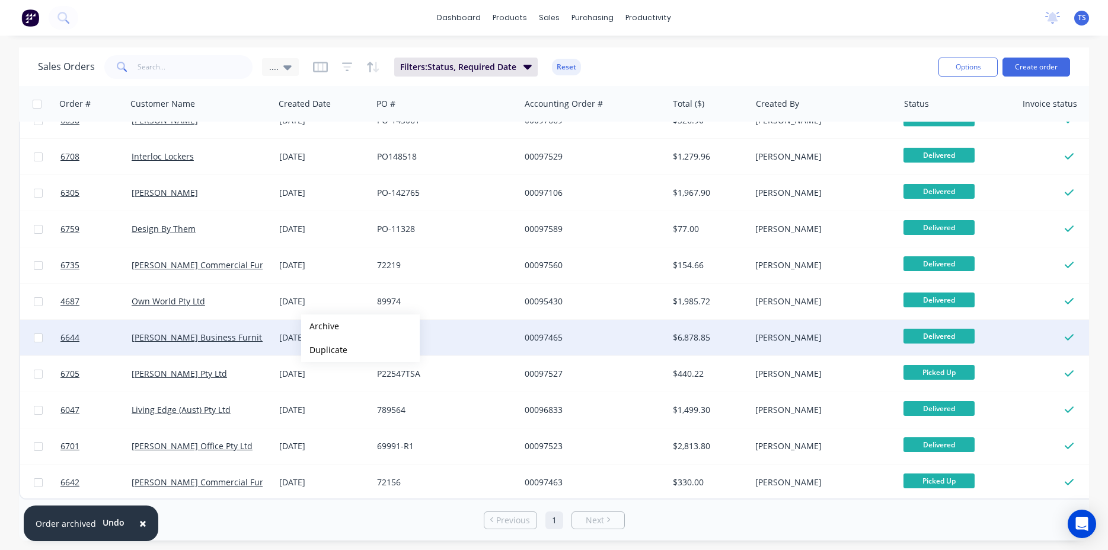
click at [320, 326] on button "Archive" at bounding box center [360, 326] width 119 height 24
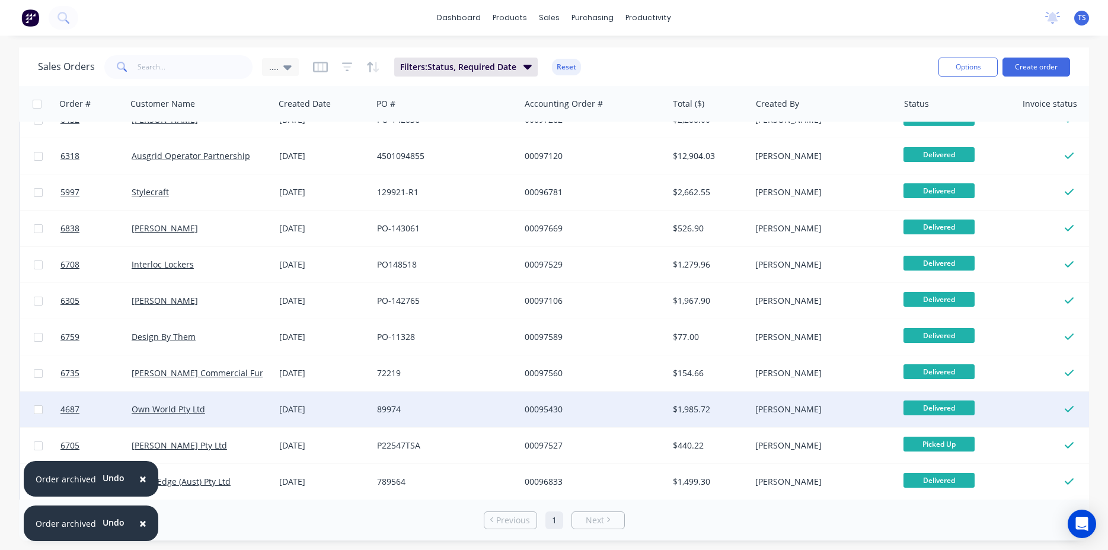
scroll to position [464, 0]
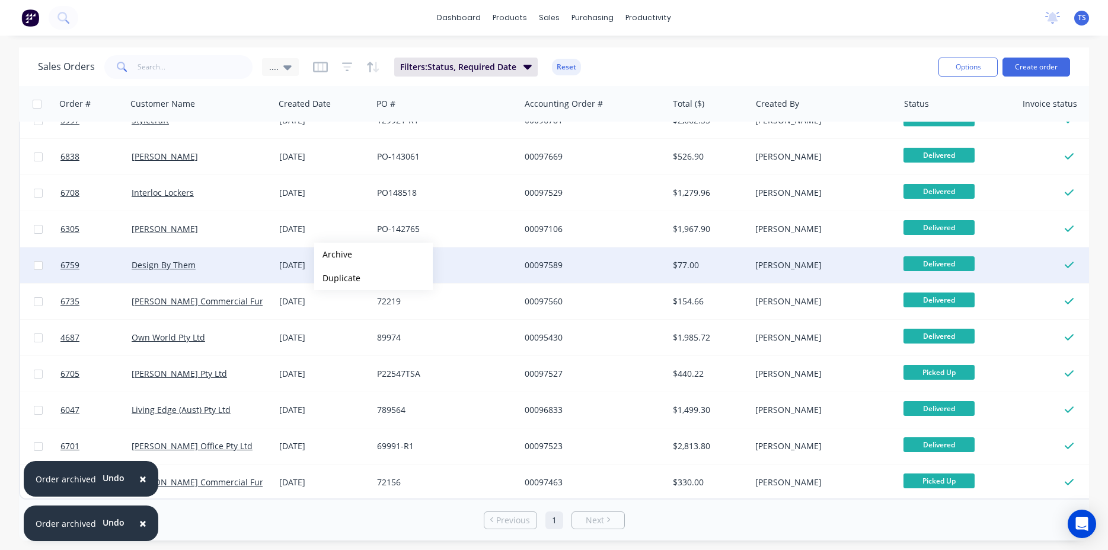
click at [333, 254] on button "Archive" at bounding box center [373, 254] width 119 height 24
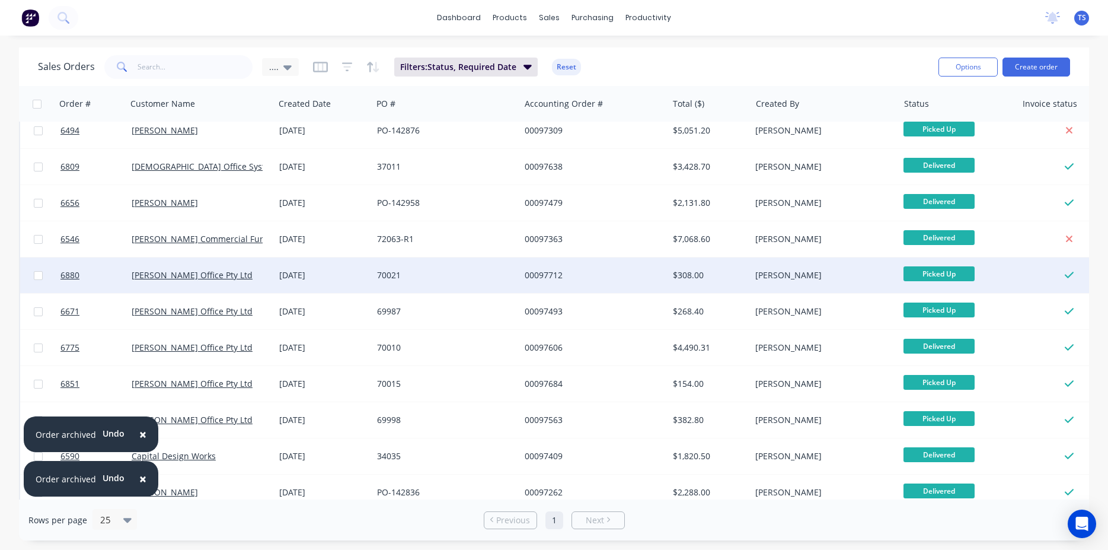
scroll to position [0, 0]
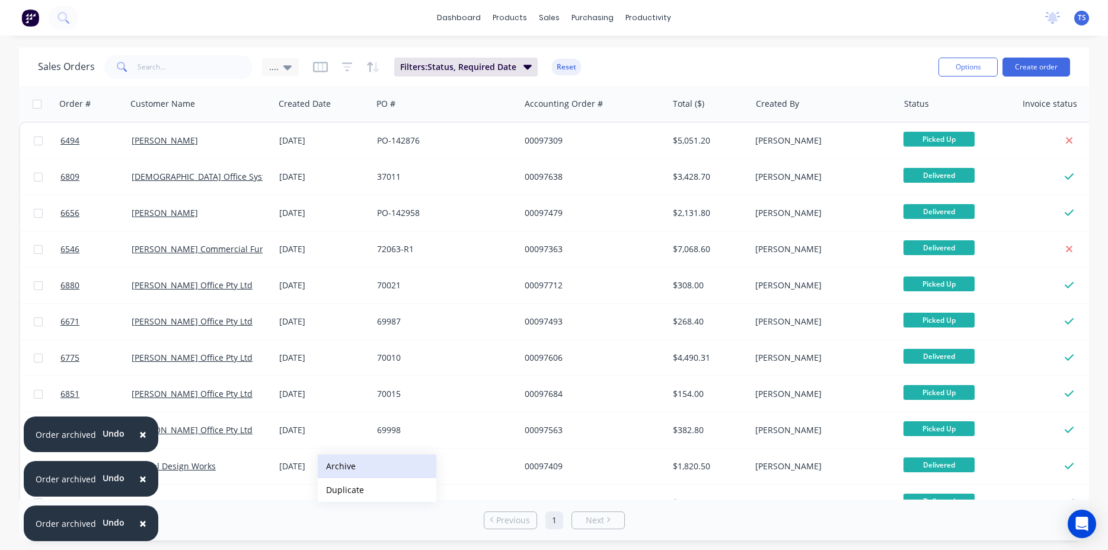
click at [350, 461] on button "Archive" at bounding box center [377, 466] width 119 height 24
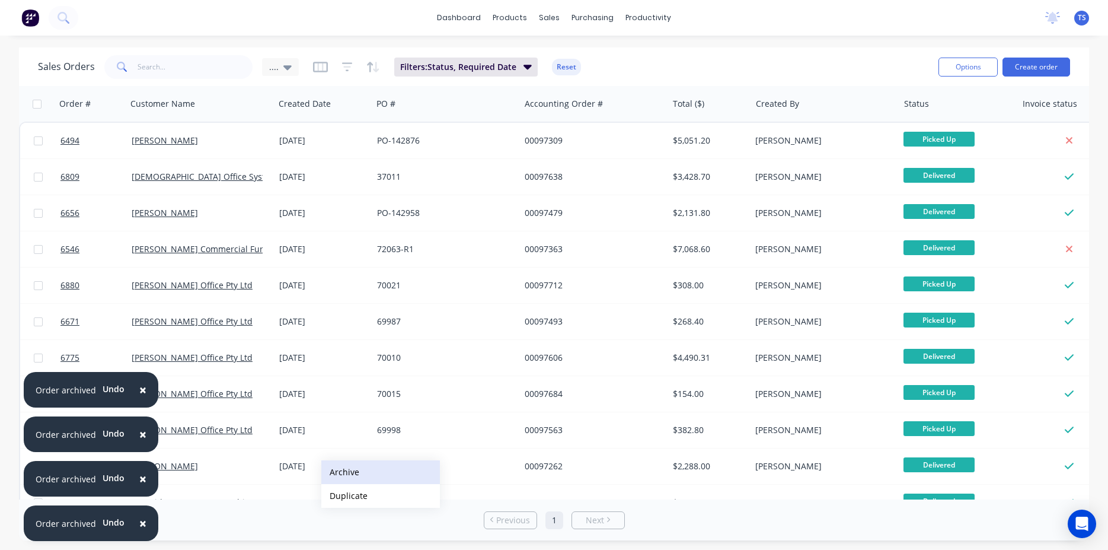
click at [334, 470] on button "Archive" at bounding box center [380, 472] width 119 height 24
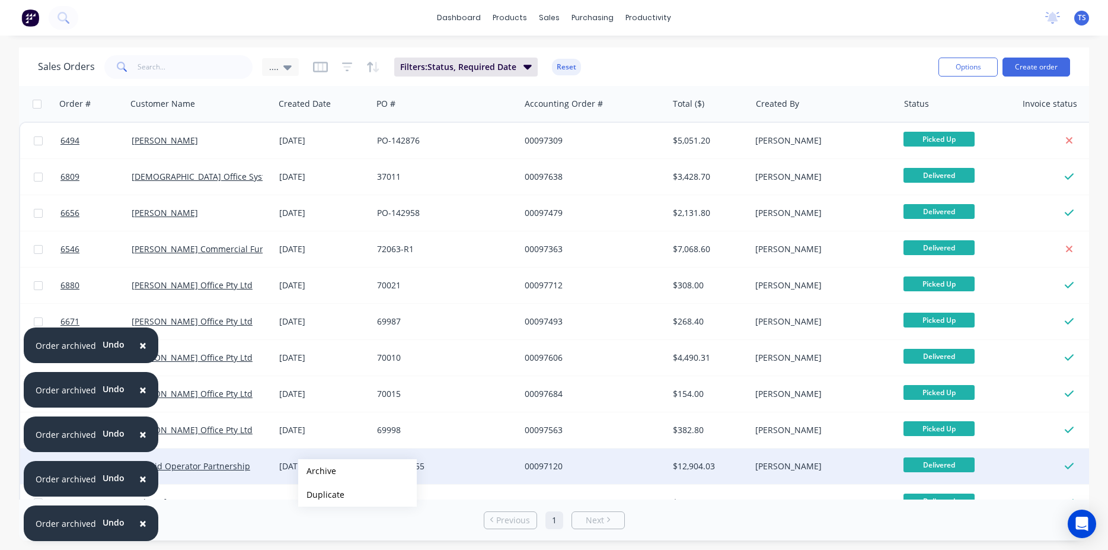
click at [330, 464] on button "Archive" at bounding box center [357, 471] width 119 height 24
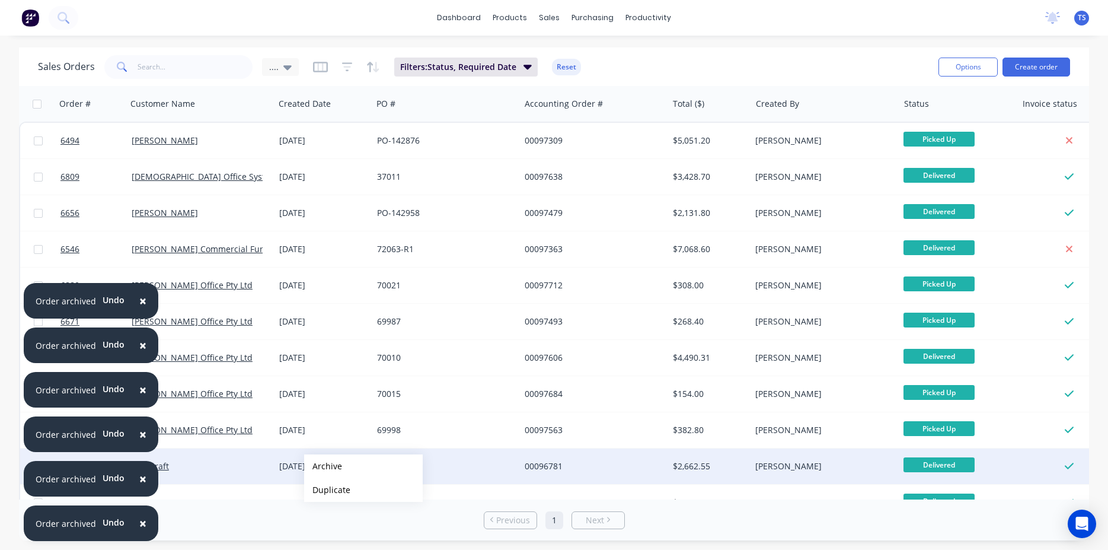
click at [323, 466] on button "Archive" at bounding box center [363, 466] width 119 height 24
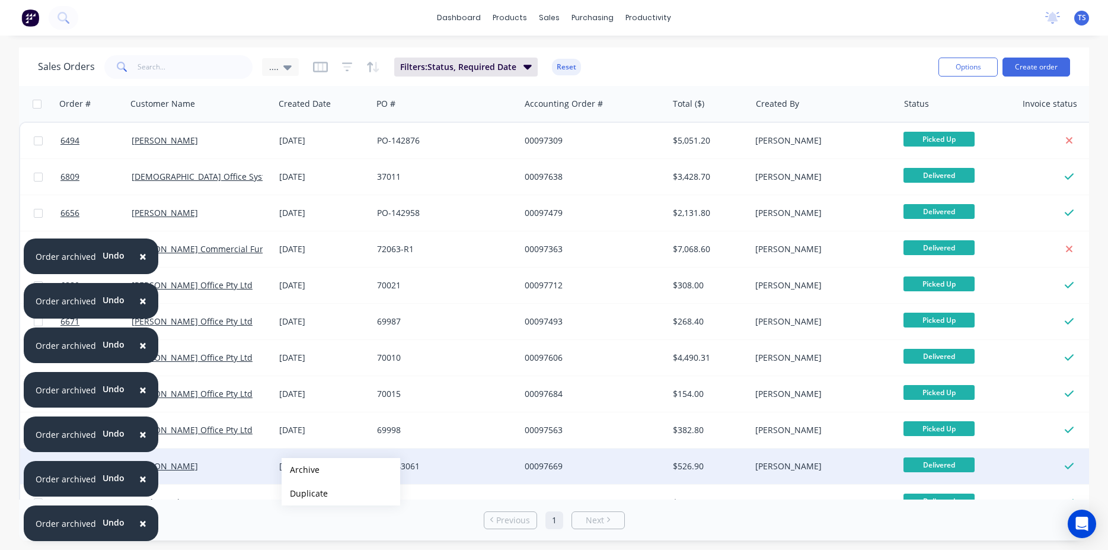
click at [301, 470] on button "Archive" at bounding box center [341, 470] width 119 height 24
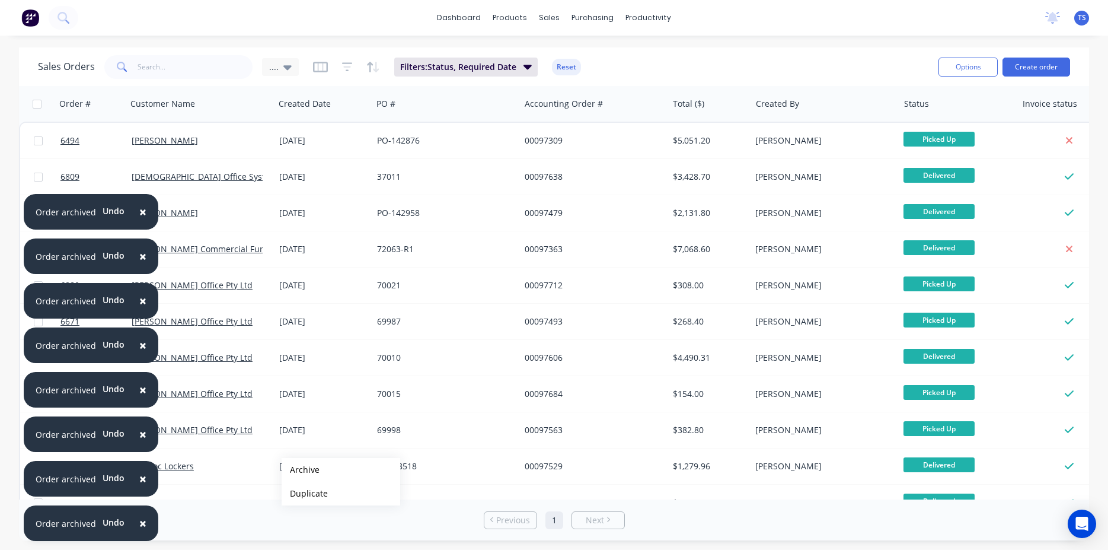
click at [301, 470] on button "Archive" at bounding box center [341, 470] width 119 height 24
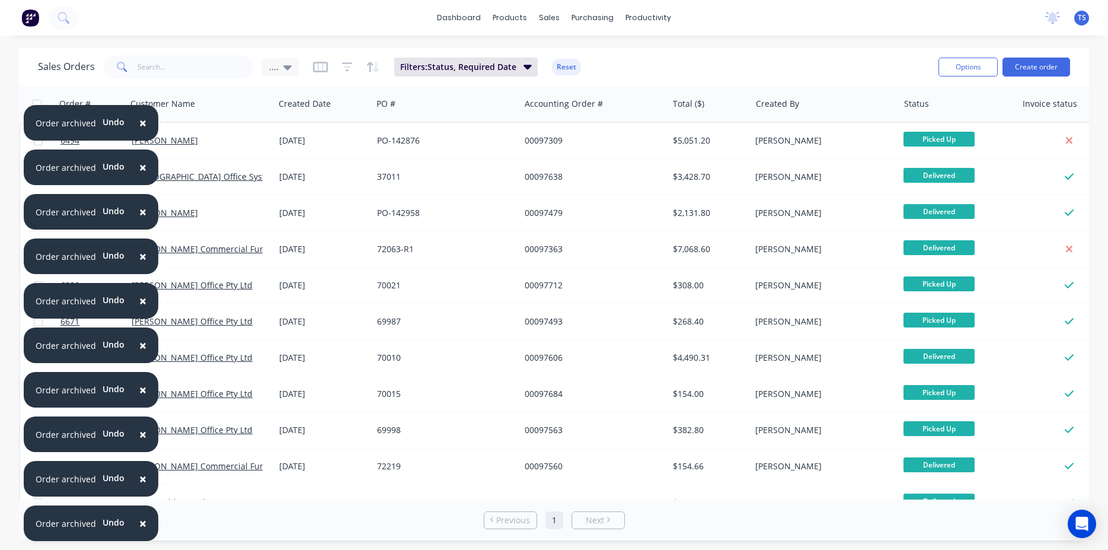
click at [143, 475] on span "×" at bounding box center [142, 478] width 7 height 17
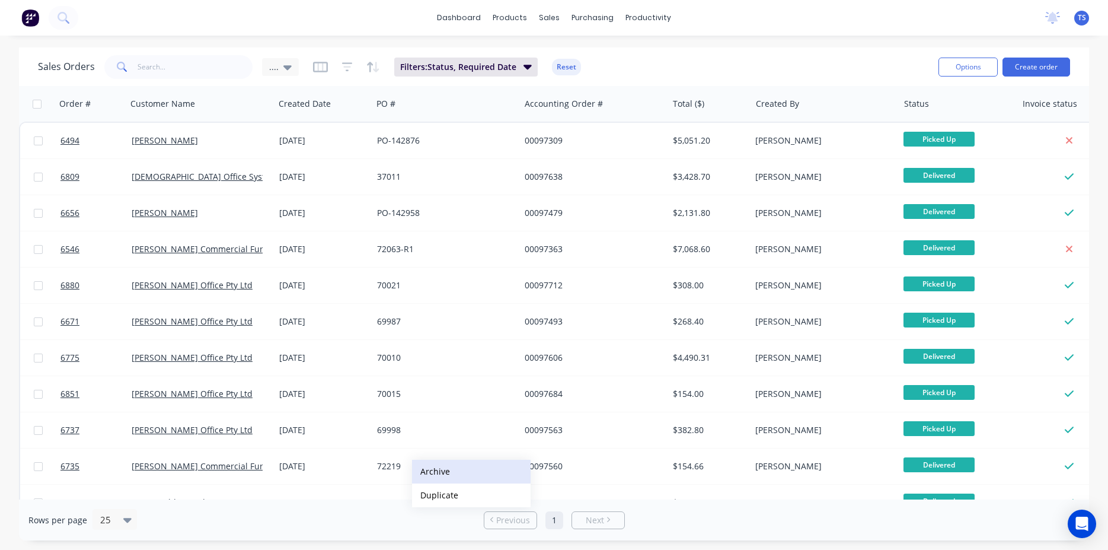
click at [431, 470] on button "Archive" at bounding box center [471, 471] width 119 height 24
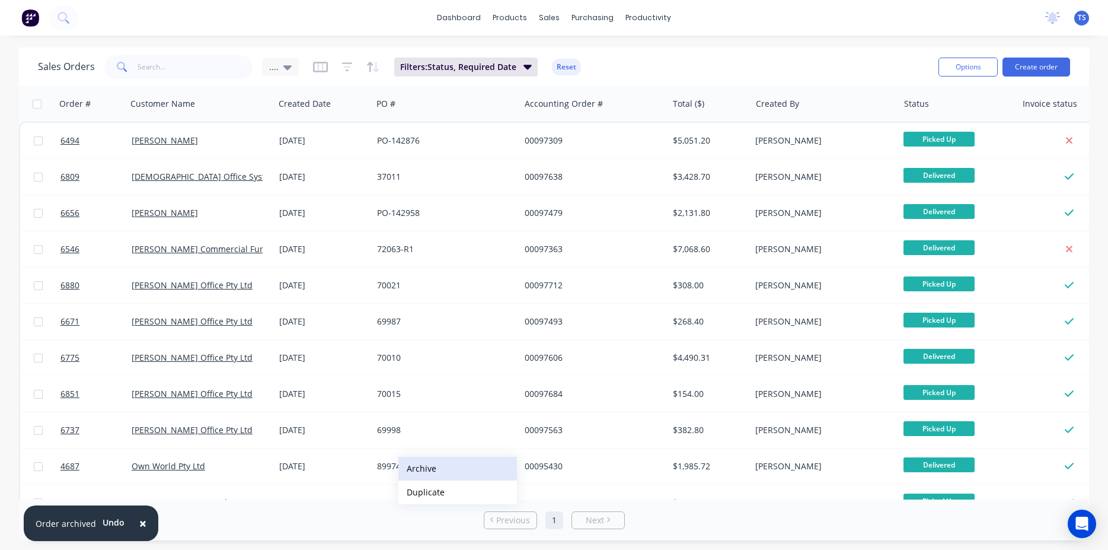
click at [416, 467] on button "Archive" at bounding box center [457, 469] width 119 height 24
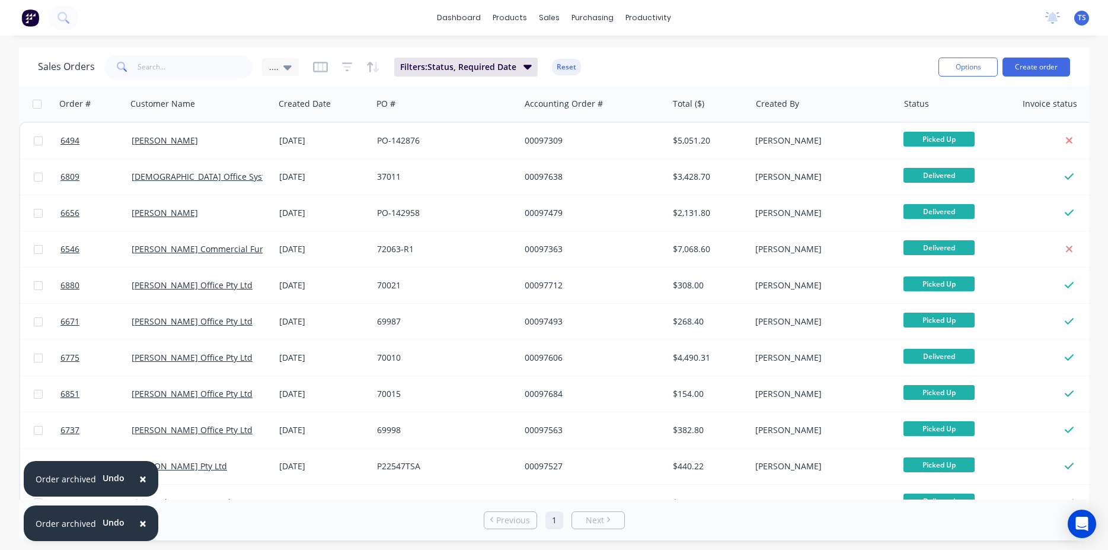
click at [142, 481] on span "×" at bounding box center [142, 478] width 7 height 17
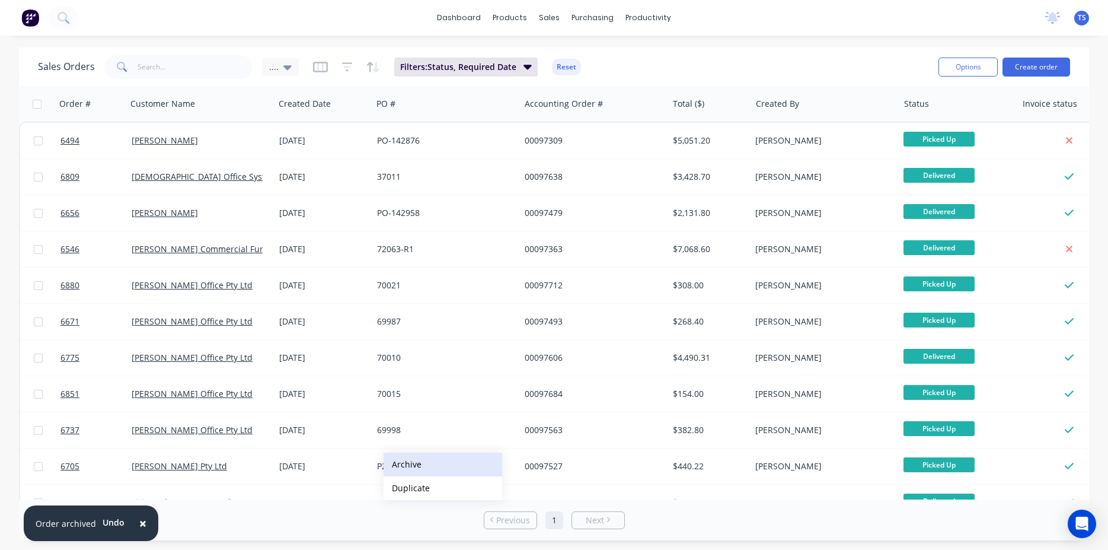
click at [410, 455] on button "Archive" at bounding box center [443, 464] width 119 height 24
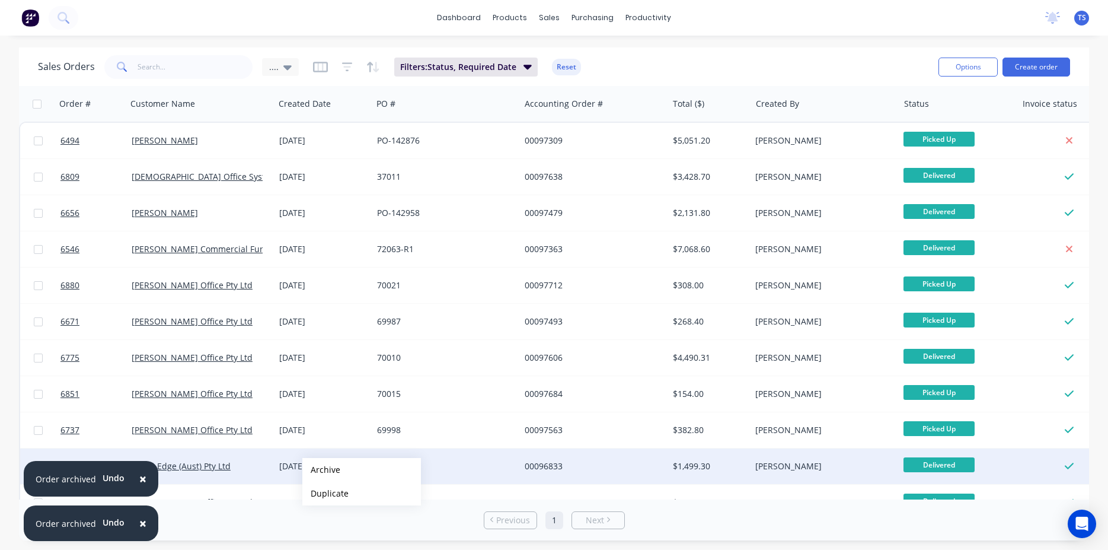
click at [321, 470] on button "Archive" at bounding box center [361, 470] width 119 height 24
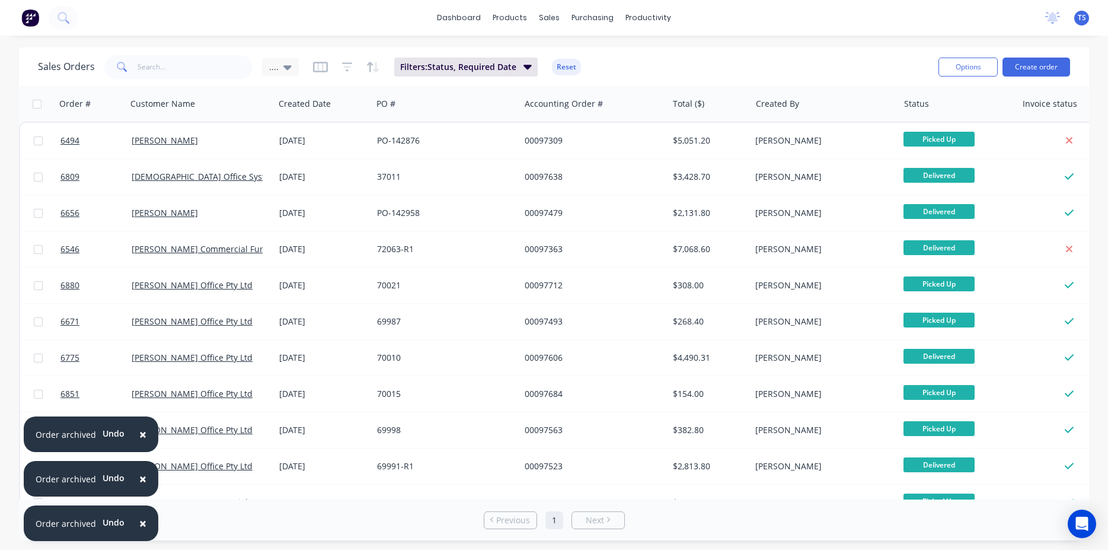
click at [139, 482] on span "×" at bounding box center [142, 478] width 7 height 17
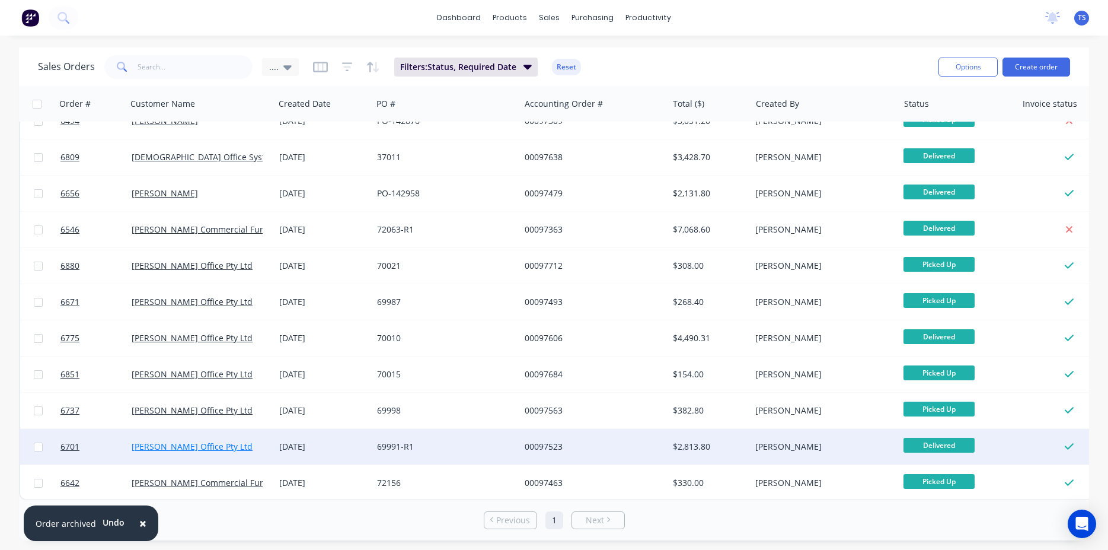
scroll to position [30, 0]
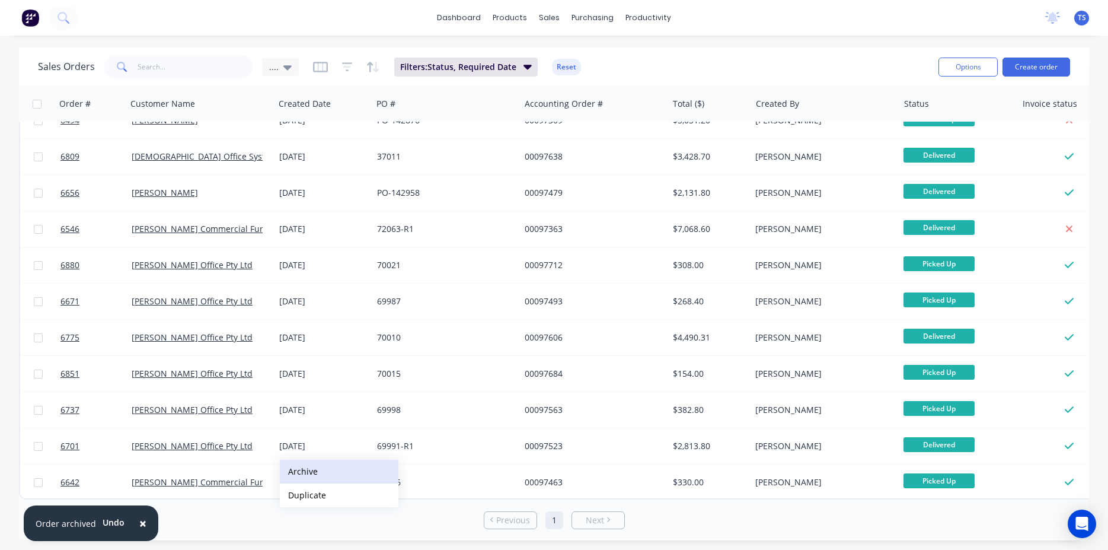
click at [317, 468] on button "Archive" at bounding box center [339, 471] width 119 height 24
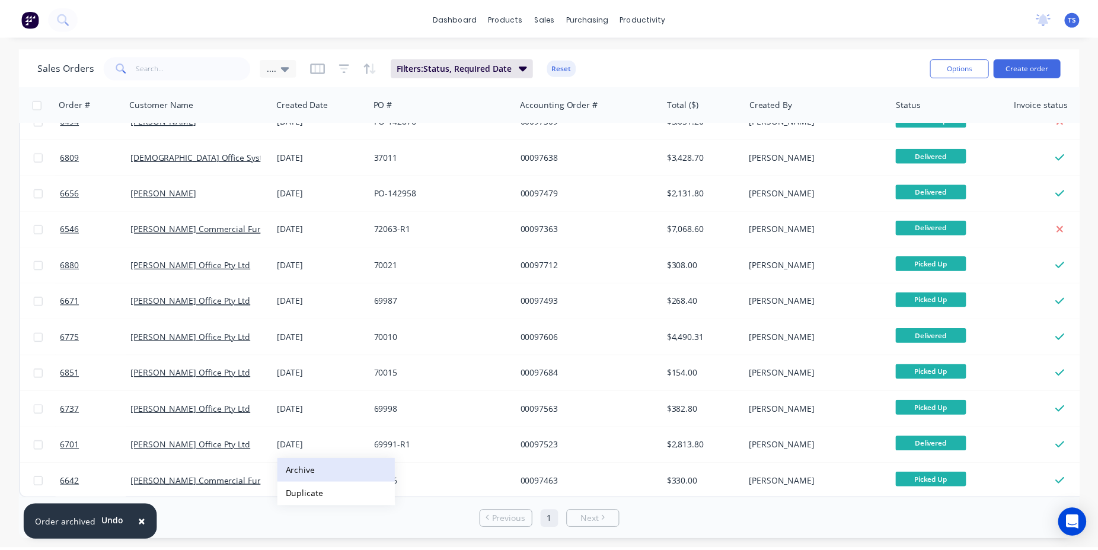
scroll to position [0, 0]
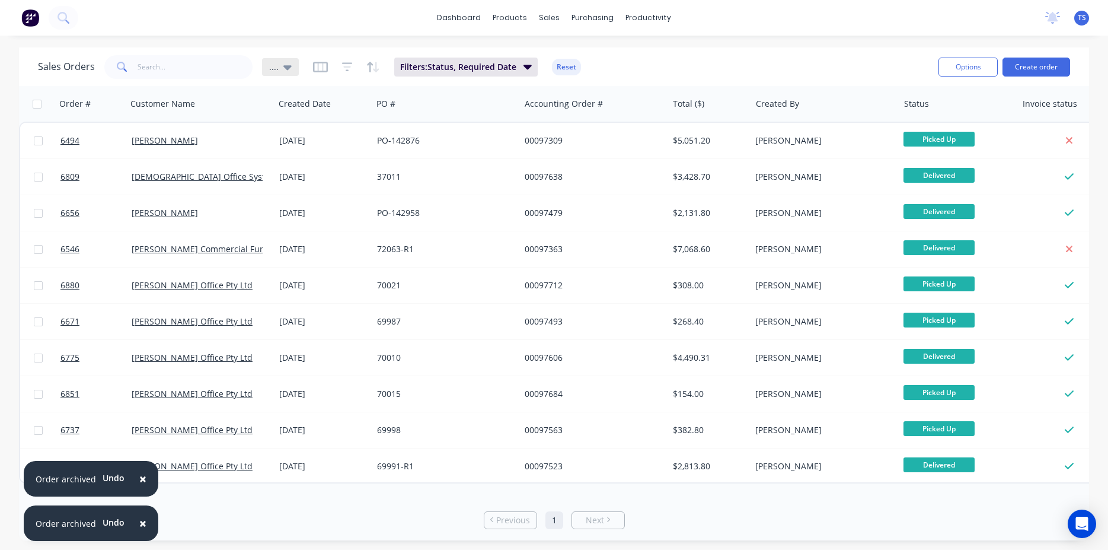
click at [279, 63] on div "...." at bounding box center [280, 67] width 23 height 11
click at [416, 186] on button "edit" at bounding box center [413, 192] width 15 height 12
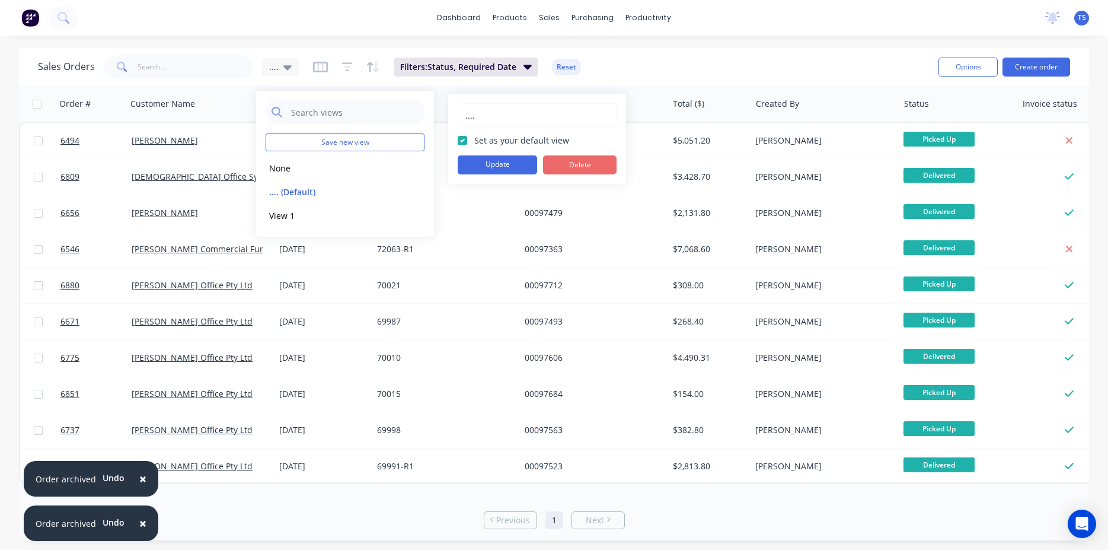
click at [586, 156] on button "Delete" at bounding box center [580, 164] width 74 height 19
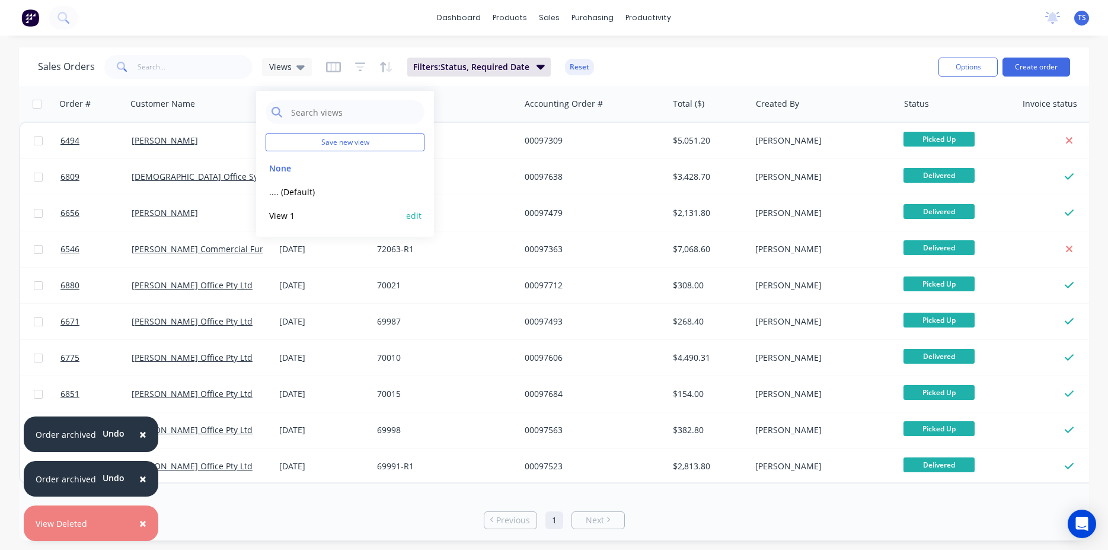
click at [287, 216] on button "View 1" at bounding box center [333, 216] width 135 height 14
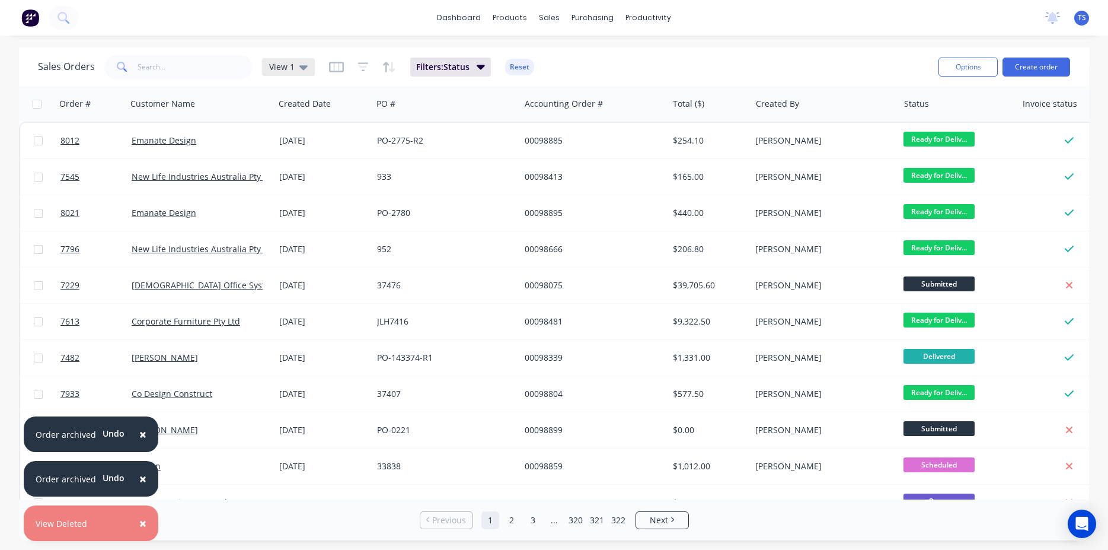
click at [298, 74] on div "View 1" at bounding box center [288, 67] width 53 height 18
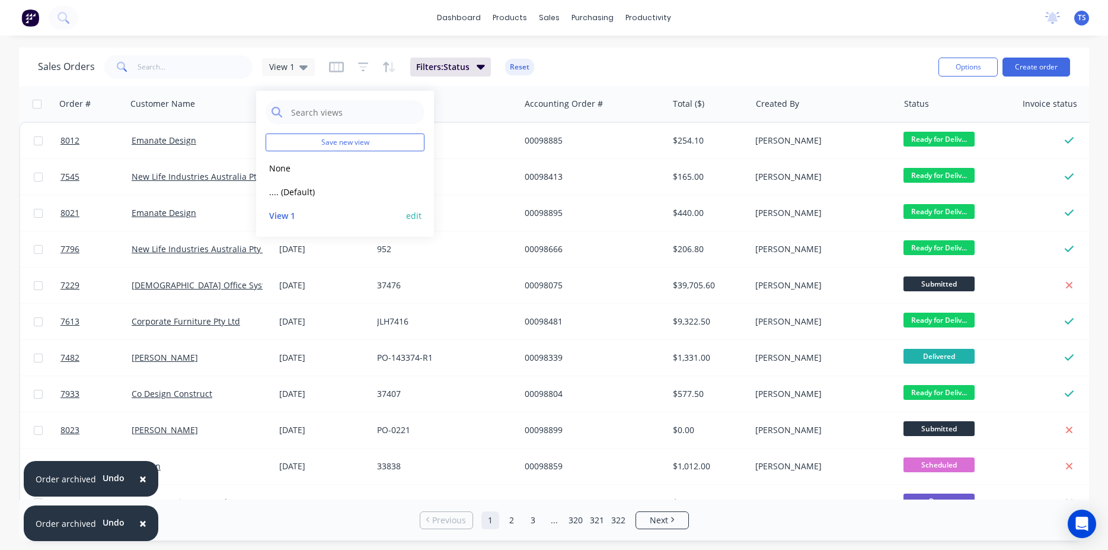
click at [409, 215] on button "edit" at bounding box center [413, 215] width 15 height 12
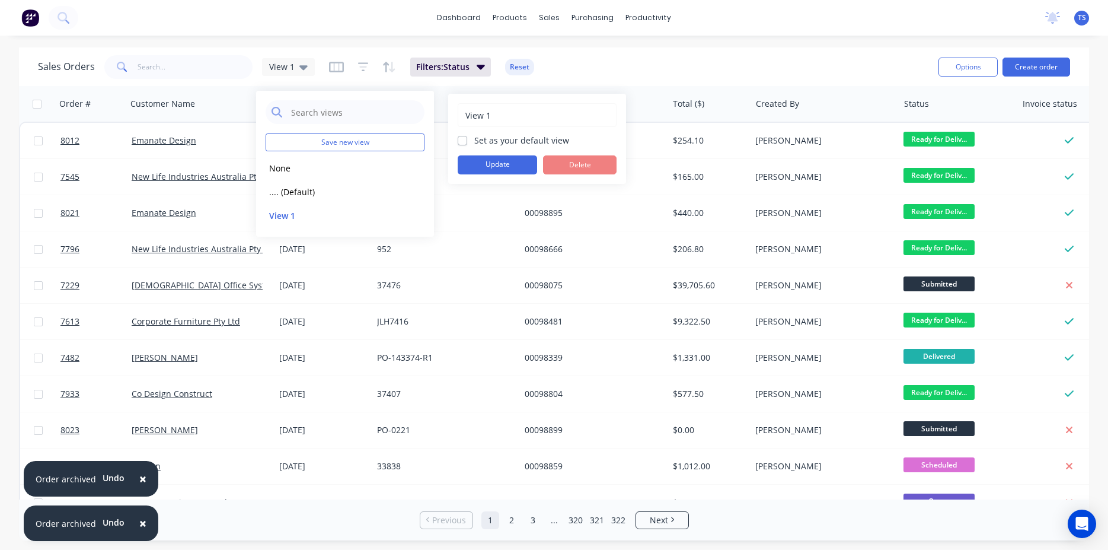
click at [512, 141] on label "Set as your default view" at bounding box center [521, 140] width 95 height 12
click at [467, 141] on input "Set as your default view" at bounding box center [462, 139] width 9 height 11
checkbox input "true"
click at [504, 164] on button "Update" at bounding box center [497, 164] width 79 height 19
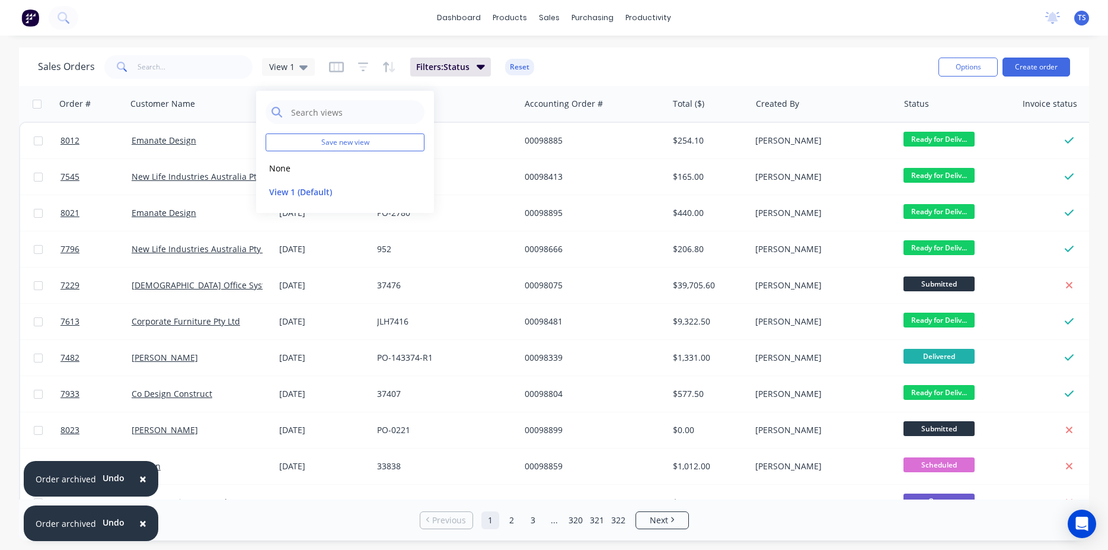
click at [614, 74] on div "Sales Orders View 1 Filters: Status Reset" at bounding box center [483, 66] width 891 height 29
click at [190, 66] on input "text" at bounding box center [196, 67] width 116 height 24
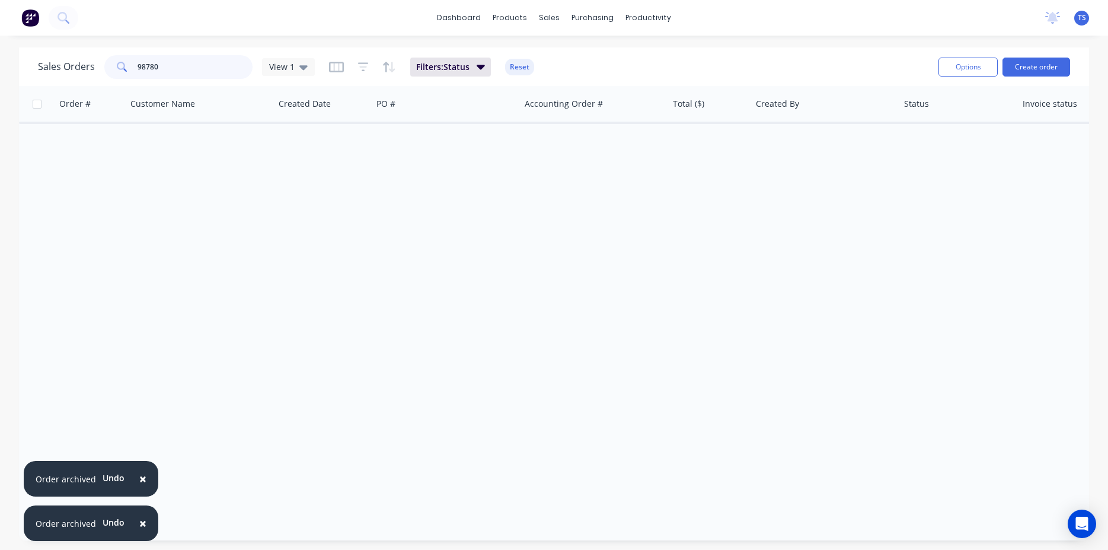
click at [180, 73] on input "98780" at bounding box center [196, 67] width 116 height 24
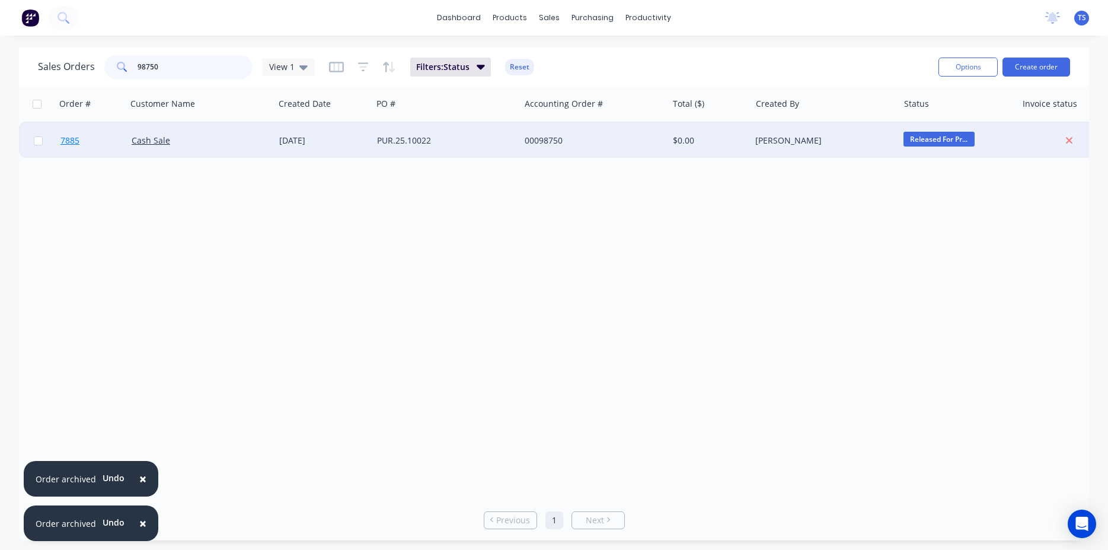
type input "98750"
click at [97, 135] on link "7885" at bounding box center [95, 141] width 71 height 36
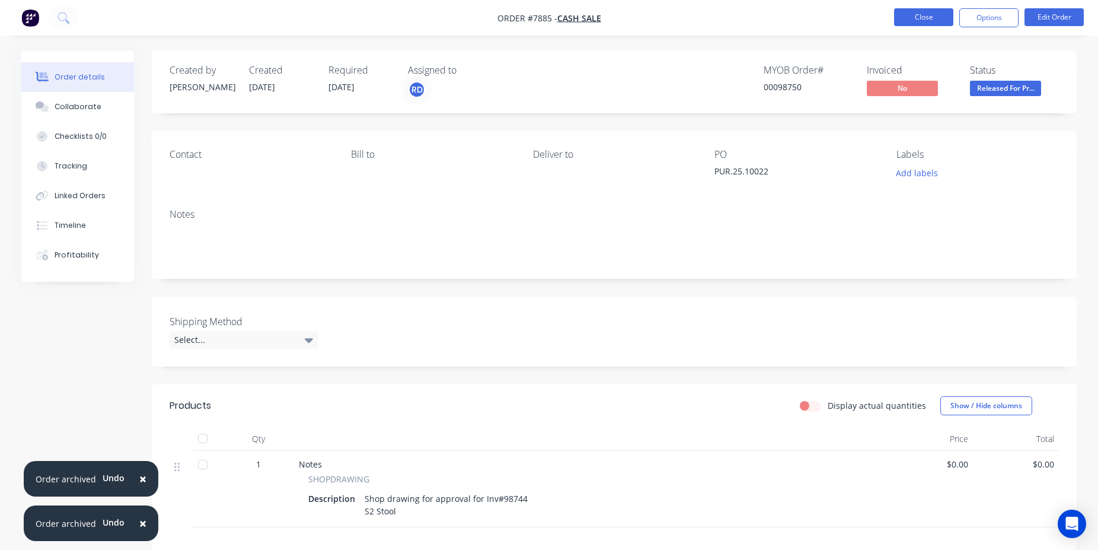
click at [916, 12] on button "Close" at bounding box center [923, 17] width 59 height 18
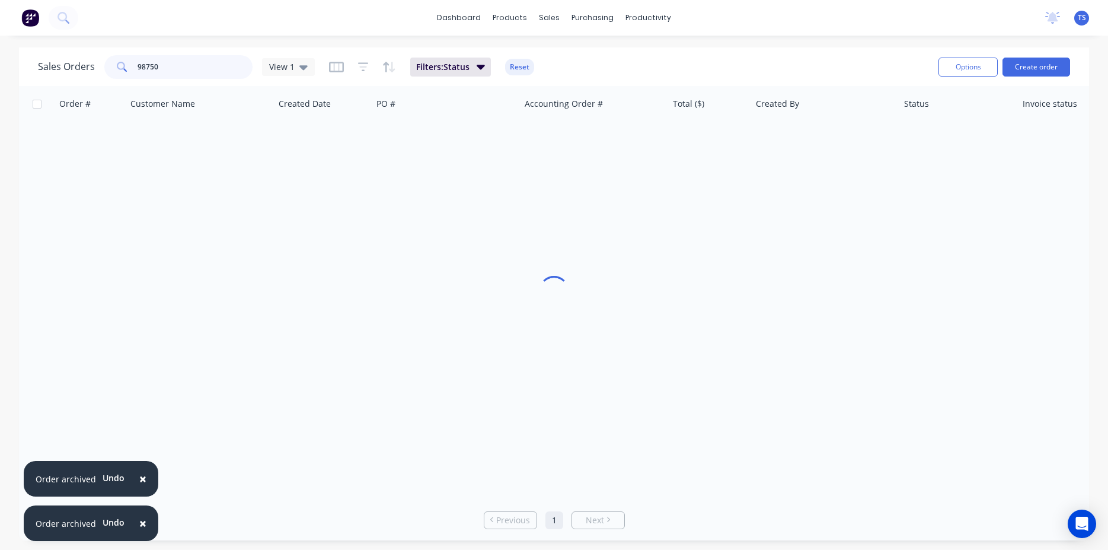
click at [154, 63] on input "98750" at bounding box center [196, 67] width 116 height 24
click at [154, 64] on input "98750" at bounding box center [196, 67] width 116 height 24
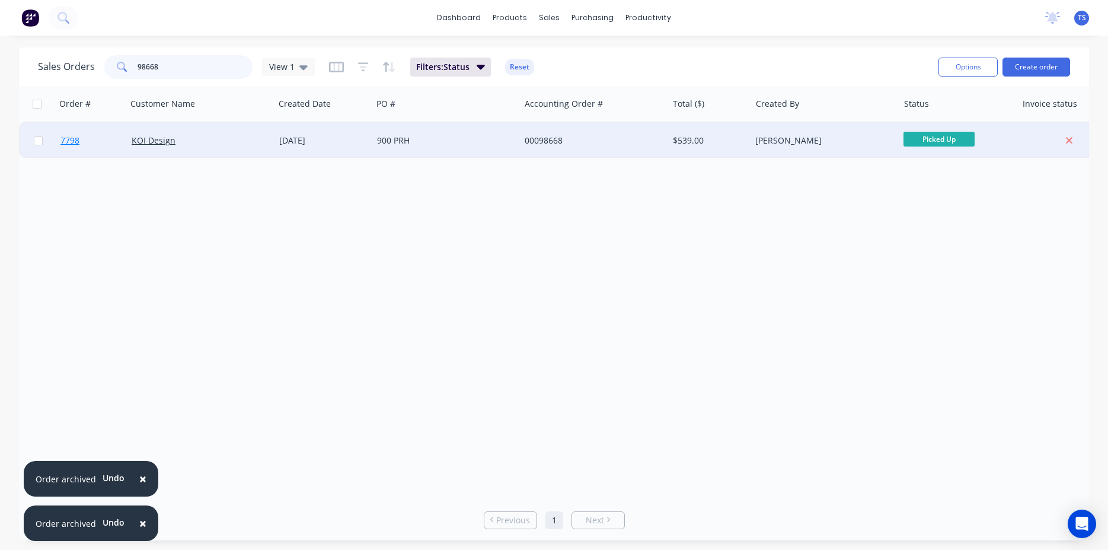
type input "98668"
click at [92, 151] on link "7798" at bounding box center [95, 141] width 71 height 36
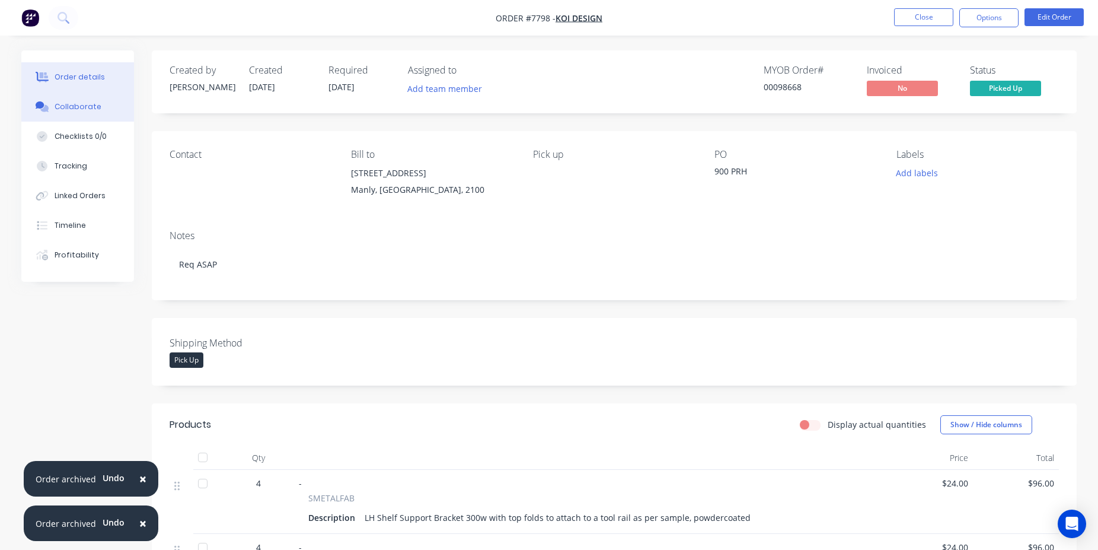
click at [107, 111] on button "Collaborate" at bounding box center [77, 107] width 113 height 30
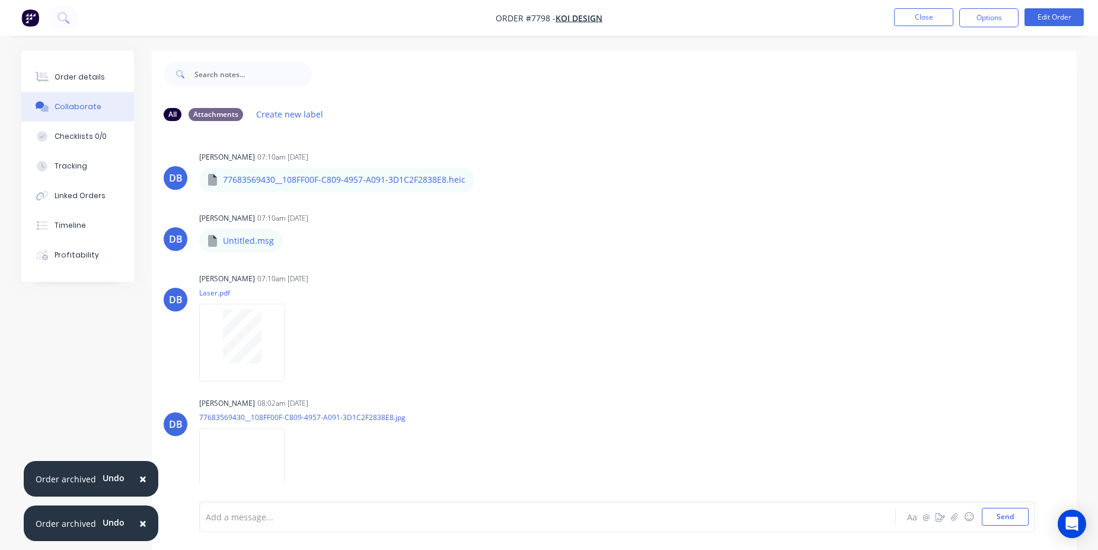
scroll to position [11, 0]
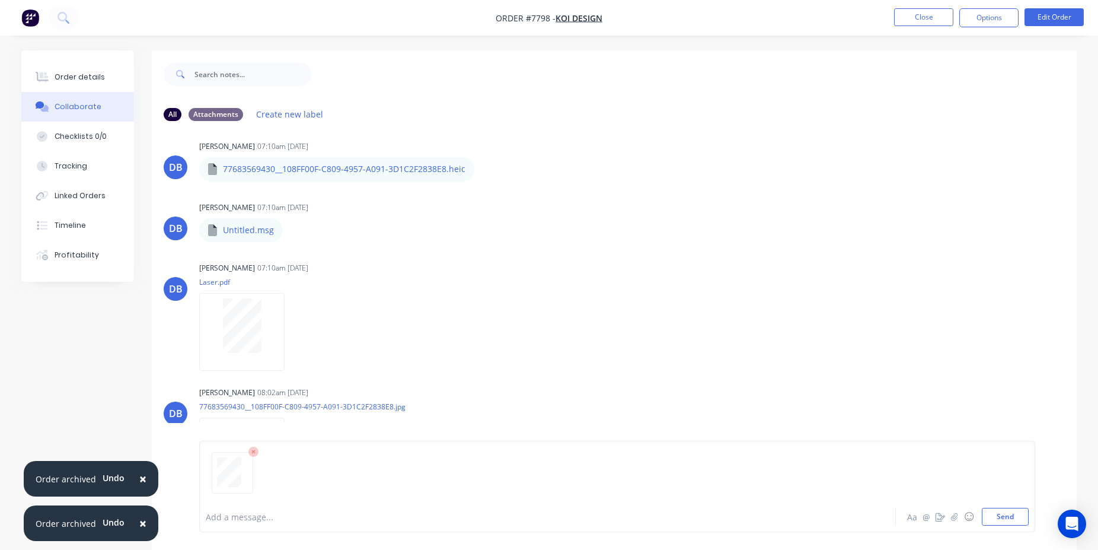
click at [244, 481] on div at bounding box center [232, 472] width 31 height 30
click at [1004, 528] on div "Add a message... Aa @ ☺ Send" at bounding box center [617, 486] width 836 height 91
click at [1004, 524] on button "Send" at bounding box center [1005, 517] width 47 height 18
click at [105, 68] on button "Order details" at bounding box center [77, 77] width 113 height 30
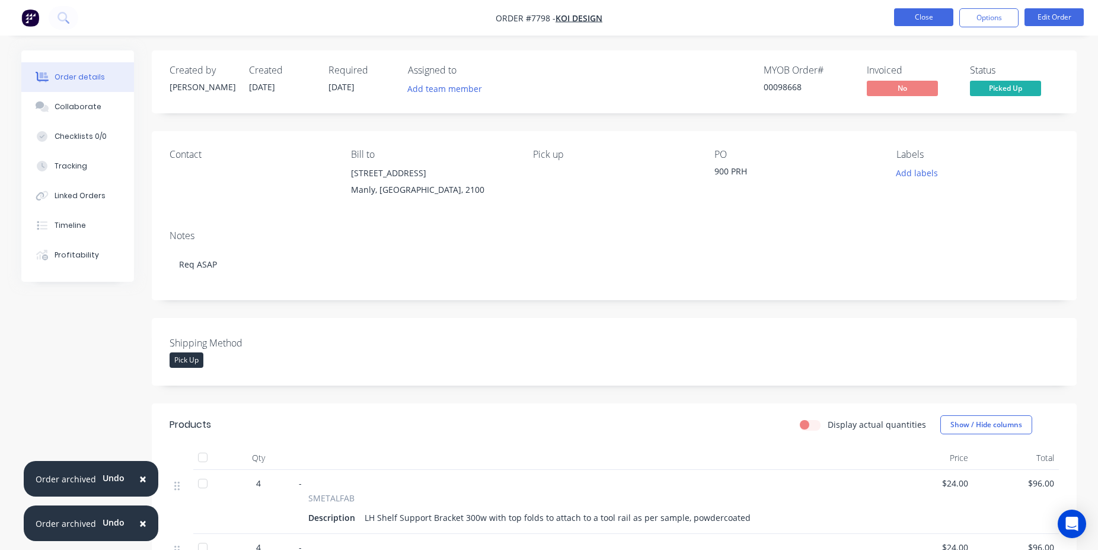
click at [927, 18] on button "Close" at bounding box center [923, 17] width 59 height 18
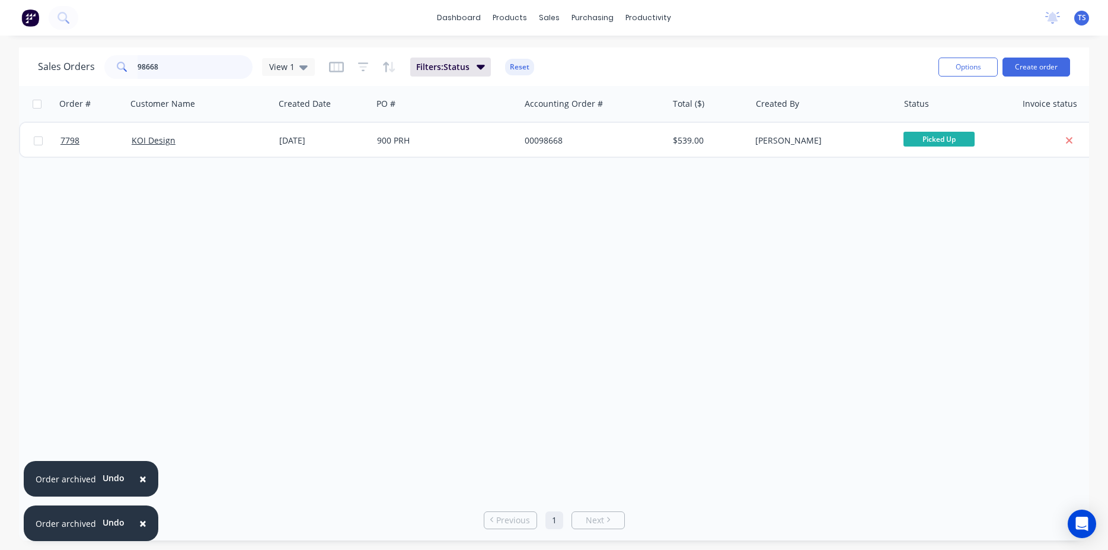
click at [205, 62] on input "98668" at bounding box center [196, 67] width 116 height 24
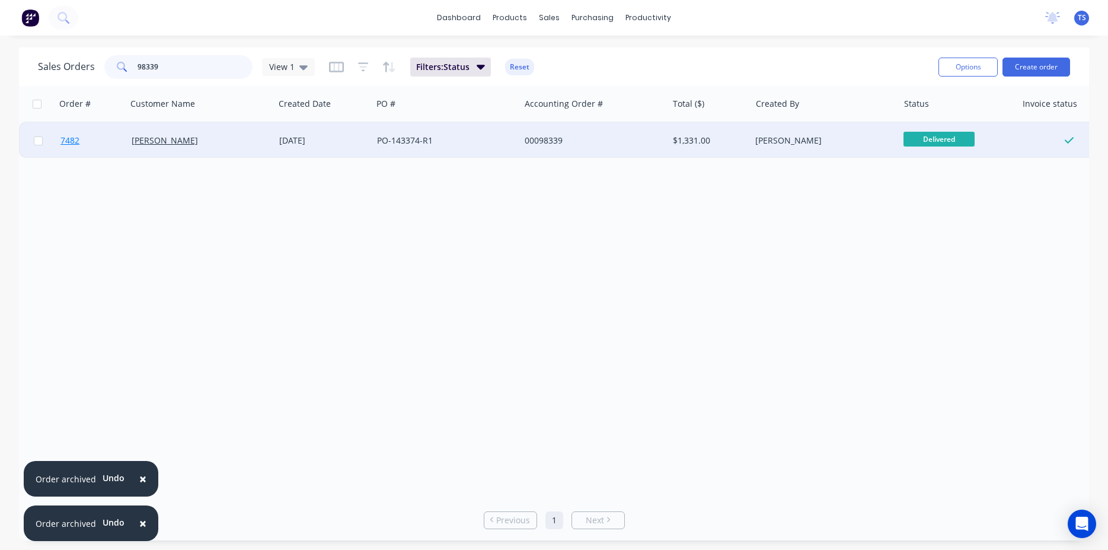
type input "98339"
click at [100, 142] on link "7482" at bounding box center [95, 141] width 71 height 36
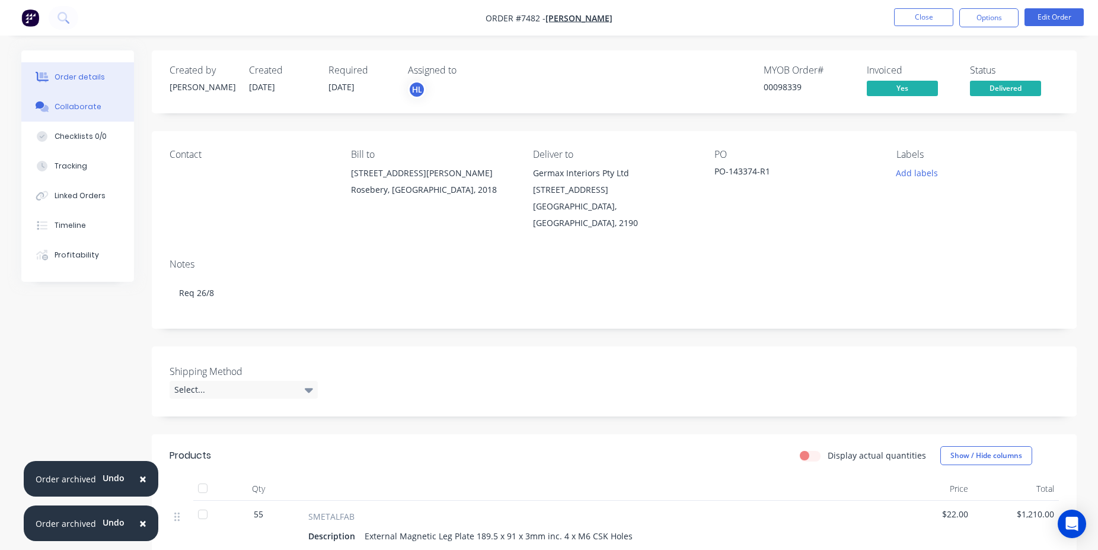
click at [63, 117] on button "Collaborate" at bounding box center [77, 107] width 113 height 30
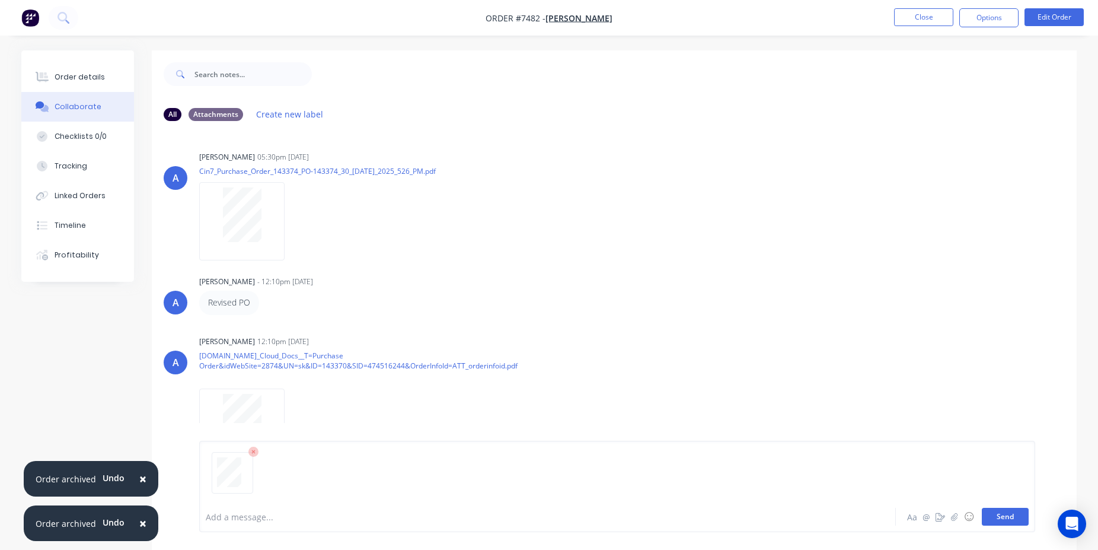
click at [987, 518] on button "Send" at bounding box center [1005, 517] width 47 height 18
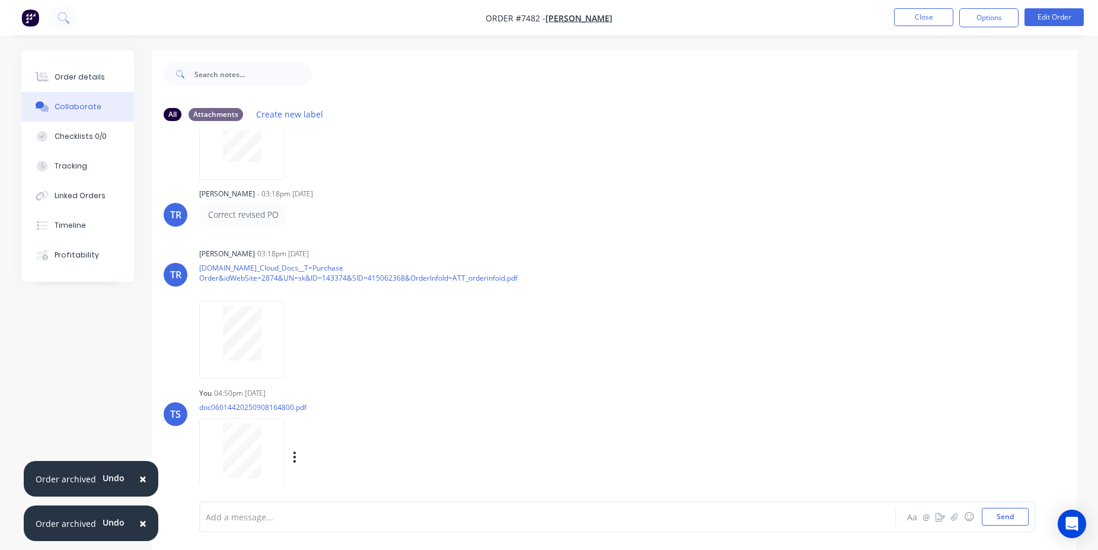
scroll to position [18, 0]
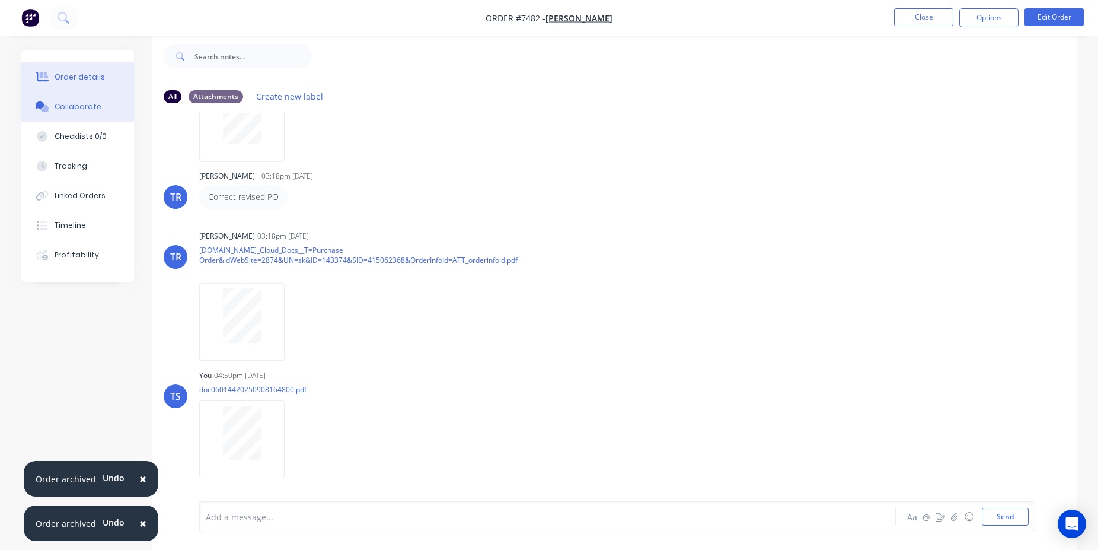
click at [74, 68] on button "Order details" at bounding box center [77, 77] width 113 height 30
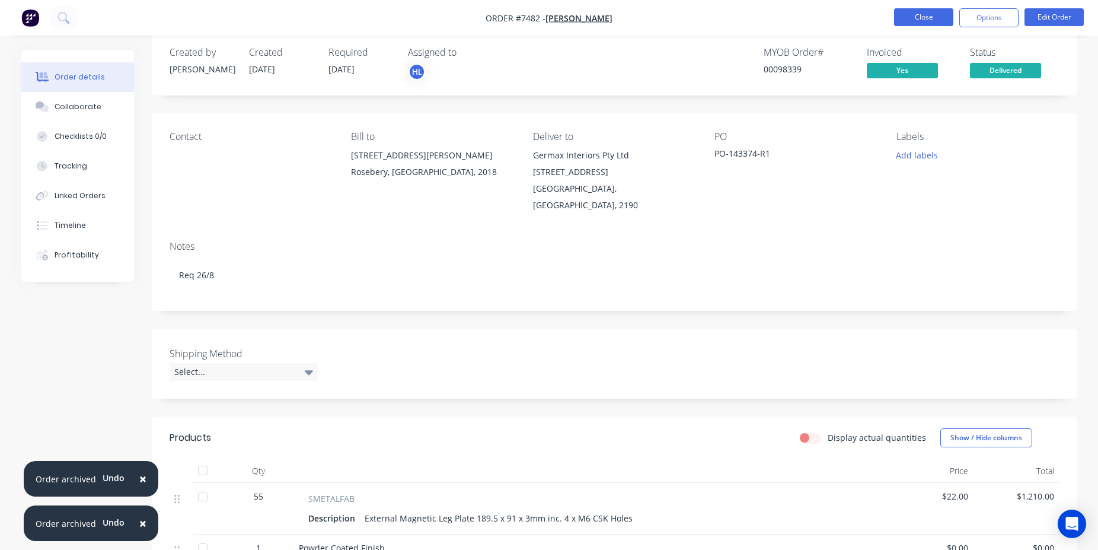
click at [937, 23] on button "Close" at bounding box center [923, 17] width 59 height 18
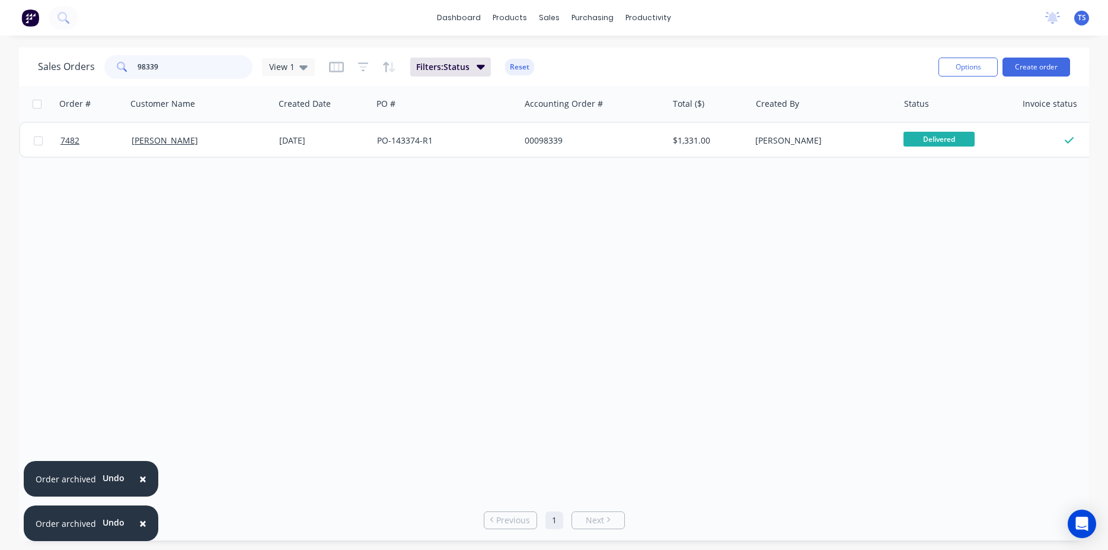
click at [197, 62] on input "98339" at bounding box center [196, 67] width 116 height 24
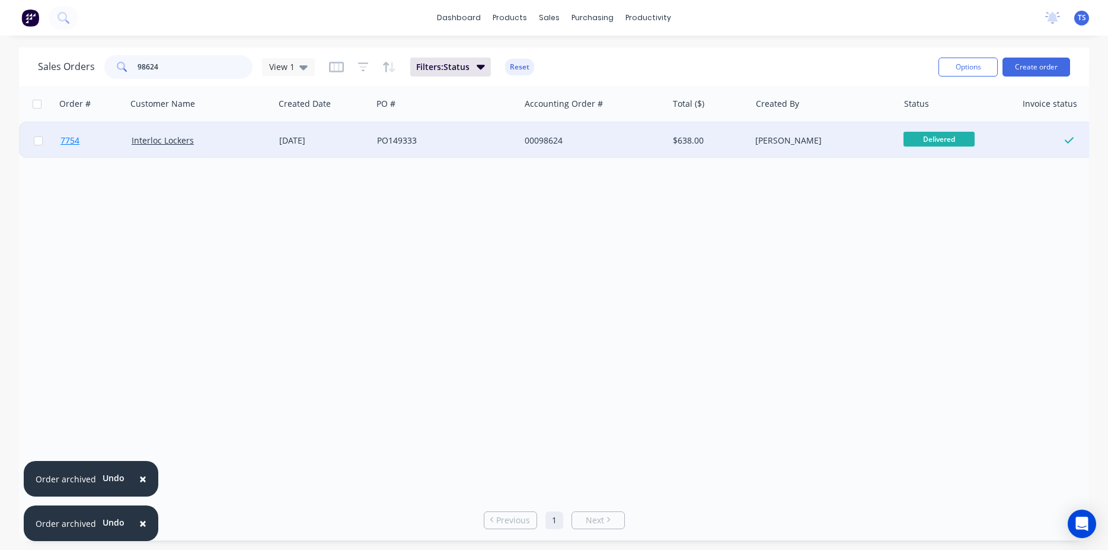
type input "98624"
click at [78, 145] on span "7754" at bounding box center [69, 141] width 19 height 12
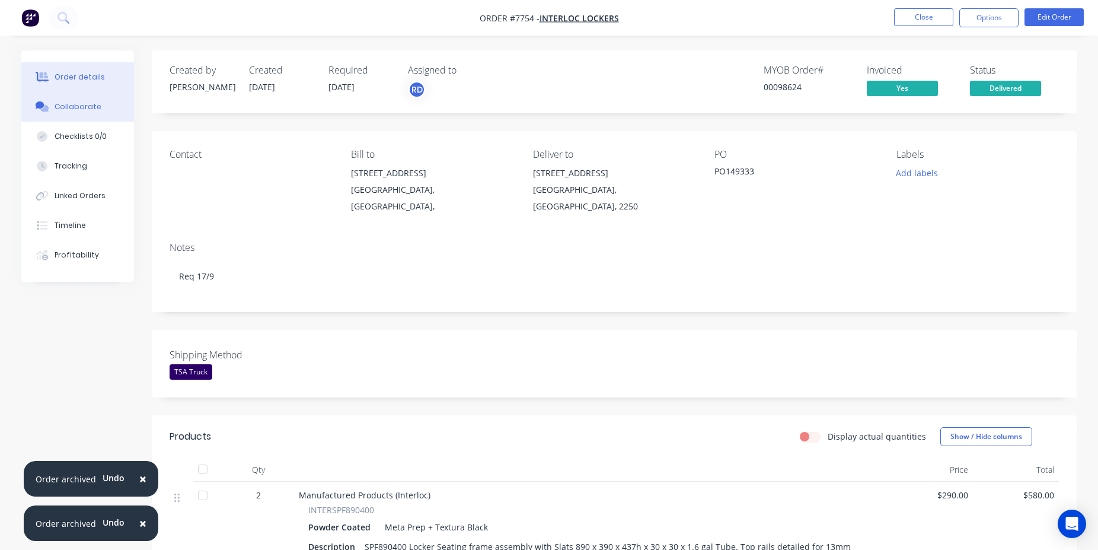
click at [111, 106] on button "Collaborate" at bounding box center [77, 107] width 113 height 30
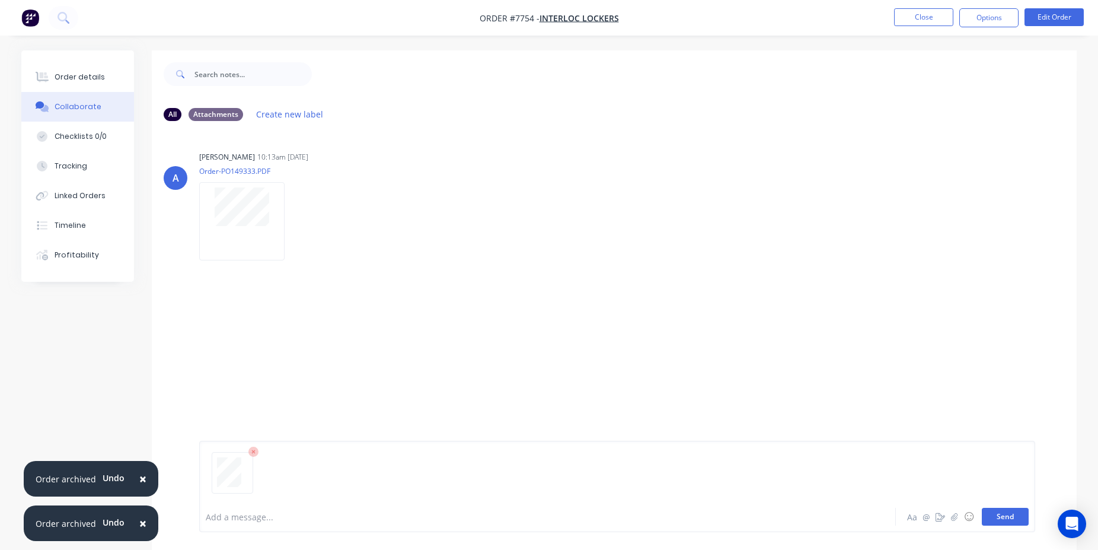
click at [1011, 519] on button "Send" at bounding box center [1005, 517] width 47 height 18
click at [944, 12] on button "Close" at bounding box center [923, 17] width 59 height 18
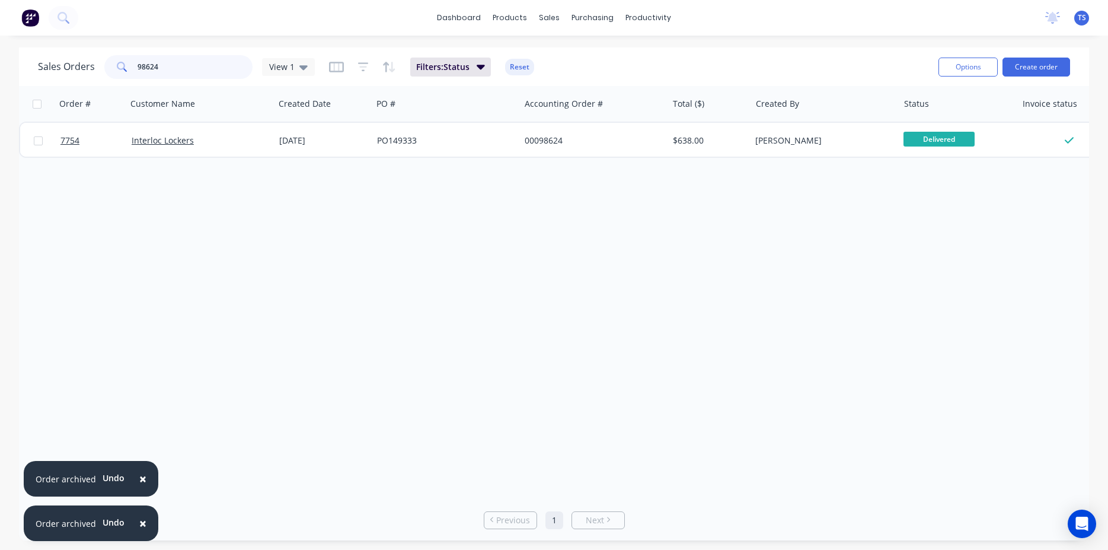
click at [219, 70] on input "98624" at bounding box center [196, 67] width 116 height 24
type input "98625"
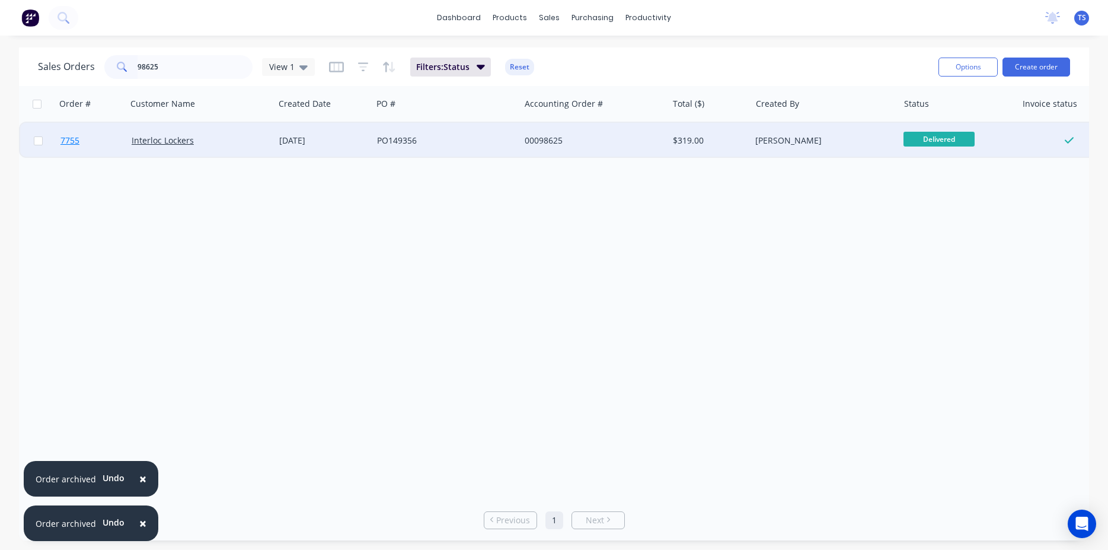
click at [110, 142] on link "7755" at bounding box center [95, 141] width 71 height 36
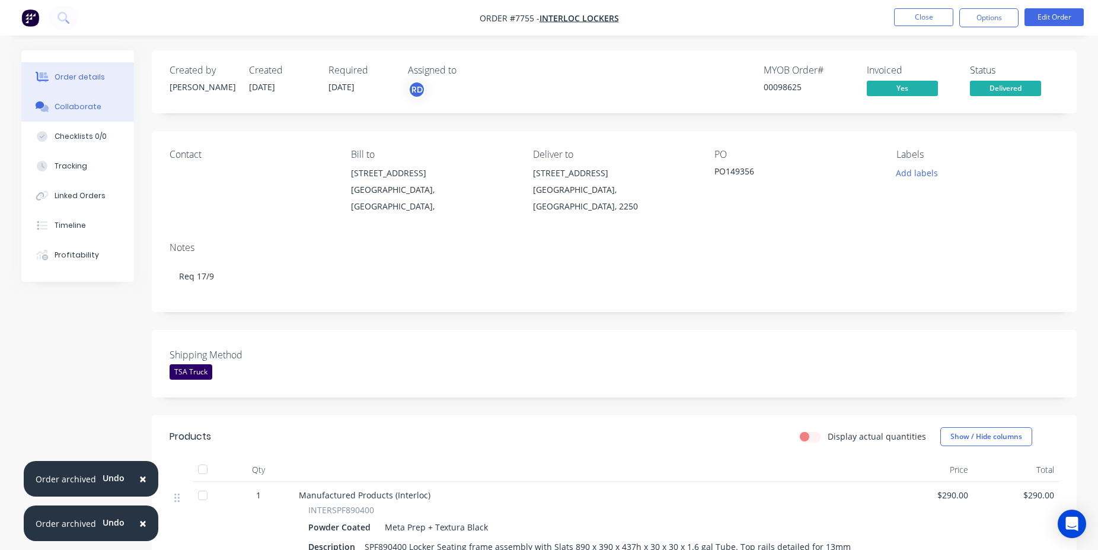
click at [91, 108] on div "Collaborate" at bounding box center [78, 106] width 47 height 11
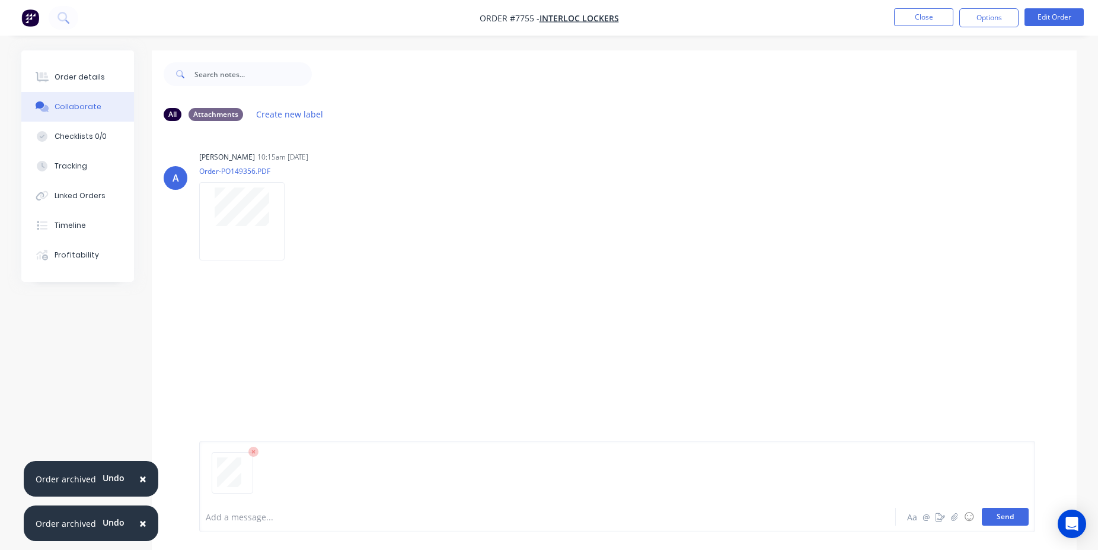
click at [1005, 517] on button "Send" at bounding box center [1005, 517] width 47 height 18
click at [937, 15] on button "Close" at bounding box center [923, 17] width 59 height 18
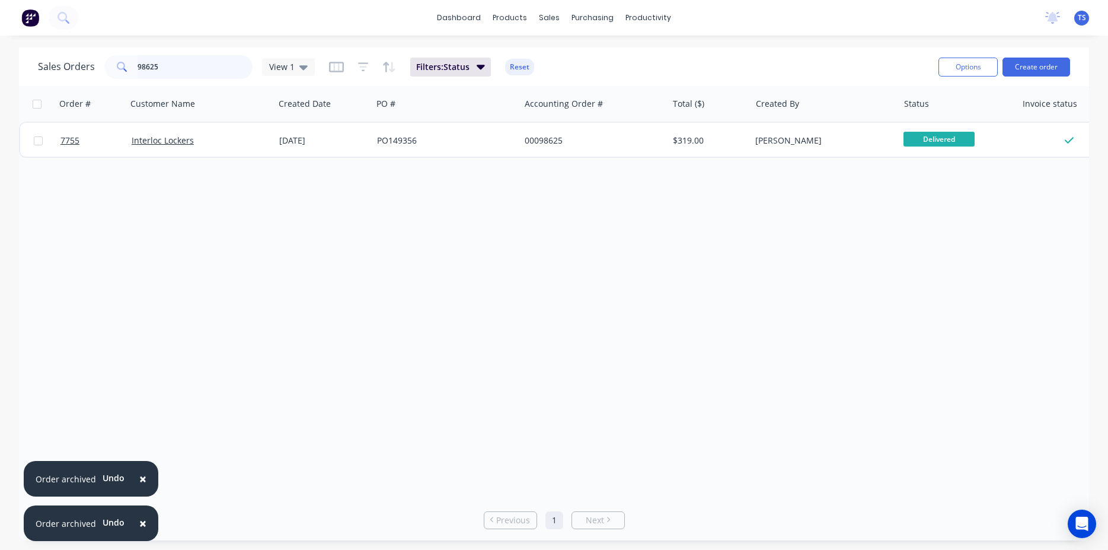
click at [202, 72] on input "98625" at bounding box center [196, 67] width 116 height 24
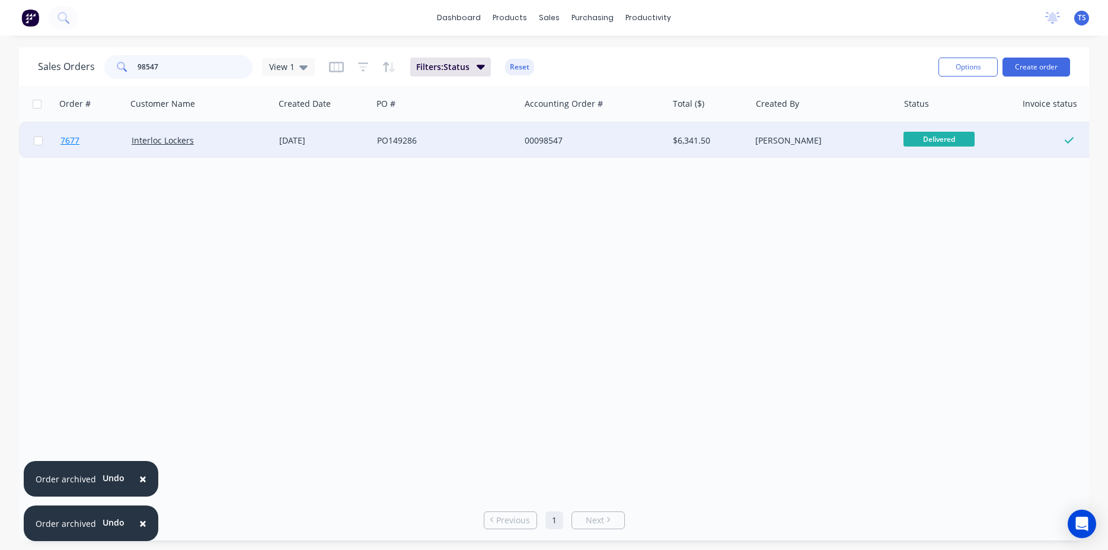
type input "98547"
click at [69, 151] on link "7677" at bounding box center [95, 141] width 71 height 36
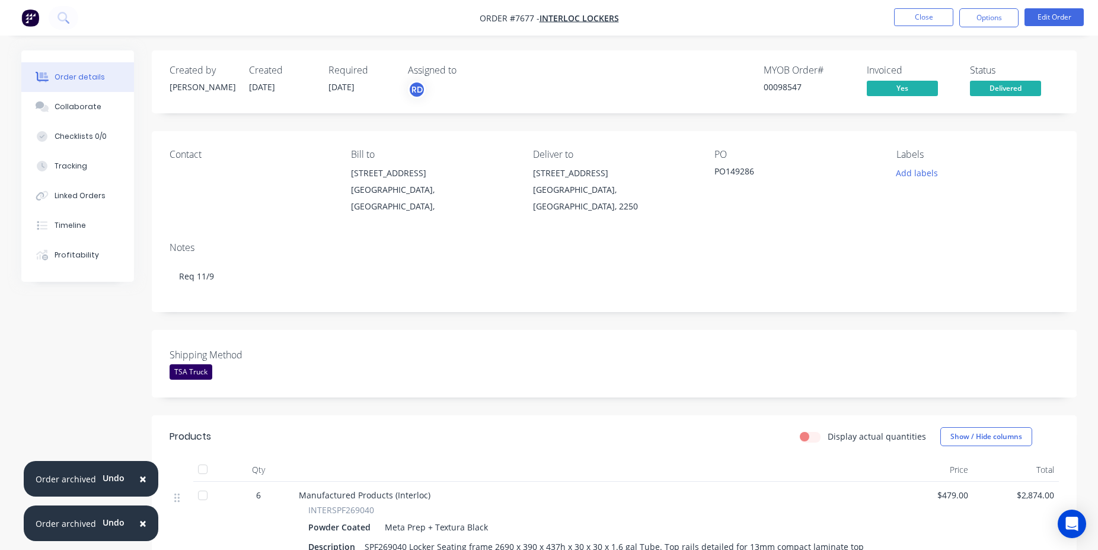
click at [88, 113] on button "Collaborate" at bounding box center [77, 107] width 113 height 30
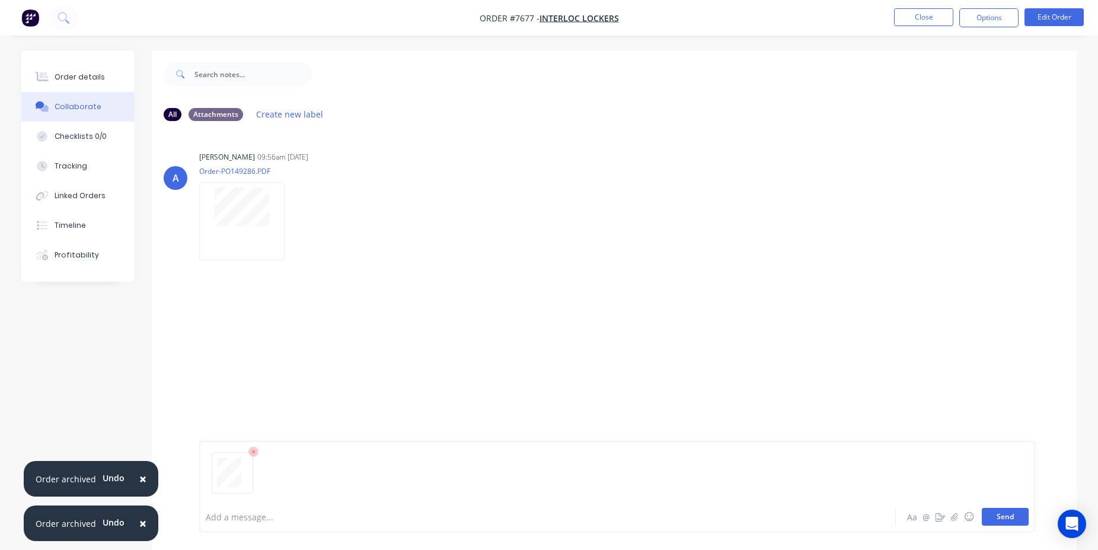
click at [1002, 516] on button "Send" at bounding box center [1005, 517] width 47 height 18
click at [920, 10] on button "Close" at bounding box center [923, 17] width 59 height 18
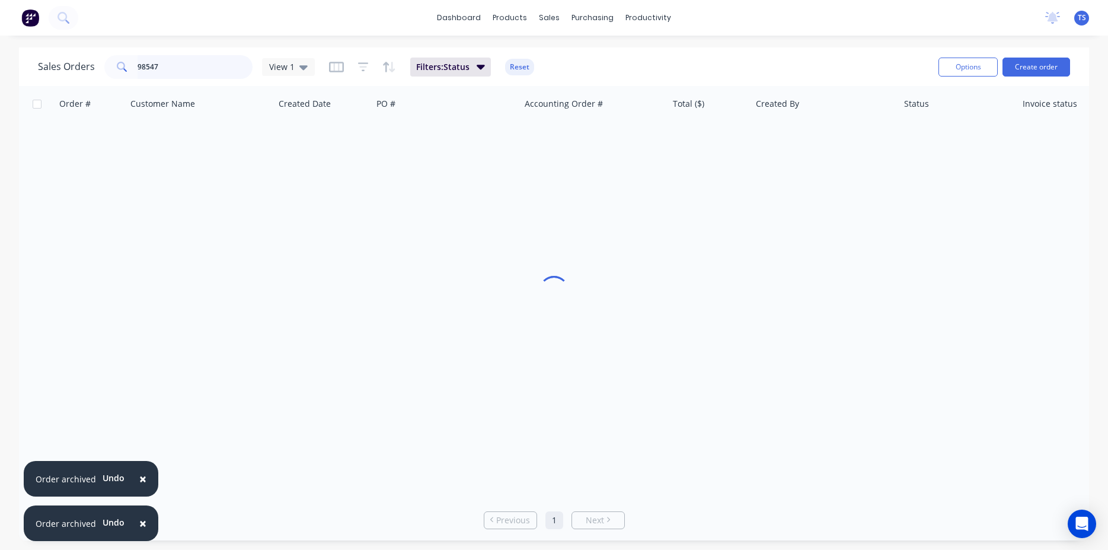
click at [193, 74] on input "98547" at bounding box center [196, 67] width 116 height 24
click at [193, 73] on input "98547" at bounding box center [196, 67] width 116 height 24
type input "98823"
click at [88, 158] on div "Order # Customer Name Created Date PO # Accounting Order # Total ($) Created By…" at bounding box center [554, 292] width 1070 height 413
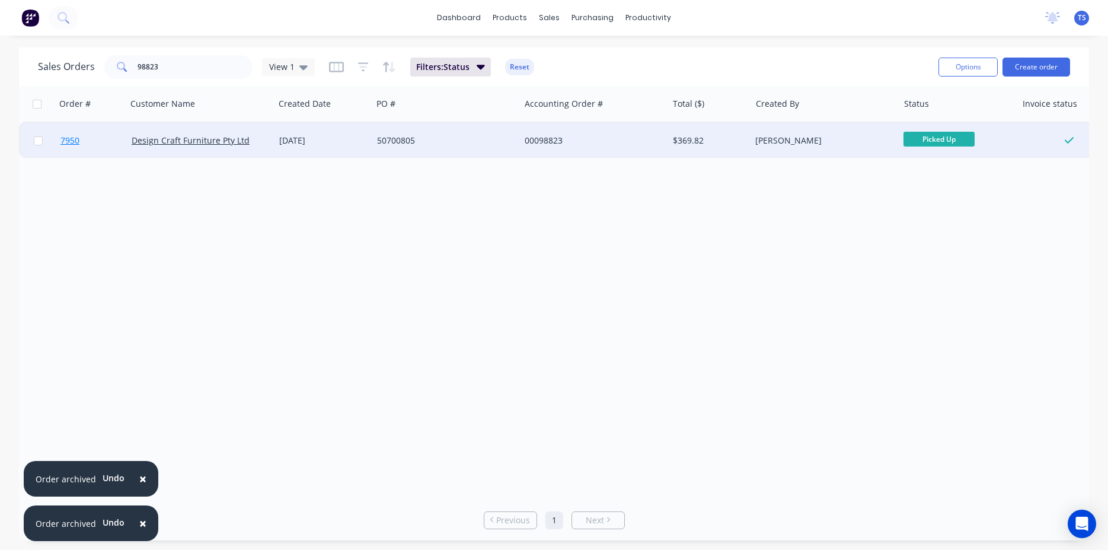
click at [85, 149] on link "7950" at bounding box center [95, 141] width 71 height 36
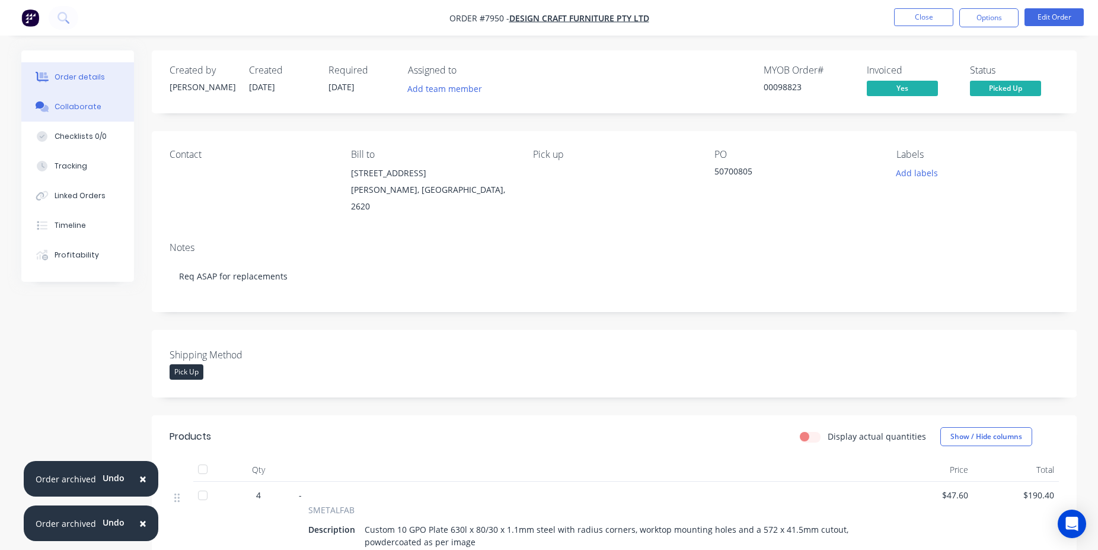
click at [88, 109] on div "Collaborate" at bounding box center [78, 106] width 47 height 11
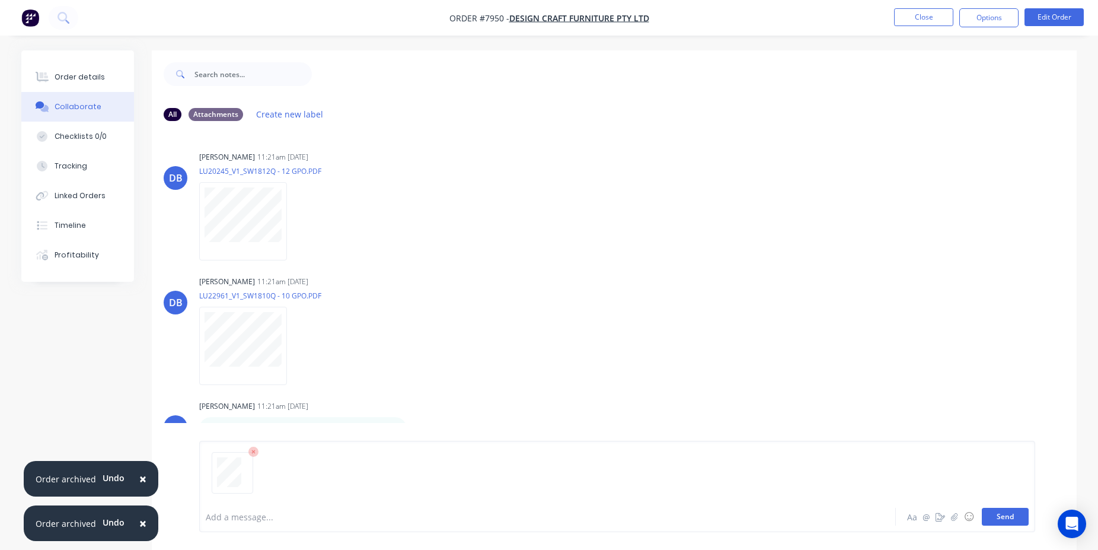
click at [1008, 515] on button "Send" at bounding box center [1005, 517] width 47 height 18
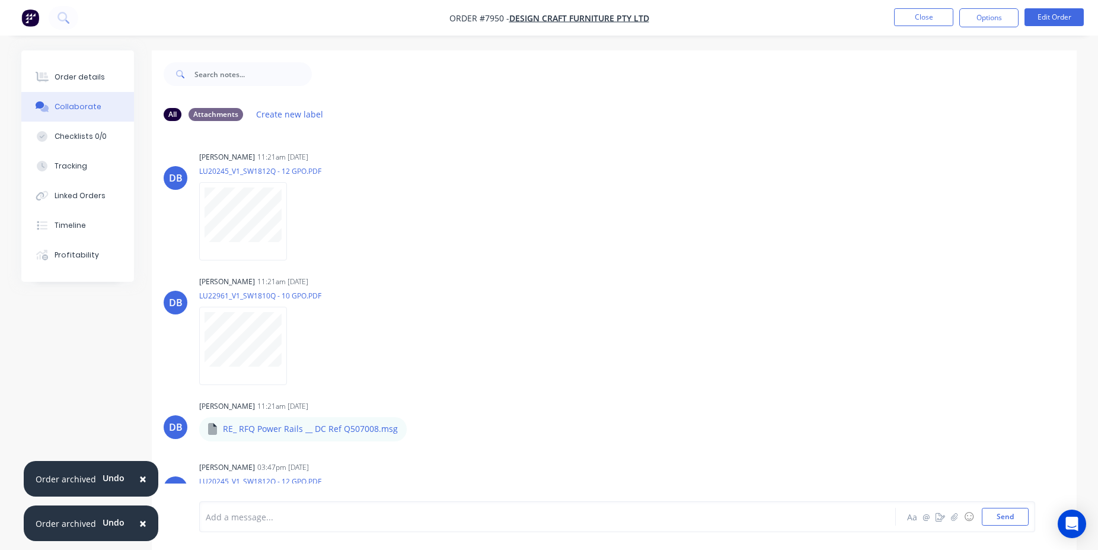
scroll to position [448, 0]
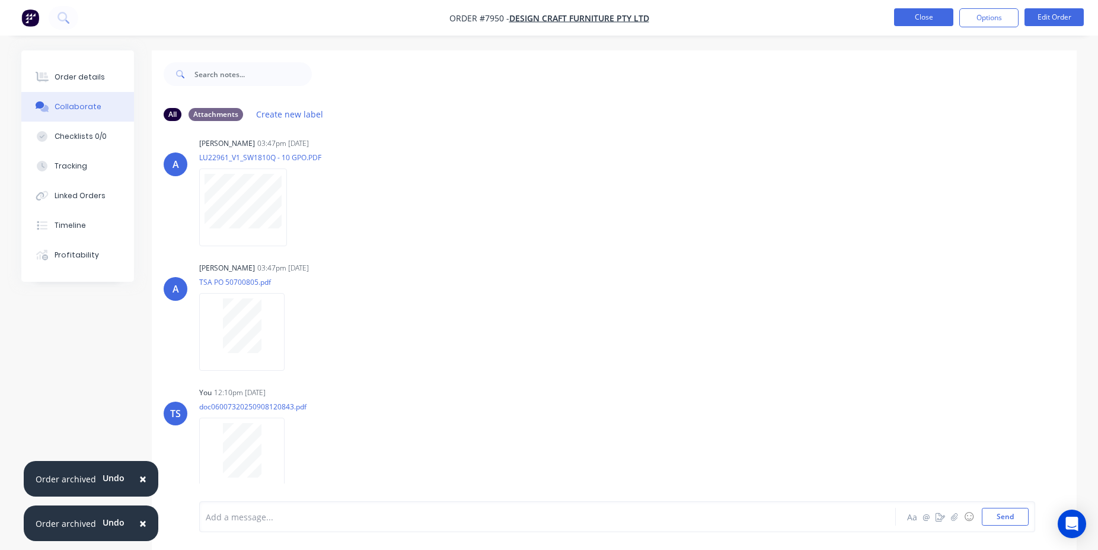
click at [906, 11] on button "Close" at bounding box center [923, 17] width 59 height 18
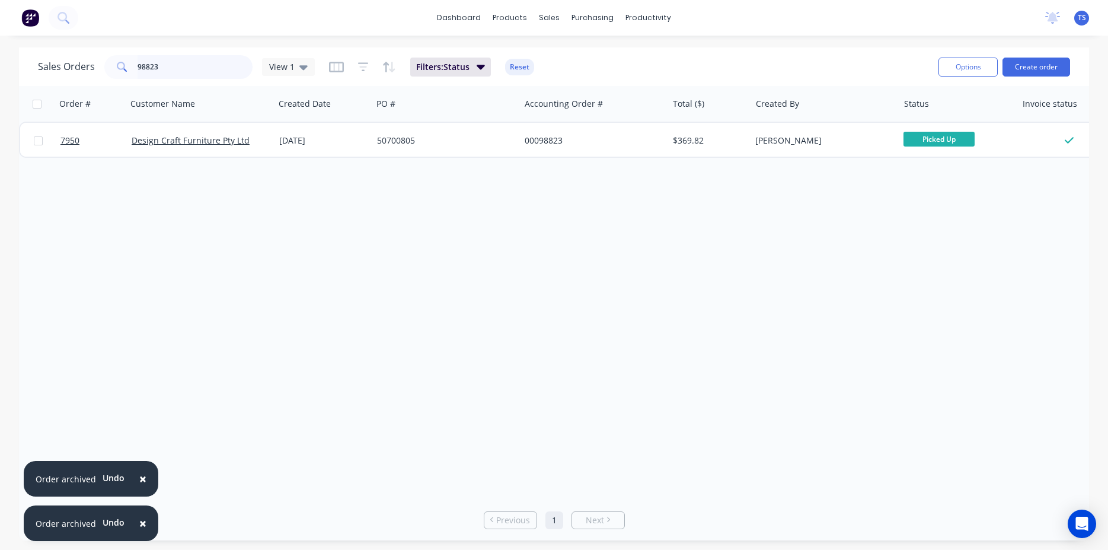
click at [173, 66] on input "98823" at bounding box center [196, 67] width 116 height 24
type input "98626"
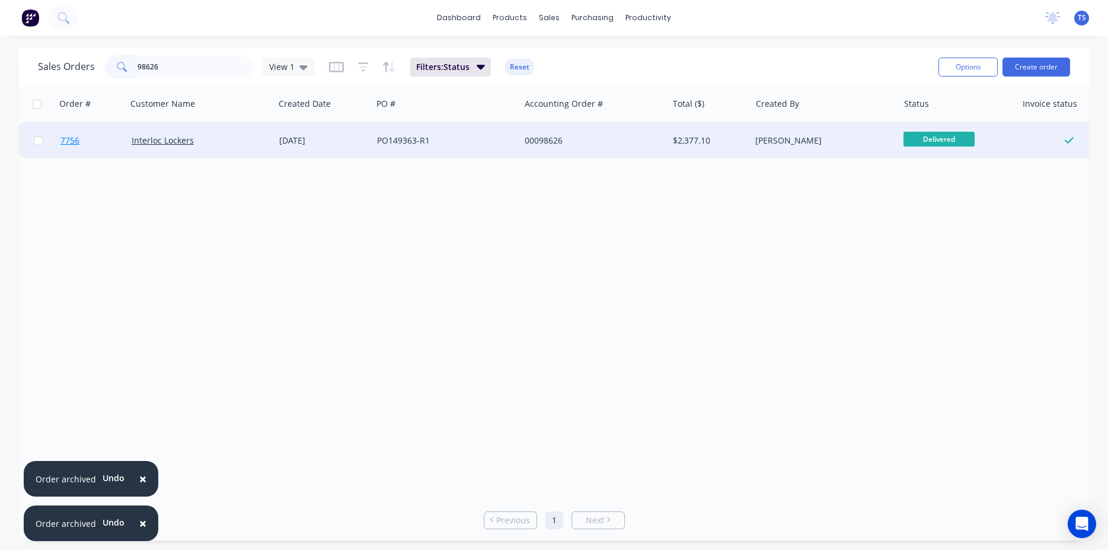
click at [92, 151] on link "7756" at bounding box center [95, 141] width 71 height 36
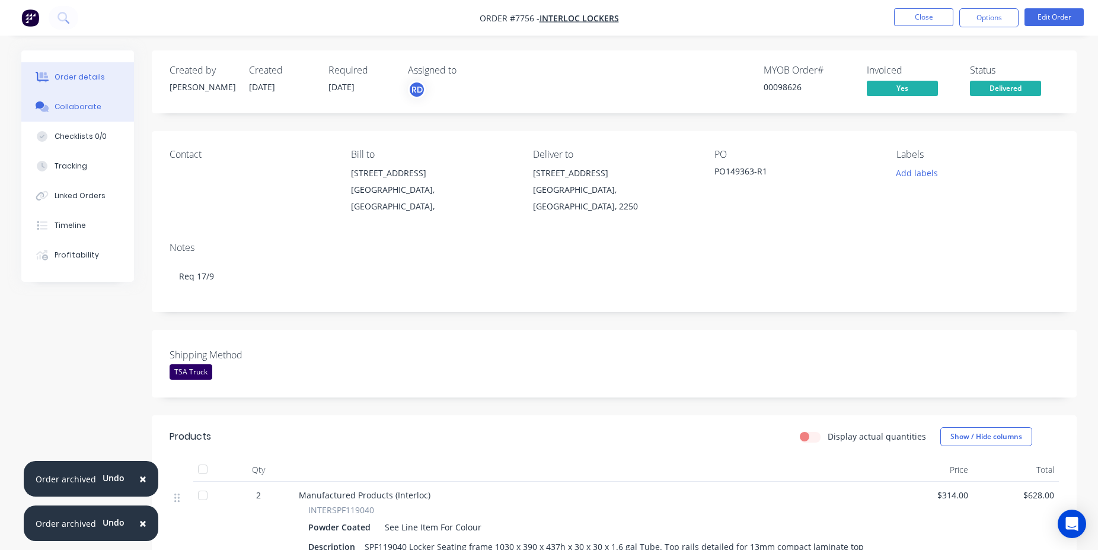
click at [87, 97] on button "Collaborate" at bounding box center [77, 107] width 113 height 30
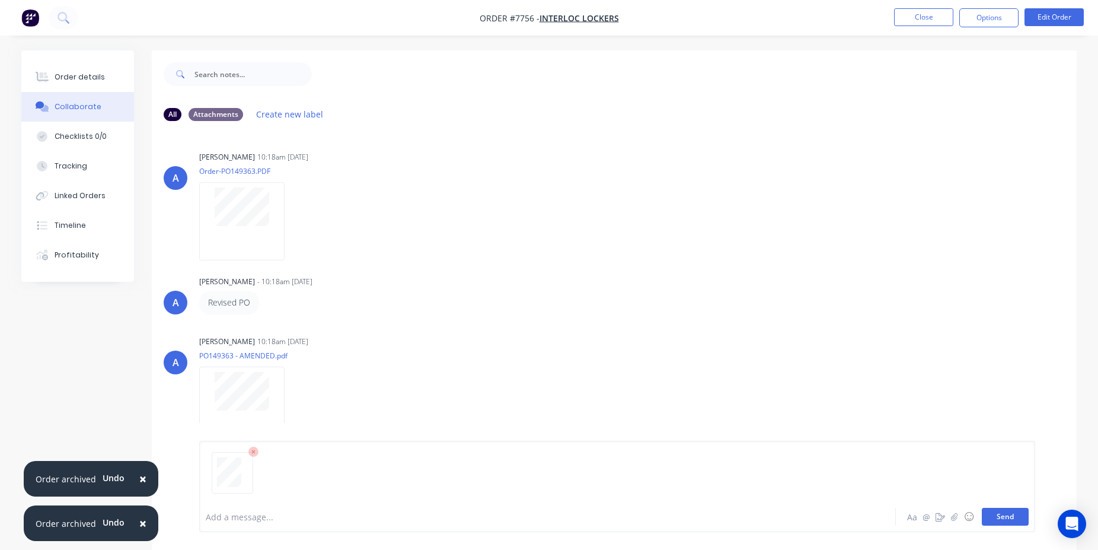
click at [1000, 518] on button "Send" at bounding box center [1005, 517] width 47 height 18
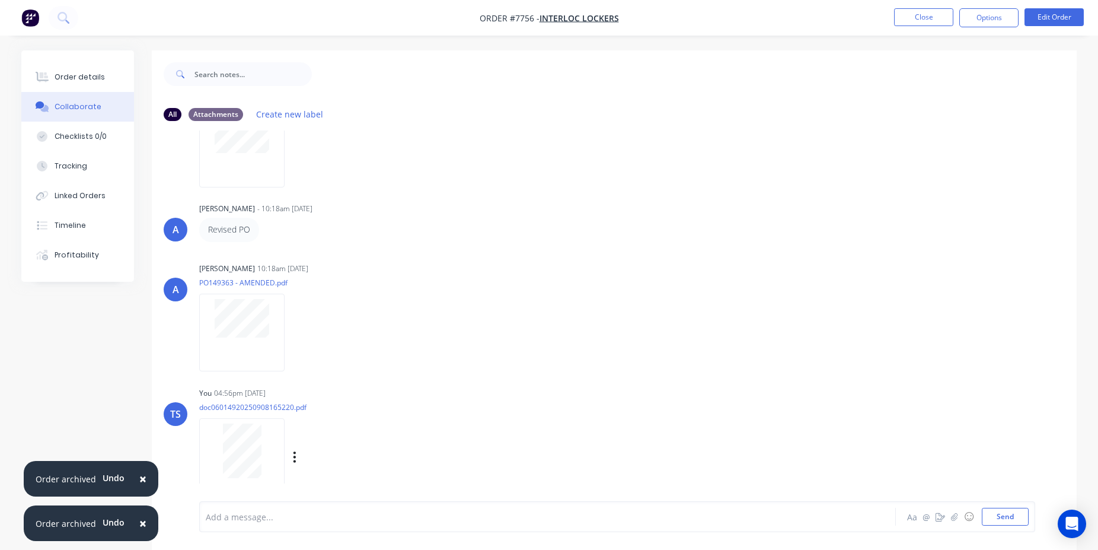
scroll to position [18, 0]
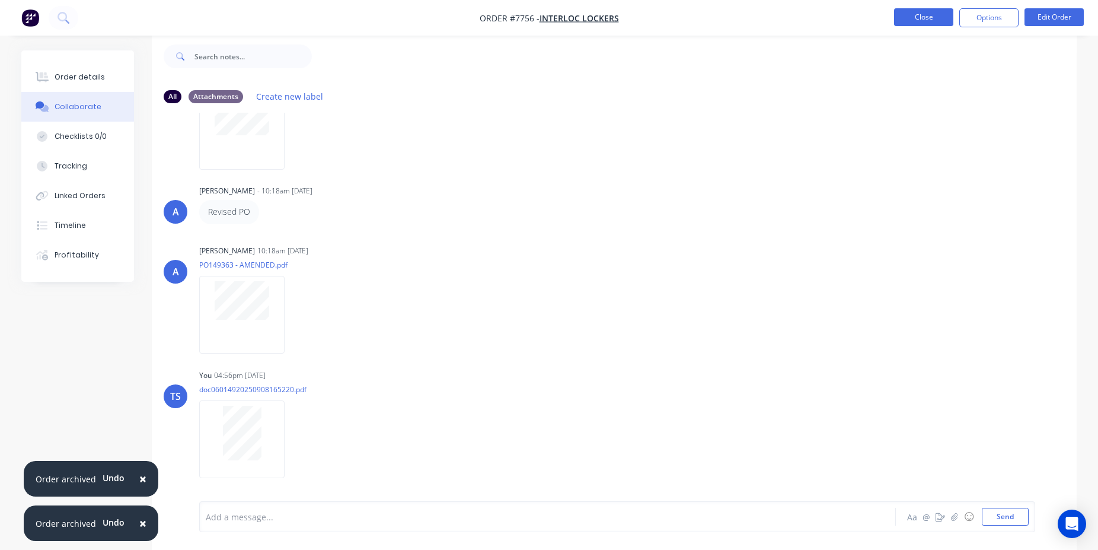
click at [929, 24] on button "Close" at bounding box center [923, 17] width 59 height 18
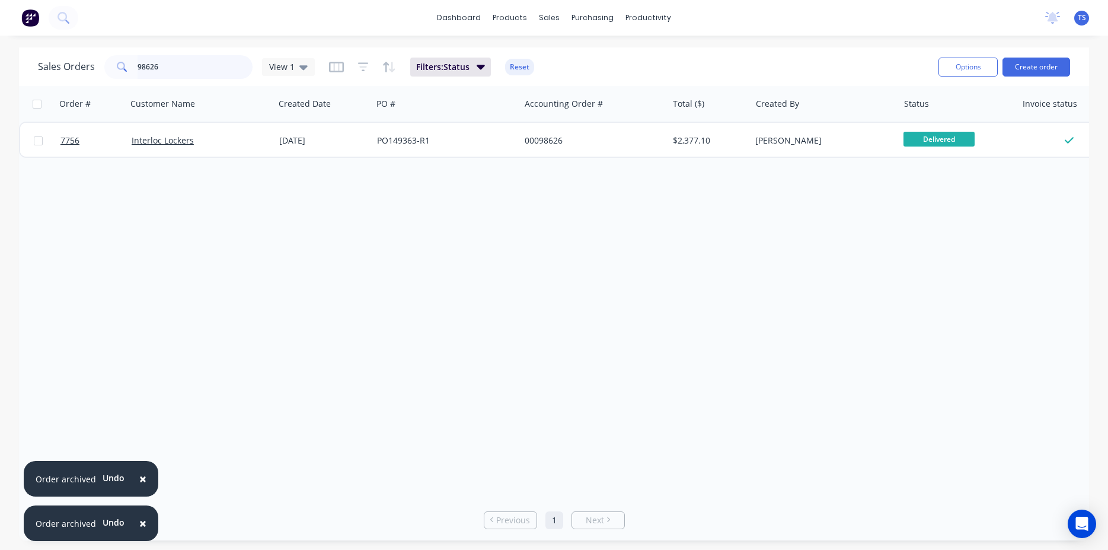
click at [200, 69] on input "98626" at bounding box center [196, 67] width 116 height 24
click at [200, 68] on input "98626" at bounding box center [196, 67] width 116 height 24
type input "97592"
click at [79, 151] on link "6762" at bounding box center [95, 141] width 71 height 36
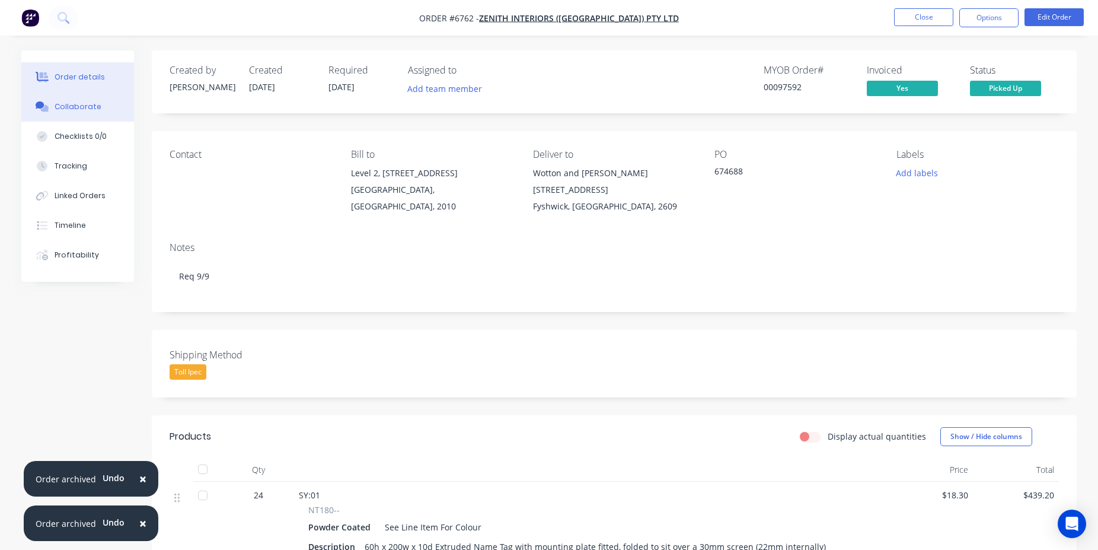
click at [87, 117] on button "Collaborate" at bounding box center [77, 107] width 113 height 30
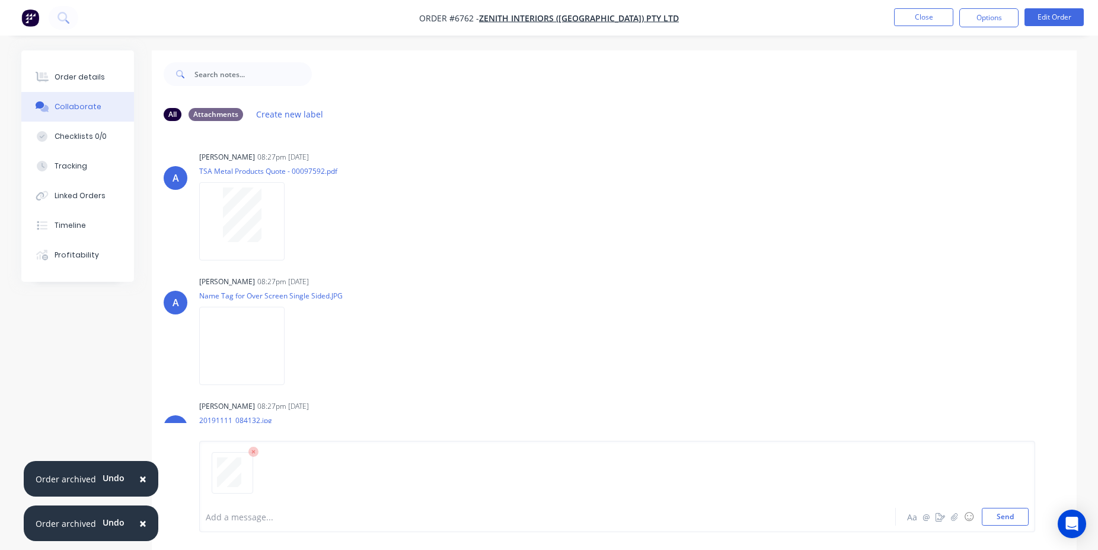
drag, startPoint x: 1013, startPoint y: 512, endPoint x: 1031, endPoint y: 492, distance: 27.7
click at [1013, 512] on button "Send" at bounding box center [1005, 517] width 47 height 18
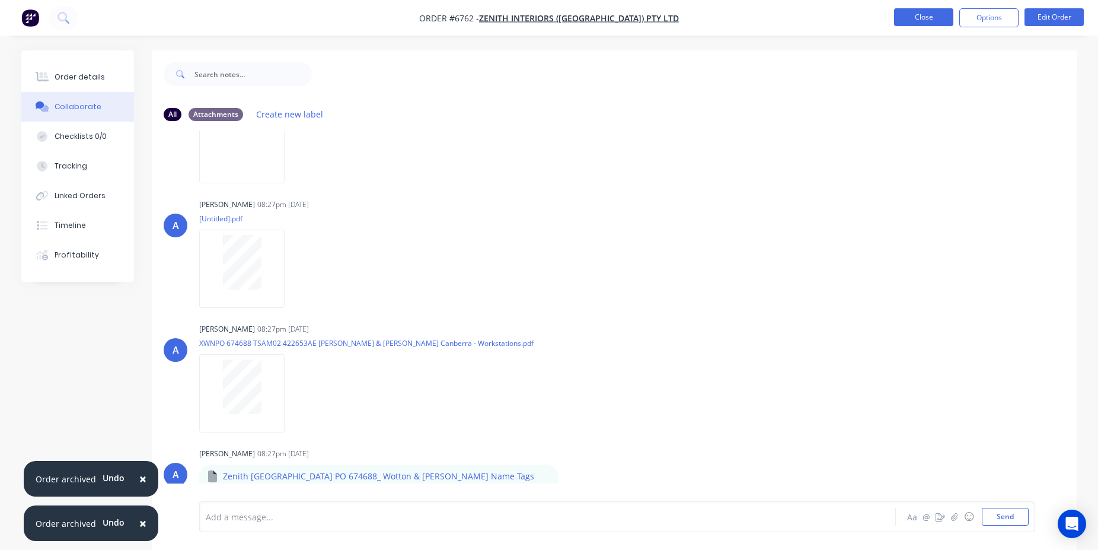
click at [933, 17] on button "Close" at bounding box center [923, 17] width 59 height 18
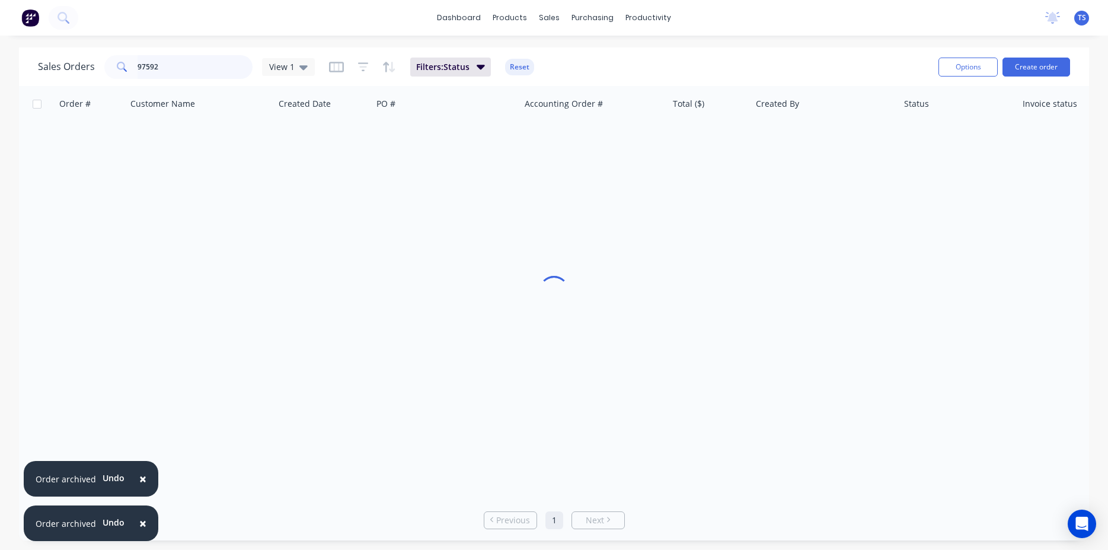
click at [187, 69] on input "97592" at bounding box center [196, 67] width 116 height 24
click at [187, 67] on input "97592" at bounding box center [196, 67] width 116 height 24
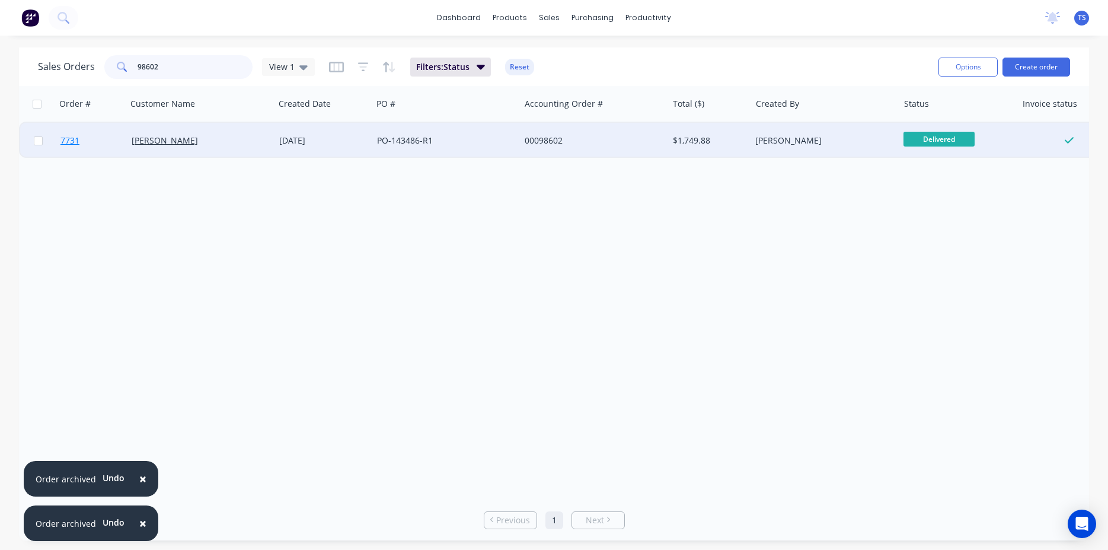
type input "98602"
click at [103, 143] on link "7731" at bounding box center [95, 141] width 71 height 36
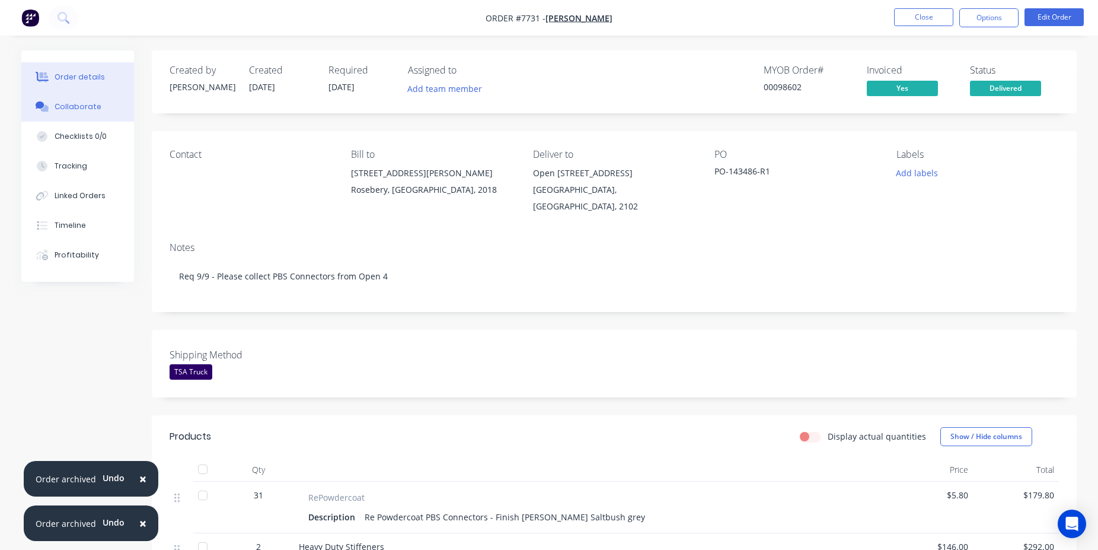
click at [89, 108] on div "Collaborate" at bounding box center [78, 106] width 47 height 11
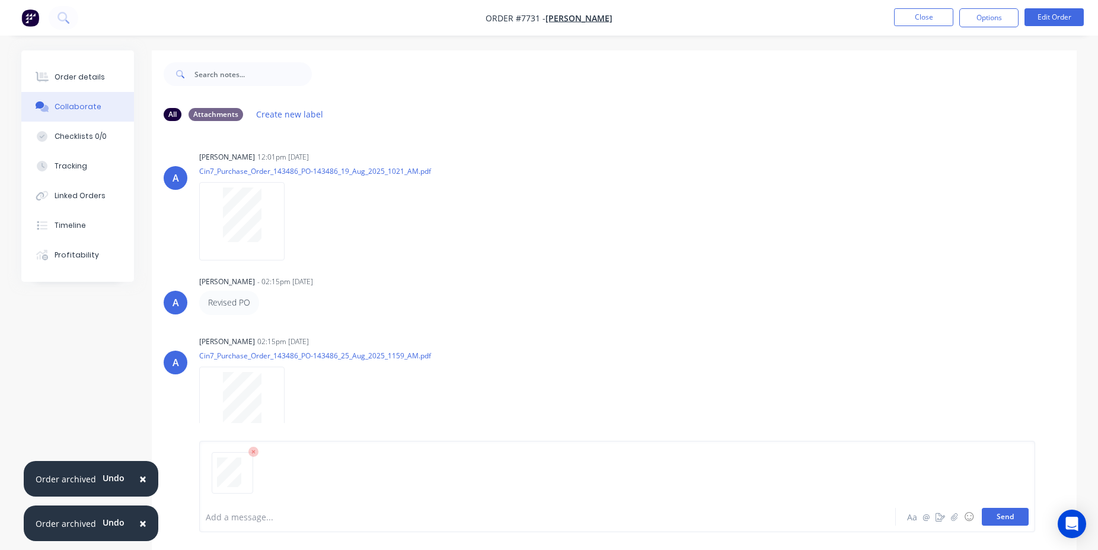
click at [998, 522] on button "Send" at bounding box center [1005, 517] width 47 height 18
click at [915, 16] on button "Close" at bounding box center [923, 17] width 59 height 18
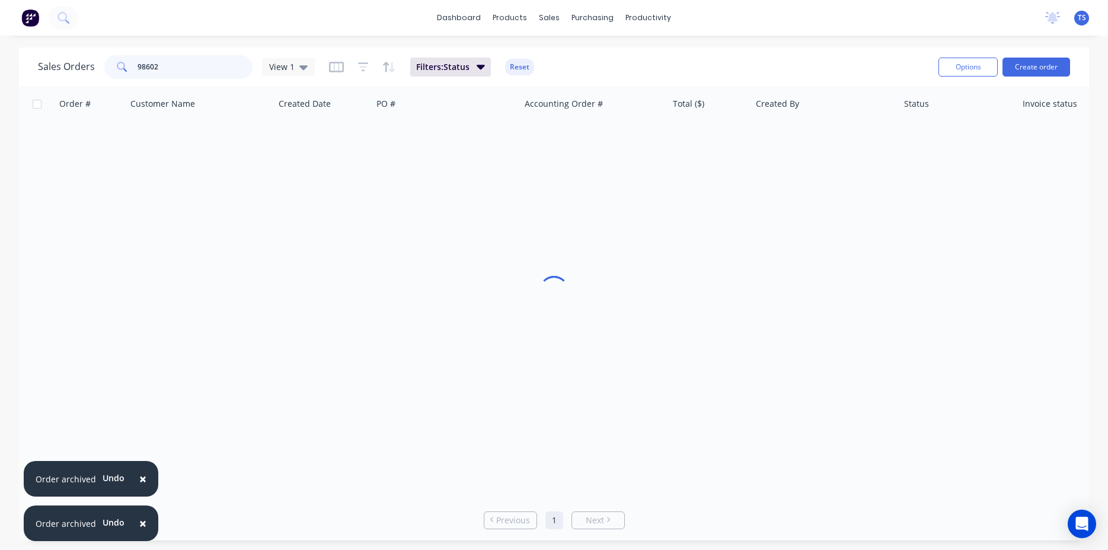
click at [182, 65] on input "98602" at bounding box center [196, 67] width 116 height 24
click at [181, 65] on input "98602" at bounding box center [196, 67] width 116 height 24
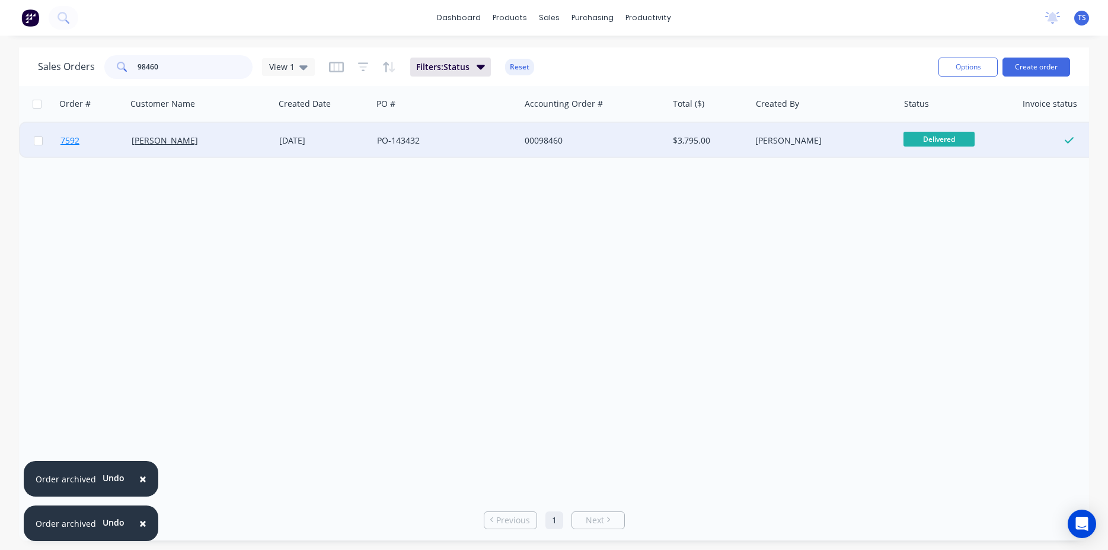
type input "98460"
click at [73, 140] on span "7592" at bounding box center [69, 141] width 19 height 12
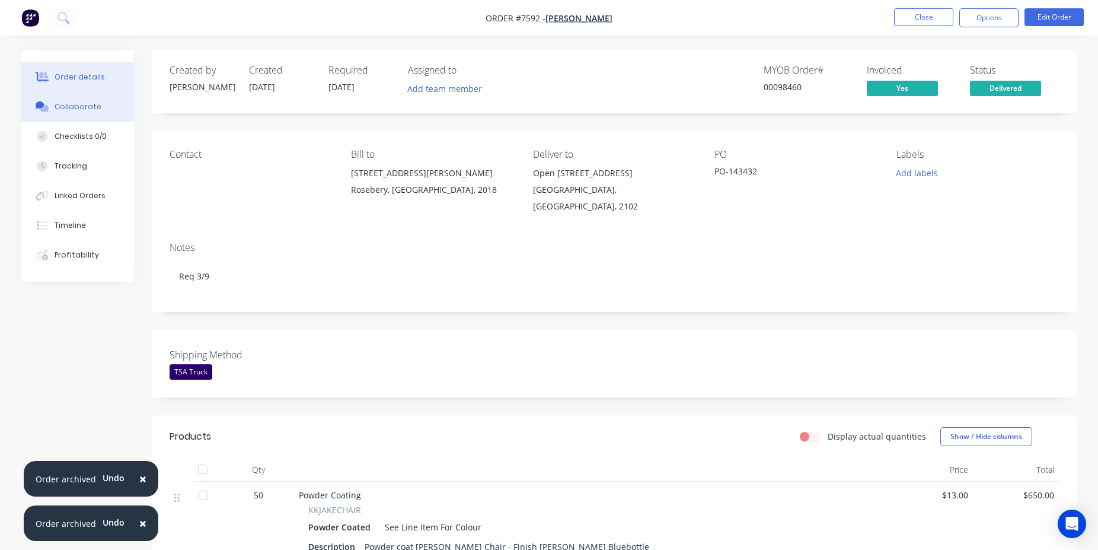
click at [132, 104] on button "Collaborate" at bounding box center [77, 107] width 113 height 30
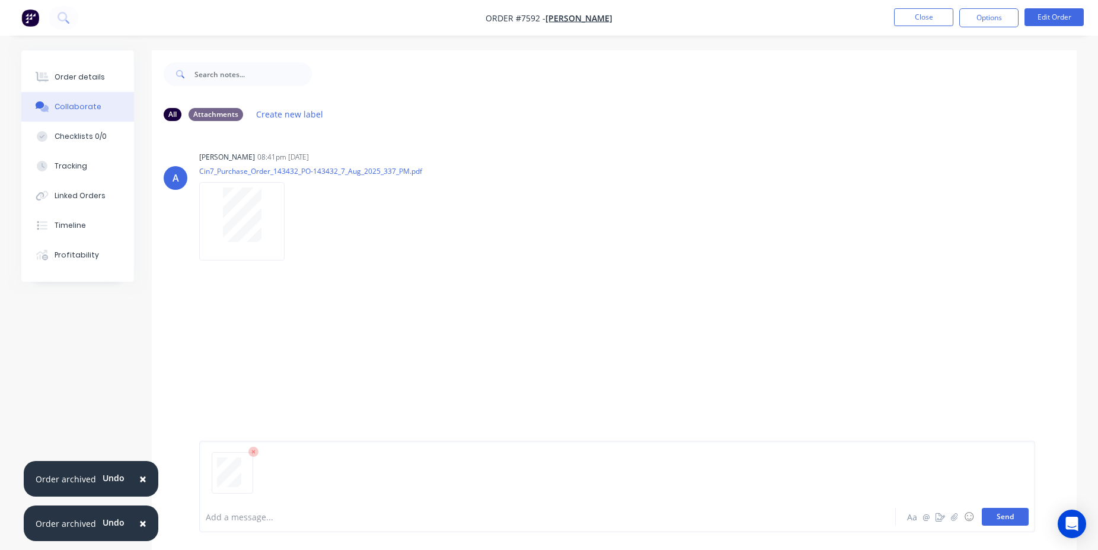
click at [1015, 513] on button "Send" at bounding box center [1005, 517] width 47 height 18
click at [943, 20] on button "Close" at bounding box center [923, 17] width 59 height 18
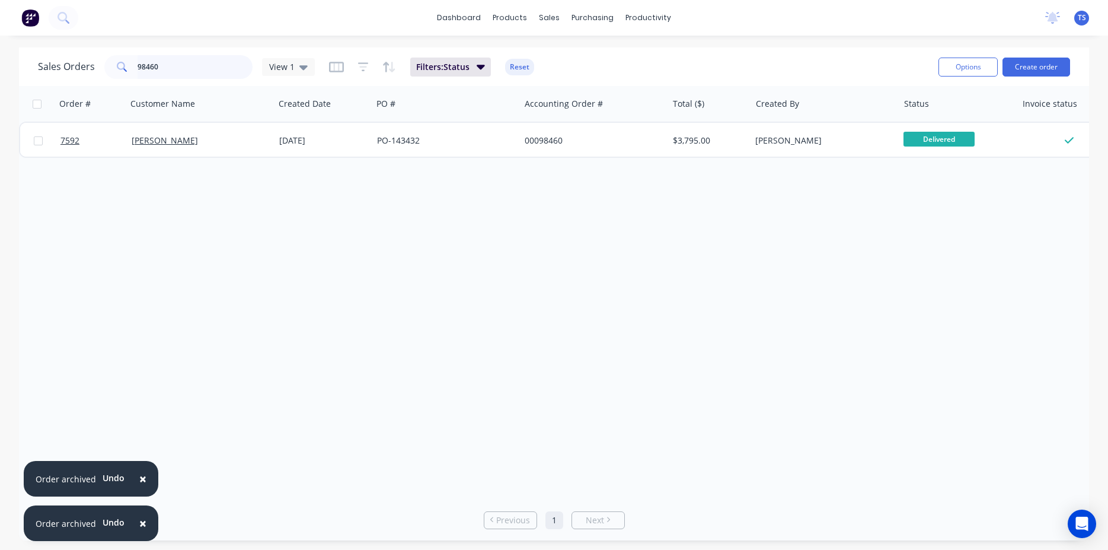
click at [180, 74] on input "98460" at bounding box center [196, 67] width 116 height 24
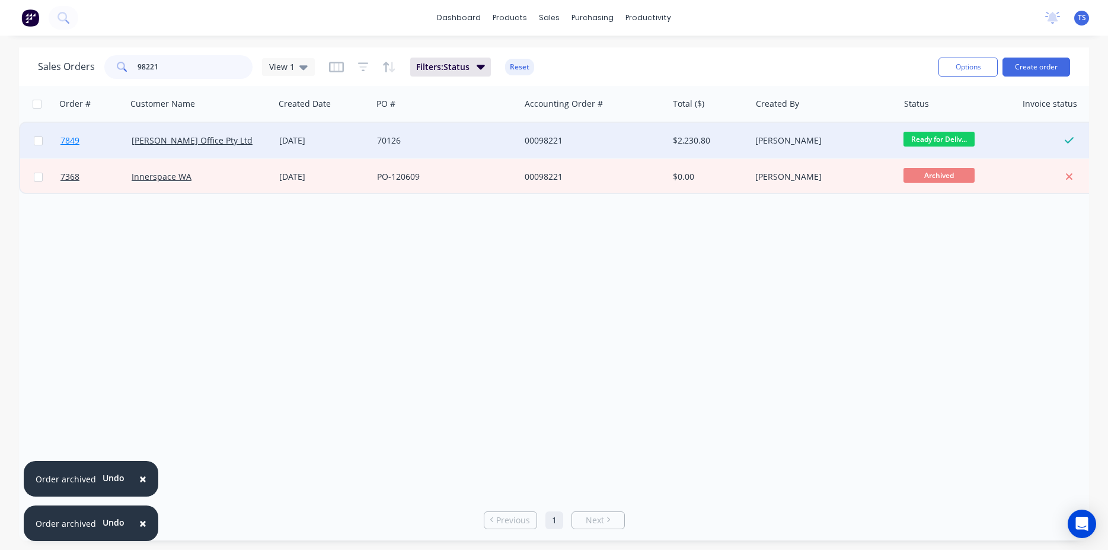
type input "98221"
click at [76, 154] on link "7849" at bounding box center [95, 141] width 71 height 36
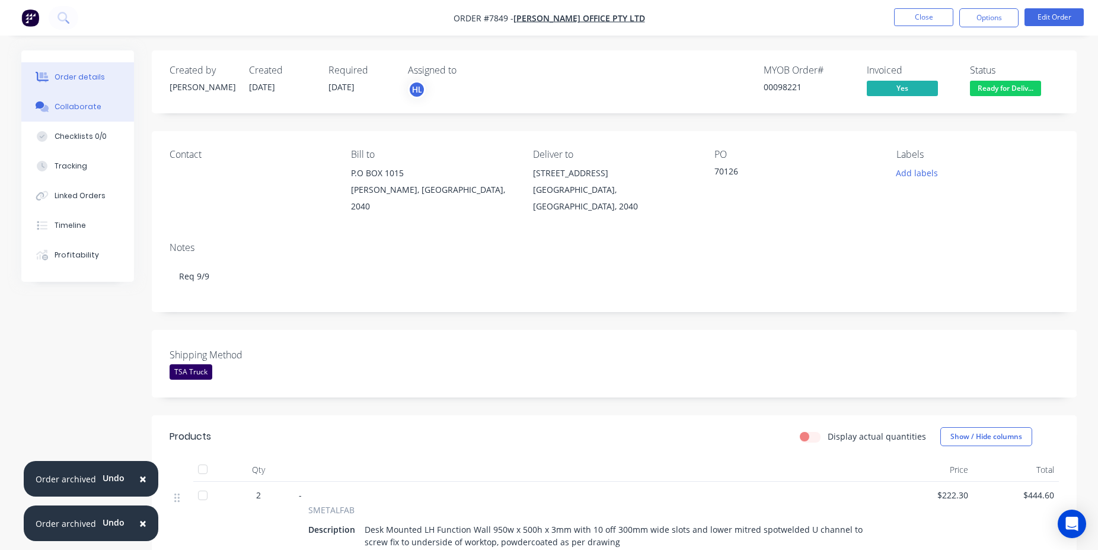
click at [116, 100] on button "Collaborate" at bounding box center [77, 107] width 113 height 30
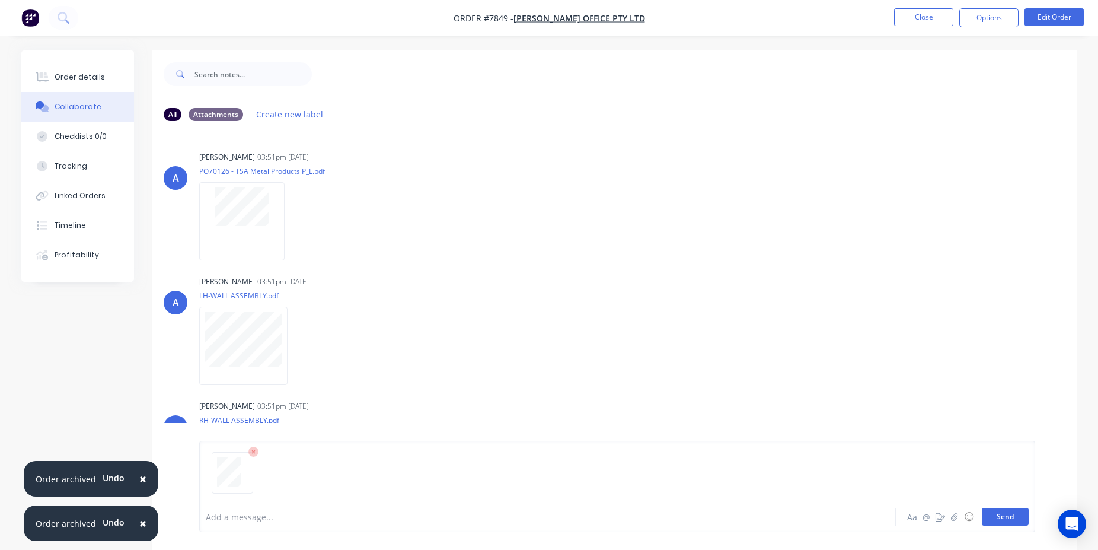
click at [1009, 517] on button "Send" at bounding box center [1005, 517] width 47 height 18
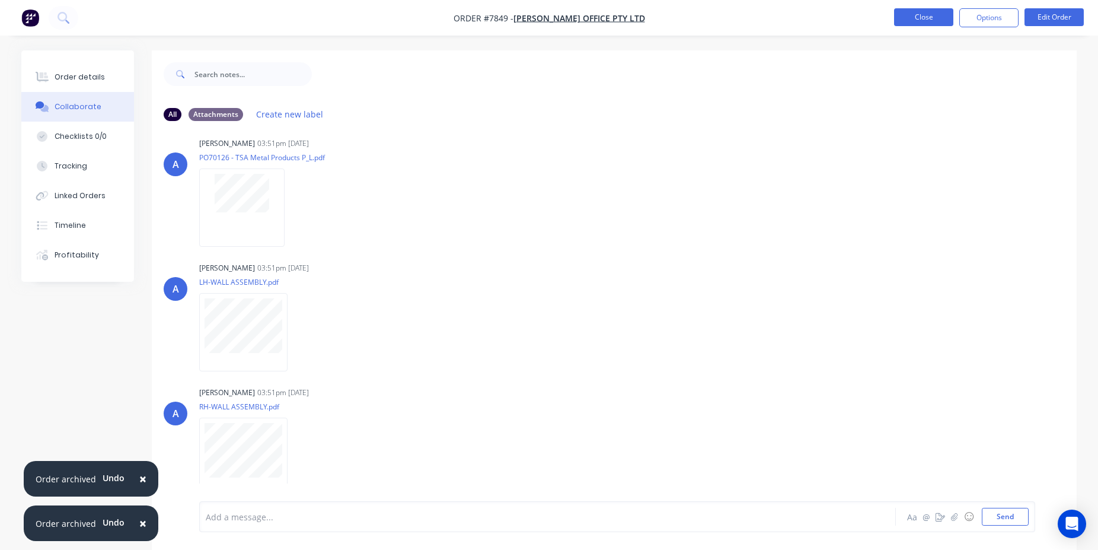
click at [929, 9] on button "Close" at bounding box center [923, 17] width 59 height 18
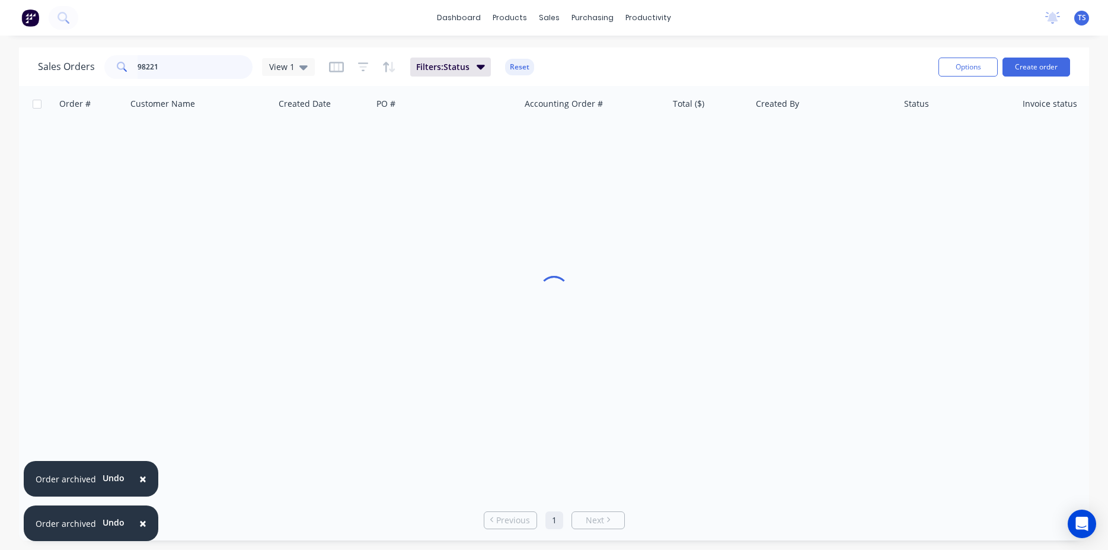
click at [192, 62] on input "98221" at bounding box center [196, 67] width 116 height 24
type input "97111"
click at [87, 150] on link "6309" at bounding box center [95, 141] width 71 height 36
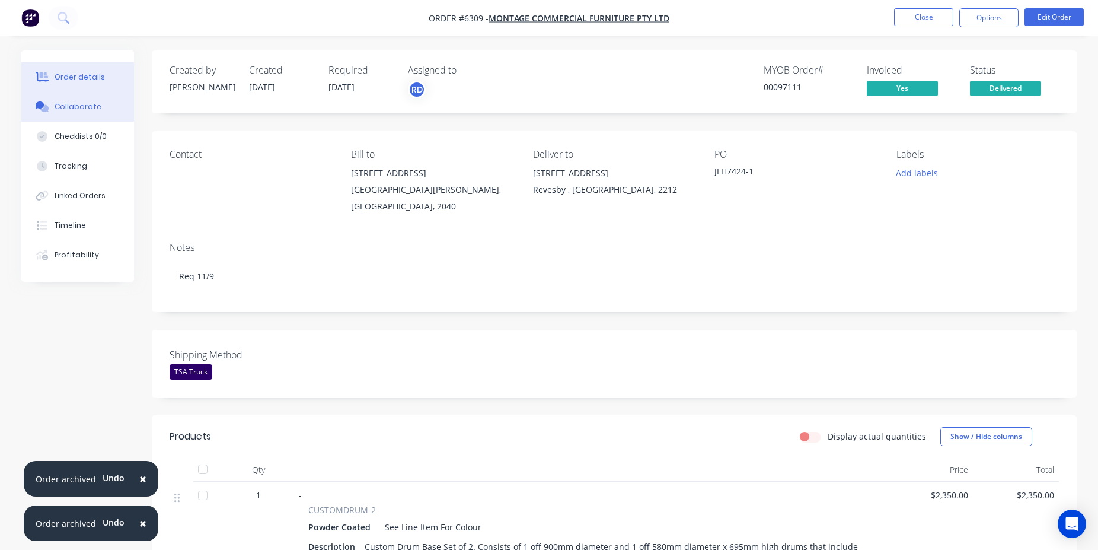
click at [99, 116] on button "Collaborate" at bounding box center [77, 107] width 113 height 30
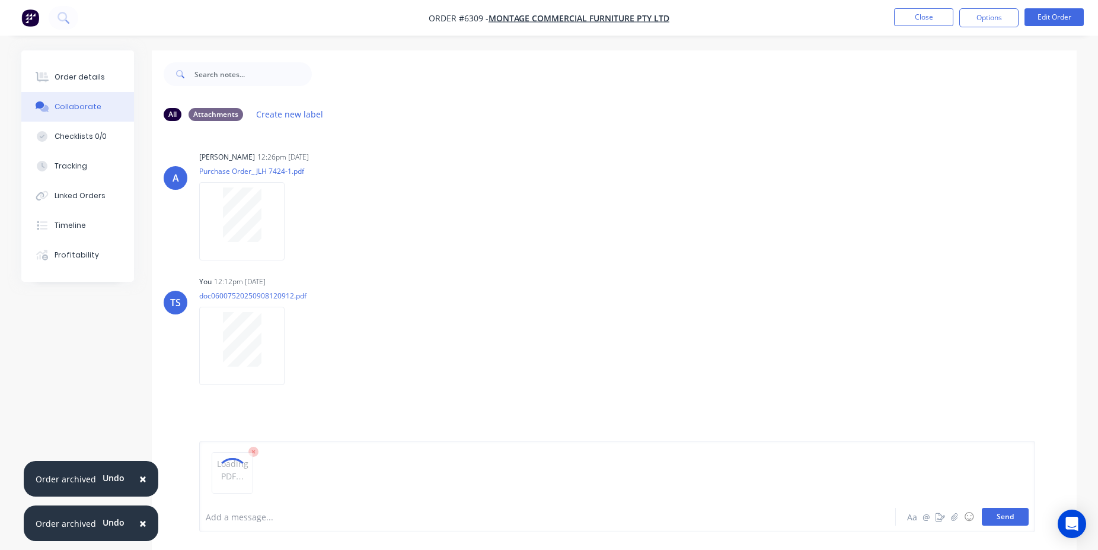
click at [999, 513] on button "Send" at bounding box center [1005, 517] width 47 height 18
click at [988, 14] on button "Options" at bounding box center [988, 17] width 59 height 19
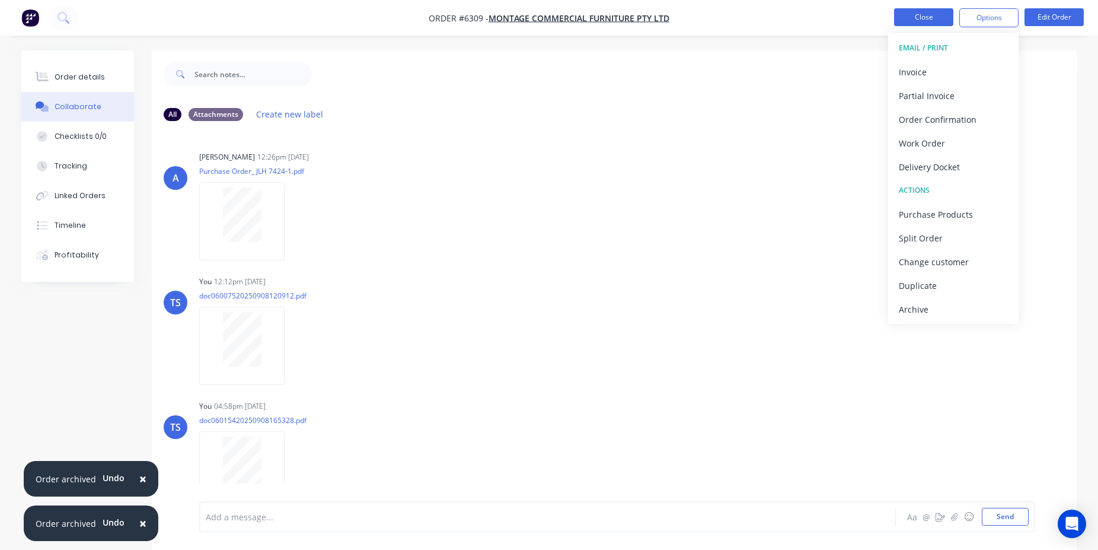
click at [901, 15] on button "Close" at bounding box center [923, 17] width 59 height 18
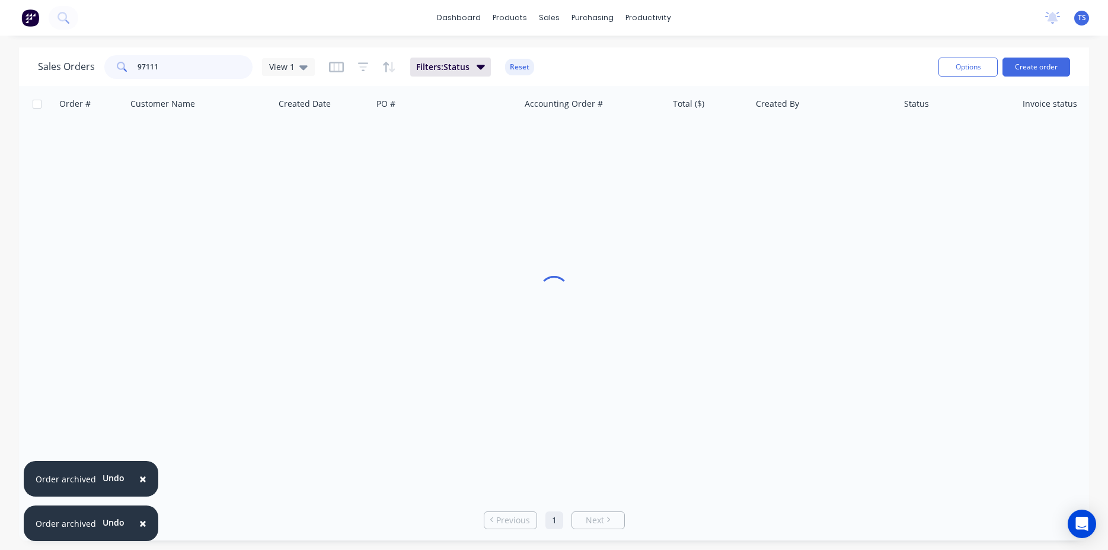
click at [188, 61] on input "97111" at bounding box center [196, 67] width 116 height 24
type input "97328"
click at [88, 149] on link "6512" at bounding box center [95, 141] width 71 height 36
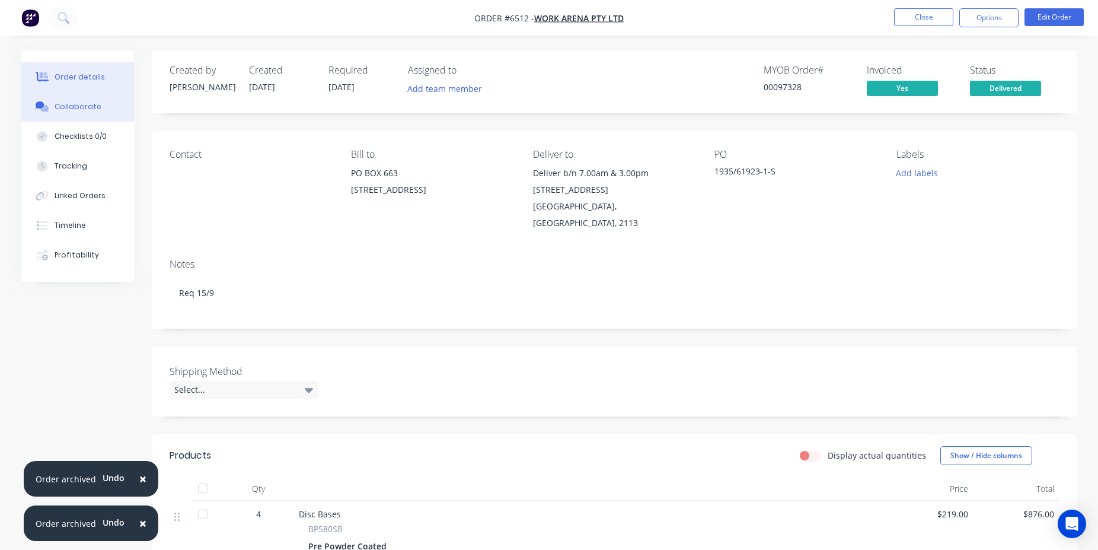
click at [81, 95] on button "Collaborate" at bounding box center [77, 107] width 113 height 30
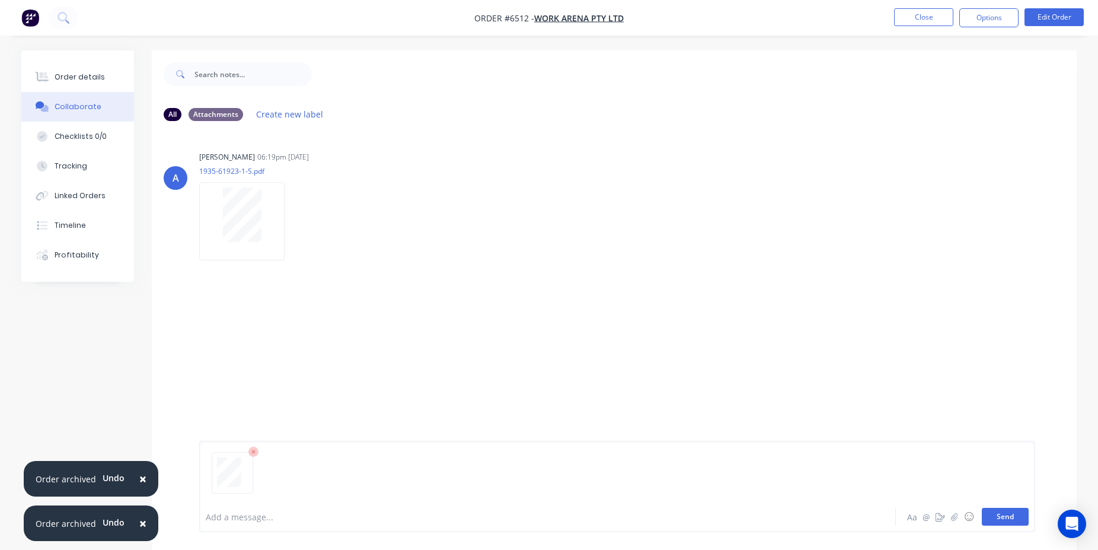
click at [999, 512] on button "Send" at bounding box center [1005, 517] width 47 height 18
click at [923, 18] on button "Close" at bounding box center [923, 17] width 59 height 18
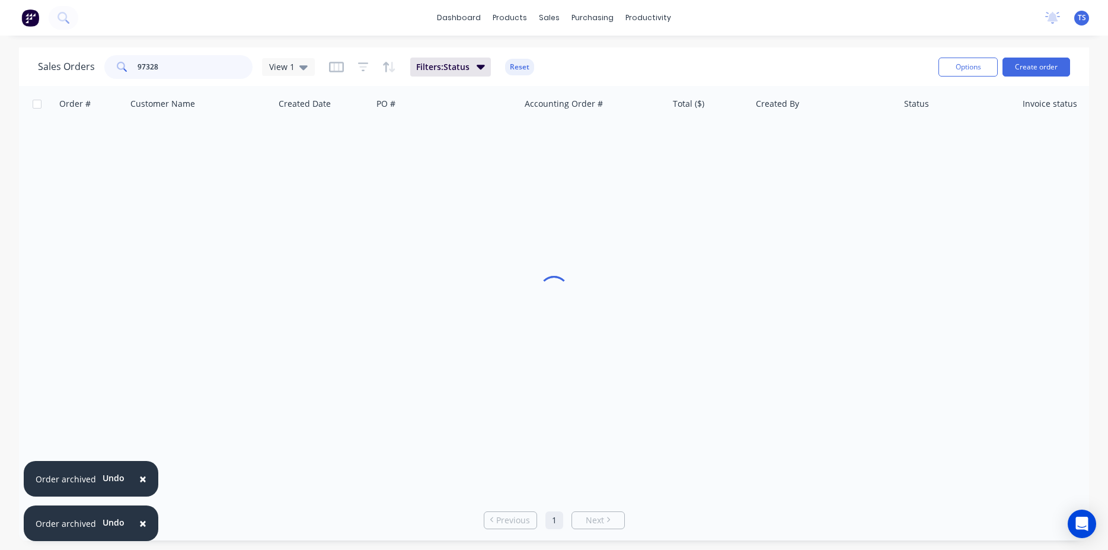
click at [170, 67] on input "97328" at bounding box center [196, 67] width 116 height 24
click at [171, 67] on input "97328" at bounding box center [196, 67] width 116 height 24
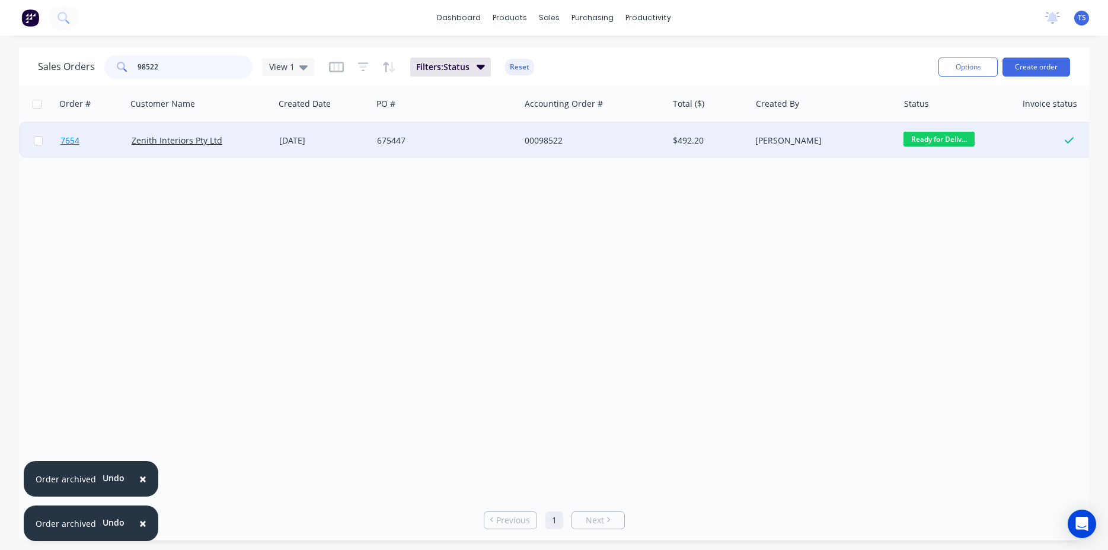
type input "98522"
click at [82, 137] on link "7654" at bounding box center [95, 141] width 71 height 36
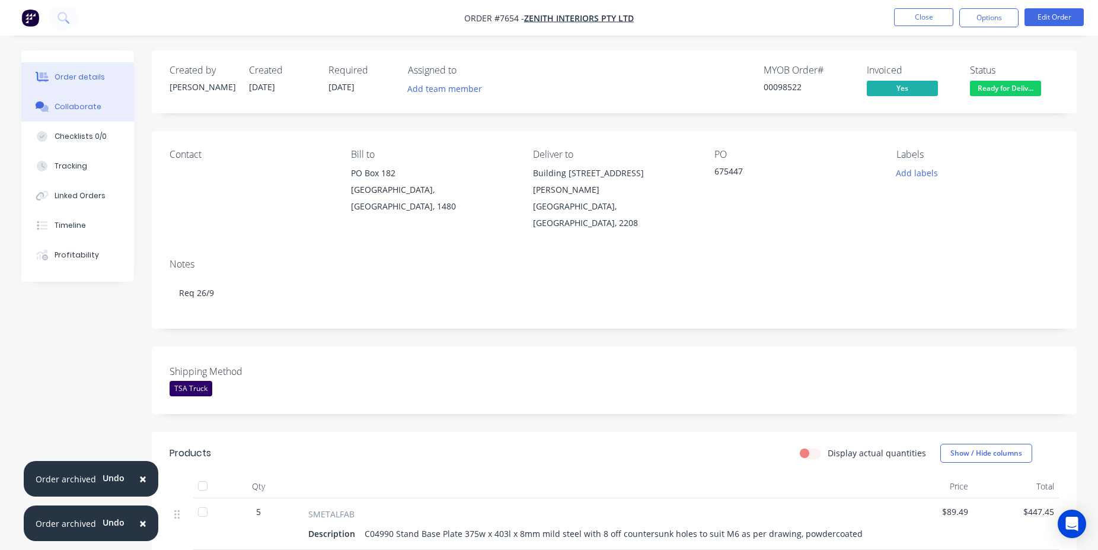
click at [97, 105] on button "Collaborate" at bounding box center [77, 107] width 113 height 30
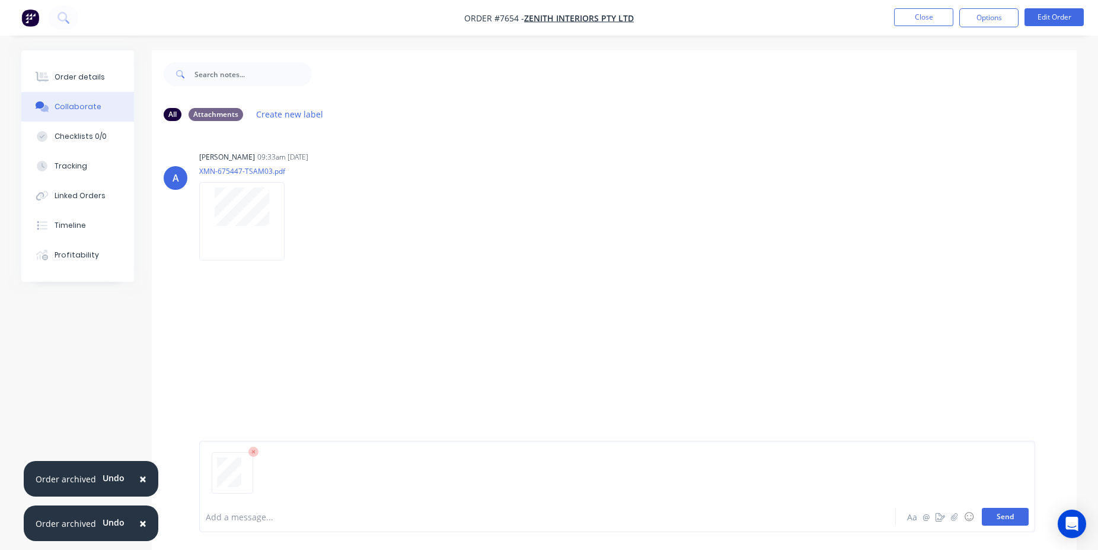
click at [1012, 518] on button "Send" at bounding box center [1005, 517] width 47 height 18
click at [934, 13] on button "Close" at bounding box center [923, 17] width 59 height 18
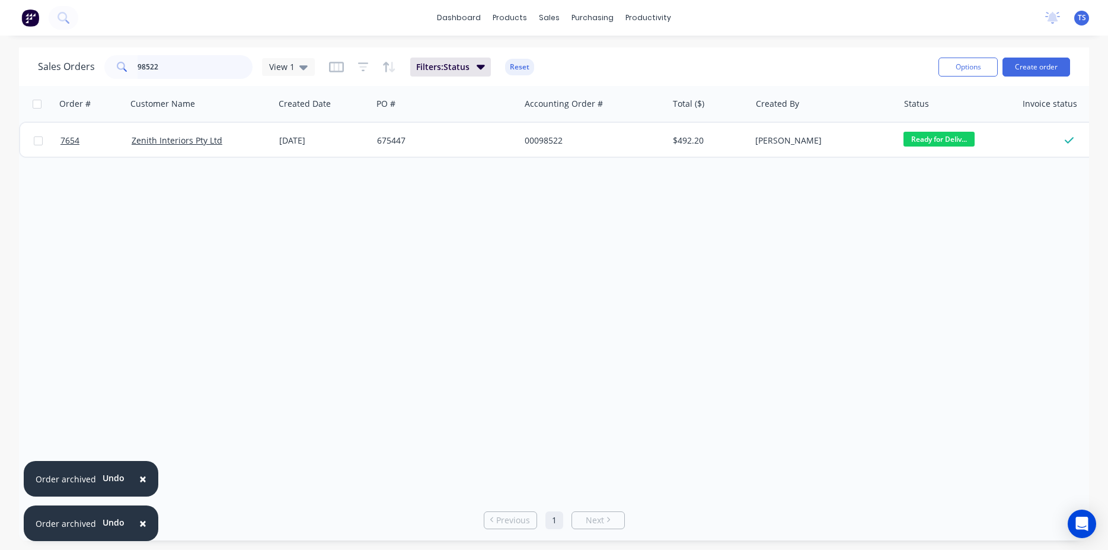
click at [180, 65] on input "98522" at bounding box center [196, 67] width 116 height 24
click at [180, 64] on input "98522" at bounding box center [196, 67] width 116 height 24
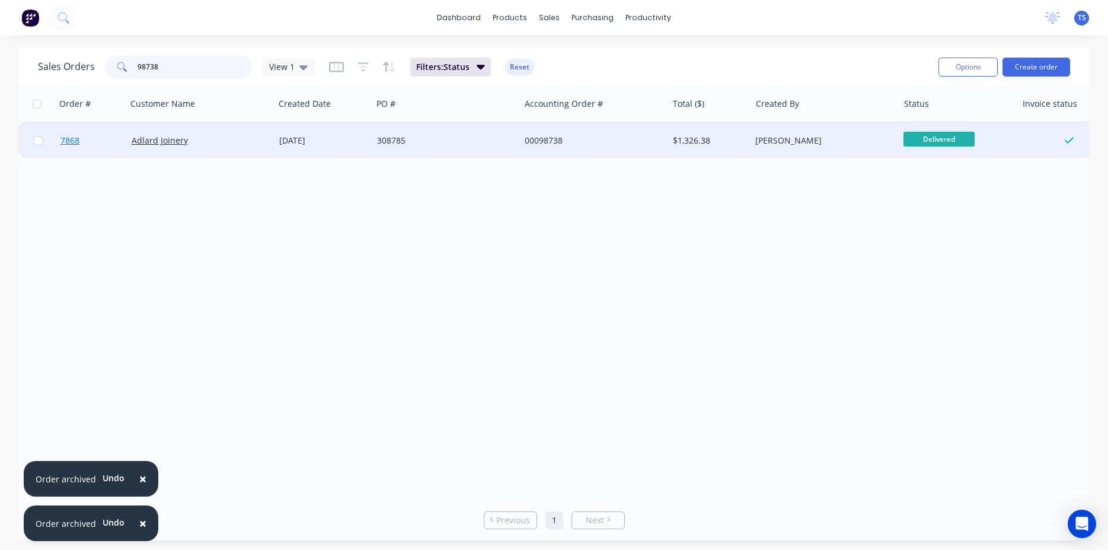
type input "98738"
click at [68, 150] on link "7868" at bounding box center [95, 141] width 71 height 36
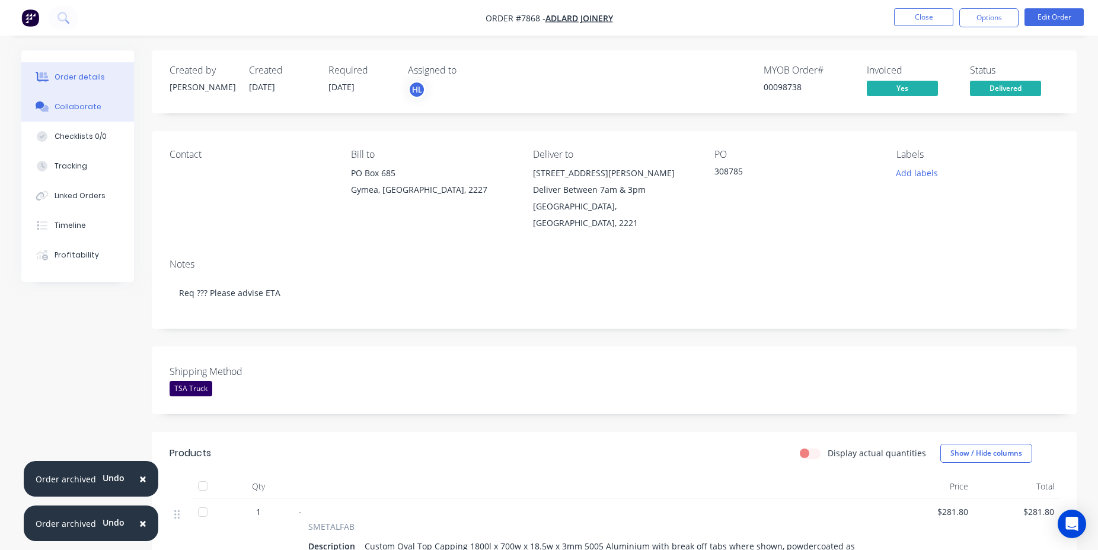
click at [94, 111] on div "Collaborate" at bounding box center [78, 106] width 47 height 11
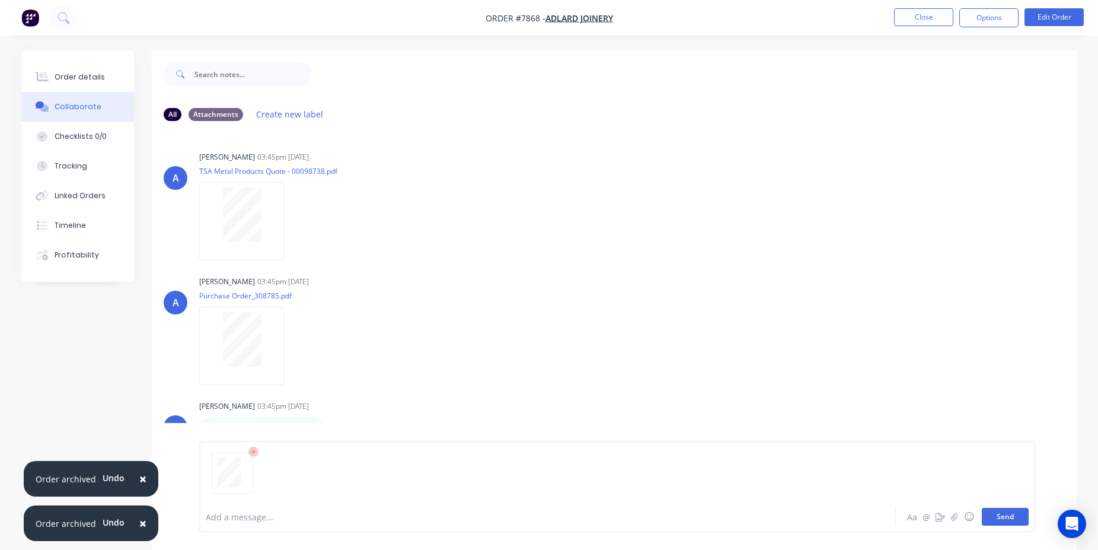
click at [1015, 516] on button "Send" at bounding box center [1005, 517] width 47 height 18
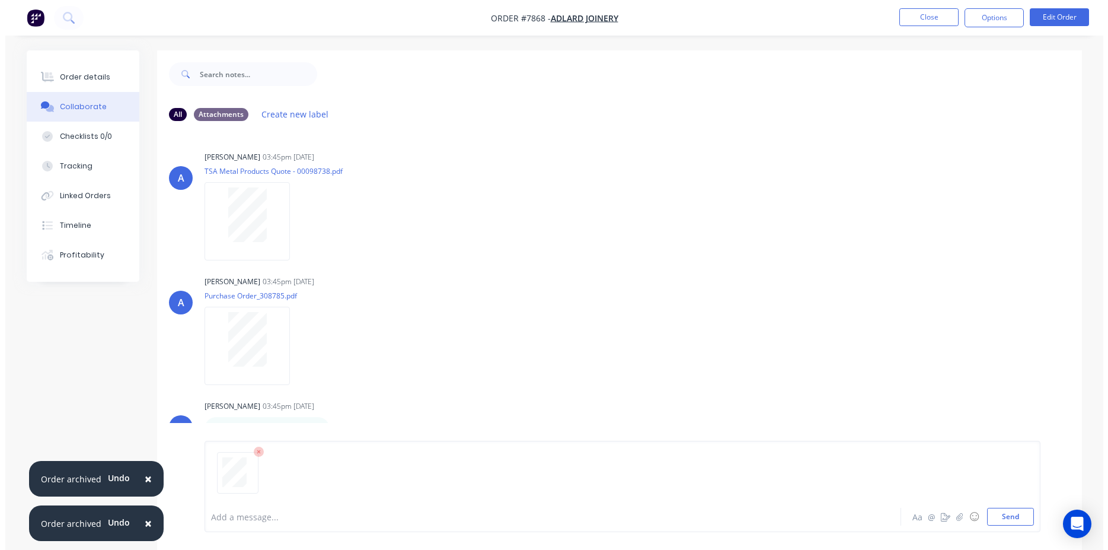
scroll to position [135, 0]
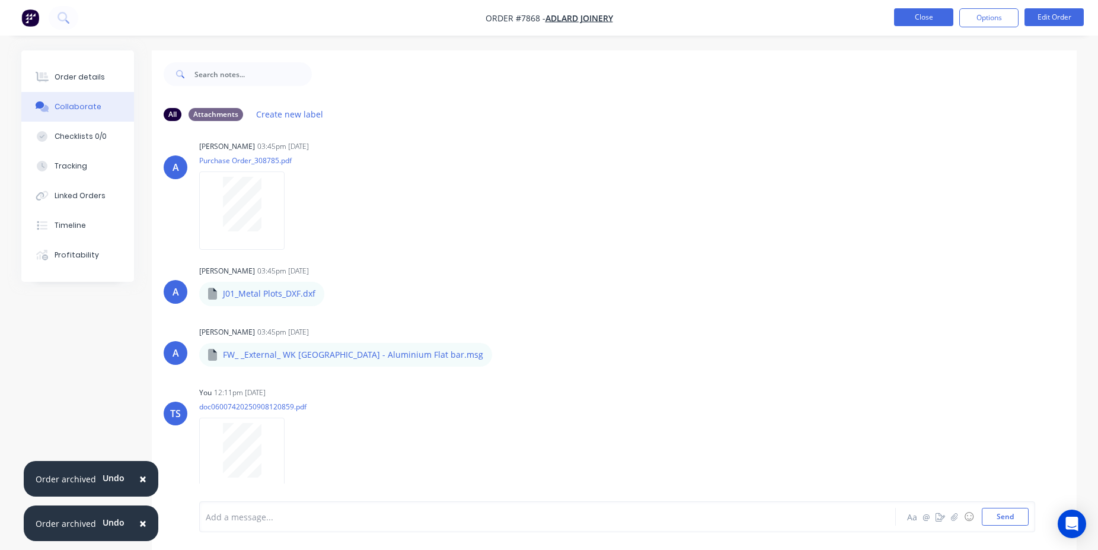
click at [944, 13] on button "Close" at bounding box center [923, 17] width 59 height 18
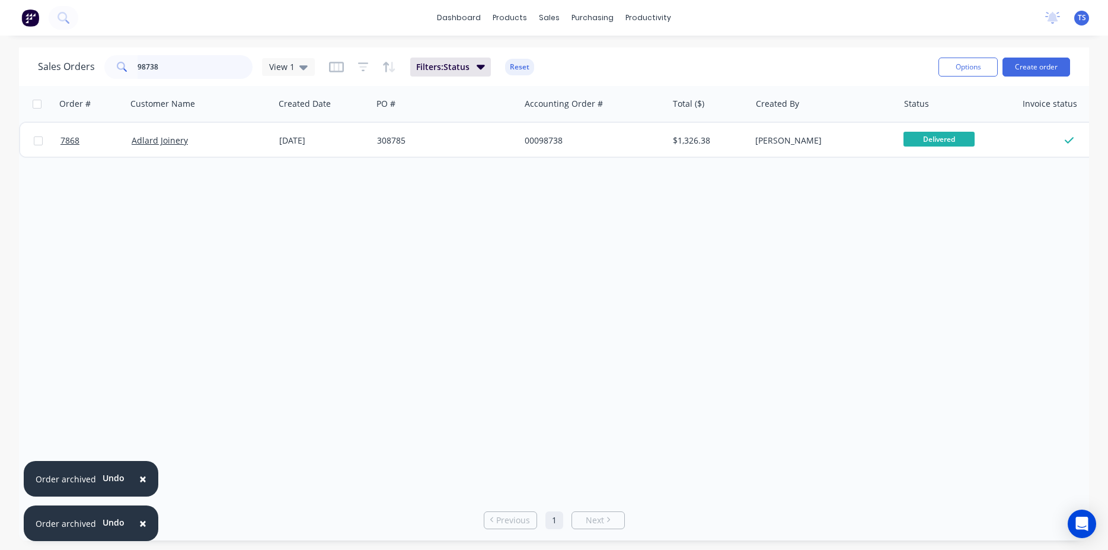
click at [197, 69] on input "98738" at bounding box center [196, 67] width 116 height 24
type input "98755"
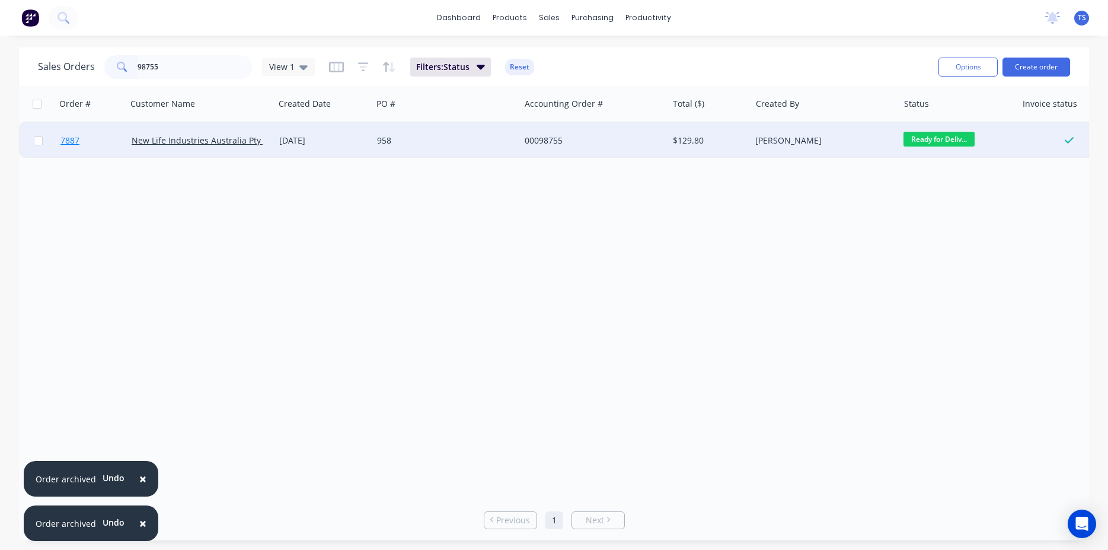
click at [88, 133] on link "7887" at bounding box center [95, 141] width 71 height 36
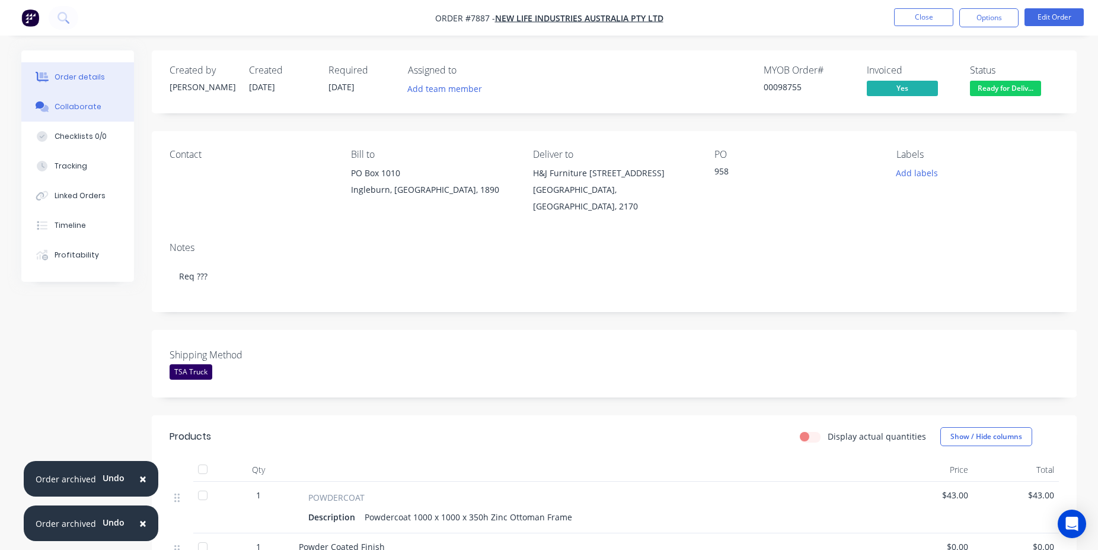
click at [78, 101] on button "Collaborate" at bounding box center [77, 107] width 113 height 30
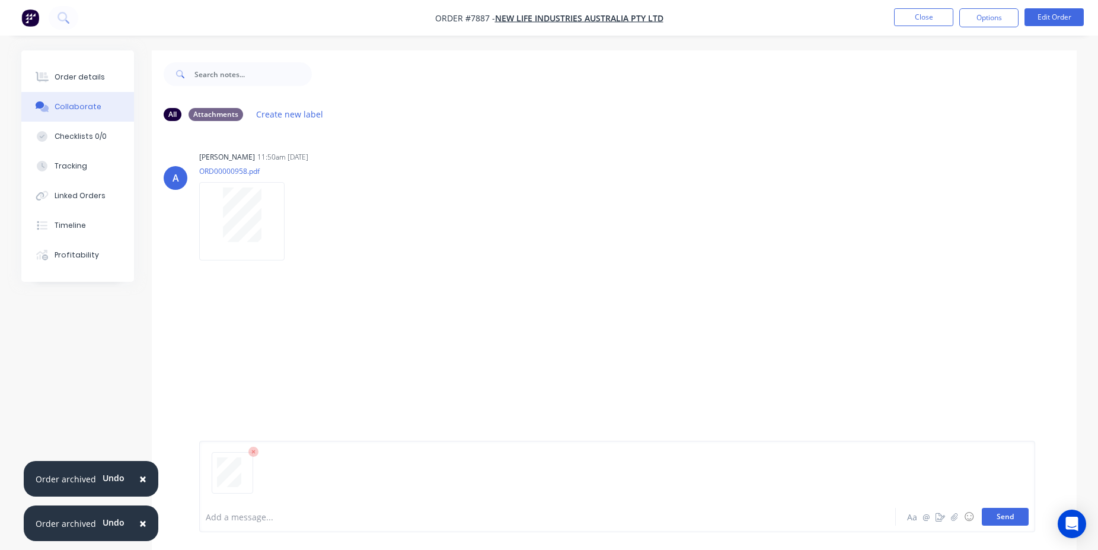
click at [1012, 519] on button "Send" at bounding box center [1005, 517] width 47 height 18
click at [899, 14] on button "Close" at bounding box center [923, 17] width 59 height 18
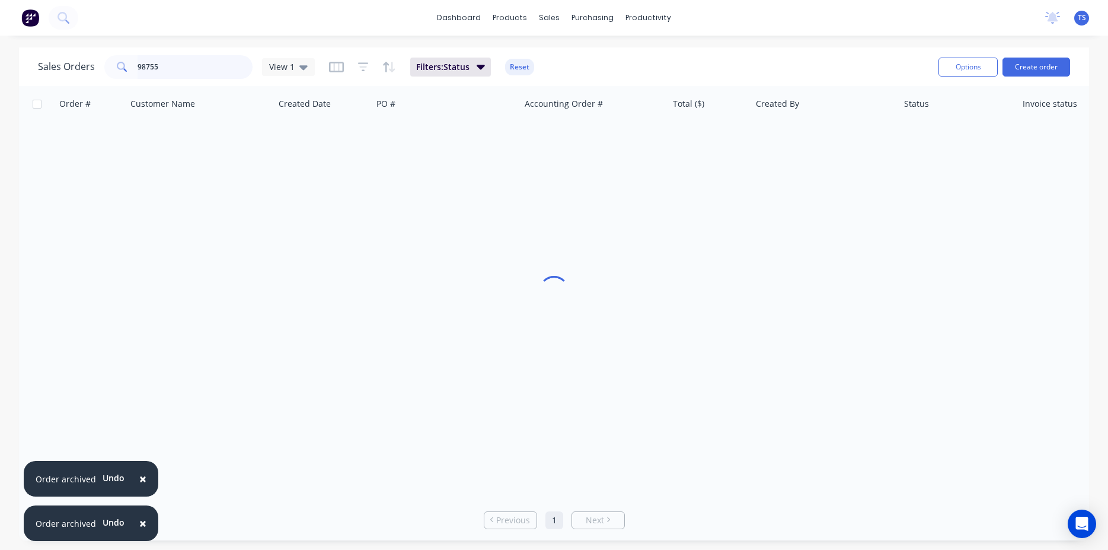
click at [212, 63] on input "98755" at bounding box center [196, 67] width 116 height 24
type input "98768"
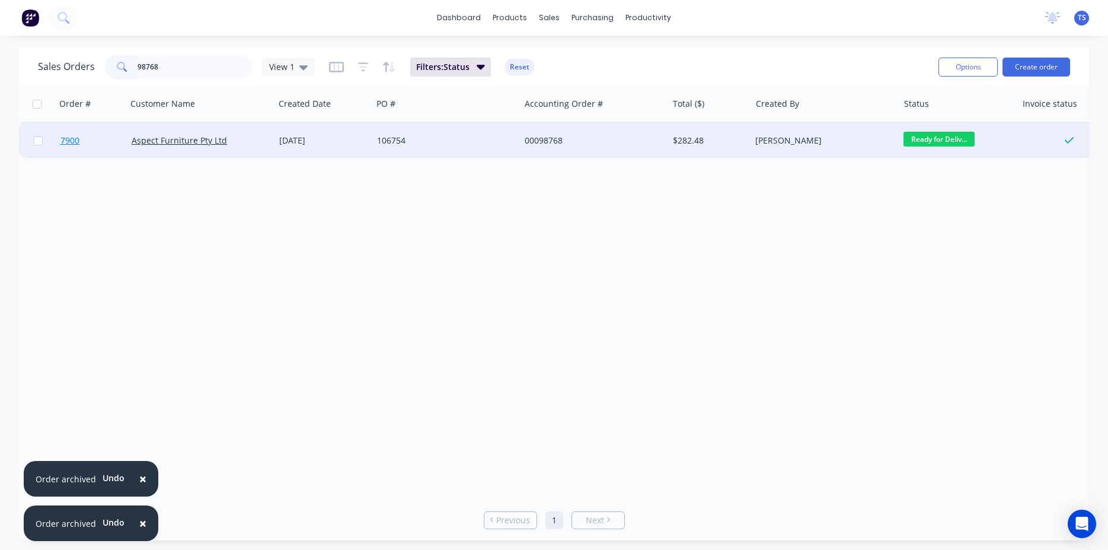
drag, startPoint x: 73, startPoint y: 151, endPoint x: 82, endPoint y: 144, distance: 11.0
click at [82, 144] on link "7900" at bounding box center [95, 141] width 71 height 36
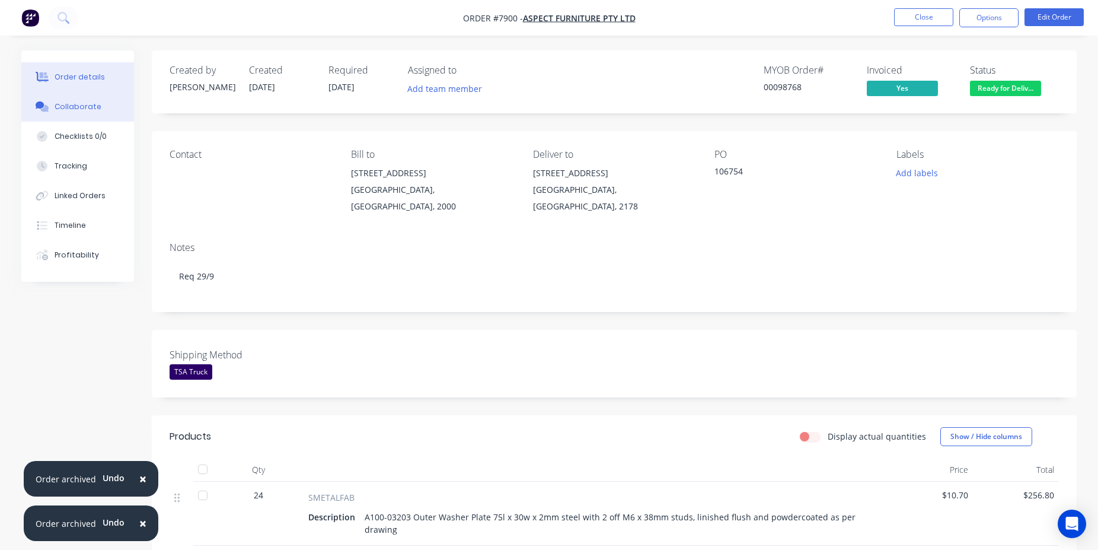
click at [86, 99] on button "Collaborate" at bounding box center [77, 107] width 113 height 30
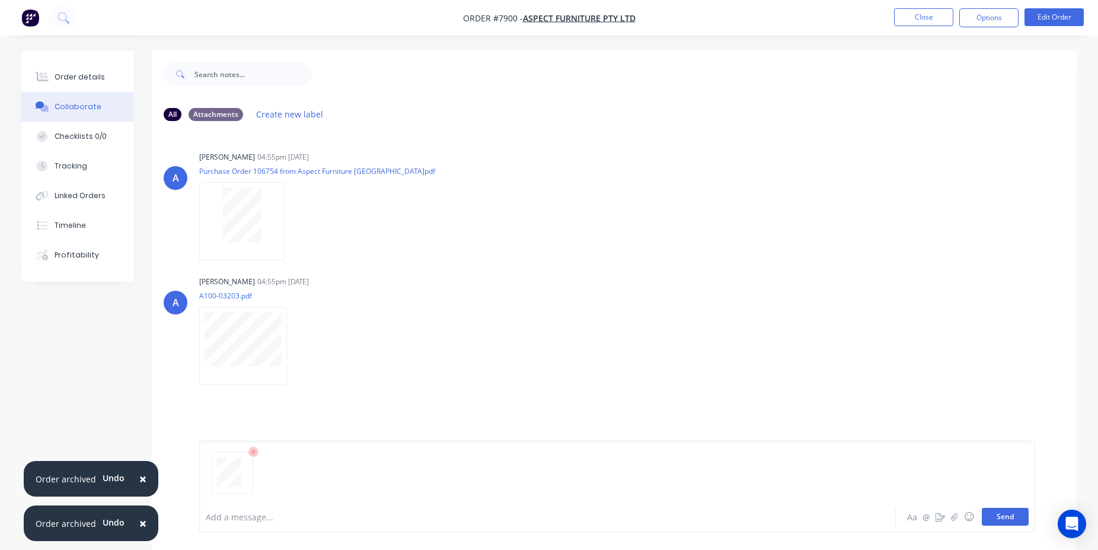
click at [1018, 512] on button "Send" at bounding box center [1005, 517] width 47 height 18
click at [925, 14] on button "Close" at bounding box center [923, 17] width 59 height 18
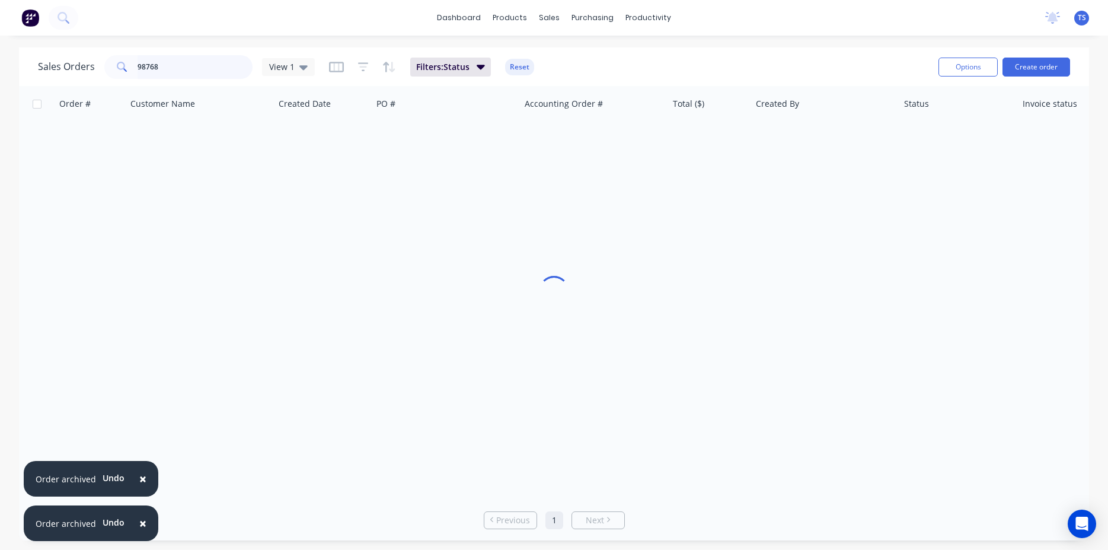
click at [186, 71] on input "98768" at bounding box center [196, 67] width 116 height 24
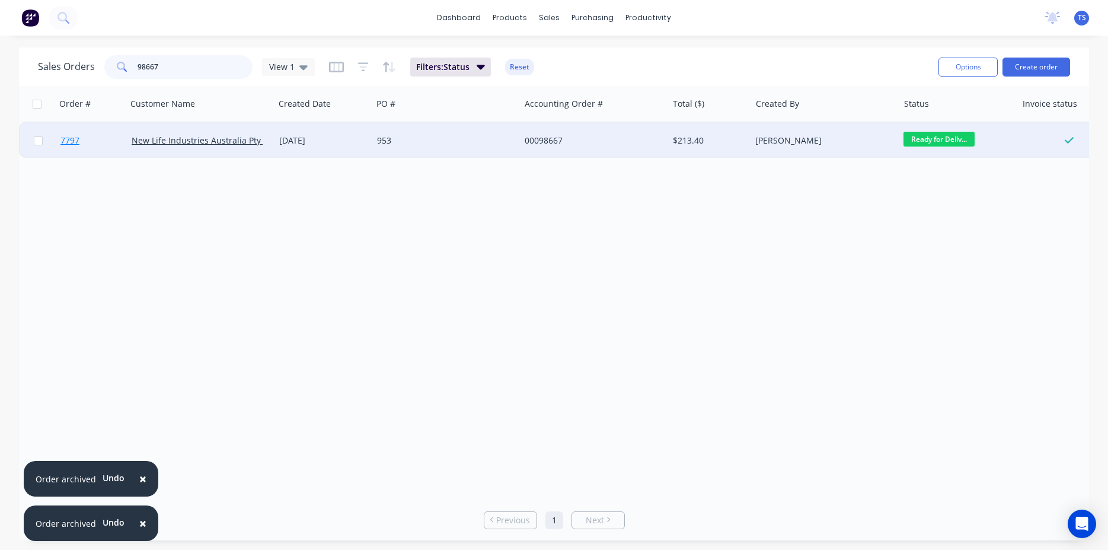
type input "98667"
click at [79, 148] on link "7797" at bounding box center [95, 141] width 71 height 36
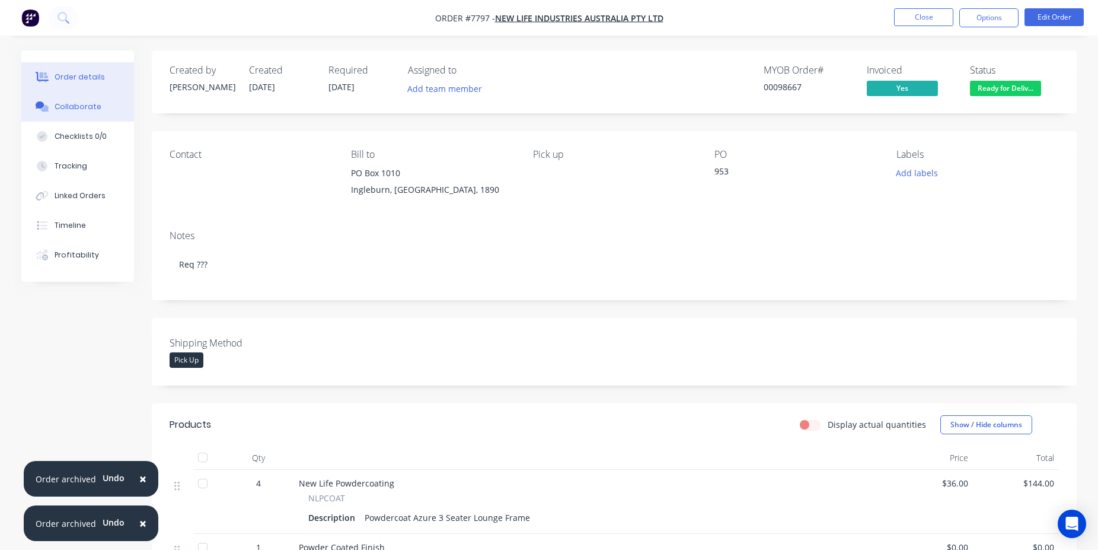
click at [87, 110] on div "Collaborate" at bounding box center [78, 106] width 47 height 11
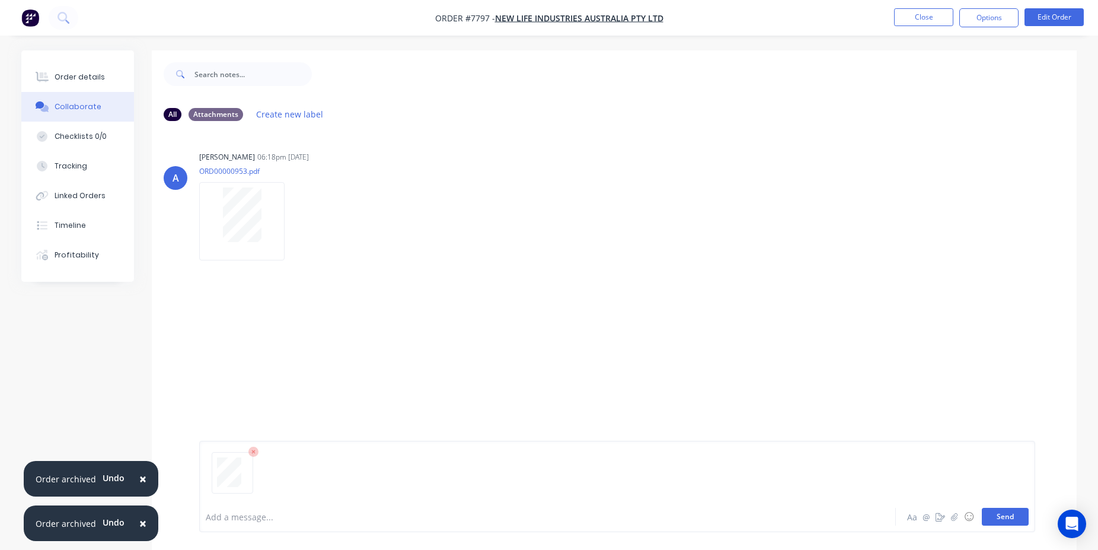
click at [998, 515] on button "Send" at bounding box center [1005, 517] width 47 height 18
click at [921, 15] on button "Close" at bounding box center [923, 17] width 59 height 18
